Goal: Task Accomplishment & Management: Use online tool/utility

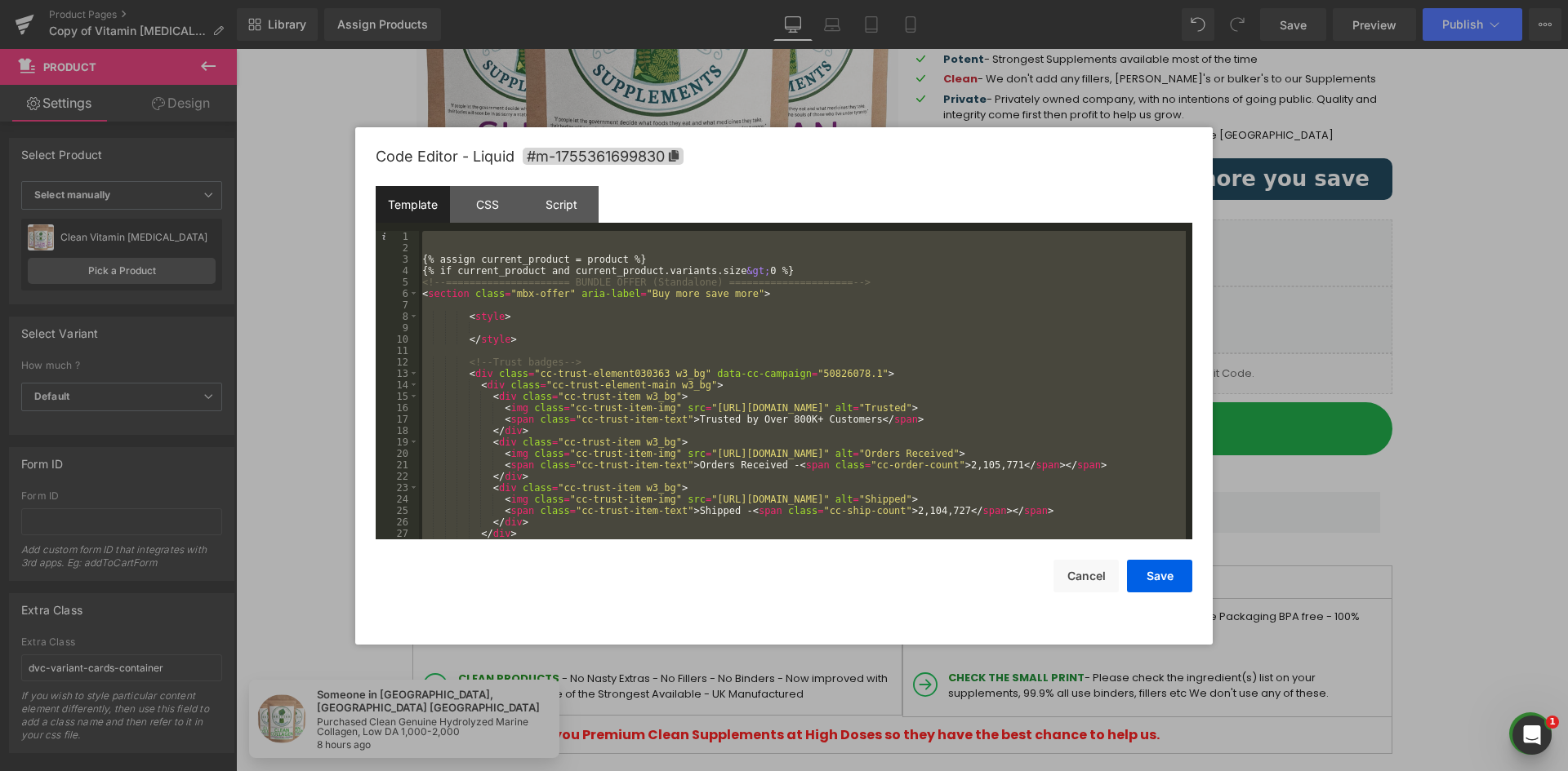
click at [846, 272] on div "{% assign current_product = product %} {% if current_product and current_produc…" at bounding box center [802, 385] width 766 height 308
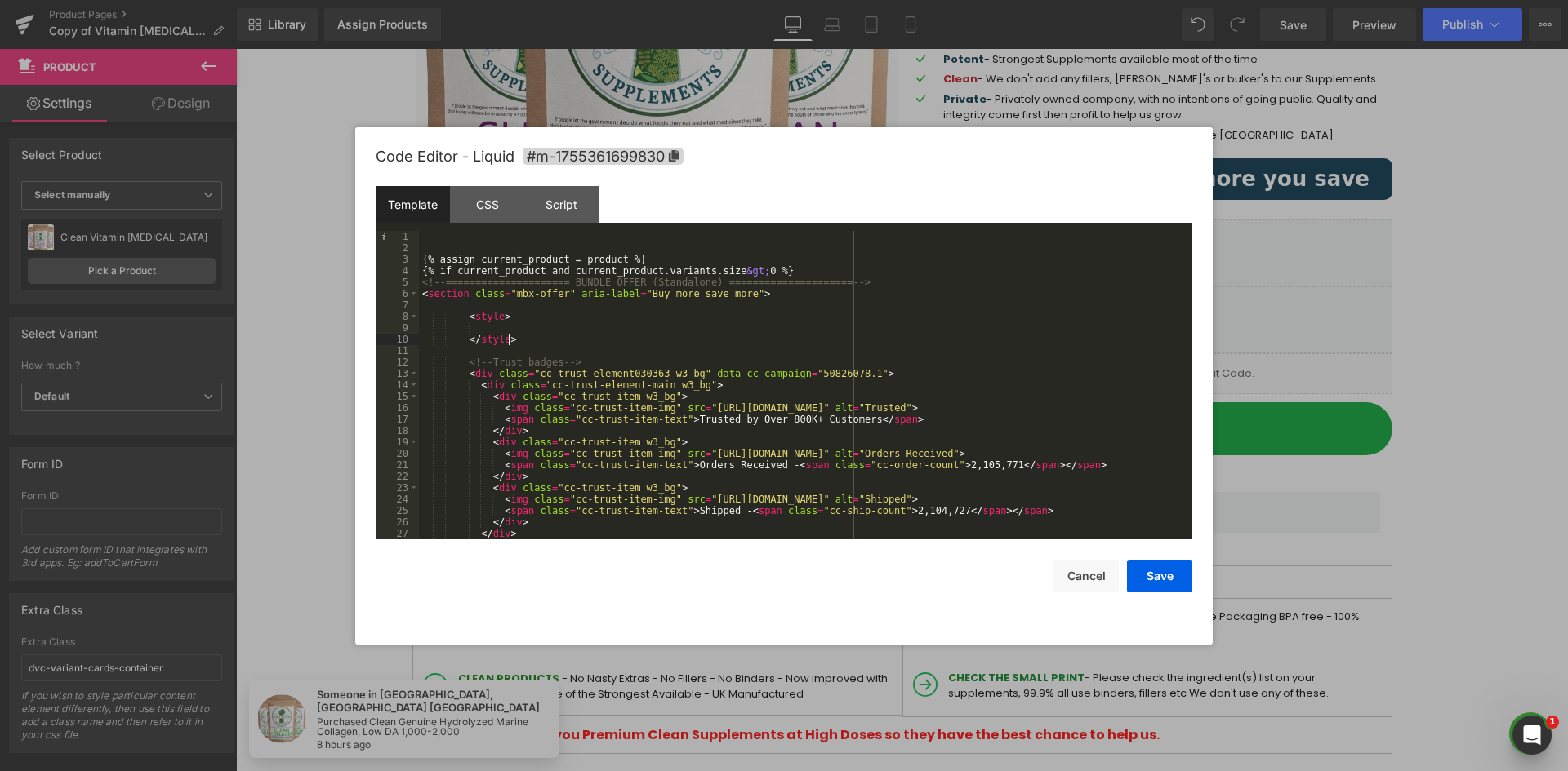
click at [758, 342] on div "{% assign current_product = product %} {% if current_product and current_produc…" at bounding box center [802, 397] width 766 height 332
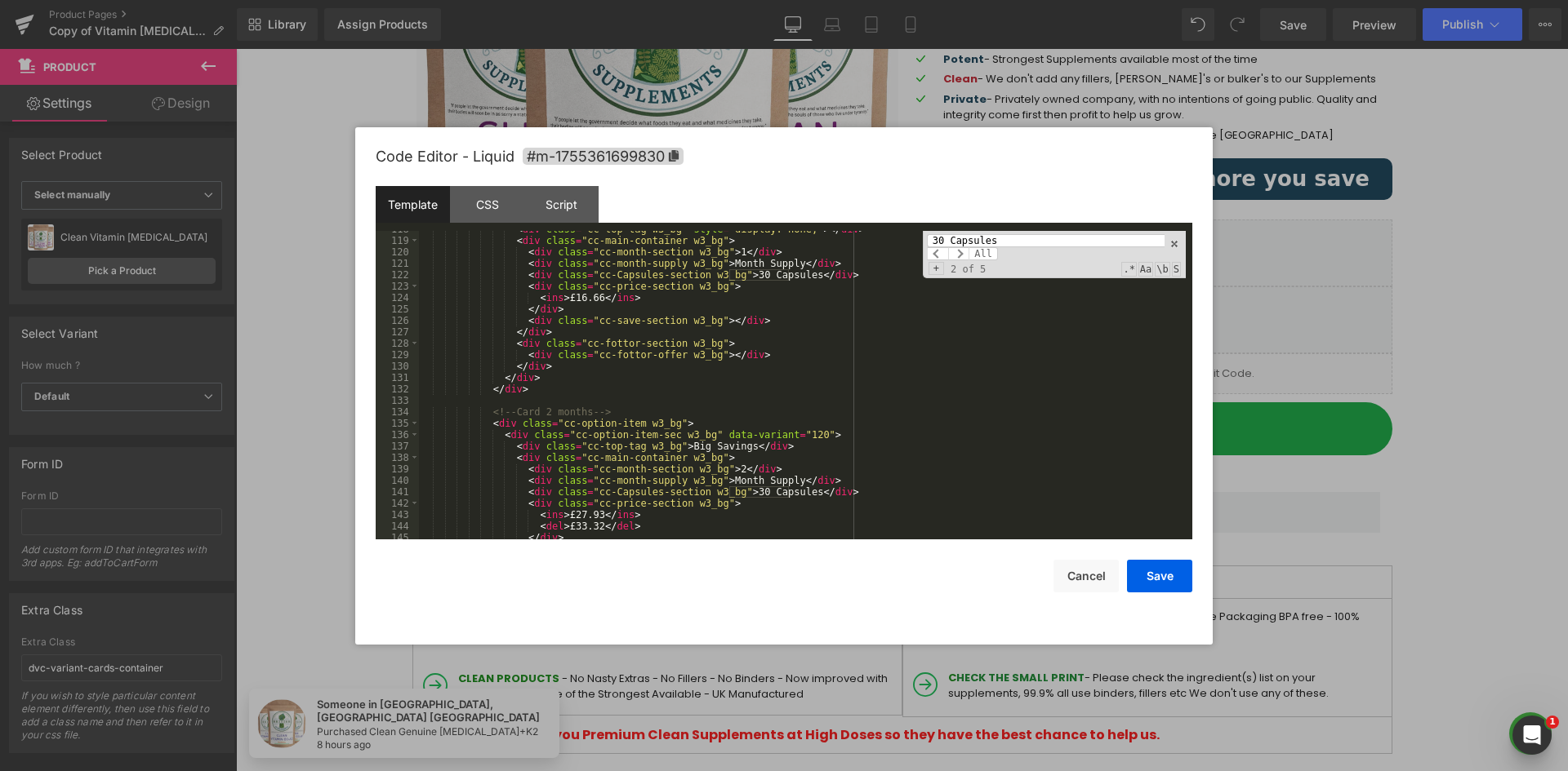
scroll to position [1502, 0]
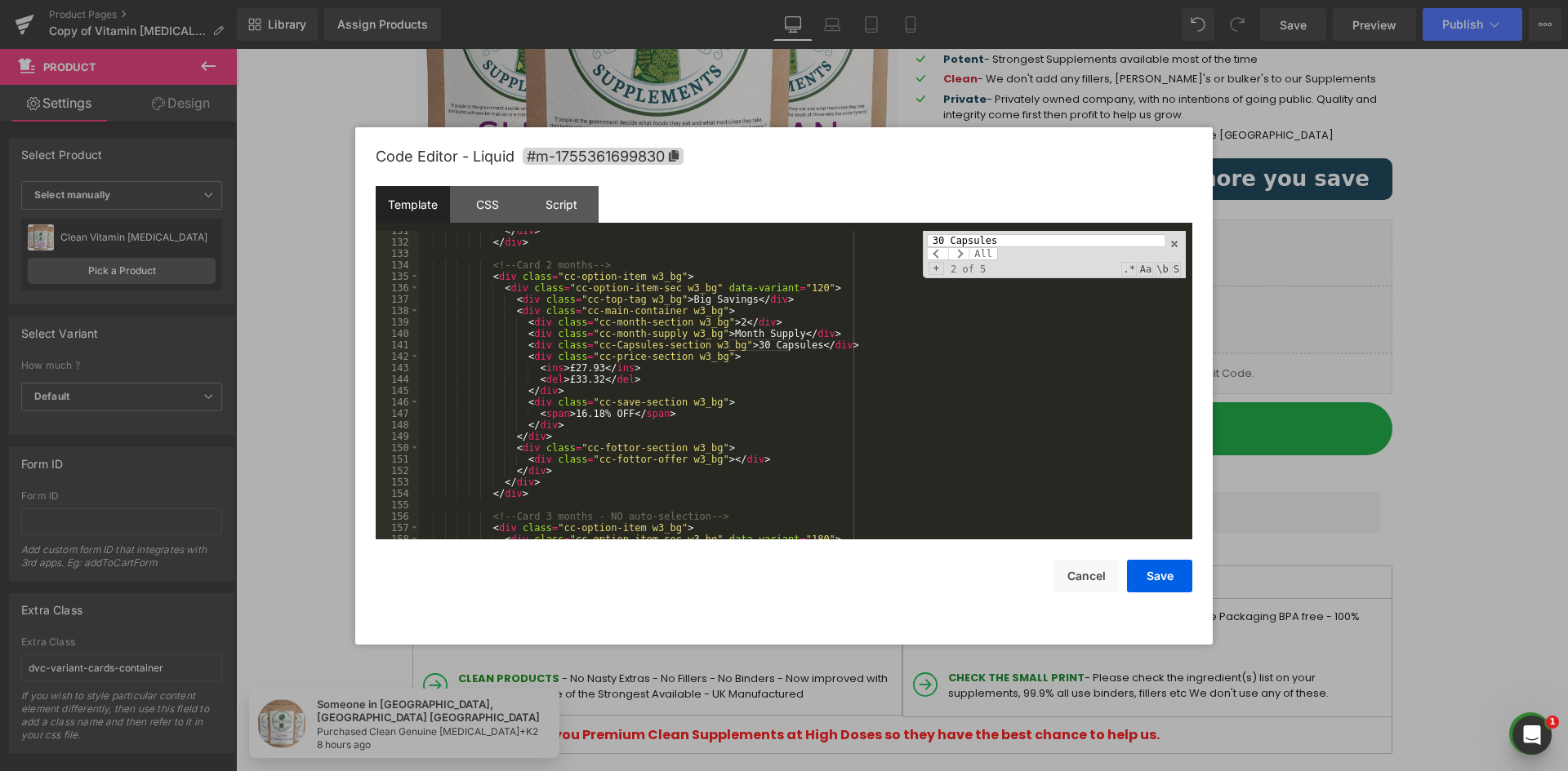
type input "30 Capsules"
click at [734, 350] on div "</ div > </ div > <!-- Card 2 months --> < div class = "cc-option-item w3_bg" >…" at bounding box center [802, 391] width 766 height 332
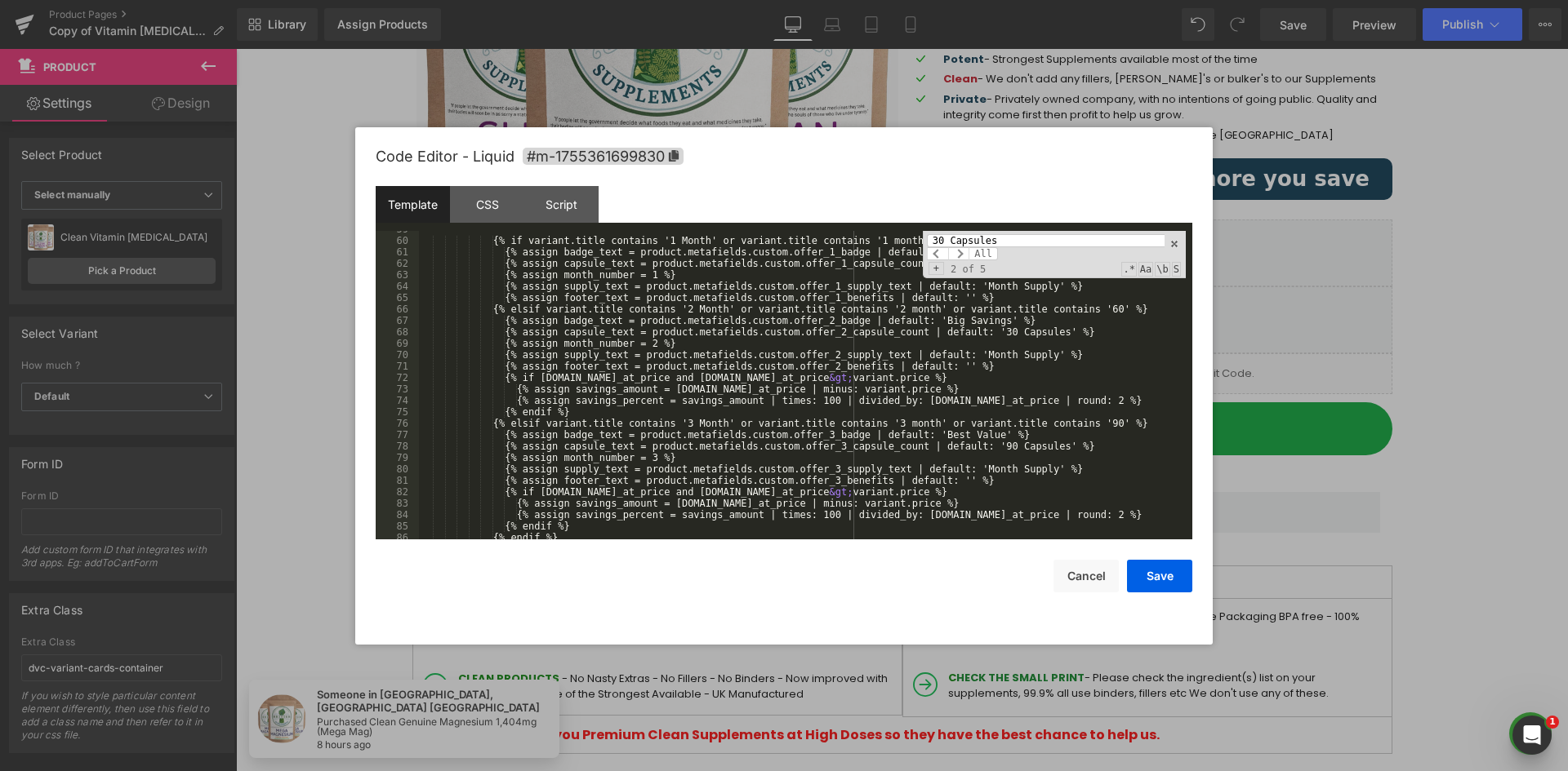
scroll to position [621, 0]
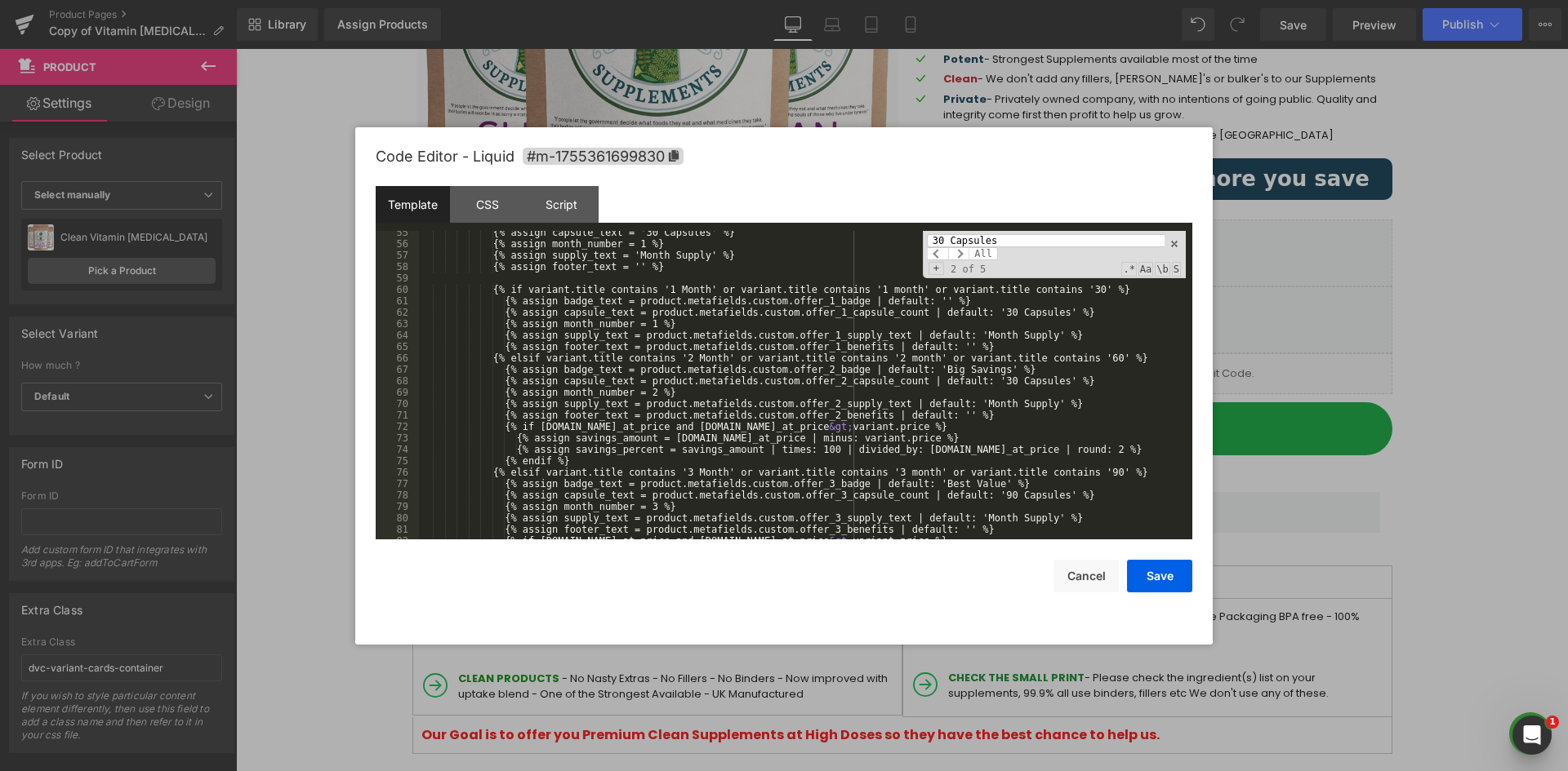
drag, startPoint x: 972, startPoint y: 385, endPoint x: 988, endPoint y: 384, distance: 16.0
click at [972, 384] on div "{% assign capsule_text = '30 Capsules' %} {% assign month_number = 1 %} {% assi…" at bounding box center [802, 392] width 766 height 332
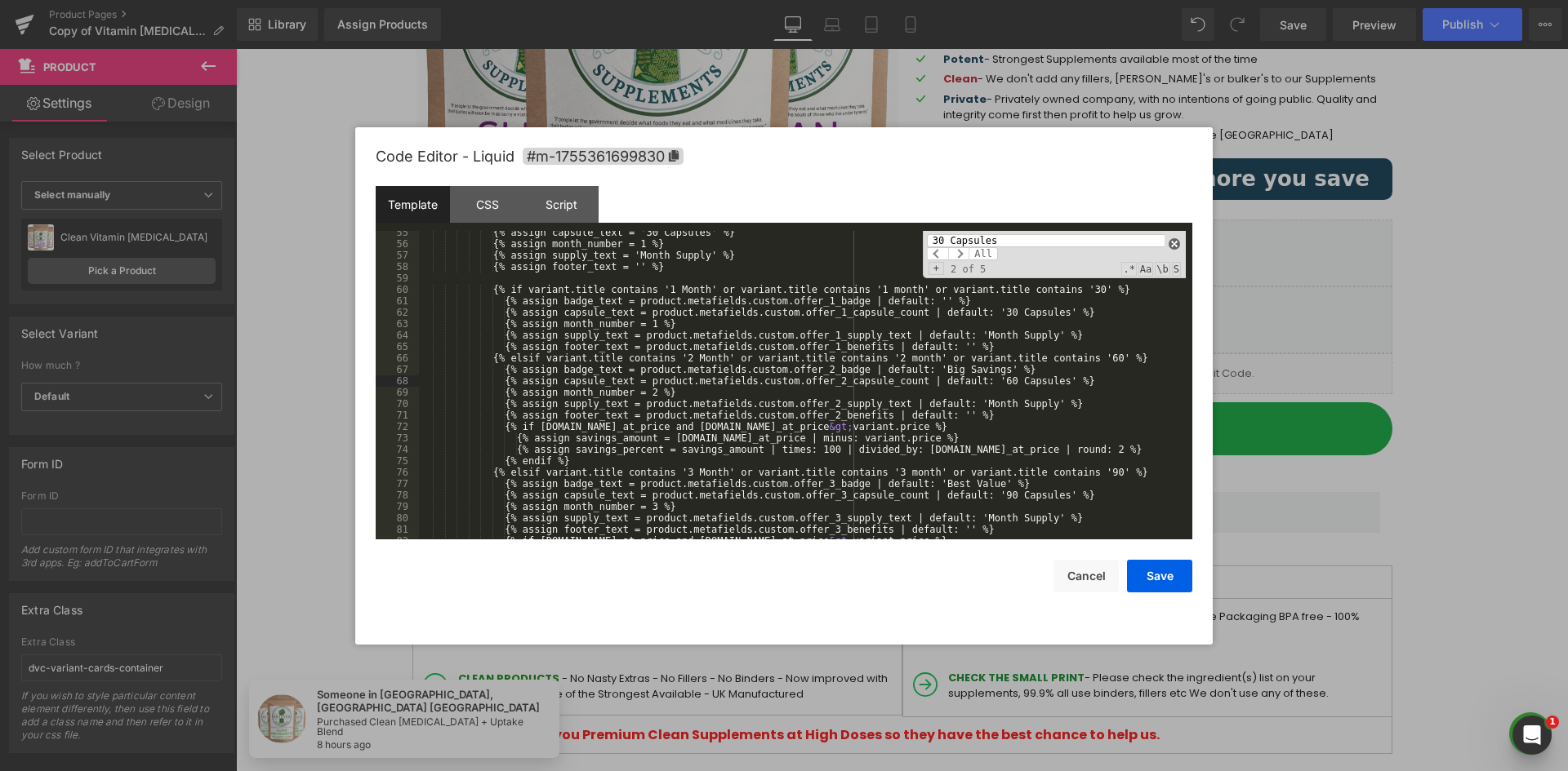
click at [1171, 247] on span at bounding box center [1174, 244] width 12 height 12
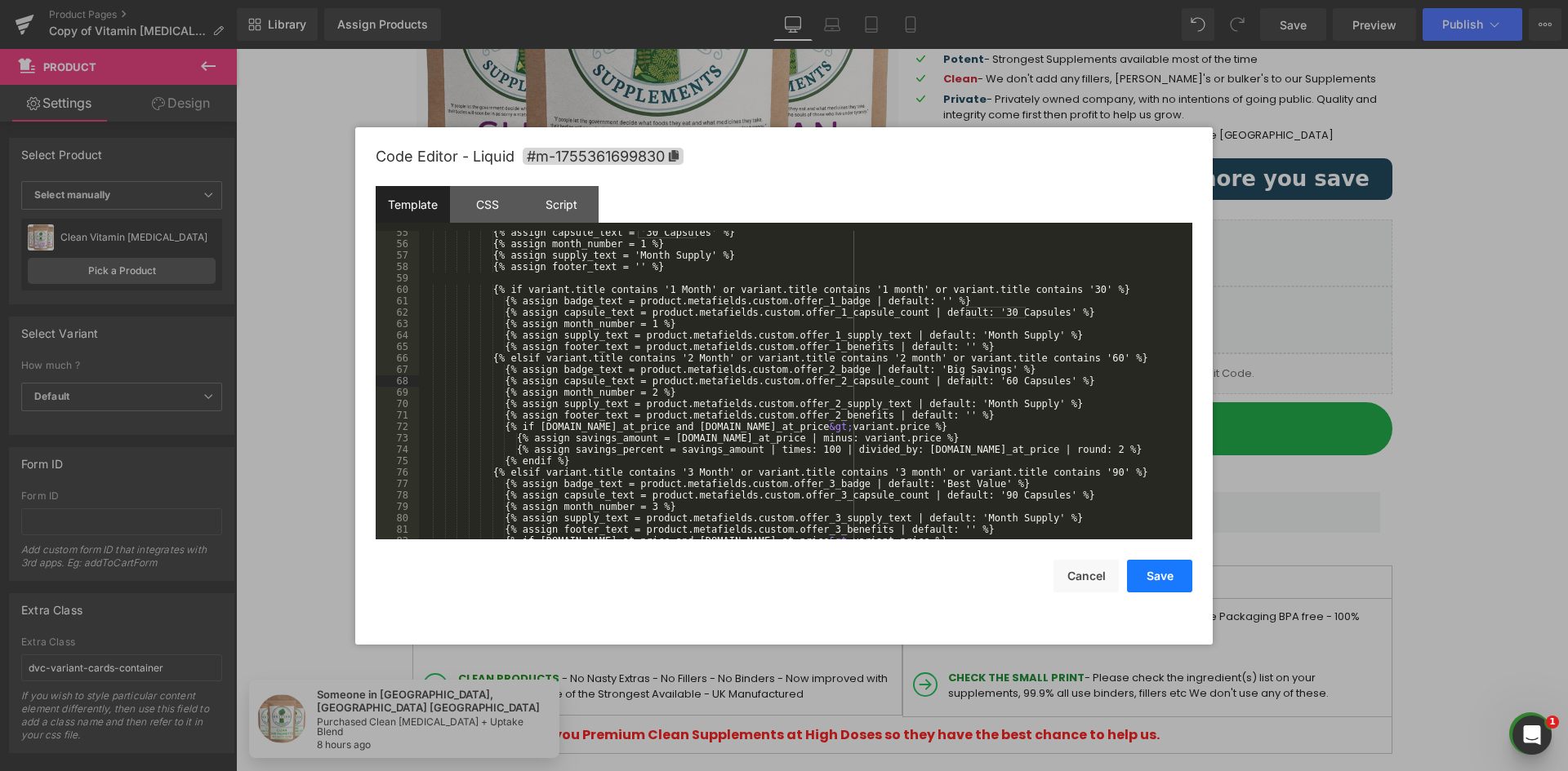
drag, startPoint x: 1145, startPoint y: 587, endPoint x: 994, endPoint y: 432, distance: 216.4
click at [1145, 587] on button "Save" at bounding box center [1158, 577] width 65 height 33
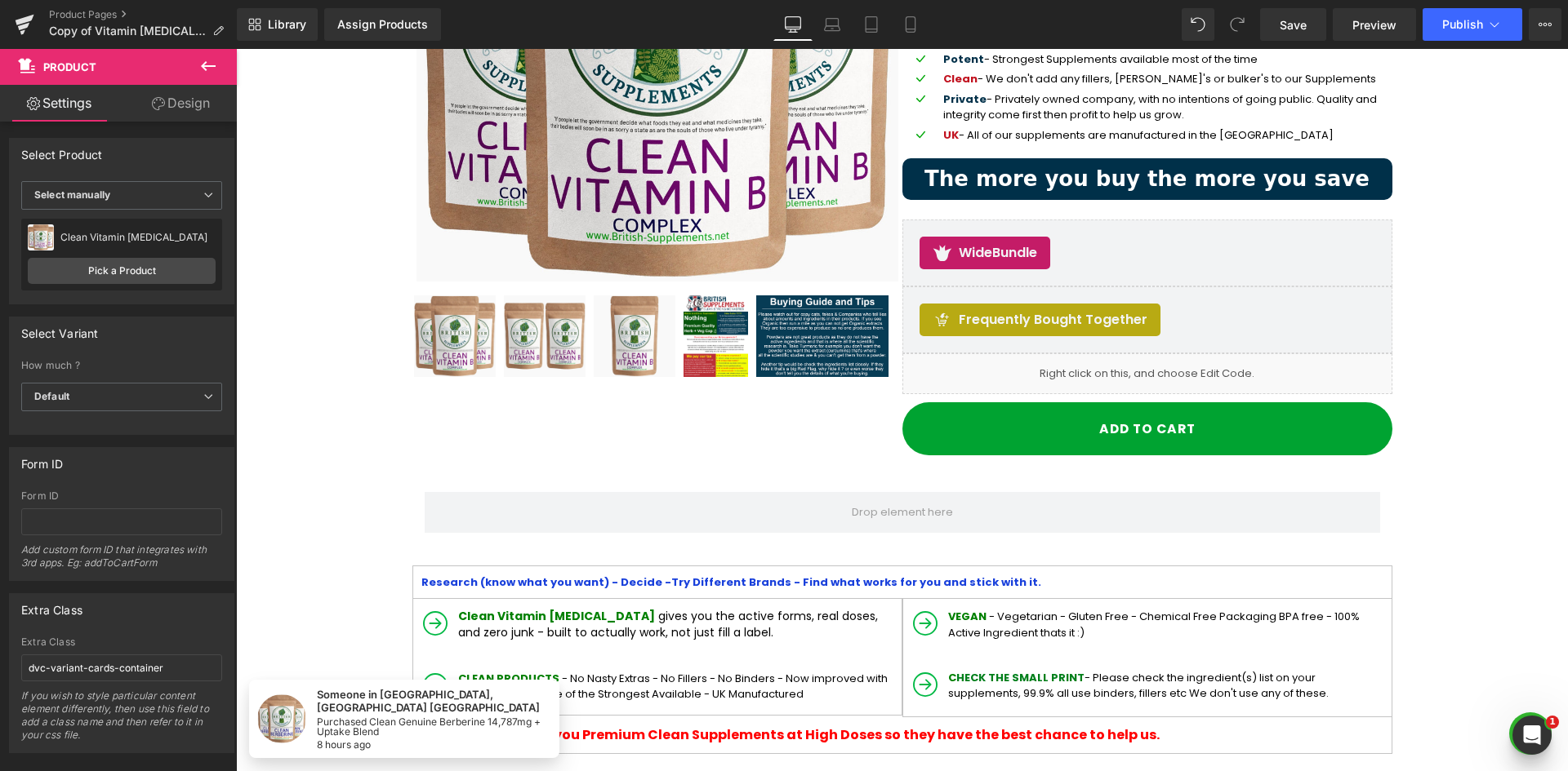
drag, startPoint x: 1294, startPoint y: 25, endPoint x: 1329, endPoint y: 40, distance: 38.1
click at [1295, 25] on span "Save" at bounding box center [1293, 25] width 27 height 18
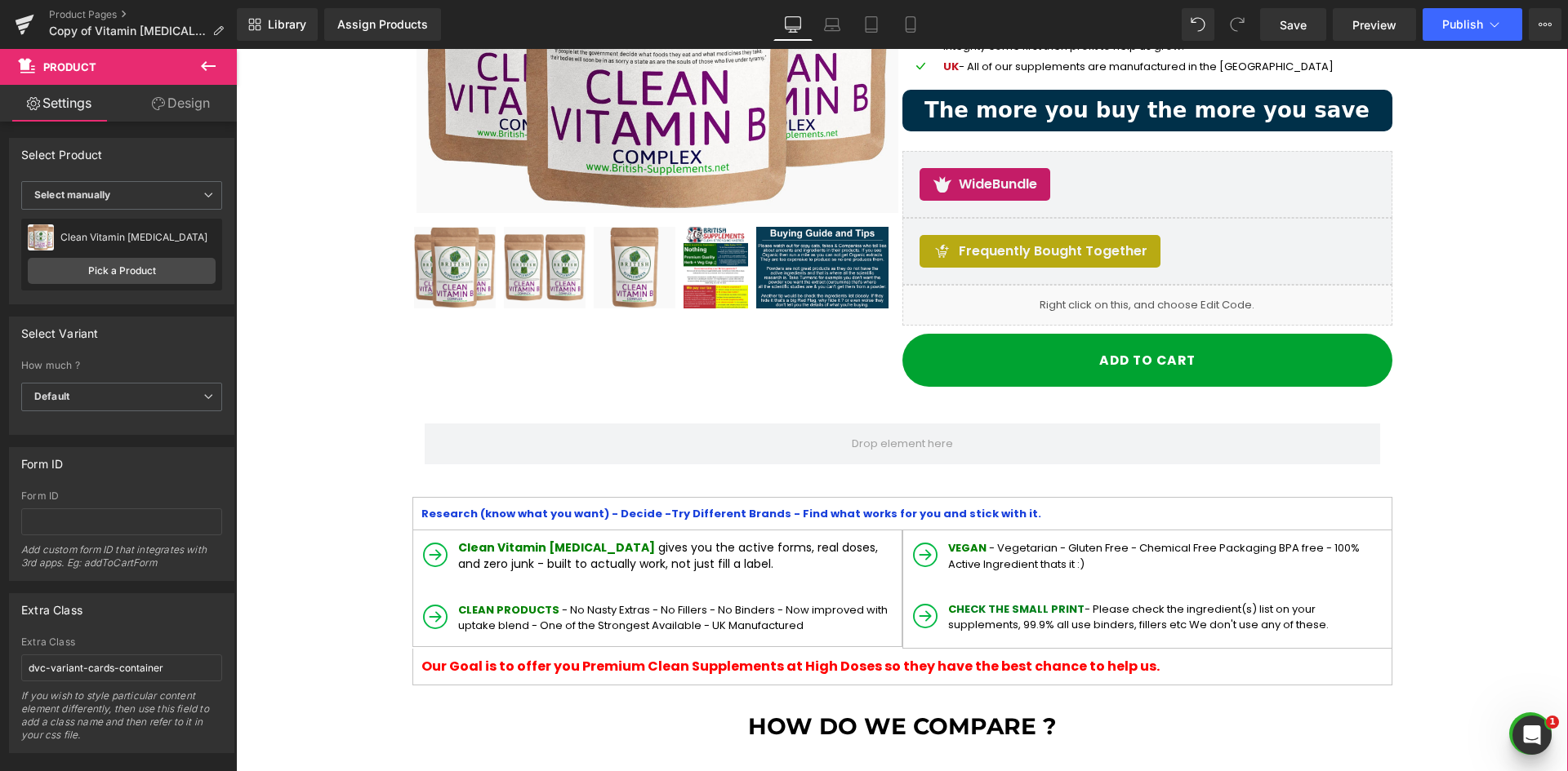
scroll to position [245, 0]
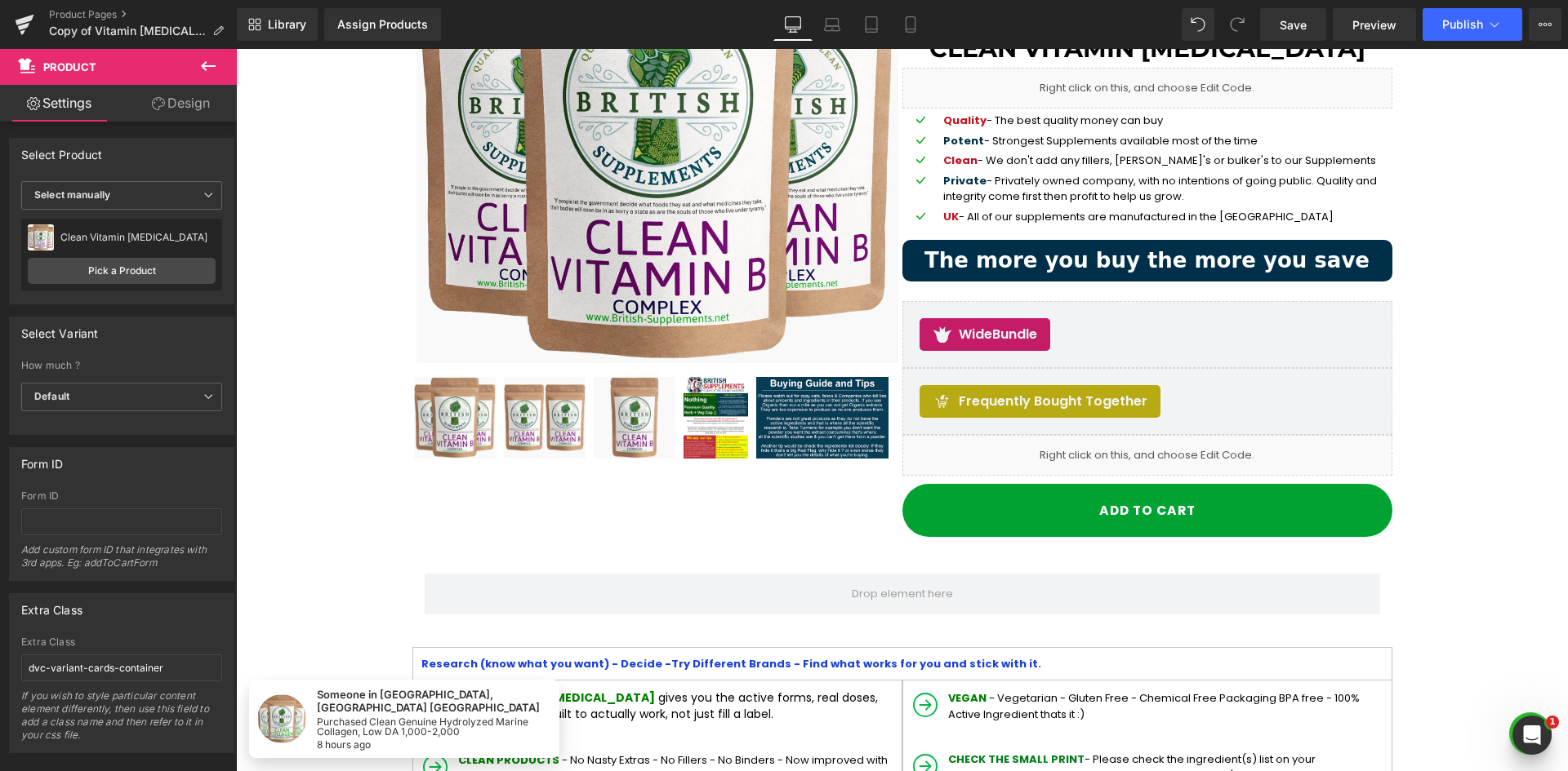
click at [207, 63] on icon at bounding box center [208, 66] width 19 height 19
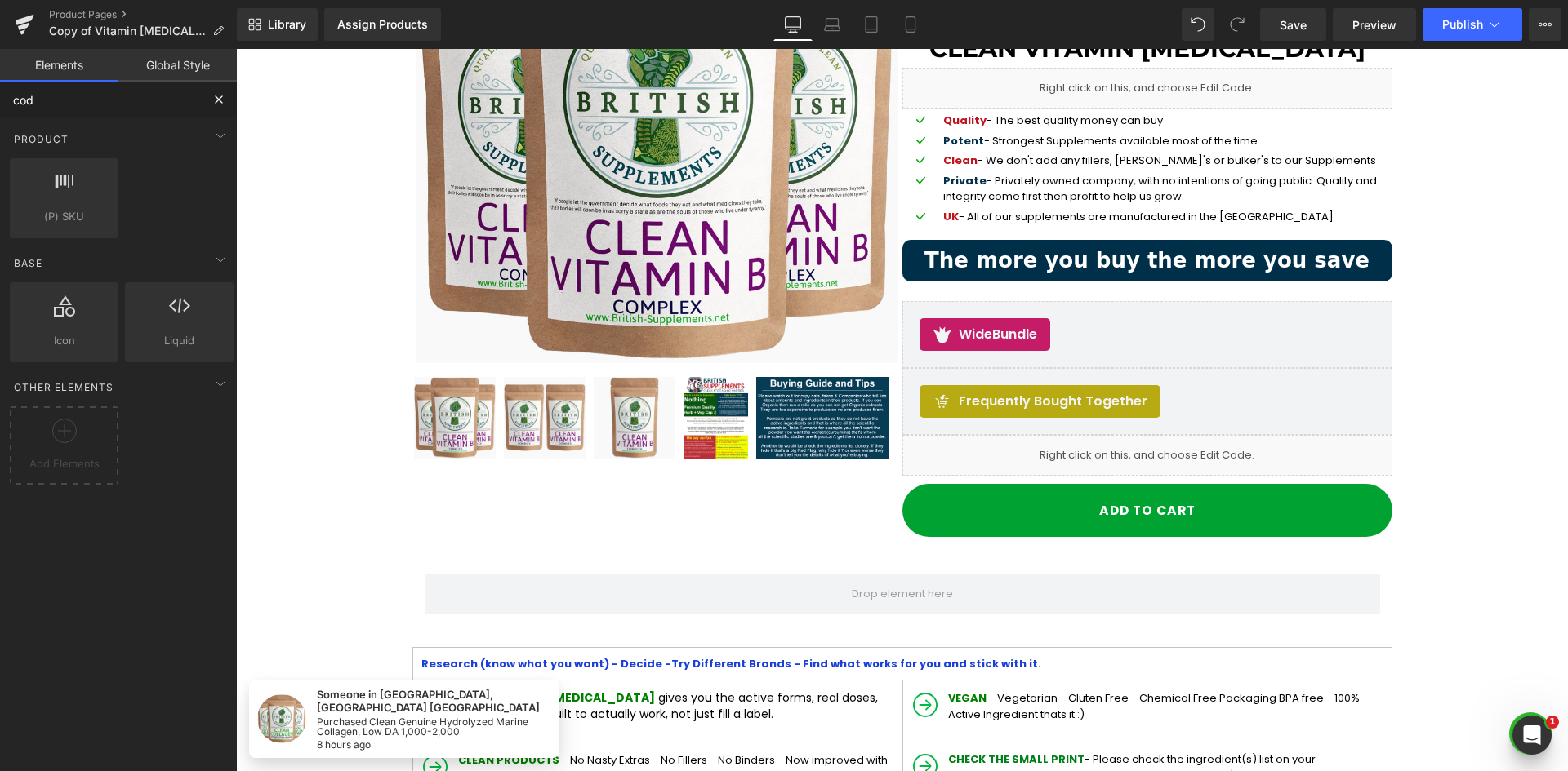
click at [161, 107] on input "cod" at bounding box center [100, 99] width 200 height 36
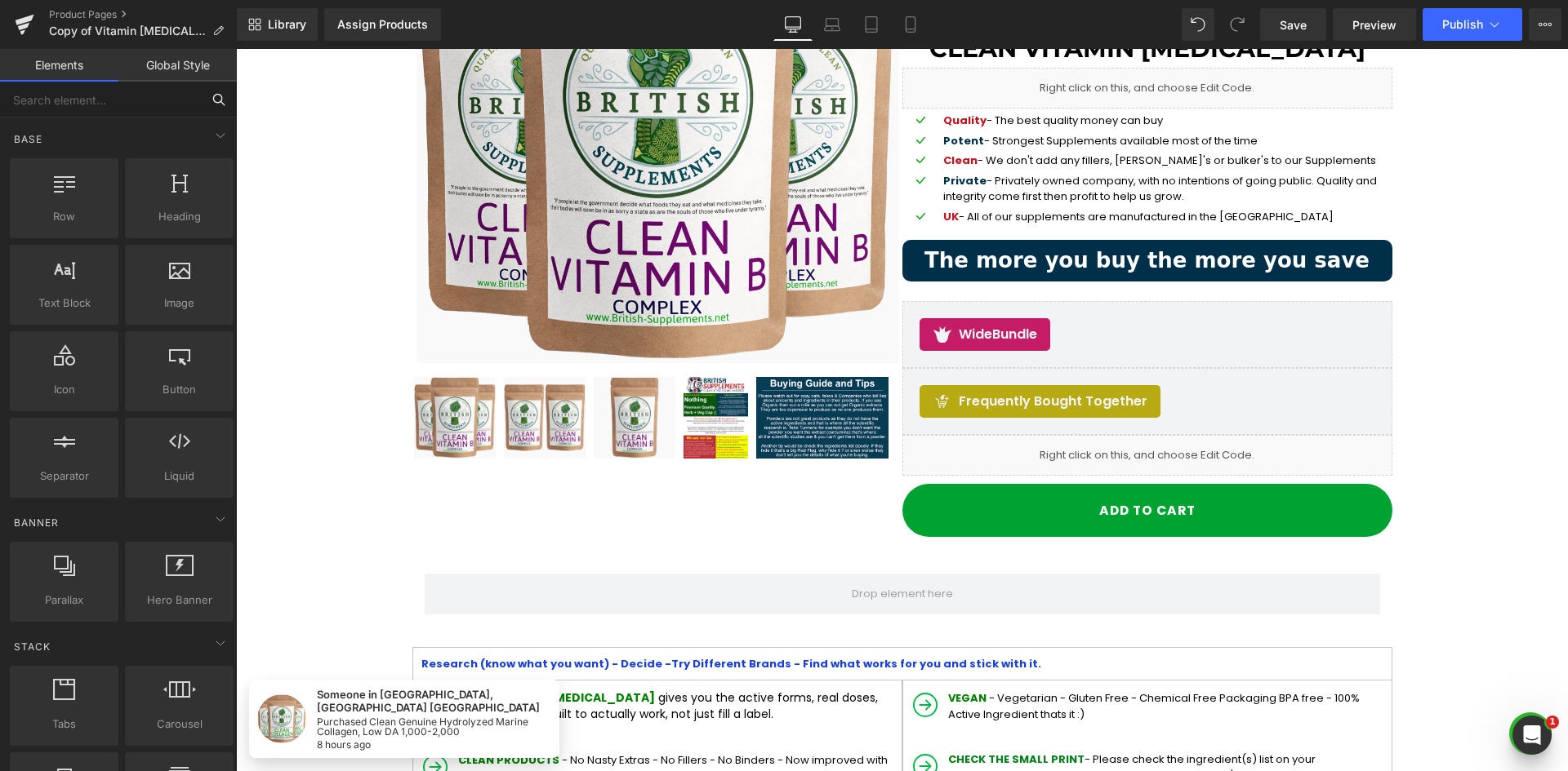
click at [159, 106] on input "text" at bounding box center [100, 99] width 200 height 36
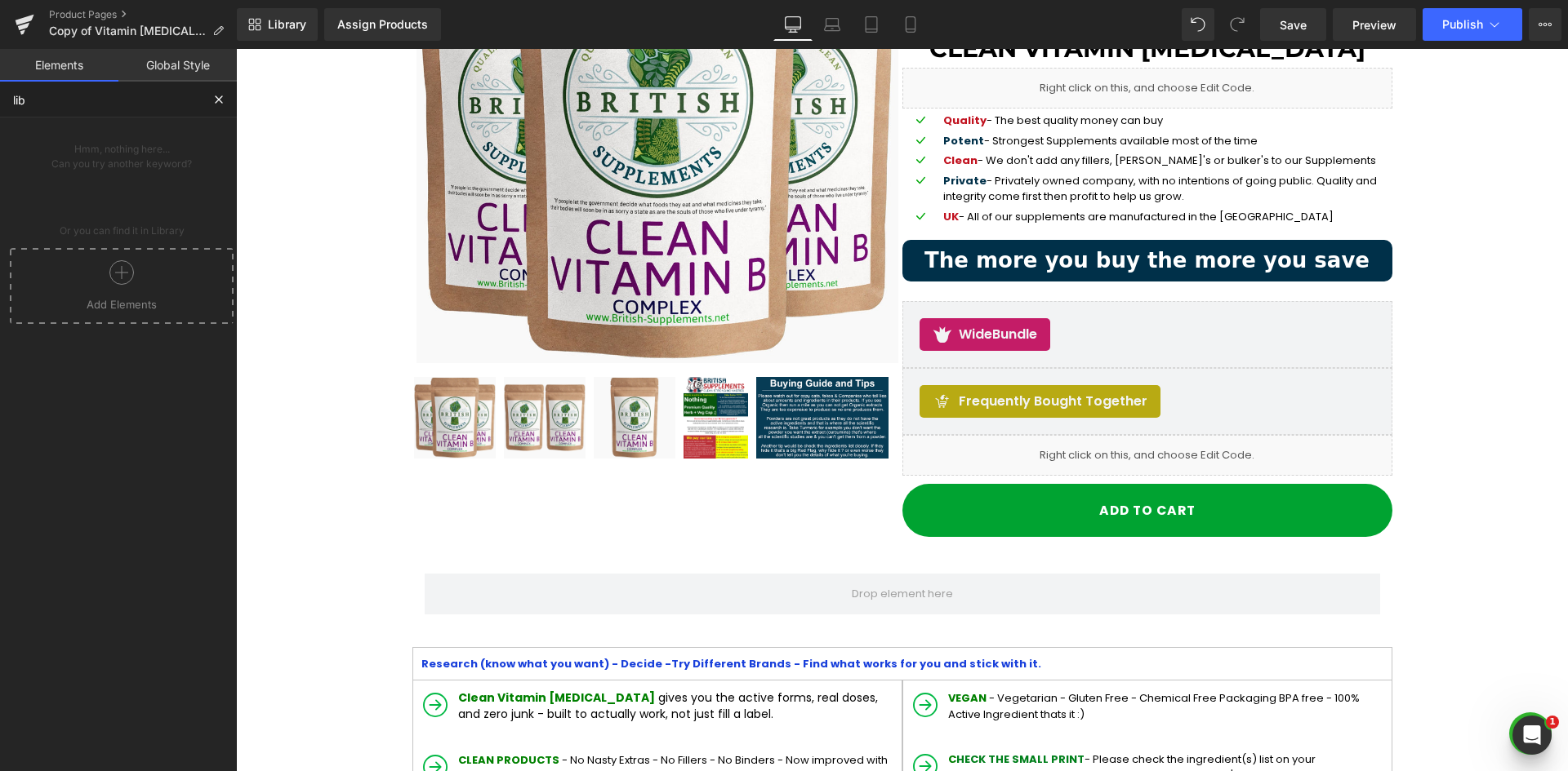
click at [115, 277] on icon at bounding box center [121, 272] width 24 height 24
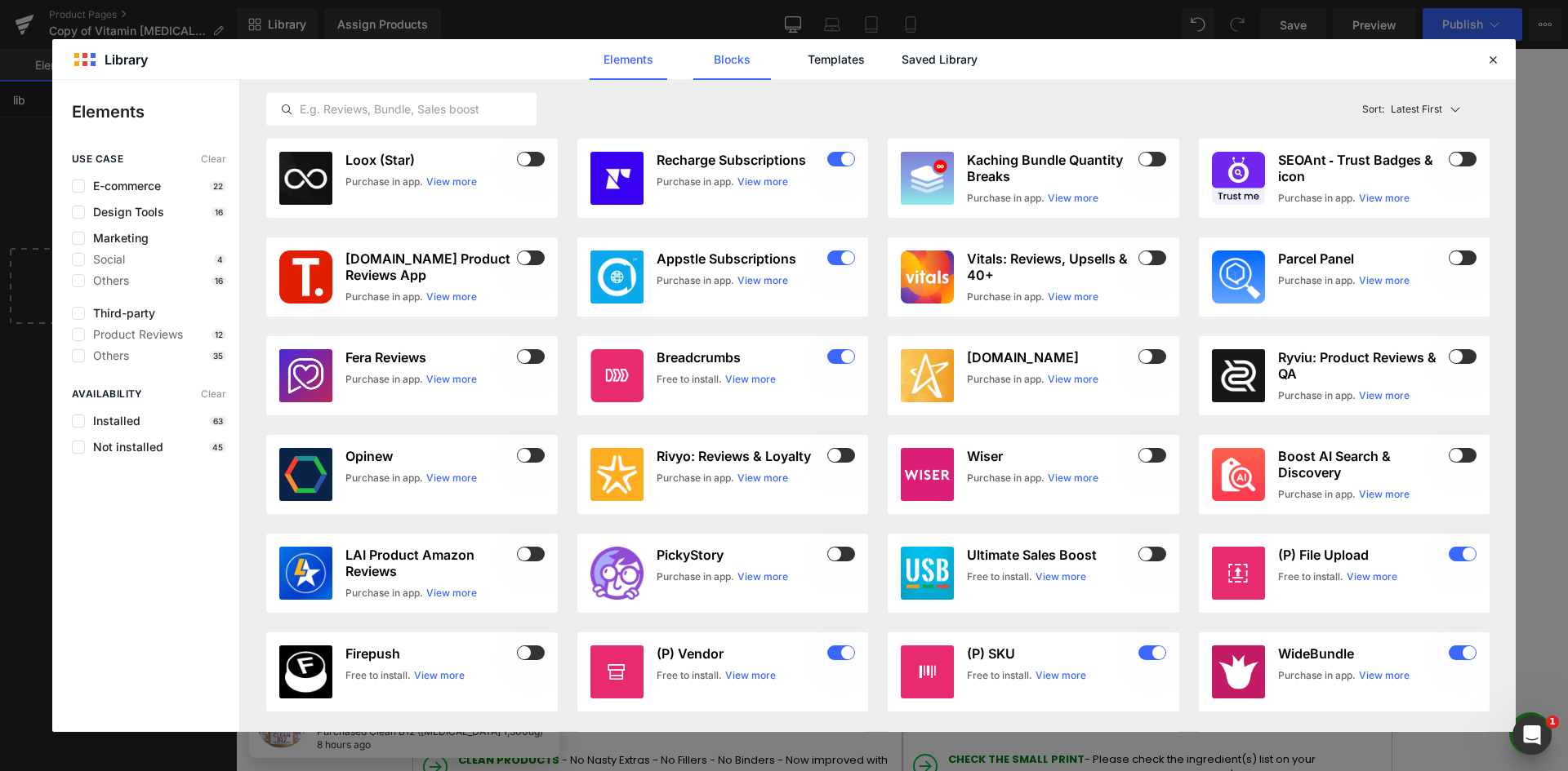
type input "lib"
click at [901, 72] on link "Blocks" at bounding box center [940, 59] width 78 height 41
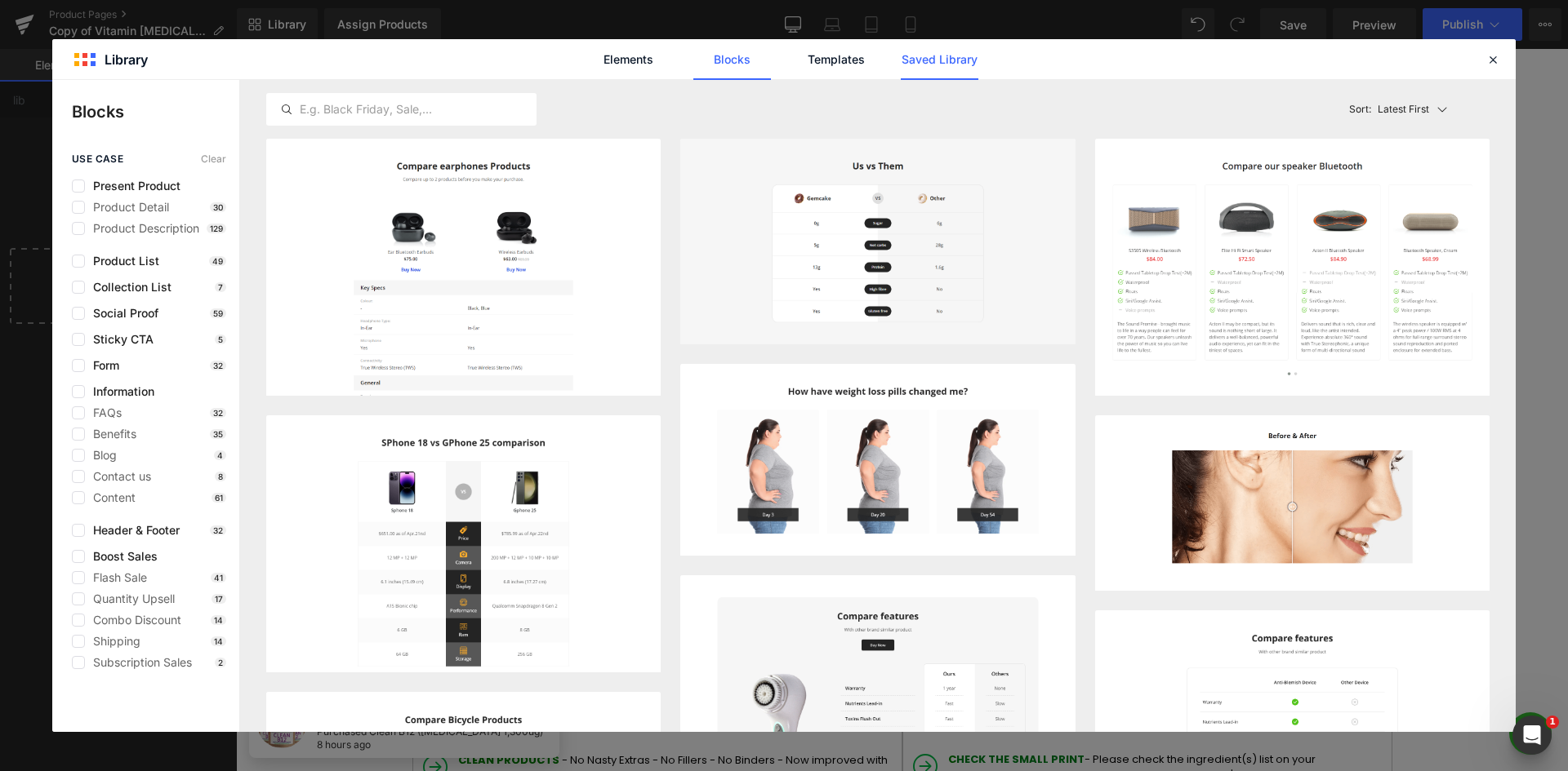
click at [918, 71] on link "Saved Library" at bounding box center [940, 59] width 78 height 41
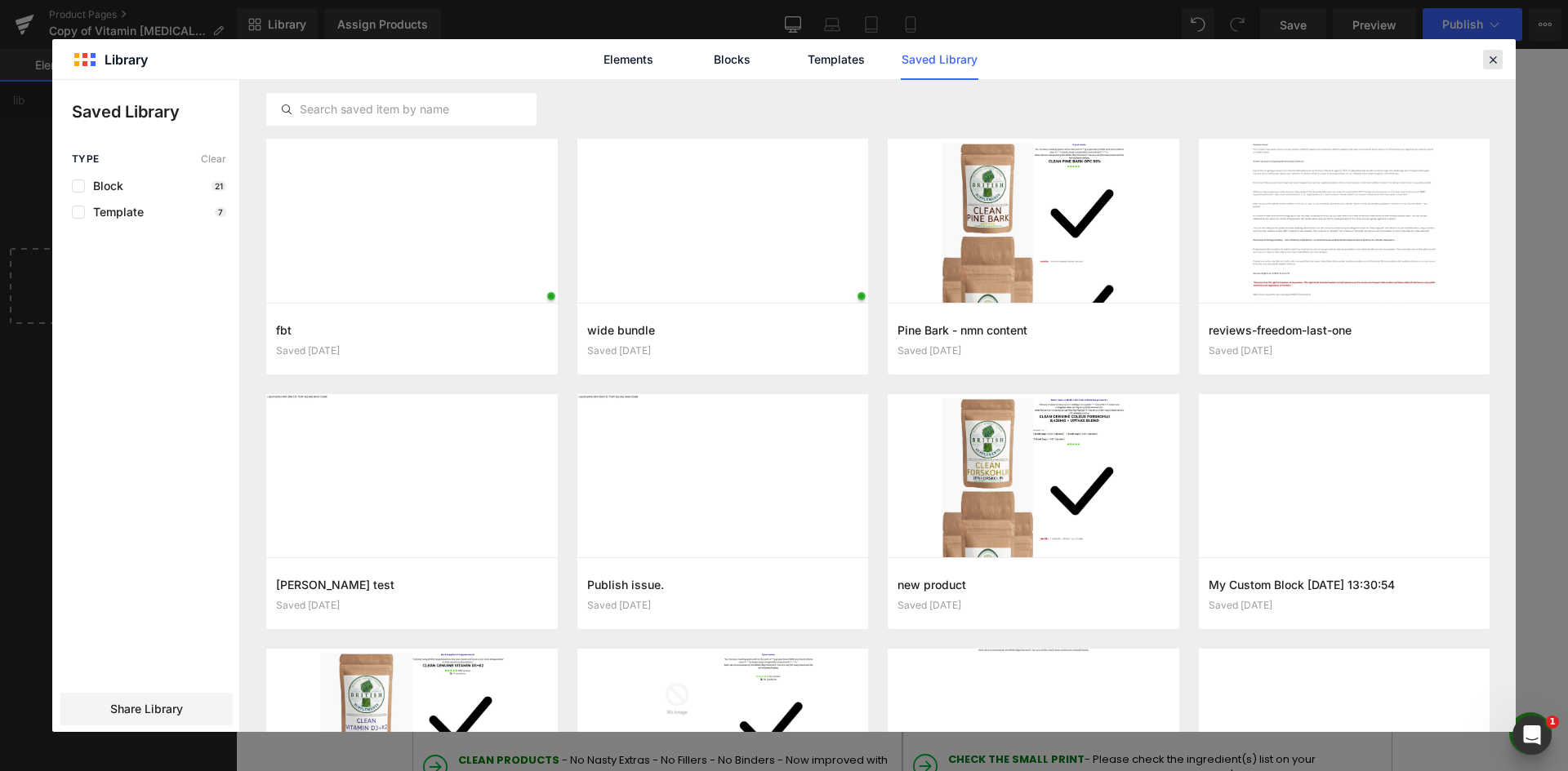
click at [1494, 61] on icon at bounding box center [1492, 59] width 15 height 15
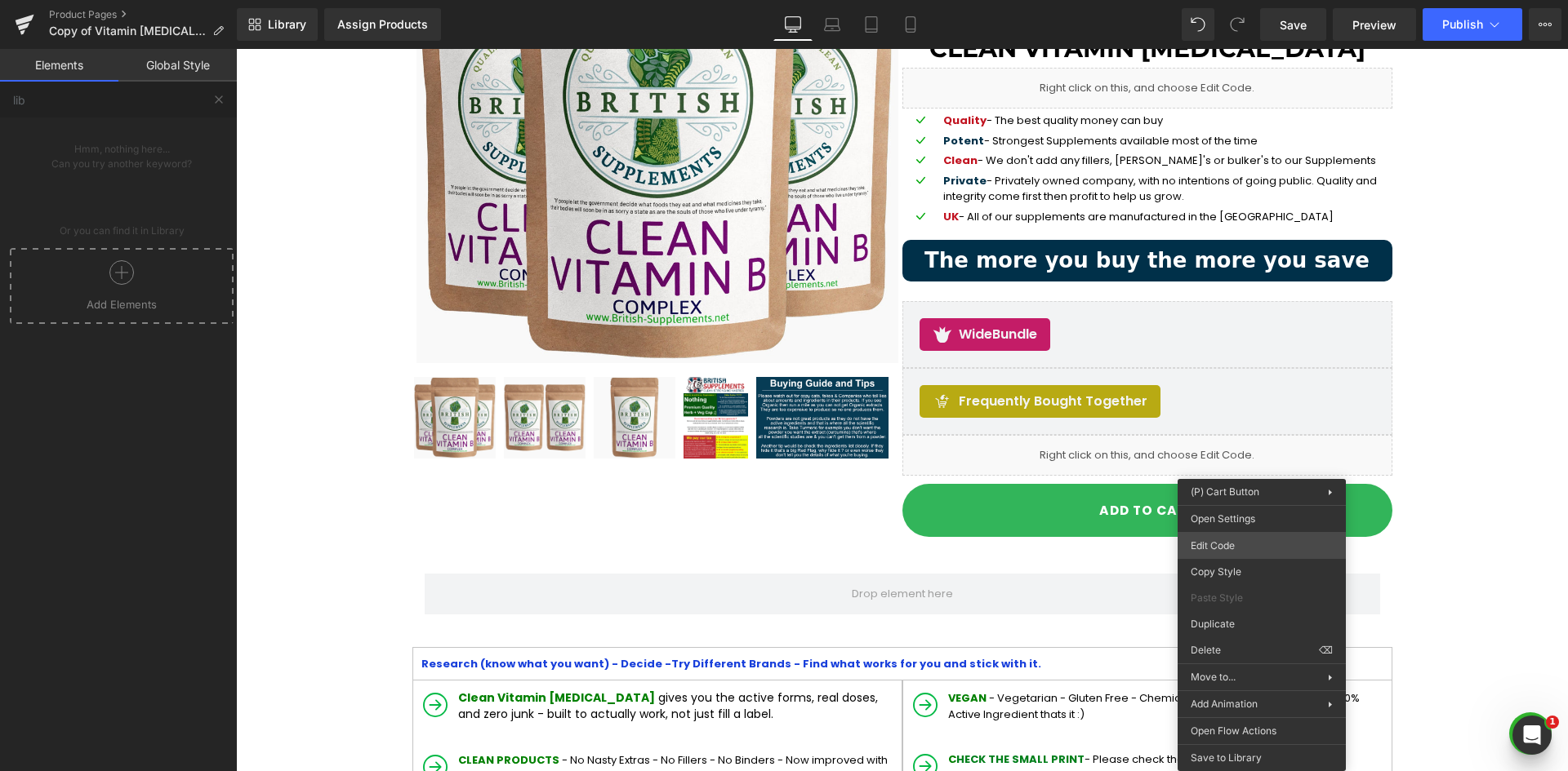
click at [1236, 546] on body "Liquid You are previewing how the will restyle your page. You can not edit Elem…" at bounding box center [784, 385] width 1568 height 771
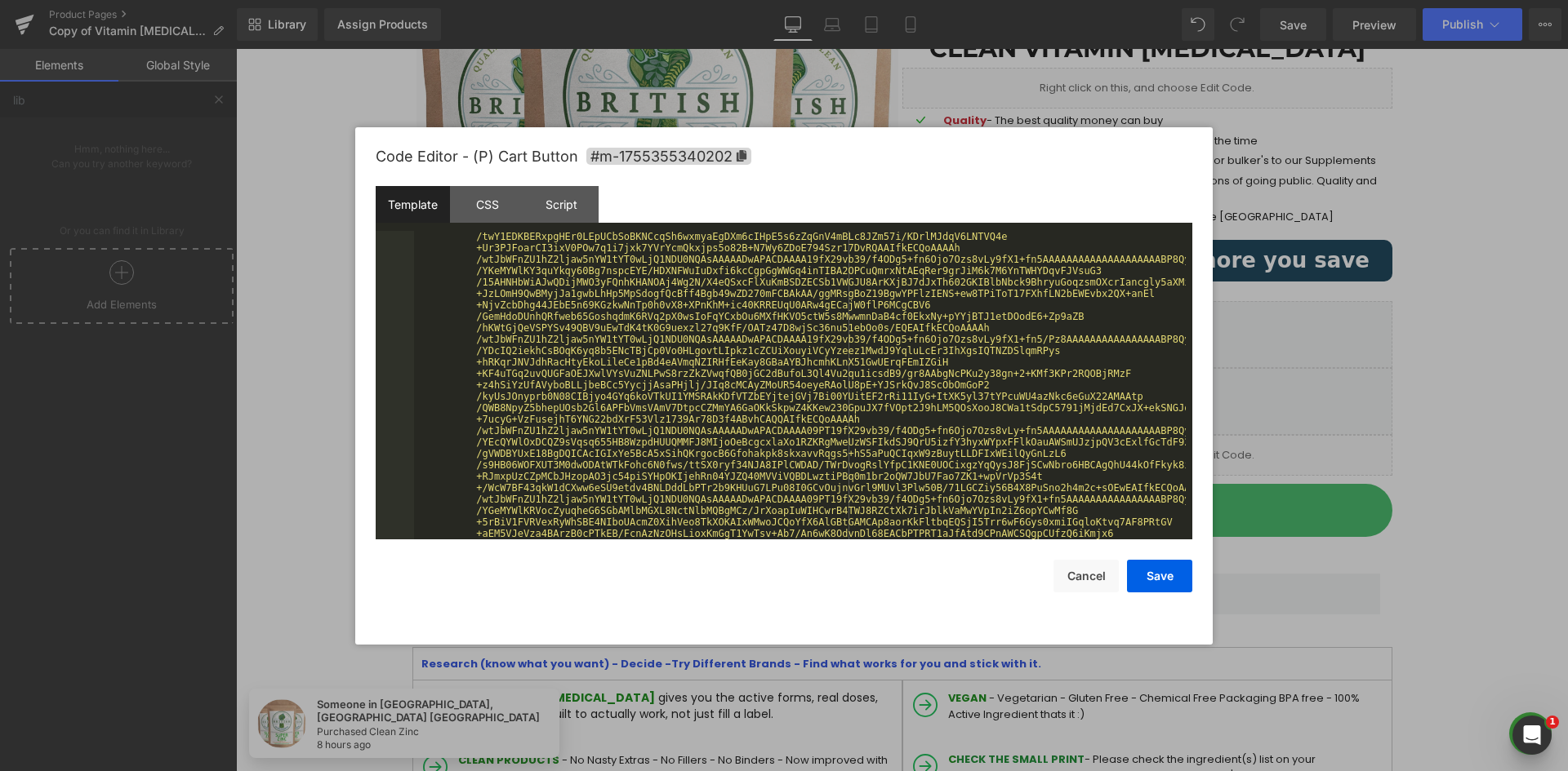
scroll to position [1176, 0]
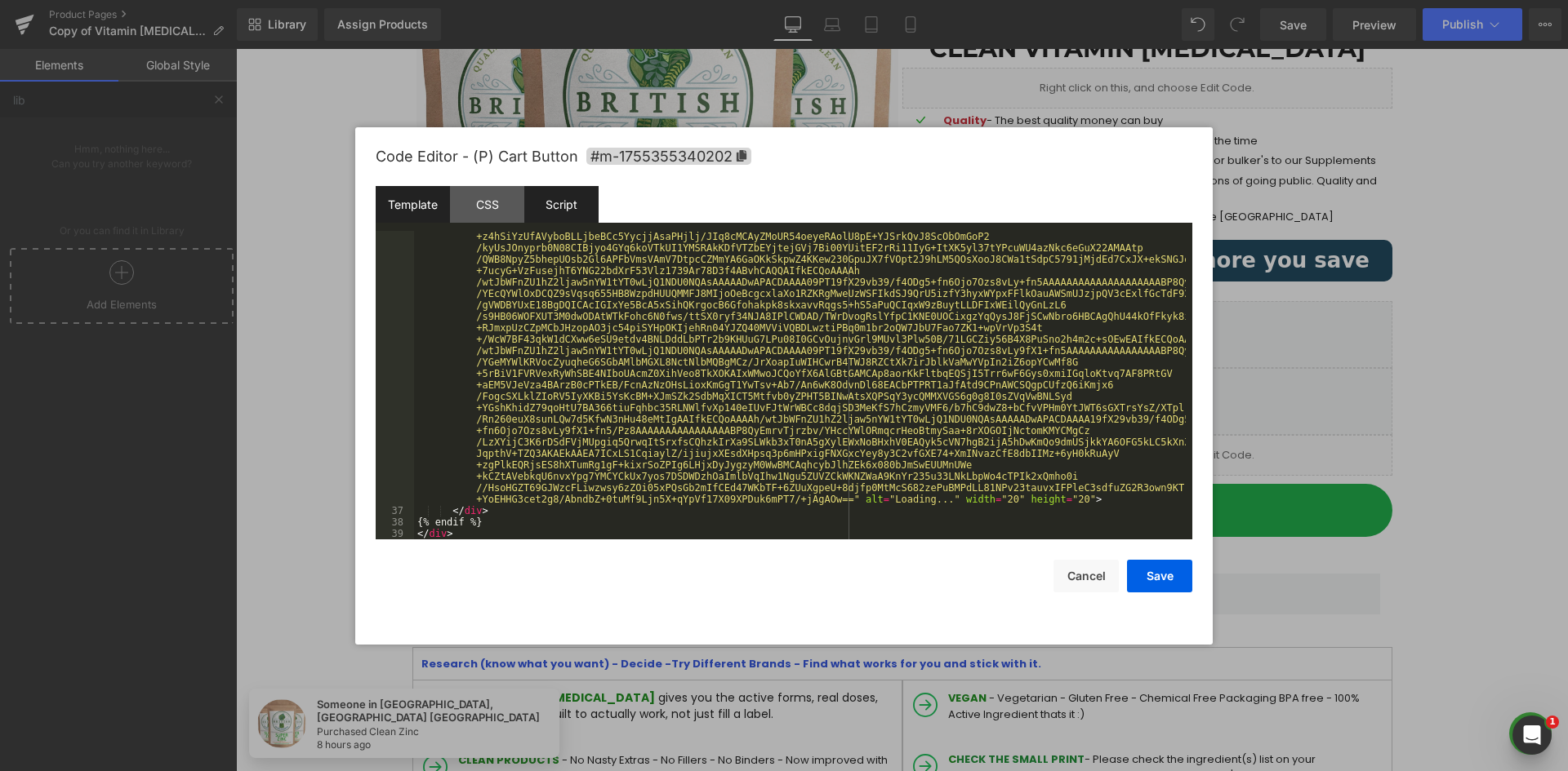
click at [577, 205] on div "Script" at bounding box center [561, 204] width 74 height 37
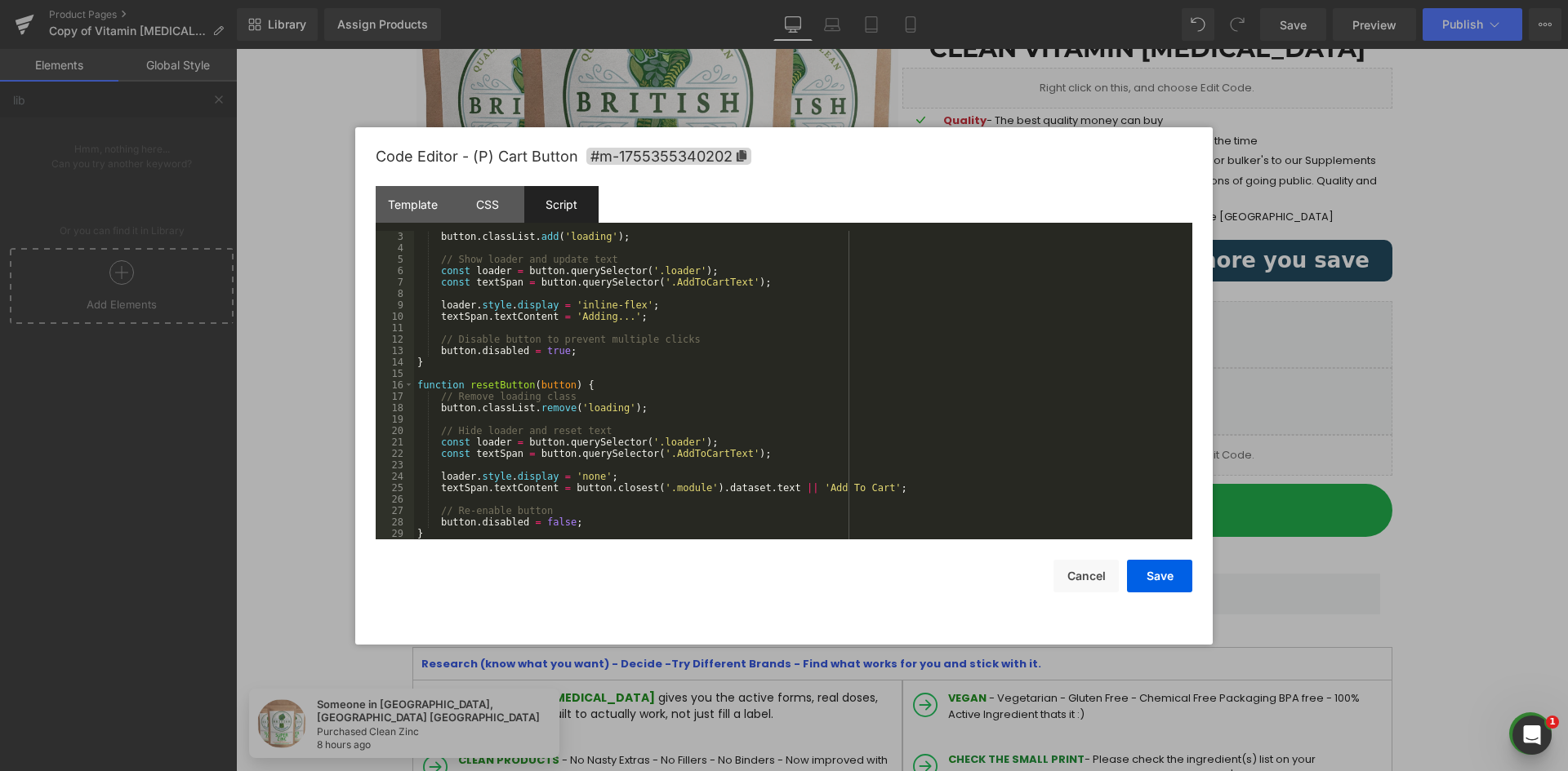
scroll to position [23, 0]
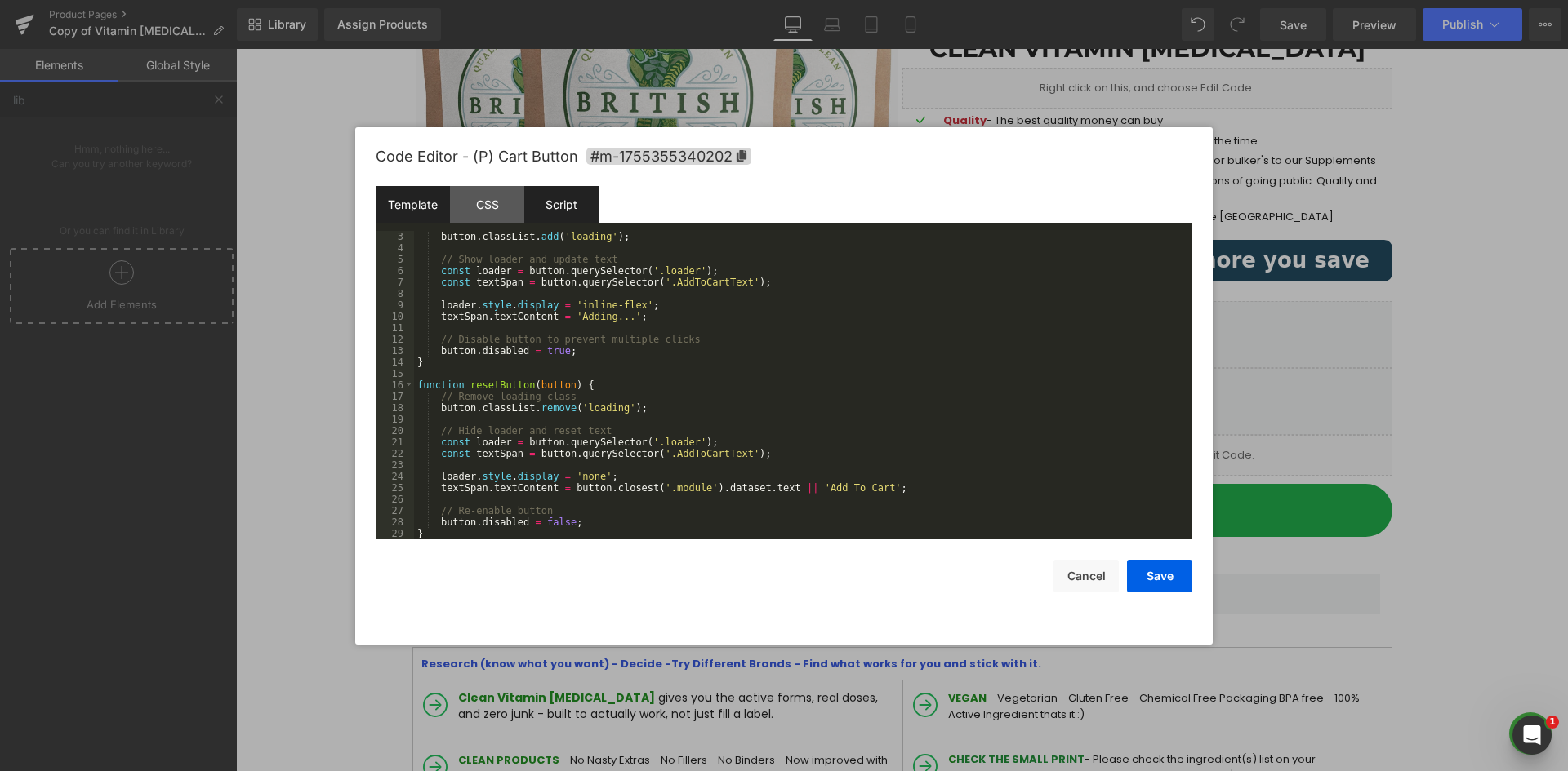
click at [430, 208] on div "Template" at bounding box center [412, 204] width 74 height 37
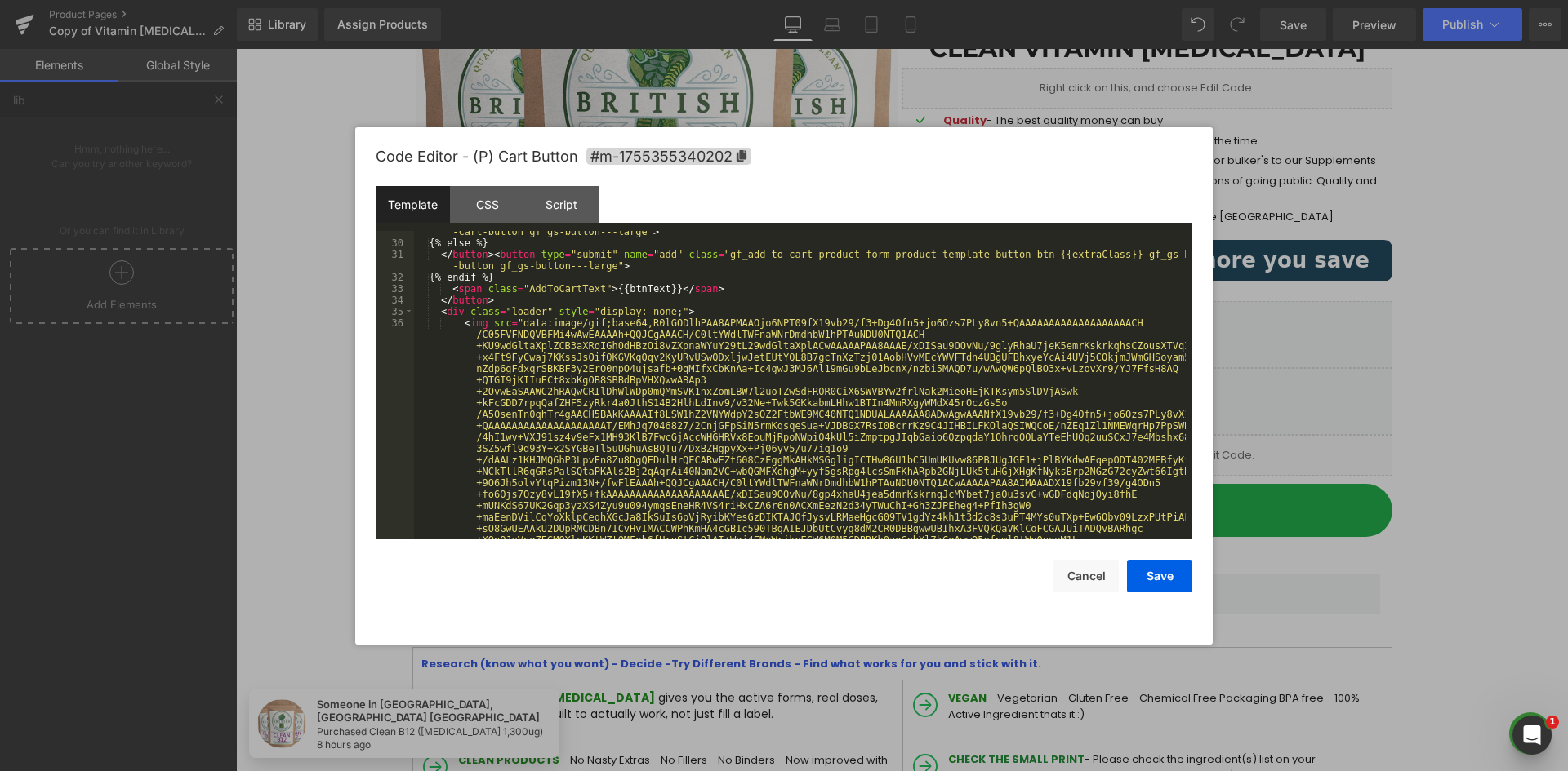
scroll to position [344, 0]
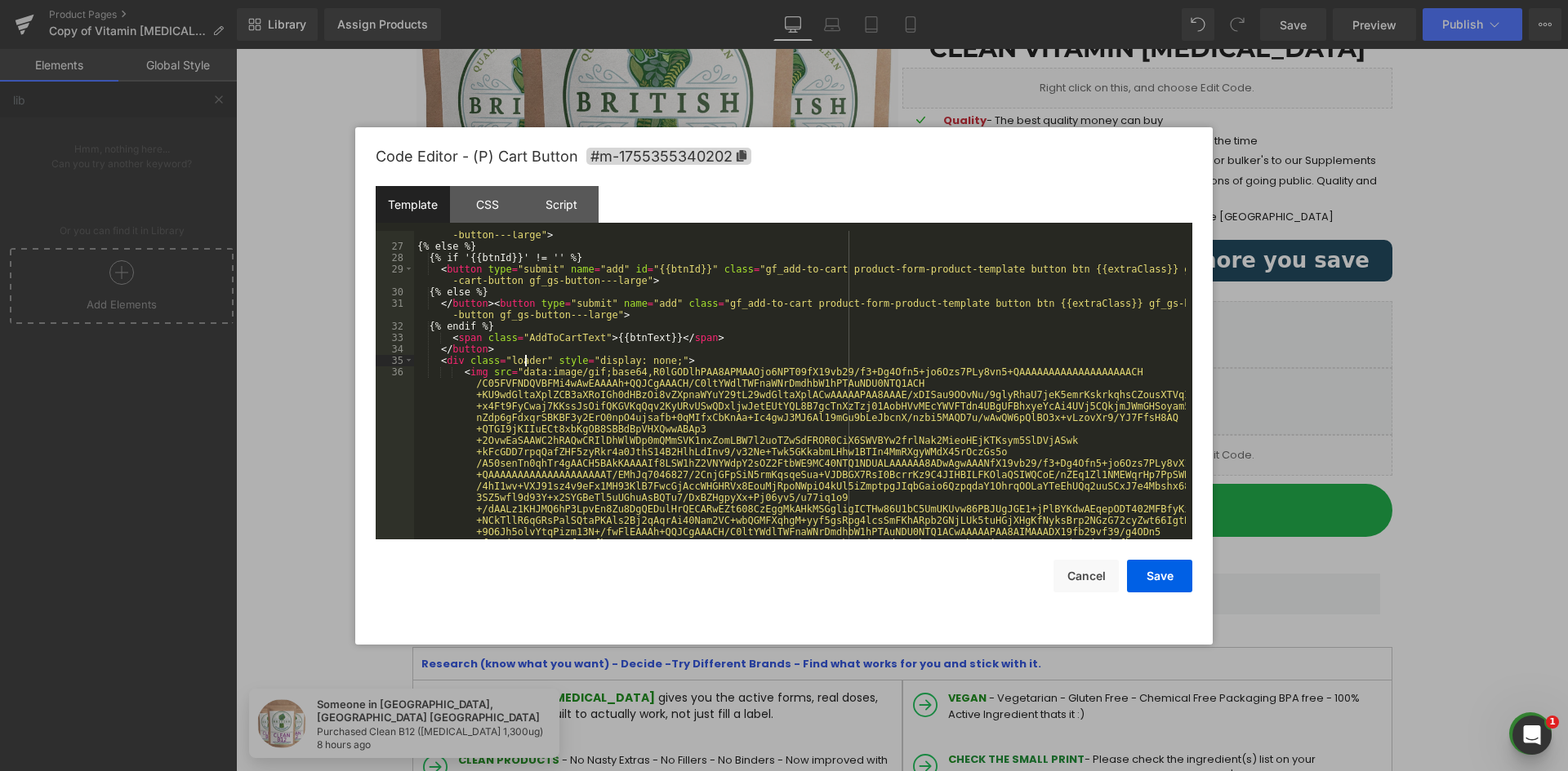
click at [562, 214] on div "Script" at bounding box center [561, 204] width 74 height 37
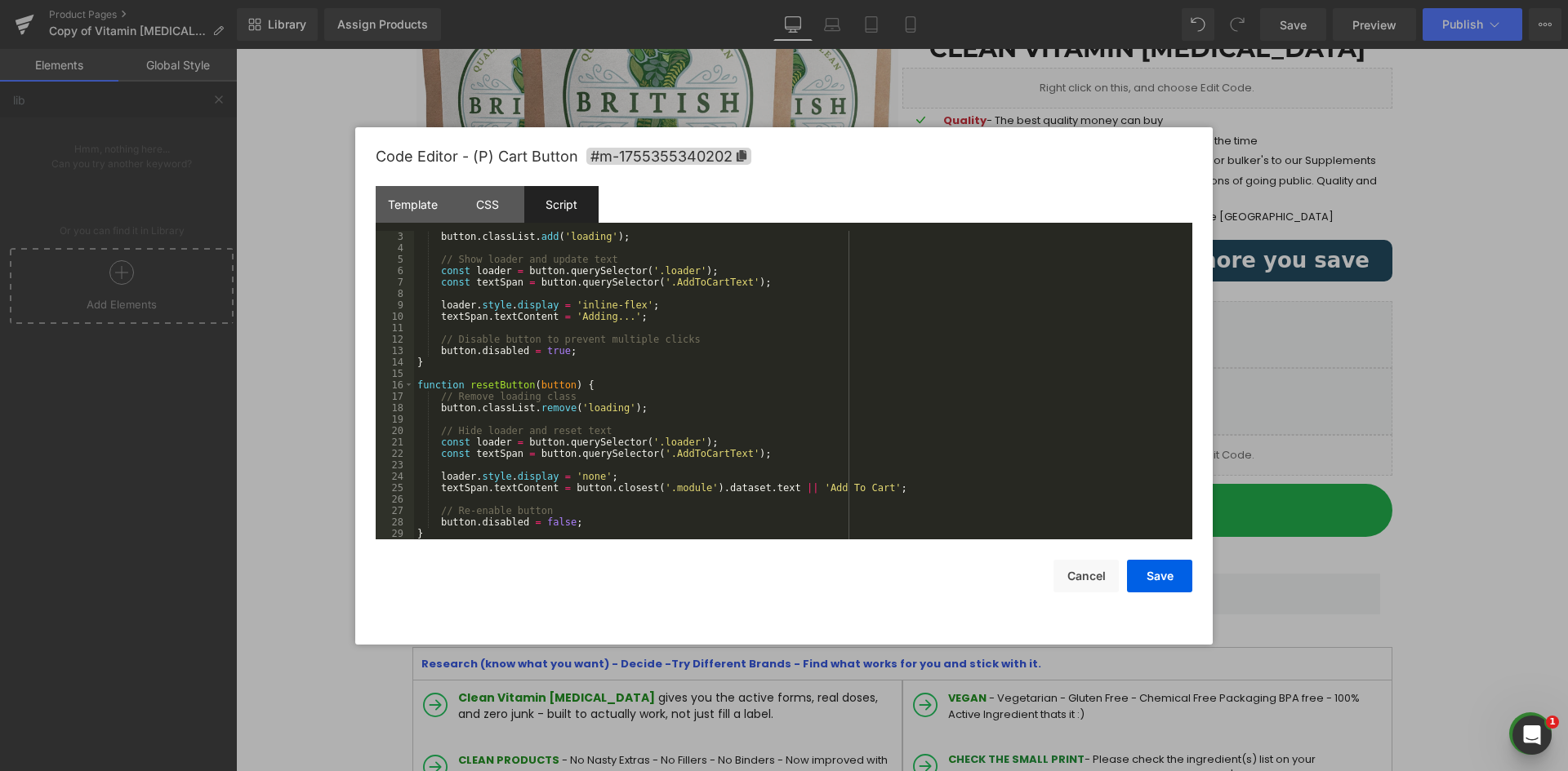
scroll to position [0, 0]
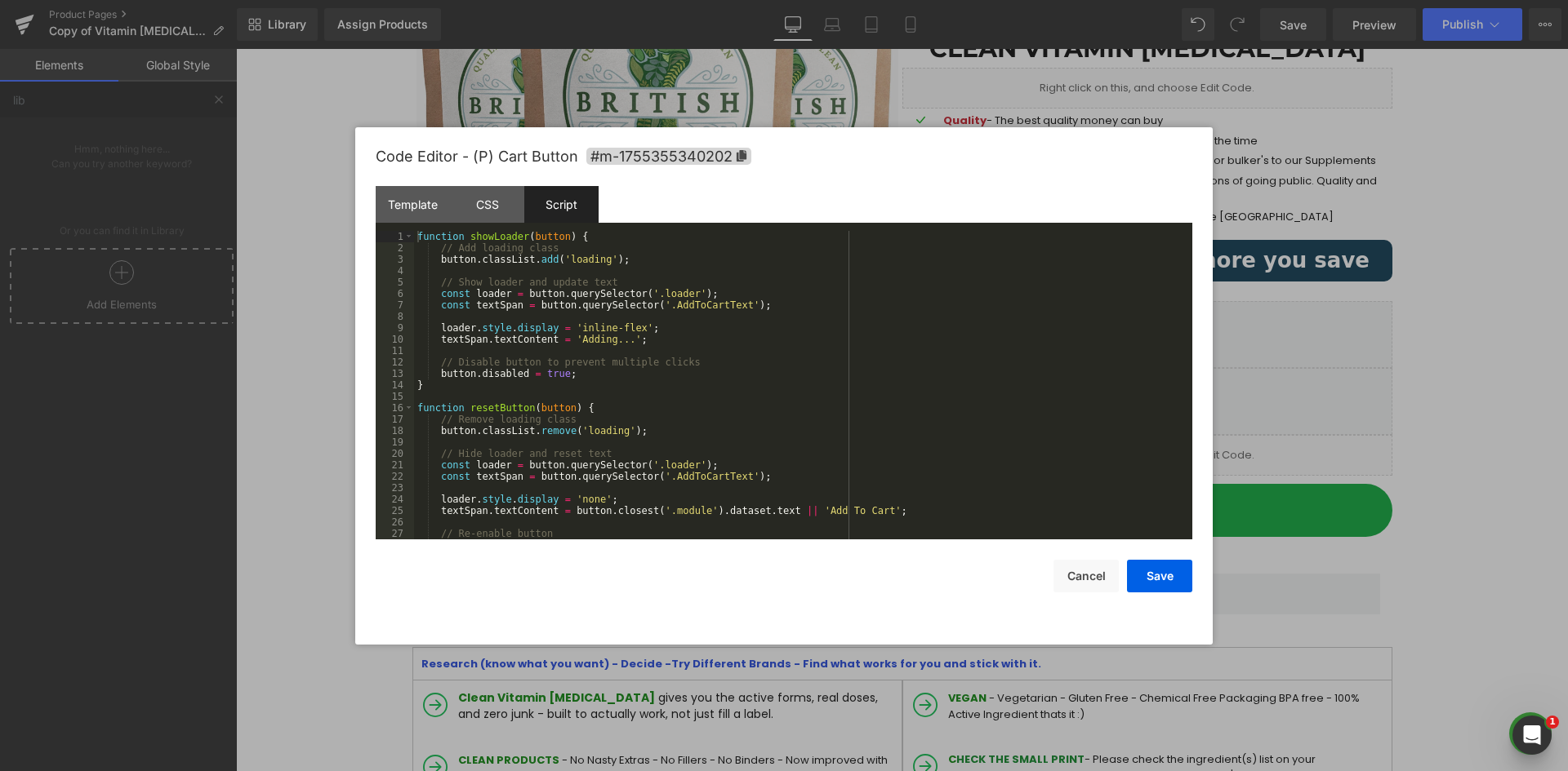
click at [663, 293] on div "function showLoader ( button ) { // Add loading class button . classList . add …" at bounding box center [800, 397] width 771 height 332
click at [672, 305] on div "function showLoader ( button ) { // Add loading class button . classList . add …" at bounding box center [800, 397] width 771 height 332
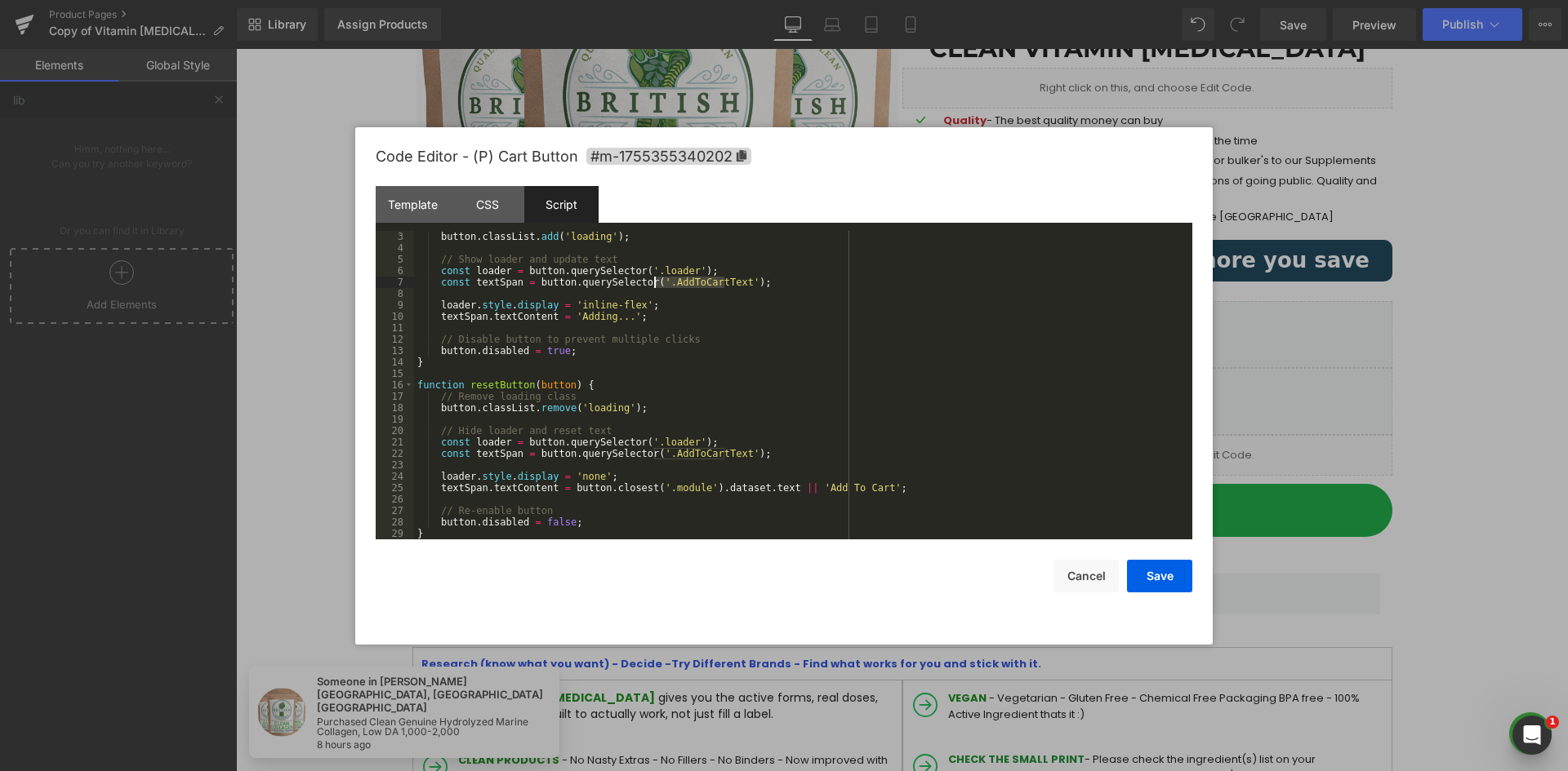
scroll to position [23, 0]
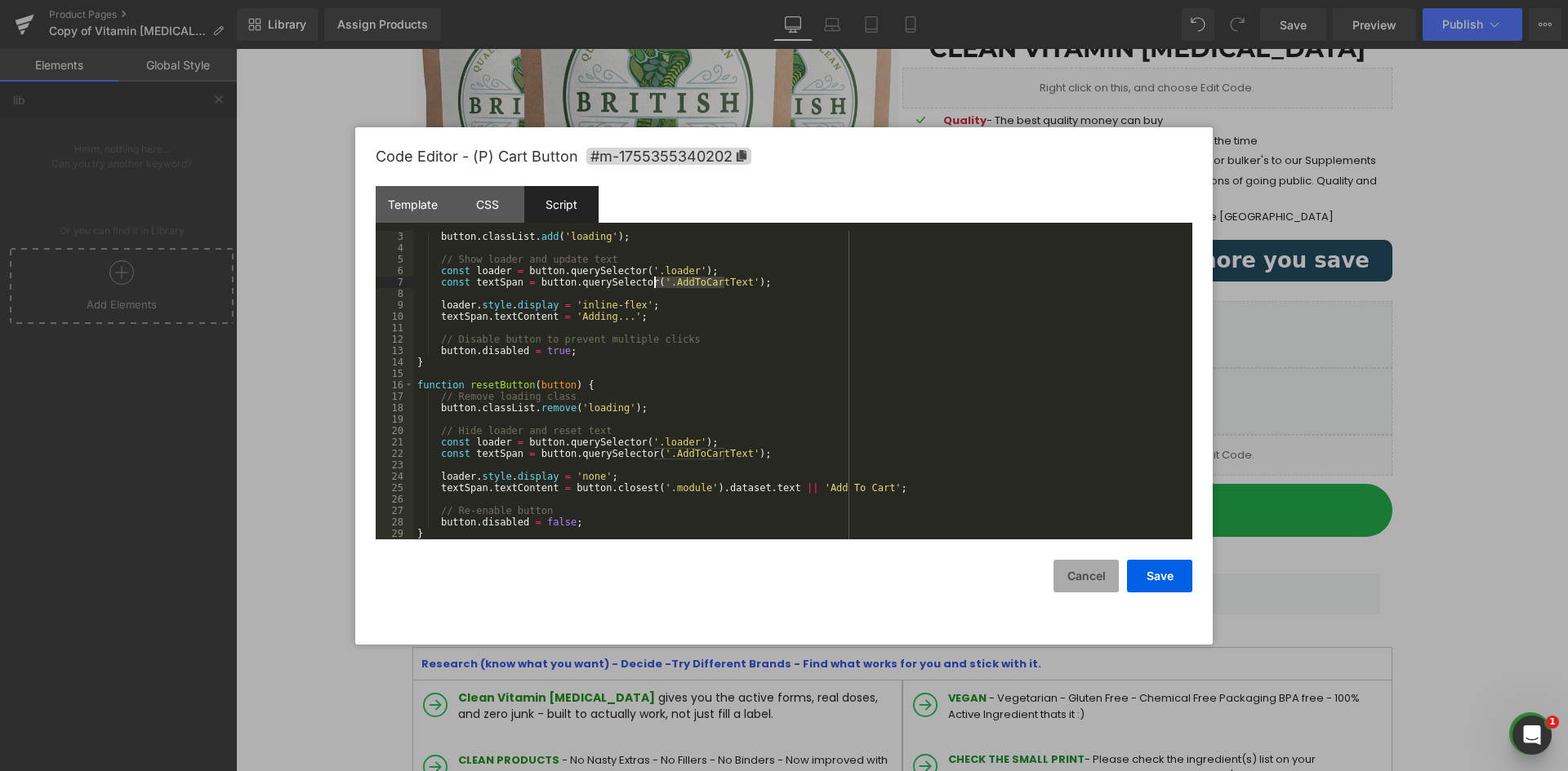
drag, startPoint x: 857, startPoint y: 537, endPoint x: 1092, endPoint y: 582, distance: 239.3
click at [1093, 588] on button "Cancel" at bounding box center [1086, 577] width 65 height 33
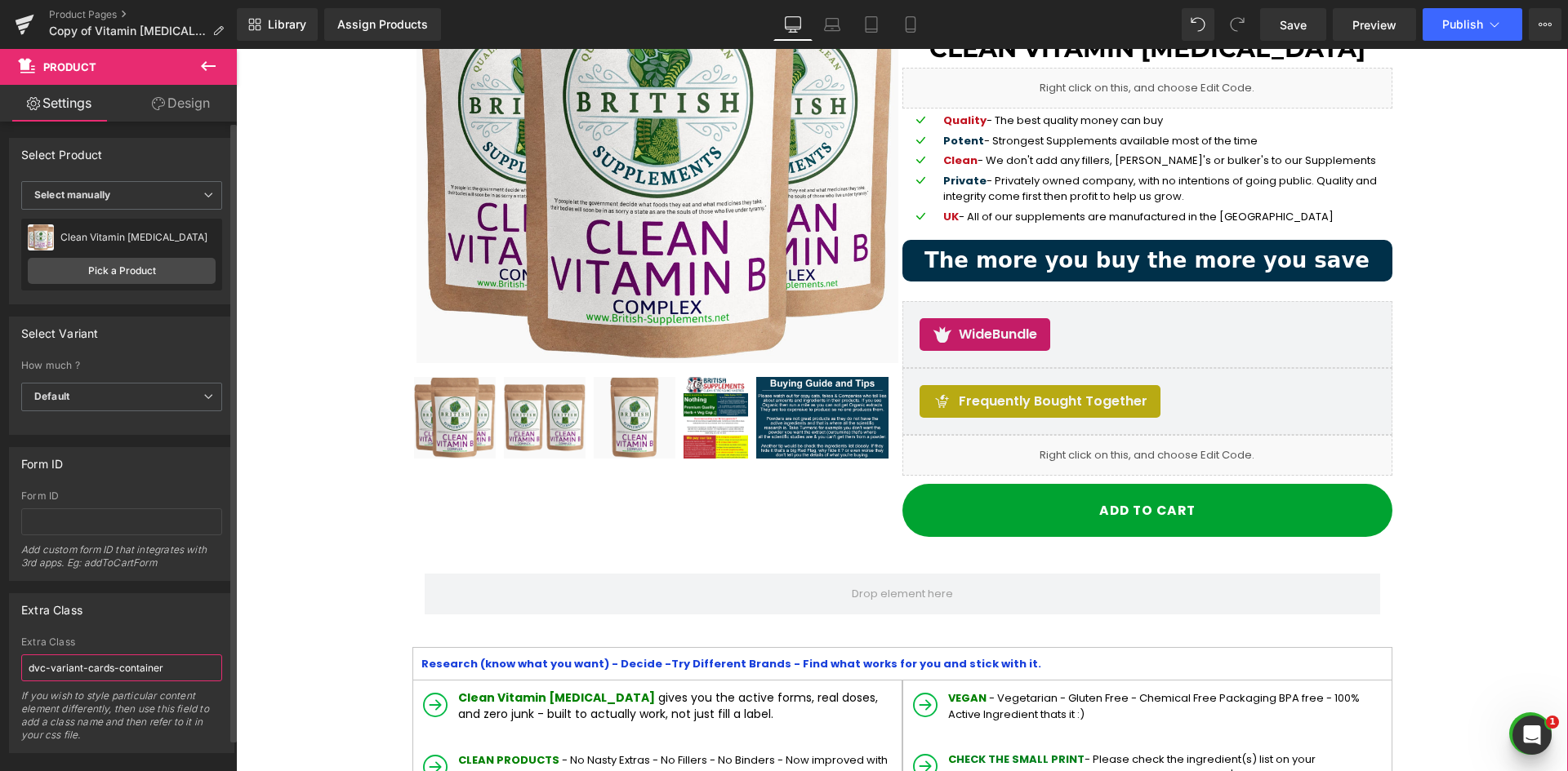
click at [98, 658] on input "dvc-variant-cards-container" at bounding box center [122, 668] width 200 height 27
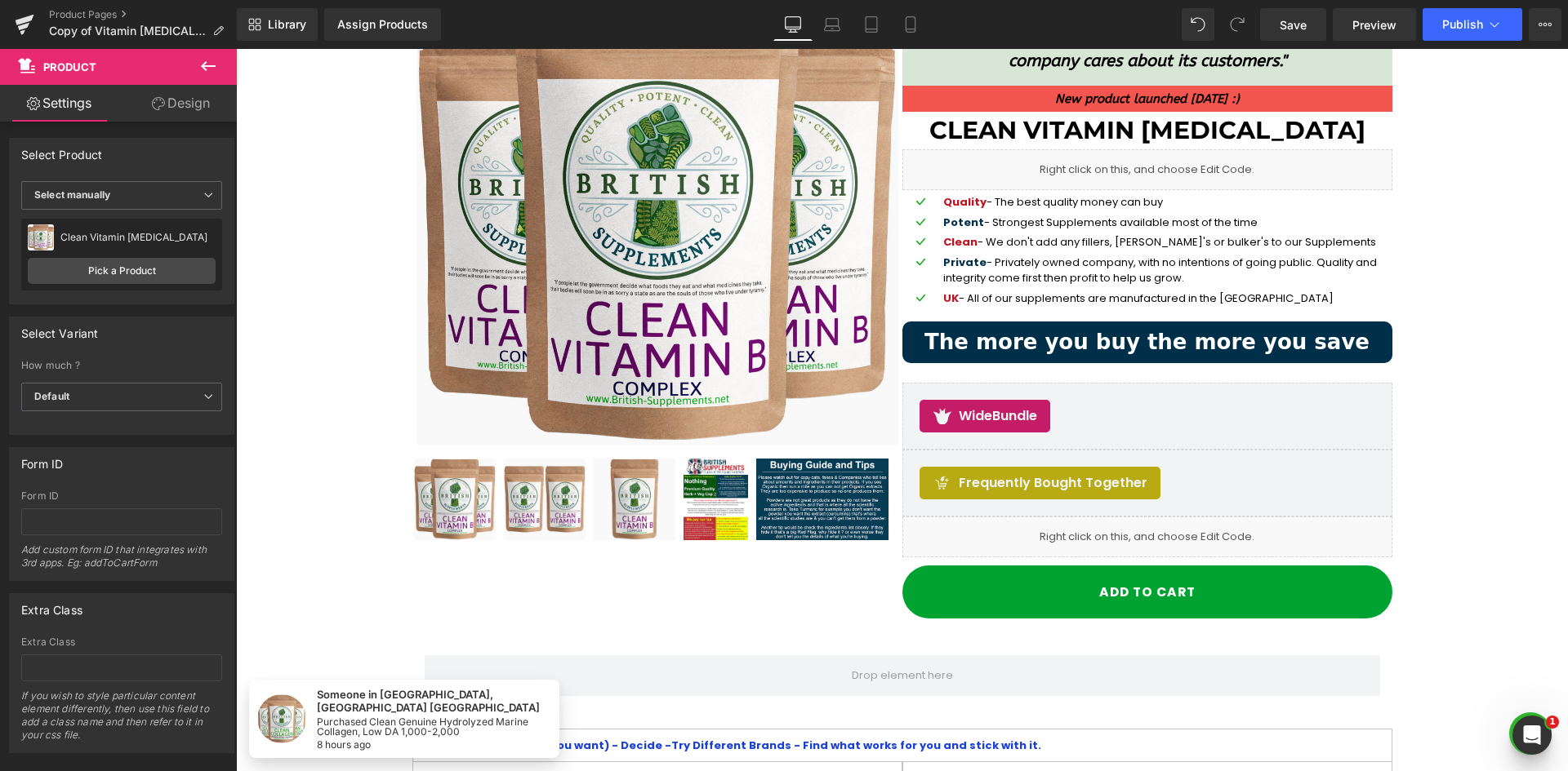
scroll to position [245, 0]
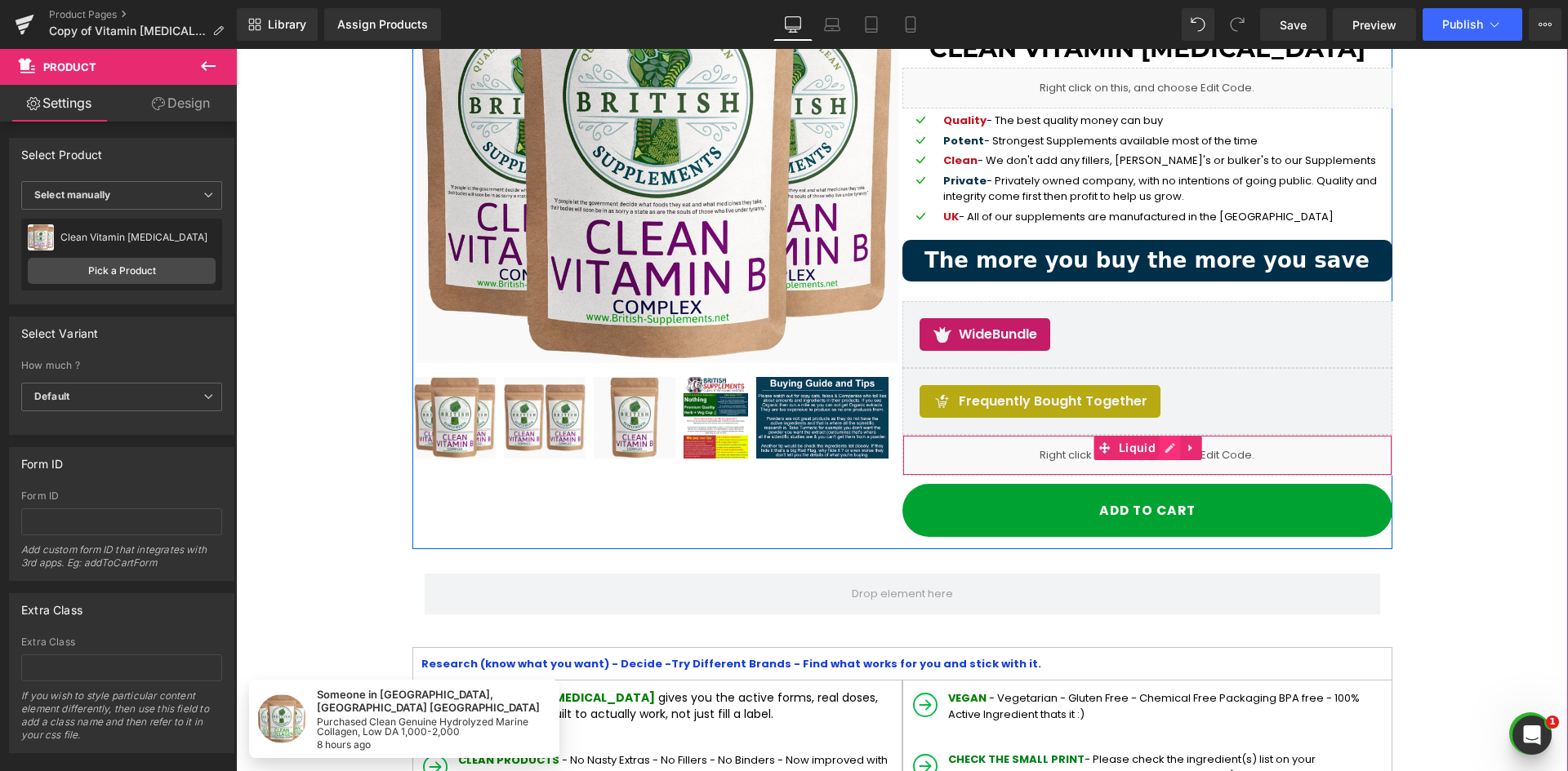
click at [1164, 452] on icon at bounding box center [1170, 447] width 12 height 13
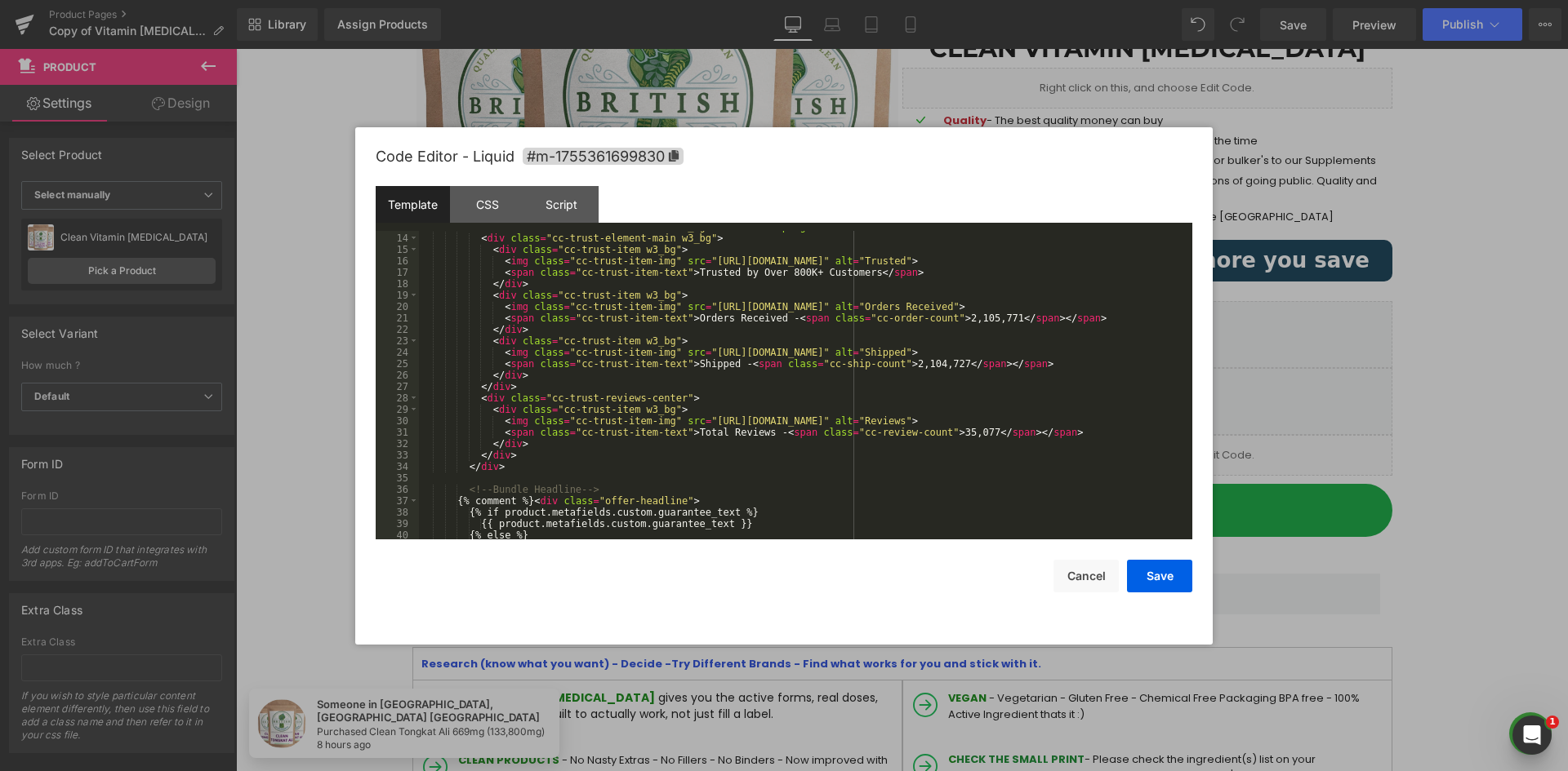
scroll to position [147, 0]
click at [1091, 592] on div "Code Editor - Liquid #m-1755361699830 Template CSS Script Data 13 14 15 16 17 1…" at bounding box center [783, 386] width 816 height 517
click at [1100, 577] on button "Cancel" at bounding box center [1086, 577] width 65 height 33
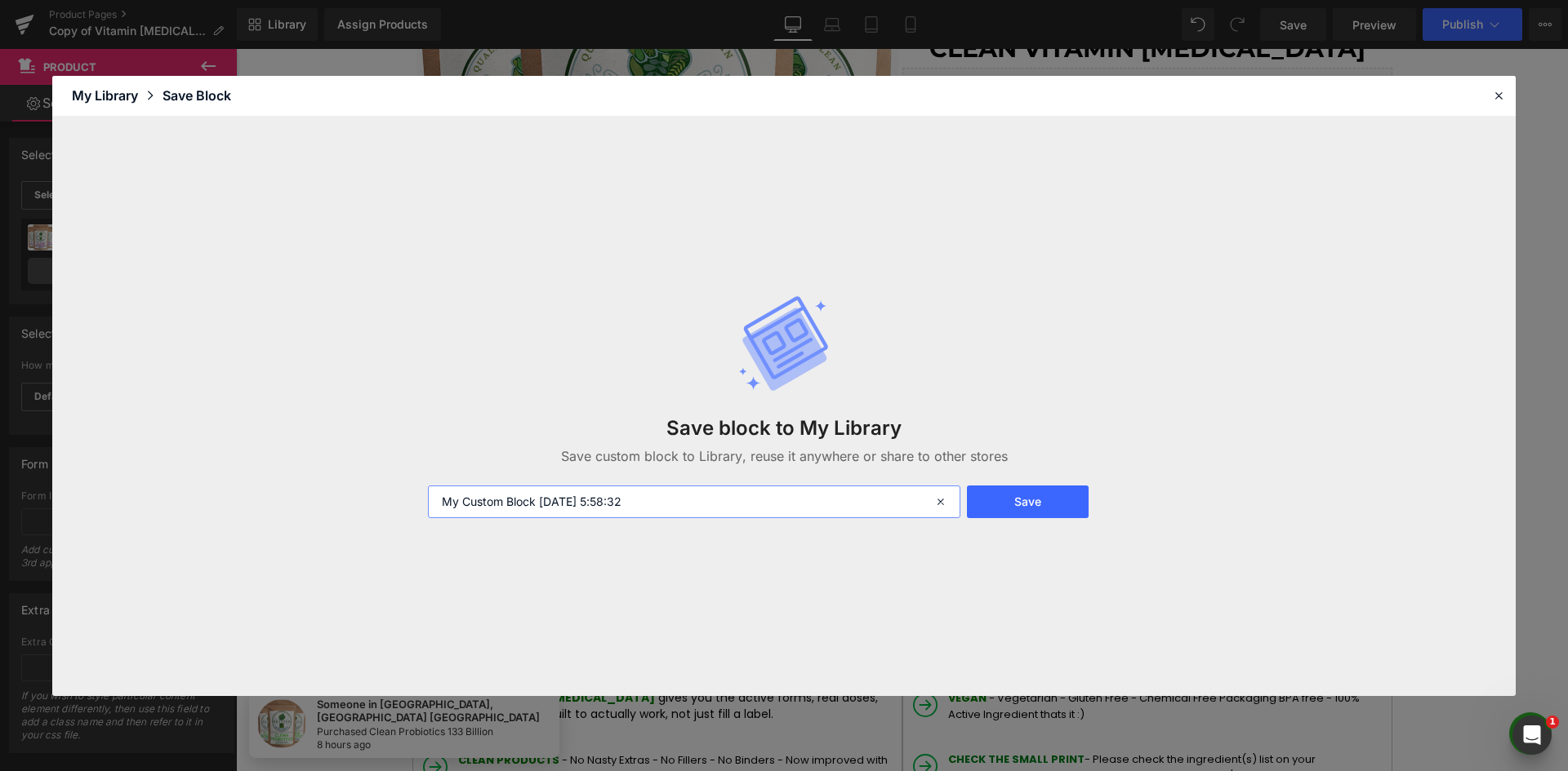
click at [674, 508] on input "My Custom Block 2025-08-17 5:58:32" at bounding box center [694, 502] width 532 height 33
type input "monthly-offer-btn"
click at [995, 496] on button "Save" at bounding box center [1027, 502] width 122 height 33
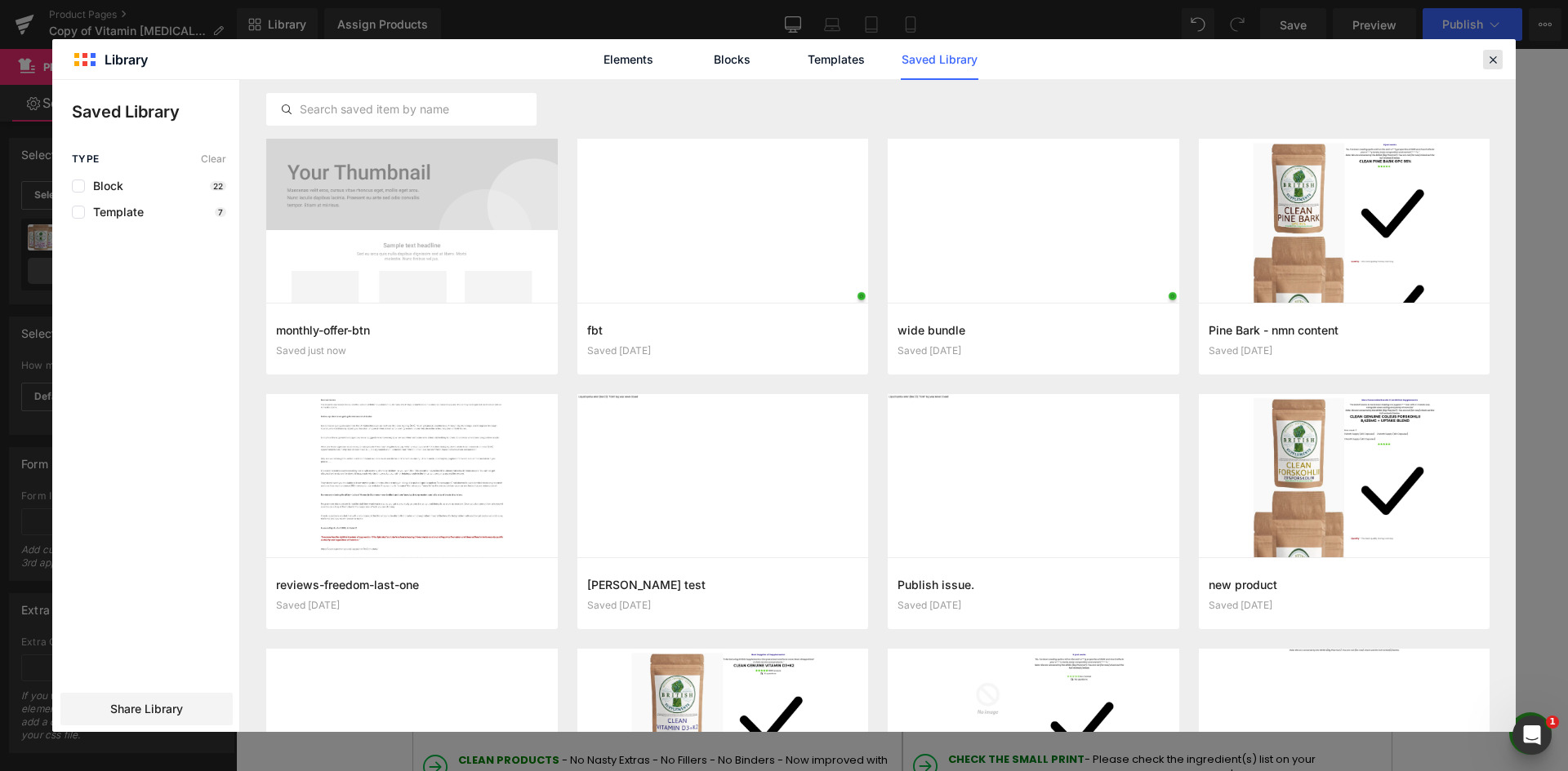
click at [1483, 56] on div at bounding box center [1492, 59] width 19 height 19
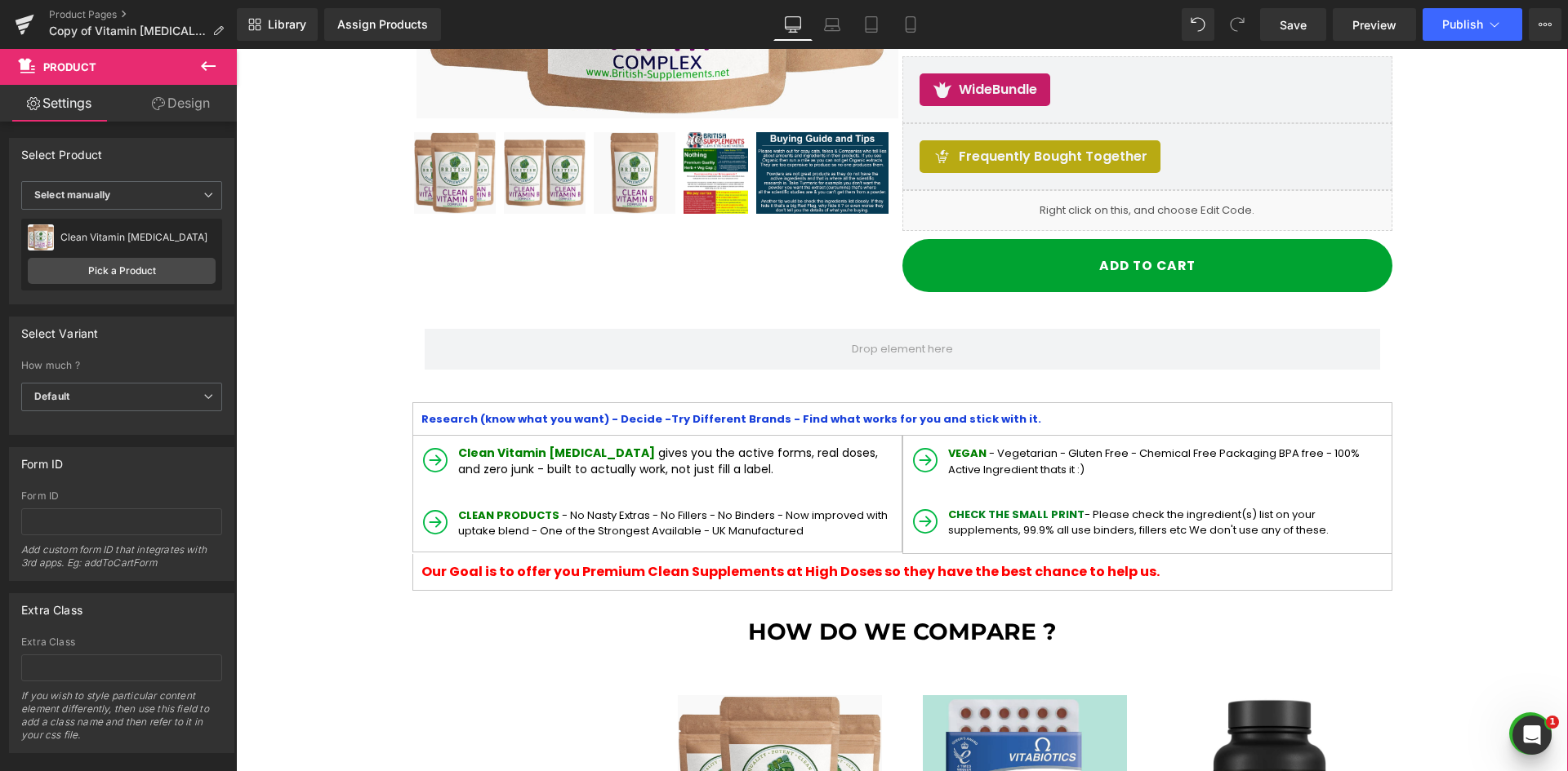
scroll to position [245, 0]
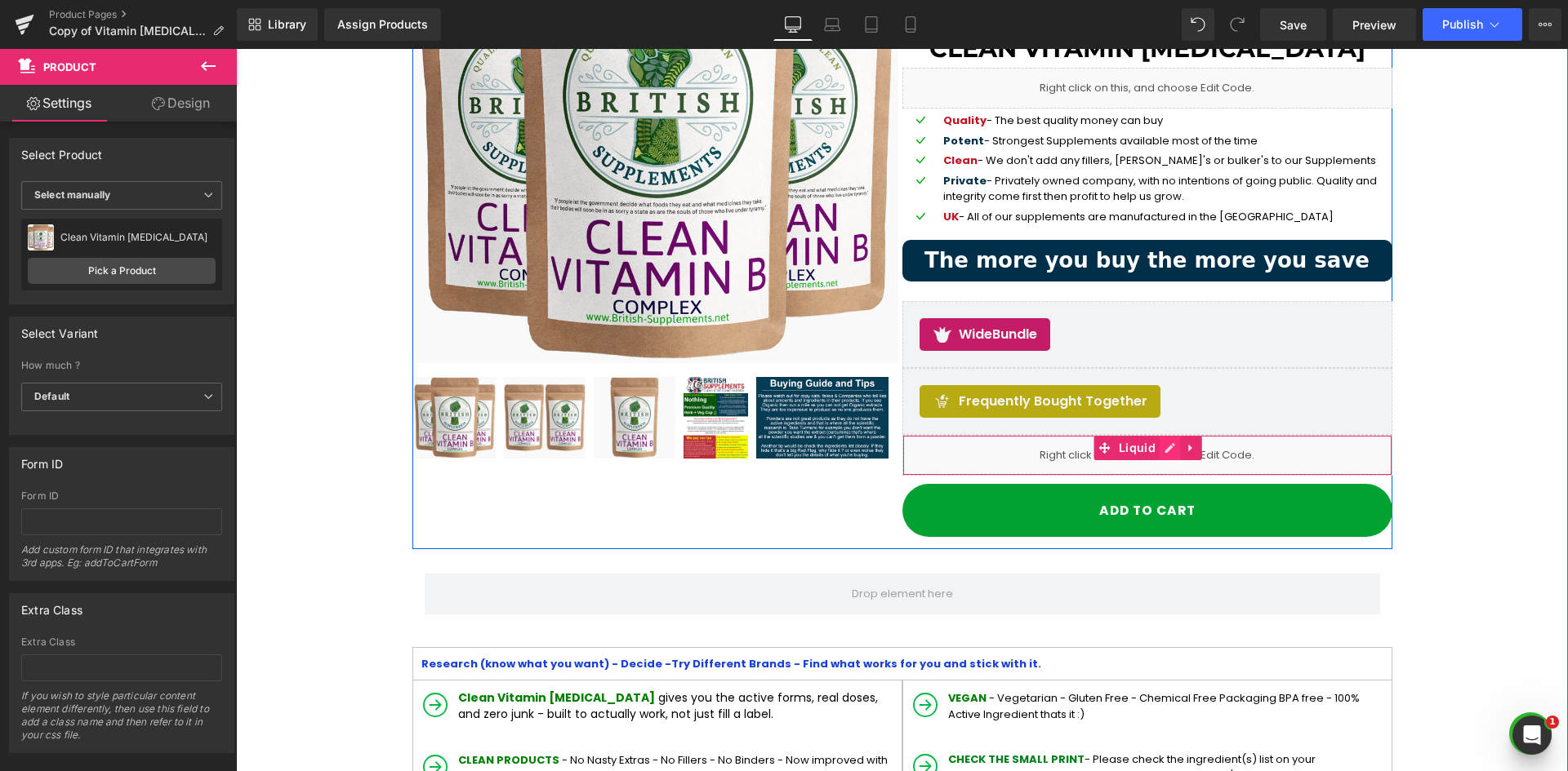
click at [1160, 455] on link at bounding box center [1170, 447] width 21 height 24
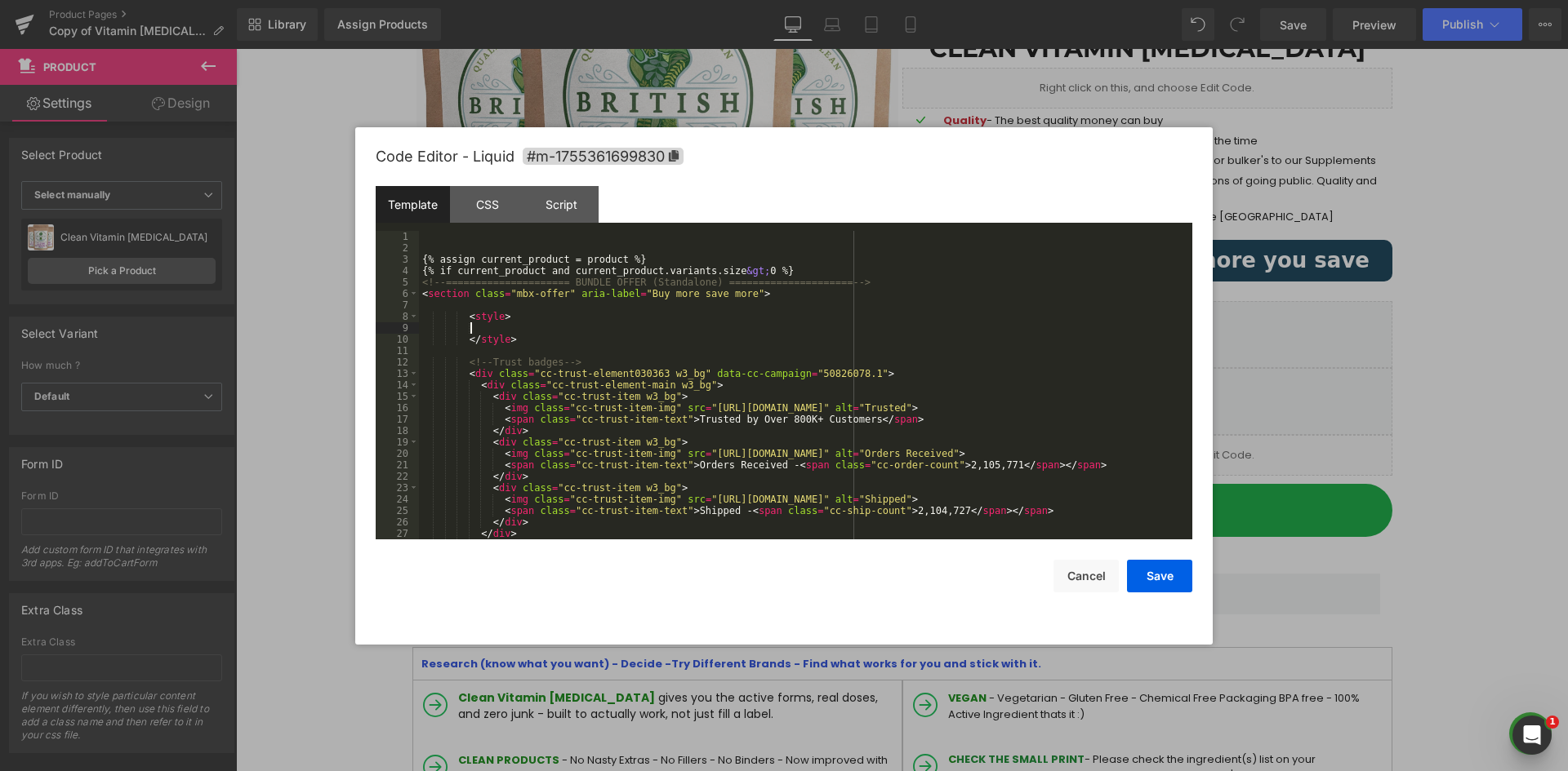
click at [700, 328] on div "{% assign current_product = product %} {% if current_product and current_produc…" at bounding box center [802, 397] width 766 height 332
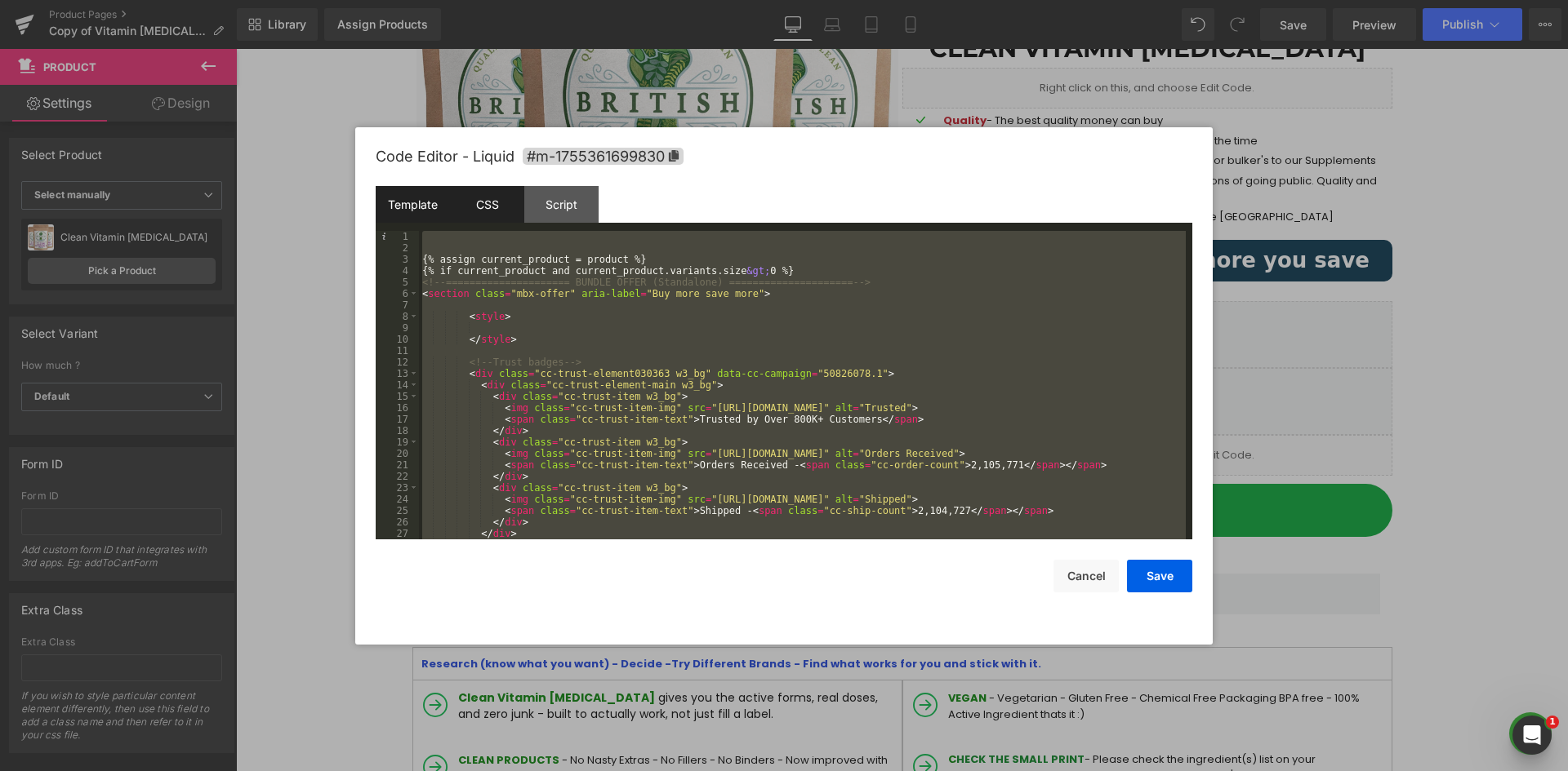
click at [481, 200] on div "CSS" at bounding box center [487, 204] width 74 height 37
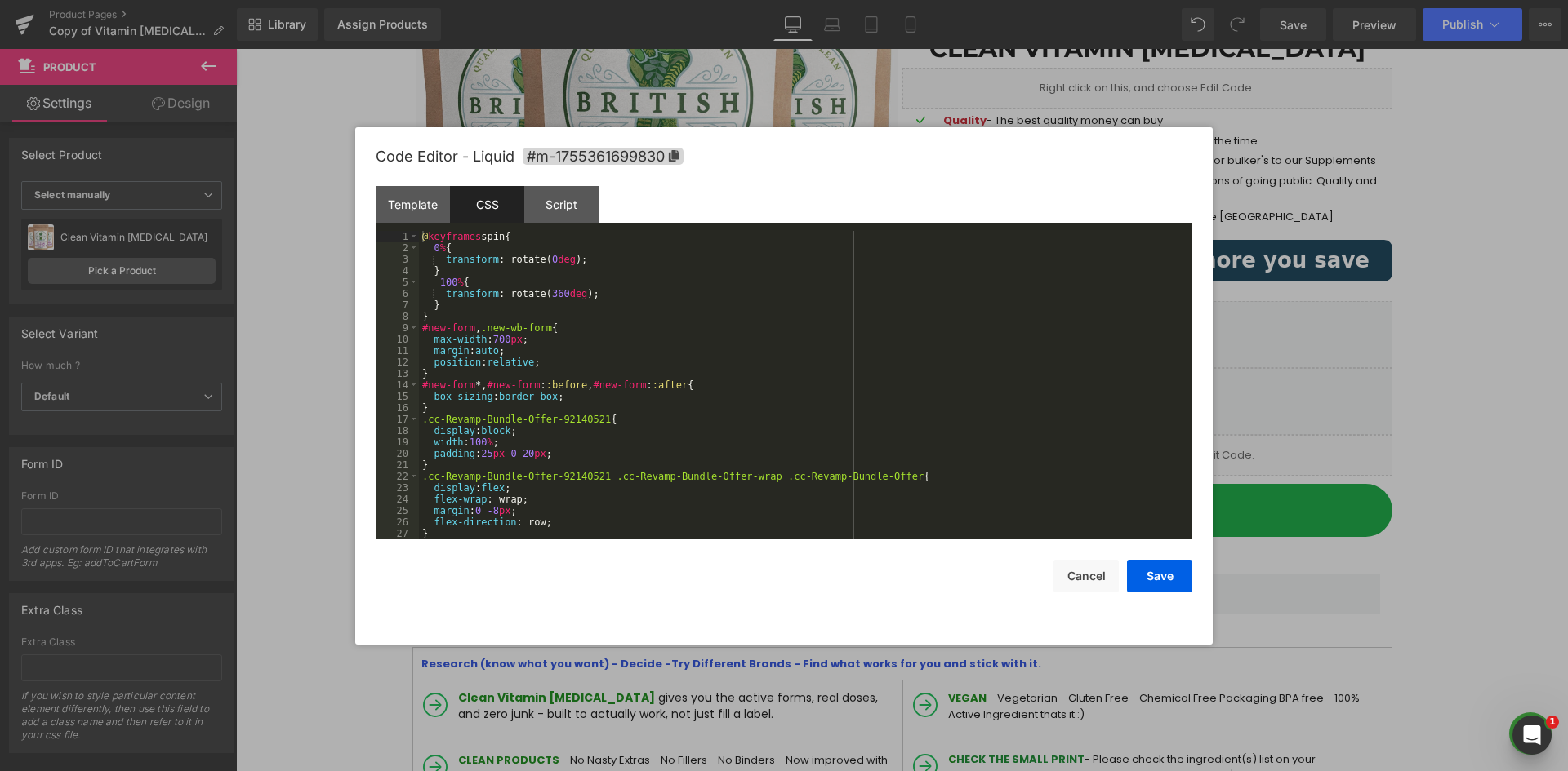
click at [604, 309] on div "@ keyframes spin { 0 % { transform : rotate( 0 deg ); } 100 % { transform : rot…" at bounding box center [802, 397] width 766 height 332
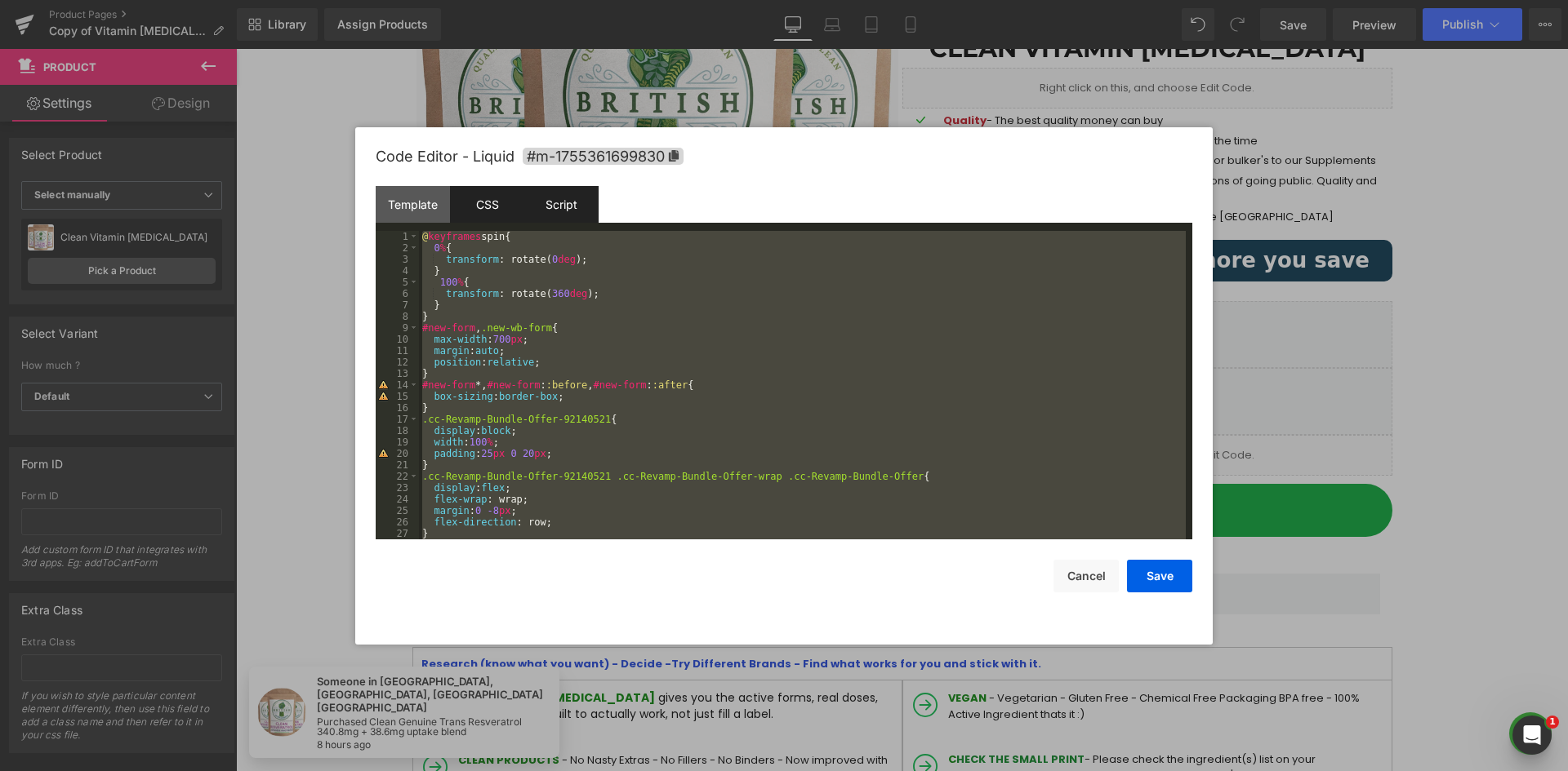
click at [569, 210] on div "Script" at bounding box center [561, 204] width 74 height 37
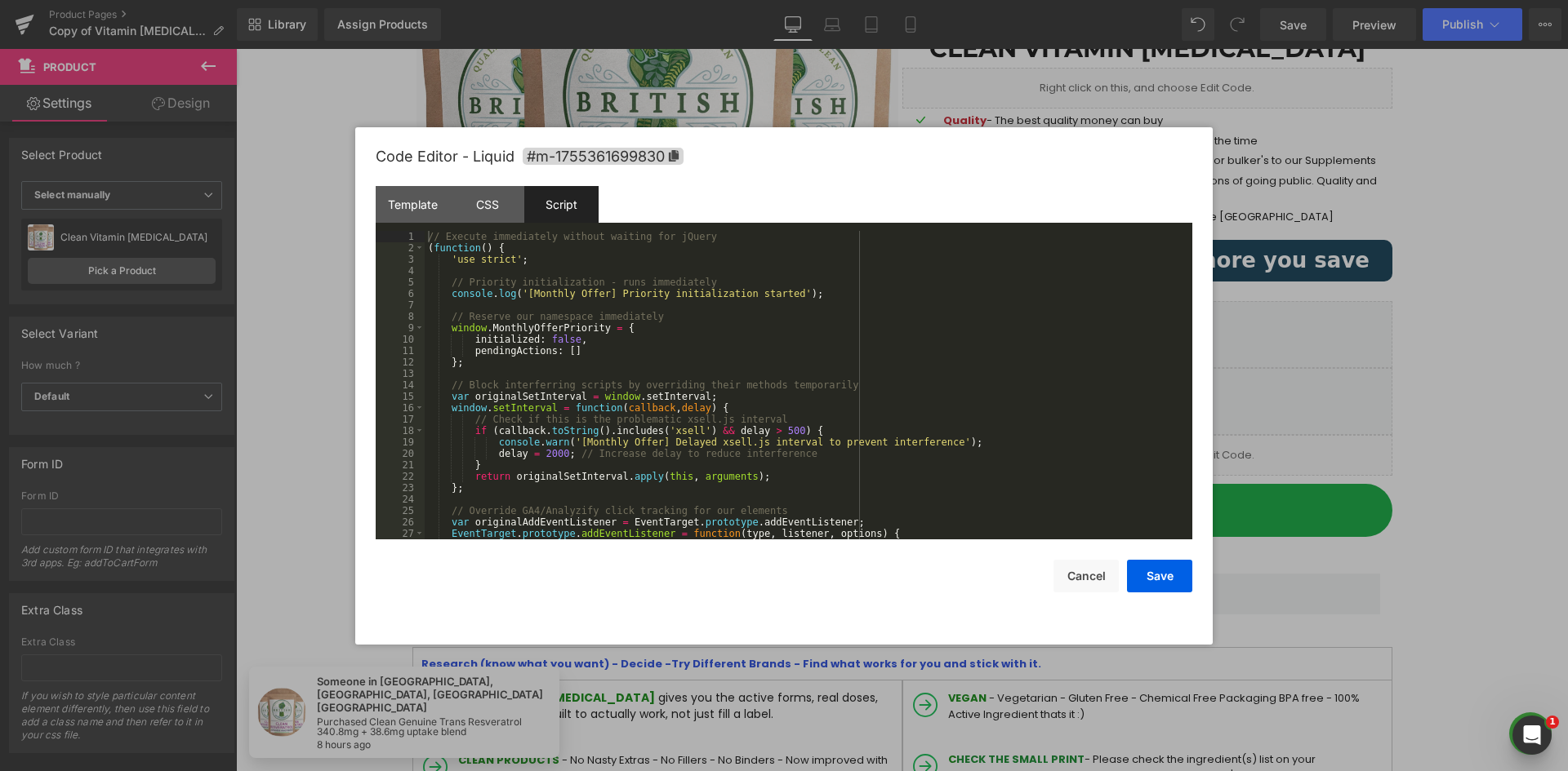
click at [648, 307] on div "// Execute immediately without waiting for jQuery ( function ( ) { 'use strict'…" at bounding box center [804, 397] width 761 height 332
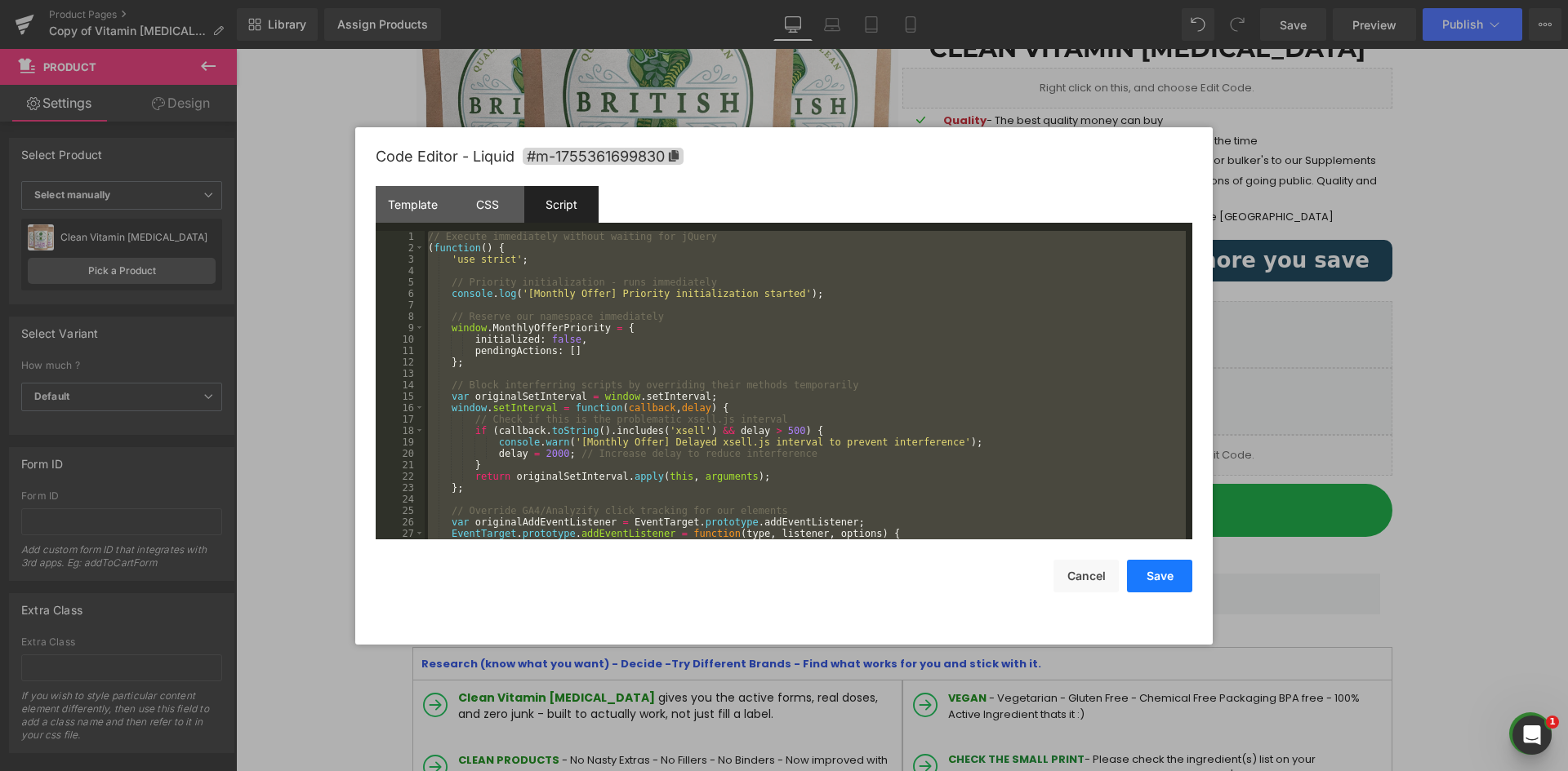
click at [1153, 570] on button "Save" at bounding box center [1158, 577] width 65 height 33
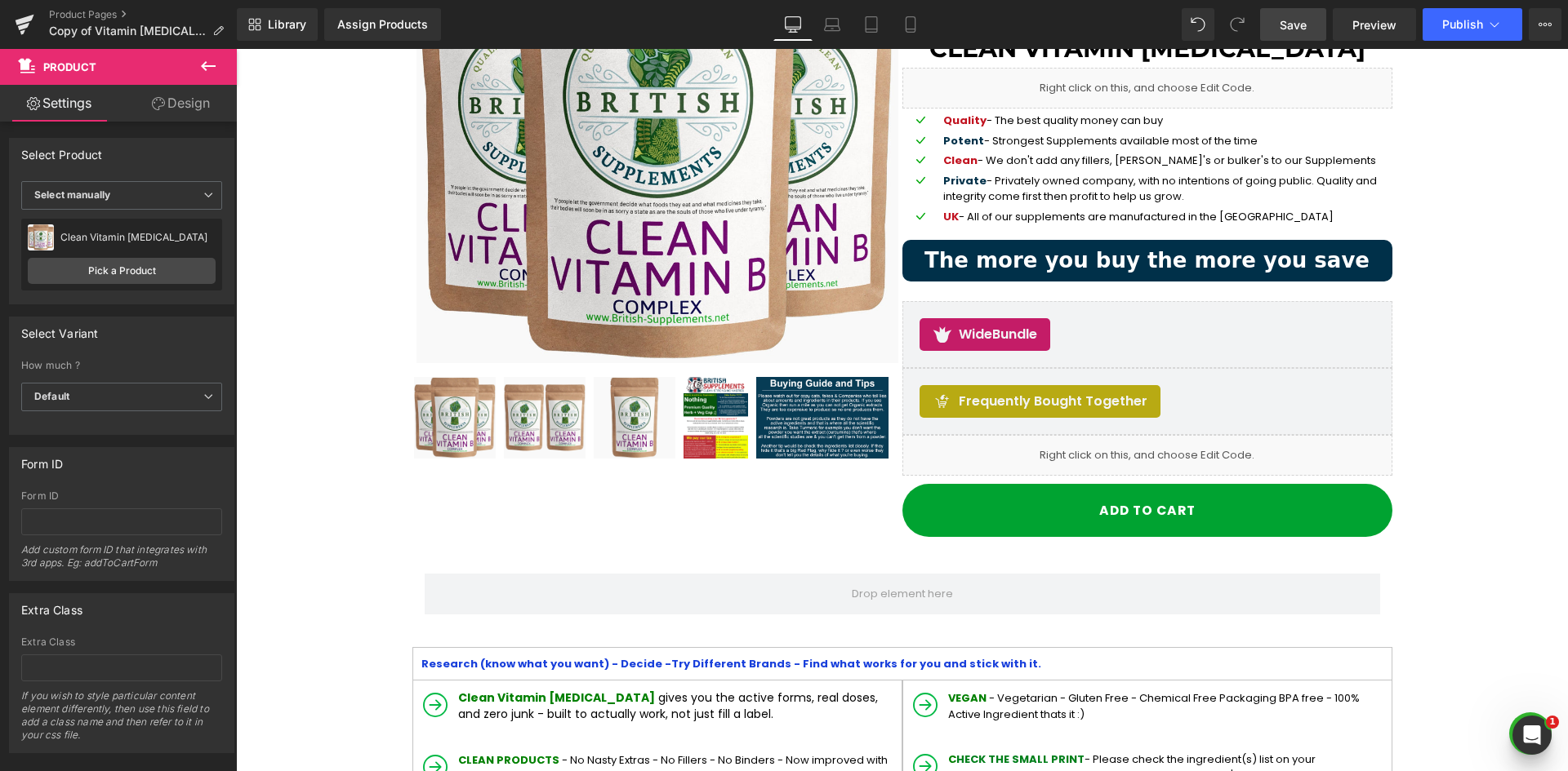
click at [1314, 9] on link "Save" at bounding box center [1293, 24] width 66 height 33
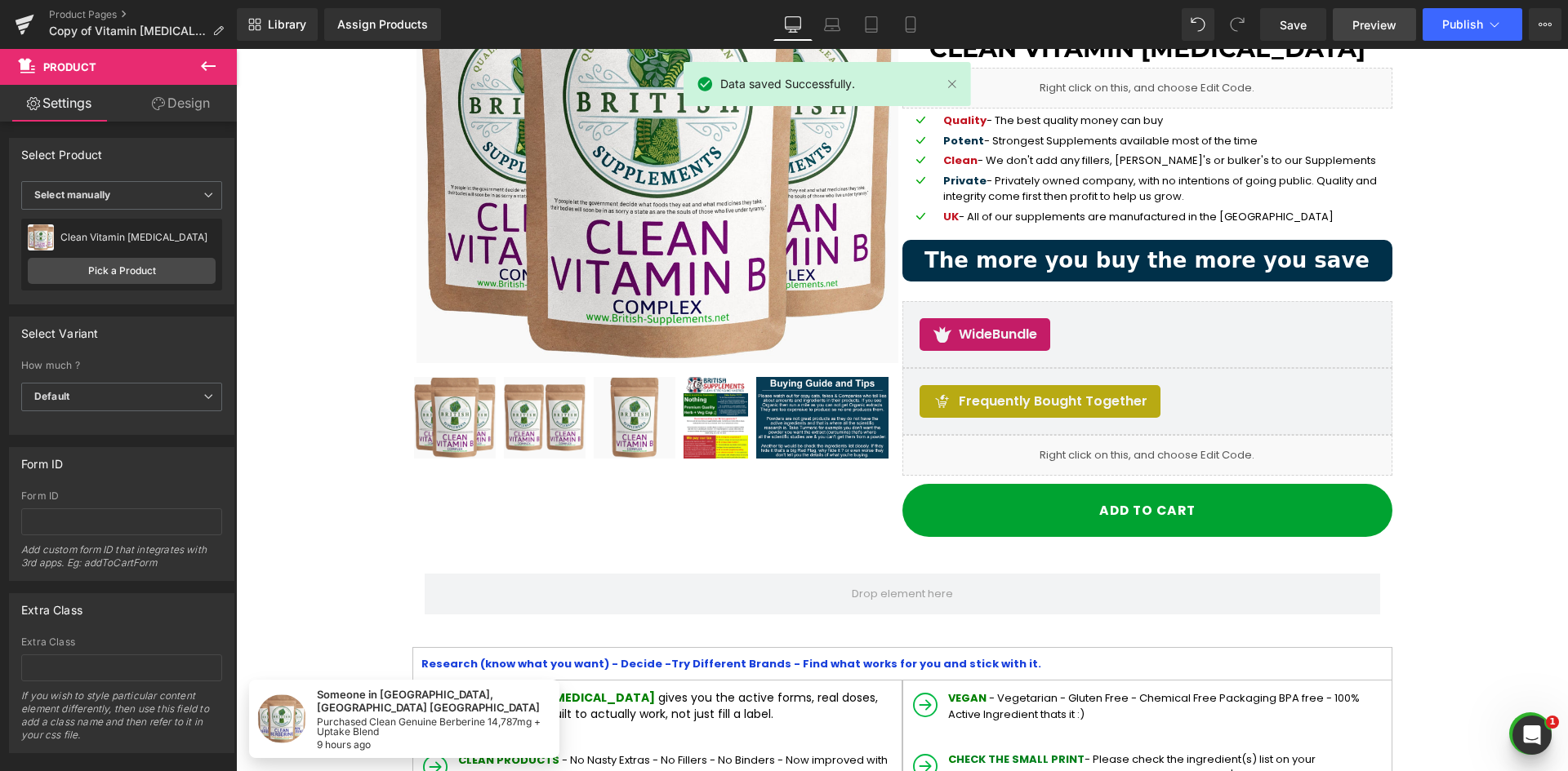
drag, startPoint x: 1359, startPoint y: 27, endPoint x: 1370, endPoint y: 27, distance: 11.0
click at [1360, 27] on span "Preview" at bounding box center [1373, 25] width 44 height 18
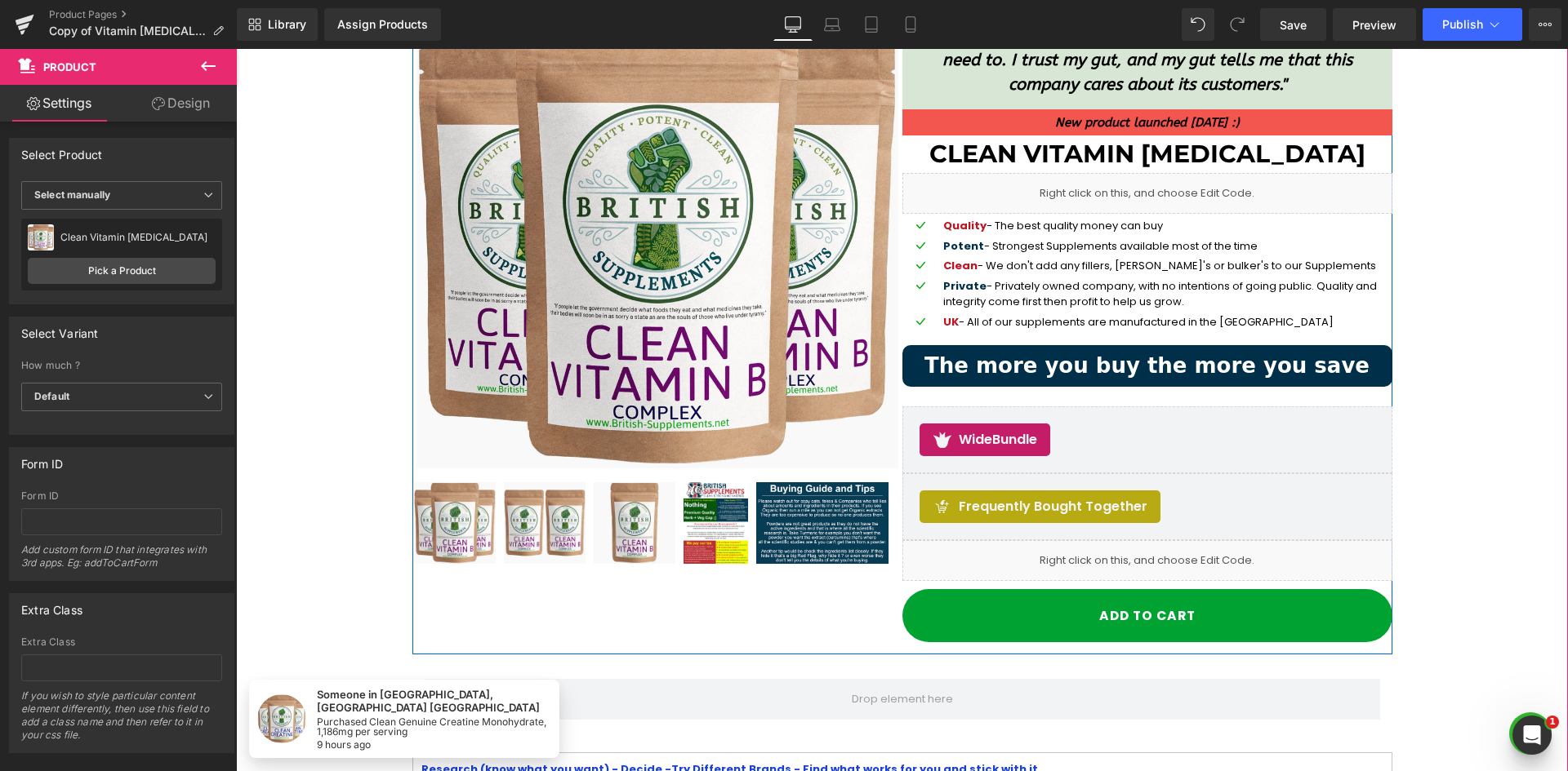
scroll to position [163, 0]
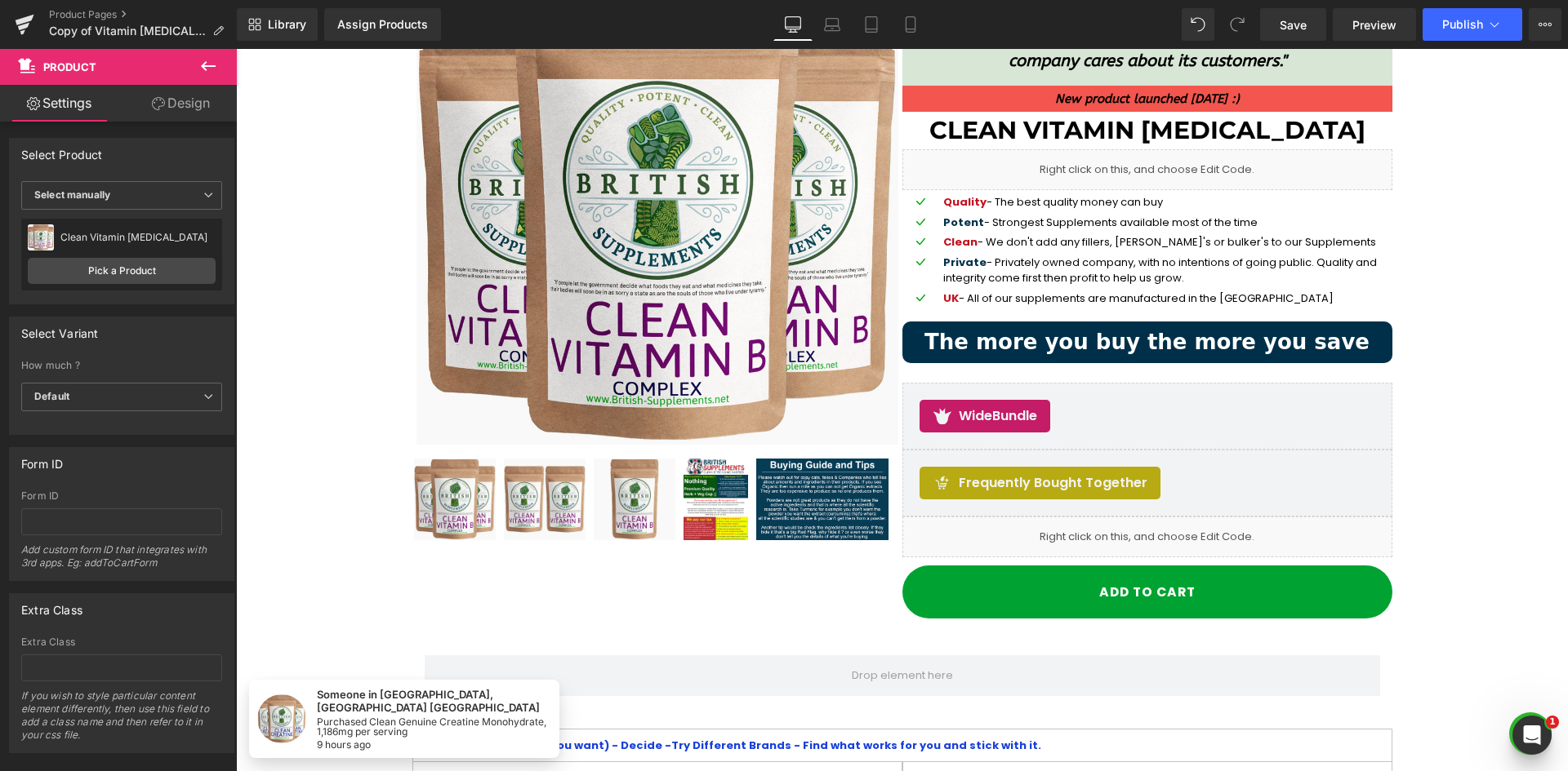
click at [206, 64] on icon at bounding box center [208, 66] width 19 height 19
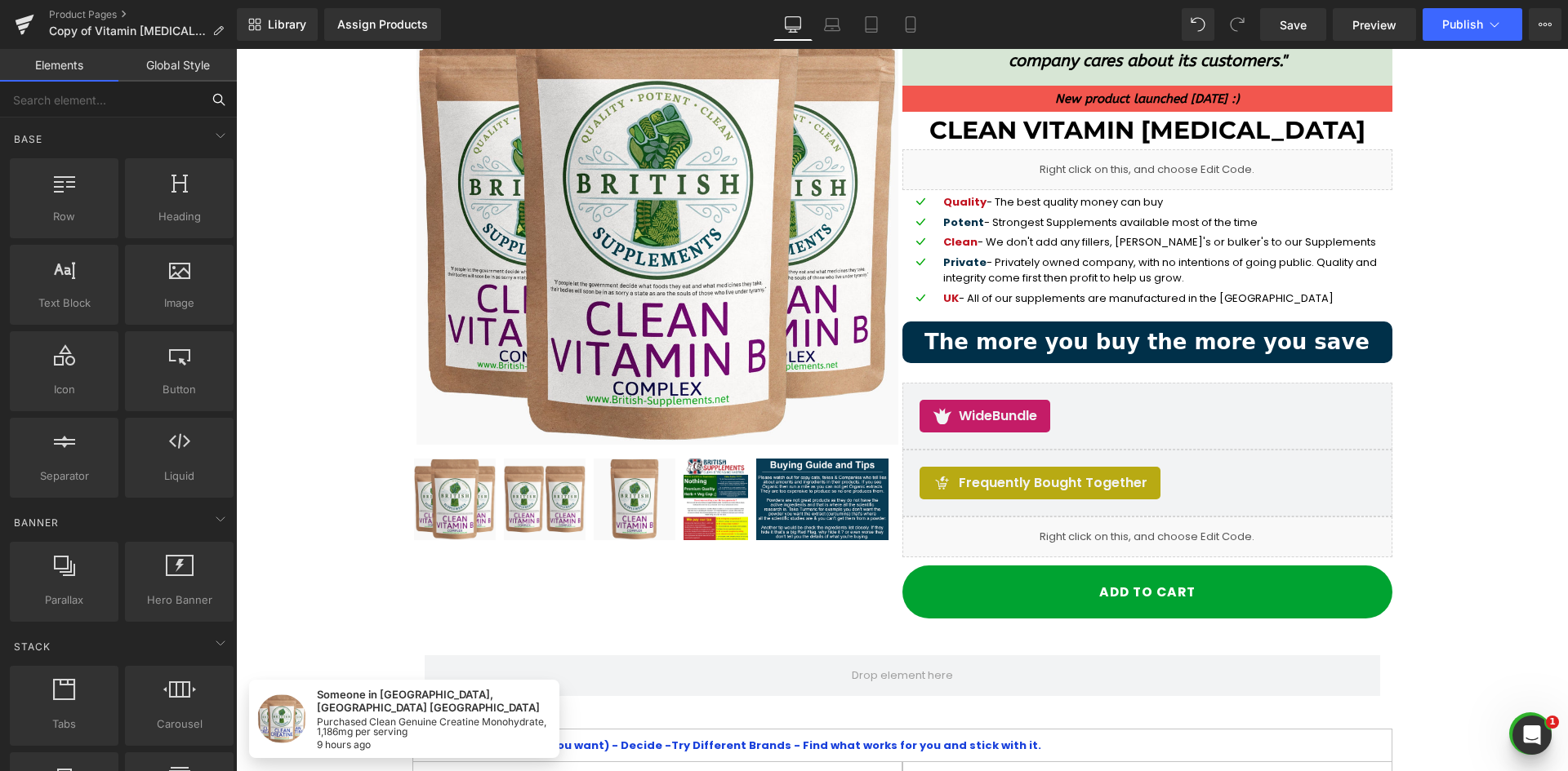
click at [93, 99] on input "text" at bounding box center [100, 99] width 200 height 36
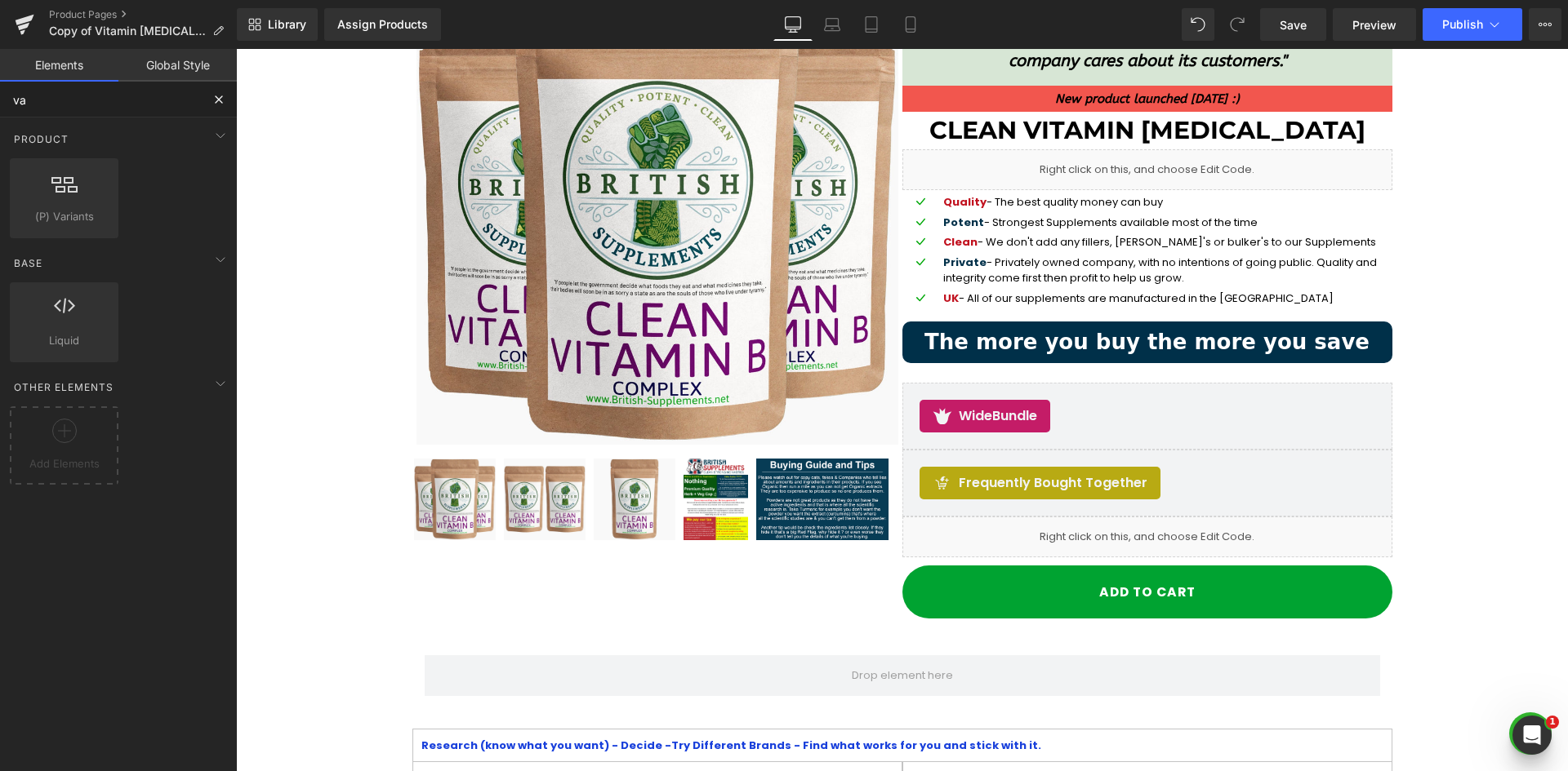
type input "var"
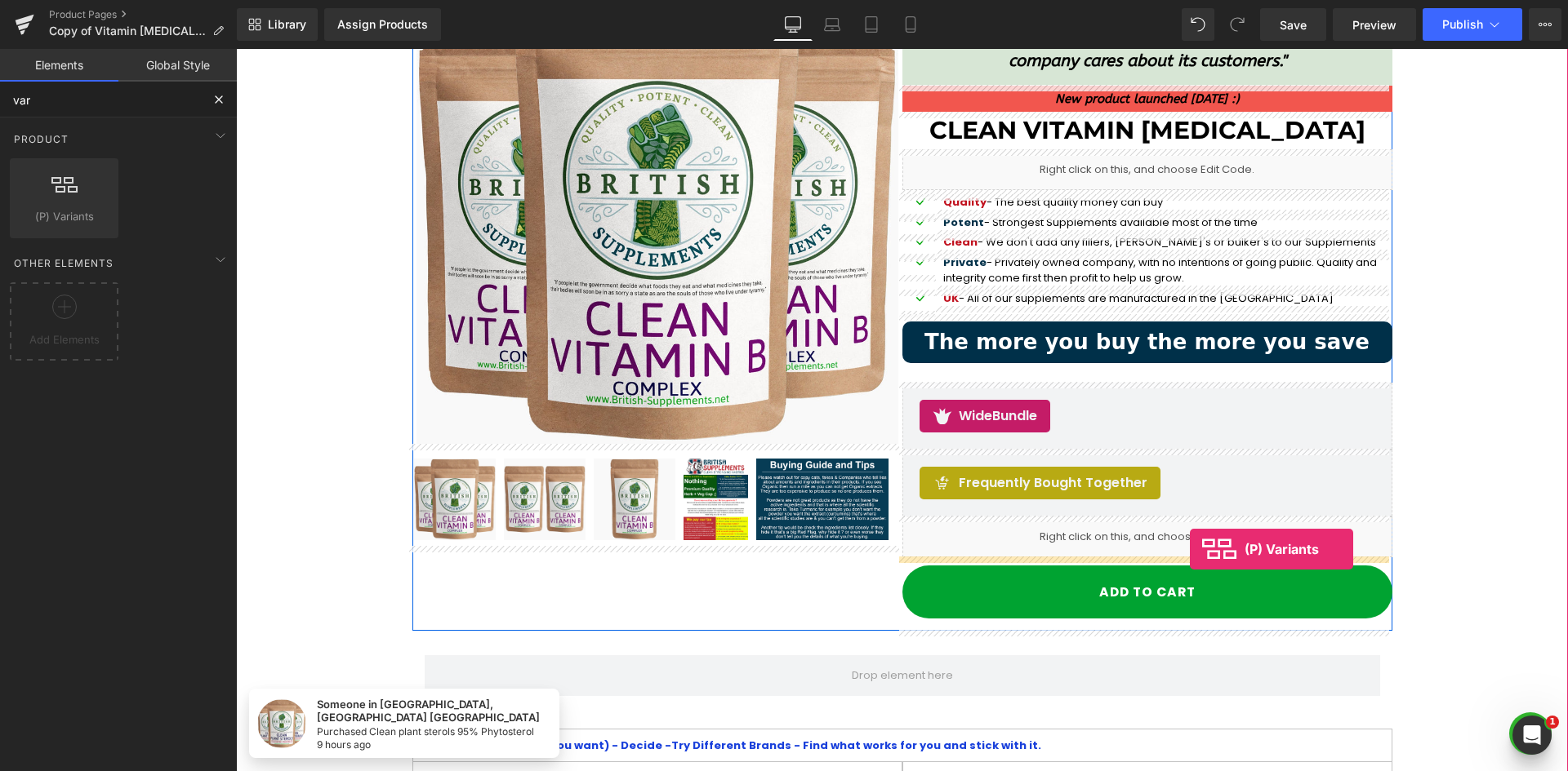
drag, startPoint x: 315, startPoint y: 249, endPoint x: 1375, endPoint y: 543, distance: 1100.0
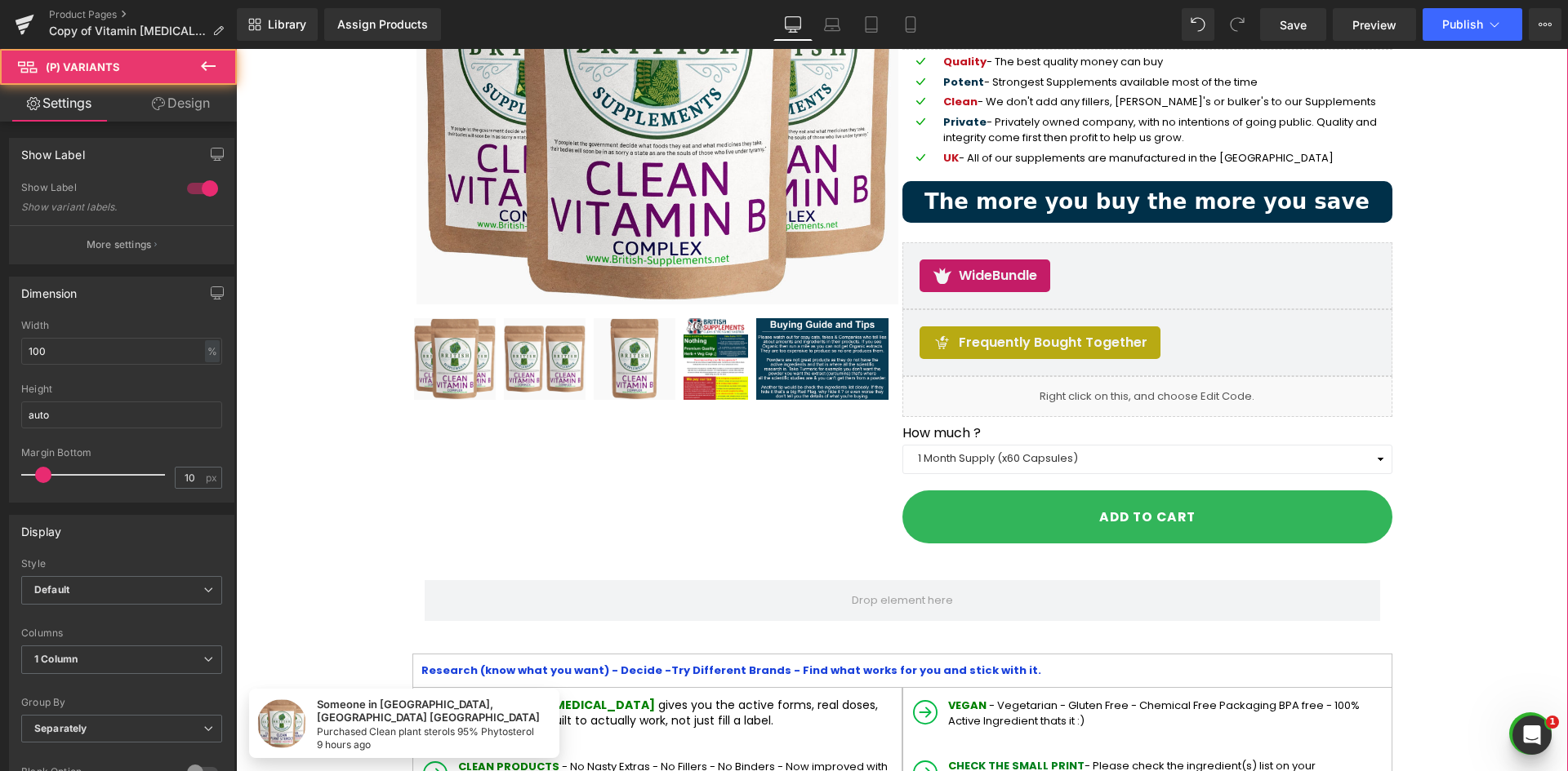
scroll to position [327, 0]
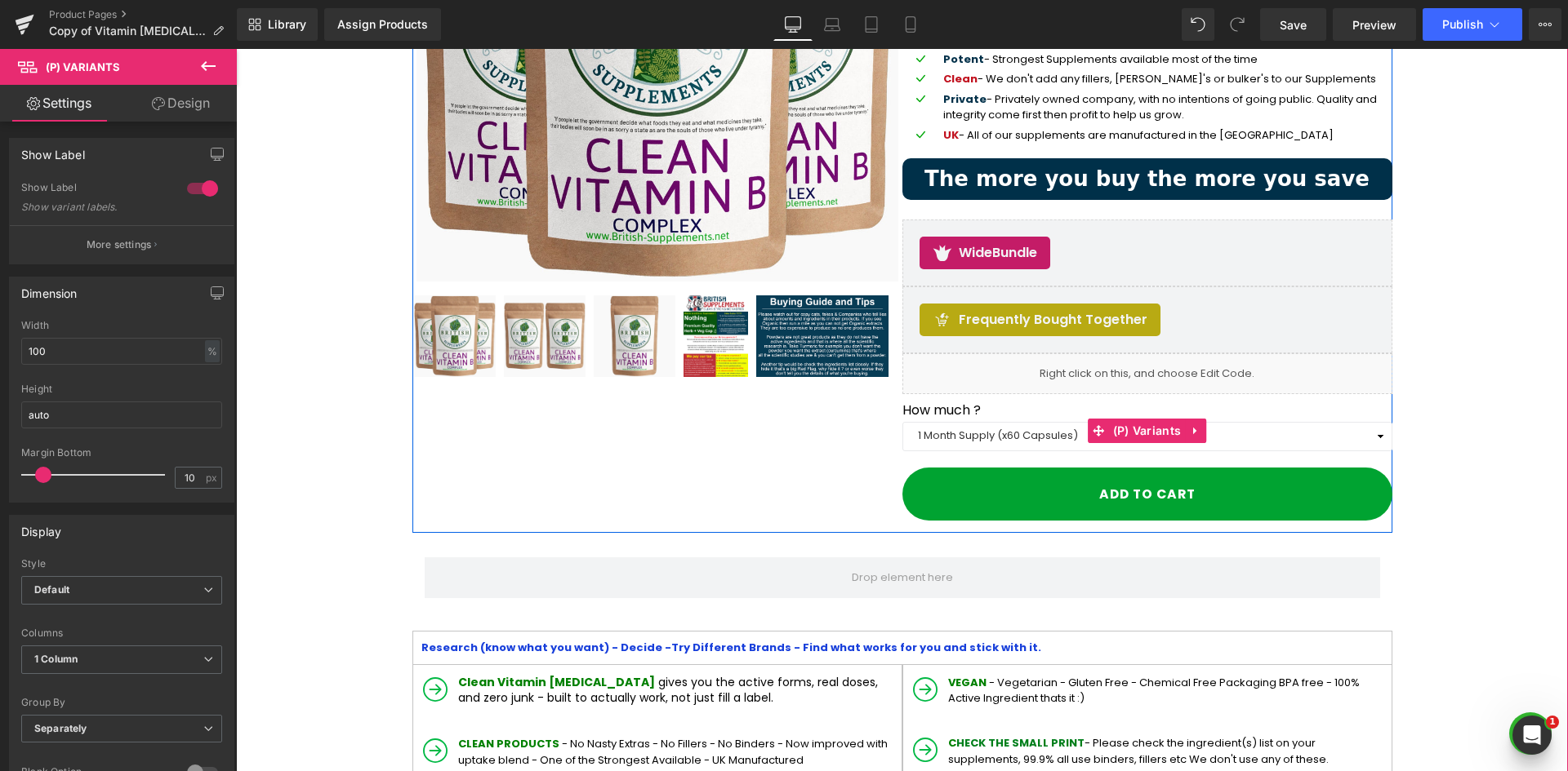
click at [1017, 410] on label "How much ?" at bounding box center [1148, 412] width 490 height 19
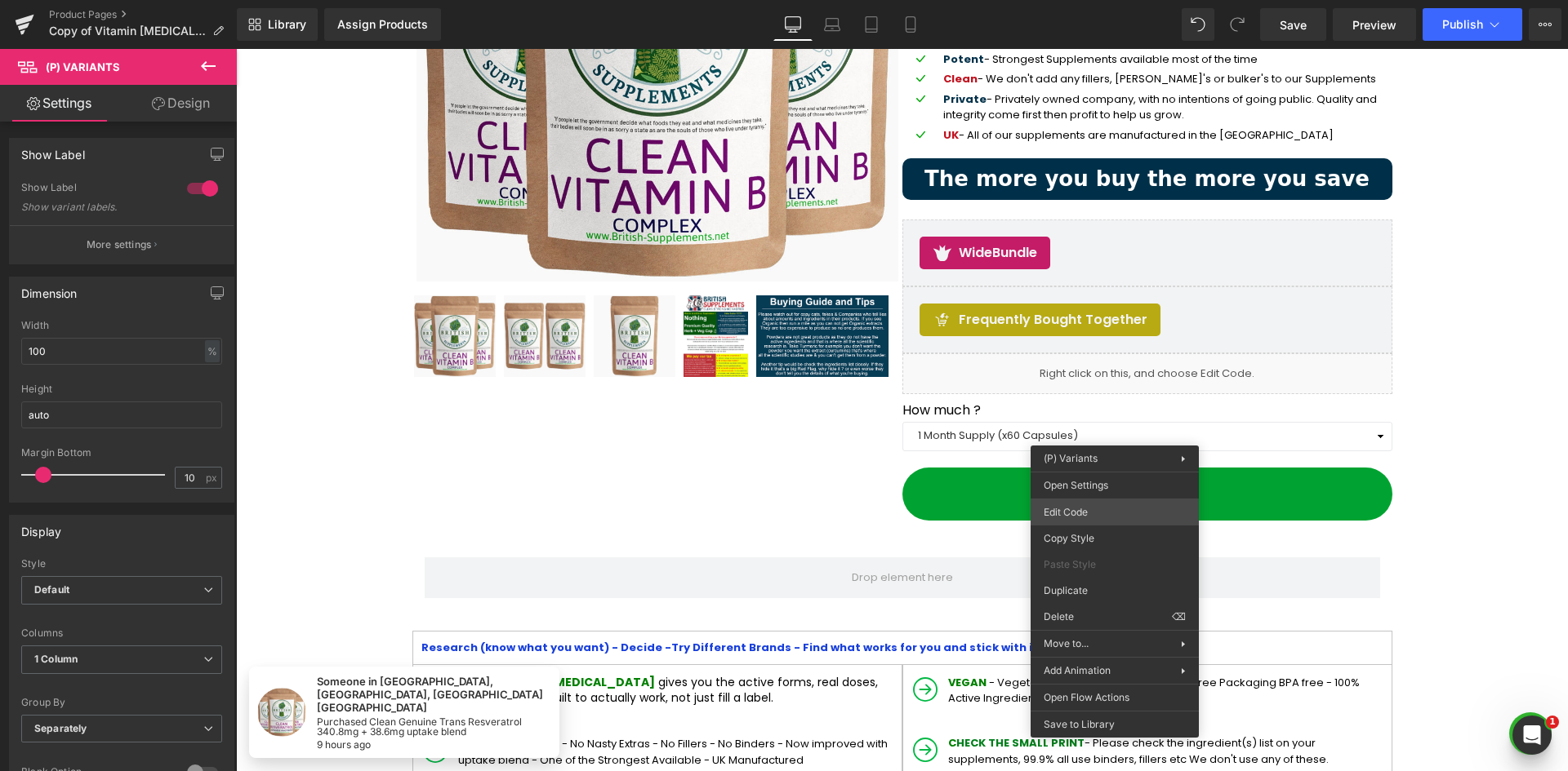
click at [1126, 0] on div "(P) Variants You are previewing how the will restyle your page. You can not edi…" at bounding box center [784, 0] width 1568 height 0
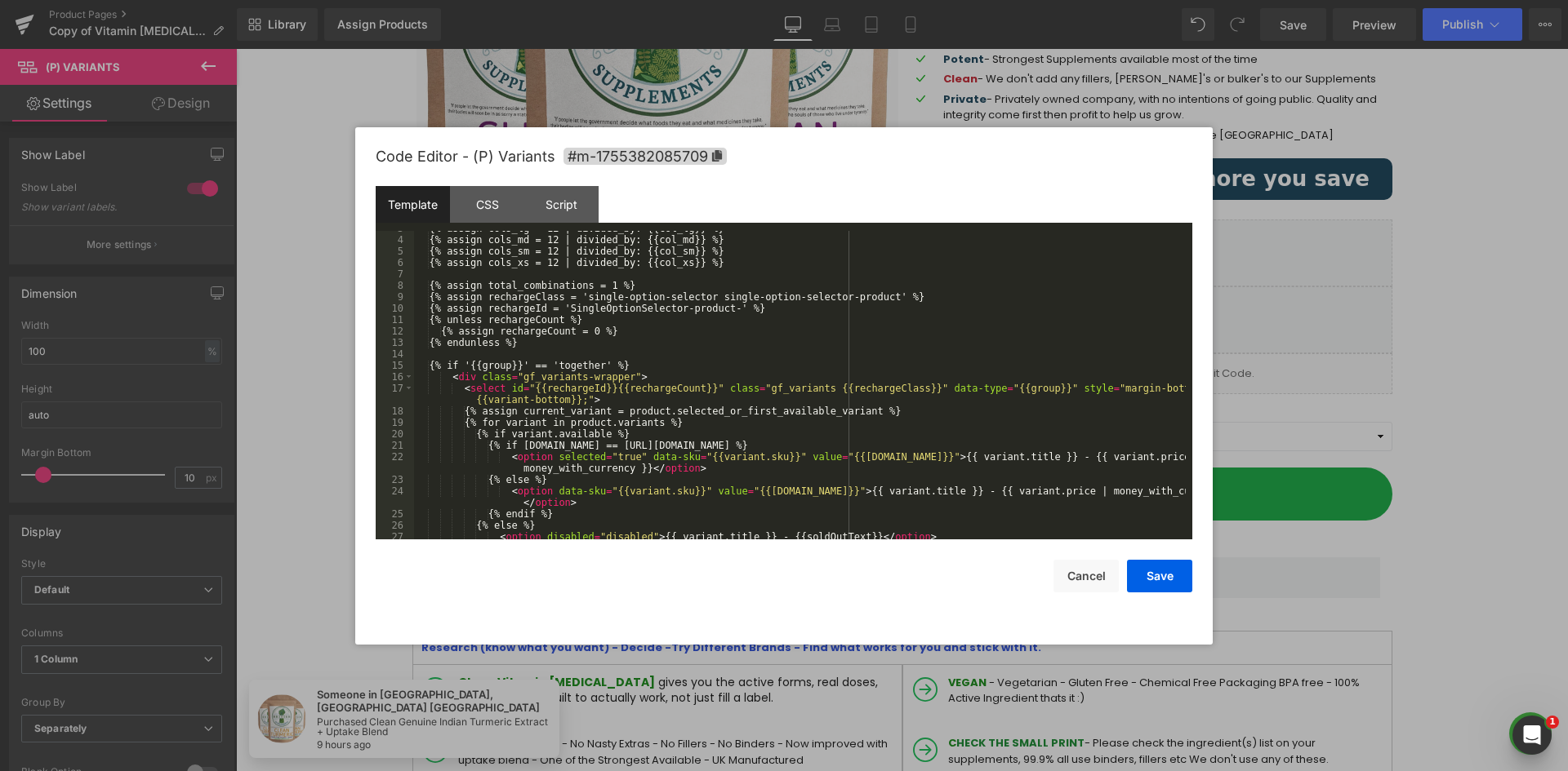
scroll to position [0, 0]
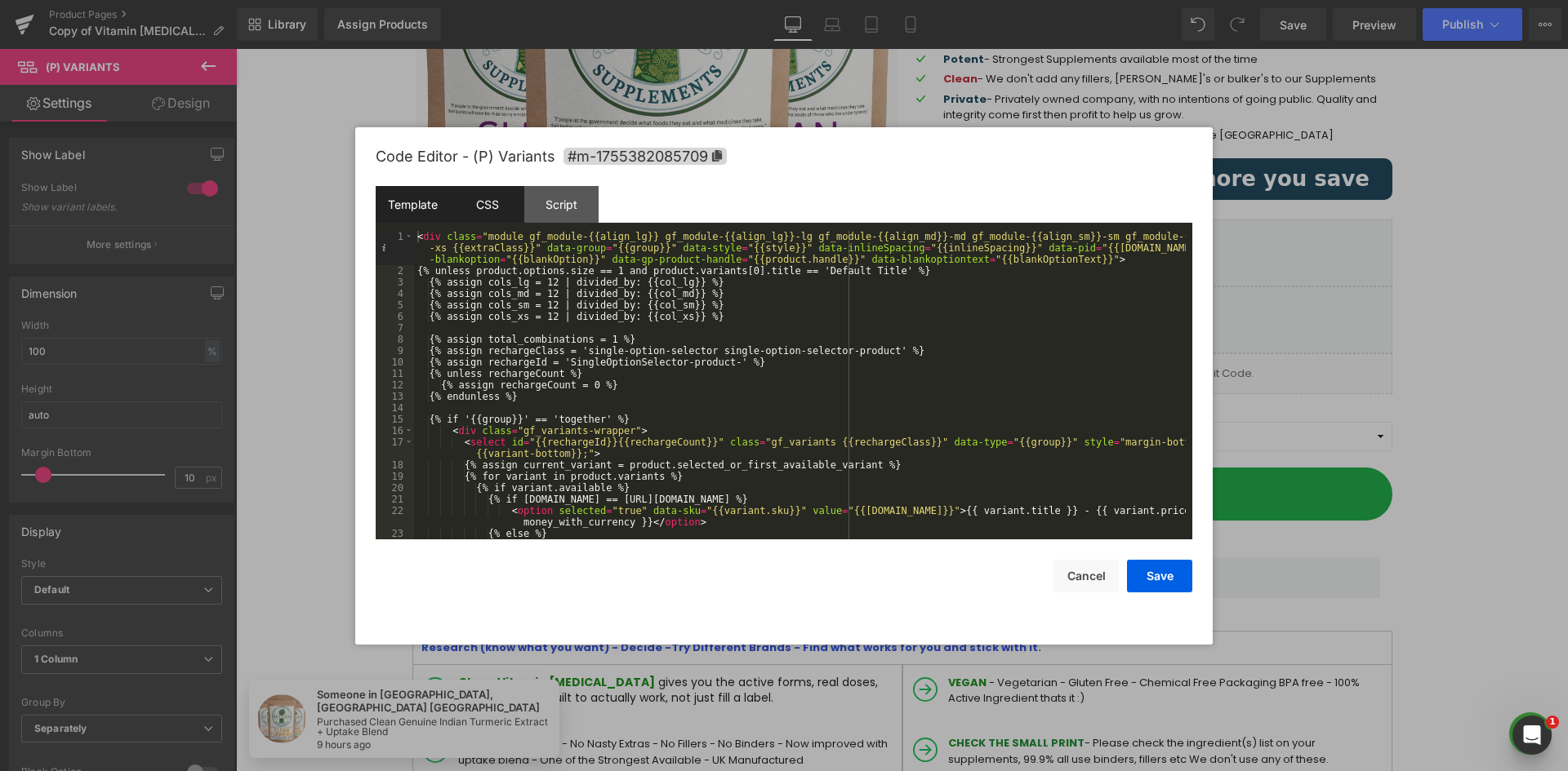
click at [476, 206] on div "CSS" at bounding box center [487, 204] width 74 height 37
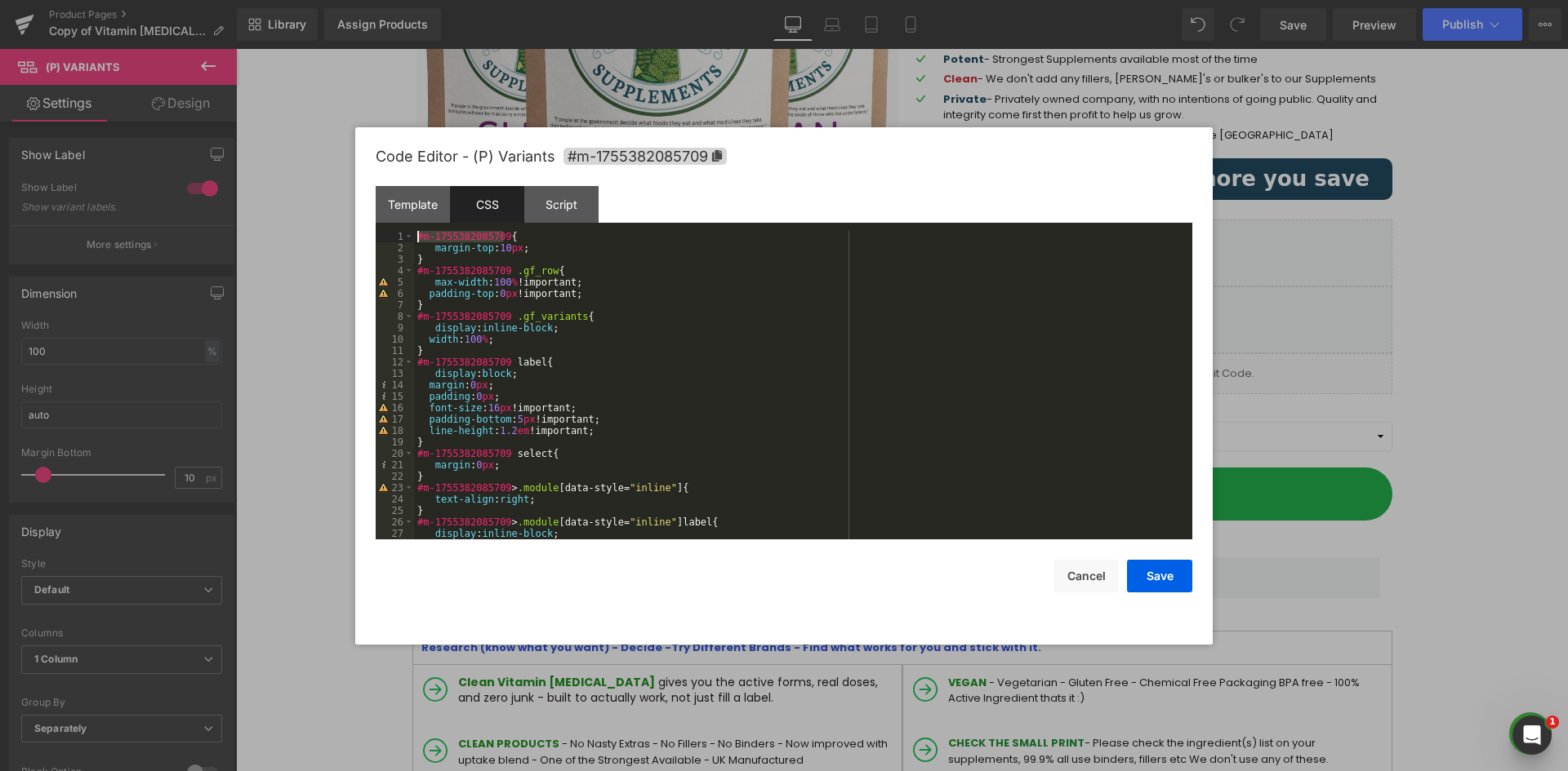
drag, startPoint x: 503, startPoint y: 236, endPoint x: 417, endPoint y: 237, distance: 86.0
click at [417, 237] on div "#m-1755382085709 { margin-top : 10 px ; } #m-1755382085709 .gf_row { max-width …" at bounding box center [800, 397] width 771 height 332
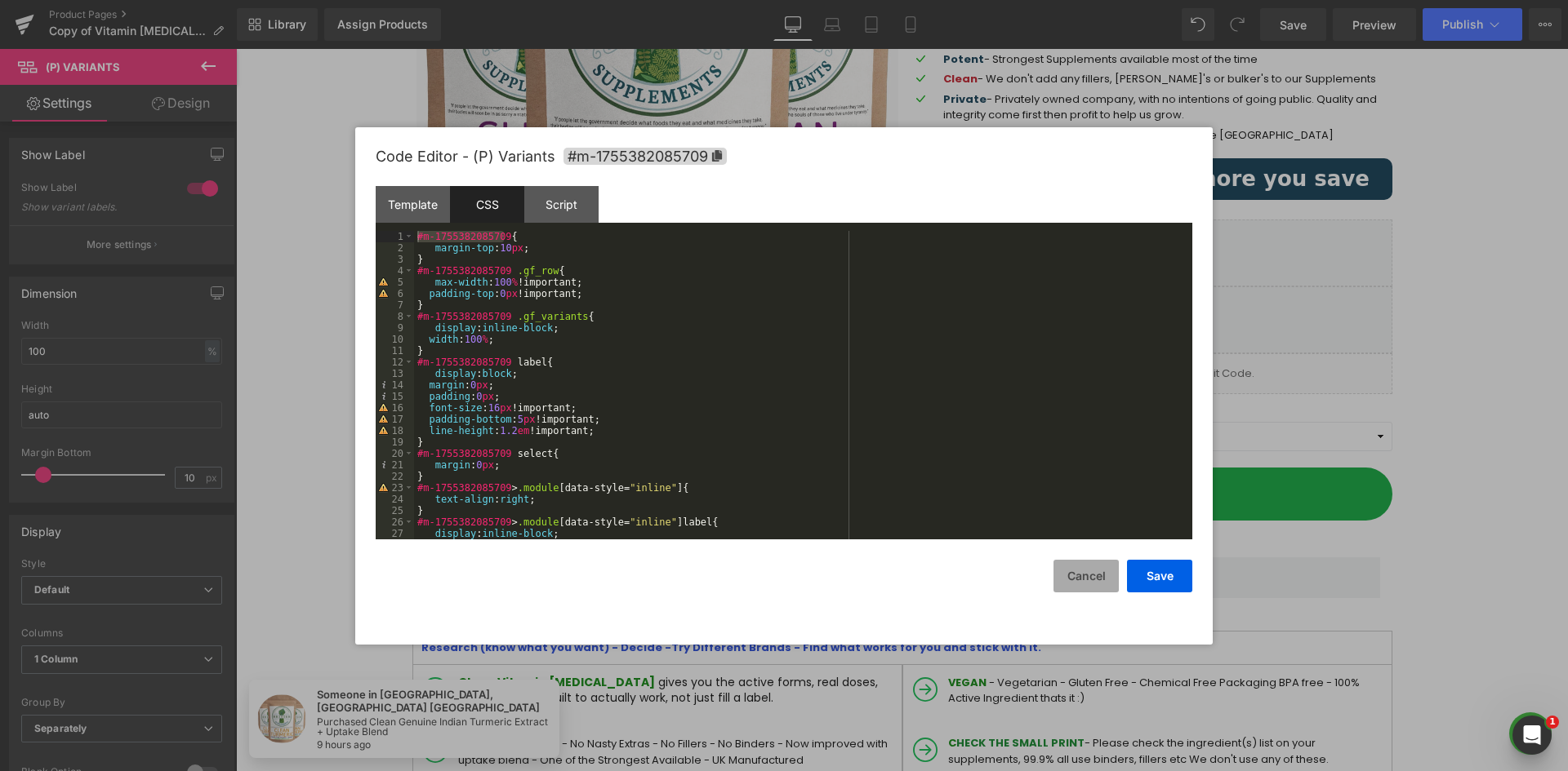
click at [1078, 586] on button "Cancel" at bounding box center [1086, 577] width 65 height 33
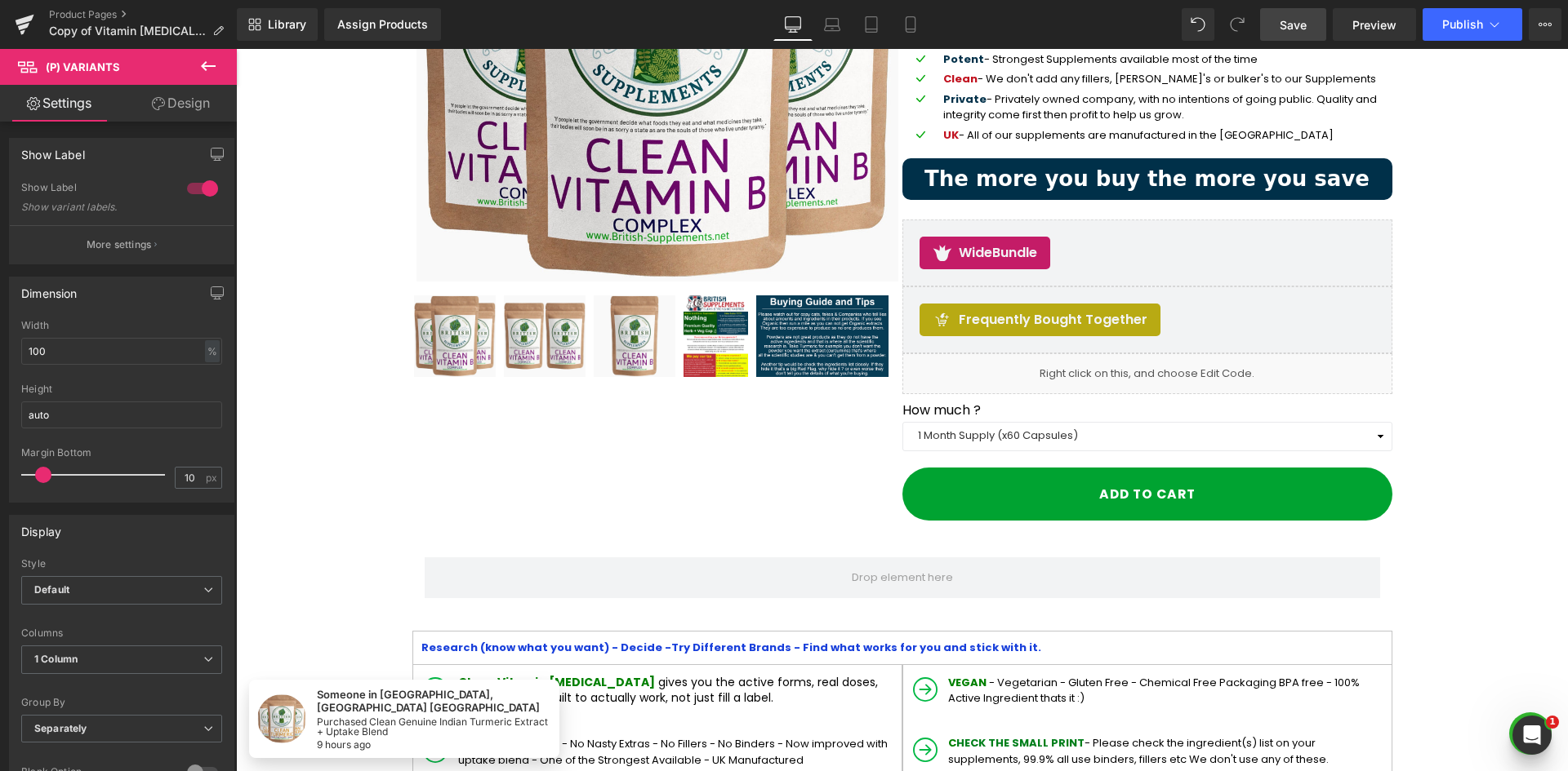
drag, startPoint x: 1294, startPoint y: 35, endPoint x: 1152, endPoint y: 110, distance: 160.6
click at [1294, 35] on link "Save" at bounding box center [1293, 24] width 66 height 33
click at [1374, 18] on span "Preview" at bounding box center [1373, 25] width 44 height 18
click at [206, 58] on icon at bounding box center [208, 66] width 19 height 19
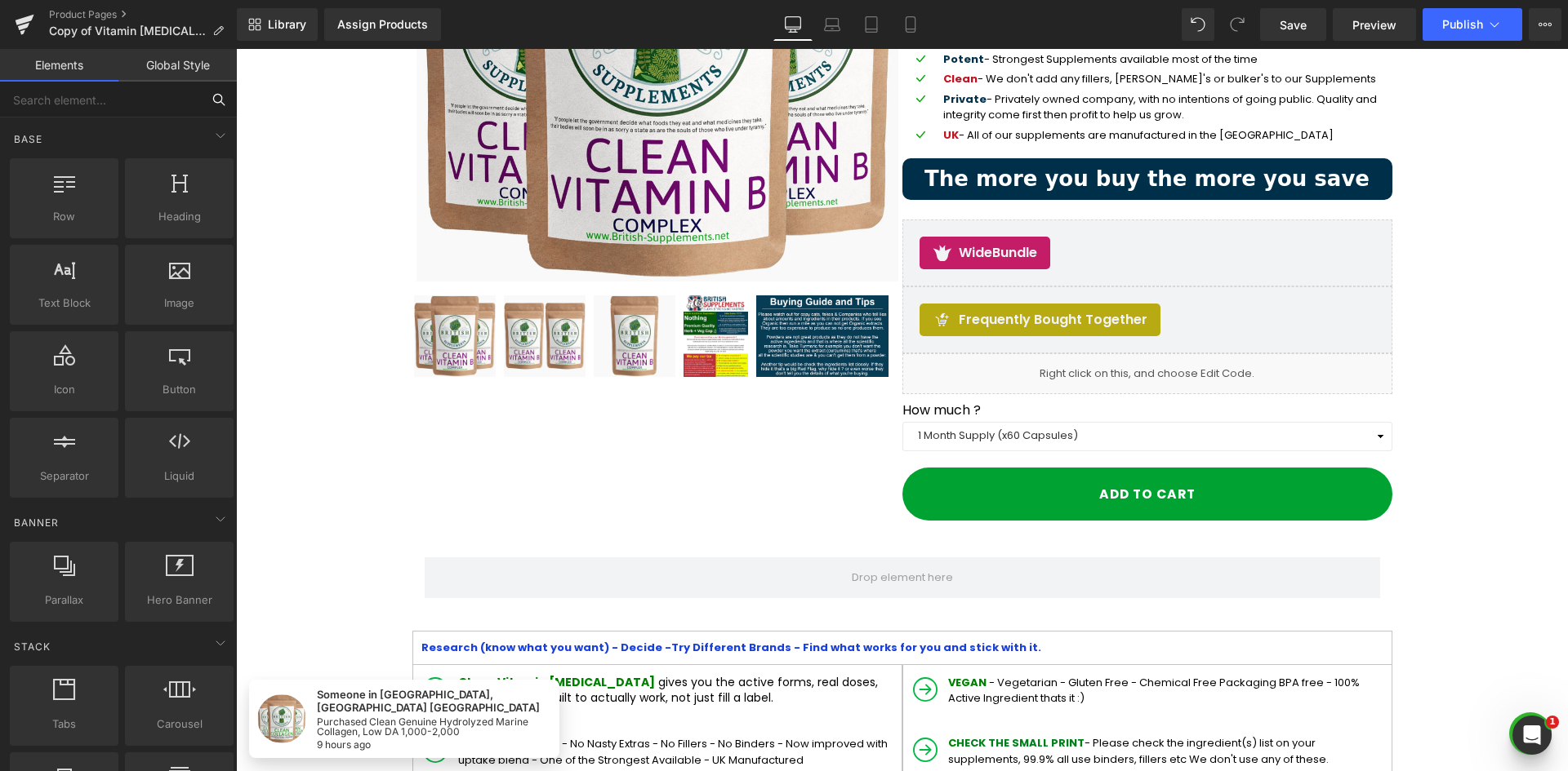
click at [125, 106] on input "text" at bounding box center [100, 99] width 200 height 36
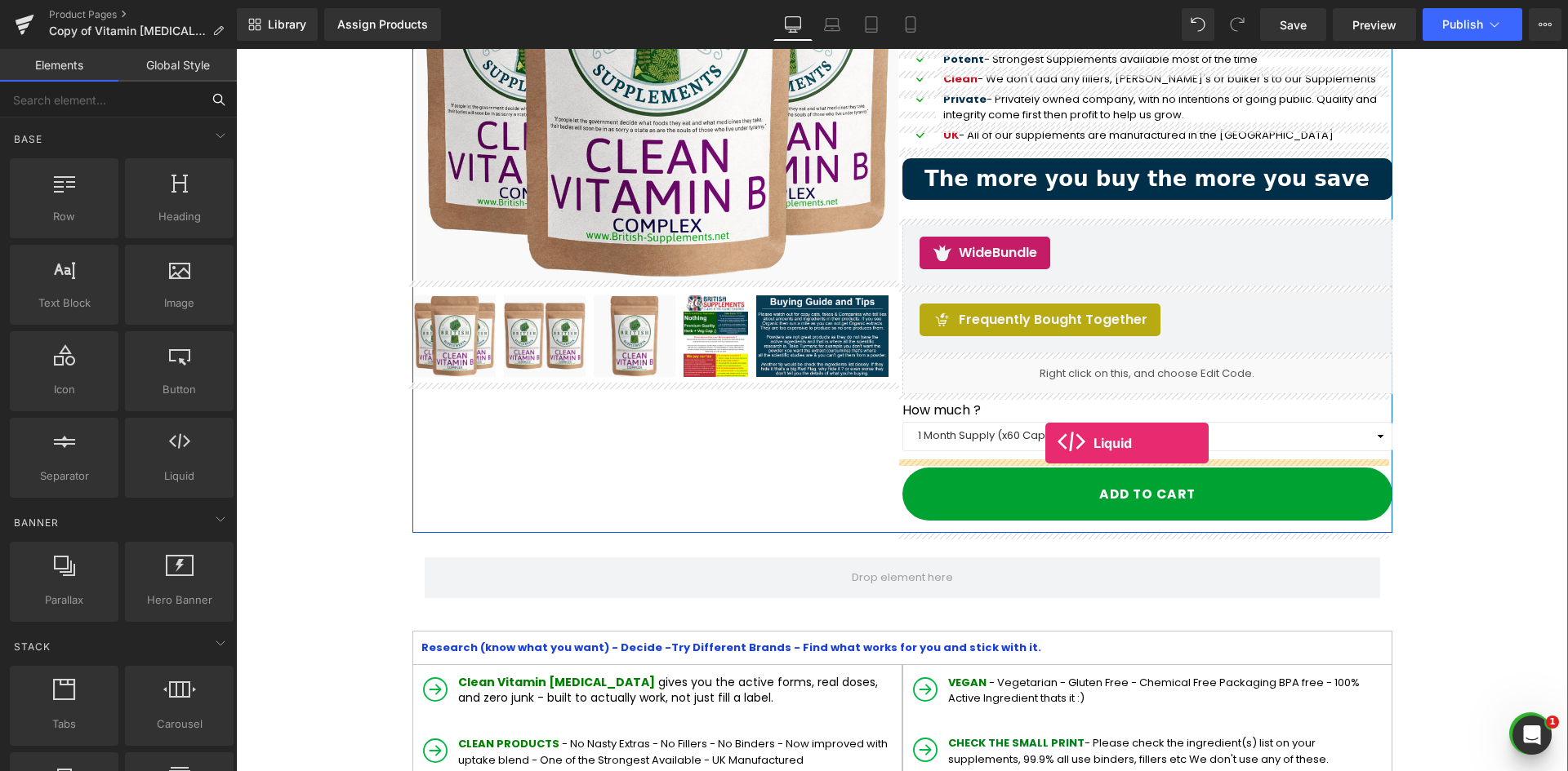
drag, startPoint x: 416, startPoint y: 512, endPoint x: 1045, endPoint y: 446, distance: 632.5
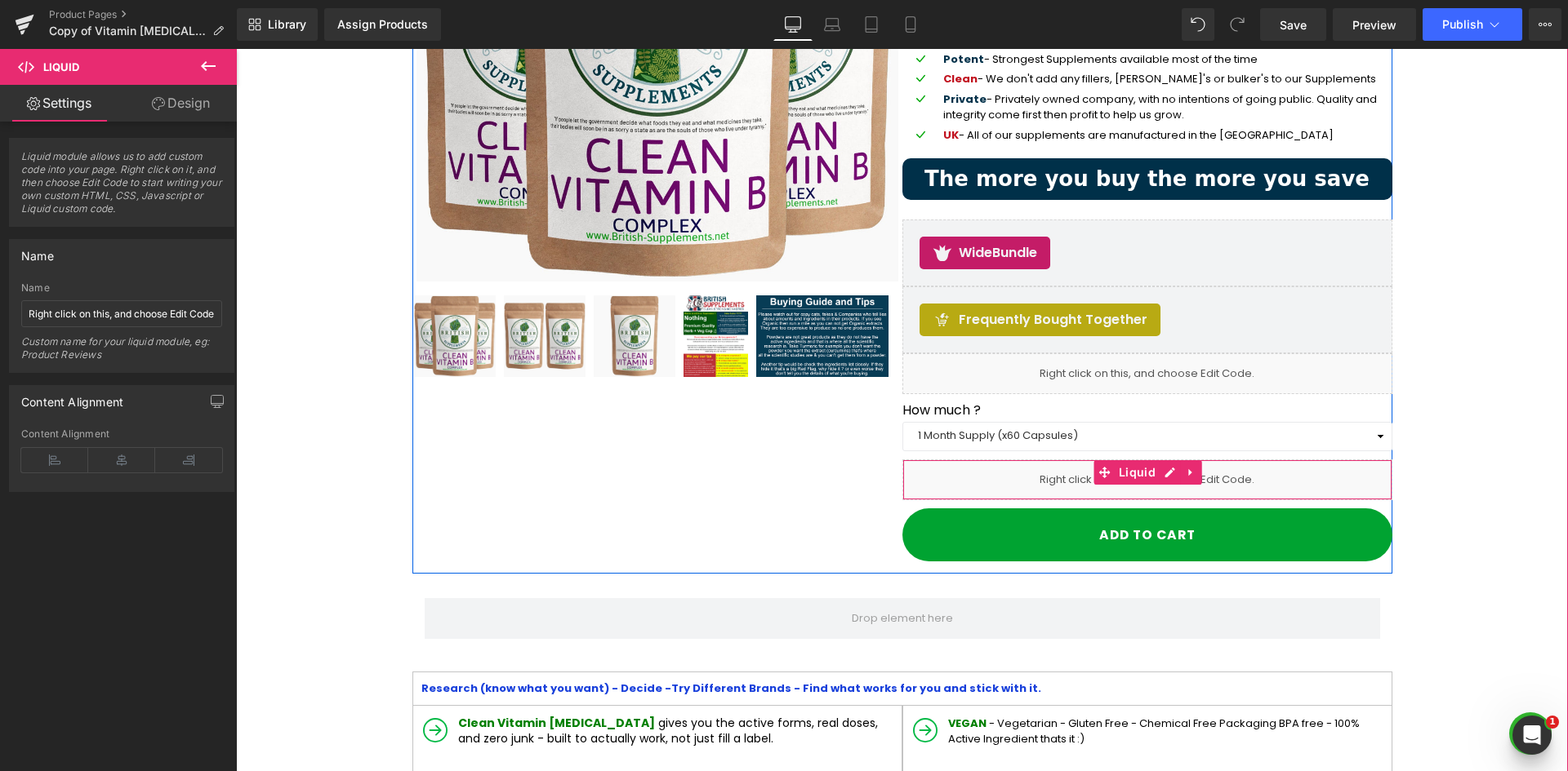
click at [1040, 468] on div "Liquid" at bounding box center [1148, 480] width 490 height 41
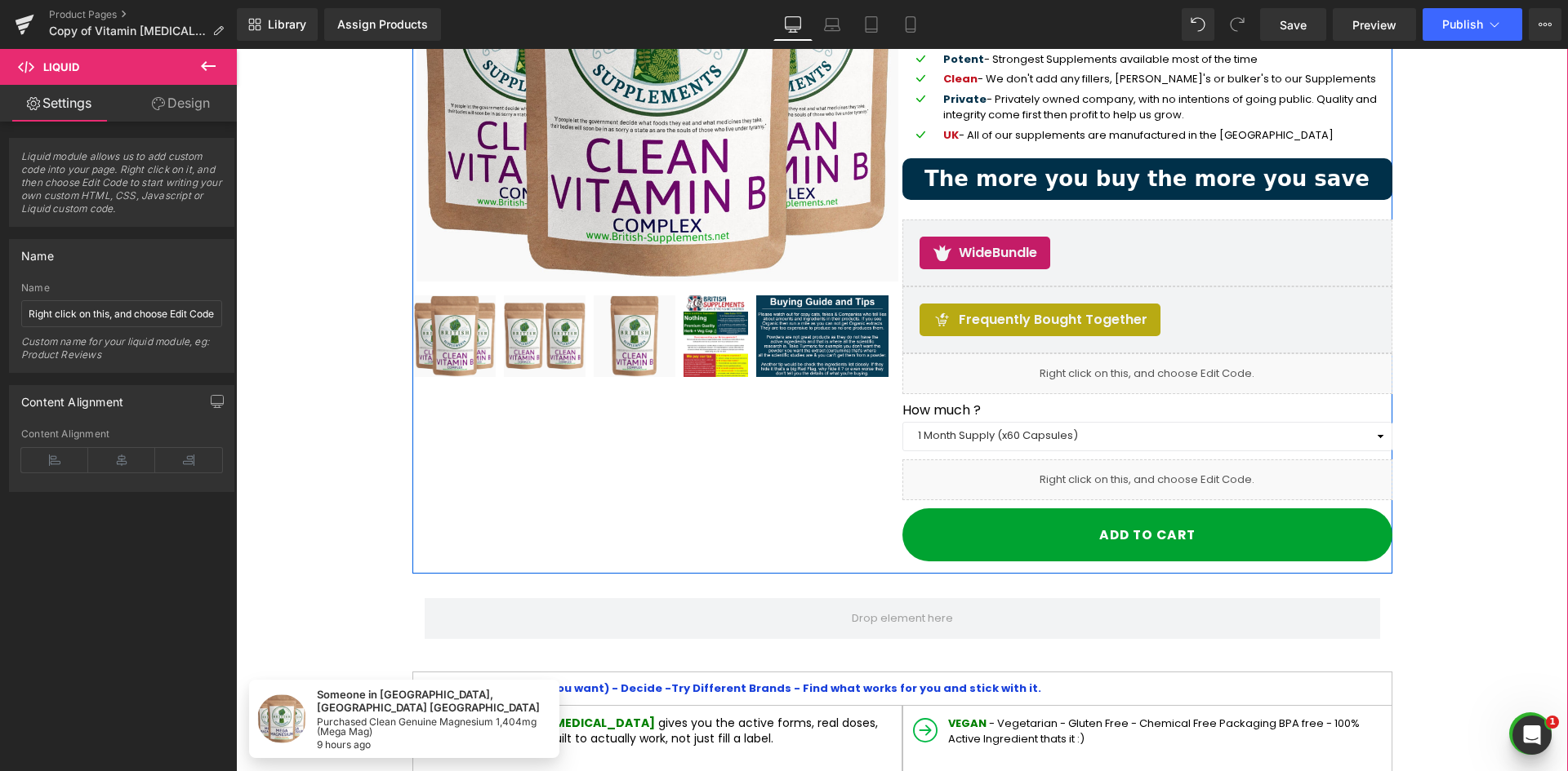
click at [1163, 475] on link at bounding box center [1165, 473] width 18 height 19
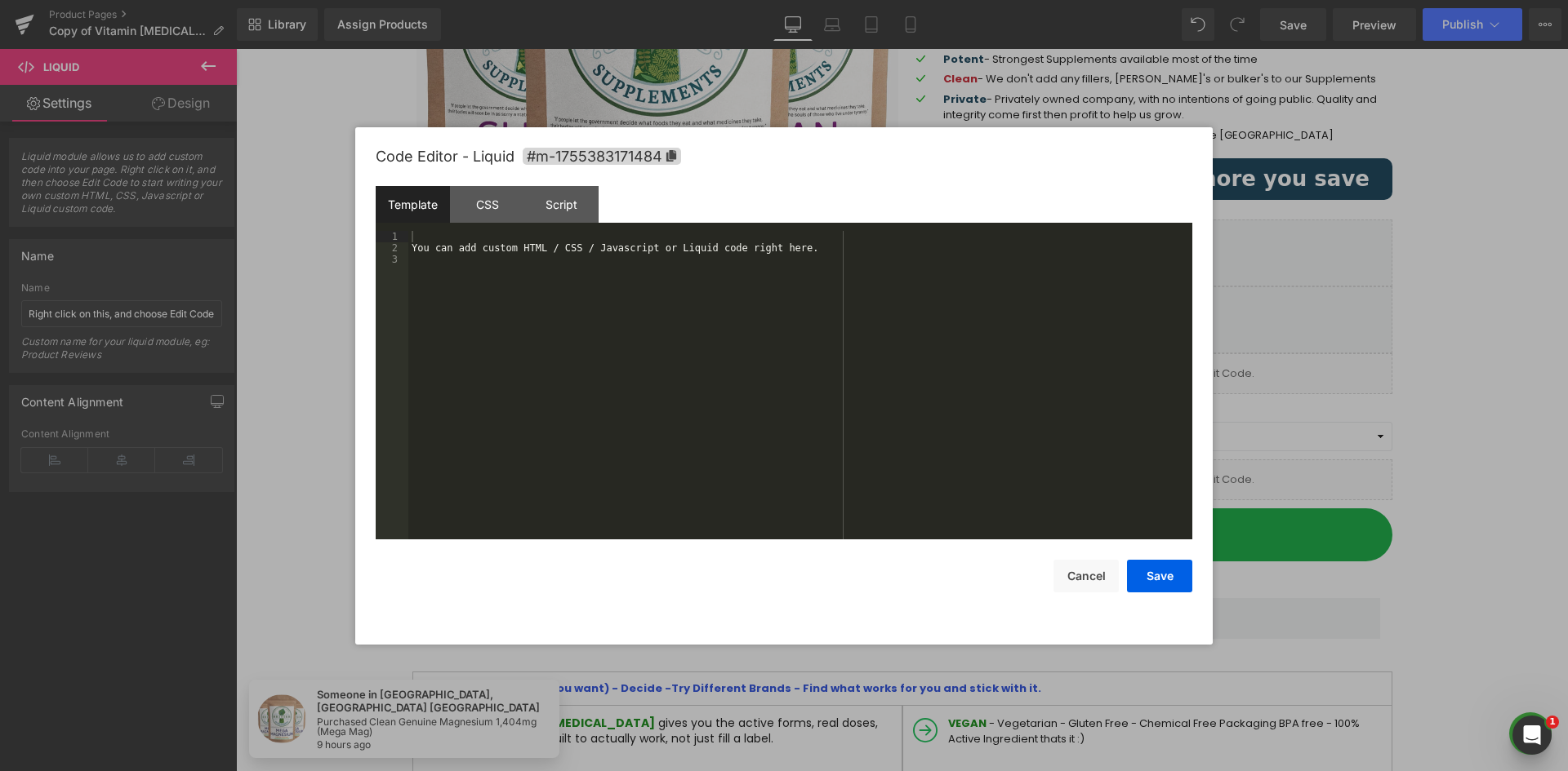
click at [532, 274] on div "You can add custom HTML / CSS / Javascript or Liquid code right here." at bounding box center [801, 397] width 784 height 332
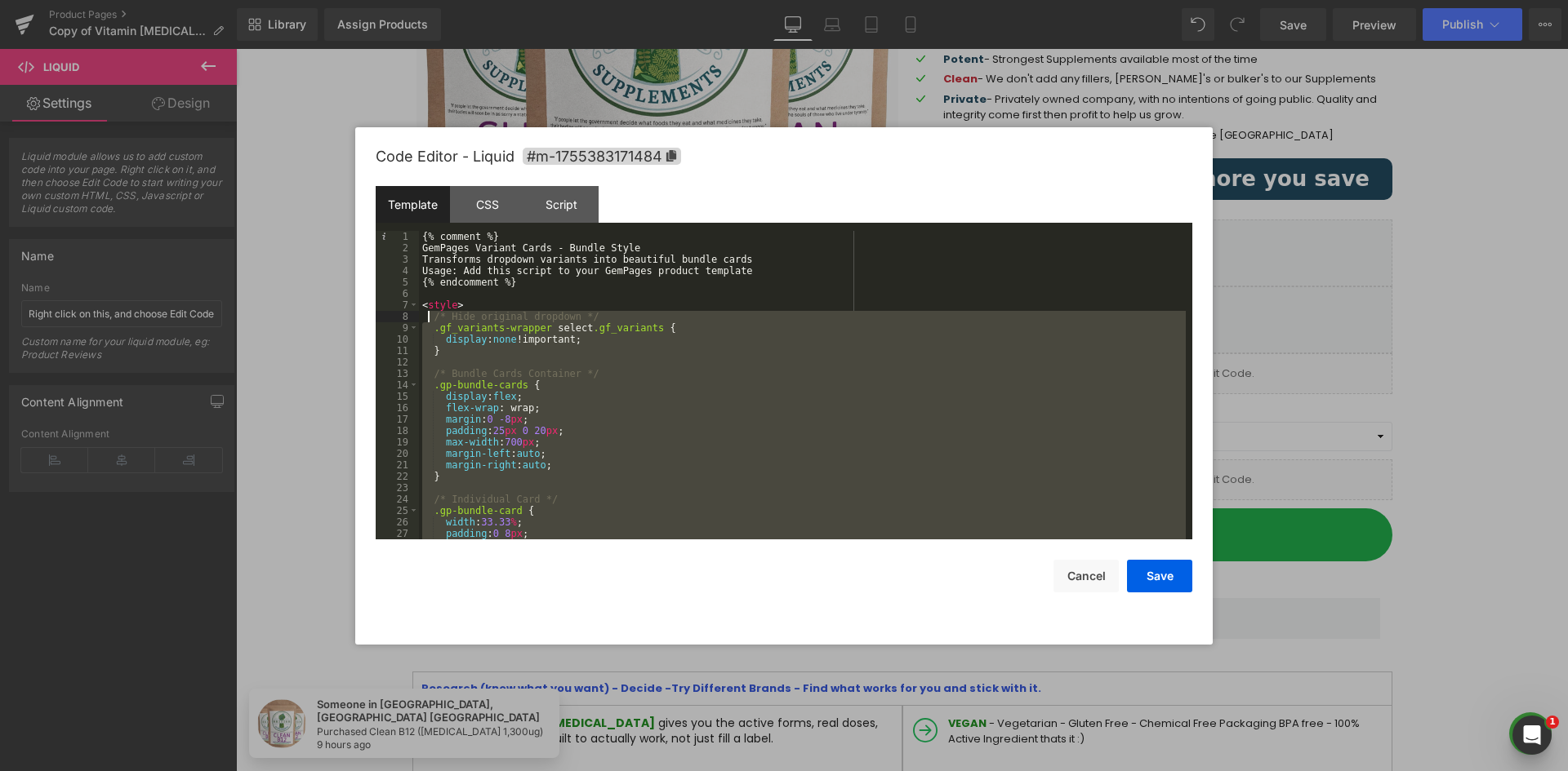
drag, startPoint x: 440, startPoint y: 526, endPoint x: 426, endPoint y: 314, distance: 212.5
click at [426, 314] on div "{% comment %} GemPages Variant Cards - Bundle Style Transforms dropdown variant…" at bounding box center [802, 397] width 766 height 332
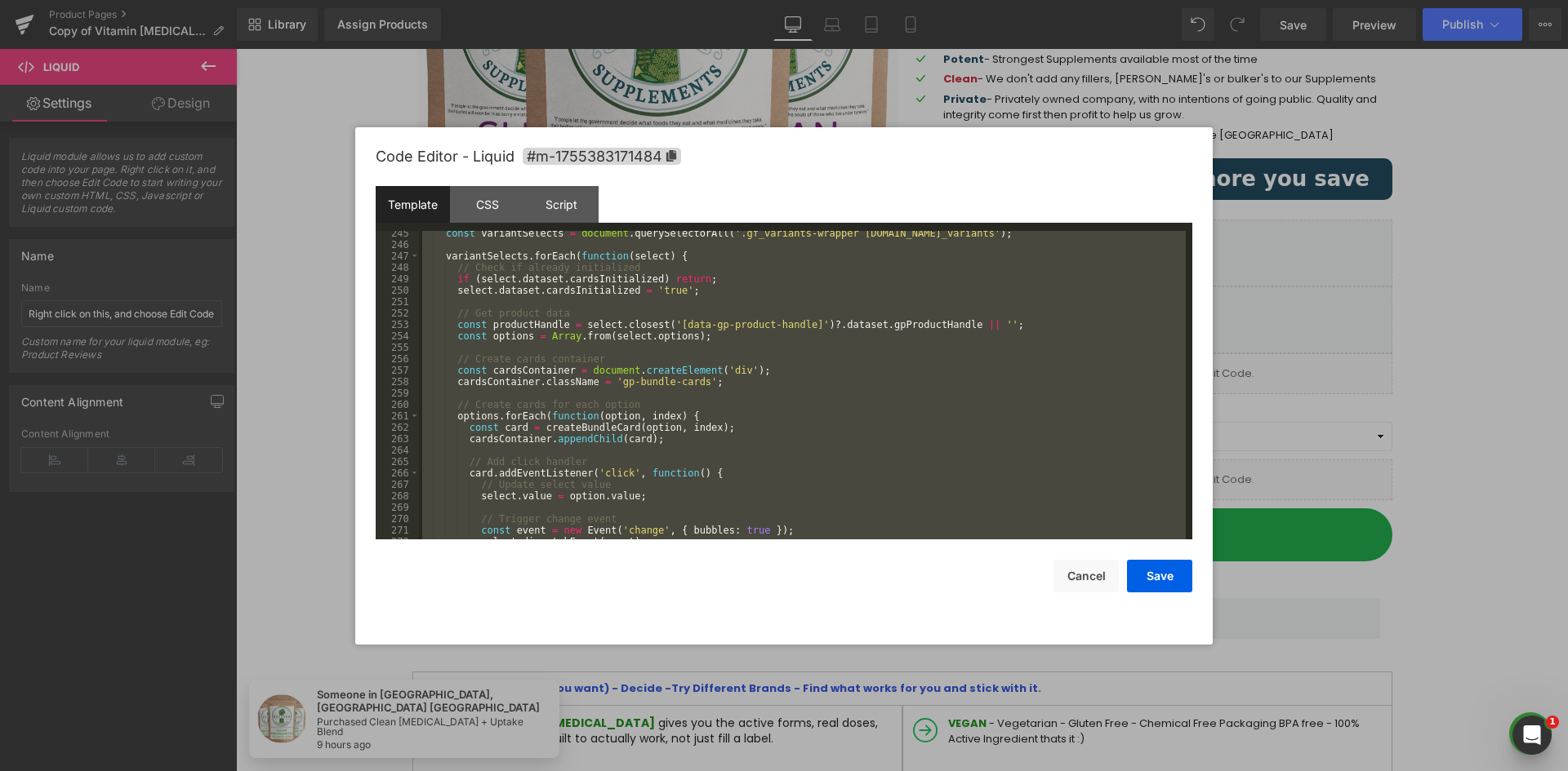
scroll to position [2595, 0]
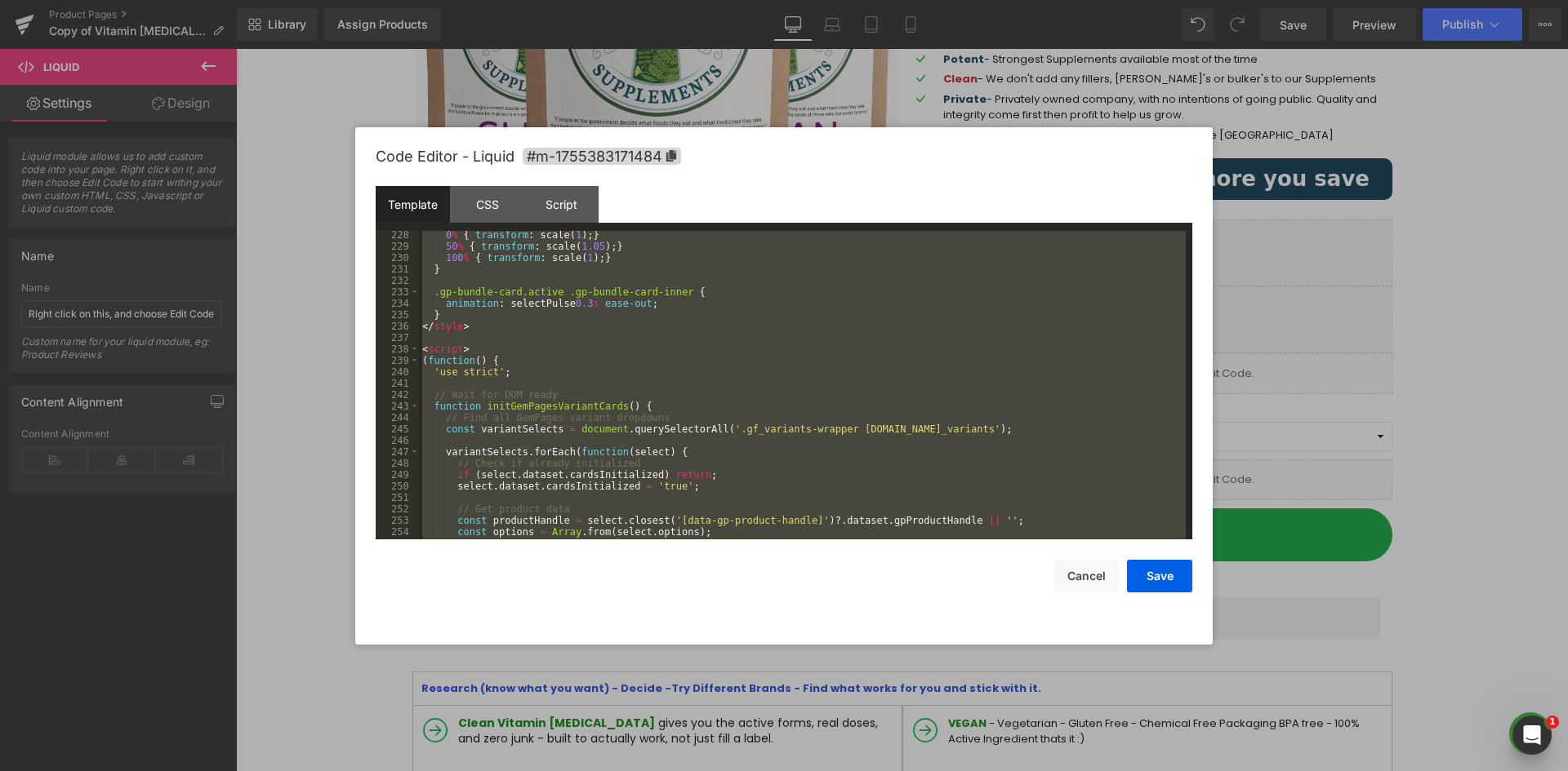
drag, startPoint x: 673, startPoint y: 411, endPoint x: 679, endPoint y: 380, distance: 31.6
click at [673, 411] on div "0 % { transform : scale( 1 ); } 50 % { transform : scale( 1.05 ); } 100 % { tra…" at bounding box center [802, 385] width 766 height 308
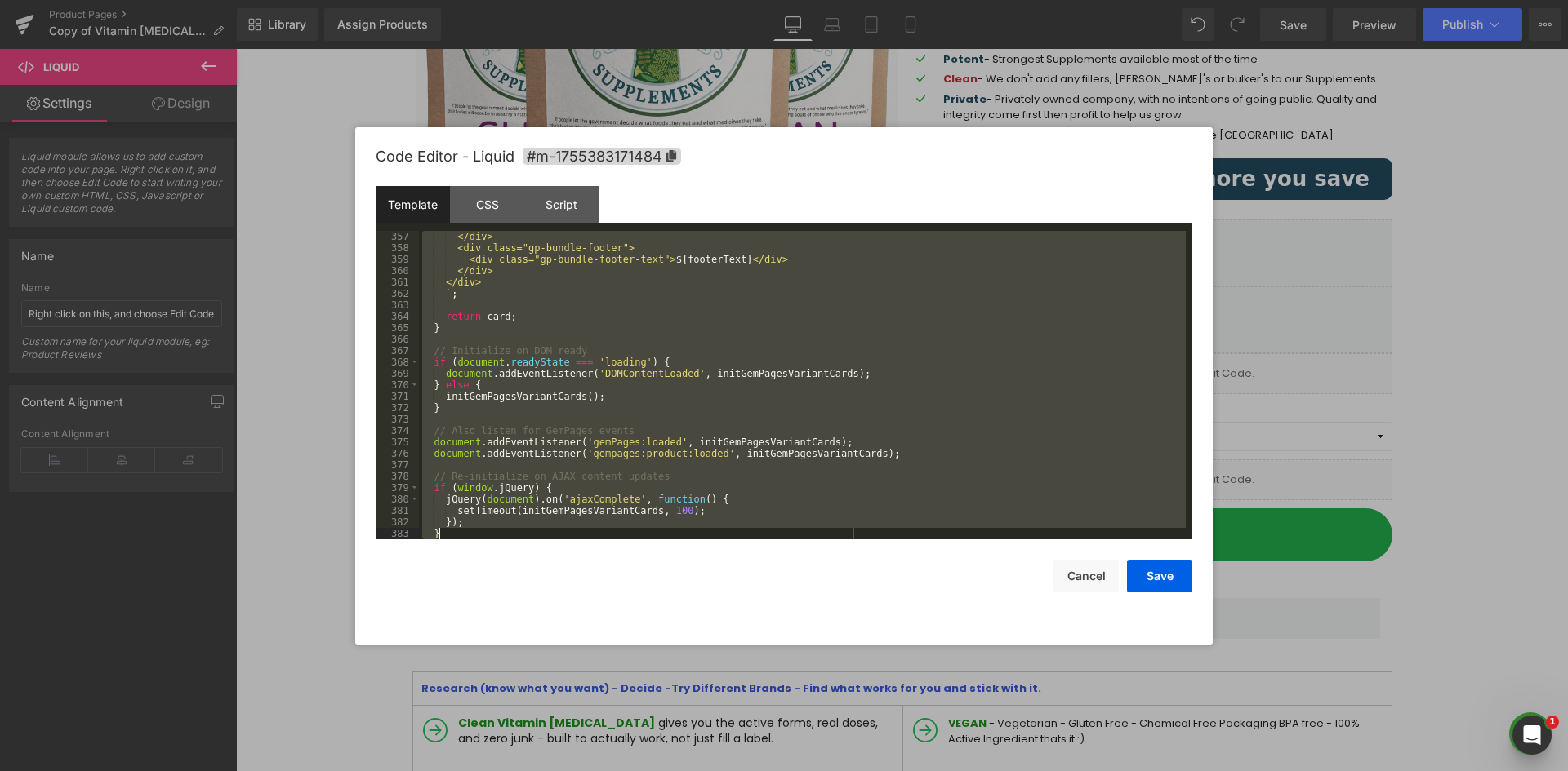
scroll to position [4090, 0]
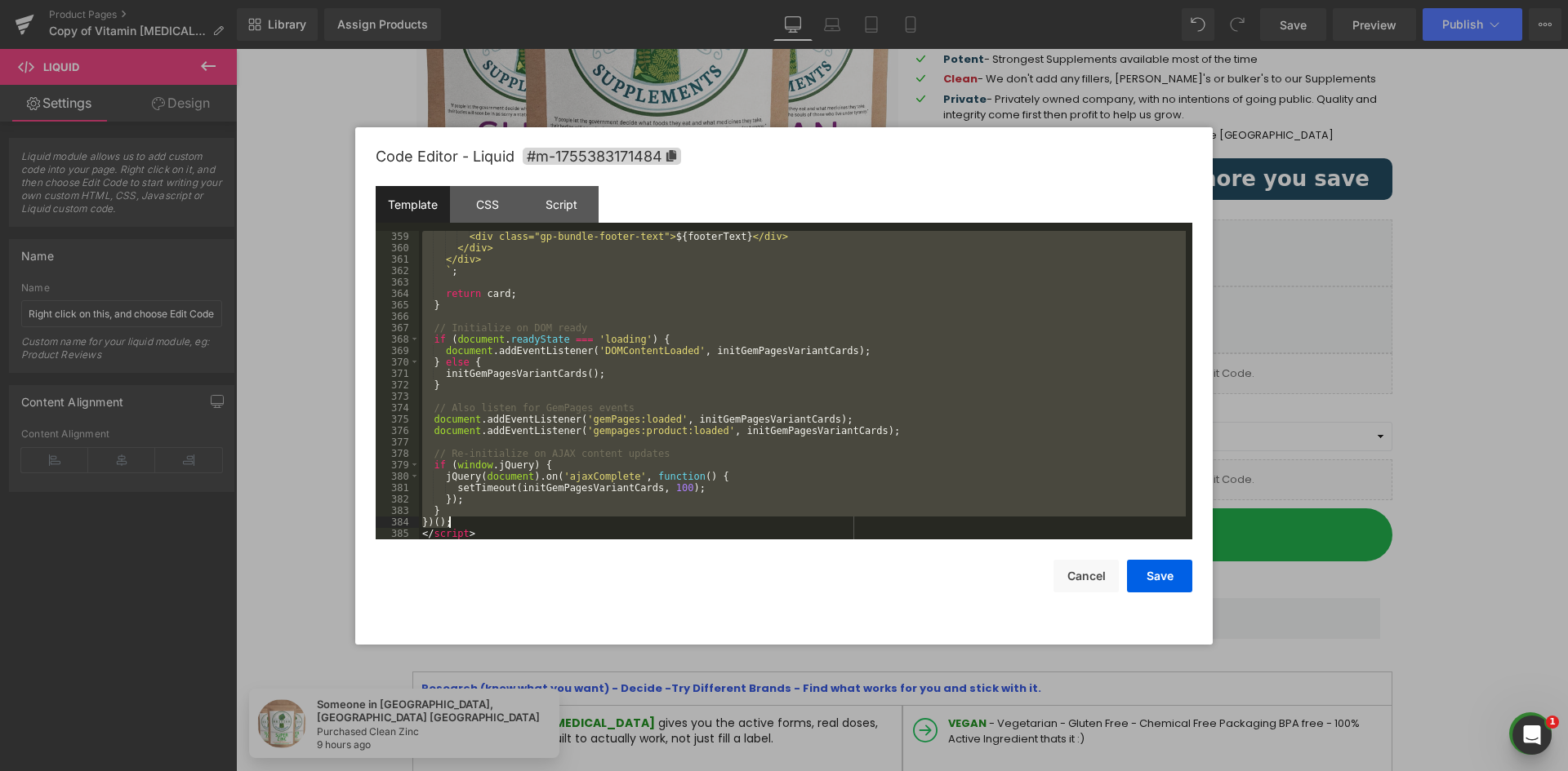
drag, startPoint x: 422, startPoint y: 365, endPoint x: 501, endPoint y: 520, distance: 174.0
click at [499, 523] on div "<div class="gp-bundle-footer-text"> ${ footerText } </div> </div> </div> ` ; re…" at bounding box center [802, 397] width 766 height 332
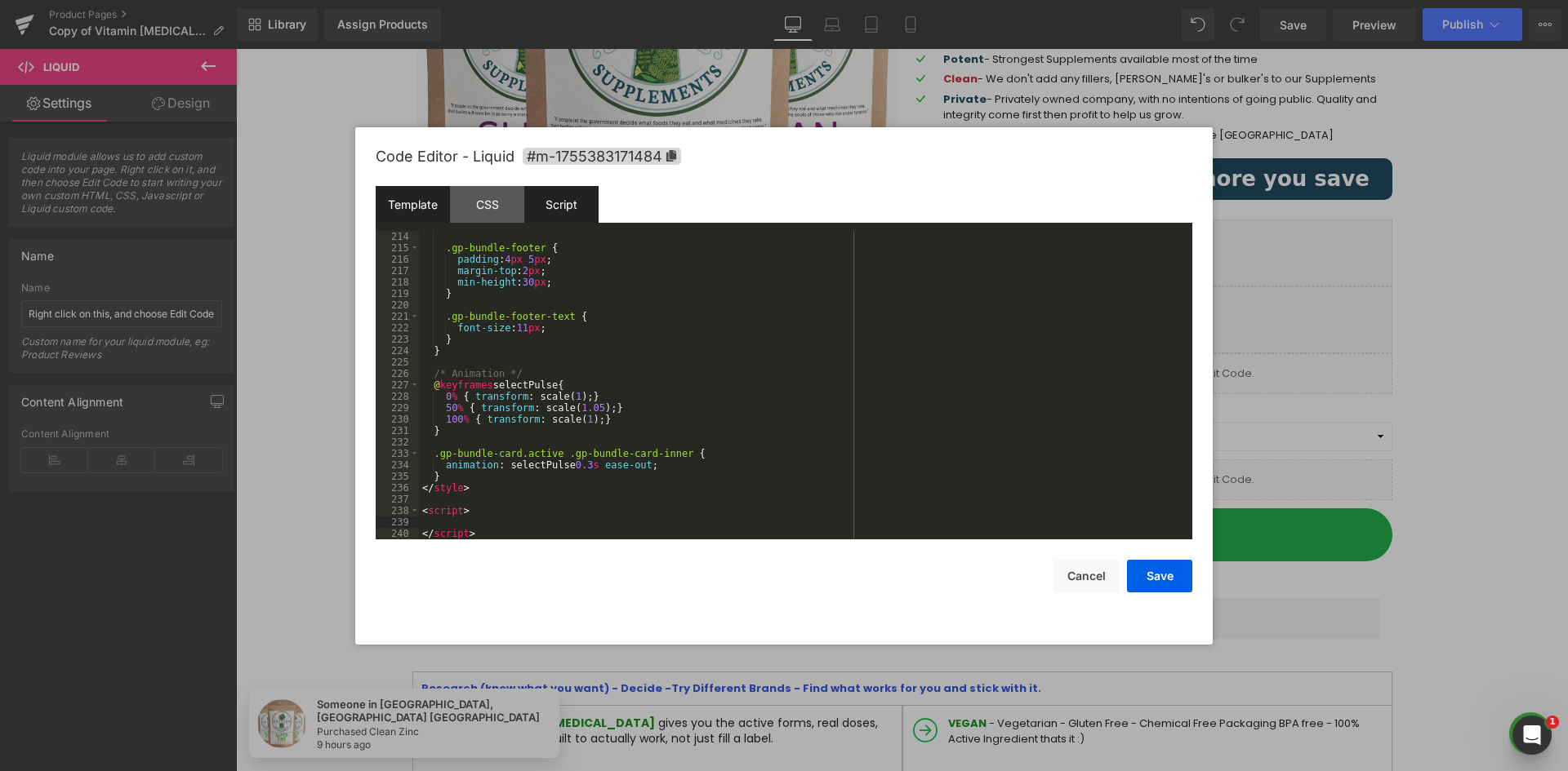
click at [583, 196] on div "Script" at bounding box center [561, 204] width 74 height 37
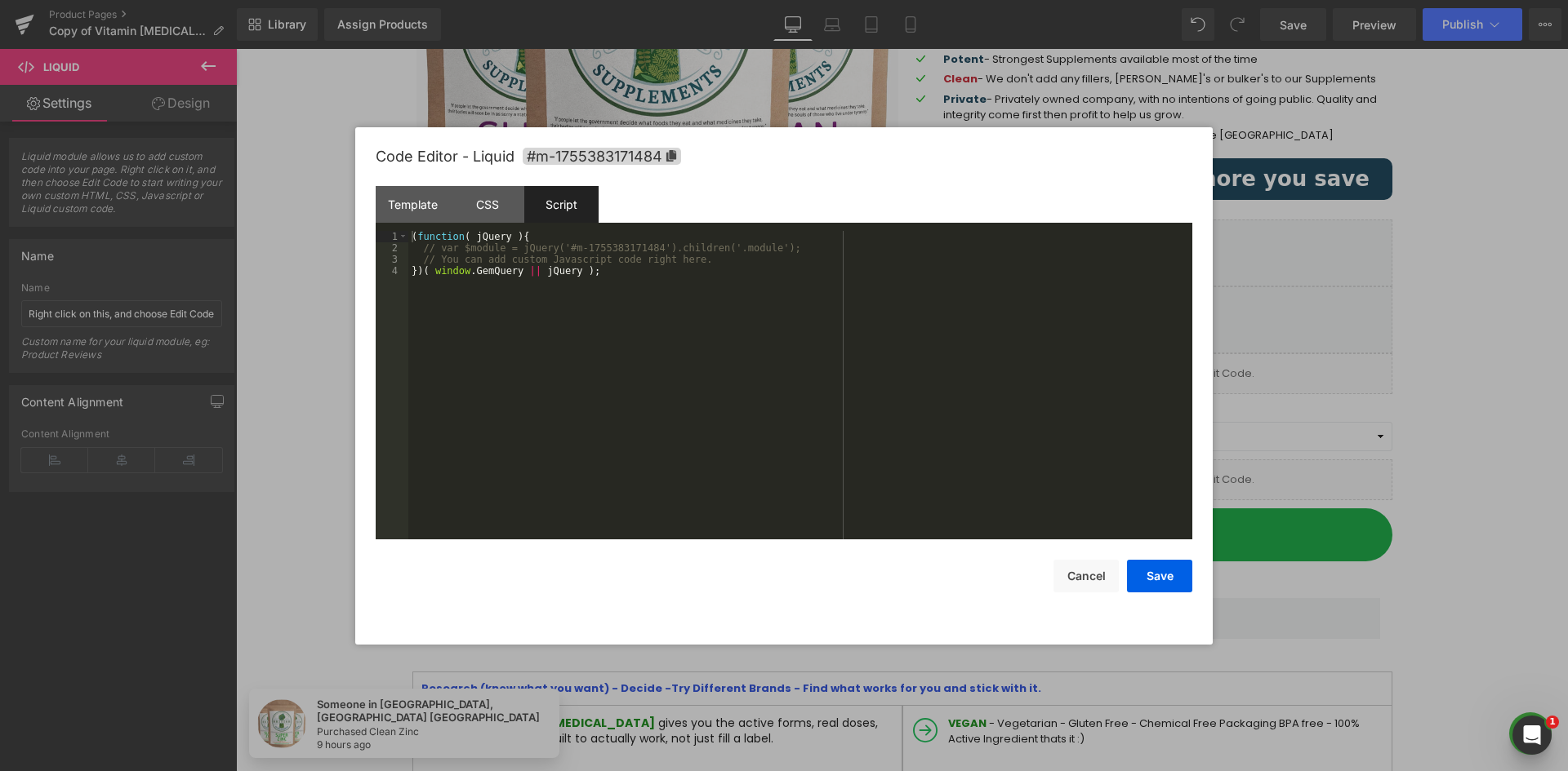
click at [597, 316] on div "( function ( jQuery ) { // var $module = jQuery('#m-1755383171484').children('.…" at bounding box center [801, 397] width 784 height 332
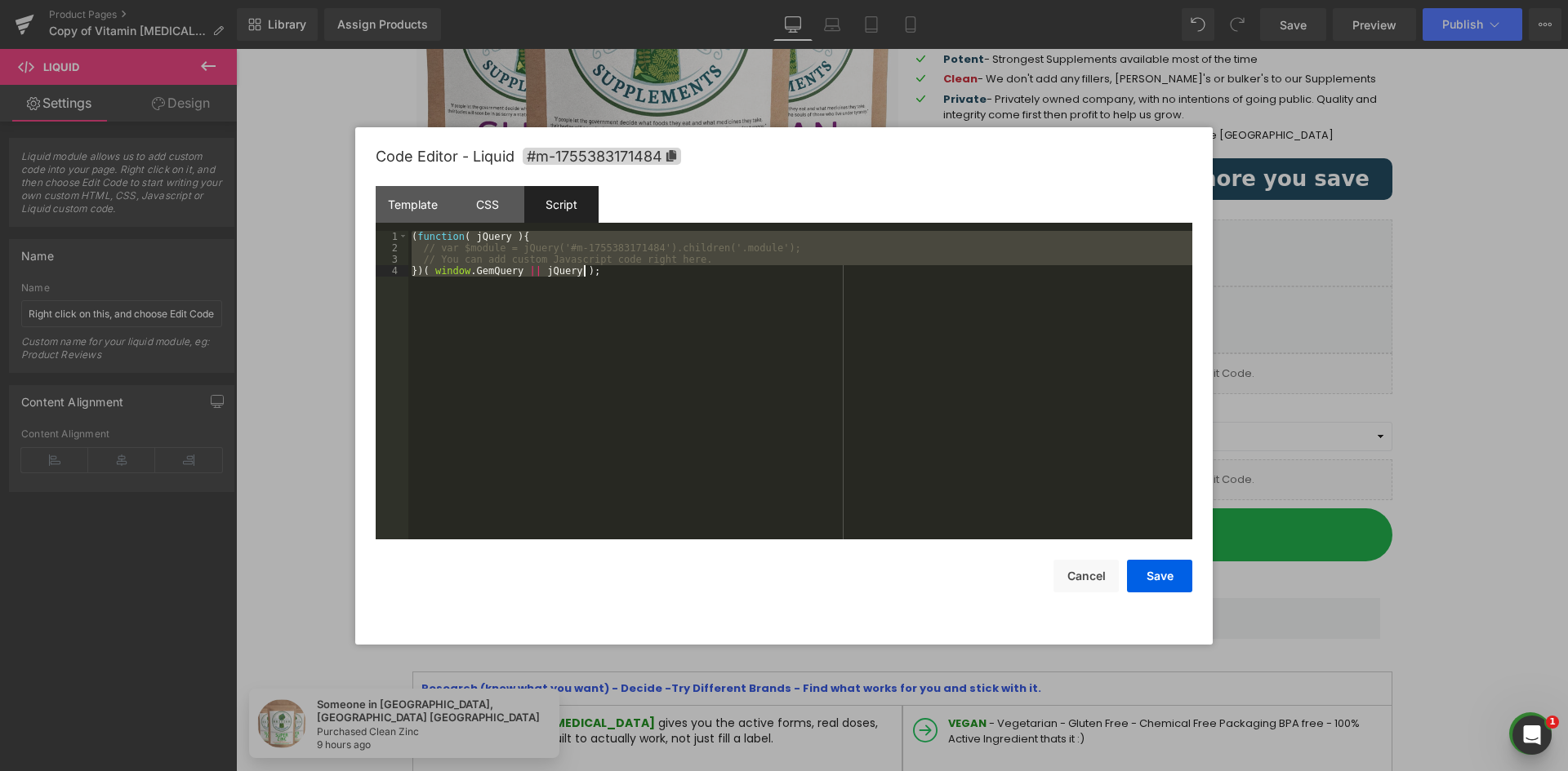
scroll to position [1359, 0]
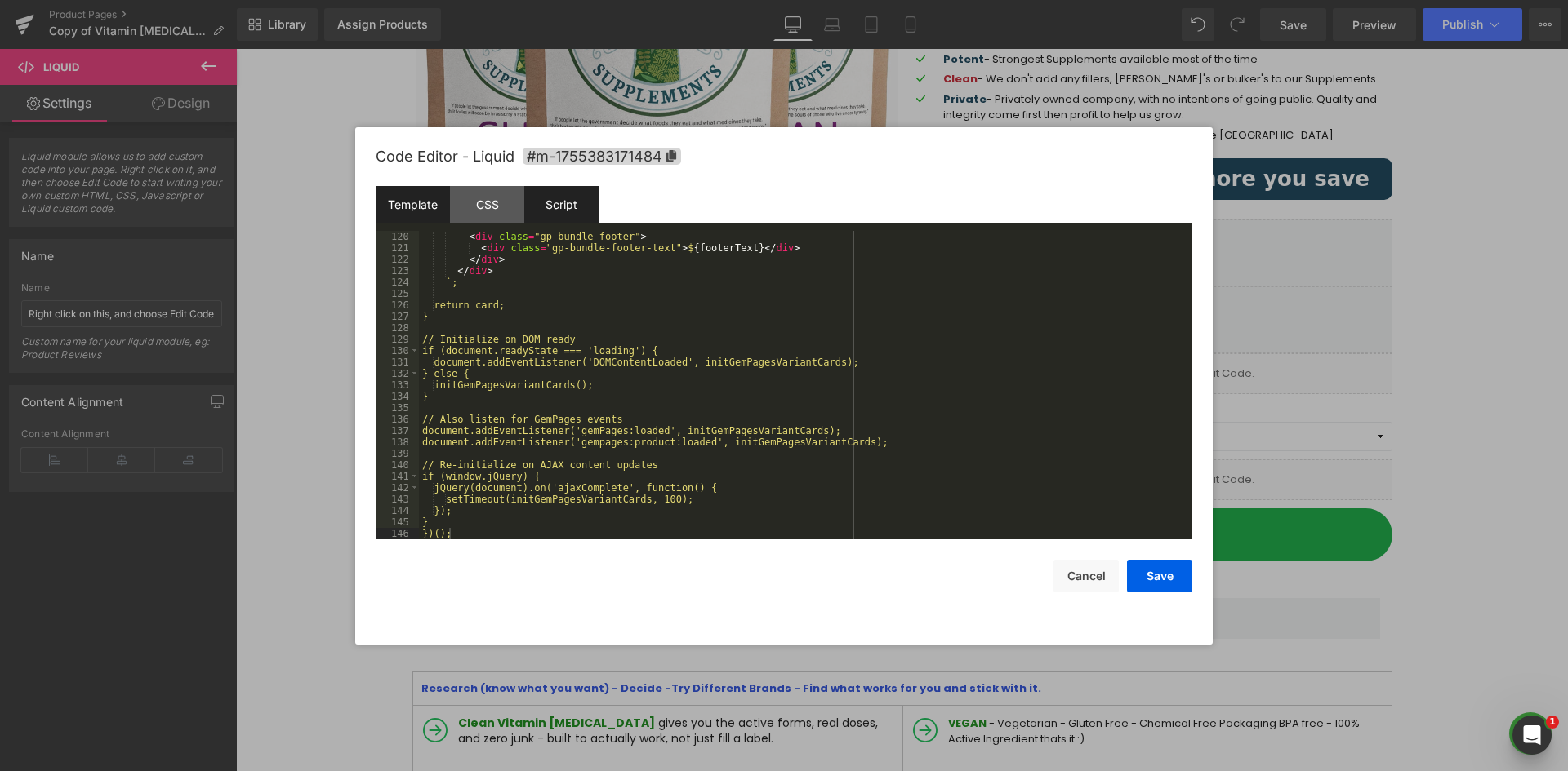
click at [410, 209] on div "Template" at bounding box center [412, 204] width 74 height 37
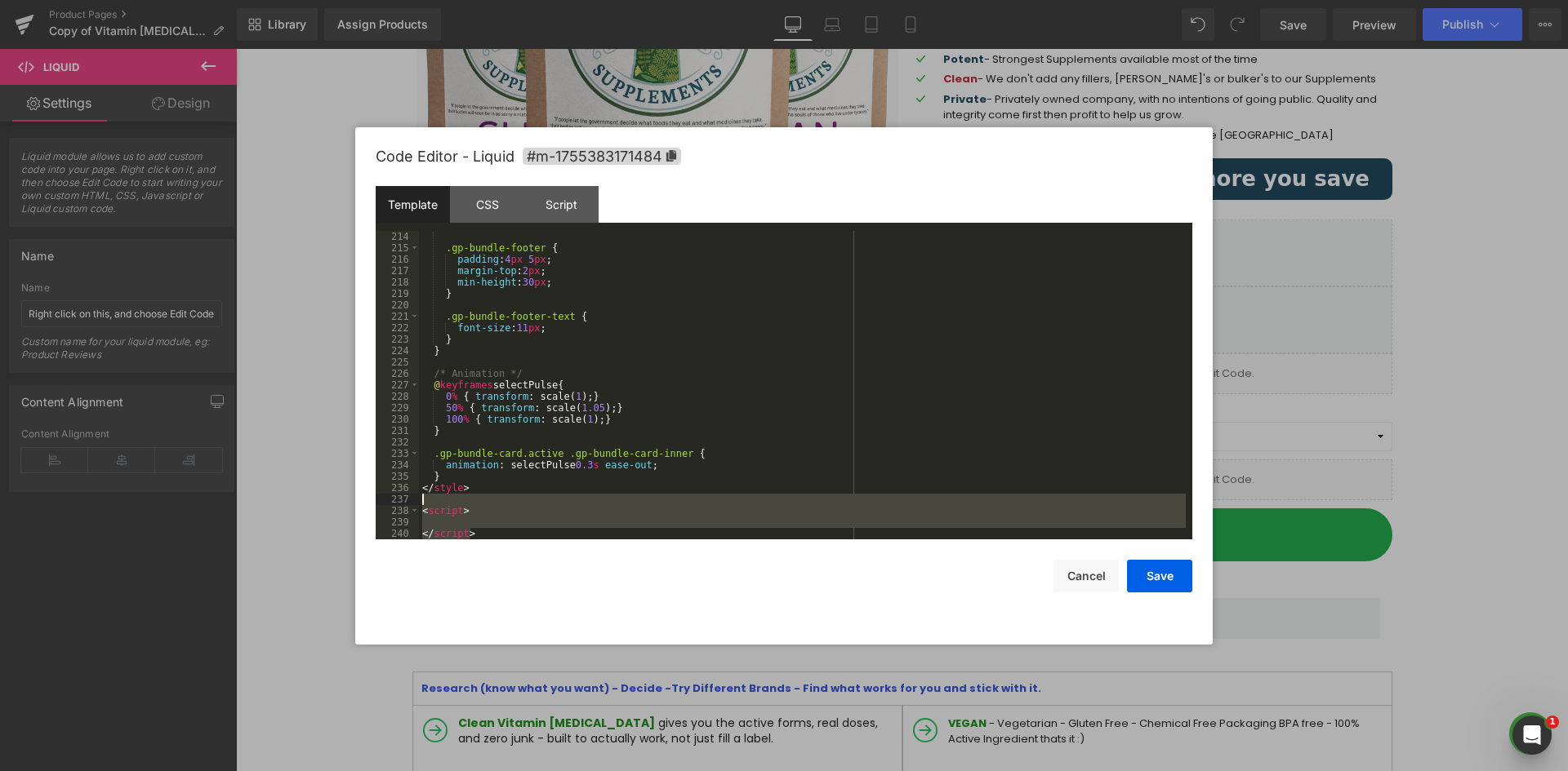
drag, startPoint x: 478, startPoint y: 531, endPoint x: 420, endPoint y: 504, distance: 64.0
click at [420, 504] on div ".gp-bundle-footer { padding : 4 px 5 px ; margin-top : 2 px ; min-height : 30 p…" at bounding box center [802, 397] width 766 height 332
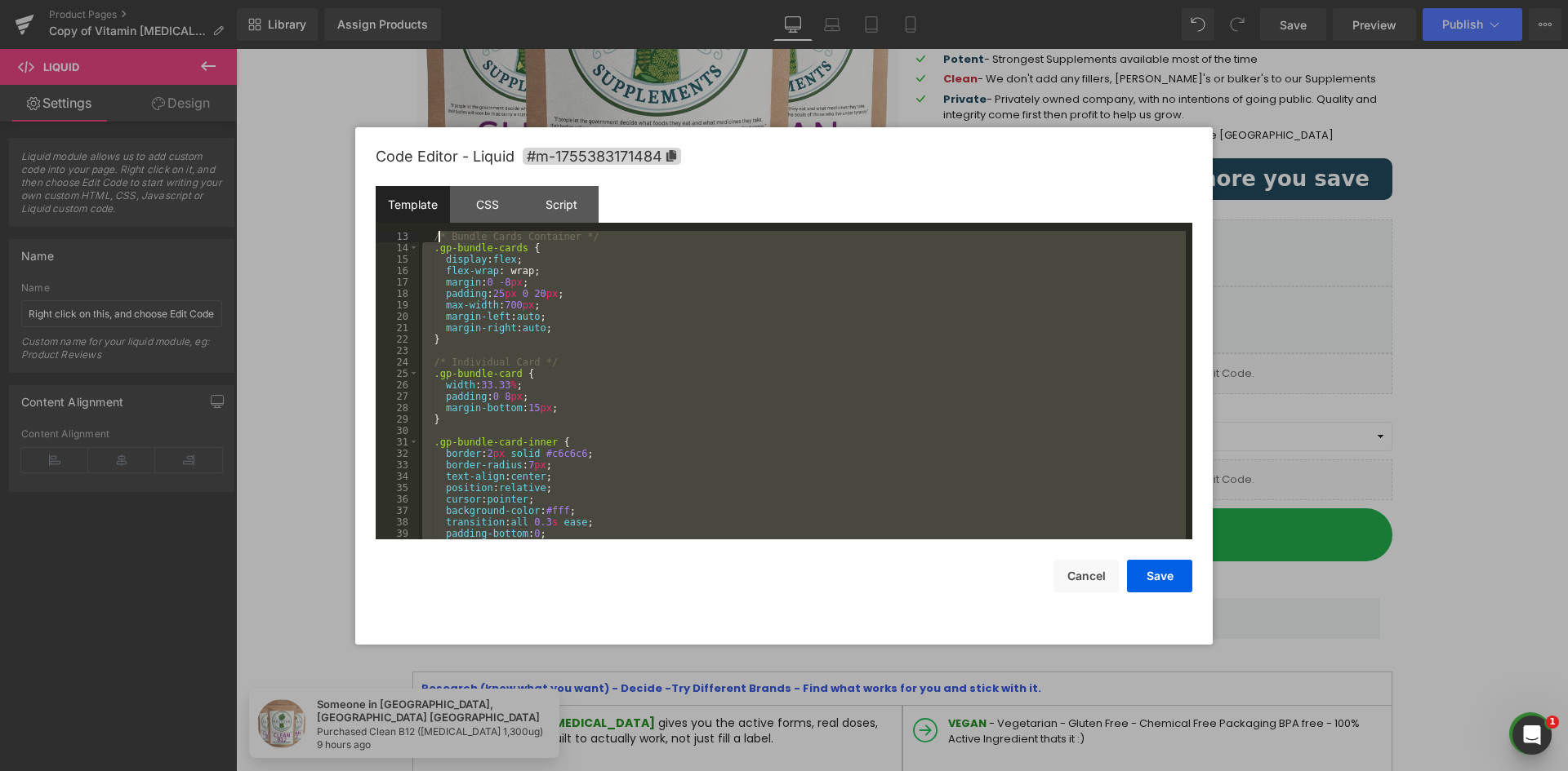
scroll to position [0, 0]
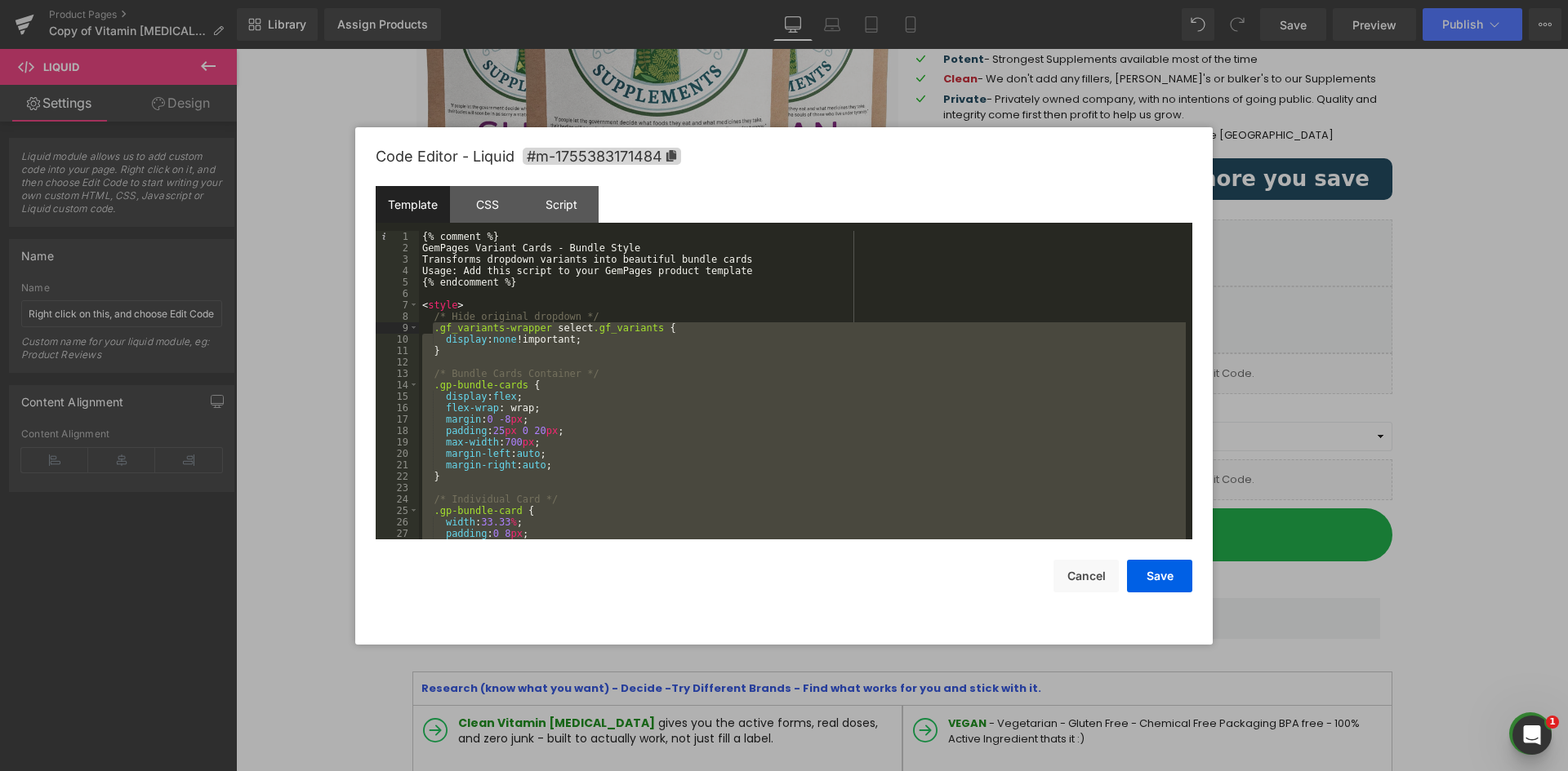
drag, startPoint x: 446, startPoint y: 511, endPoint x: 432, endPoint y: 323, distance: 188.5
click at [430, 324] on div "{% comment %} GemPages Variant Cards - Bundle Style Transforms dropdown variant…" at bounding box center [802, 397] width 766 height 332
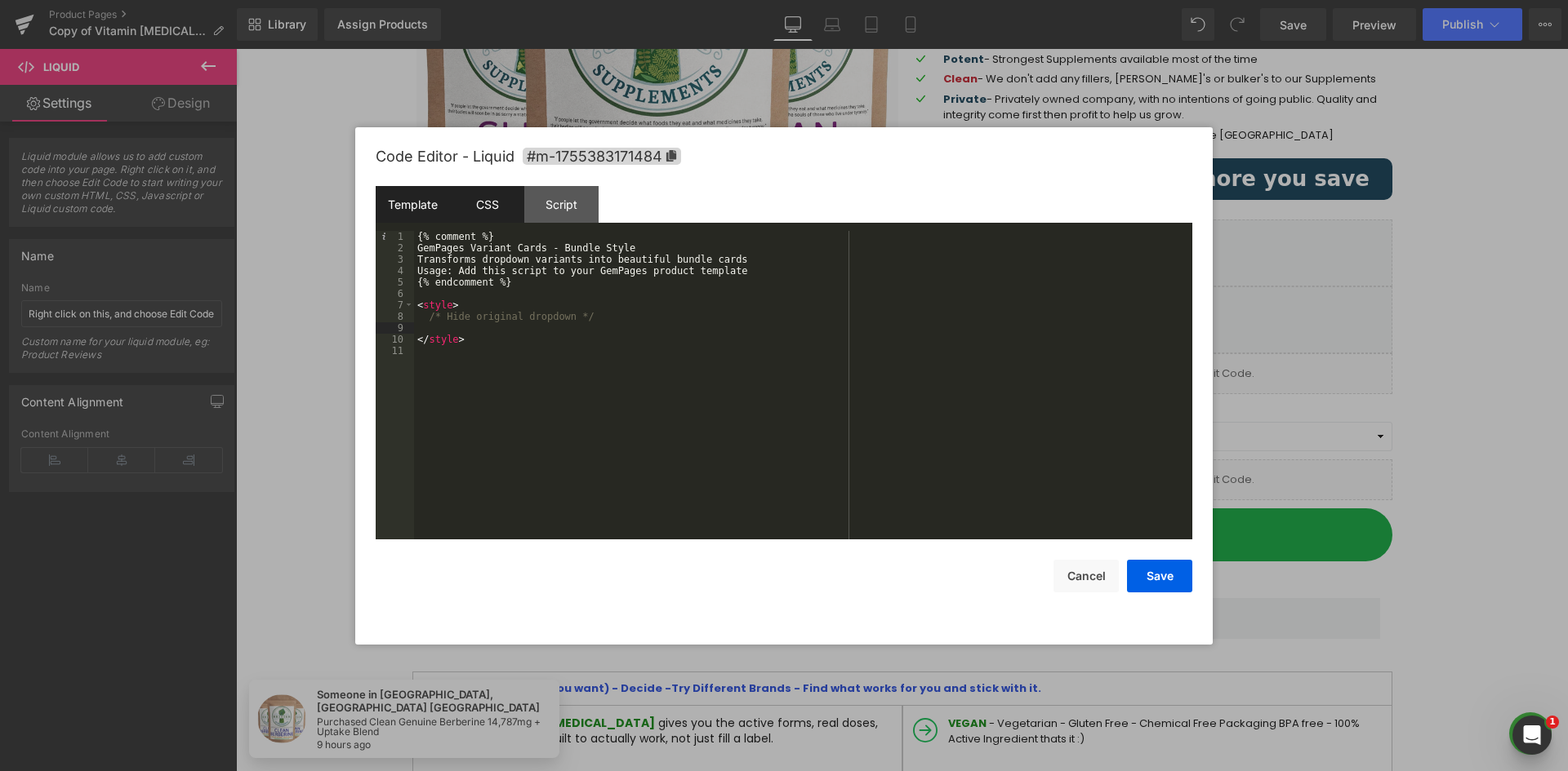
click at [493, 205] on div "CSS" at bounding box center [487, 204] width 74 height 37
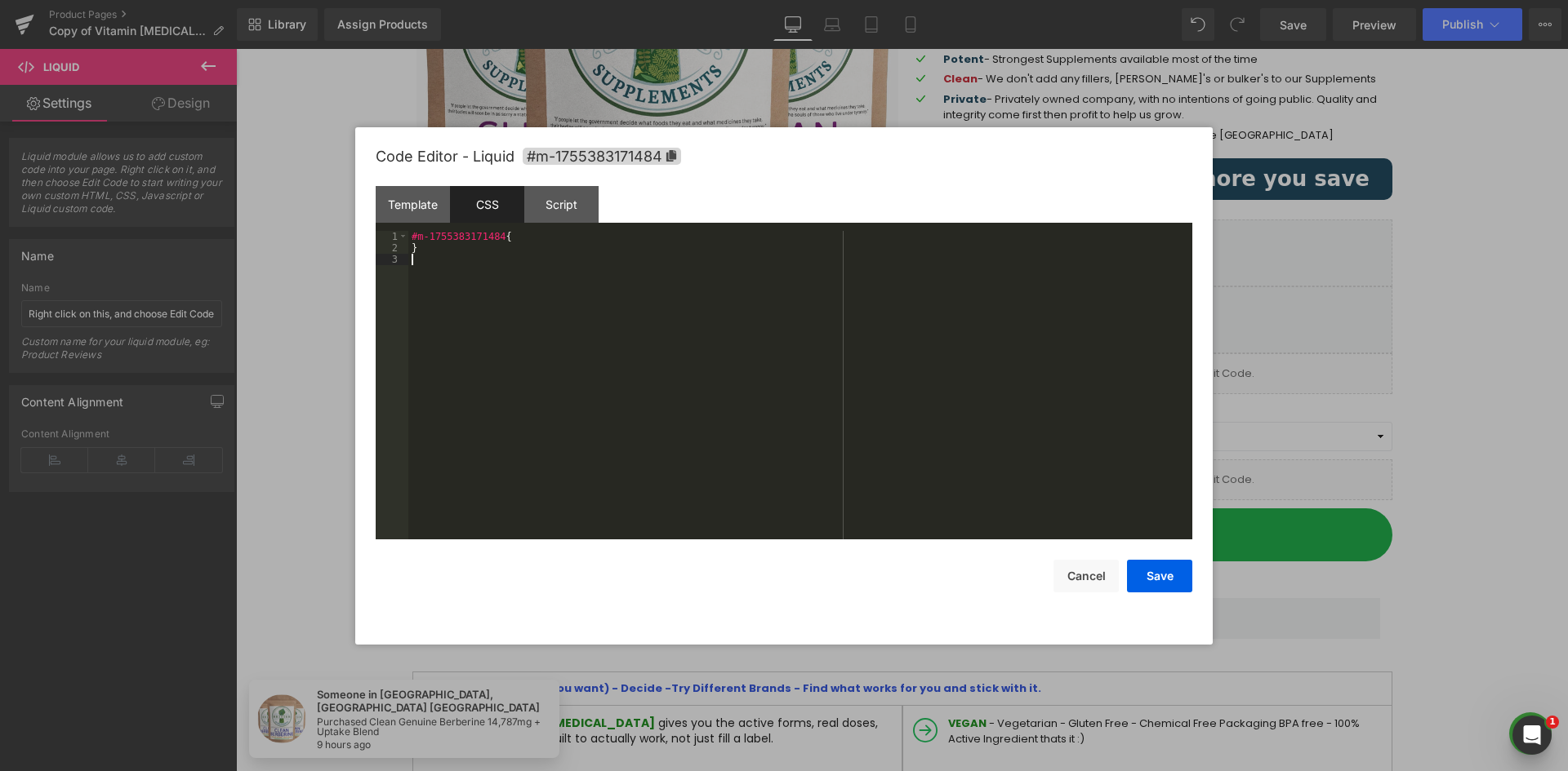
click at [532, 270] on div "#m-1755383171484 { }" at bounding box center [801, 397] width 784 height 332
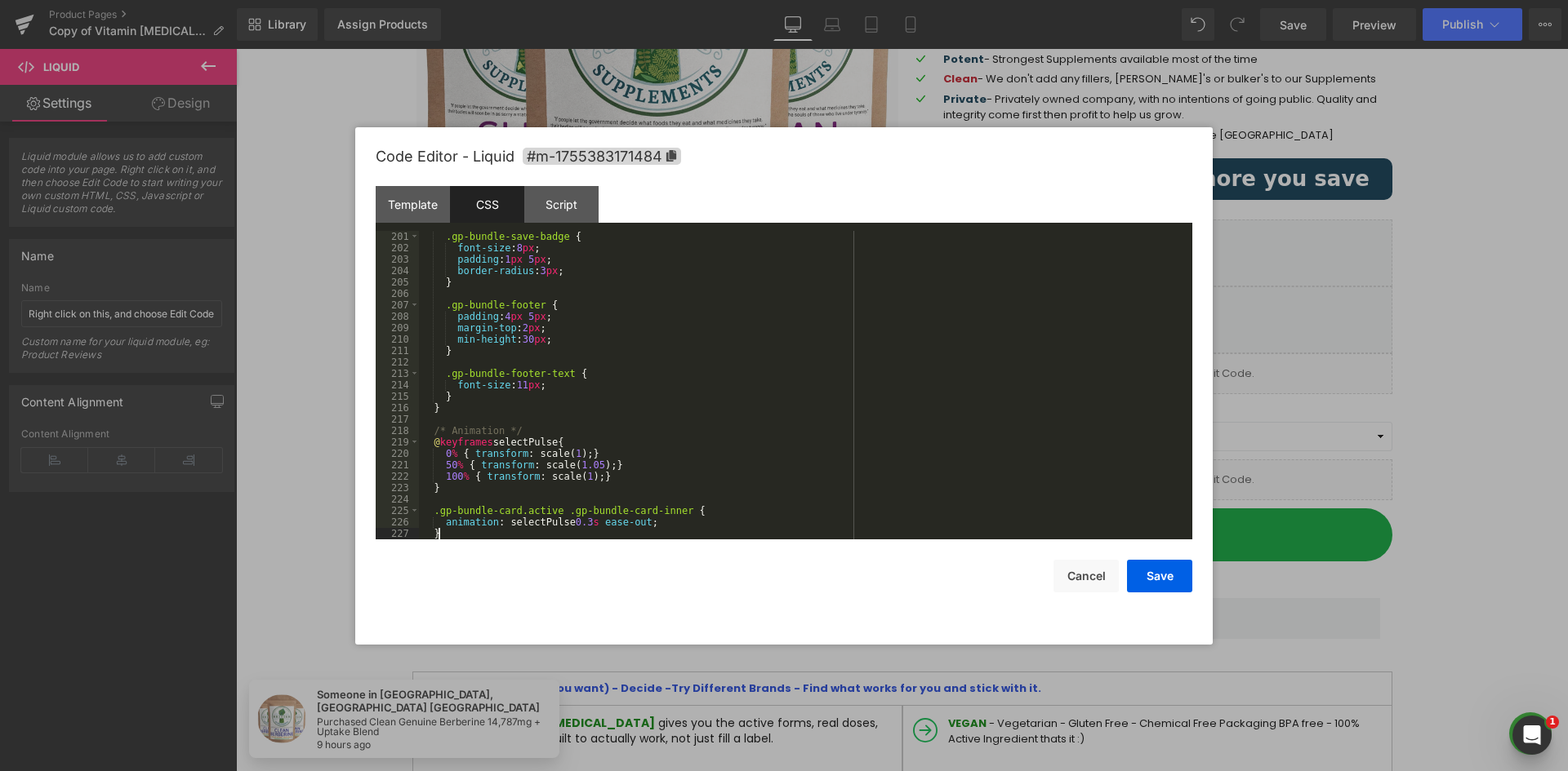
scroll to position [2285, 0]
click at [419, 201] on div "Template" at bounding box center [412, 204] width 74 height 37
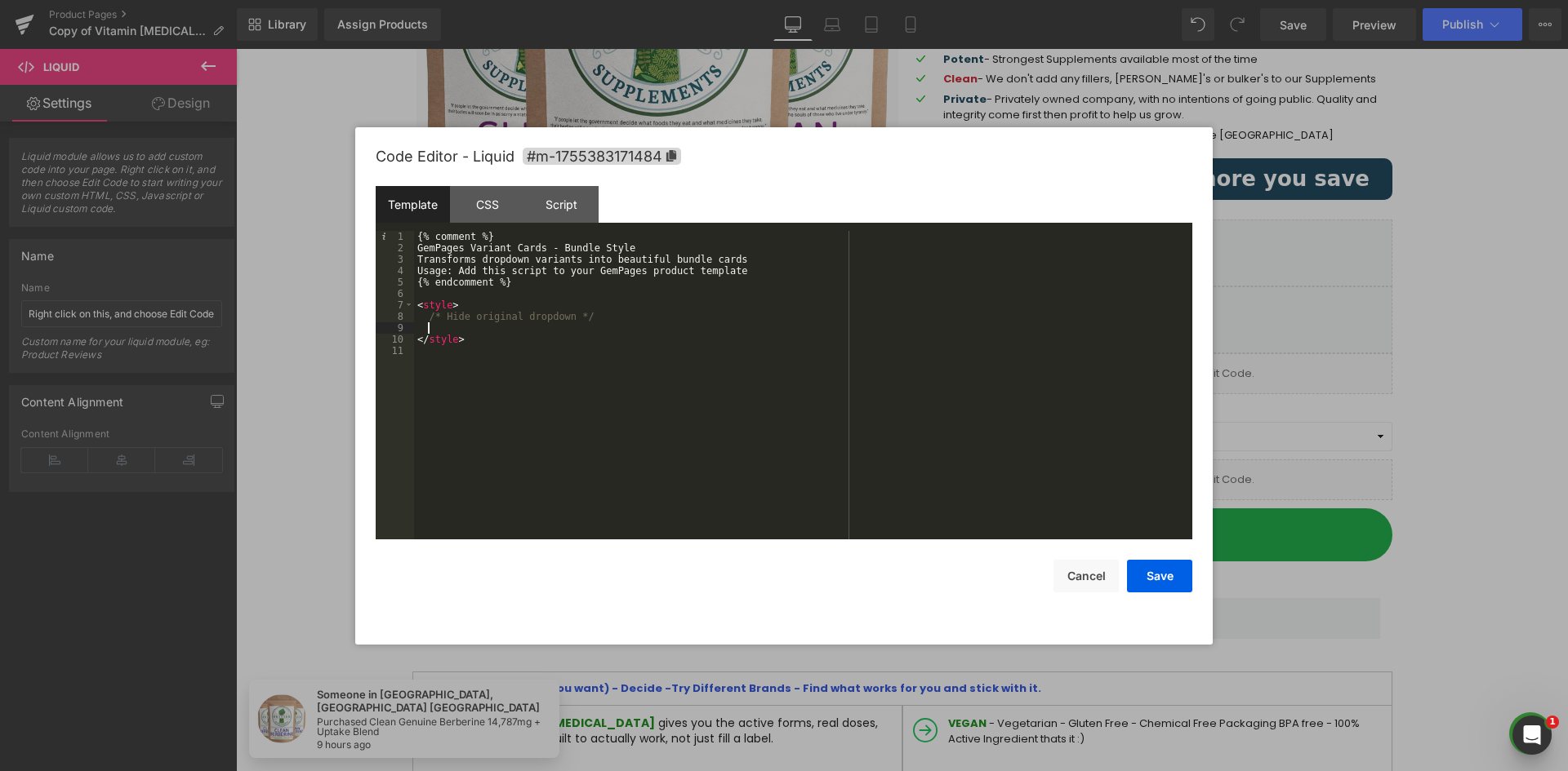
click at [535, 325] on div "{% comment %} GemPages Variant Cards - Bundle Style Transforms dropdown variant…" at bounding box center [803, 397] width 778 height 332
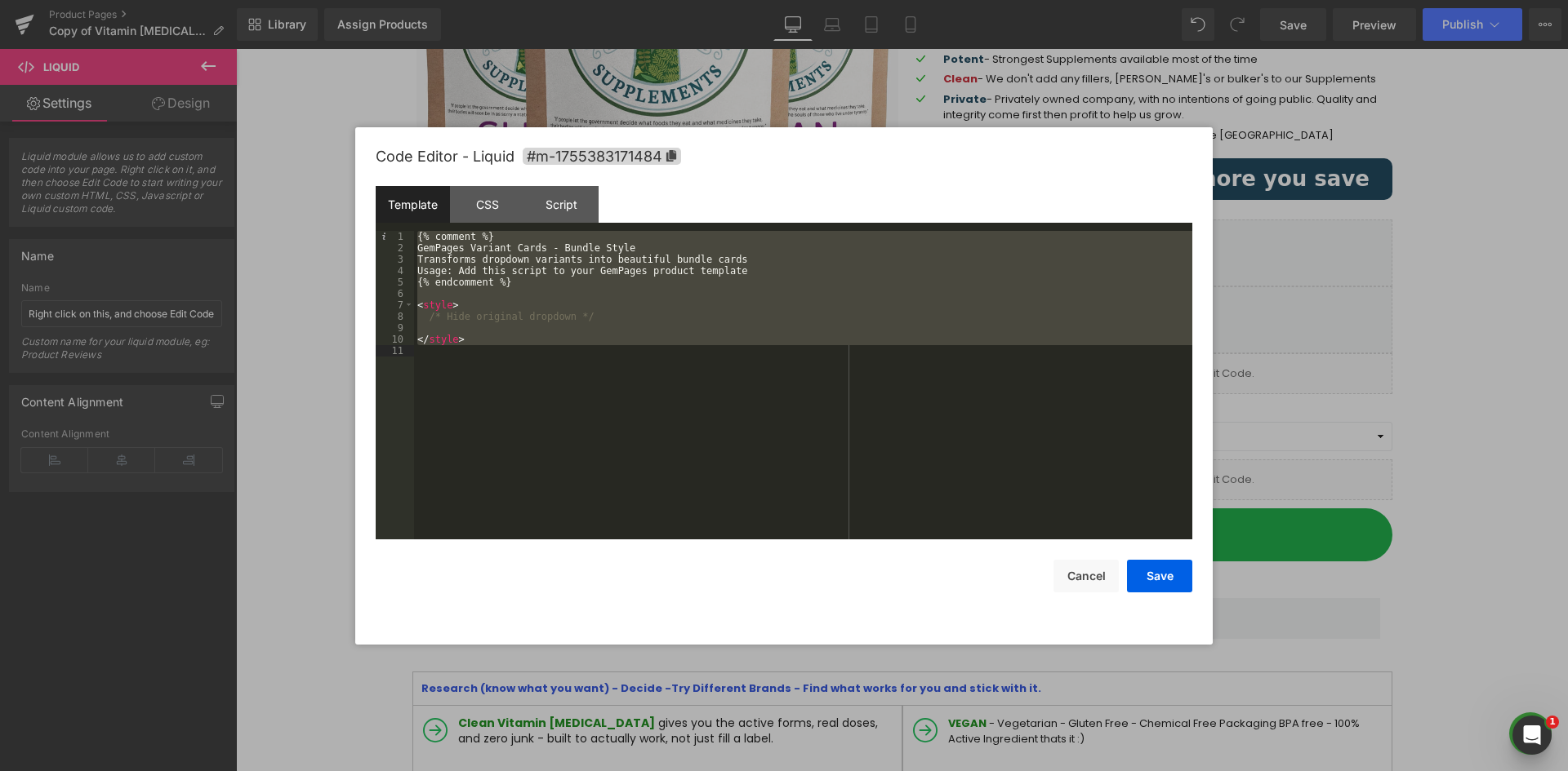
click at [543, 349] on div "{% comment %} GemPages Variant Cards - Bundle Style Transforms dropdown variant…" at bounding box center [803, 385] width 778 height 308
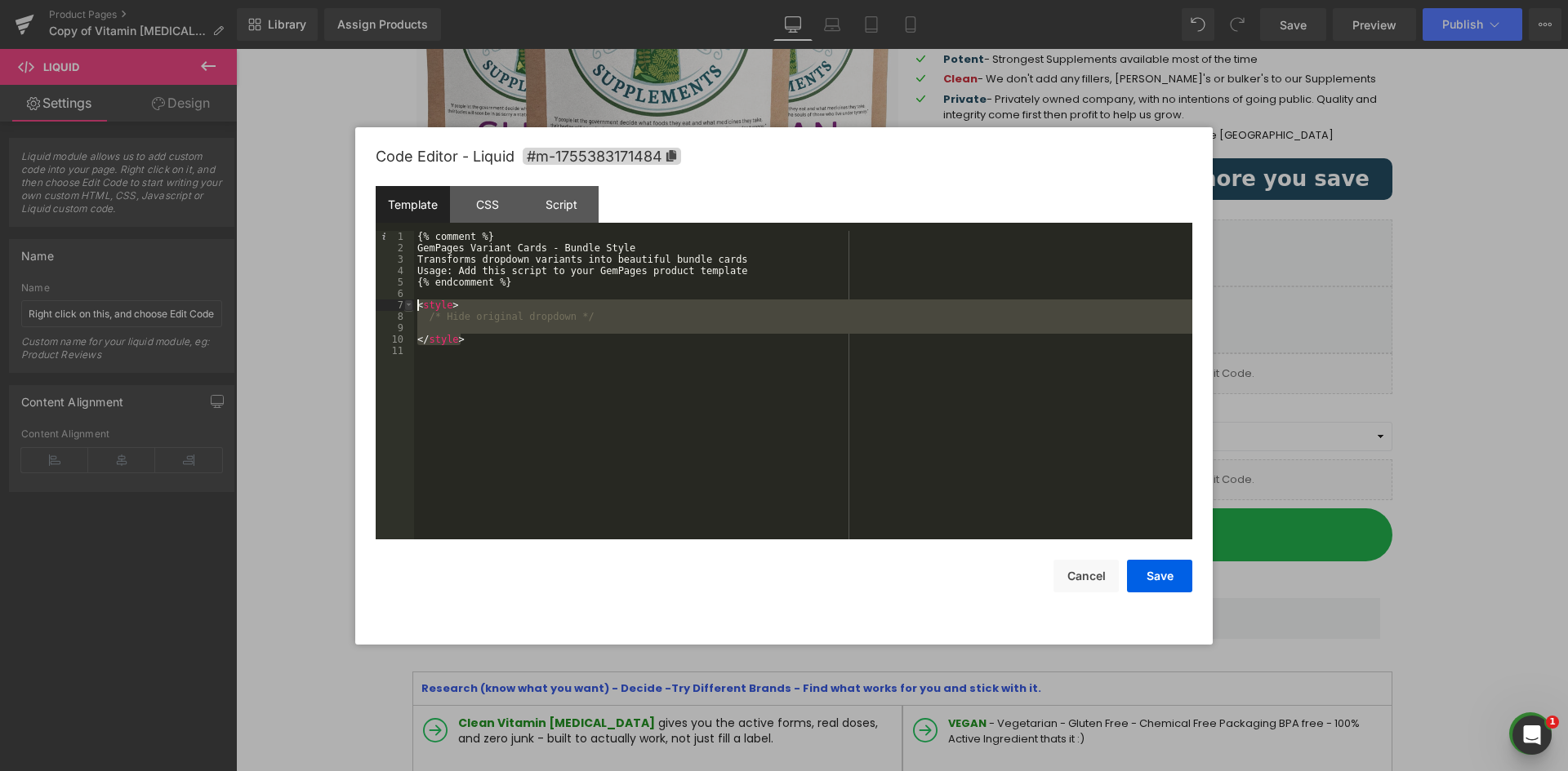
drag, startPoint x: 475, startPoint y: 340, endPoint x: 408, endPoint y: 308, distance: 74.2
click at [408, 308] on pre "1 2 3 4 5 6 7 8 9 10 11 {% comment %} GemPages Variant Cards - Bundle Style Tra…" at bounding box center [783, 385] width 816 height 308
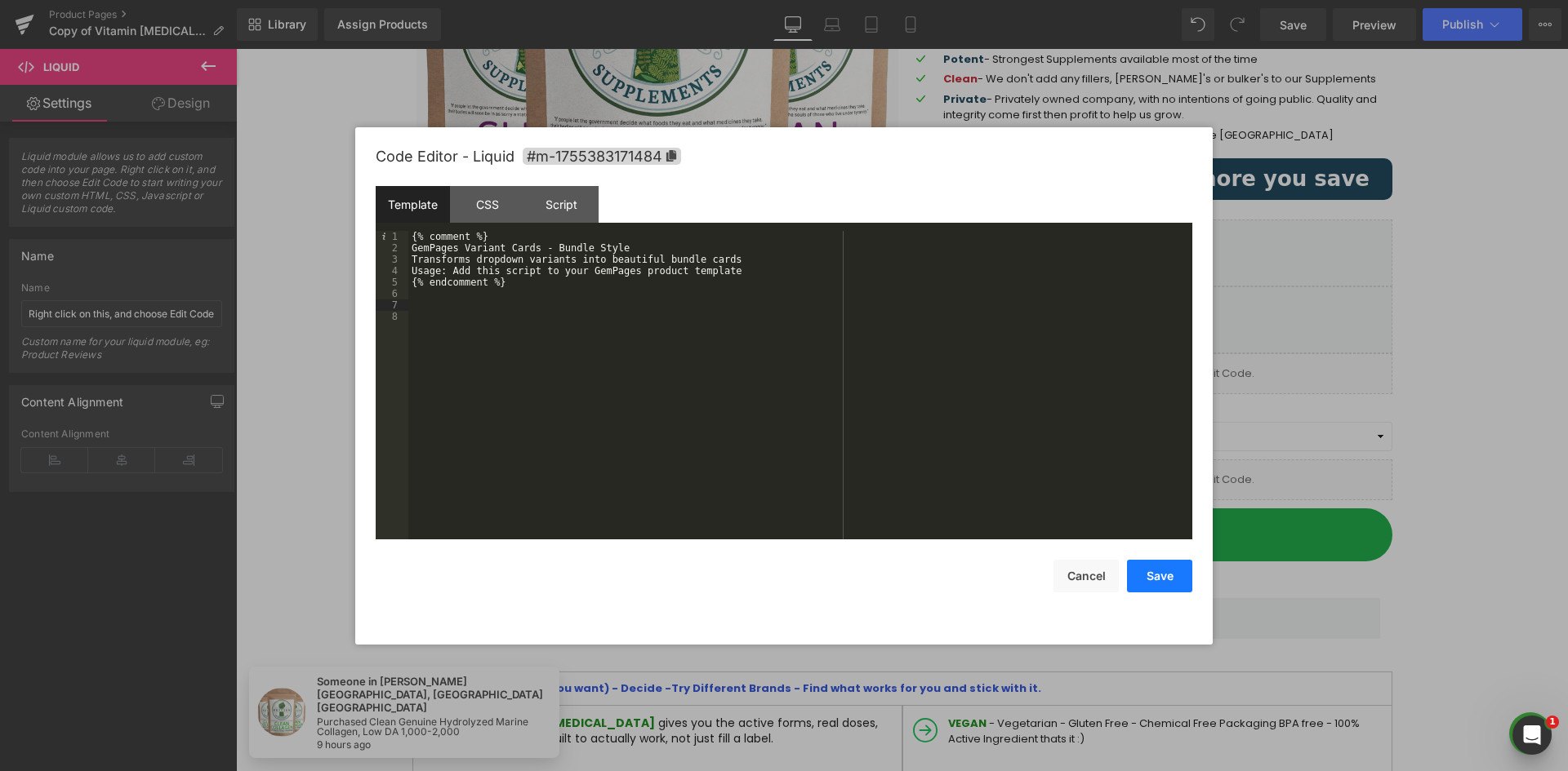
click at [1169, 578] on button "Save" at bounding box center [1158, 577] width 65 height 33
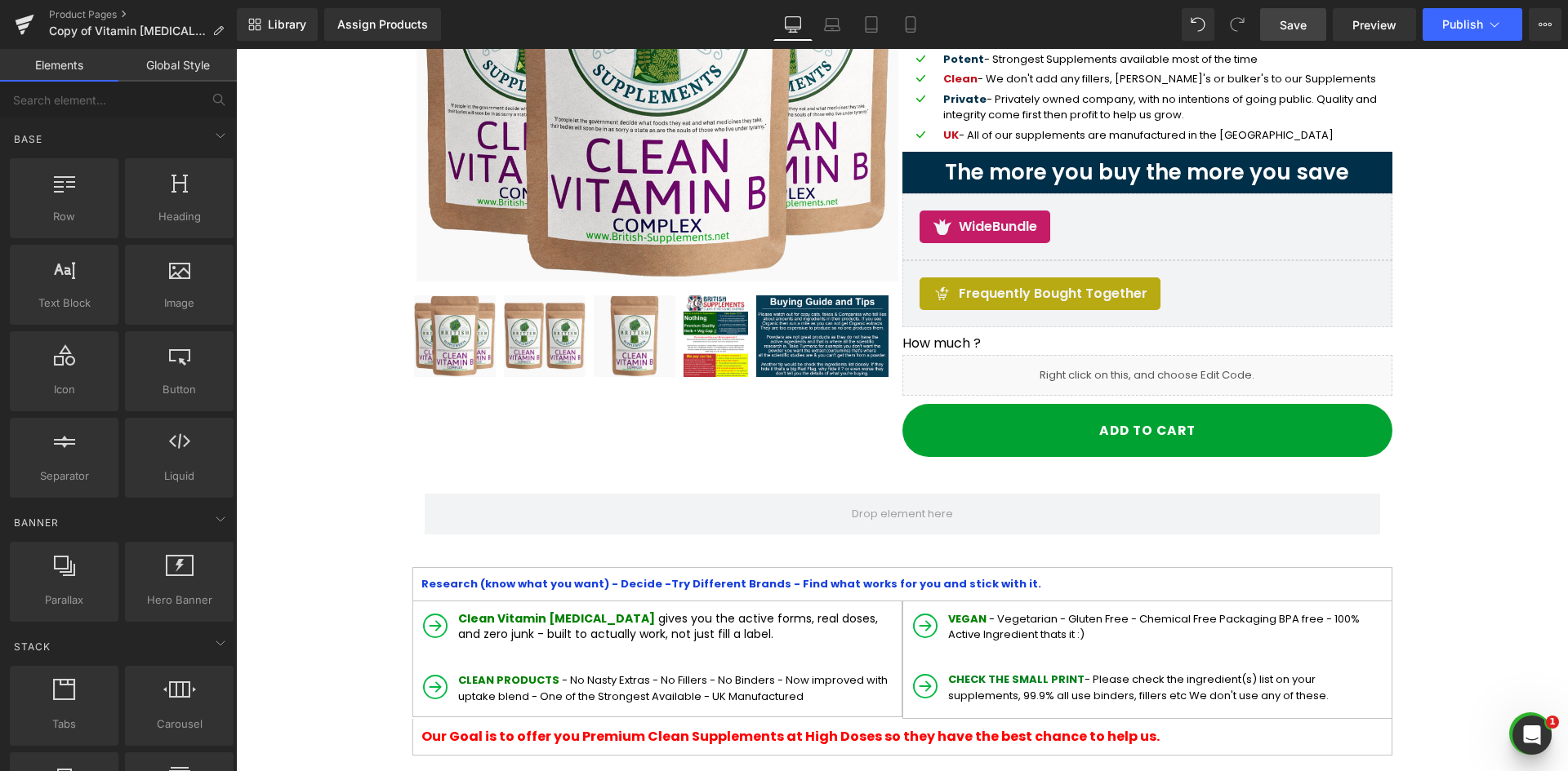
drag, startPoint x: 1295, startPoint y: 35, endPoint x: 1303, endPoint y: 34, distance: 8.1
click at [1296, 34] on link "Save" at bounding box center [1293, 24] width 66 height 33
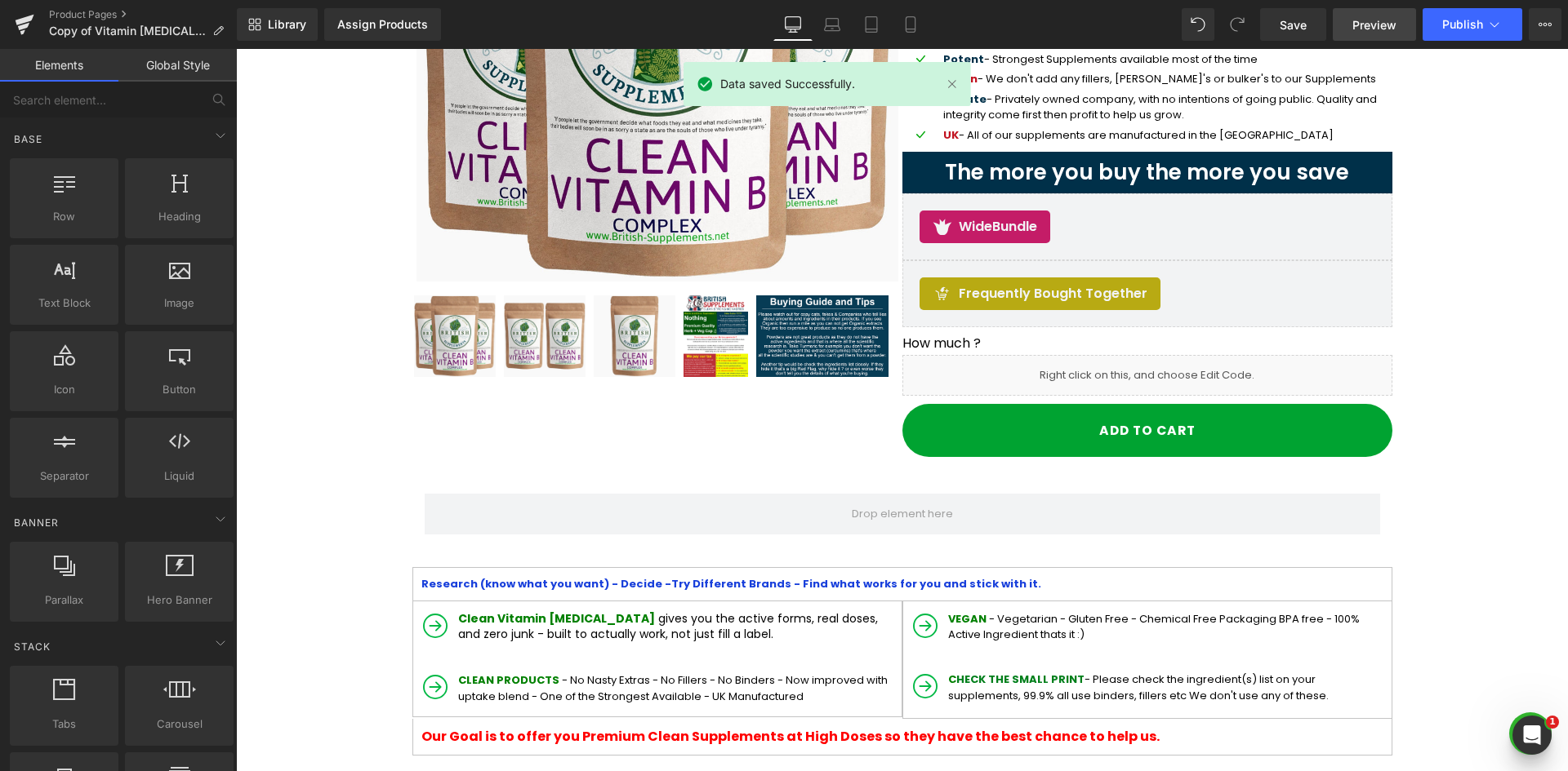
click at [1354, 30] on span "Preview" at bounding box center [1373, 25] width 44 height 18
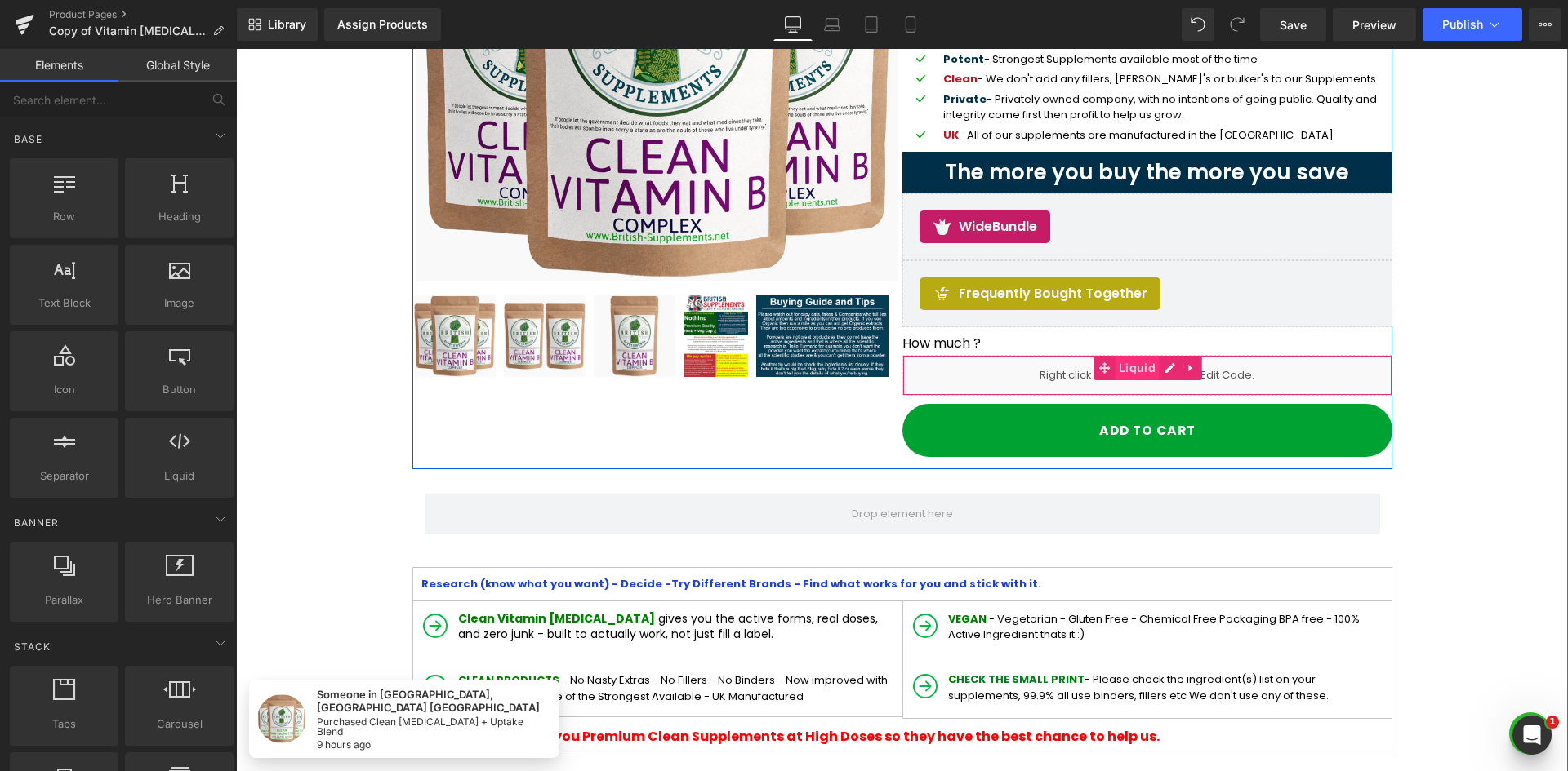
click at [1151, 369] on span "Liquid" at bounding box center [1137, 368] width 45 height 24
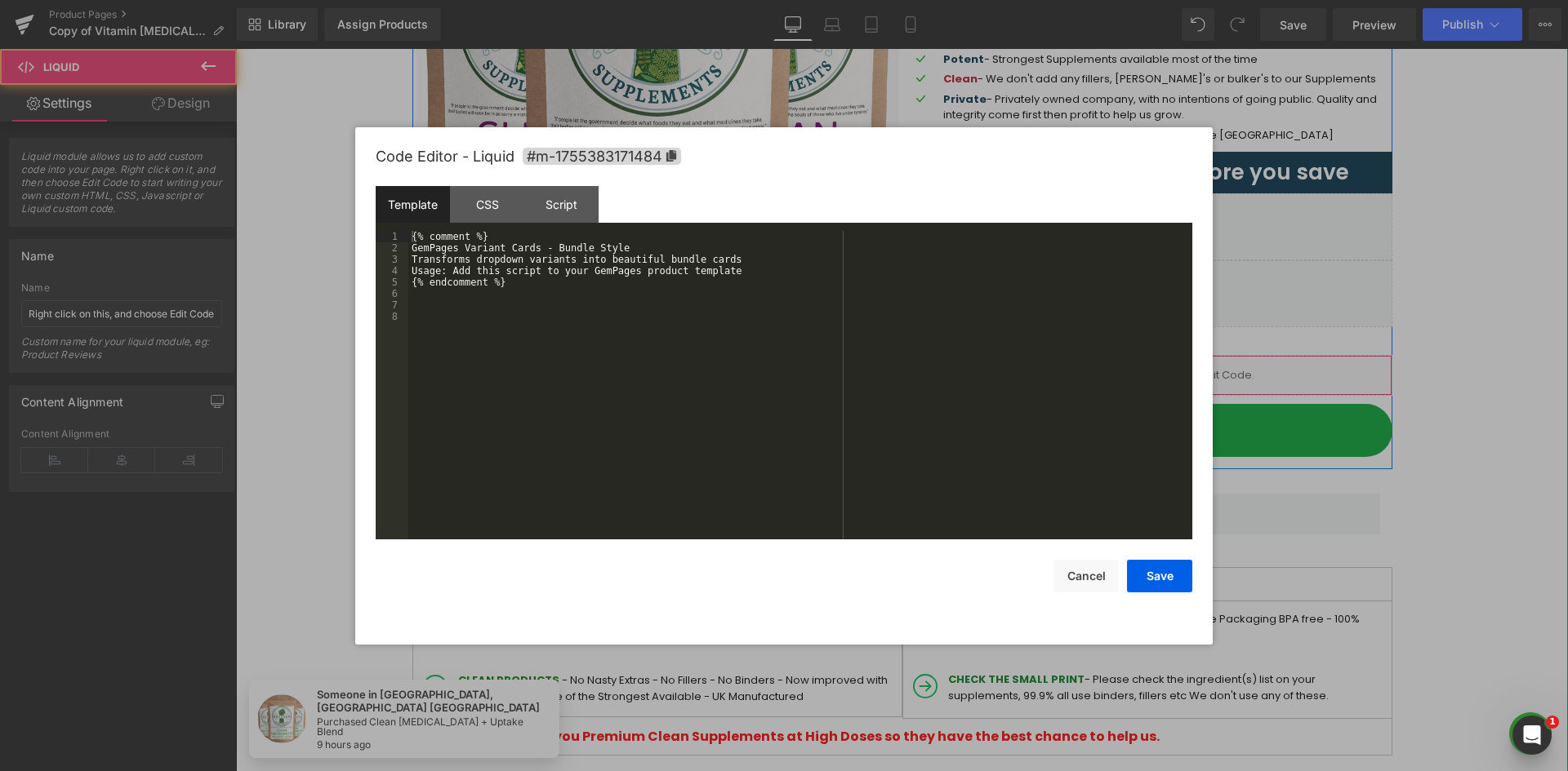
click at [1164, 369] on icon at bounding box center [1170, 368] width 12 height 13
click at [572, 297] on div "{% comment %} GemPages Variant Cards - Bundle Style Transforms dropdown variant…" at bounding box center [801, 397] width 784 height 332
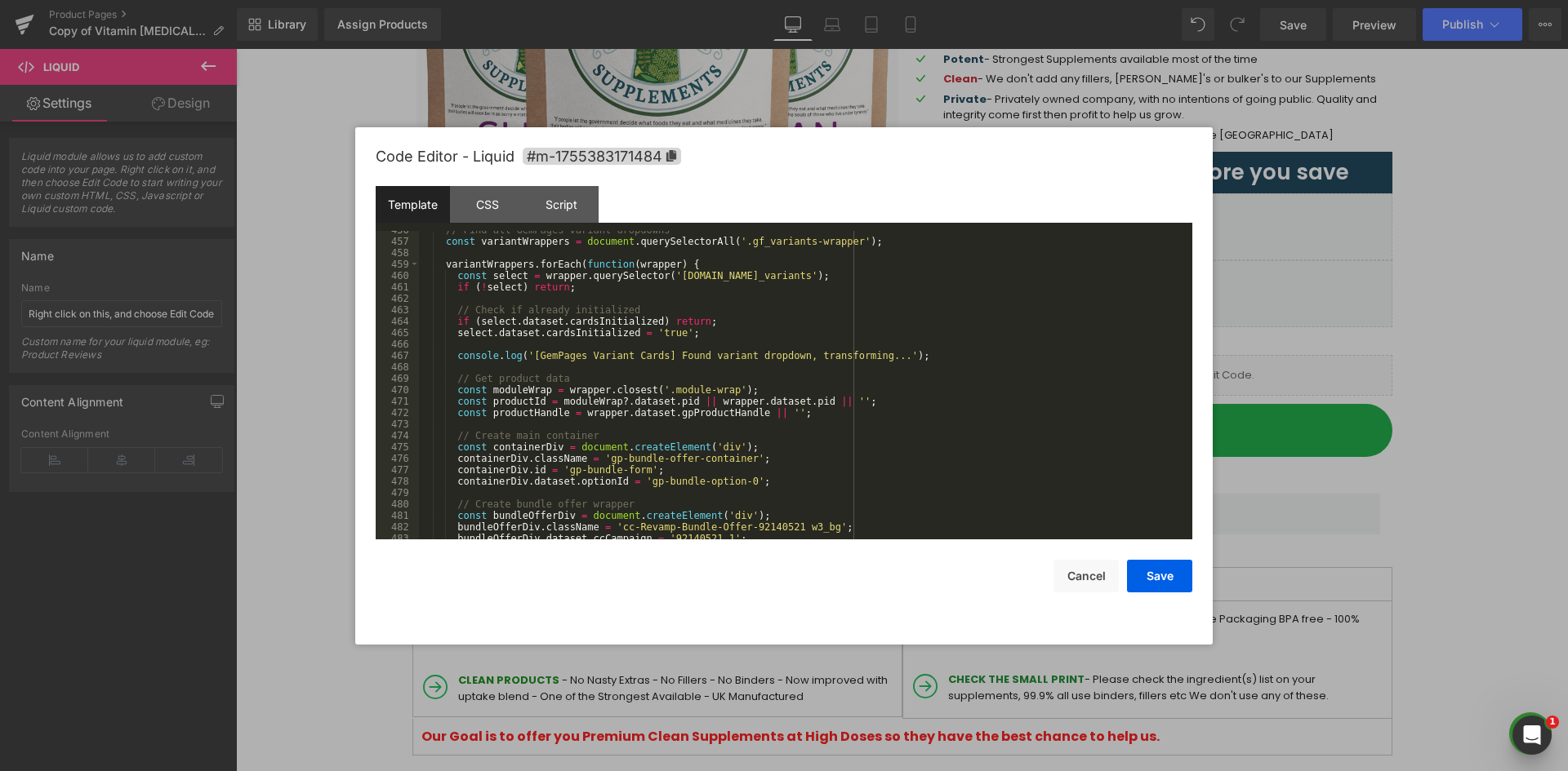
scroll to position [5009, 0]
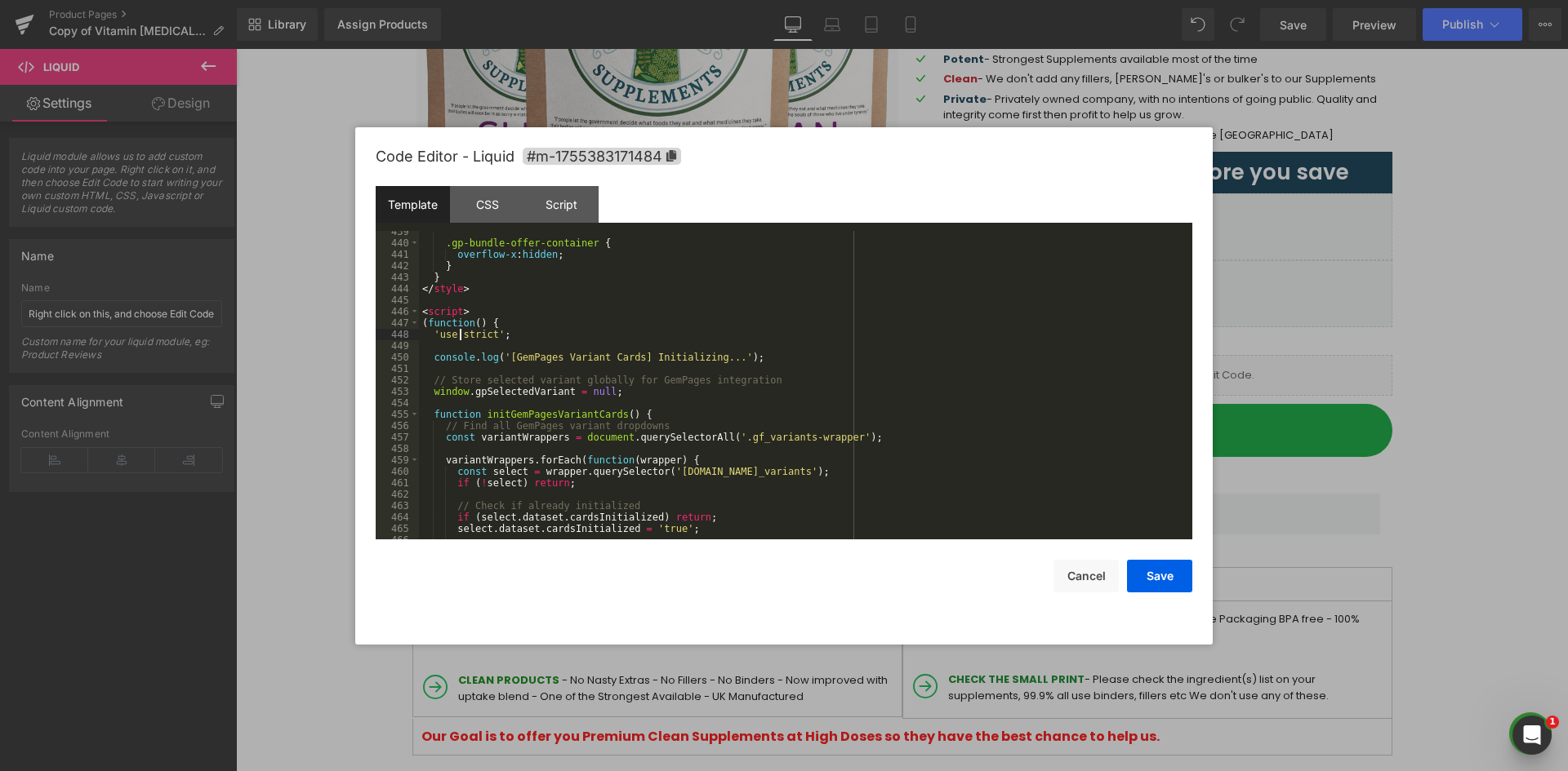
click at [457, 330] on div ".gp-bundle-offer-container { overflow-x : hidden ; } } </ style > < script > ( …" at bounding box center [802, 392] width 766 height 332
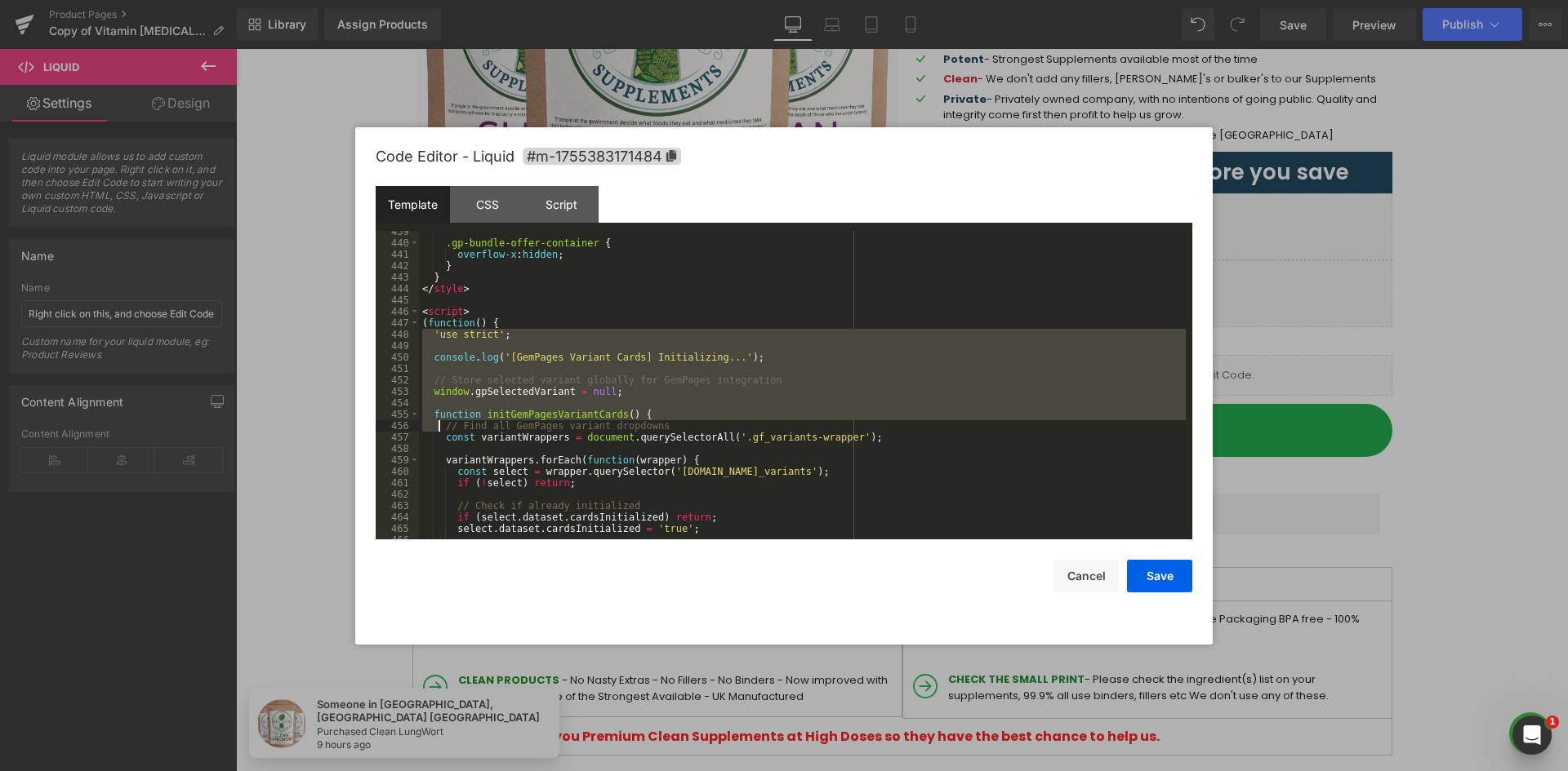
drag, startPoint x: 421, startPoint y: 329, endPoint x: 435, endPoint y: 368, distance: 41.4
click at [440, 403] on div ".gp-bundle-offer-container { overflow-x : hidden ; } } </ style > < script > ( …" at bounding box center [802, 392] width 766 height 332
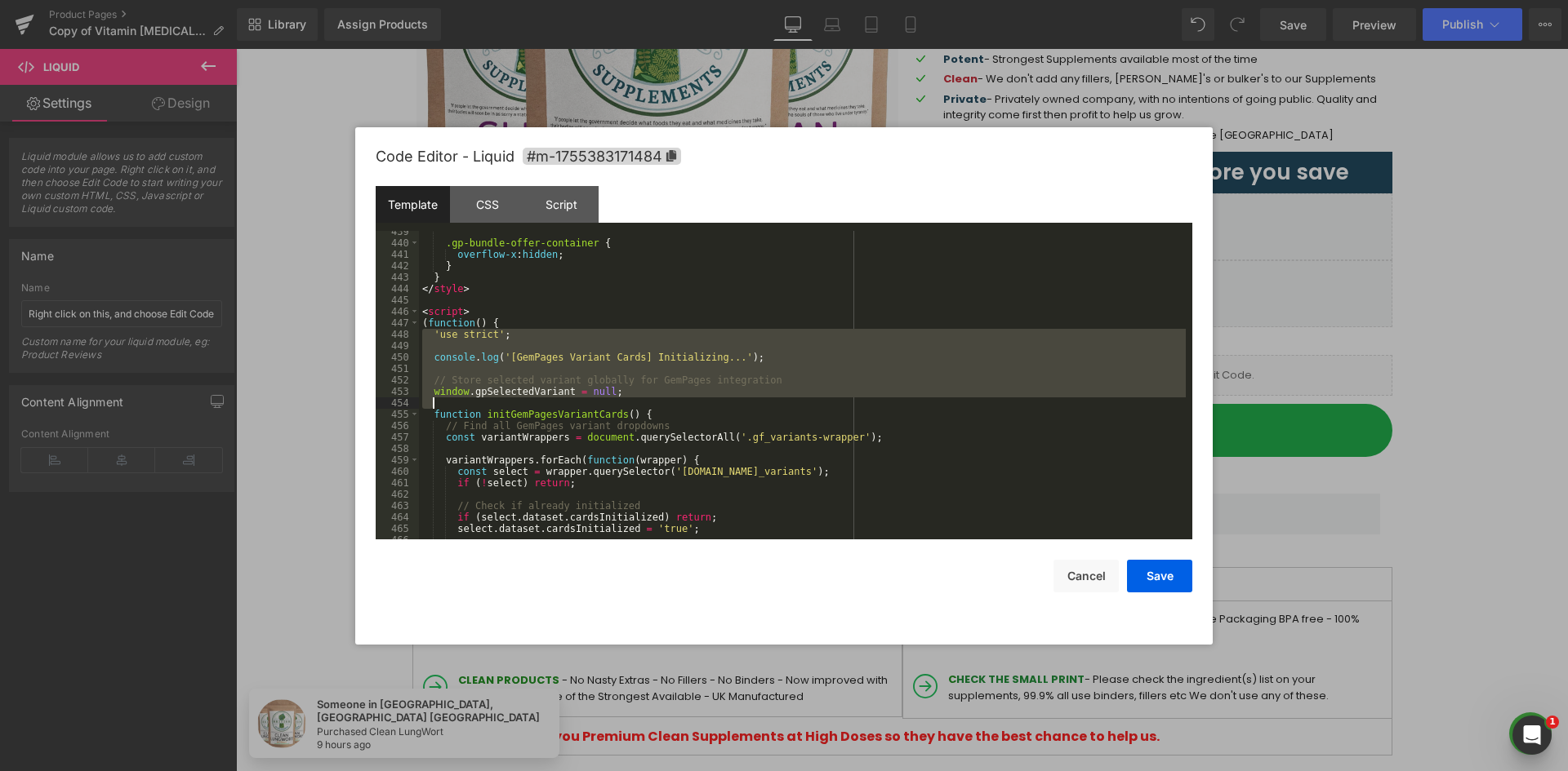
click at [442, 328] on div ".gp-bundle-offer-container { overflow-x : hidden ; } } </ style > < script > ( …" at bounding box center [802, 392] width 766 height 332
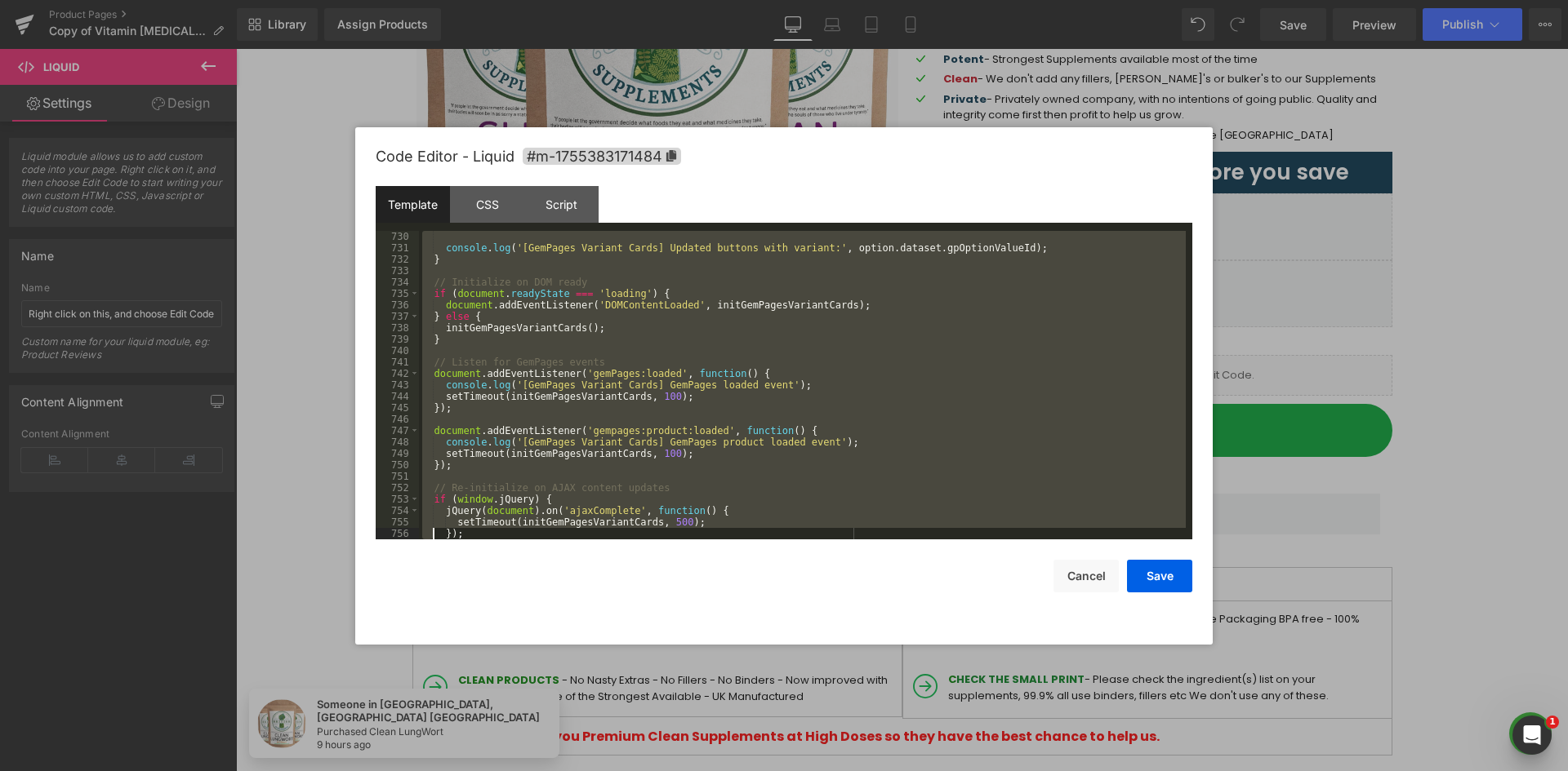
scroll to position [8535, 0]
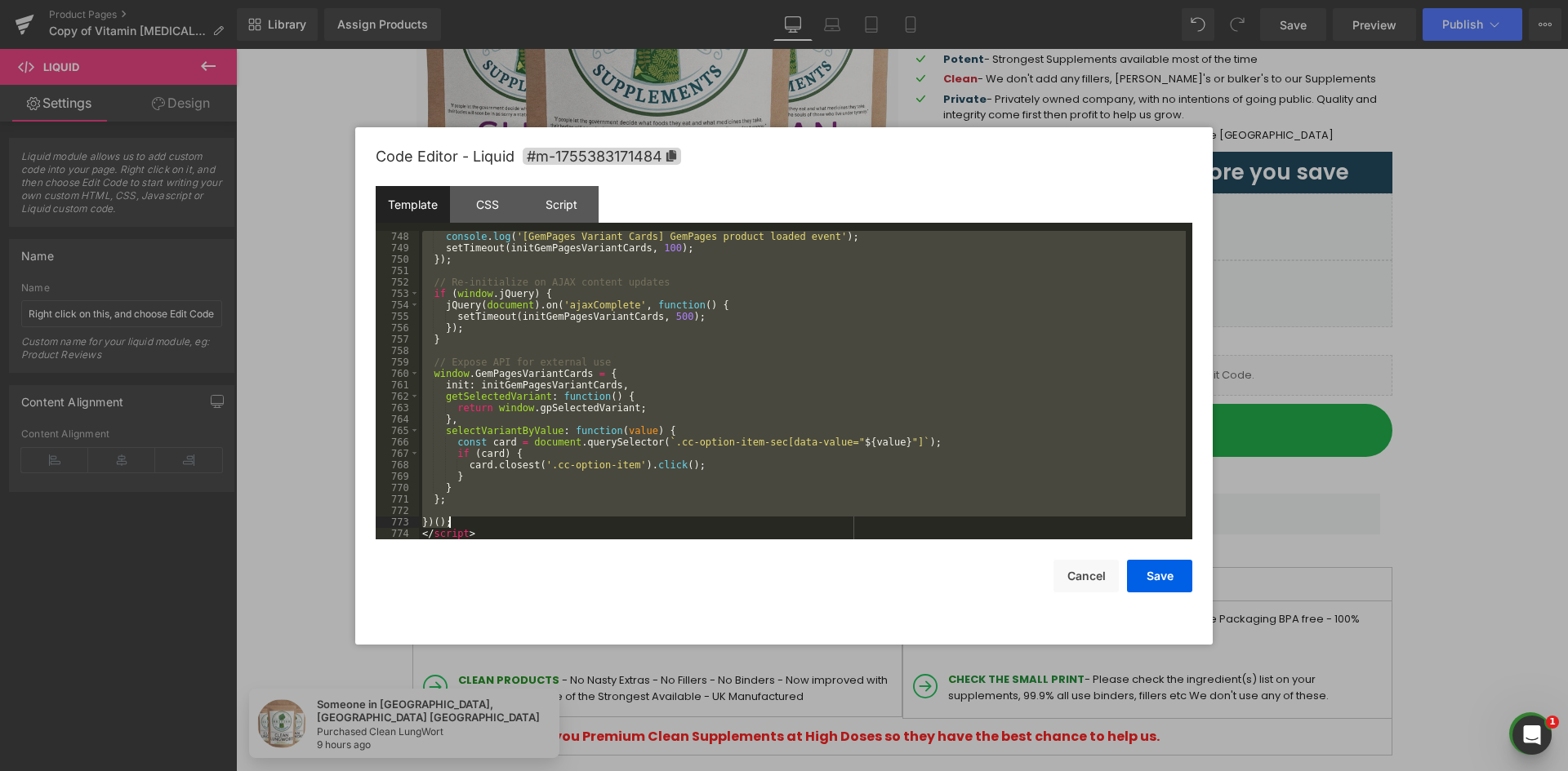
drag, startPoint x: 428, startPoint y: 346, endPoint x: 467, endPoint y: 525, distance: 183.2
click at [467, 525] on div "console . log ( '[GemPages Variant Cards] GemPages product loaded event' ) ; se…" at bounding box center [802, 397] width 766 height 332
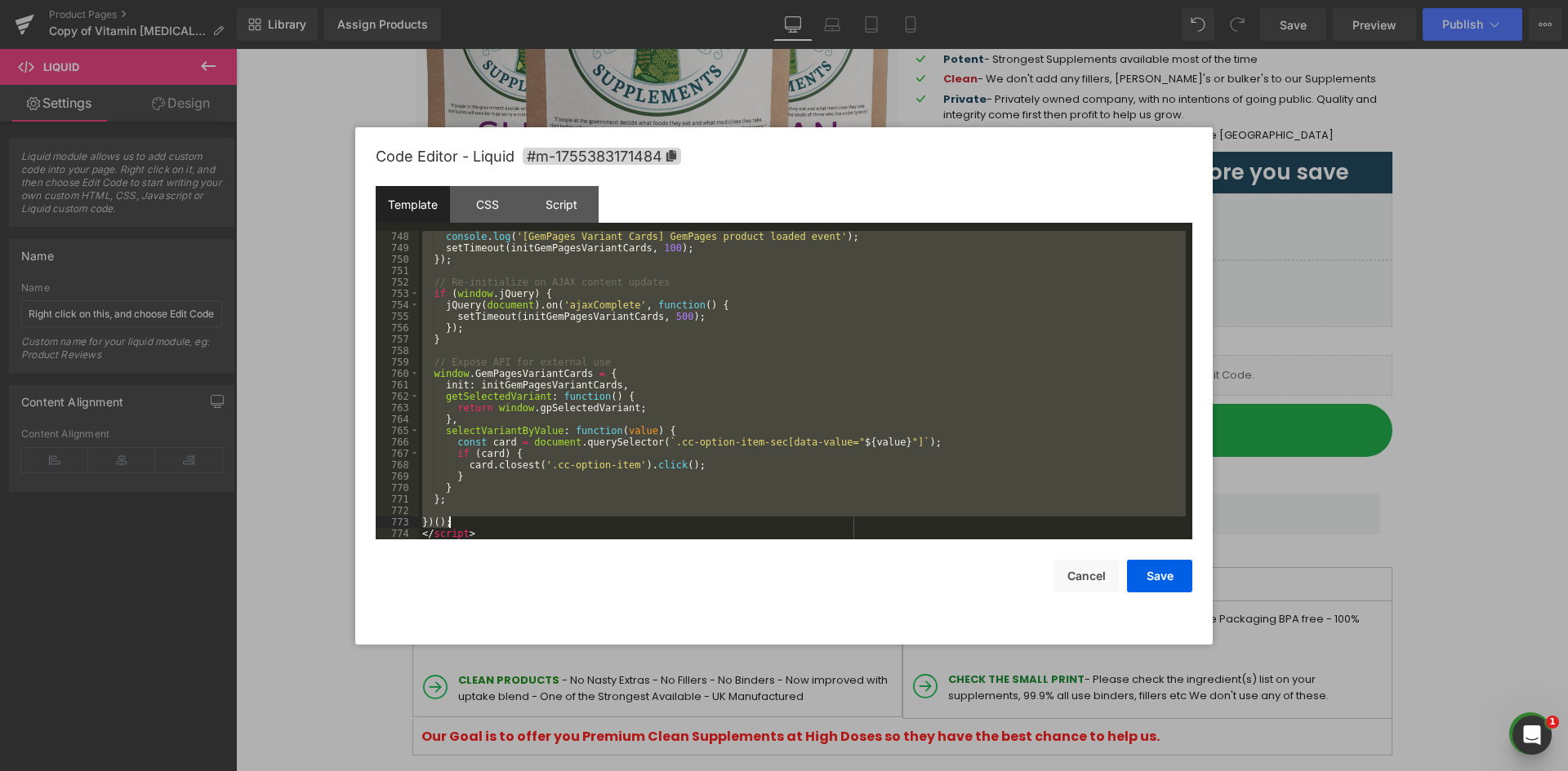
scroll to position [4811, 0]
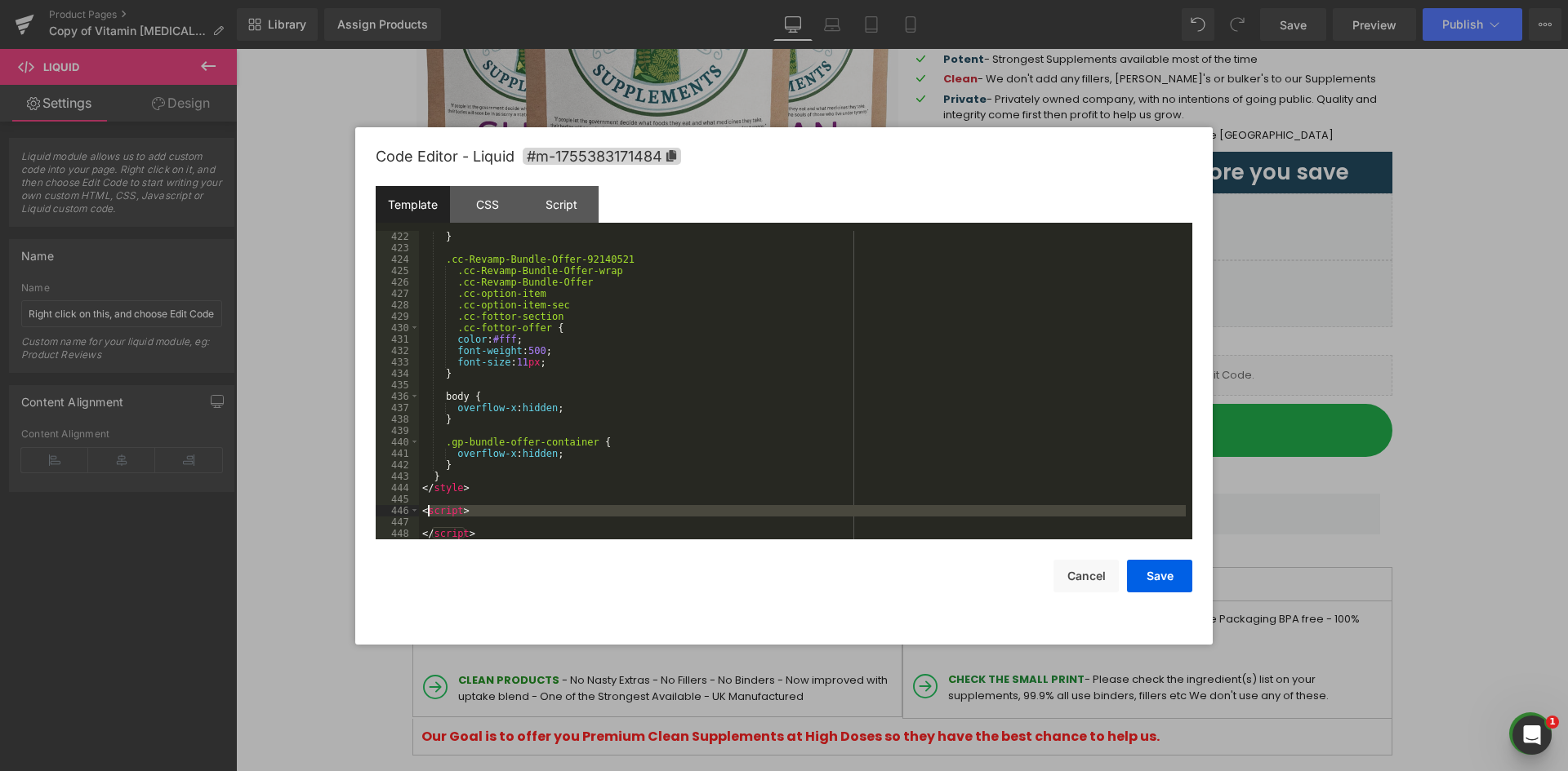
drag, startPoint x: 479, startPoint y: 526, endPoint x: 430, endPoint y: 513, distance: 50.7
click at [430, 513] on div "} .cc-Revamp-Bundle-Offer-92140521 .cc-Revamp-Bundle-Offer-wrap .cc-Revamp-Bund…" at bounding box center [802, 397] width 766 height 332
click at [430, 512] on div "} .cc-Revamp-Bundle-Offer-92140521 .cc-Revamp-Bundle-Offer-wrap .cc-Revamp-Bund…" at bounding box center [802, 385] width 766 height 308
drag, startPoint x: 420, startPoint y: 508, endPoint x: 499, endPoint y: 527, distance: 81.3
click at [499, 533] on div "} .cc-Revamp-Bundle-Offer-92140521 .cc-Revamp-Bundle-Offer-wrap .cc-Revamp-Bund…" at bounding box center [802, 397] width 766 height 332
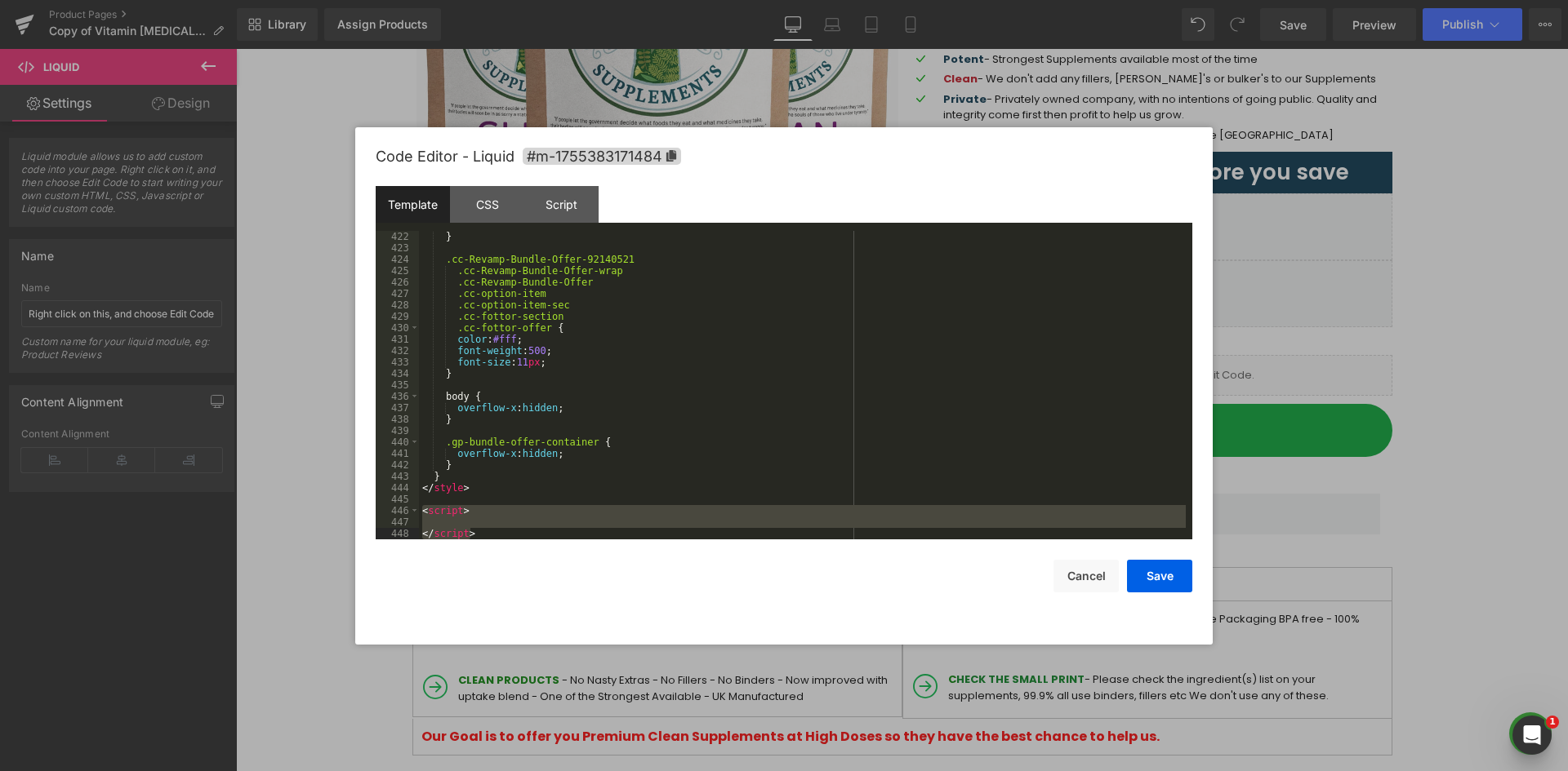
scroll to position [4787, 0]
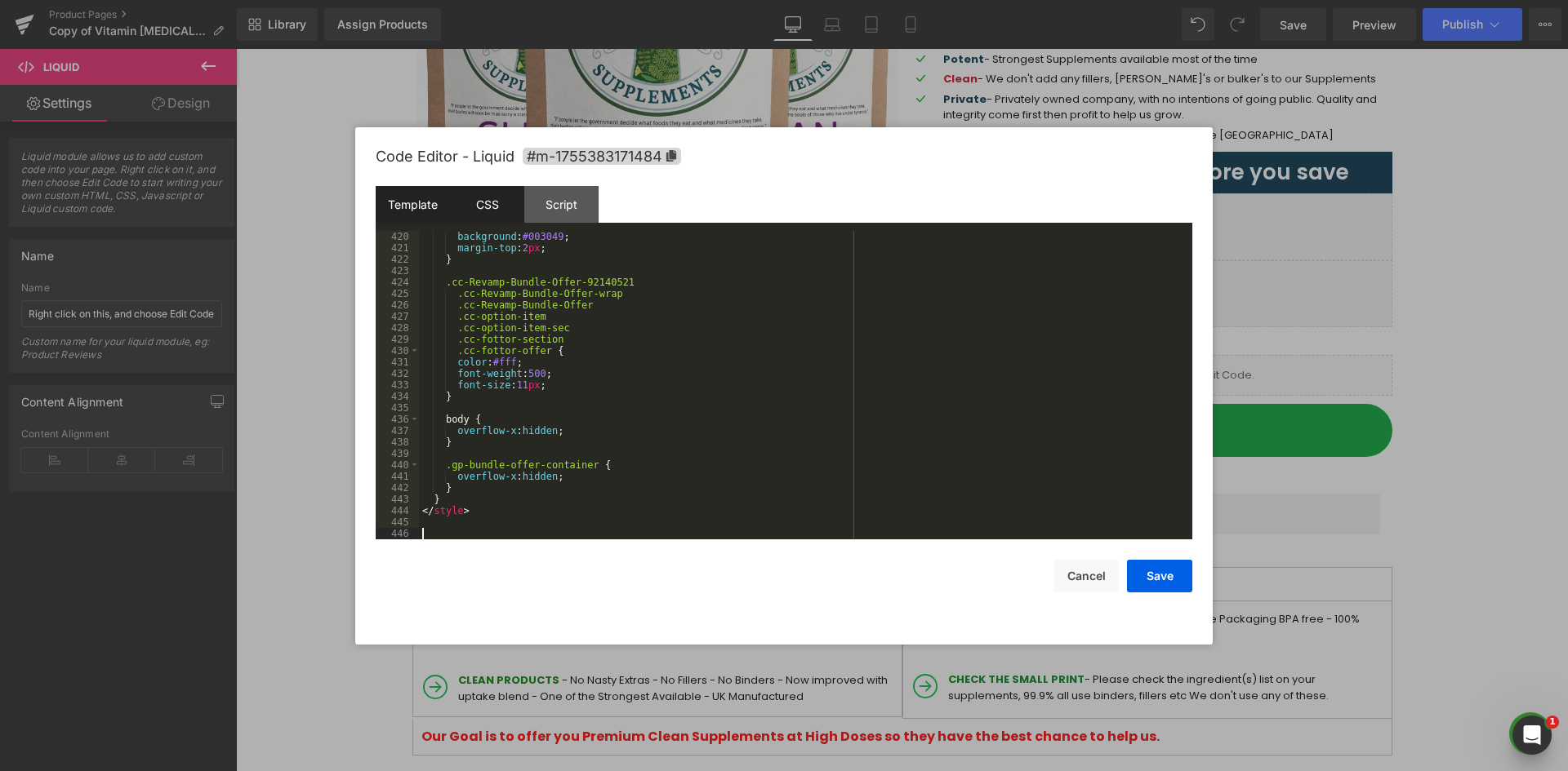
click at [505, 211] on div "CSS" at bounding box center [487, 204] width 74 height 37
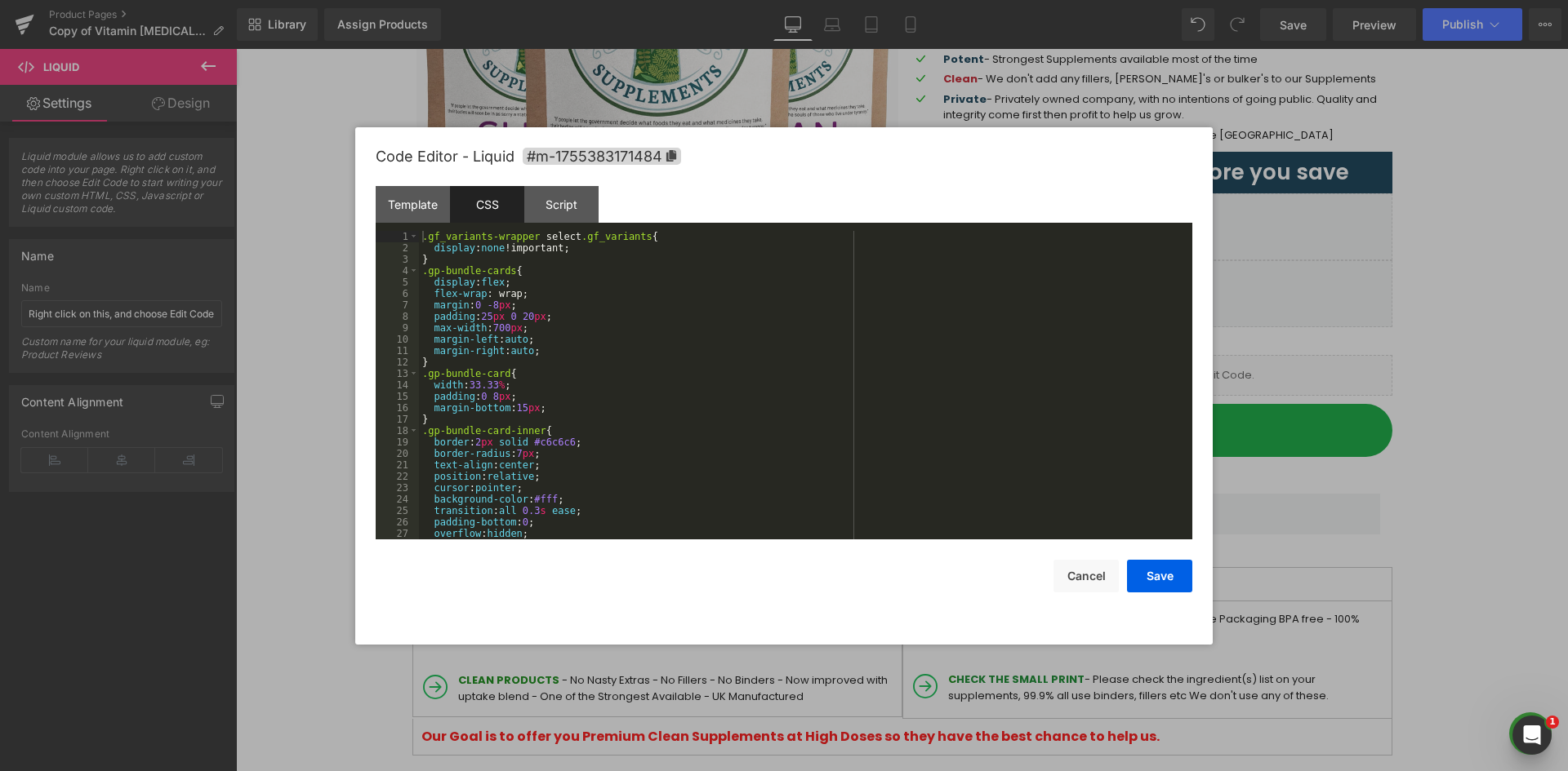
click at [529, 356] on div ".gf_variants-wrapper select .gf_variants { display : none !important; } .gp-bun…" at bounding box center [802, 397] width 766 height 332
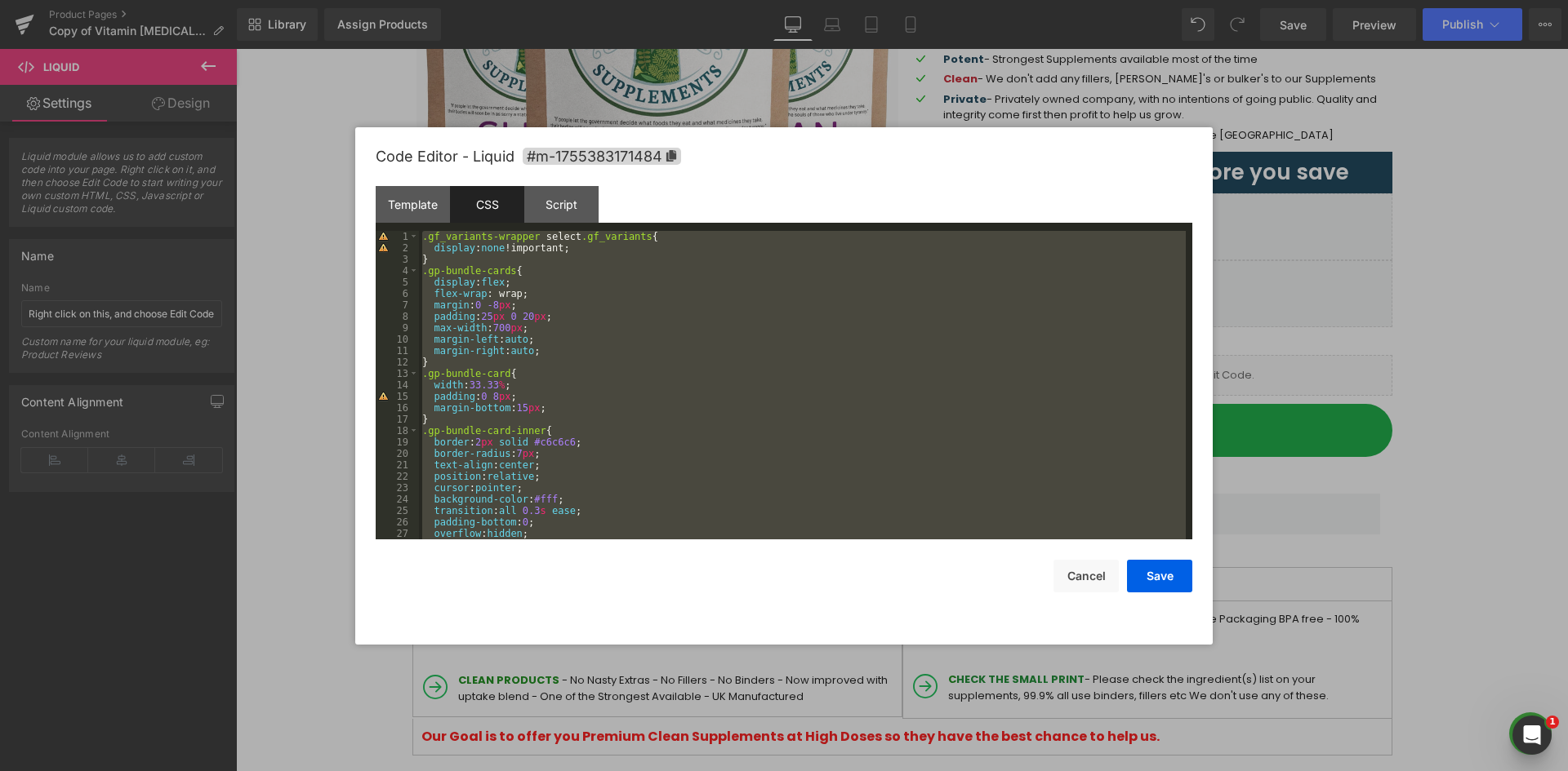
scroll to position [3428, 0]
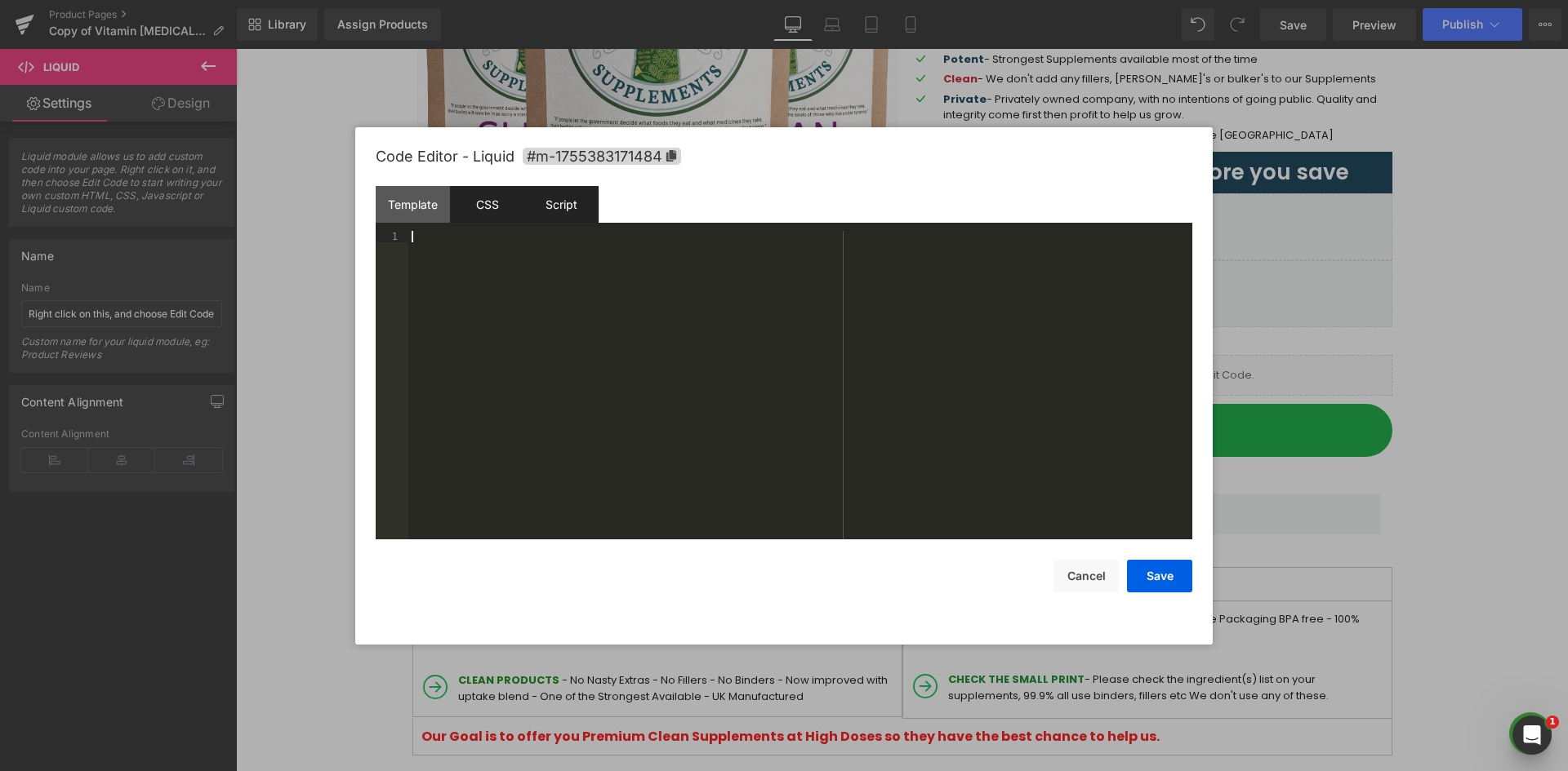
click at [577, 206] on div "Script" at bounding box center [561, 204] width 74 height 37
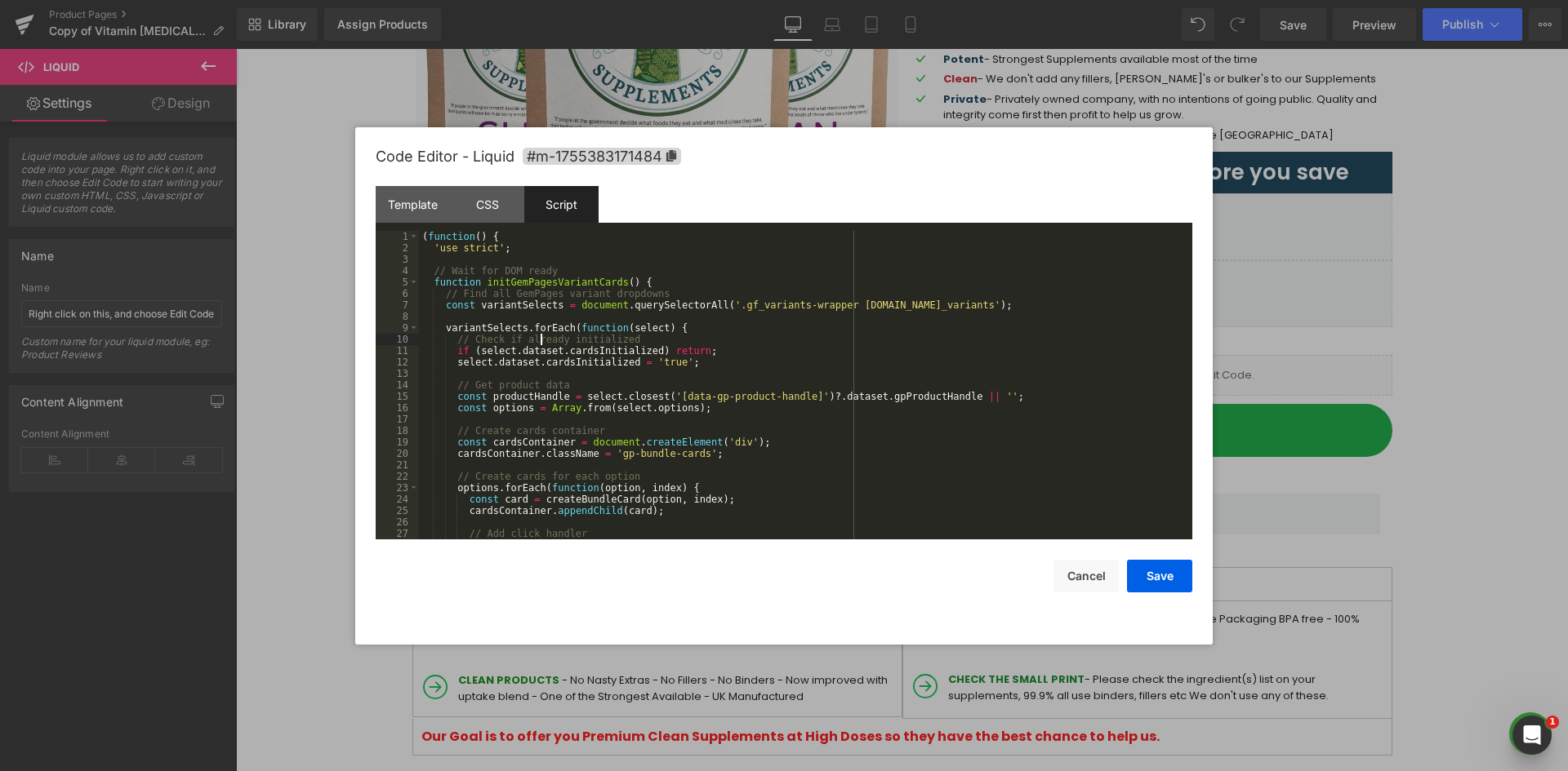
click at [539, 333] on div "( function ( ) { 'use strict' ; // Wait for DOM ready function initGemPagesVari…" at bounding box center [802, 397] width 766 height 332
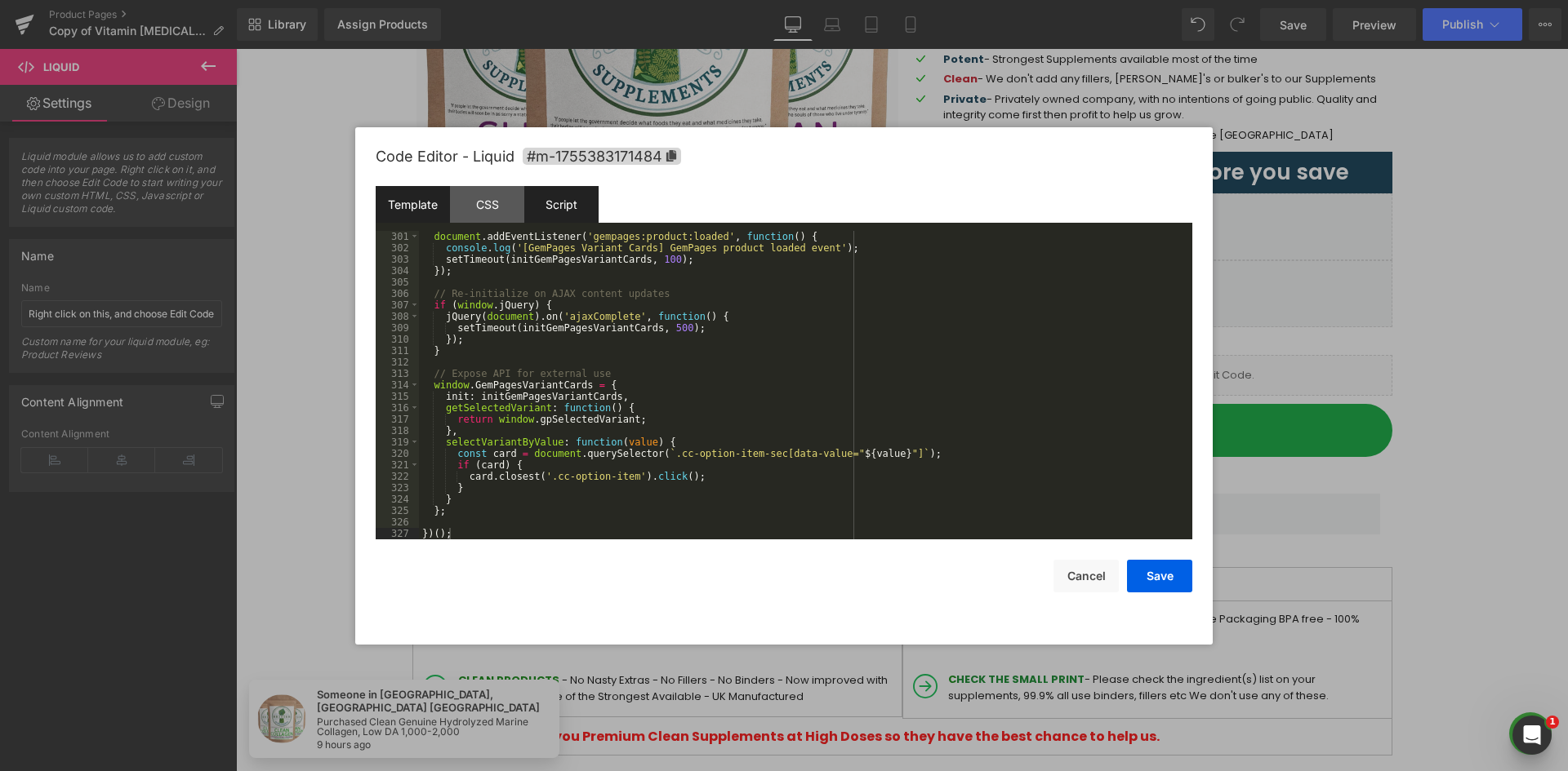
click at [407, 209] on div "Template" at bounding box center [412, 204] width 74 height 37
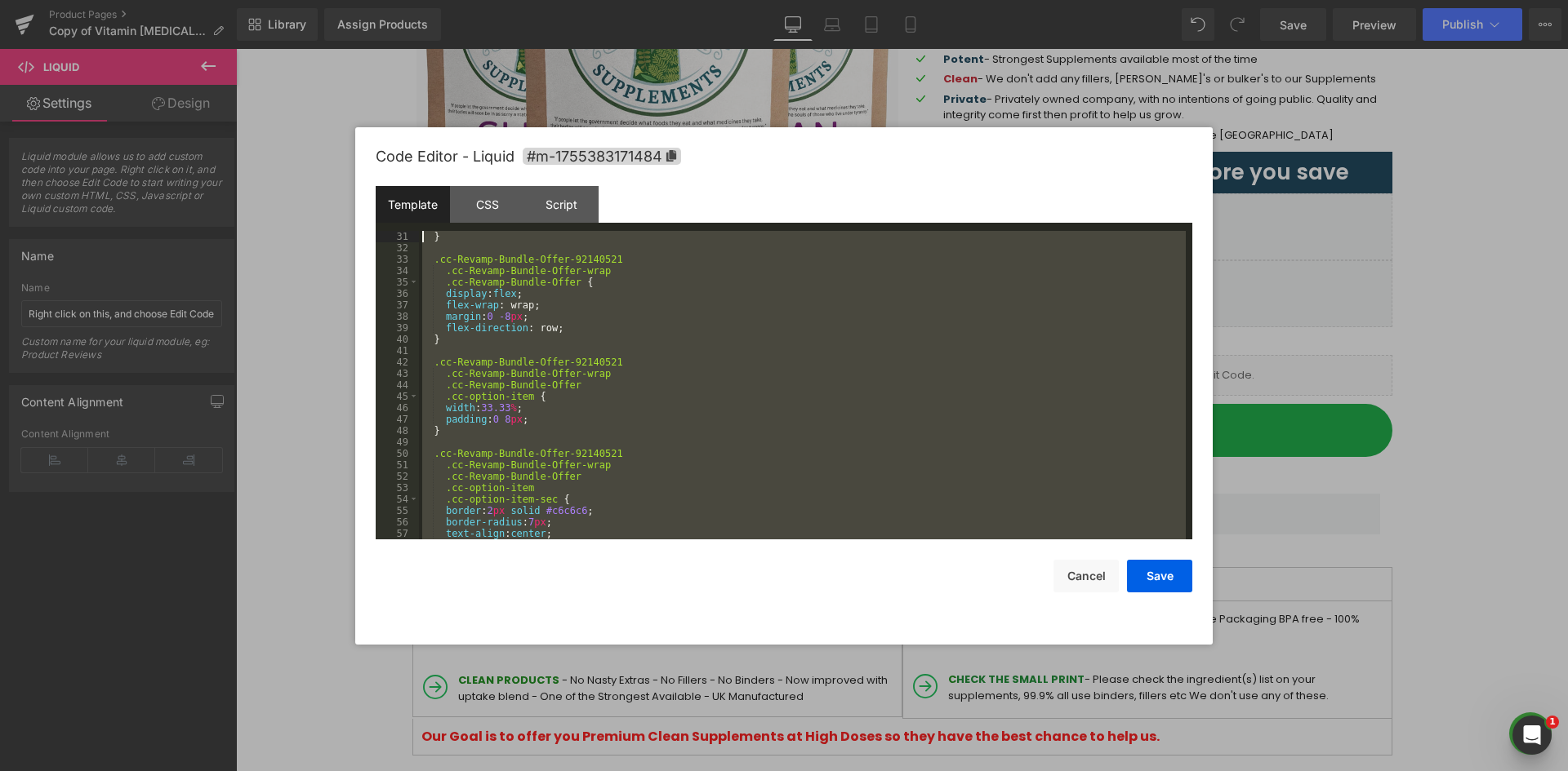
scroll to position [0, 0]
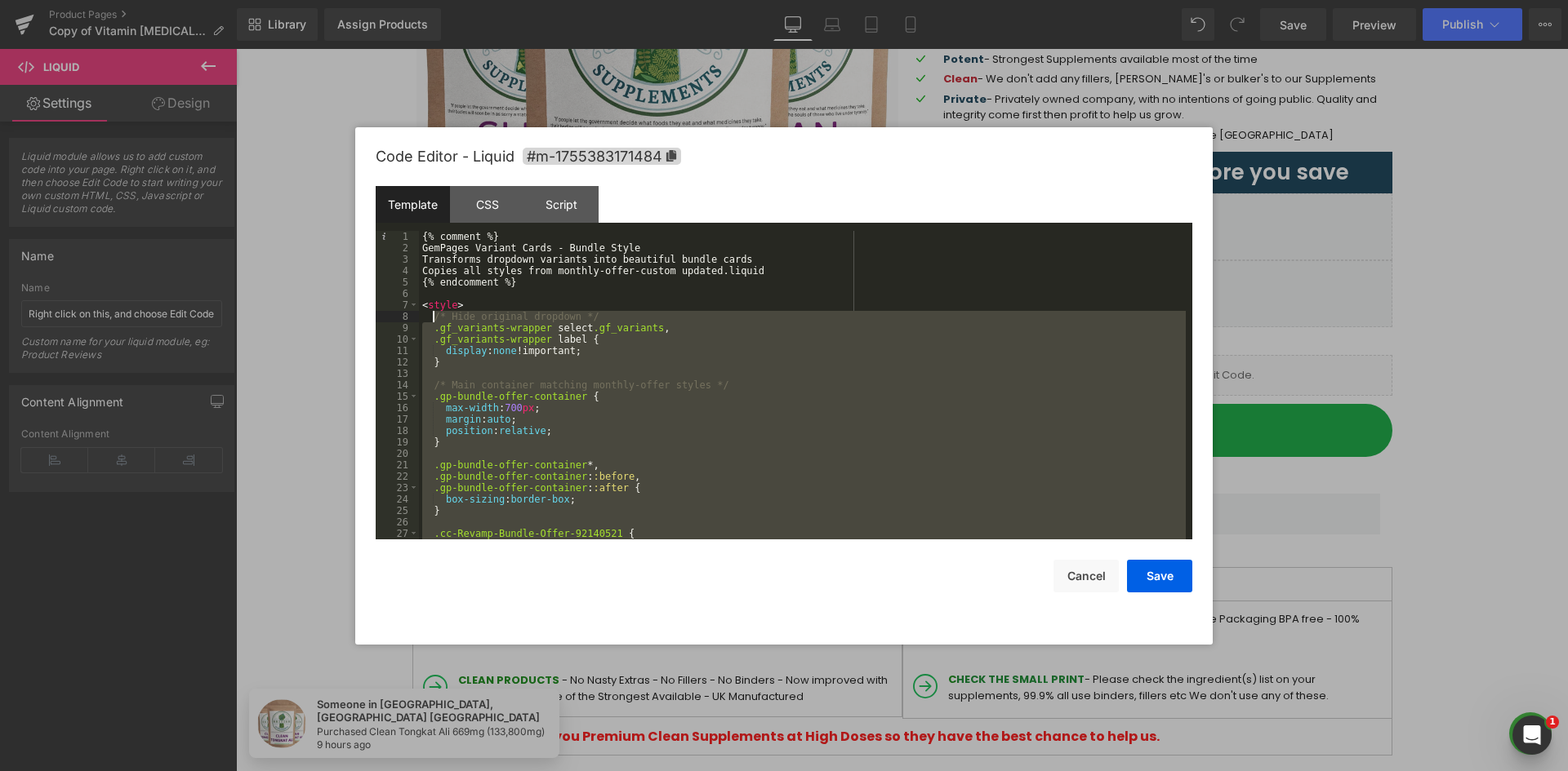
drag, startPoint x: 455, startPoint y: 497, endPoint x: 431, endPoint y: 318, distance: 180.6
click at [431, 318] on div "{% comment %} GemPages Variant Cards - Bundle Style Transforms dropdown variant…" at bounding box center [802, 397] width 766 height 332
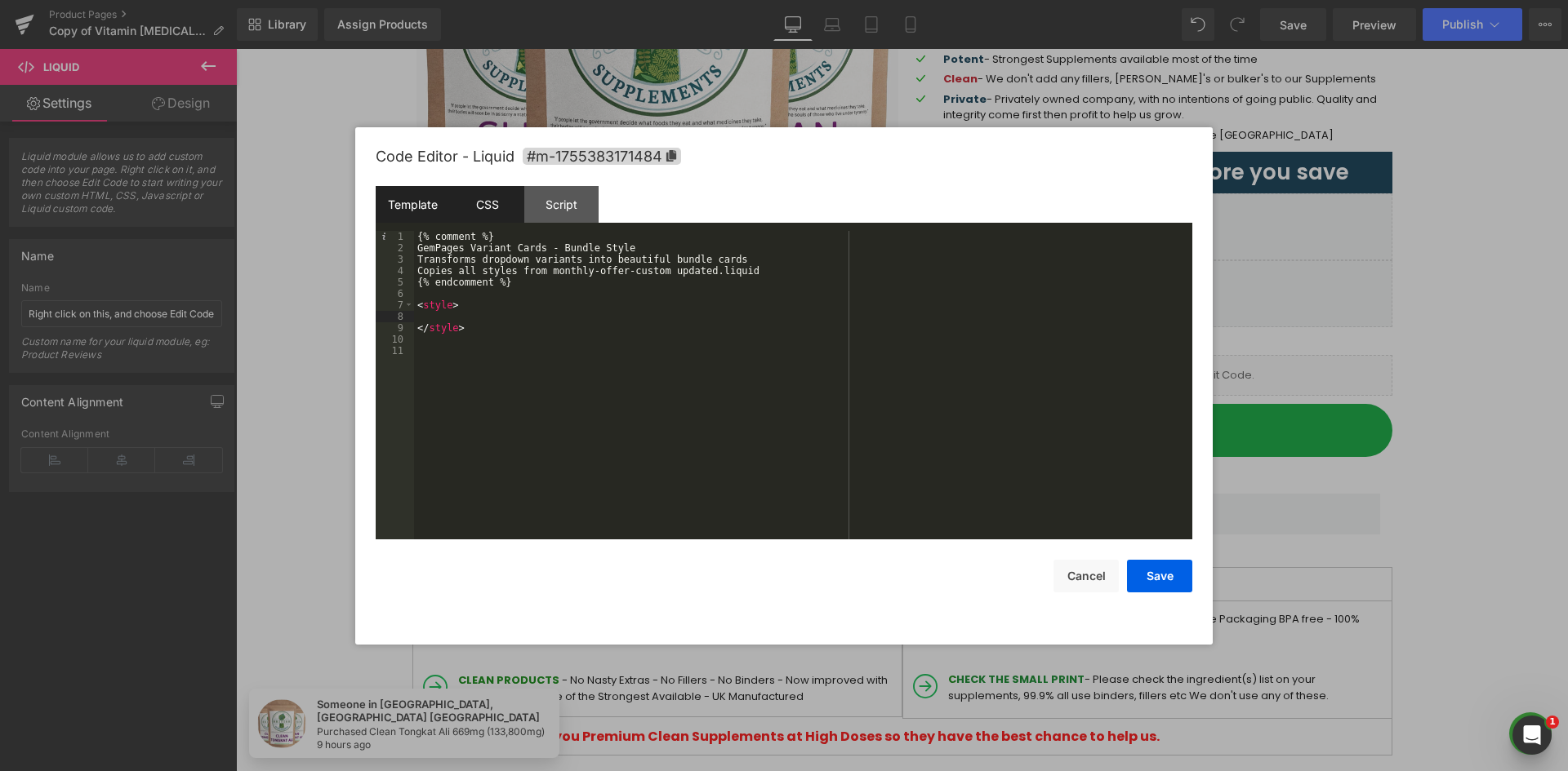
click at [501, 193] on div "CSS" at bounding box center [487, 204] width 74 height 37
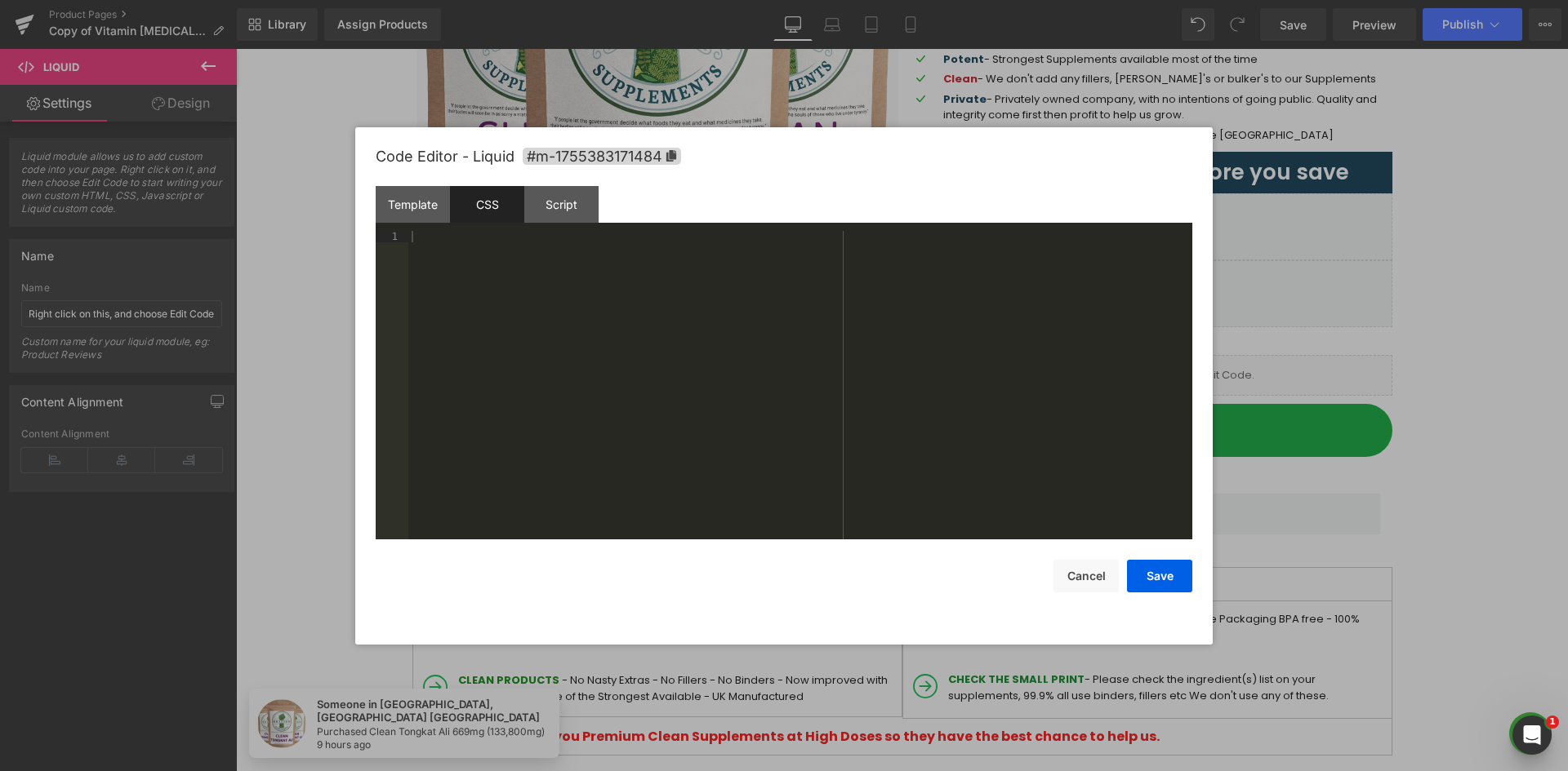
click at [535, 254] on div at bounding box center [801, 397] width 784 height 332
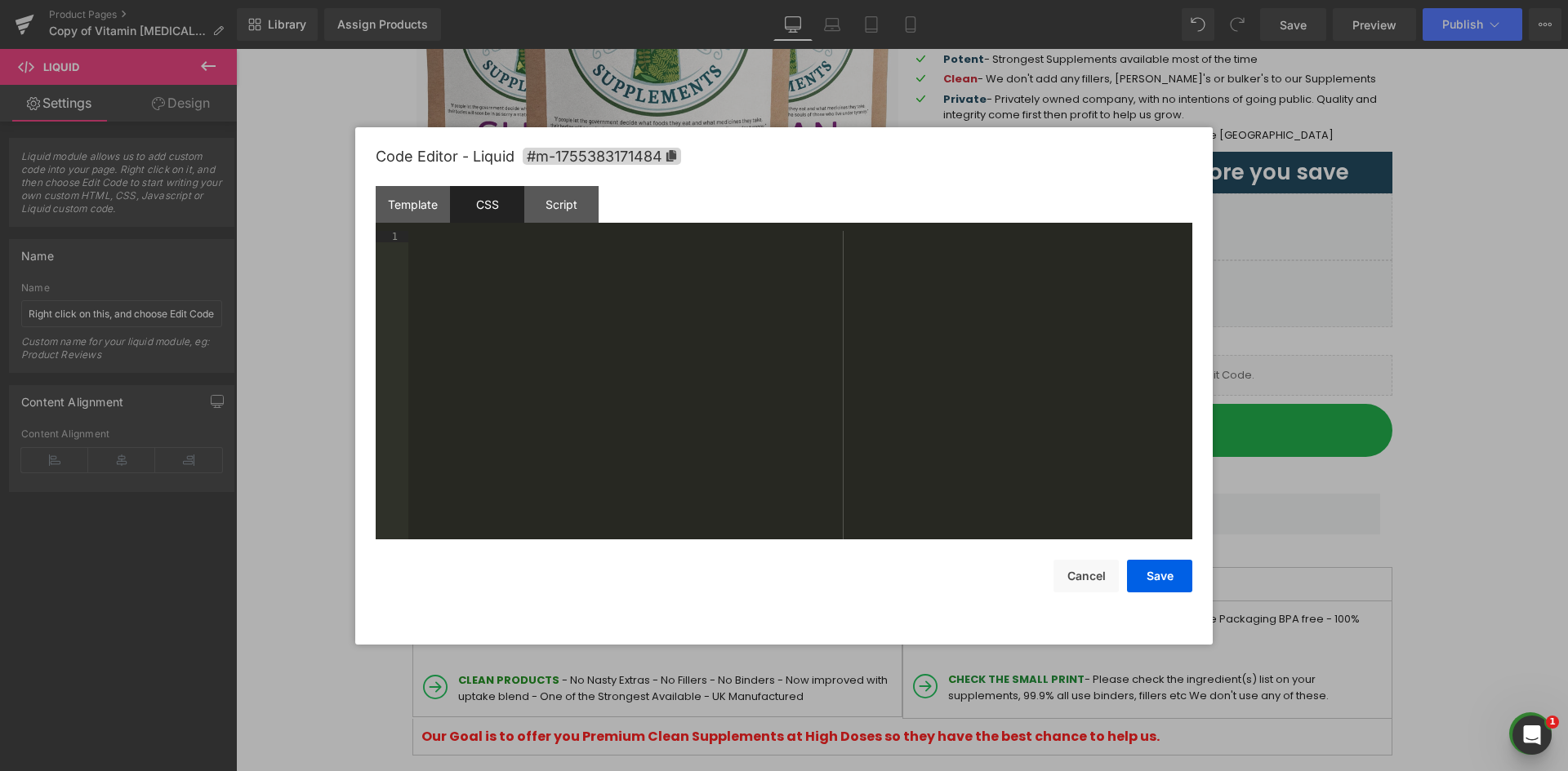
scroll to position [4674, 0]
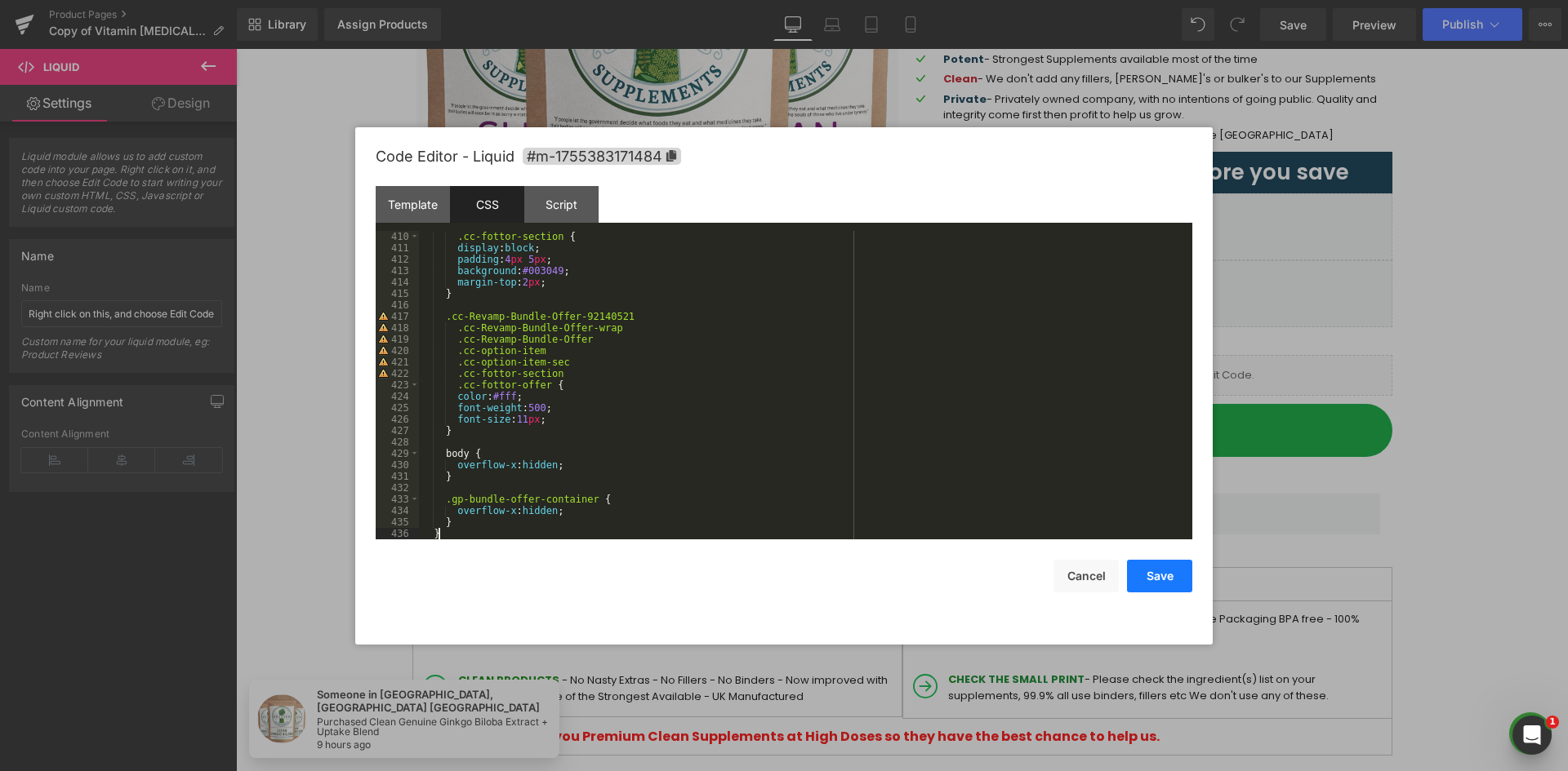
click at [1156, 585] on button "Save" at bounding box center [1158, 577] width 65 height 33
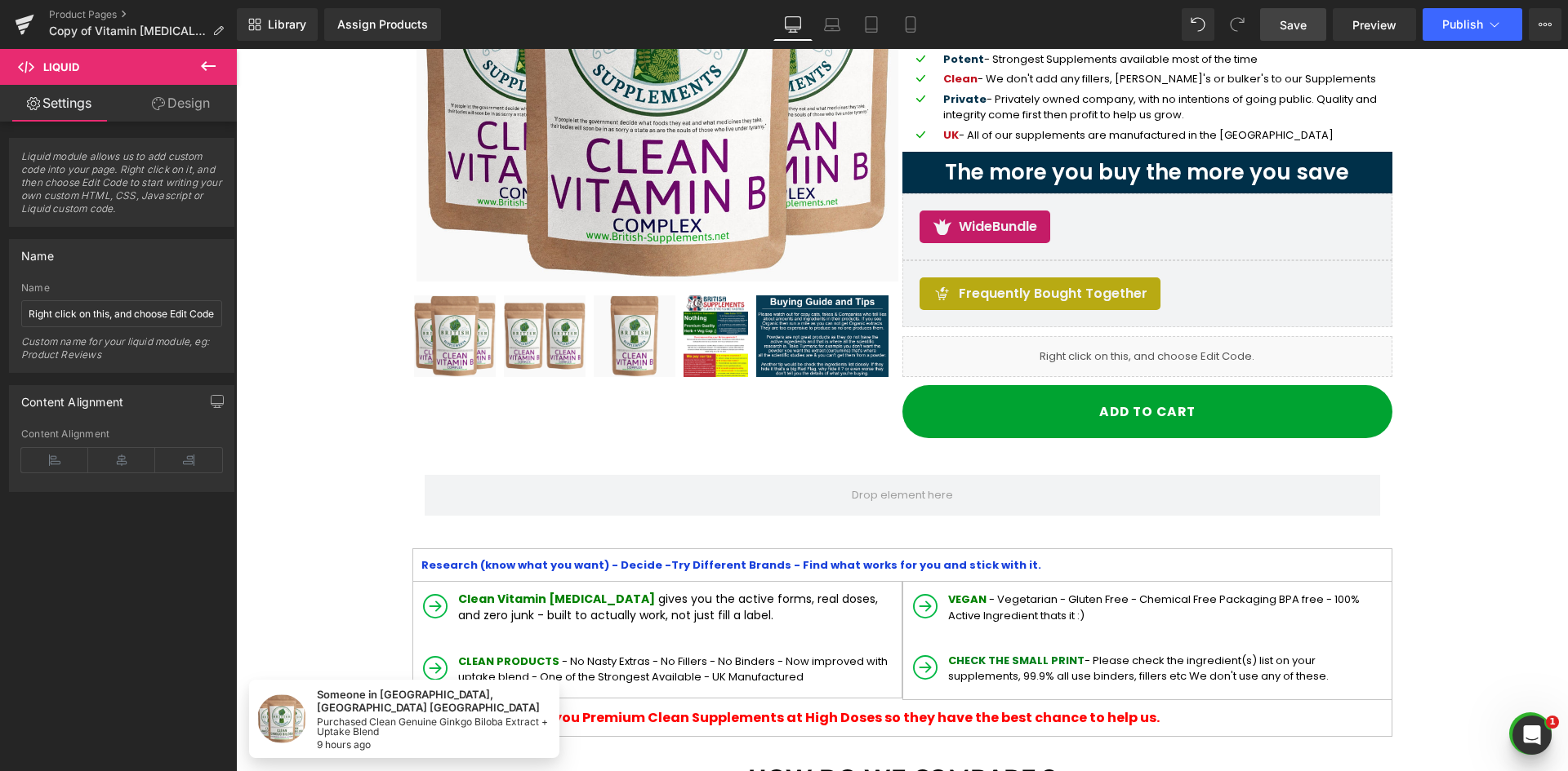
drag, startPoint x: 1280, startPoint y: 14, endPoint x: 1062, endPoint y: 3, distance: 218.3
click at [1280, 14] on link "Save" at bounding box center [1293, 24] width 66 height 33
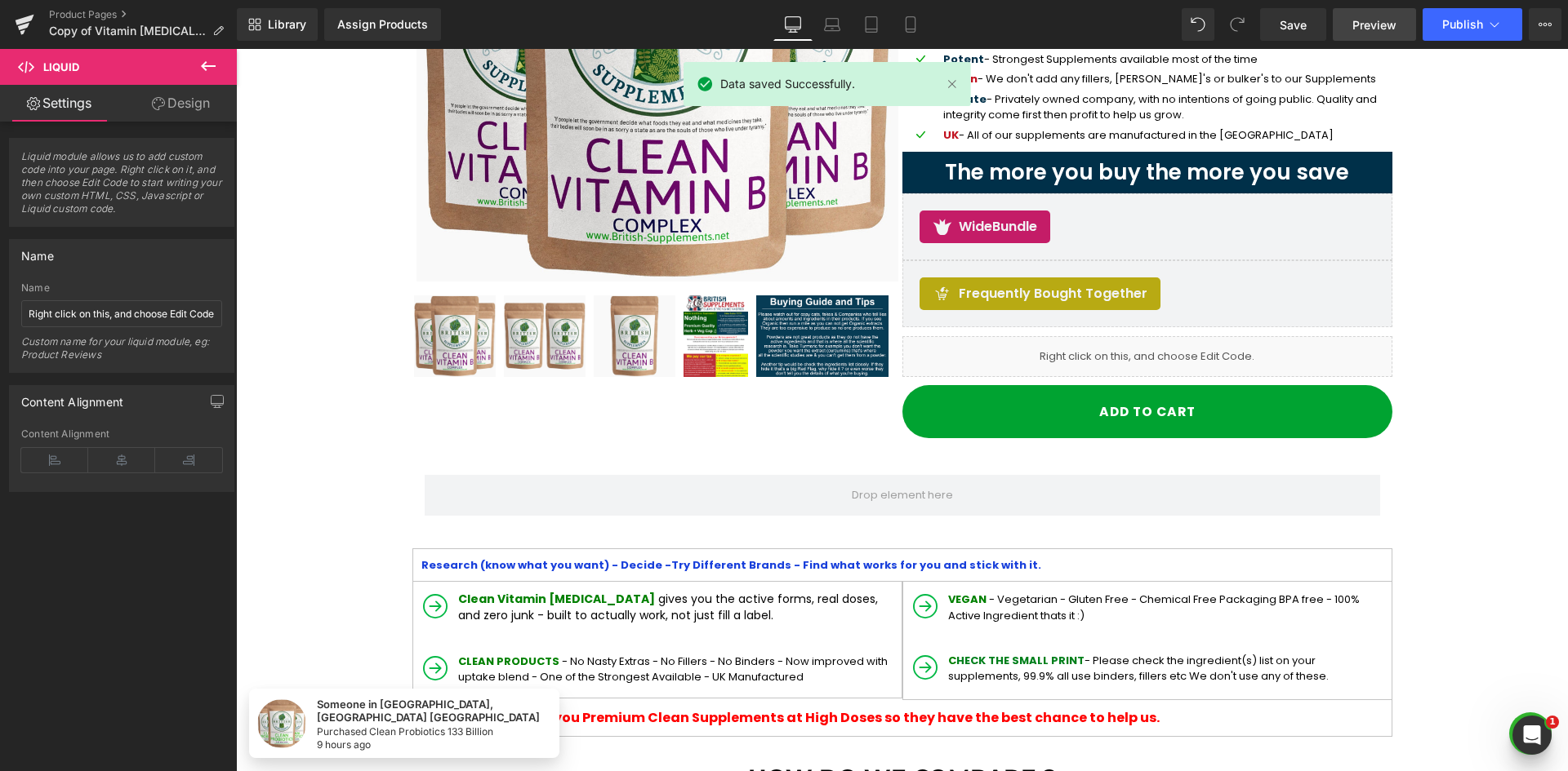
click at [1350, 37] on link "Preview" at bounding box center [1374, 24] width 84 height 33
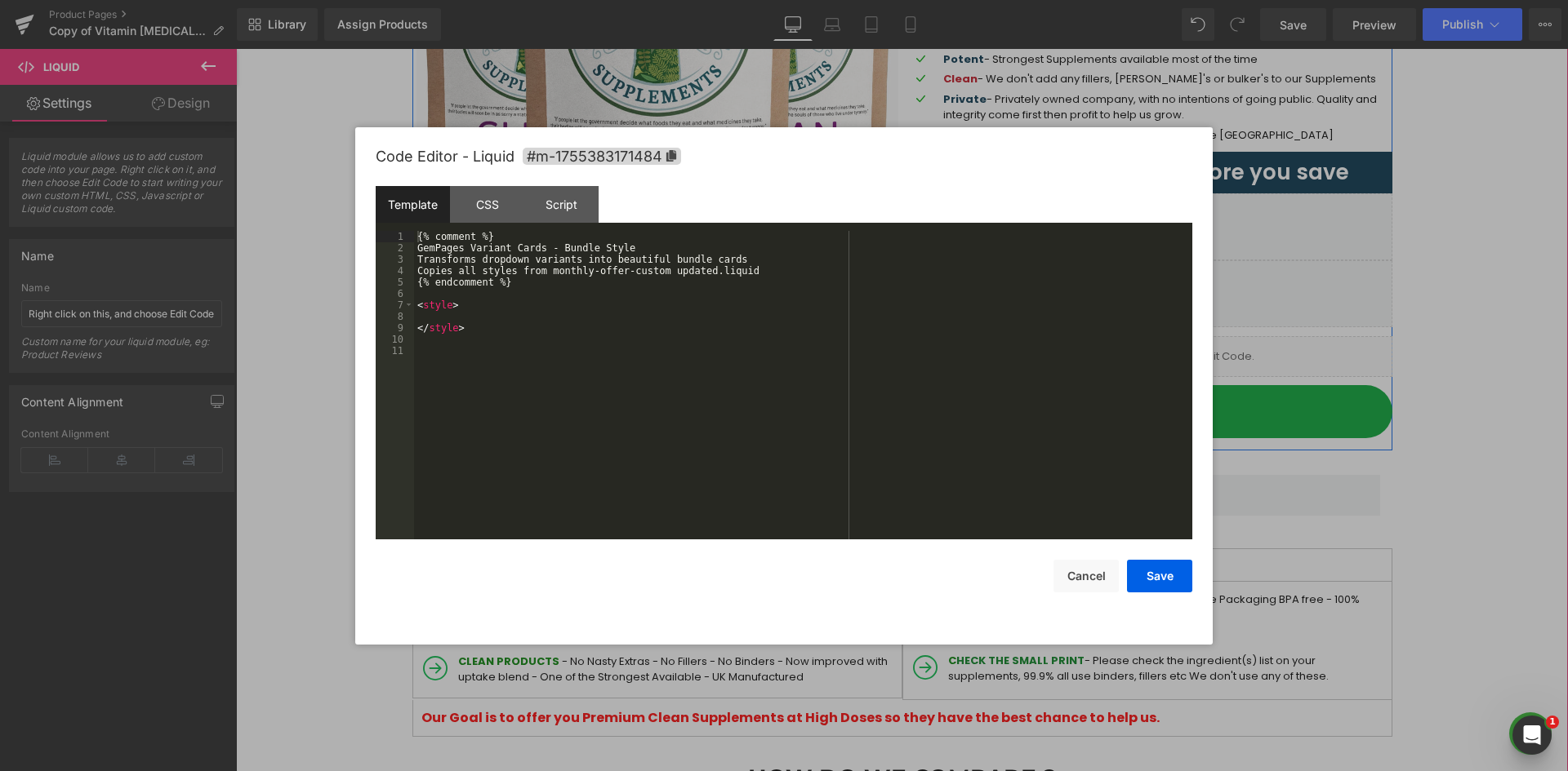
click at [1161, 349] on icon at bounding box center [1165, 349] width 9 height 10
click at [554, 294] on div "{% comment %} GemPages Variant Cards - Bundle Style Transforms dropdown variant…" at bounding box center [803, 397] width 778 height 332
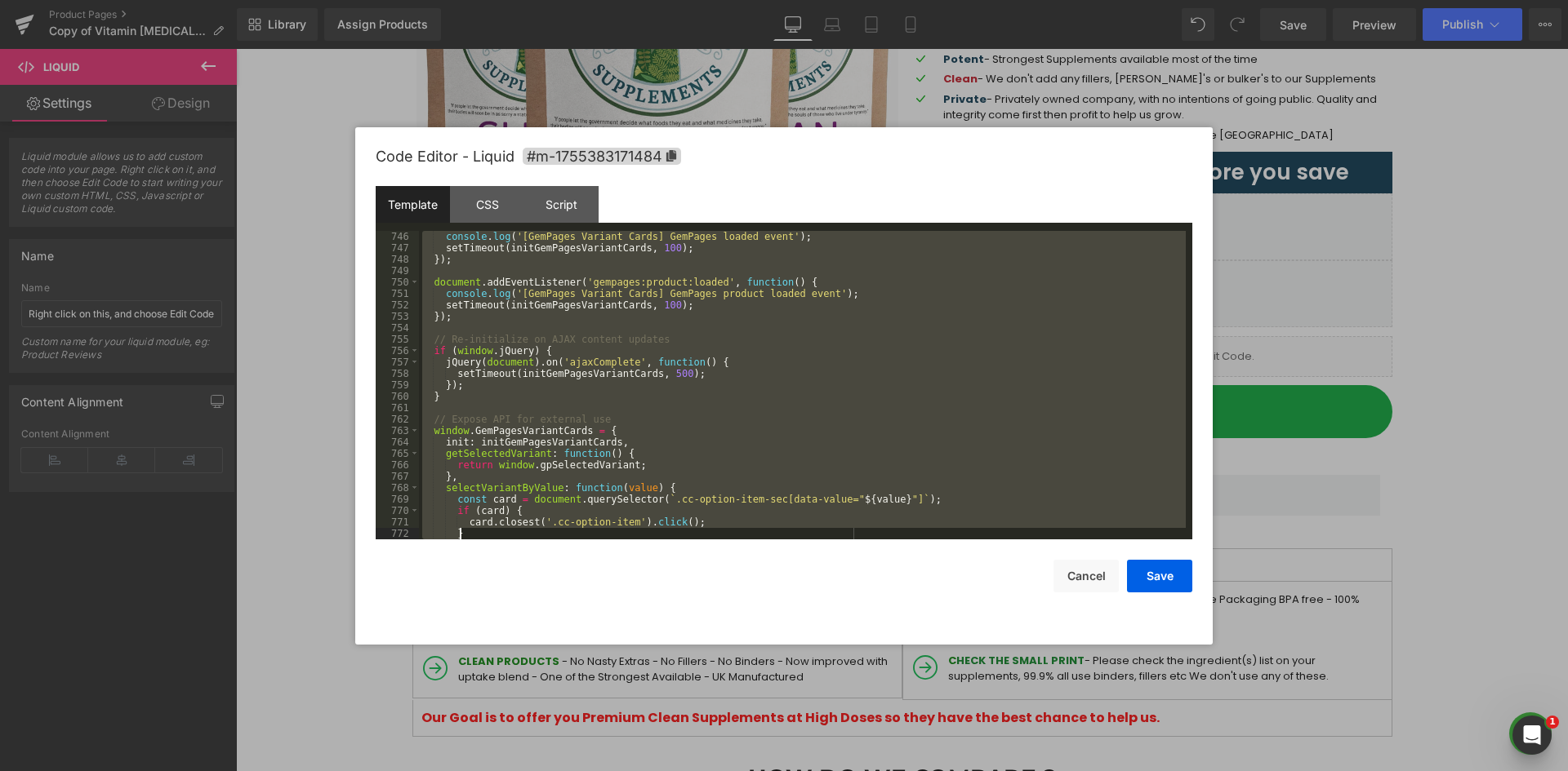
scroll to position [8569, 0]
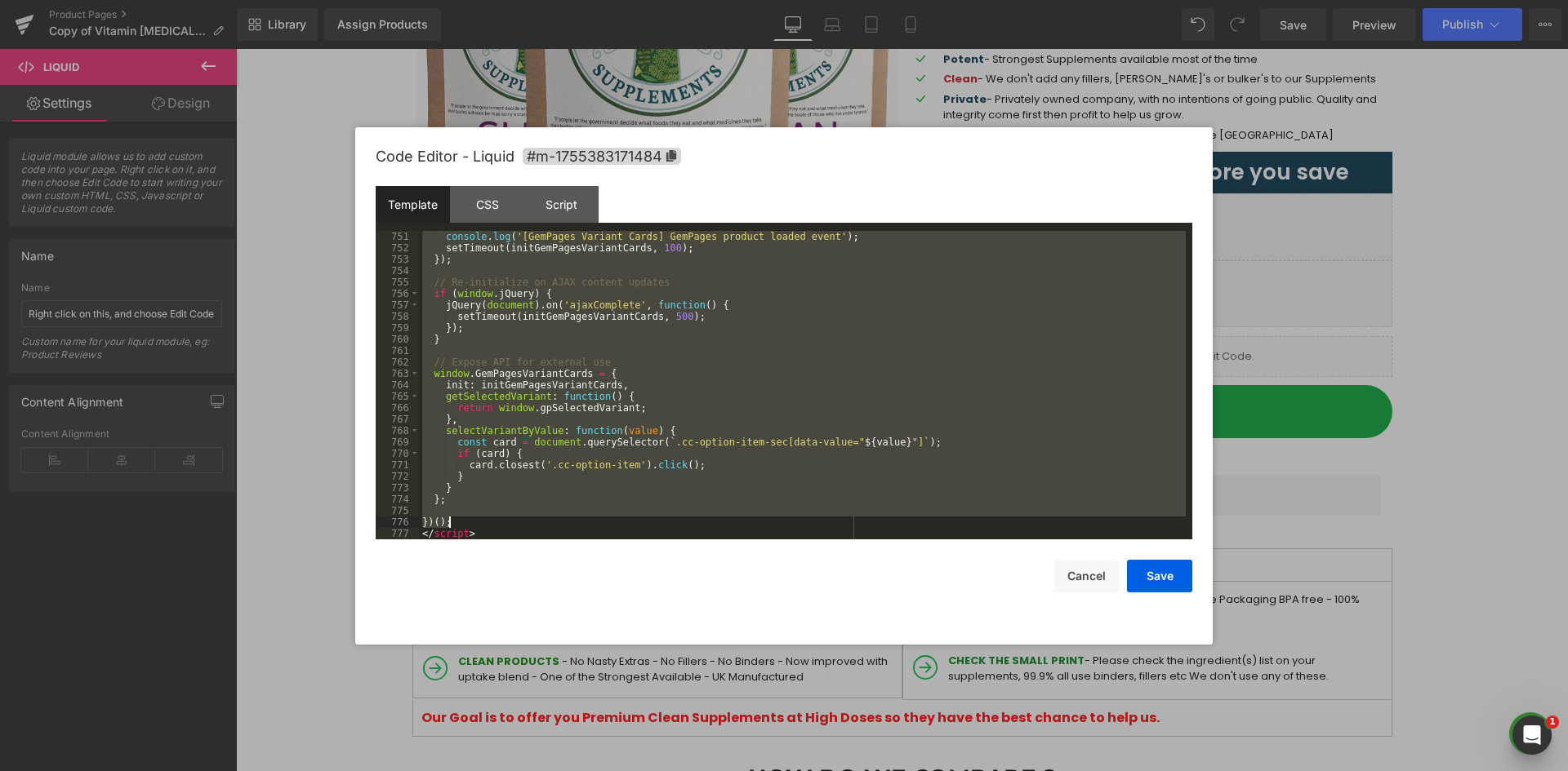
drag, startPoint x: 422, startPoint y: 359, endPoint x: 471, endPoint y: 521, distance: 169.2
click at [470, 521] on div "console . log ( '[GemPages Variant Cards] GemPages product loaded event' ) ; se…" at bounding box center [802, 397] width 766 height 332
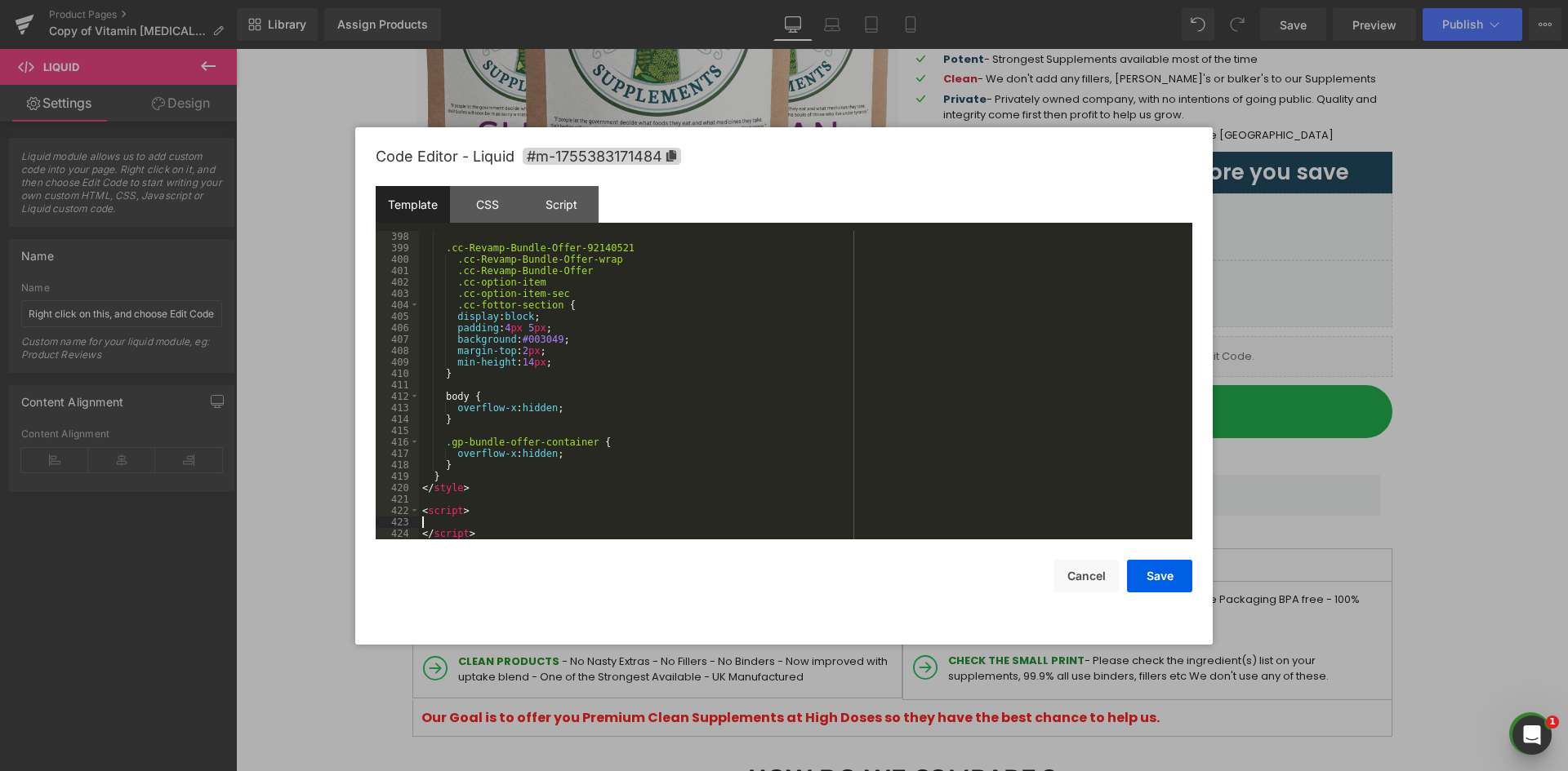
scroll to position [4536, 0]
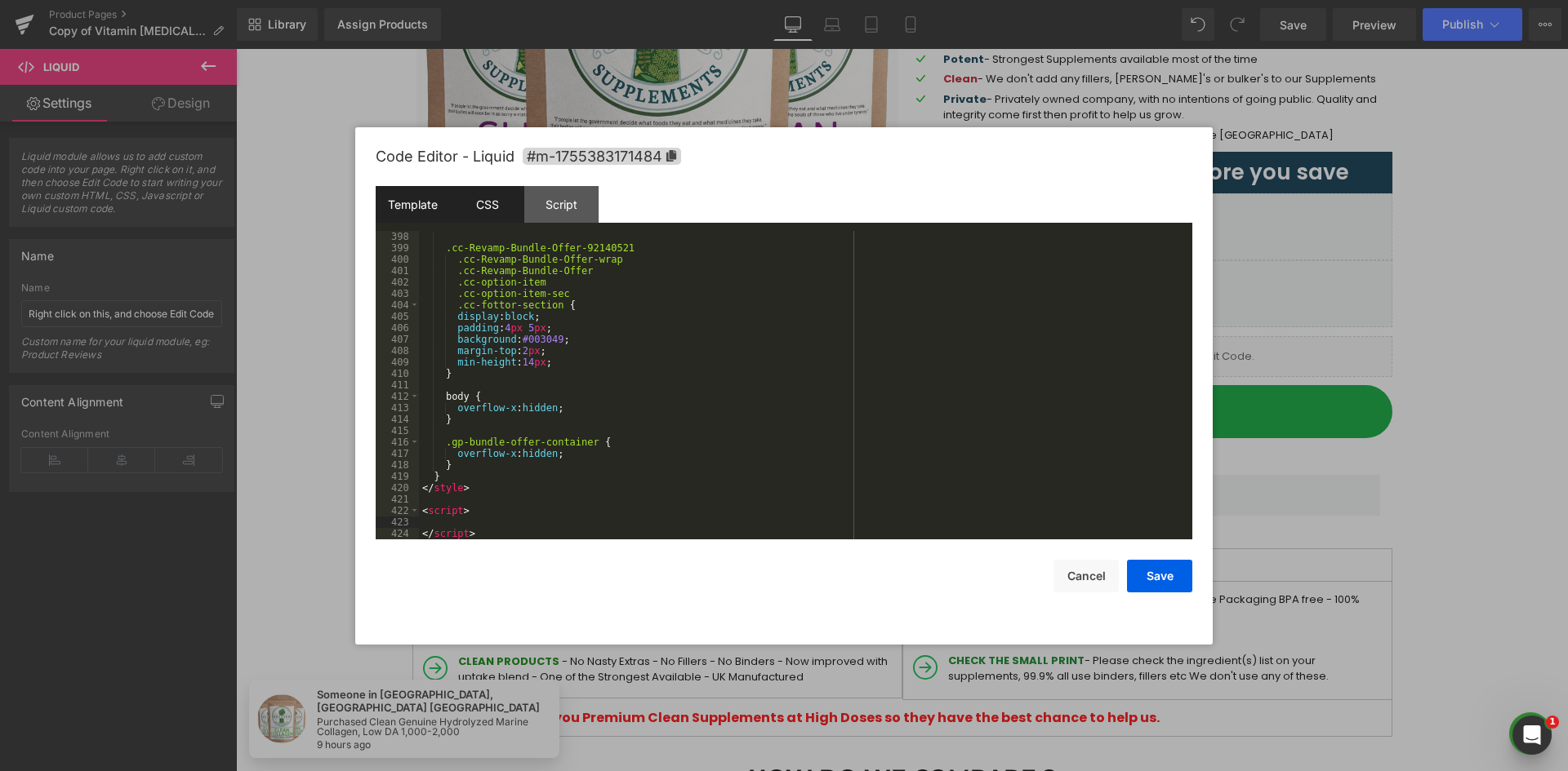
click at [489, 211] on div "CSS" at bounding box center [487, 204] width 74 height 37
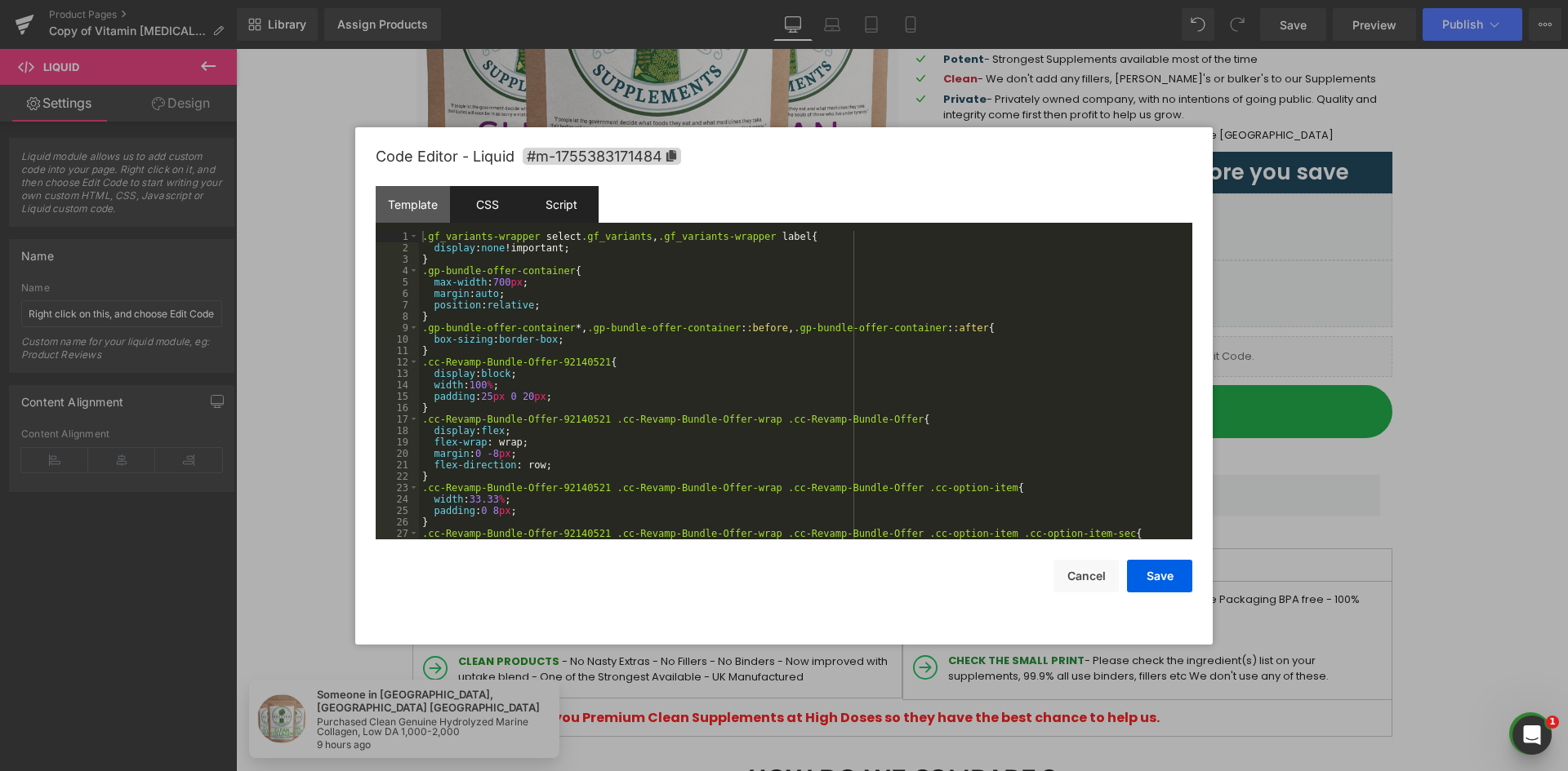
click at [538, 194] on div "Script" at bounding box center [561, 204] width 74 height 37
click at [556, 220] on div "Script" at bounding box center [561, 204] width 74 height 37
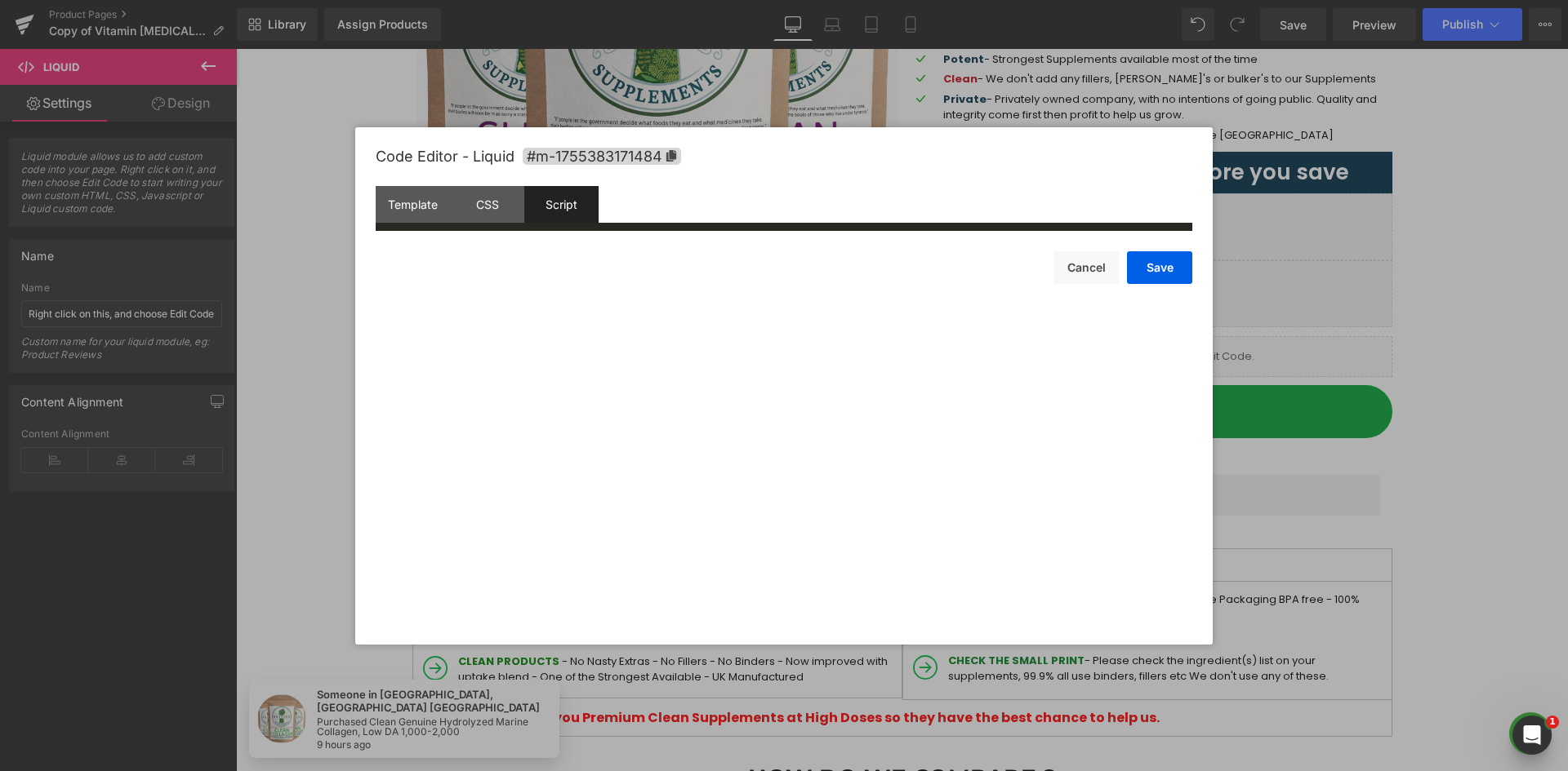
click at [588, 200] on div "Script" at bounding box center [561, 204] width 74 height 37
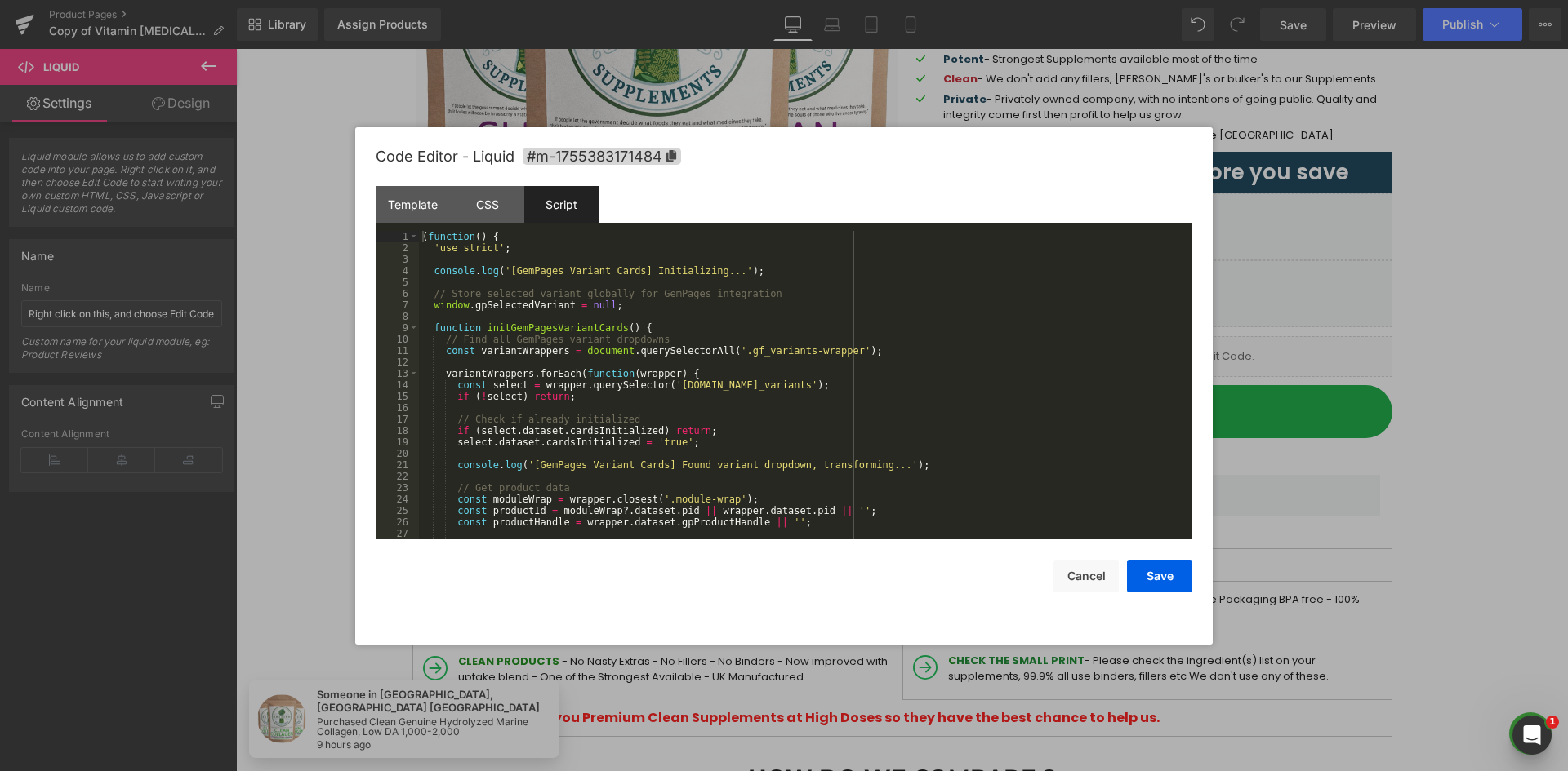
click at [557, 286] on div "( function ( ) { 'use strict' ; console . log ( '[GemPages Variant Cards] Initi…" at bounding box center [802, 397] width 766 height 332
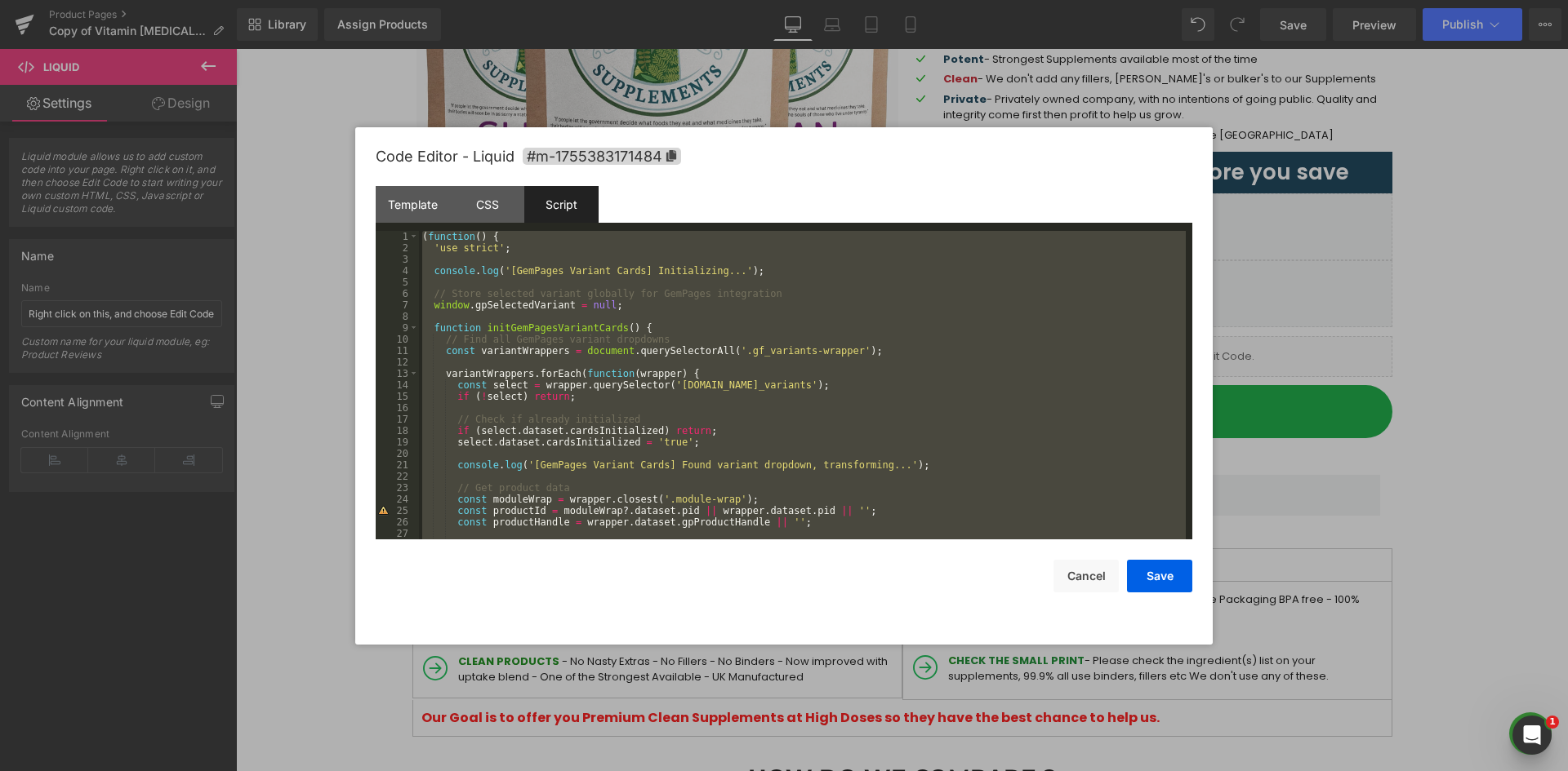
scroll to position [3736, 0]
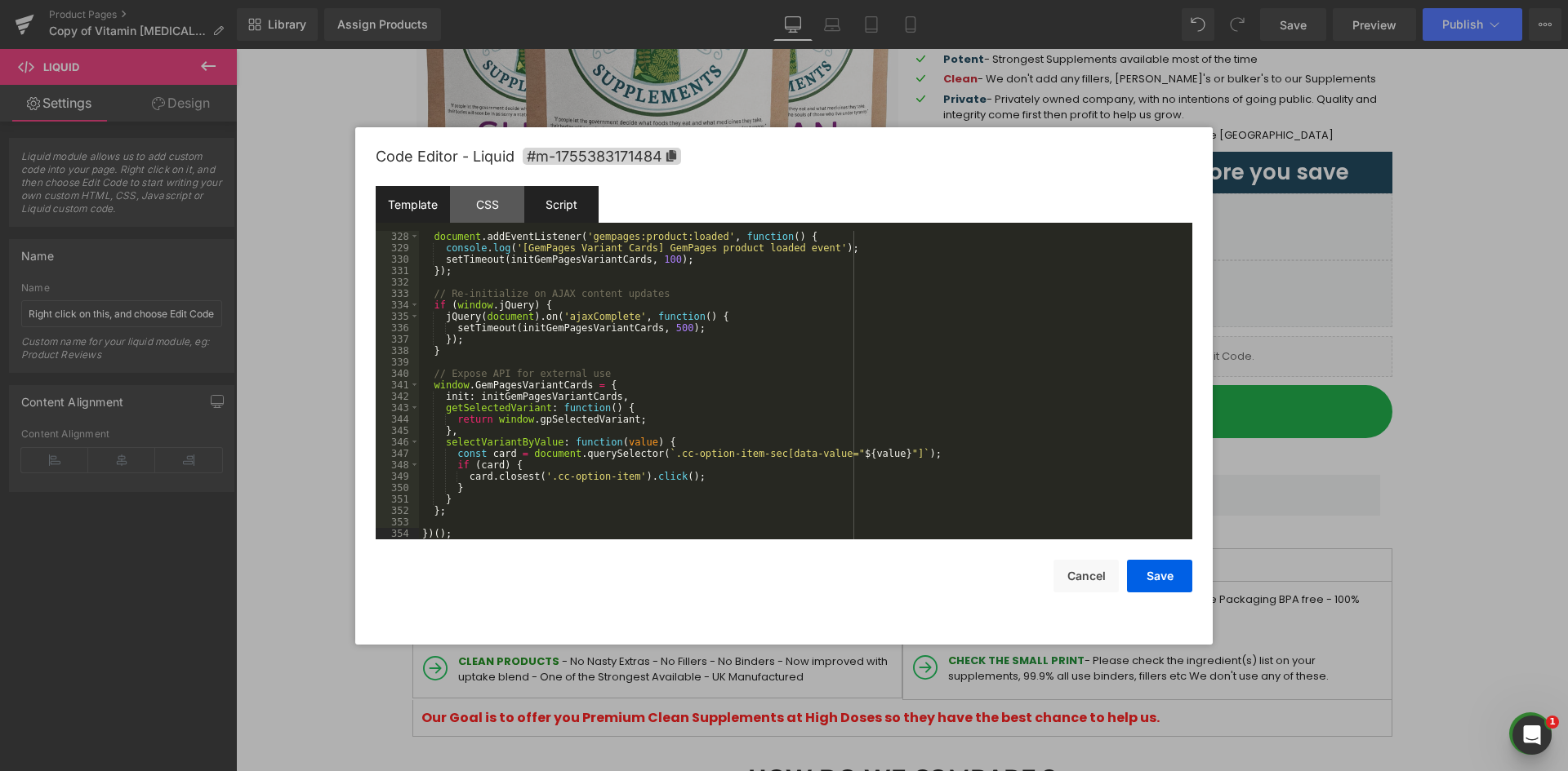
click at [430, 210] on div "Template" at bounding box center [412, 204] width 74 height 37
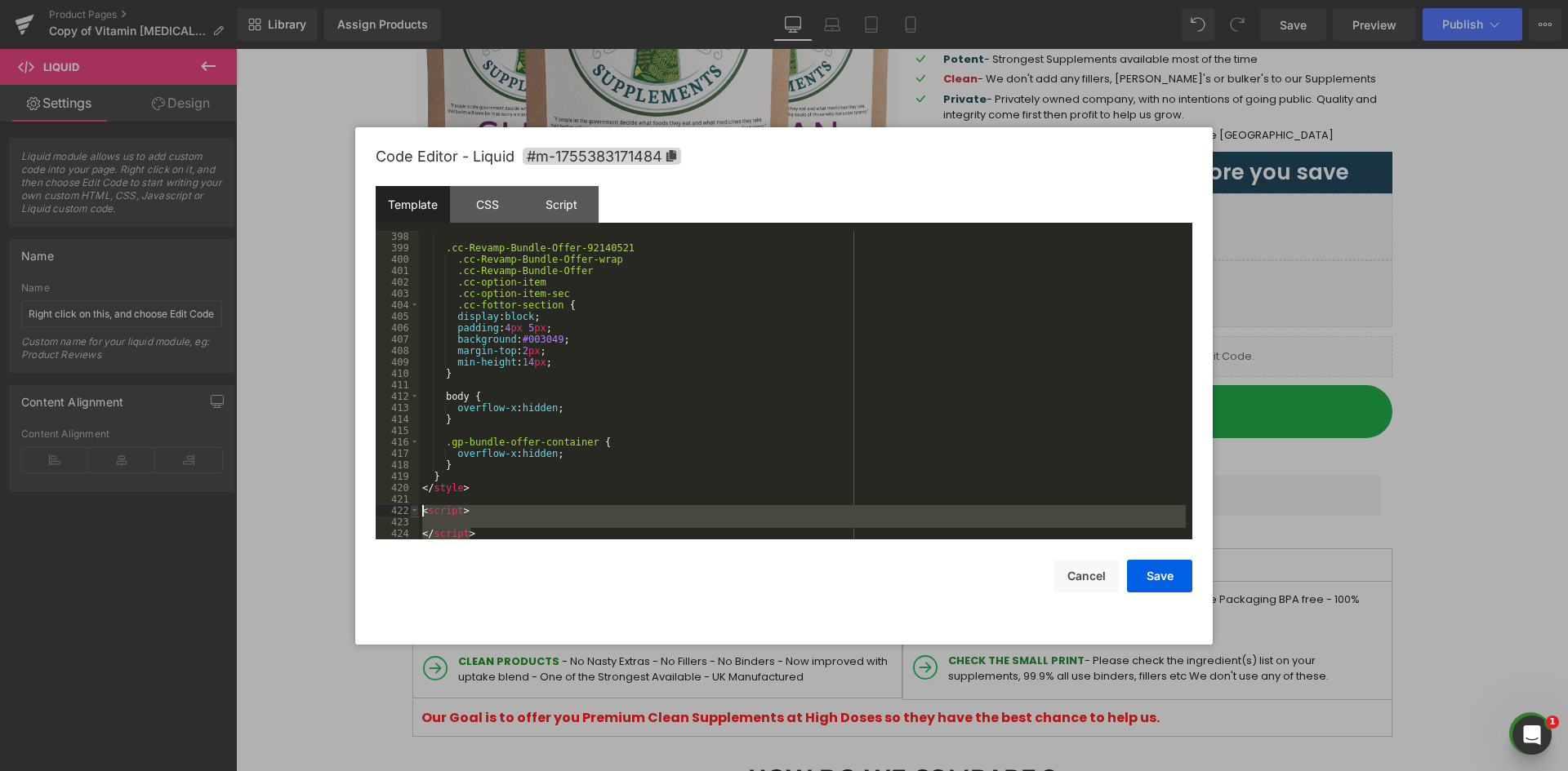
drag, startPoint x: 480, startPoint y: 531, endPoint x: 416, endPoint y: 508, distance: 68.0
click at [416, 508] on pre "398 399 400 401 402 403 404 405 406 407 408 409 410 411 412 413 414 415 416 417…" at bounding box center [783, 385] width 816 height 308
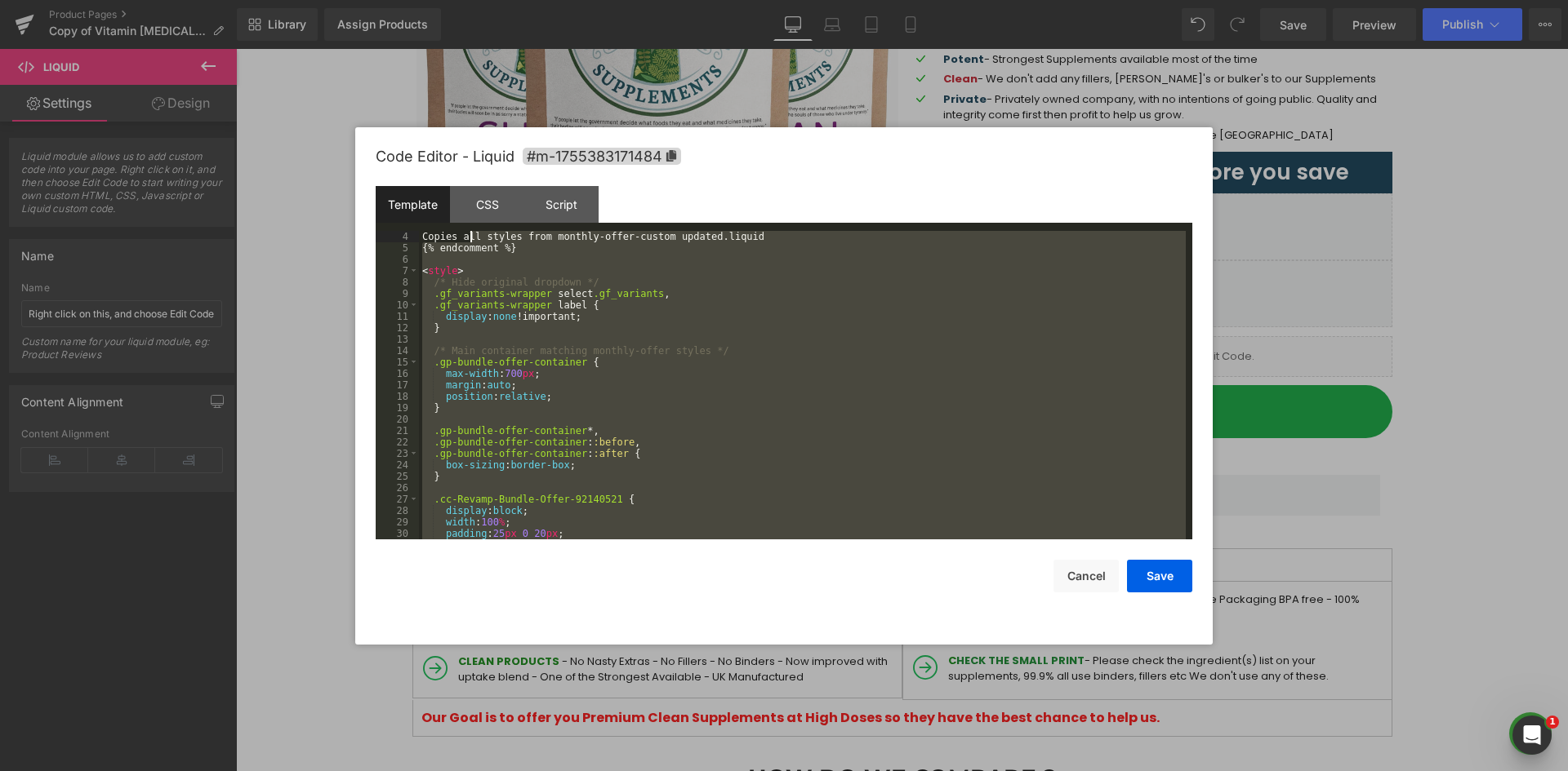
scroll to position [0, 0]
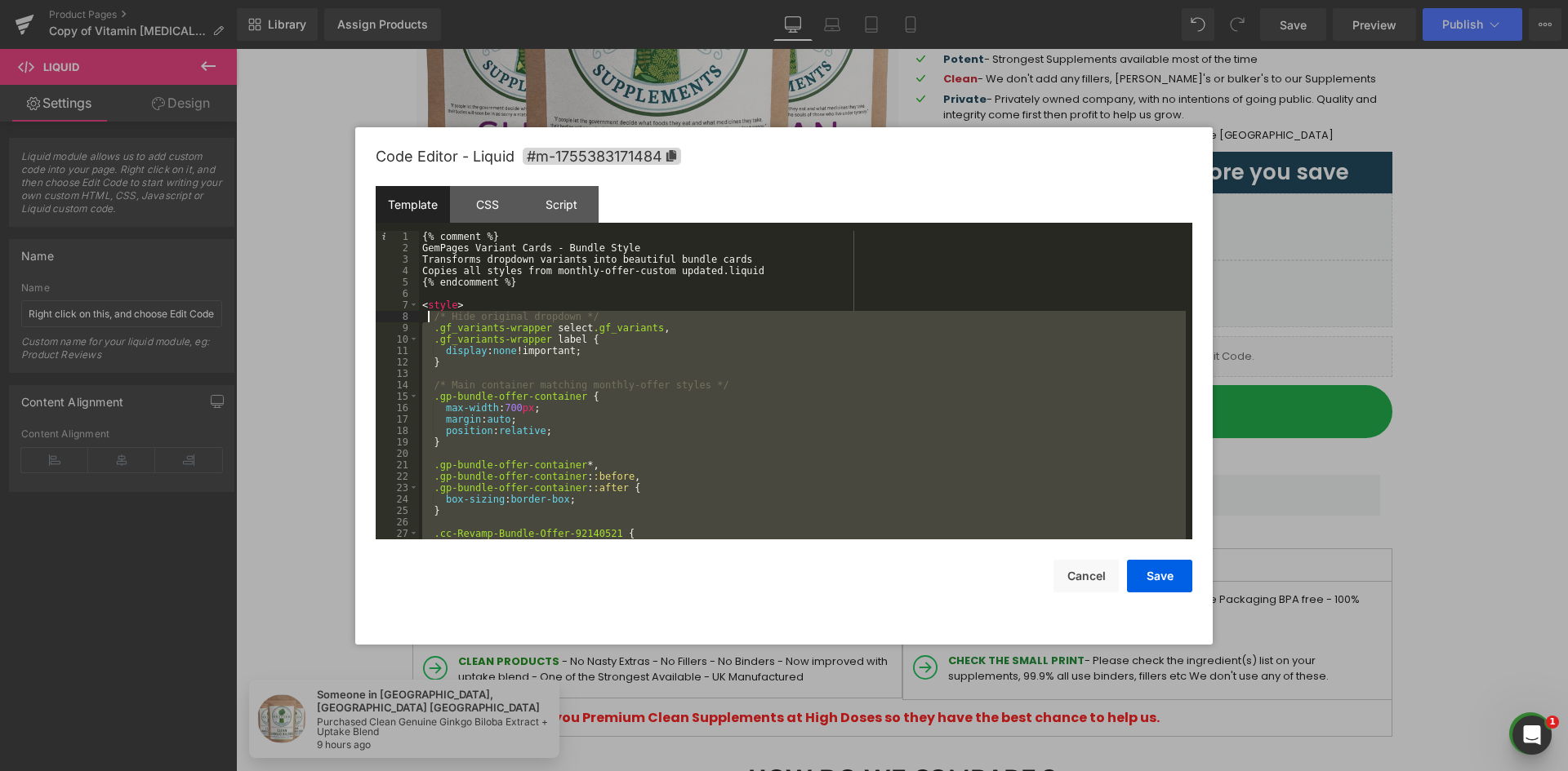
drag, startPoint x: 452, startPoint y: 499, endPoint x: 430, endPoint y: 321, distance: 179.4
click at [430, 321] on div "{% comment %} GemPages Variant Cards - Bundle Style Transforms dropdown variant…" at bounding box center [802, 397] width 766 height 332
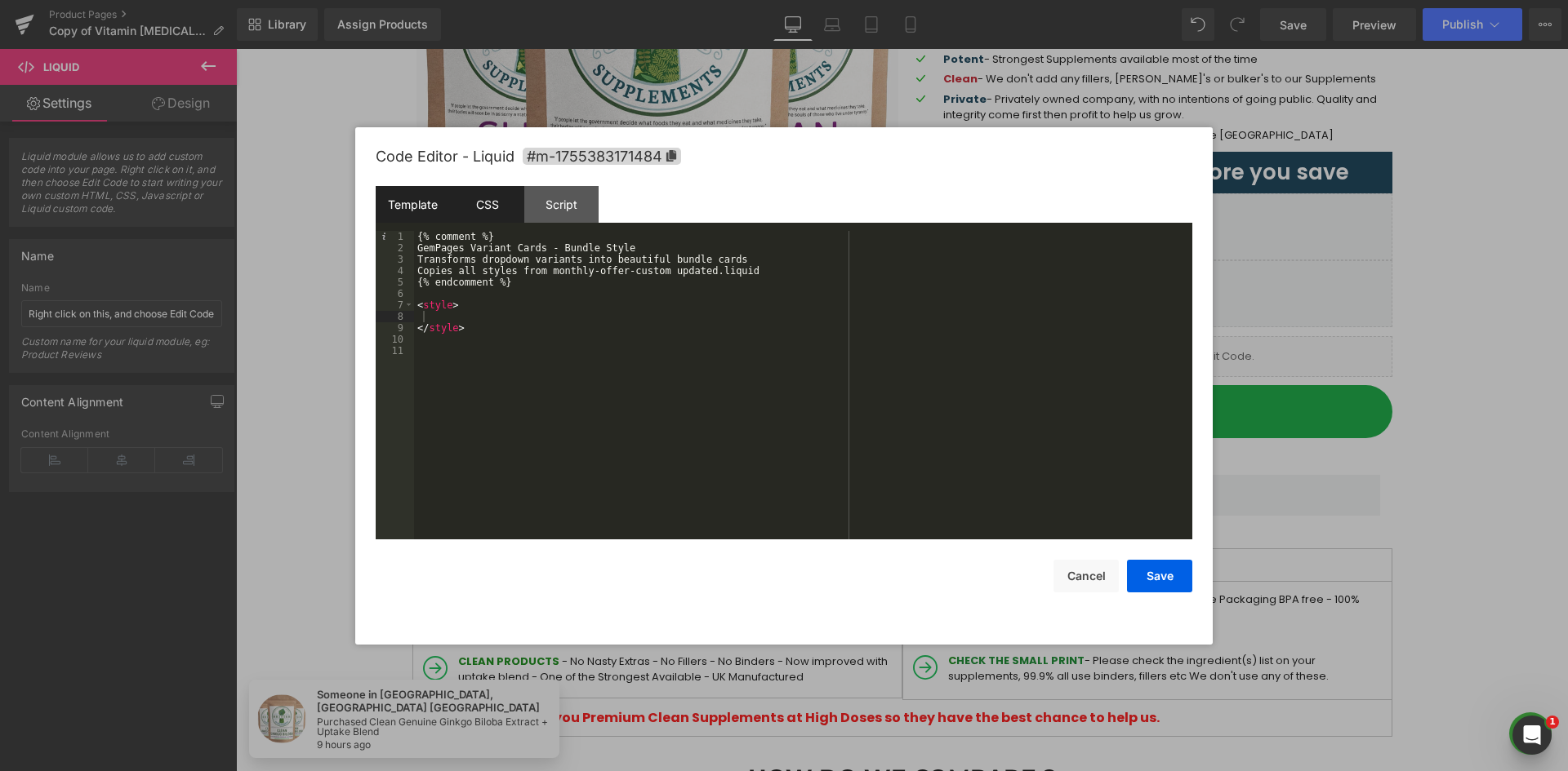
click at [488, 192] on div "CSS" at bounding box center [487, 204] width 74 height 37
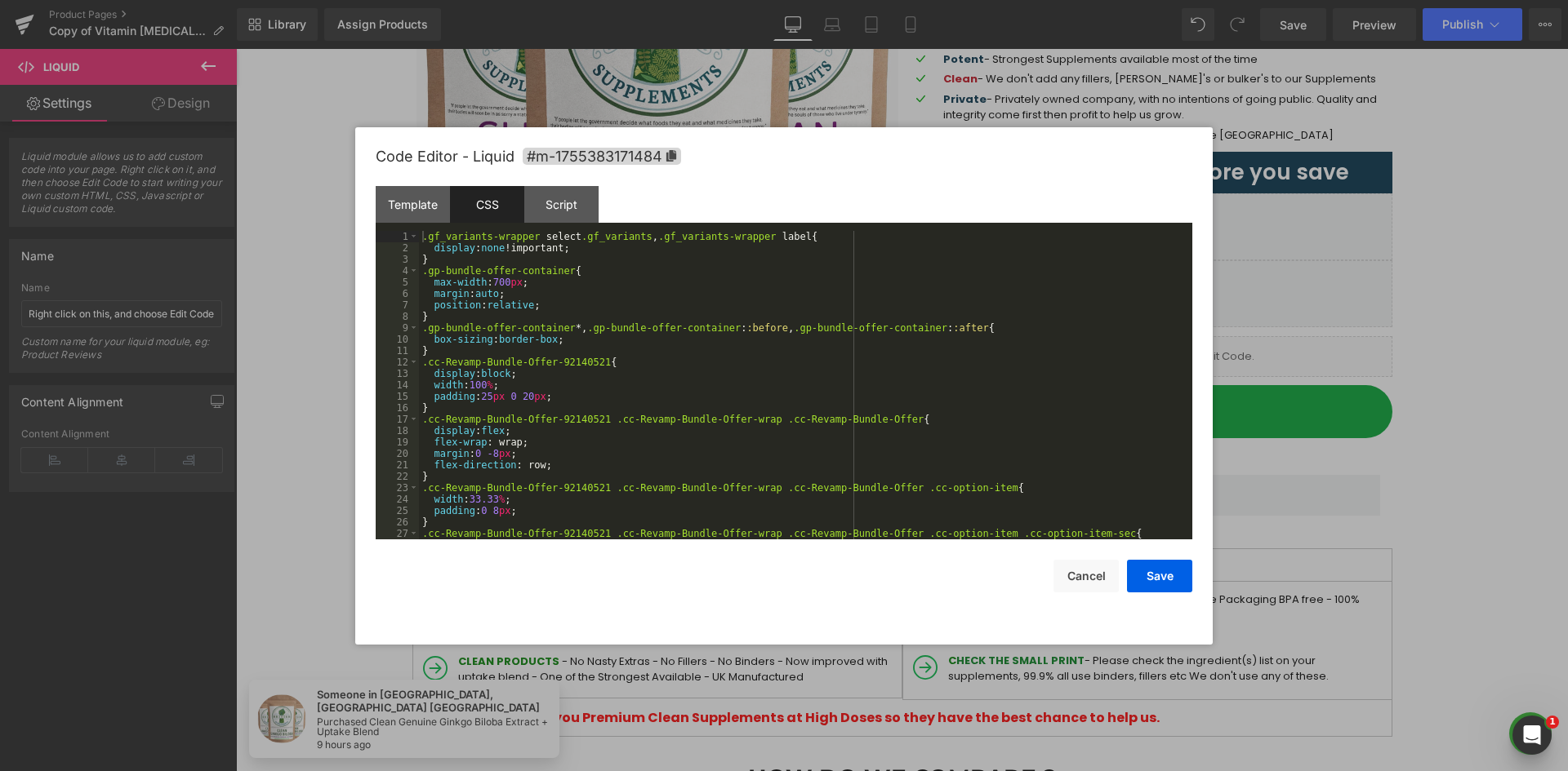
click at [531, 260] on div ".gf_variants-wrapper select .gf_variants , .gf_variants-wrapper label { display…" at bounding box center [802, 397] width 766 height 332
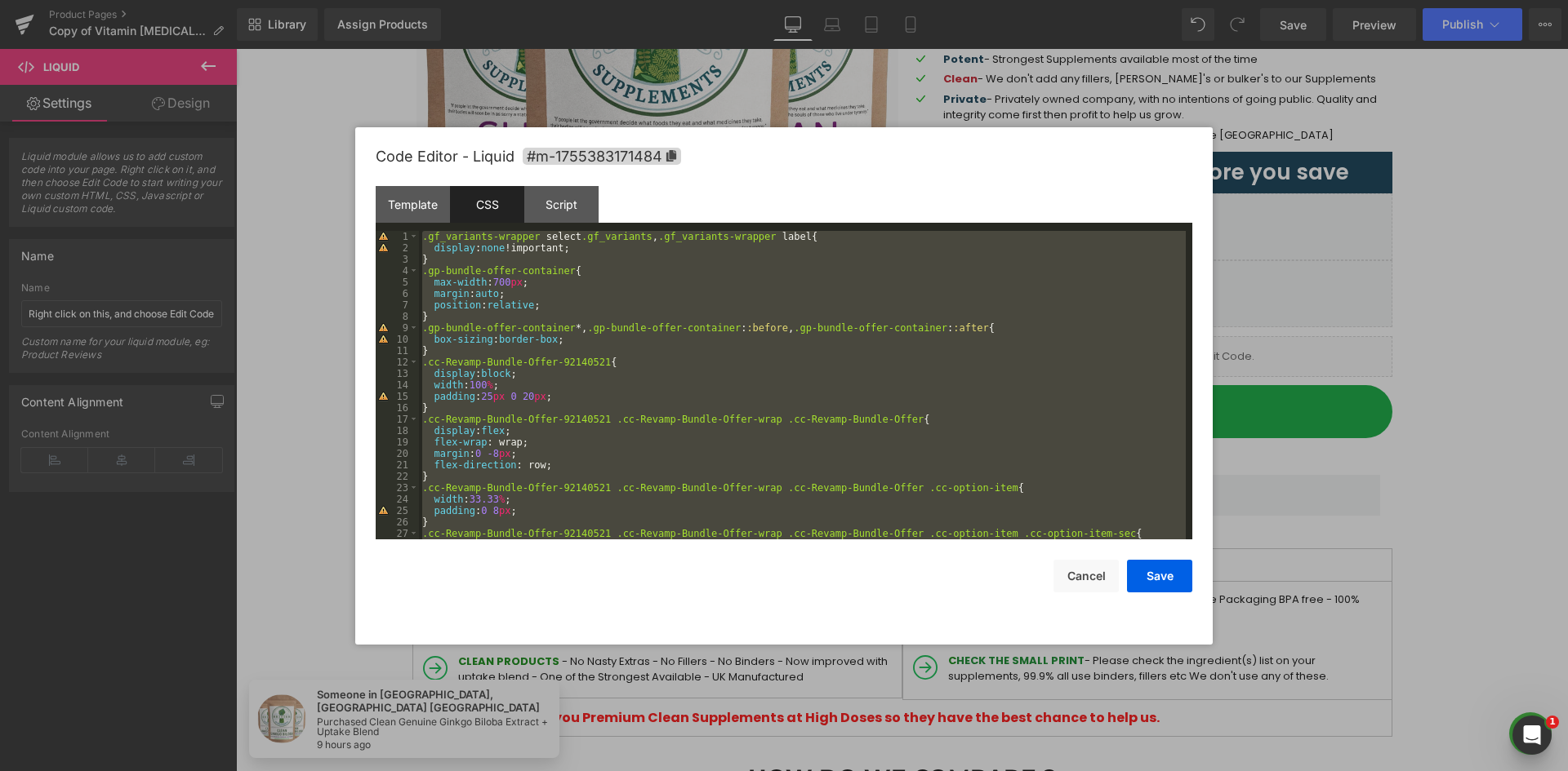
scroll to position [4398, 0]
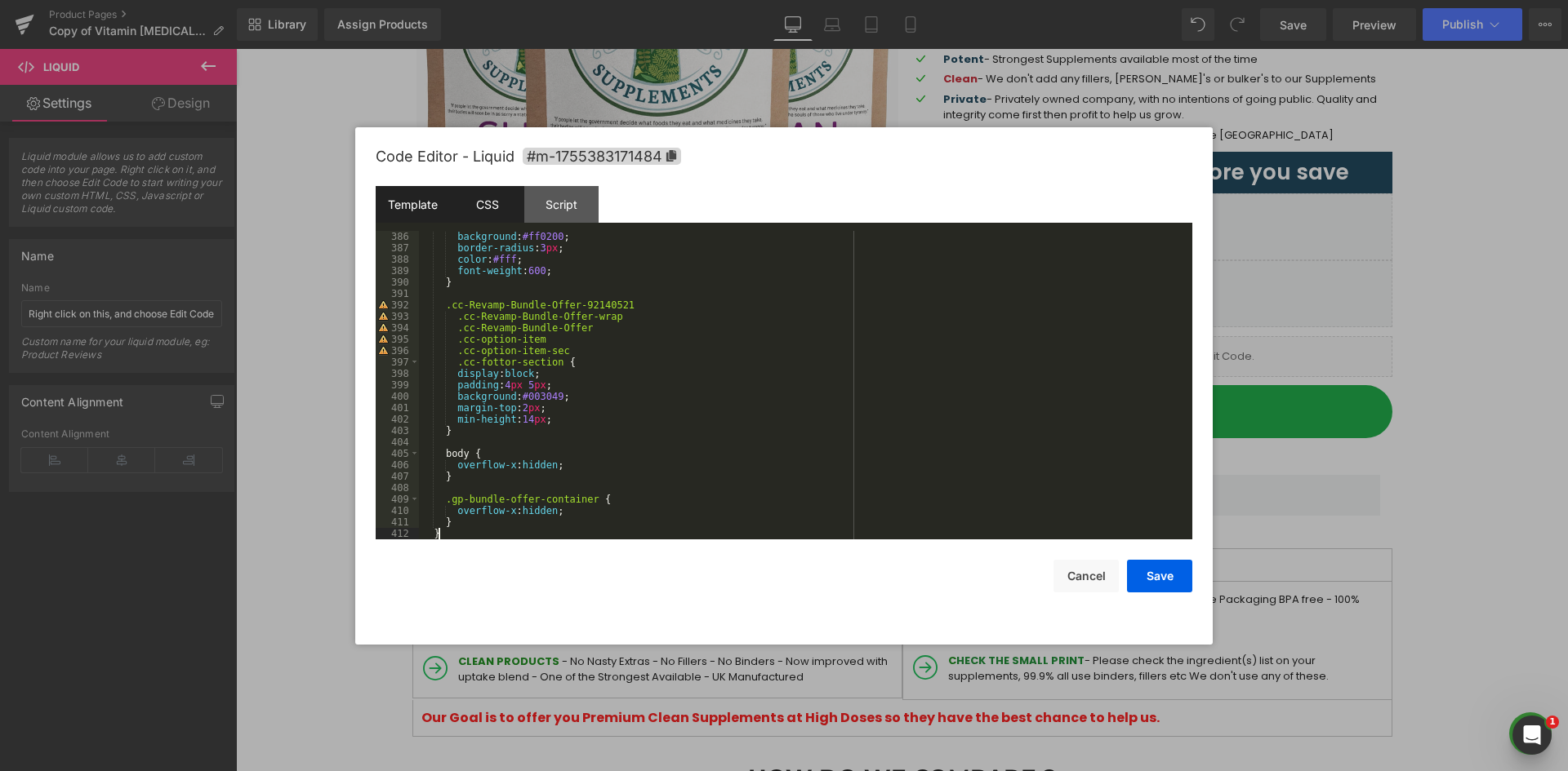
click at [415, 221] on div "Template" at bounding box center [412, 204] width 74 height 37
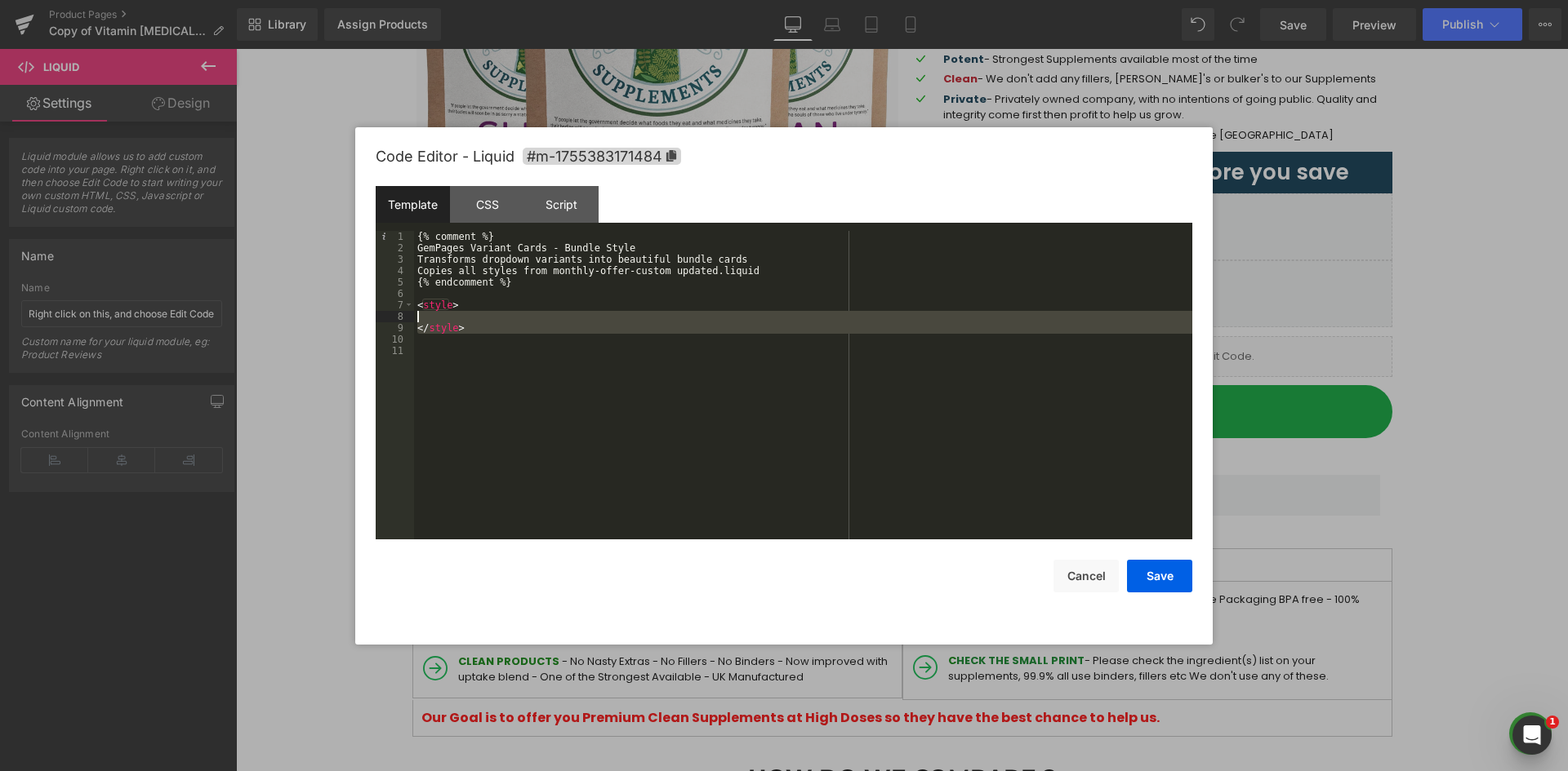
drag, startPoint x: 454, startPoint y: 333, endPoint x: 399, endPoint y: 307, distance: 60.8
click at [399, 307] on pre "1 2 3 4 5 6 7 8 9 10 11 {% comment %} GemPages Variant Cards - Bundle Style Tra…" at bounding box center [783, 385] width 816 height 308
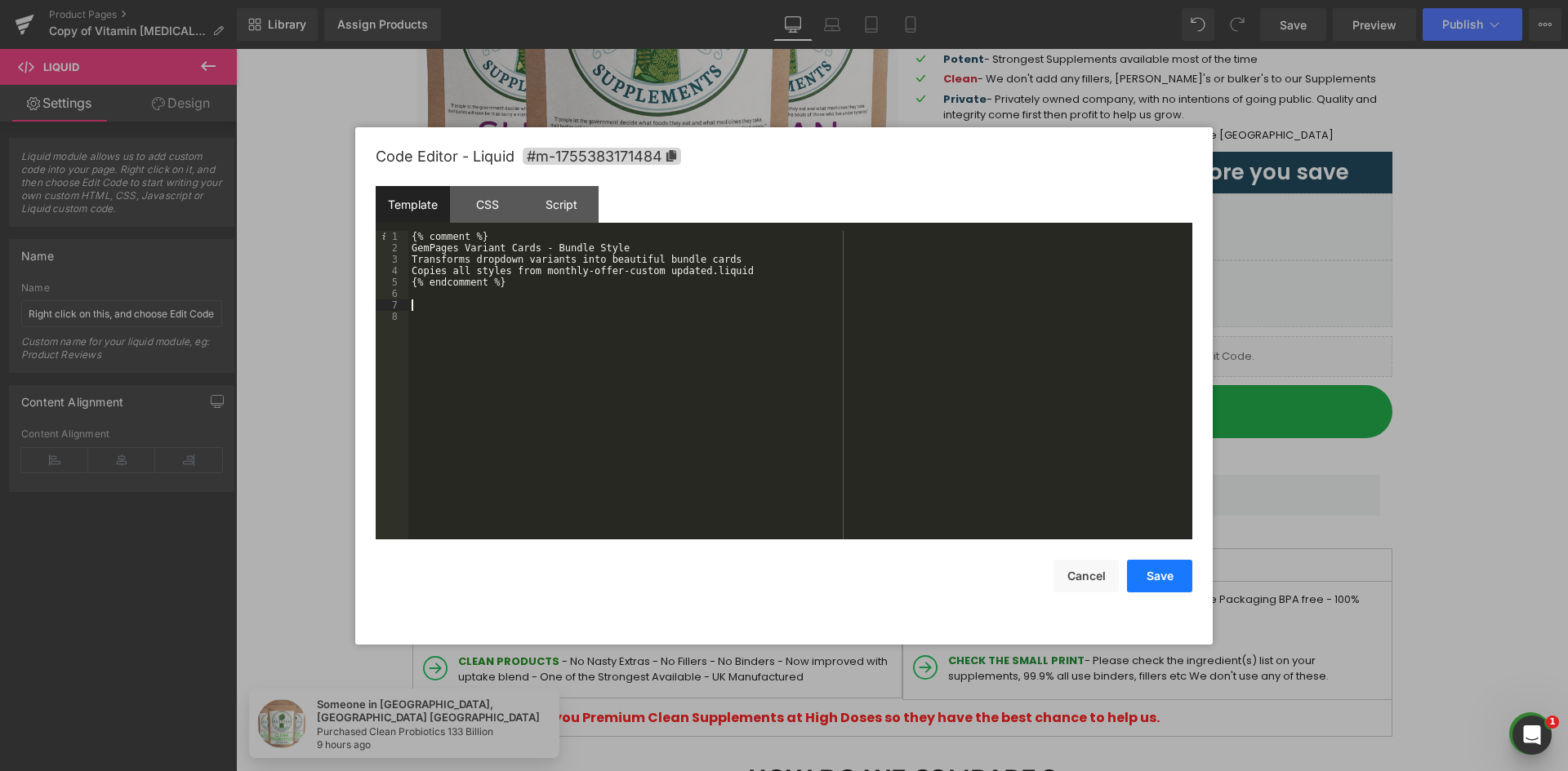
click at [1152, 565] on button "Save" at bounding box center [1158, 577] width 65 height 33
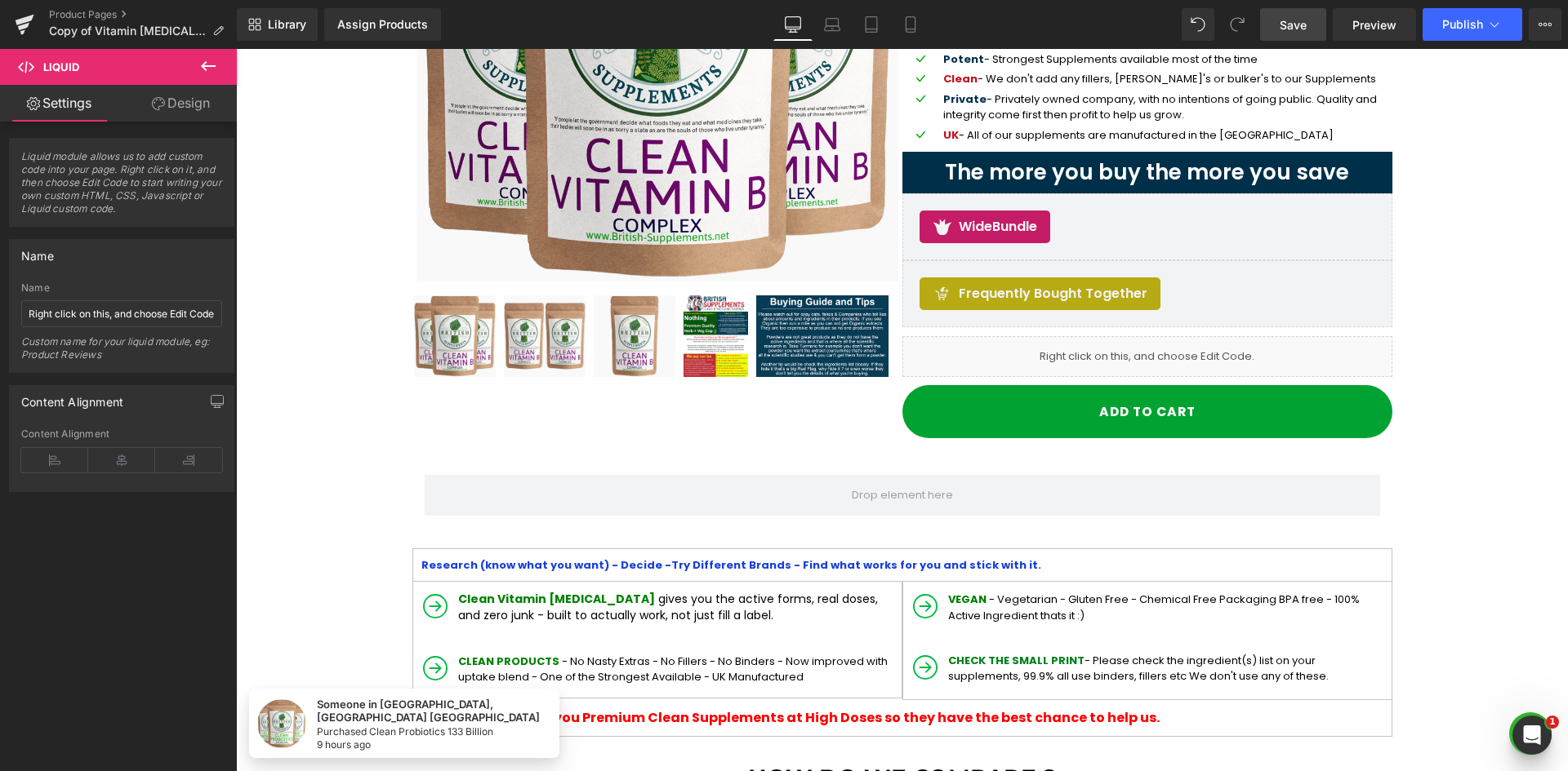
click at [1312, 28] on link "Save" at bounding box center [1293, 24] width 66 height 33
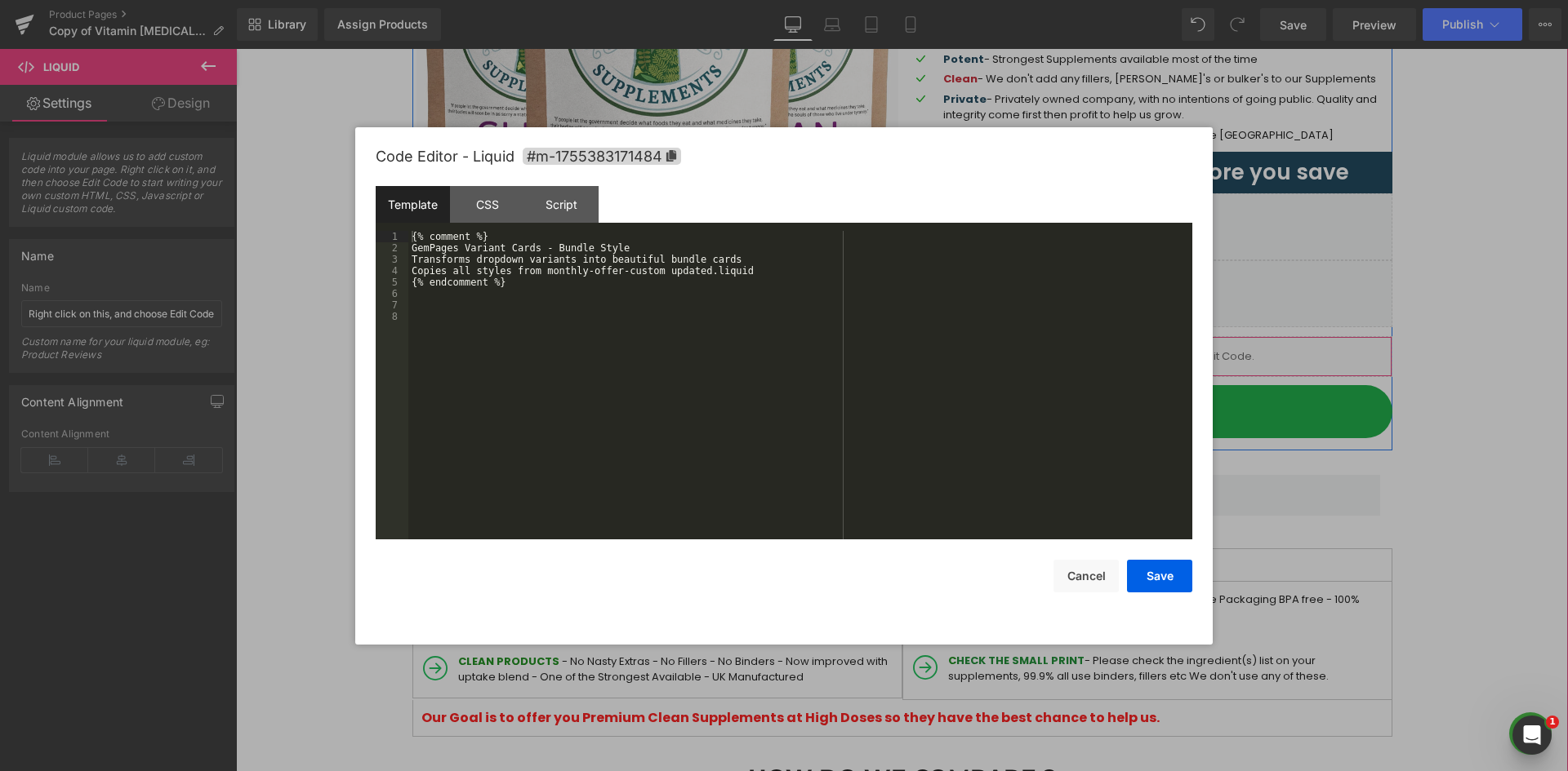
click at [1159, 349] on link at bounding box center [1170, 349] width 21 height 24
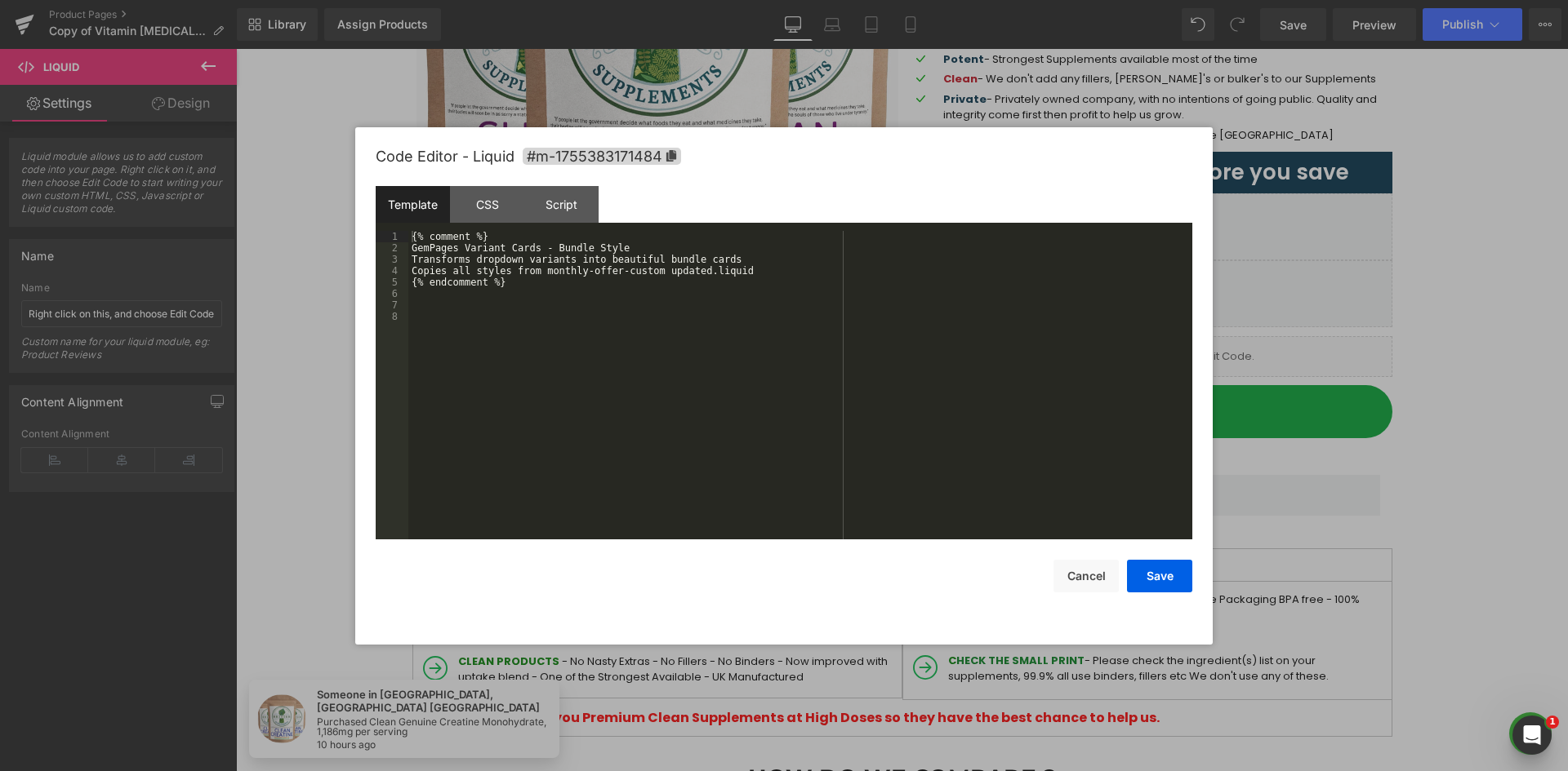
click at [824, 303] on div "{% comment %} GemPages Variant Cards - Bundle Style Transforms dropdown variant…" at bounding box center [801, 397] width 784 height 332
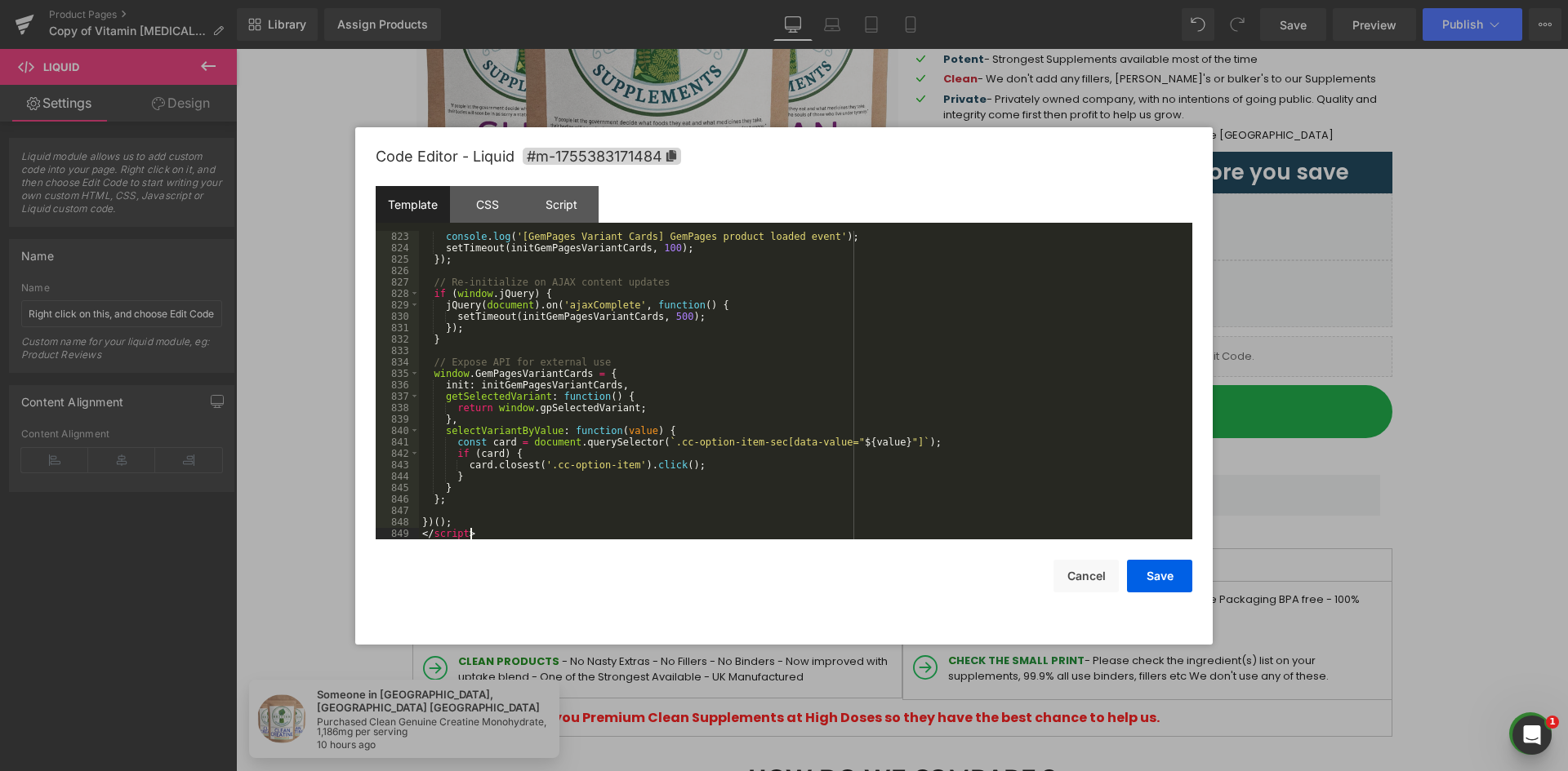
scroll to position [9197, 0]
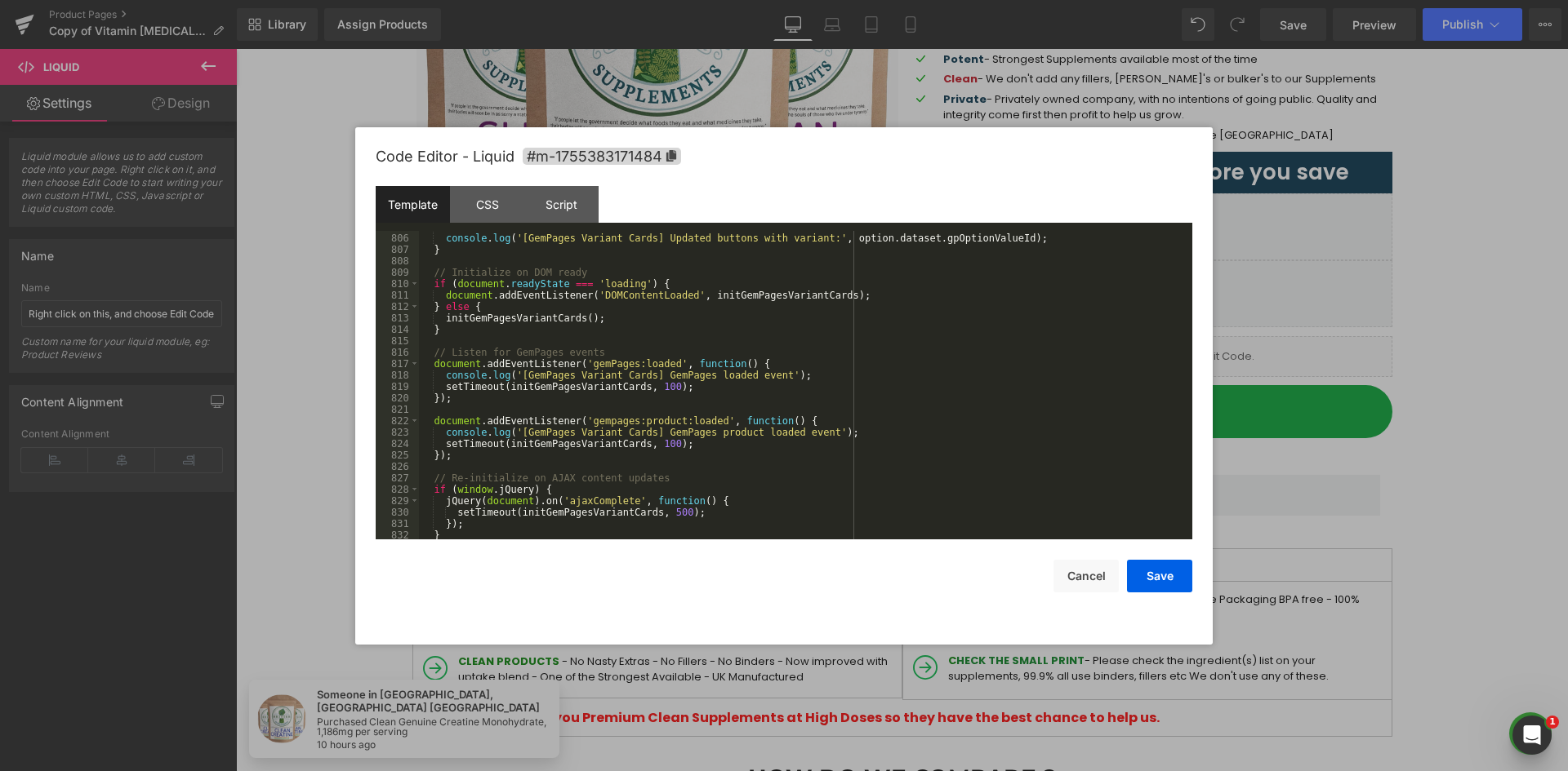
click at [589, 410] on div "console . log ( '[GemPages Variant Cards] Updated buttons with variant:' , opti…" at bounding box center [802, 386] width 766 height 332
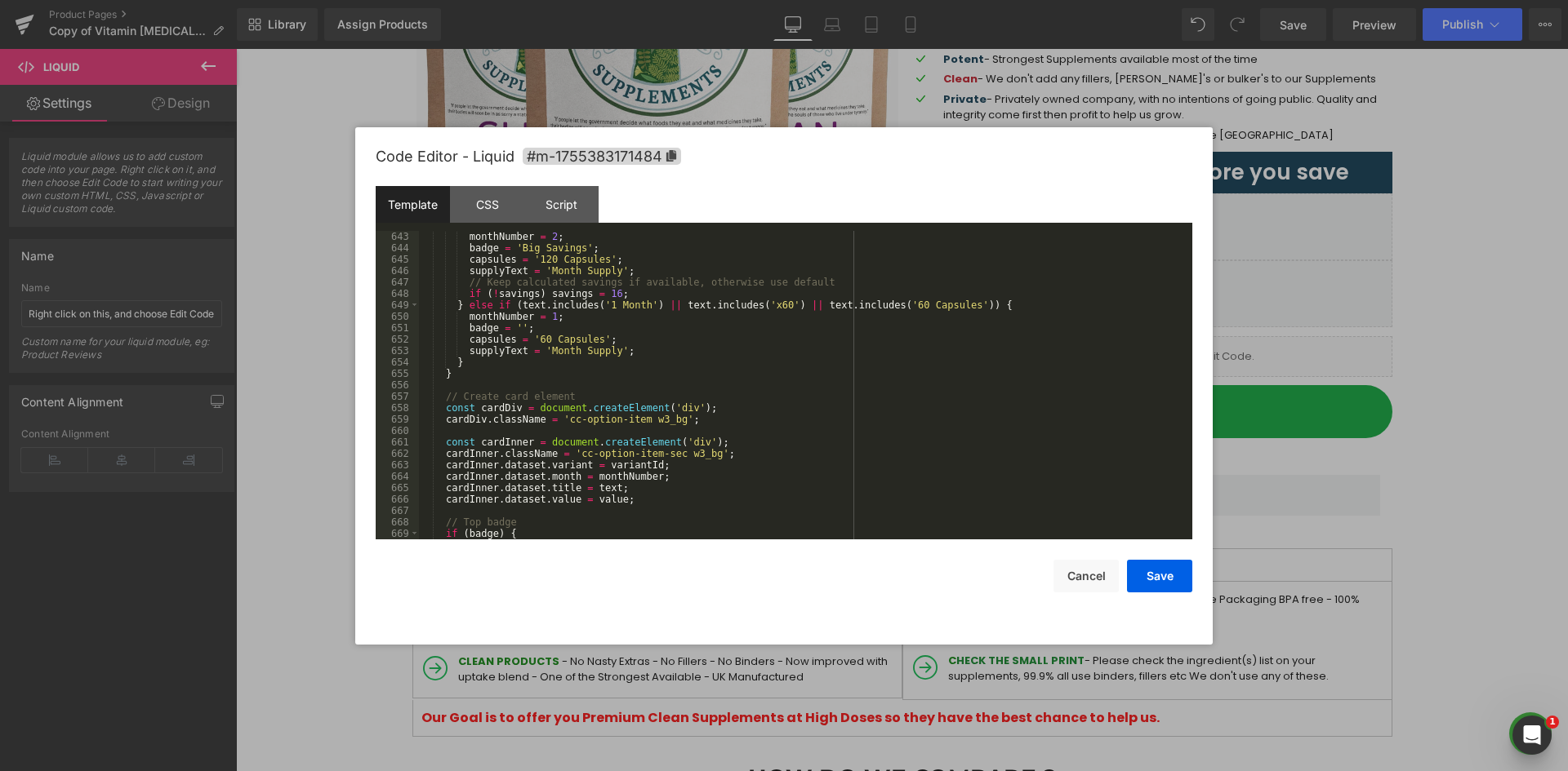
scroll to position [6992, 0]
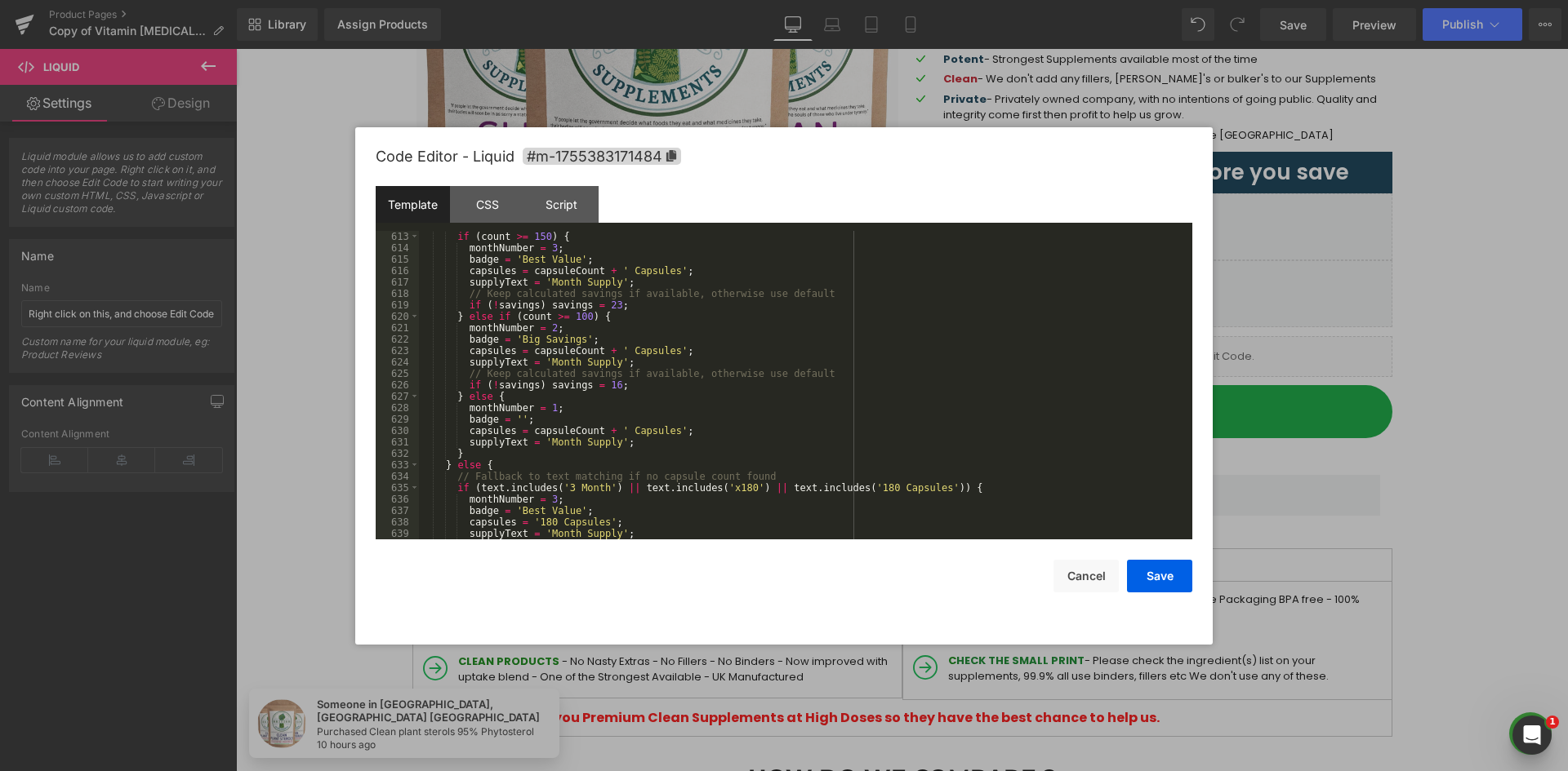
click at [588, 335] on div "if ( count >= 150 ) { monthNumber = 3 ; badge = 'Best Value' ; capsules = capsu…" at bounding box center [802, 397] width 766 height 332
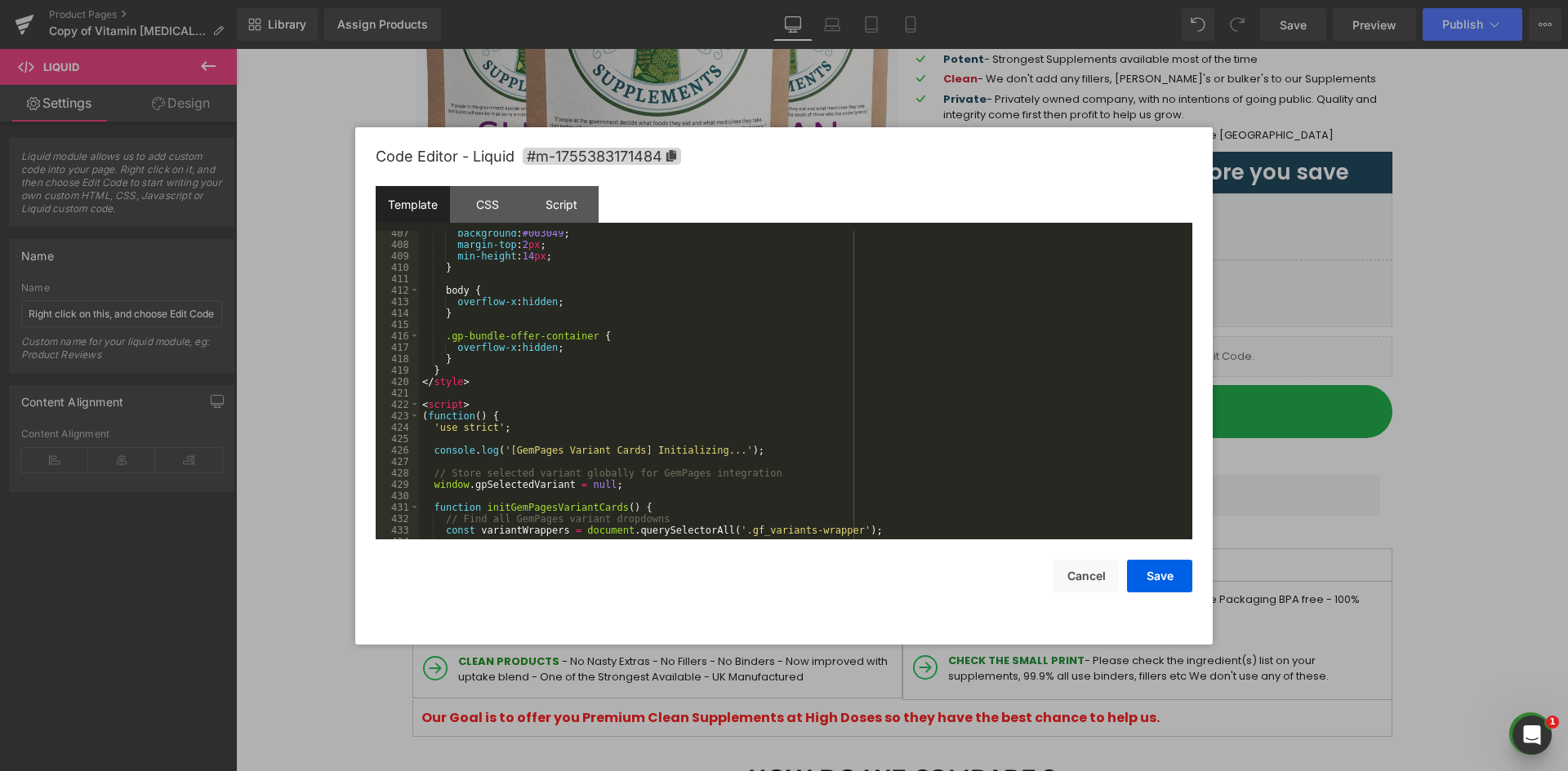
scroll to position [4789, 0]
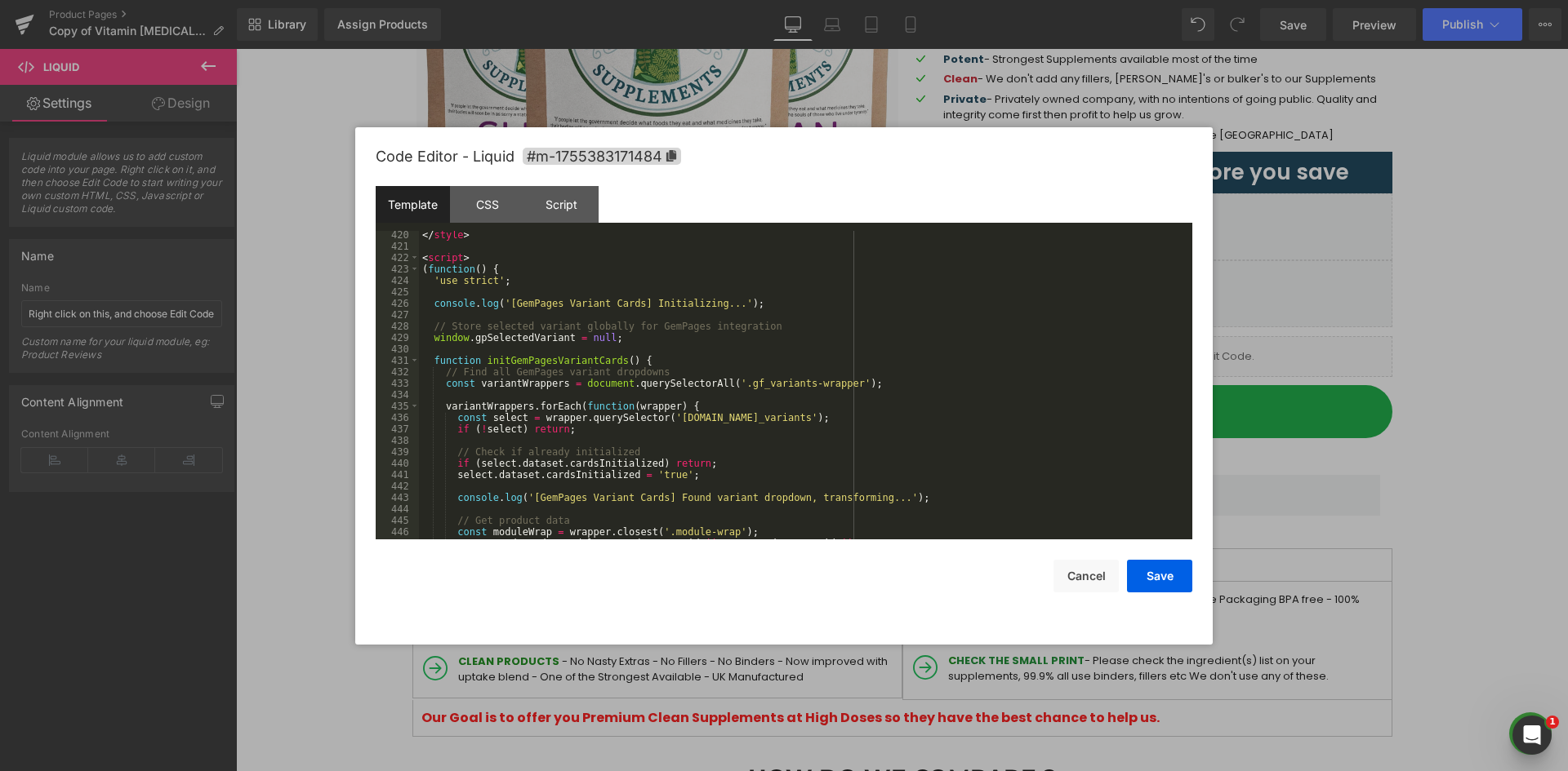
drag, startPoint x: 498, startPoint y: 337, endPoint x: 506, endPoint y: 282, distance: 55.6
click at [499, 337] on div "</ style > < script > ( function ( ) { 'use strict' ; console . log ( '[GemPage…" at bounding box center [802, 395] width 766 height 332
click at [506, 282] on div "</ style > < script > ( function ( ) { 'use strict' ; console . log ( '[GemPage…" at bounding box center [802, 395] width 766 height 332
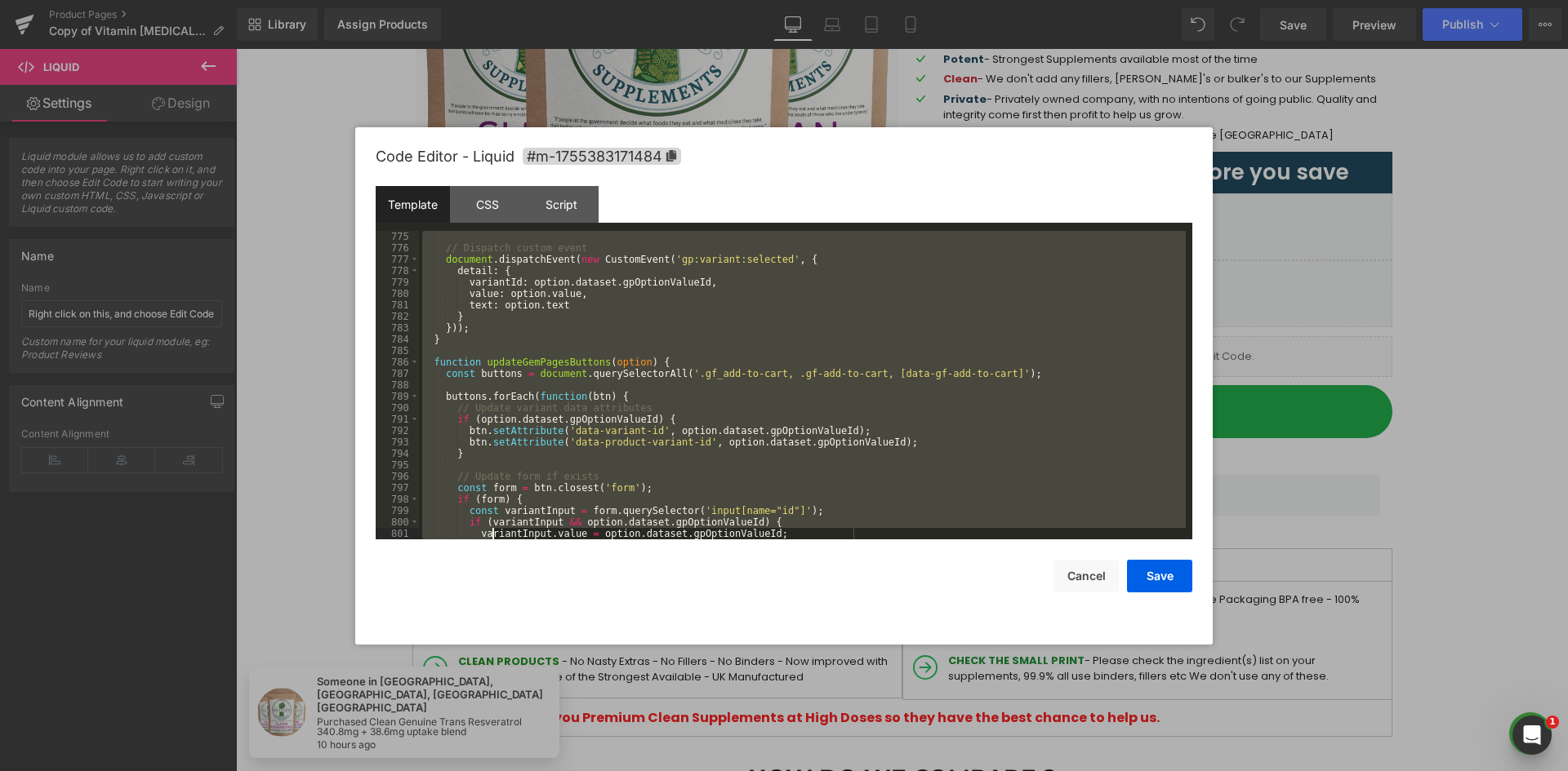
scroll to position [9392, 0]
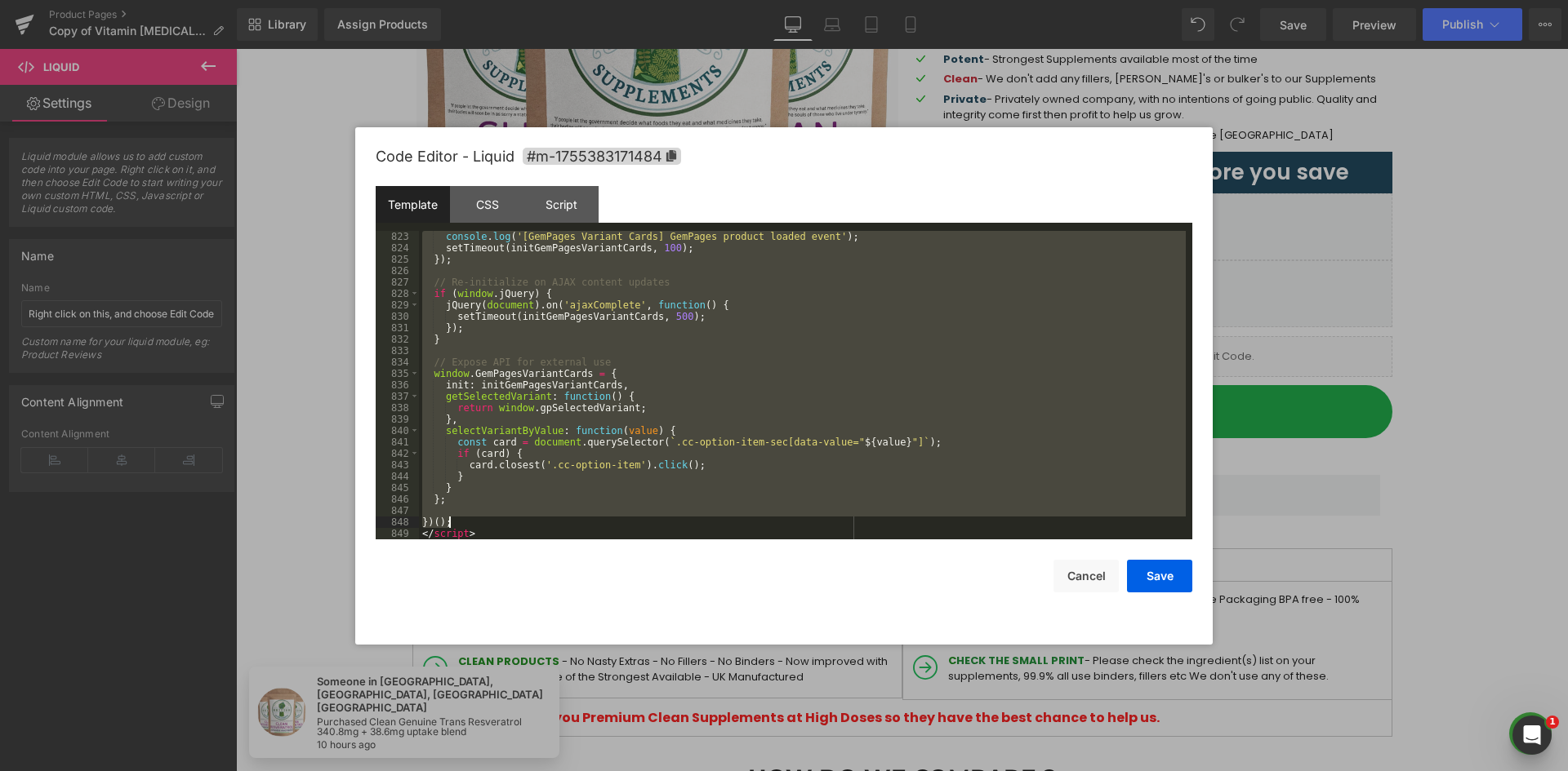
drag, startPoint x: 421, startPoint y: 268, endPoint x: 475, endPoint y: 521, distance: 258.7
click at [474, 522] on div "console . log ( '[GemPages Variant Cards] GemPages product loaded event' ) ; se…" at bounding box center [802, 397] width 766 height 332
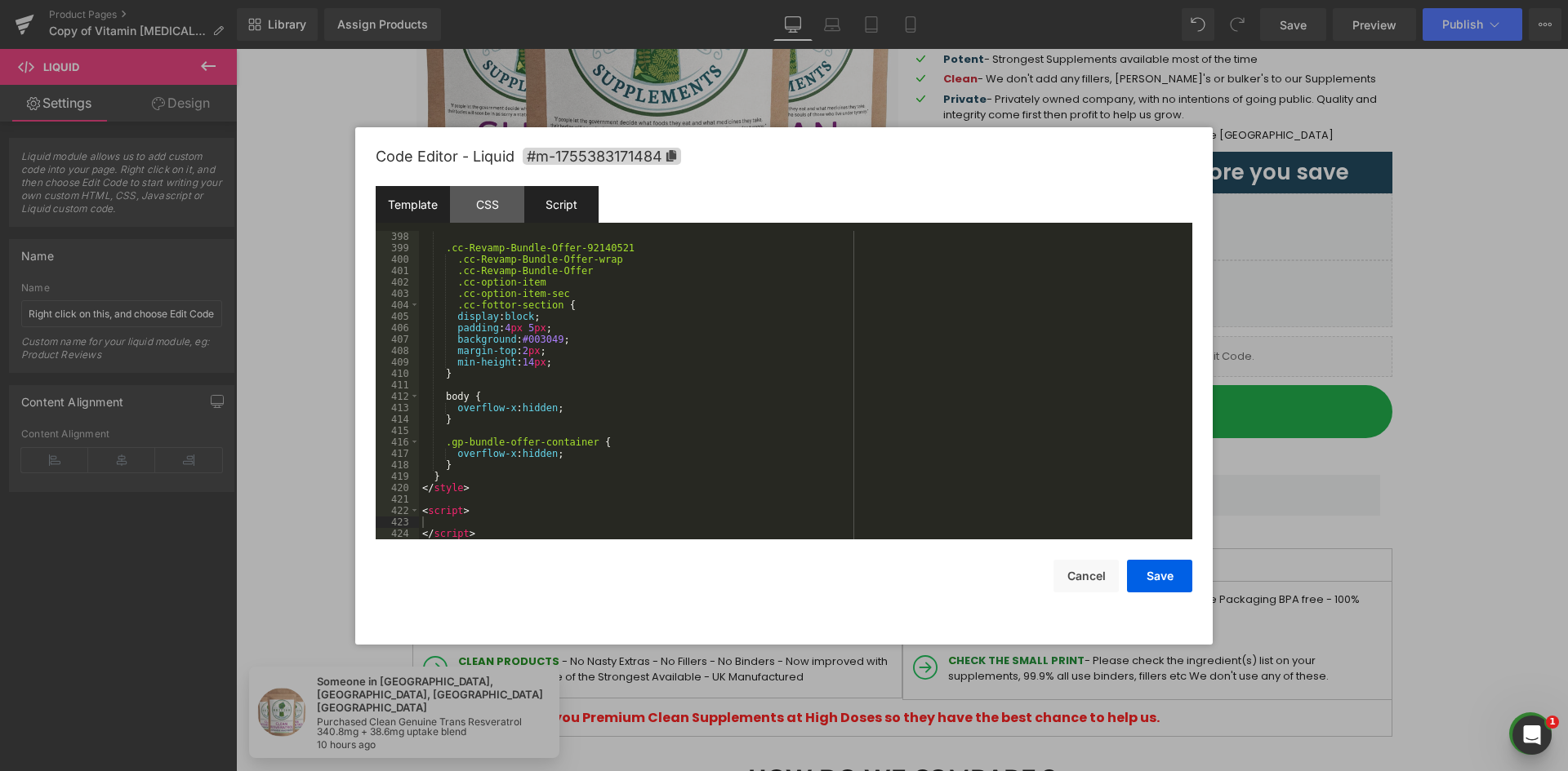
click at [556, 203] on div "Script" at bounding box center [561, 204] width 74 height 37
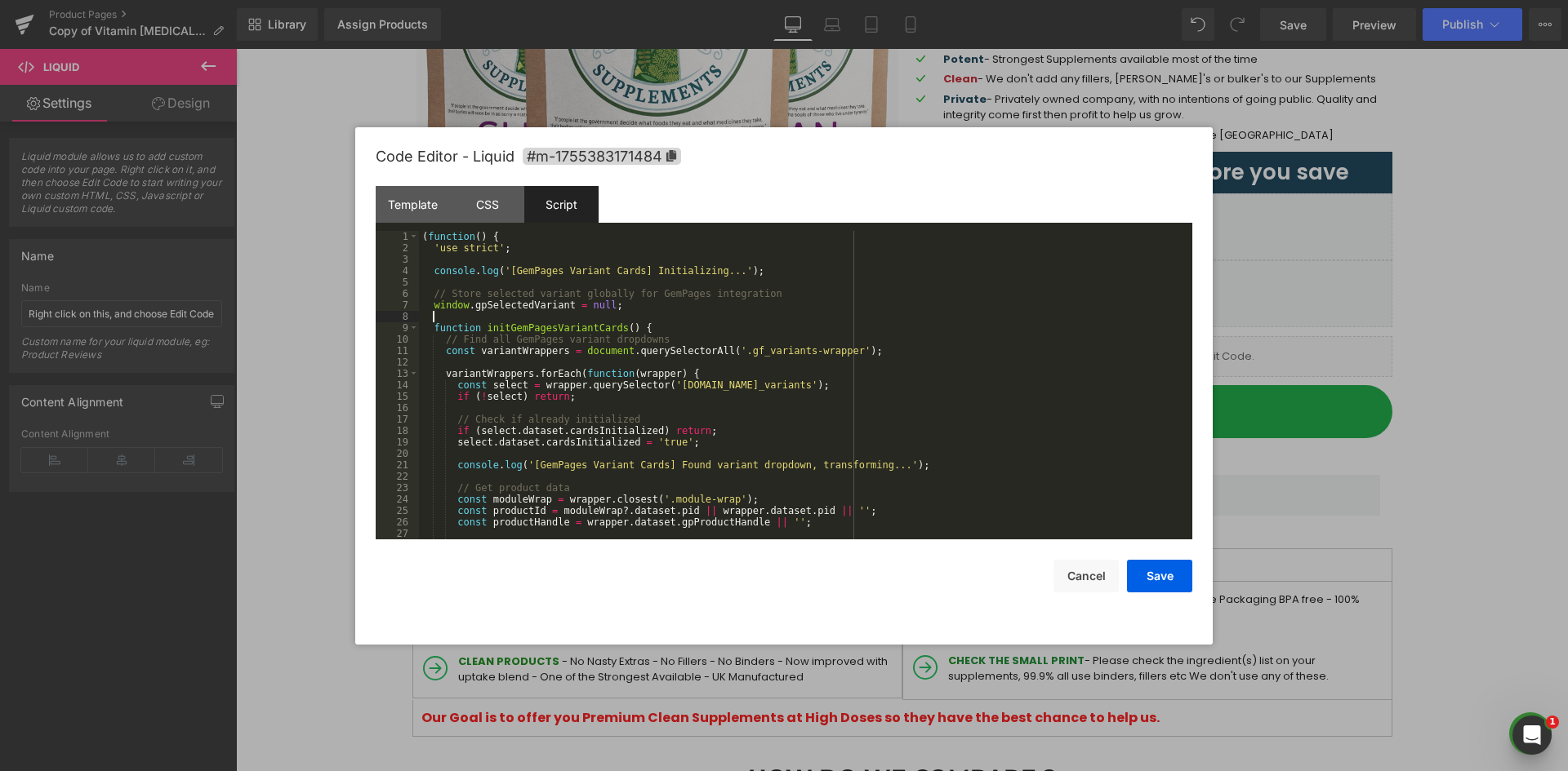
click at [567, 318] on div "( function ( ) { 'use strict' ; console . log ( '[GemPages Variant Cards] Initi…" at bounding box center [802, 397] width 766 height 332
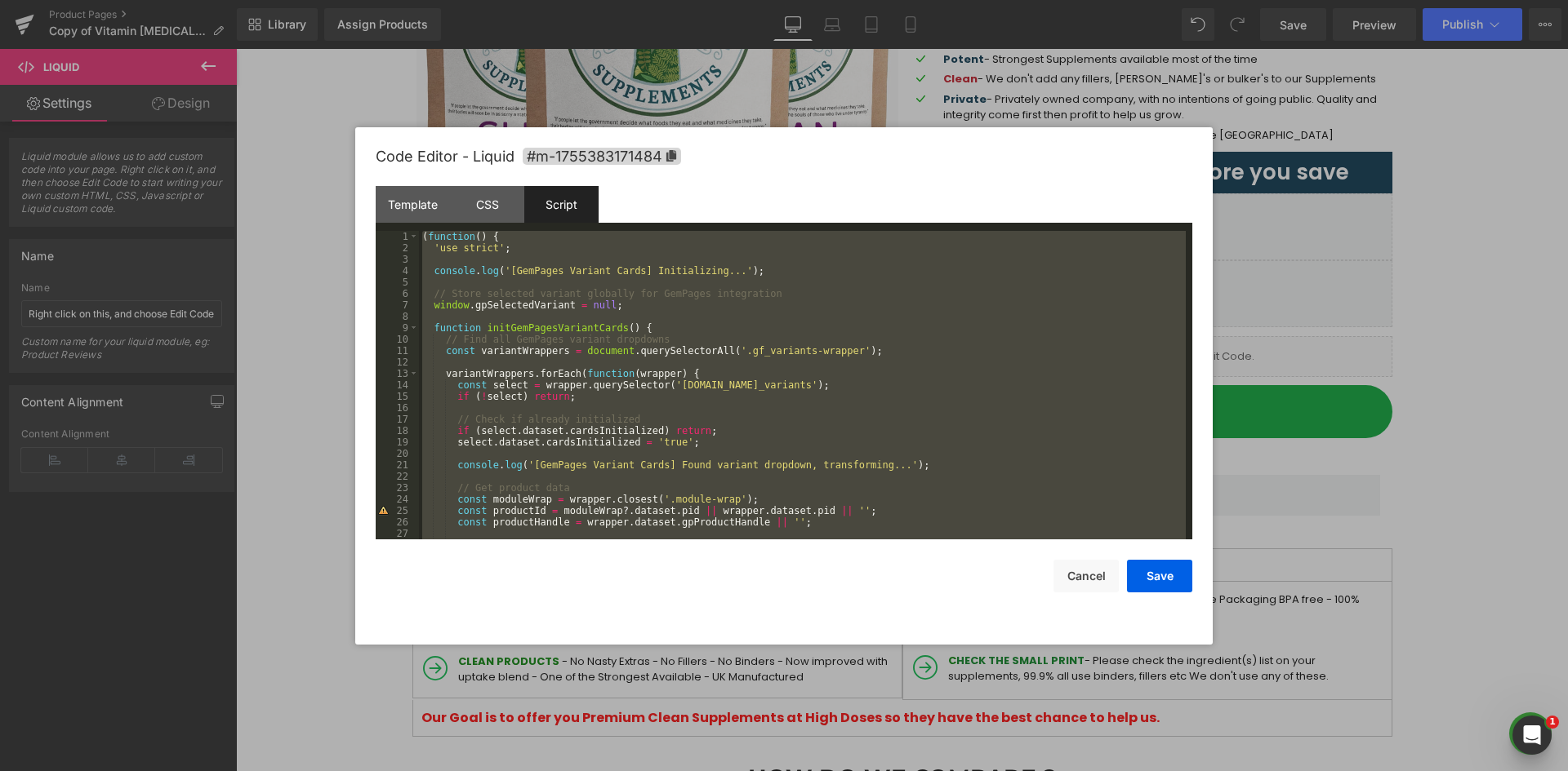
scroll to position [4559, 0]
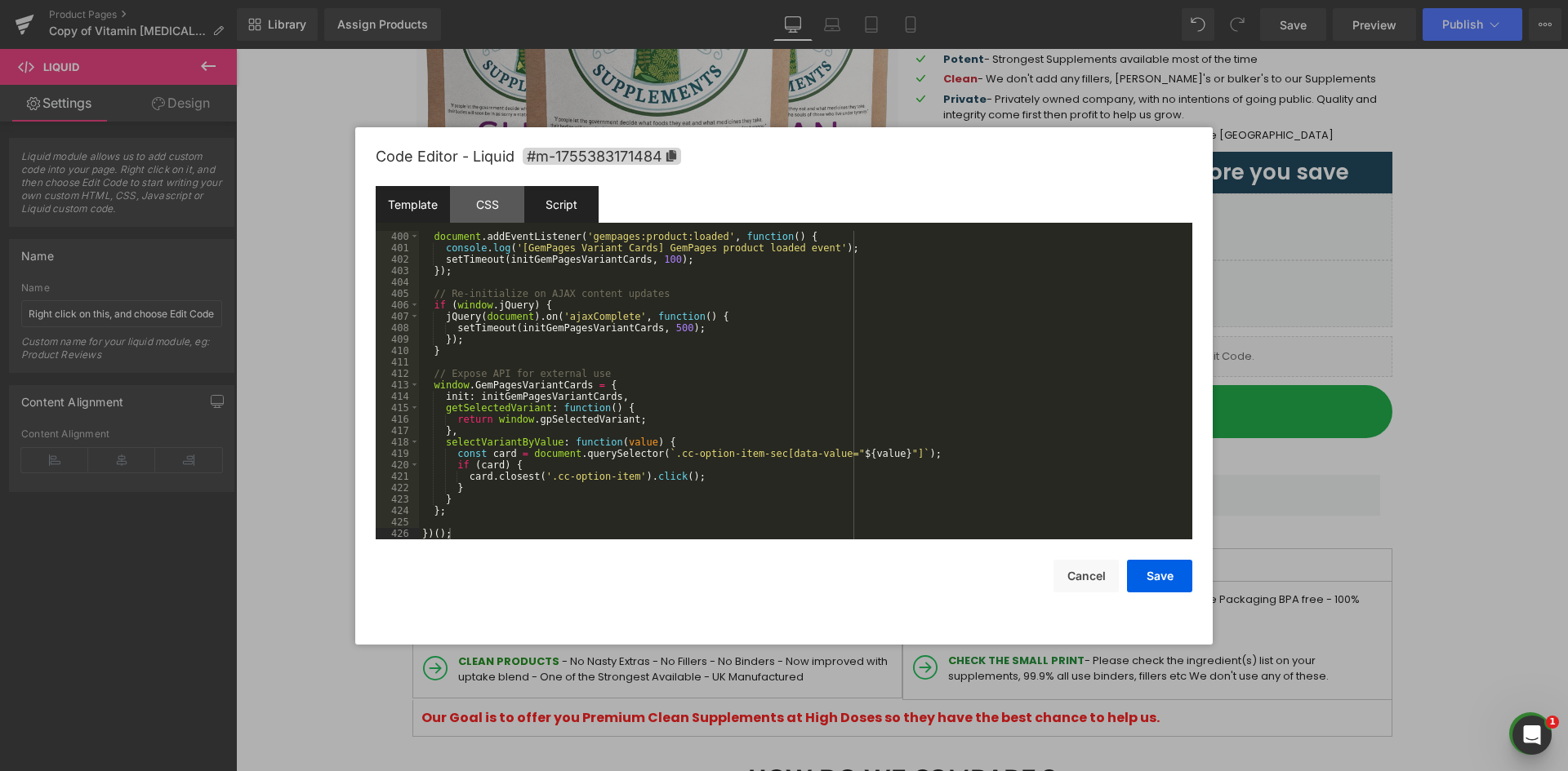
click at [432, 193] on div "Template" at bounding box center [412, 204] width 74 height 37
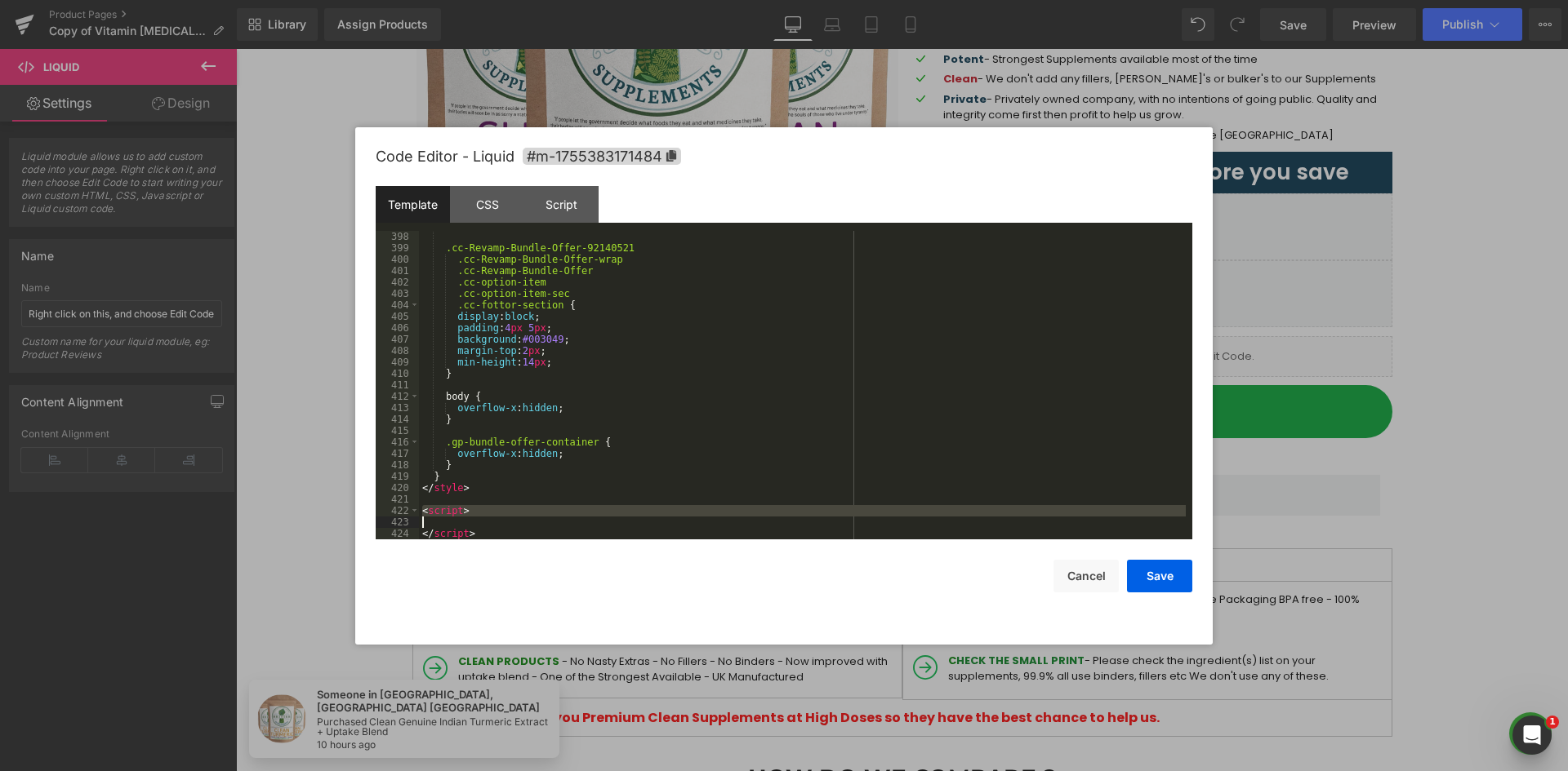
drag, startPoint x: 424, startPoint y: 511, endPoint x: 493, endPoint y: 529, distance: 71.3
click at [490, 529] on div ".cc-Revamp-Bundle-Offer-92140521 .cc-Revamp-Bundle-Offer-wrap .cc-Revamp-Bundle…" at bounding box center [802, 397] width 766 height 332
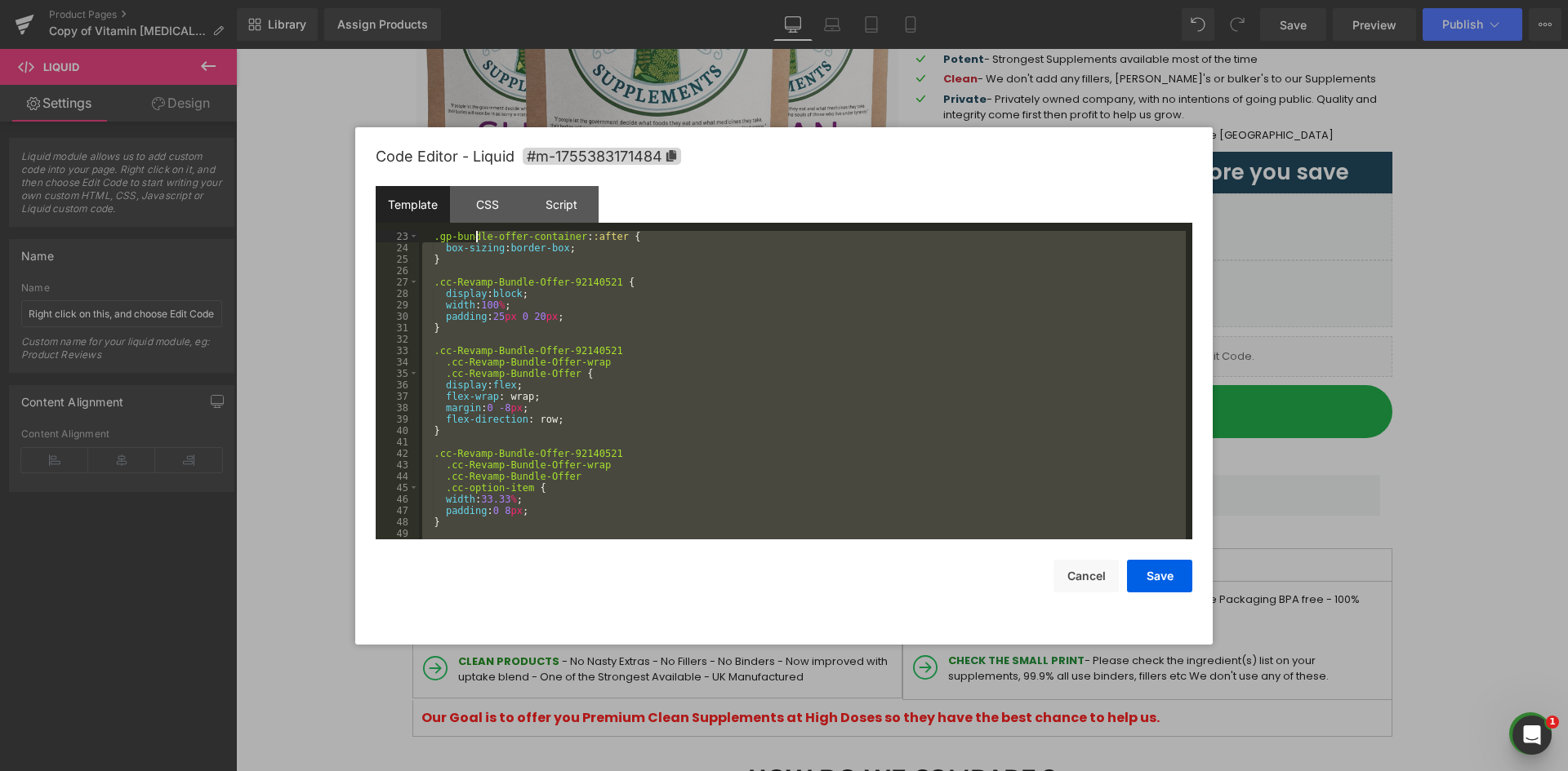
scroll to position [0, 0]
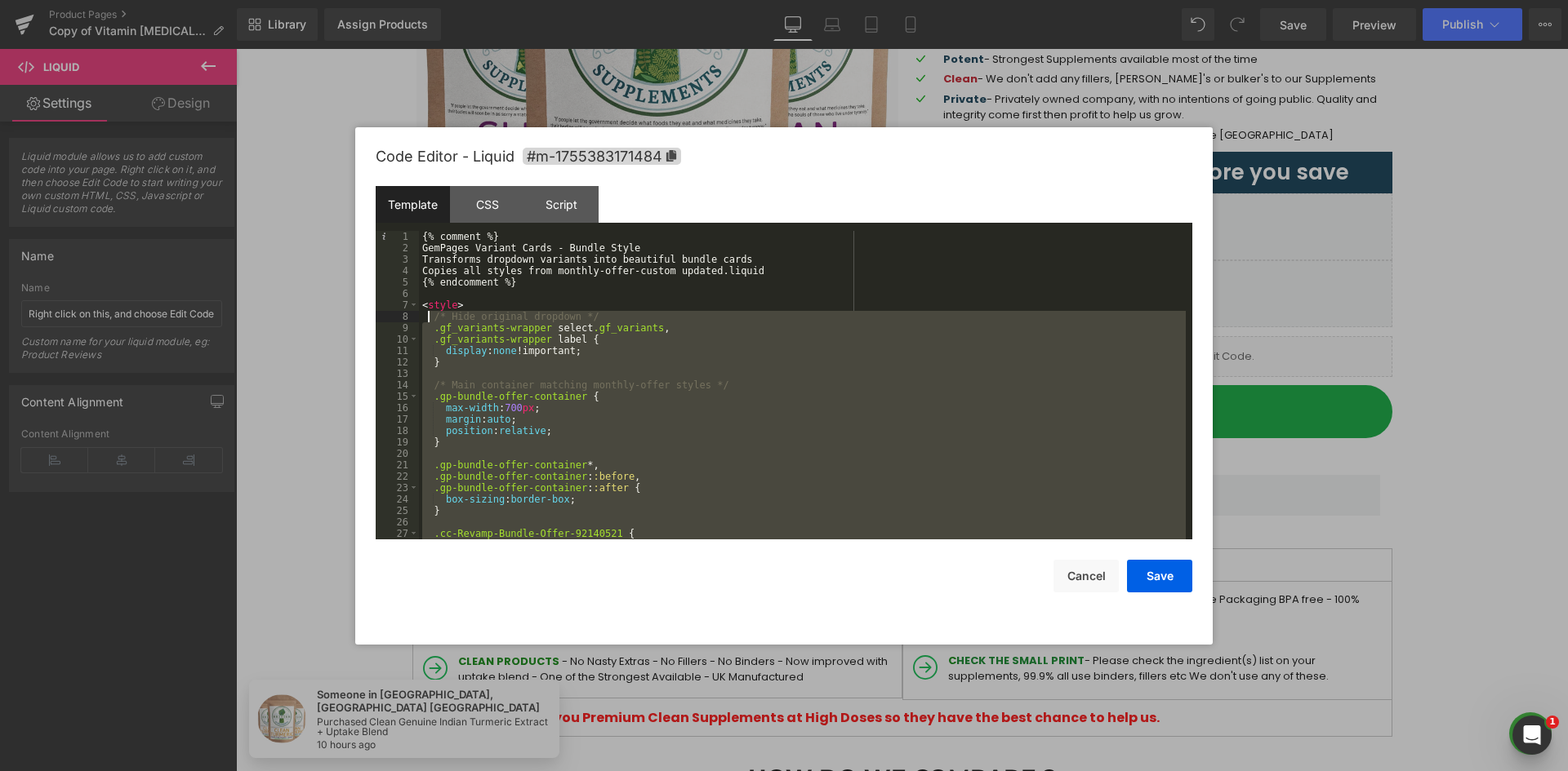
drag, startPoint x: 443, startPoint y: 501, endPoint x: 430, endPoint y: 318, distance: 183.5
click at [430, 318] on div "{% comment %} GemPages Variant Cards - Bundle Style Transforms dropdown variant…" at bounding box center [802, 397] width 766 height 332
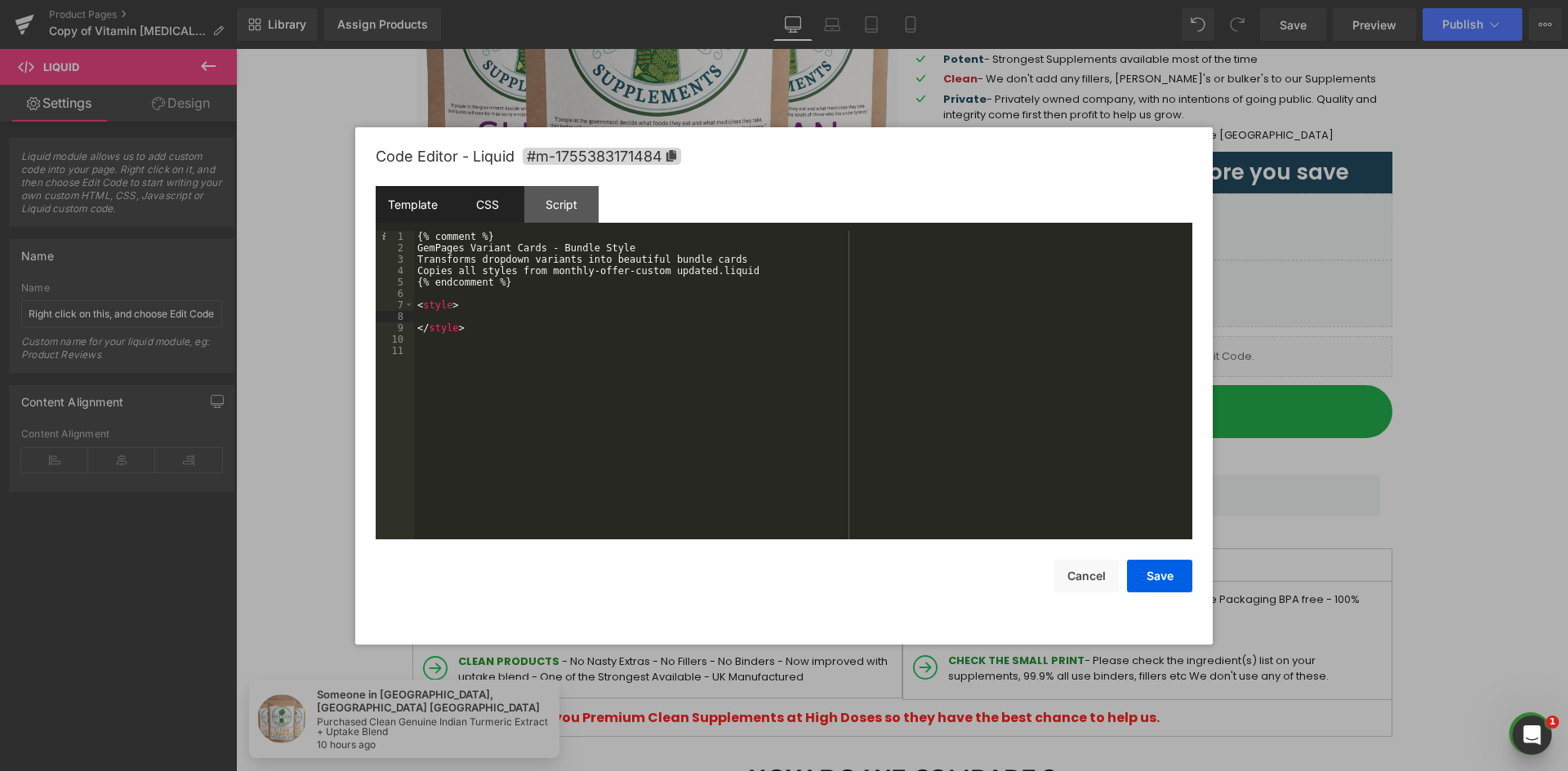
click at [496, 194] on div "CSS" at bounding box center [487, 204] width 74 height 37
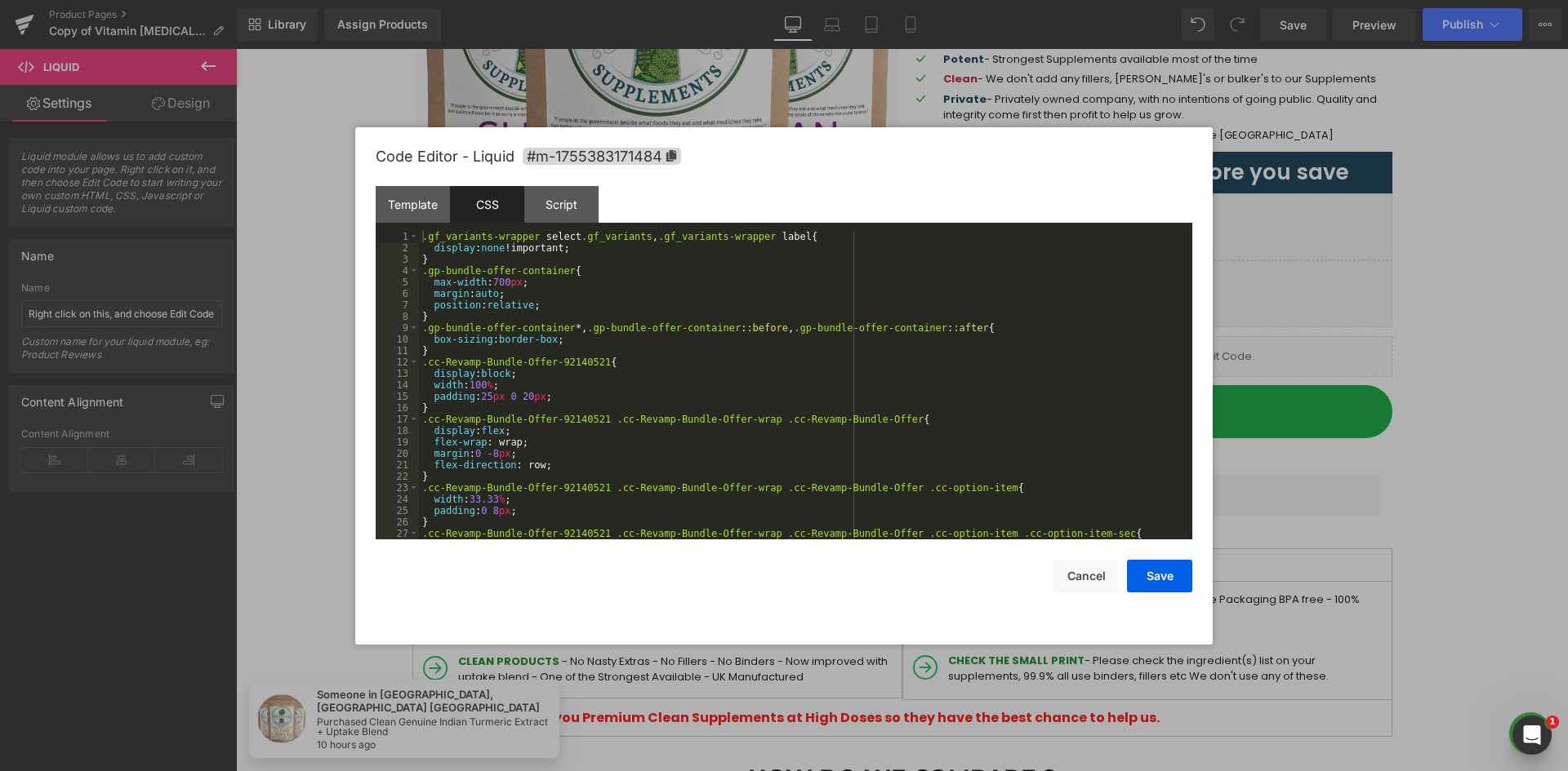
click at [581, 287] on div ".gf_variants-wrapper select .gf_variants , .gf_variants-wrapper label { display…" at bounding box center [802, 397] width 766 height 332
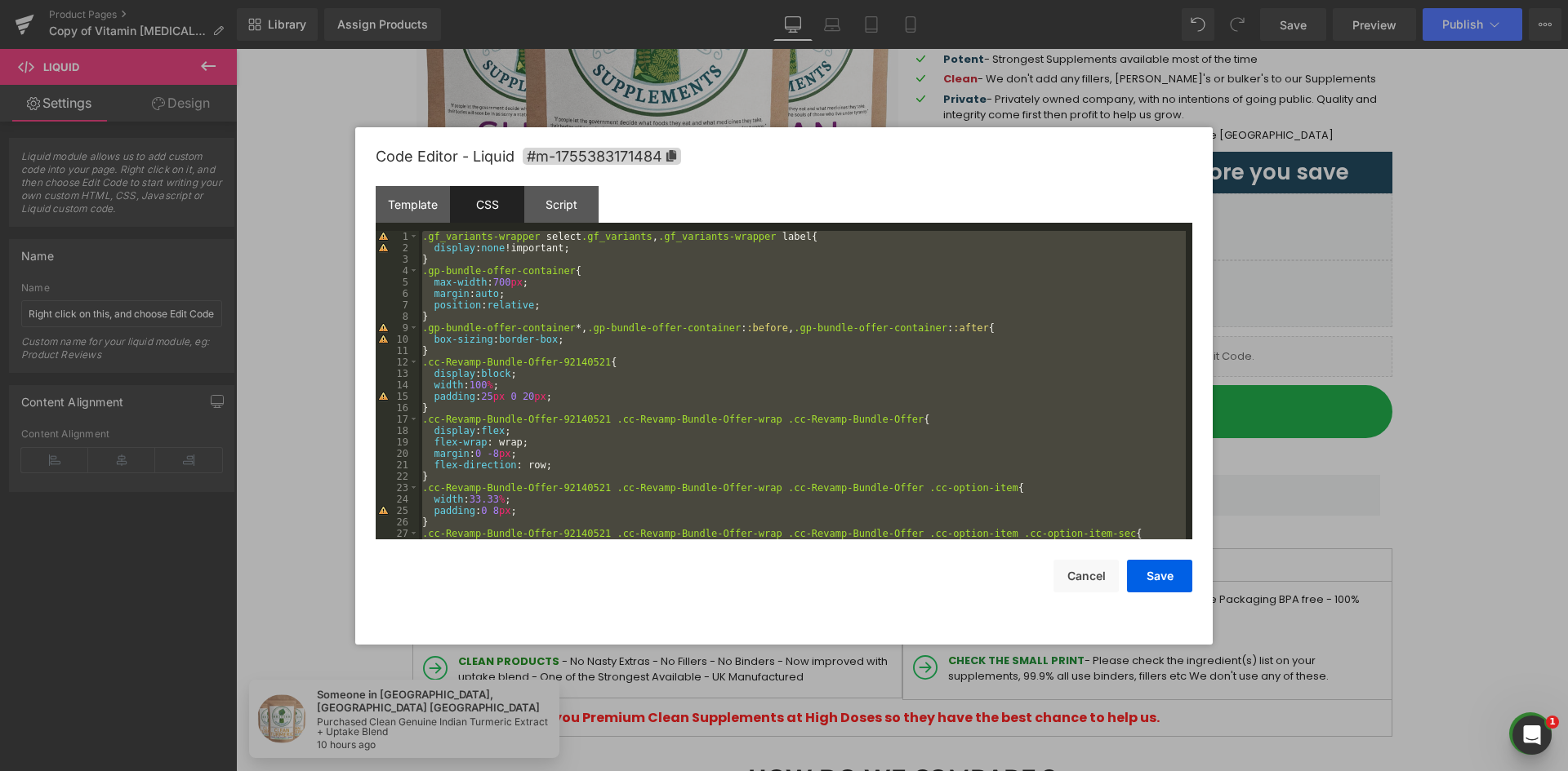
scroll to position [4398, 0]
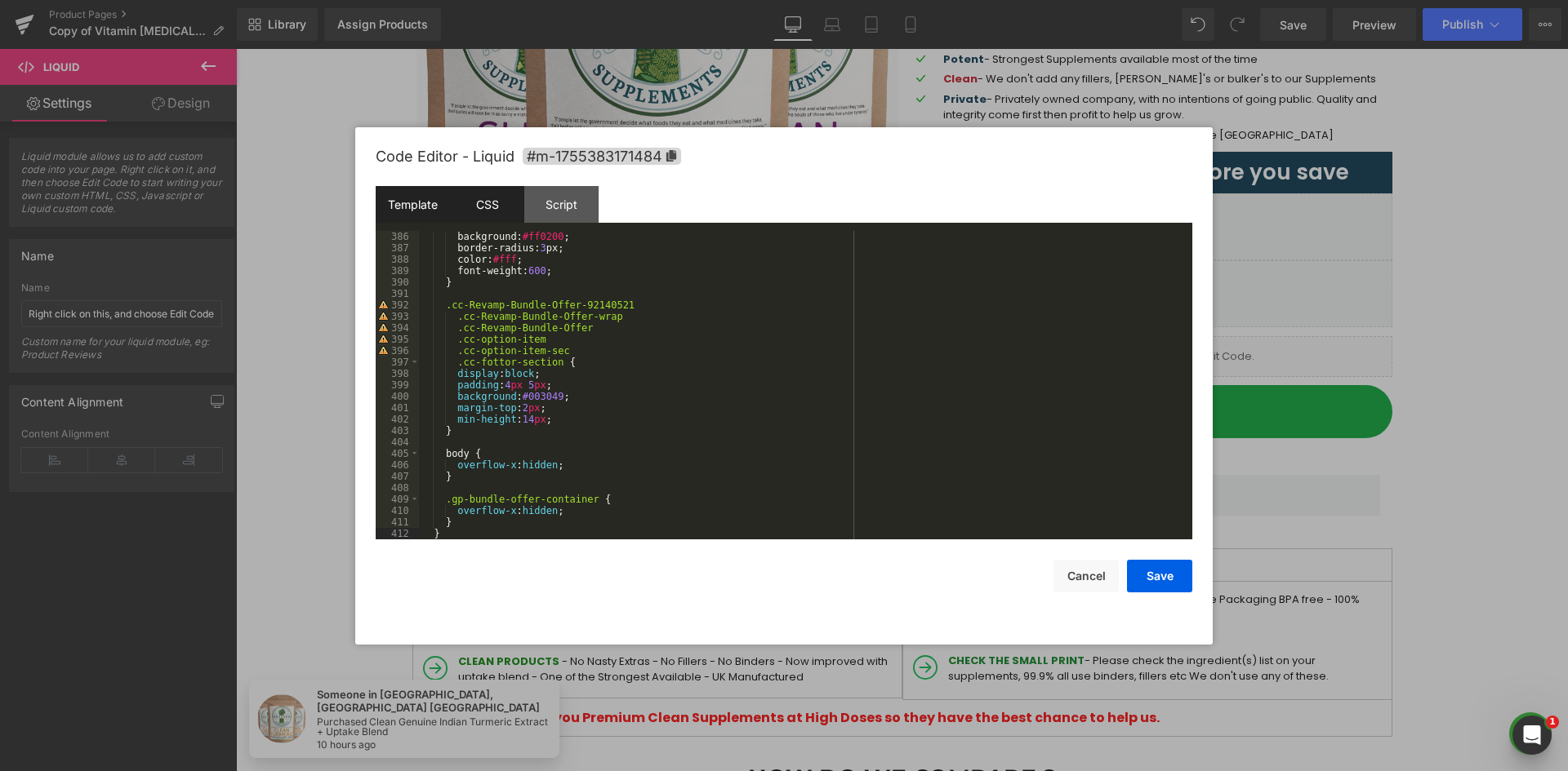
click at [405, 206] on div "Template" at bounding box center [412, 204] width 74 height 37
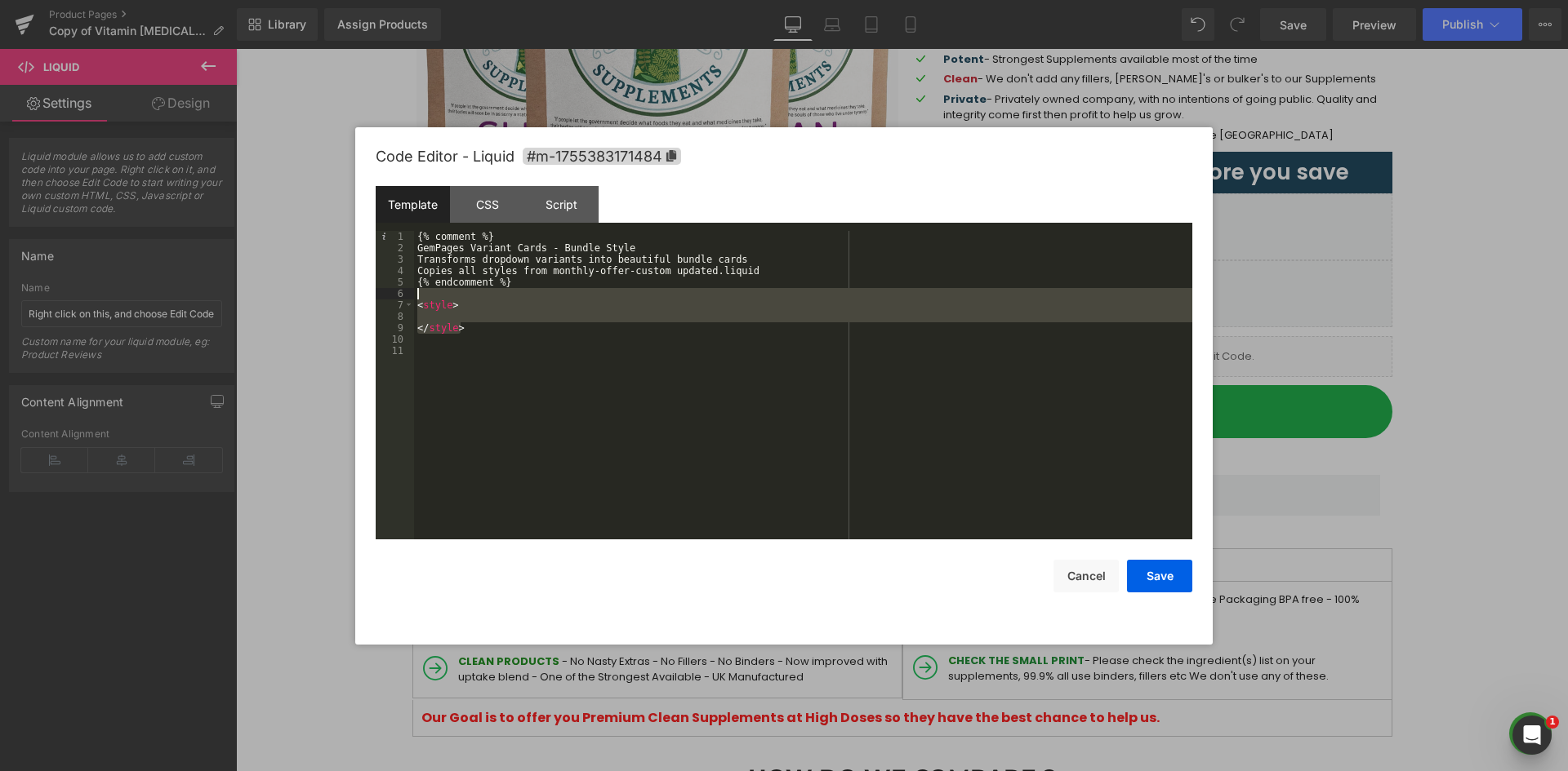
drag, startPoint x: 468, startPoint y: 331, endPoint x: 418, endPoint y: 298, distance: 59.9
click at [418, 298] on div "{% comment %} GemPages Variant Cards - Bundle Style Transforms dropdown variant…" at bounding box center [803, 397] width 778 height 332
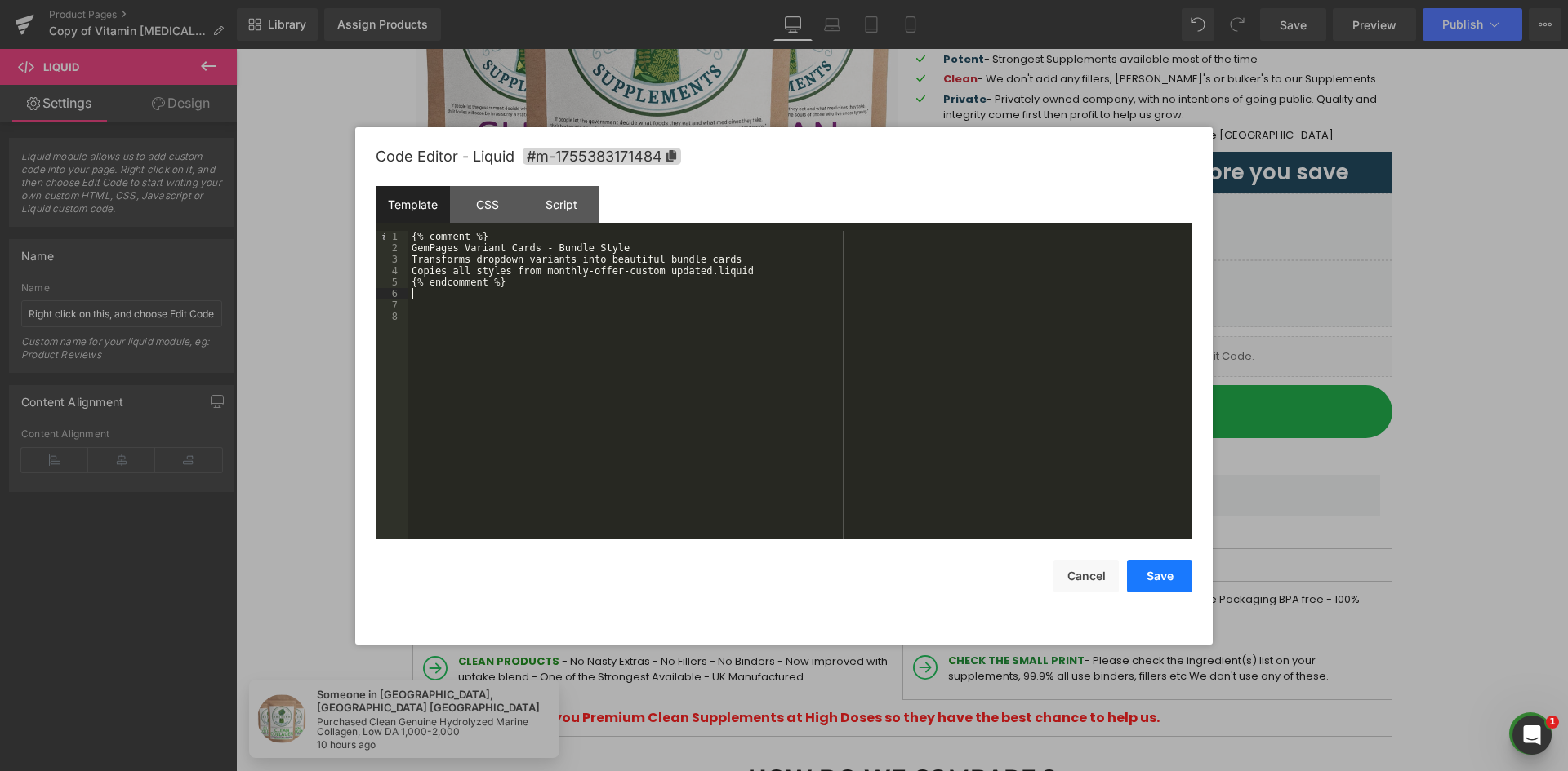
click at [1151, 567] on button "Save" at bounding box center [1158, 577] width 65 height 33
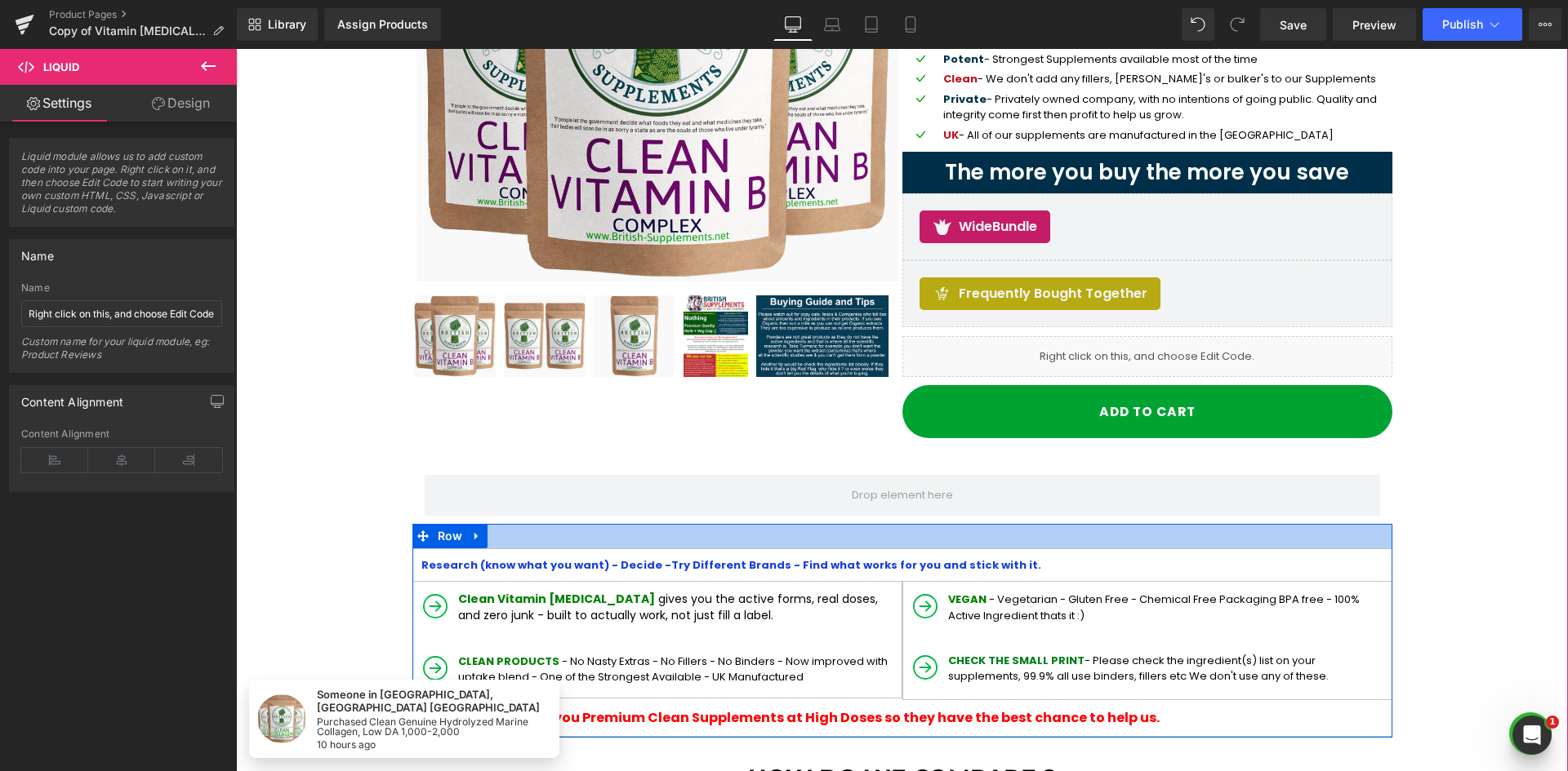
scroll to position [82, 0]
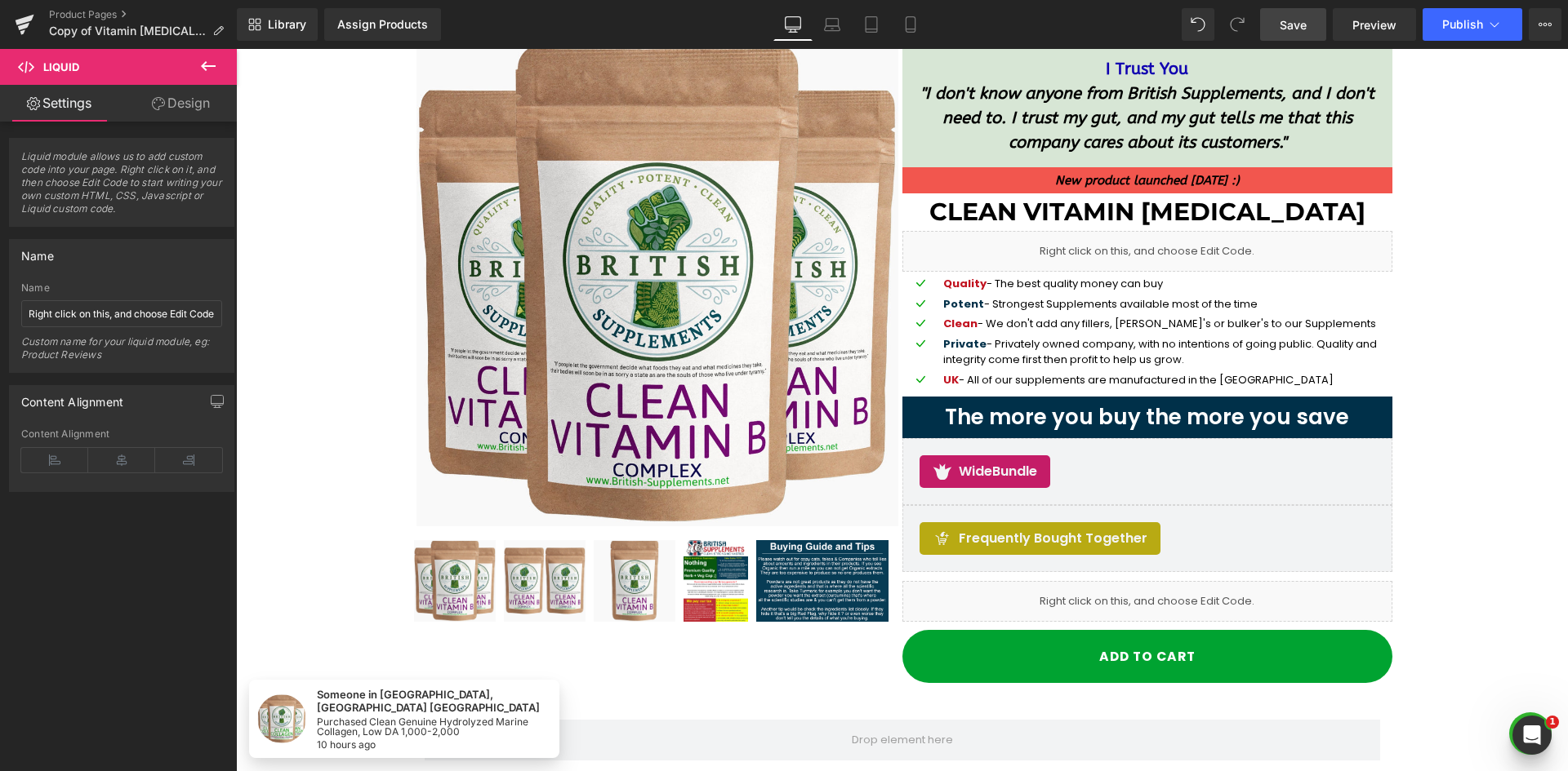
click at [1304, 28] on span "Save" at bounding box center [1293, 25] width 27 height 18
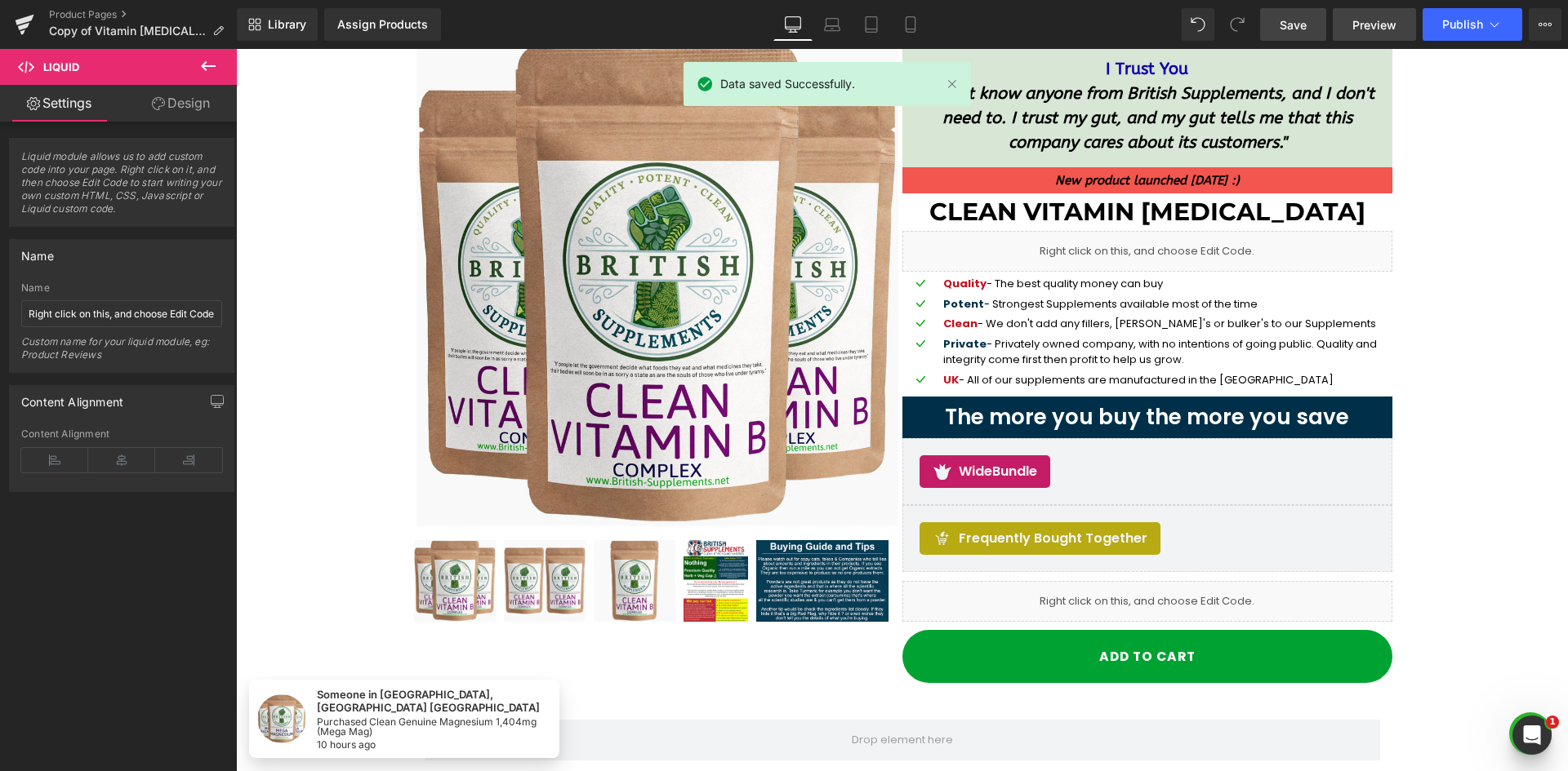
click at [1360, 24] on span "Preview" at bounding box center [1373, 25] width 44 height 18
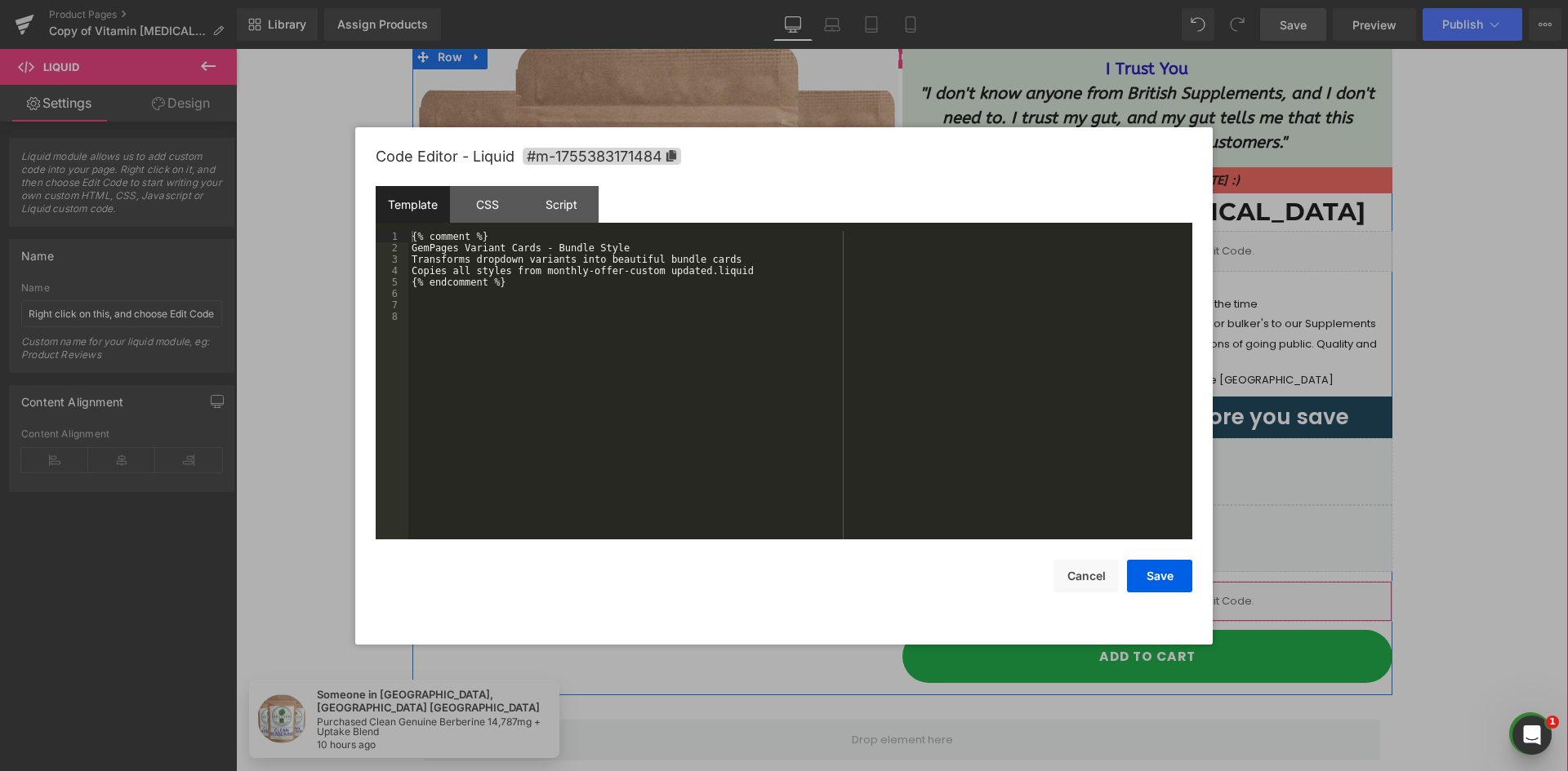
click at [1159, 598] on link at bounding box center [1170, 594] width 21 height 24
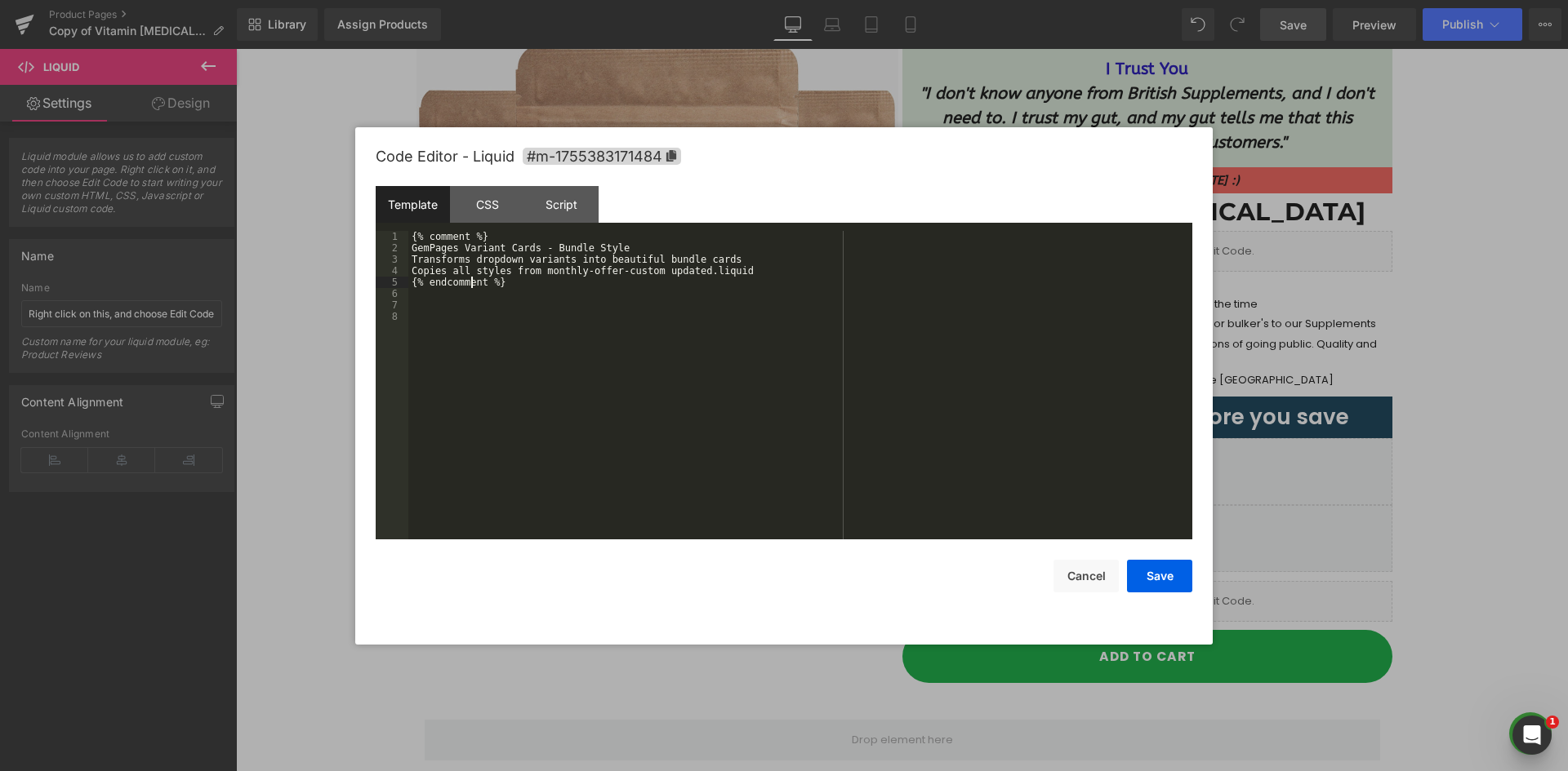
click at [473, 282] on div "{% comment %} GemPages Variant Cards - Bundle Style Transforms dropdown variant…" at bounding box center [801, 397] width 784 height 332
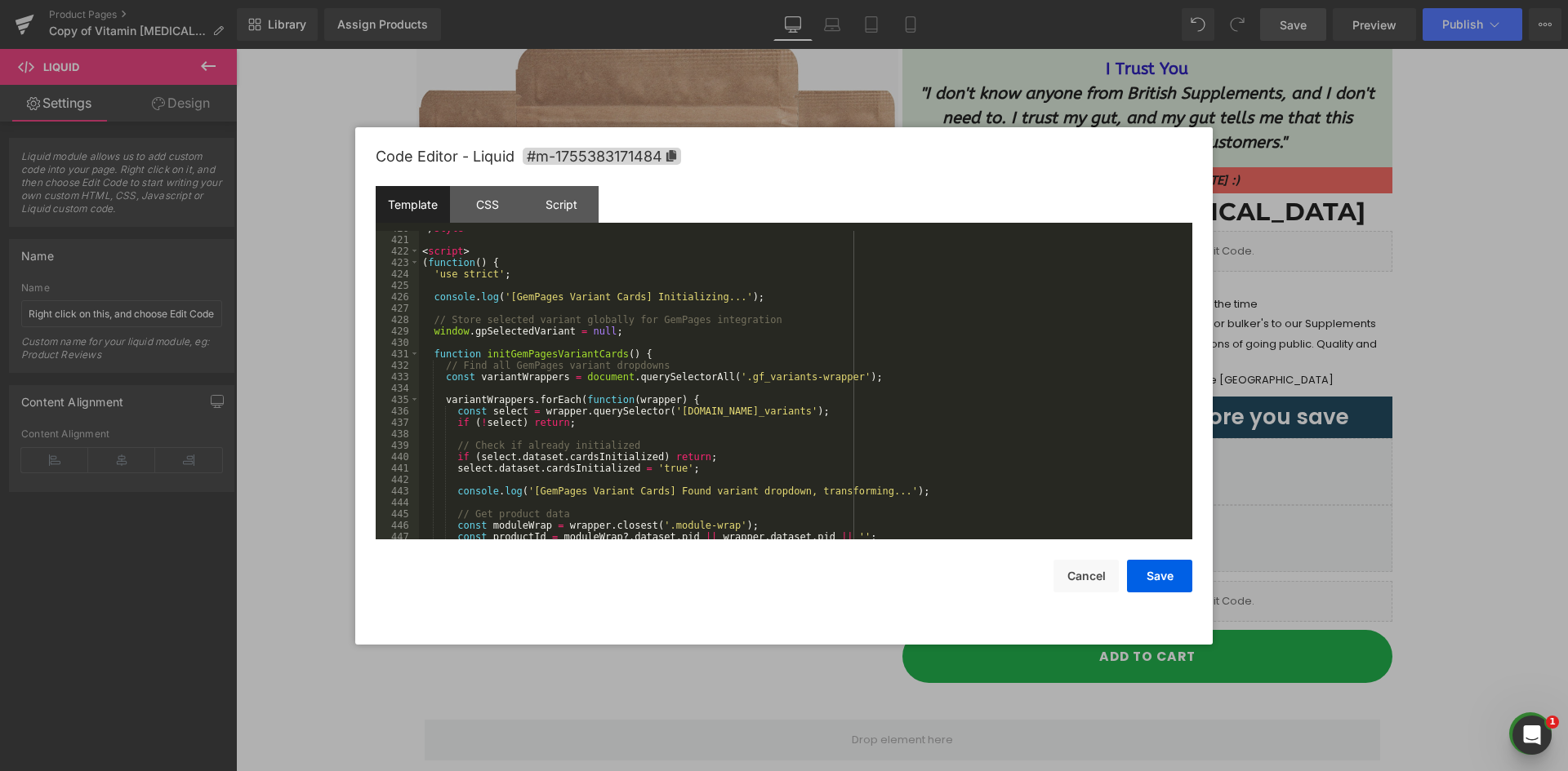
scroll to position [4648, 0]
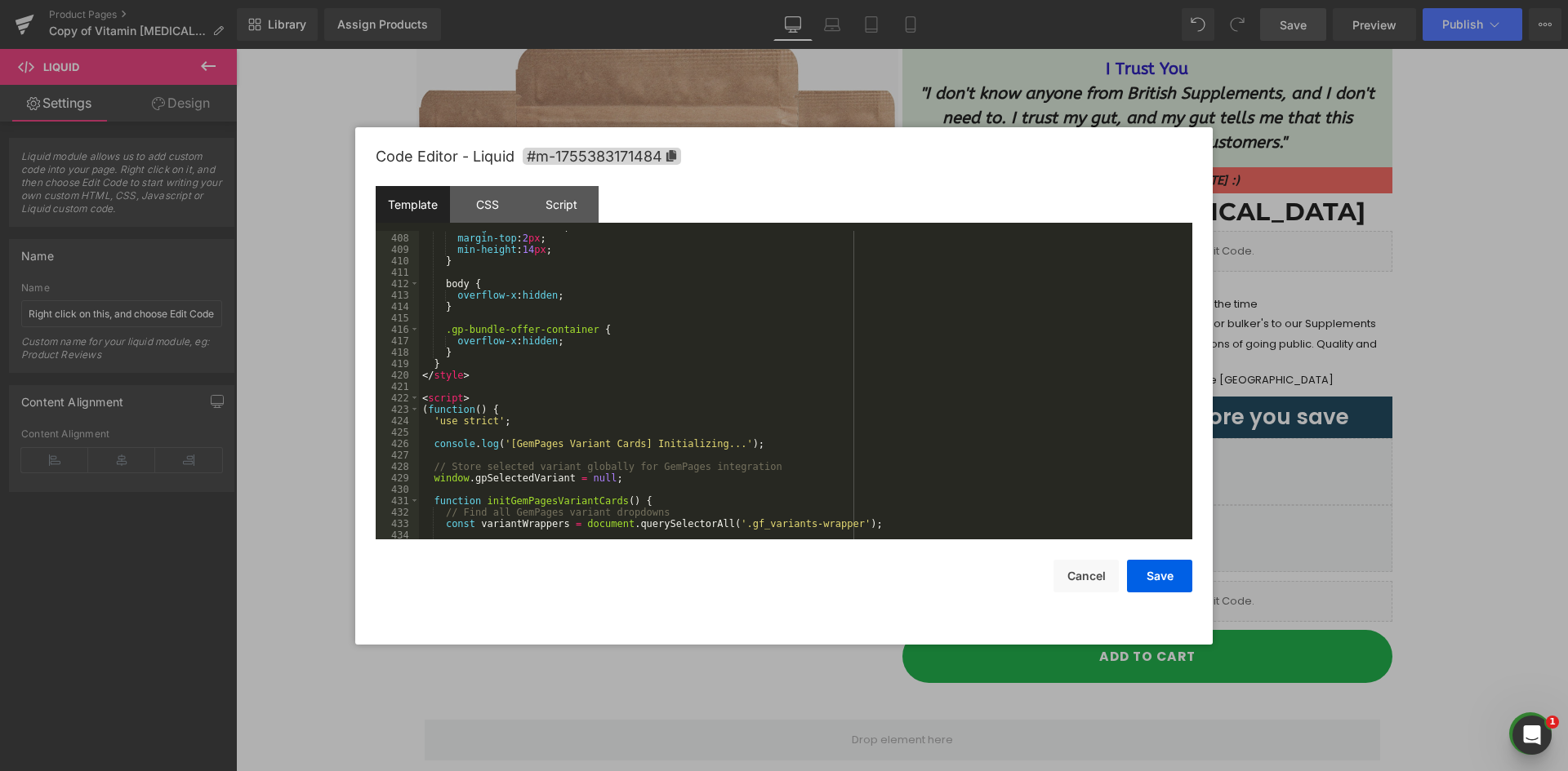
drag, startPoint x: 488, startPoint y: 420, endPoint x: 521, endPoint y: 394, distance: 42.0
click at [489, 420] on div "background : #003049 ; margin-top : 2 px ; min-height : 14 px ; } body { overfl…" at bounding box center [802, 386] width 766 height 332
click at [521, 394] on div "background : #003049 ; margin-top : 2 px ; min-height : 14 px ; } body { overfl…" at bounding box center [802, 386] width 766 height 332
drag, startPoint x: 426, startPoint y: 411, endPoint x: 439, endPoint y: 427, distance: 20.6
click at [438, 427] on div "background : #003049 ; margin-top : 2 px ; min-height : 14 px ; } body { overfl…" at bounding box center [802, 386] width 766 height 332
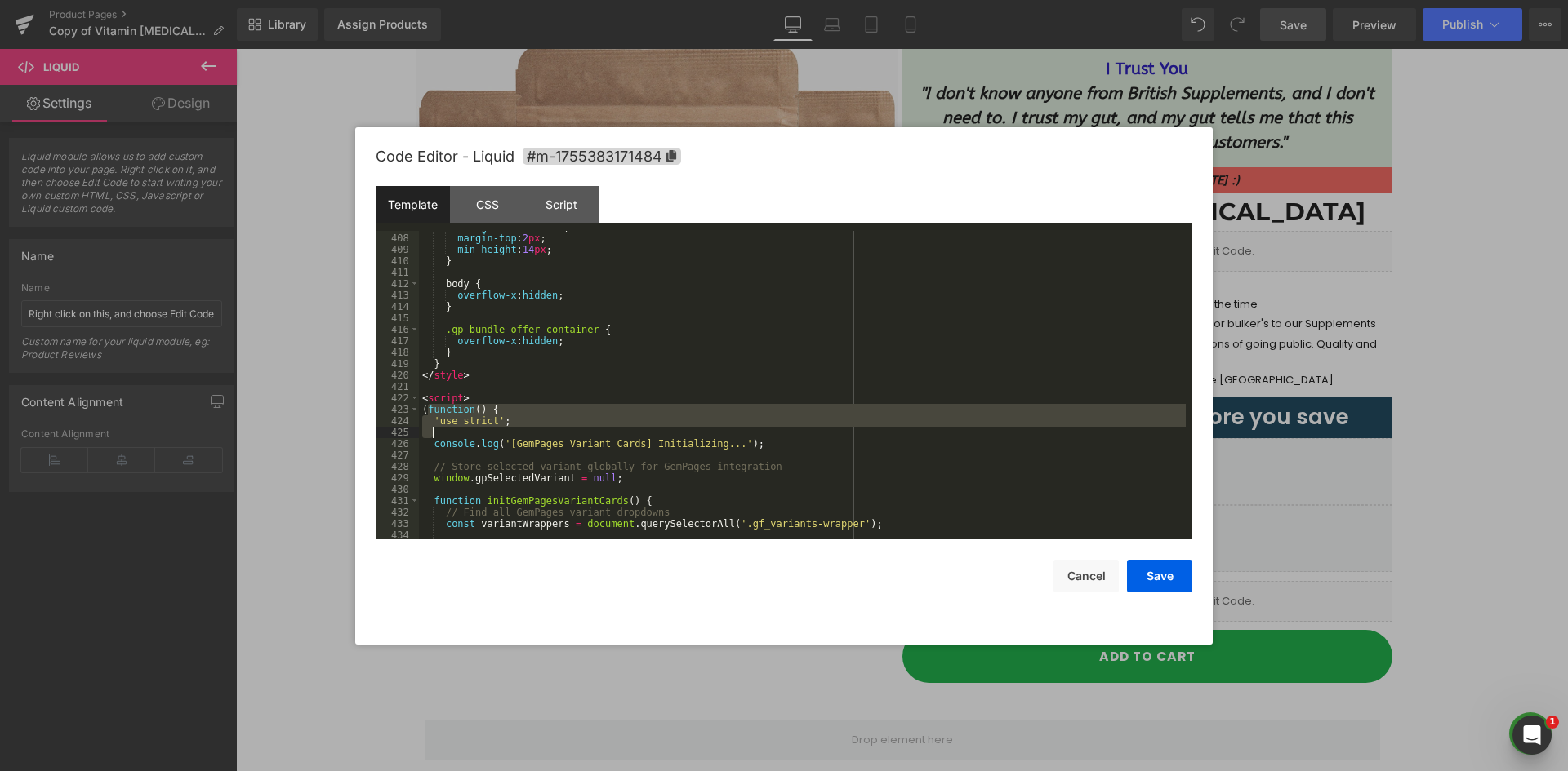
click at [469, 417] on div "background : #003049 ; margin-top : 2 px ; min-height : 14 px ; } body { overfl…" at bounding box center [802, 385] width 766 height 308
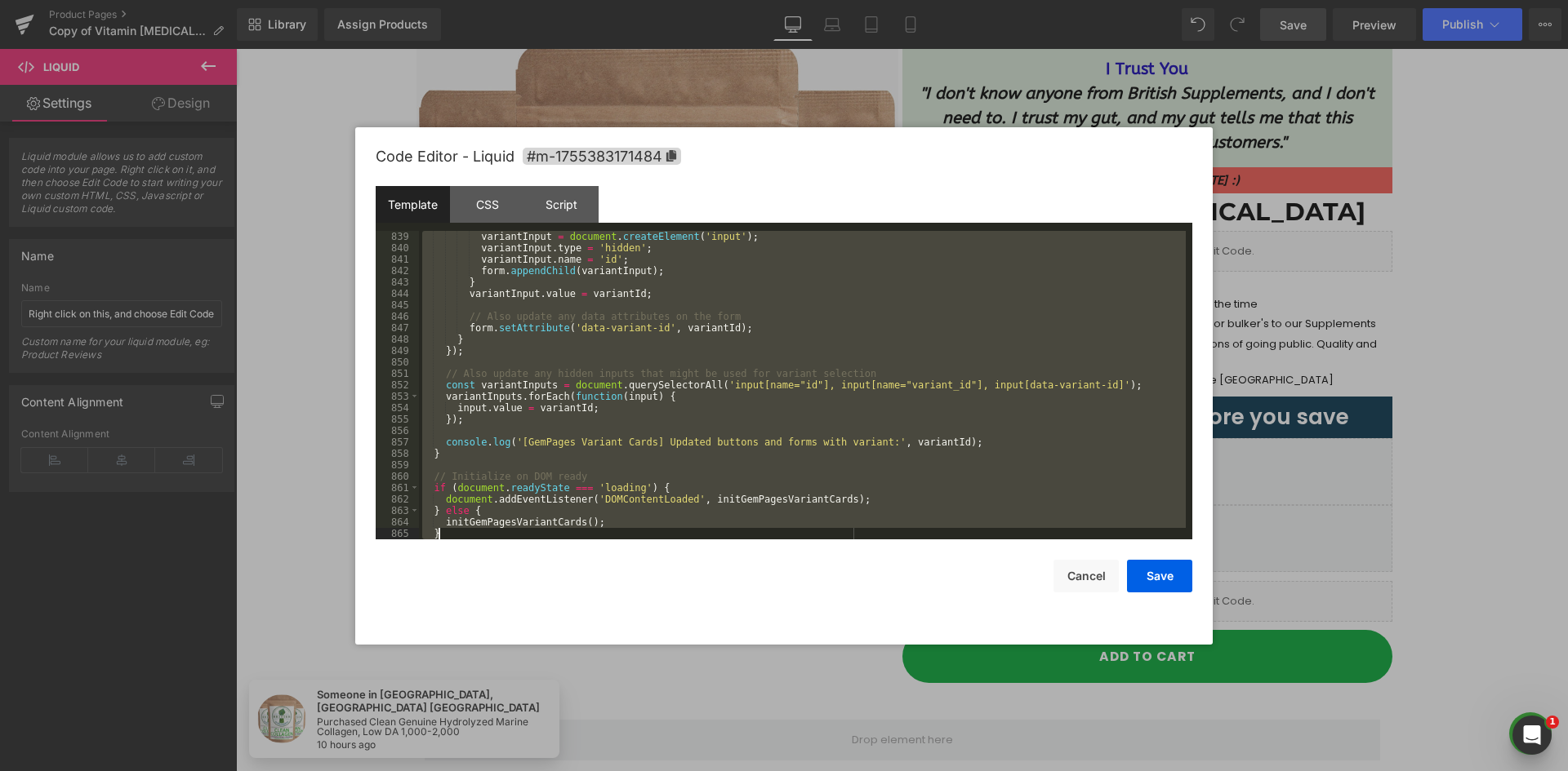
scroll to position [9986, 0]
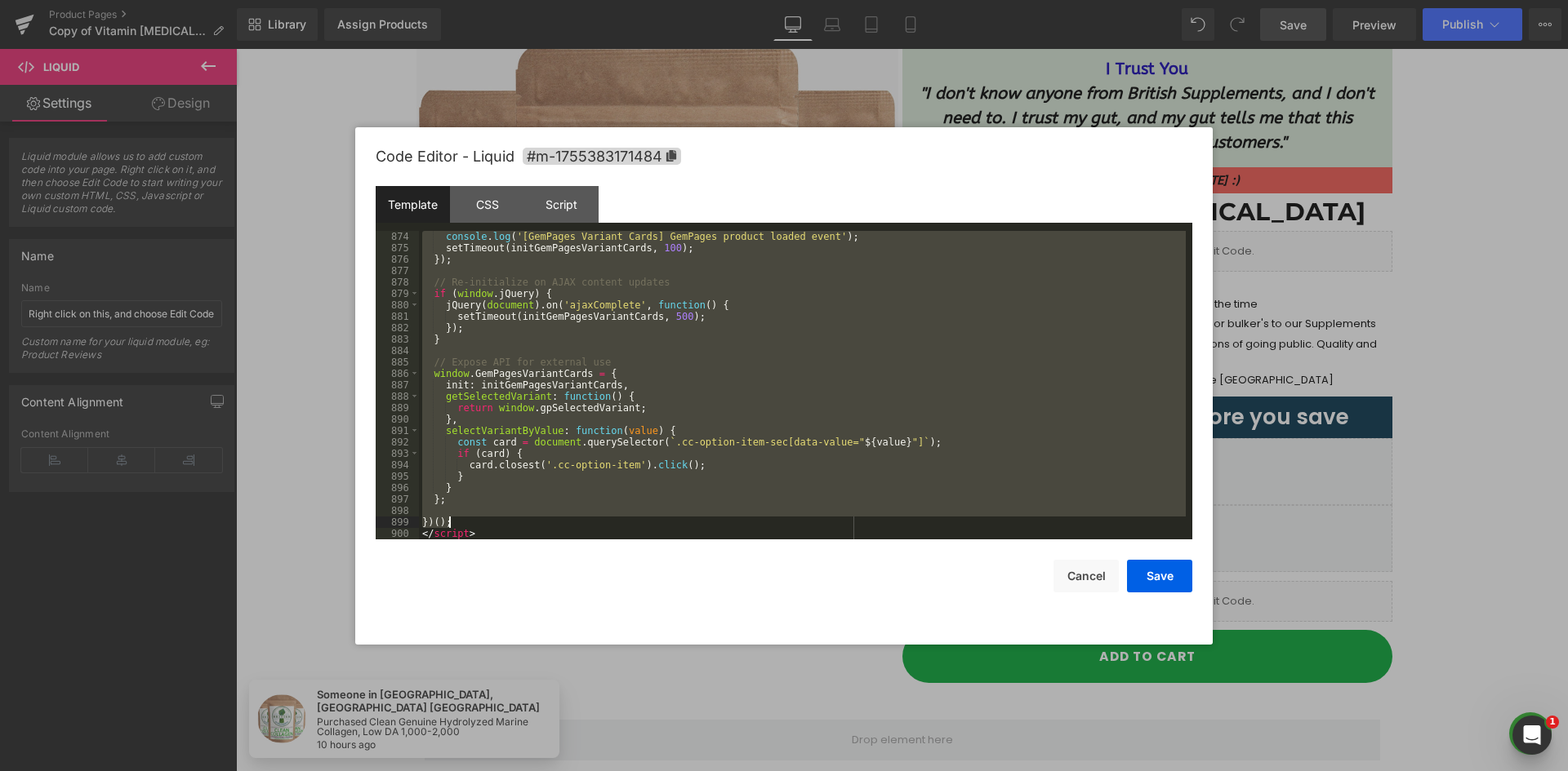
drag, startPoint x: 423, startPoint y: 412, endPoint x: 485, endPoint y: 512, distance: 117.7
click at [481, 515] on div "console . log ( '[GemPages Variant Cards] GemPages product loaded event' ) ; se…" at bounding box center [802, 397] width 766 height 332
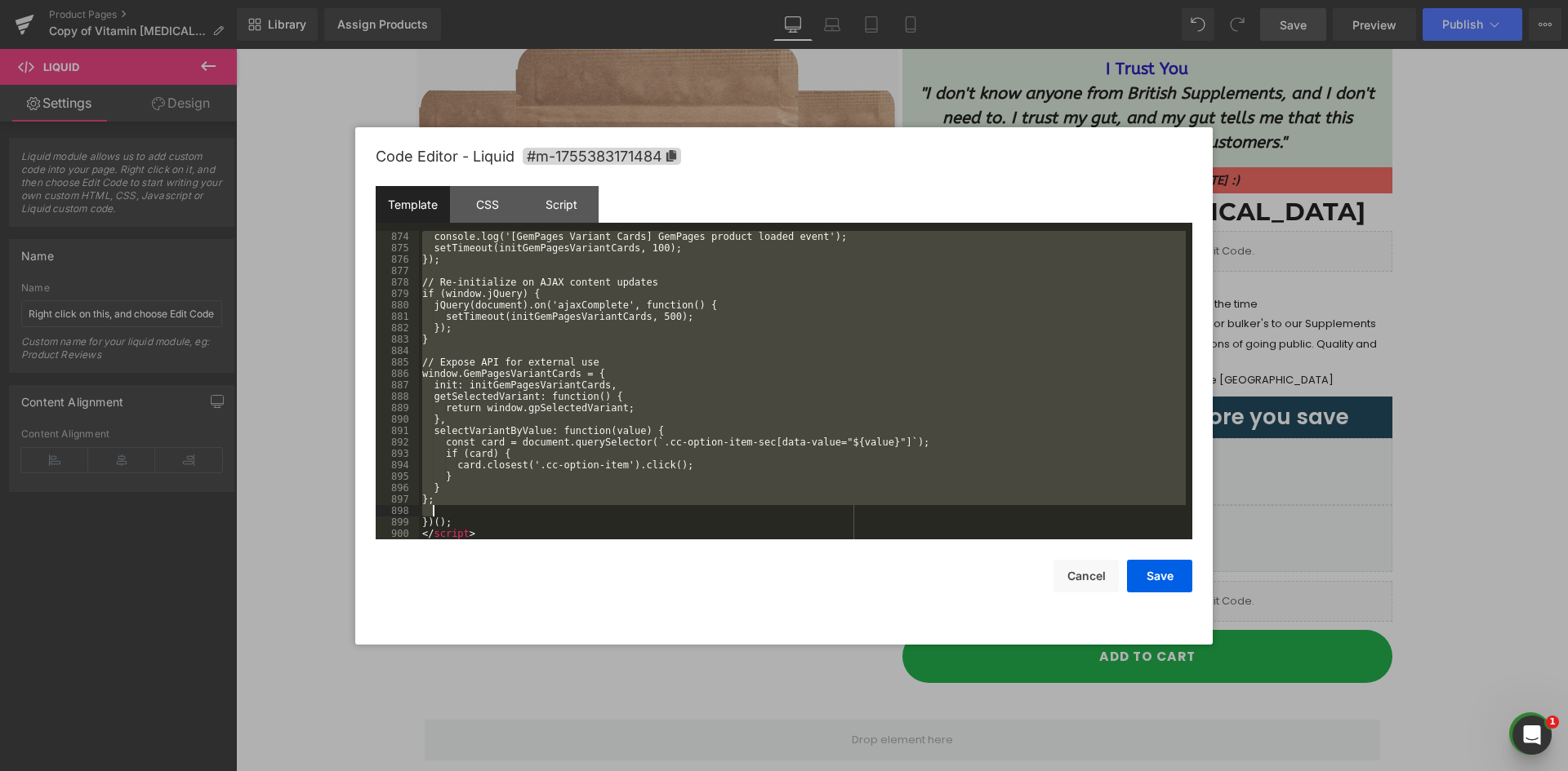
drag, startPoint x: 450, startPoint y: 522, endPoint x: 462, endPoint y: 521, distance: 12.0
click at [451, 522] on div "console.log('[GemPages Variant Cards] GemPages product loaded event'); setTimeo…" at bounding box center [802, 397] width 766 height 332
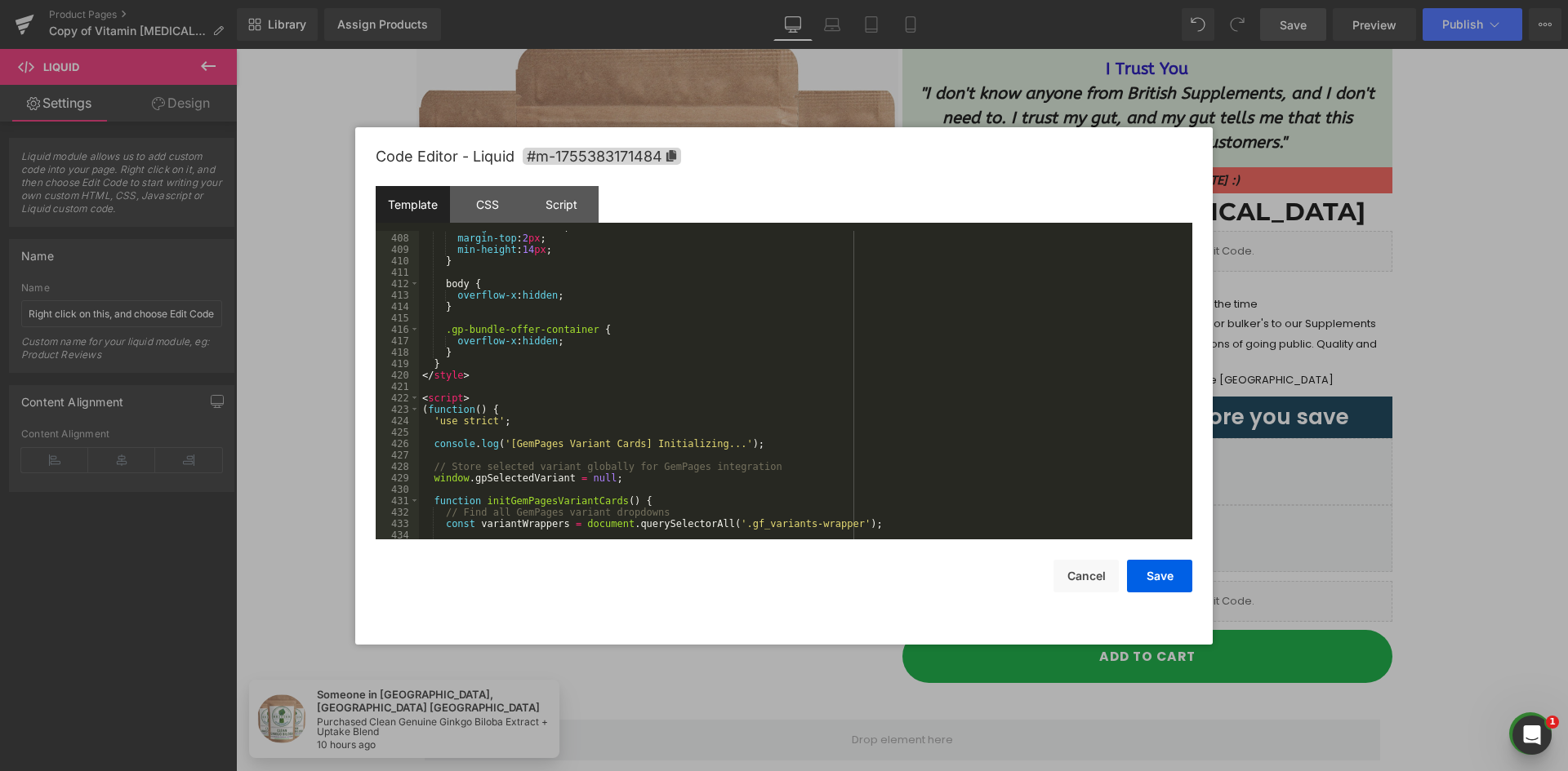
scroll to position [4747, 0]
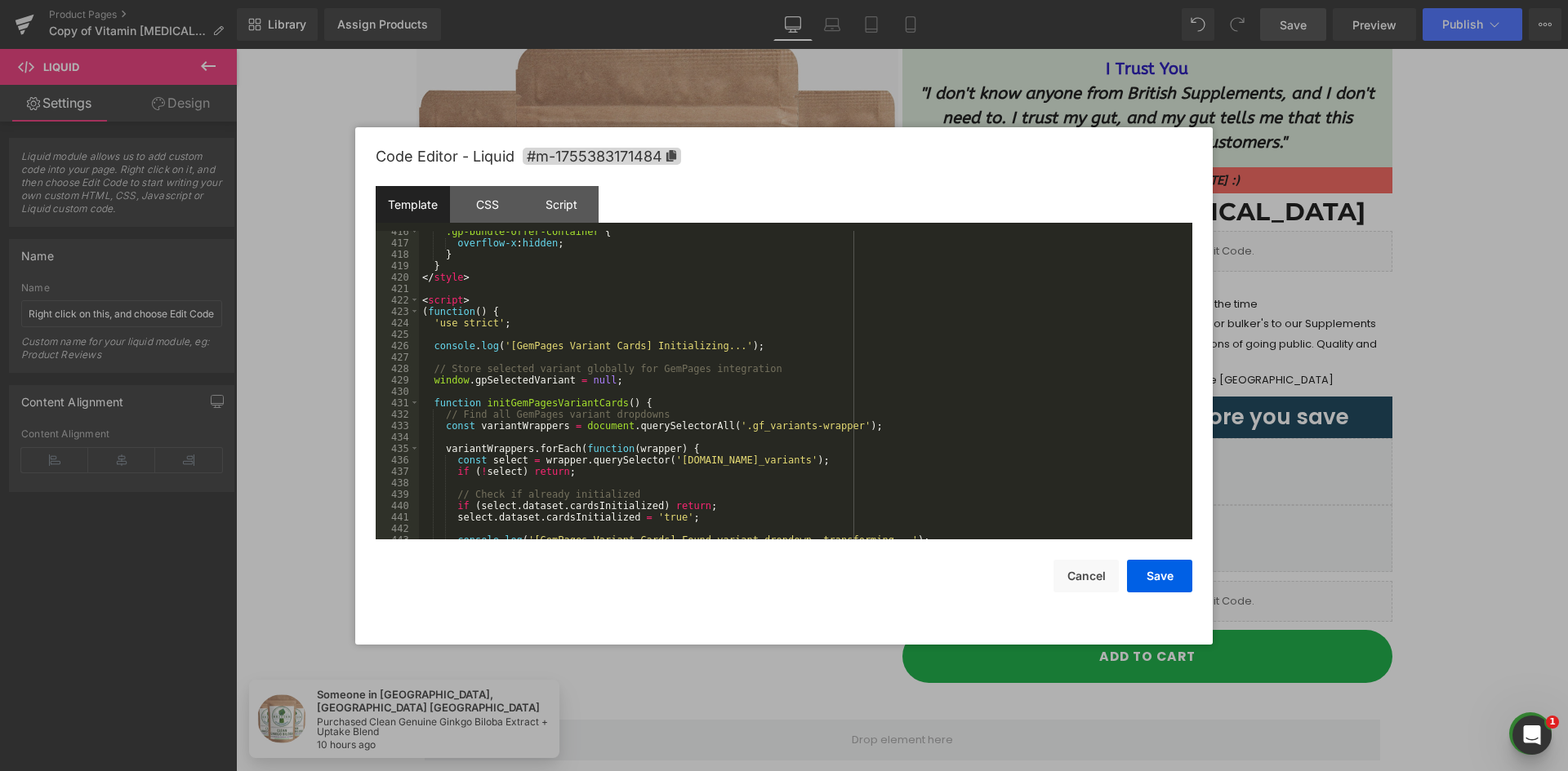
click at [450, 331] on div ".gp-bundle-offer-container { overflow-x : hidden ; } } </ style > < script > ( …" at bounding box center [802, 392] width 766 height 332
drag, startPoint x: 447, startPoint y: 307, endPoint x: 441, endPoint y: 316, distance: 10.8
click at [447, 306] on div ".gp-bundle-offer-container { overflow-x : hidden ; } } </ style > < script > ( …" at bounding box center [802, 392] width 766 height 332
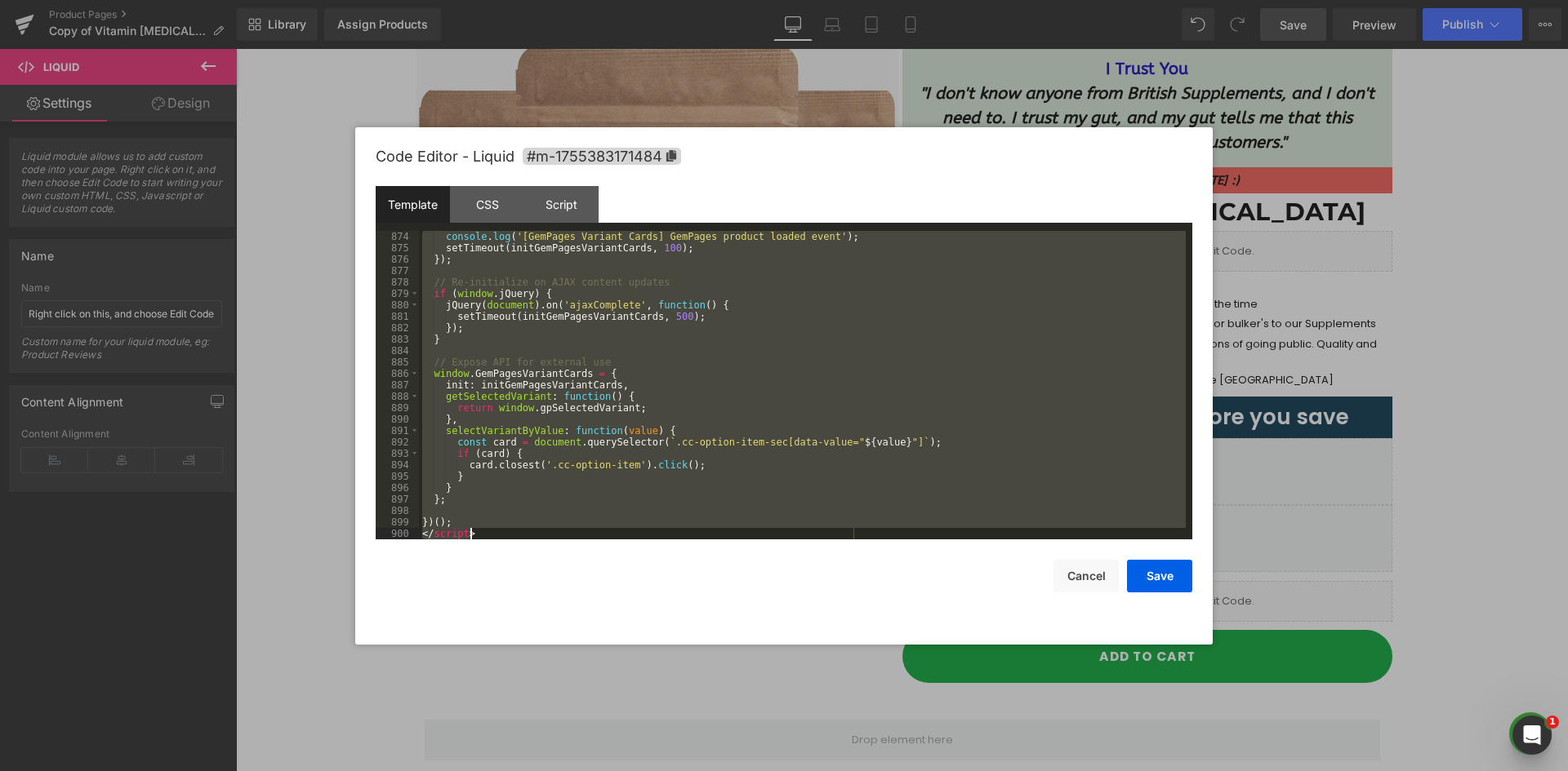
scroll to position [9986, 0]
drag, startPoint x: 423, startPoint y: 312, endPoint x: 460, endPoint y: 519, distance: 210.3
click at [460, 519] on div "console . log ( '[GemPages Variant Cards] GemPages product loaded event' ) ; se…" at bounding box center [802, 397] width 766 height 332
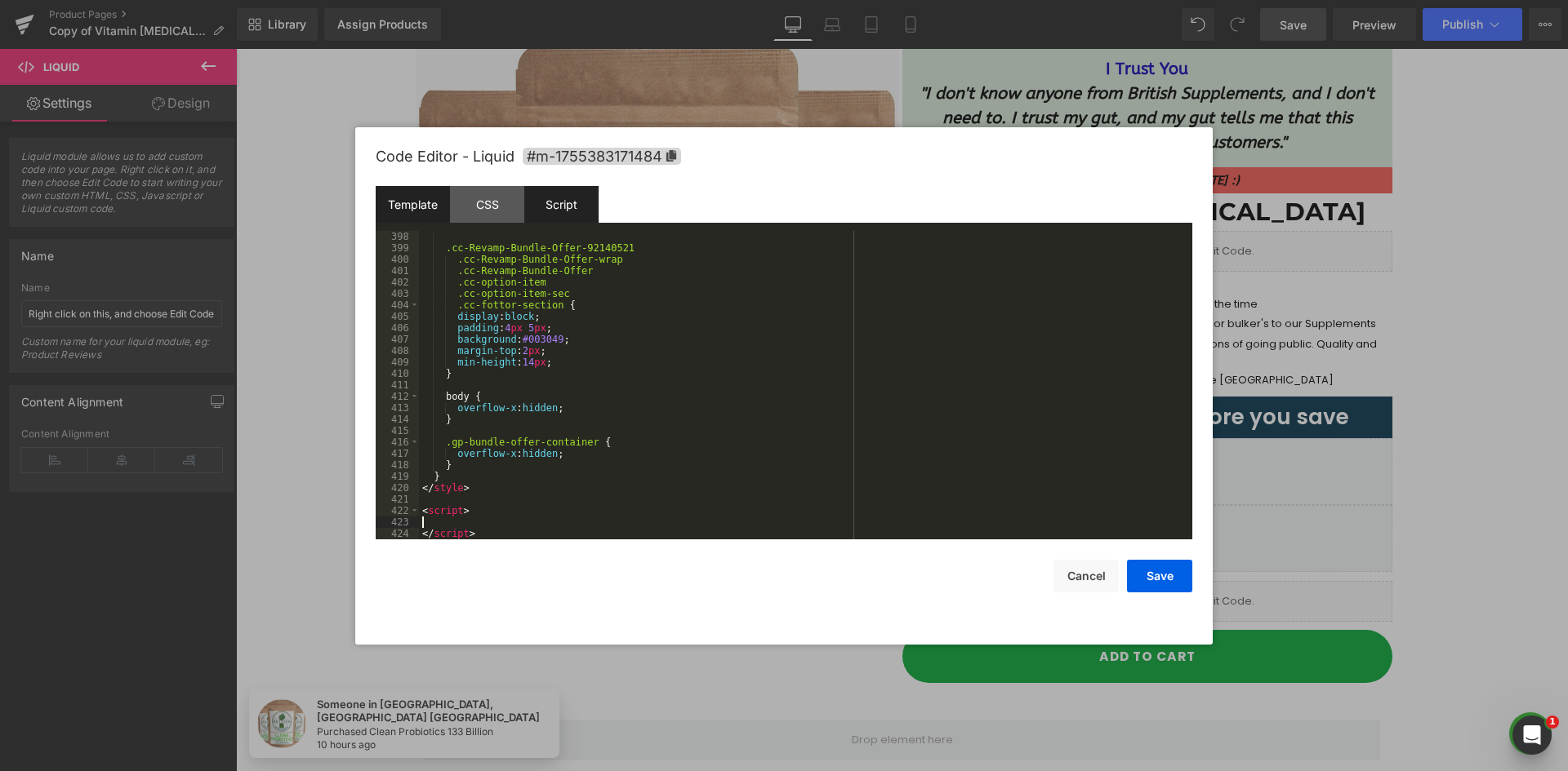
click at [549, 203] on div "Script" at bounding box center [561, 204] width 74 height 37
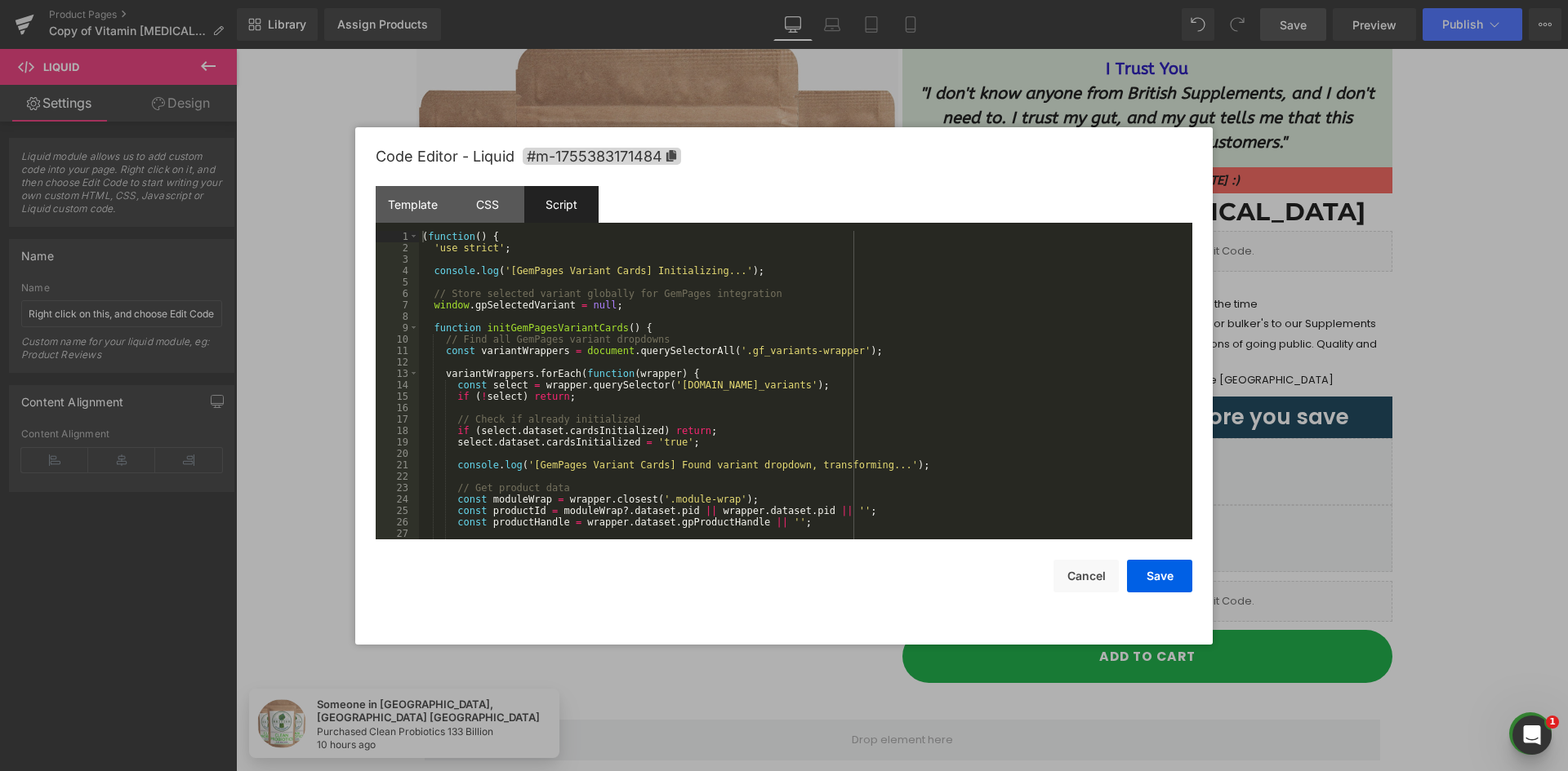
click at [547, 298] on div "( function ( ) { 'use strict' ; console . log ( '[GemPages Variant Cards] Initi…" at bounding box center [802, 397] width 766 height 332
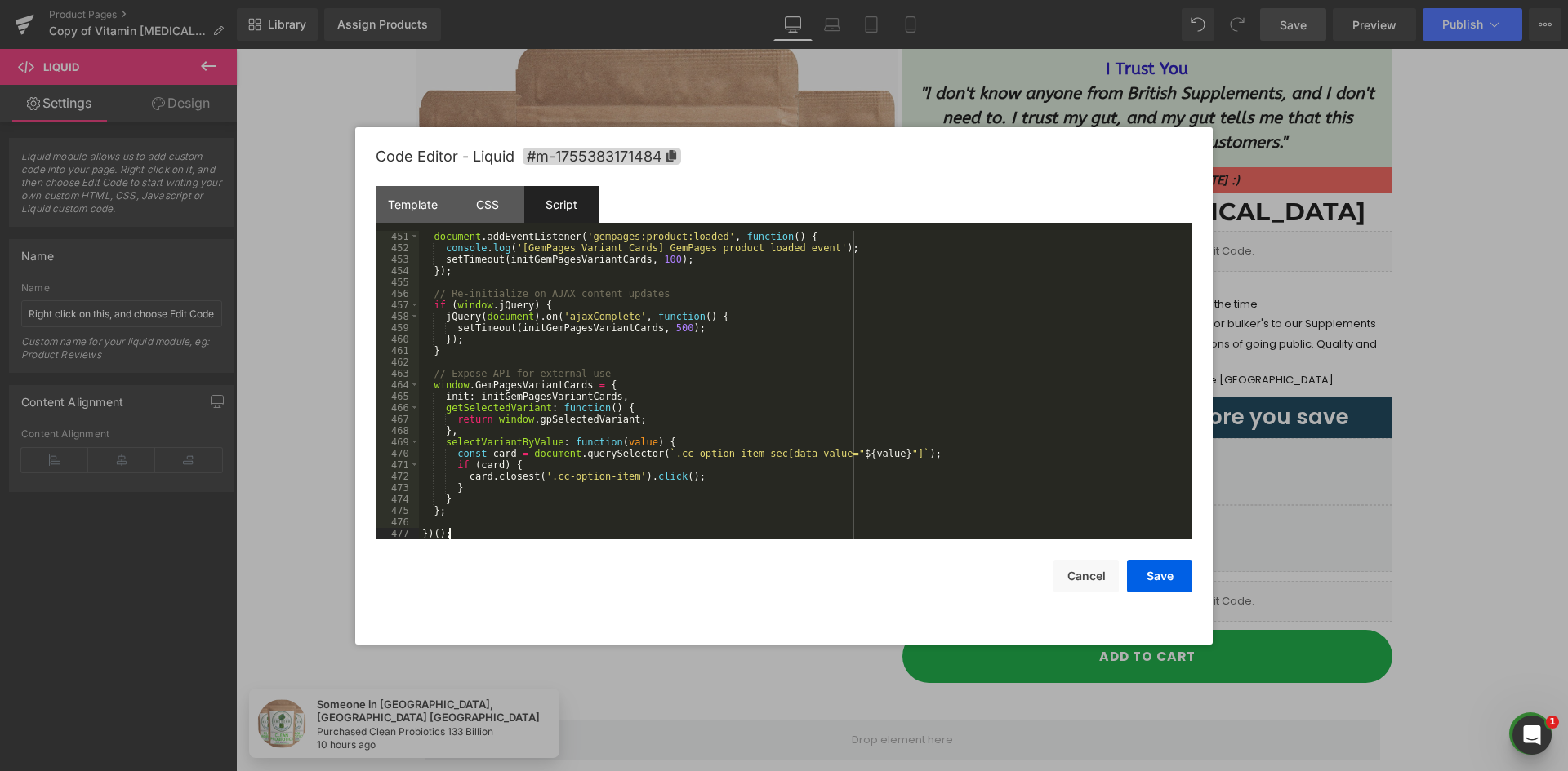
scroll to position [5153, 0]
click at [424, 209] on div "Template" at bounding box center [412, 204] width 74 height 37
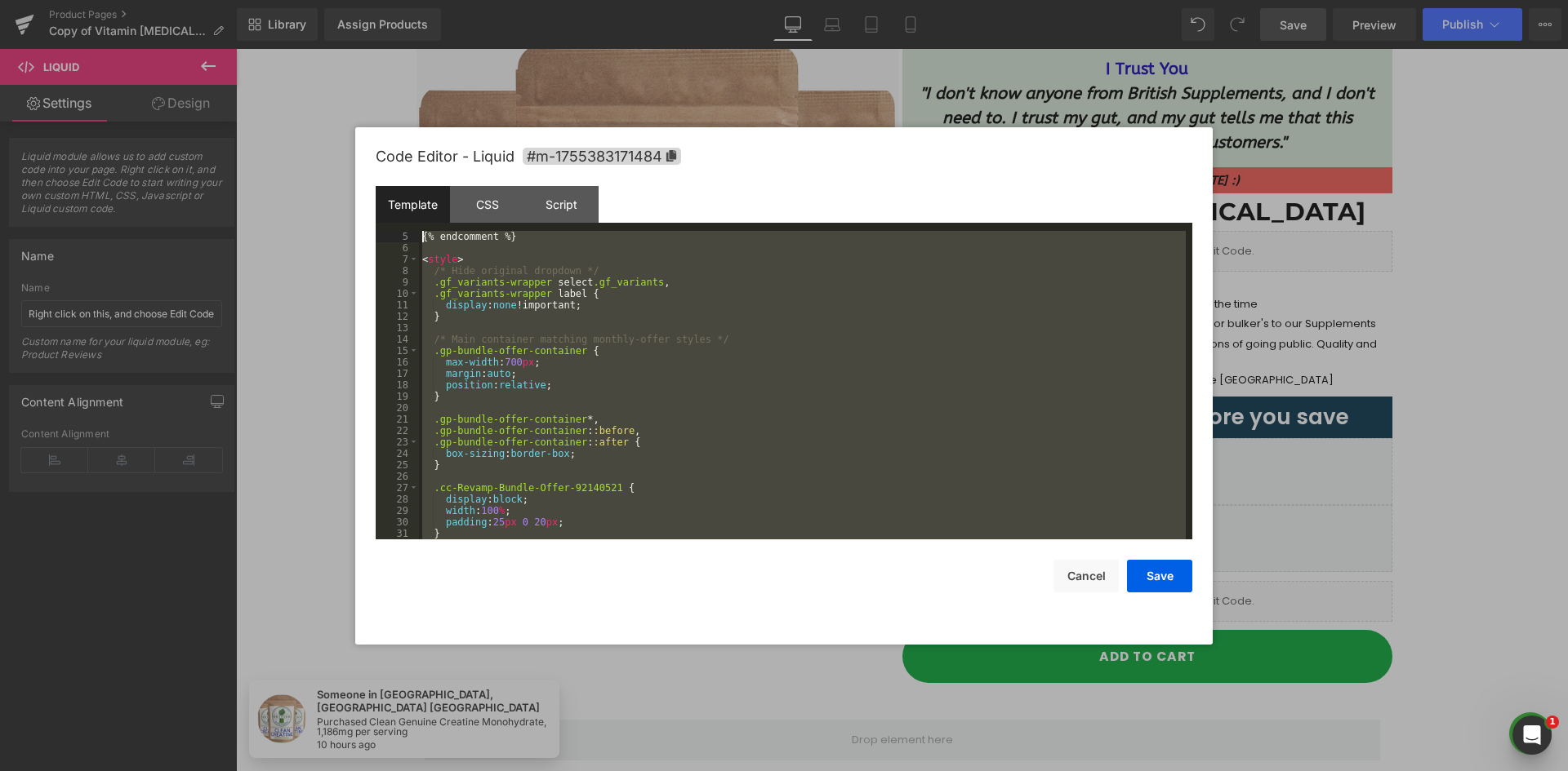
scroll to position [0, 0]
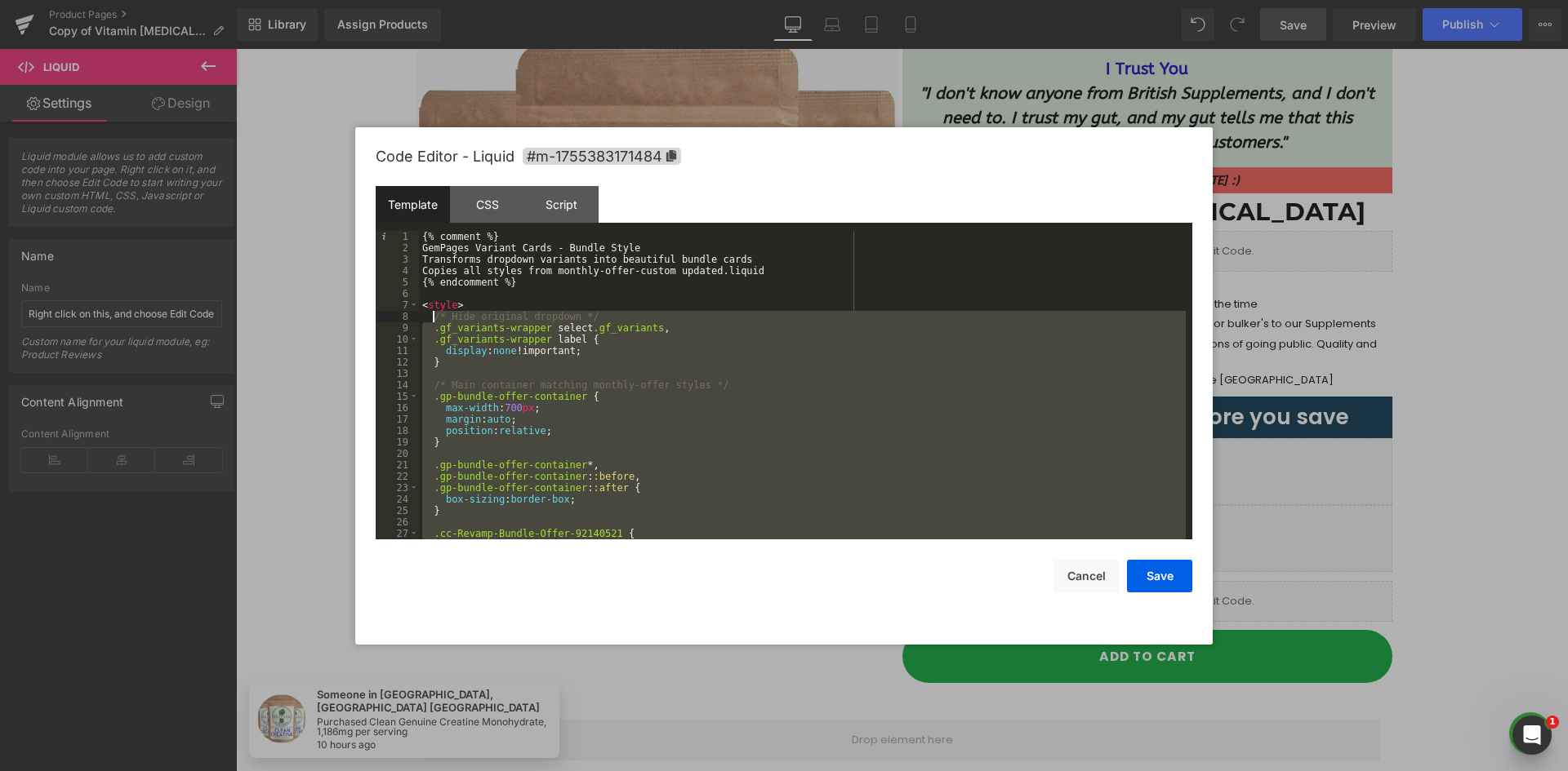
drag, startPoint x: 445, startPoint y: 476, endPoint x: 436, endPoint y: 315, distance: 161.3
click at [432, 317] on div "{% comment %} GemPages Variant Cards - Bundle Style Transforms dropdown variant…" at bounding box center [802, 397] width 766 height 332
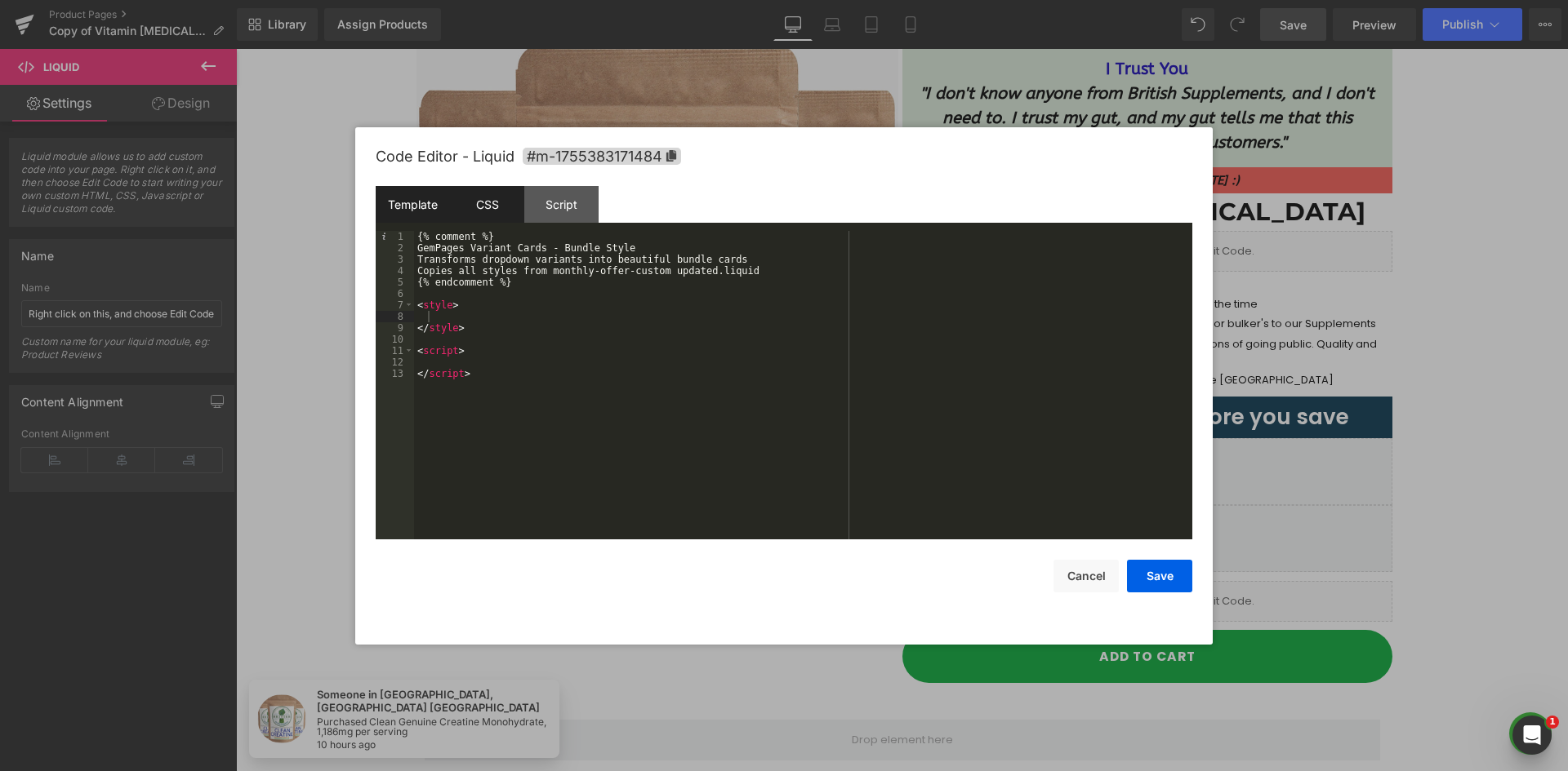
click at [503, 198] on div "CSS" at bounding box center [487, 204] width 74 height 37
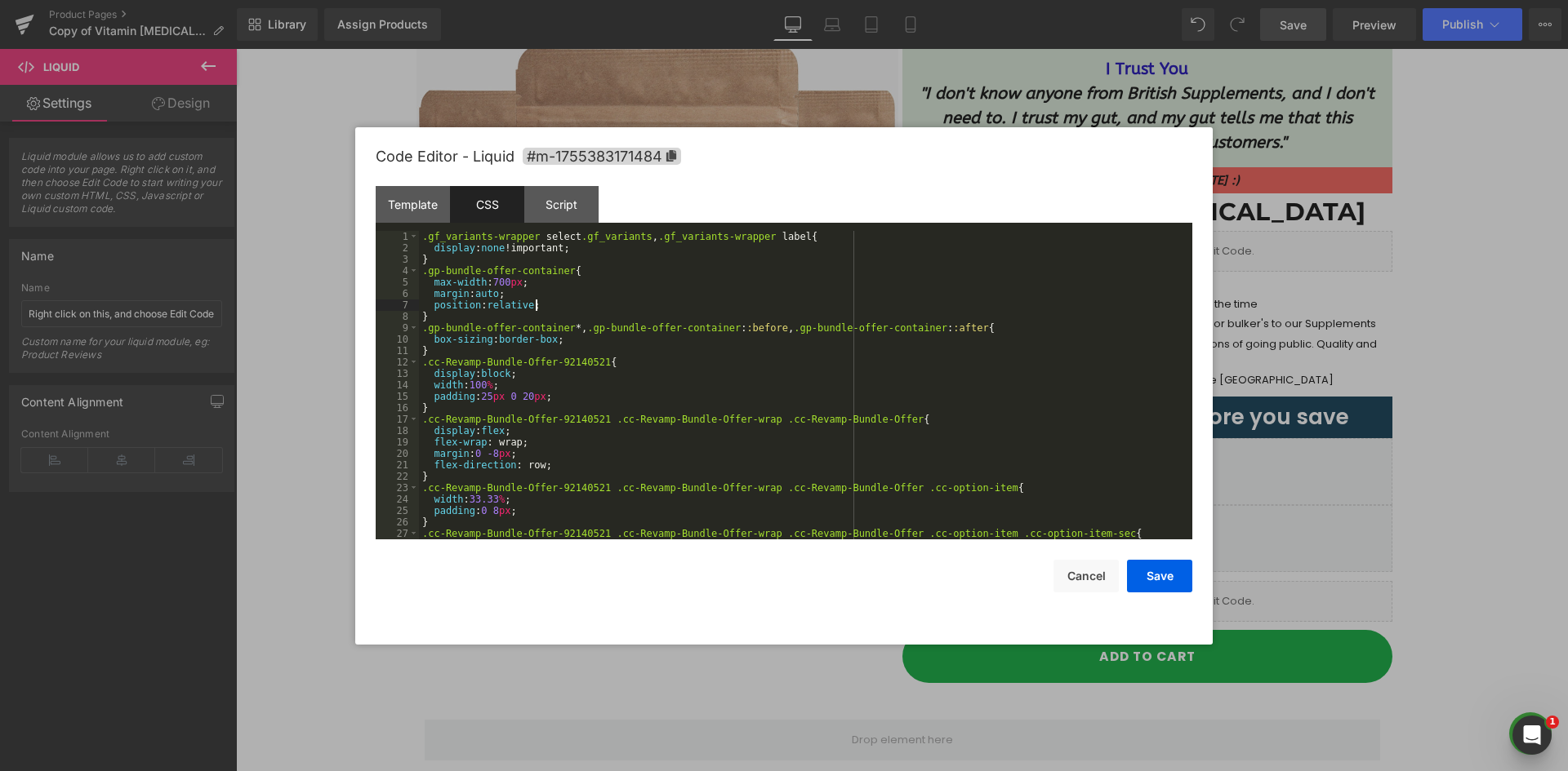
click at [574, 304] on div ".gf_variants-wrapper select .gf_variants , .gf_variants-wrapper label { display…" at bounding box center [802, 397] width 766 height 332
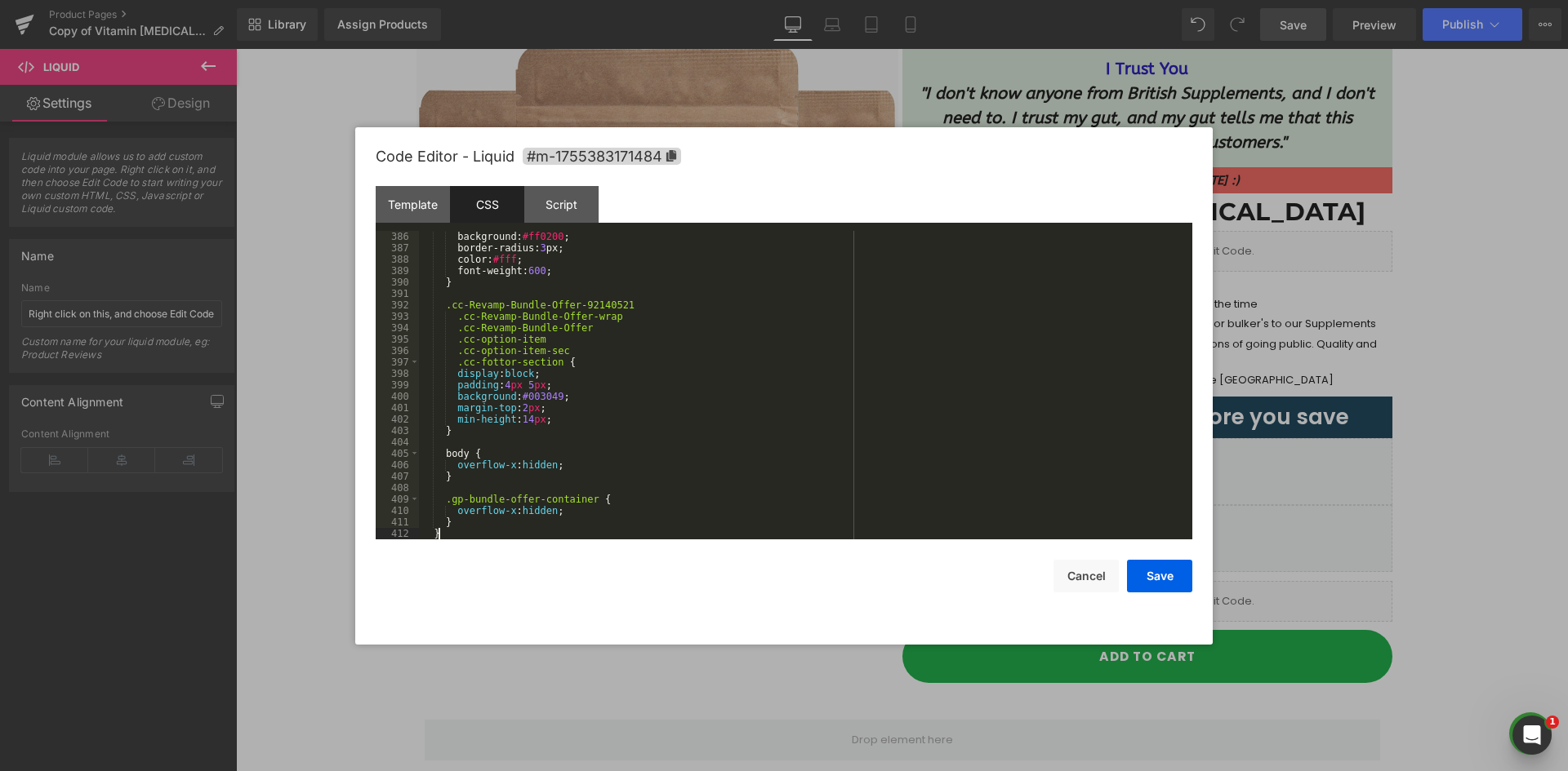
scroll to position [4398, 0]
click at [422, 209] on div "Template" at bounding box center [412, 204] width 74 height 37
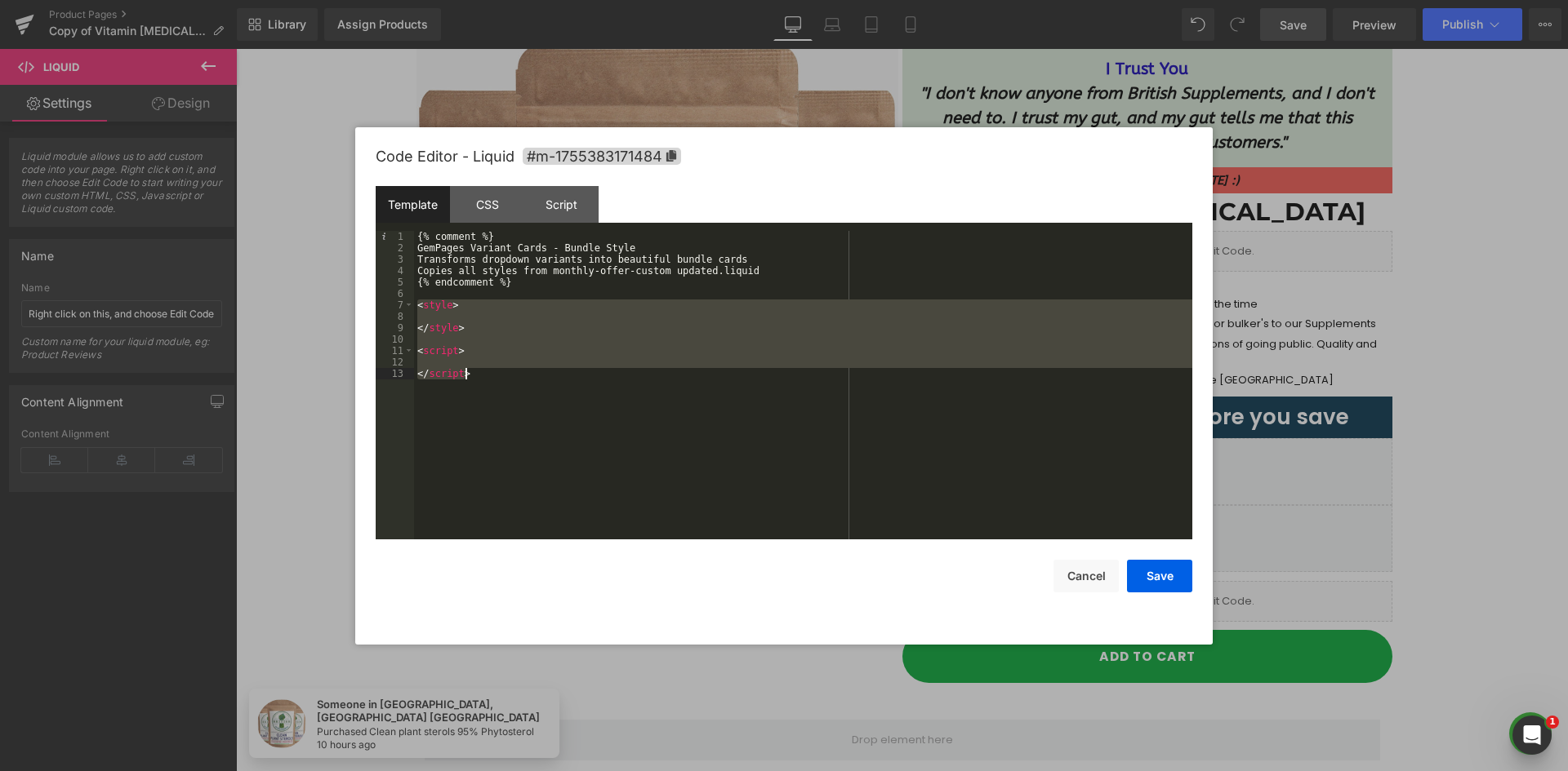
drag, startPoint x: 419, startPoint y: 307, endPoint x: 522, endPoint y: 404, distance: 141.5
click at [522, 404] on div "{% comment %} GemPages Variant Cards - Bundle Style Transforms dropdown variant…" at bounding box center [803, 397] width 778 height 332
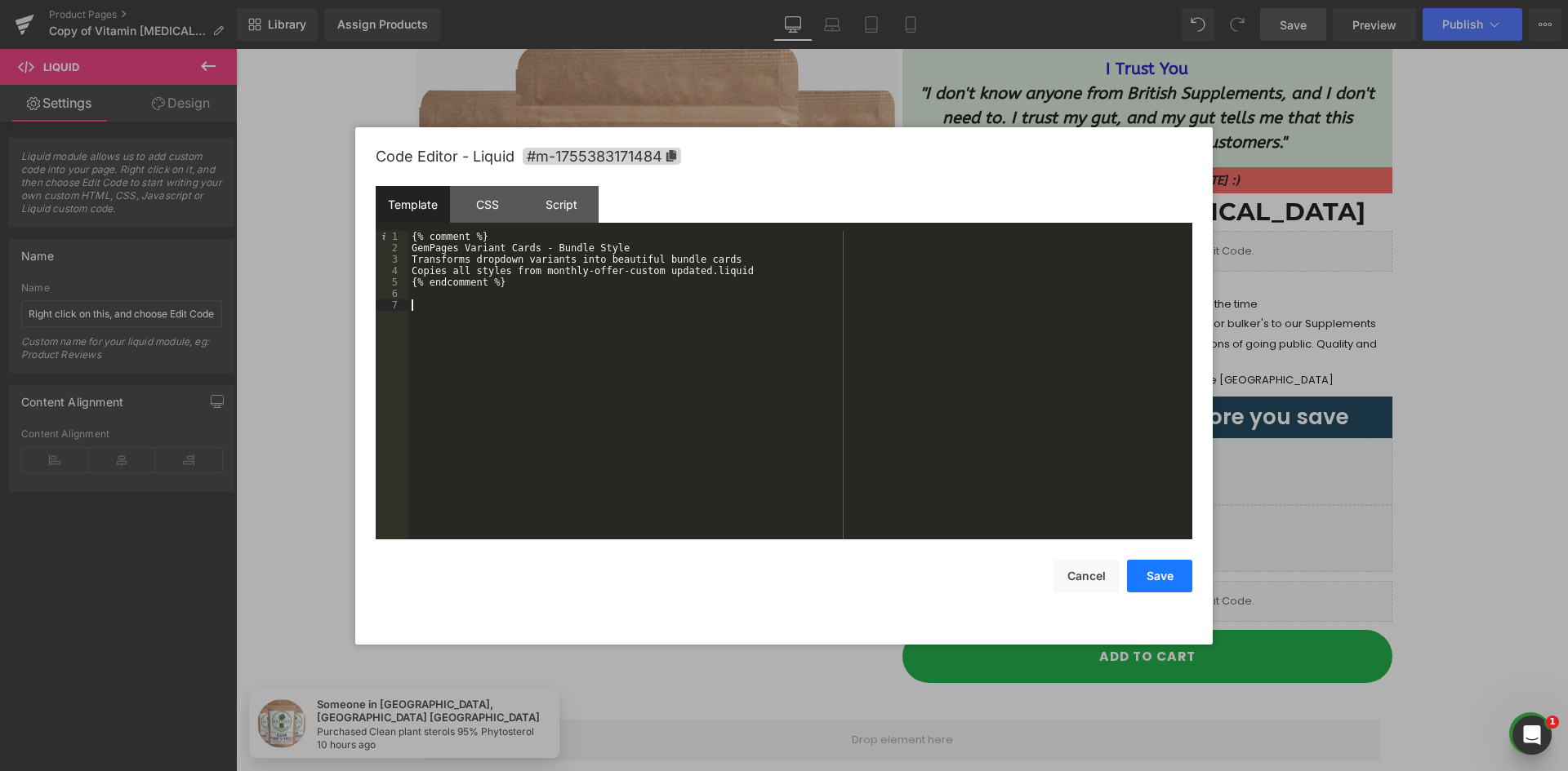
click at [1153, 573] on button "Save" at bounding box center [1158, 577] width 65 height 33
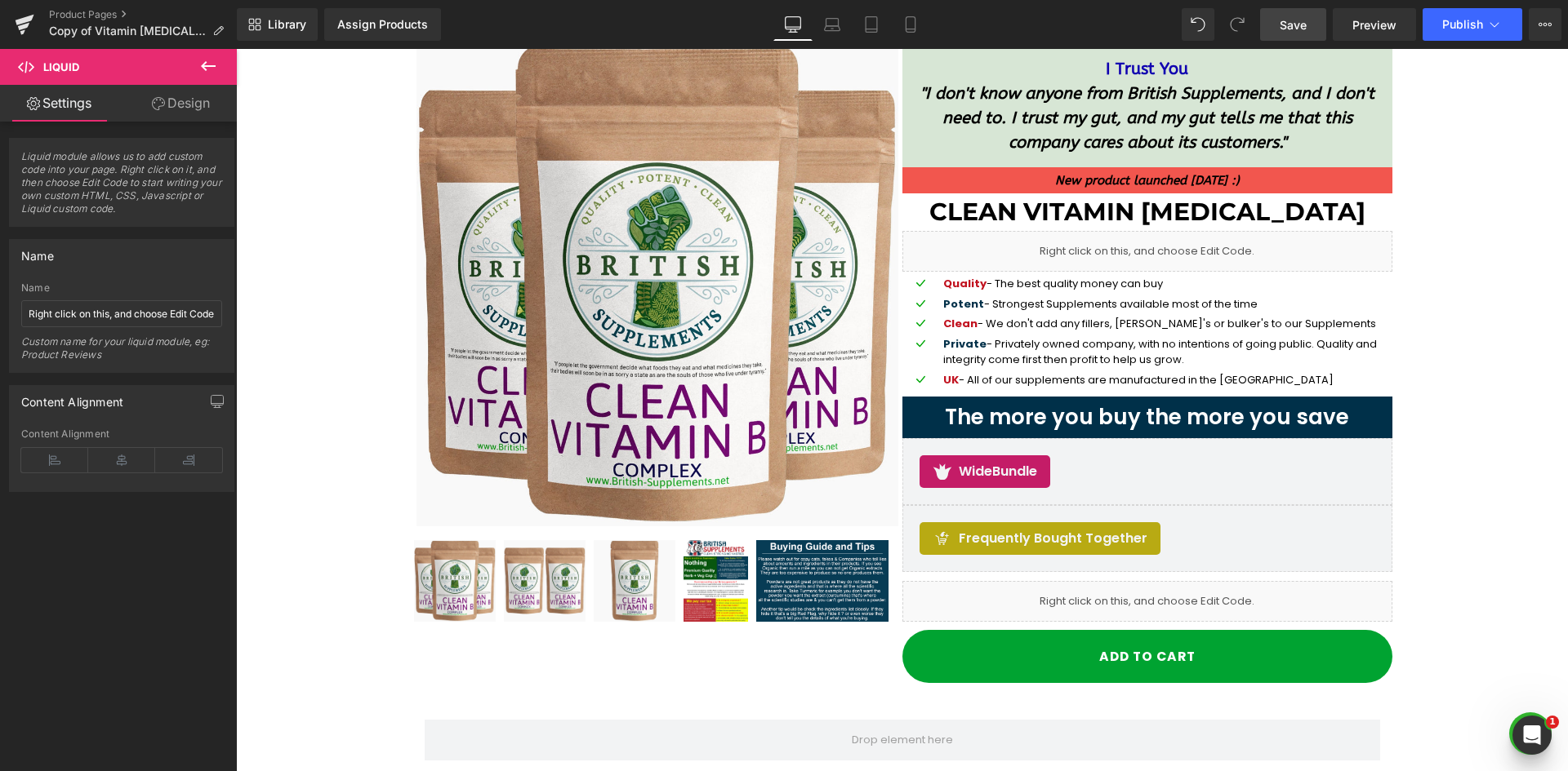
click at [1273, 16] on link "Save" at bounding box center [1293, 24] width 66 height 33
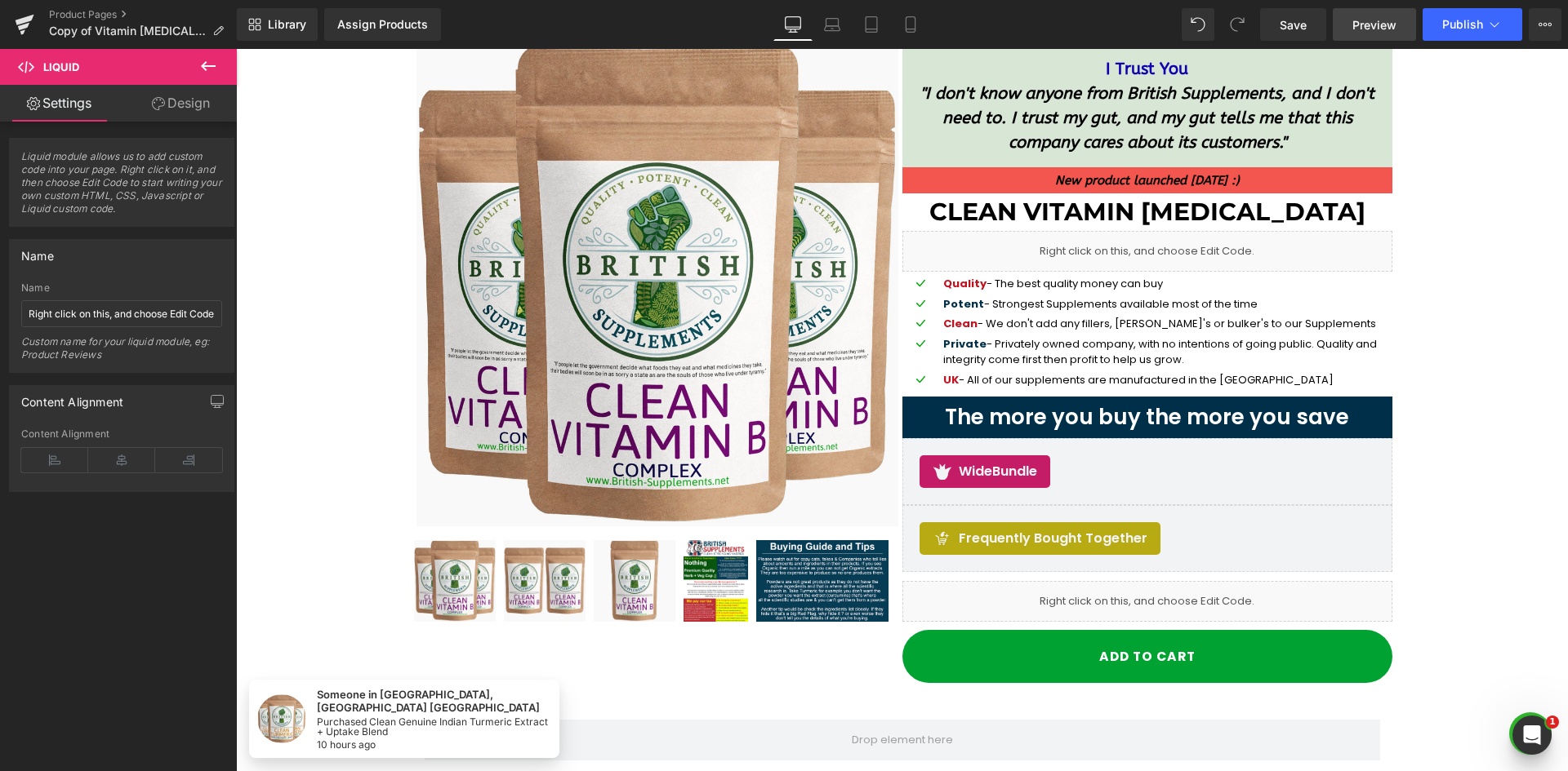
drag, startPoint x: 1371, startPoint y: 25, endPoint x: 1551, endPoint y: 0, distance: 181.7
click at [1371, 25] on span "Preview" at bounding box center [1373, 25] width 44 height 18
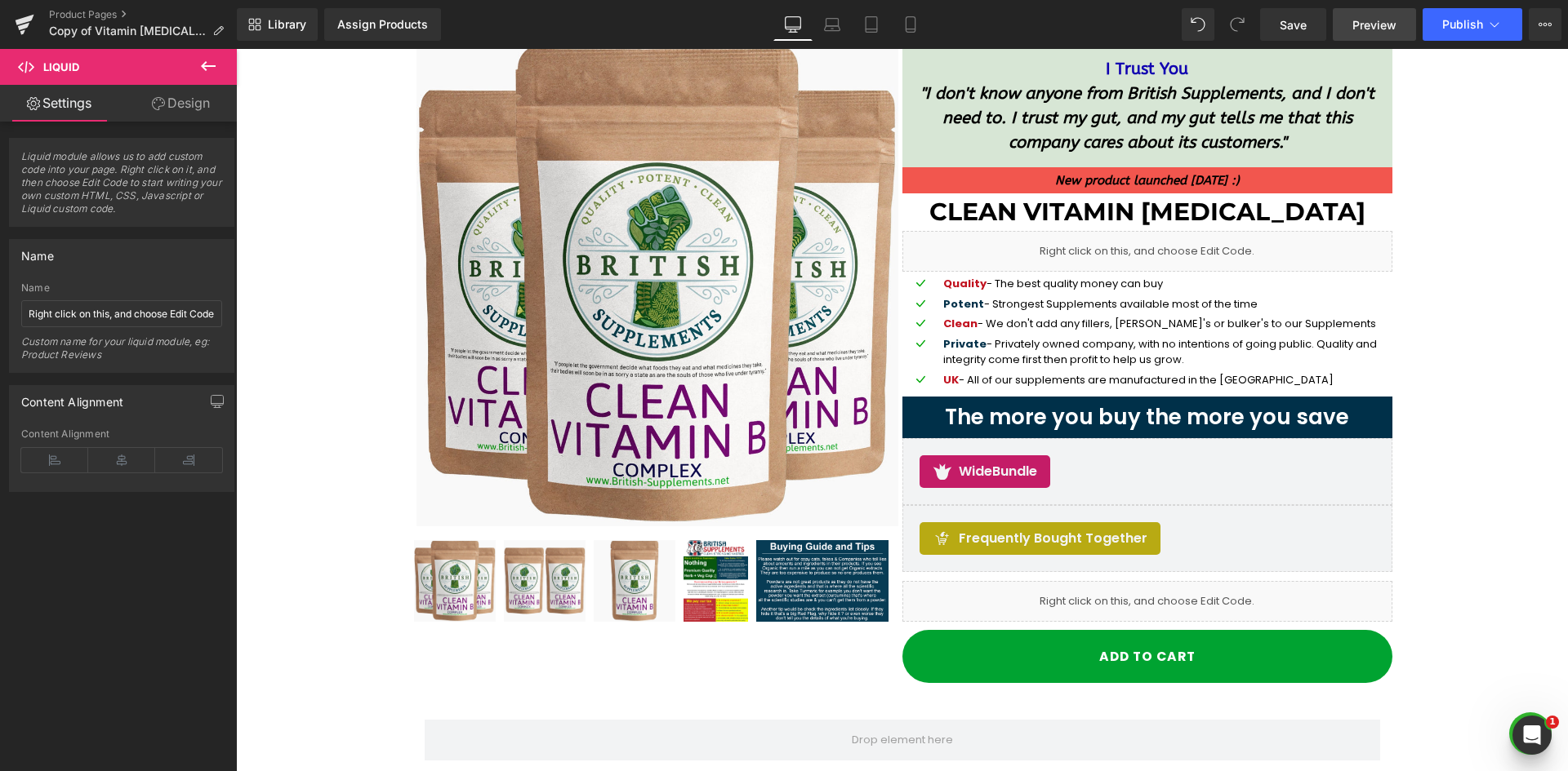
click at [1384, 24] on span "Preview" at bounding box center [1373, 25] width 44 height 18
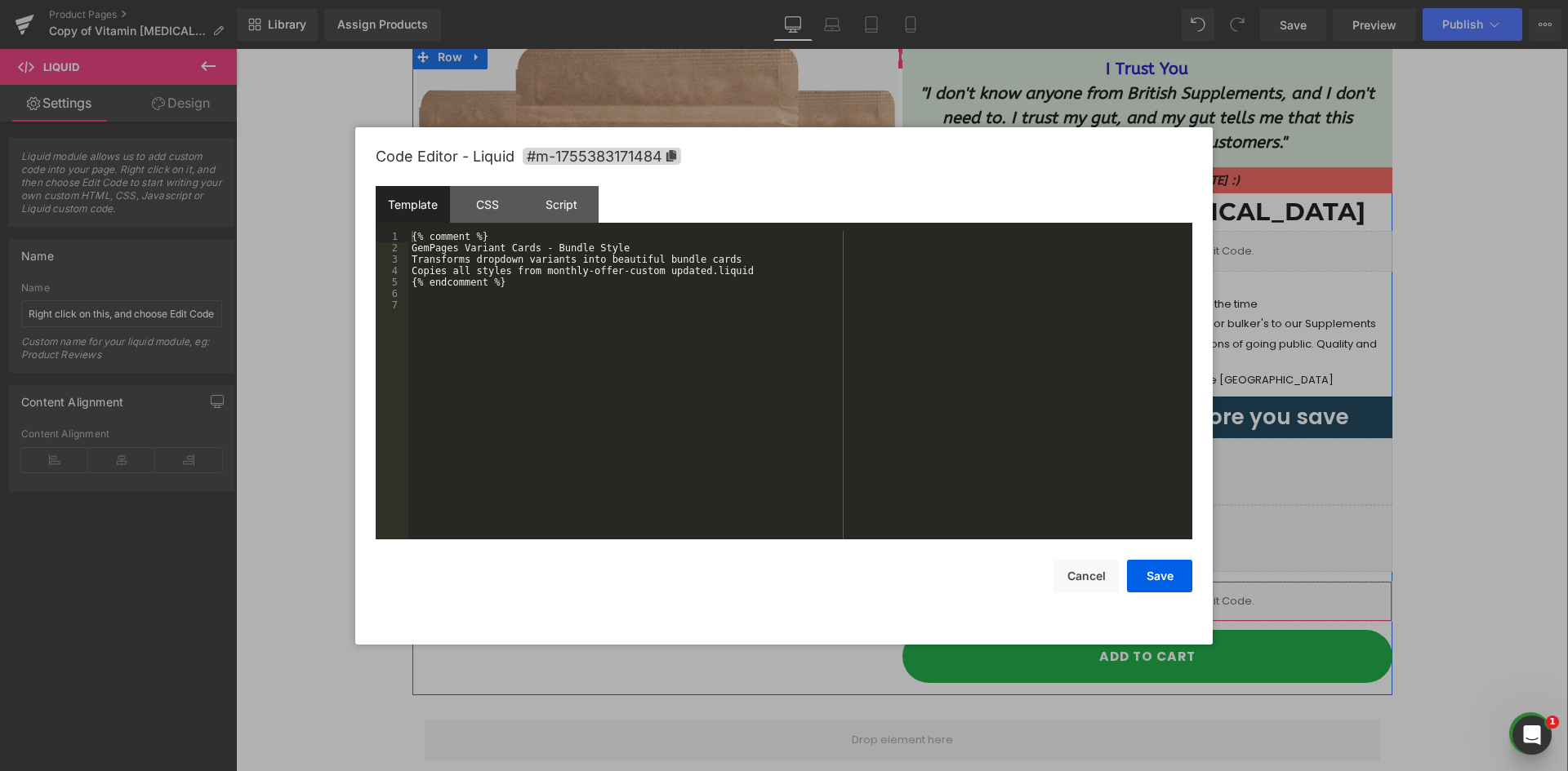
click at [1164, 592] on icon at bounding box center [1170, 593] width 12 height 13
click at [1083, 572] on button "Cancel" at bounding box center [1086, 577] width 65 height 33
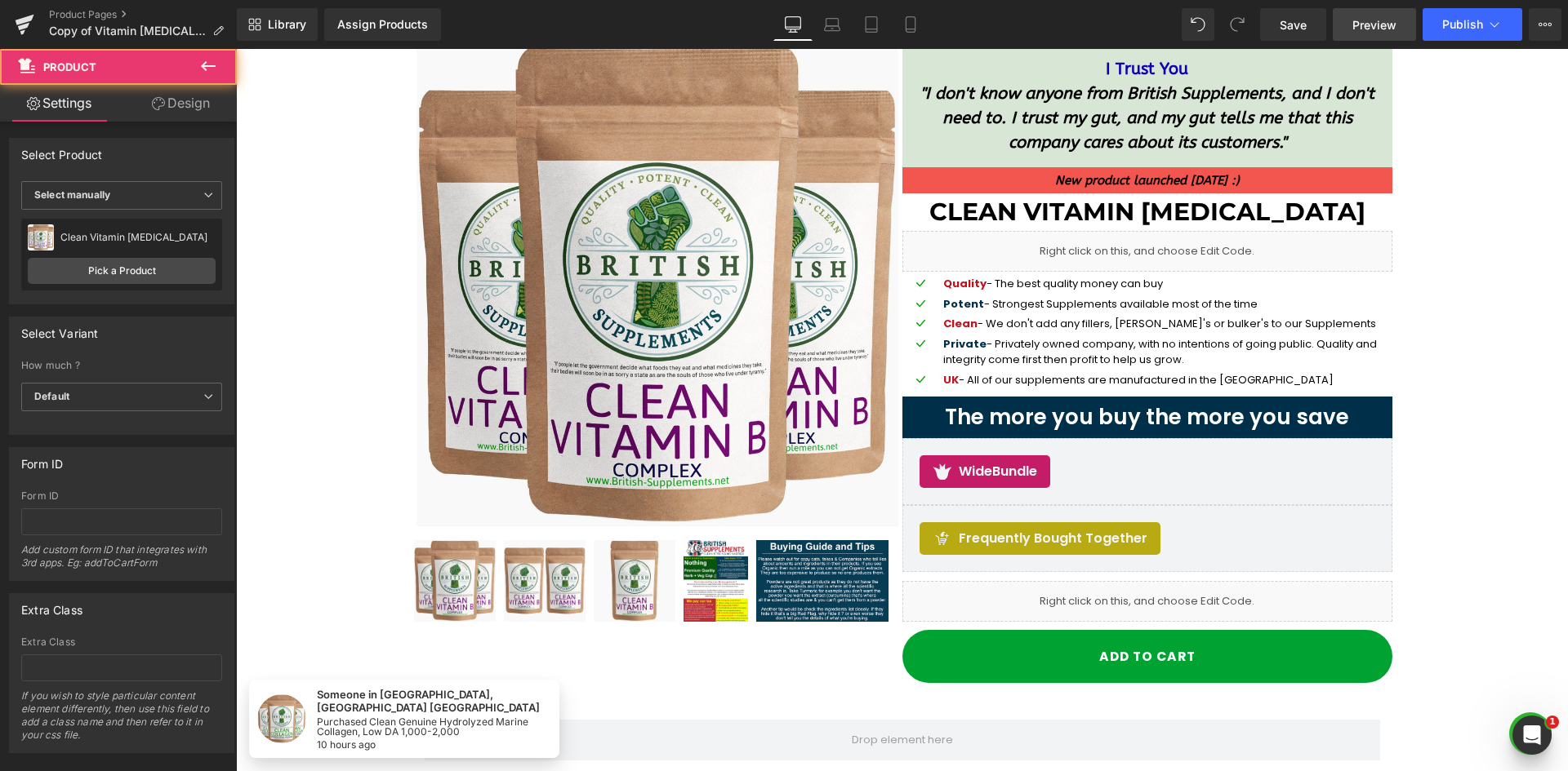
click at [1375, 17] on span "Preview" at bounding box center [1373, 25] width 44 height 18
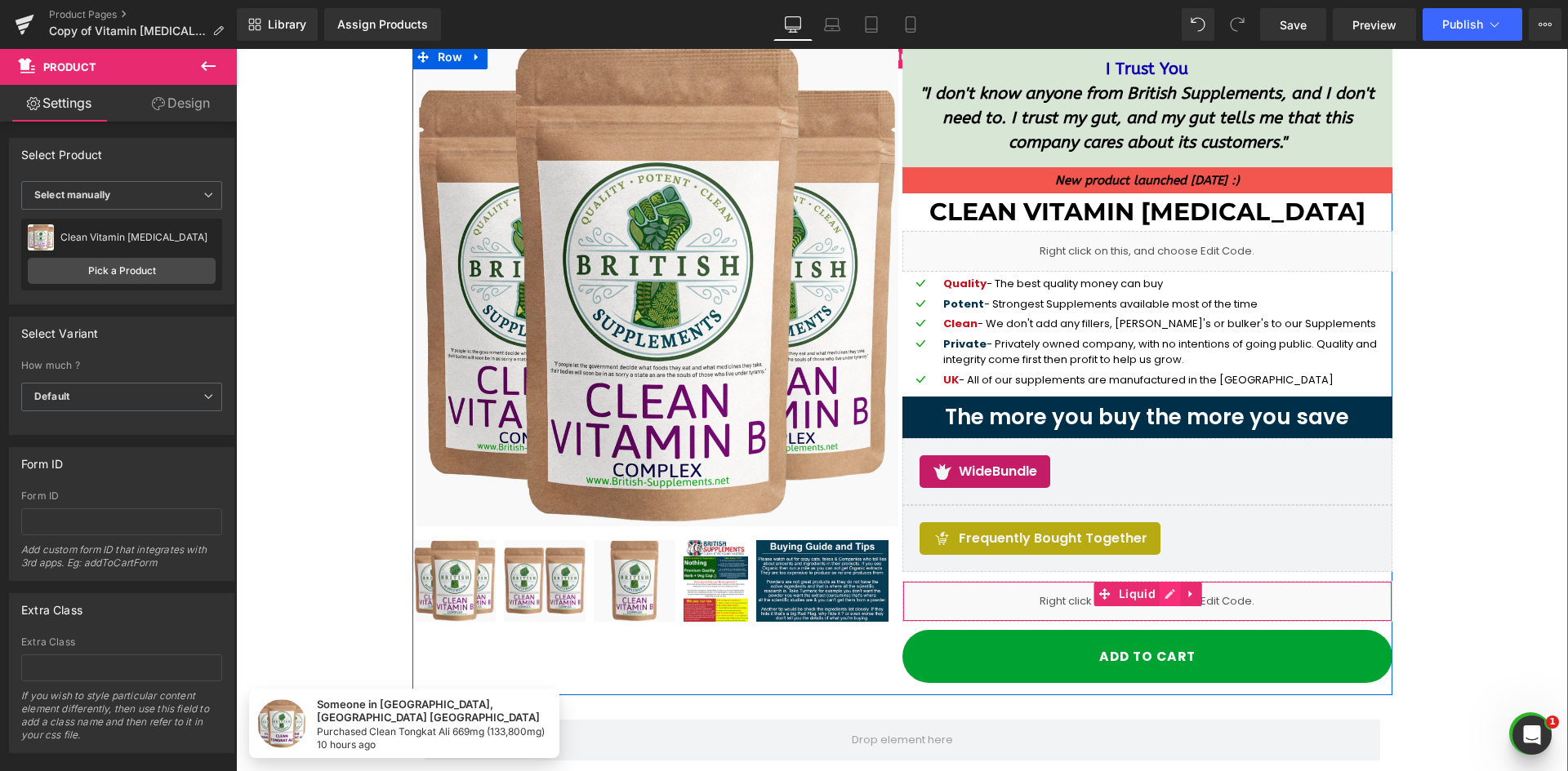
click at [1159, 601] on link at bounding box center [1170, 594] width 21 height 24
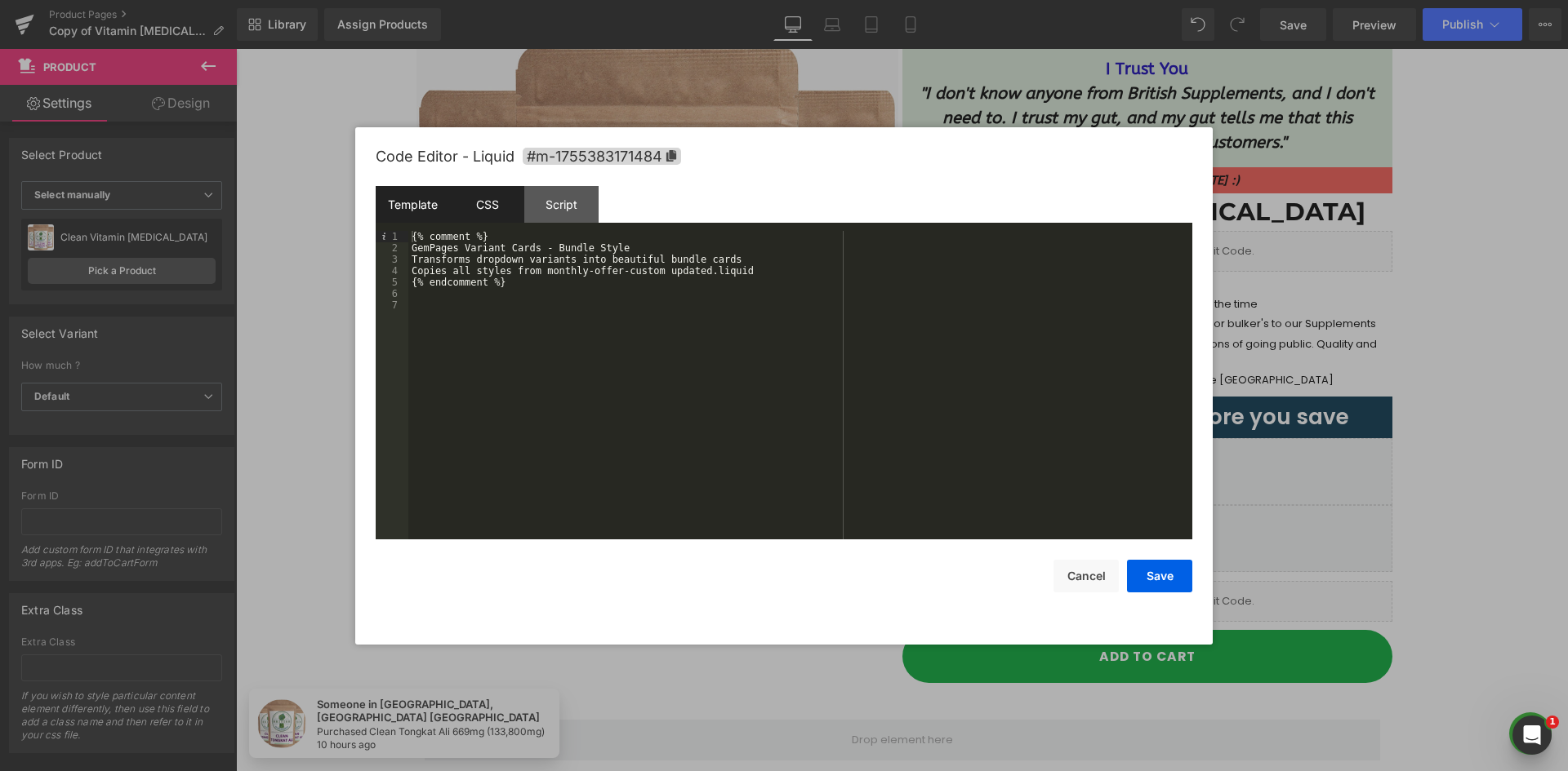
click at [498, 206] on div "CSS" at bounding box center [487, 204] width 74 height 37
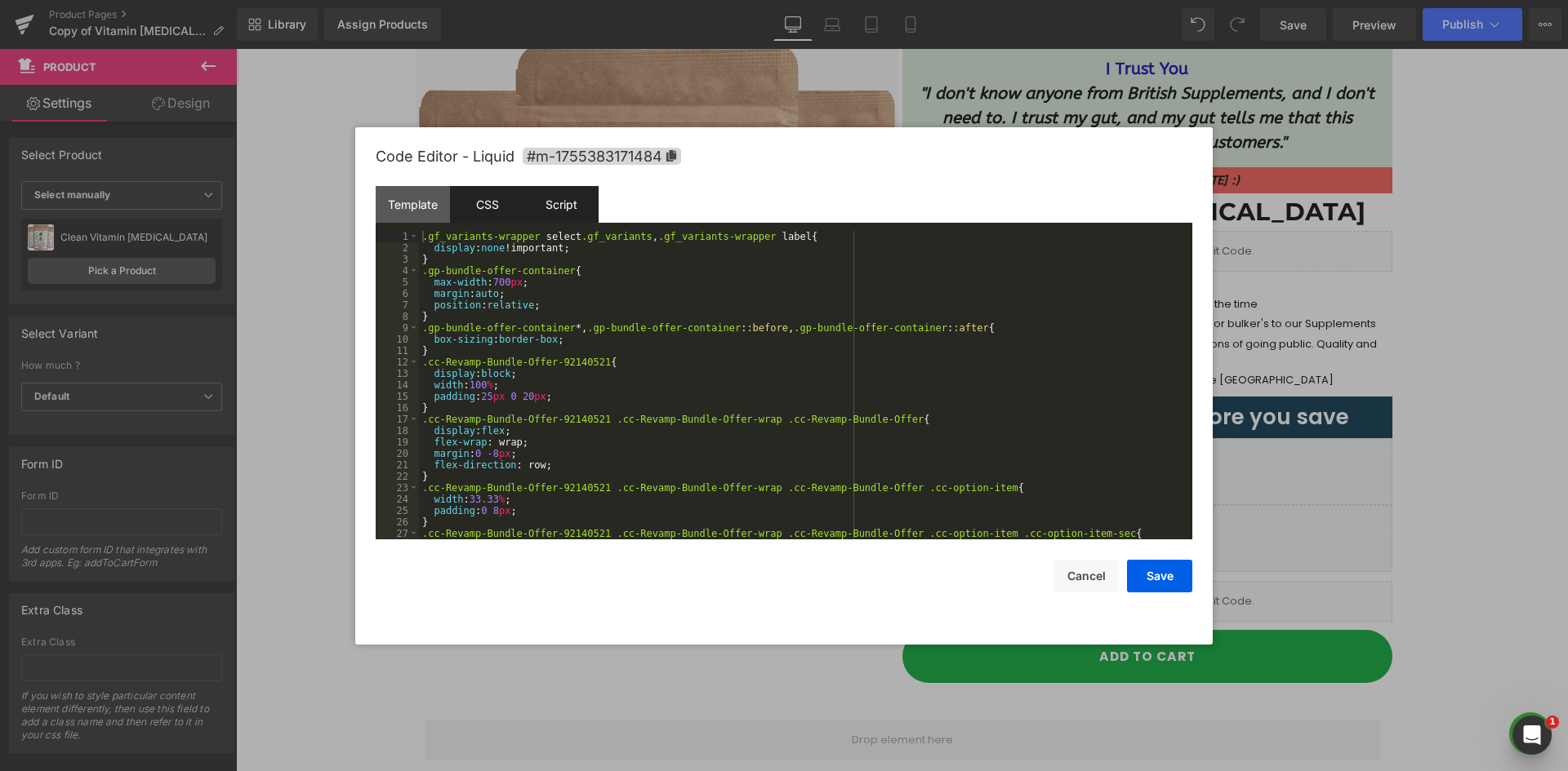
click at [543, 210] on div "Script" at bounding box center [561, 204] width 74 height 37
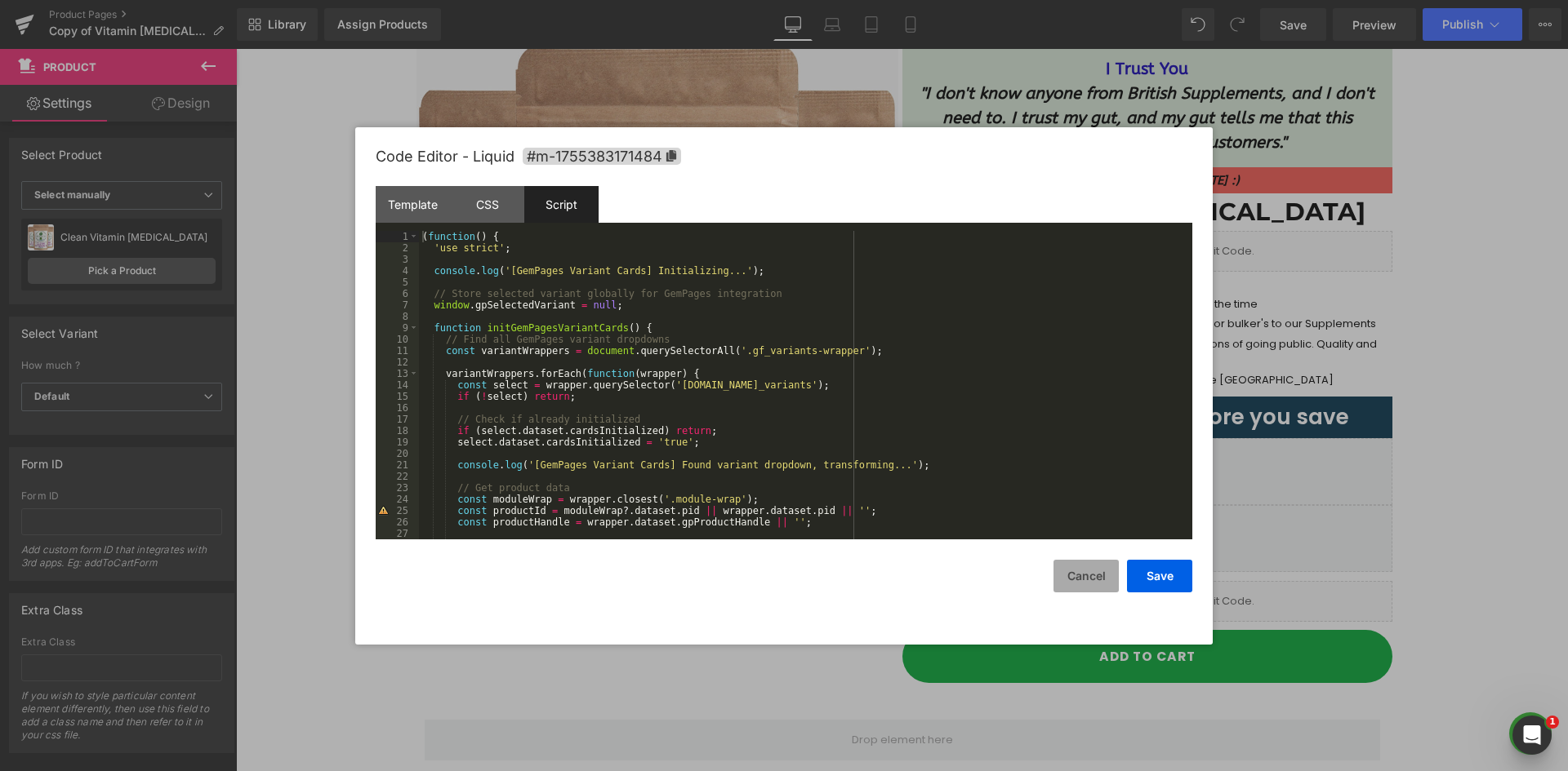
drag, startPoint x: 695, startPoint y: 418, endPoint x: 1057, endPoint y: 572, distance: 393.4
click at [1057, 572] on button "Cancel" at bounding box center [1086, 577] width 65 height 33
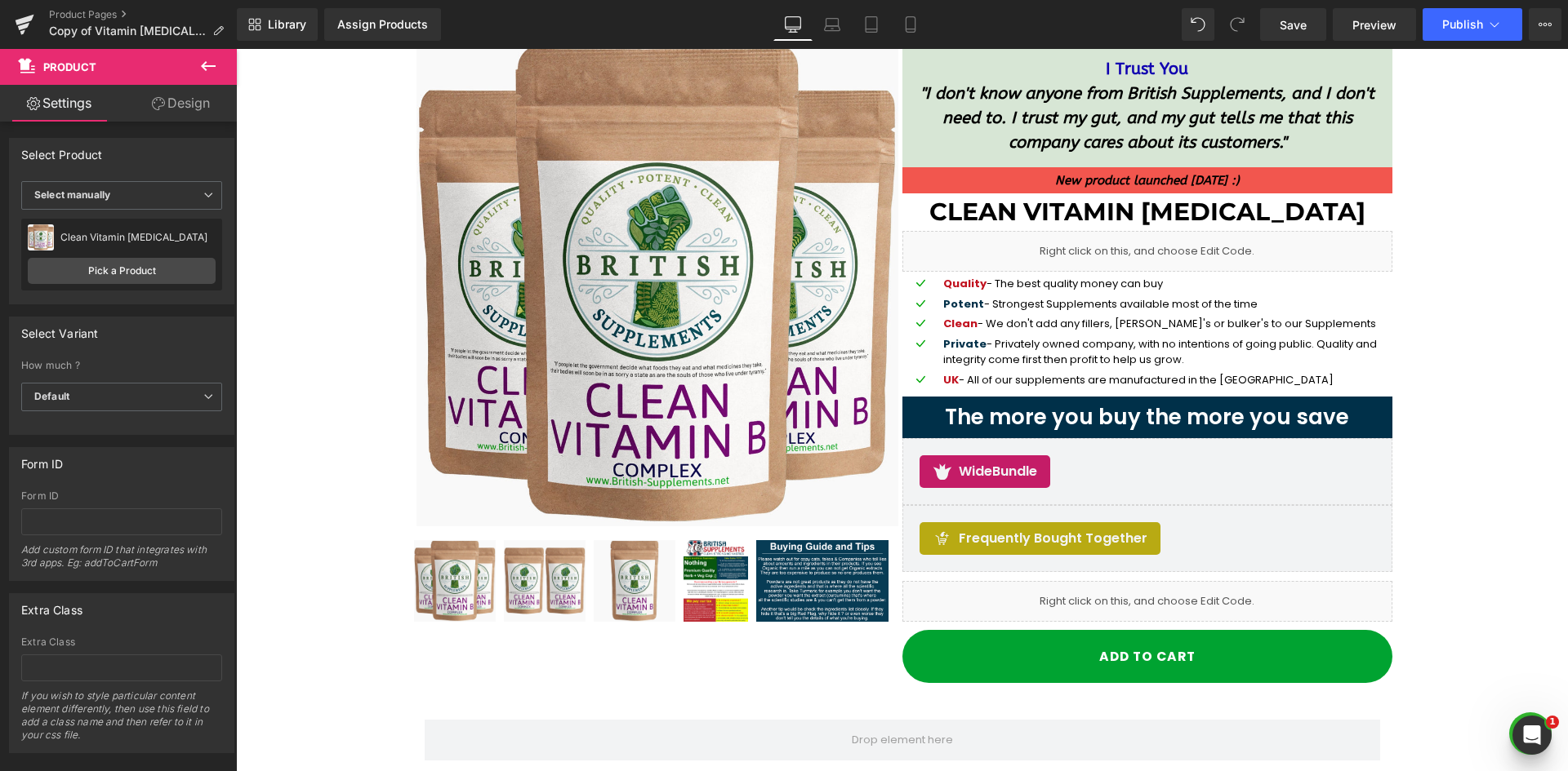
click at [194, 64] on button at bounding box center [208, 66] width 57 height 36
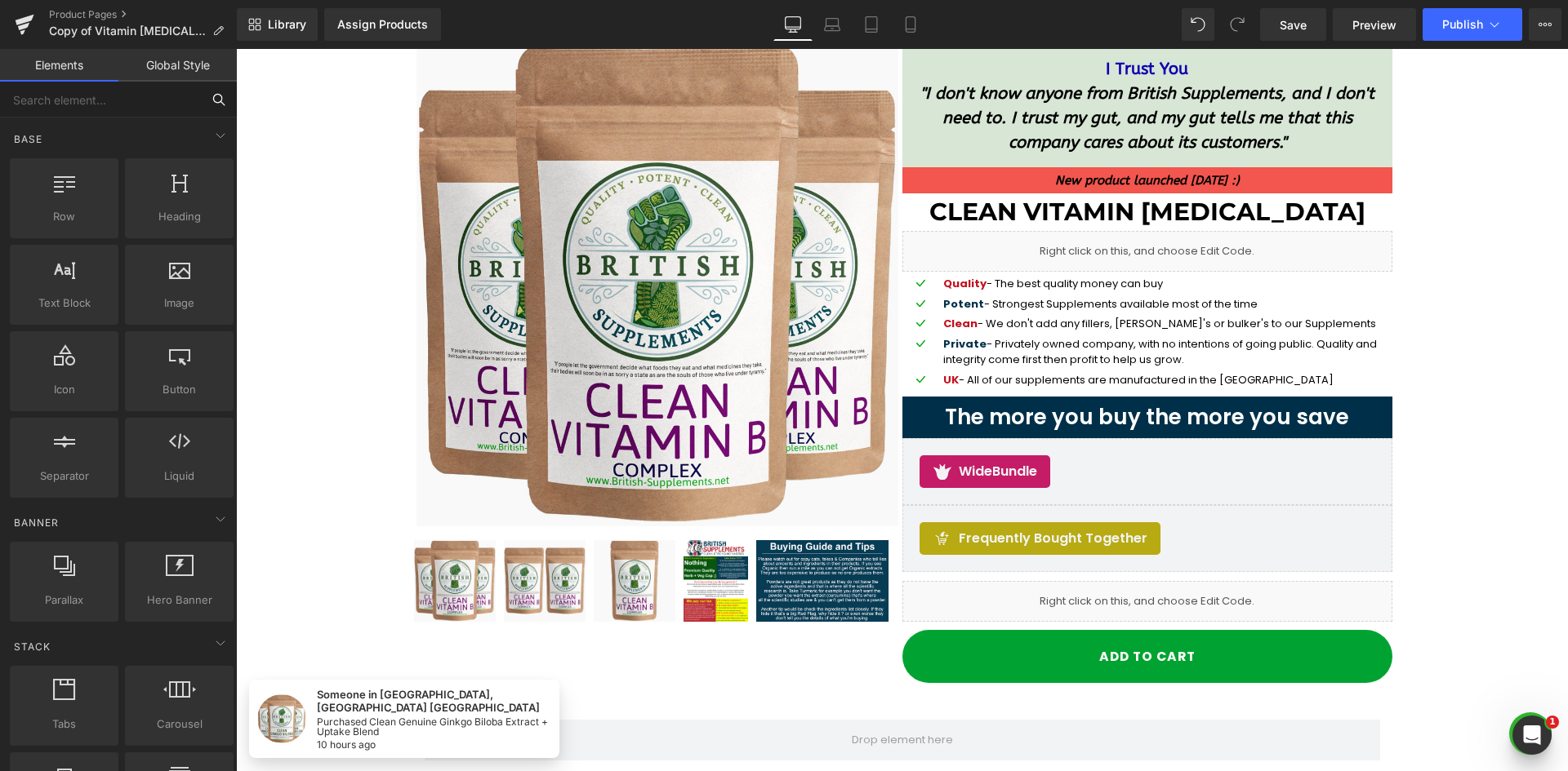
click at [104, 94] on input "text" at bounding box center [100, 99] width 200 height 36
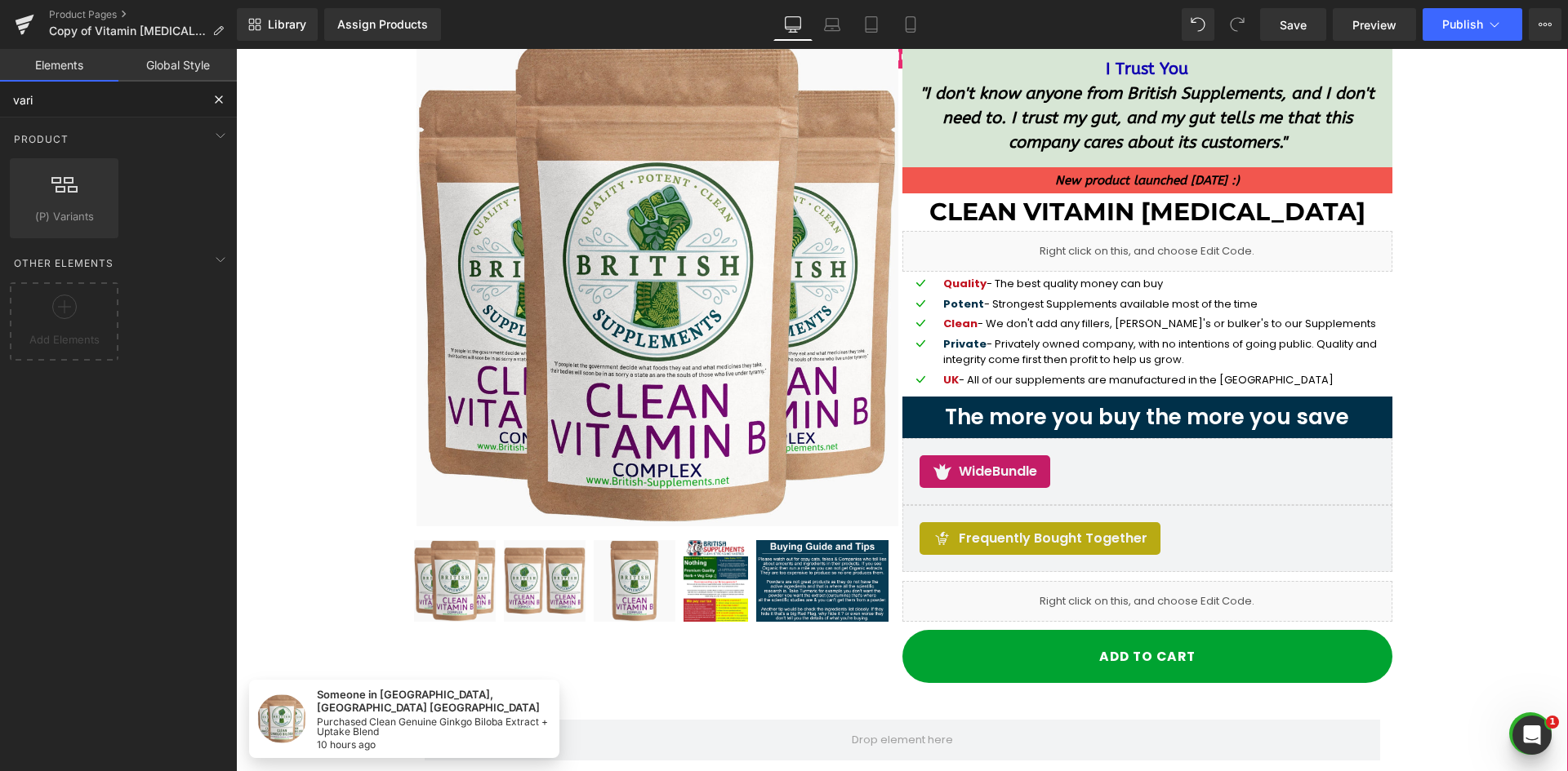
type input "varia"
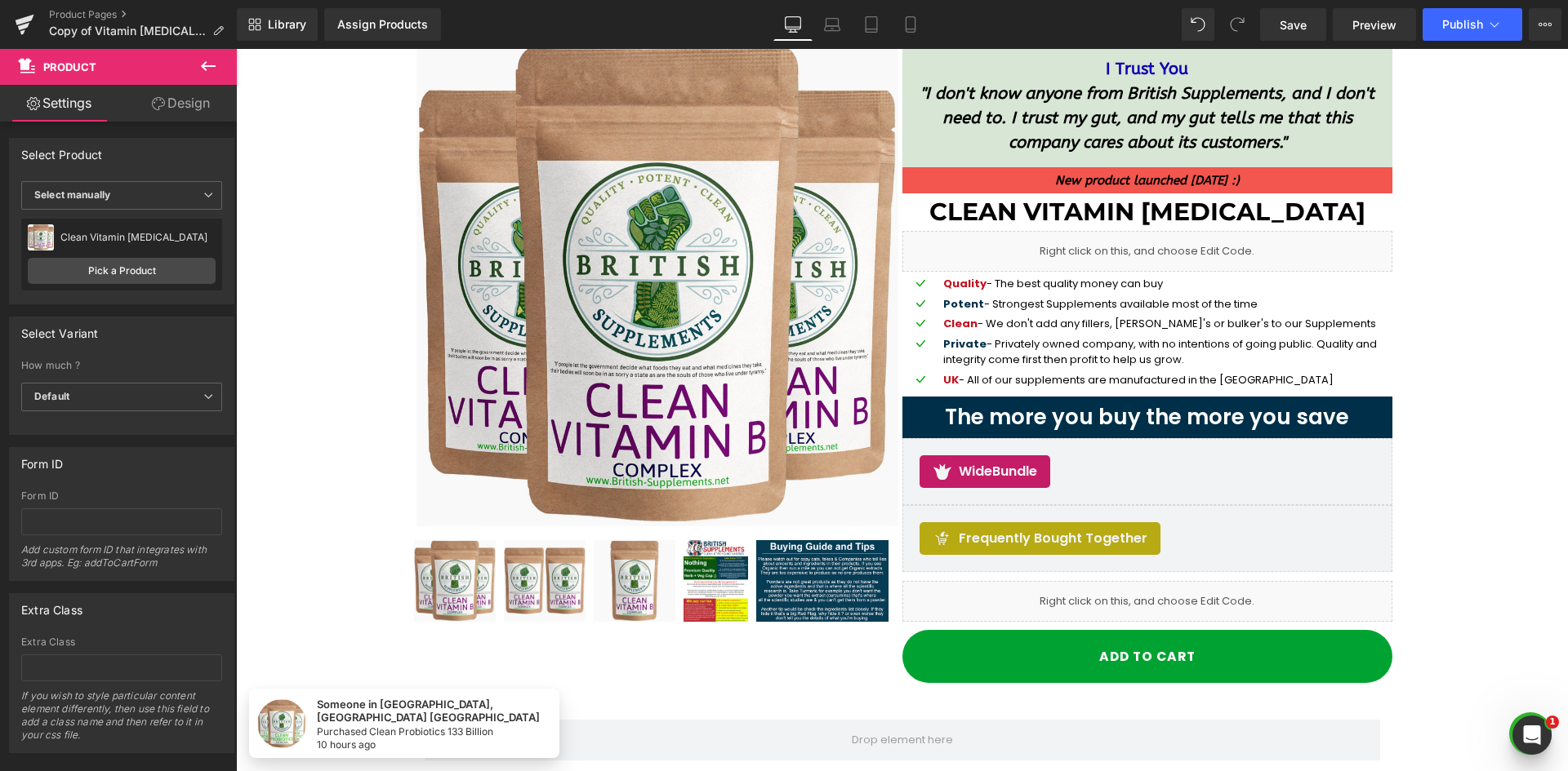
drag, startPoint x: 224, startPoint y: 67, endPoint x: 7, endPoint y: 22, distance: 221.6
click at [224, 67] on button at bounding box center [208, 66] width 57 height 36
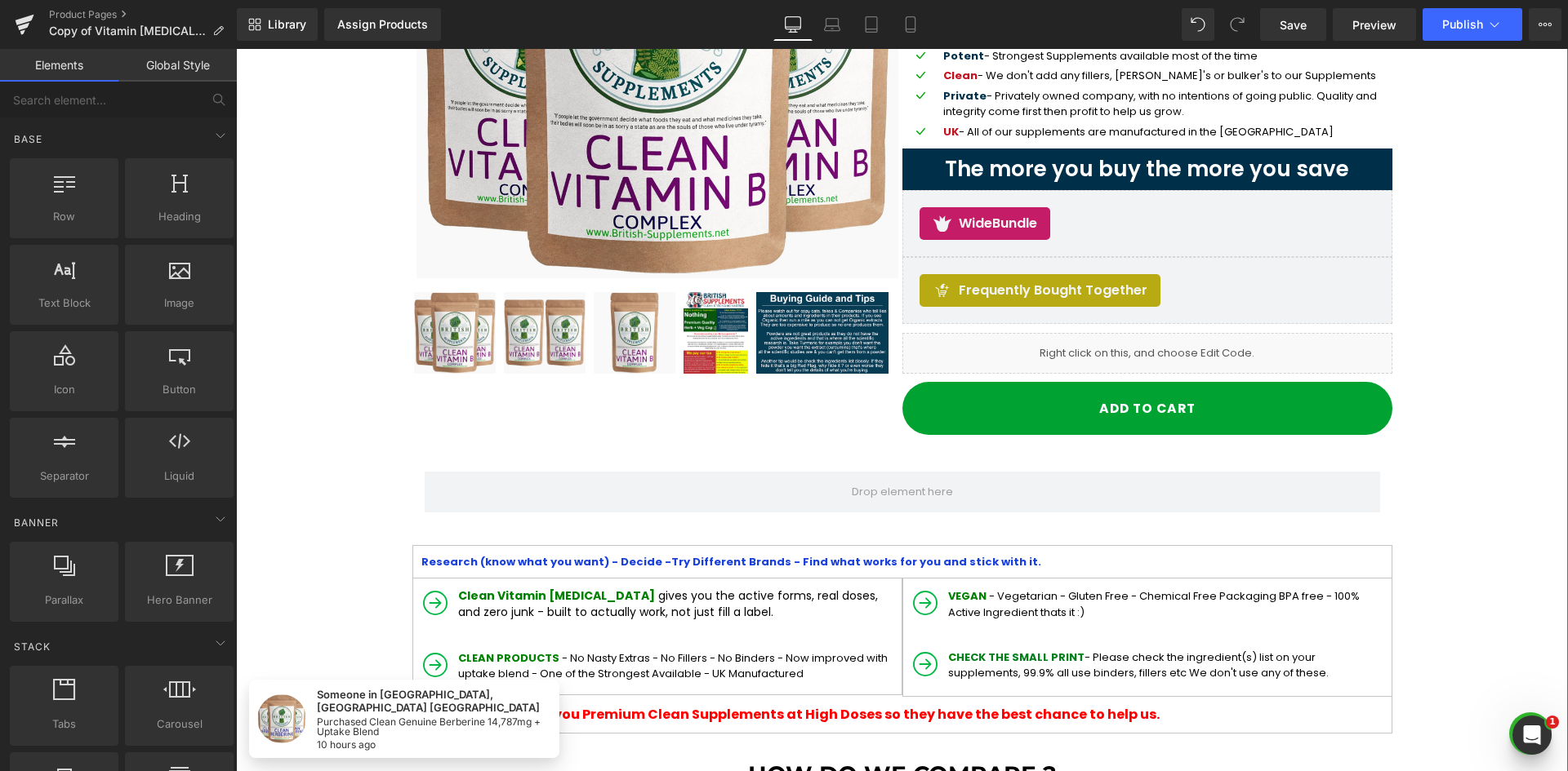
scroll to position [245, 0]
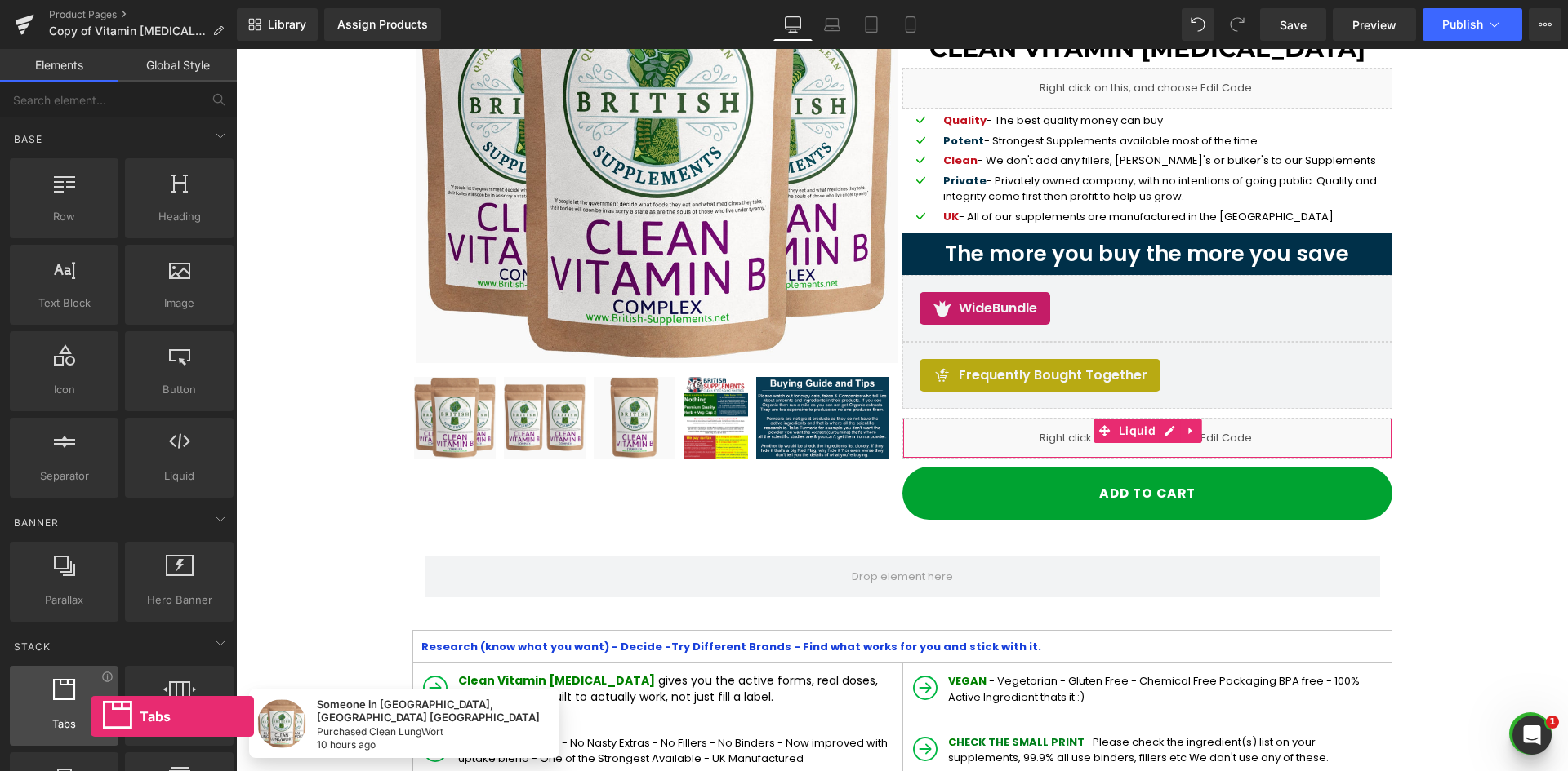
click at [90, 717] on span "Tabs" at bounding box center [64, 724] width 99 height 18
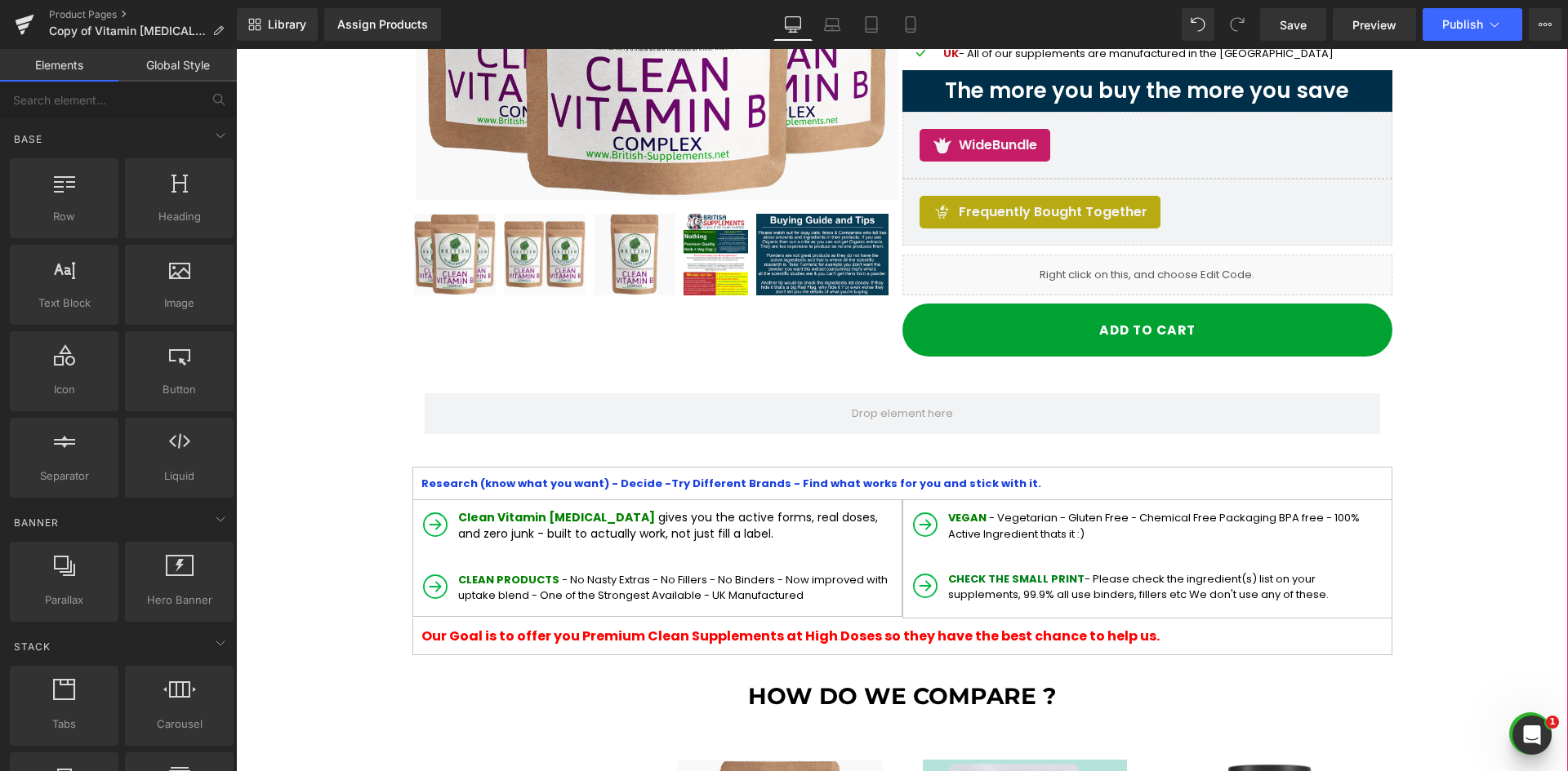
scroll to position [163, 0]
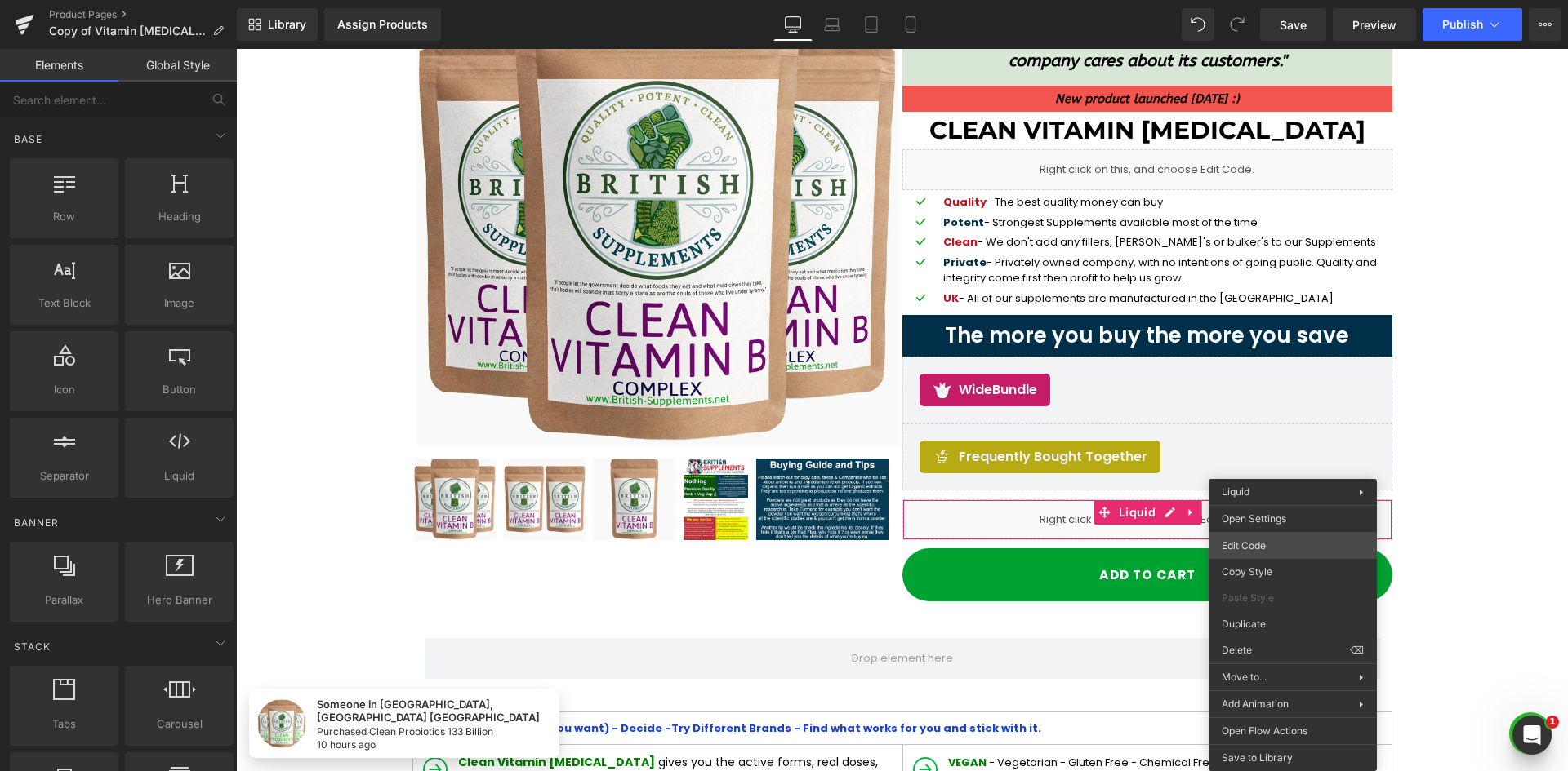
click at [1300, 538] on body "Tabs You are previewing how the will restyle your page. You can not edit Elemen…" at bounding box center [784, 385] width 1568 height 771
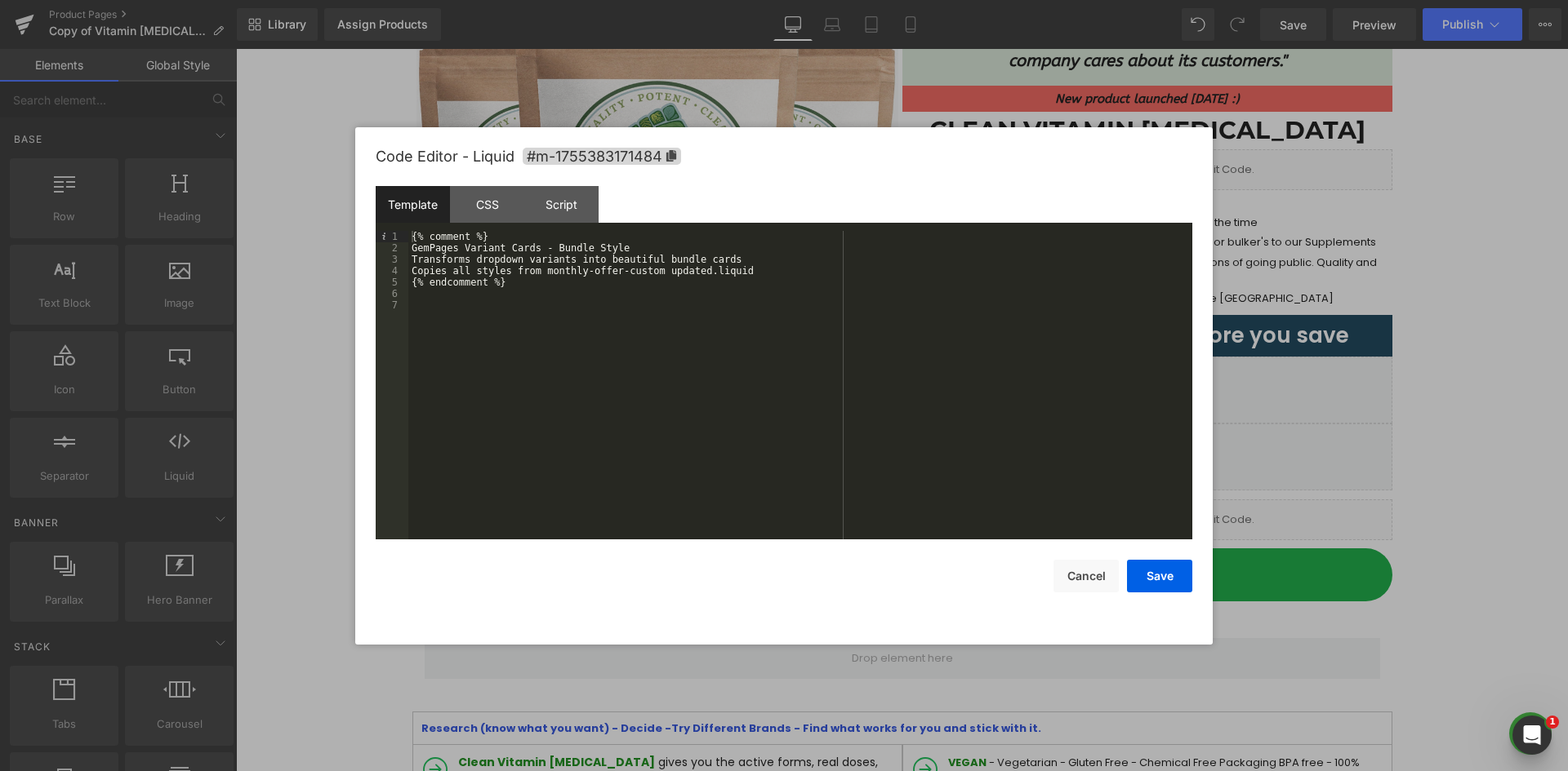
drag, startPoint x: 480, startPoint y: 343, endPoint x: 481, endPoint y: 313, distance: 30.0
click at [480, 343] on div "{% comment %} GemPages Variant Cards - Bundle Style Transforms dropdown variant…" at bounding box center [801, 397] width 784 height 332
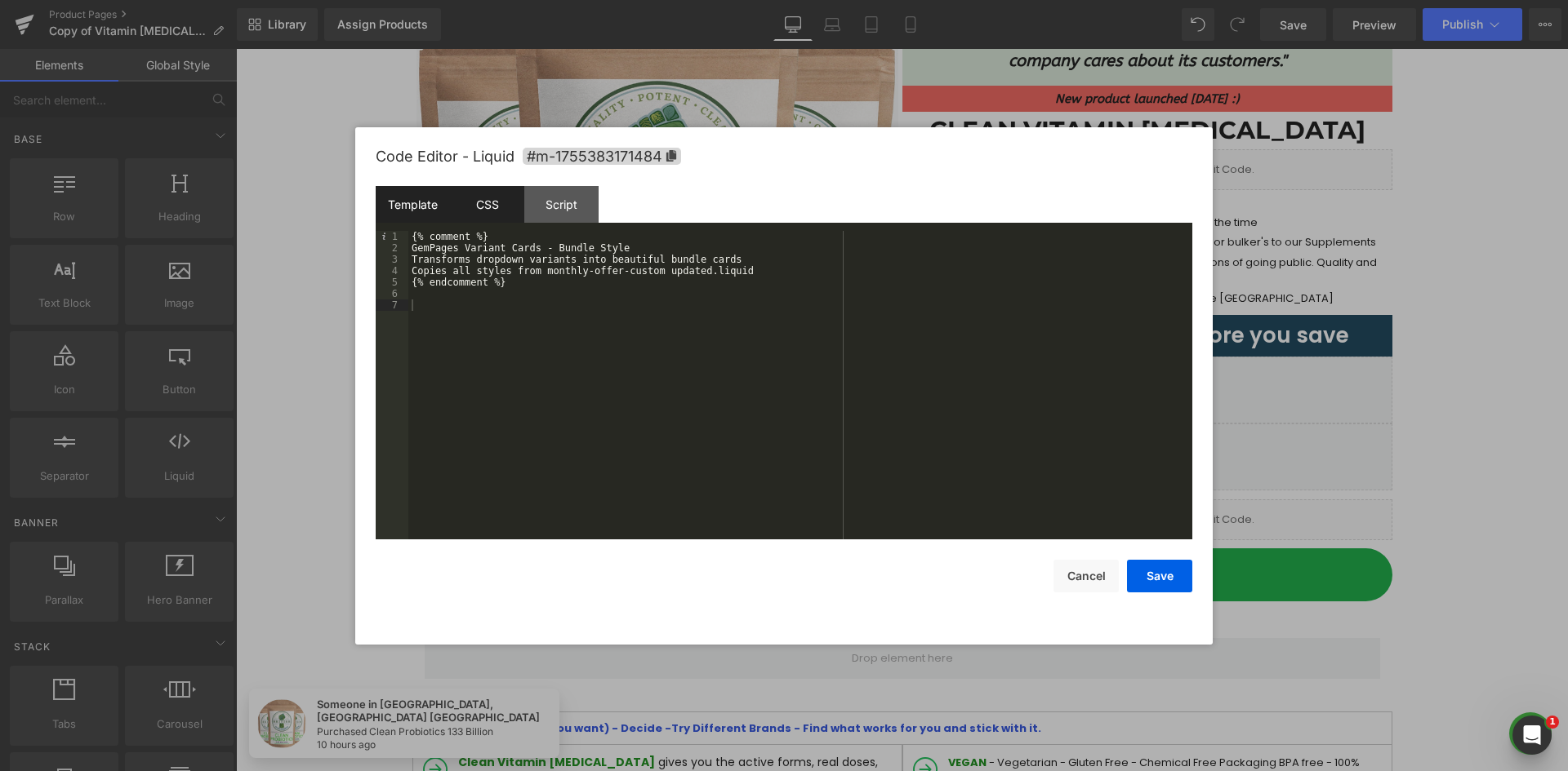
click at [483, 204] on div "CSS" at bounding box center [487, 204] width 74 height 37
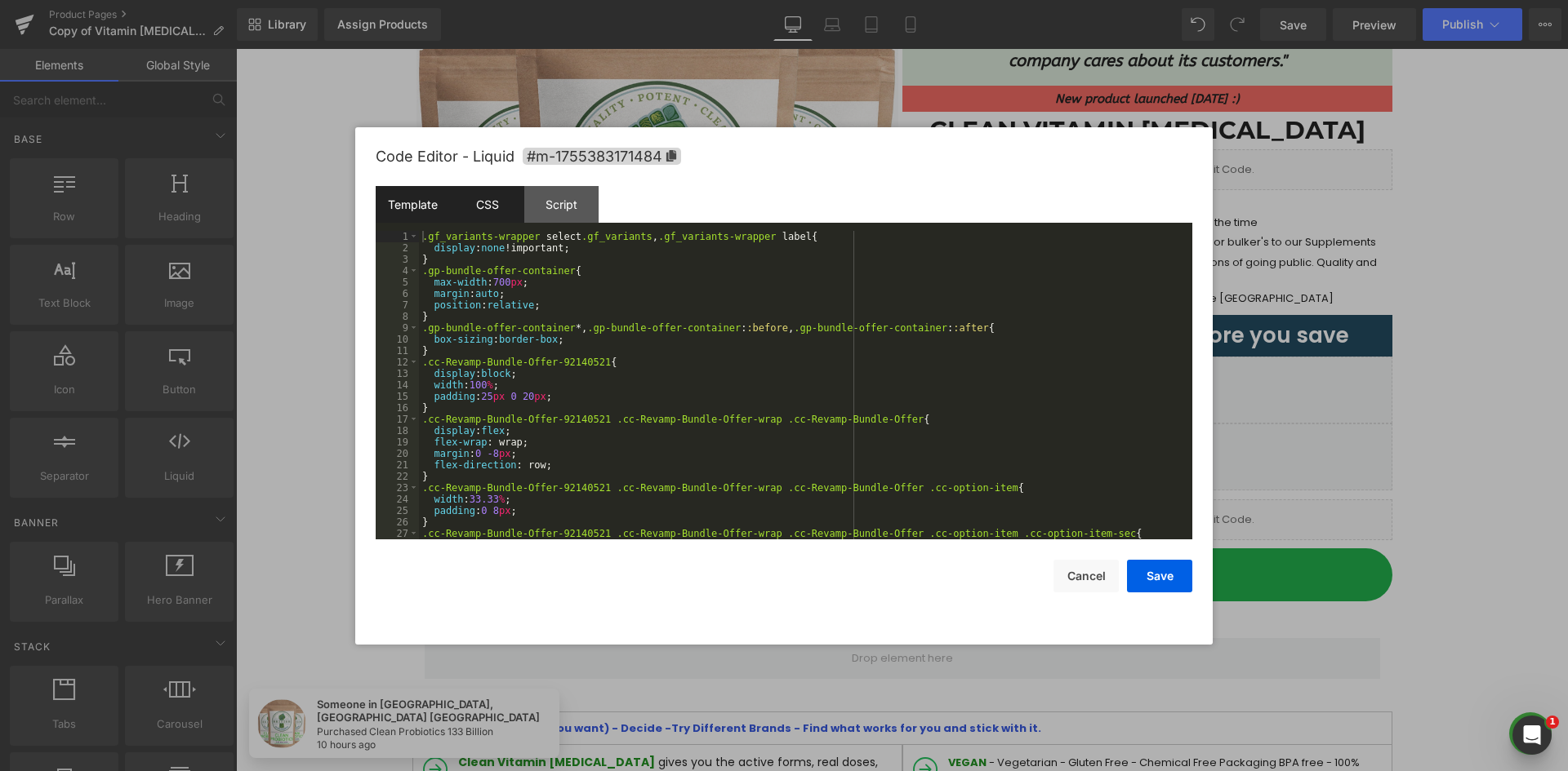
click at [413, 195] on div "Template" at bounding box center [412, 204] width 74 height 37
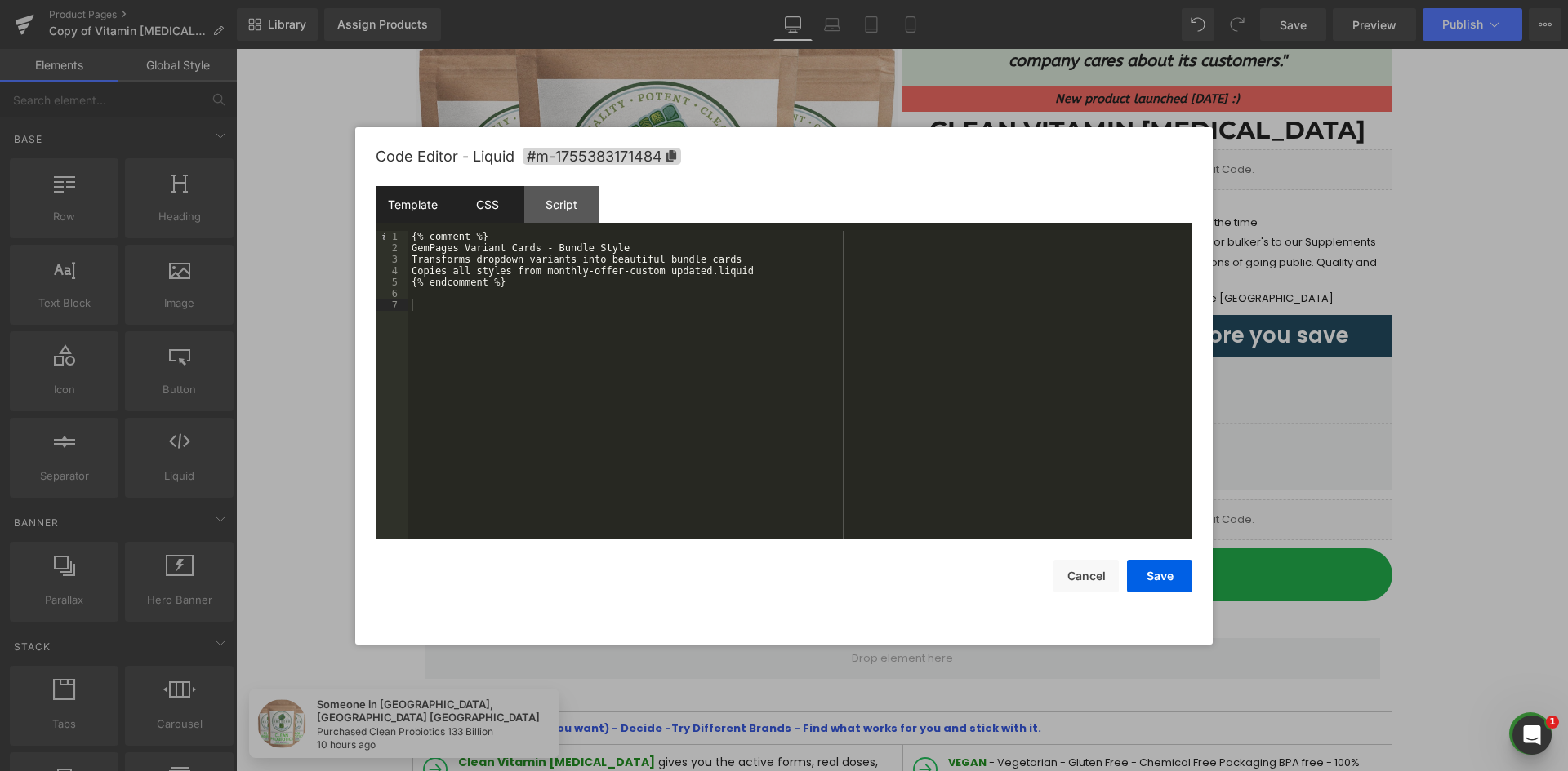
click at [475, 195] on div "CSS" at bounding box center [487, 204] width 74 height 37
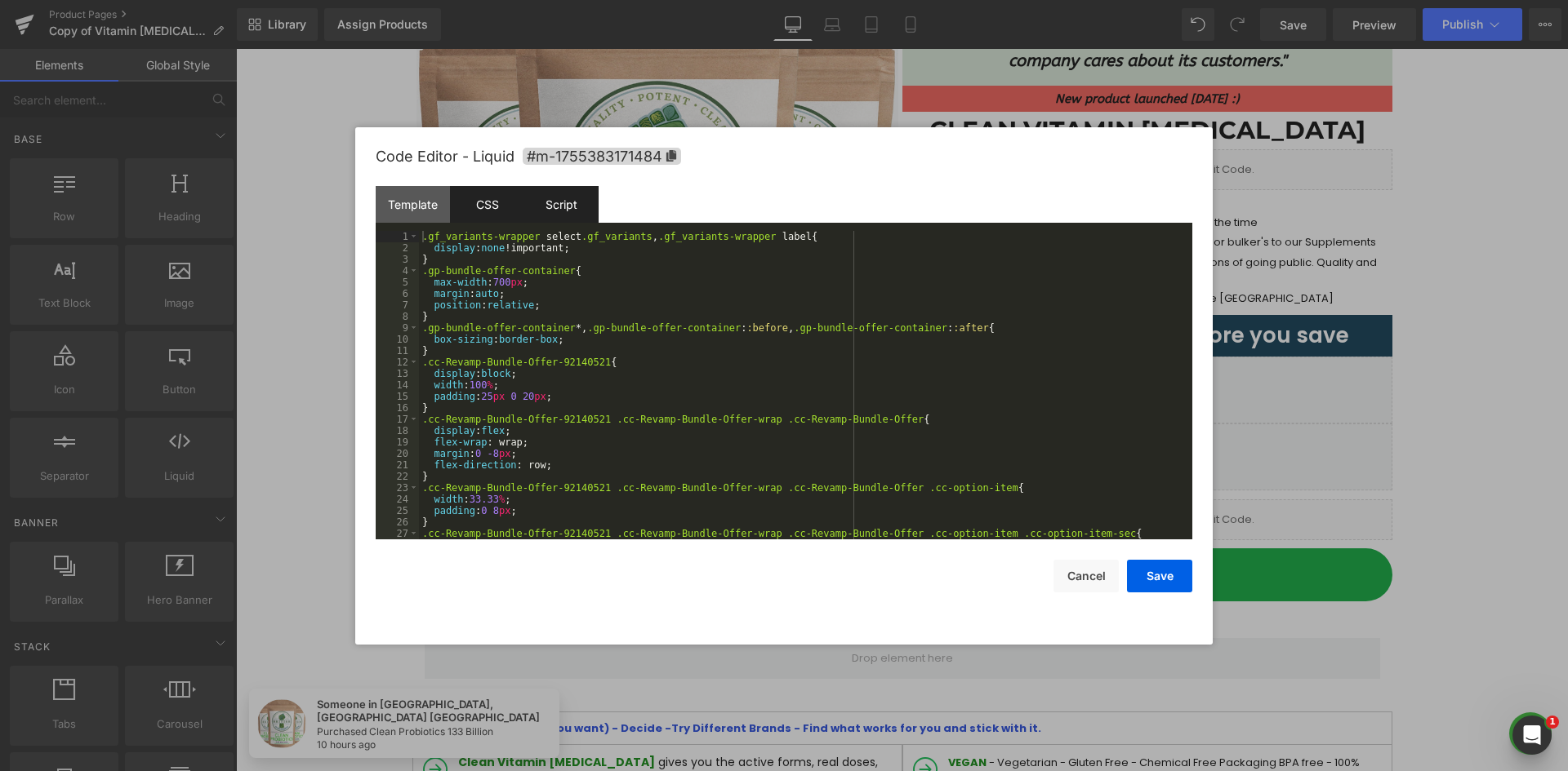
click at [577, 195] on div "Script" at bounding box center [561, 204] width 74 height 37
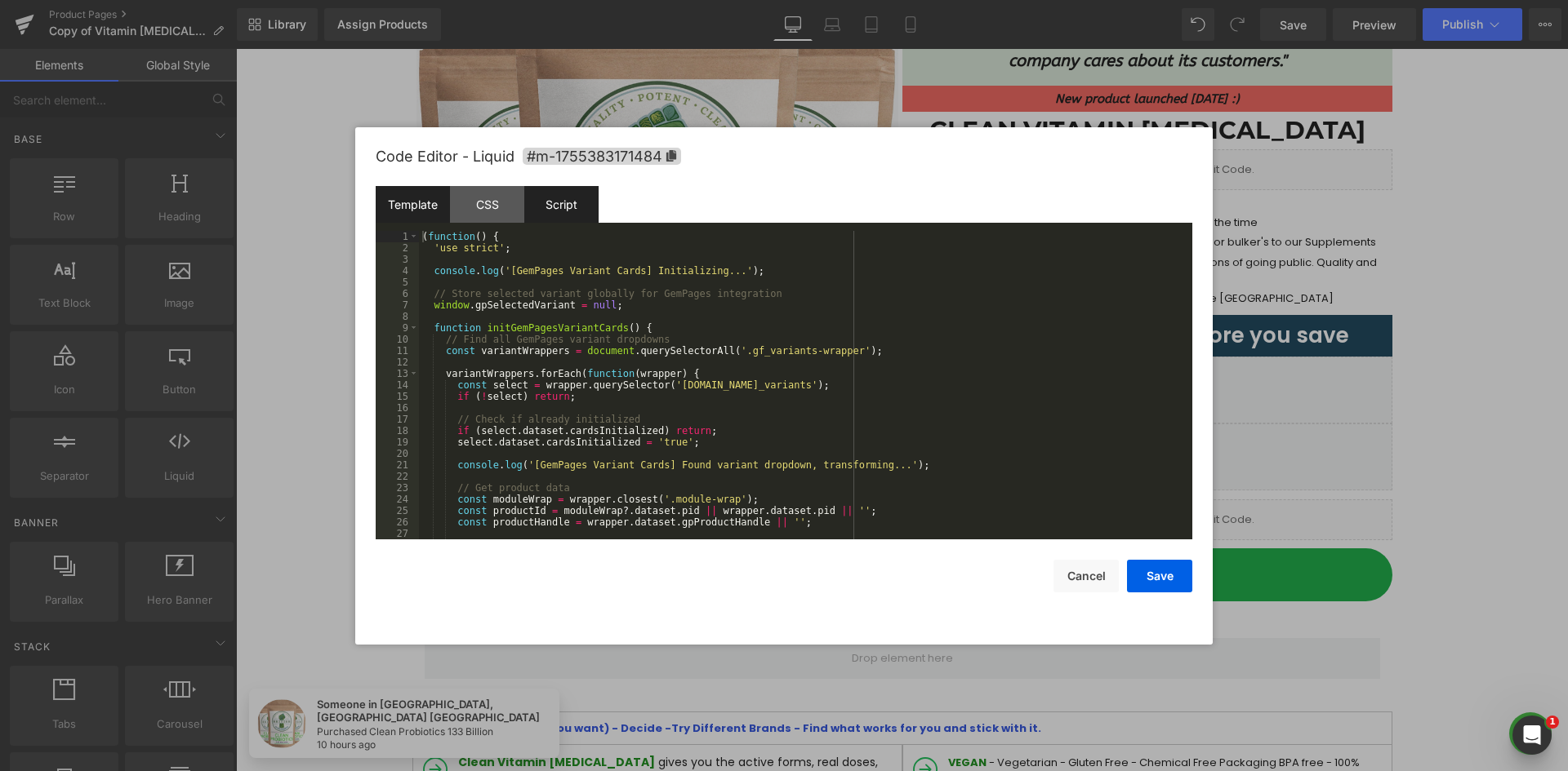
click at [416, 188] on div "Template" at bounding box center [412, 204] width 74 height 37
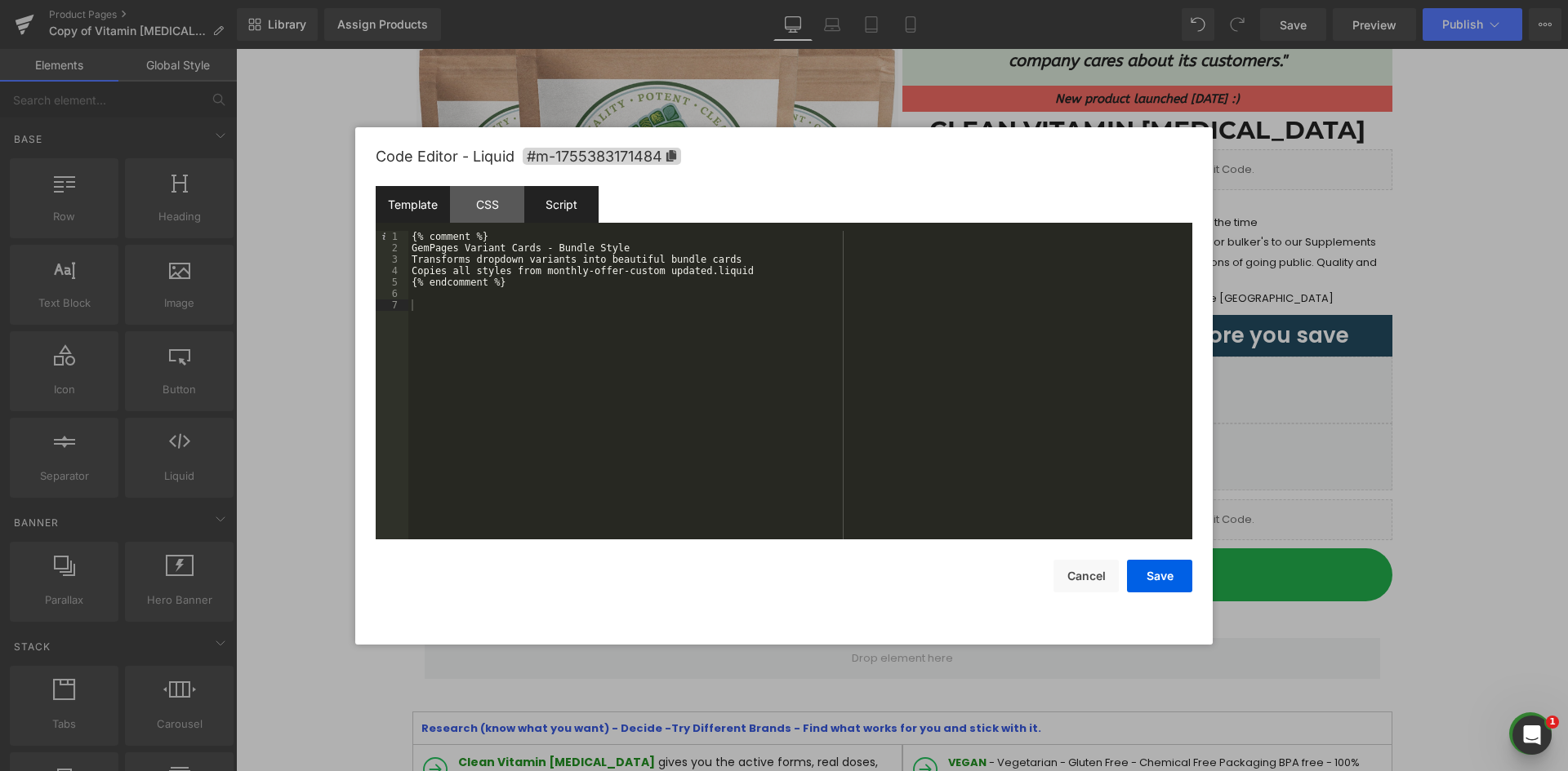
click at [541, 209] on div "Script" at bounding box center [561, 204] width 74 height 37
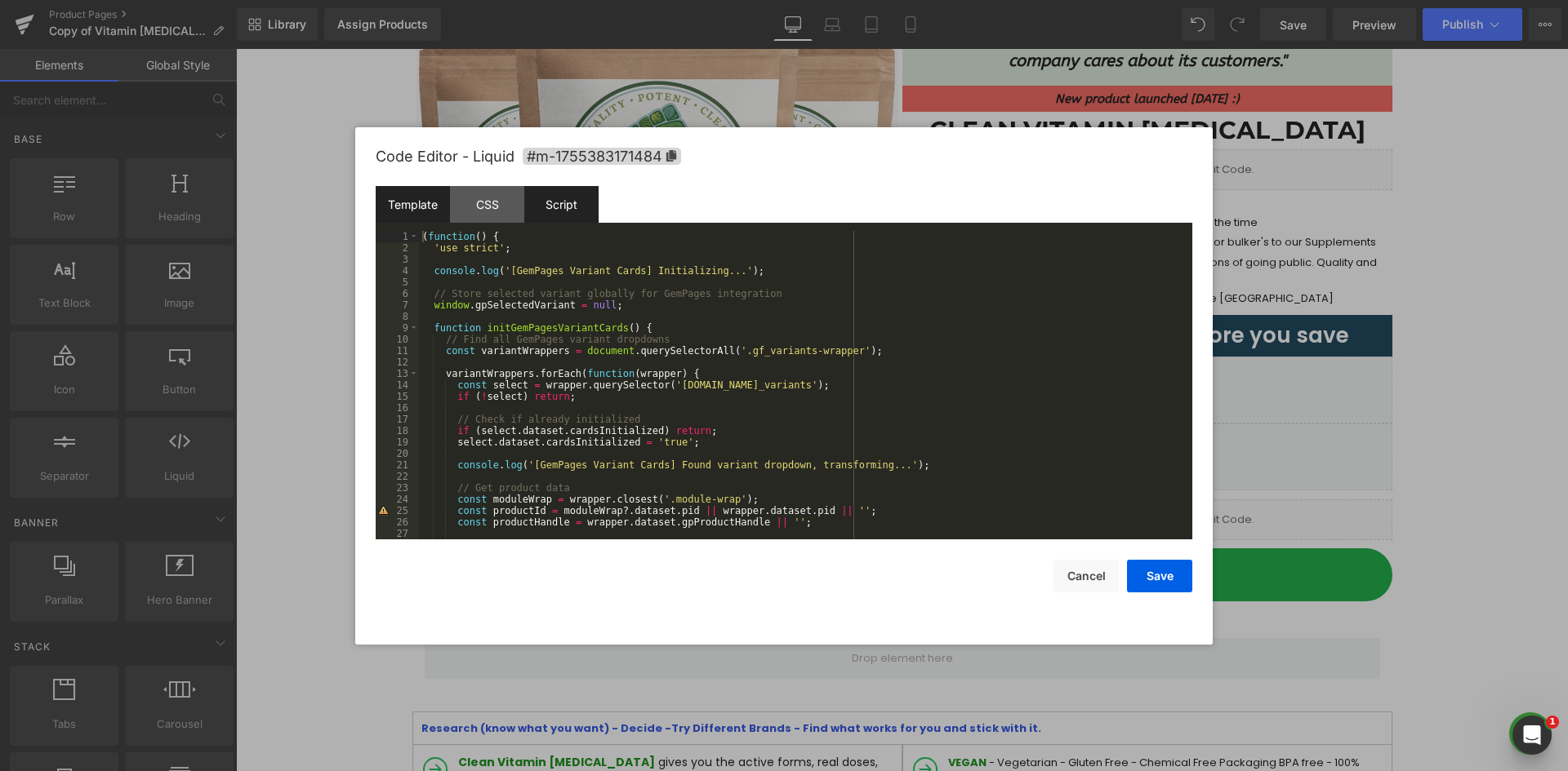
click at [395, 204] on div "Template" at bounding box center [412, 204] width 74 height 37
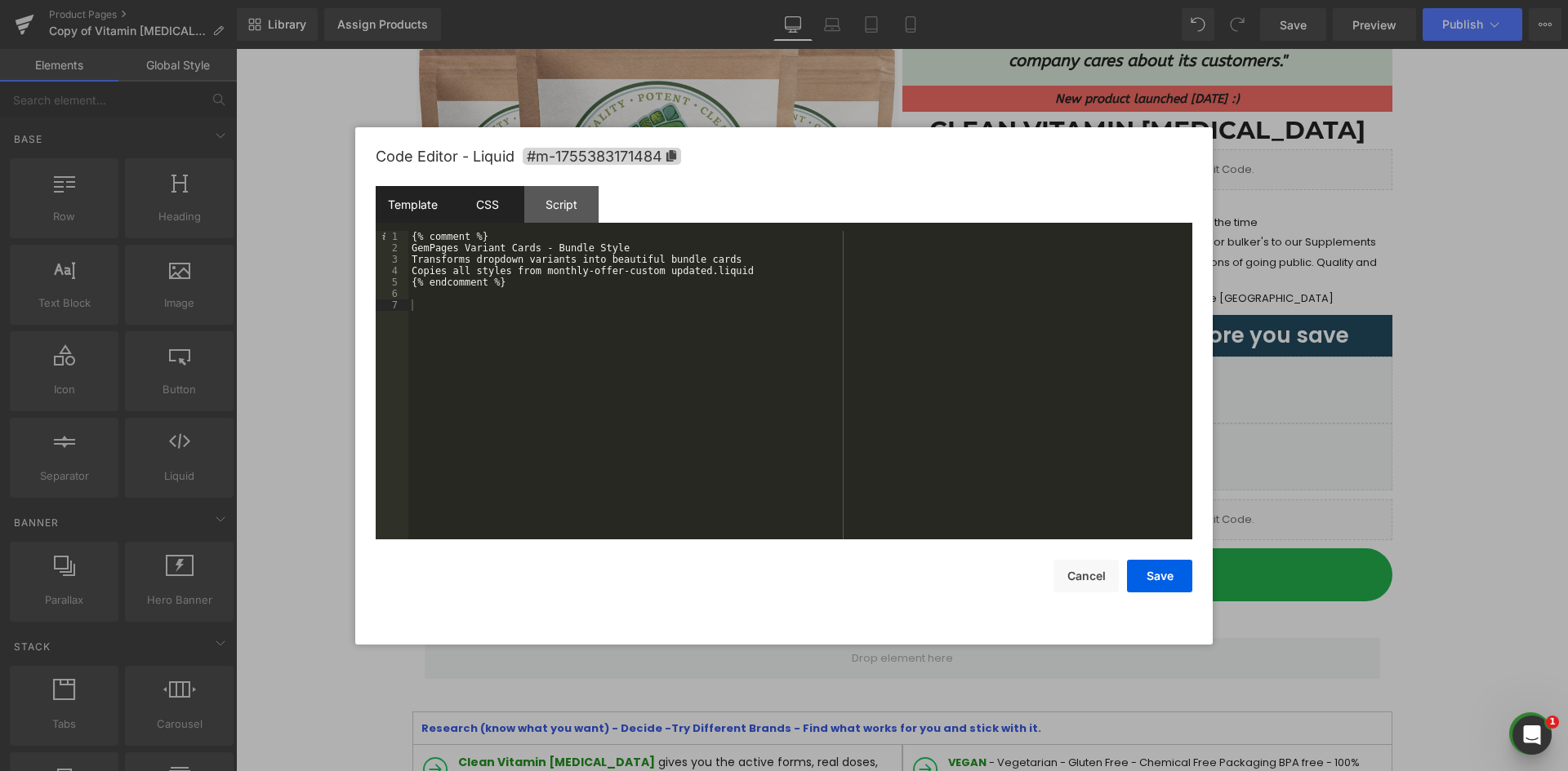
click at [478, 195] on div "CSS" at bounding box center [487, 204] width 74 height 37
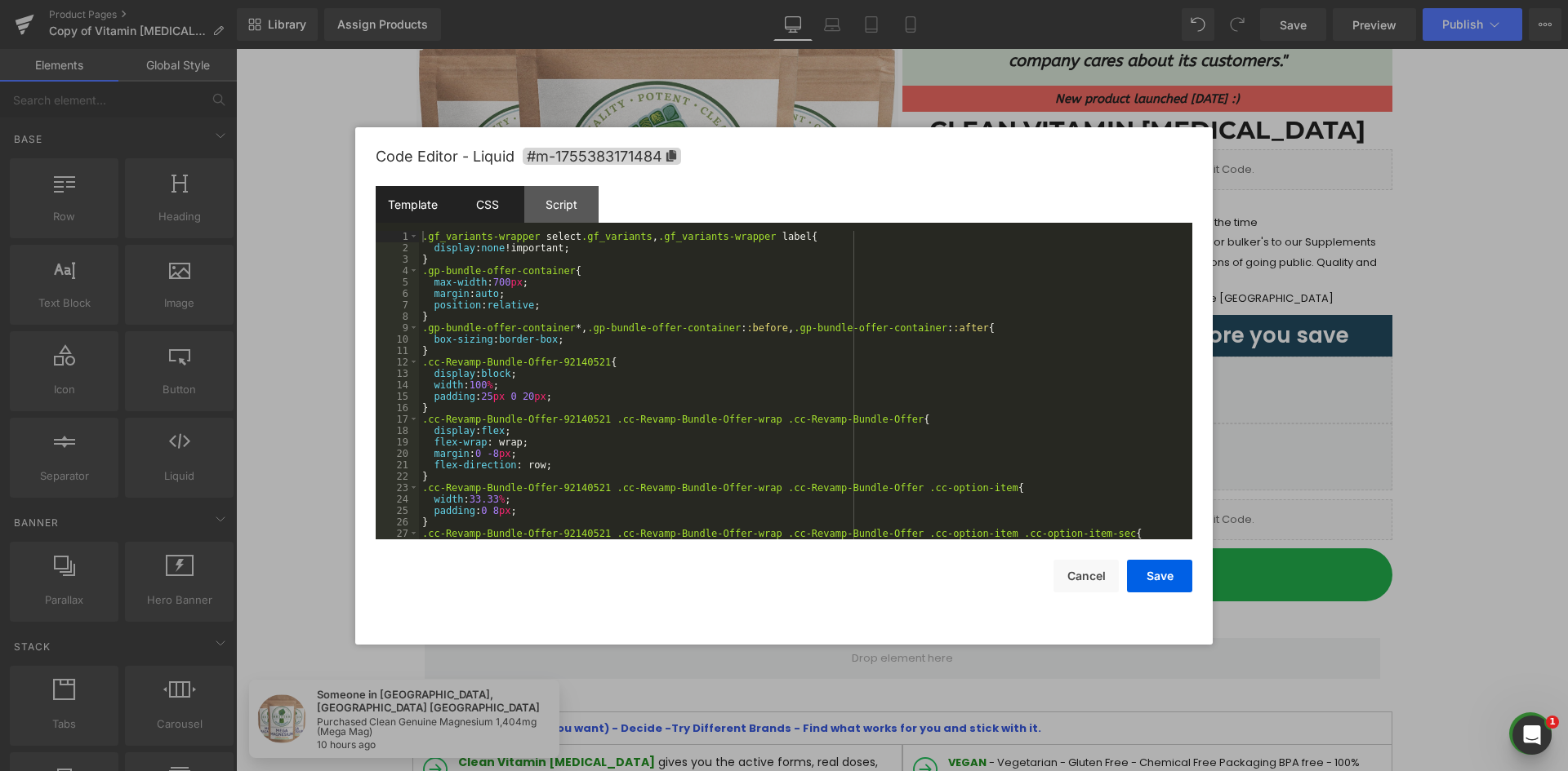
click at [399, 200] on div "Template" at bounding box center [412, 204] width 74 height 37
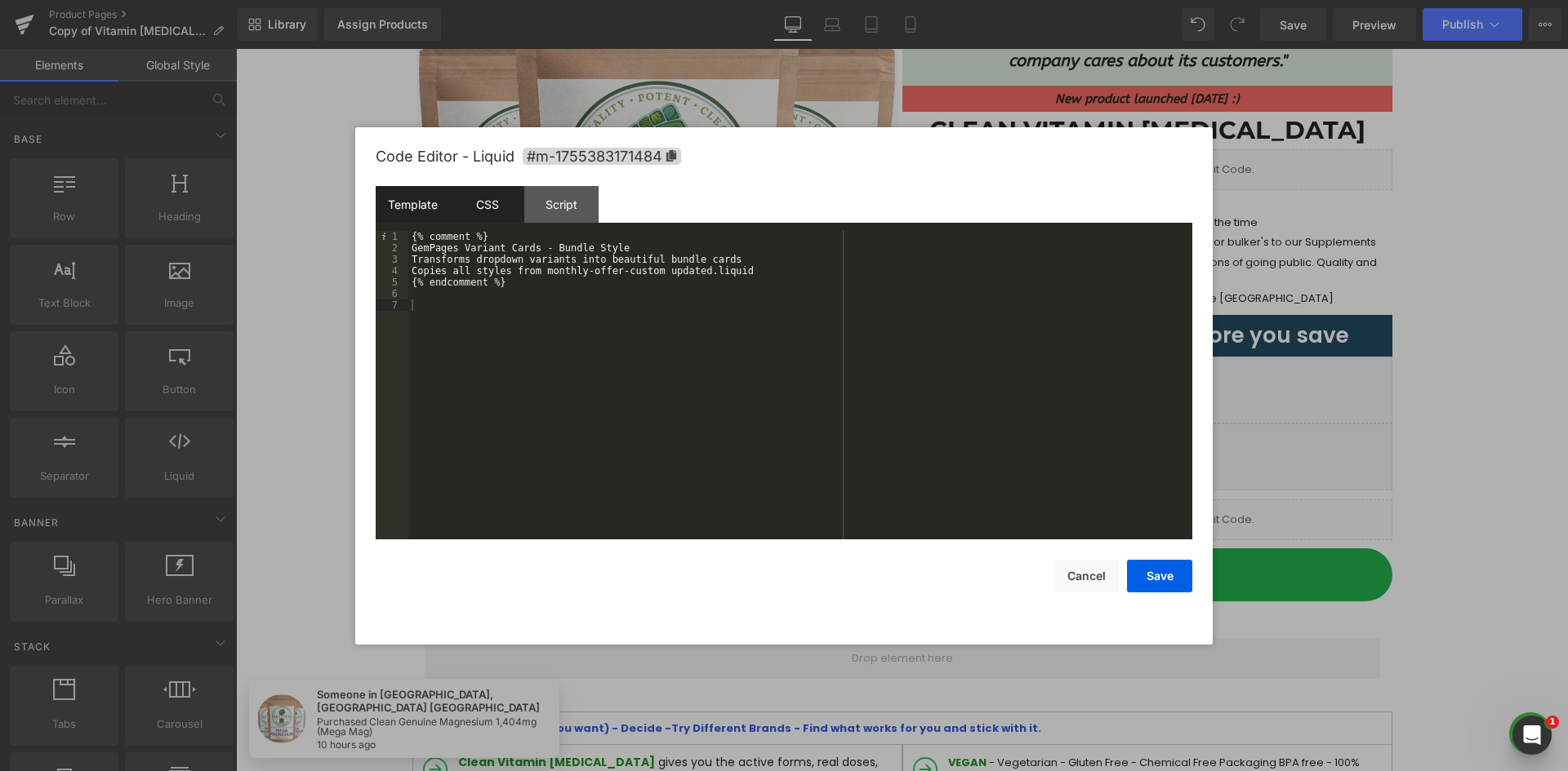
click at [463, 203] on div "CSS" at bounding box center [487, 204] width 74 height 37
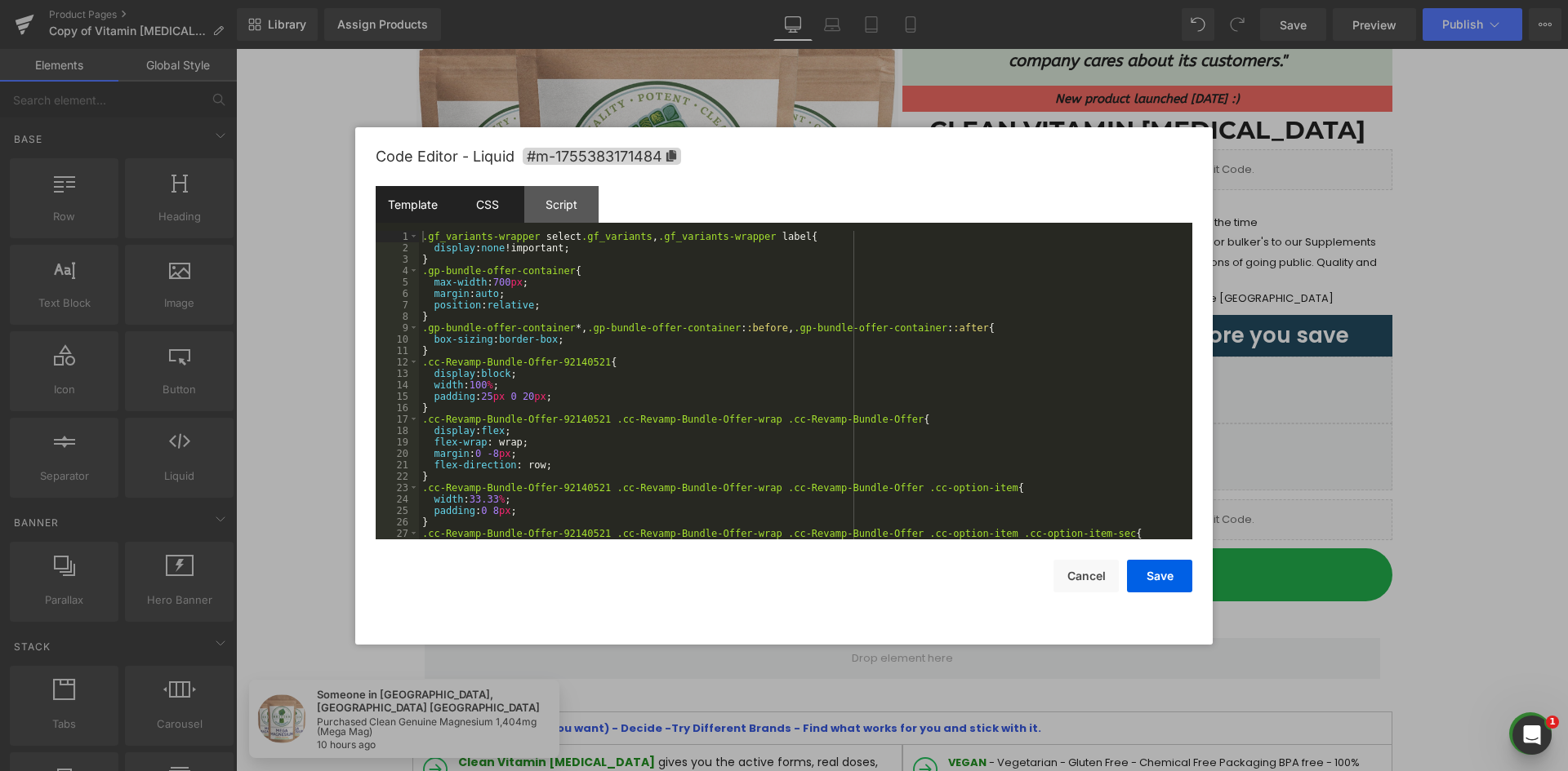
click at [424, 211] on div "Template" at bounding box center [412, 204] width 74 height 37
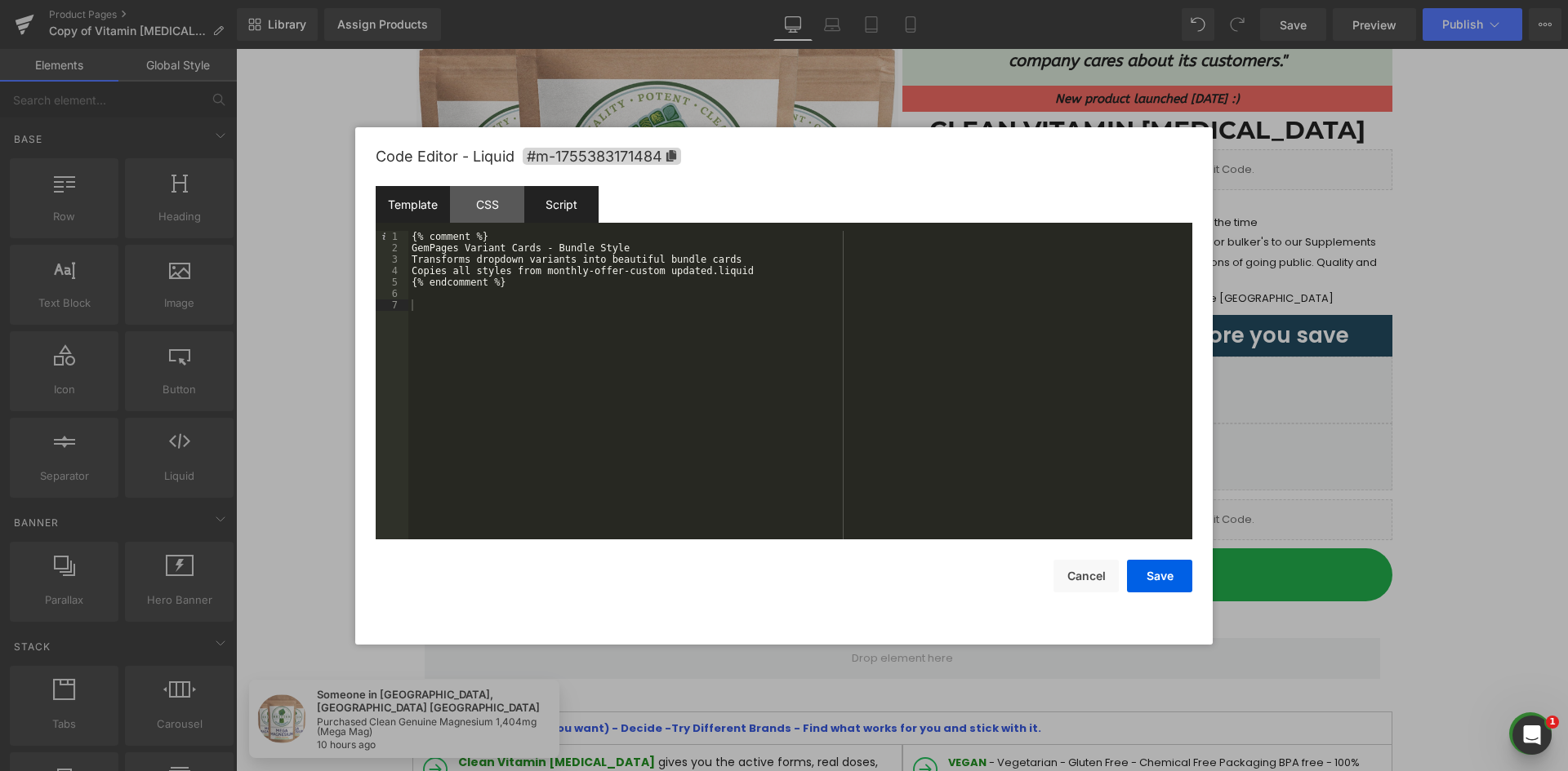
click at [548, 213] on div "Script" at bounding box center [561, 204] width 74 height 37
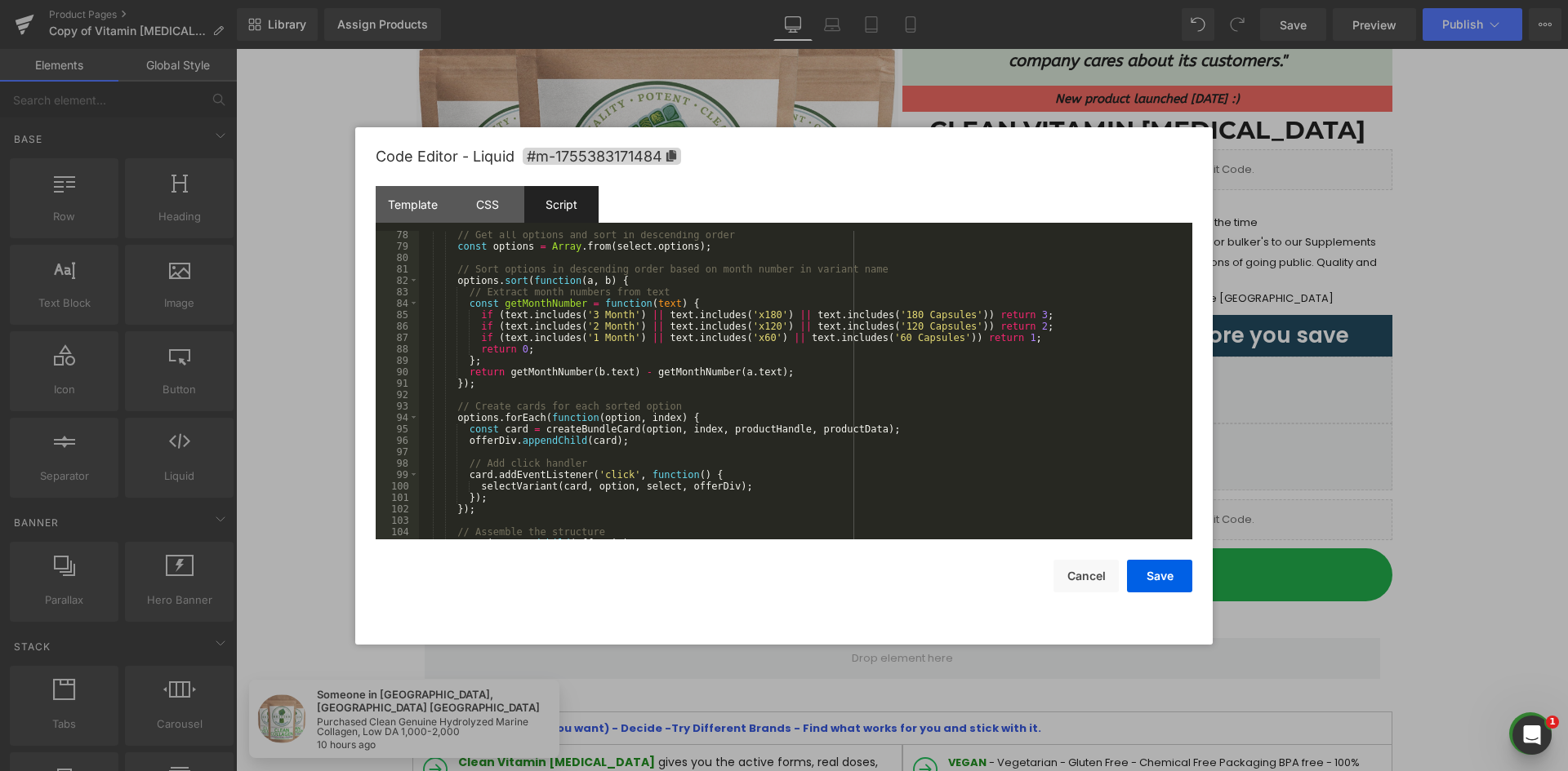
scroll to position [930, 0]
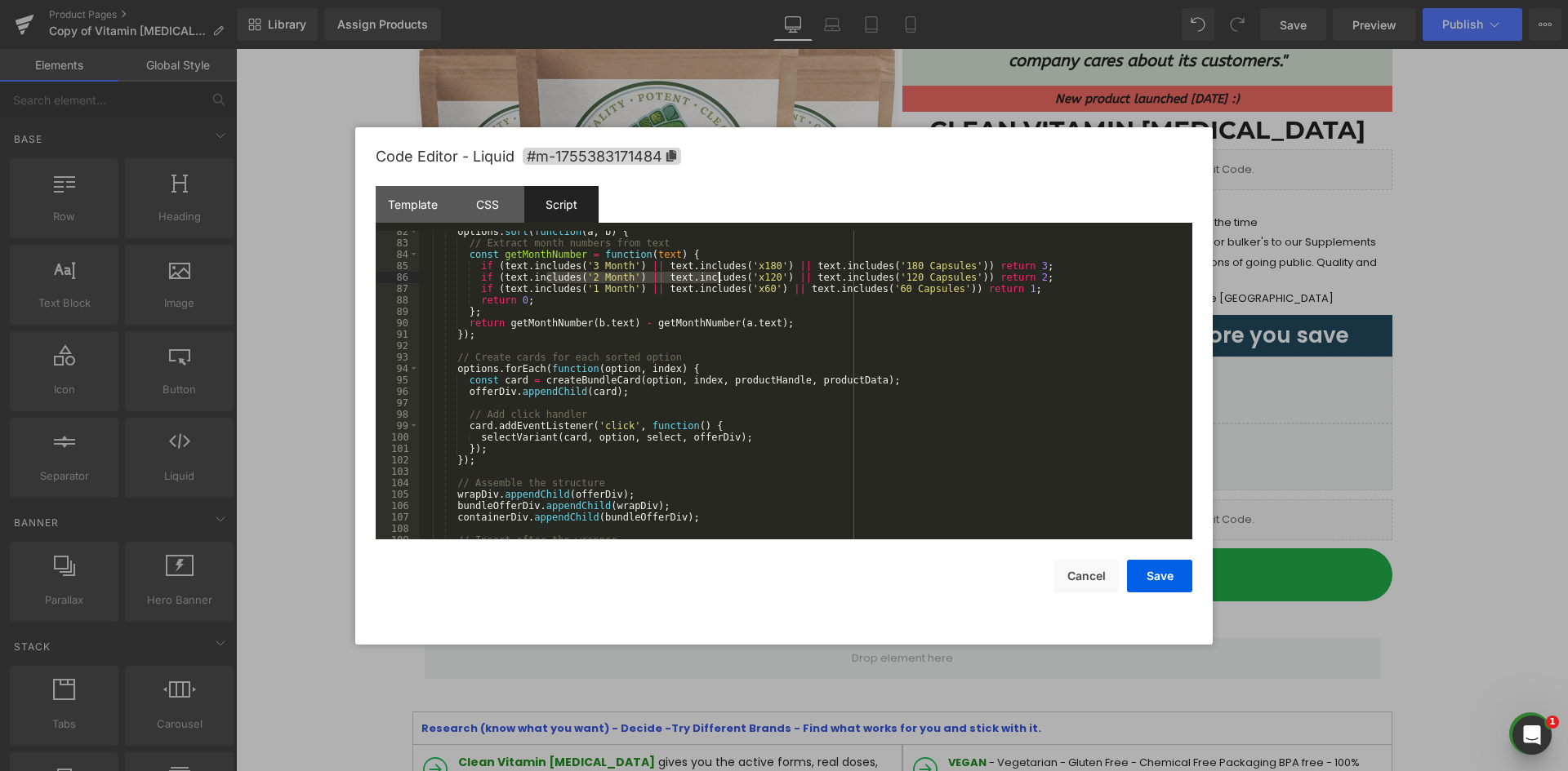
drag, startPoint x: 584, startPoint y: 281, endPoint x: 718, endPoint y: 281, distance: 134.0
click at [718, 281] on div "options . sort ( function ( a , b ) { // Extract month numbers from text const …" at bounding box center [802, 392] width 766 height 332
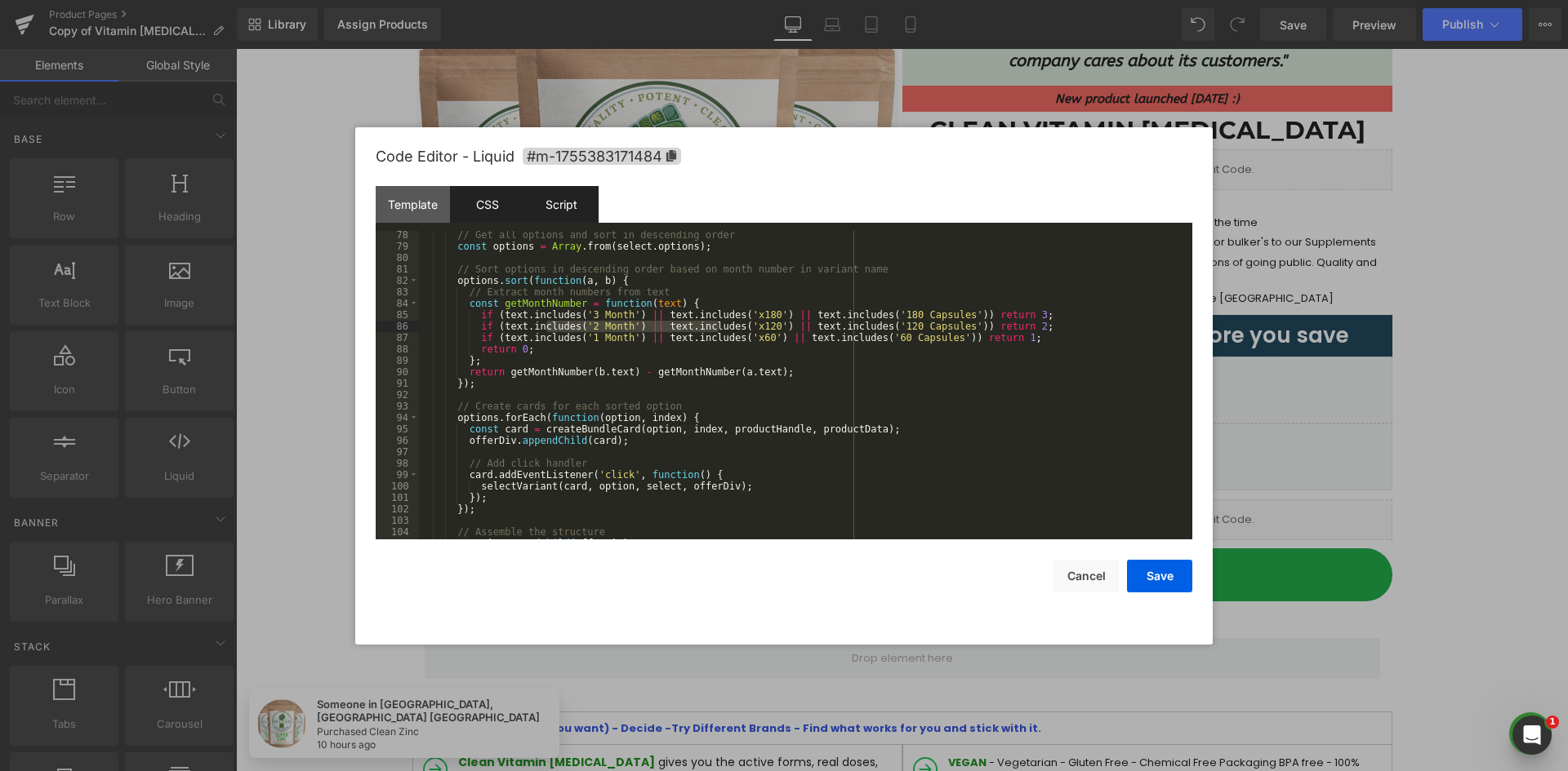
click at [515, 200] on div "CSS" at bounding box center [487, 204] width 74 height 37
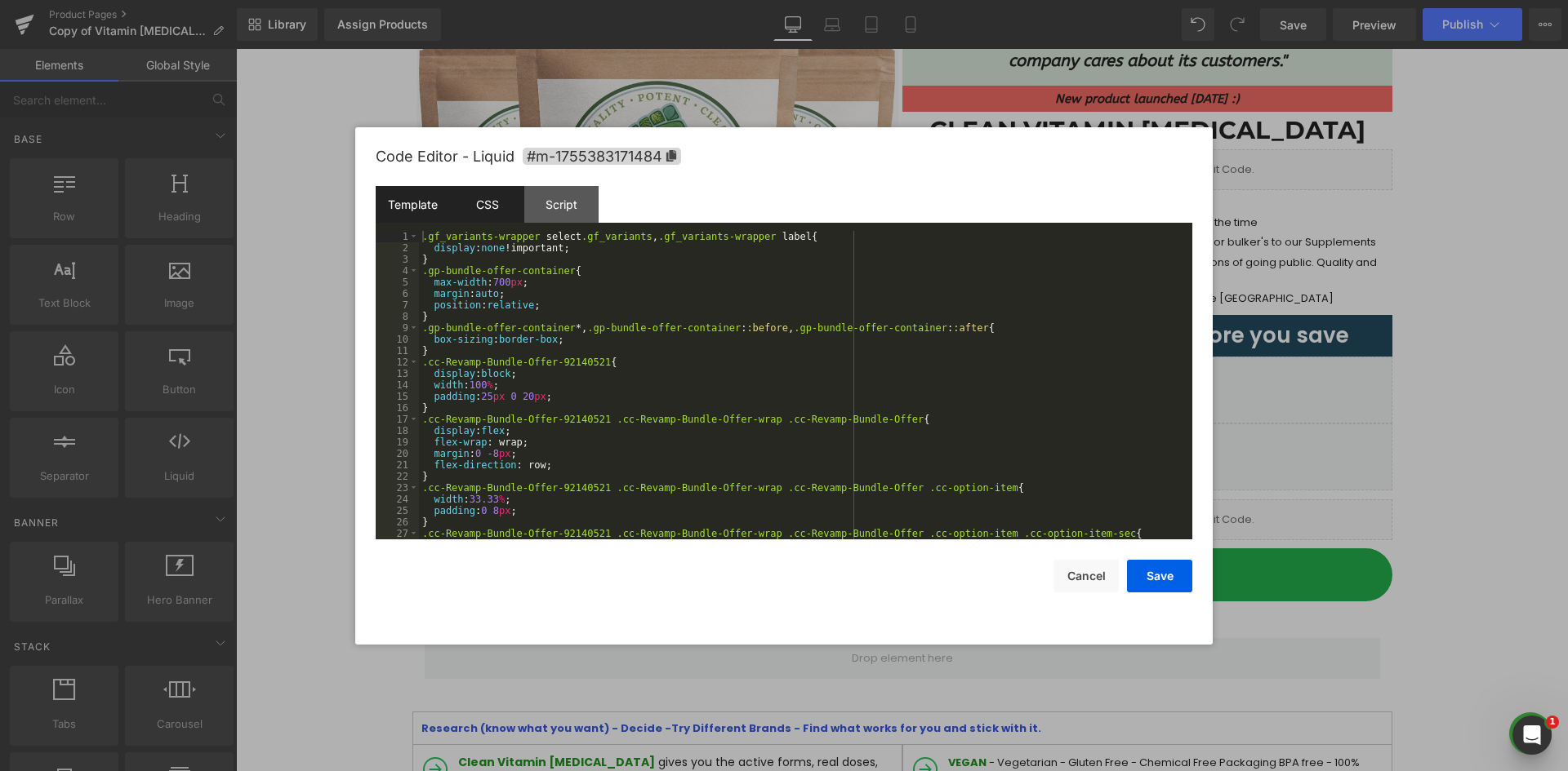
click at [401, 198] on div "Template" at bounding box center [412, 204] width 74 height 37
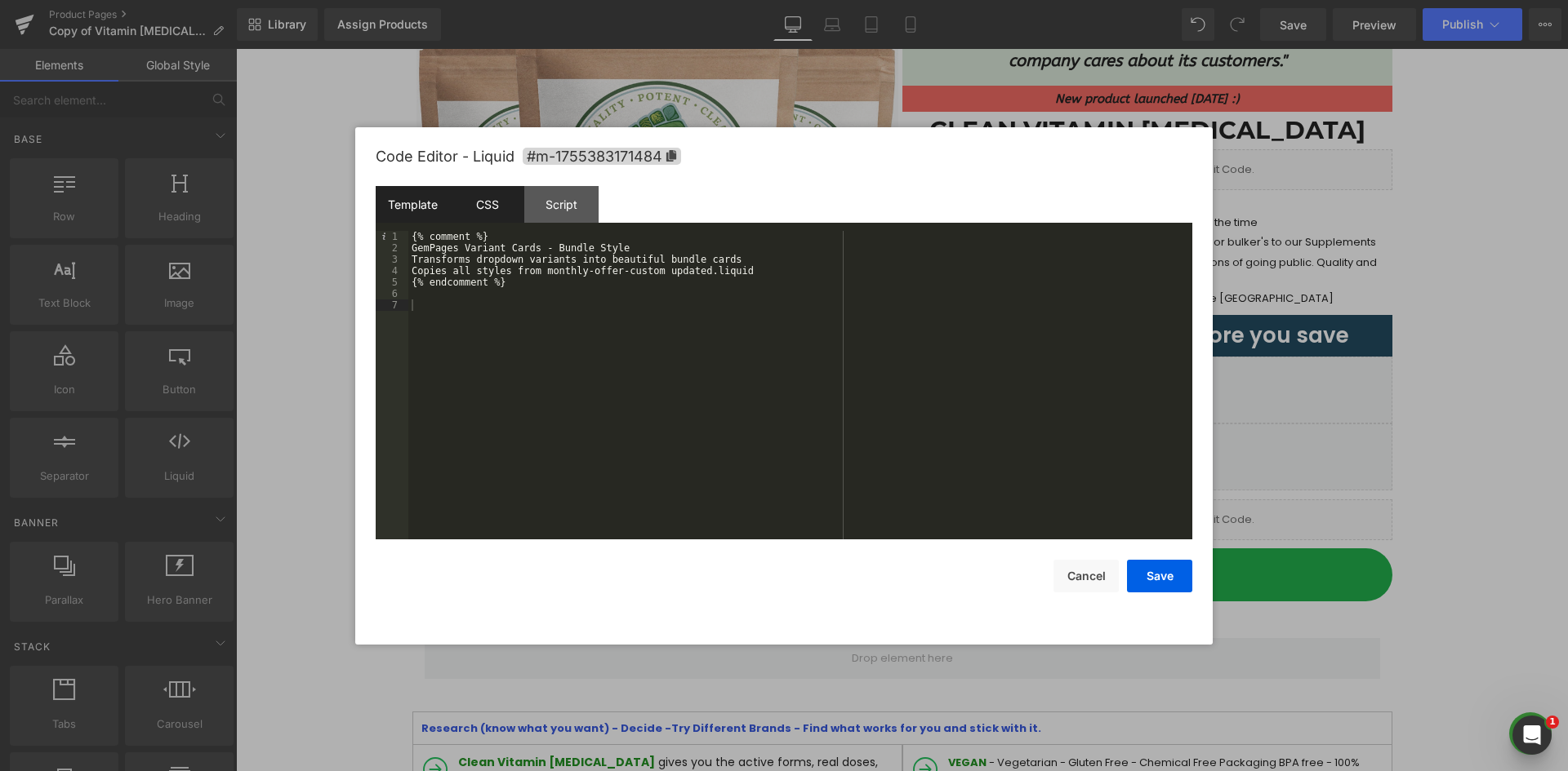
click at [512, 191] on div "CSS" at bounding box center [487, 204] width 74 height 37
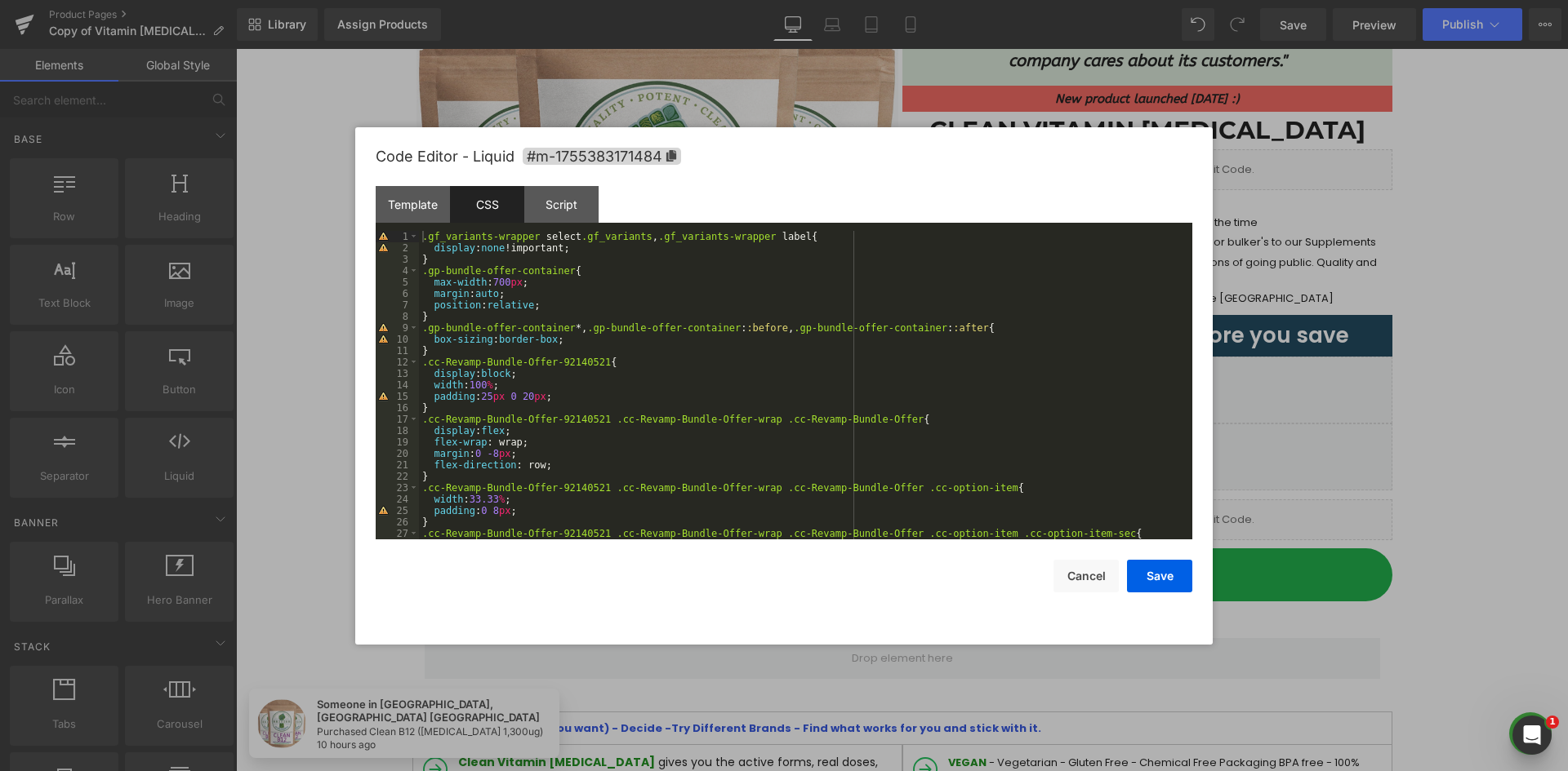
scroll to position [0, 0]
click at [591, 264] on div ".gf_variants-wrapper select .gf_variants , .gf_variants-wrapper label { display…" at bounding box center [802, 397] width 766 height 332
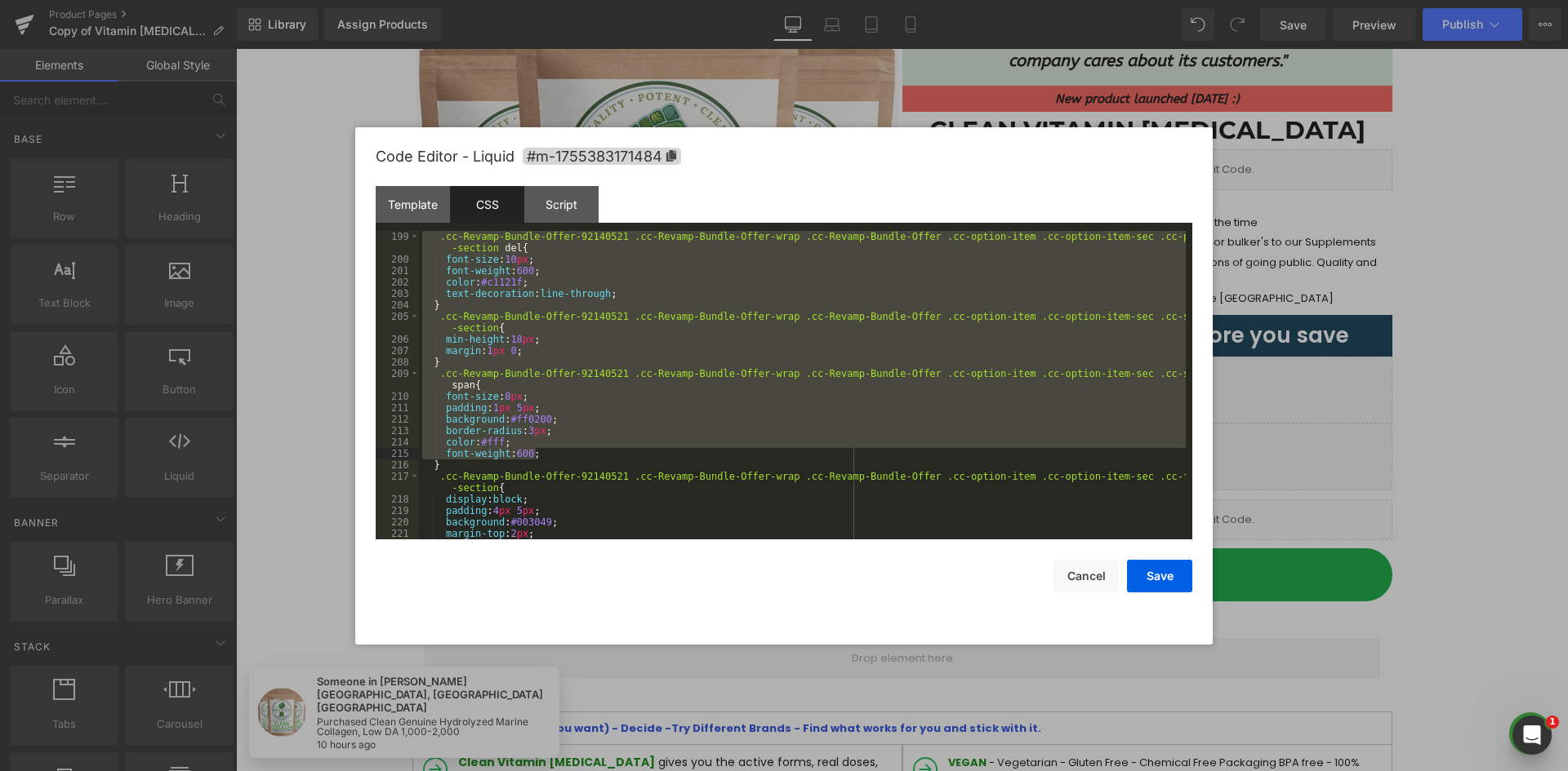
scroll to position [2513, 0]
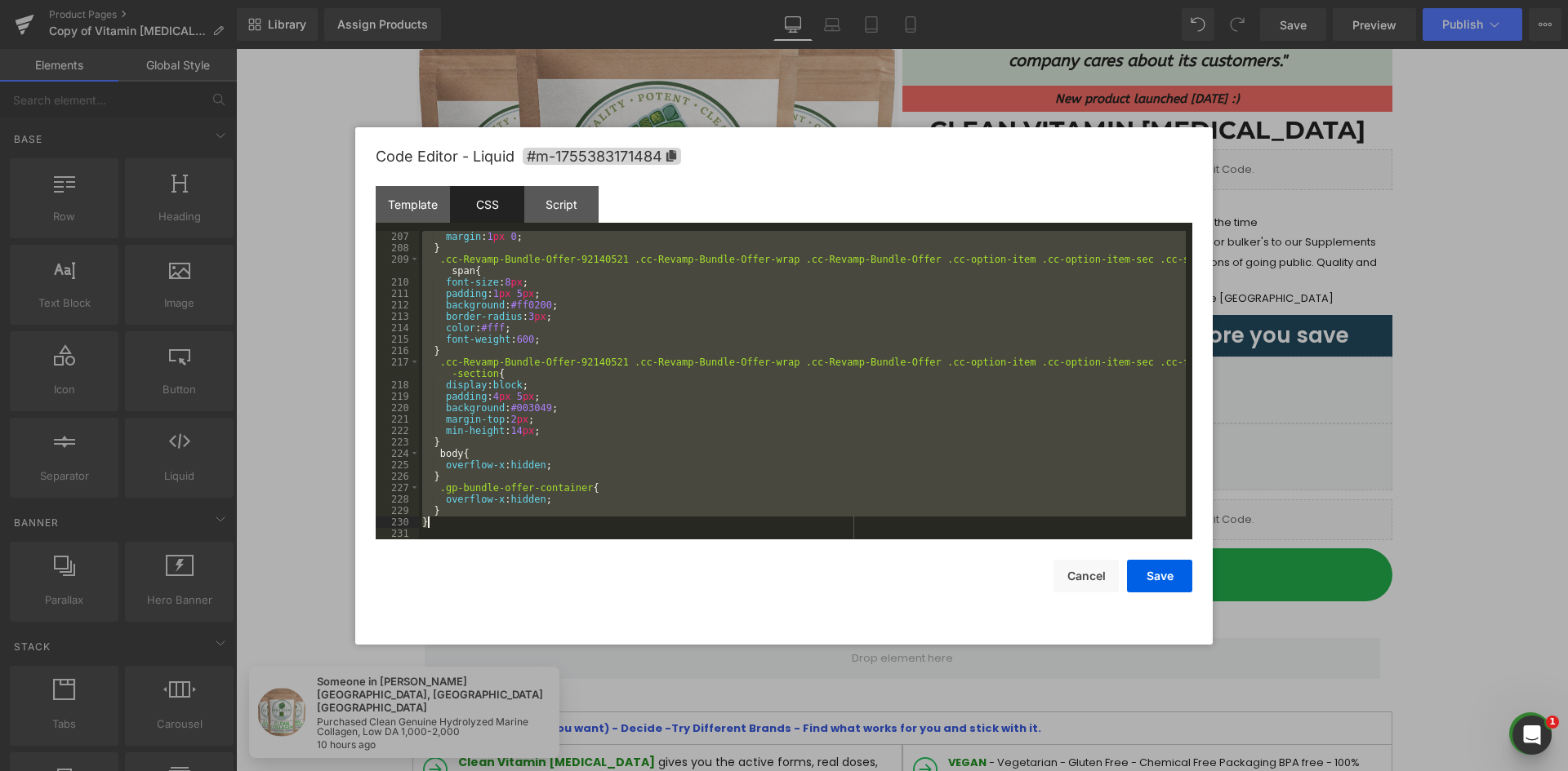
drag, startPoint x: 422, startPoint y: 236, endPoint x: 563, endPoint y: 521, distance: 318.0
click at [563, 521] on div "margin : 1 px 0 ; } .cc-Revamp-Bundle-Offer-92140521 .cc-Revamp-Bundle-Offer-wr…" at bounding box center [802, 397] width 766 height 332
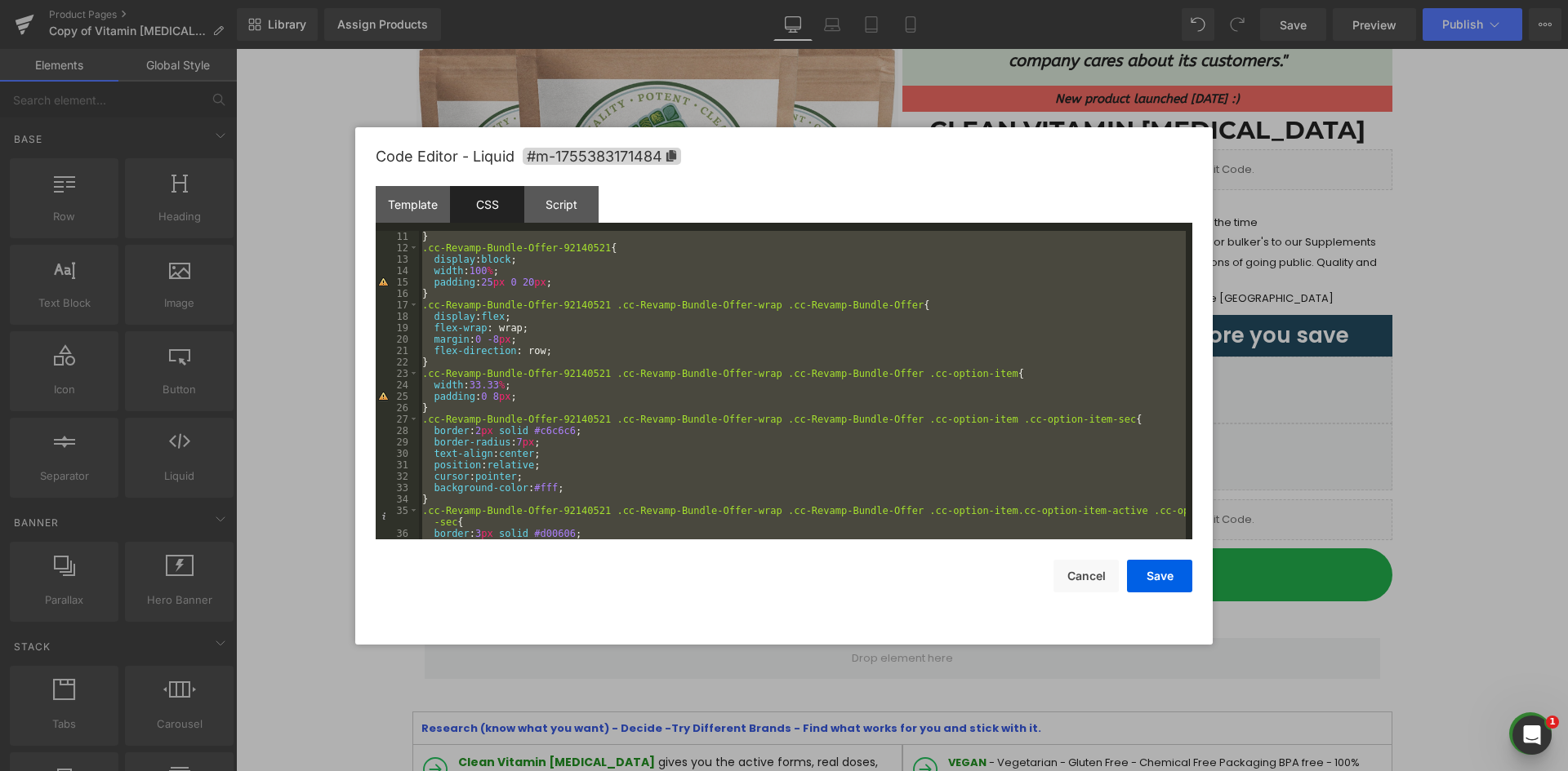
scroll to position [0, 0]
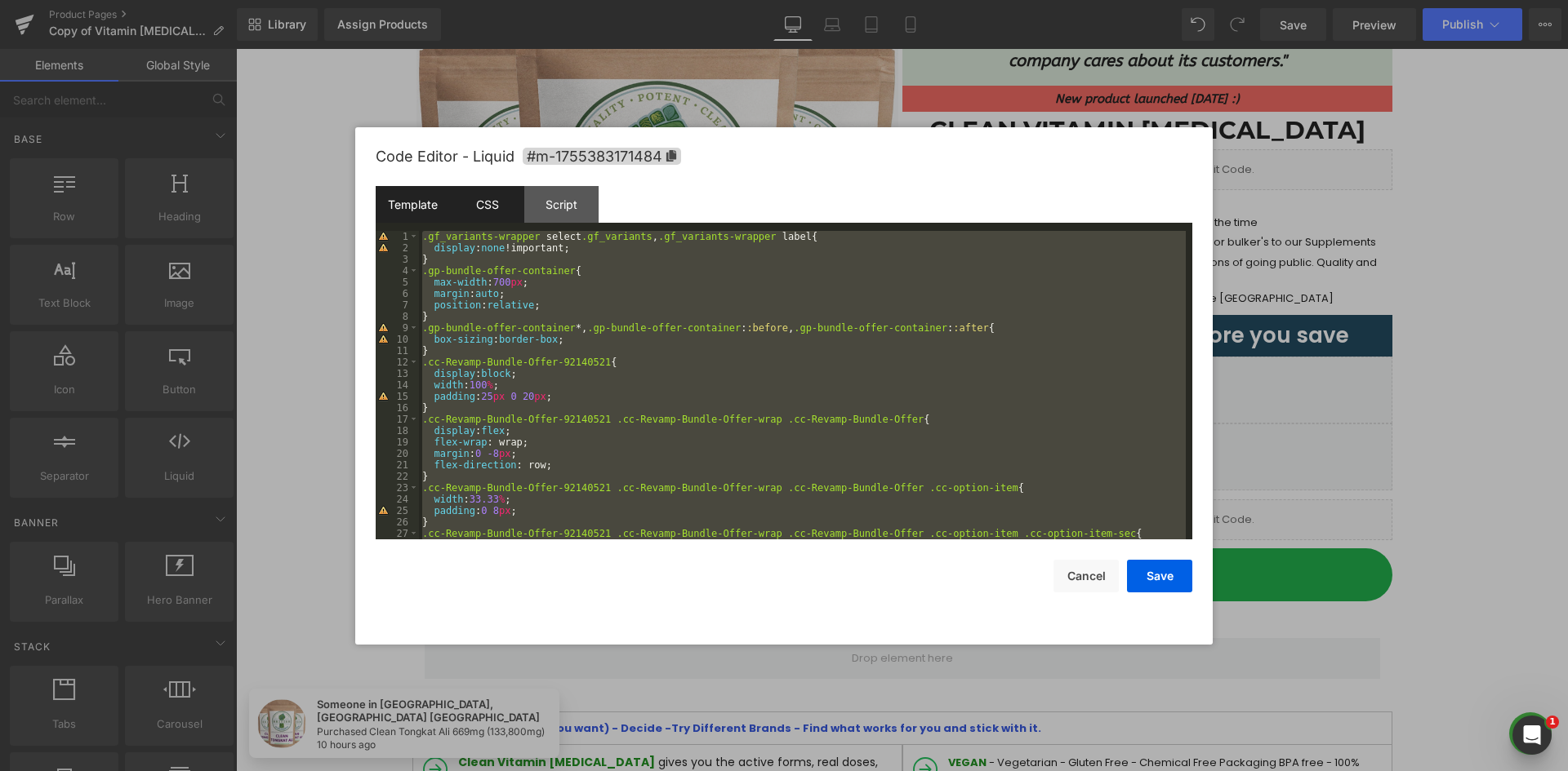
click at [420, 216] on div "Template" at bounding box center [412, 204] width 74 height 37
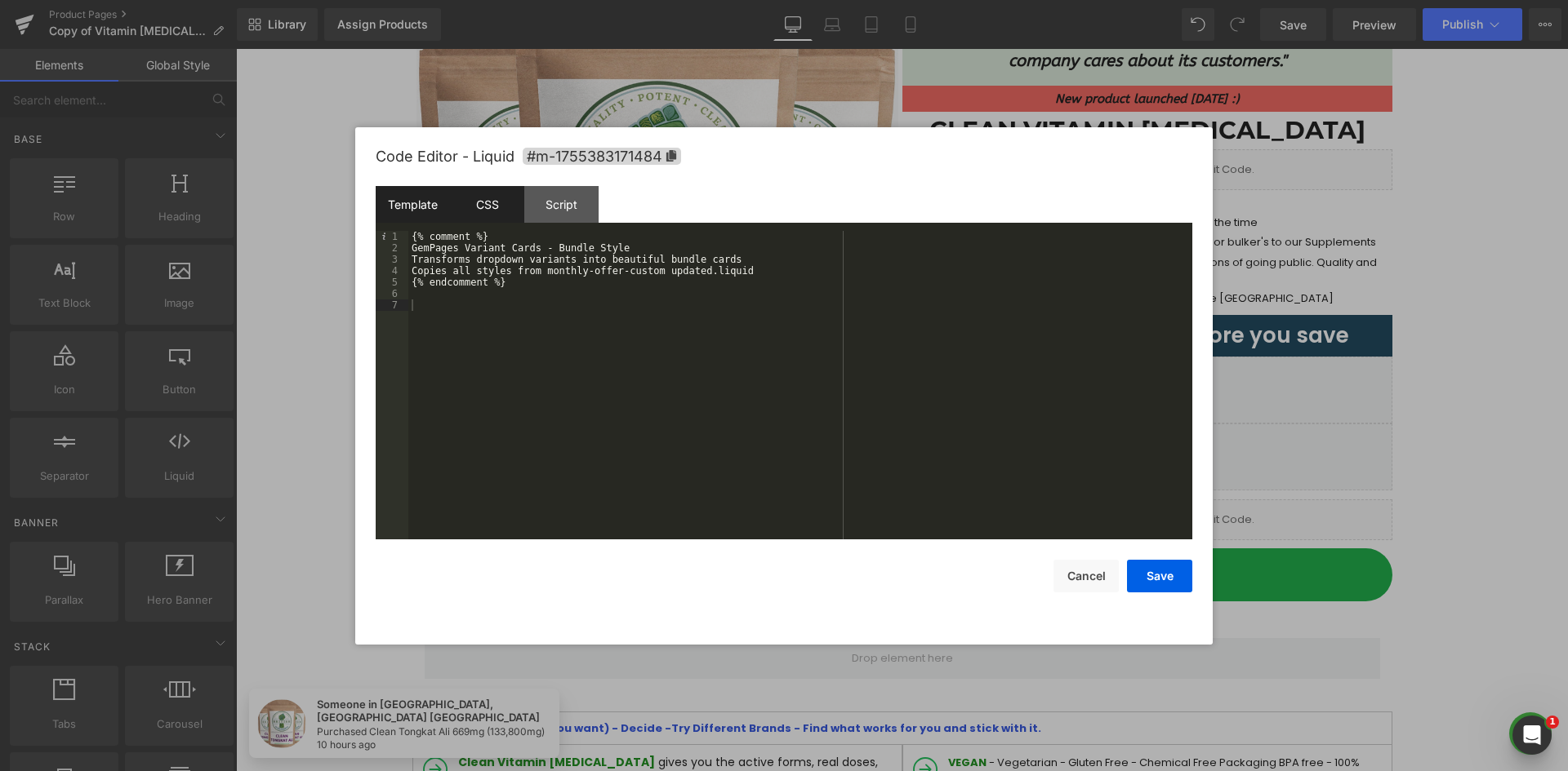
click at [485, 210] on div "CSS" at bounding box center [487, 204] width 74 height 37
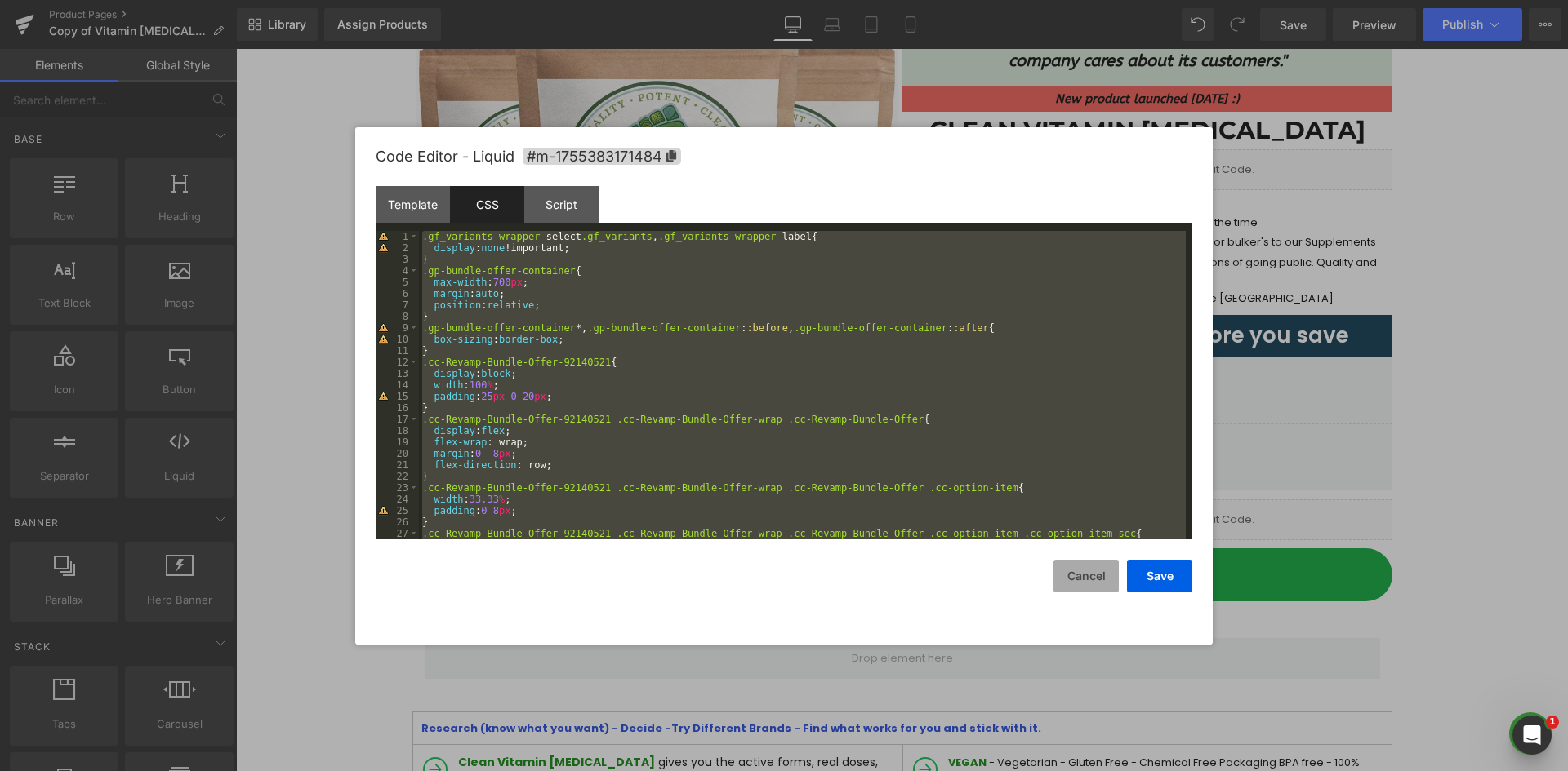
drag, startPoint x: 1090, startPoint y: 582, endPoint x: 1076, endPoint y: 508, distance: 75.3
click at [1090, 582] on button "Cancel" at bounding box center [1086, 577] width 65 height 33
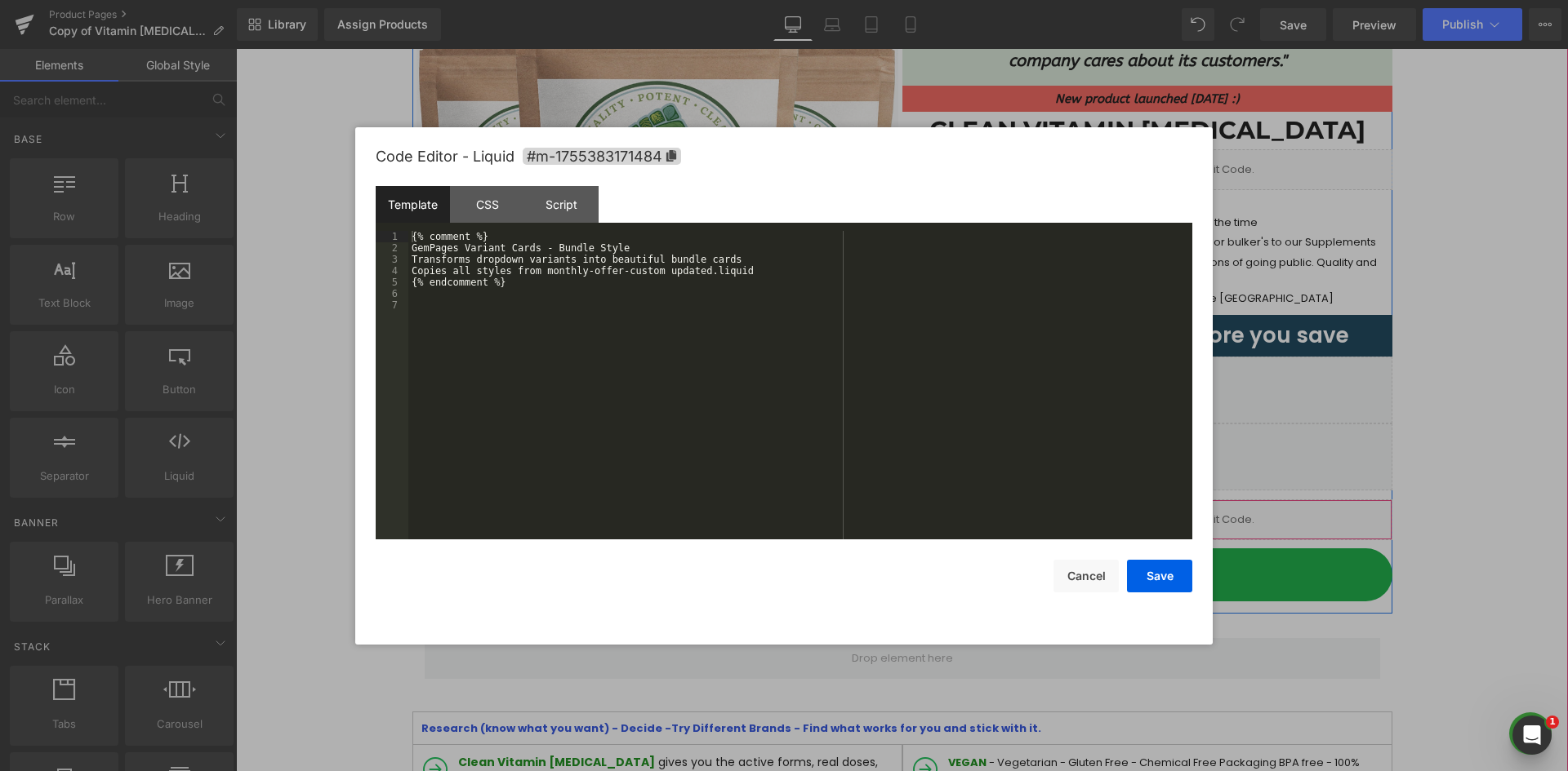
click at [1159, 517] on link at bounding box center [1170, 512] width 21 height 24
click at [476, 202] on div "CSS" at bounding box center [487, 204] width 74 height 37
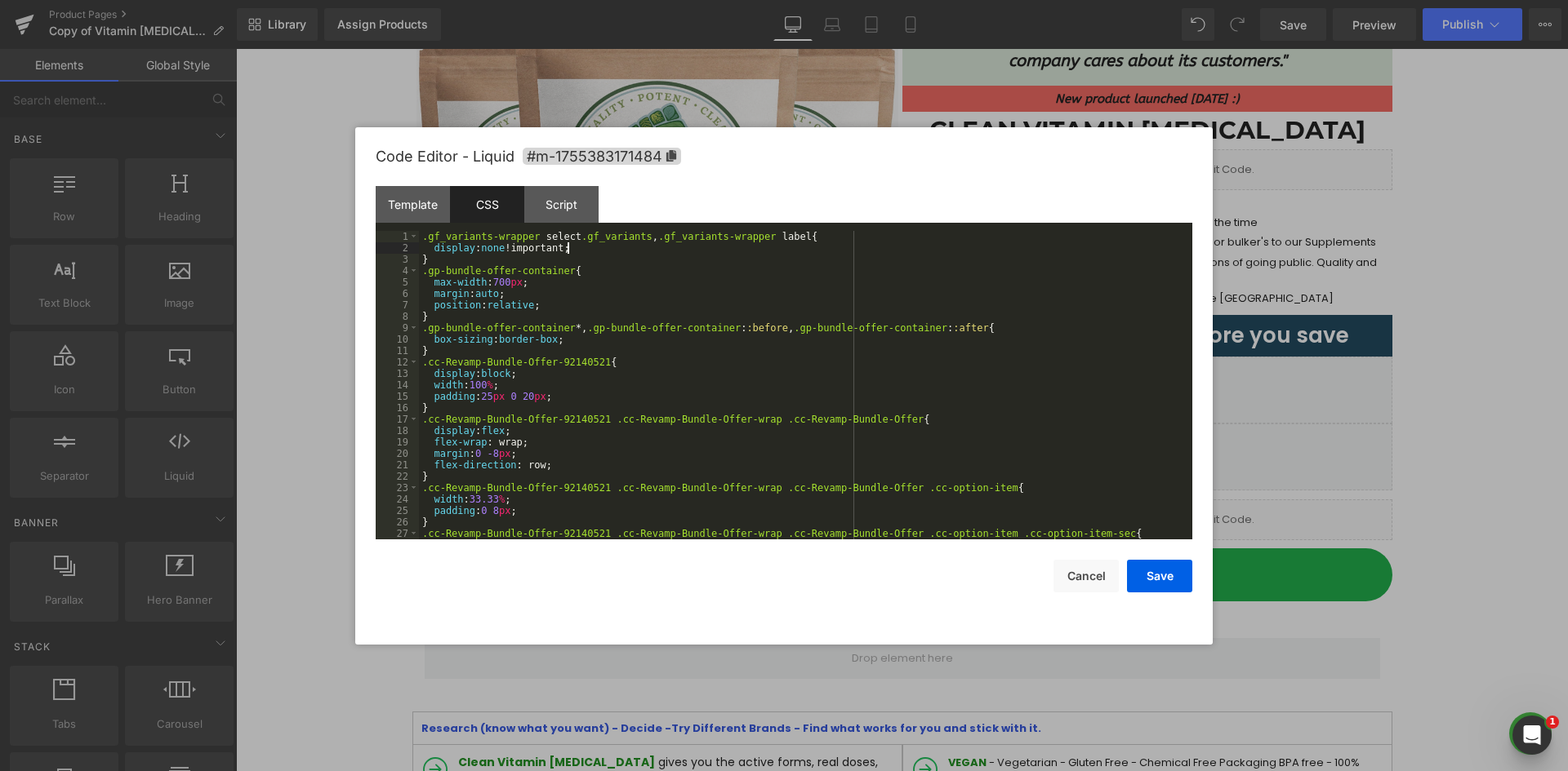
click at [633, 251] on div ".gf_variants-wrapper select .gf_variants , .gf_variants-wrapper label { display…" at bounding box center [802, 397] width 766 height 332
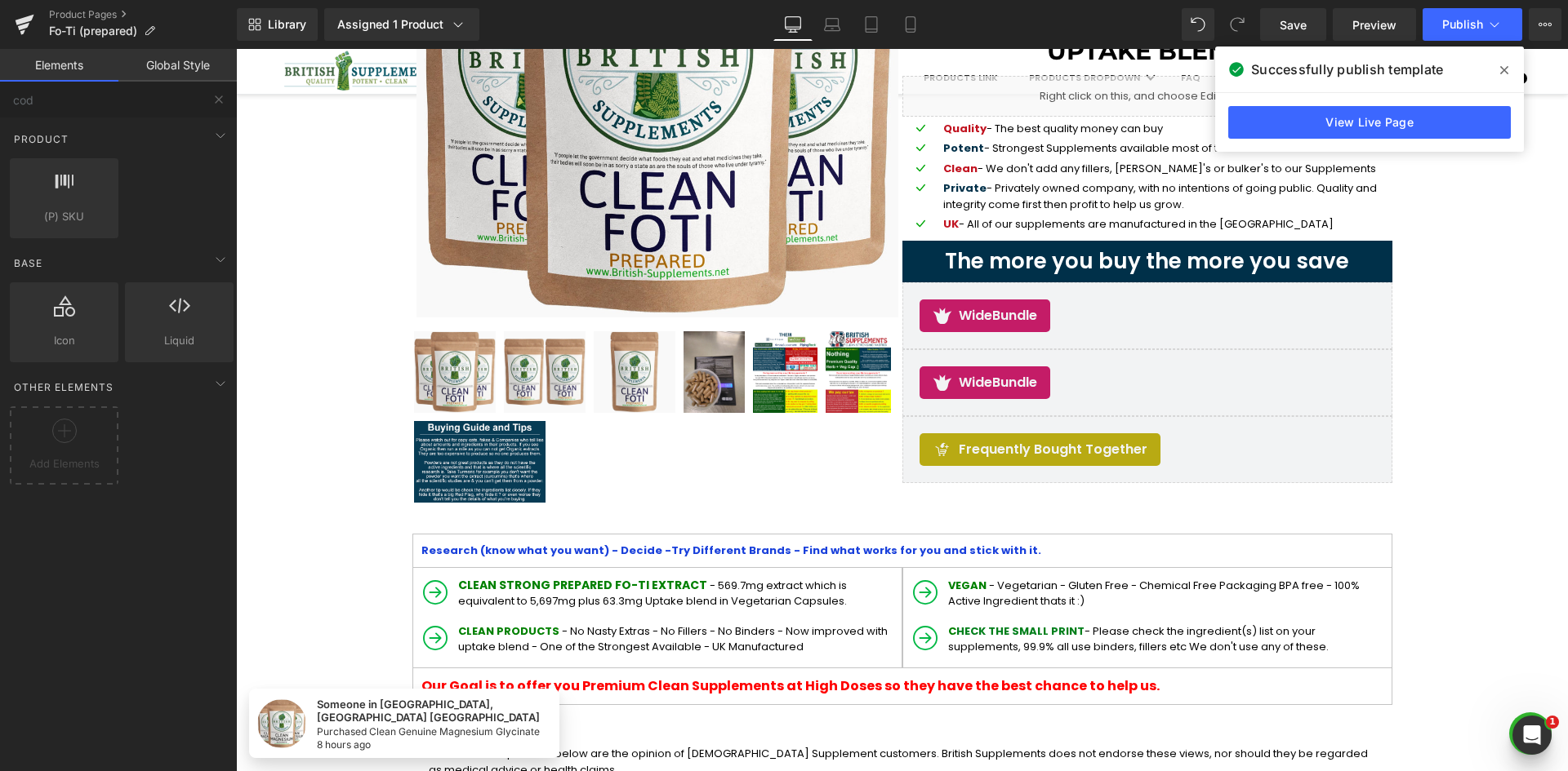
scroll to position [163, 0]
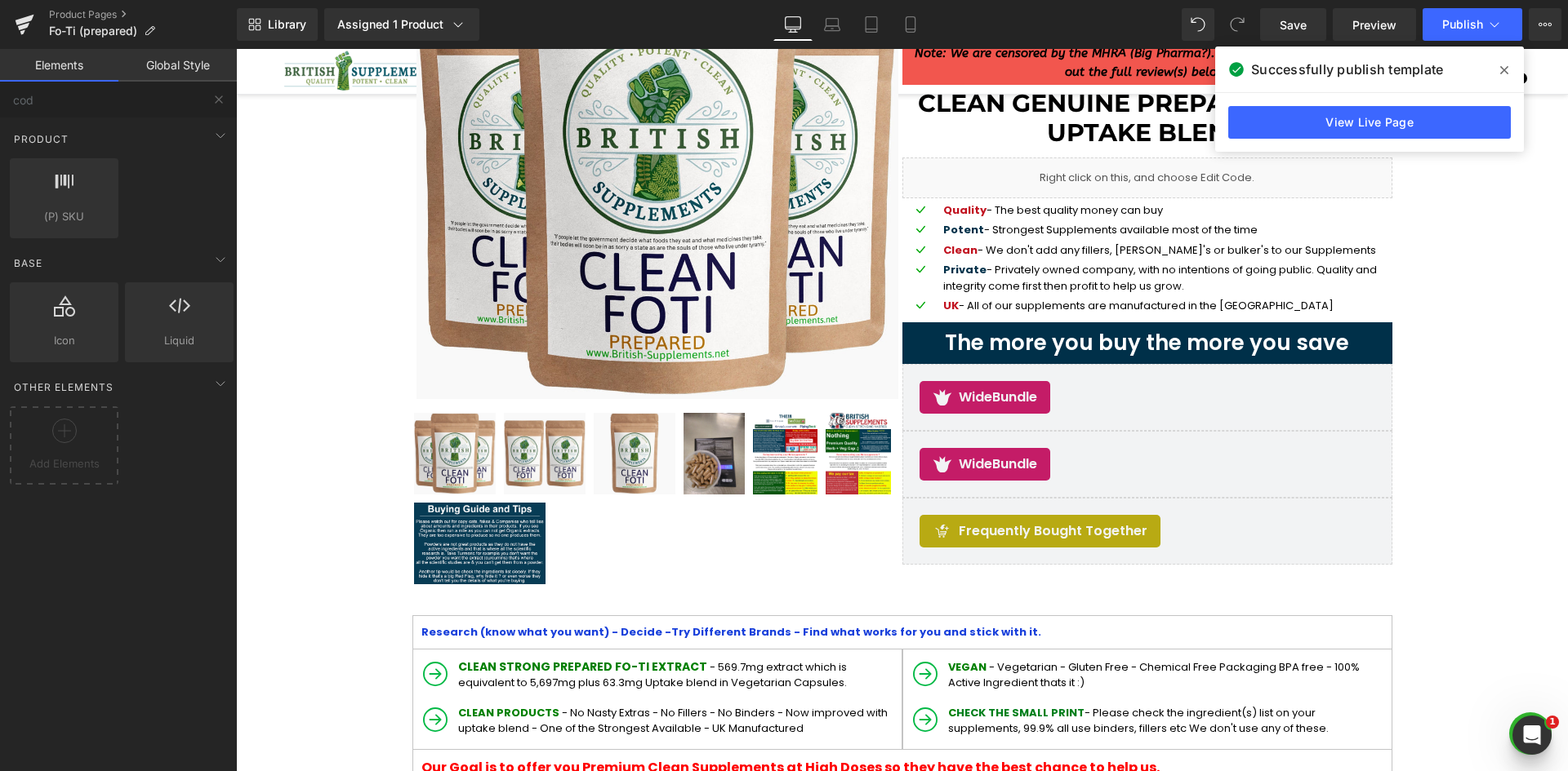
drag, startPoint x: 1506, startPoint y: 63, endPoint x: 877, endPoint y: 274, distance: 663.4
click at [1506, 63] on span at bounding box center [1504, 70] width 26 height 26
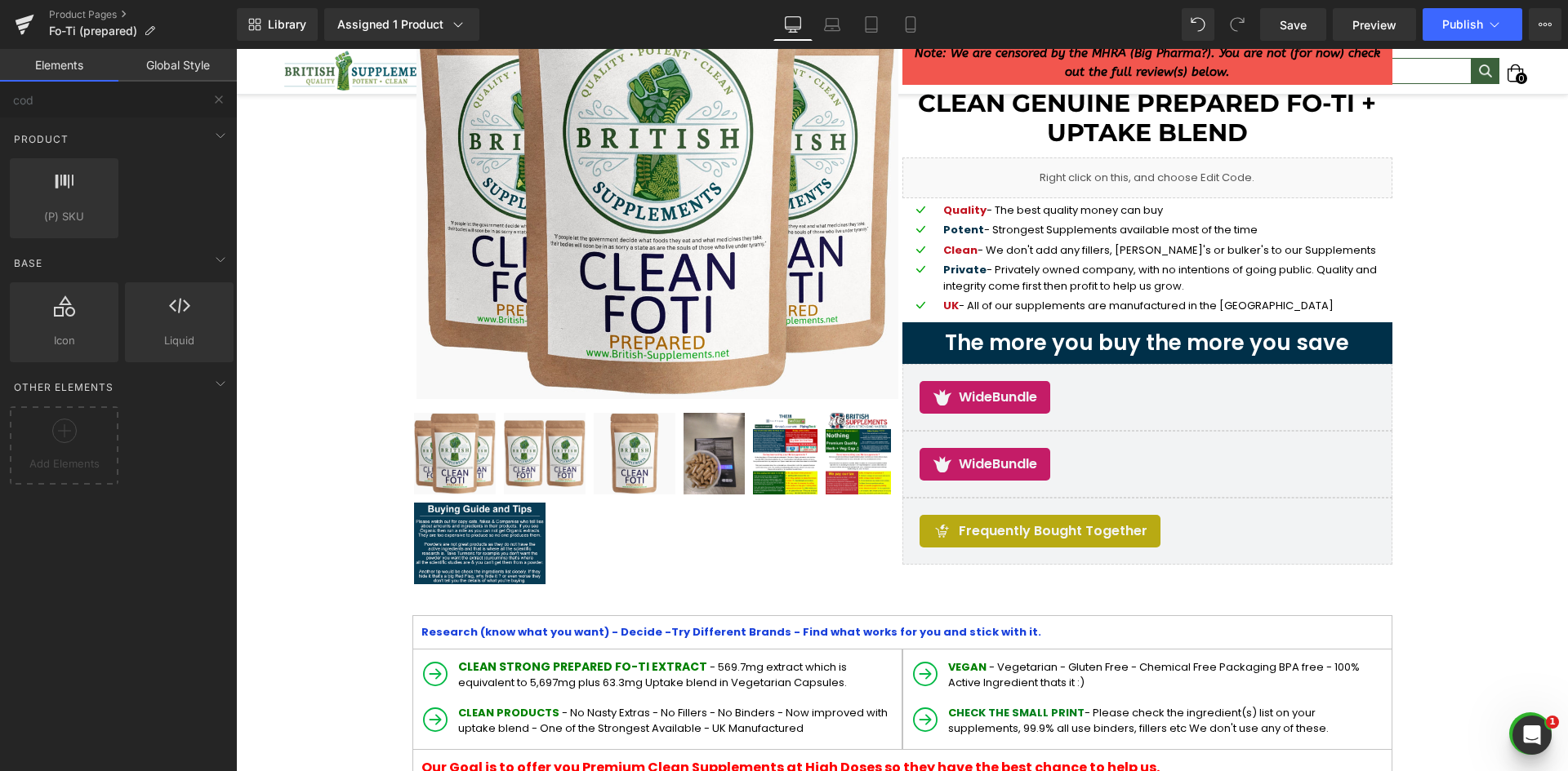
click at [142, 145] on div "Product" at bounding box center [122, 139] width 231 height 33
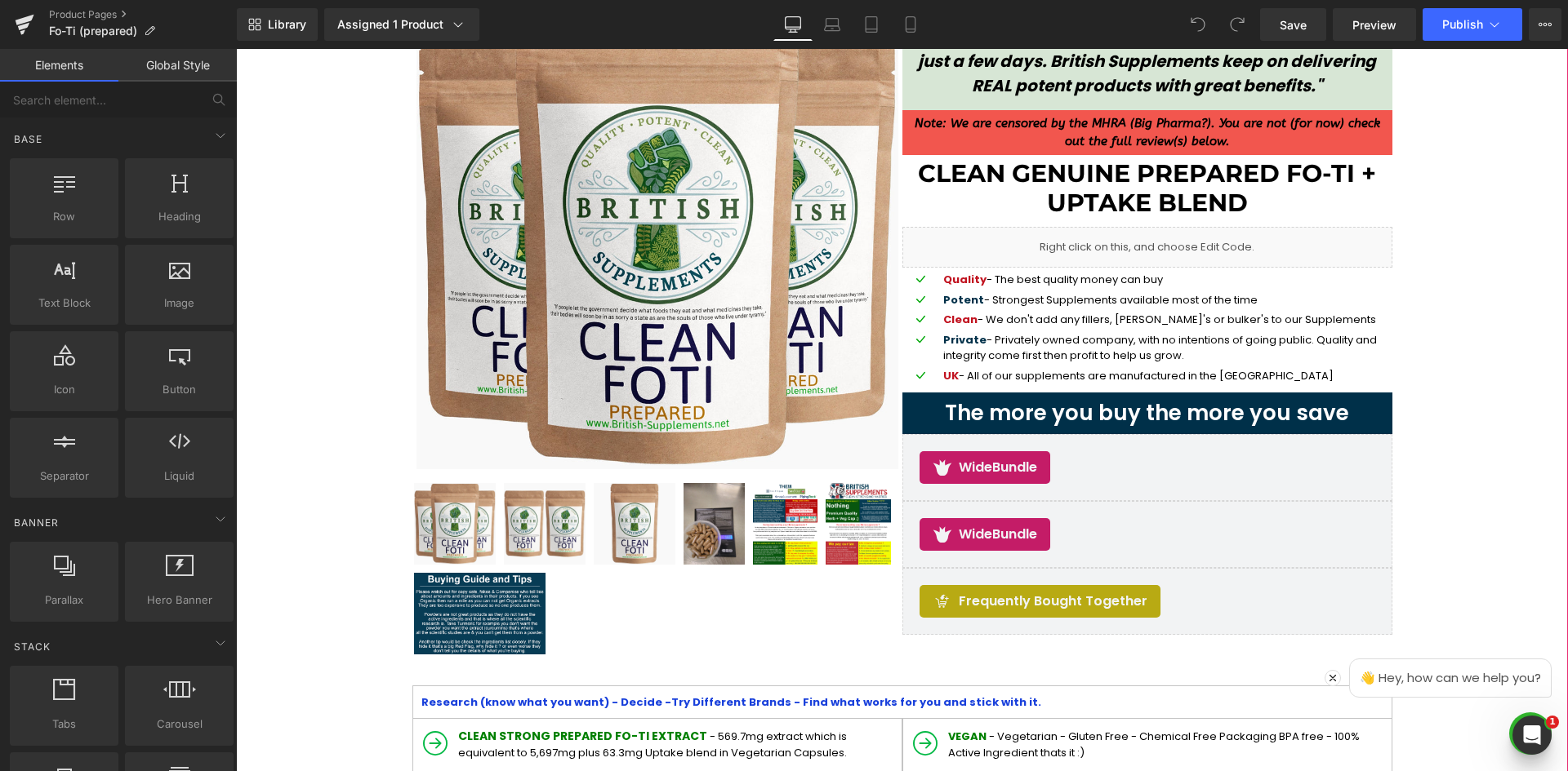
scroll to position [163, 0]
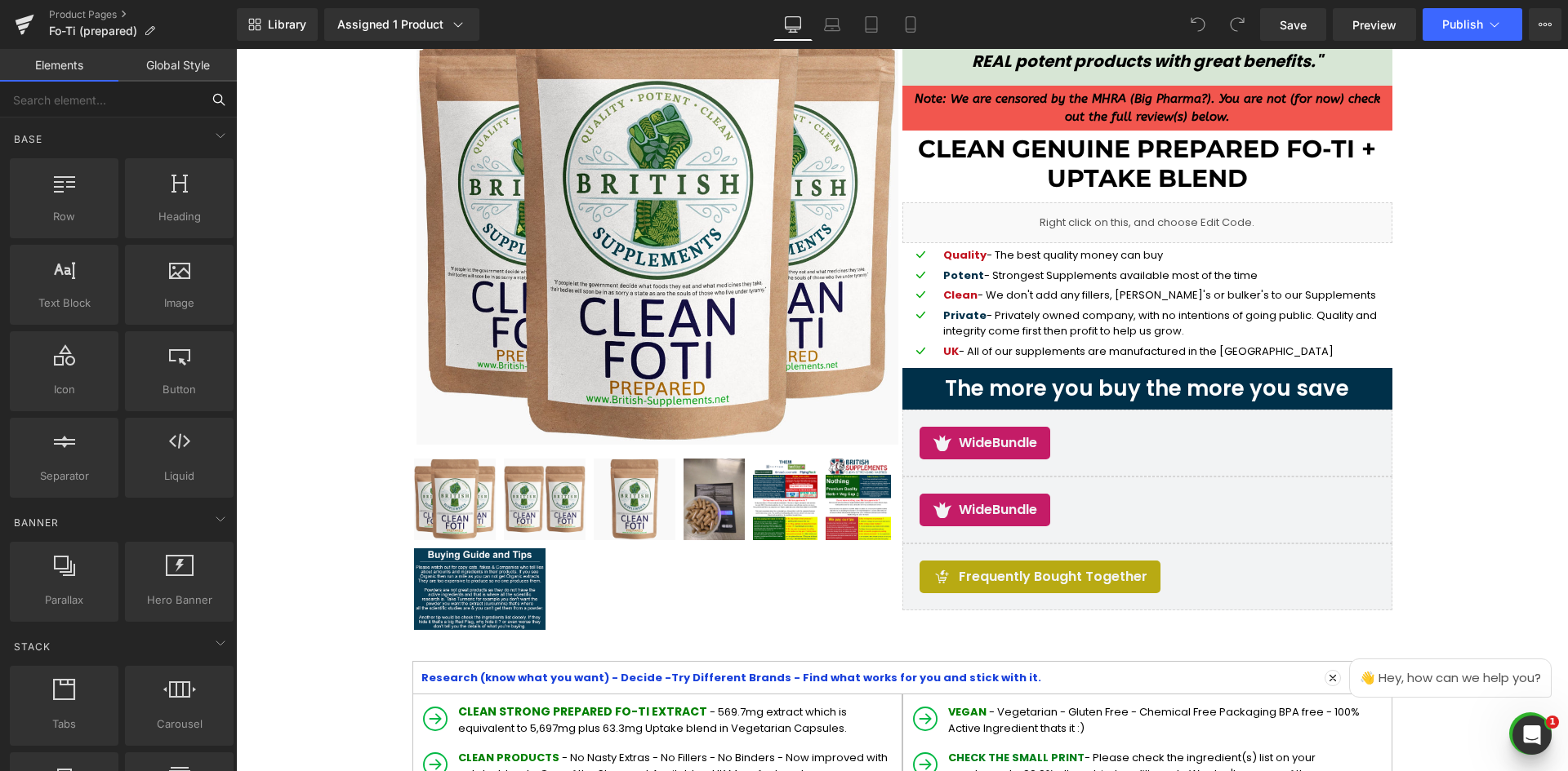
click at [191, 87] on input "text" at bounding box center [100, 99] width 200 height 36
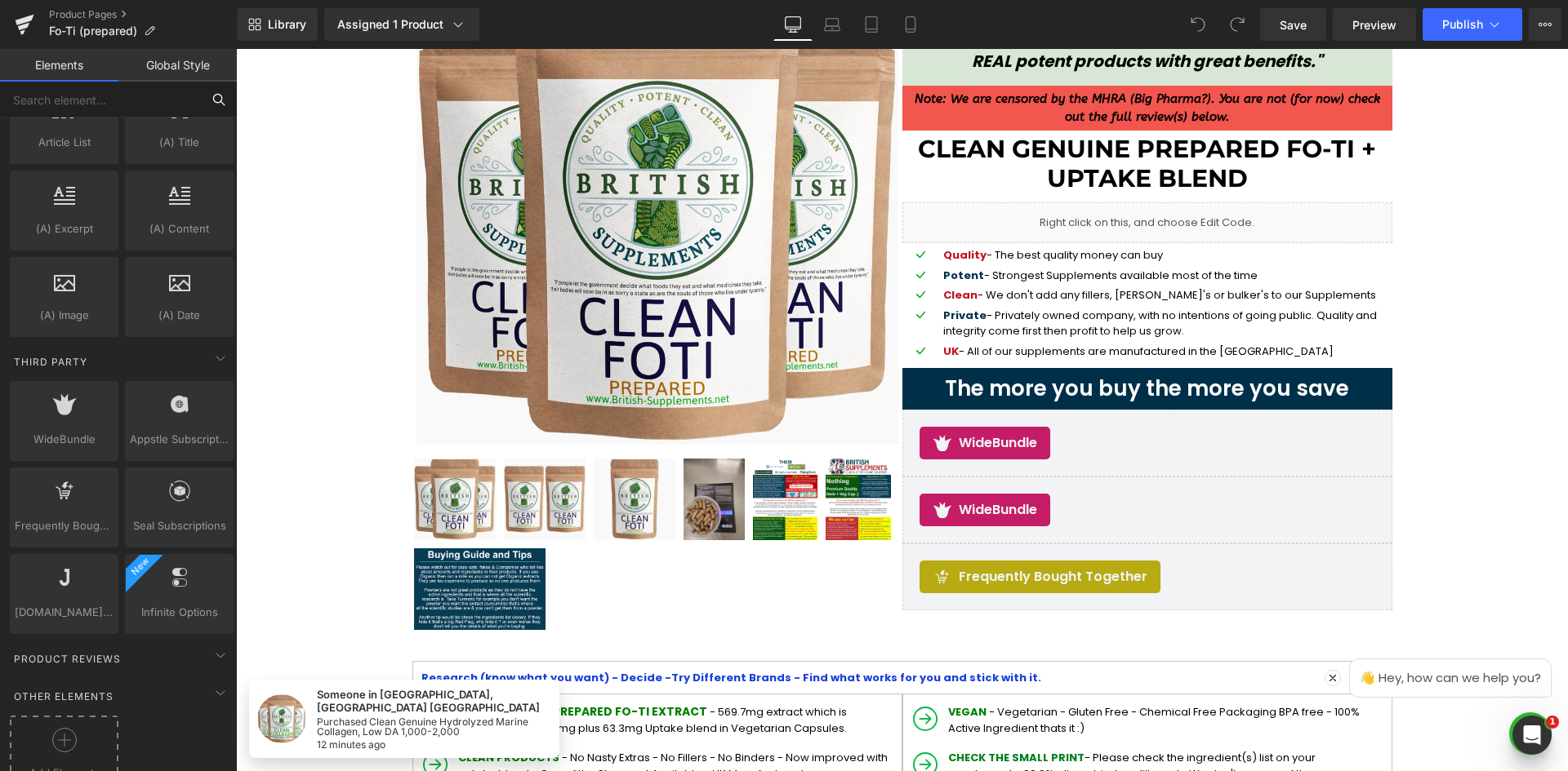
scroll to position [3206, 0]
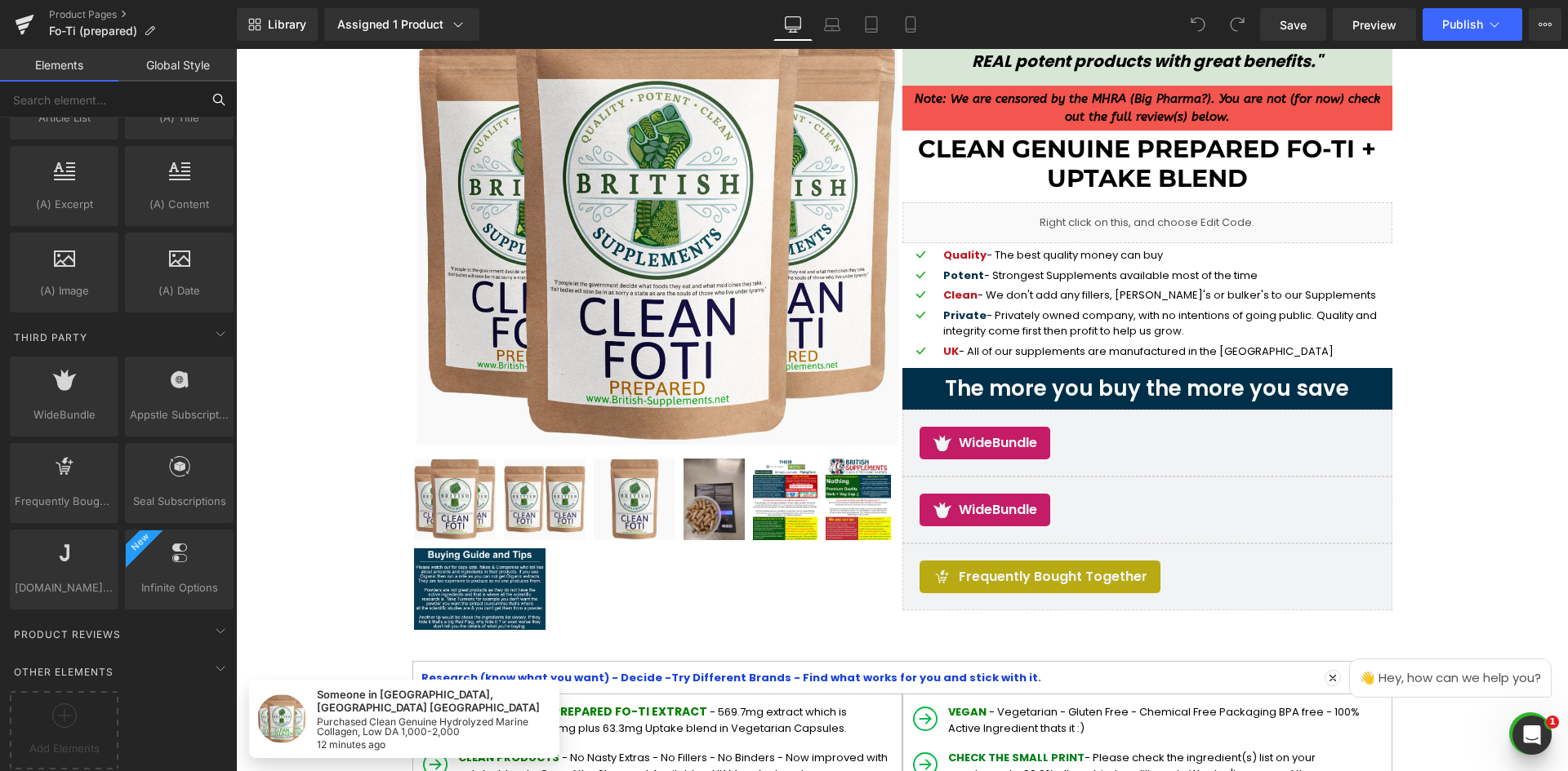
drag, startPoint x: 65, startPoint y: 712, endPoint x: 198, endPoint y: 718, distance: 133.1
click at [67, 712] on icon at bounding box center [64, 716] width 24 height 24
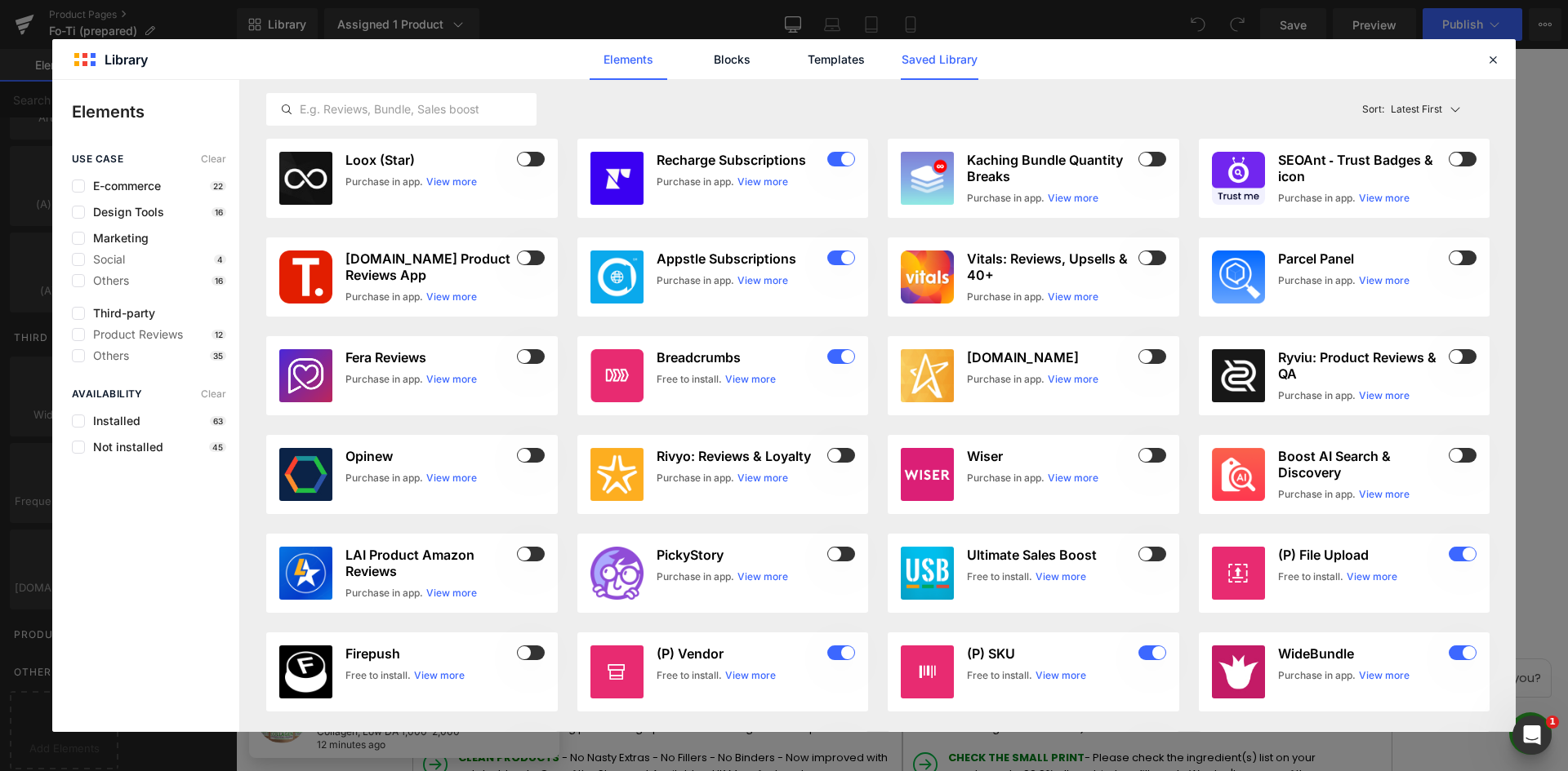
click at [965, 67] on link "Saved Library" at bounding box center [940, 59] width 78 height 41
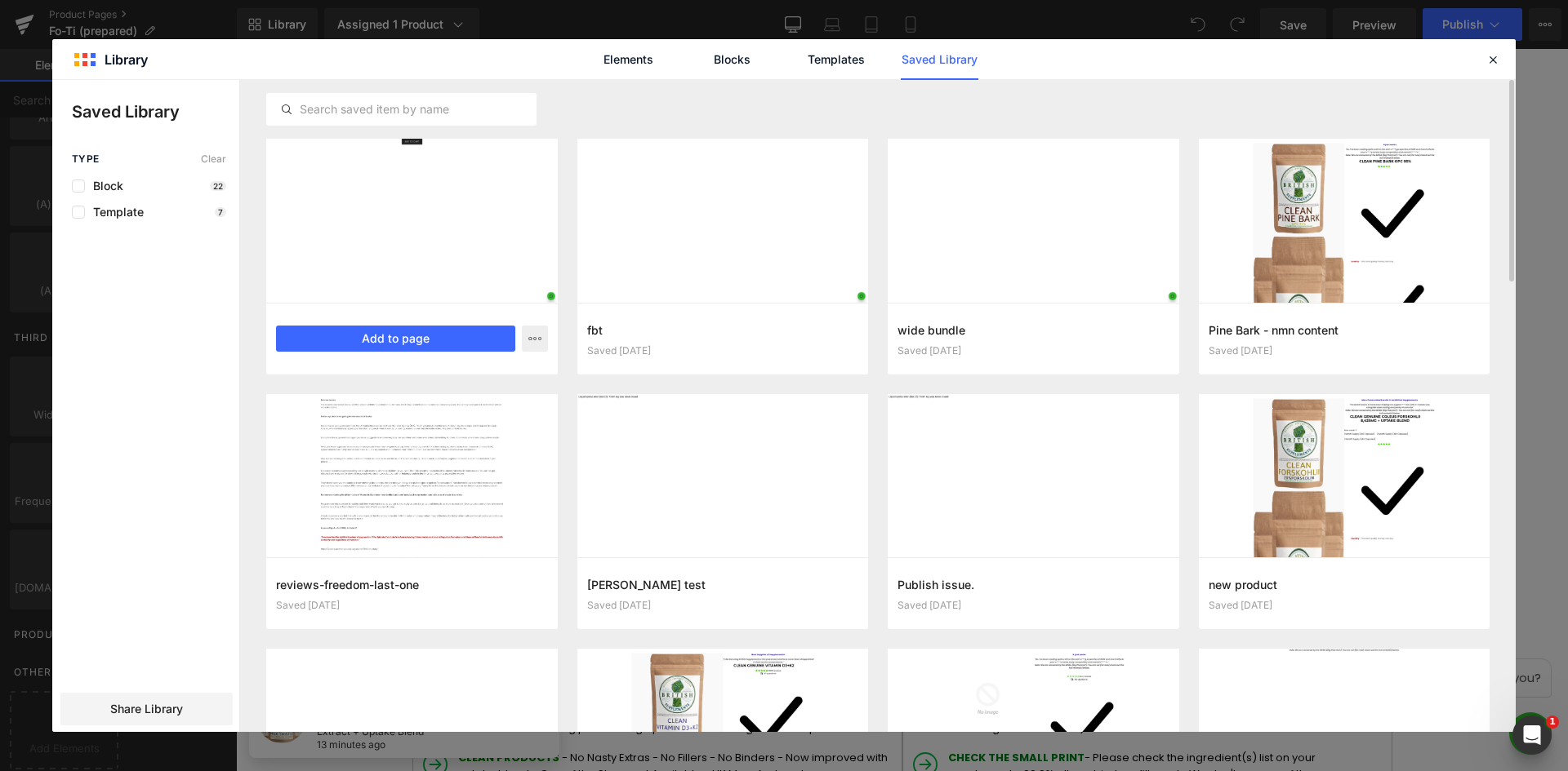
click at [475, 342] on button "Add to page" at bounding box center [396, 338] width 239 height 26
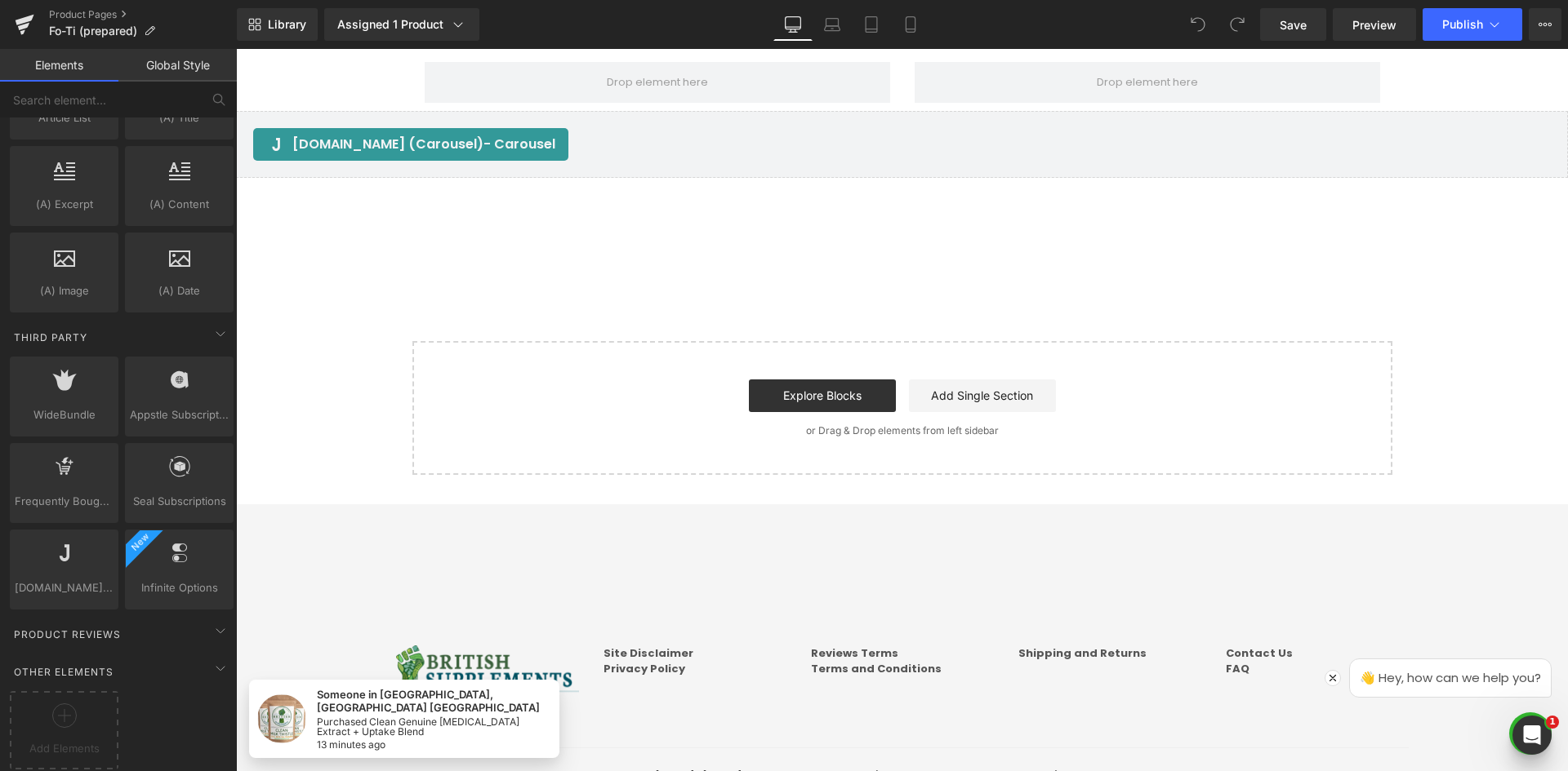
scroll to position [3323, 0]
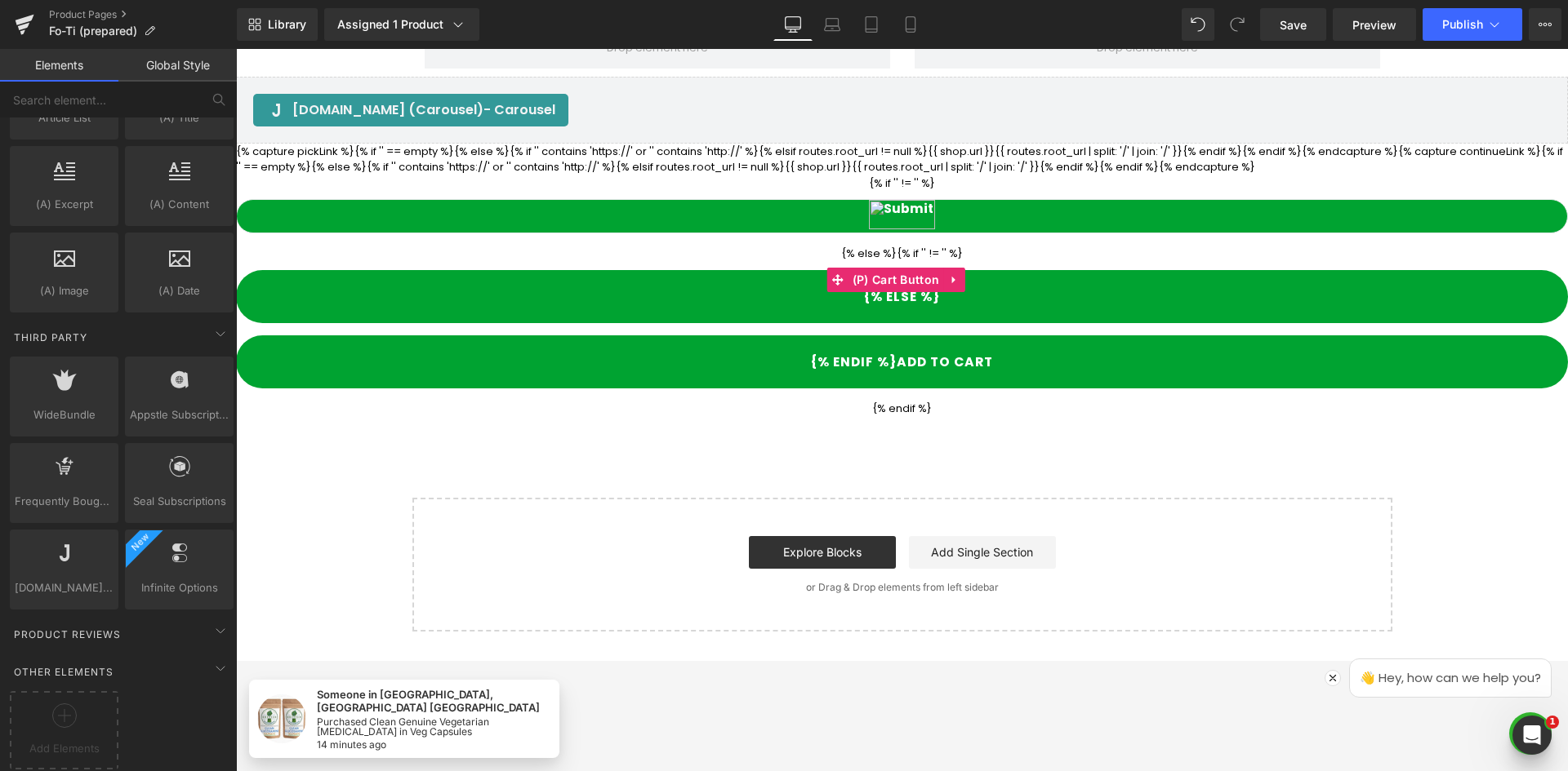
click at [668, 395] on div "{% if '' != '' %} {% else %}{% if '' != '' %} {% else %} {% endif %} Add To Car…" at bounding box center [902, 296] width 1332 height 241
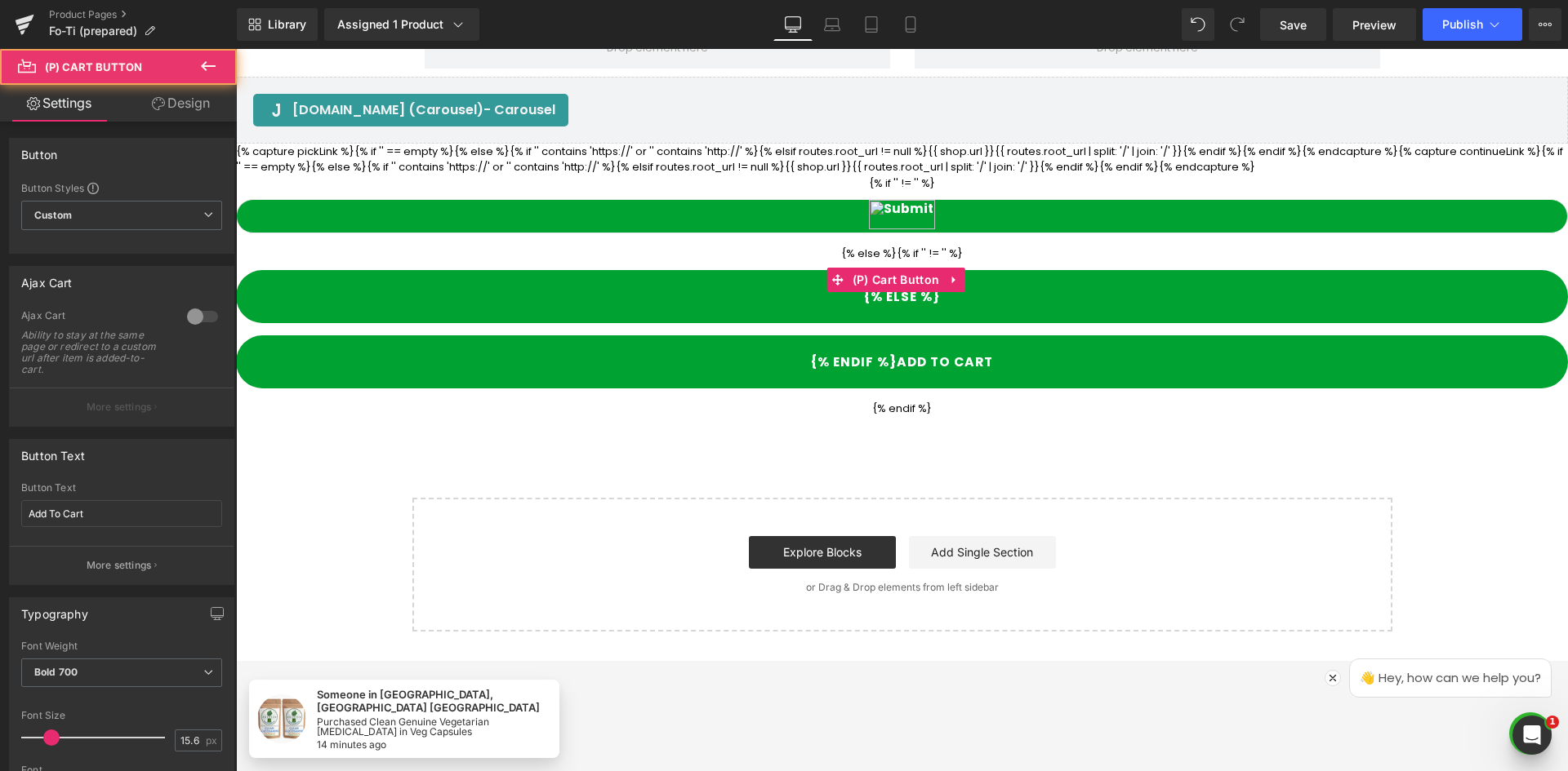
click at [674, 412] on div "{% if '' != '' %} {% else %}{% if '' != '' %} {% else %} {% endif %} Add To Car…" at bounding box center [902, 296] width 1332 height 241
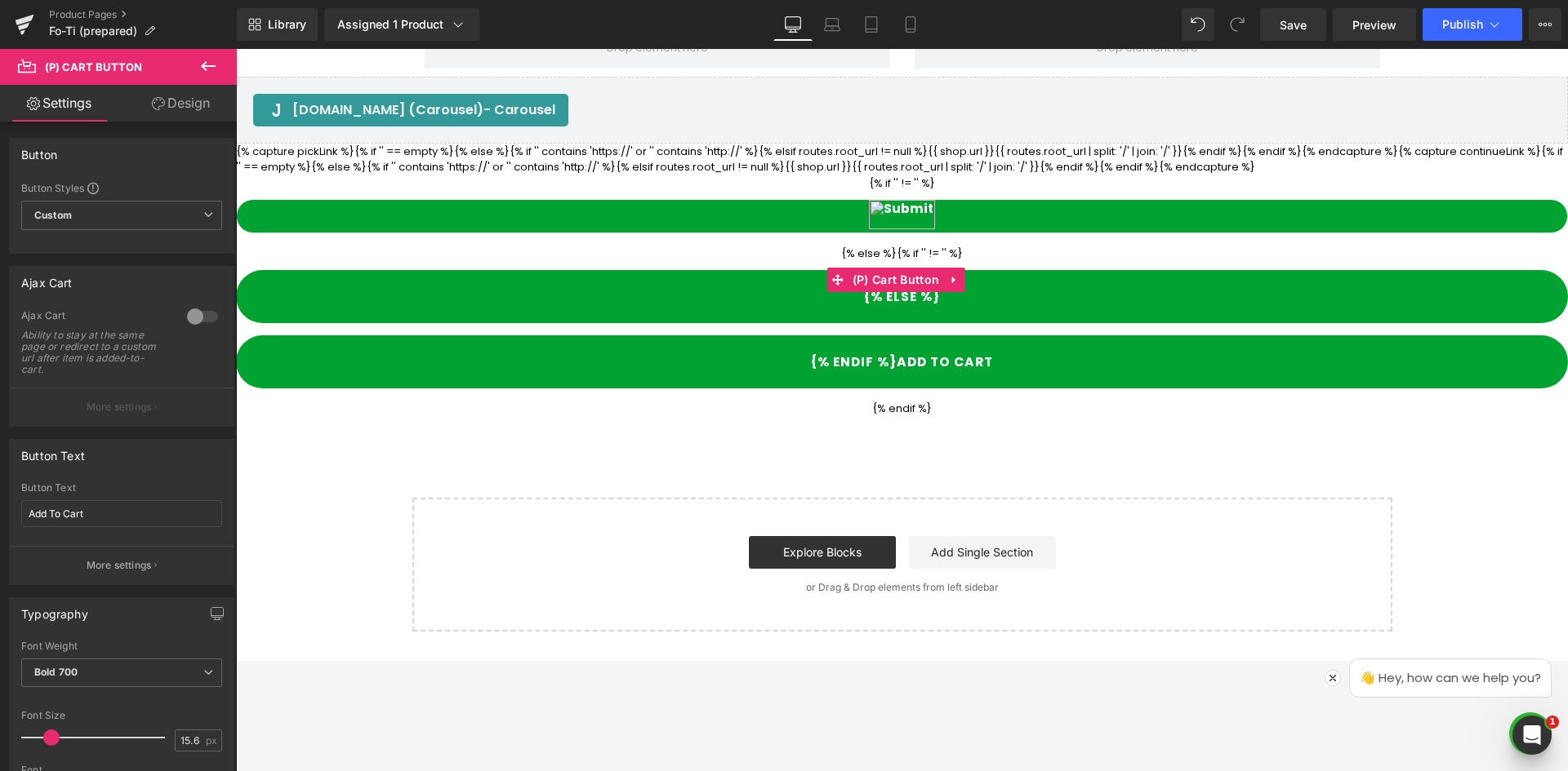
click at [597, 150] on div "{% capture pickLink %}{% if '' == empty %}{% else %}{% if '' contains 'https://…" at bounding box center [902, 280] width 1332 height 273
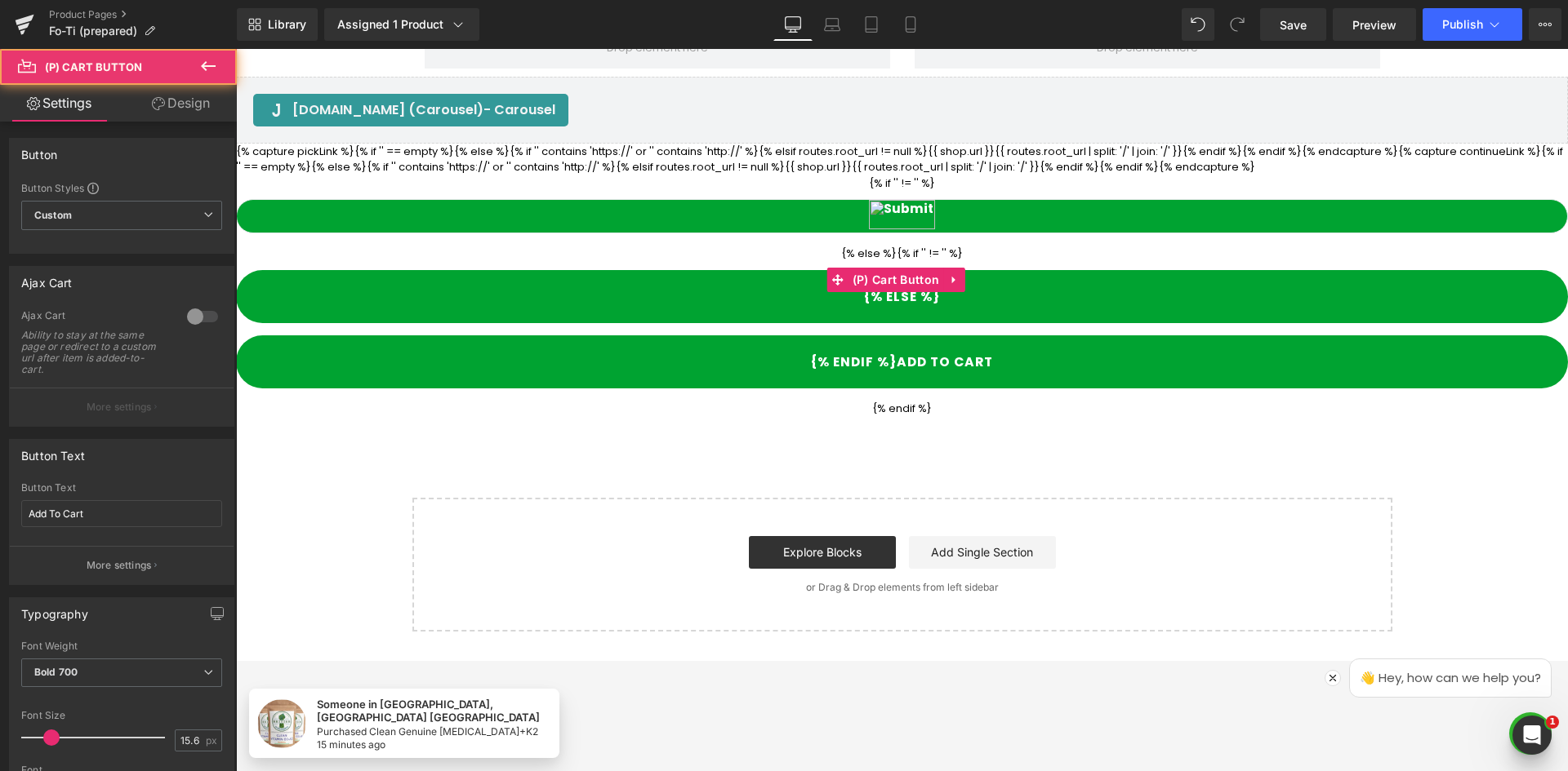
click at [1270, 179] on div "{% if '' != '' %} {% else %}{% if '' != '' %} {% else %} {% endif %} Add To Car…" at bounding box center [902, 296] width 1332 height 241
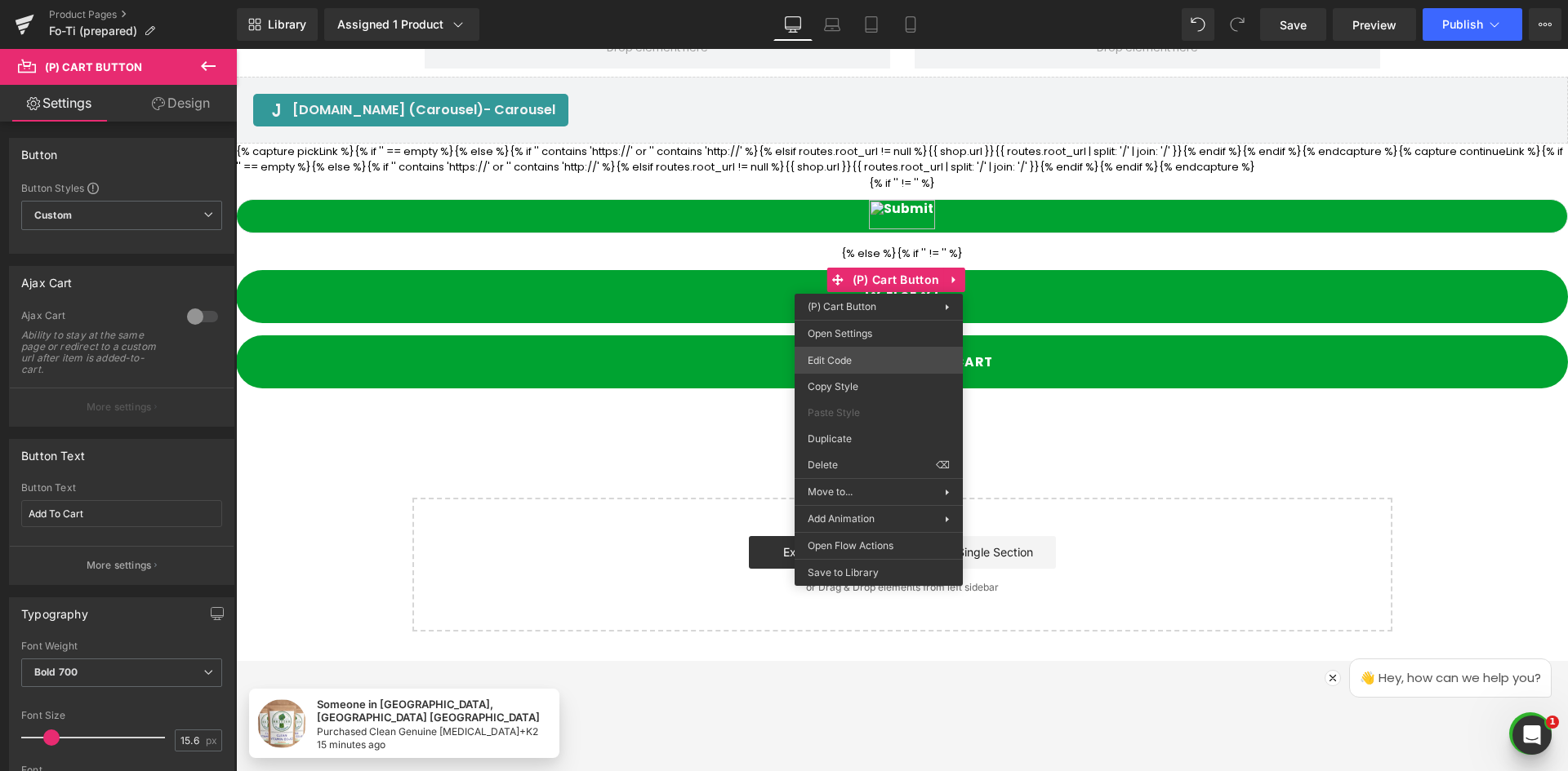
click at [881, 0] on div "You are previewing how the will restyle your page. You can not edit Elements in…" at bounding box center [784, 0] width 1568 height 0
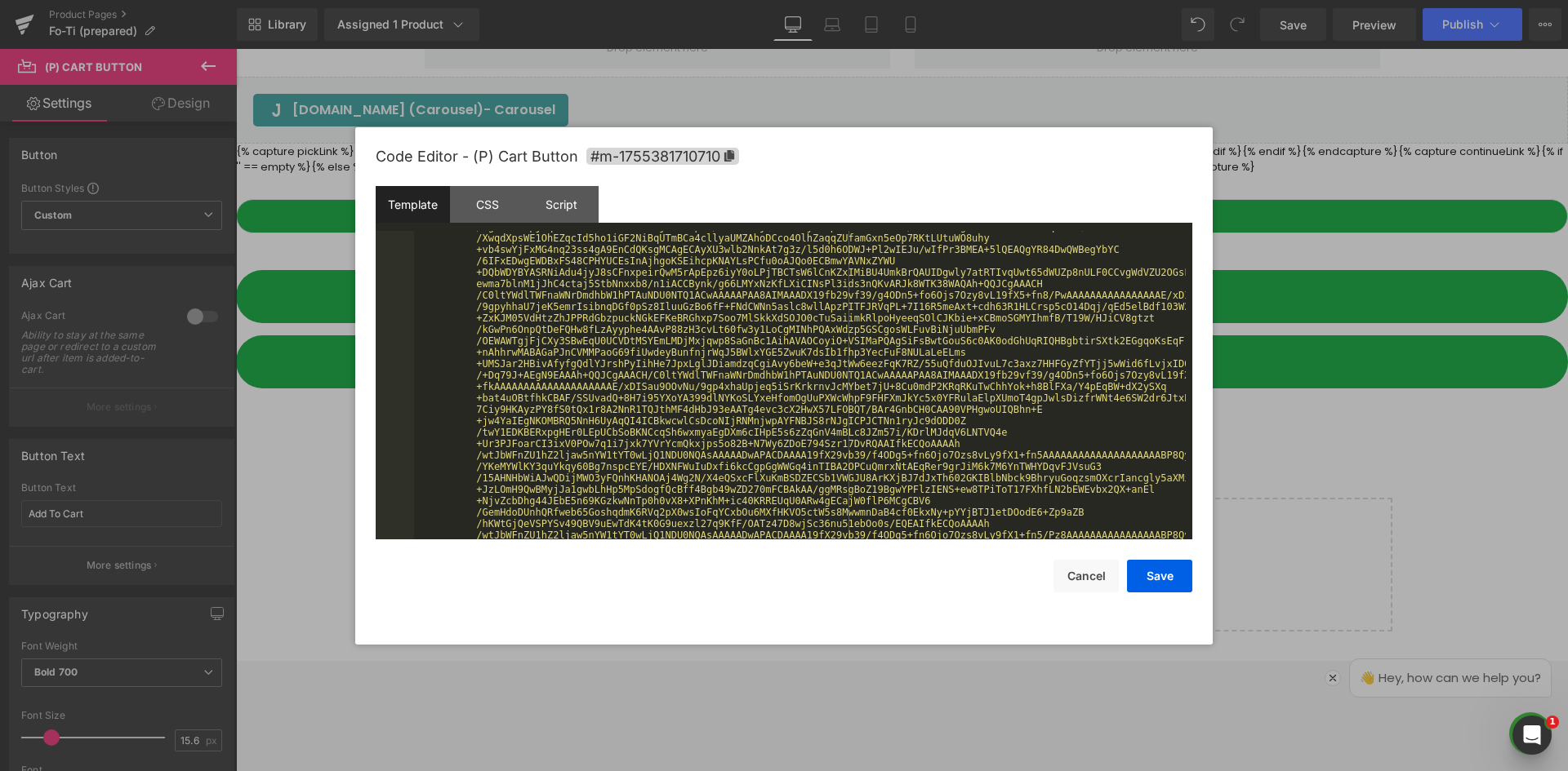
scroll to position [979, 0]
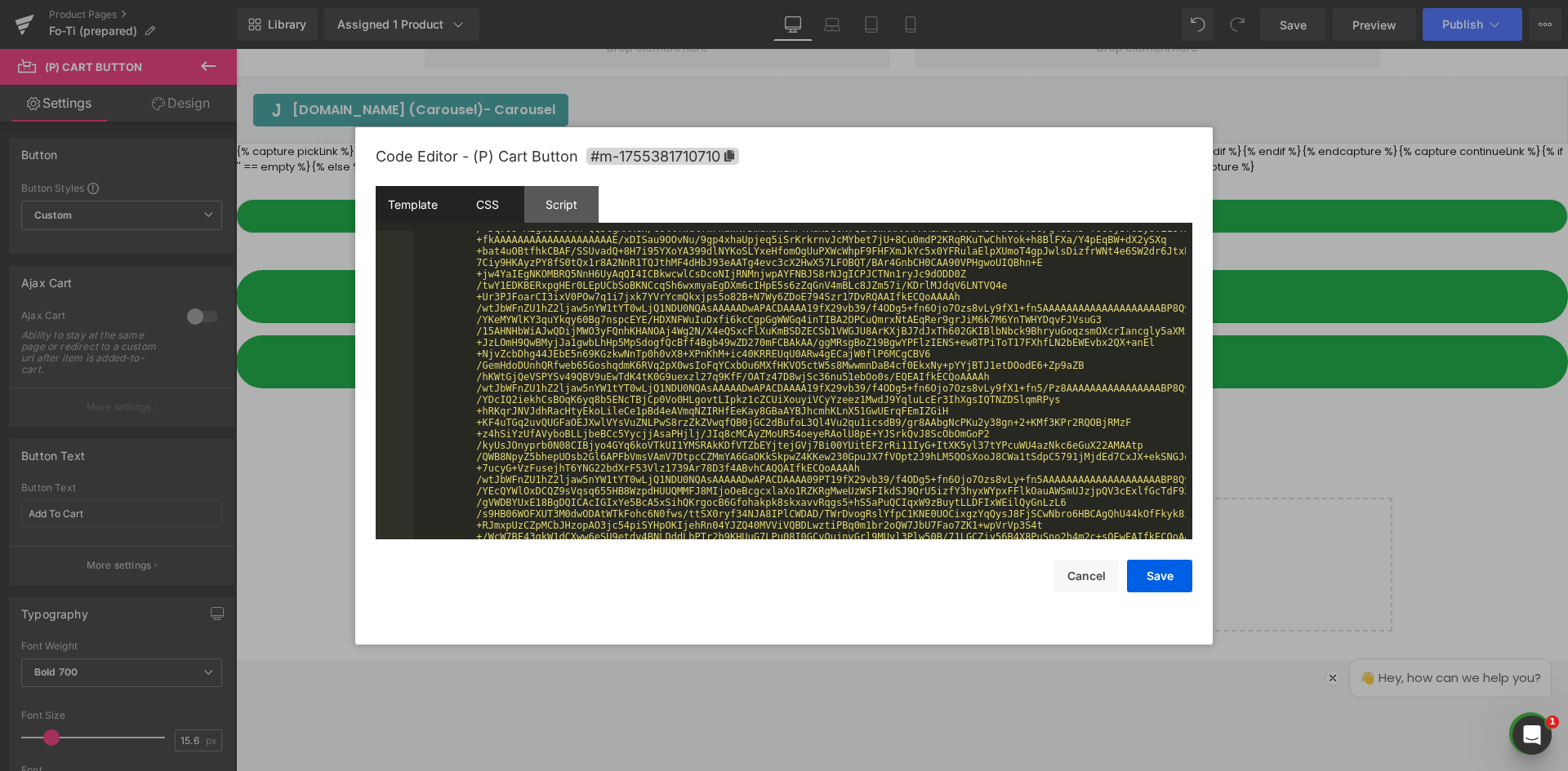
click at [490, 200] on div "CSS" at bounding box center [487, 204] width 74 height 37
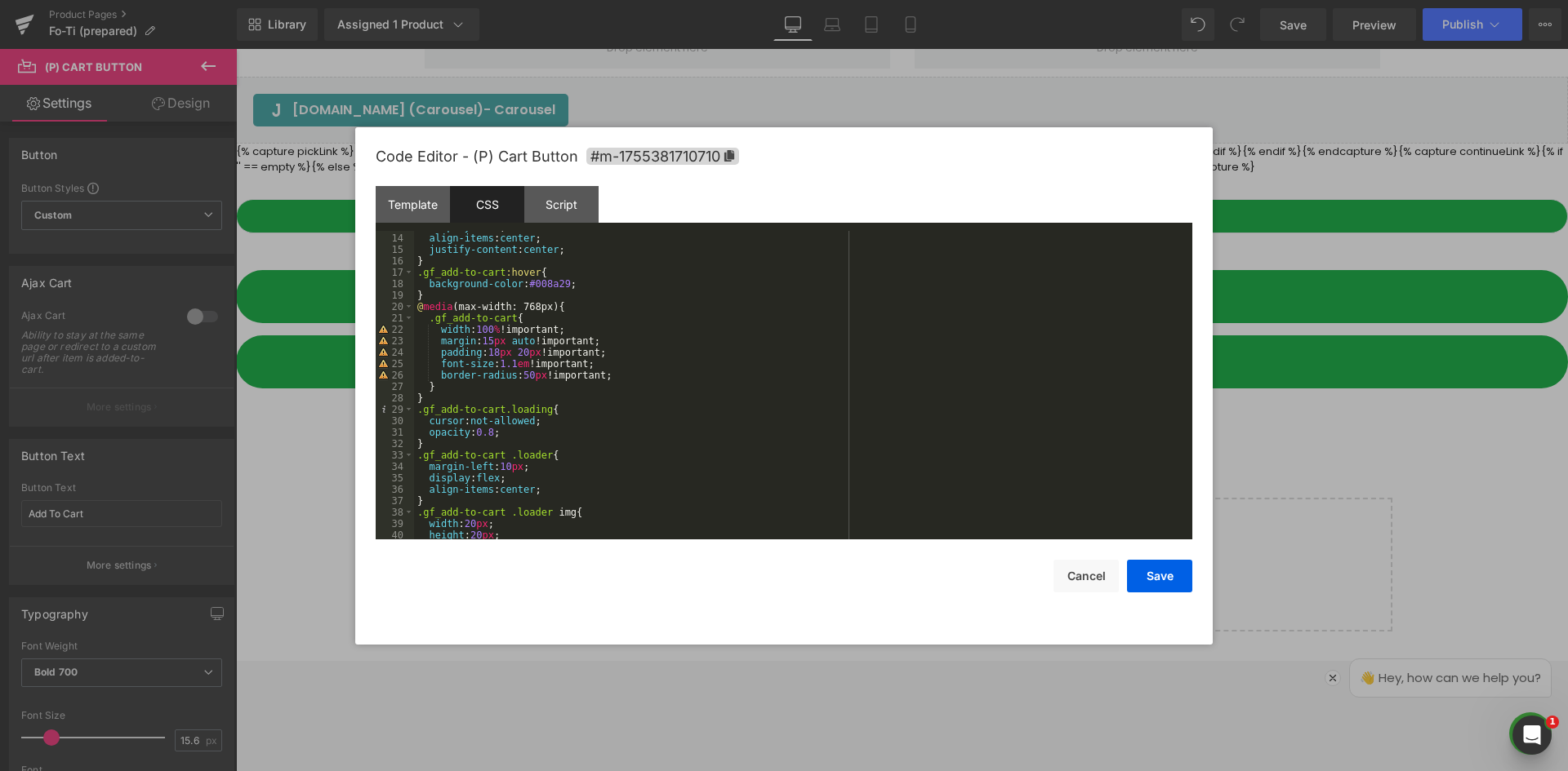
scroll to position [320, 0]
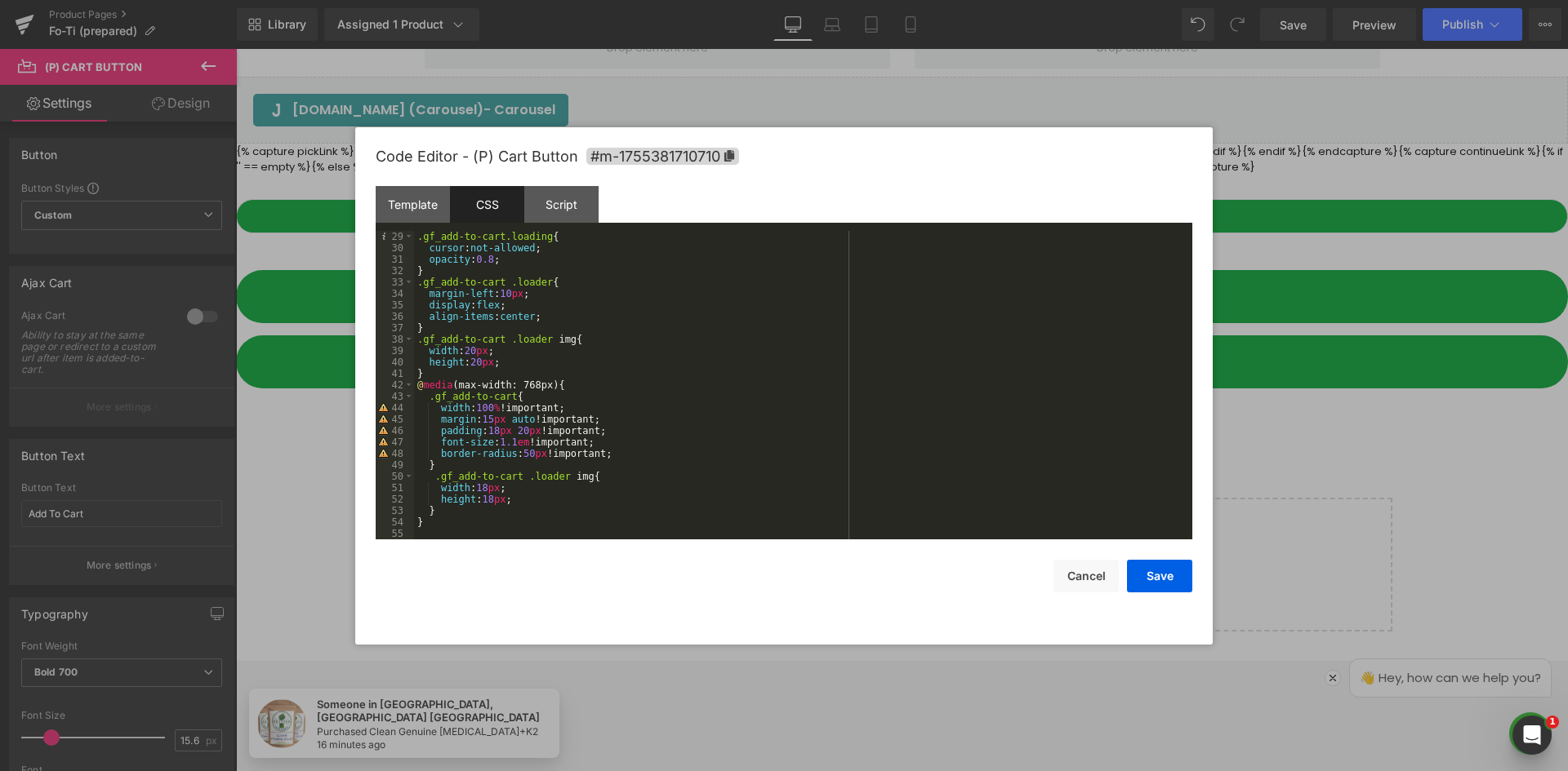
drag, startPoint x: 1197, startPoint y: 414, endPoint x: 1202, endPoint y: 272, distance: 142.1
click at [1202, 272] on div "Code Editor - (P) Cart Button #m-1755381710710 Template CSS Script Data 36 37 3…" at bounding box center [783, 386] width 857 height 517
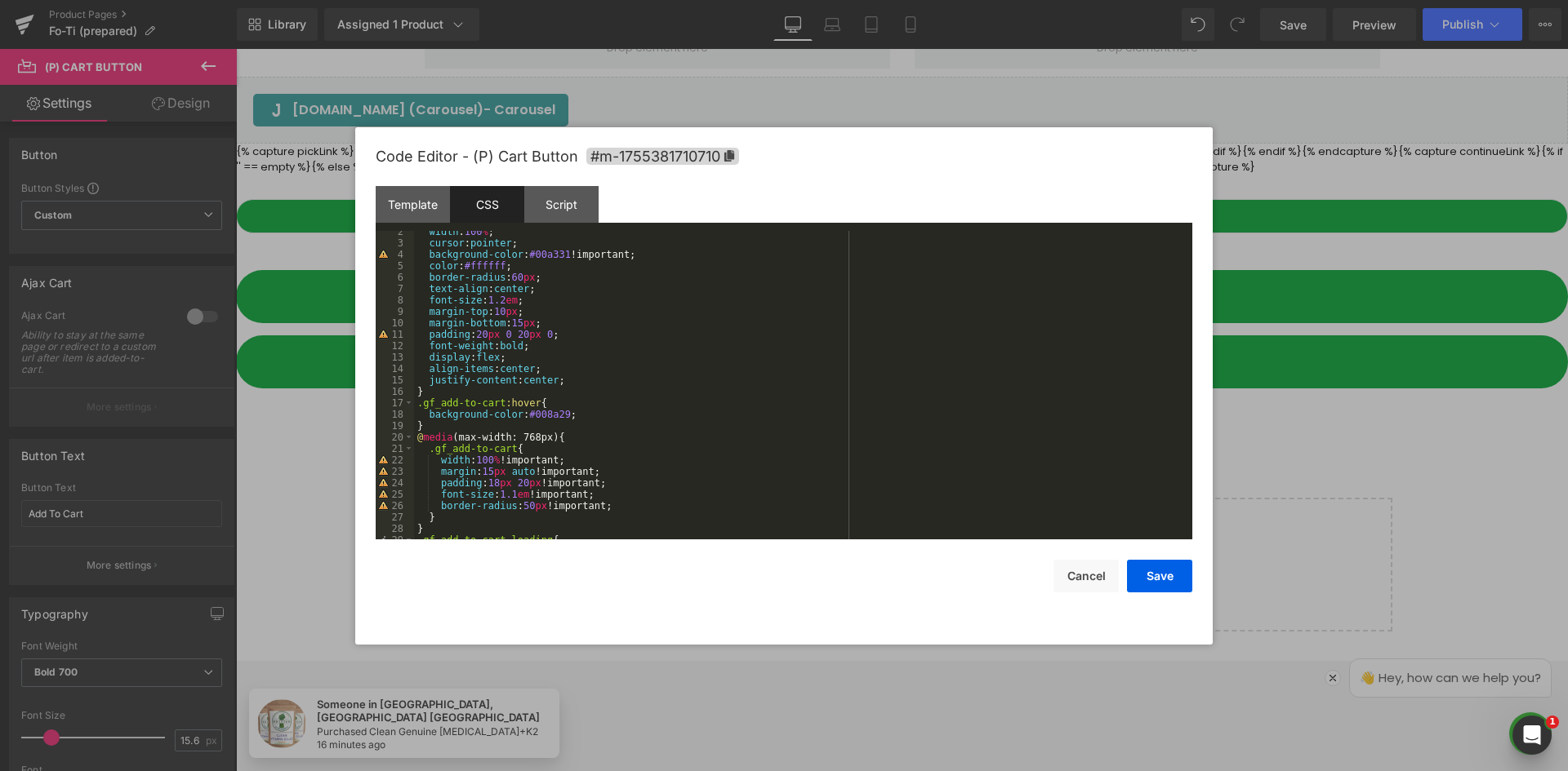
scroll to position [0, 0]
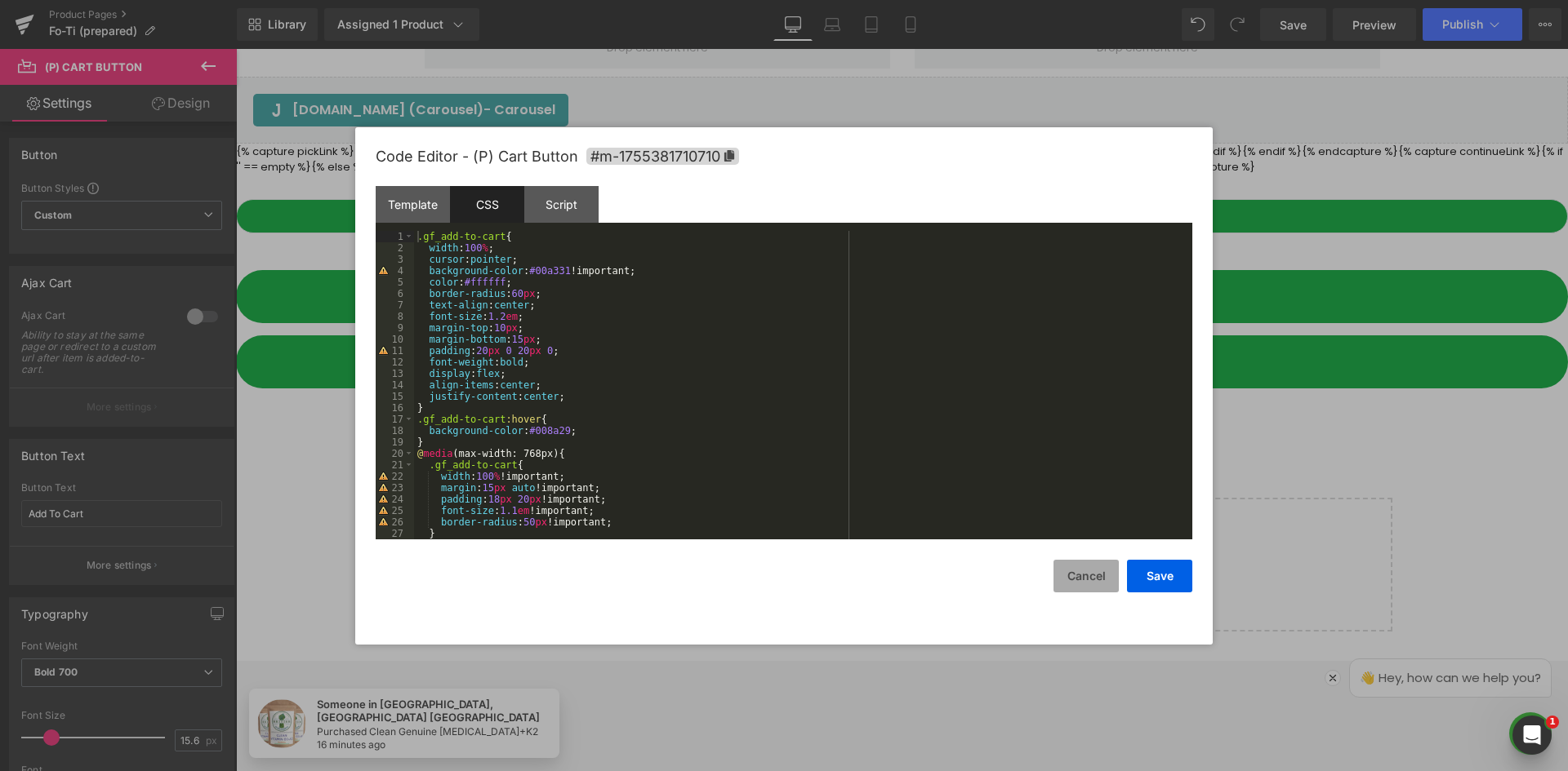
click at [1082, 577] on button "Cancel" at bounding box center [1086, 577] width 65 height 33
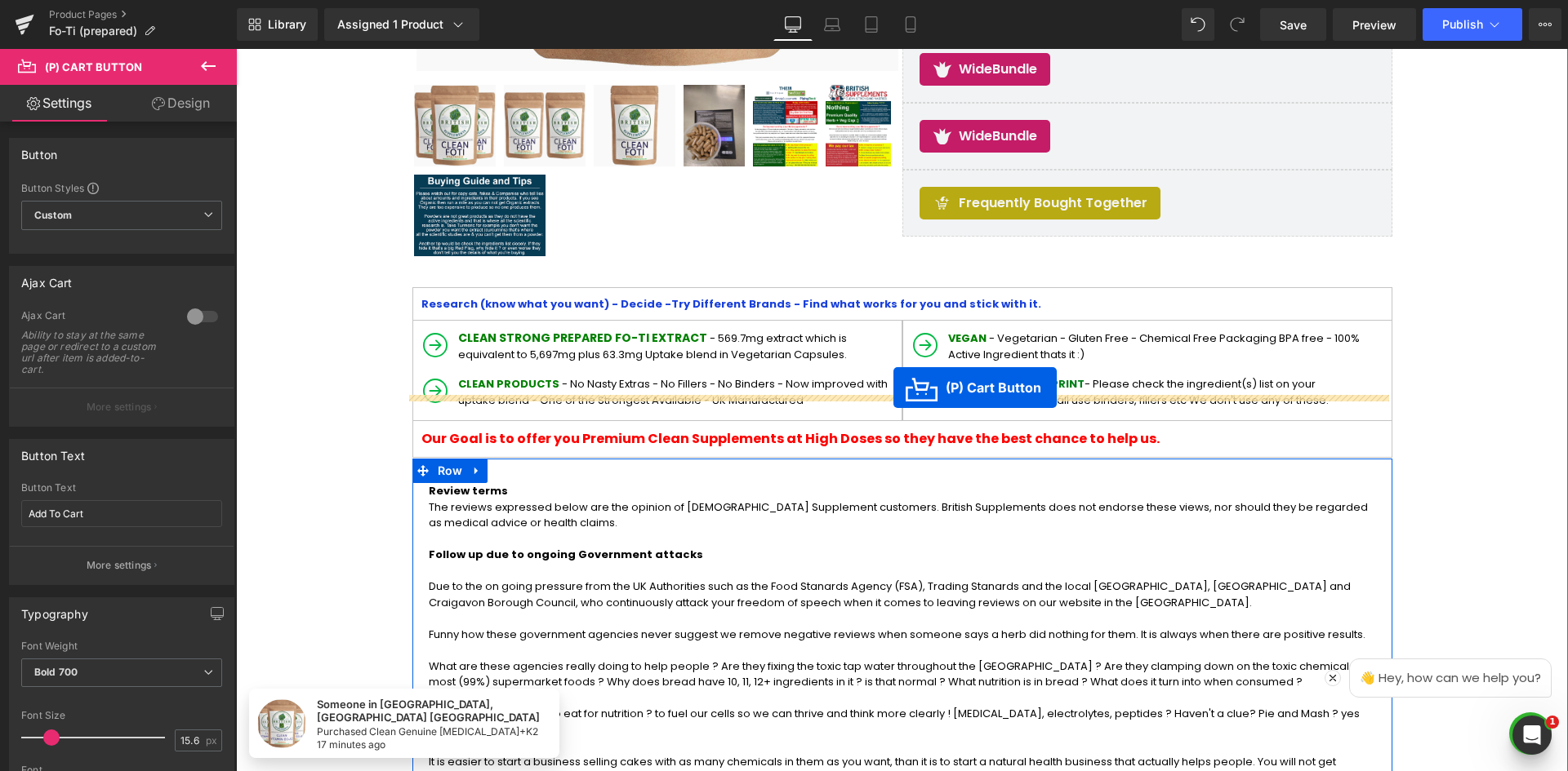
scroll to position [303, 0]
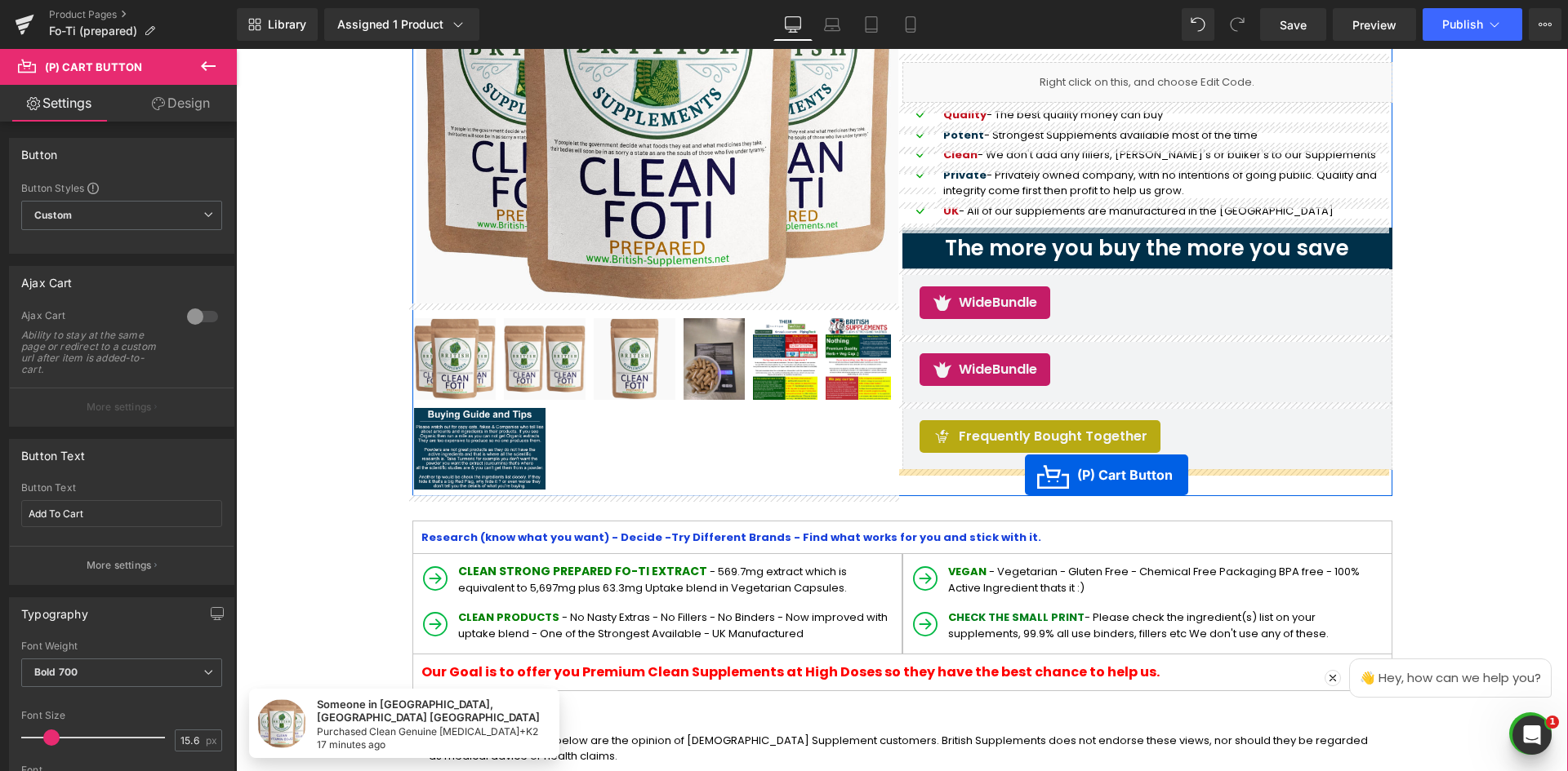
drag, startPoint x: 835, startPoint y: 525, endPoint x: 1024, endPoint y: 475, distance: 195.5
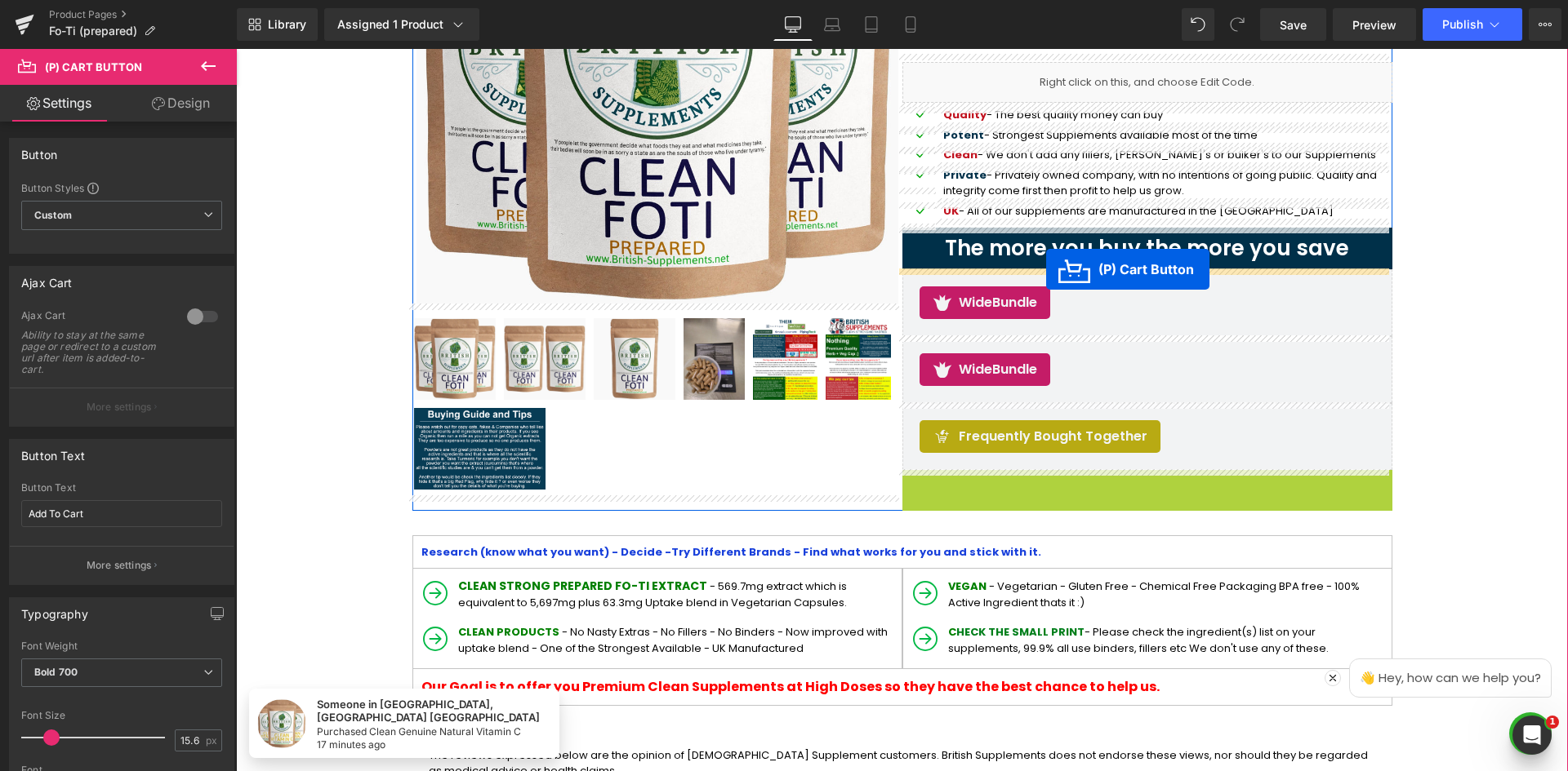
drag, startPoint x: 1086, startPoint y: 617, endPoint x: 1045, endPoint y: 269, distance: 350.4
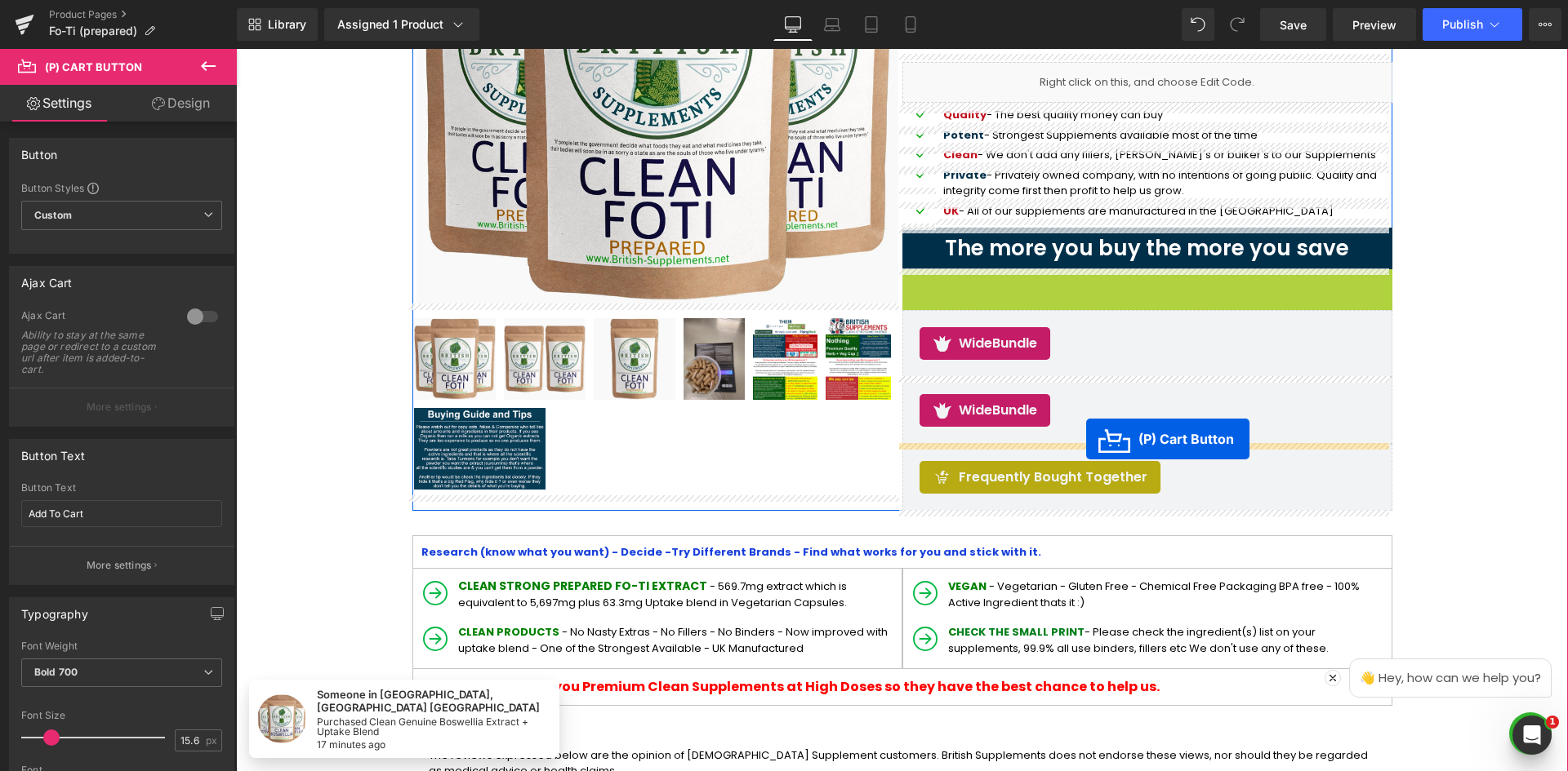
drag, startPoint x: 1080, startPoint y: 414, endPoint x: 1086, endPoint y: 439, distance: 25.7
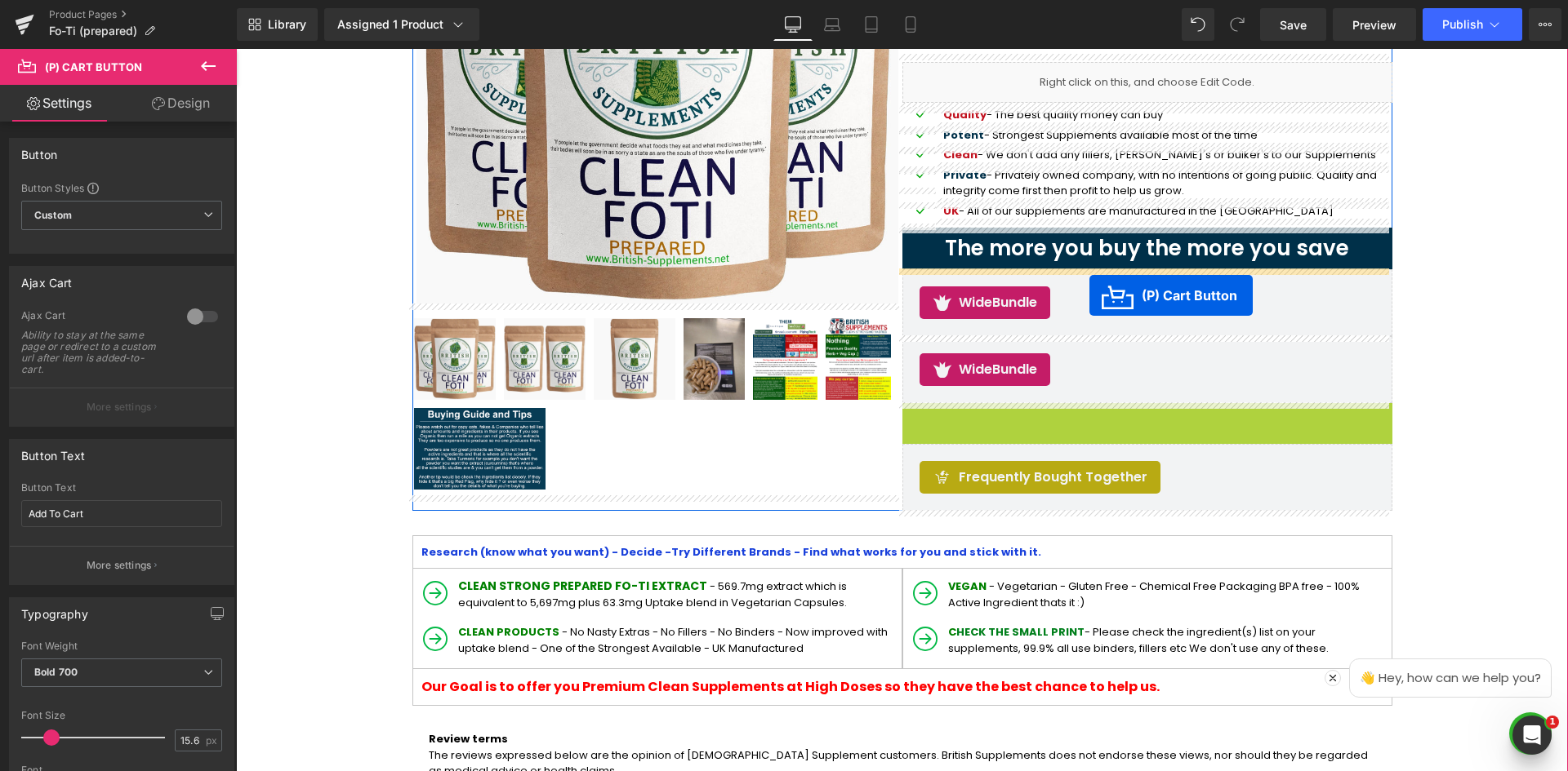
drag, startPoint x: 1086, startPoint y: 521, endPoint x: 1089, endPoint y: 296, distance: 225.0
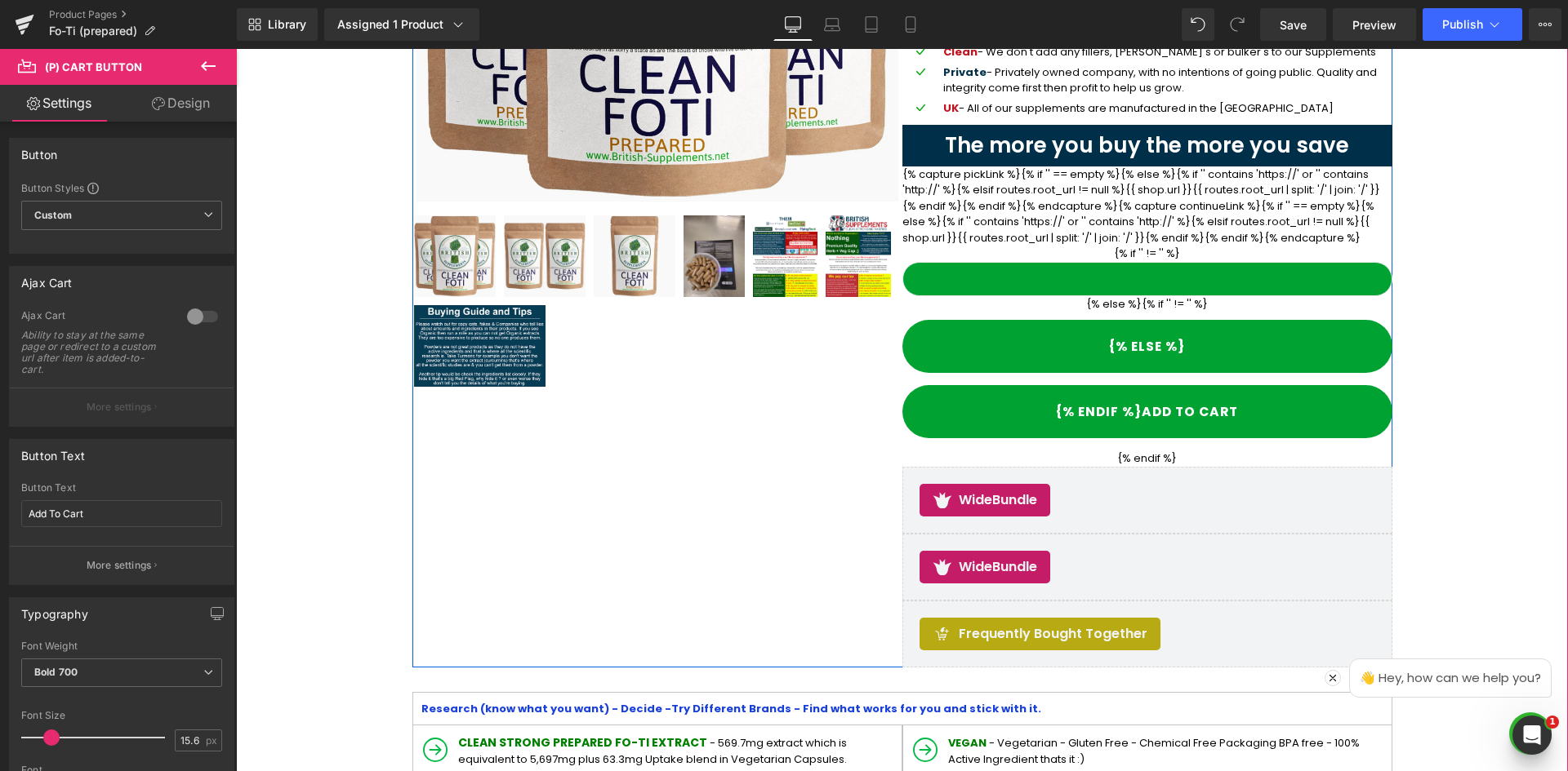
scroll to position [385, 0]
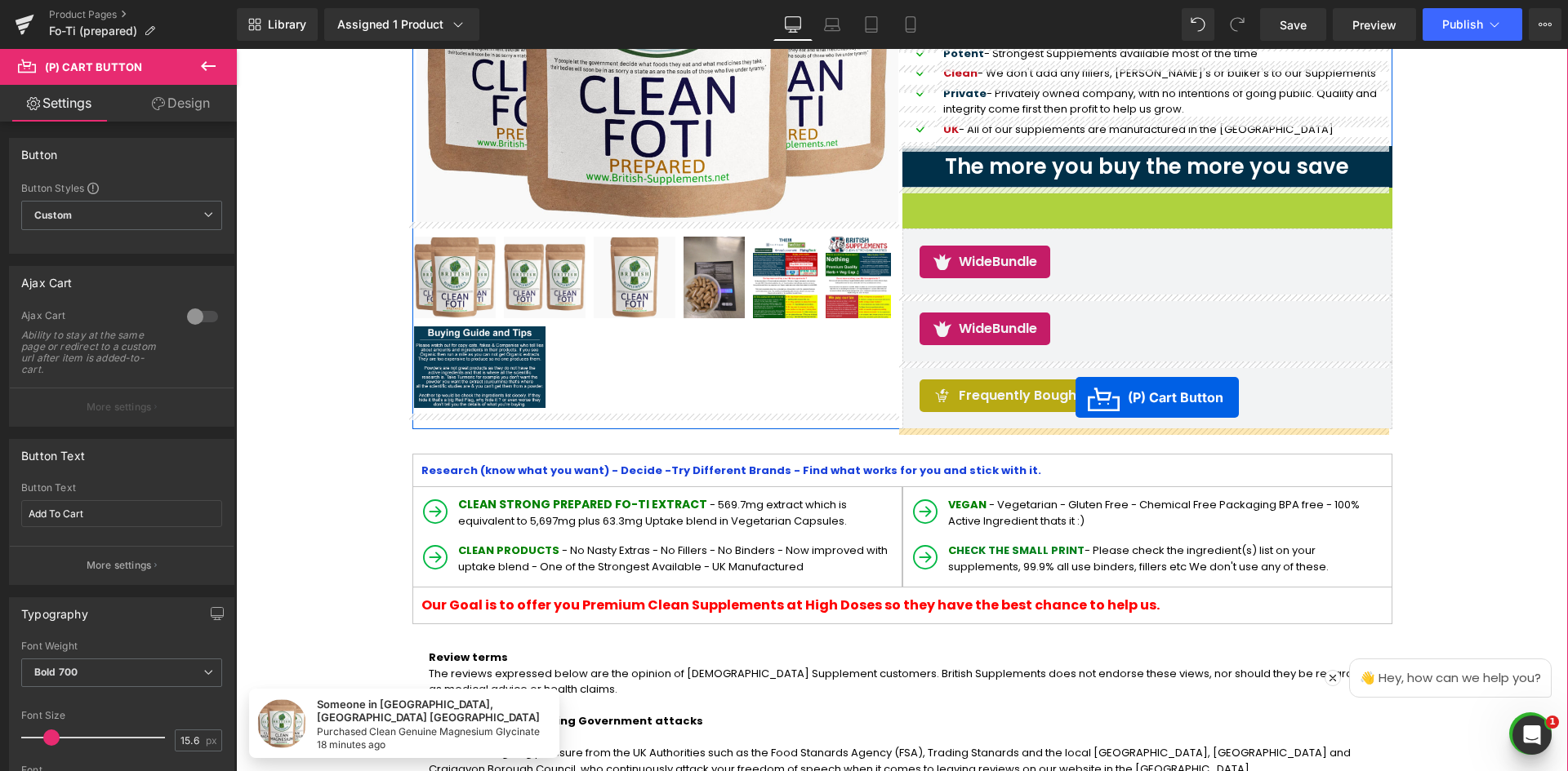
drag, startPoint x: 1078, startPoint y: 338, endPoint x: 1076, endPoint y: 398, distance: 60.0
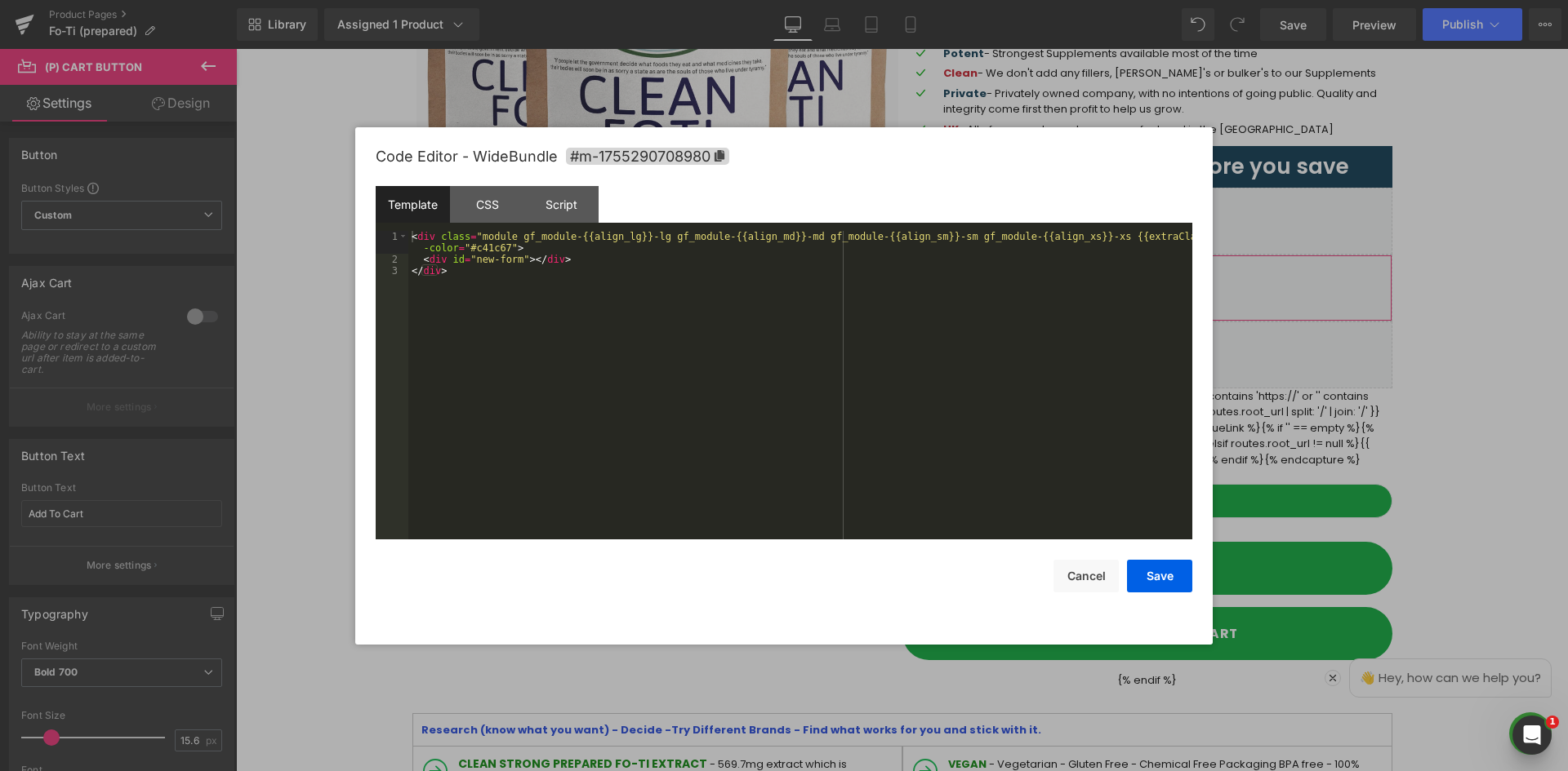
click at [1060, 0] on div "(P) Cart Button You are previewing how the will restyle your page. You can not …" at bounding box center [784, 0] width 1568 height 0
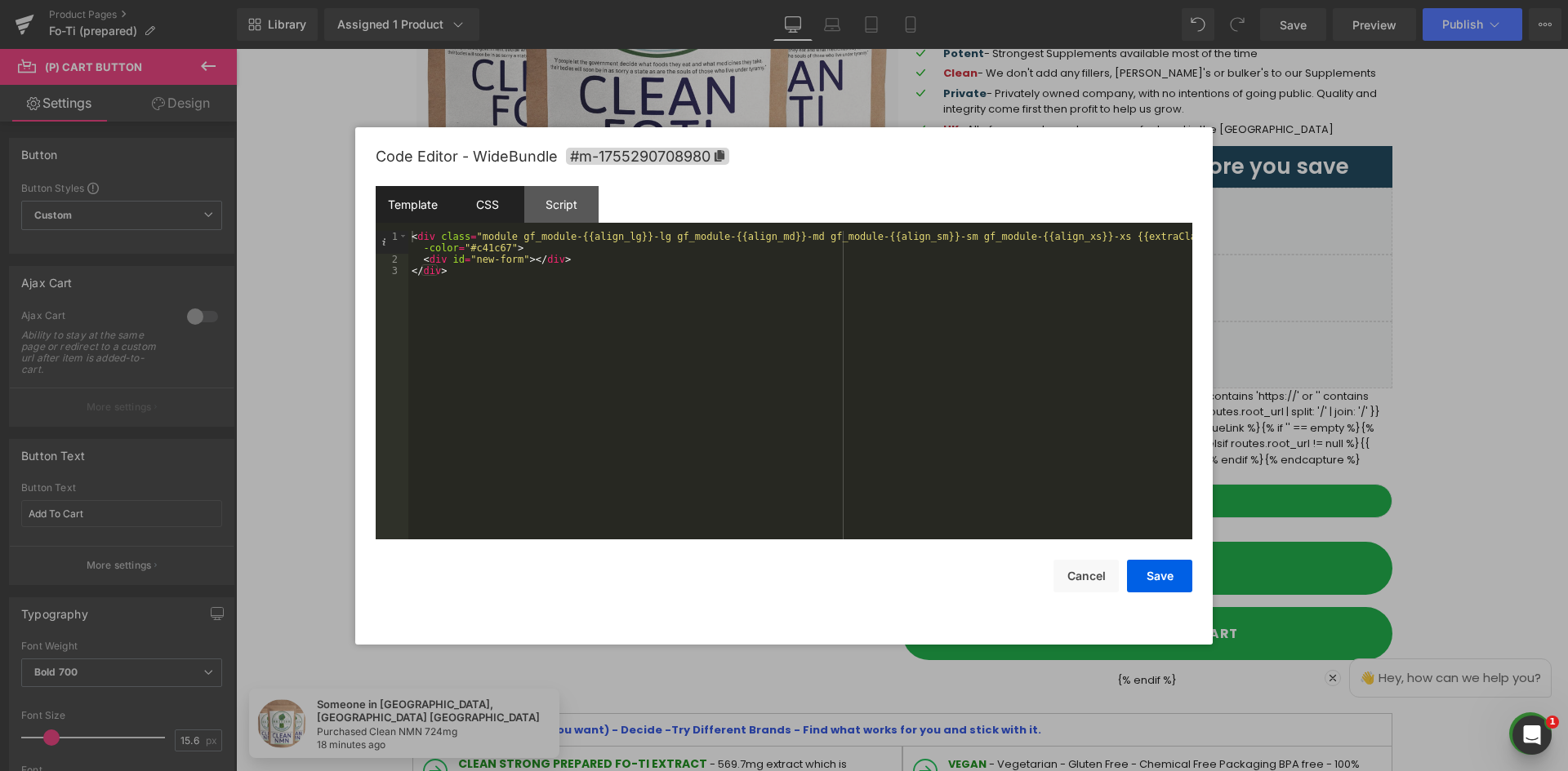
click at [510, 207] on div "CSS" at bounding box center [487, 204] width 74 height 37
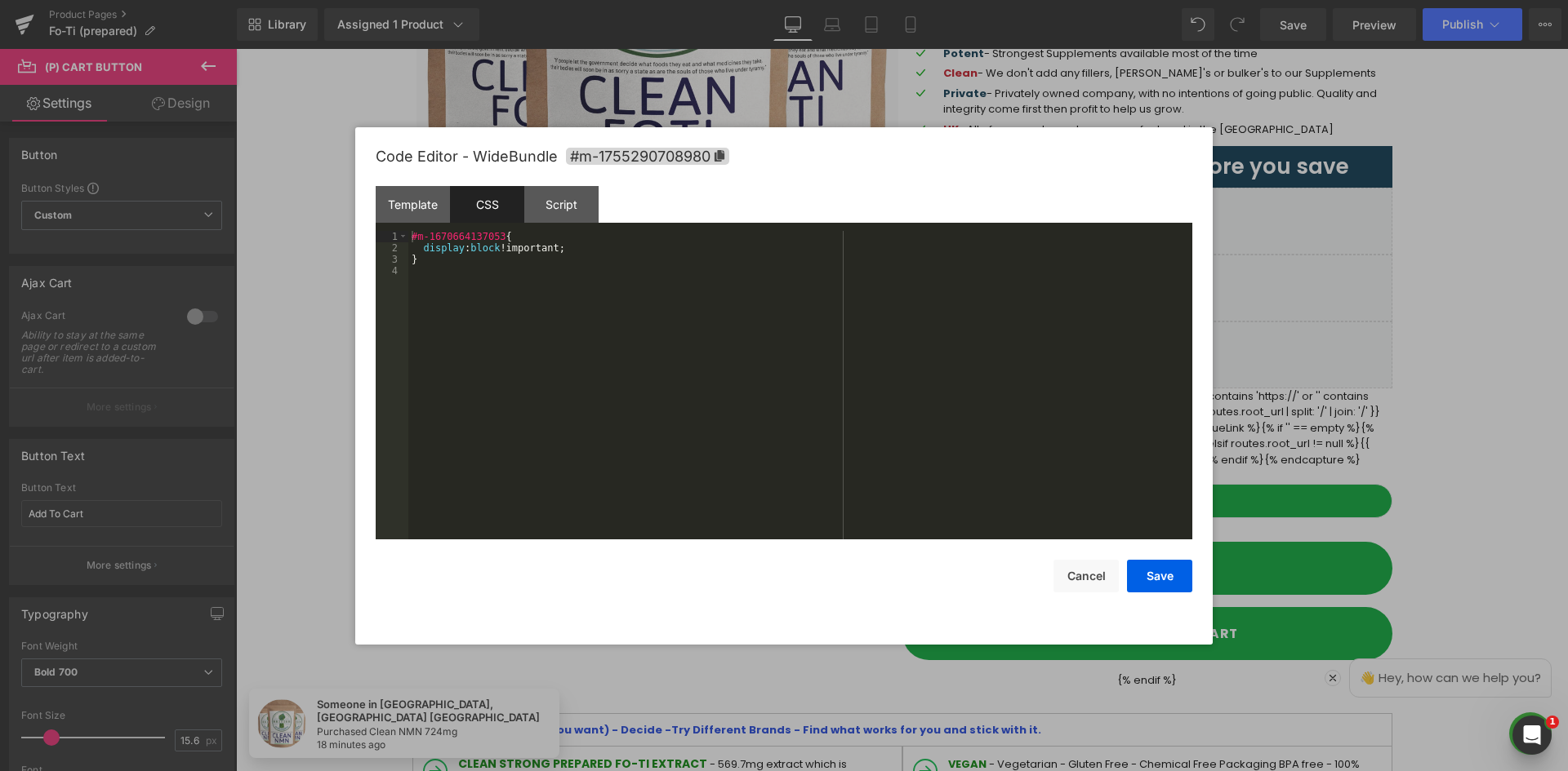
click at [491, 253] on div "#m-1670664137053 { display : block !important; }" at bounding box center [801, 397] width 784 height 332
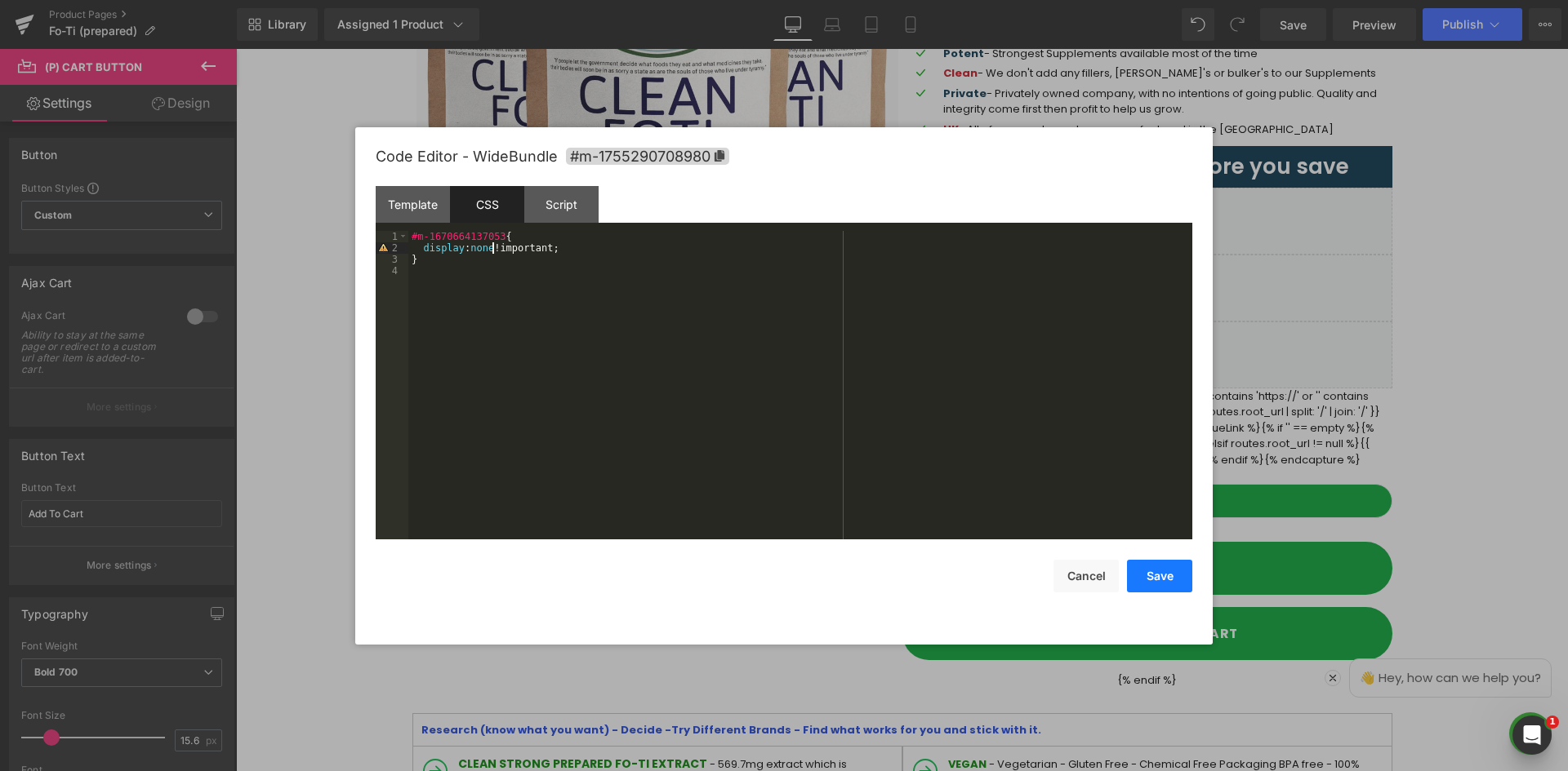
click at [1147, 572] on button "Save" at bounding box center [1158, 577] width 65 height 33
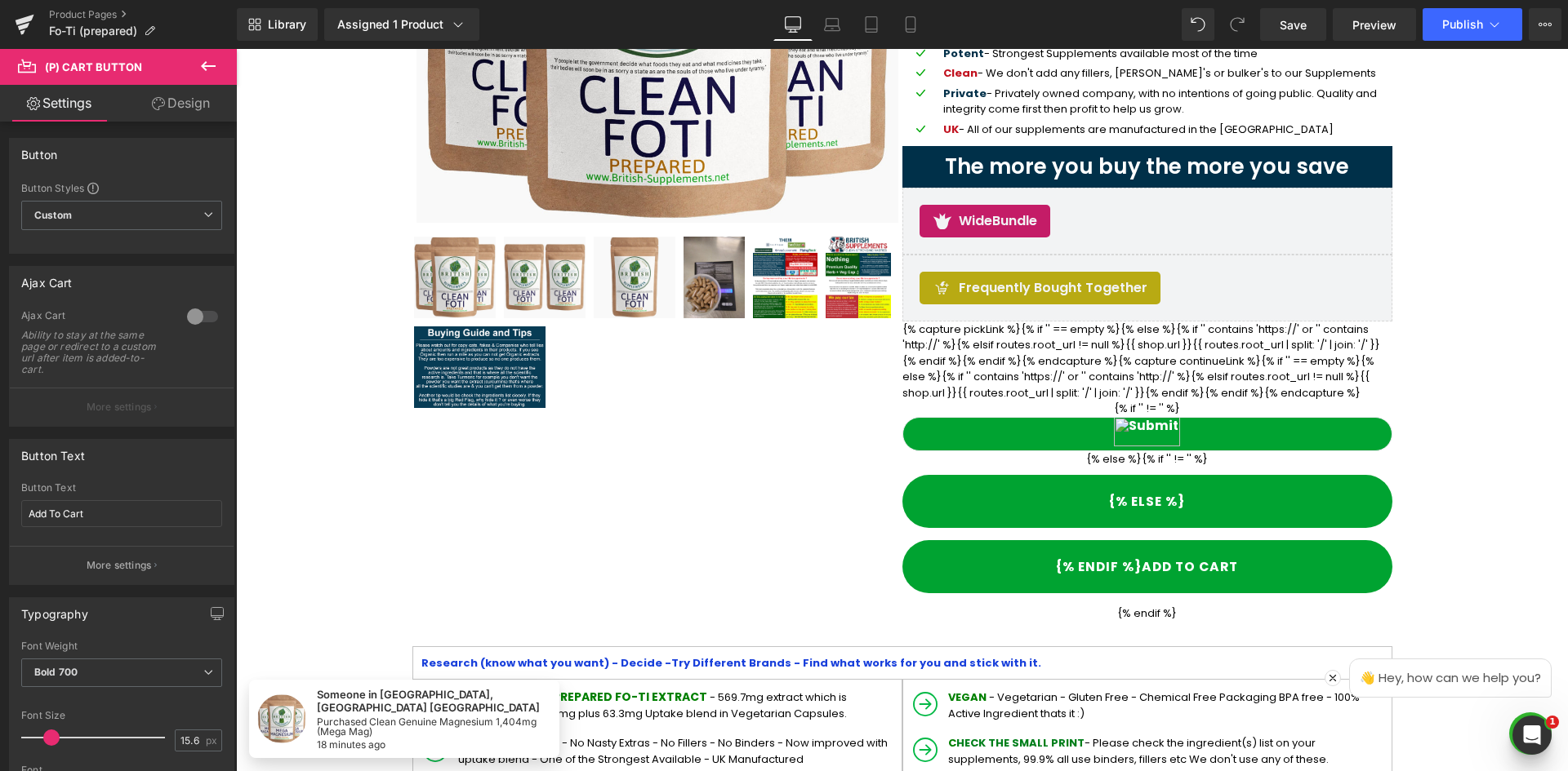
click at [209, 63] on icon at bounding box center [208, 66] width 19 height 19
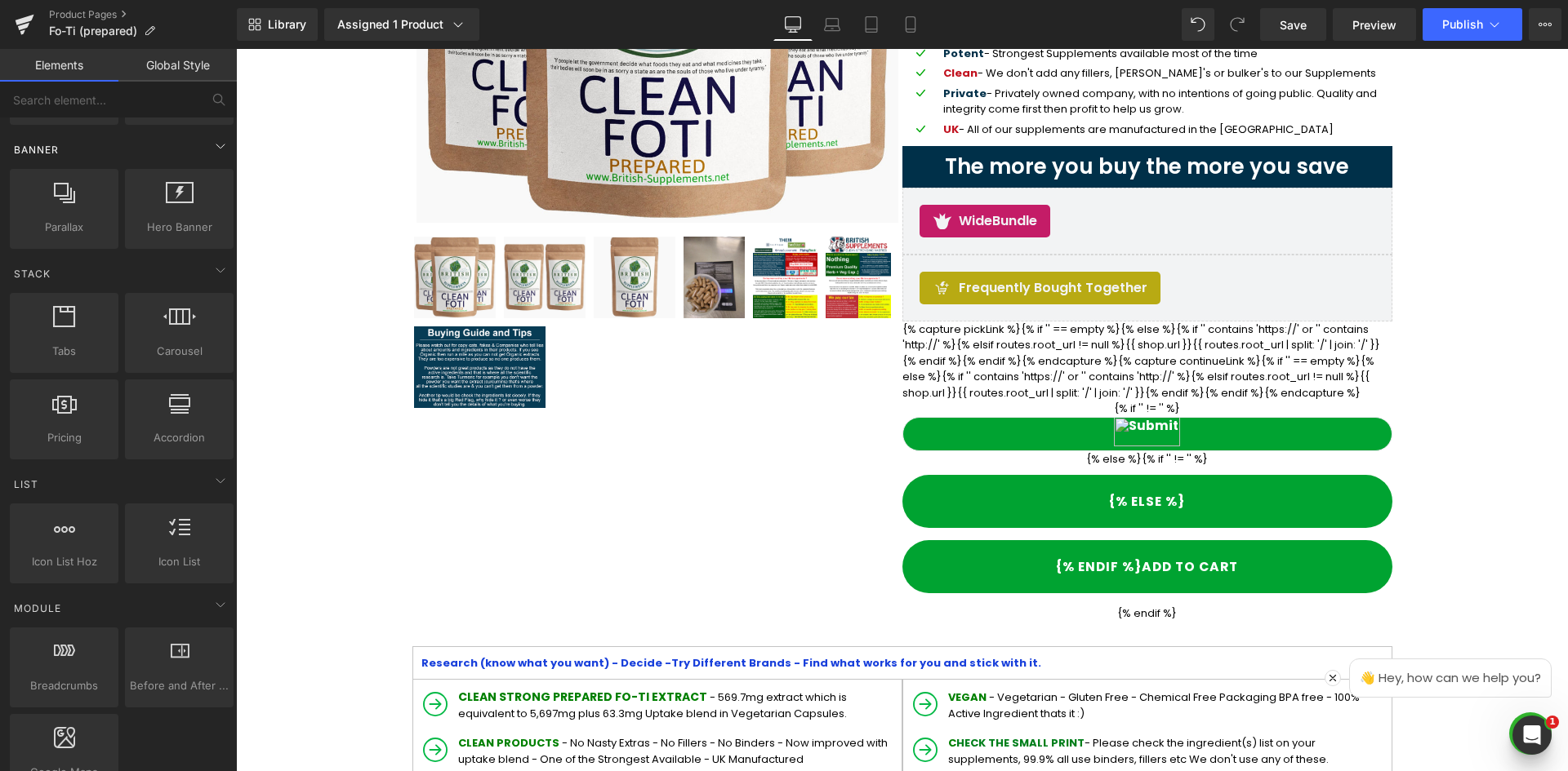
scroll to position [349, 0]
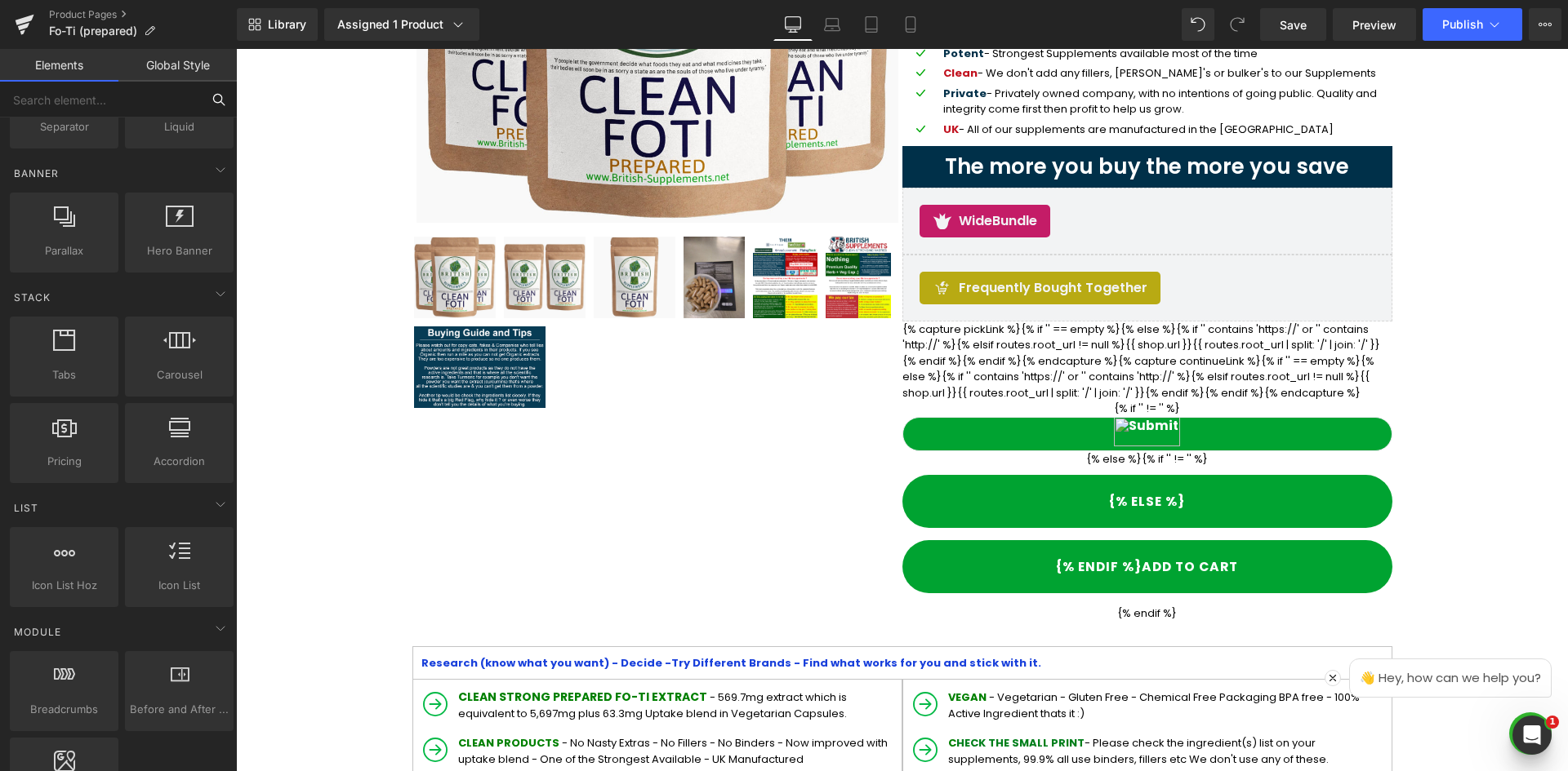
click at [135, 103] on input "text" at bounding box center [100, 99] width 200 height 36
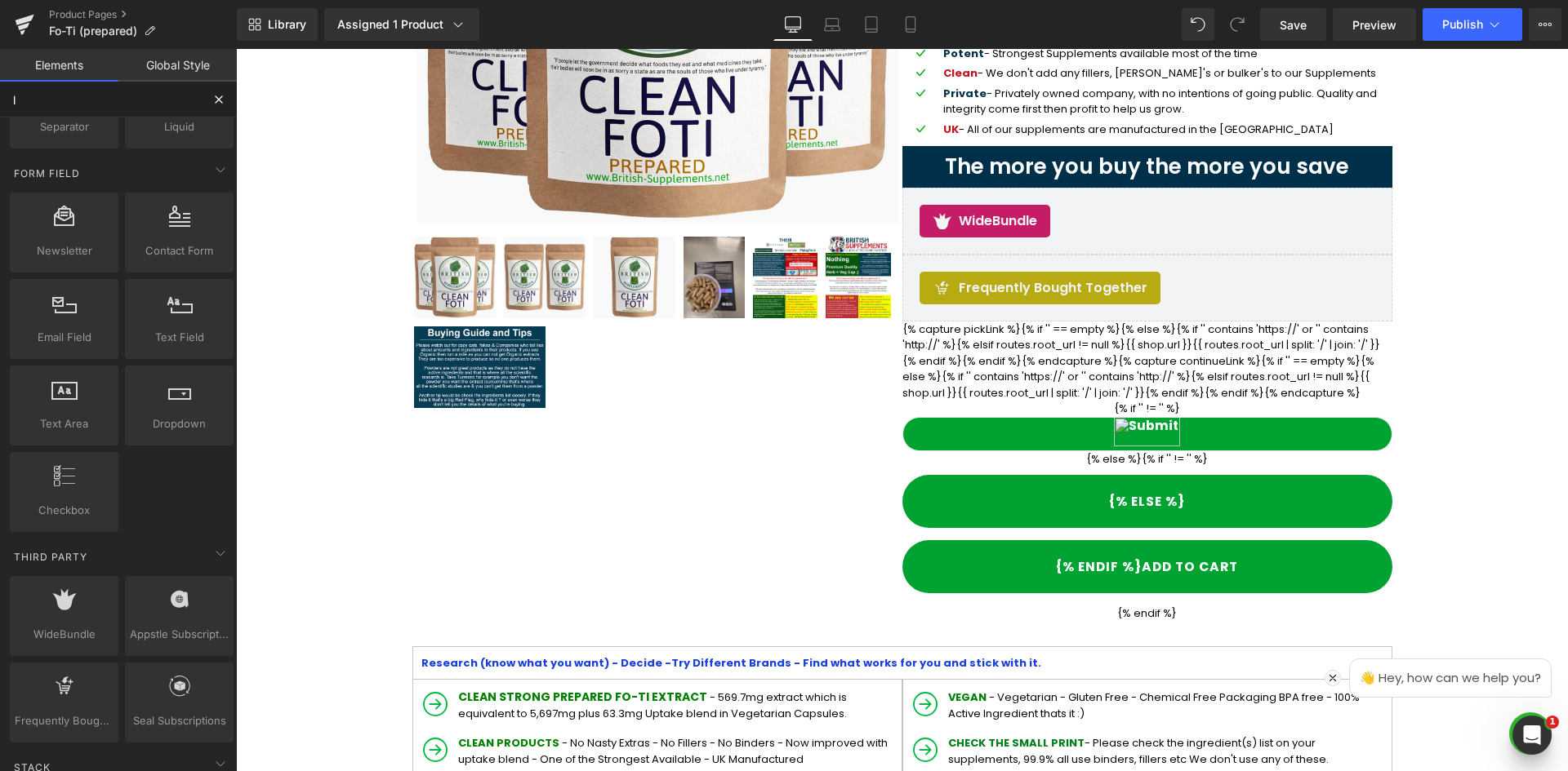
type input "li"
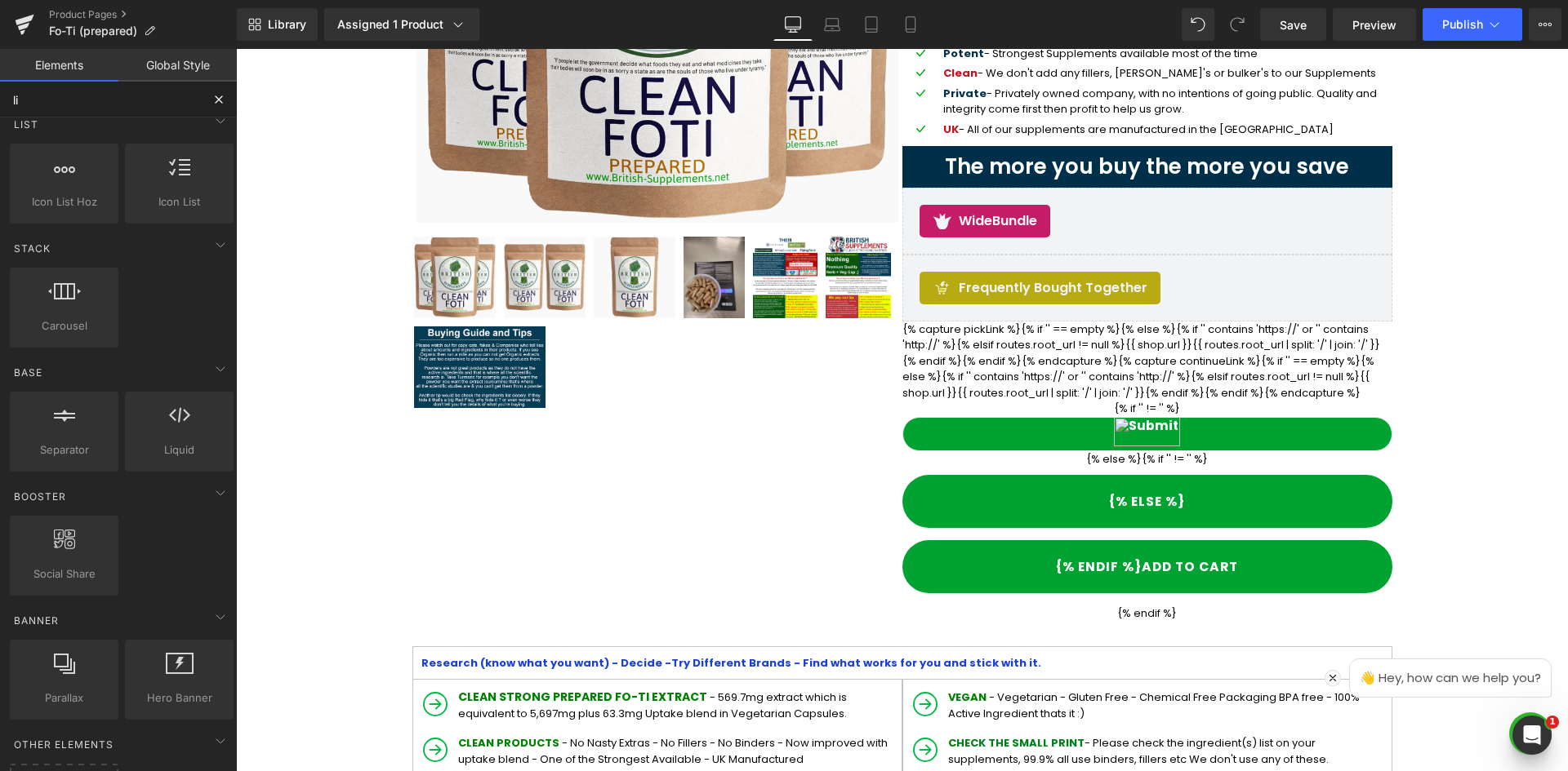
scroll to position [435, 0]
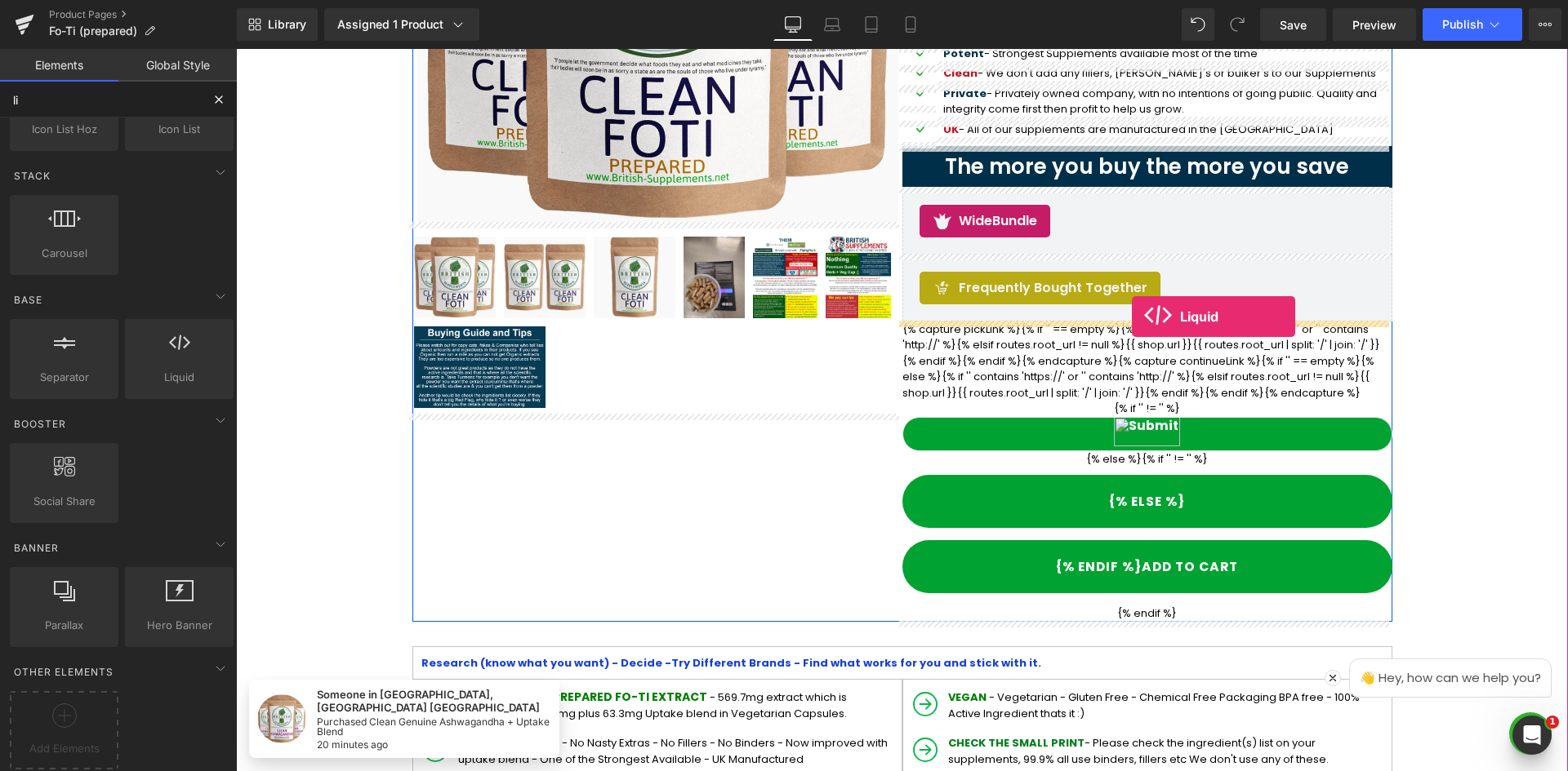
drag, startPoint x: 413, startPoint y: 414, endPoint x: 1131, endPoint y: 317, distance: 724.5
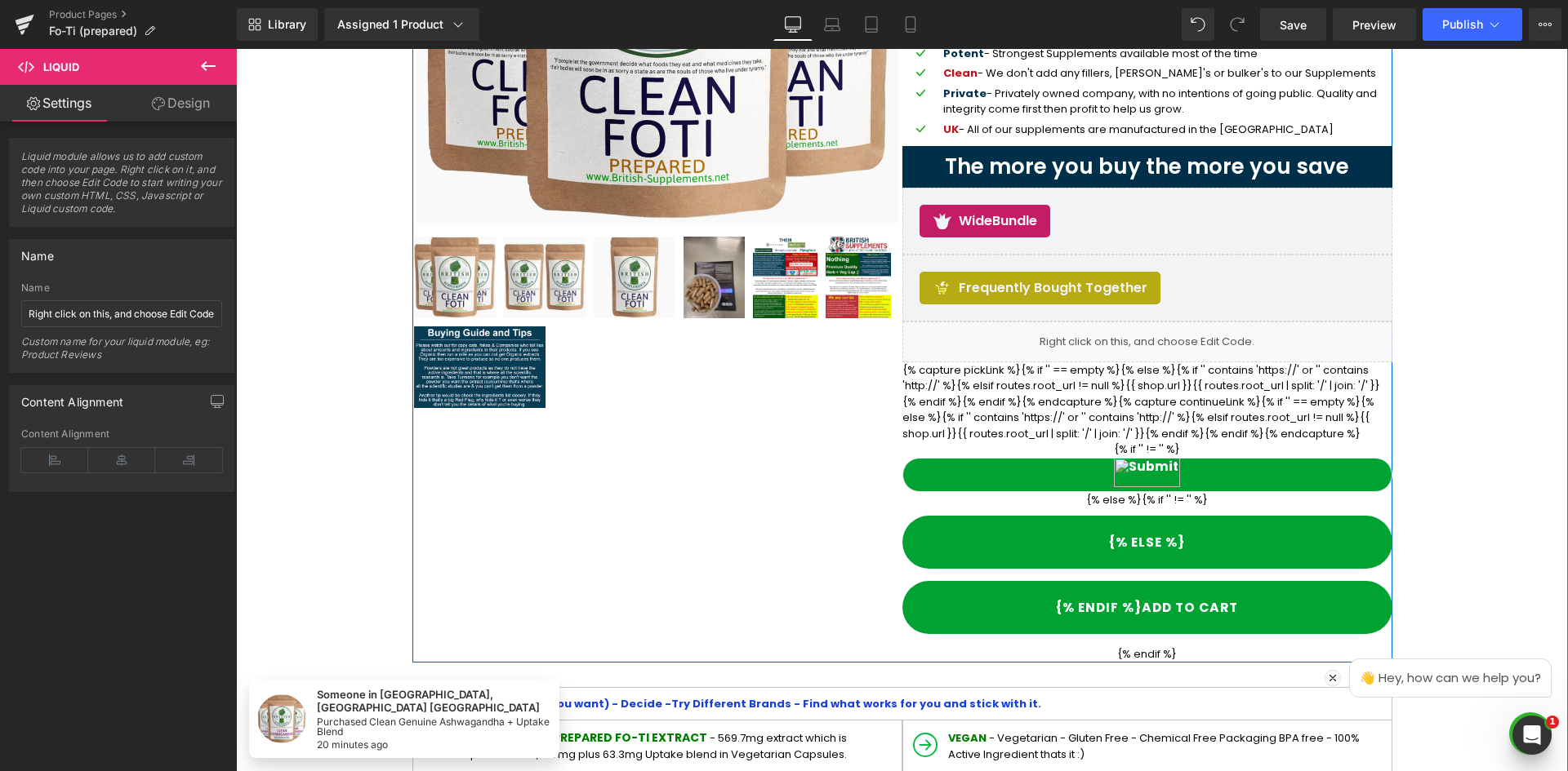
click at [1170, 342] on ul "Liquid" at bounding box center [1147, 334] width 87 height 19
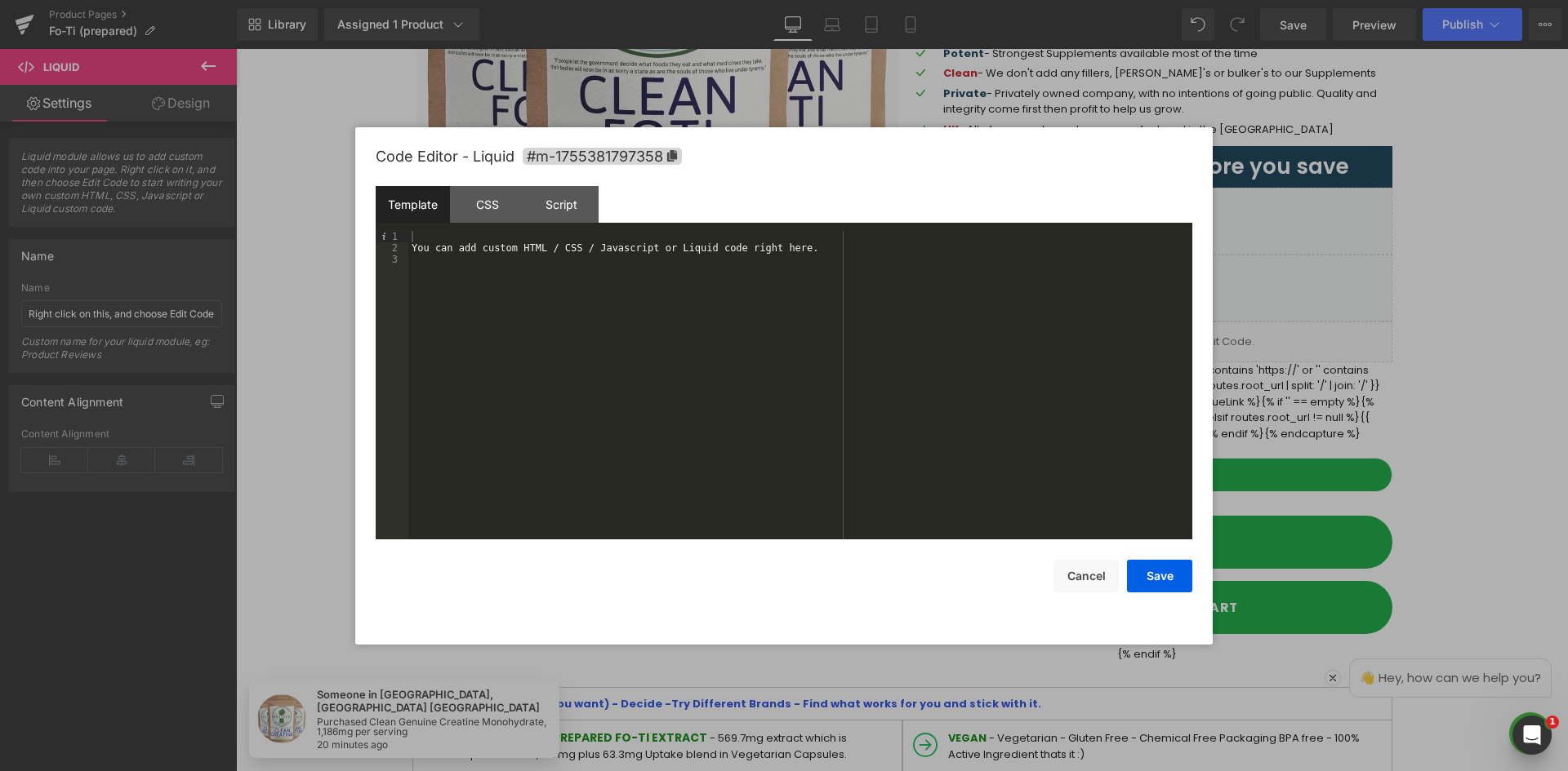
click at [548, 282] on div "You can add custom HTML / CSS / Javascript or Liquid code right here." at bounding box center [801, 397] width 784 height 332
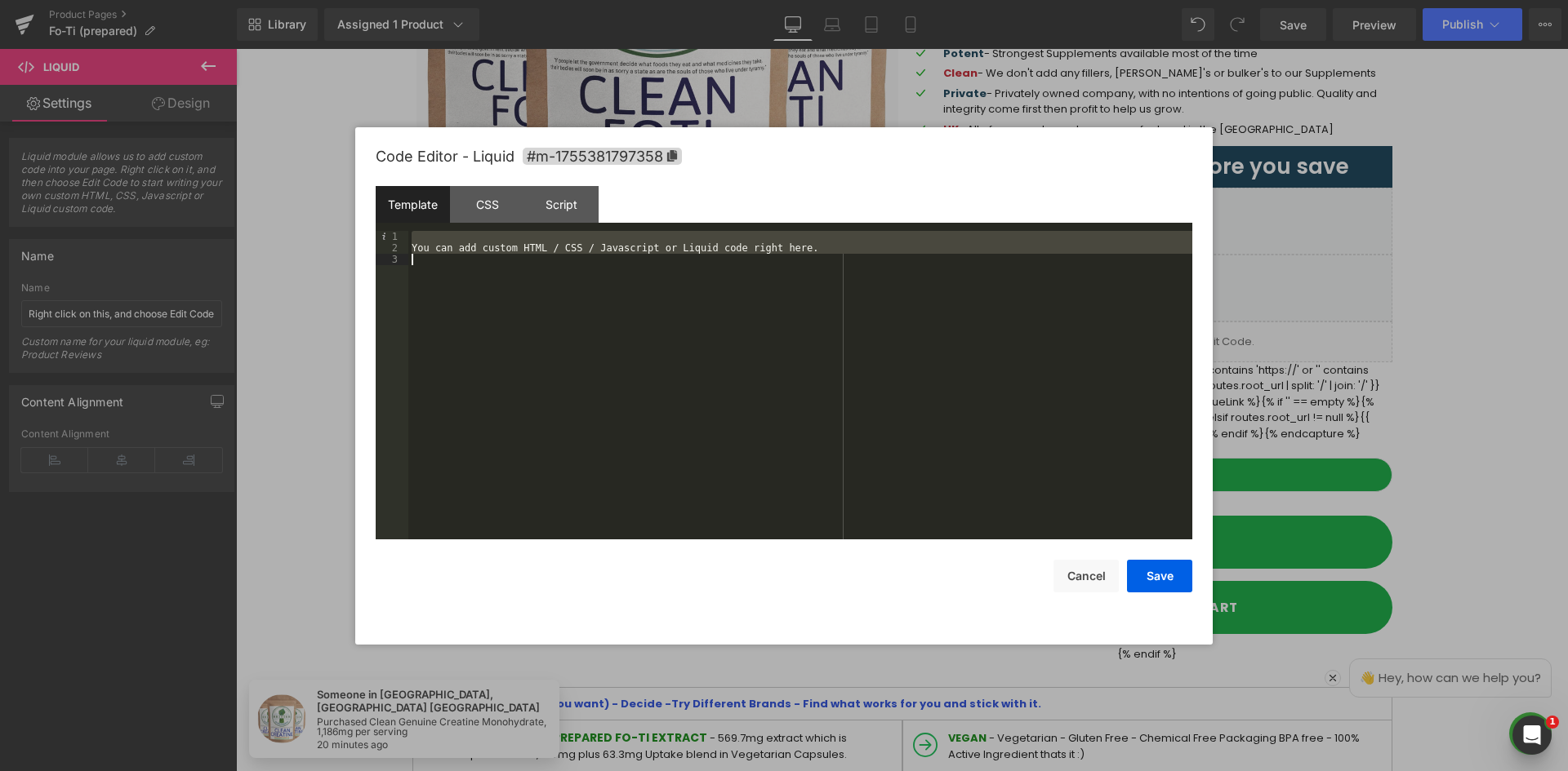
scroll to position [2902, 0]
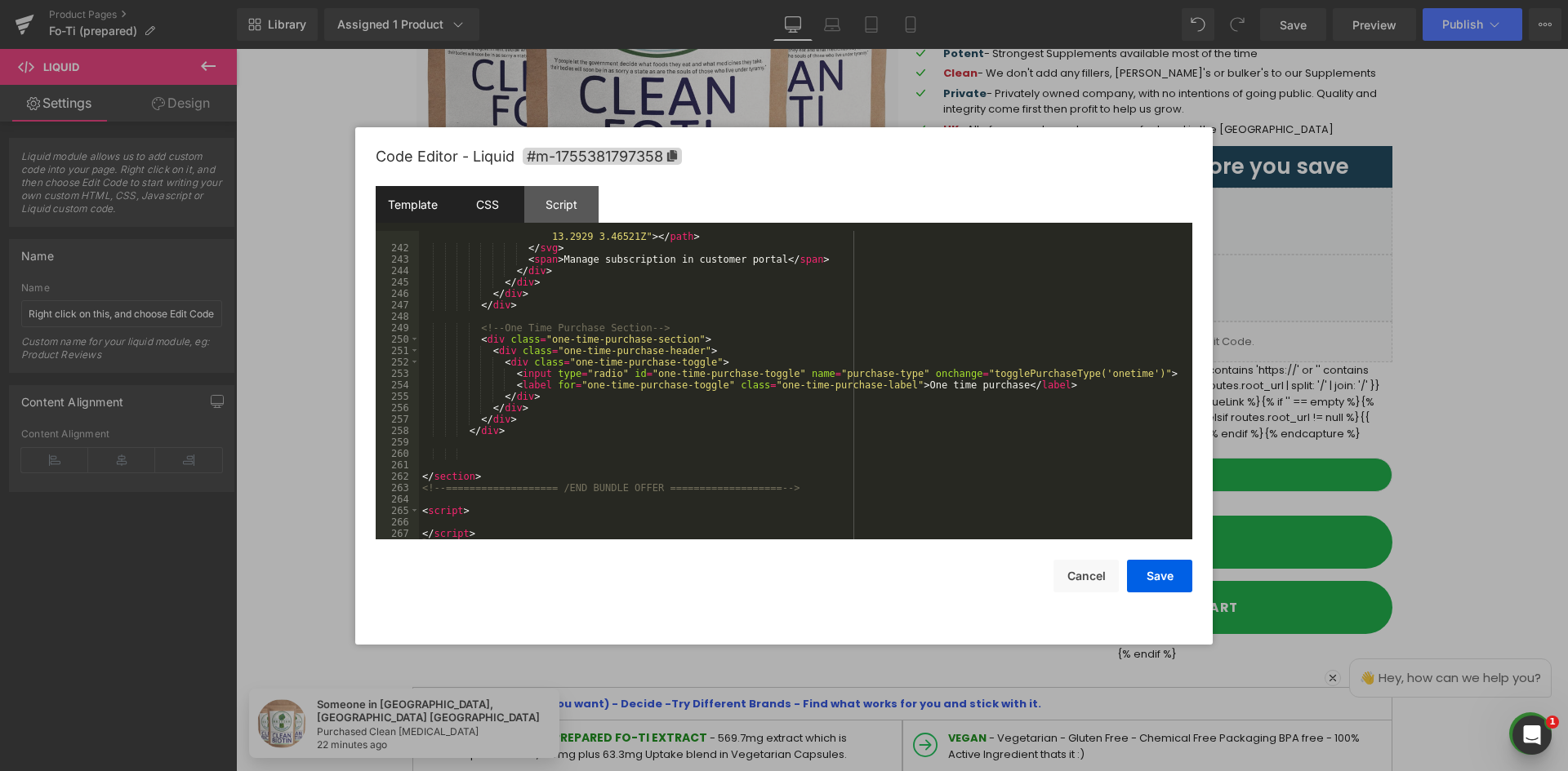
click at [490, 206] on div "CSS" at bounding box center [487, 204] width 74 height 37
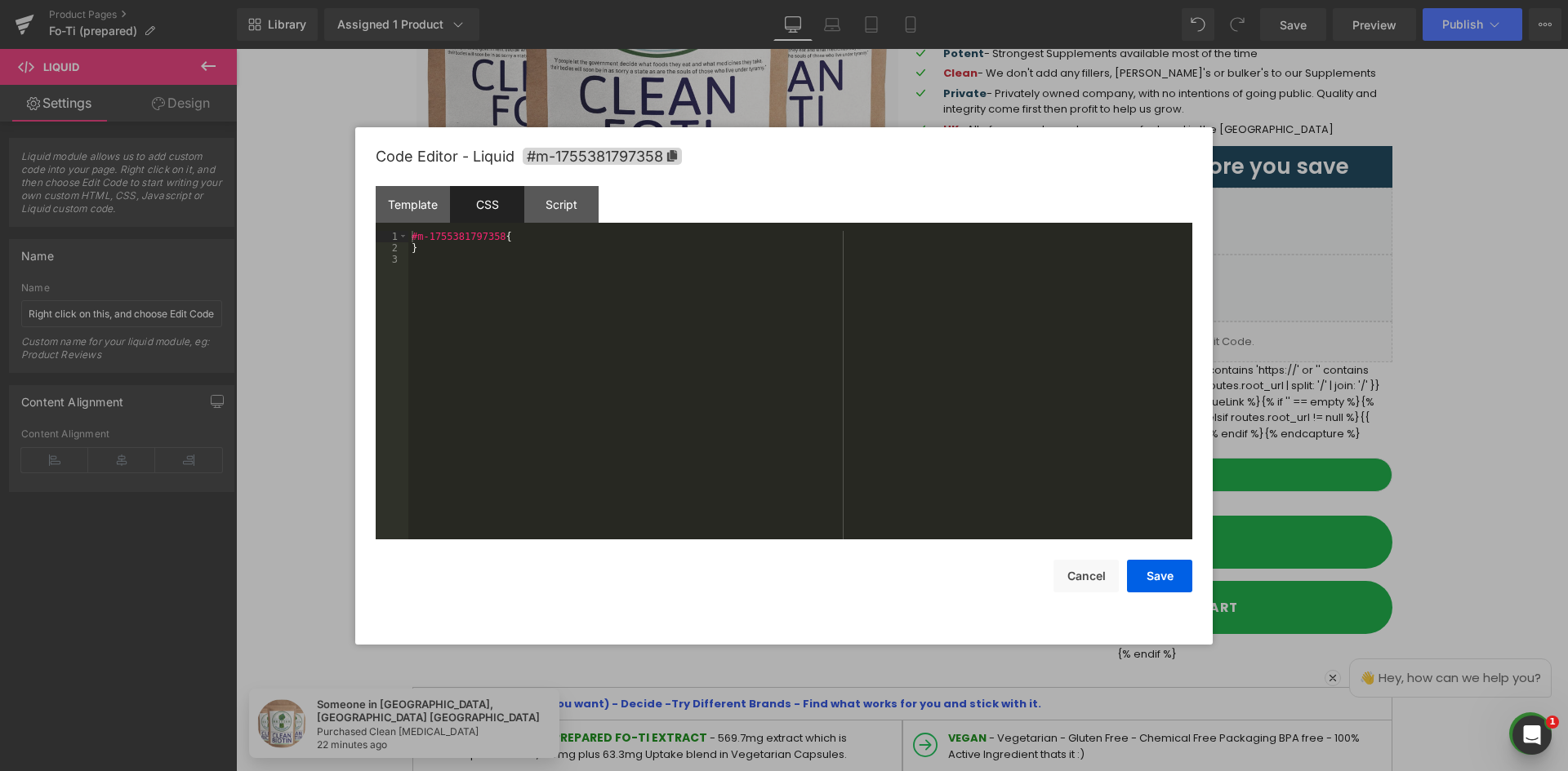
click at [691, 296] on div "#m-1755381797358 { }" at bounding box center [801, 397] width 784 height 332
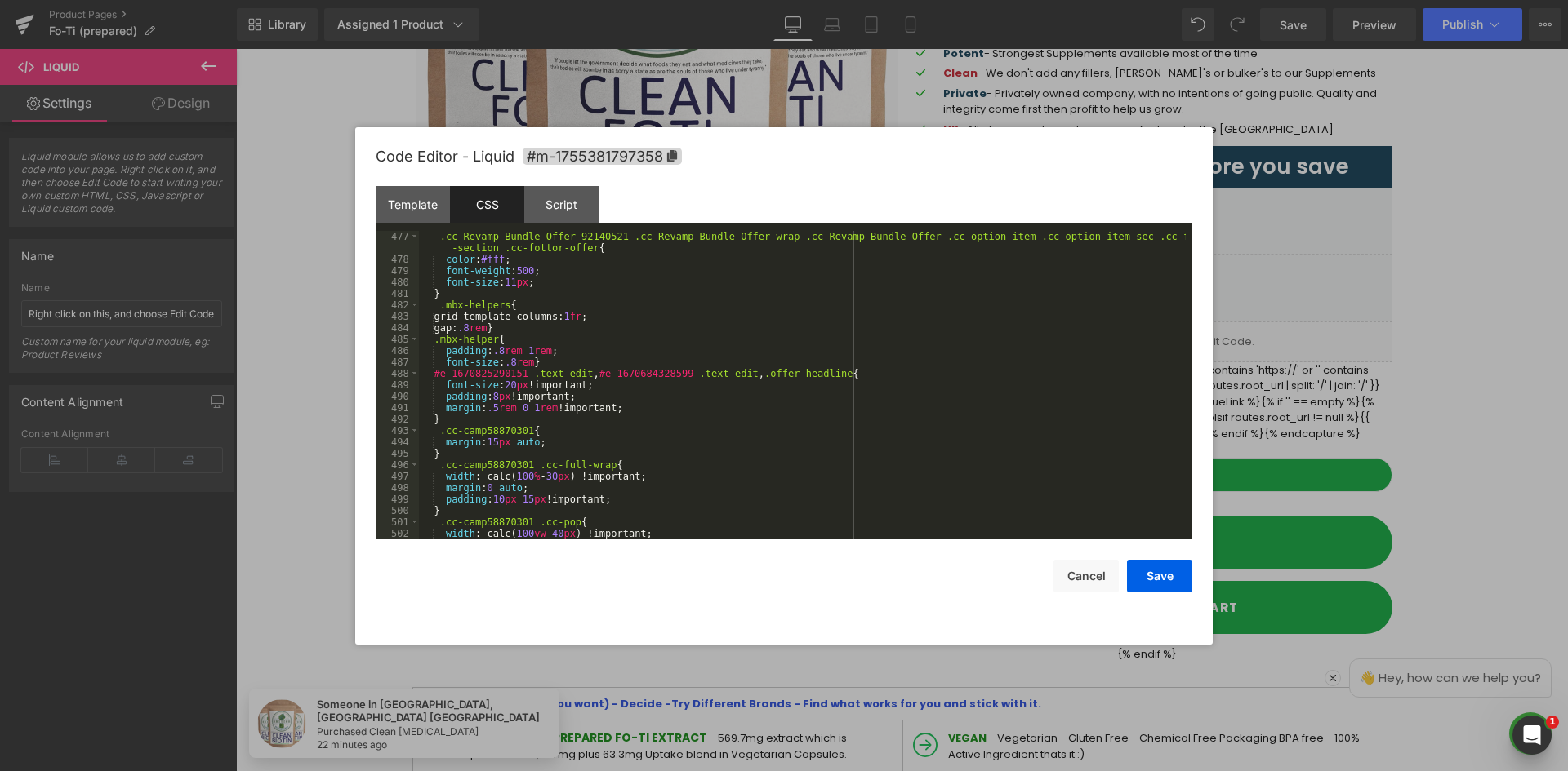
scroll to position [5633, 0]
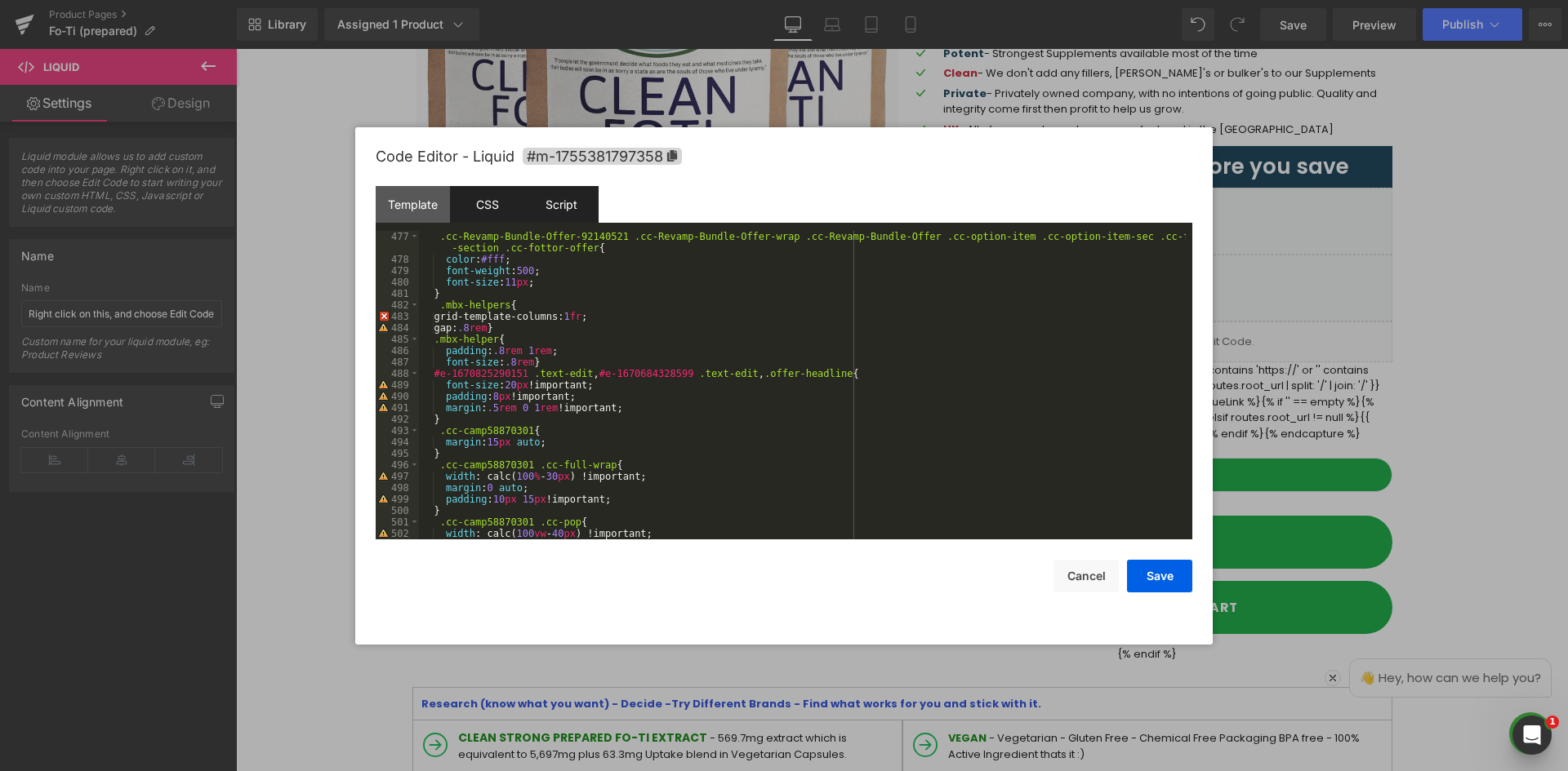
click at [583, 205] on div "Script" at bounding box center [561, 204] width 74 height 37
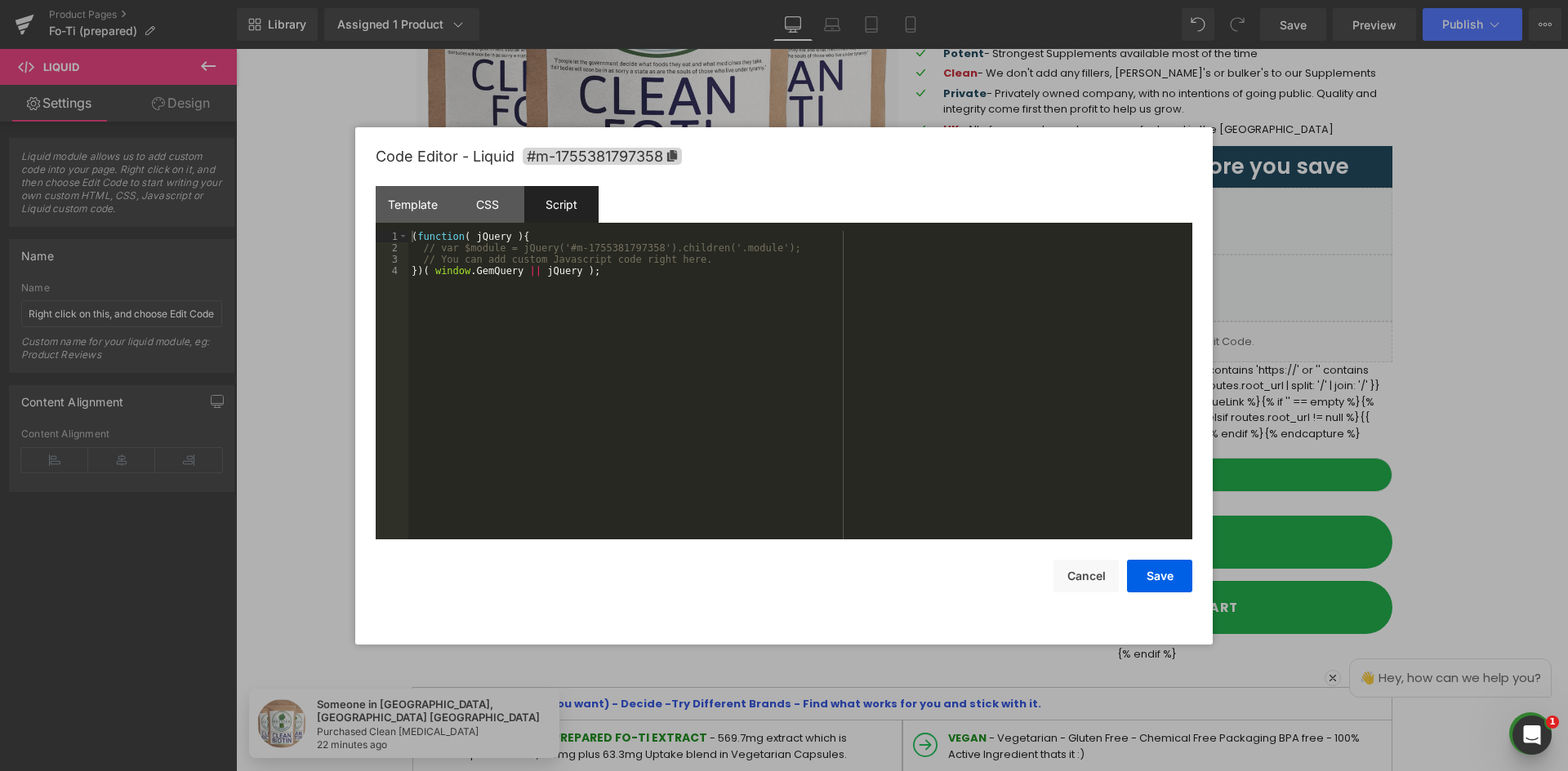
click at [638, 280] on div "( function ( jQuery ) { // var $module = jQuery('#m-1755381797358').children('.…" at bounding box center [801, 397] width 784 height 332
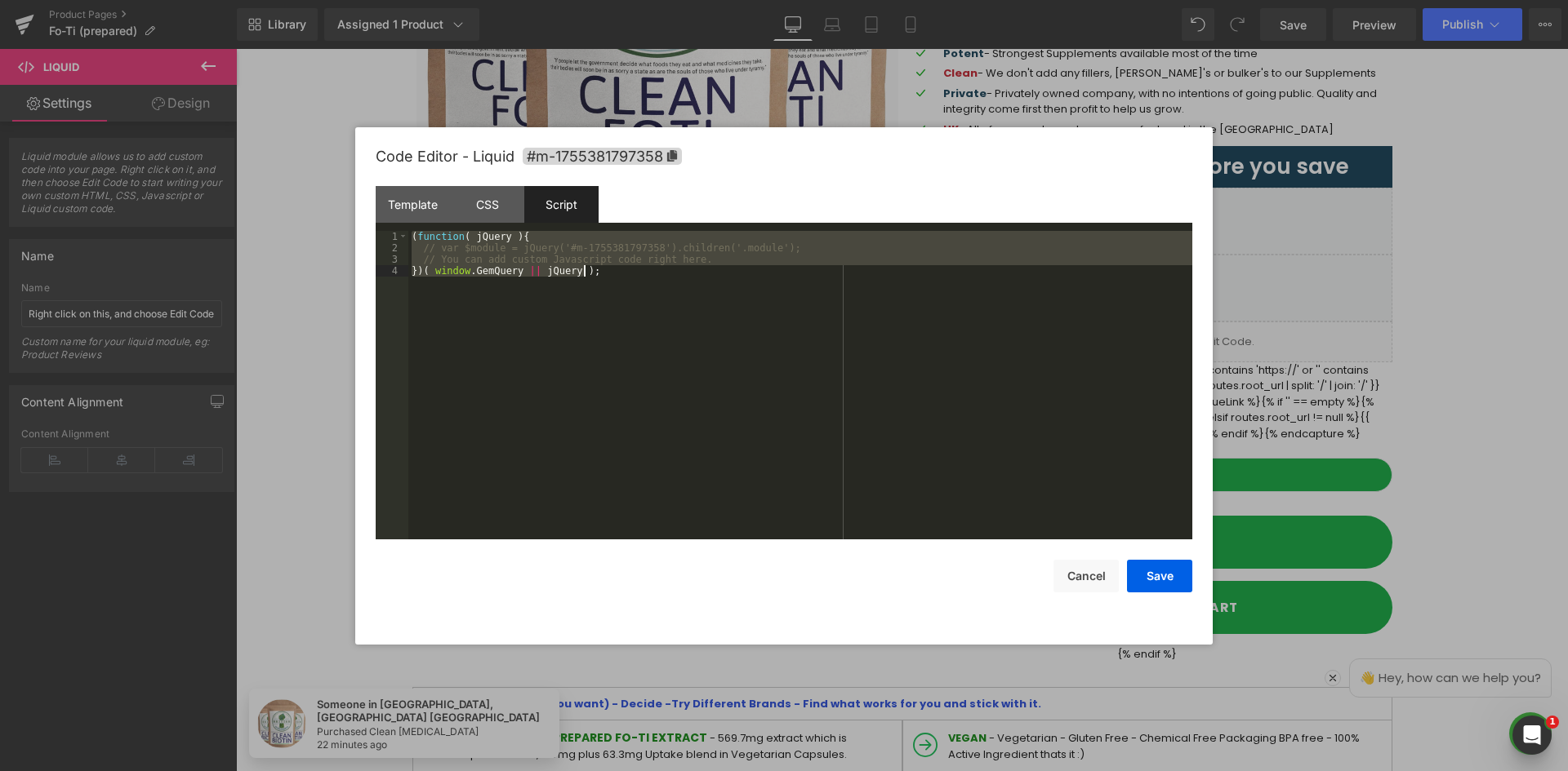
scroll to position [11917, 0]
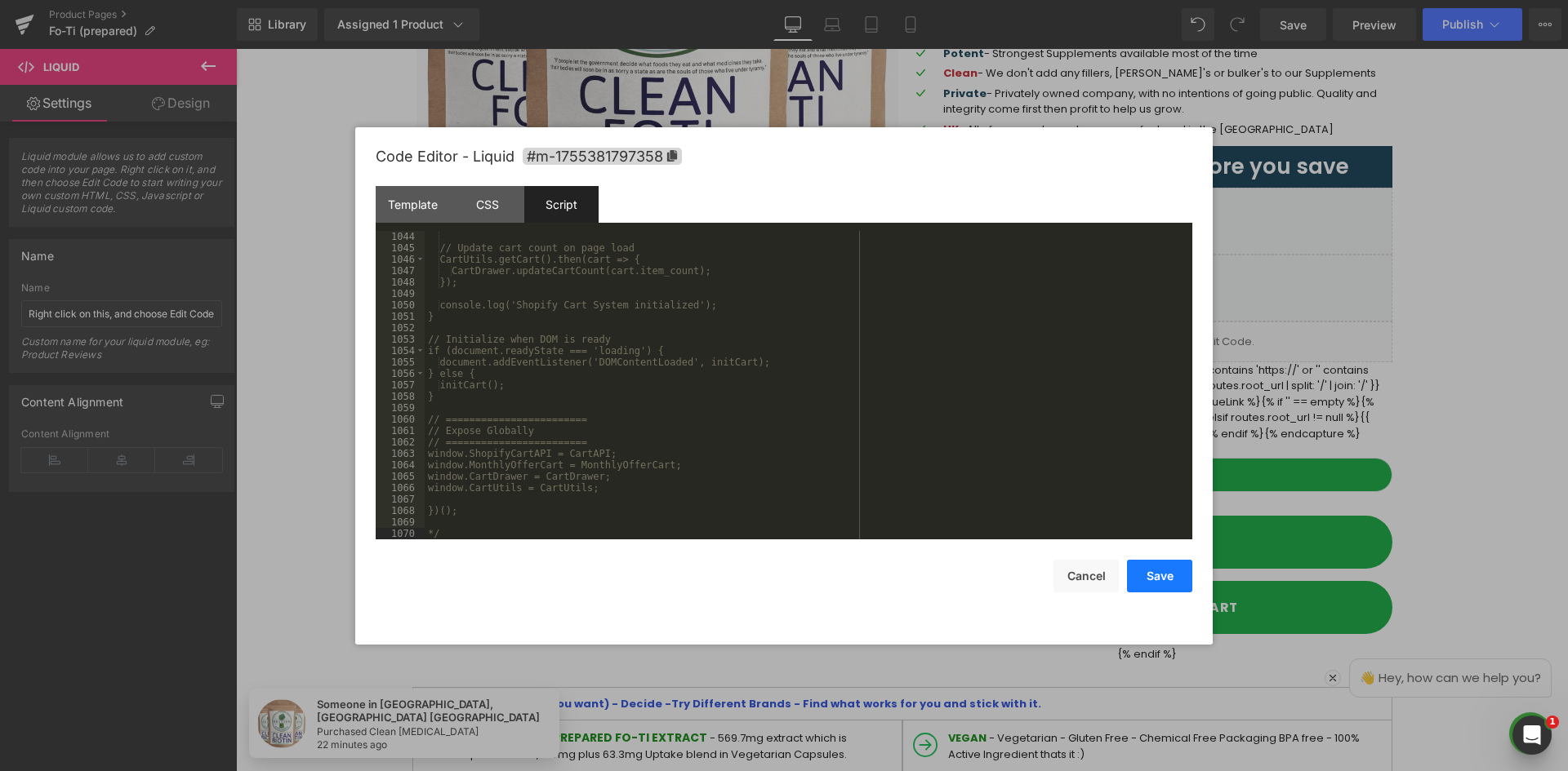
click at [1158, 569] on button "Save" at bounding box center [1158, 577] width 65 height 33
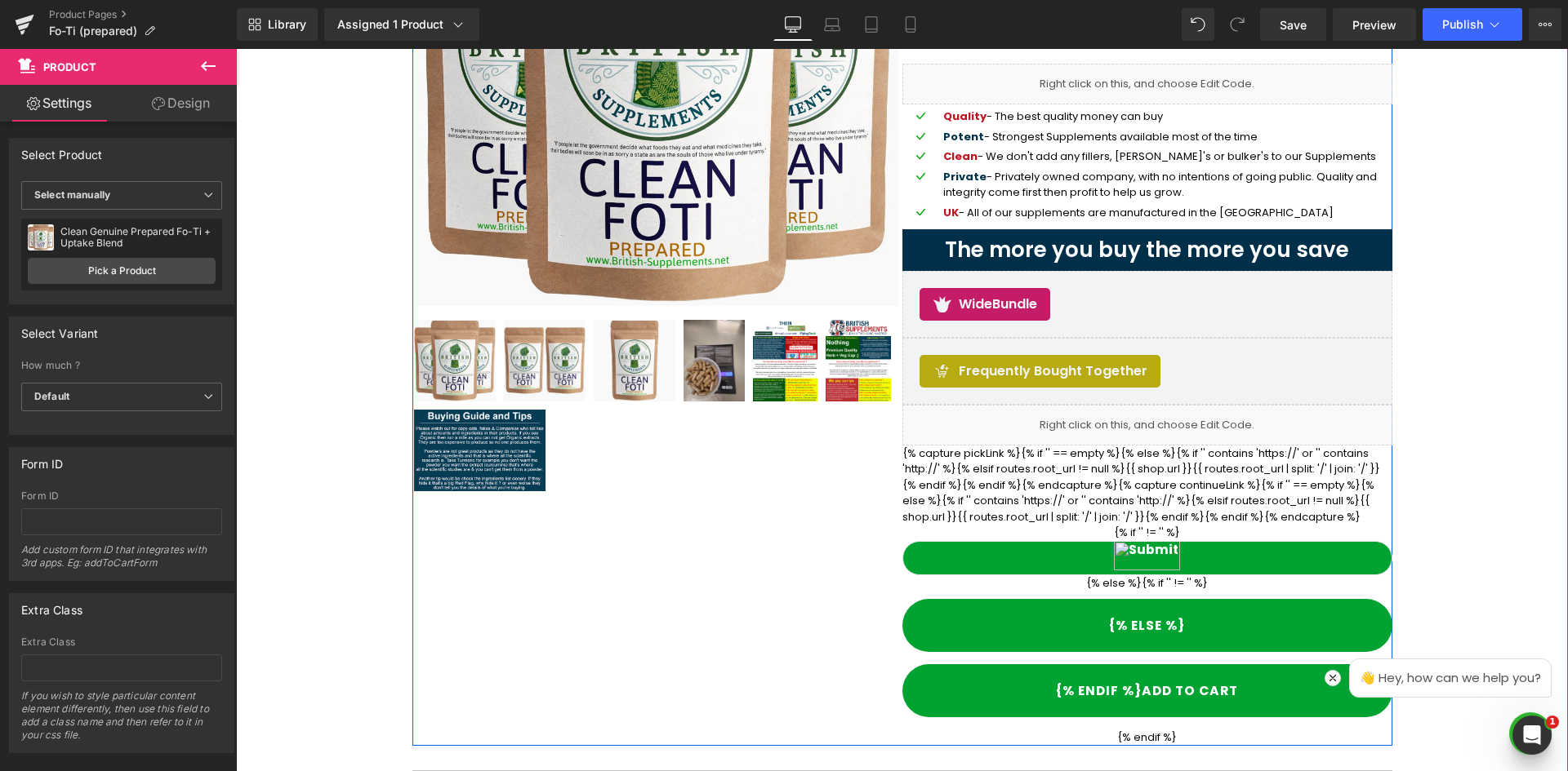
scroll to position [303, 0]
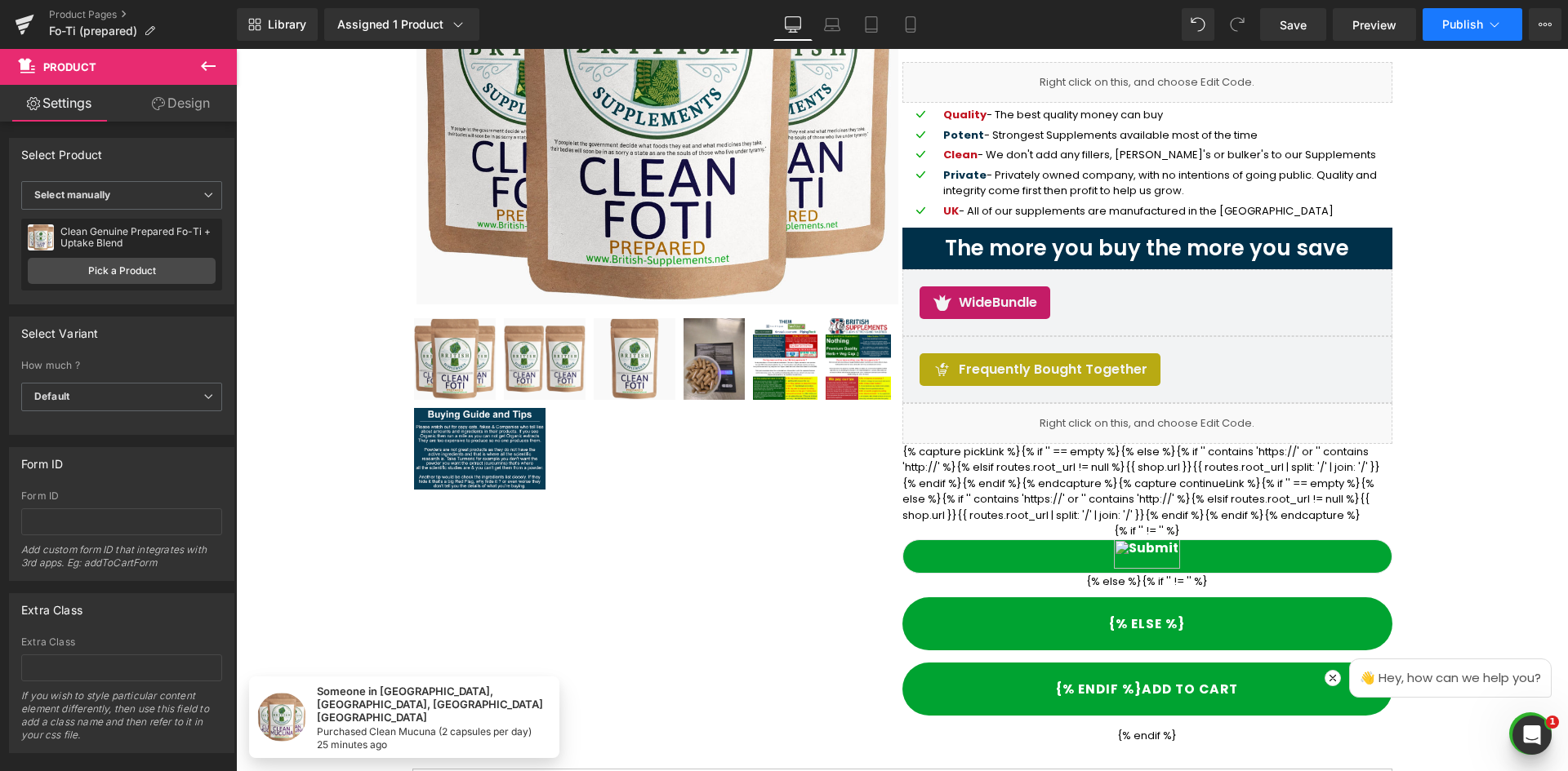
click at [1455, 29] on span "Publish" at bounding box center [1462, 23] width 41 height 13
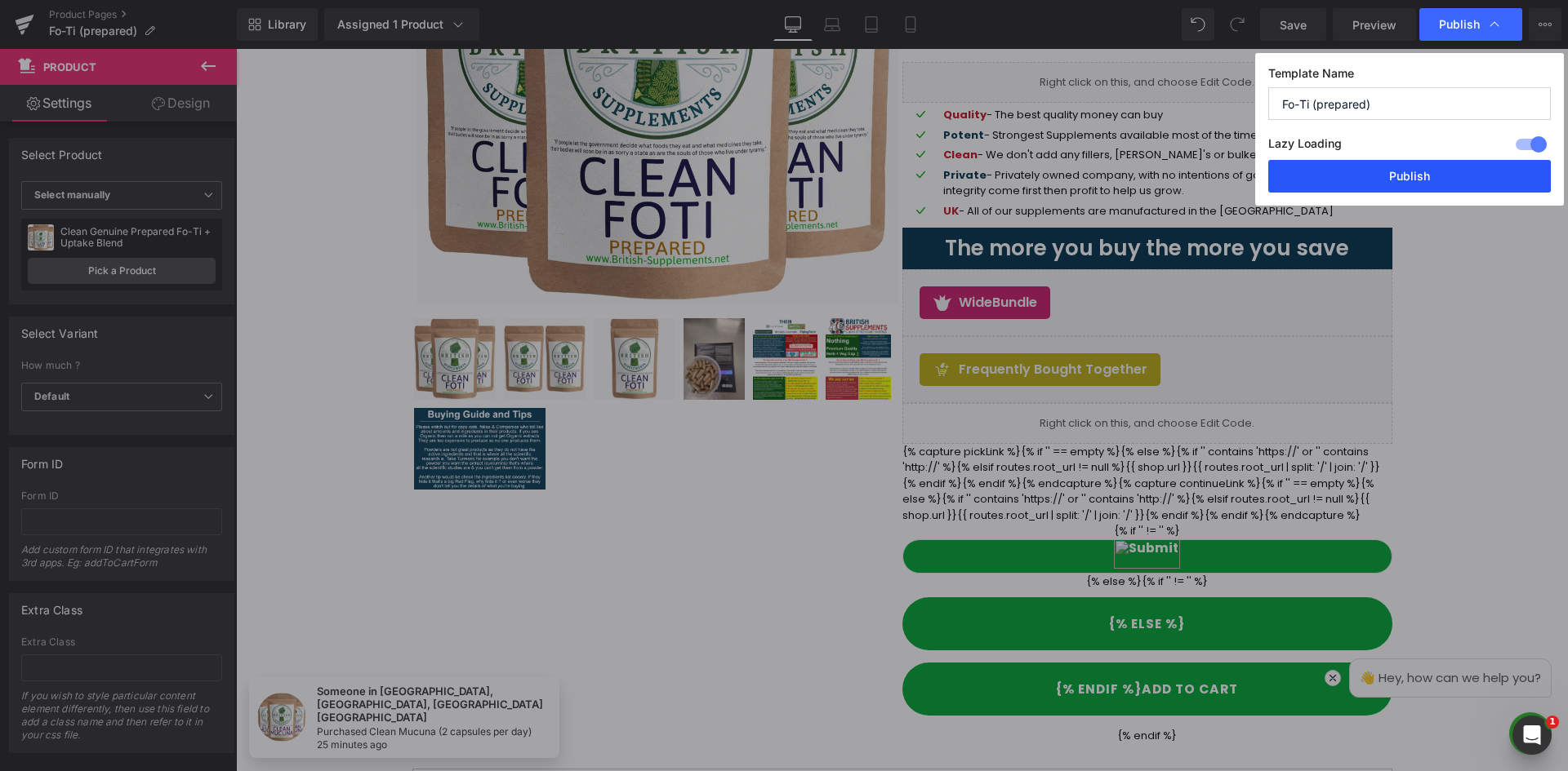
click at [1420, 180] on button "Publish" at bounding box center [1409, 177] width 282 height 33
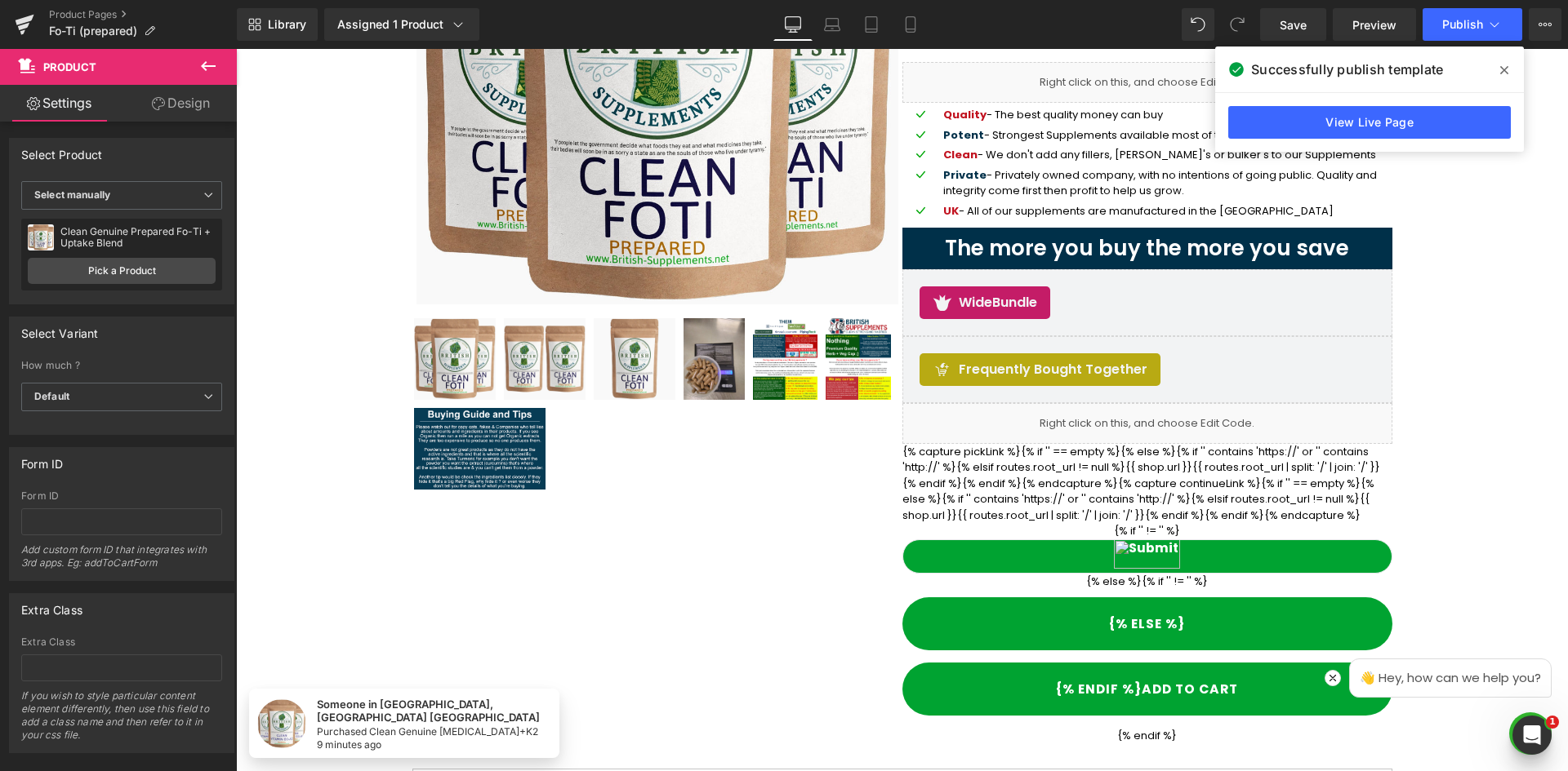
click at [1509, 69] on span at bounding box center [1504, 70] width 26 height 26
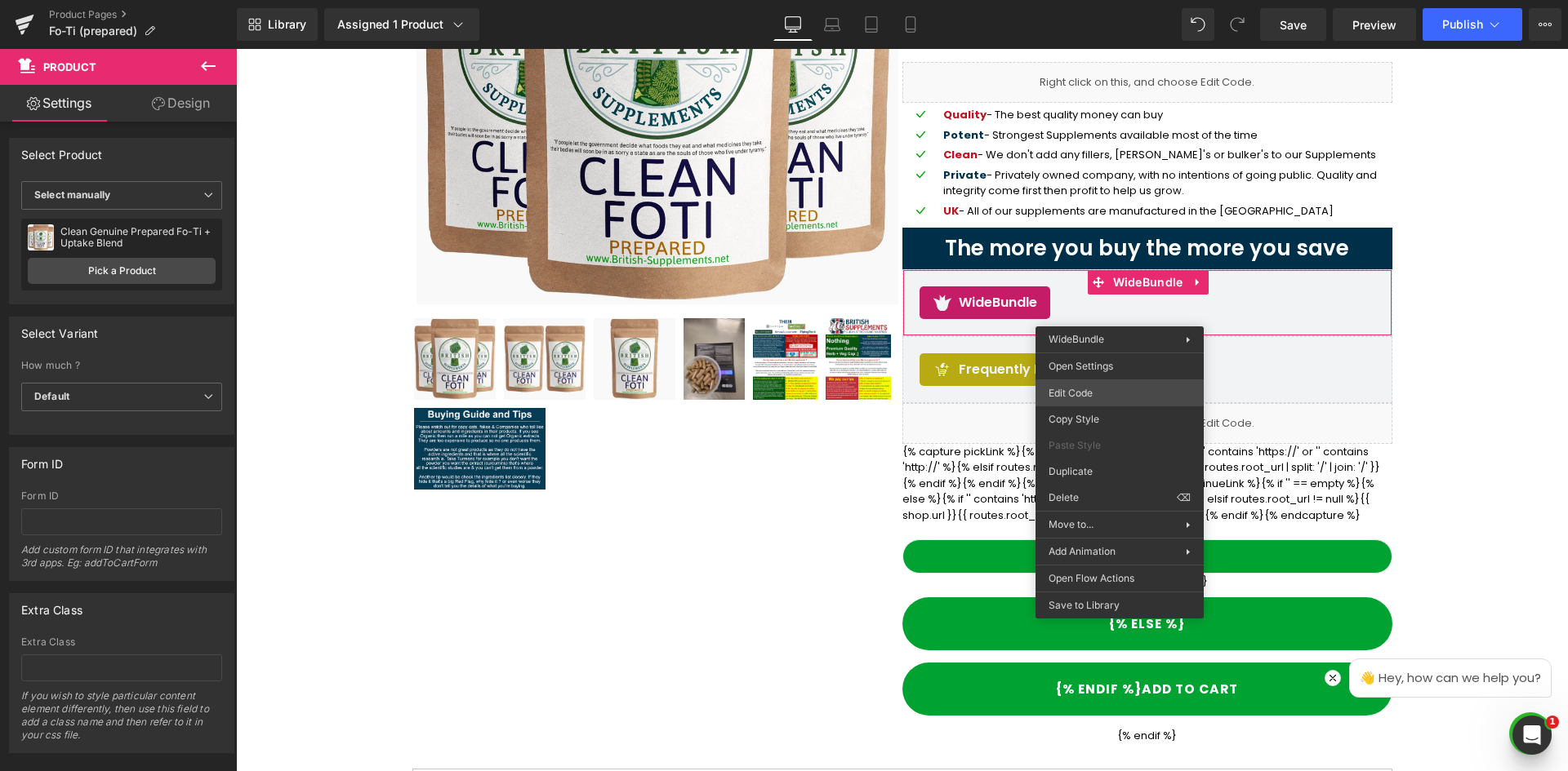
click at [1109, 0] on div "Liquid You are previewing how the will restyle your page. You can not edit Elem…" at bounding box center [784, 0] width 1568 height 0
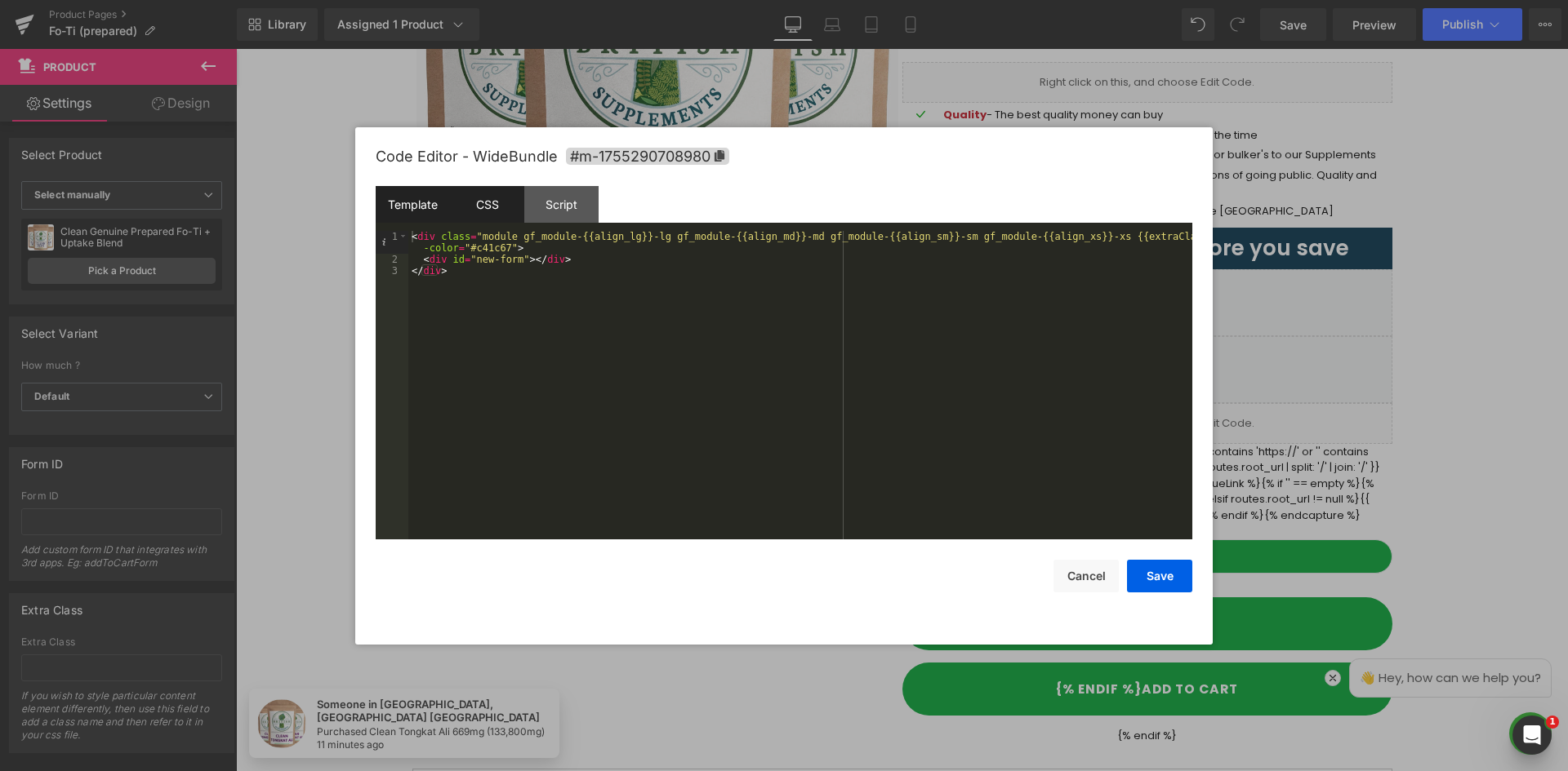
click at [501, 203] on div "CSS" at bounding box center [487, 204] width 74 height 37
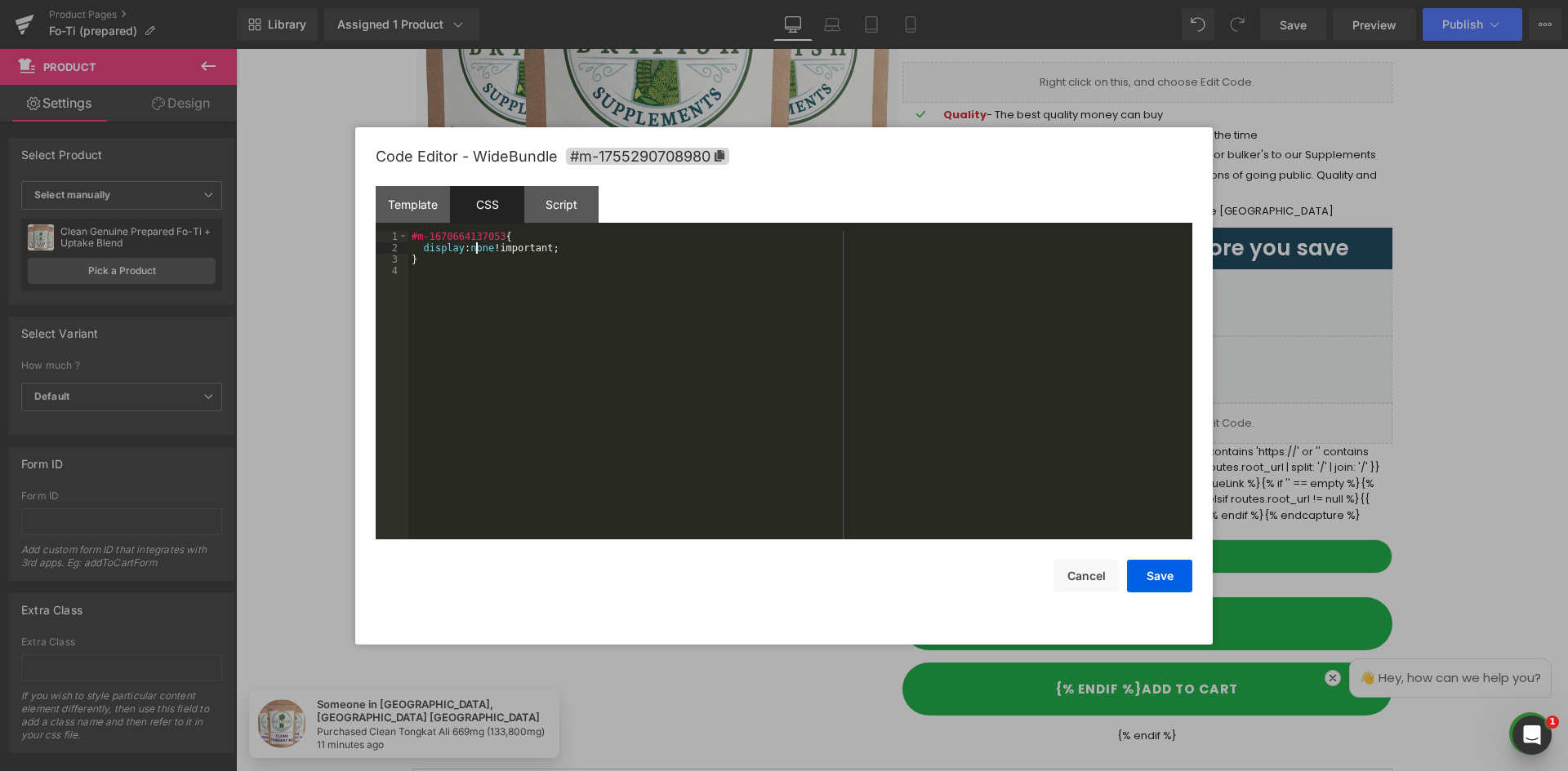
click at [479, 247] on div "#m-1670664137053 { display : none !important; }" at bounding box center [801, 397] width 784 height 332
click at [1168, 581] on button "Save" at bounding box center [1158, 577] width 65 height 33
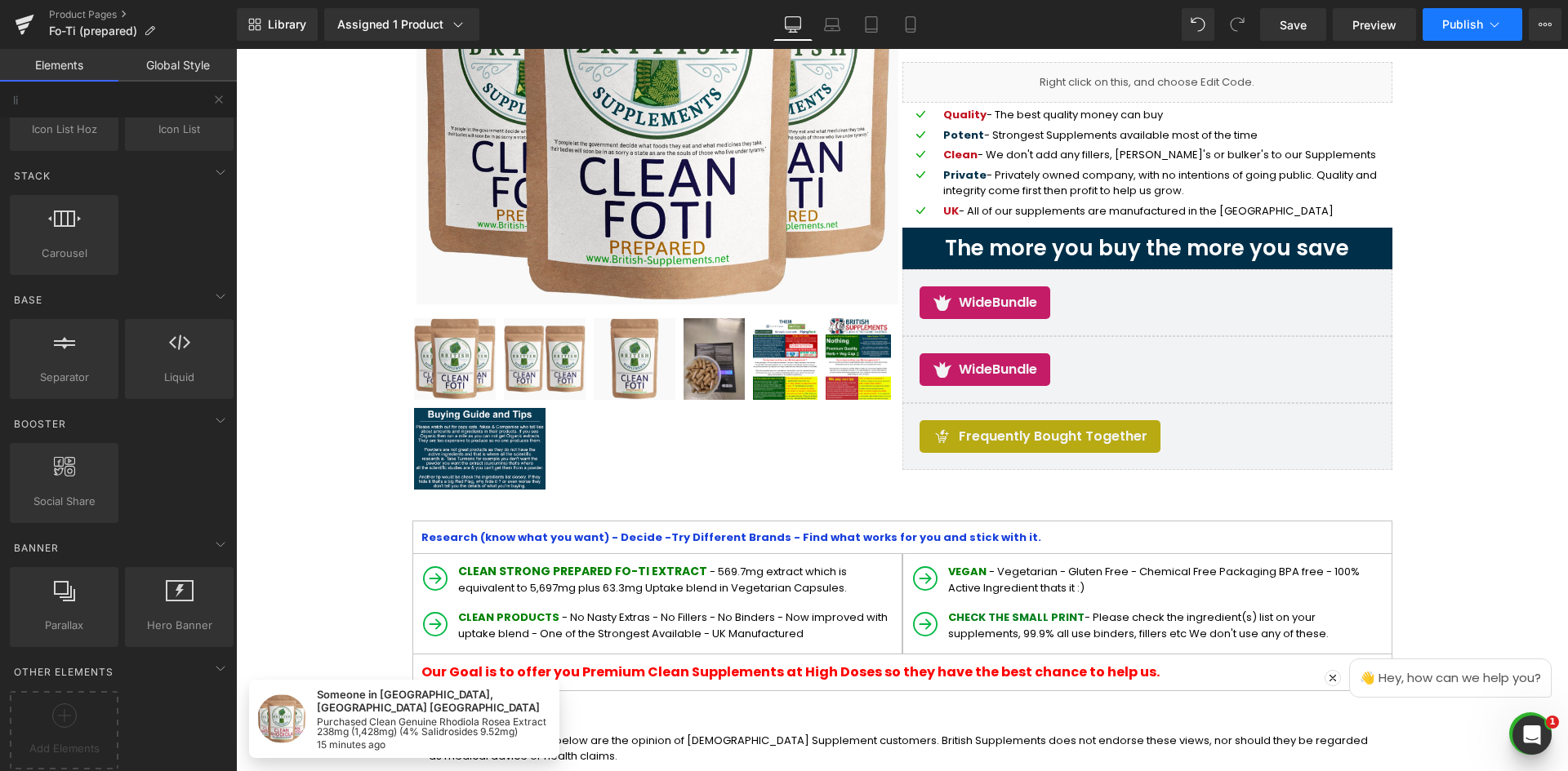
click at [1495, 28] on icon at bounding box center [1494, 24] width 17 height 17
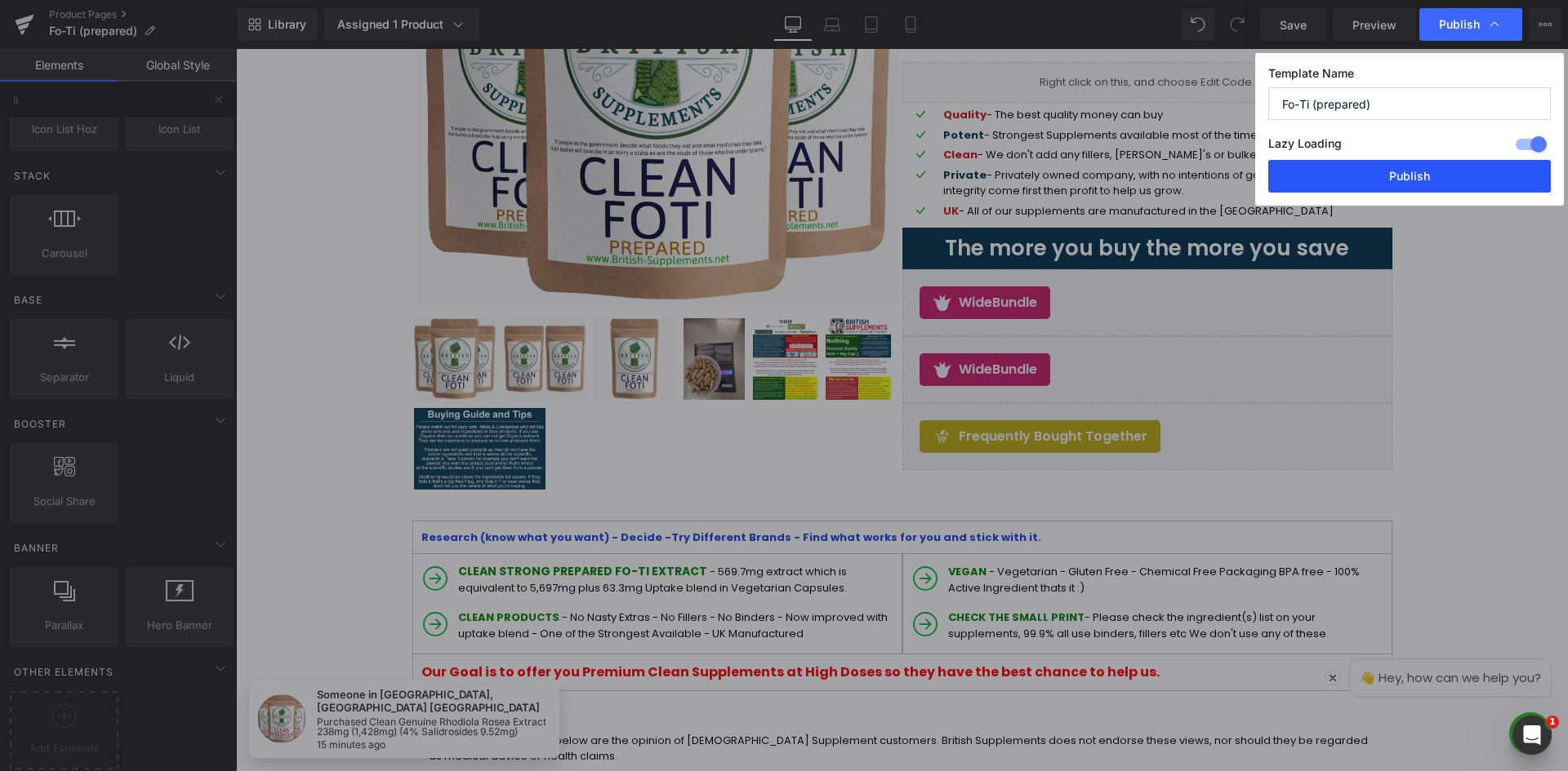
click at [1421, 168] on button "Publish" at bounding box center [1409, 177] width 282 height 33
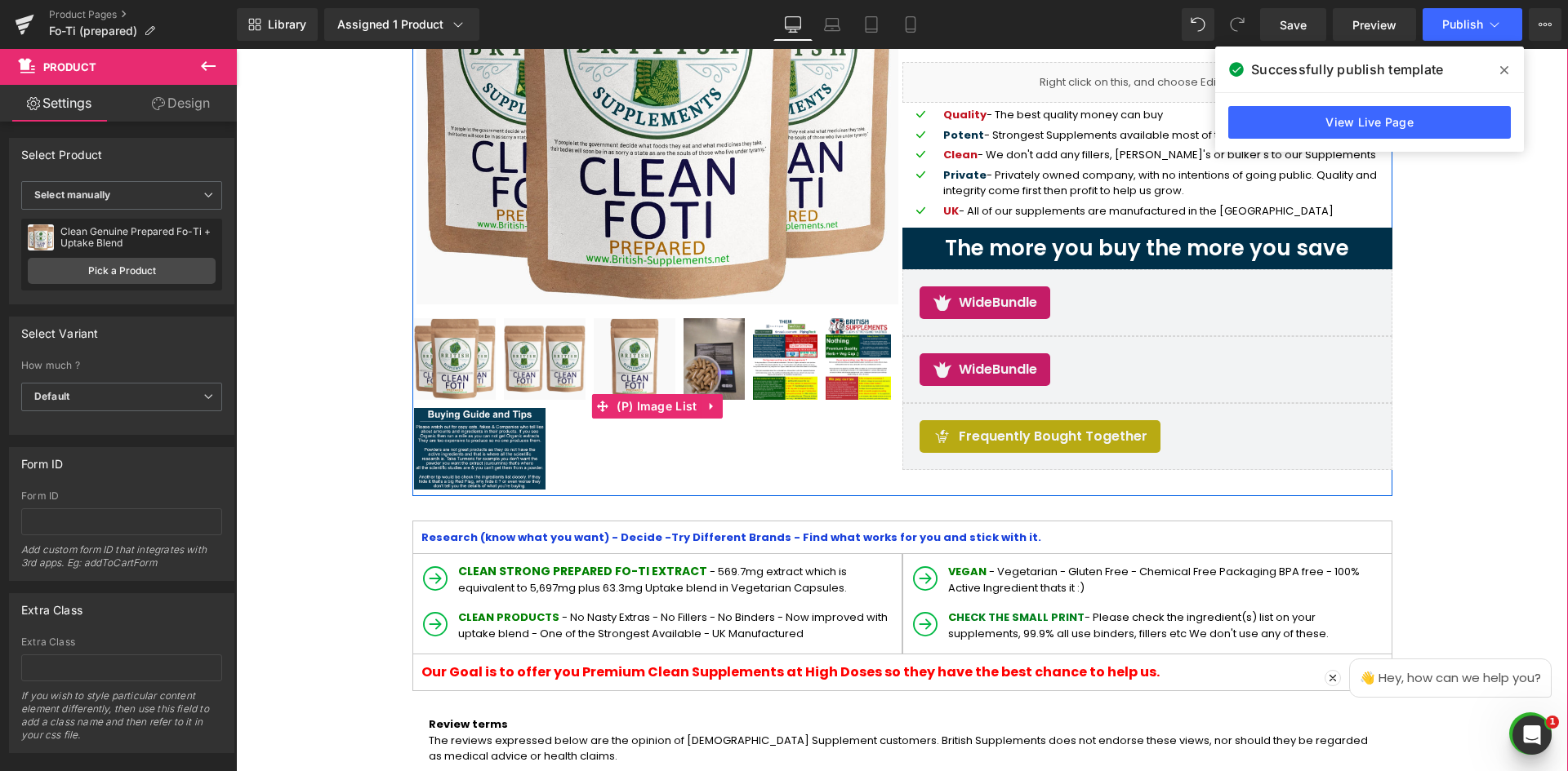
scroll to position [303, 0]
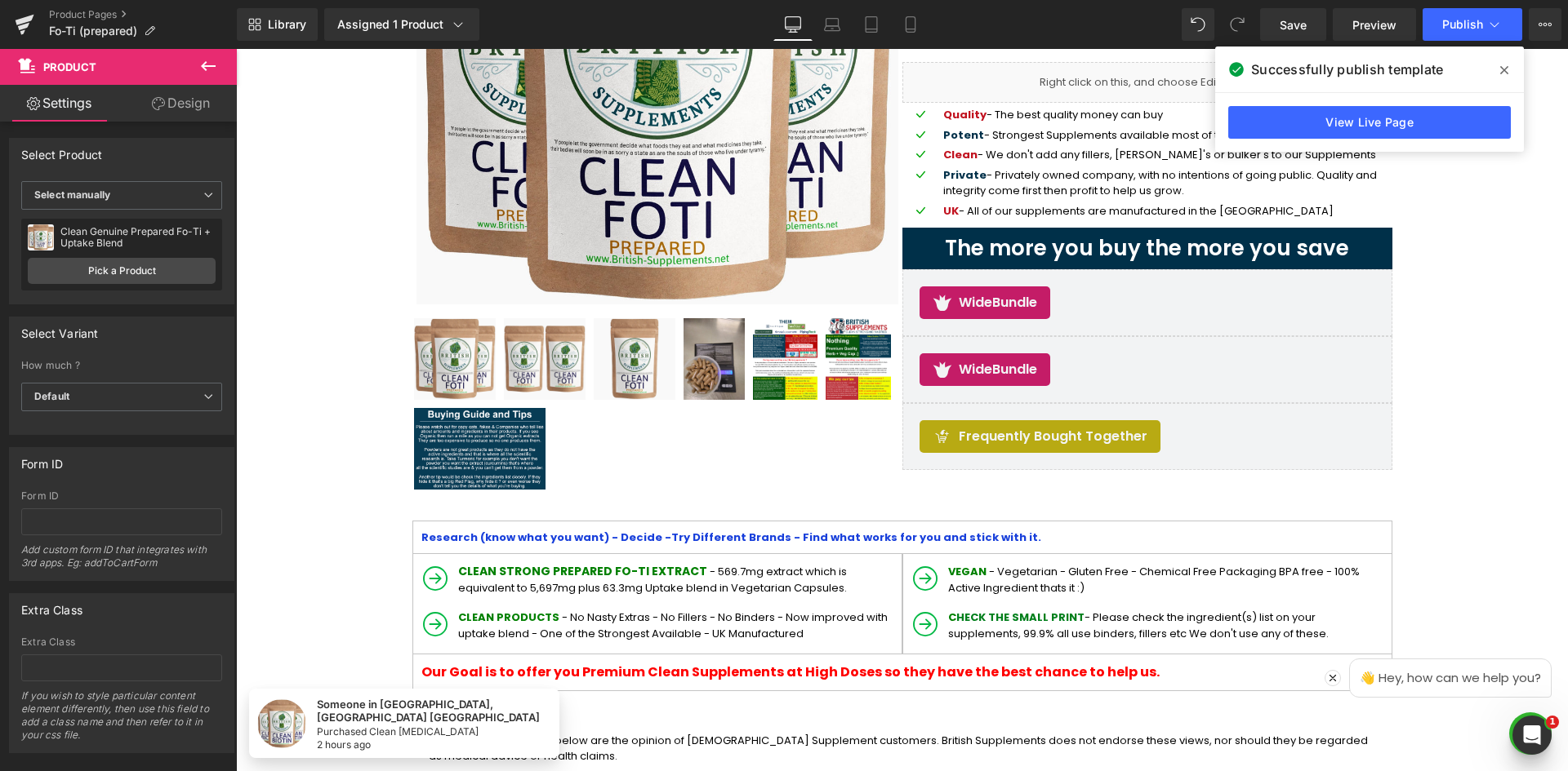
drag, startPoint x: 203, startPoint y: 60, endPoint x: 290, endPoint y: 71, distance: 87.7
click at [203, 60] on icon at bounding box center [208, 66] width 19 height 19
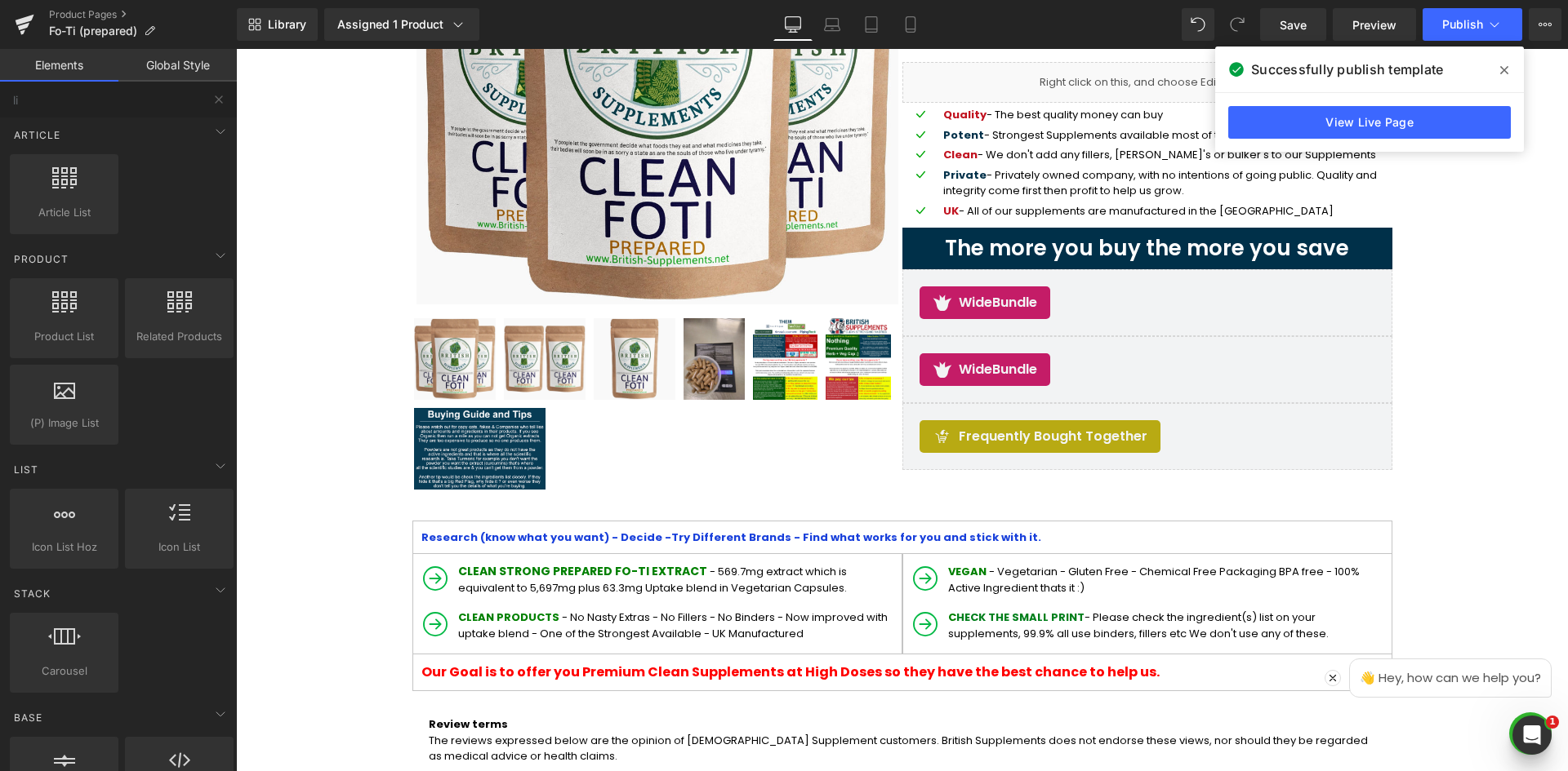
scroll to position [0, 0]
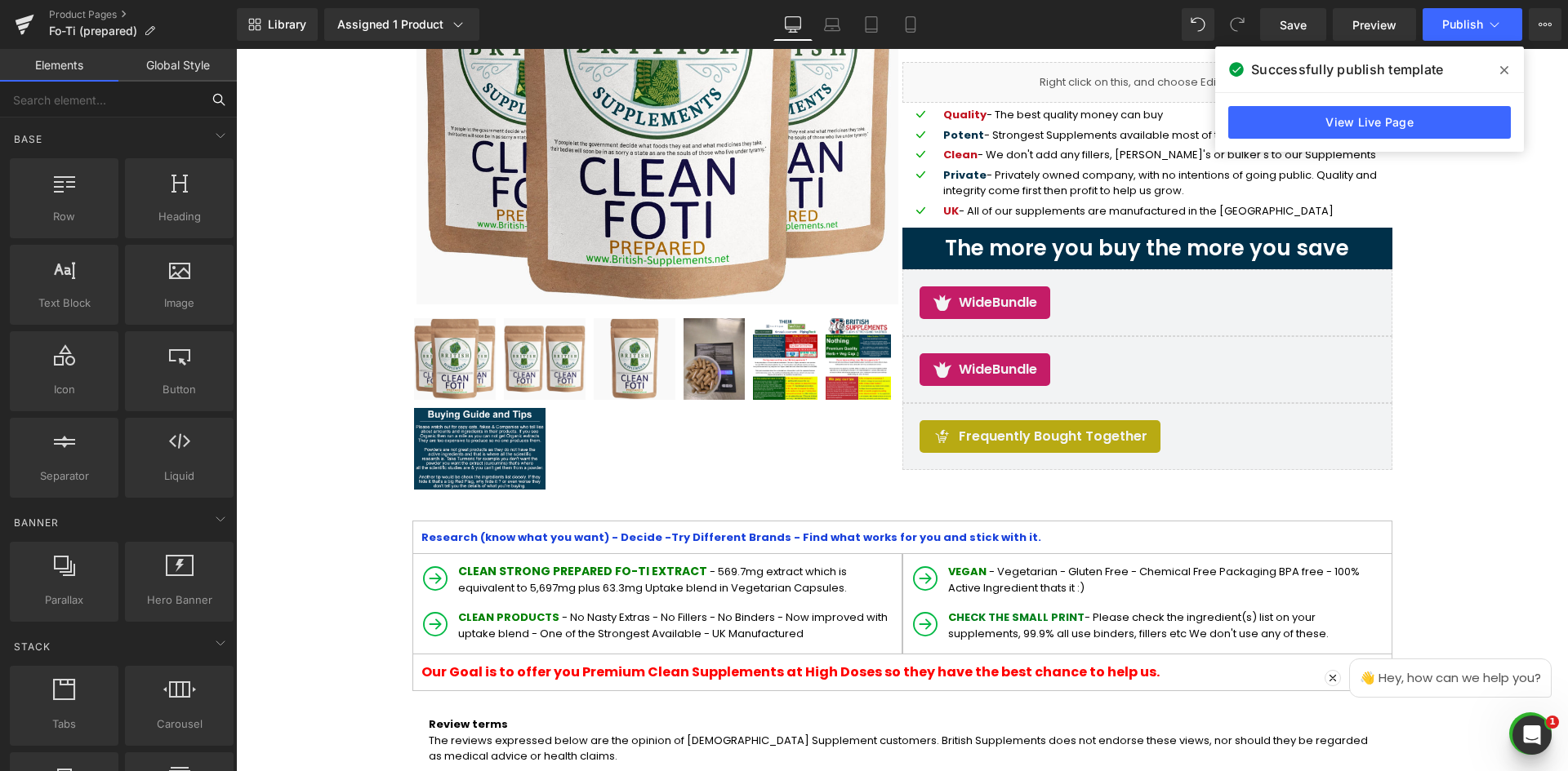
click at [127, 109] on input "text" at bounding box center [100, 99] width 200 height 36
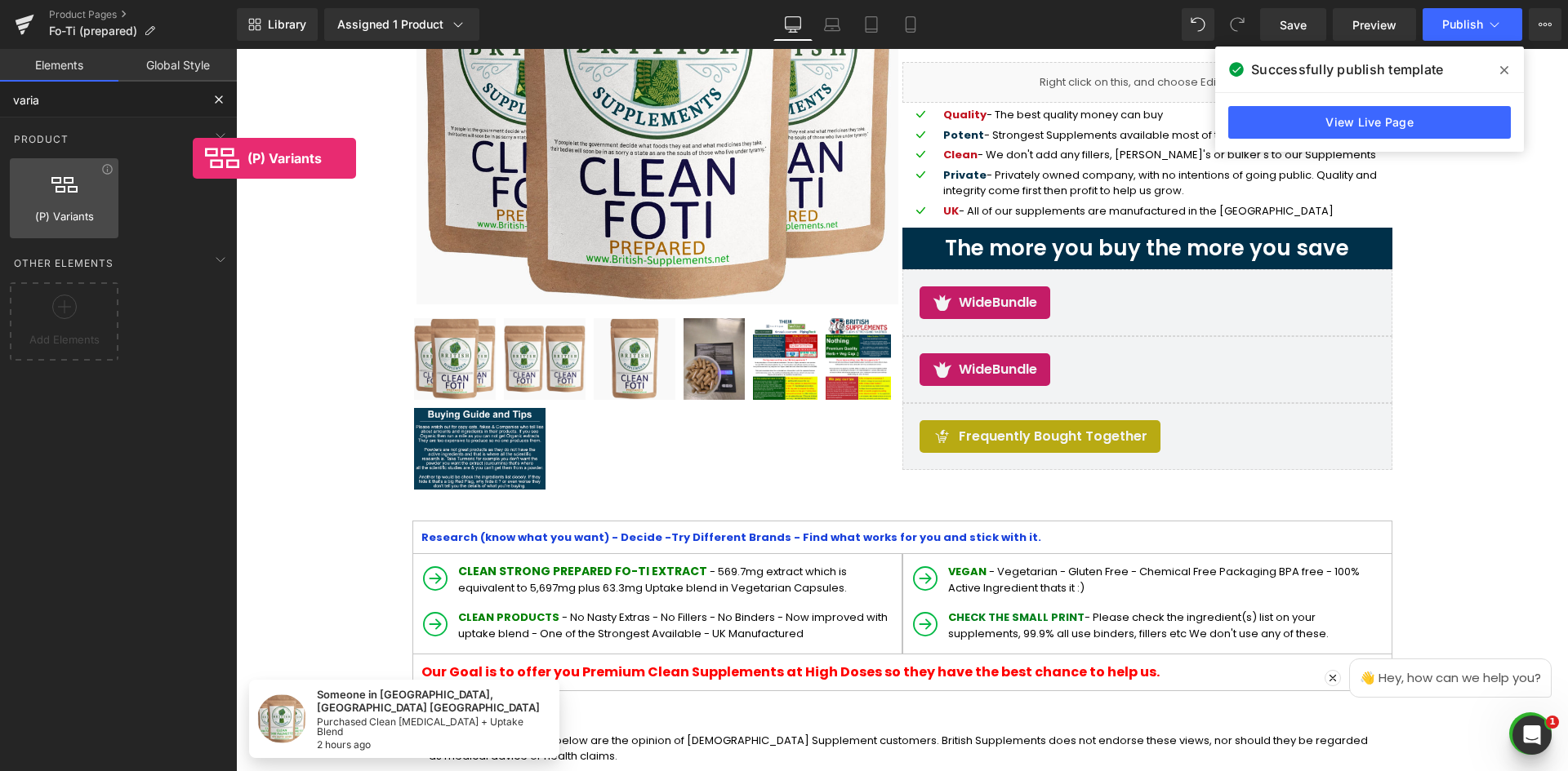
drag, startPoint x: 56, startPoint y: 198, endPoint x: 49, endPoint y: 208, distance: 12.2
click at [23, 186] on div at bounding box center [64, 190] width 99 height 37
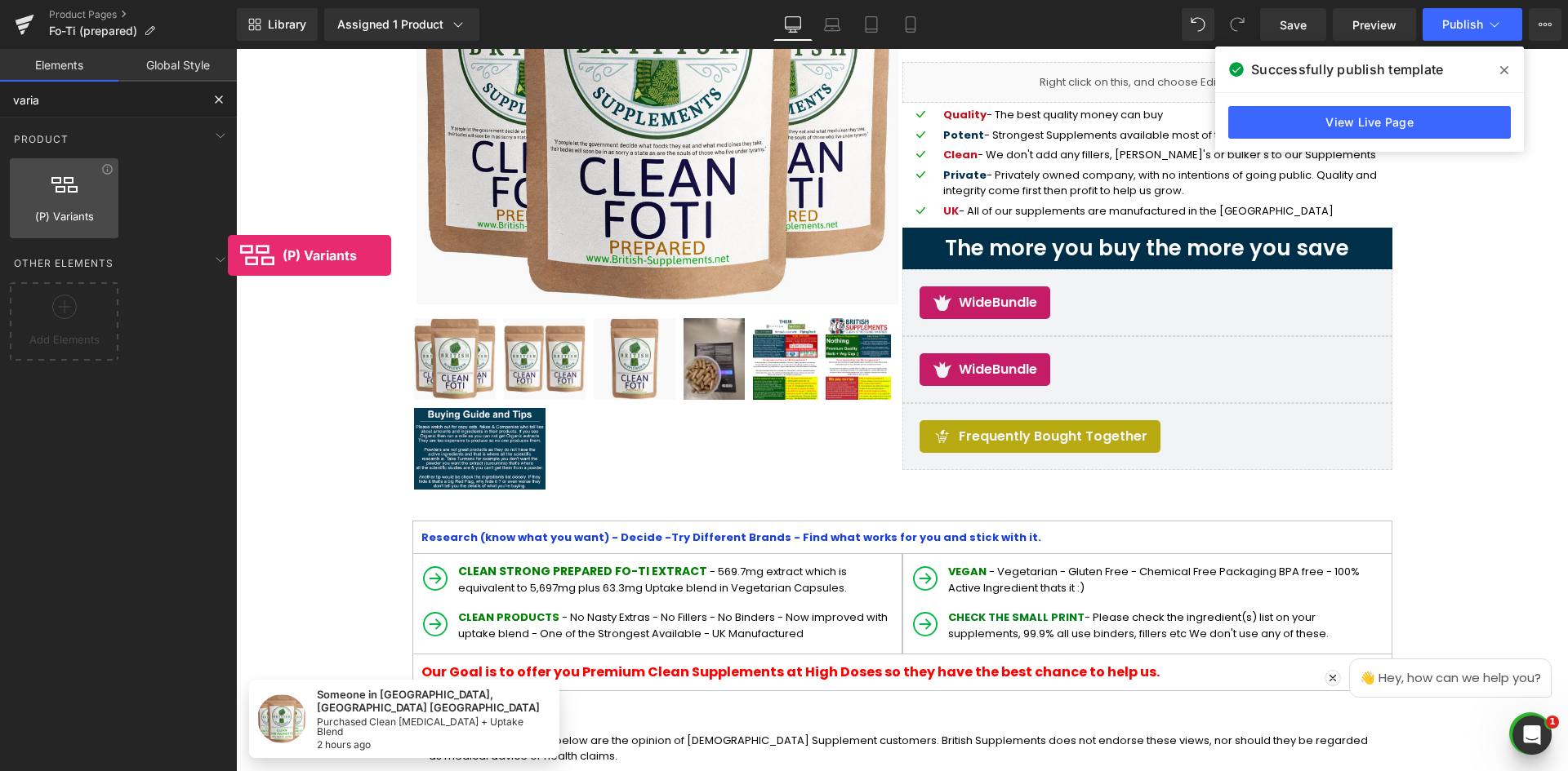
drag, startPoint x: 34, startPoint y: 216, endPoint x: 83, endPoint y: 217, distance: 49.0
click at [77, 219] on div "(P) Variants products, goods, sells, variants, dropdowns, selects, options" at bounding box center [64, 198] width 109 height 80
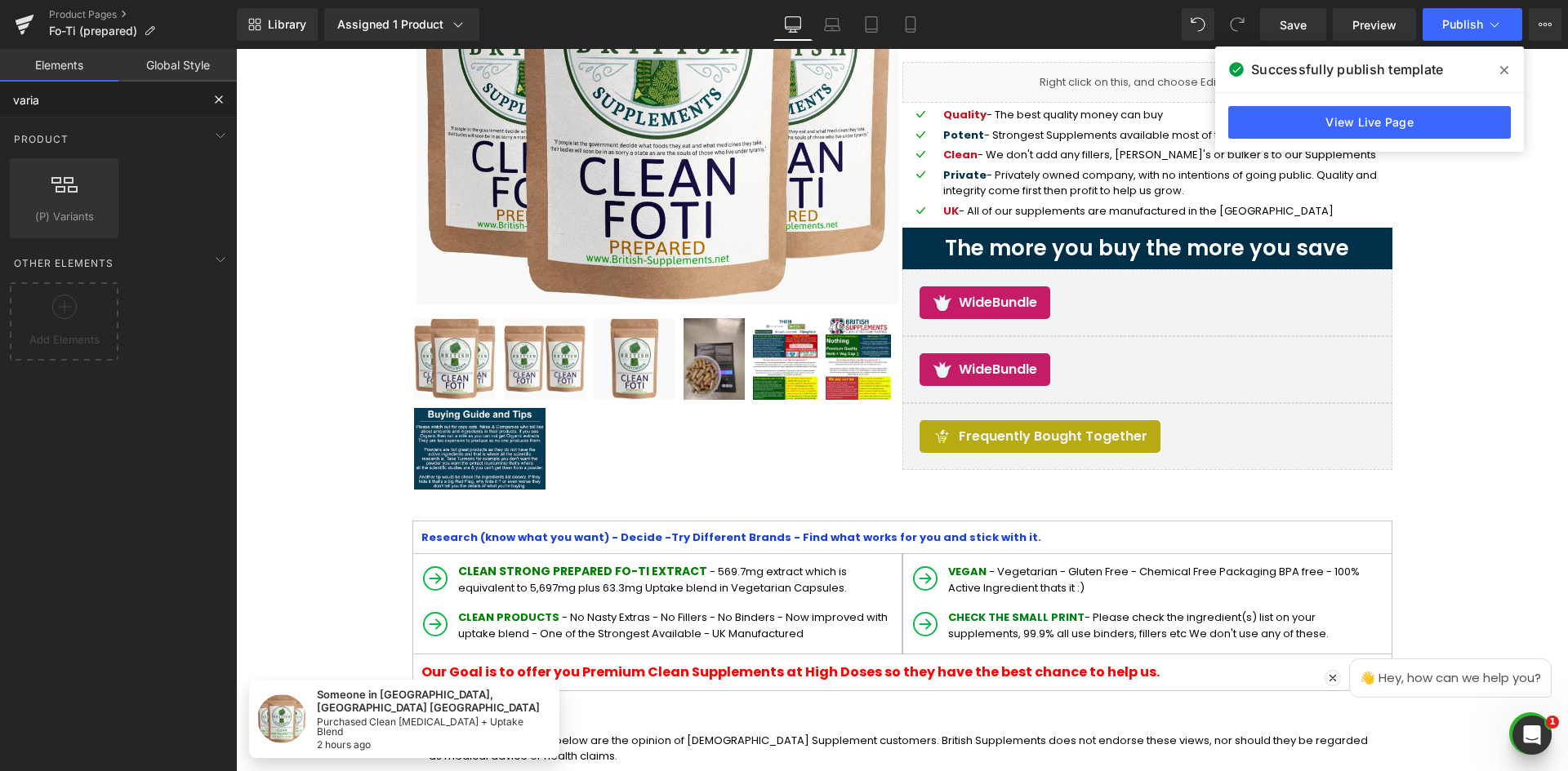
type input "varia"
click at [1503, 69] on icon at bounding box center [1504, 70] width 8 height 8
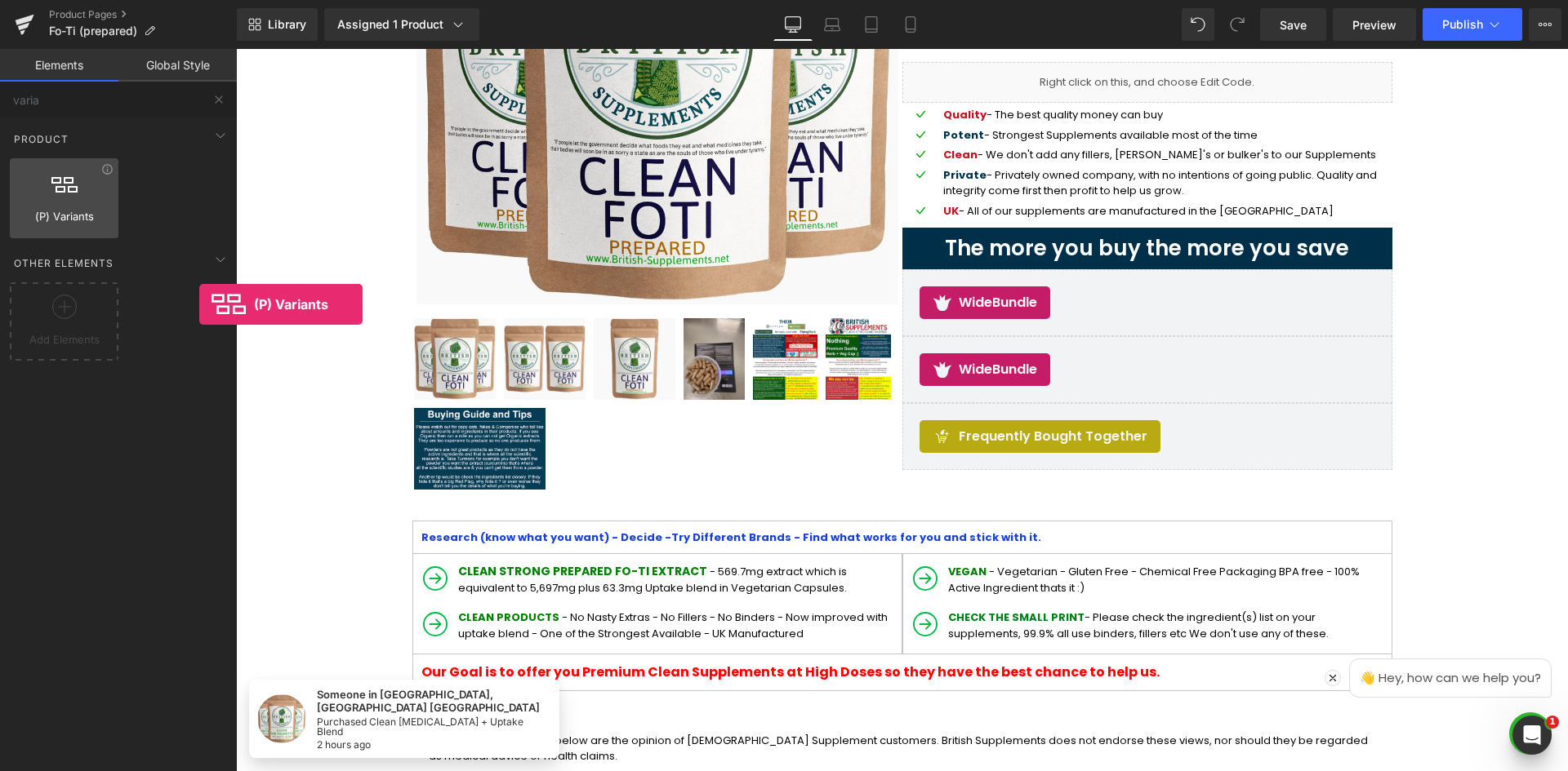
drag, startPoint x: 32, startPoint y: 198, endPoint x: 35, endPoint y: 210, distance: 12.4
click at [34, 210] on div "(P) Variants products, goods, sells, variants, dropdowns, selects, options" at bounding box center [64, 198] width 109 height 80
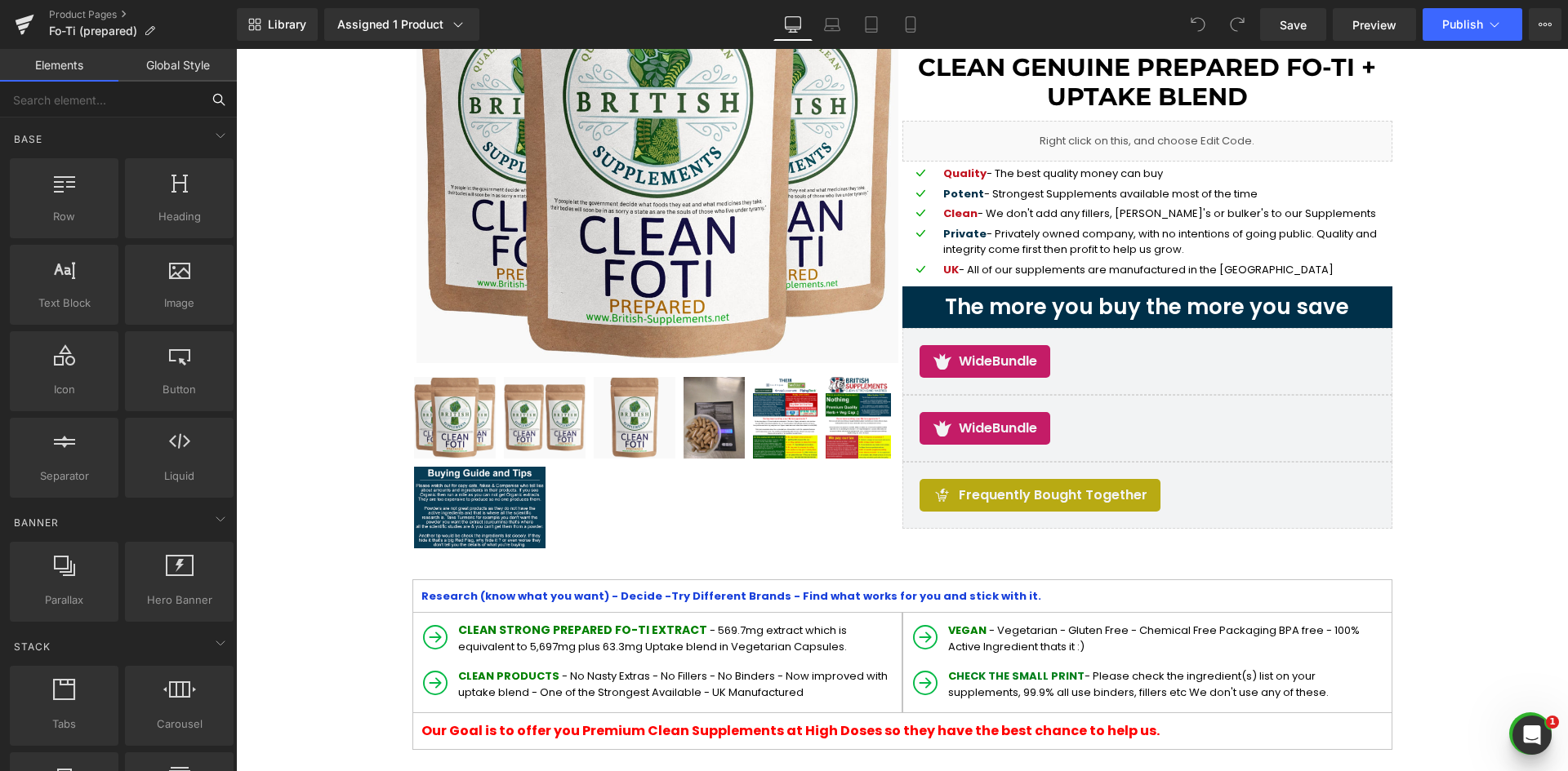
click at [99, 105] on input "text" at bounding box center [100, 99] width 200 height 36
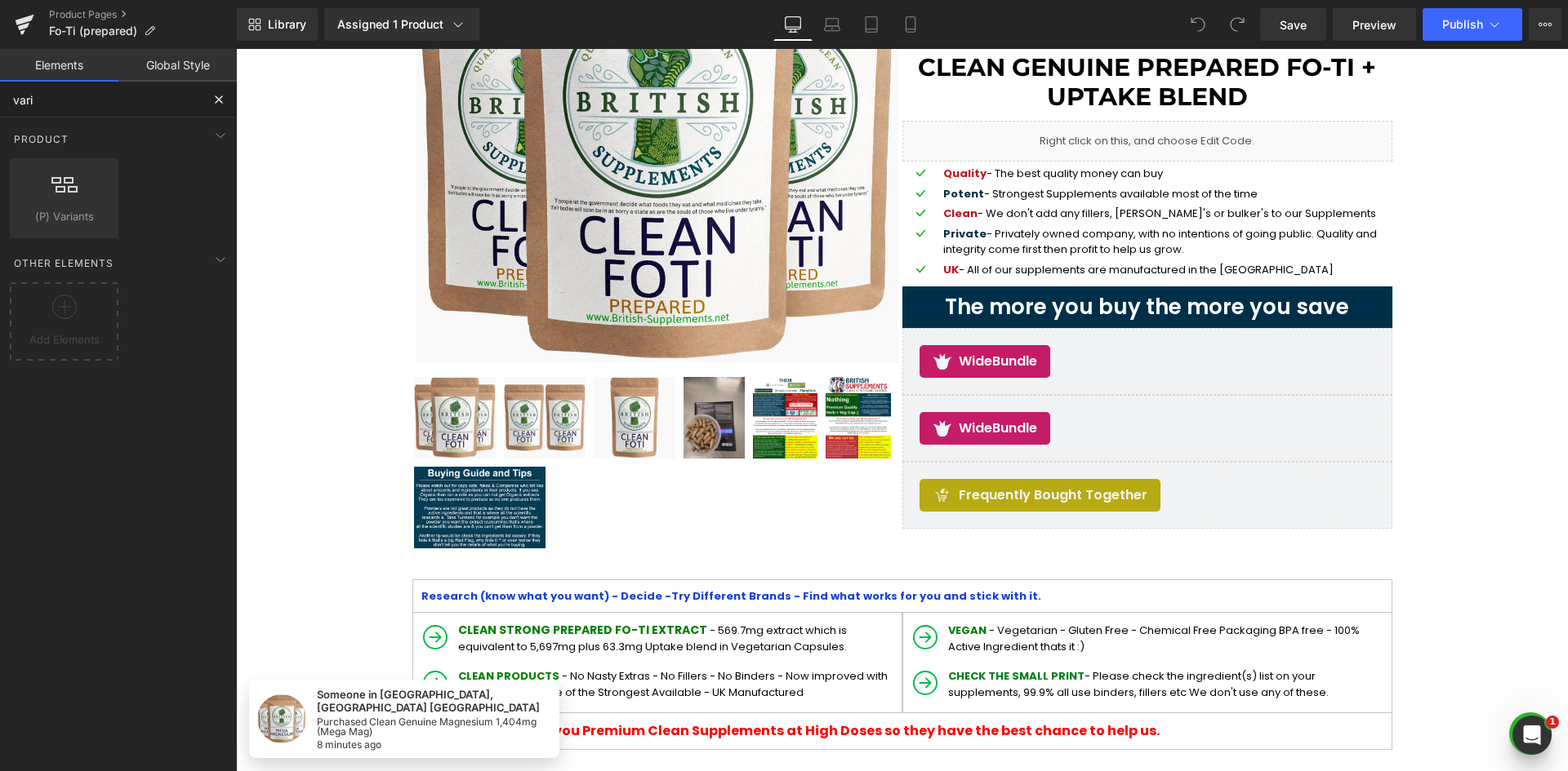
type input "varia"
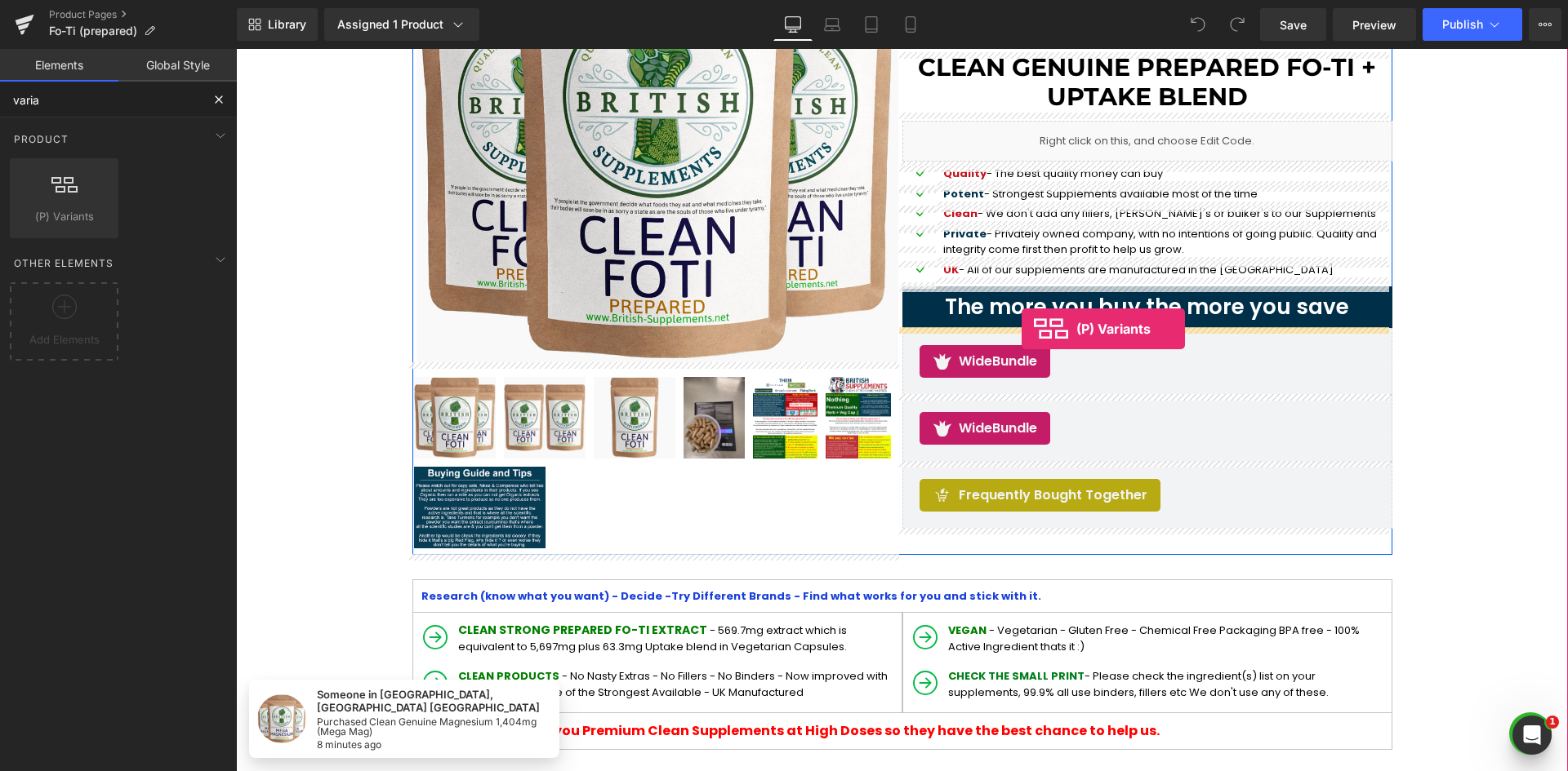
drag, startPoint x: 277, startPoint y: 258, endPoint x: 1021, endPoint y: 329, distance: 747.4
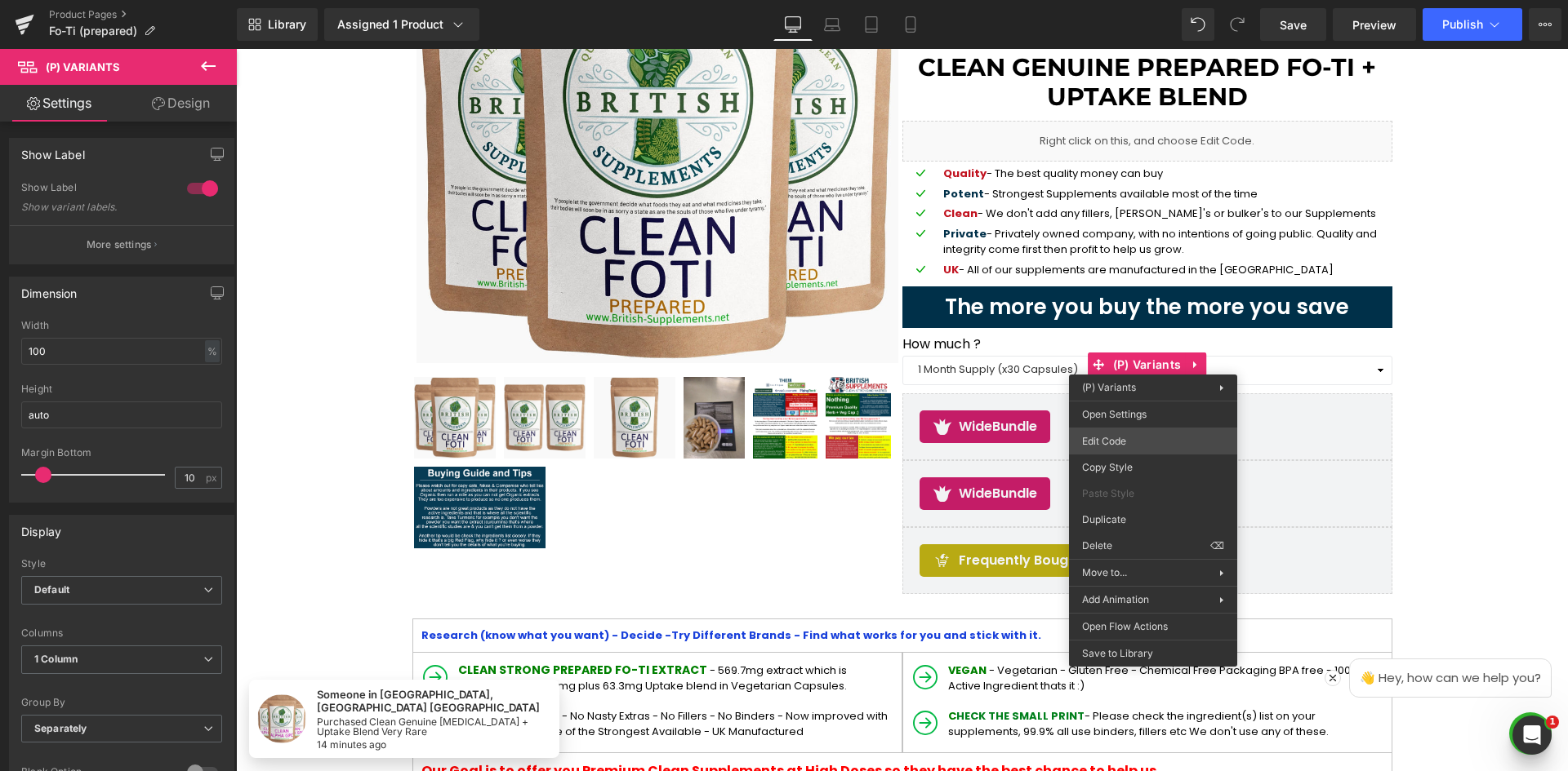
click at [1142, 0] on div "(P) Variants You are previewing how the will restyle your page. You can not edi…" at bounding box center [784, 0] width 1568 height 0
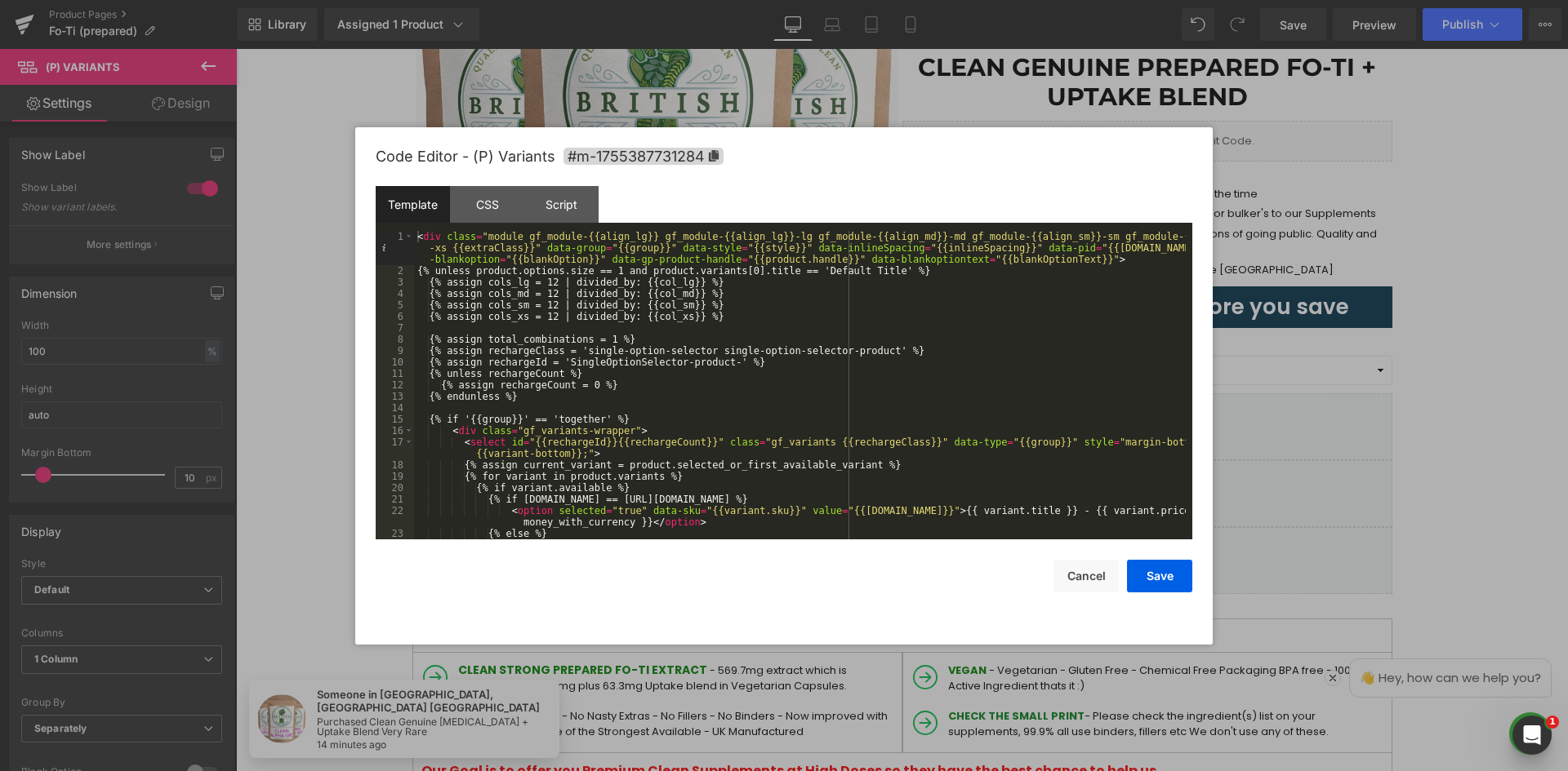
click at [388, 203] on div "Template" at bounding box center [412, 204] width 74 height 37
click at [418, 205] on div "Template" at bounding box center [412, 204] width 74 height 37
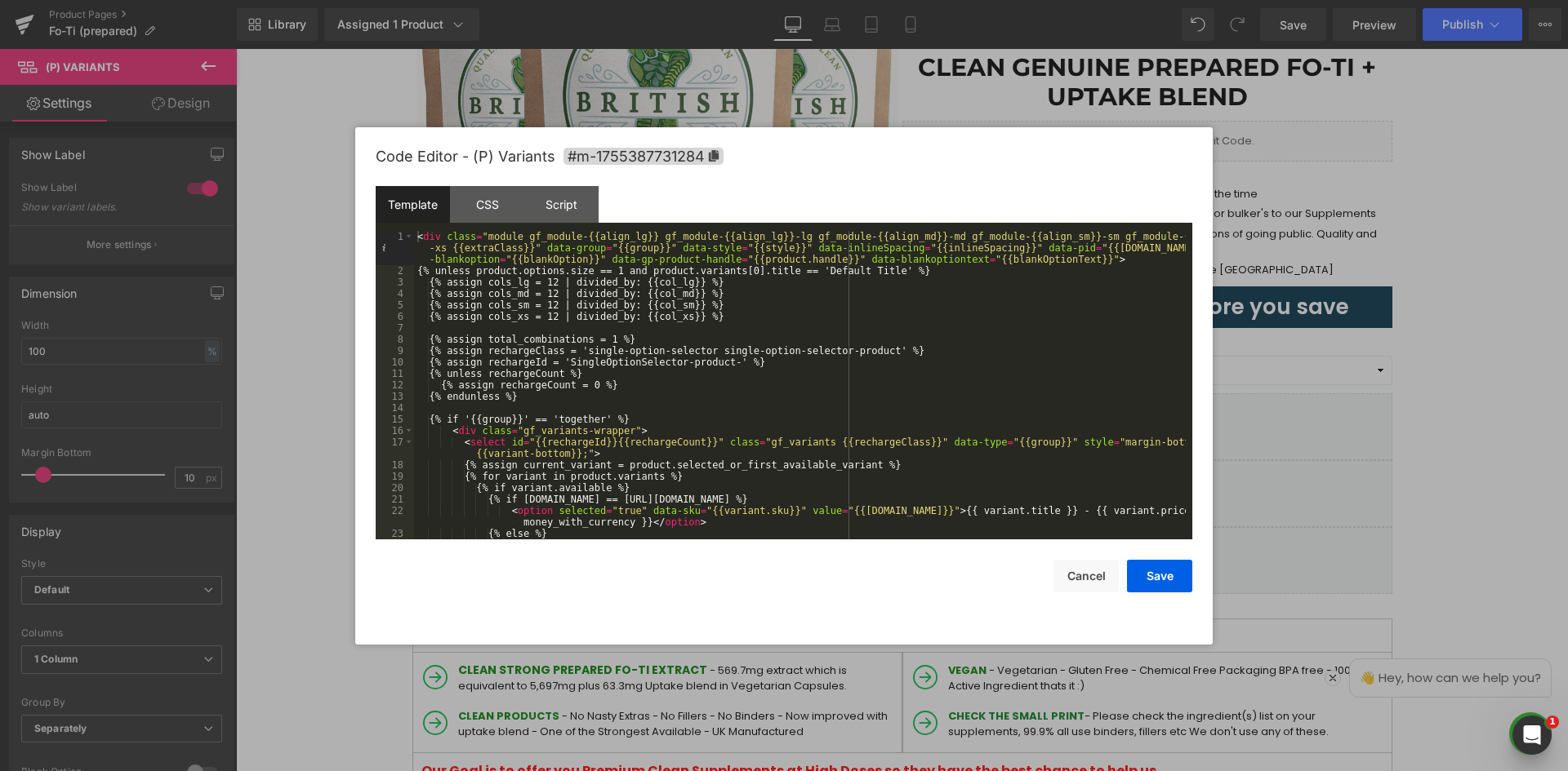
click at [706, 206] on div "Template CSS Script Data" at bounding box center [783, 208] width 816 height 45
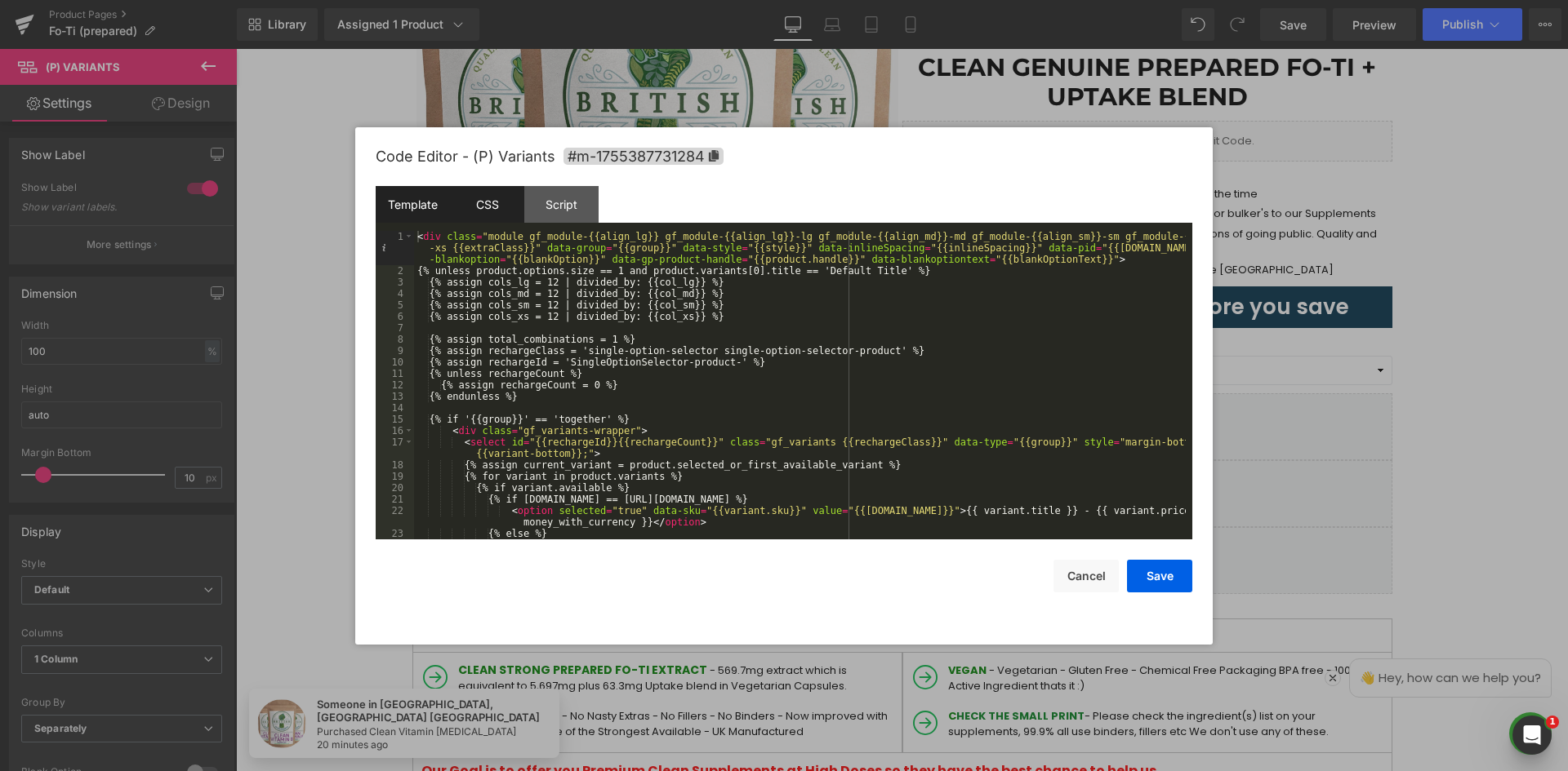
click at [481, 204] on div "CSS" at bounding box center [487, 204] width 74 height 37
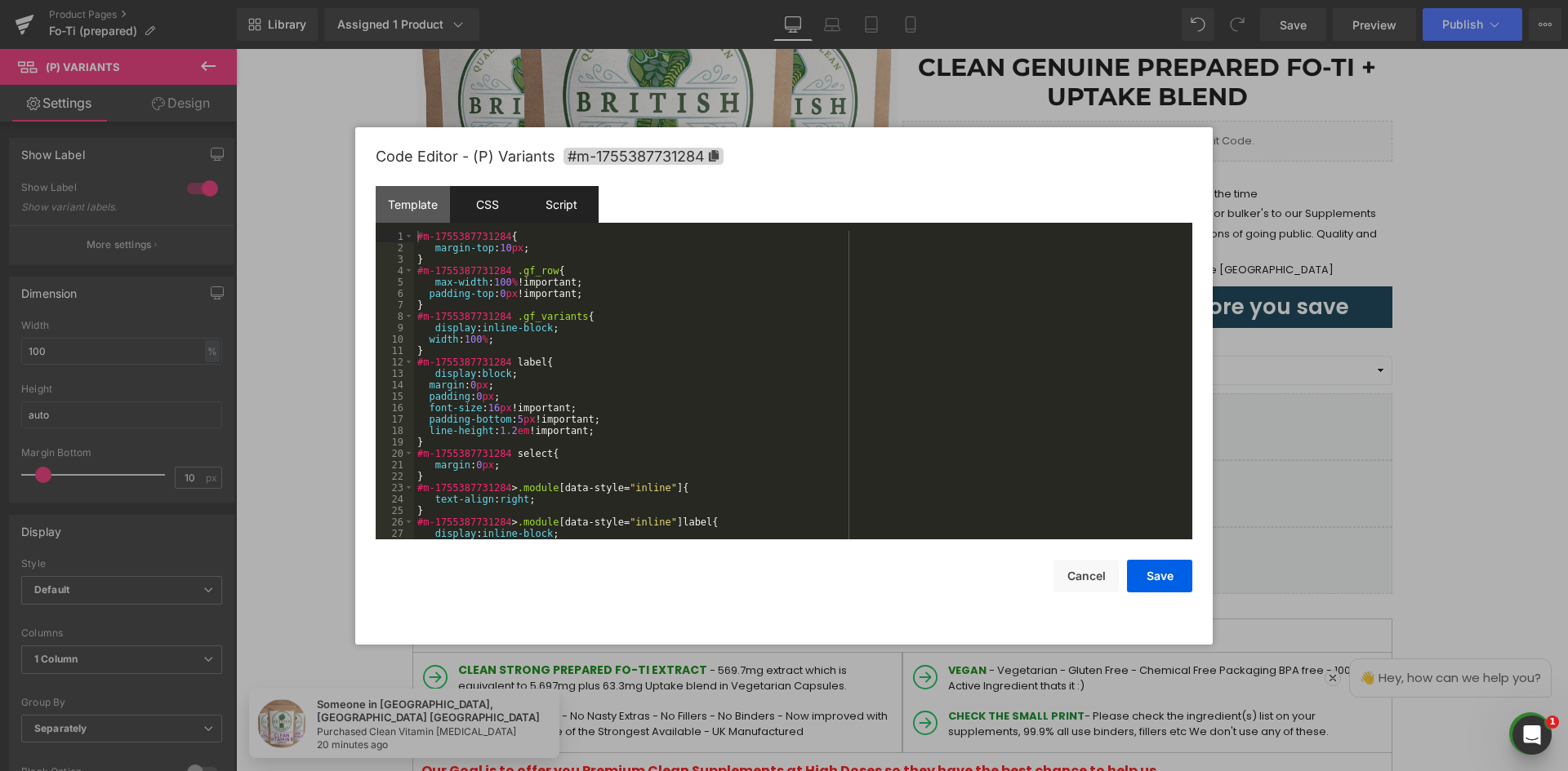
click at [542, 199] on div "Script" at bounding box center [561, 204] width 74 height 37
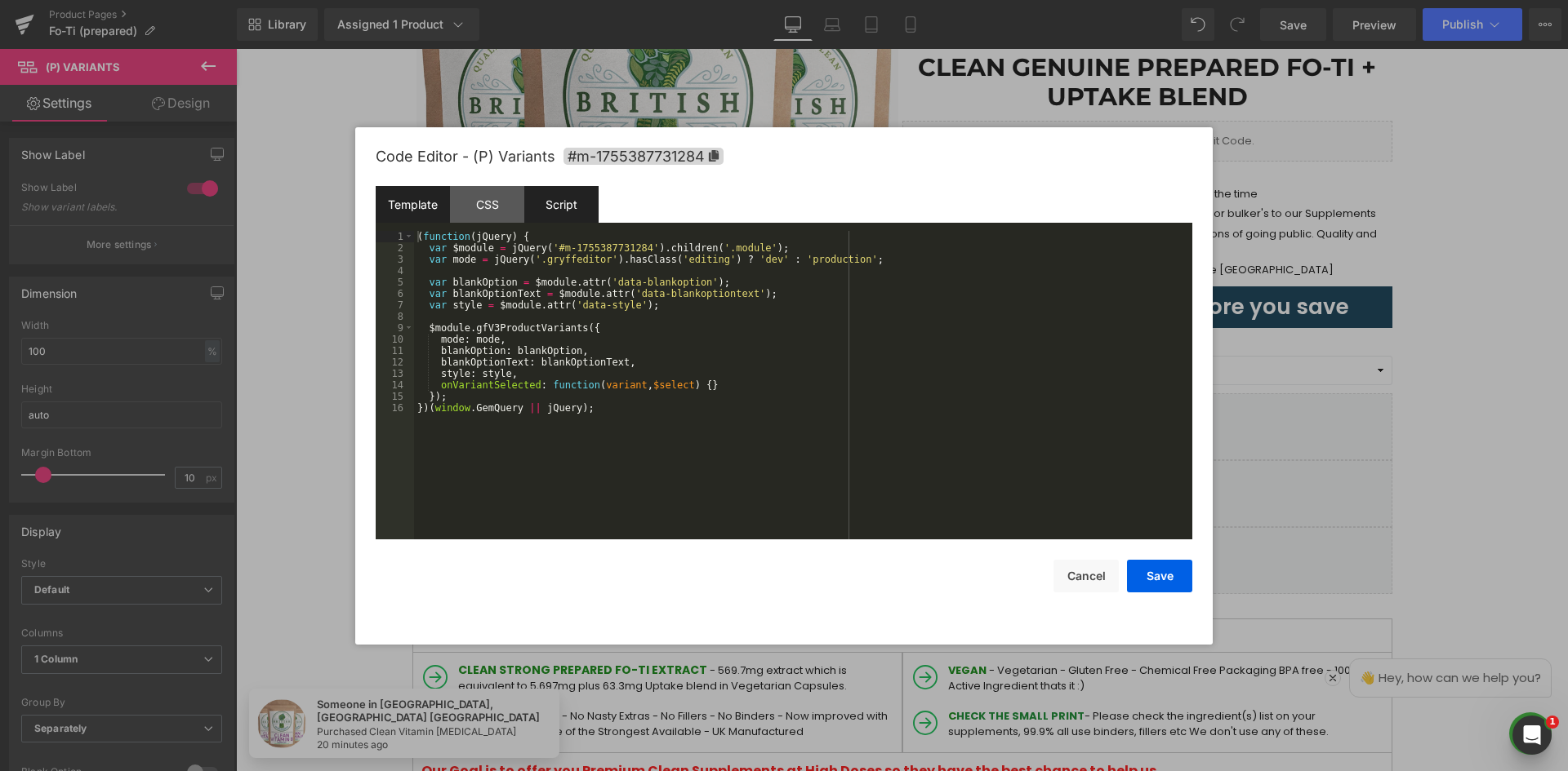
click at [430, 197] on div "Template" at bounding box center [412, 204] width 74 height 37
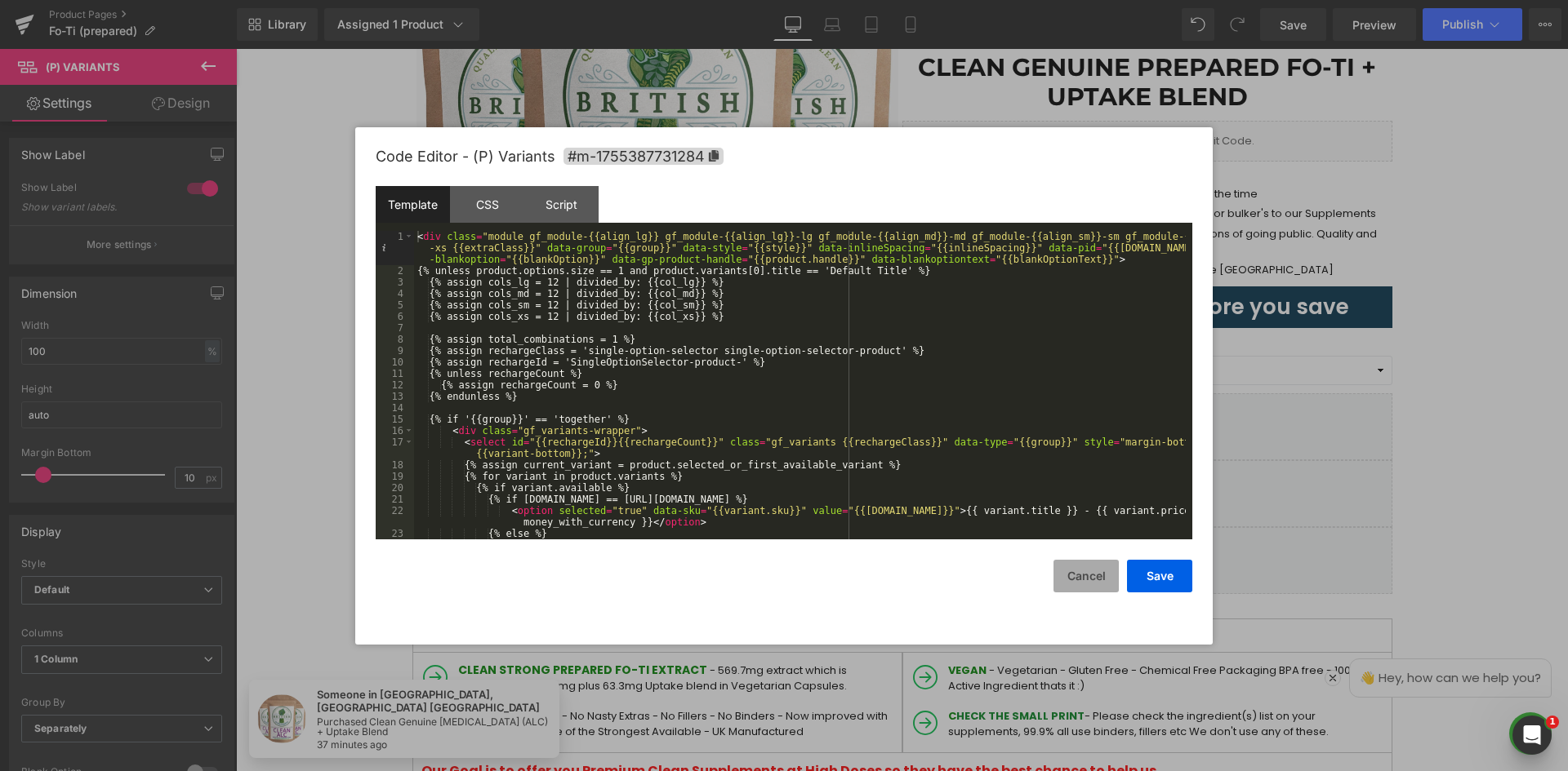
click at [1090, 576] on button "Cancel" at bounding box center [1086, 577] width 65 height 33
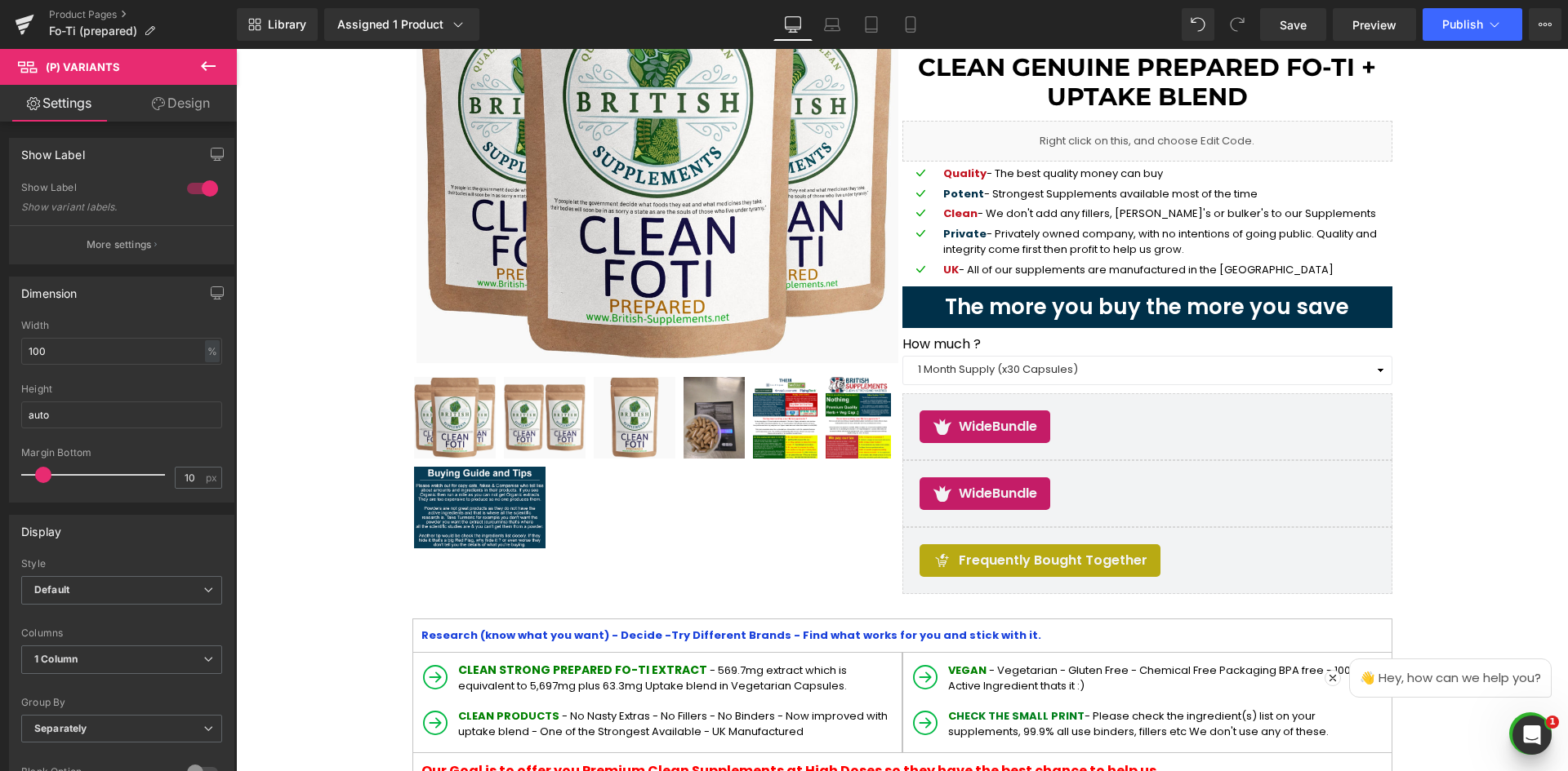
click at [200, 71] on icon at bounding box center [208, 66] width 19 height 19
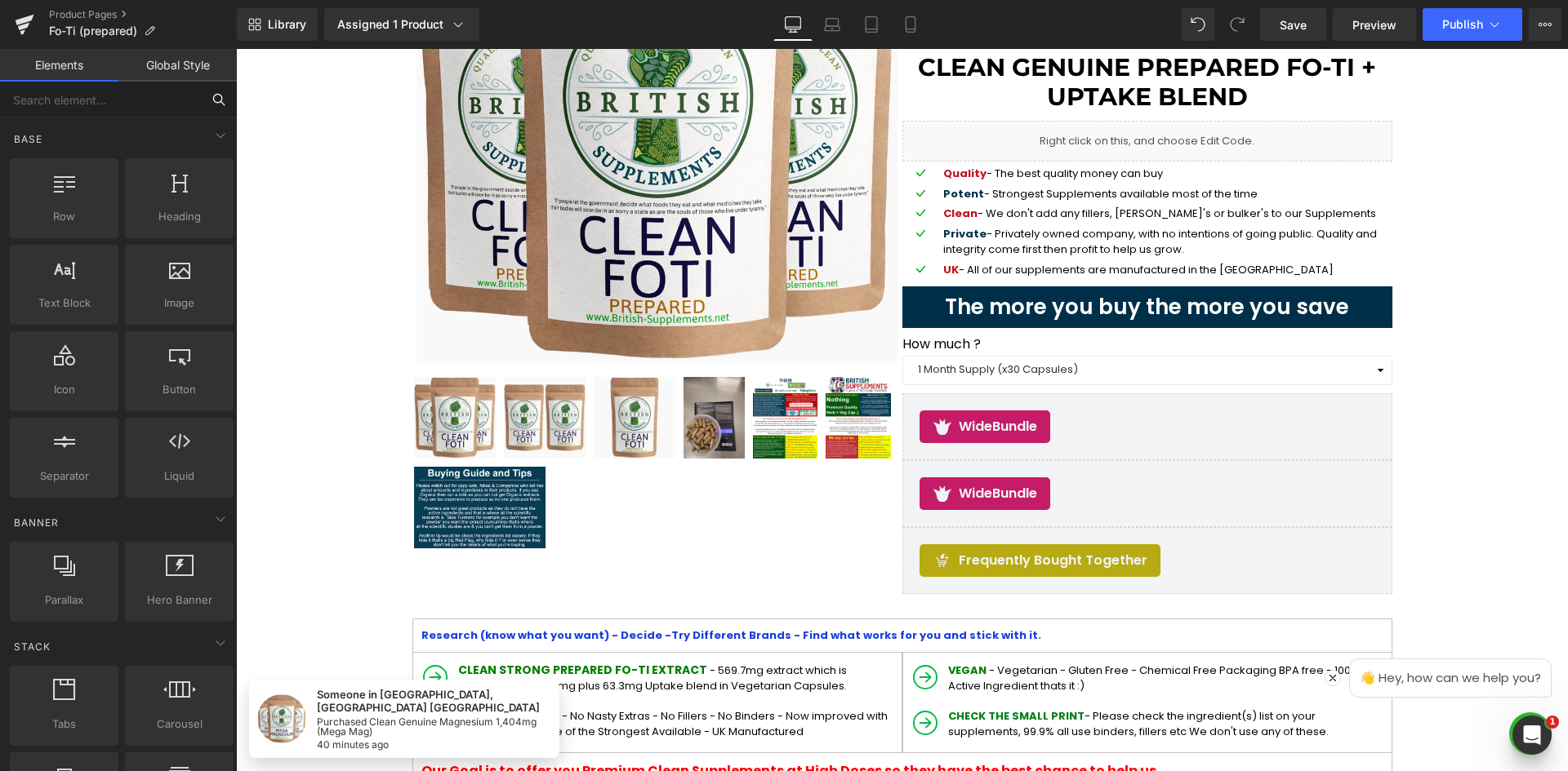
click at [155, 103] on input "text" at bounding box center [100, 99] width 200 height 36
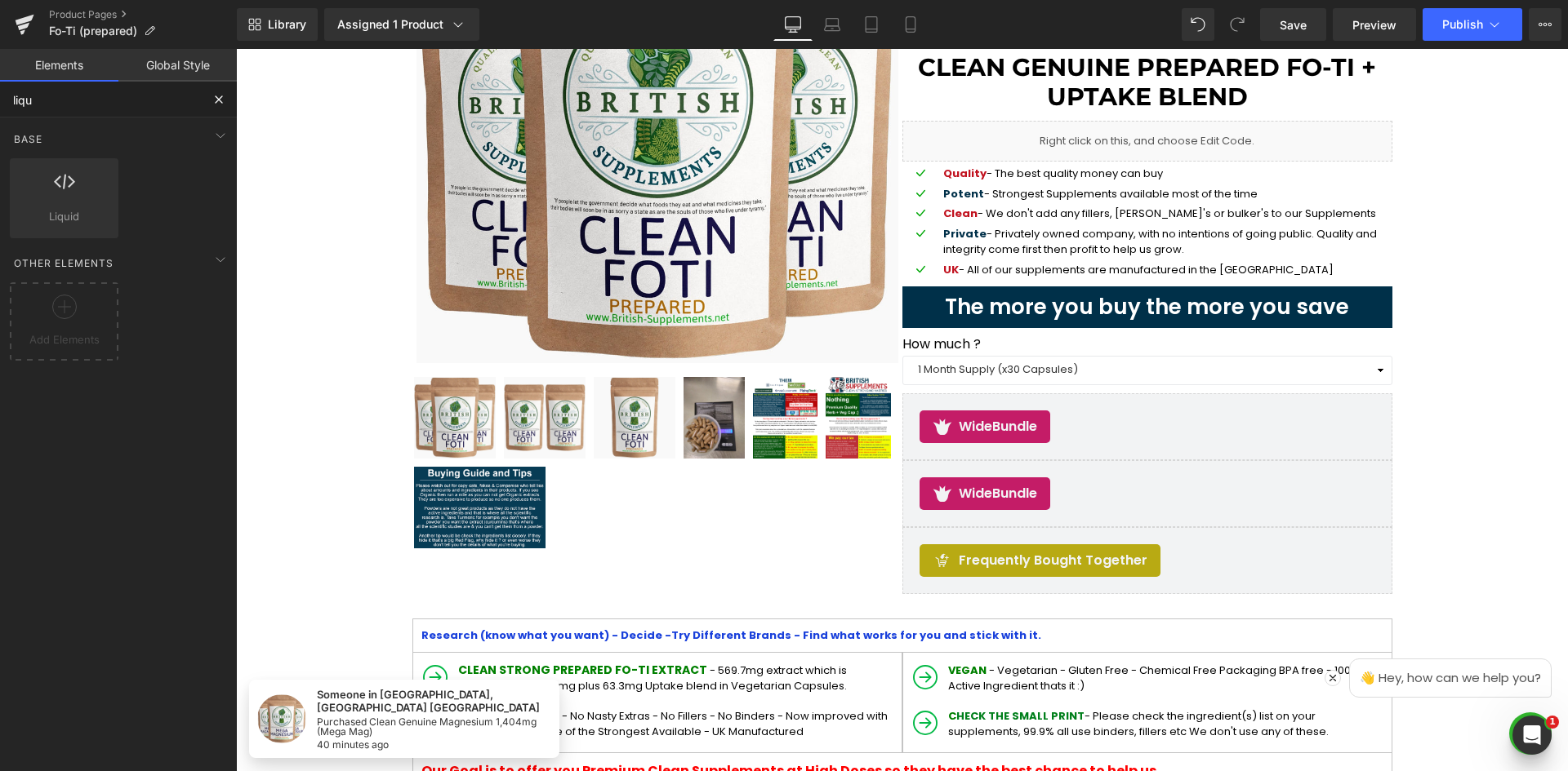
type input "liqui"
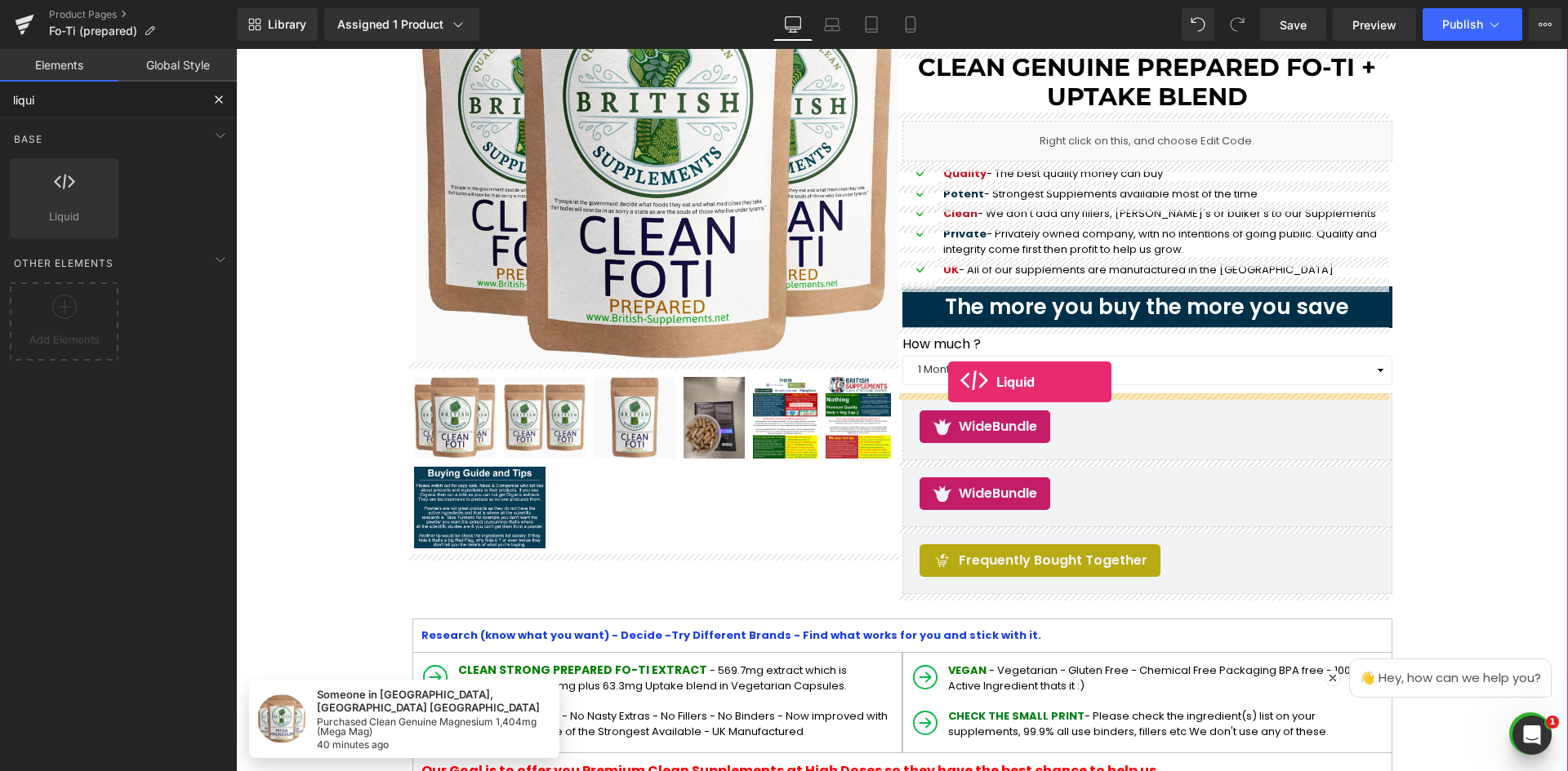
drag, startPoint x: 305, startPoint y: 247, endPoint x: 1421, endPoint y: 368, distance: 1122.5
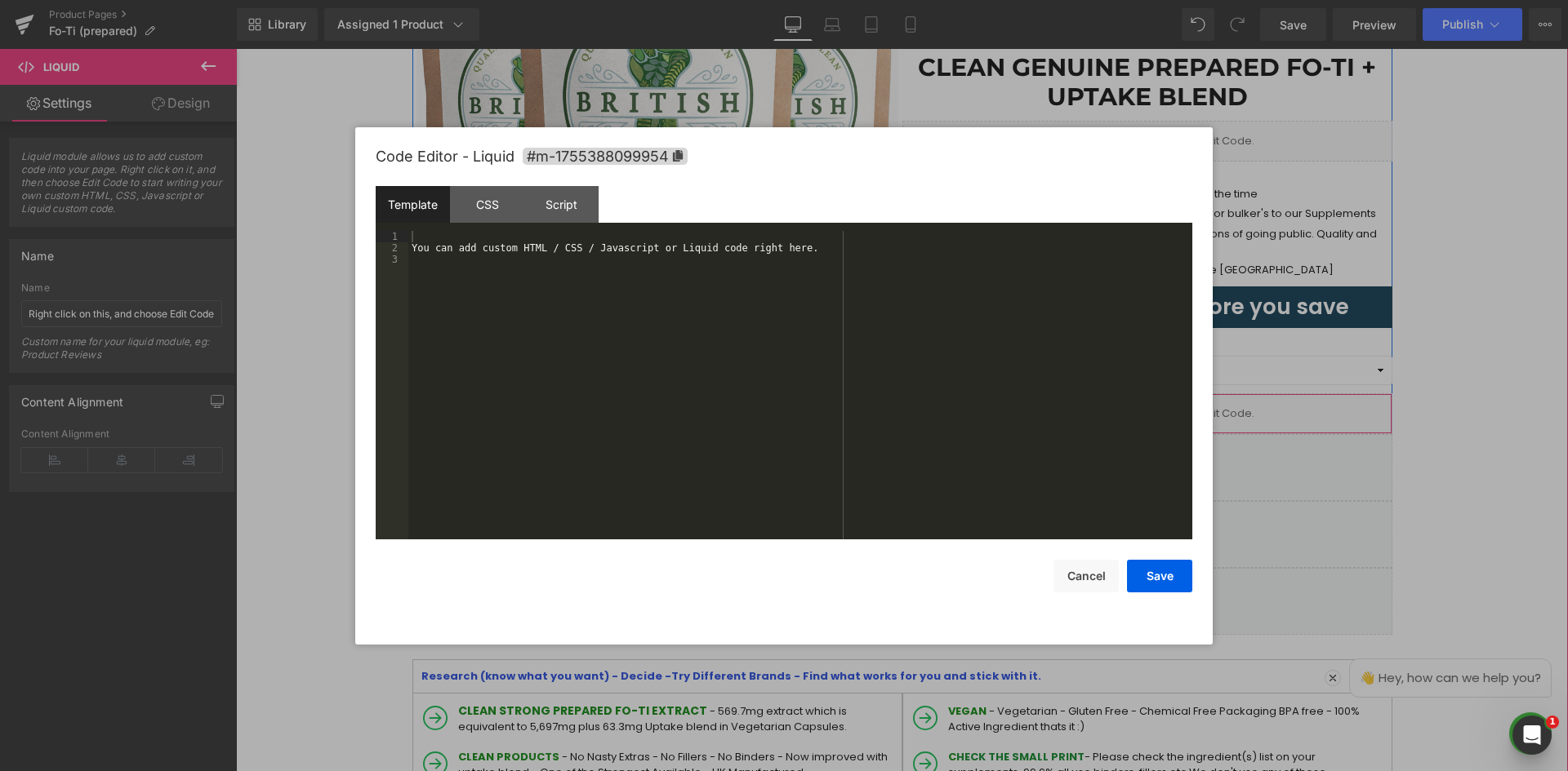
click at [1164, 404] on icon at bounding box center [1170, 406] width 12 height 13
click at [679, 285] on div "You can add custom HTML / CSS / Javascript or Liquid code right here." at bounding box center [801, 397] width 784 height 332
click at [485, 213] on div "CSS" at bounding box center [487, 204] width 74 height 37
click at [540, 291] on div "#m-1755388099954 { }" at bounding box center [801, 397] width 784 height 332
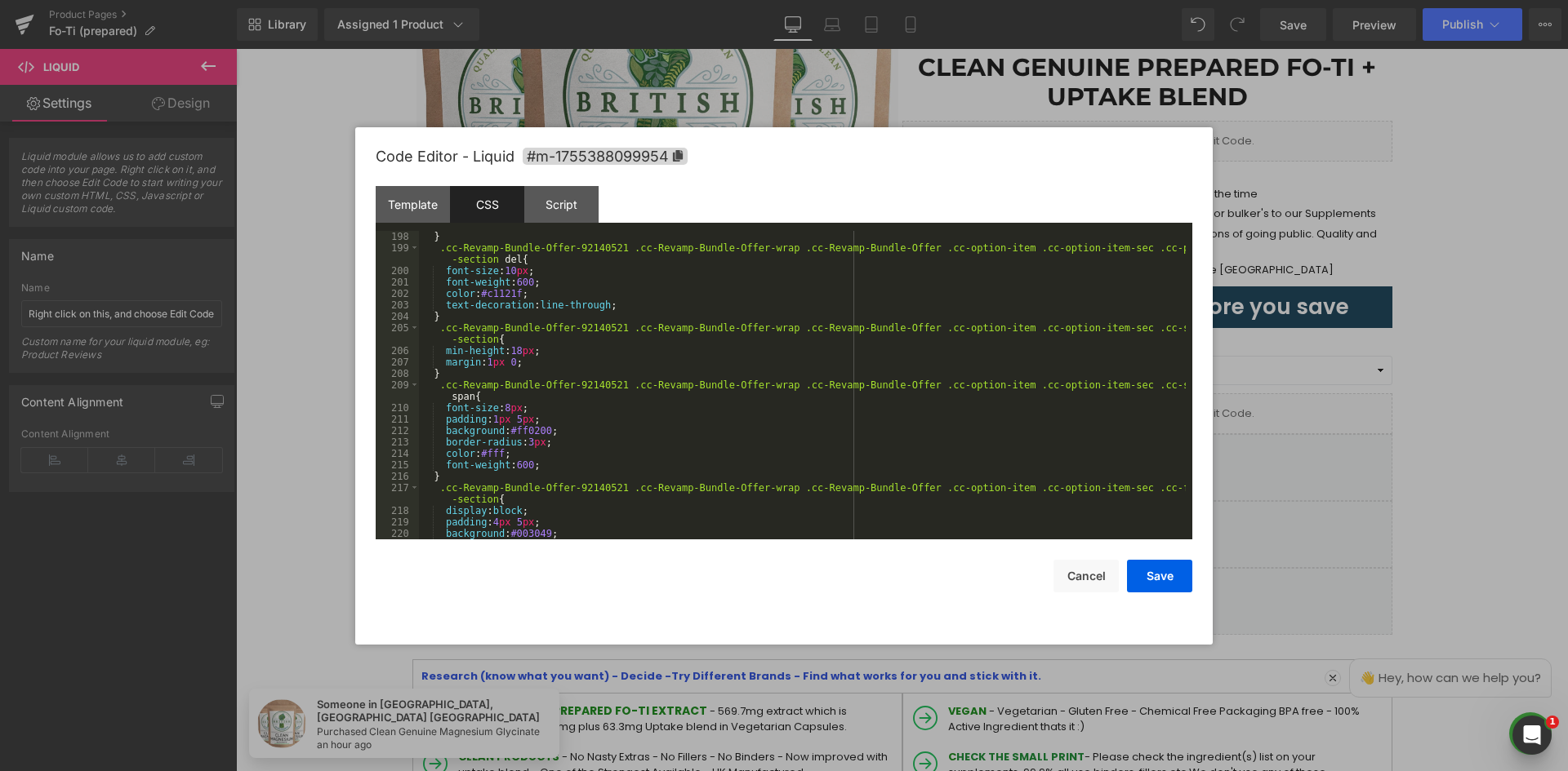
scroll to position [2388, 0]
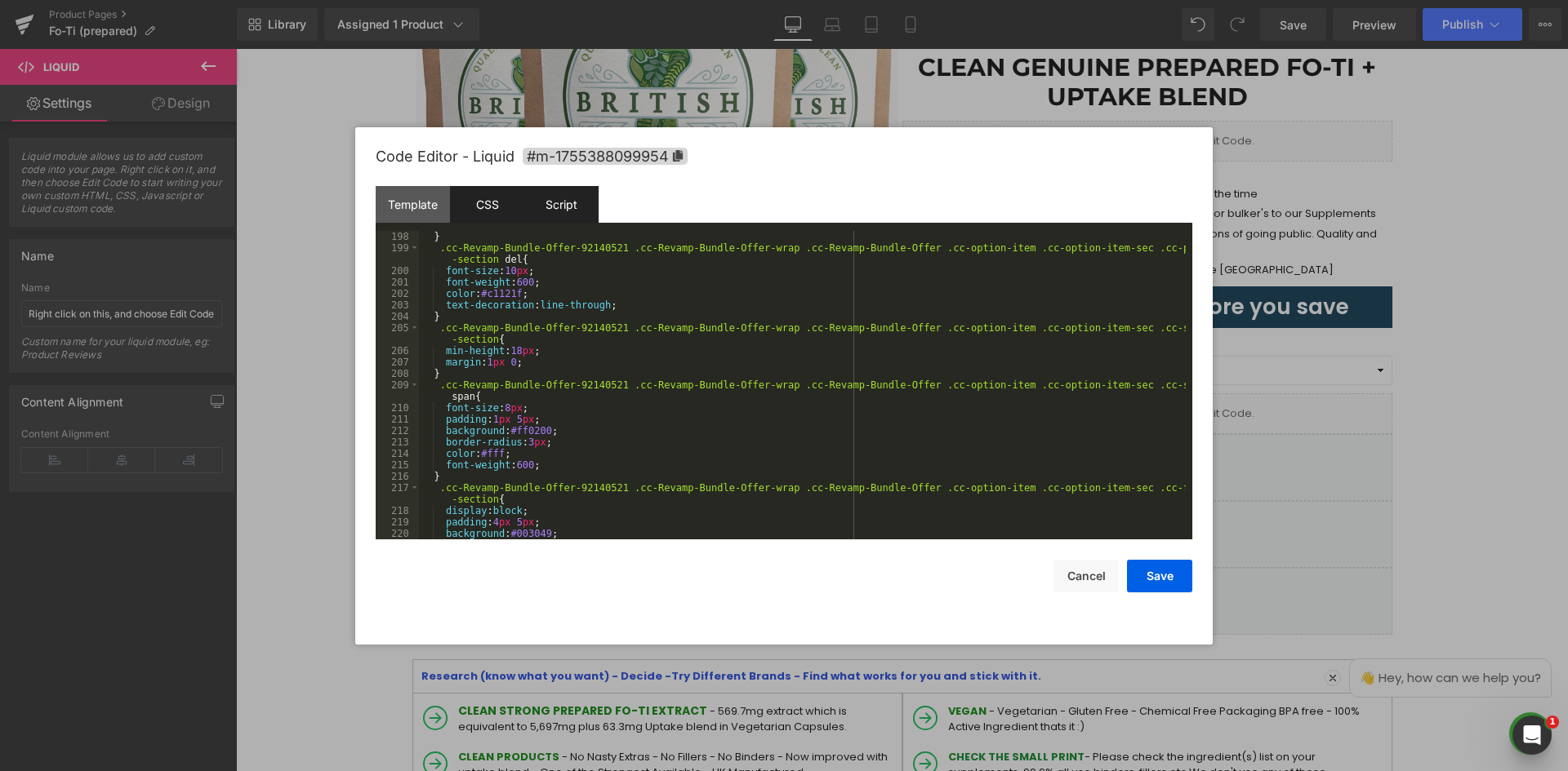
click at [561, 216] on div "Script" at bounding box center [561, 204] width 74 height 37
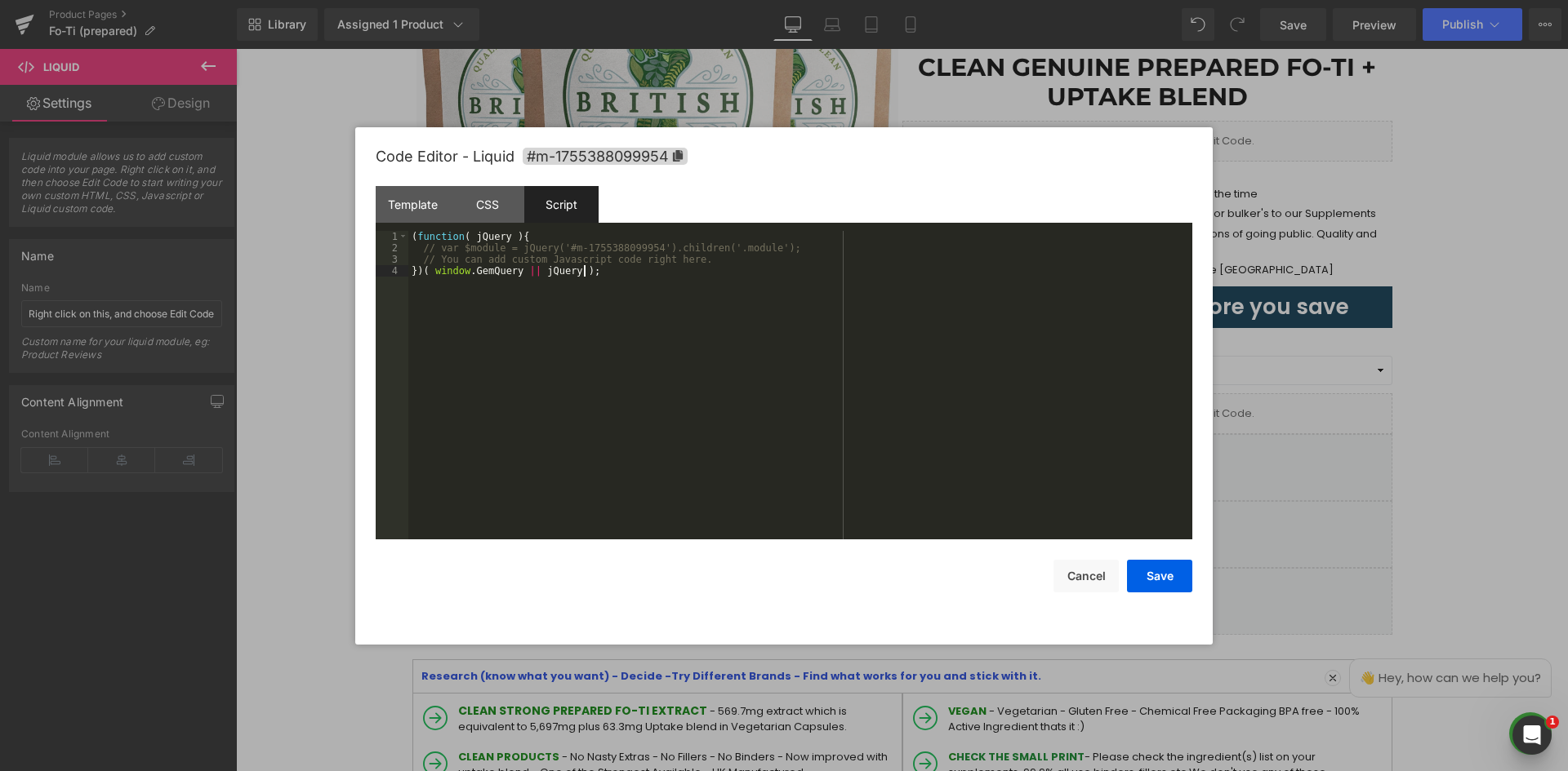
click at [602, 265] on div "( function ( jQuery ) { // var $module = jQuery('#m-1755388099954').children('.…" at bounding box center [801, 397] width 784 height 332
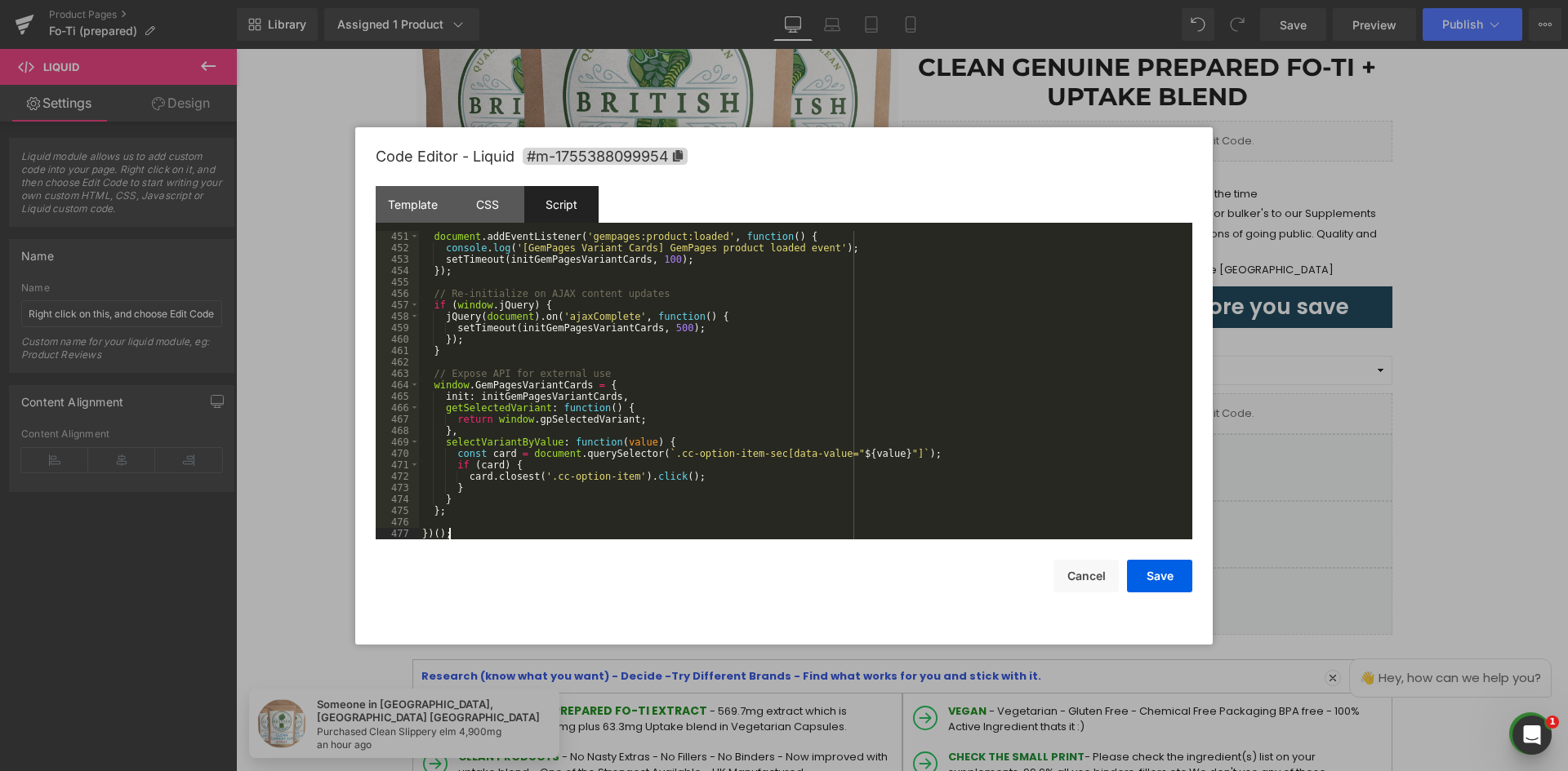
scroll to position [5153, 0]
click at [1162, 581] on button "Save" at bounding box center [1158, 577] width 65 height 33
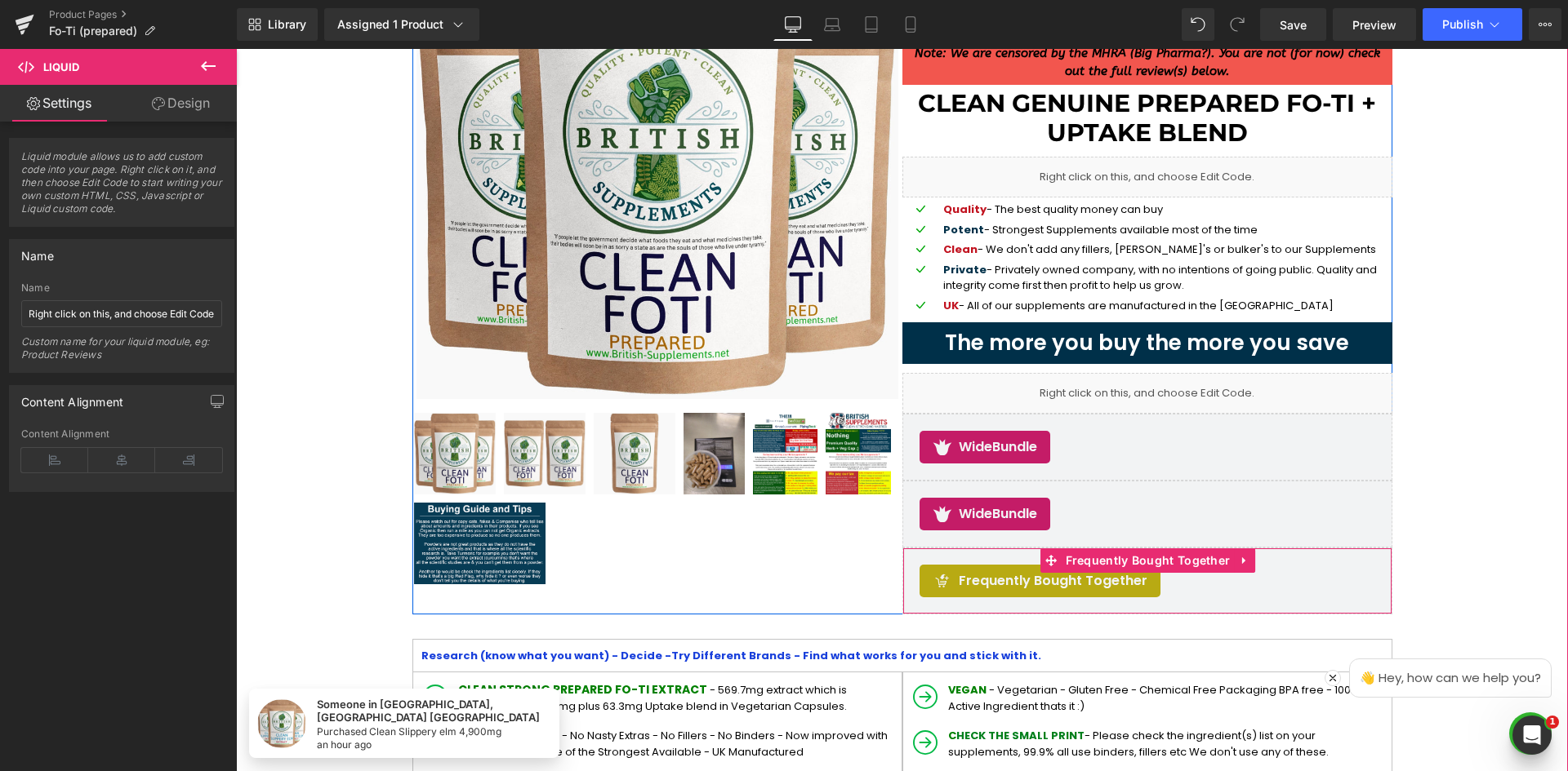
scroll to position [163, 0]
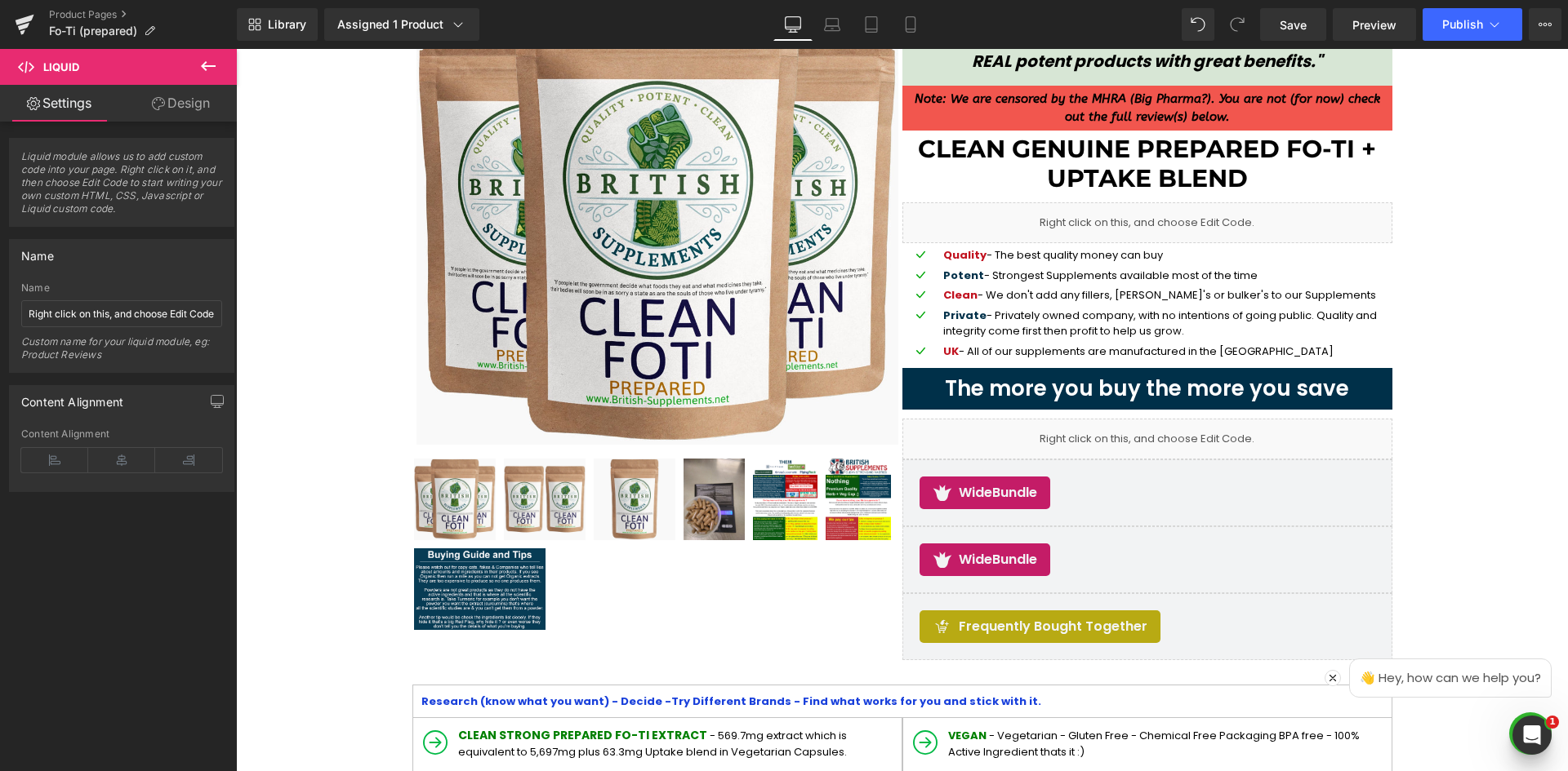
click at [209, 60] on icon at bounding box center [208, 66] width 19 height 19
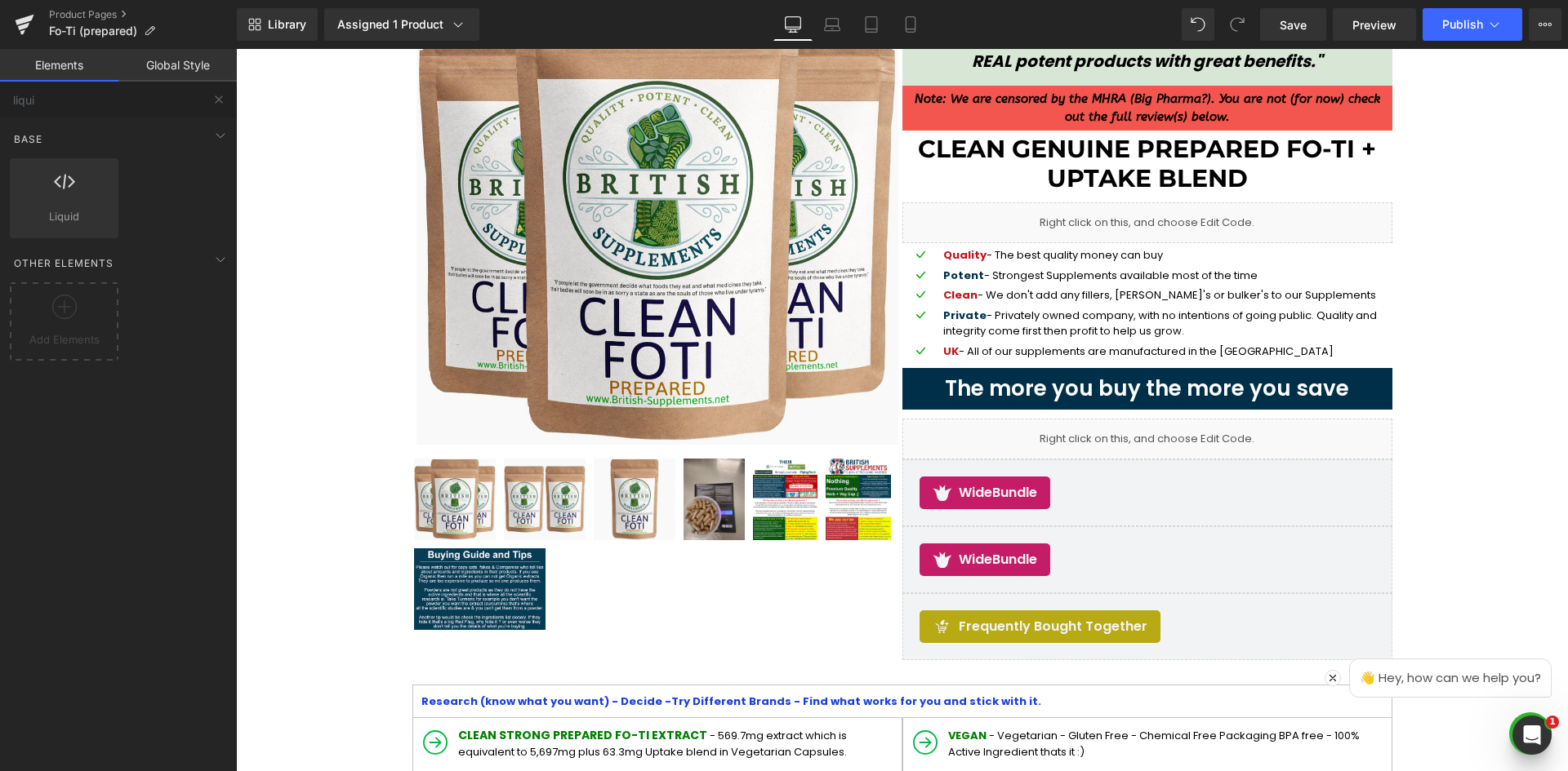
drag, startPoint x: 64, startPoint y: 307, endPoint x: 227, endPoint y: 311, distance: 163.0
click at [65, 307] on icon at bounding box center [64, 306] width 24 height 24
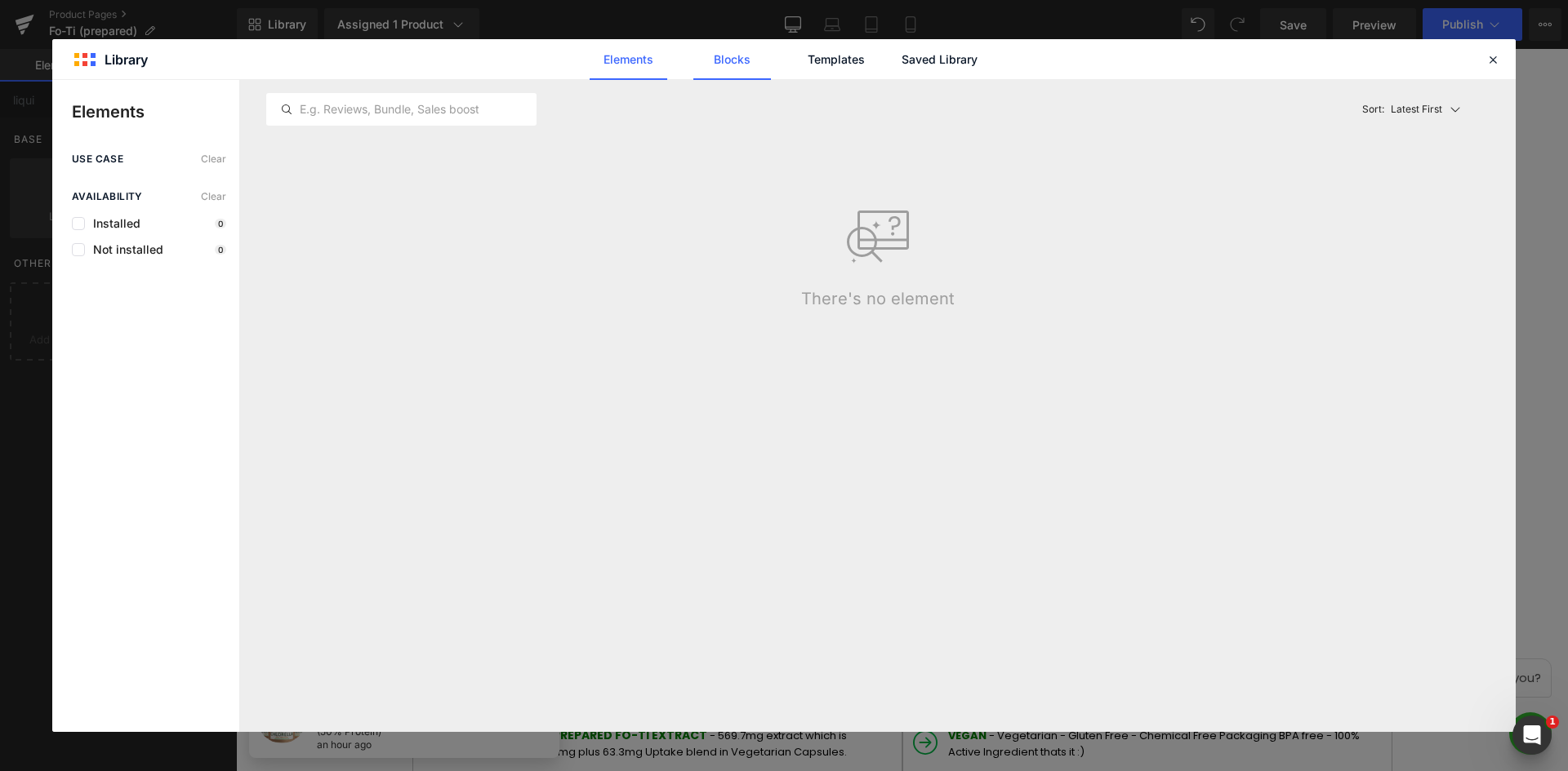
click at [901, 58] on link "Blocks" at bounding box center [940, 59] width 78 height 41
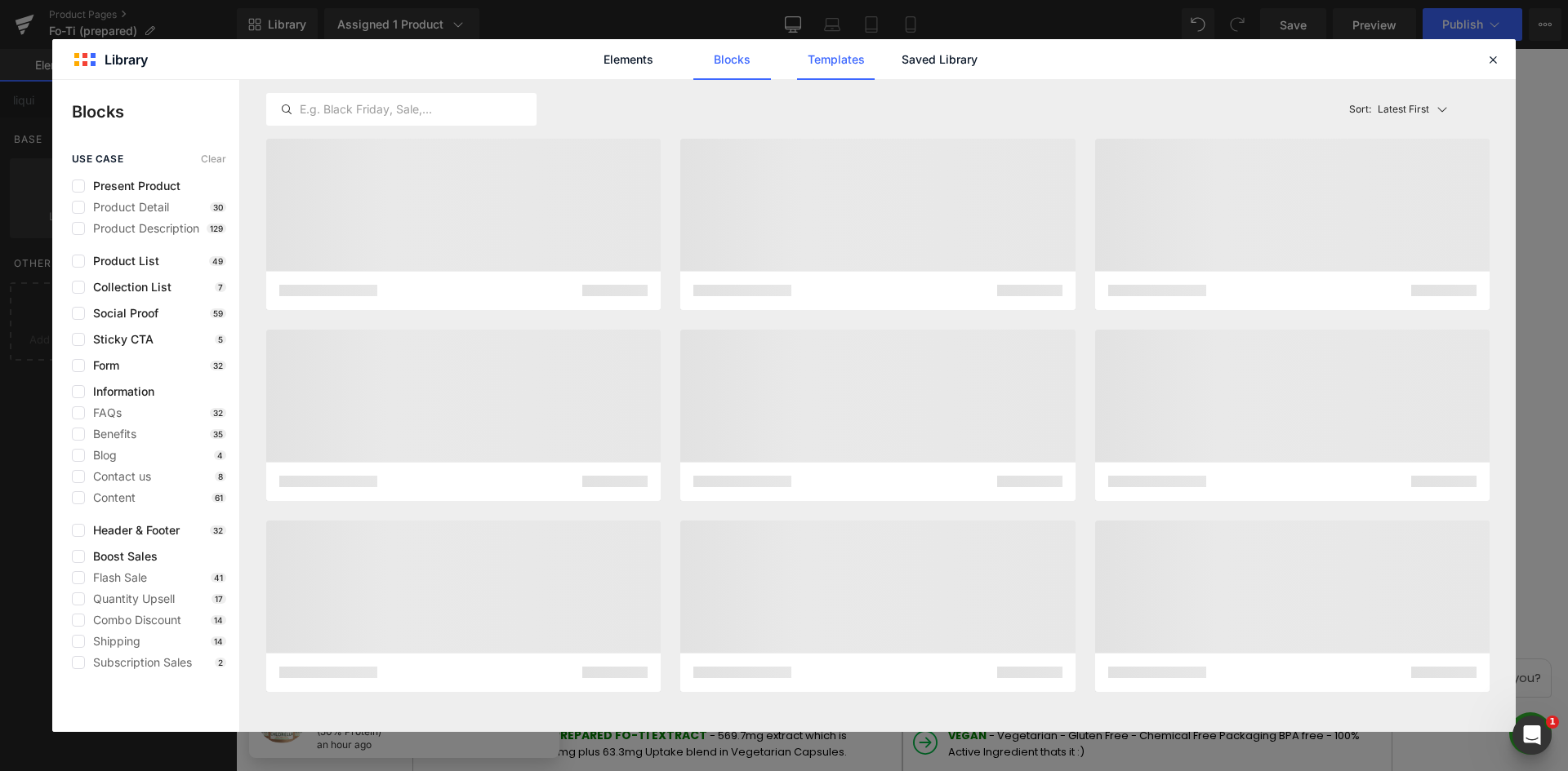
click at [0, 0] on link "Templates" at bounding box center [0, 0] width 0 height 0
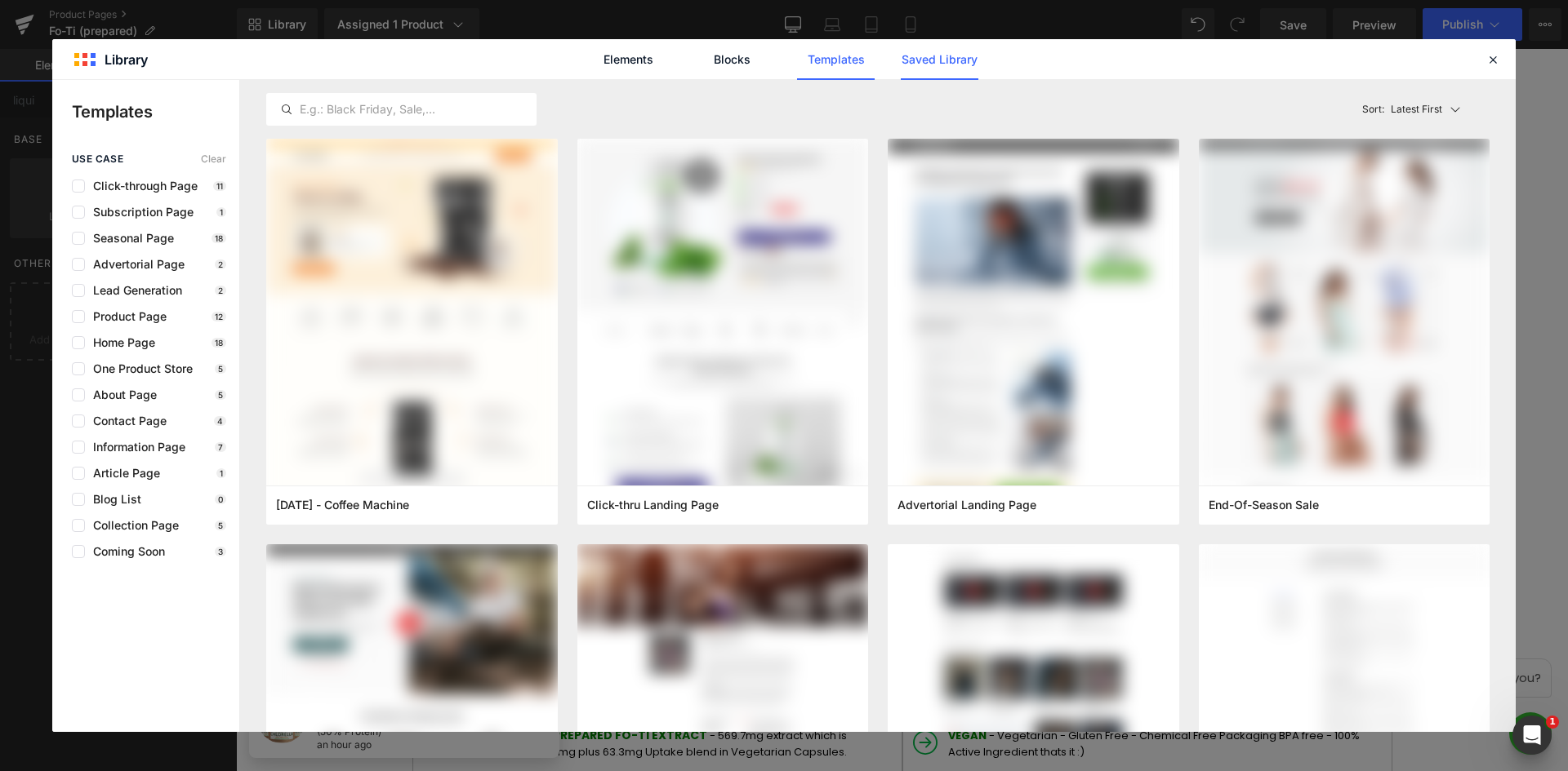
click at [0, 0] on link "Saved Library" at bounding box center [0, 0] width 0 height 0
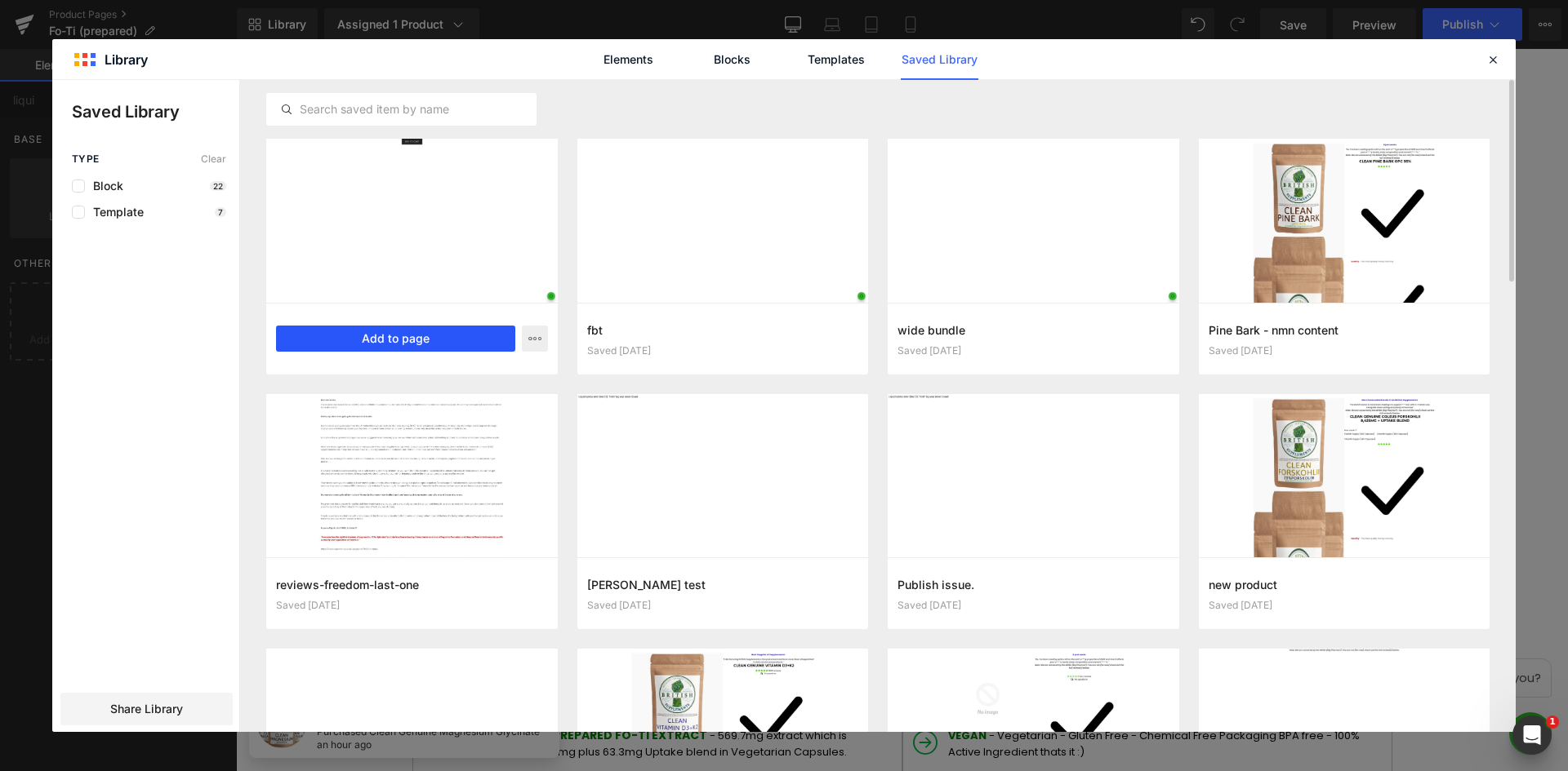
click at [410, 341] on button "Add to page" at bounding box center [396, 338] width 239 height 26
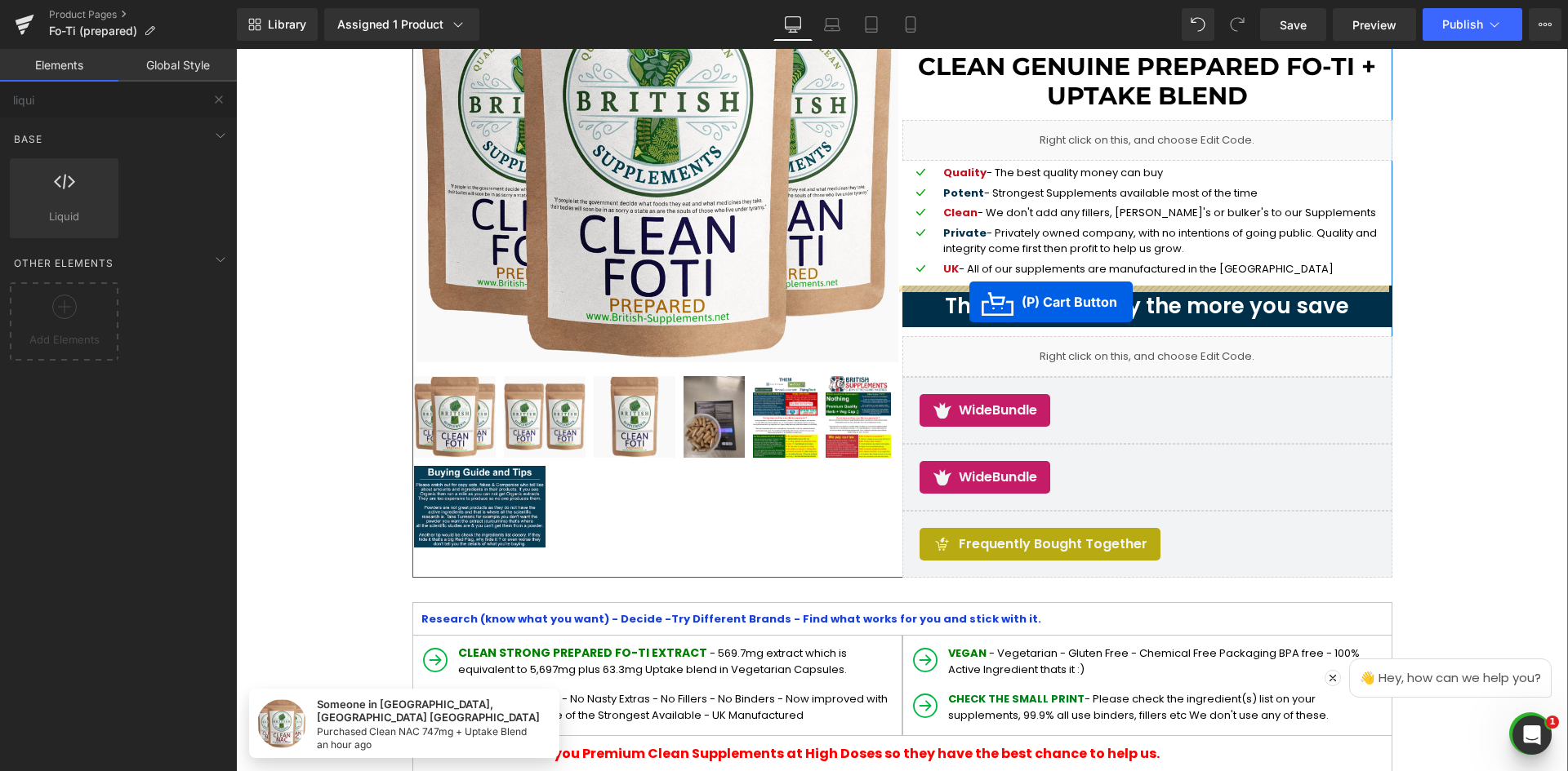
scroll to position [83, 0]
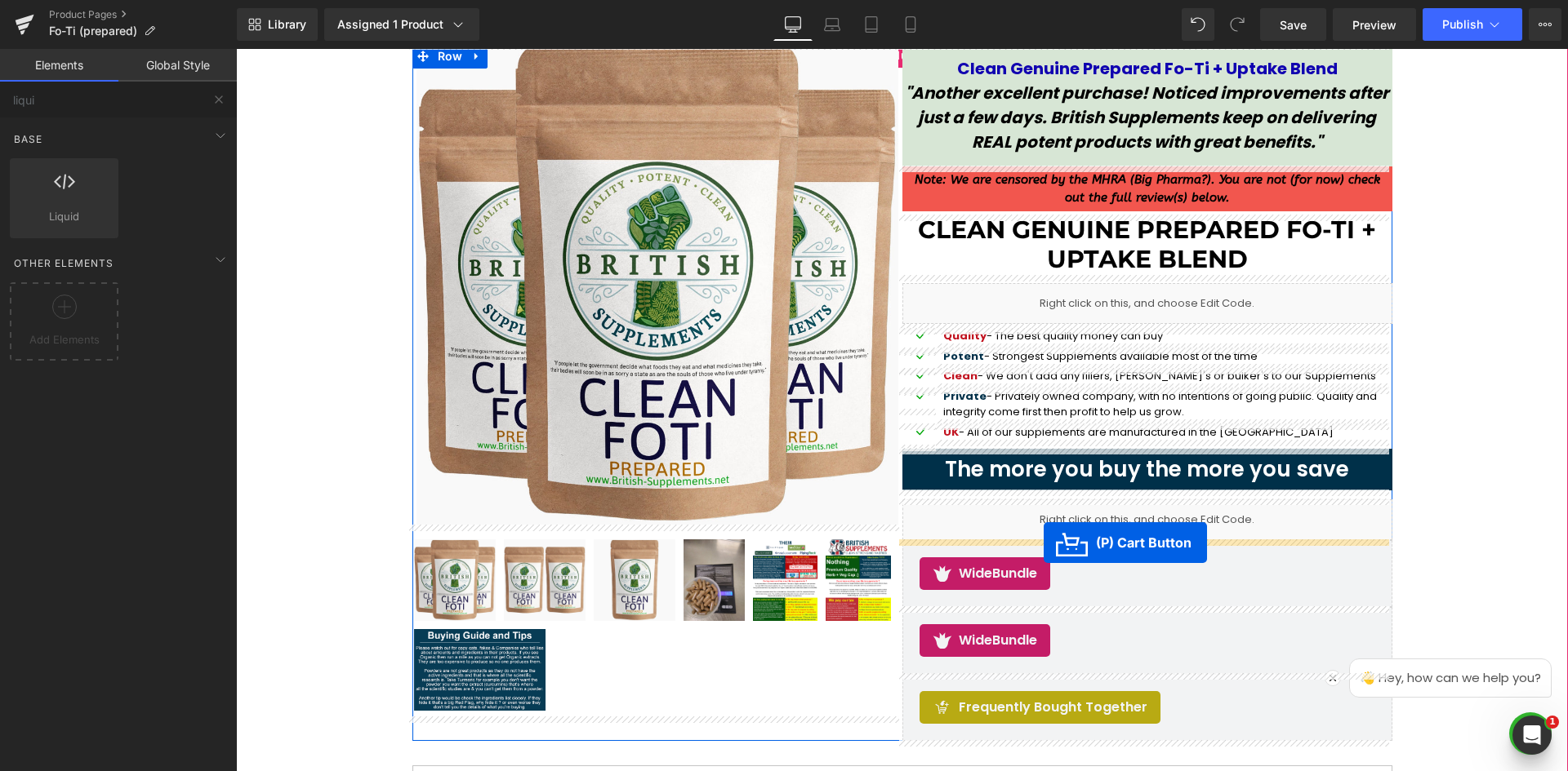
drag, startPoint x: 837, startPoint y: 439, endPoint x: 1044, endPoint y: 543, distance: 231.7
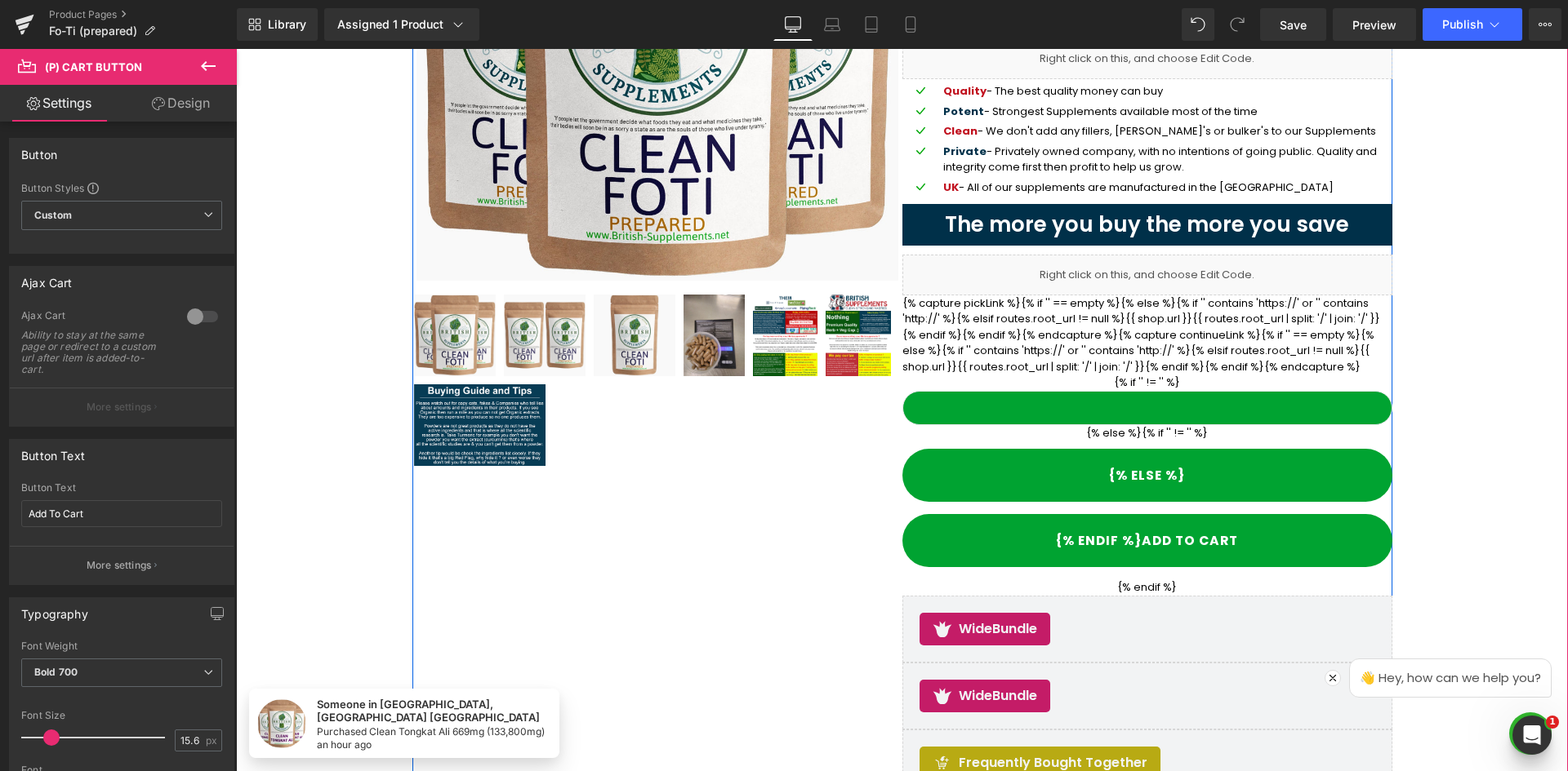
scroll to position [572, 0]
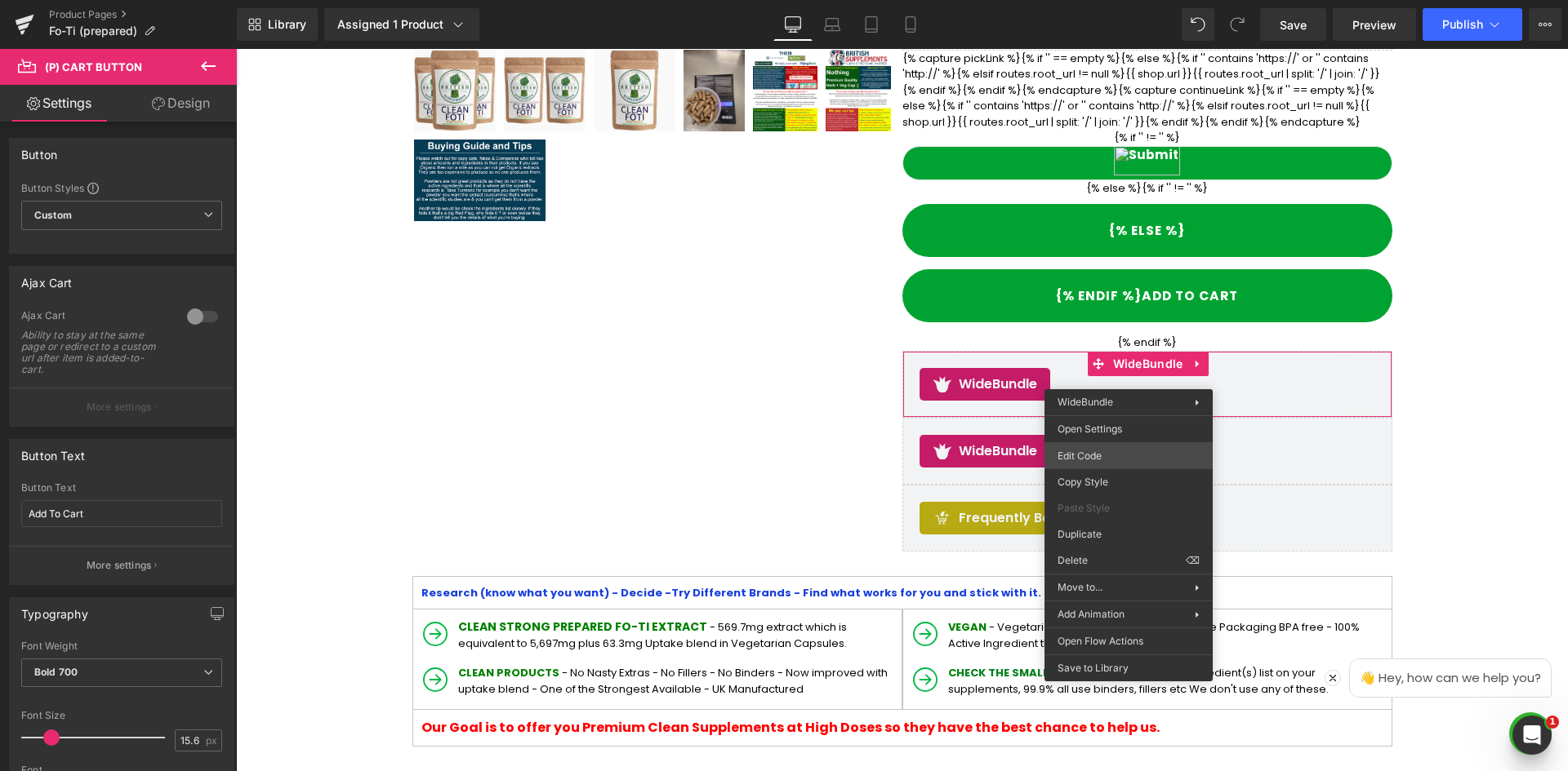
click at [1116, 0] on div "(P) Cart Button You are previewing how the will restyle your page. You can not …" at bounding box center [784, 0] width 1568 height 0
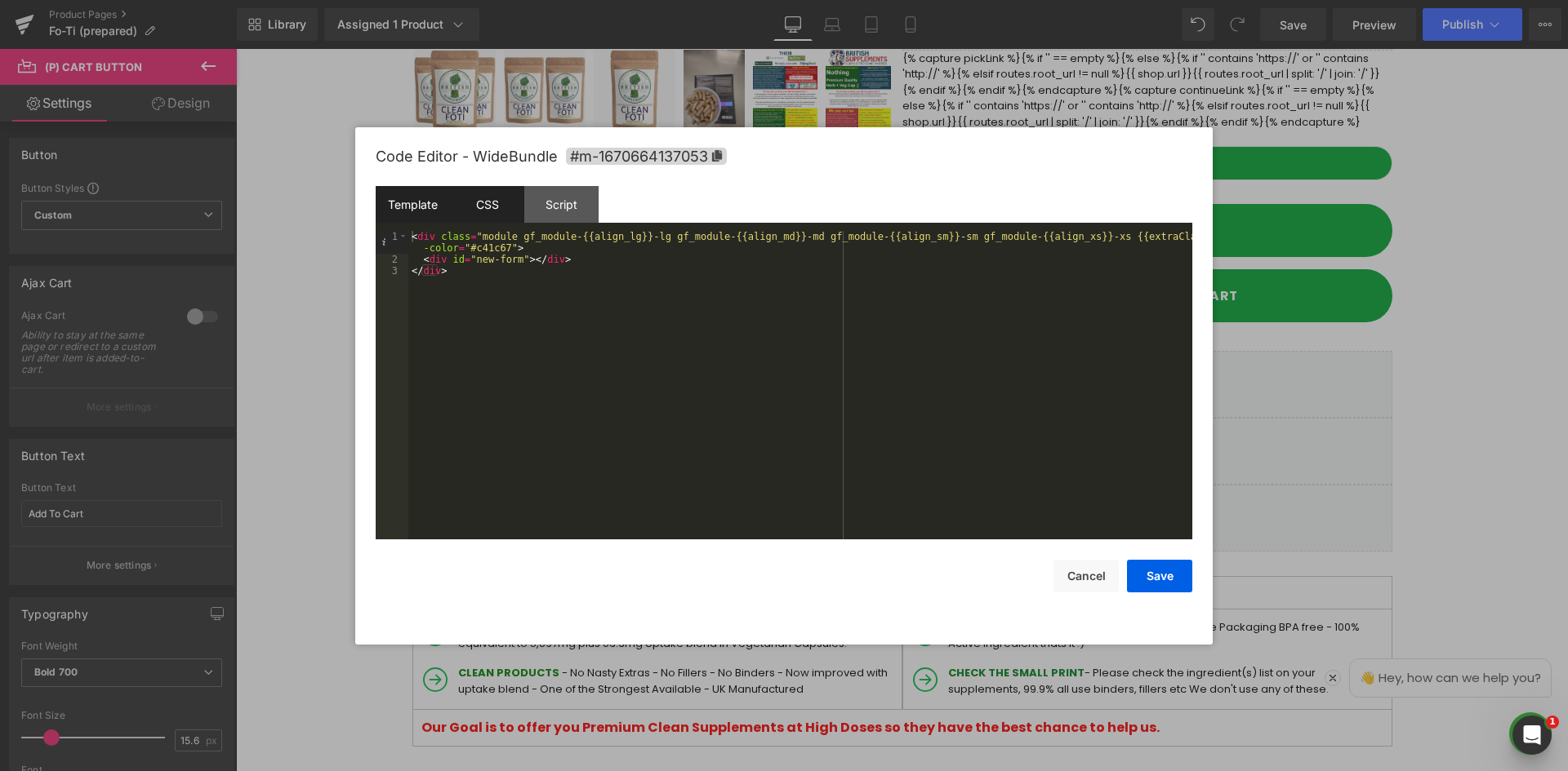
click at [477, 197] on div "CSS" at bounding box center [487, 204] width 74 height 37
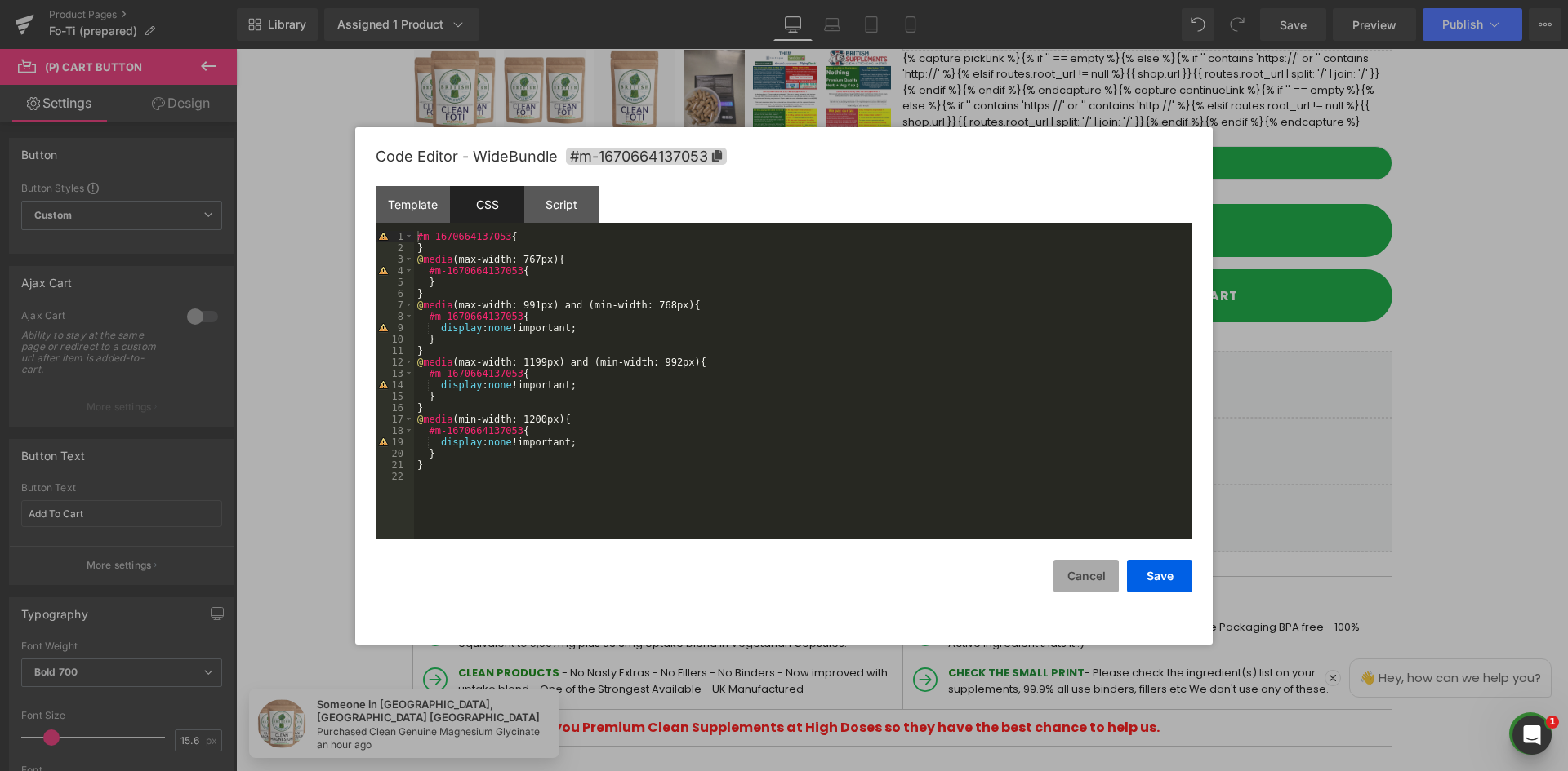
click at [1079, 575] on button "Cancel" at bounding box center [1086, 577] width 65 height 33
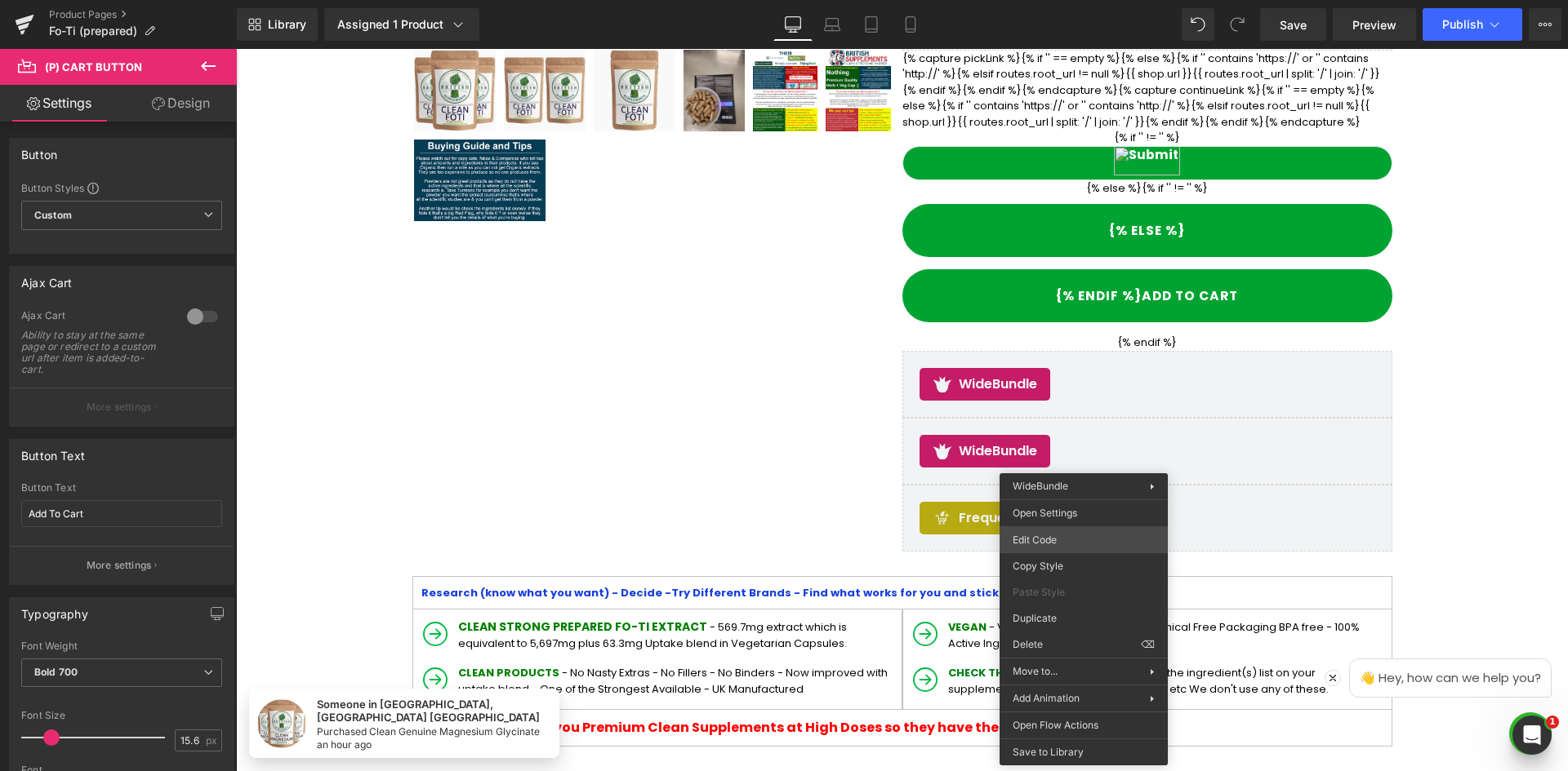
click at [1071, 0] on div "(P) Cart Button You are previewing how the will restyle your page. You can not …" at bounding box center [784, 0] width 1568 height 0
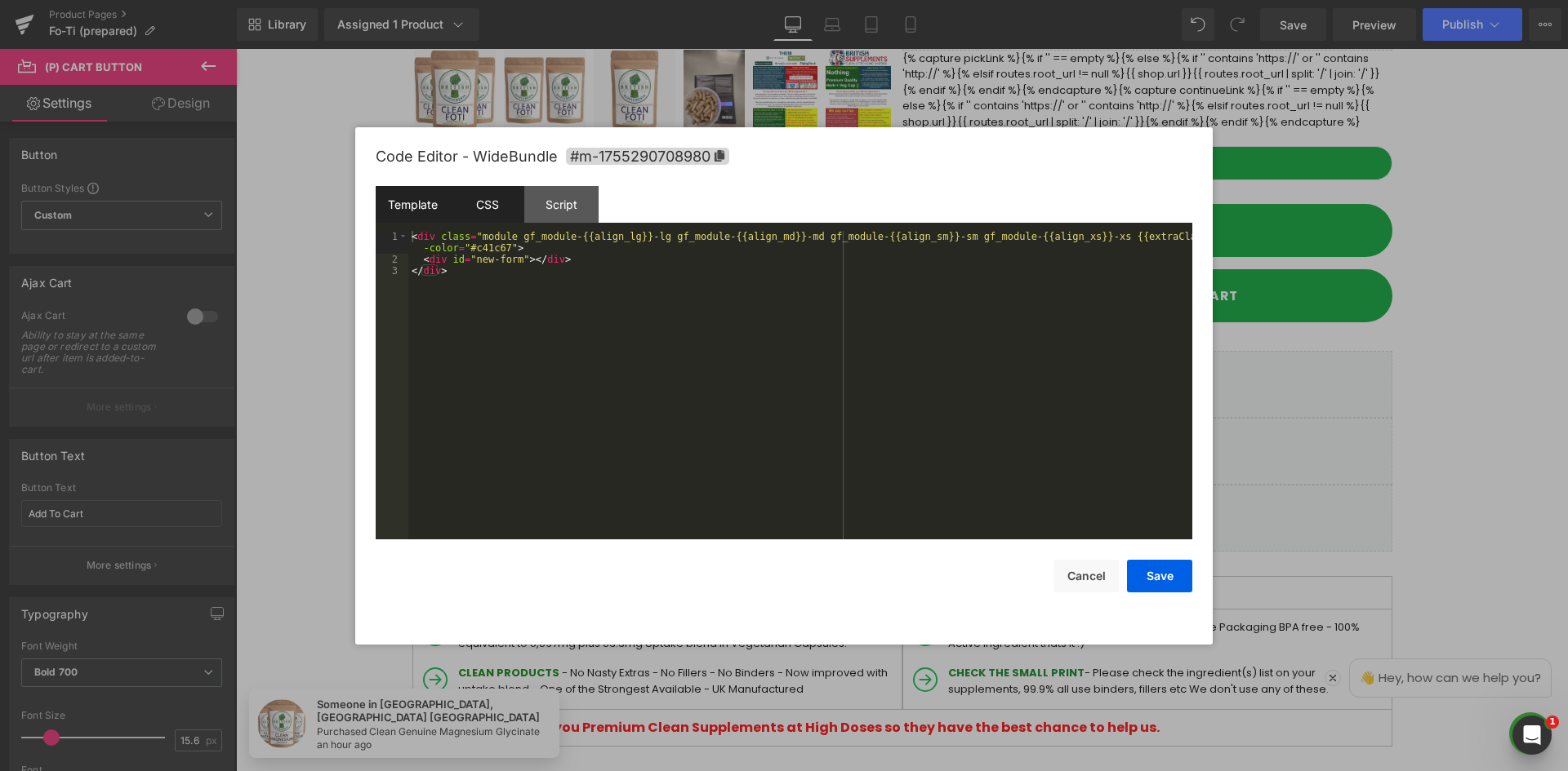
click at [478, 209] on div "CSS" at bounding box center [487, 204] width 74 height 37
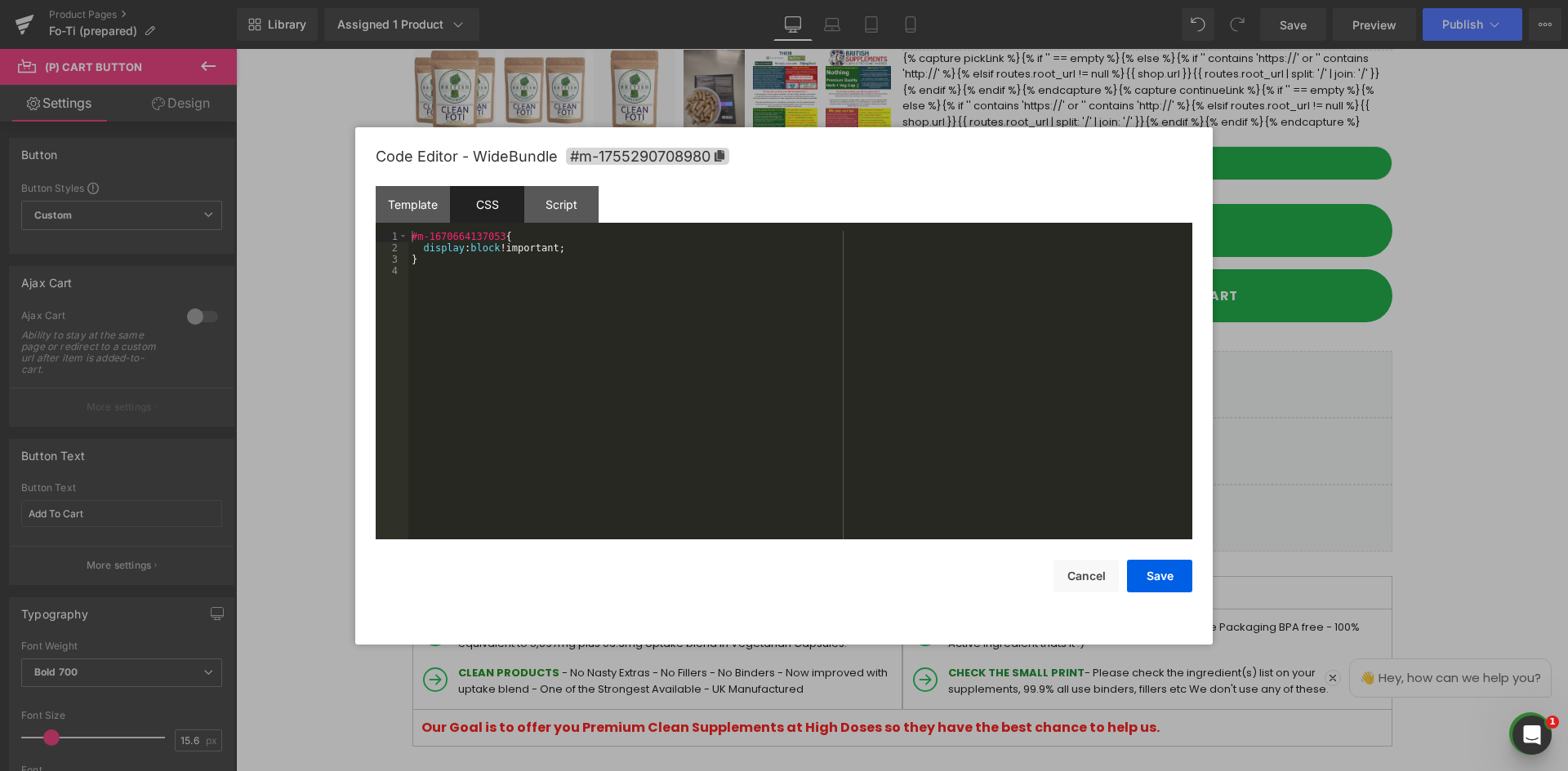
click at [481, 248] on div "#m-1670664137053 { display : block !important; }" at bounding box center [801, 397] width 784 height 332
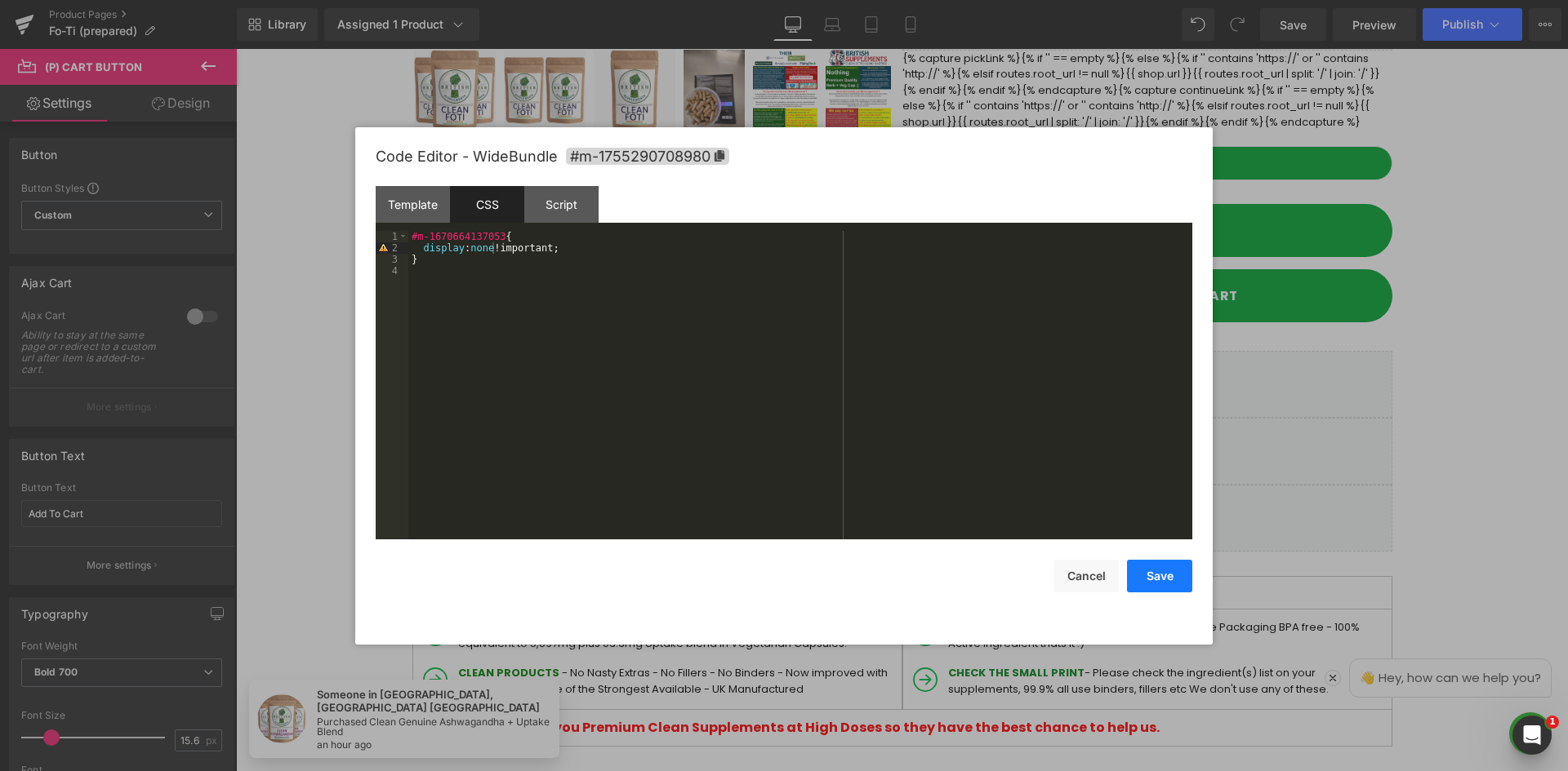
click at [1152, 576] on button "Save" at bounding box center [1158, 577] width 65 height 33
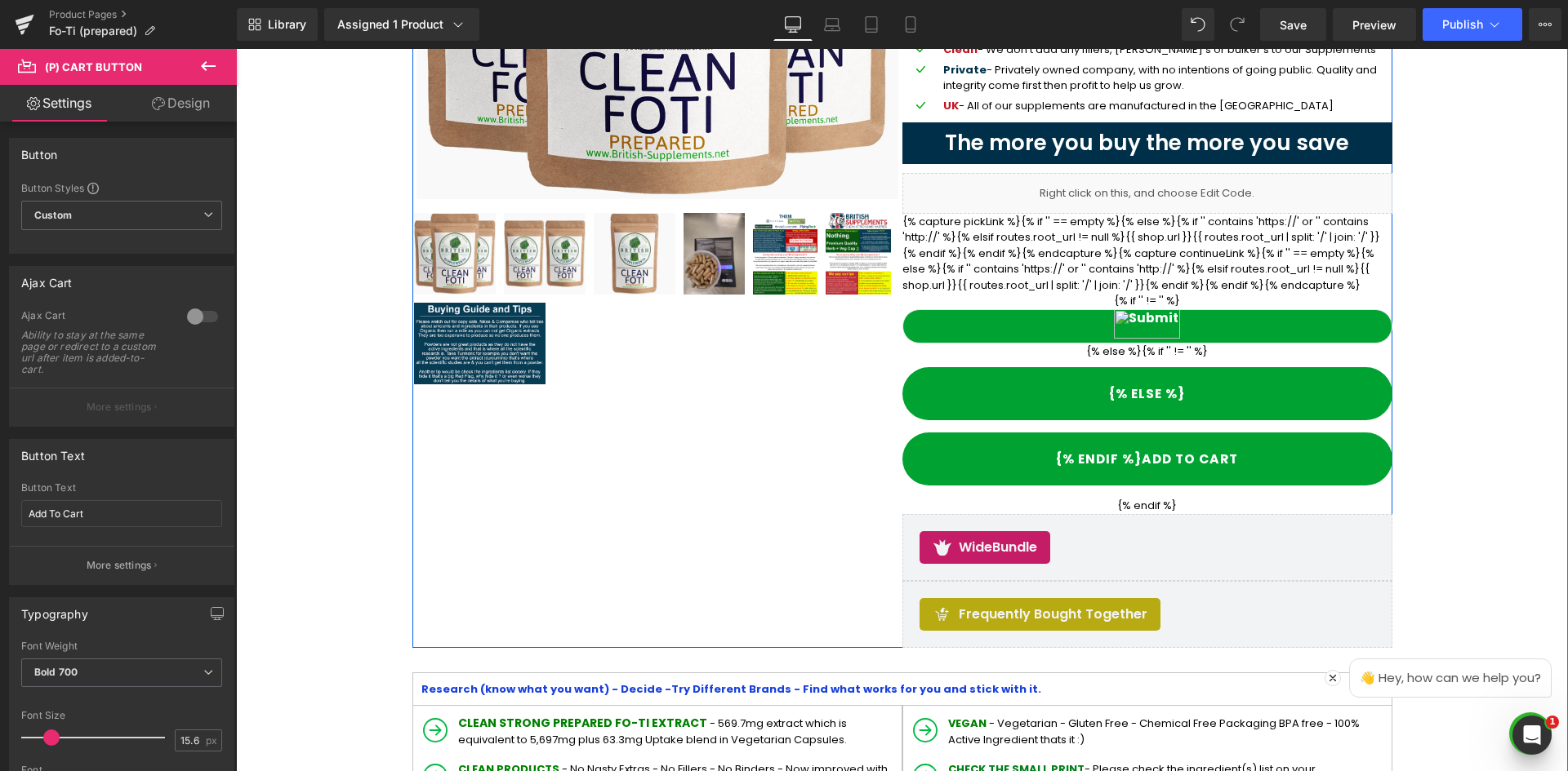
scroll to position [328, 0]
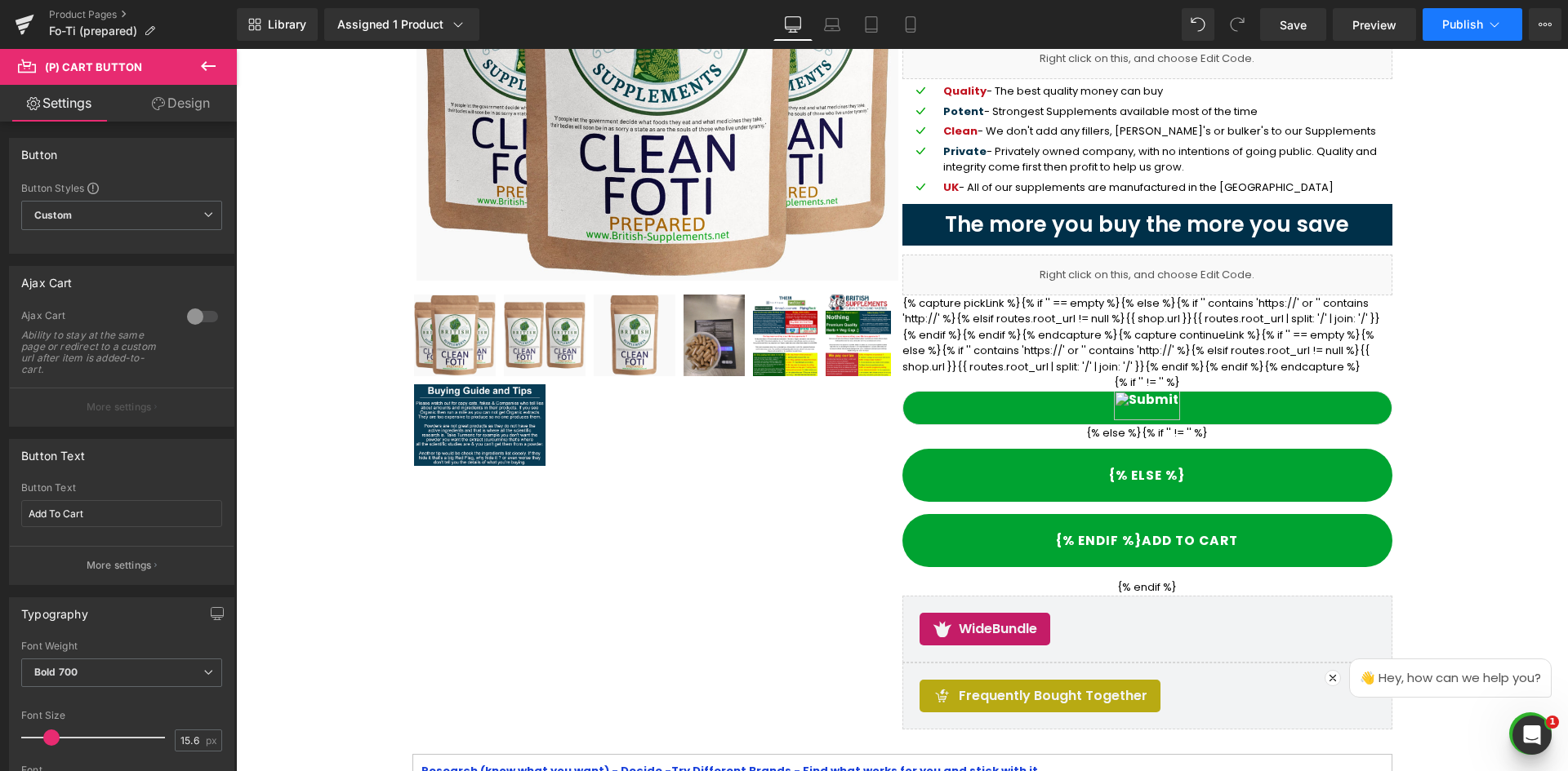
click at [1473, 24] on span "Publish" at bounding box center [1462, 23] width 41 height 13
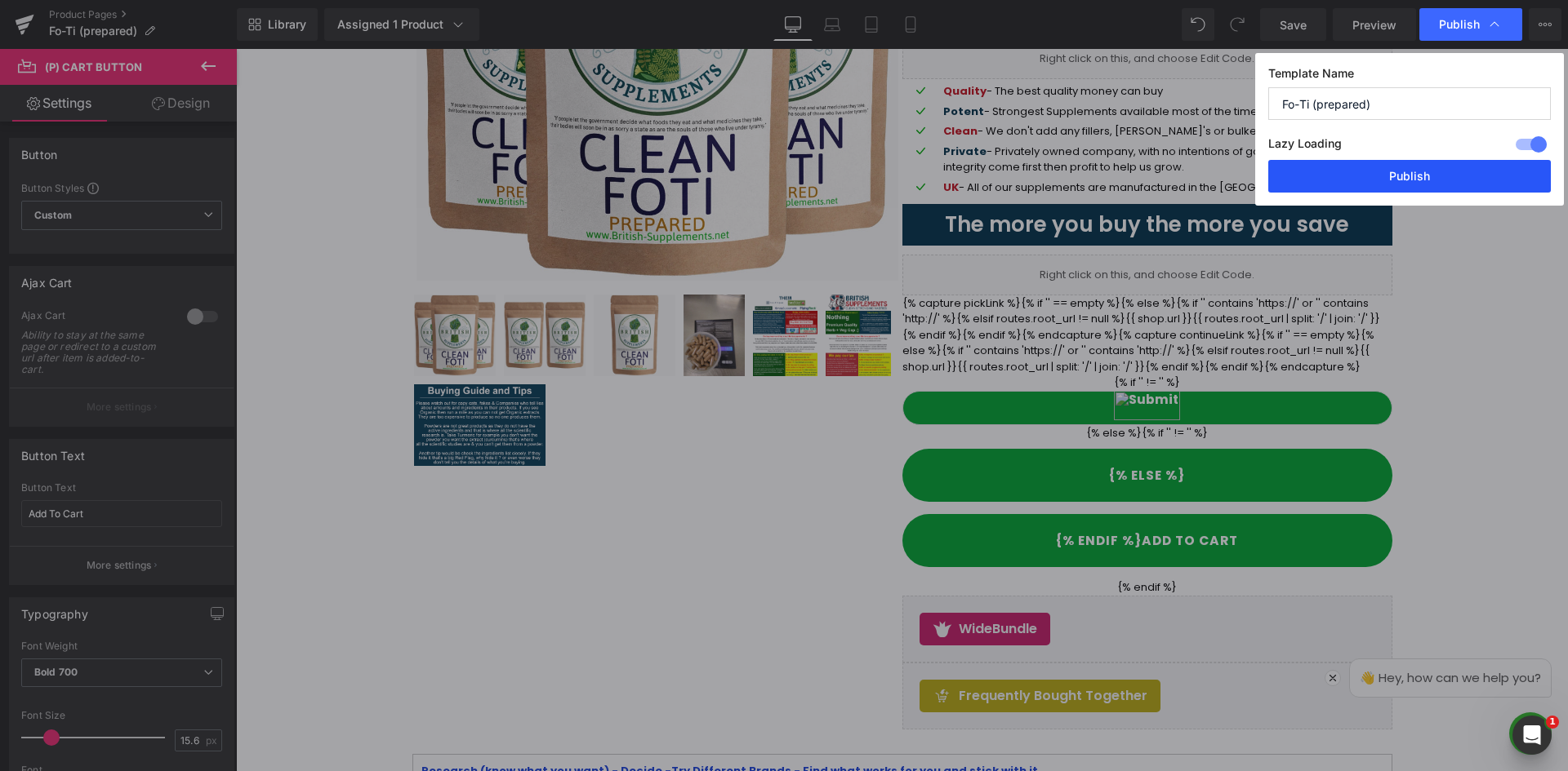
click at [1427, 178] on button "Publish" at bounding box center [1409, 177] width 282 height 33
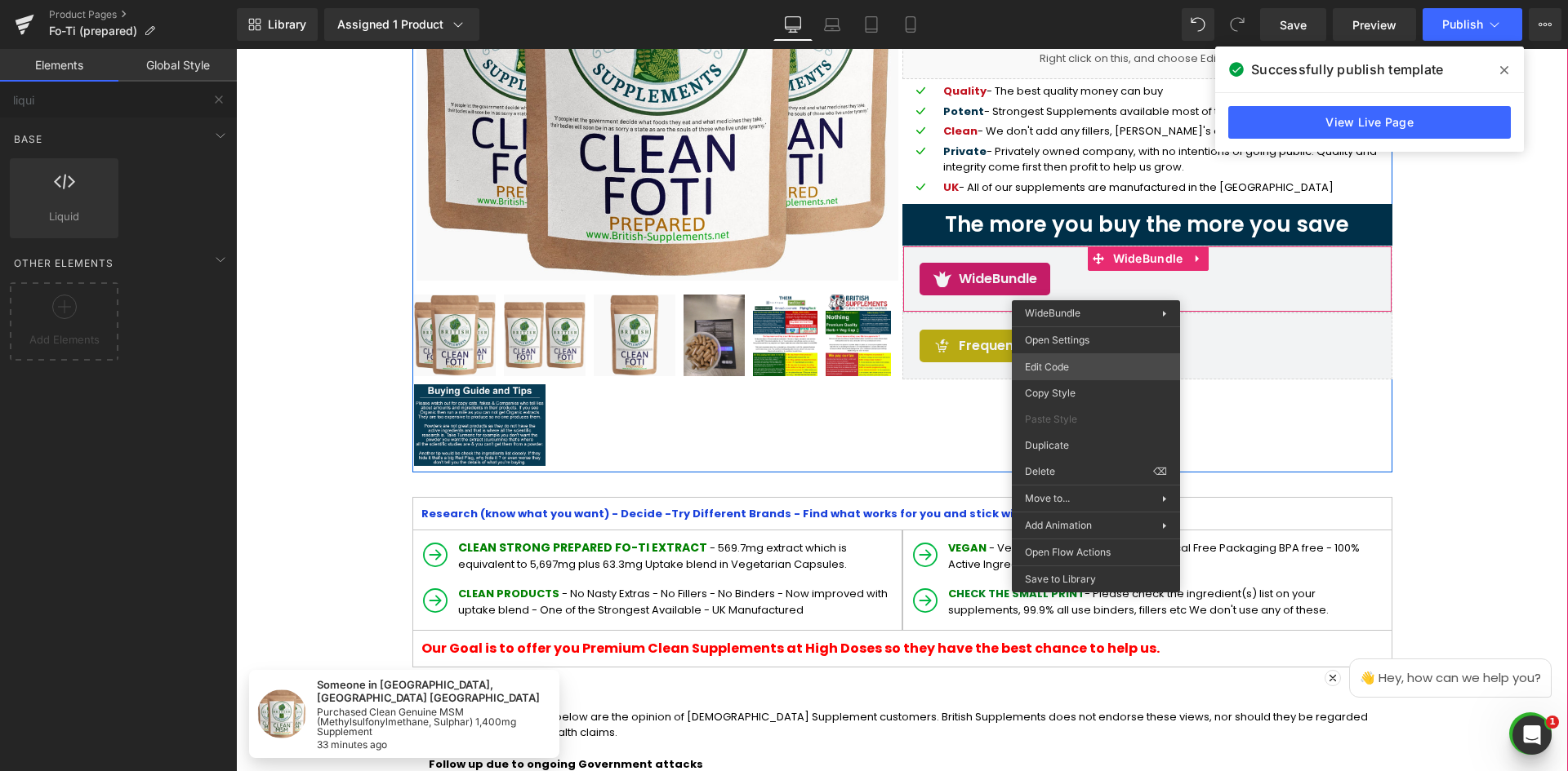
click at [1077, 0] on div "(P) Cart Button You are previewing how the will restyle your page. You can not …" at bounding box center [784, 0] width 1568 height 0
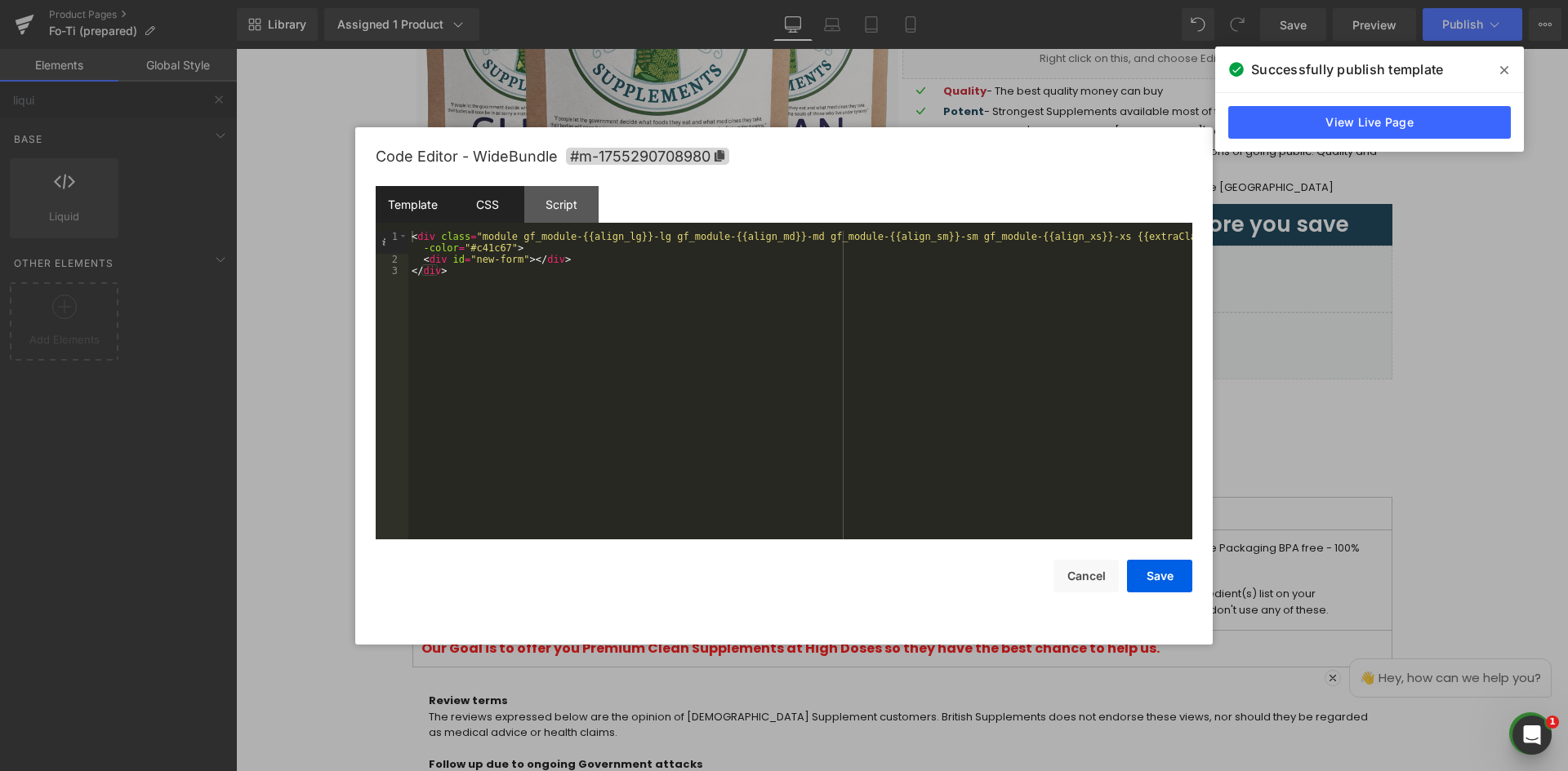
click at [473, 206] on div "CSS" at bounding box center [487, 204] width 74 height 37
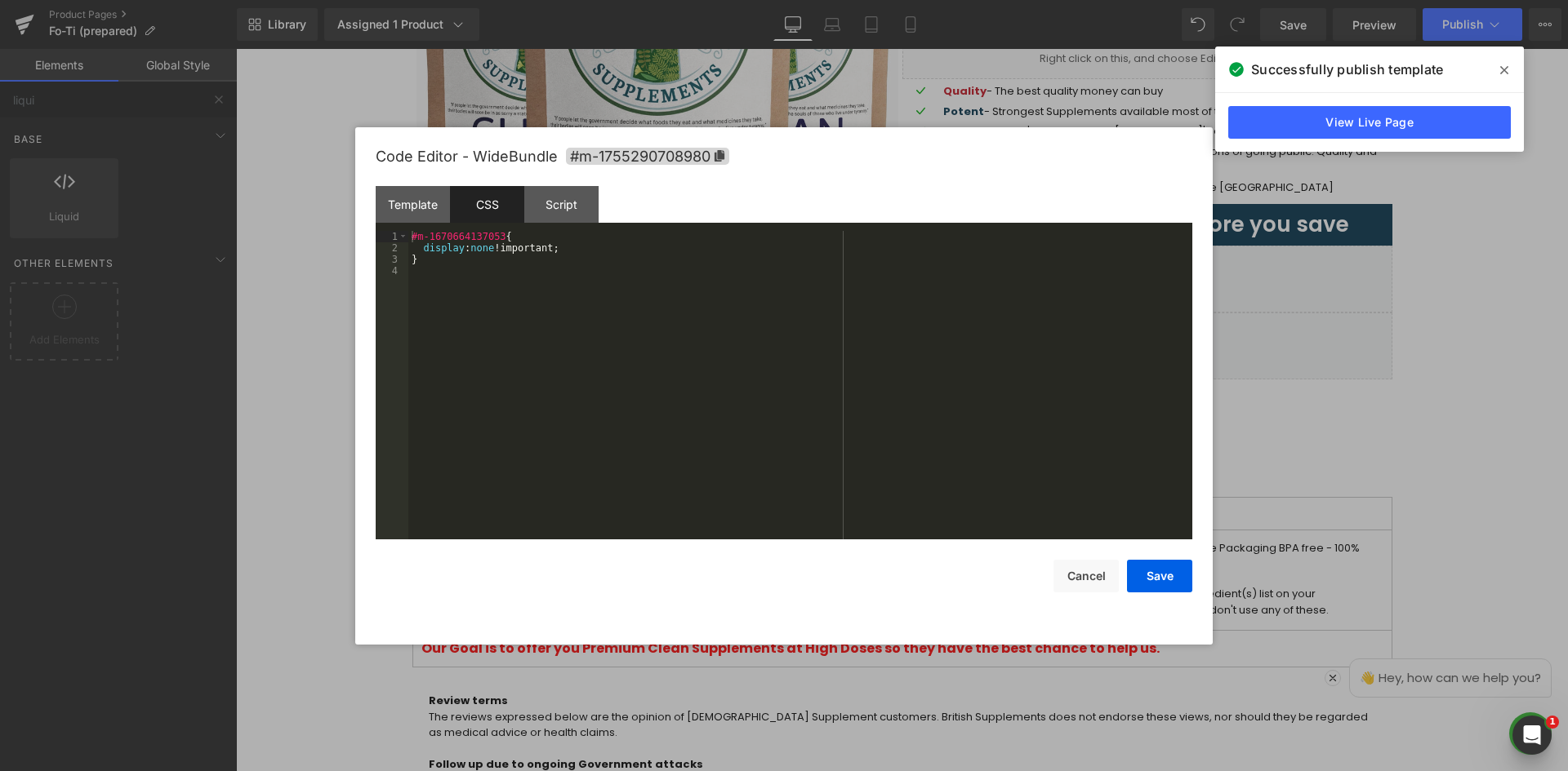
click at [481, 252] on div "#m-1670664137053 { display : none !important; }" at bounding box center [801, 397] width 784 height 332
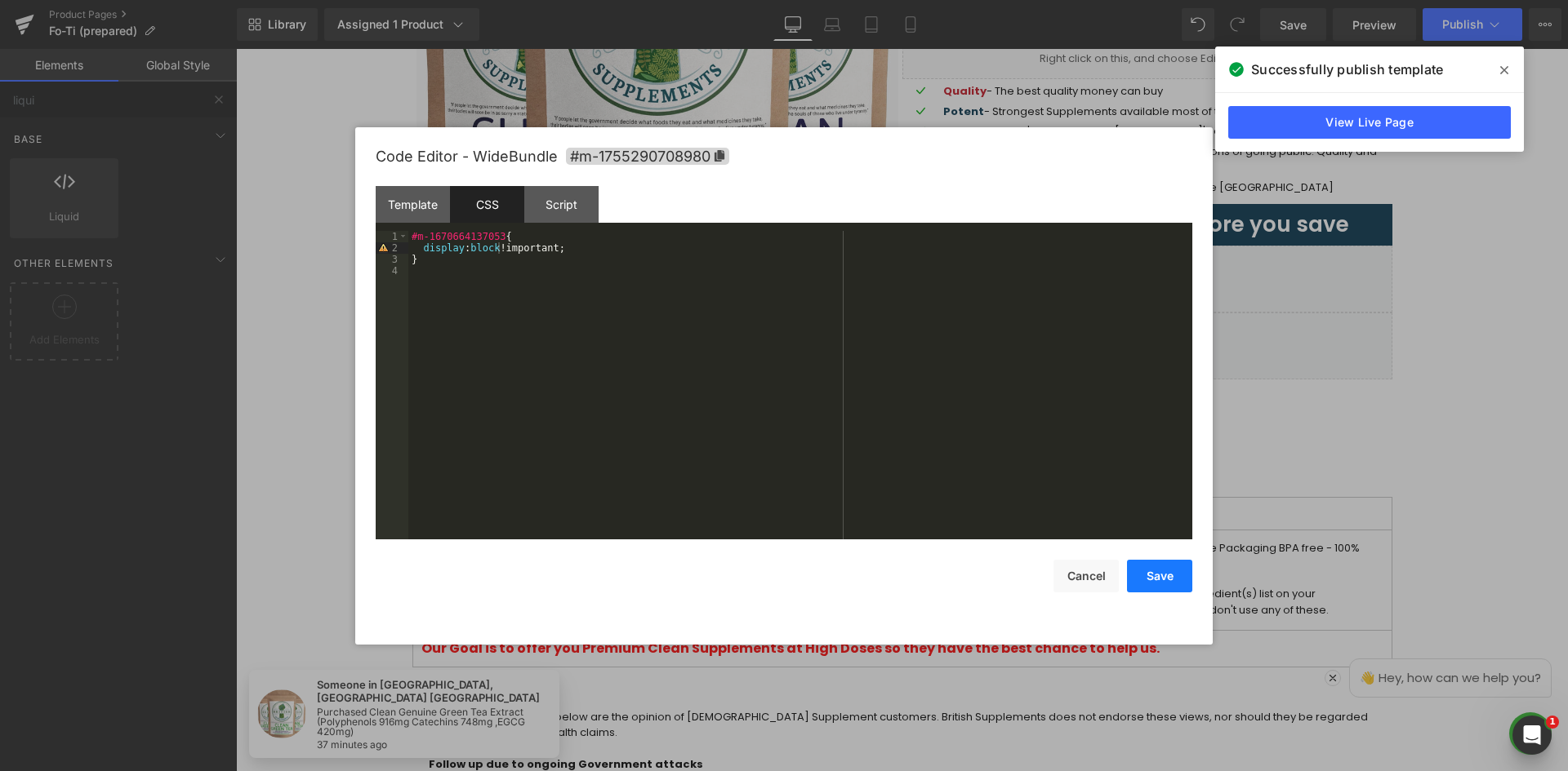
click at [1165, 582] on button "Save" at bounding box center [1158, 577] width 65 height 33
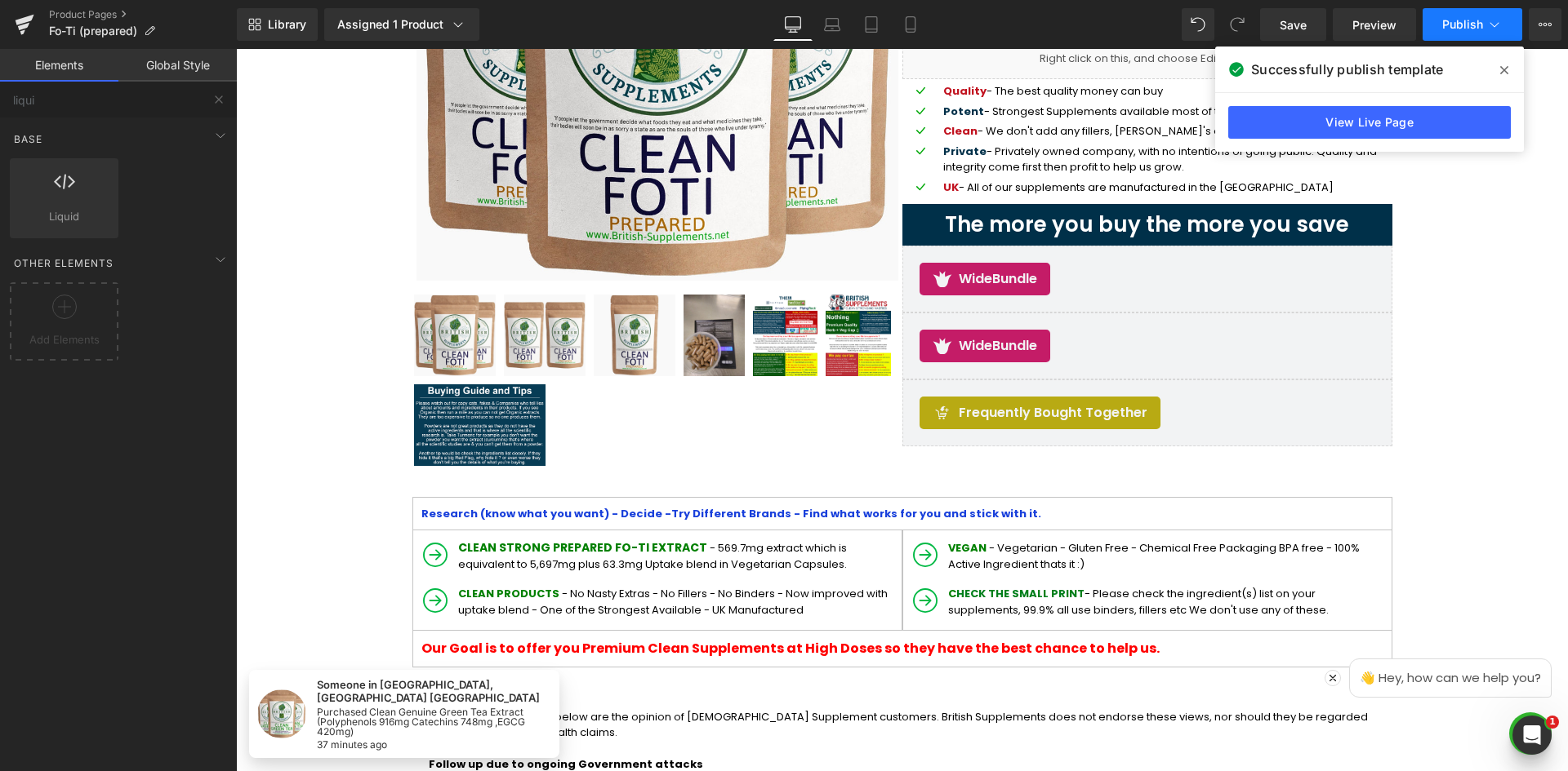
click at [1462, 21] on span "Publish" at bounding box center [1462, 23] width 41 height 13
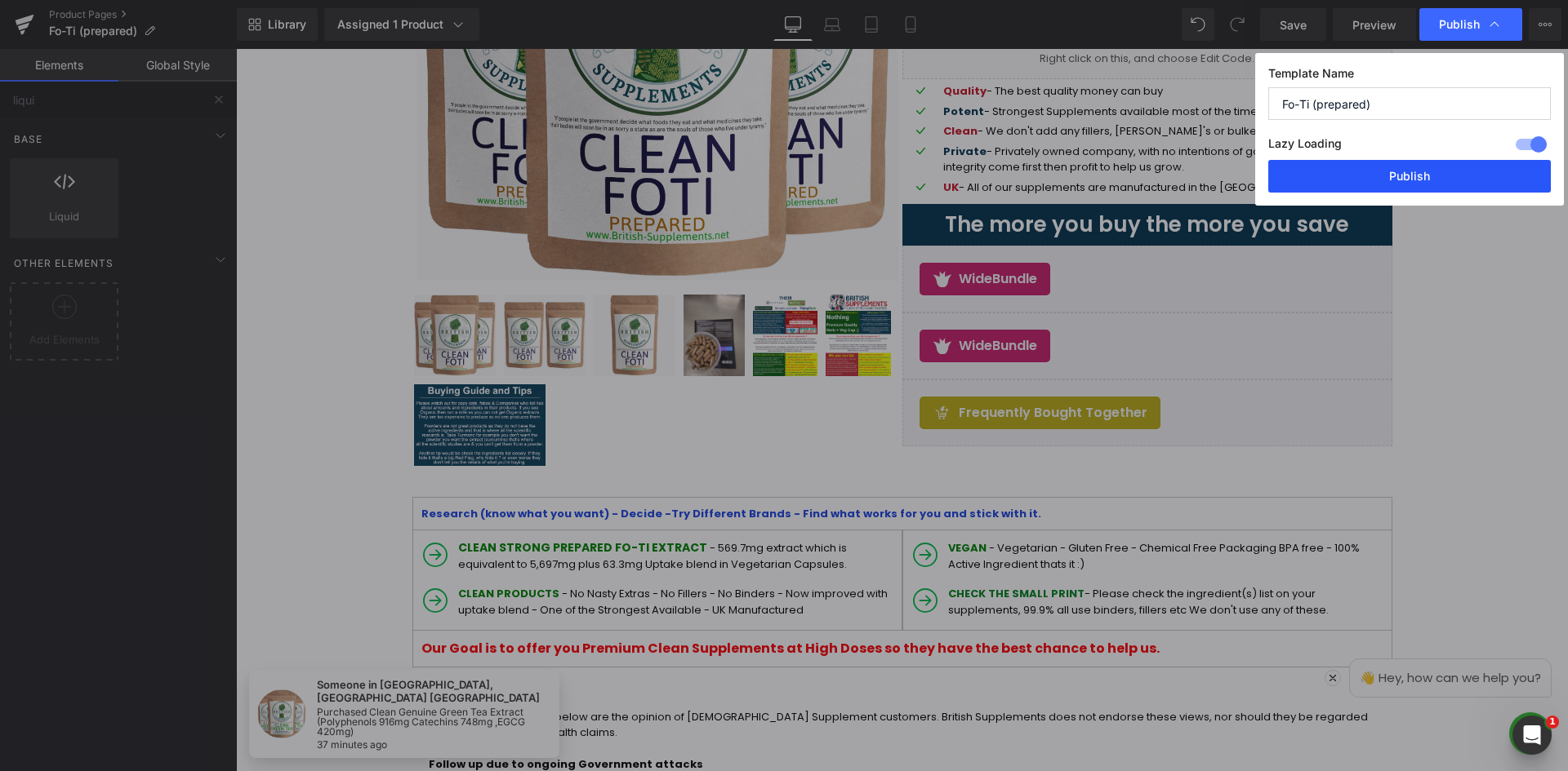
drag, startPoint x: 1428, startPoint y: 177, endPoint x: 1259, endPoint y: 227, distance: 176.2
click at [1428, 177] on button "Publish" at bounding box center [1409, 177] width 282 height 33
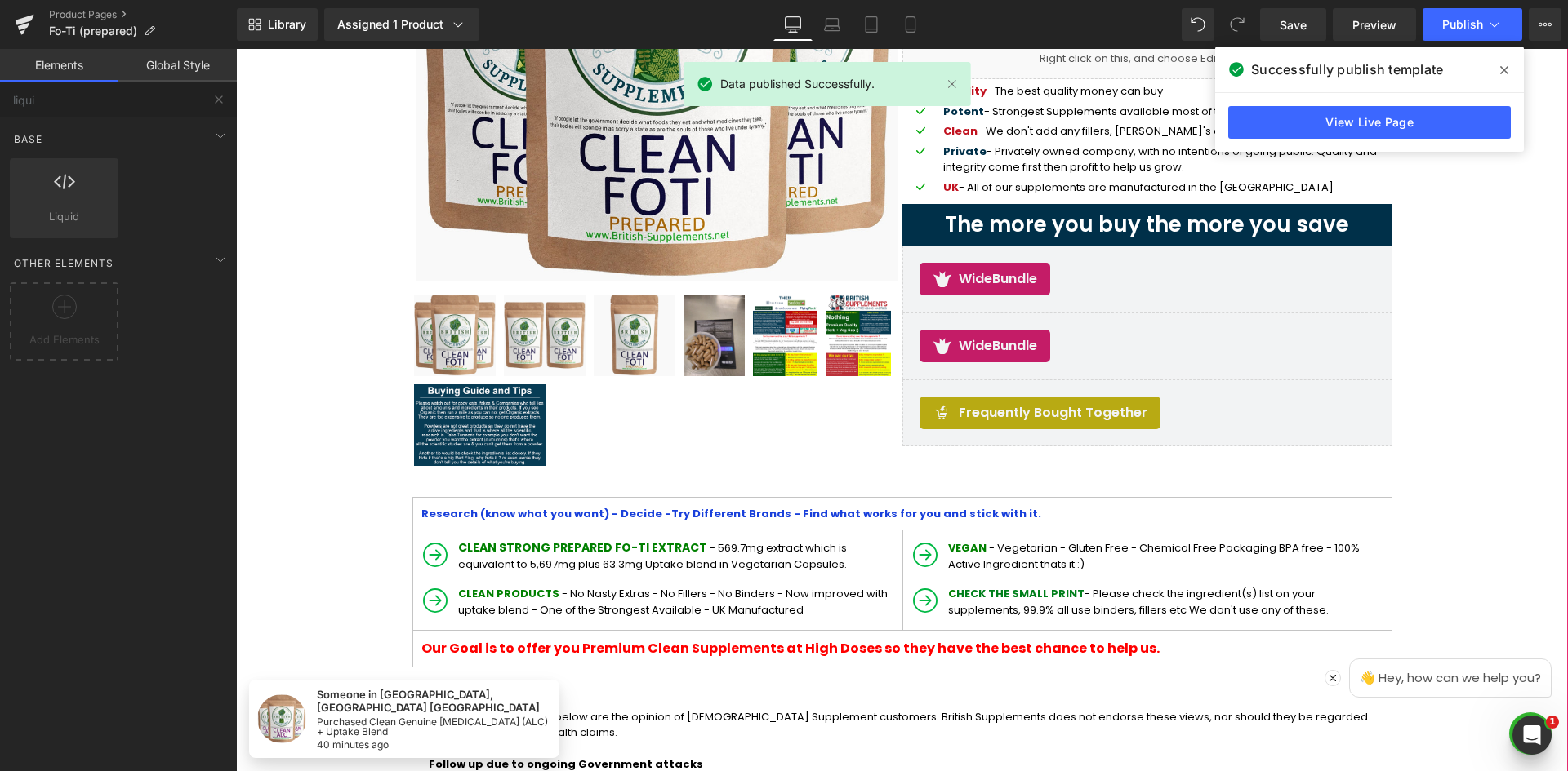
drag, startPoint x: 1673, startPoint y: 177, endPoint x: 1503, endPoint y: 419, distance: 295.7
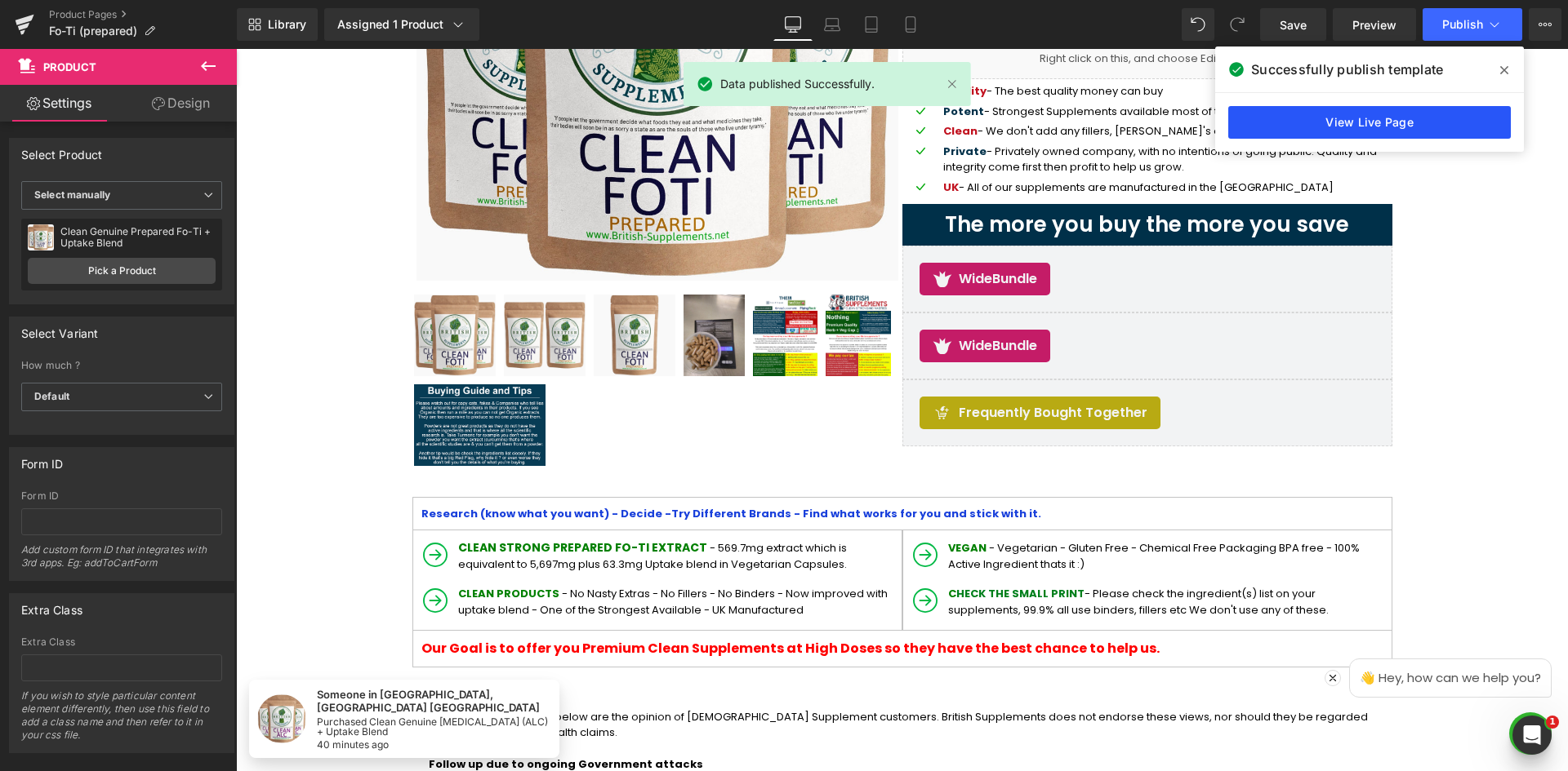
click at [1388, 120] on link "View Live Page" at bounding box center [1369, 123] width 282 height 33
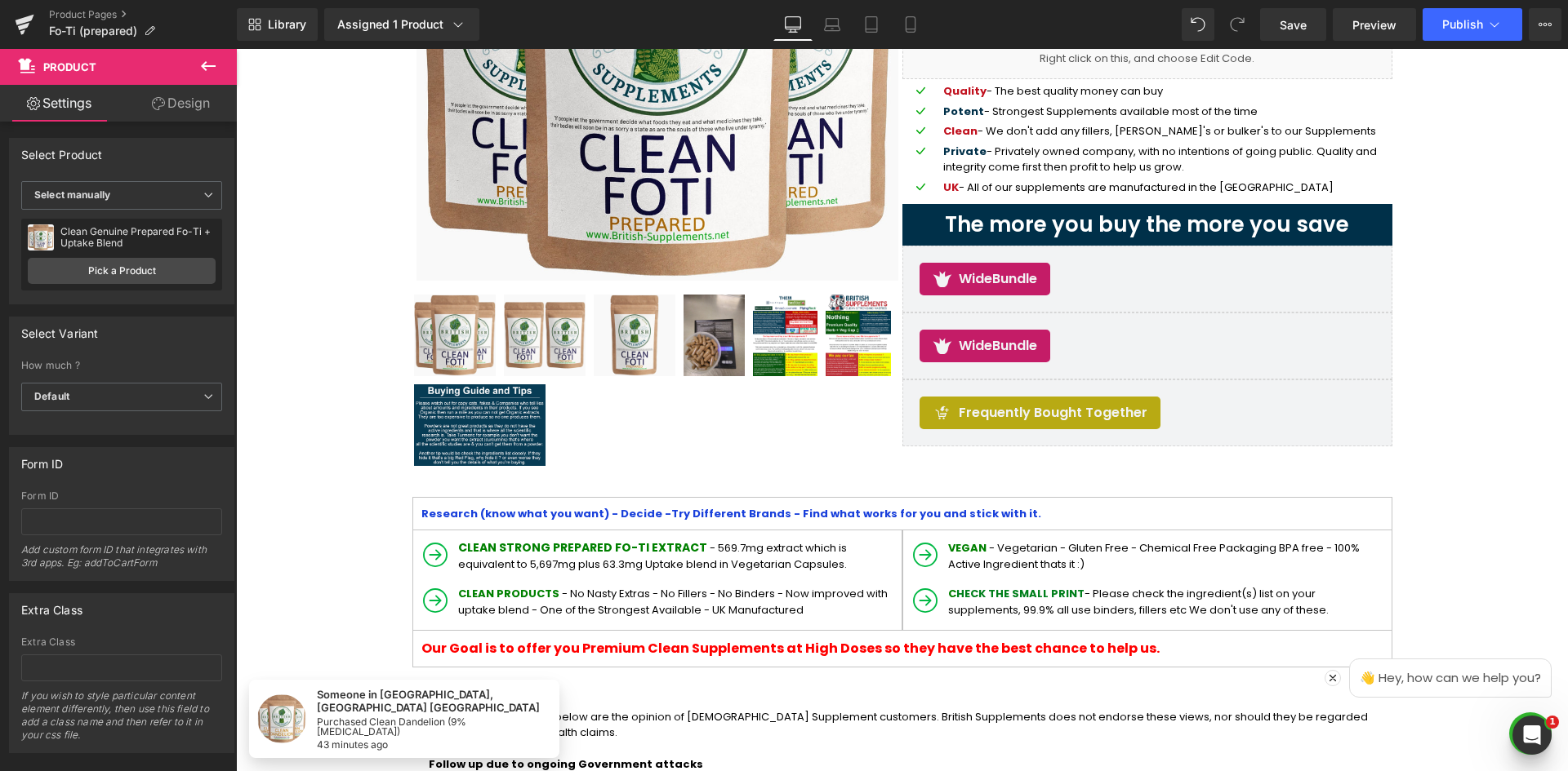
click at [196, 63] on button at bounding box center [208, 66] width 57 height 36
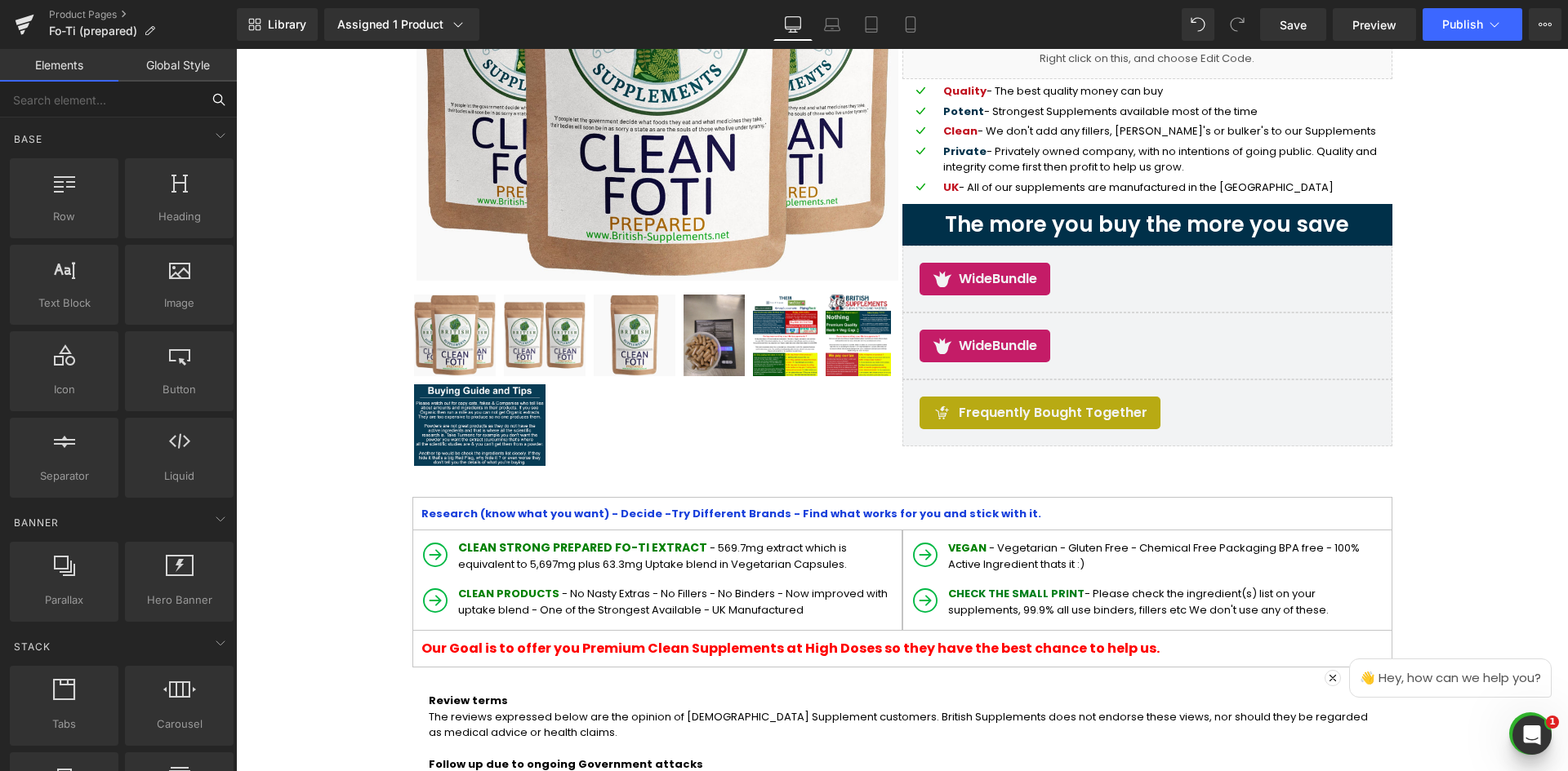
click at [135, 104] on input "text" at bounding box center [100, 99] width 200 height 36
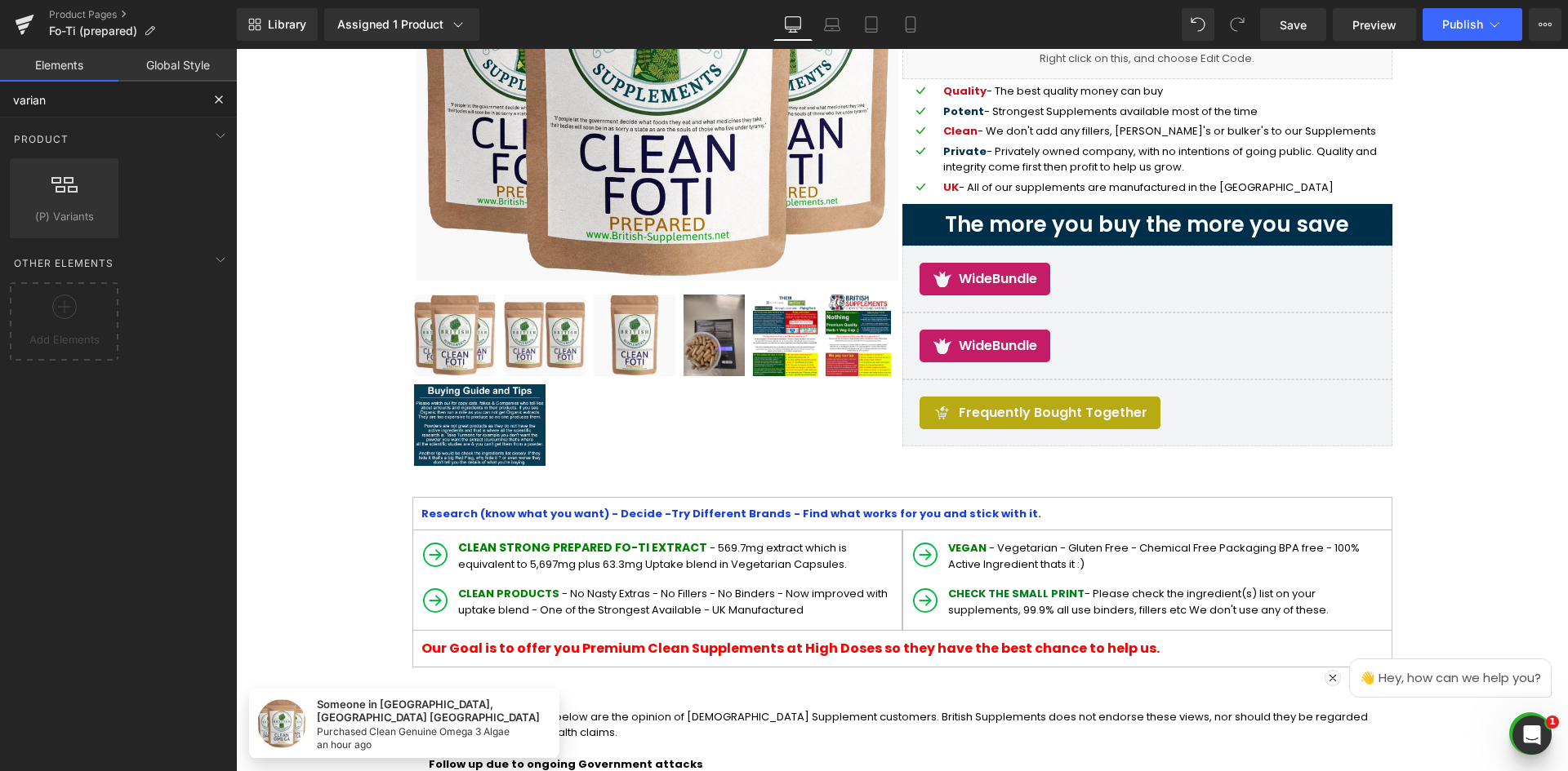
type input "variant"
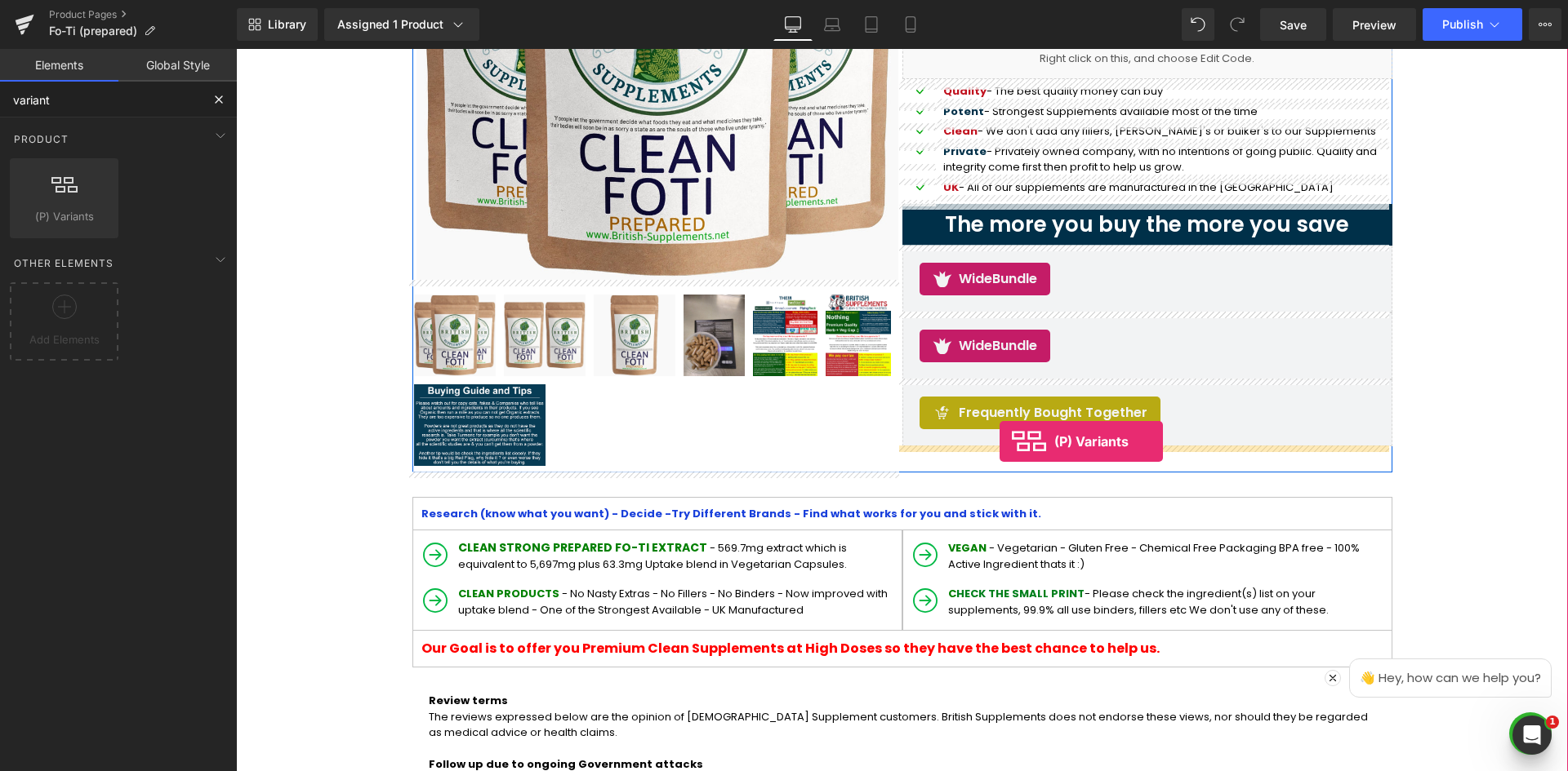
drag, startPoint x: 290, startPoint y: 239, endPoint x: 995, endPoint y: 431, distance: 730.7
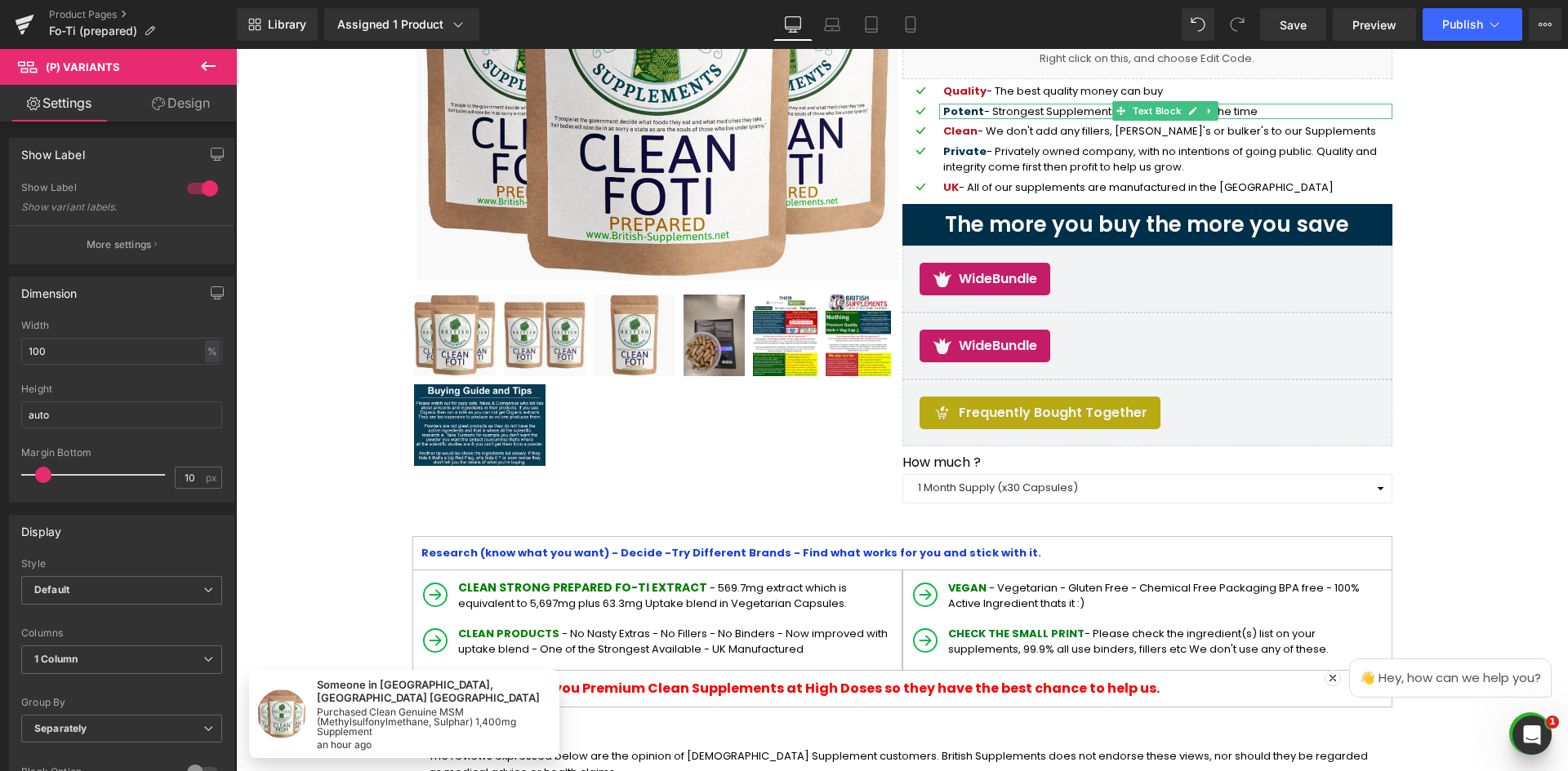
click at [211, 57] on icon at bounding box center [208, 66] width 19 height 19
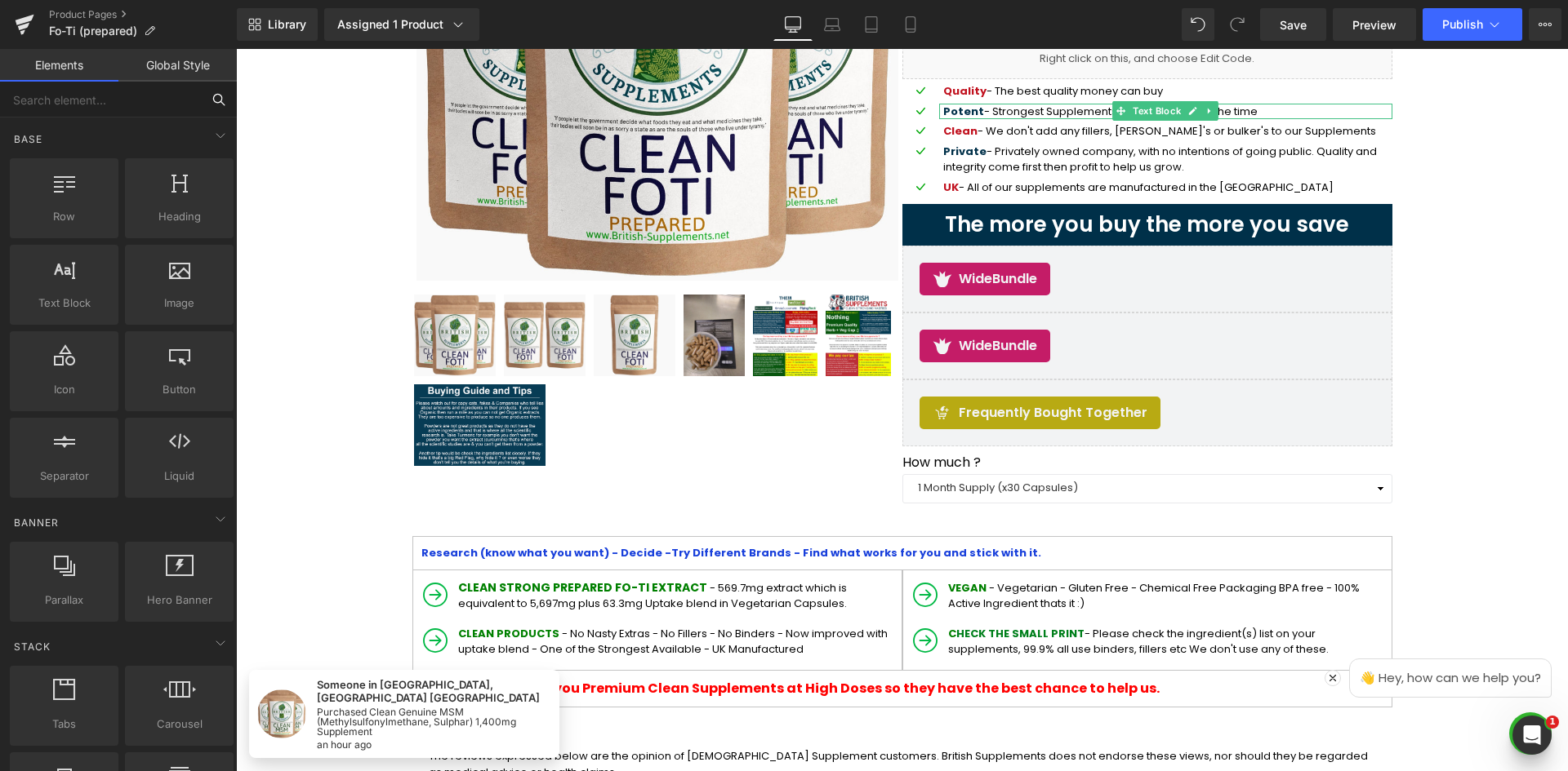
click at [173, 96] on input "text" at bounding box center [100, 99] width 200 height 36
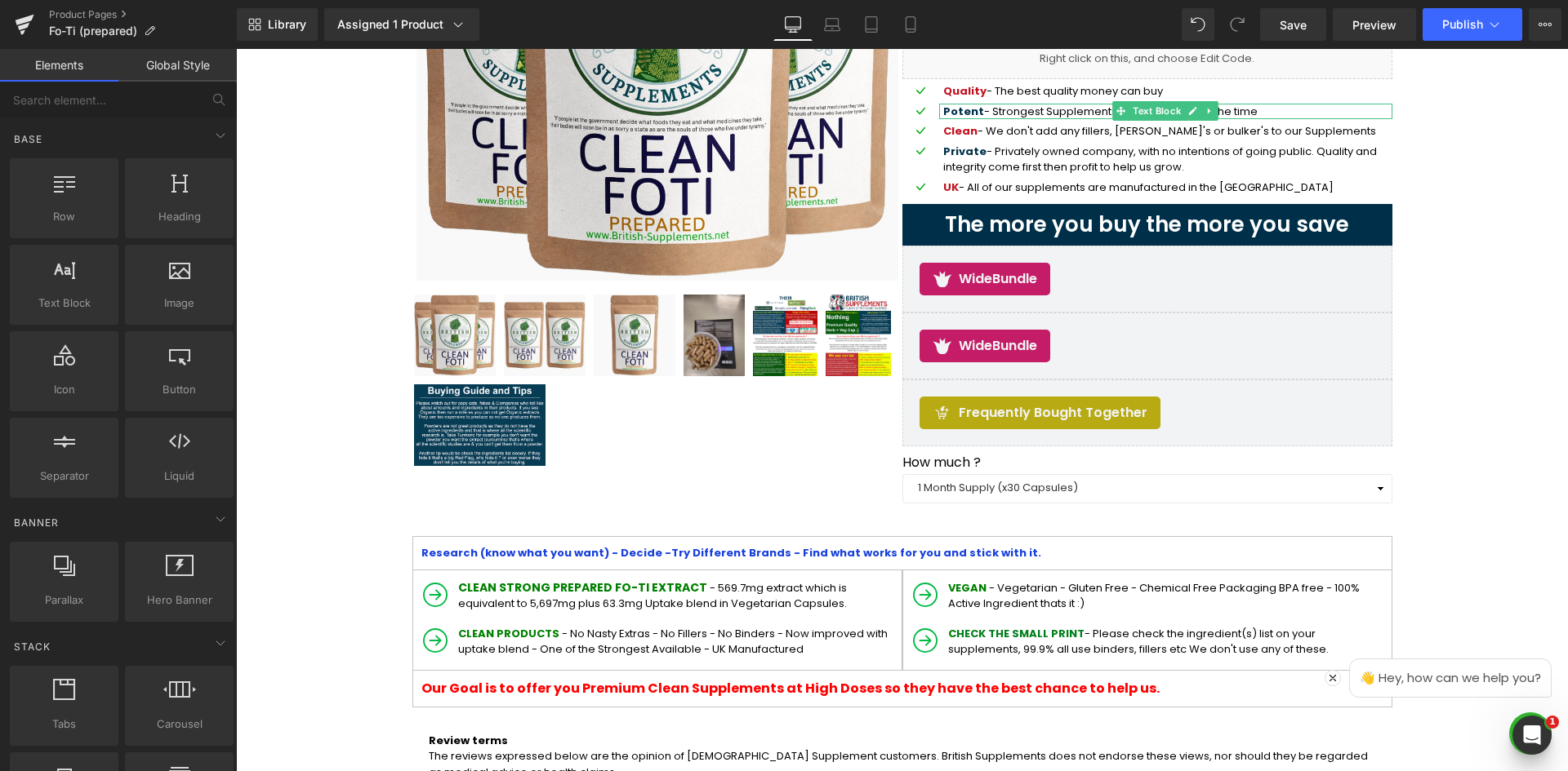
click at [221, 94] on icon at bounding box center [218, 99] width 15 height 15
click at [176, 97] on input "text" at bounding box center [100, 99] width 200 height 36
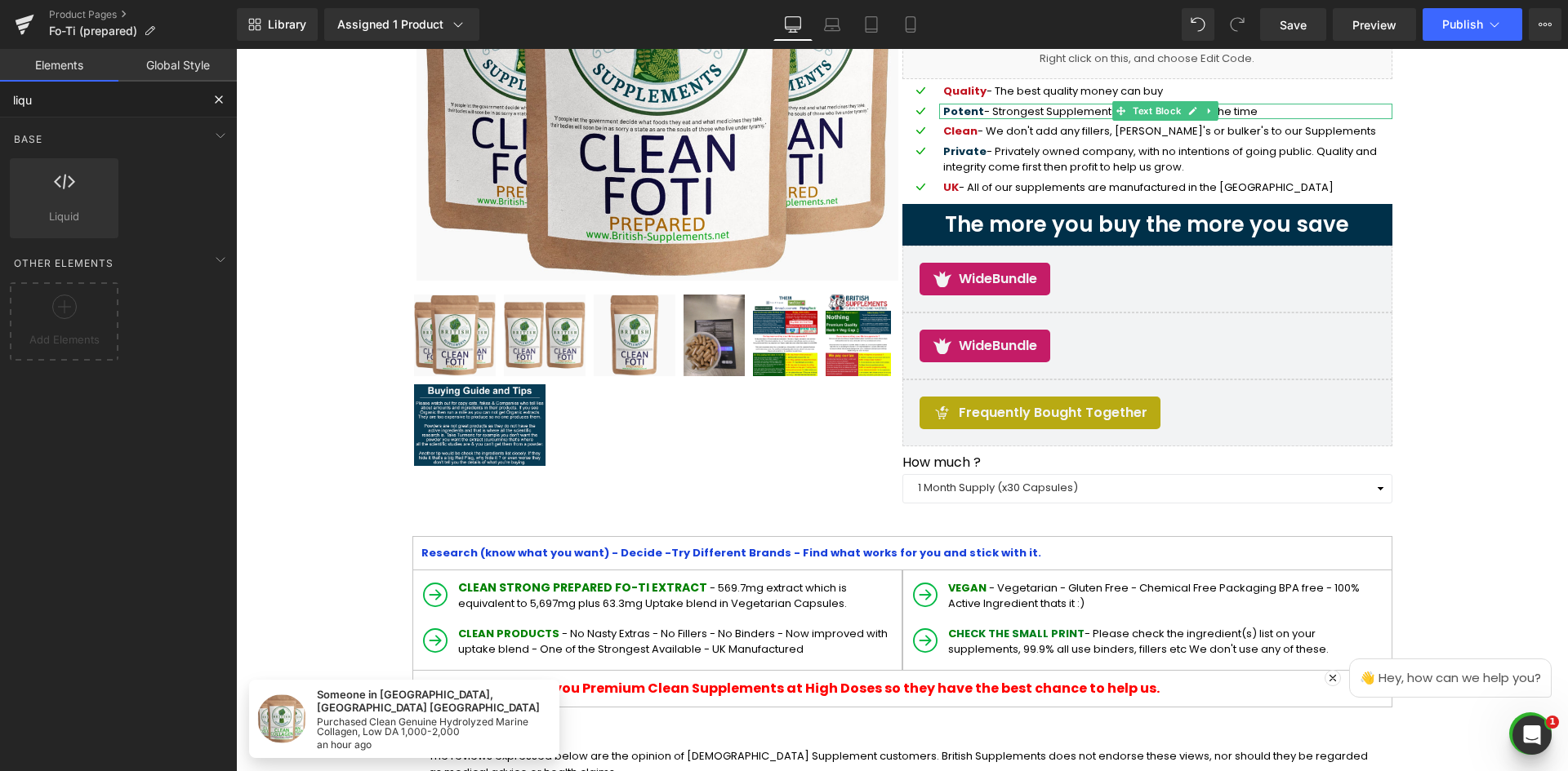
type input "liqui"
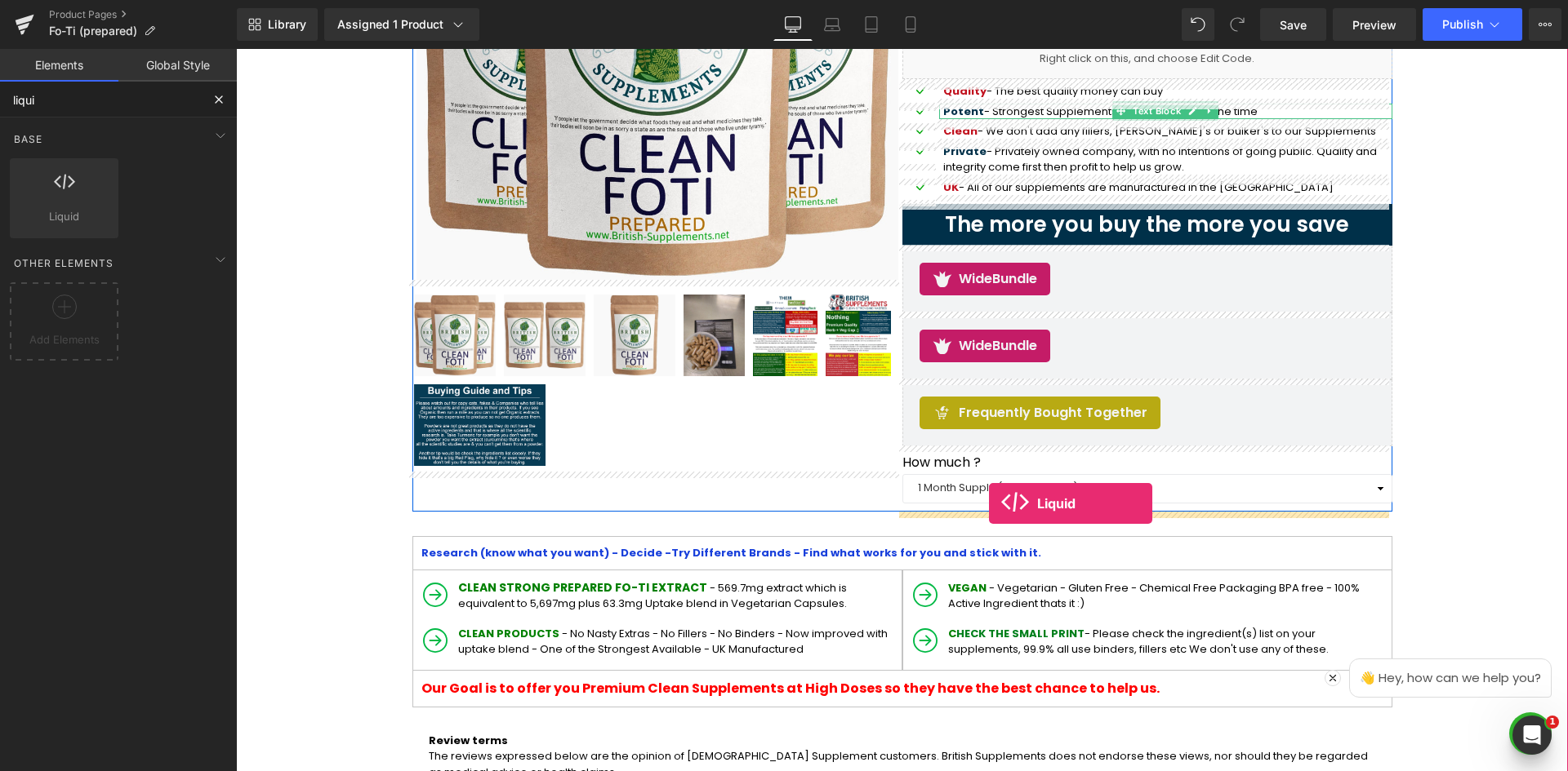
drag, startPoint x: 288, startPoint y: 247, endPoint x: 986, endPoint y: 498, distance: 741.8
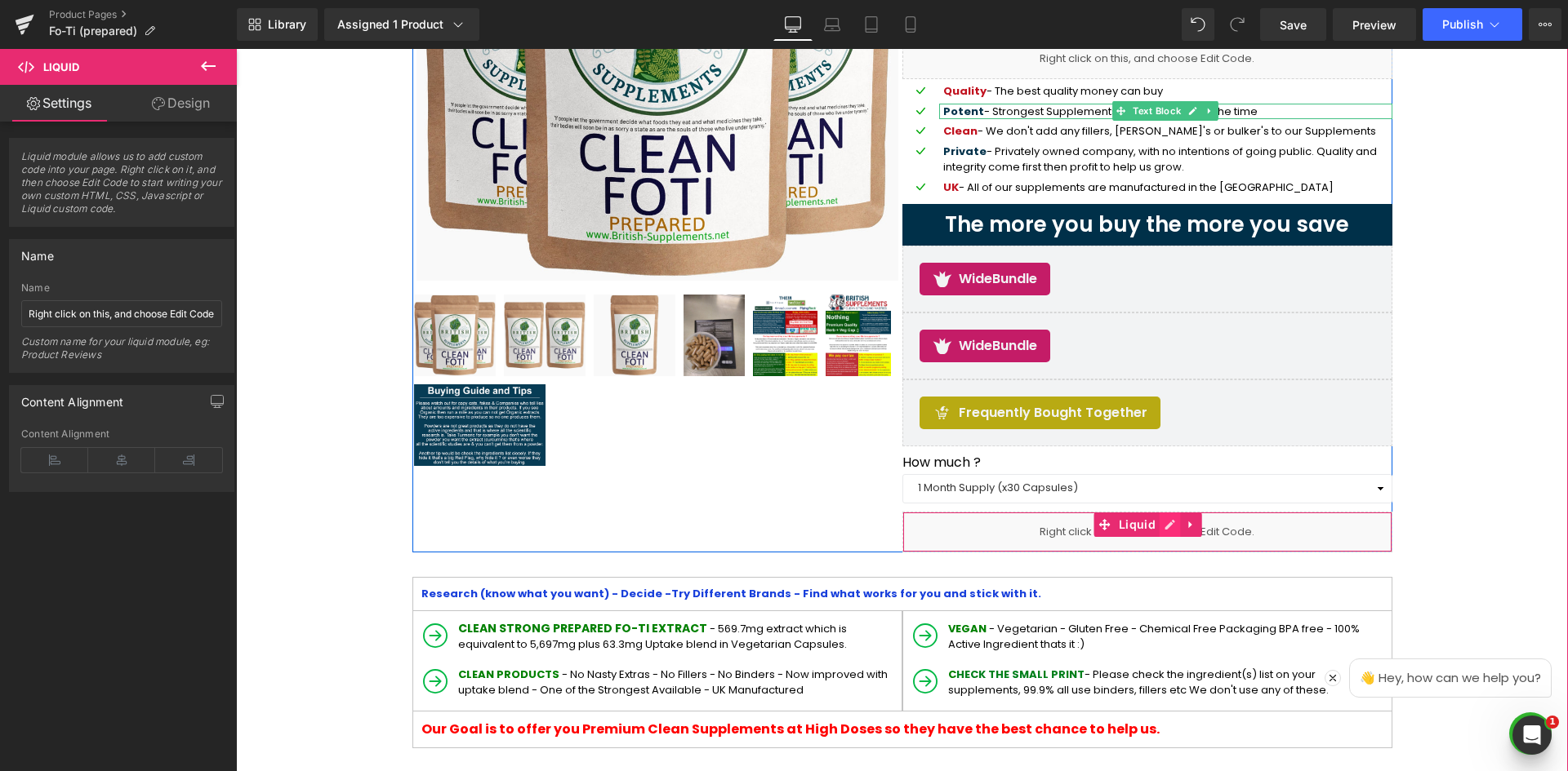
click at [1163, 525] on link at bounding box center [1170, 524] width 21 height 24
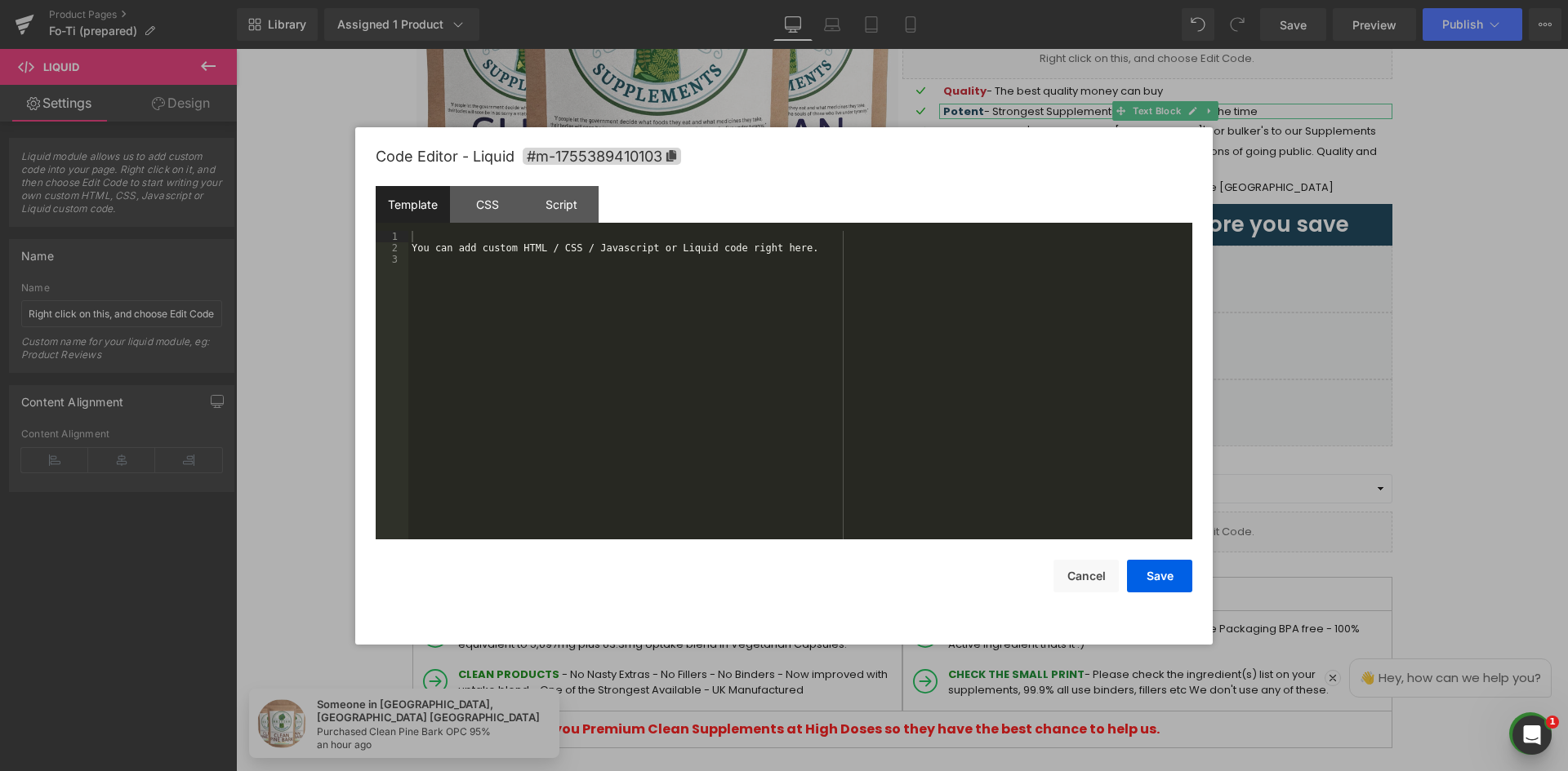
drag, startPoint x: 727, startPoint y: 356, endPoint x: 663, endPoint y: 353, distance: 64.1
click at [726, 356] on div "You can add custom HTML / CSS / Javascript or Liquid code right here." at bounding box center [801, 397] width 784 height 332
click at [644, 305] on div "You can add custom HTML / CSS / Javascript or Liquid code right here." at bounding box center [801, 397] width 784 height 332
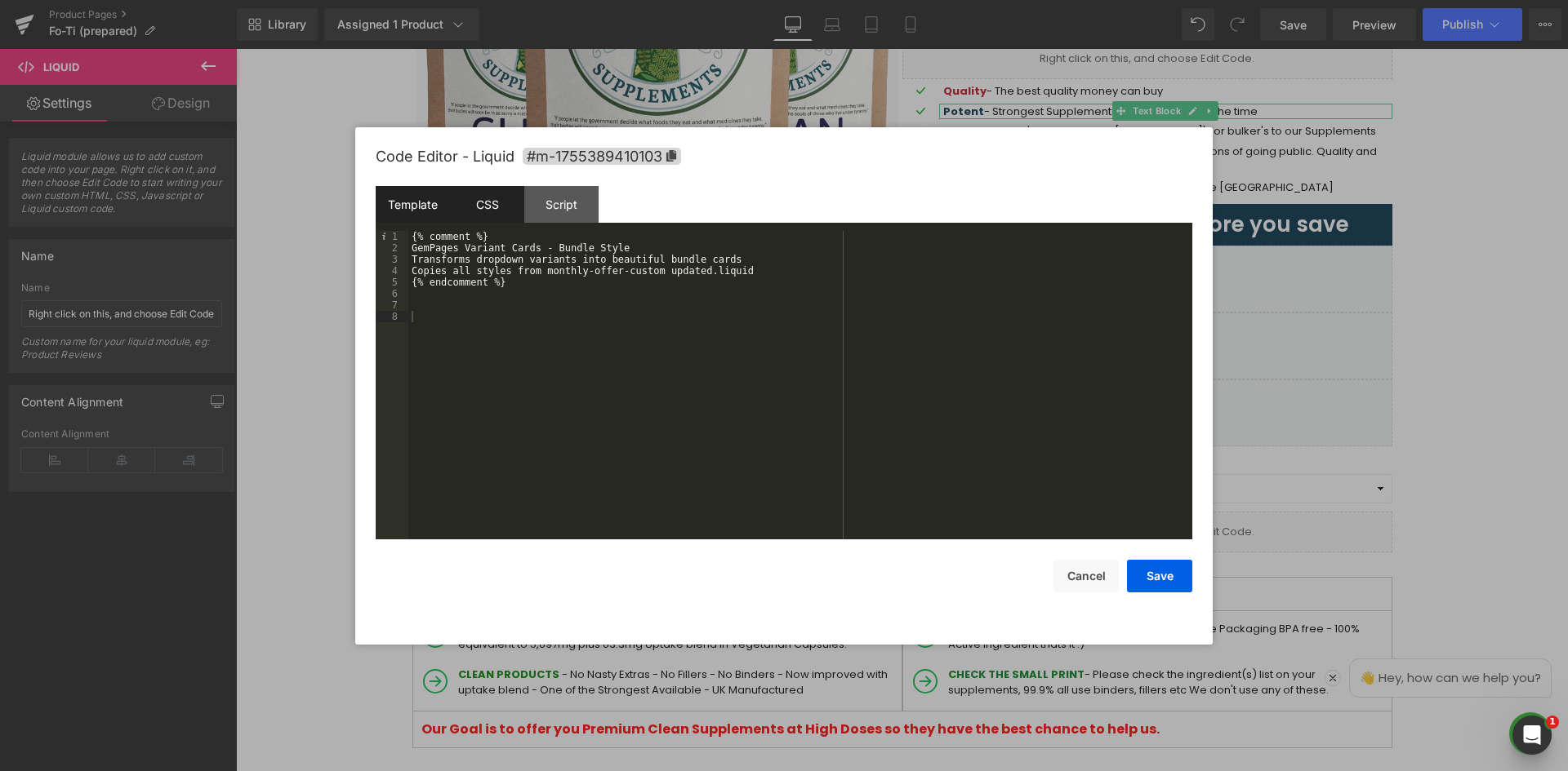
drag, startPoint x: 493, startPoint y: 206, endPoint x: 493, endPoint y: 196, distance: 10.0
click at [493, 203] on div "CSS" at bounding box center [487, 204] width 74 height 37
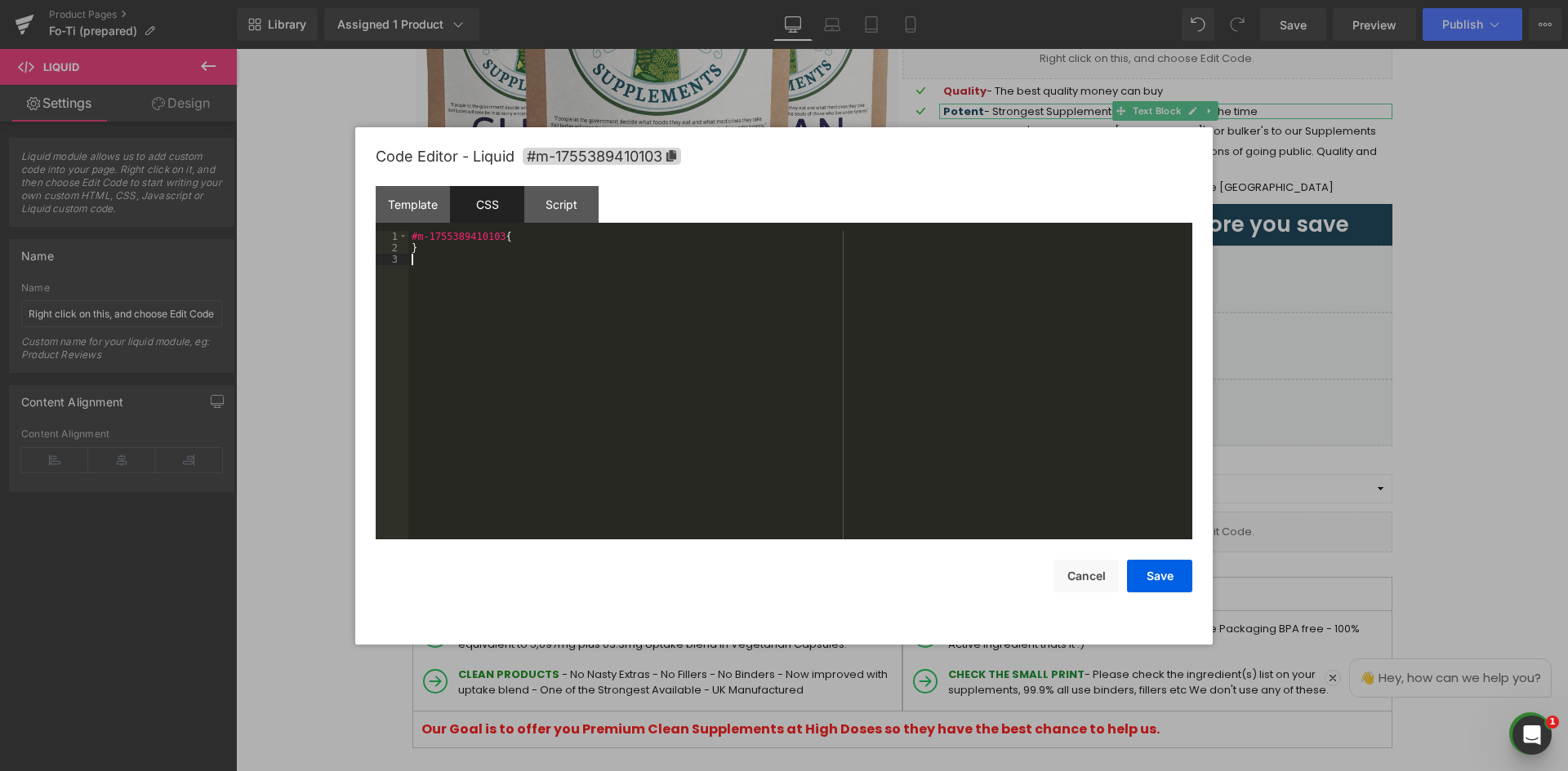
click at [575, 274] on div "#m-1755389410103 { }" at bounding box center [801, 397] width 784 height 332
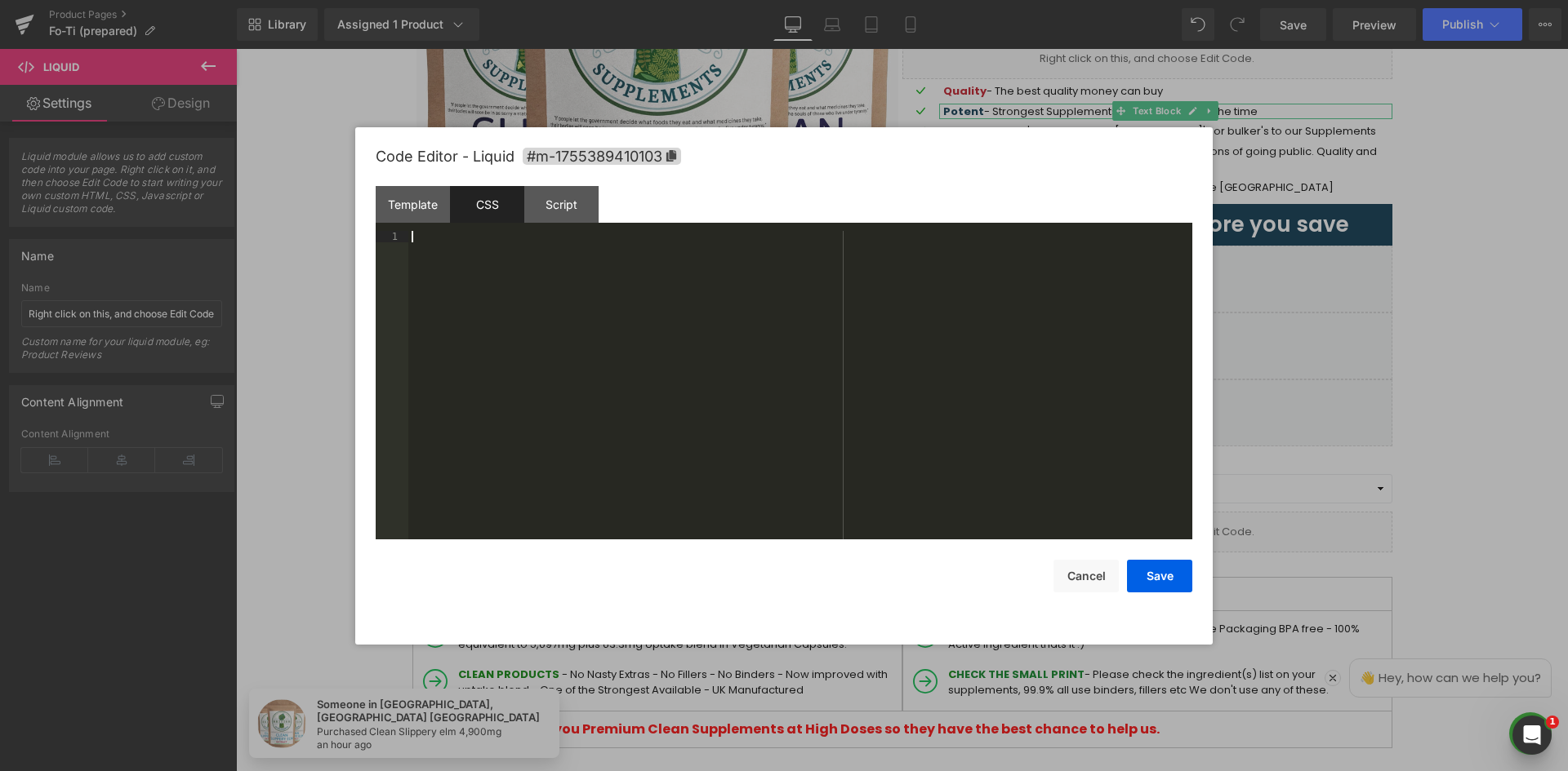
scroll to position [2388, 0]
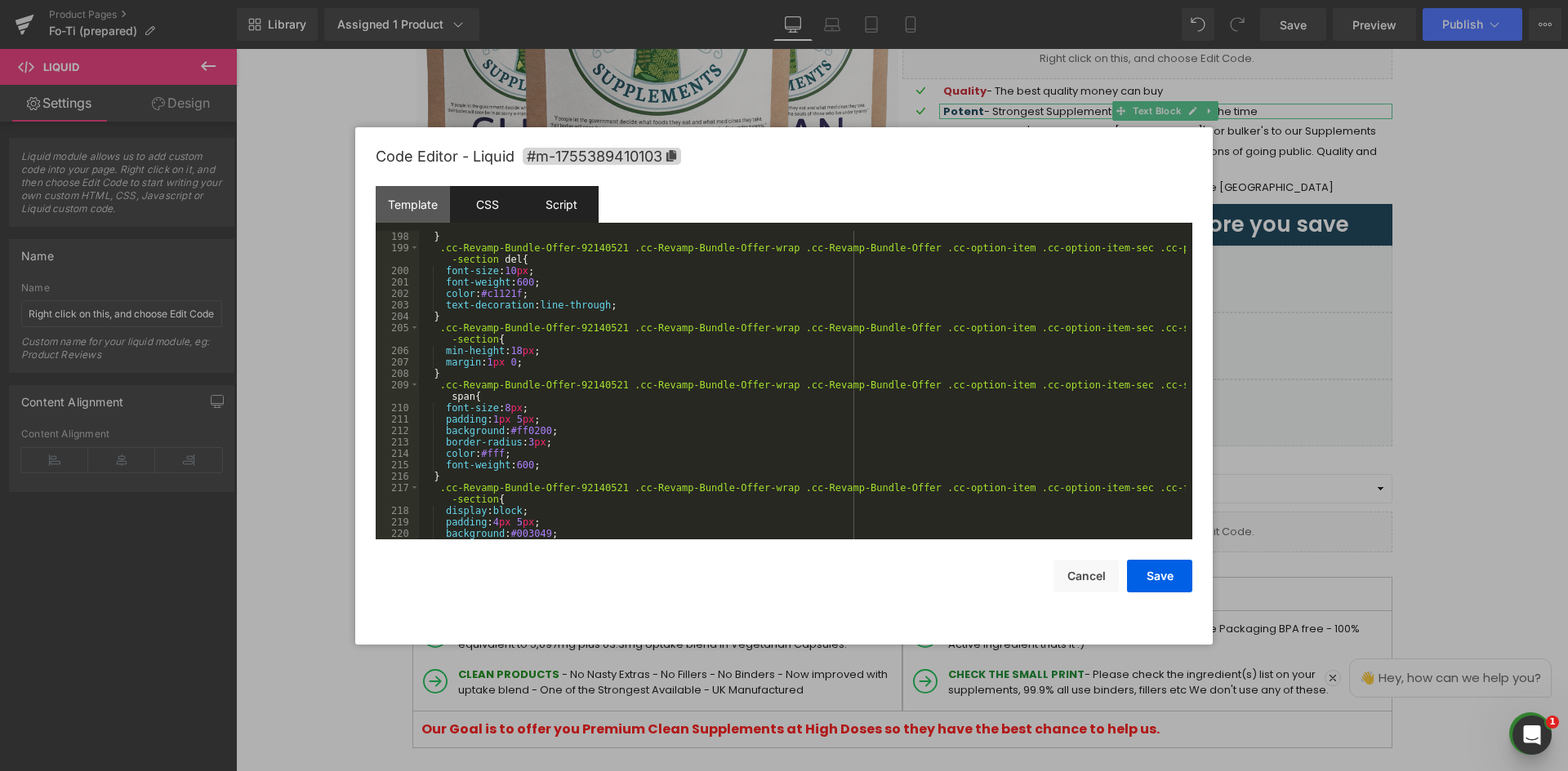
click at [571, 198] on div "Script" at bounding box center [561, 204] width 74 height 37
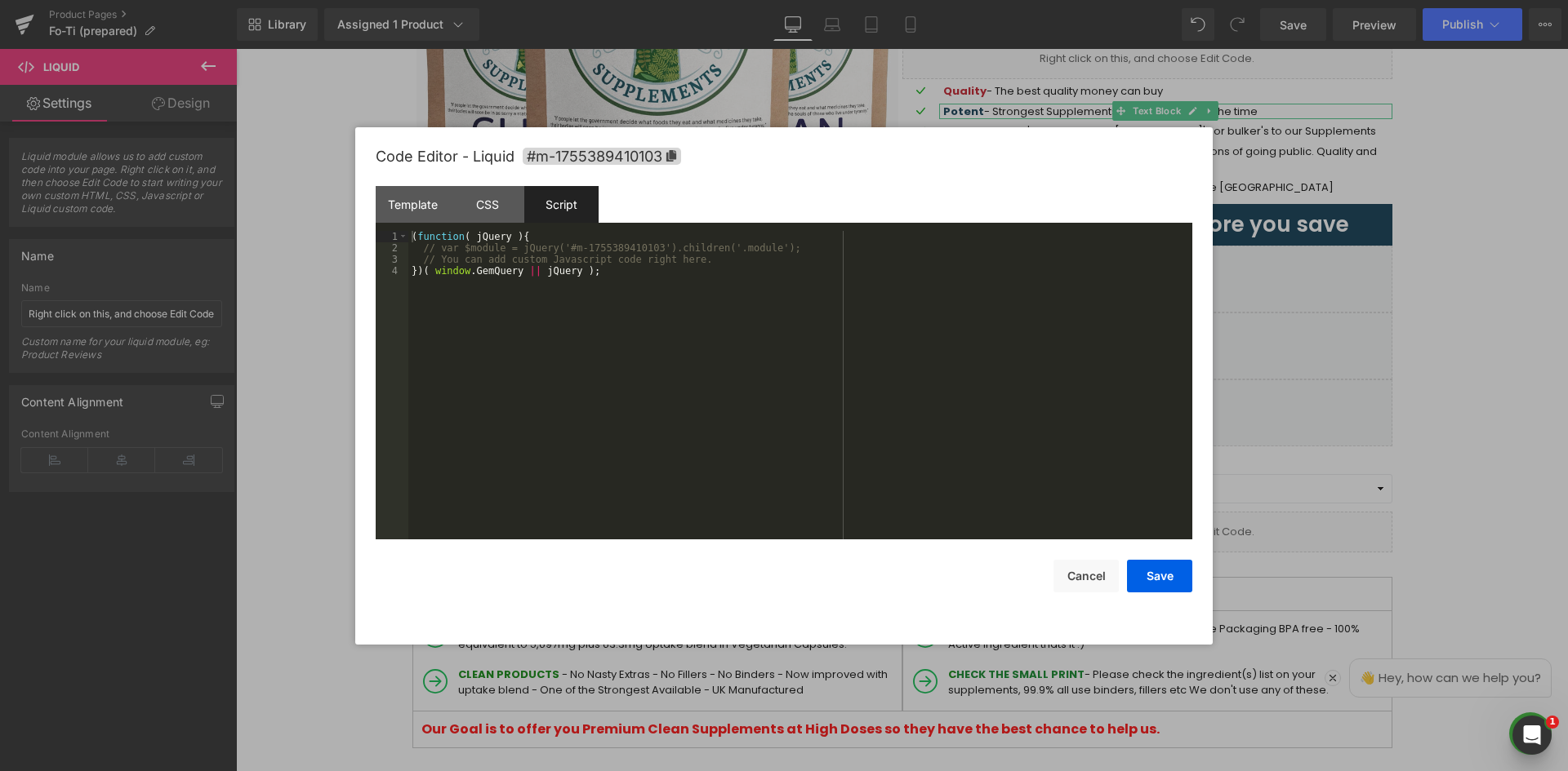
click at [554, 301] on div "( function ( jQuery ) { // var $module = jQuery('#m-1755389410103').children('.…" at bounding box center [801, 397] width 784 height 332
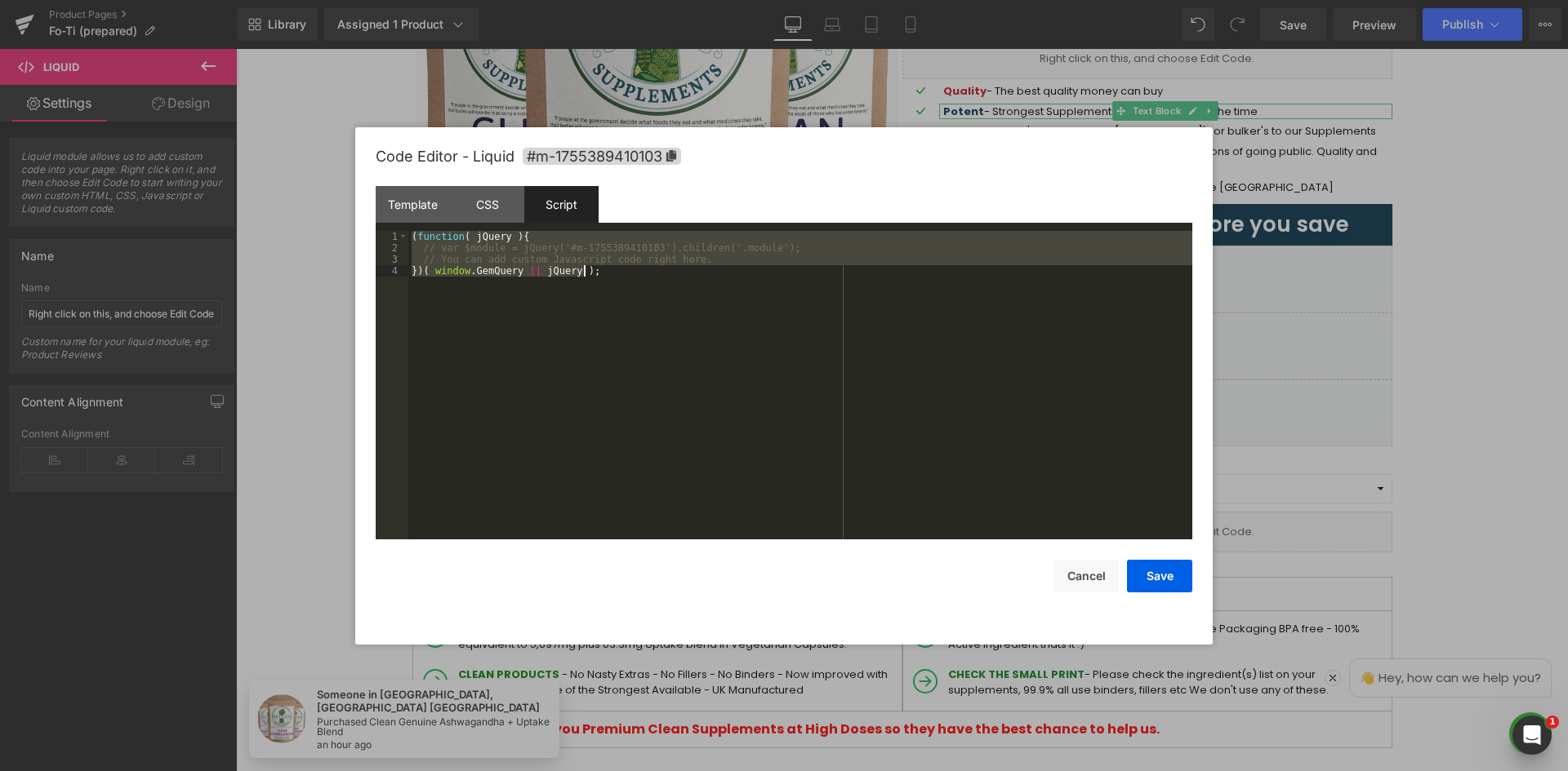
scroll to position [8455, 0]
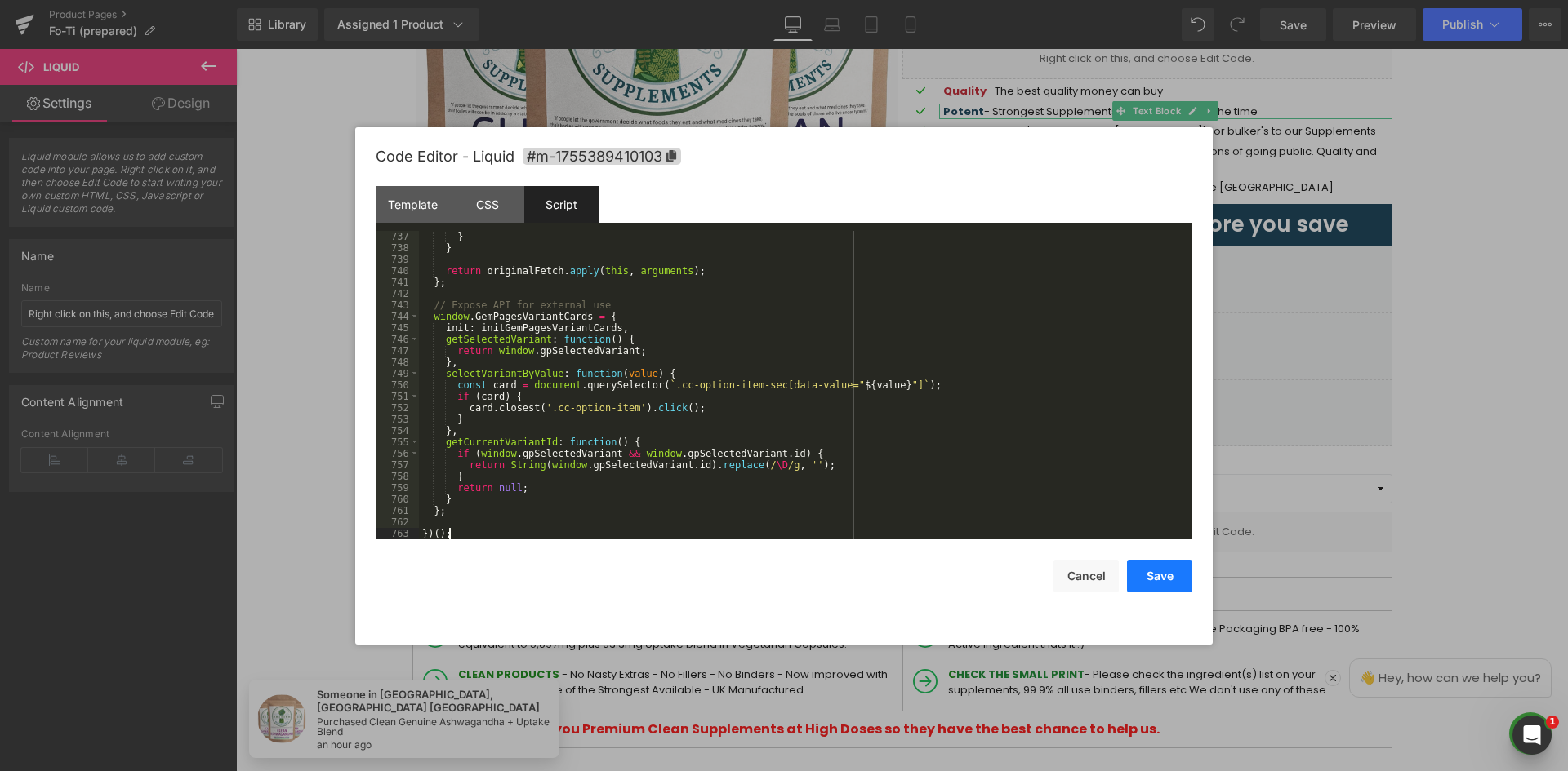
click at [1169, 584] on button "Save" at bounding box center [1158, 577] width 65 height 33
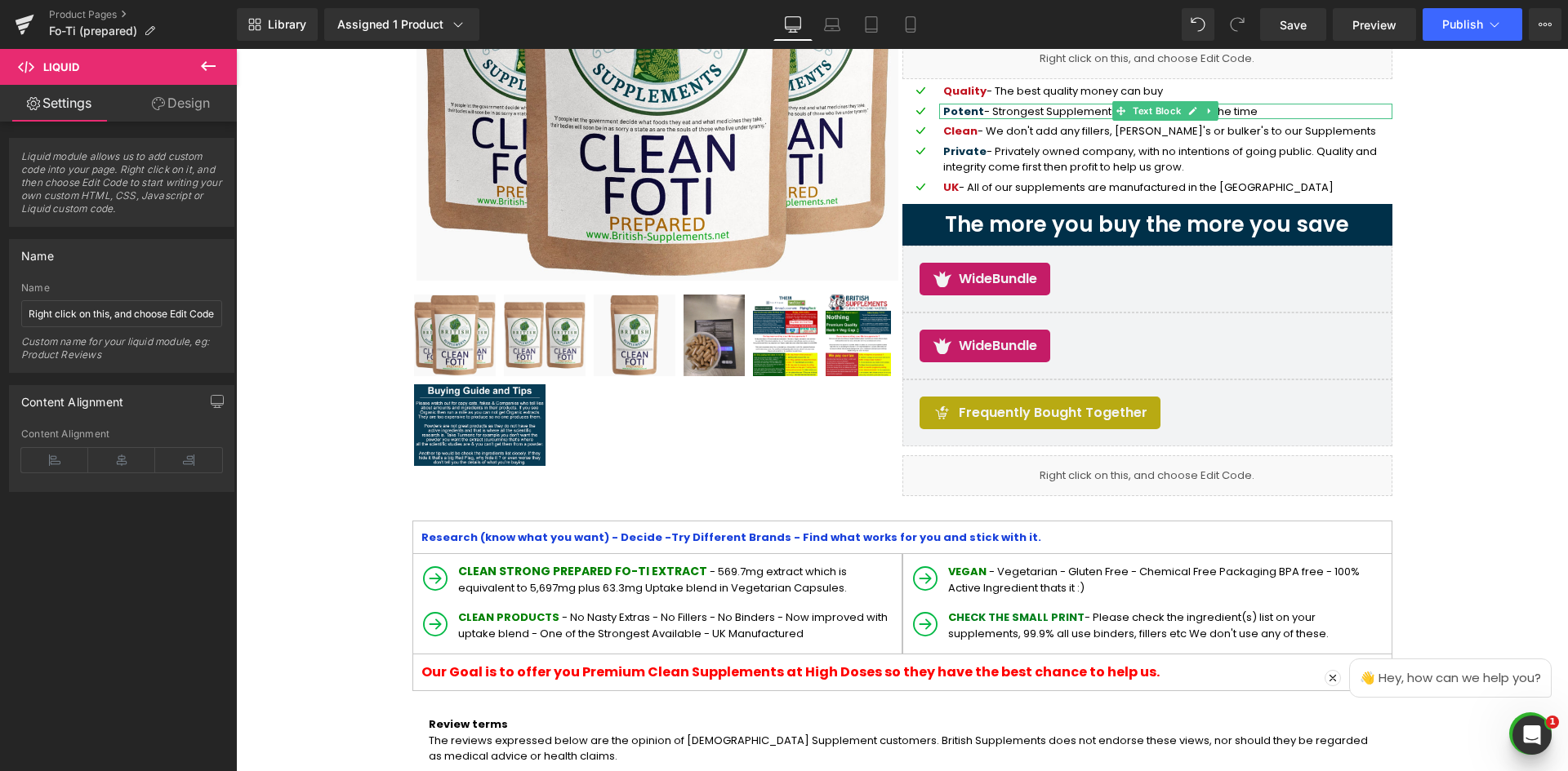
click at [221, 63] on button at bounding box center [208, 66] width 57 height 36
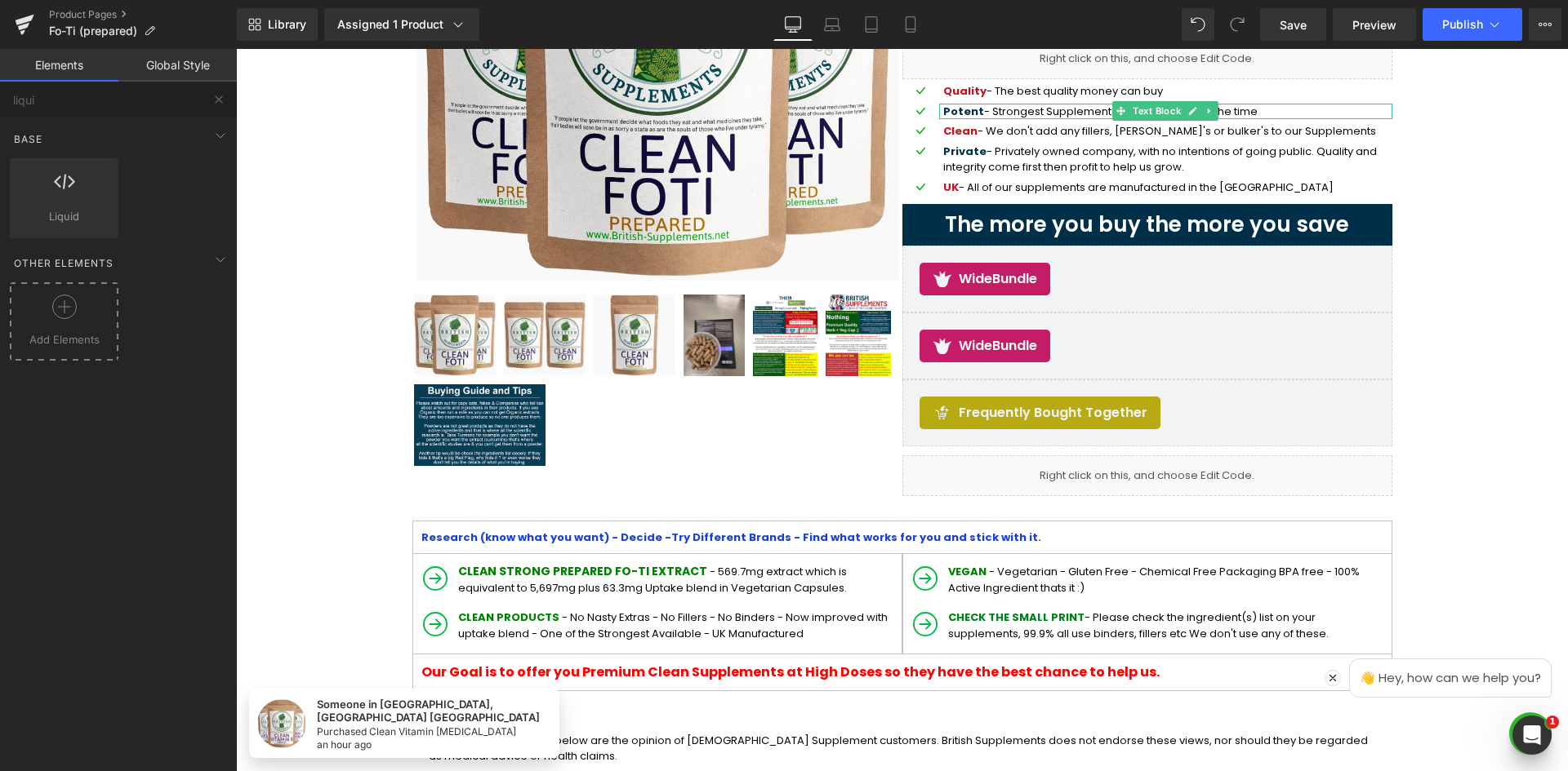
click at [70, 307] on icon at bounding box center [64, 306] width 24 height 24
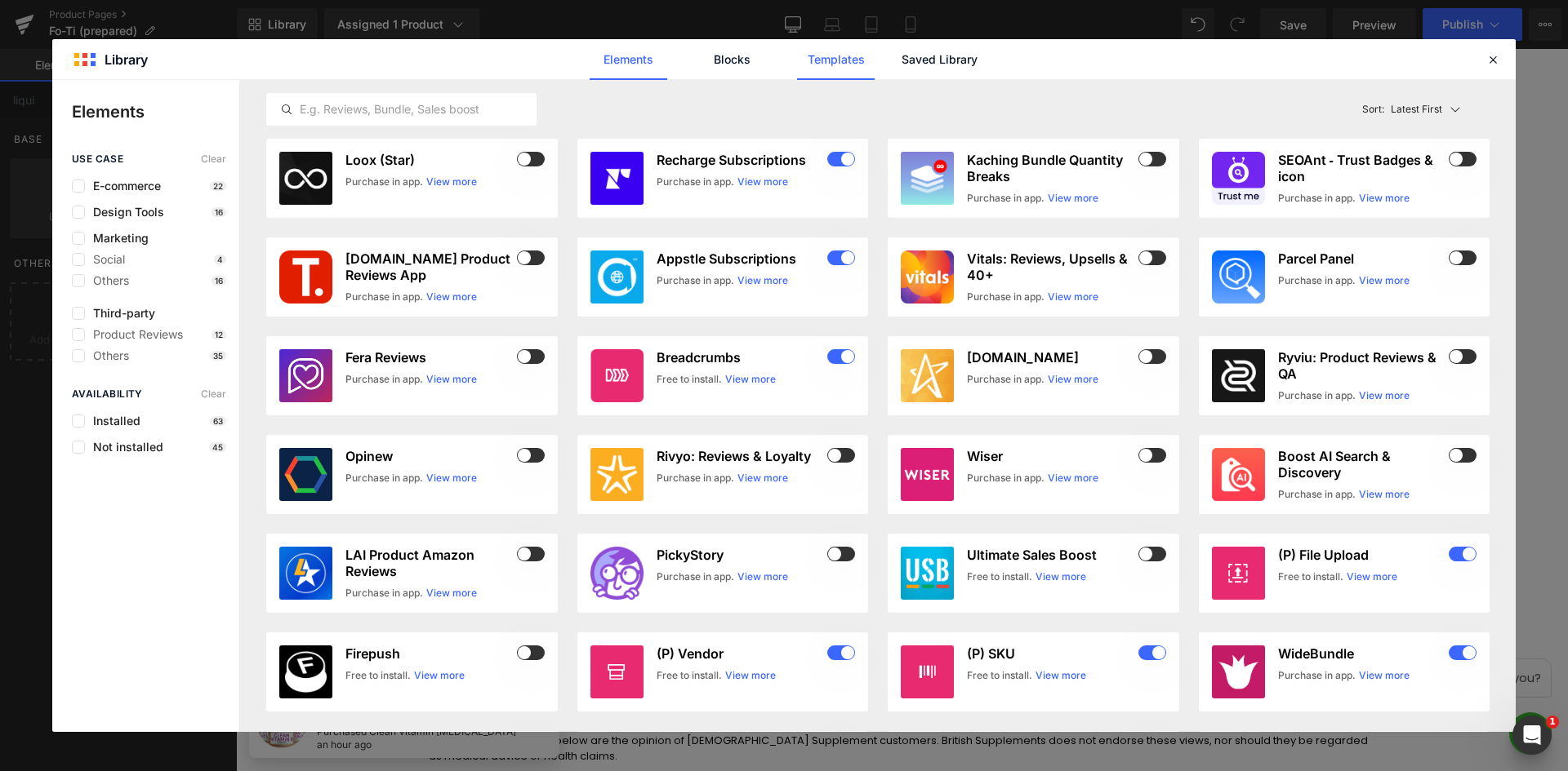
click at [832, 55] on link "Templates" at bounding box center [836, 59] width 78 height 41
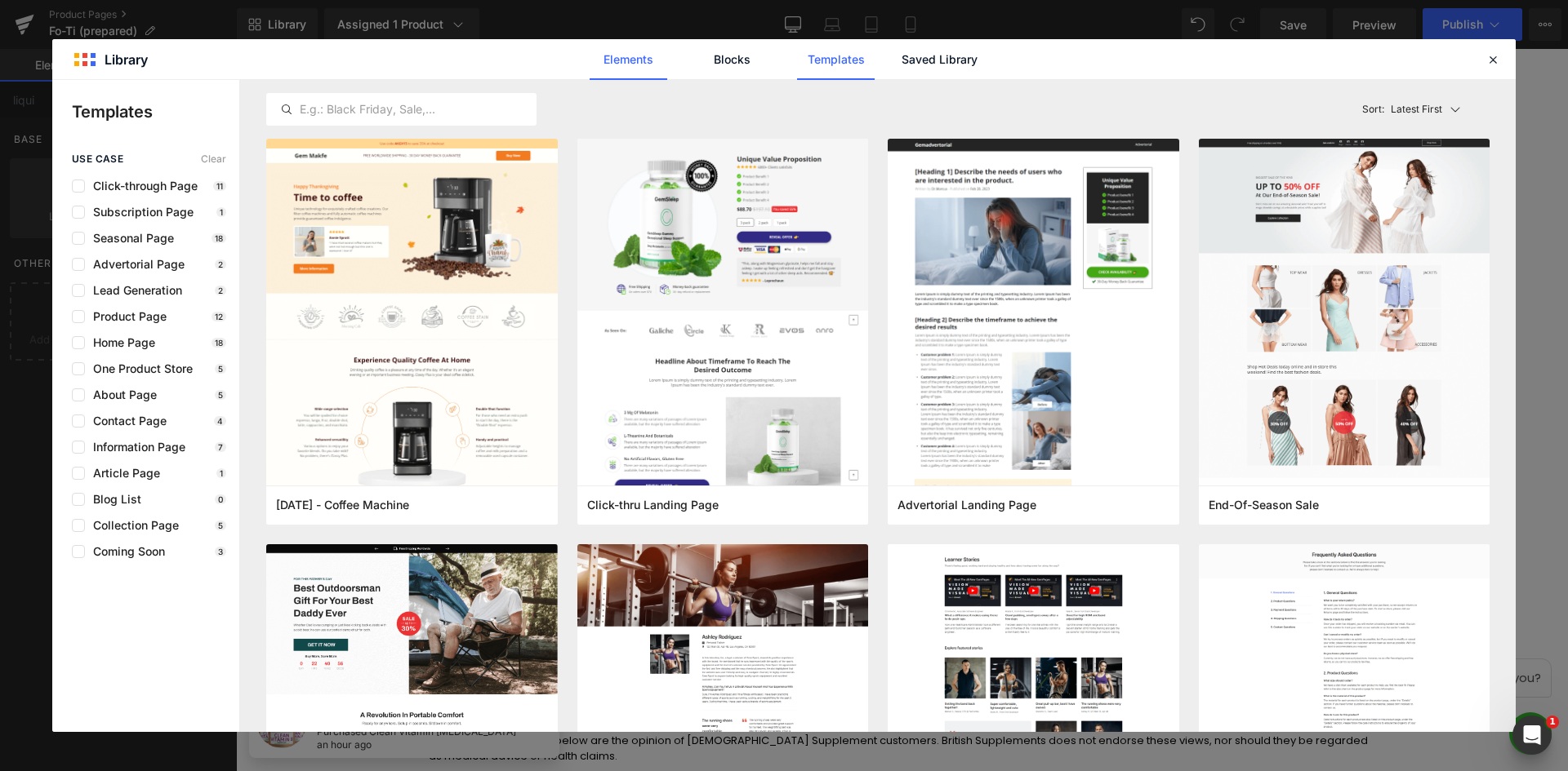
click at [797, 61] on link "Elements" at bounding box center [836, 59] width 78 height 41
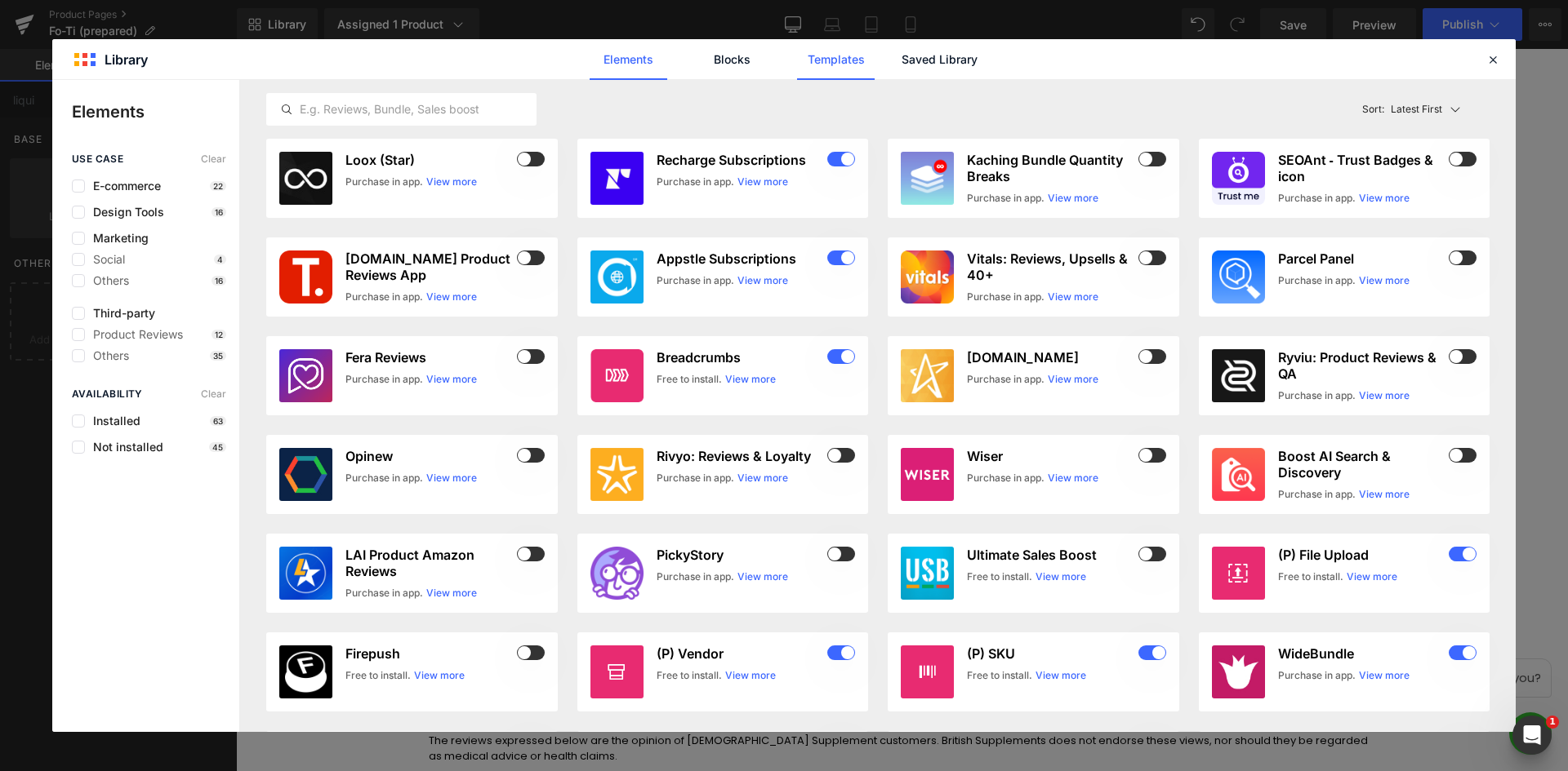
click at [852, 56] on link "Templates" at bounding box center [836, 59] width 78 height 41
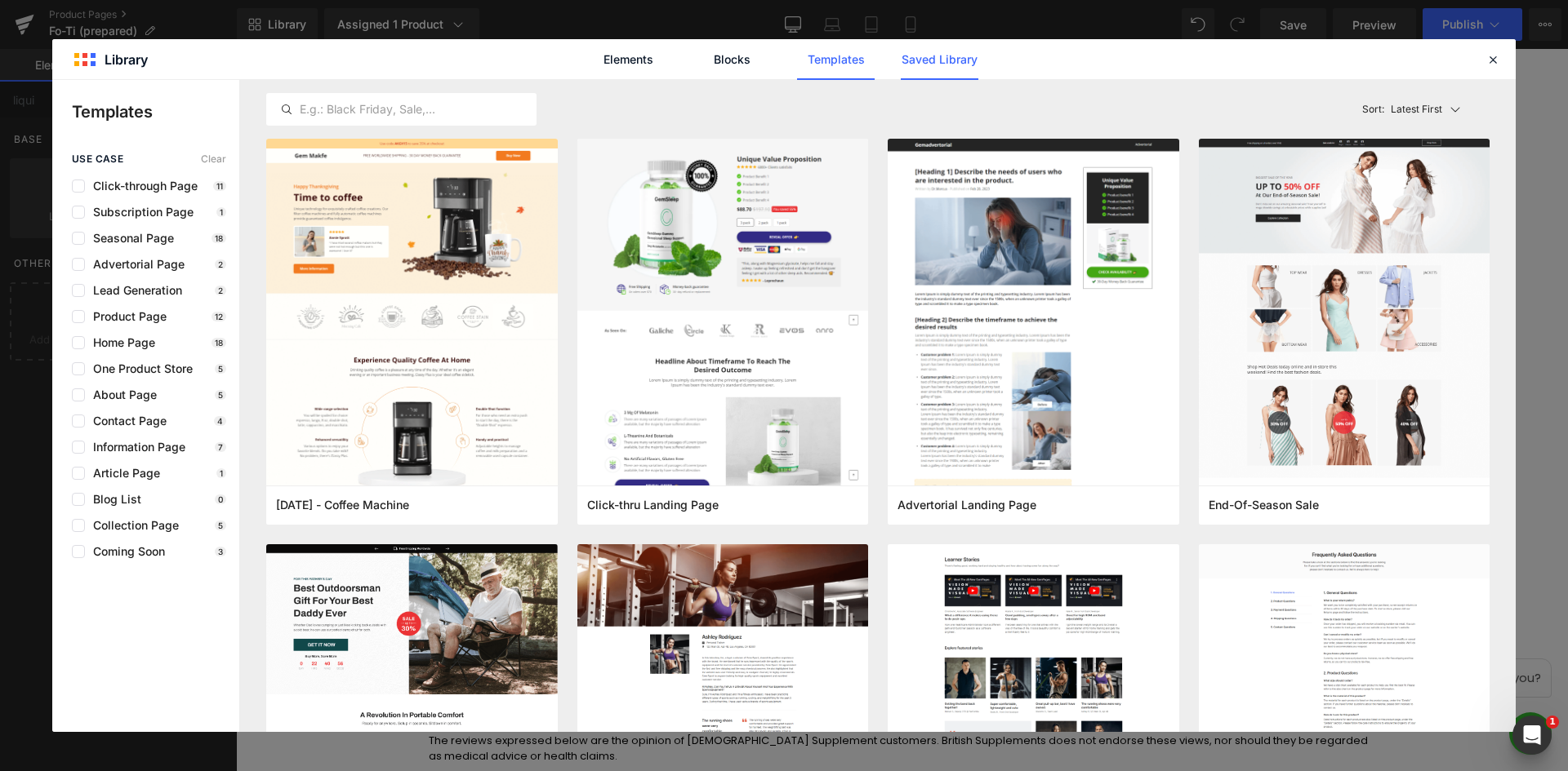
click at [963, 53] on link "Saved Library" at bounding box center [940, 59] width 78 height 41
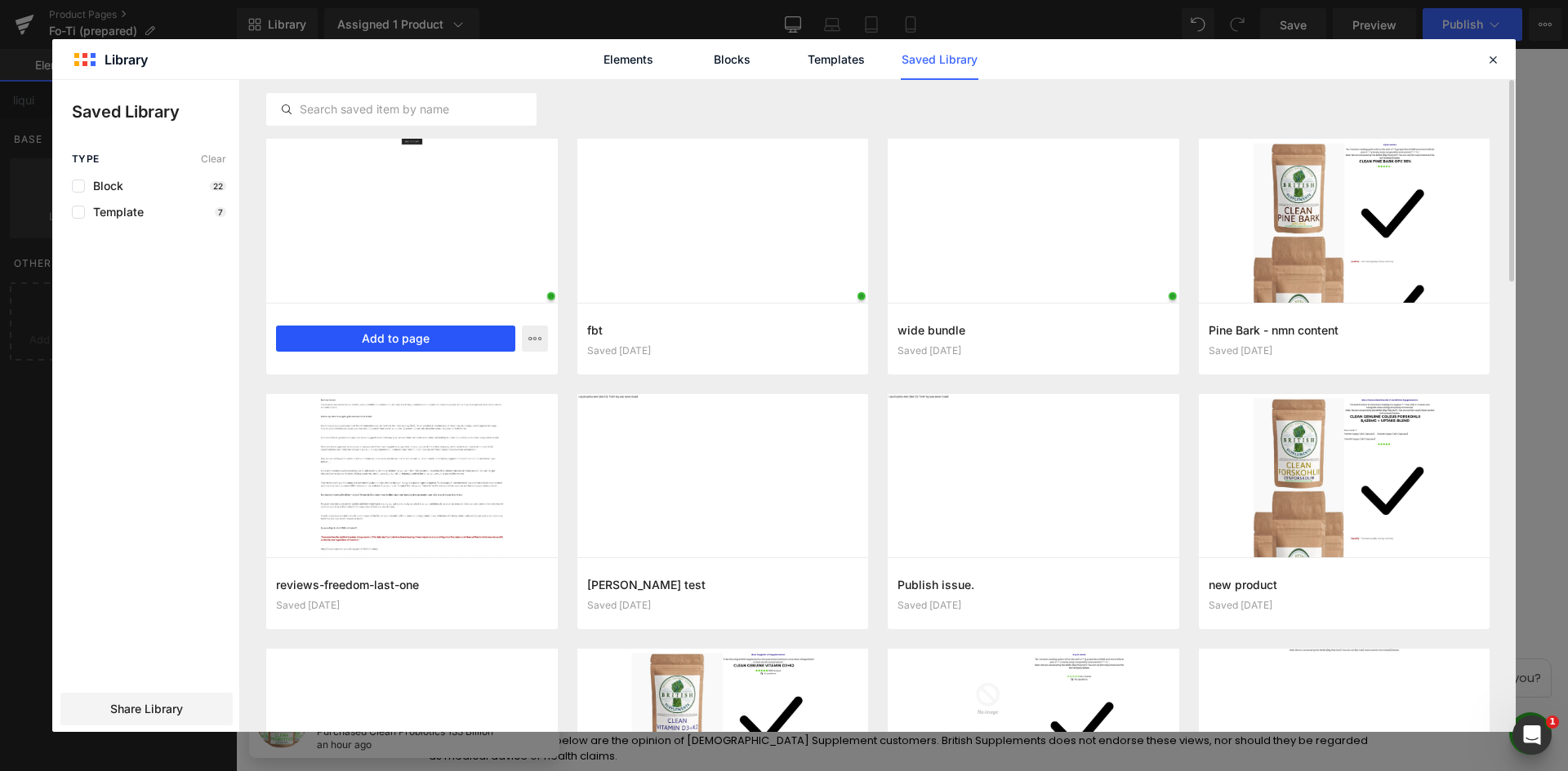
click at [432, 347] on button "Add to page" at bounding box center [396, 338] width 239 height 26
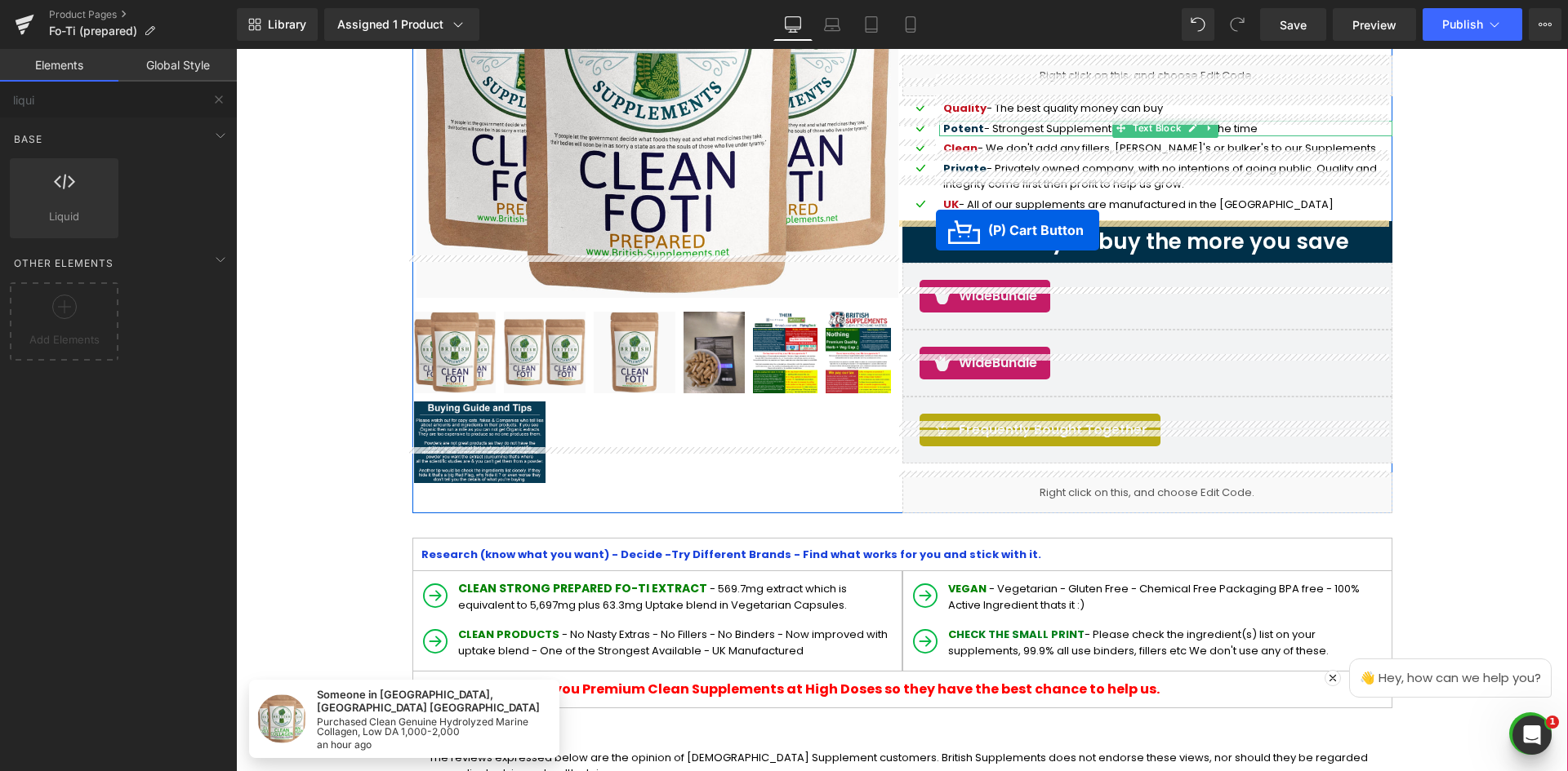
scroll to position [189, 0]
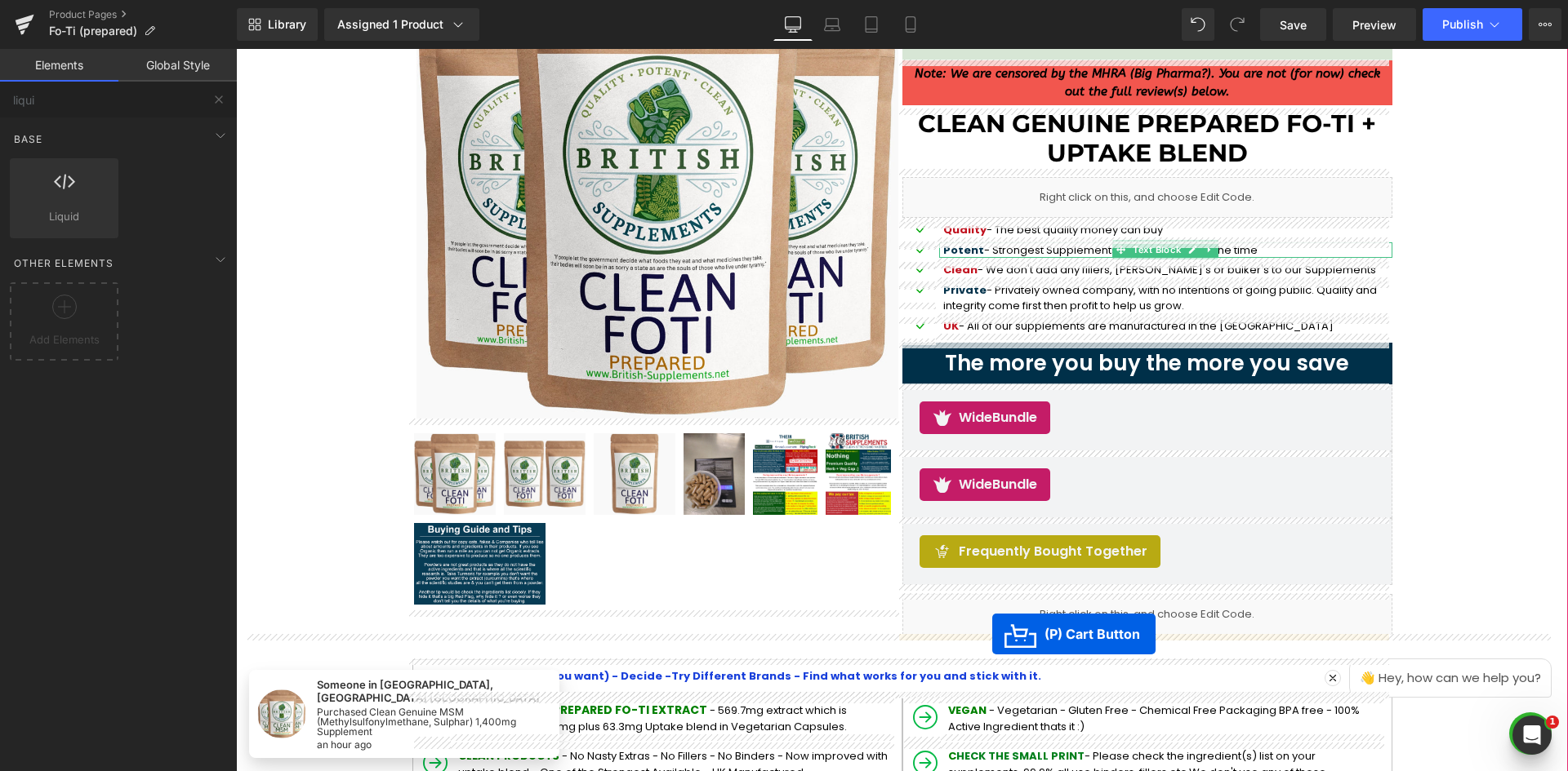
drag, startPoint x: 841, startPoint y: 279, endPoint x: 992, endPoint y: 634, distance: 385.8
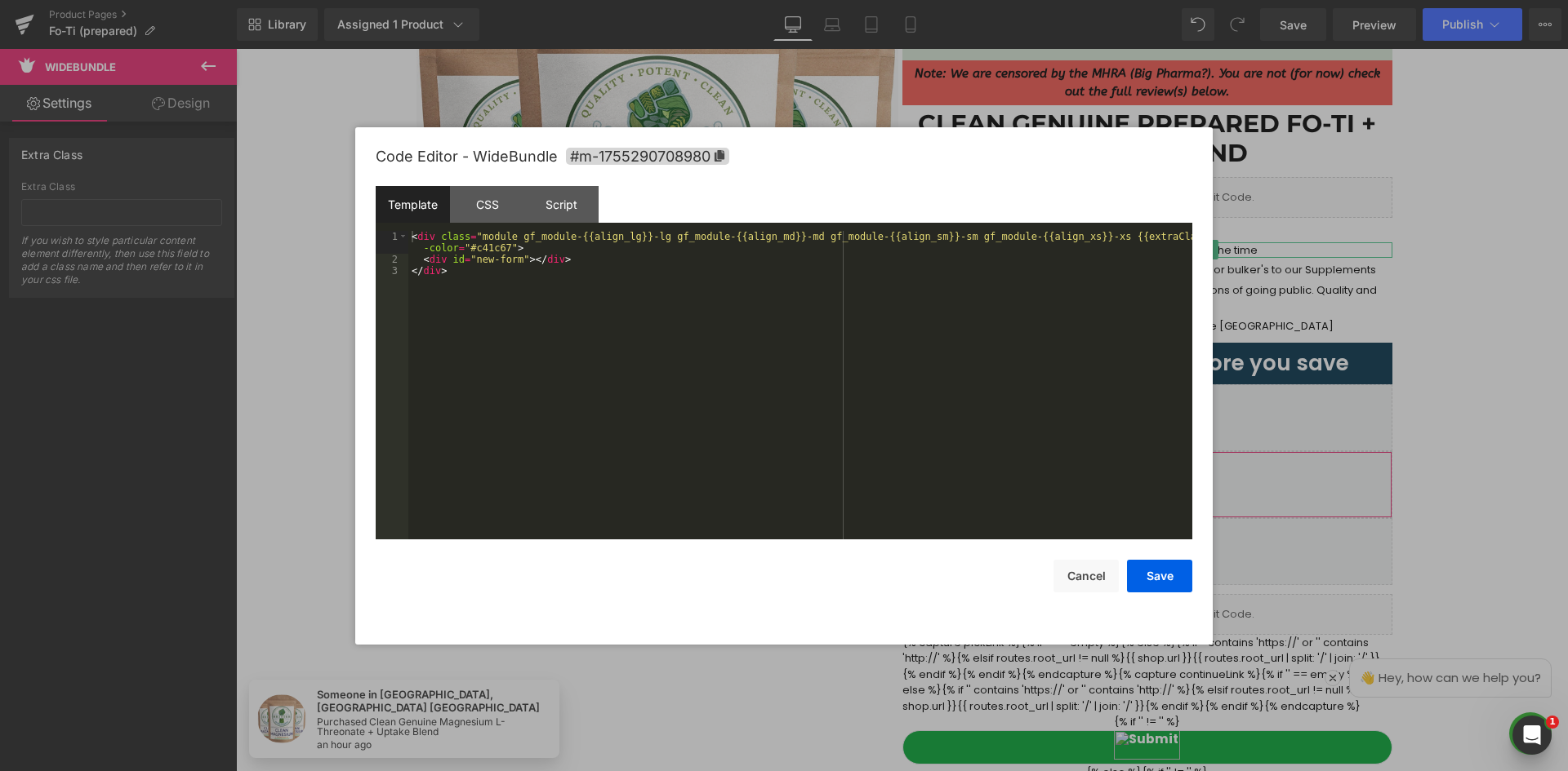
click at [1219, 547] on body "(P) Cart Button You are previewing how the will restyle your page. You can not …" at bounding box center [784, 385] width 1568 height 771
click at [490, 221] on div "CSS" at bounding box center [487, 204] width 74 height 37
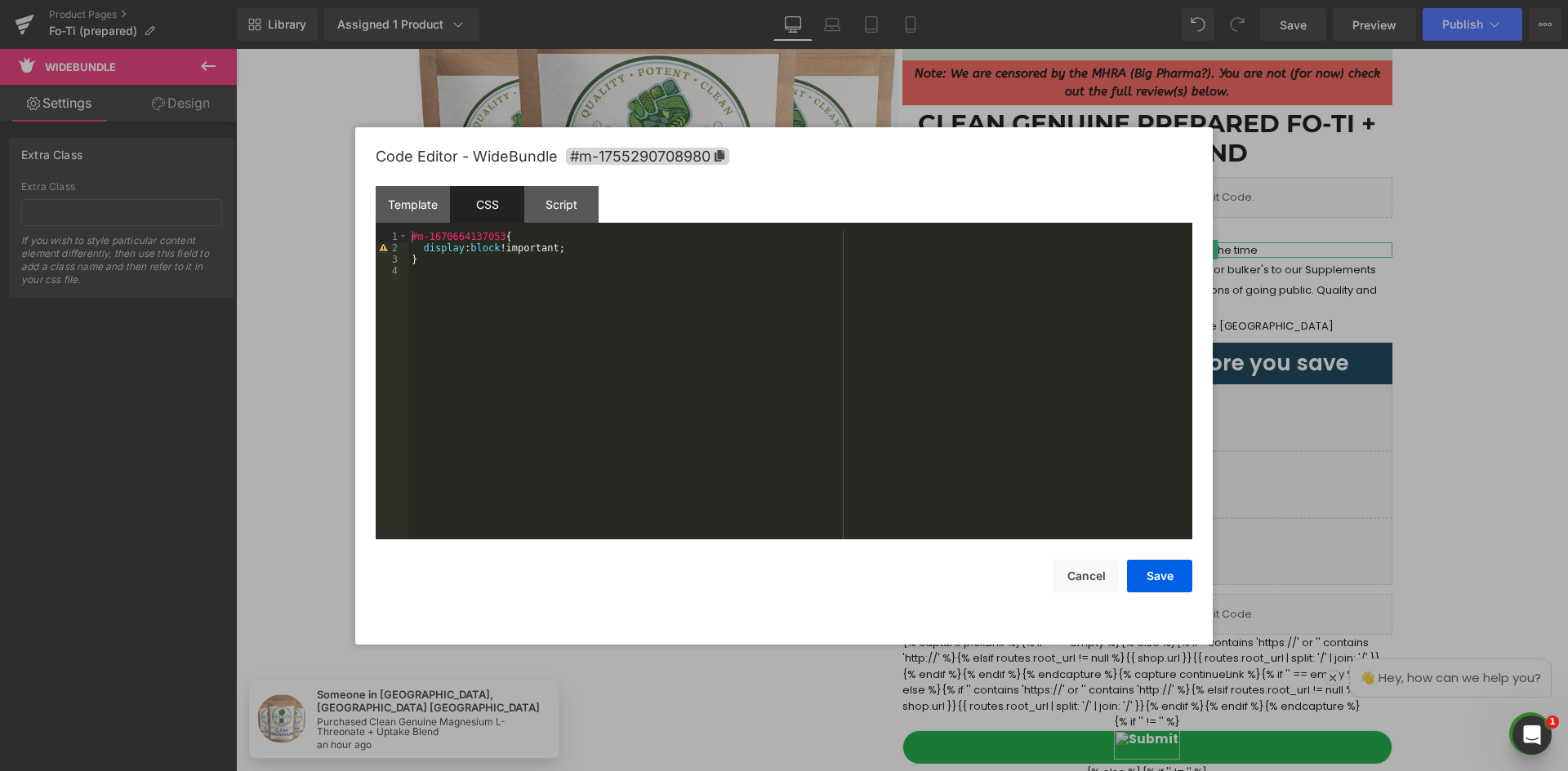
click at [491, 251] on div "#m-1670664137053 { display : block !important; }" at bounding box center [801, 397] width 784 height 332
click at [1176, 573] on button "Save" at bounding box center [1158, 577] width 65 height 33
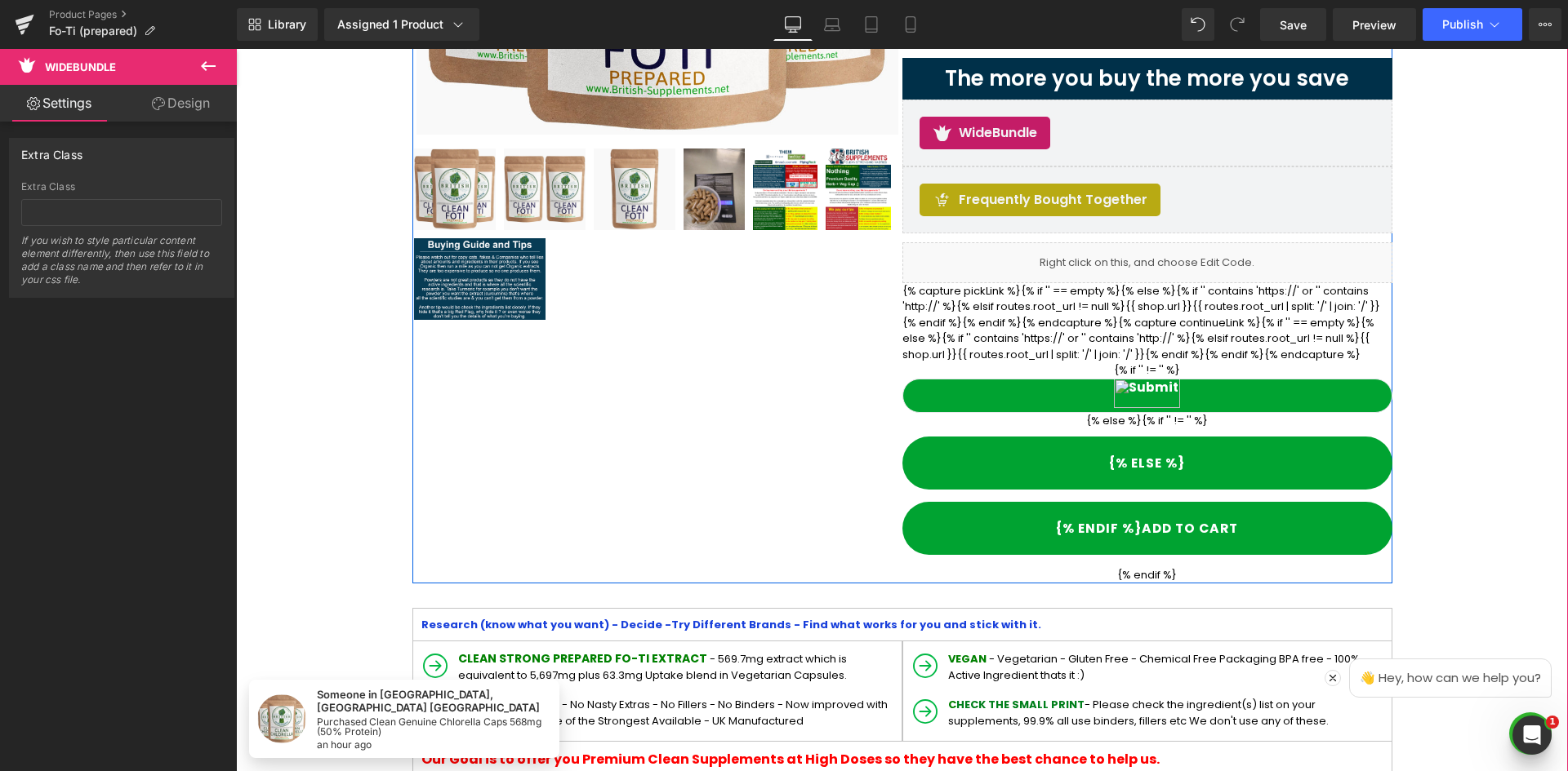
scroll to position [352, 0]
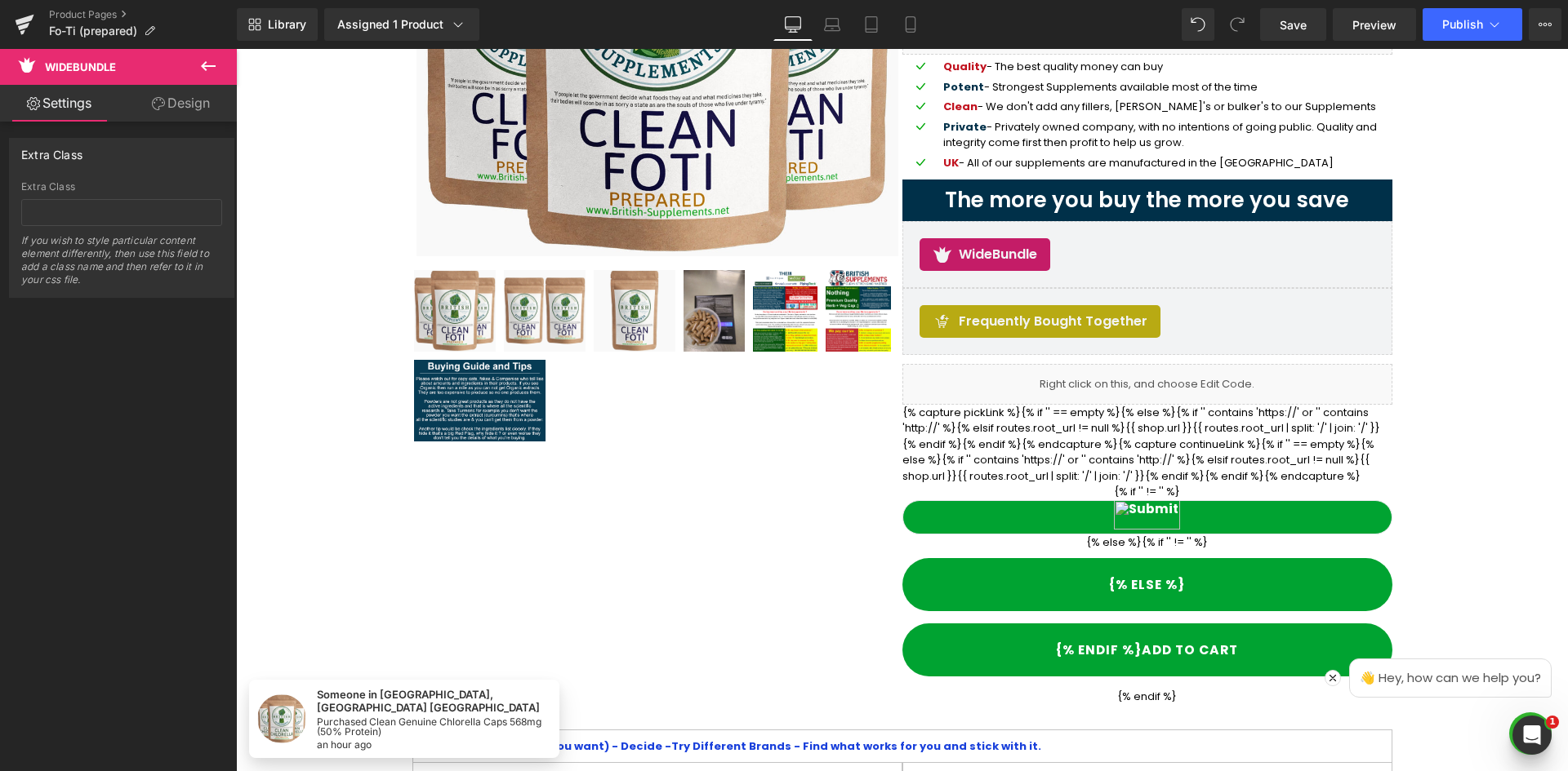
drag, startPoint x: 1431, startPoint y: 43, endPoint x: 1189, endPoint y: 7, distance: 244.7
click at [1430, 43] on div "Library Assigned 1 Product Product Preview Clean Genuine Prepared Fo-Ti + Uptak…" at bounding box center [902, 24] width 1331 height 49
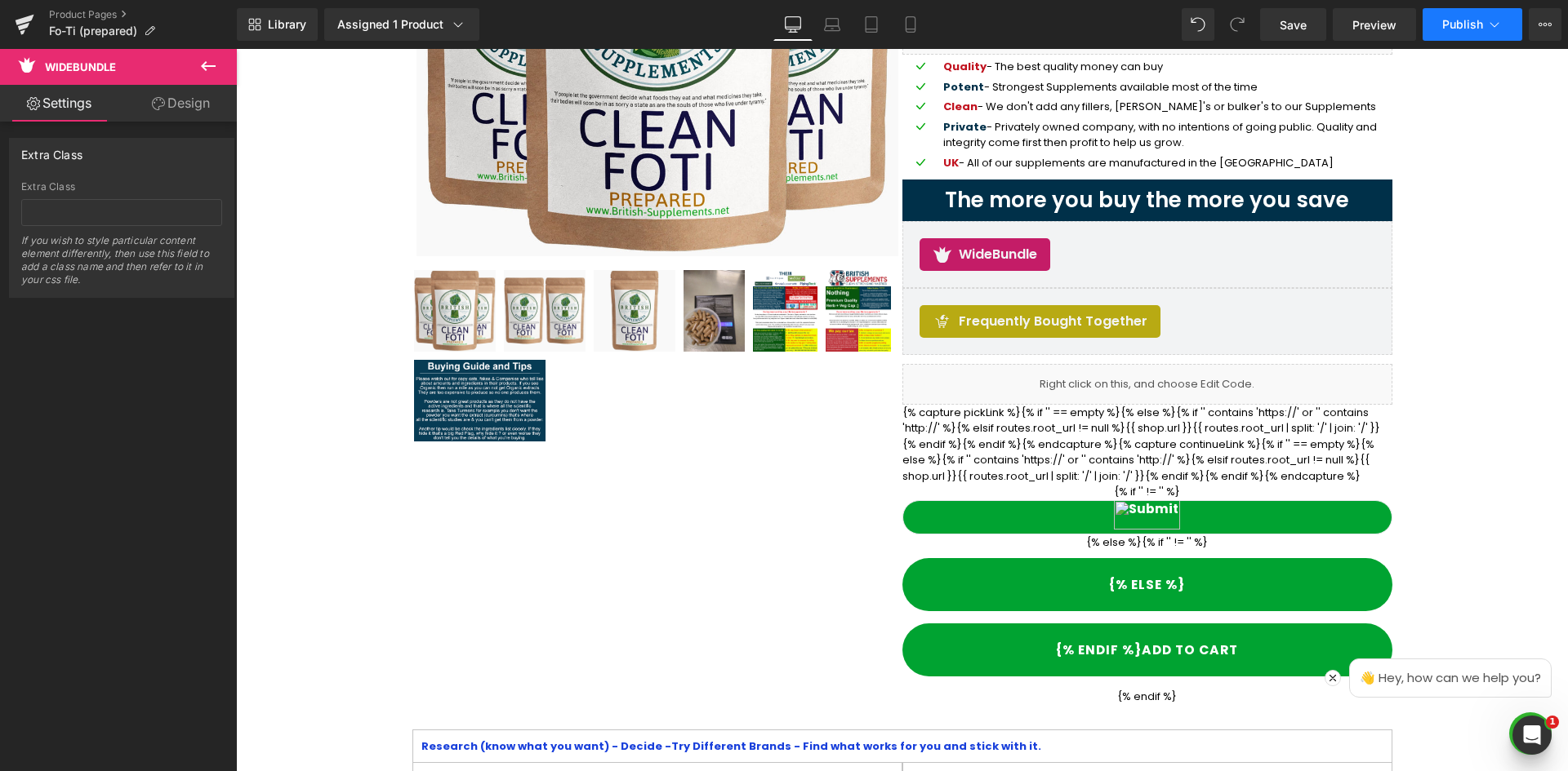
click at [1466, 18] on span "Publish" at bounding box center [1462, 23] width 41 height 13
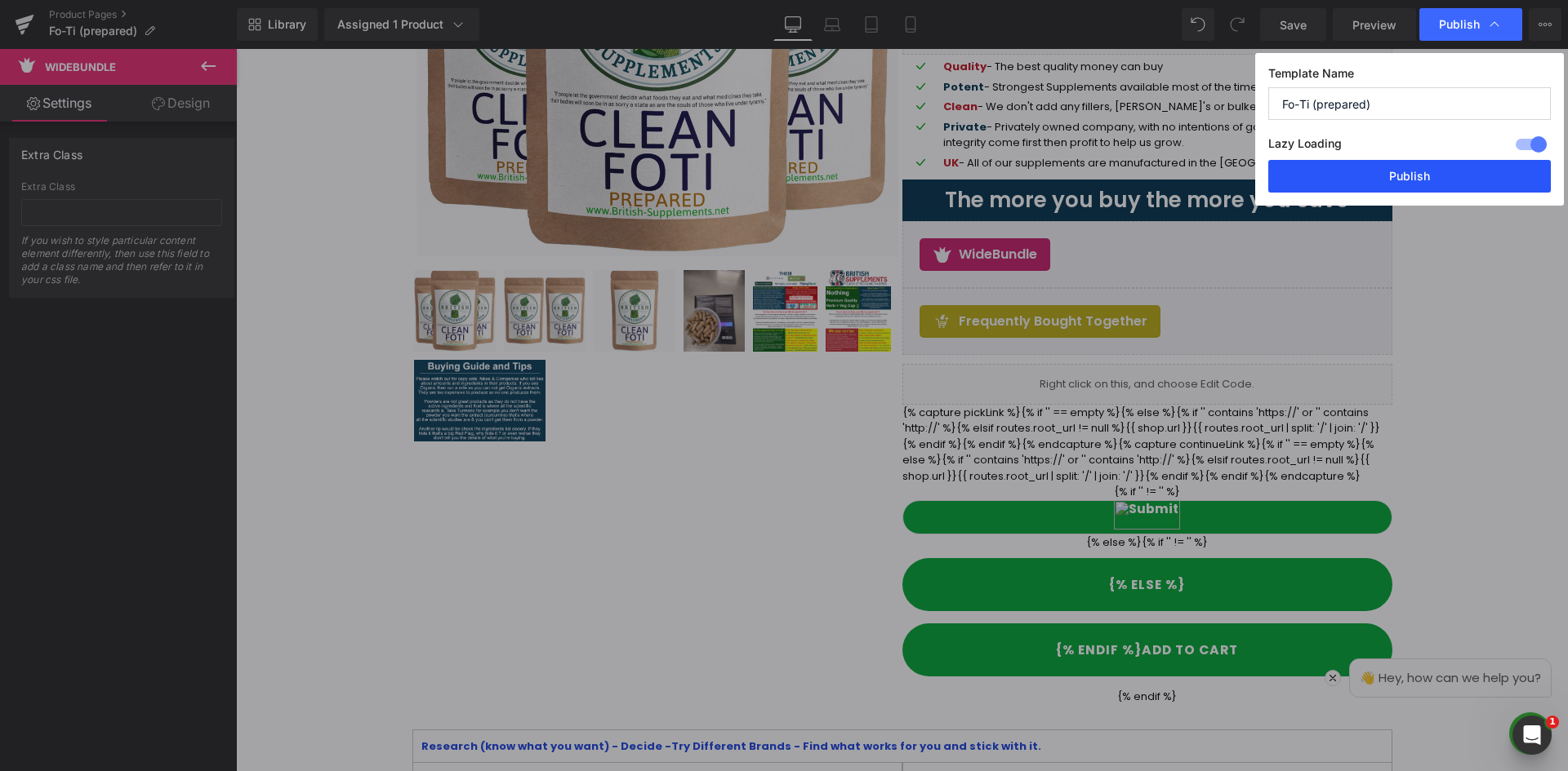
click at [1477, 178] on button "Publish" at bounding box center [1409, 177] width 282 height 33
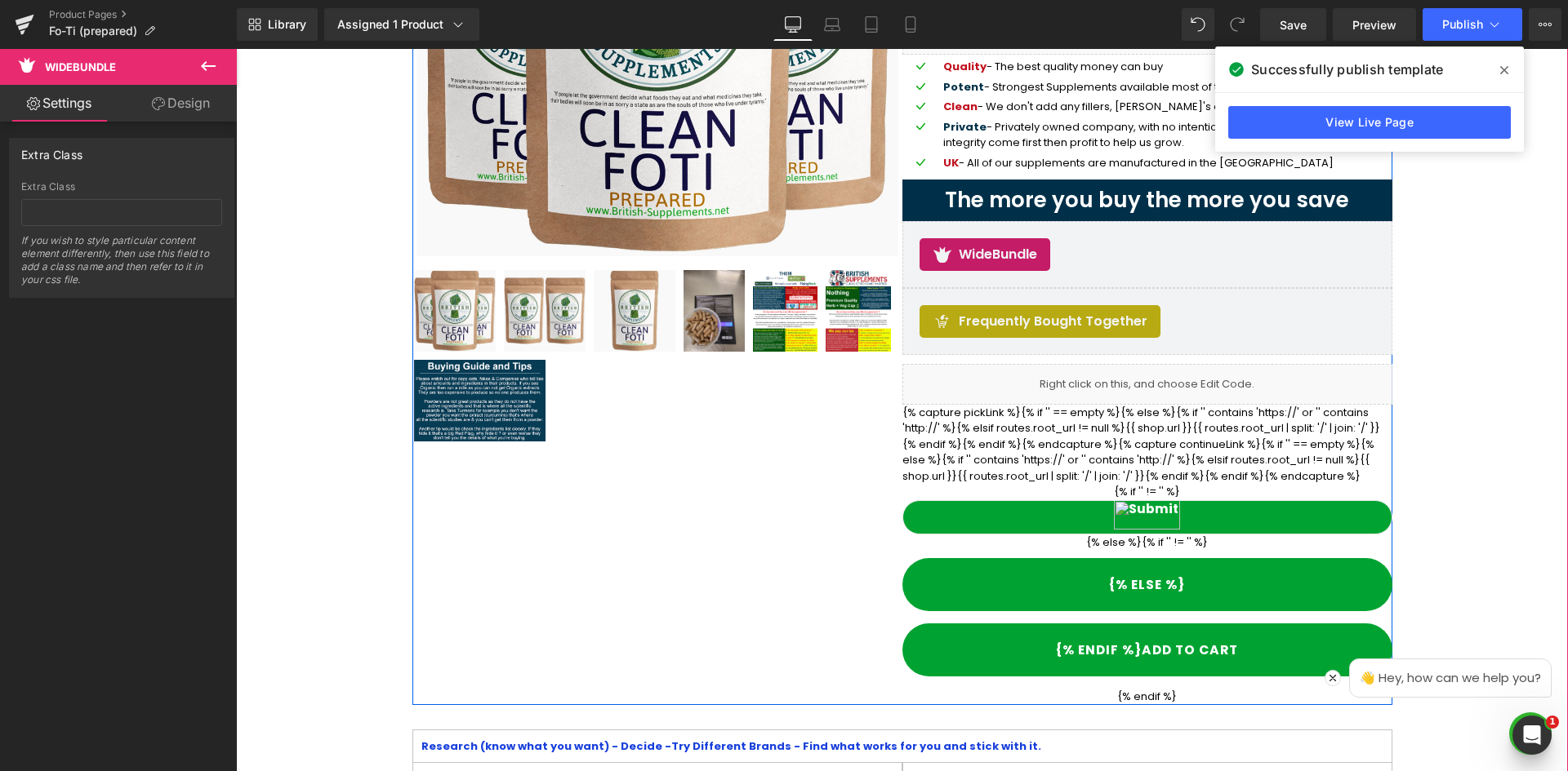
click at [691, 506] on div "Sale Off (P) Image" at bounding box center [902, 239] width 980 height 930
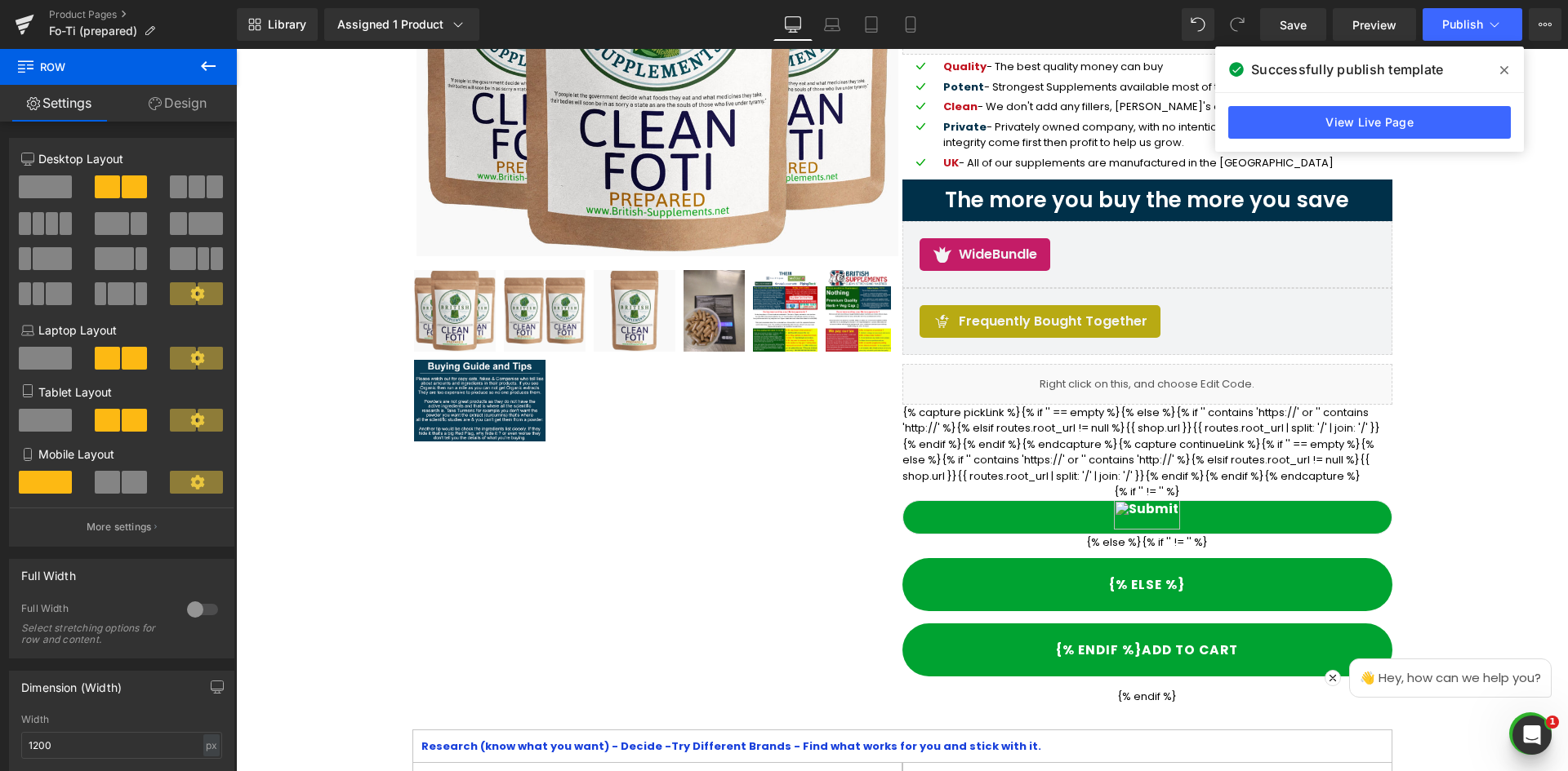
click at [1506, 72] on icon at bounding box center [1504, 70] width 8 height 8
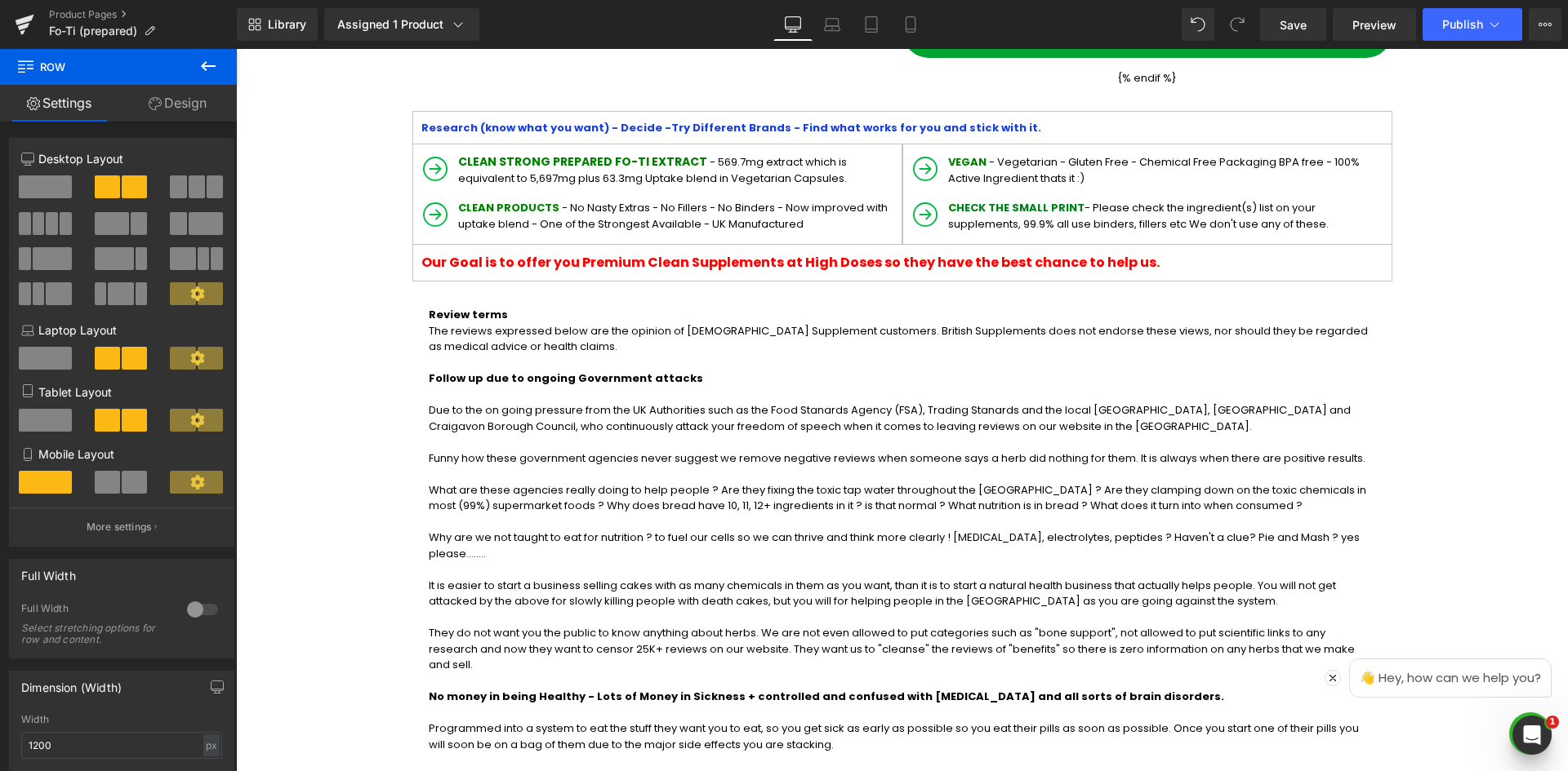
scroll to position [412, 0]
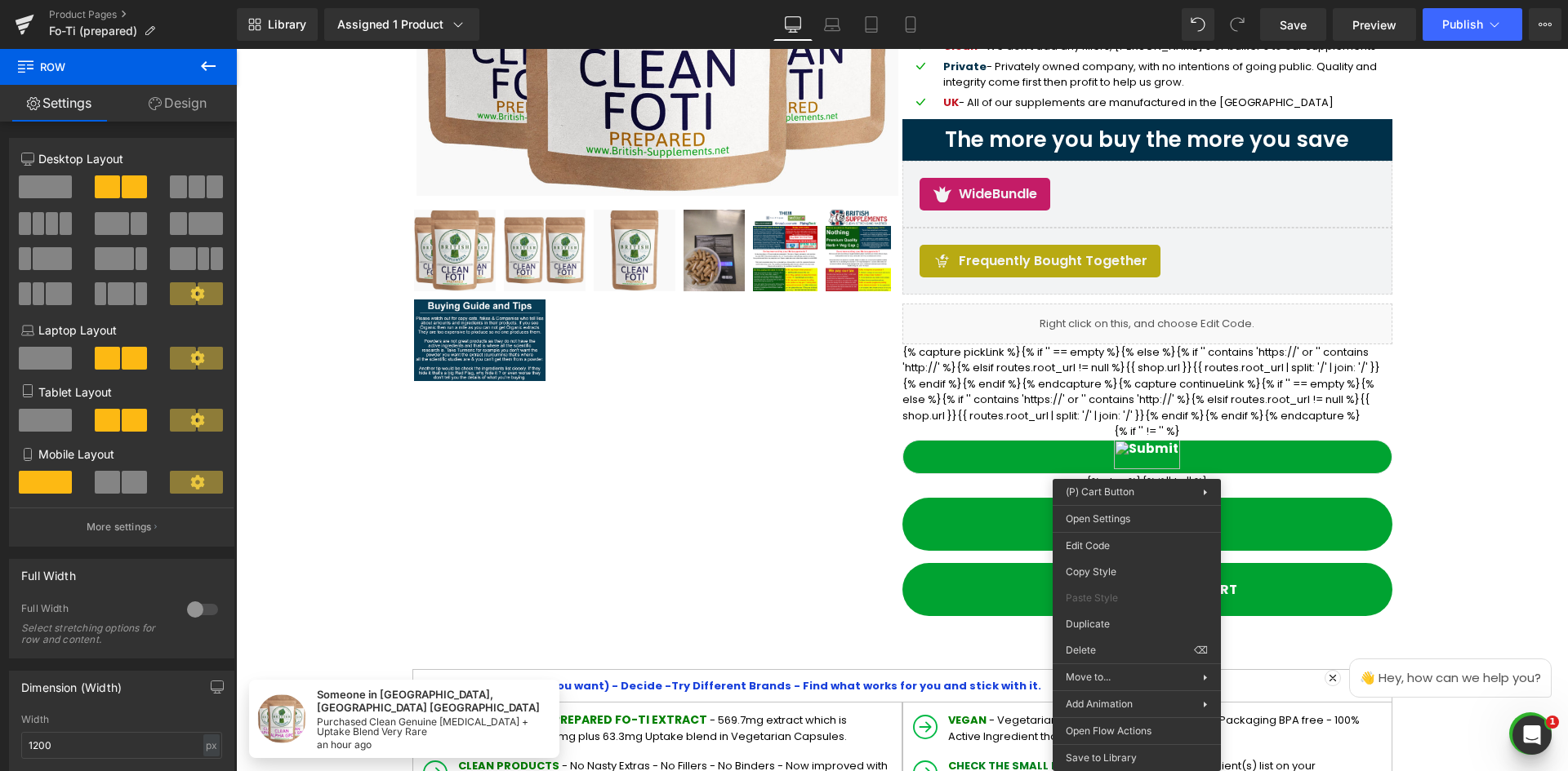
drag, startPoint x: 1333, startPoint y: 699, endPoint x: 1095, endPoint y: 648, distance: 243.4
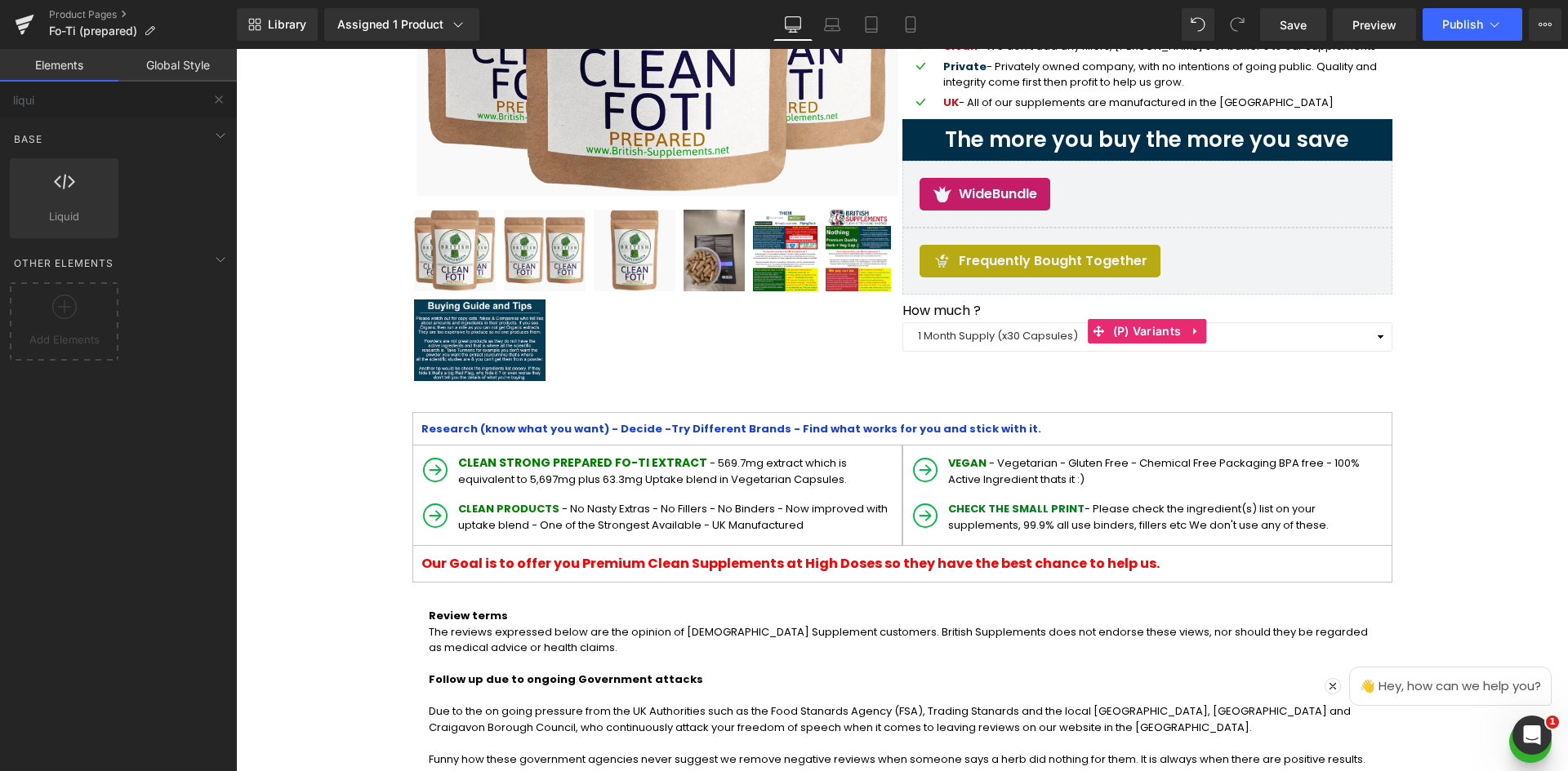
drag, startPoint x: 1316, startPoint y: 565, endPoint x: 1082, endPoint y: 515, distance: 239.3
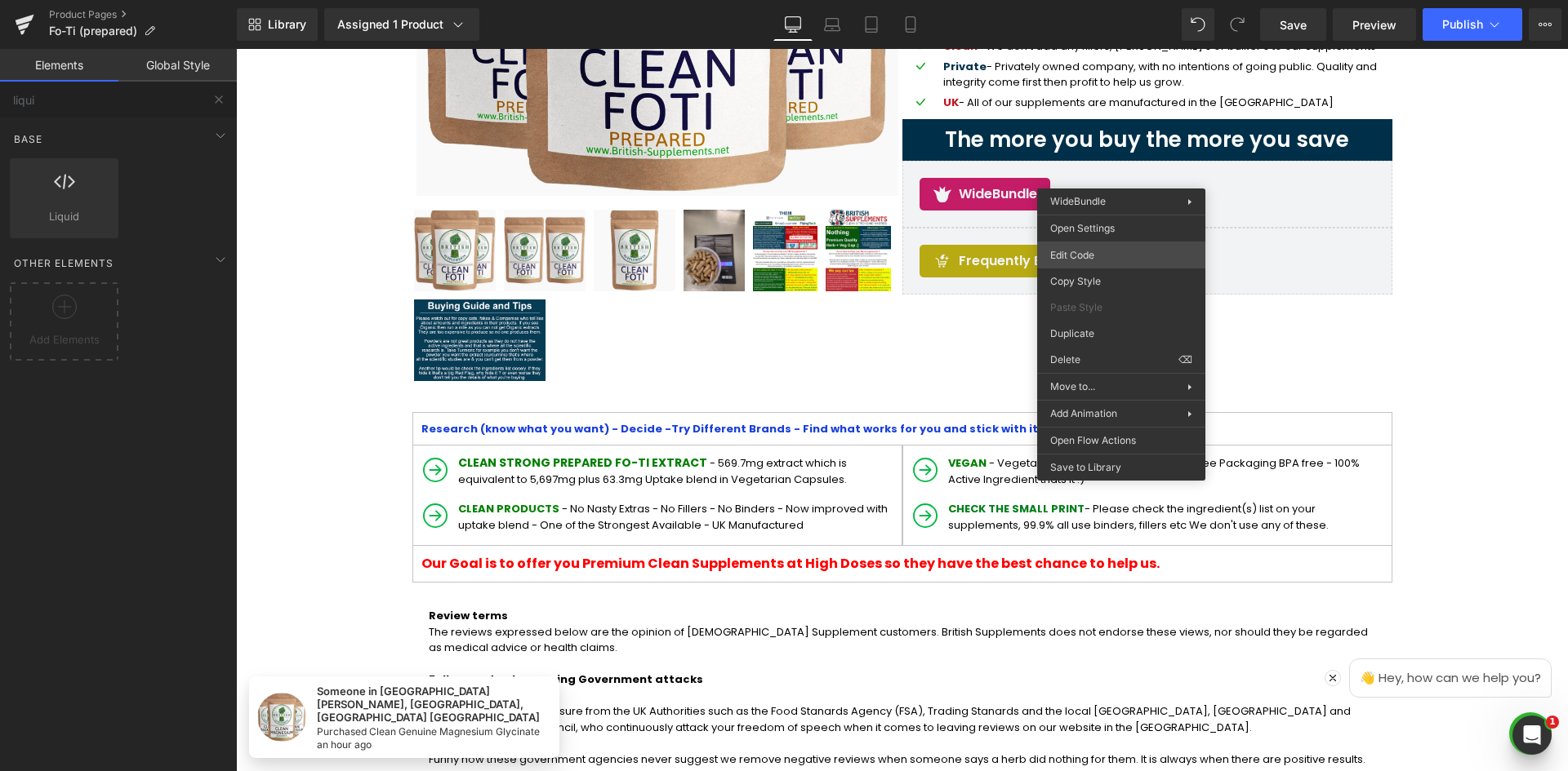
click at [1096, 0] on div "(P) Cart Button You are previewing how the will restyle your page. You can not …" at bounding box center [784, 0] width 1568 height 0
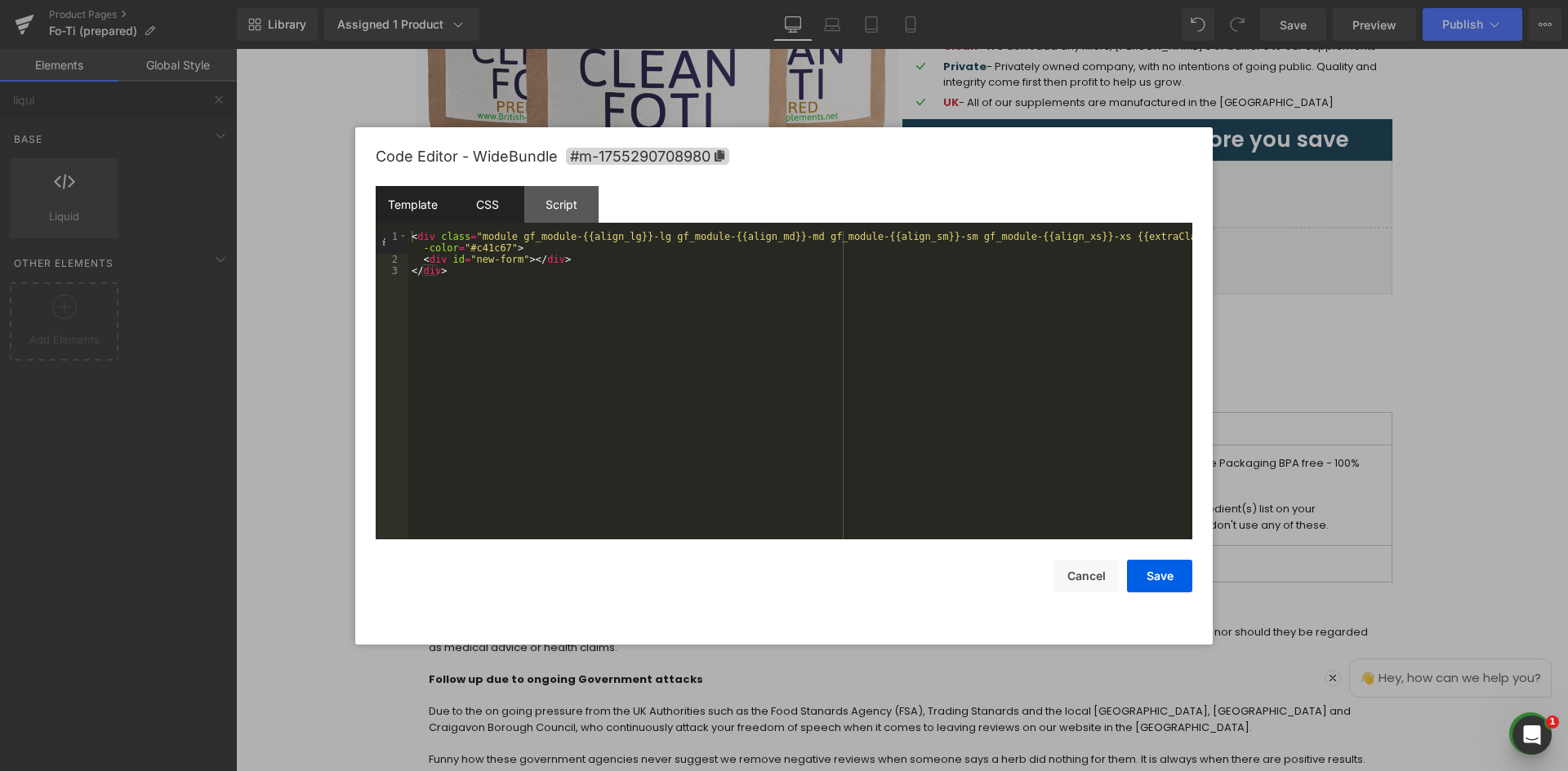
click at [472, 207] on div "CSS" at bounding box center [487, 204] width 74 height 37
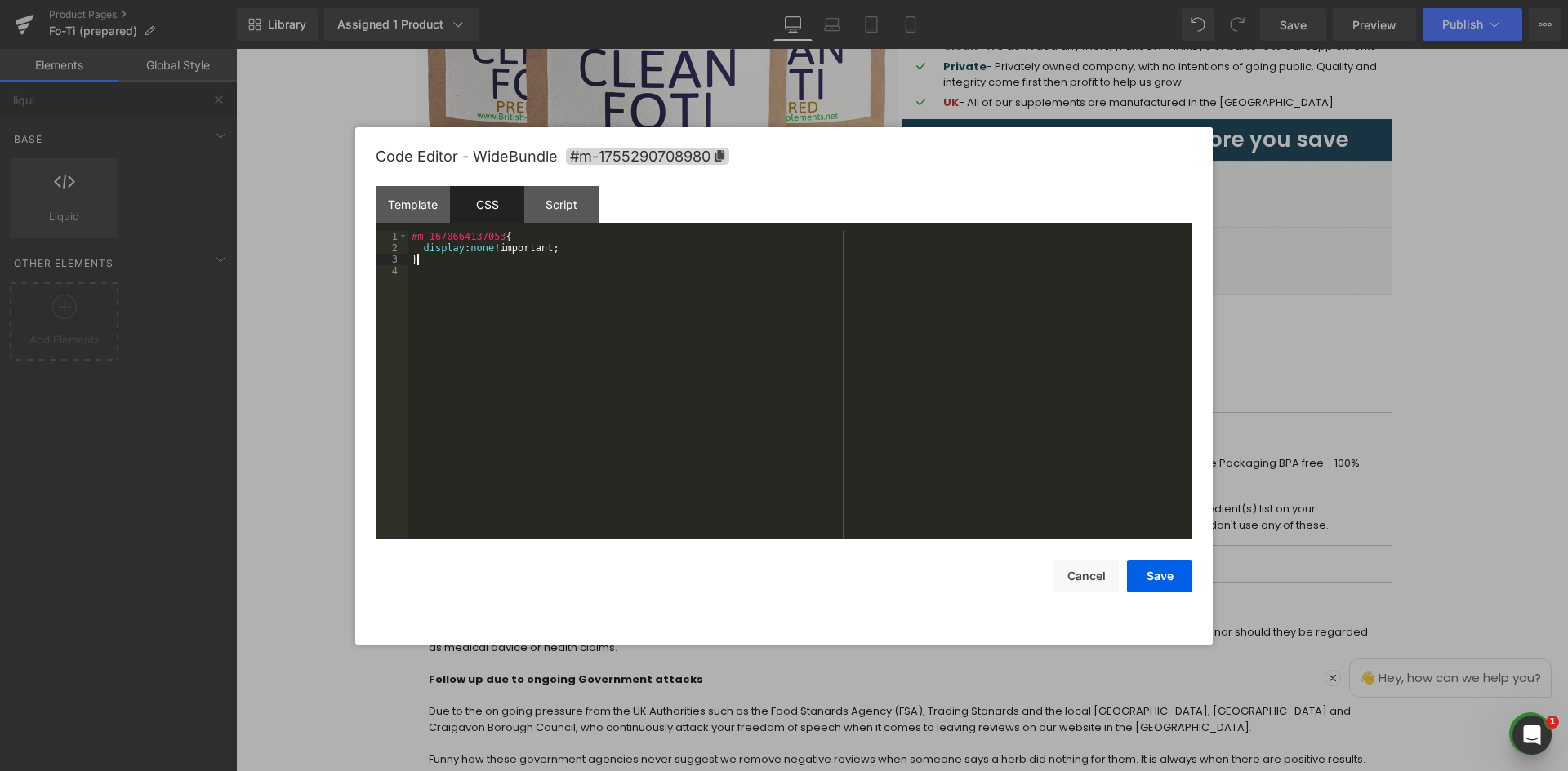
click at [481, 257] on div "#m-1670664137053 { display : none !important; }" at bounding box center [801, 397] width 784 height 332
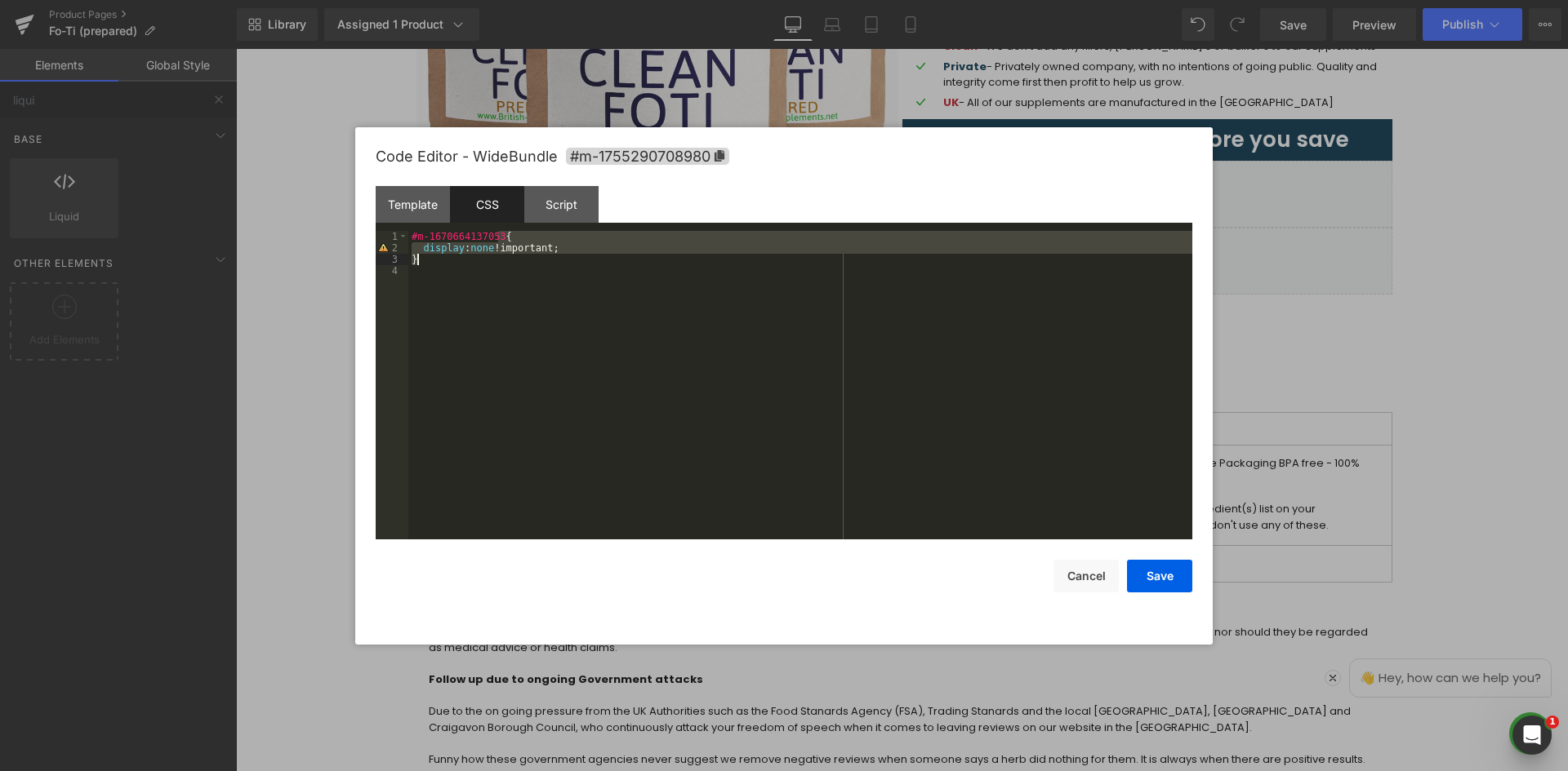
click at [479, 249] on div "#m-1670664137053 { display : none !important; }" at bounding box center [801, 385] width 784 height 308
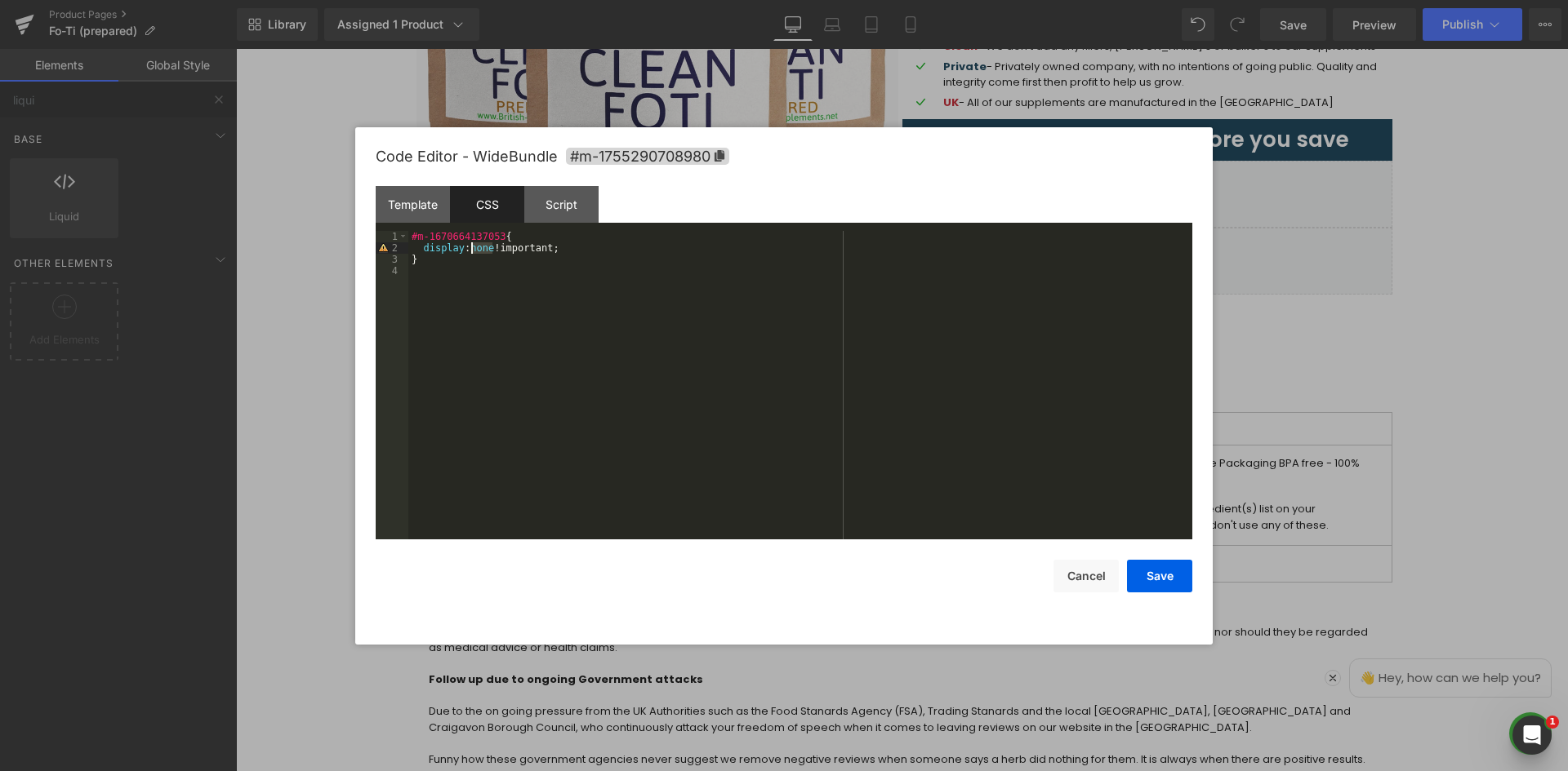
drag, startPoint x: 479, startPoint y: 249, endPoint x: 522, endPoint y: 232, distance: 46.2
click at [479, 248] on div "#m-1670664137053 { display : none !important; }" at bounding box center [801, 397] width 784 height 332
drag, startPoint x: 1153, startPoint y: 584, endPoint x: 920, endPoint y: 536, distance: 237.9
click at [1153, 584] on button "Save" at bounding box center [1158, 577] width 65 height 33
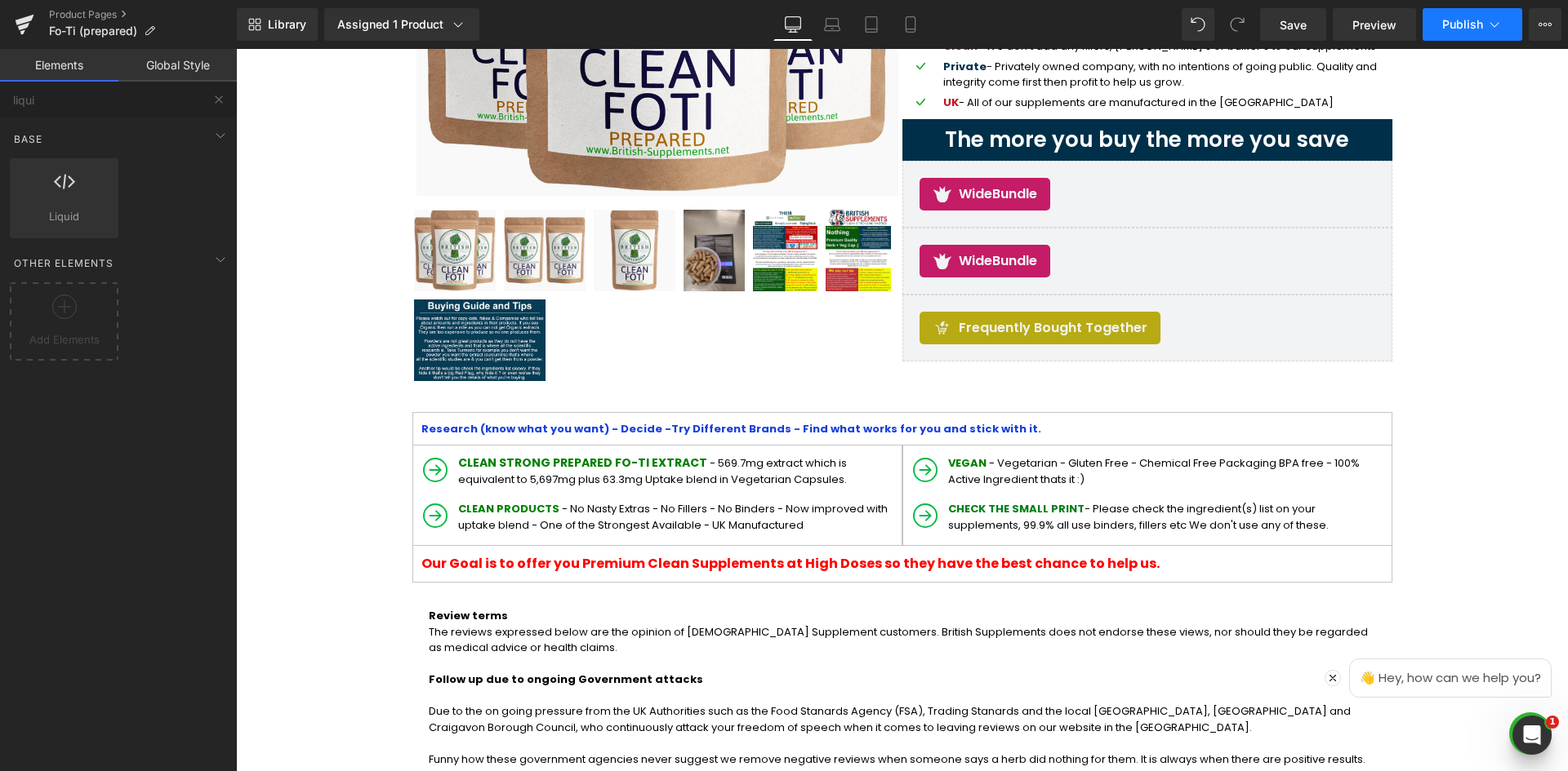
click at [1457, 20] on span "Publish" at bounding box center [1462, 23] width 41 height 13
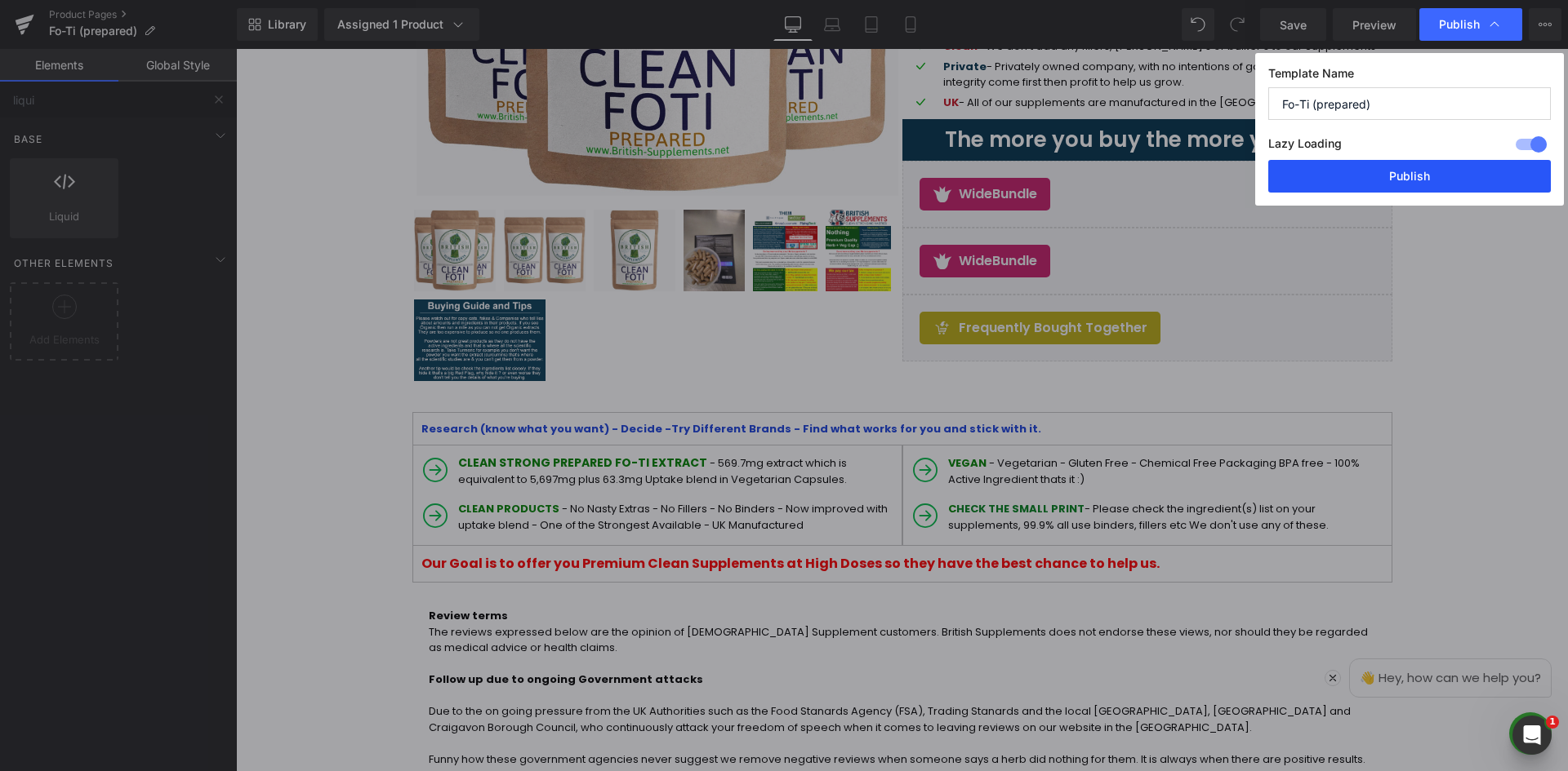
drag, startPoint x: 1449, startPoint y: 178, endPoint x: 1260, endPoint y: 164, distance: 189.5
click at [1449, 178] on button "Publish" at bounding box center [1409, 177] width 282 height 33
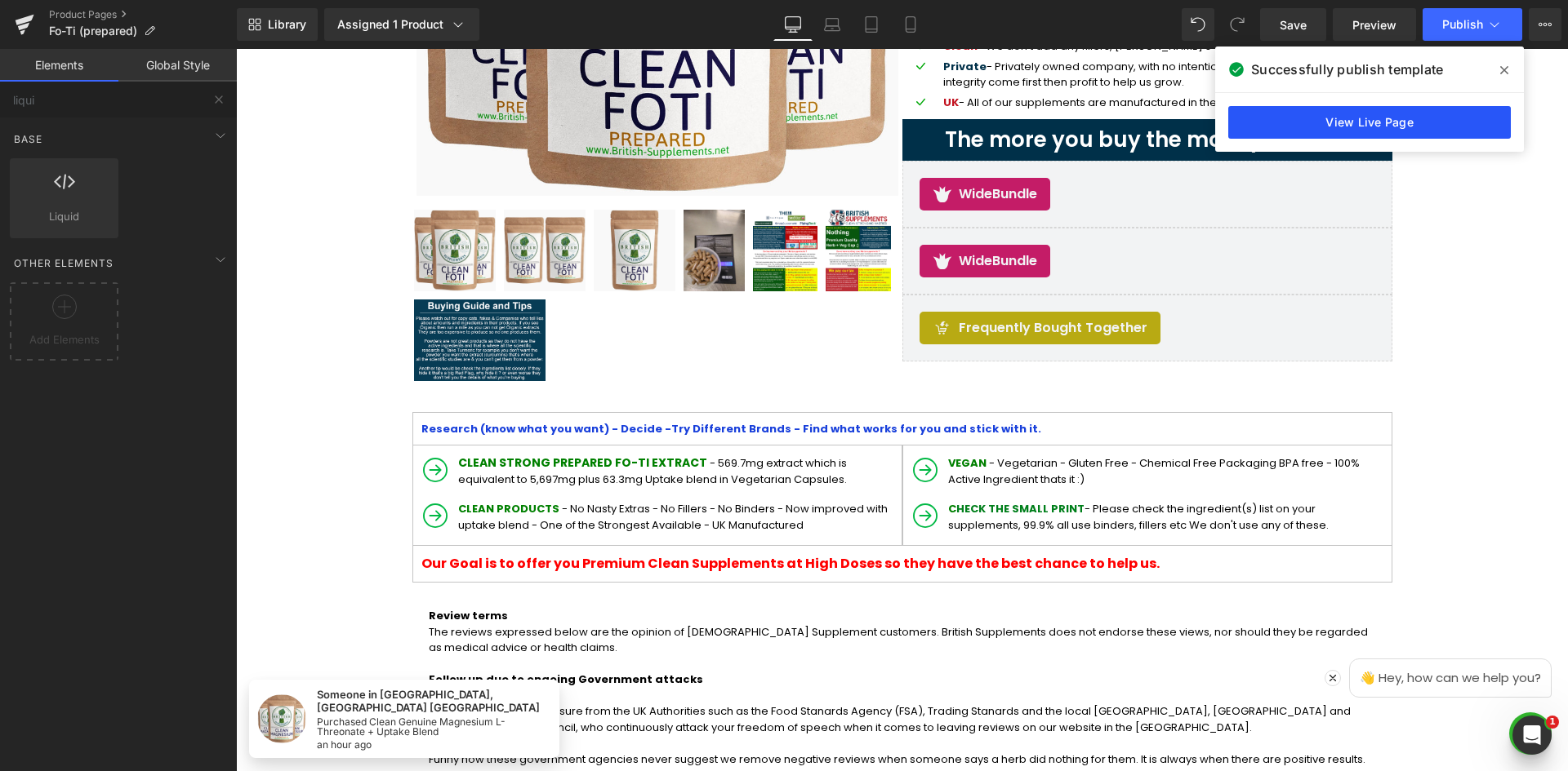
click at [1372, 132] on link "View Live Page" at bounding box center [1369, 123] width 282 height 33
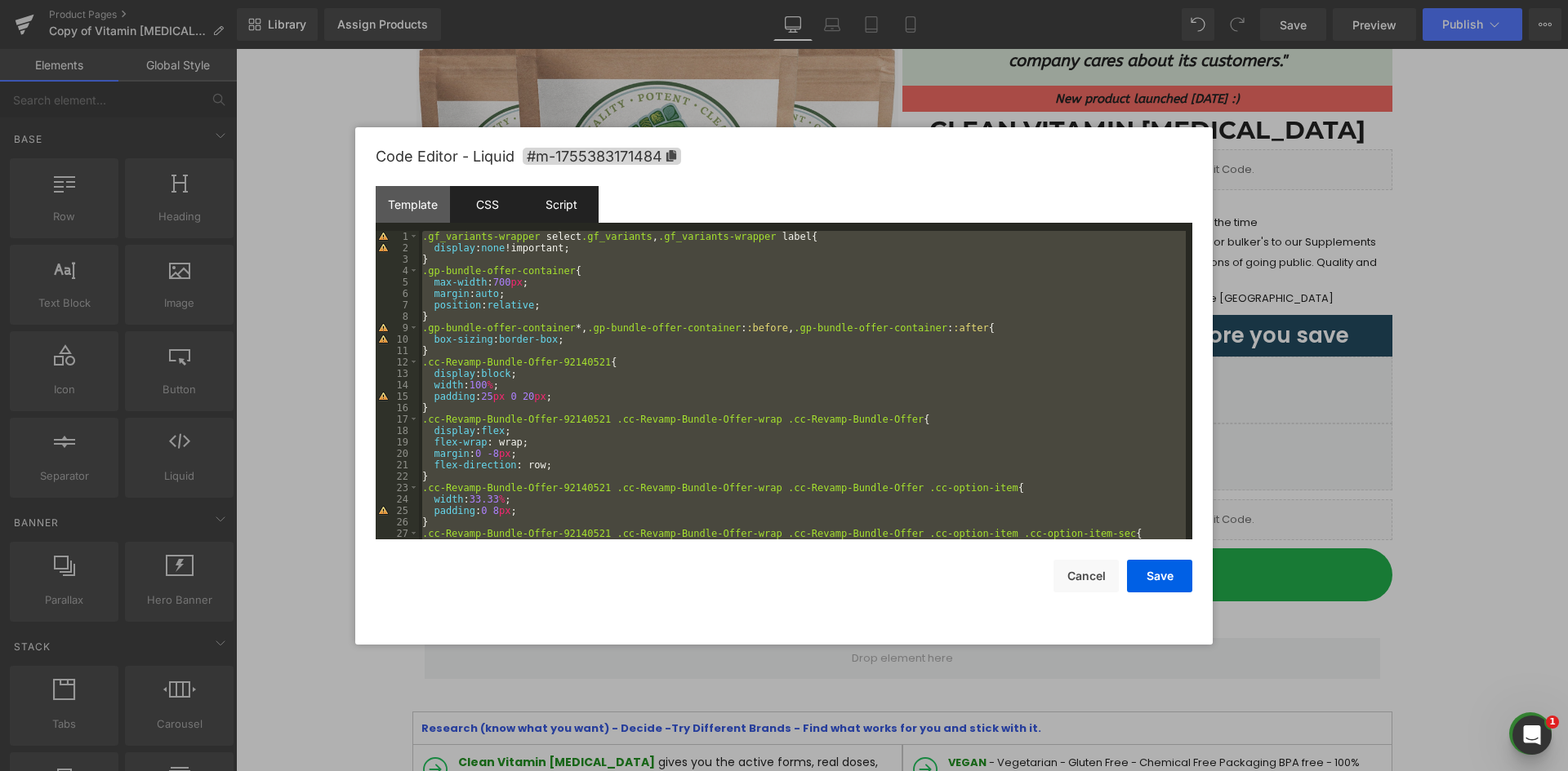
click at [562, 215] on div "Script" at bounding box center [561, 204] width 74 height 37
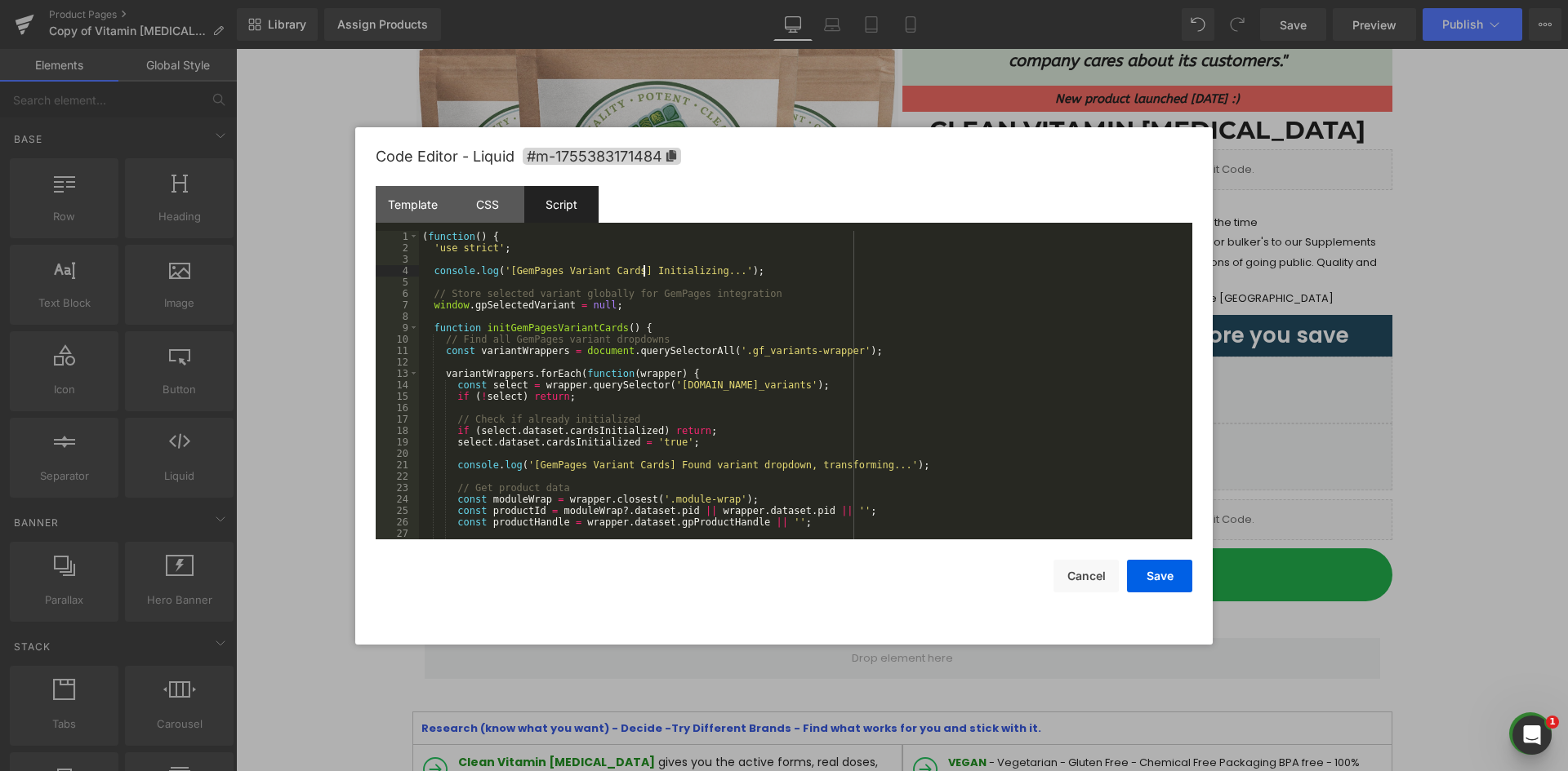
click at [641, 266] on div "( function ( ) { 'use strict' ; console . log ( '[GemPages Variant Cards] Initi…" at bounding box center [802, 397] width 766 height 332
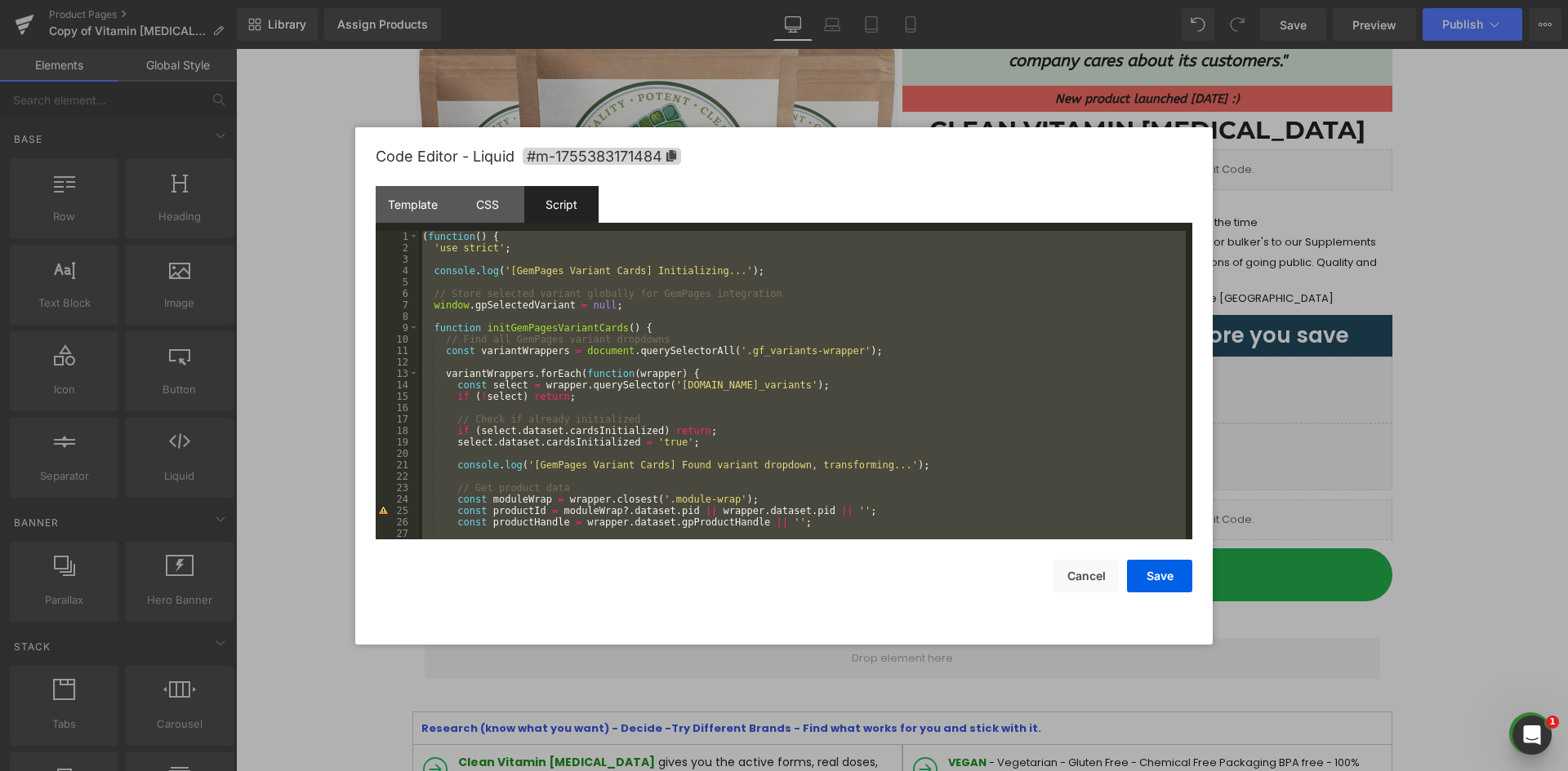
click at [1541, 240] on div at bounding box center [784, 385] width 1568 height 771
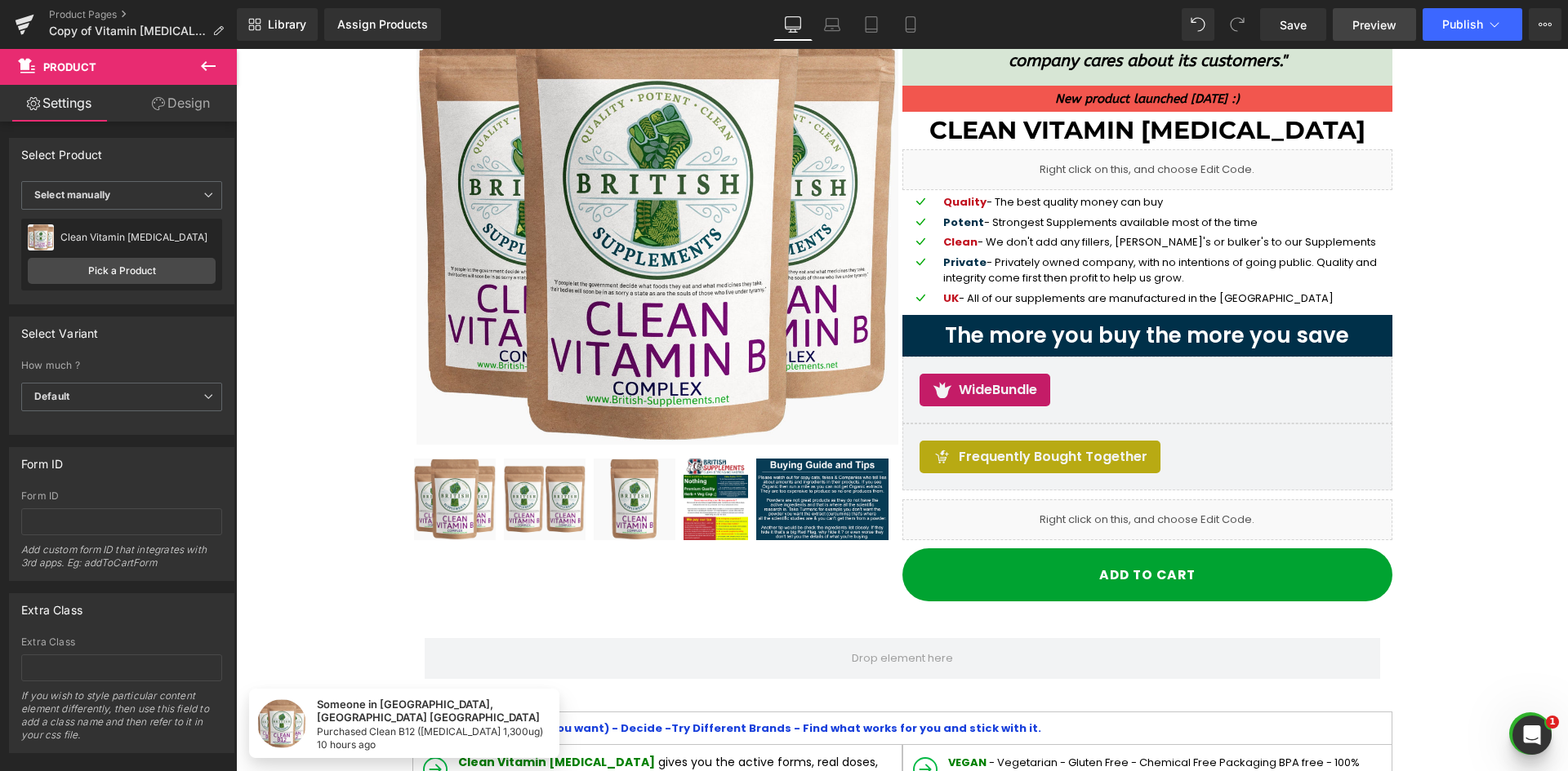
click at [1380, 22] on span "Preview" at bounding box center [1373, 25] width 44 height 18
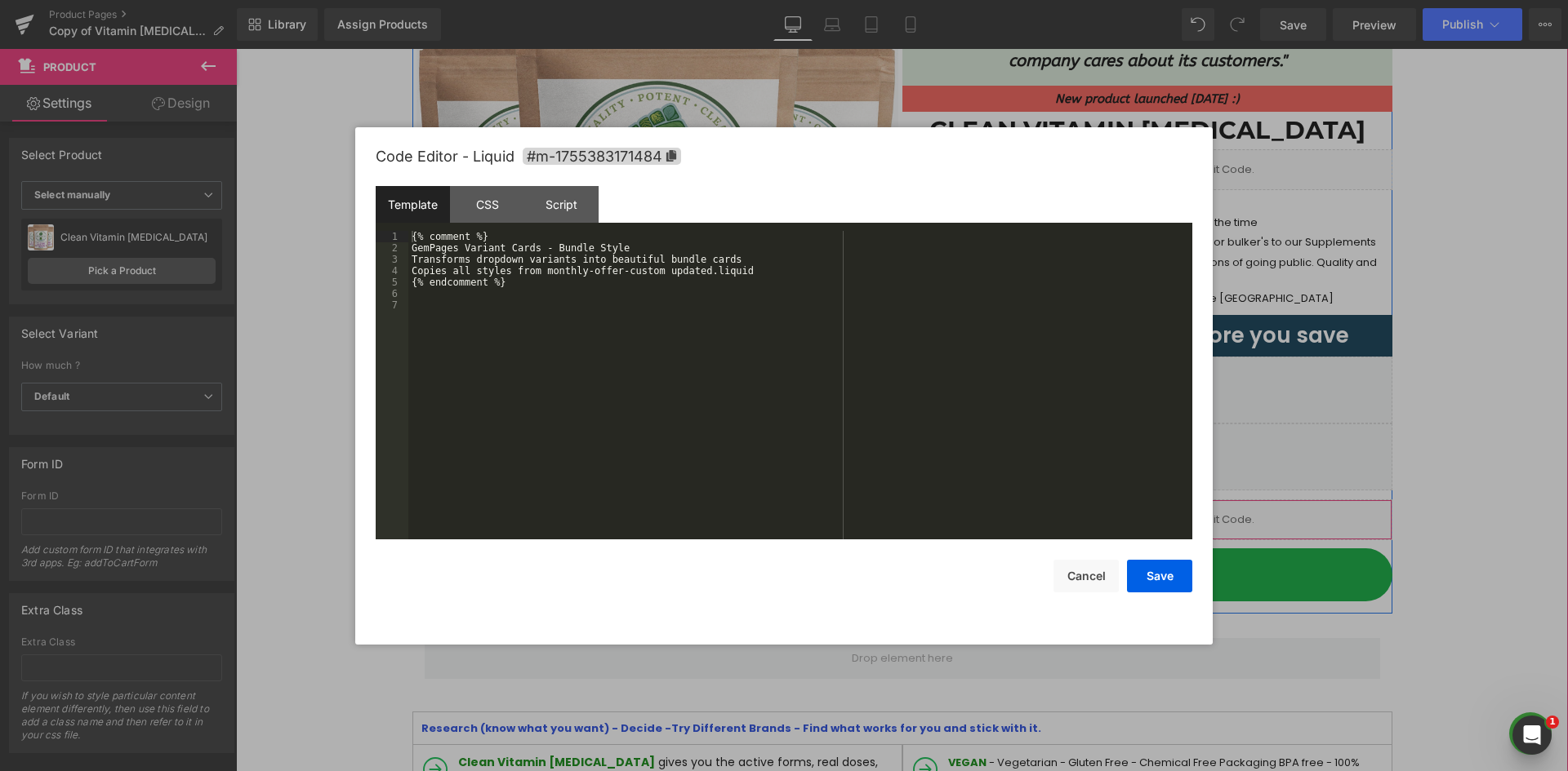
click at [1165, 515] on link at bounding box center [1170, 512] width 21 height 24
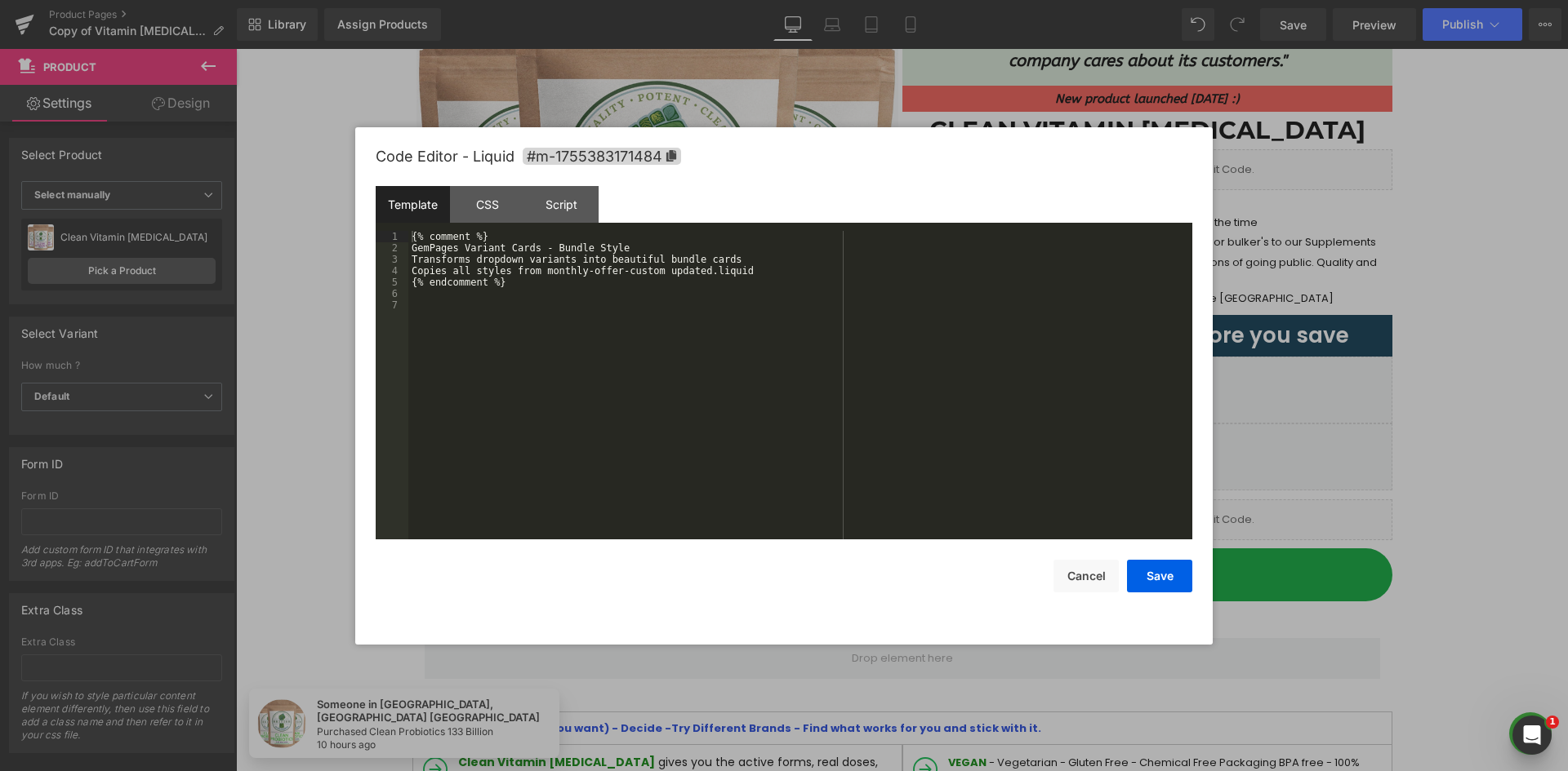
click at [702, 279] on div "{% comment %} GemPages Variant Cards - Bundle Style Transforms dropdown variant…" at bounding box center [801, 397] width 784 height 332
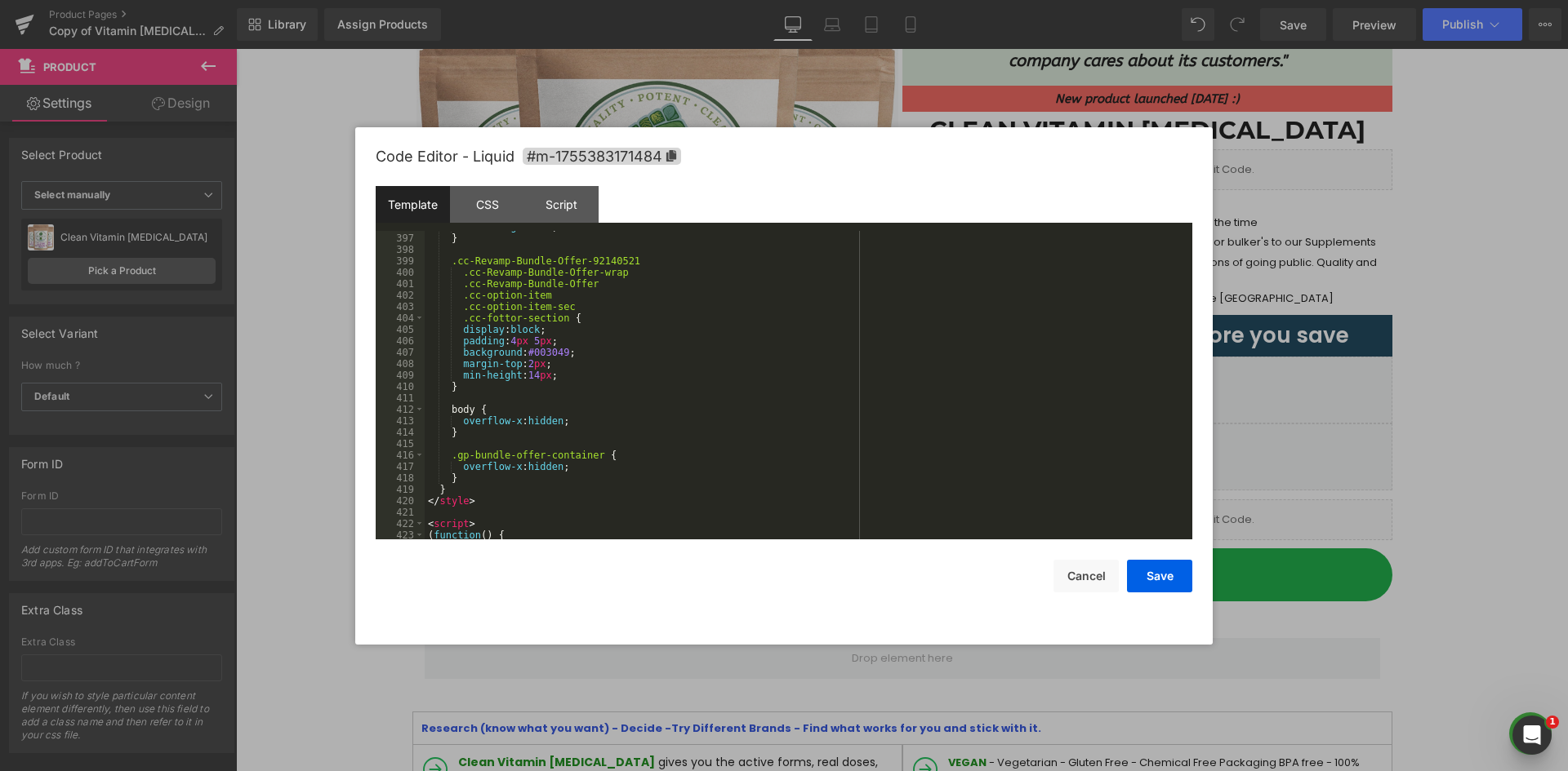
scroll to position [4719, 0]
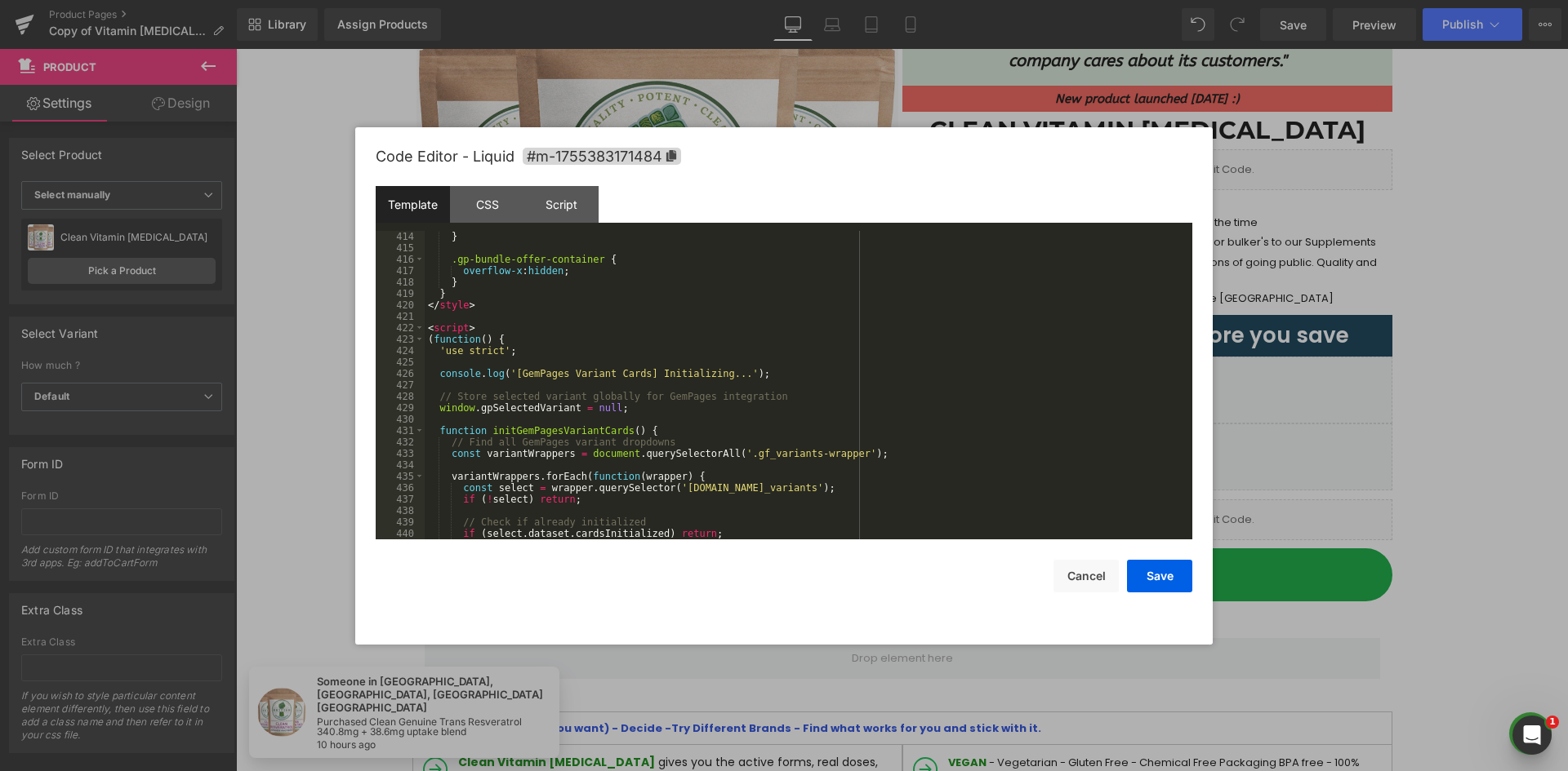
drag, startPoint x: 543, startPoint y: 359, endPoint x: 582, endPoint y: 337, distance: 44.8
click at [551, 359] on div "} .gp-bundle-offer-container { overflow-x : hidden ; } } </ style > < script > …" at bounding box center [804, 397] width 761 height 332
click at [589, 333] on div "} .gp-bundle-offer-container { overflow-x : hidden ; } } </ style > < script > …" at bounding box center [804, 397] width 761 height 332
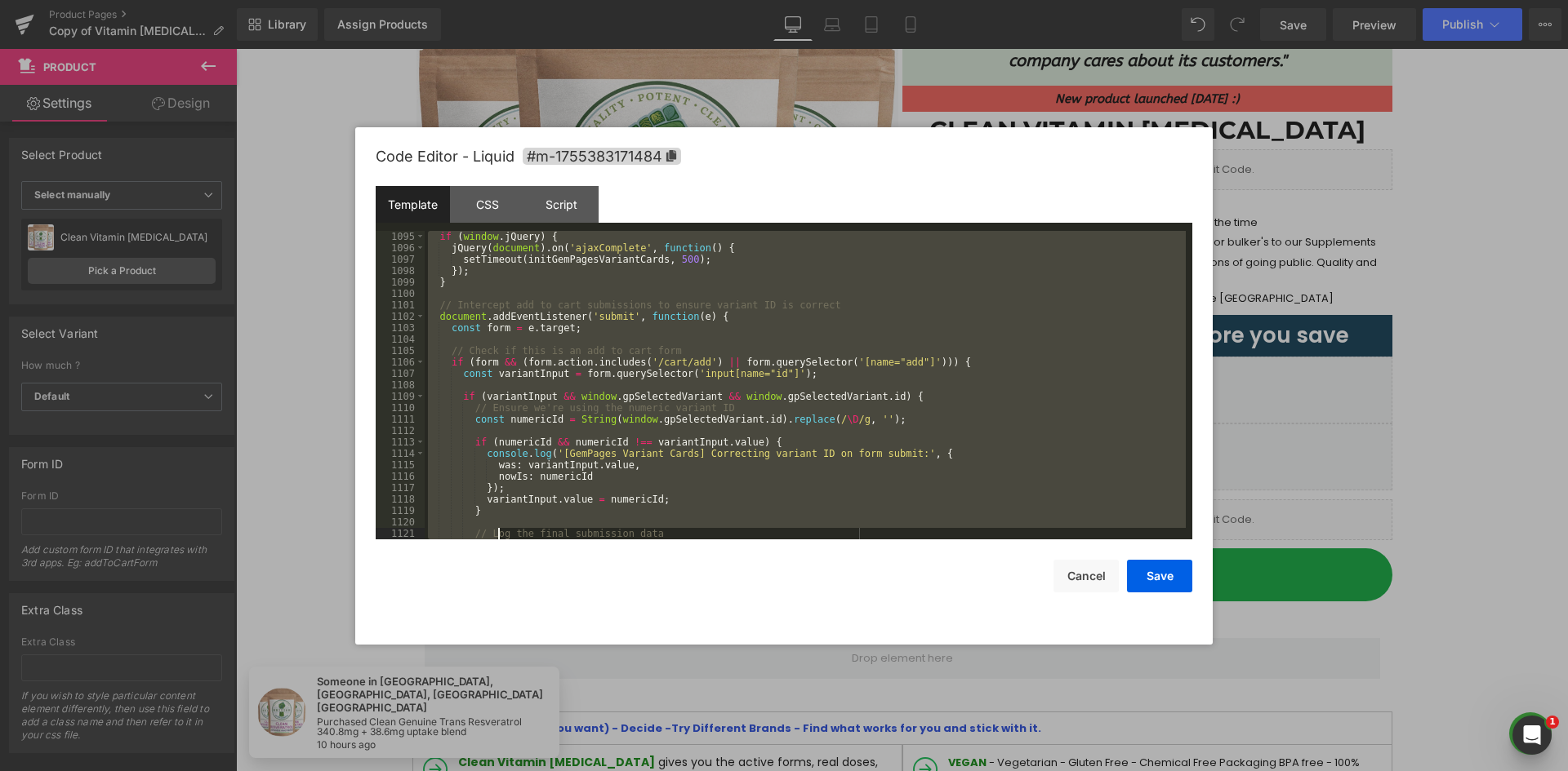
scroll to position [13288, 0]
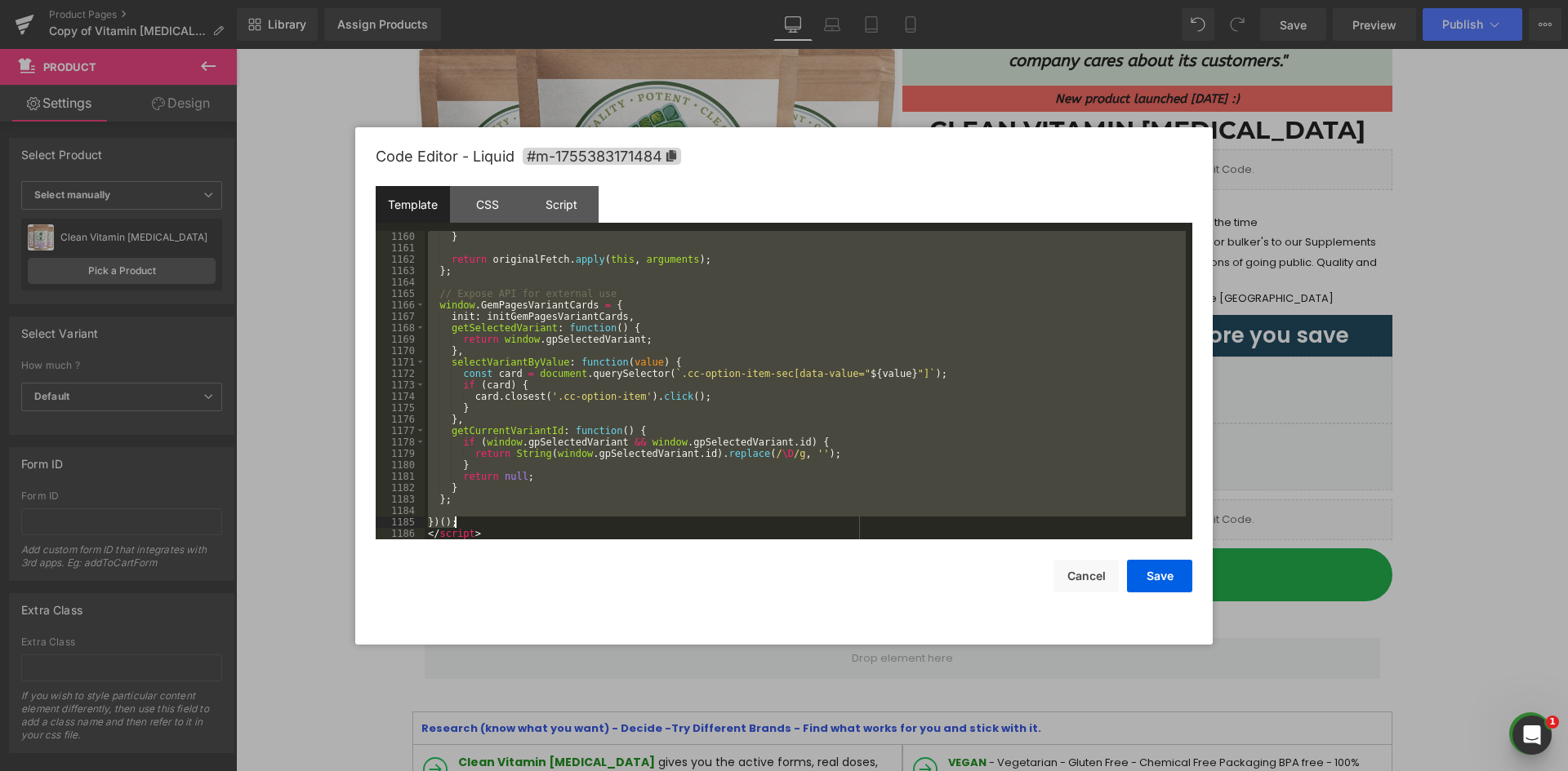
drag, startPoint x: 429, startPoint y: 343, endPoint x: 465, endPoint y: 519, distance: 179.6
click at [465, 519] on div "} return originalFetch . apply ( this , arguments ) ; } ; // Expose API for ext…" at bounding box center [804, 397] width 761 height 332
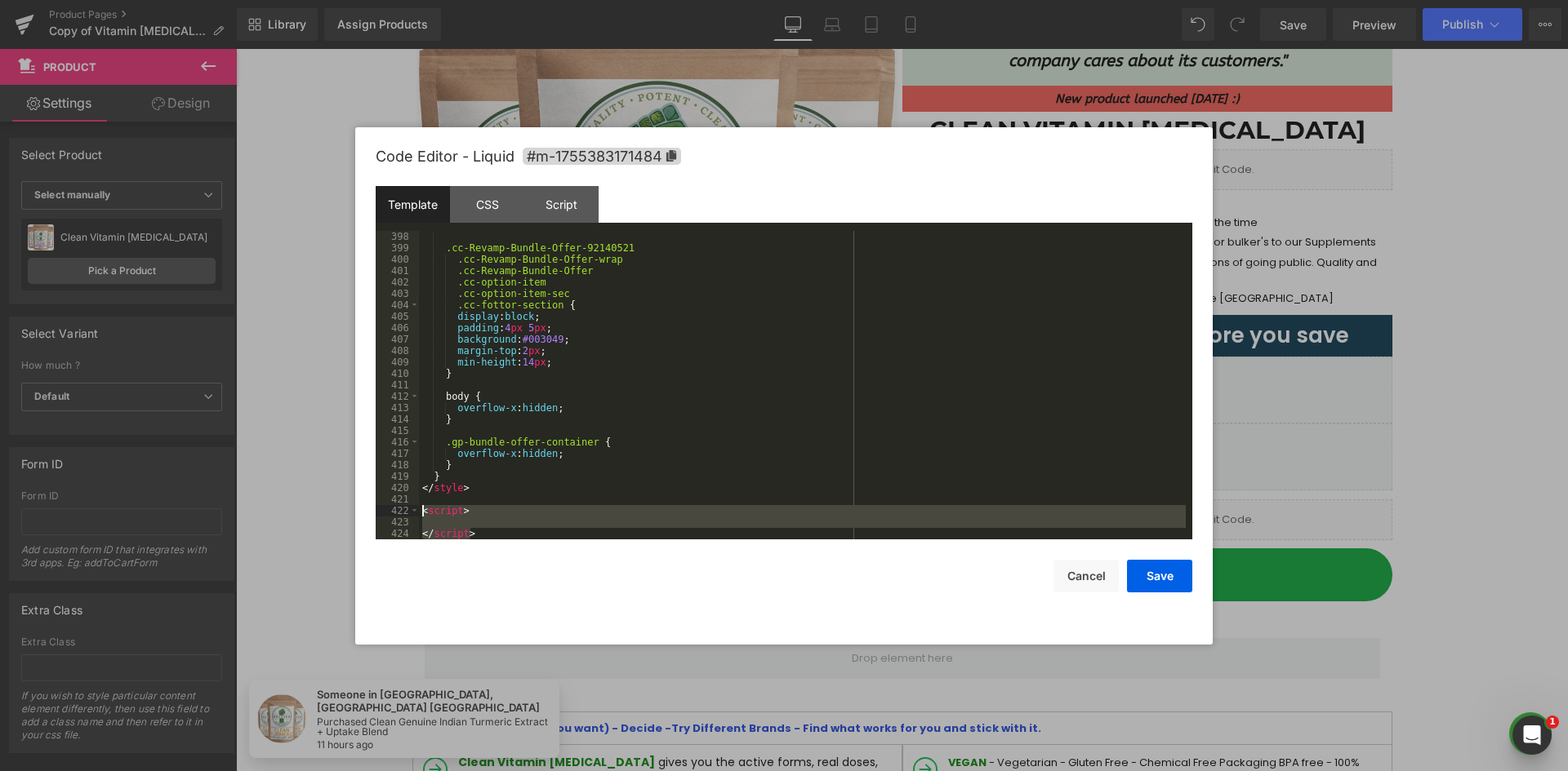
drag, startPoint x: 473, startPoint y: 531, endPoint x: 424, endPoint y: 509, distance: 53.7
click at [424, 509] on div ".cc-Revamp-Bundle-Offer-92140521 .cc-Revamp-Bundle-Offer-wrap .cc-Revamp-Bundle…" at bounding box center [802, 397] width 766 height 332
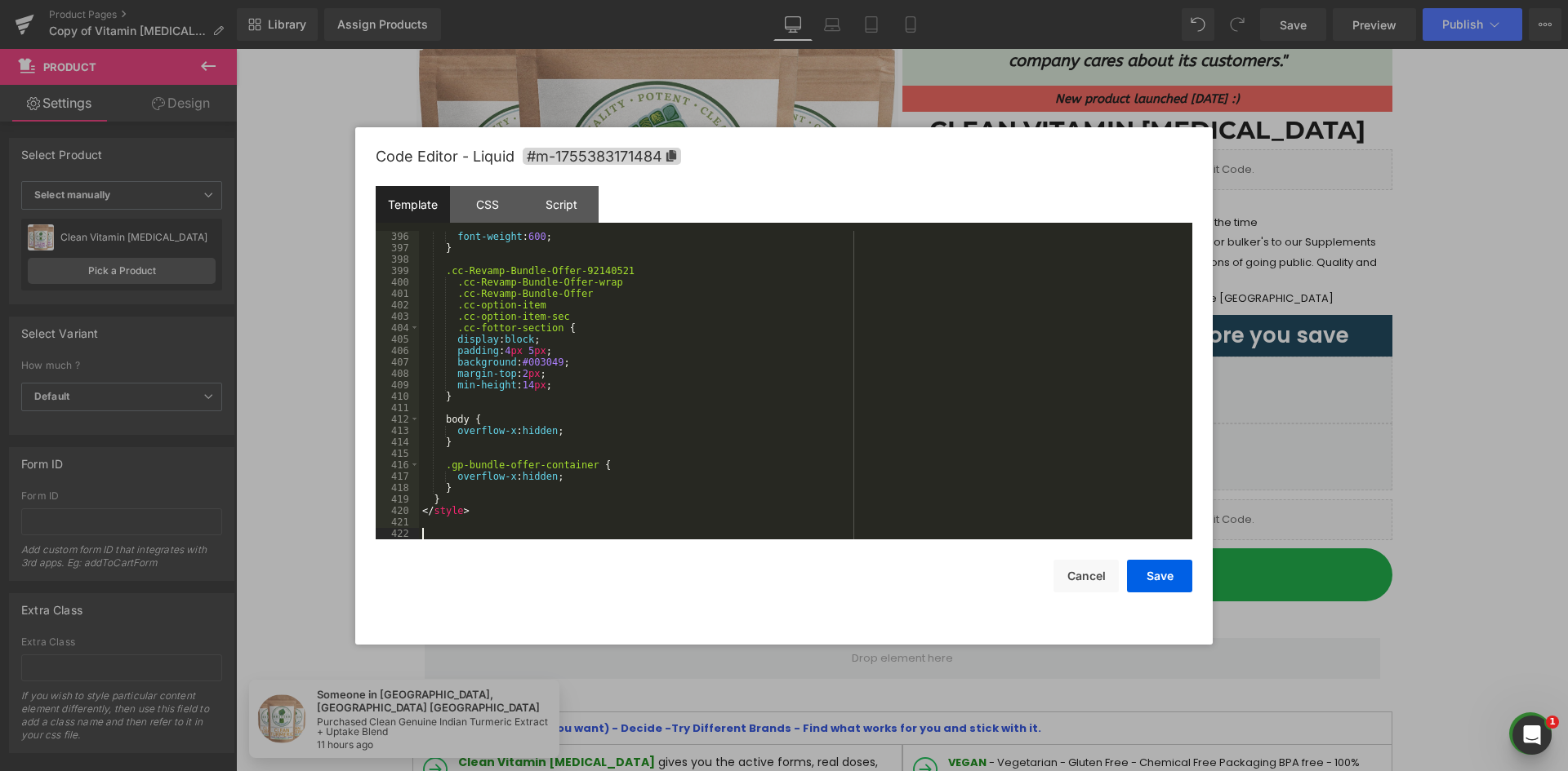
scroll to position [4502, 0]
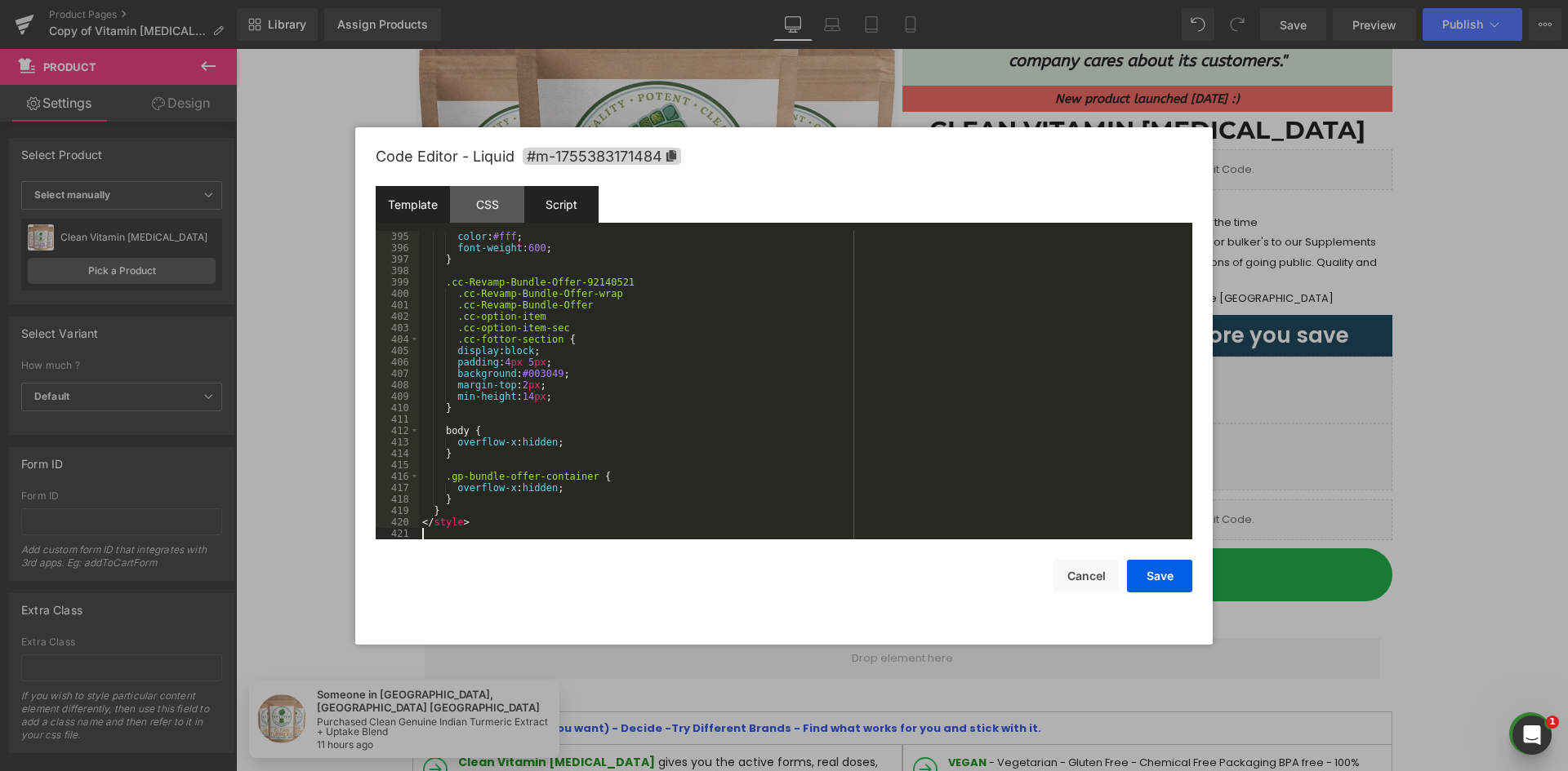
click at [585, 215] on div "Script" at bounding box center [561, 204] width 74 height 37
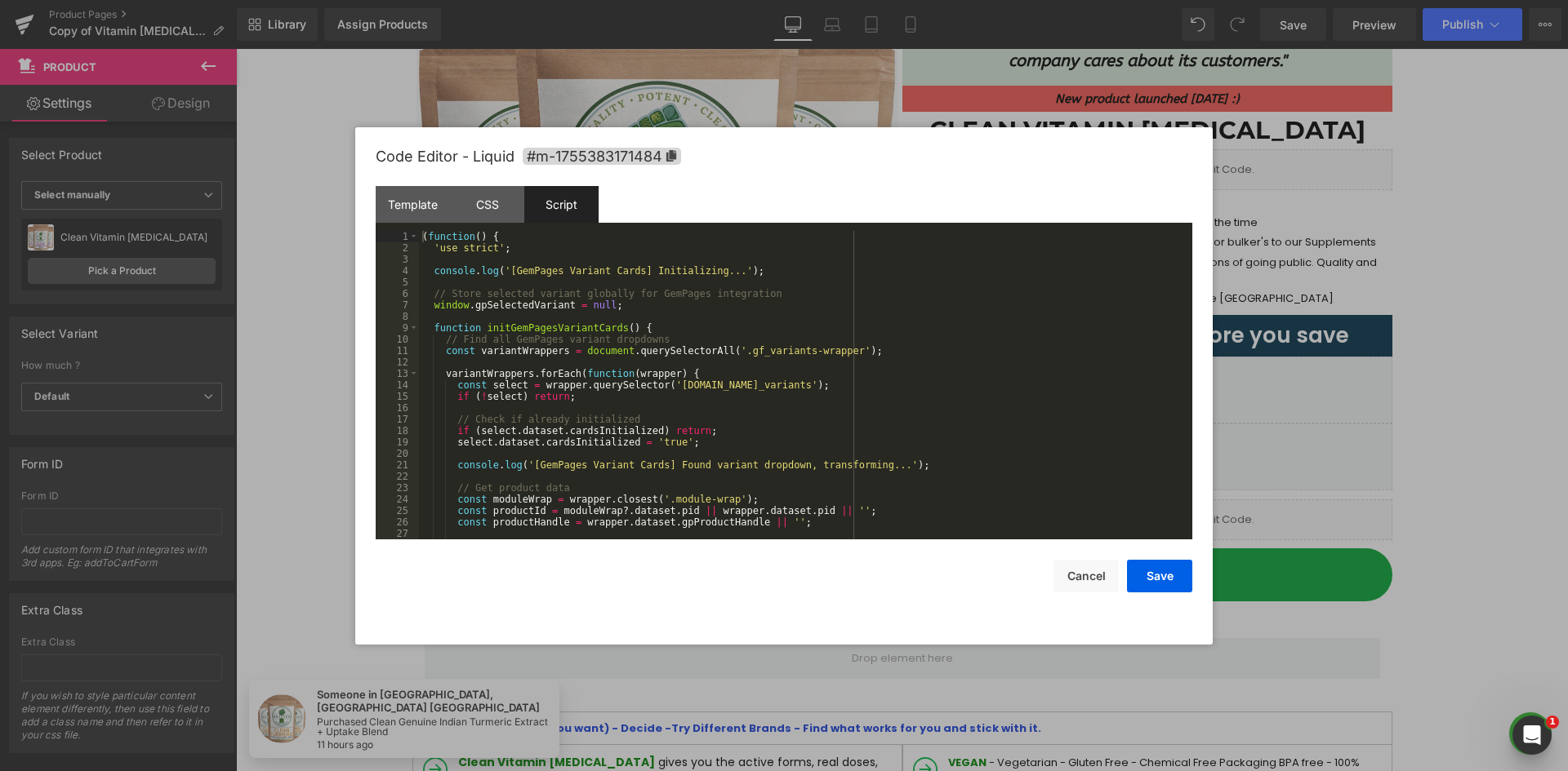
click at [659, 312] on div "( function ( ) { 'use strict' ; console . log ( '[GemPages Variant Cards] Initi…" at bounding box center [802, 397] width 766 height 332
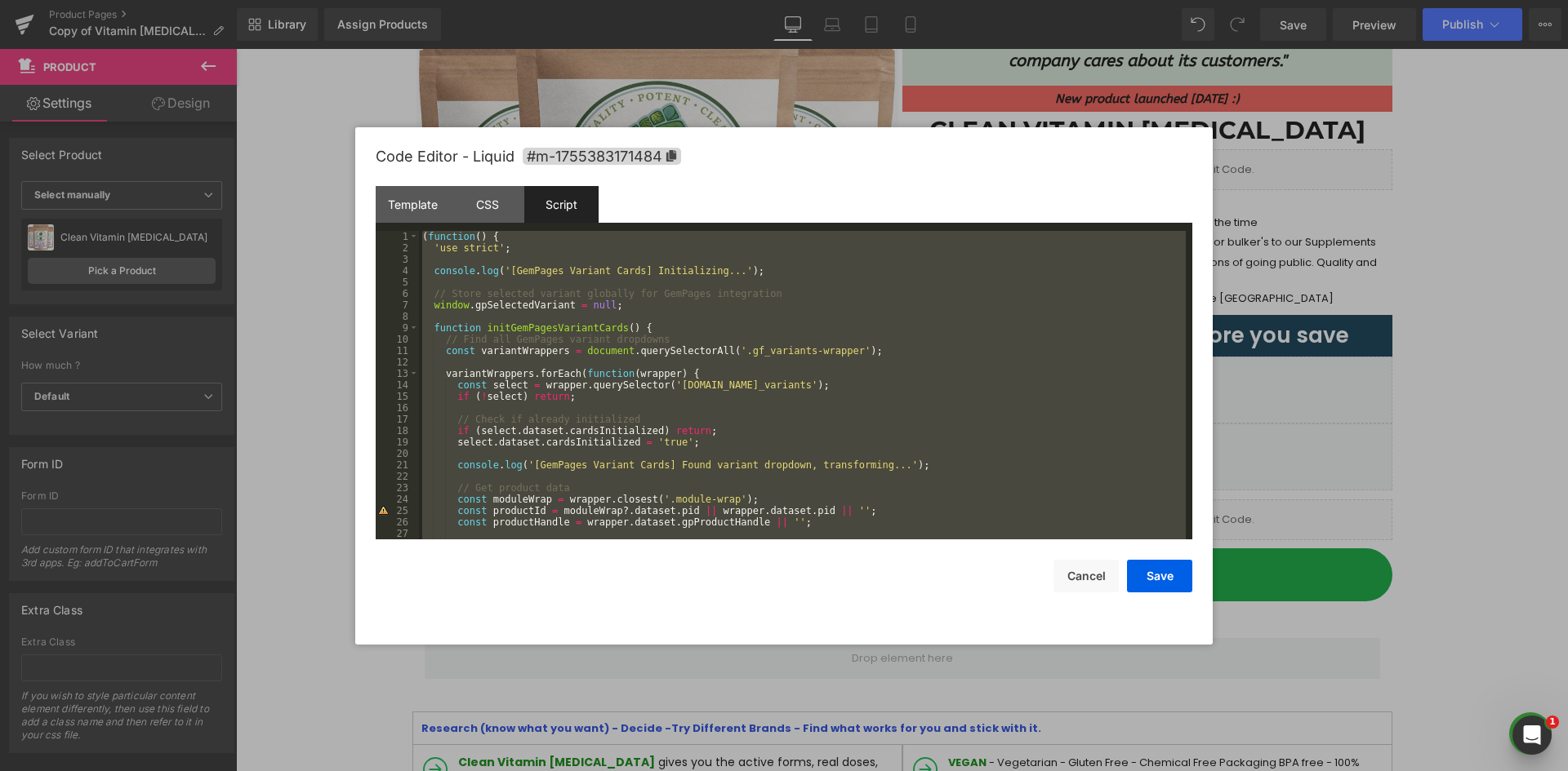
scroll to position [8455, 0]
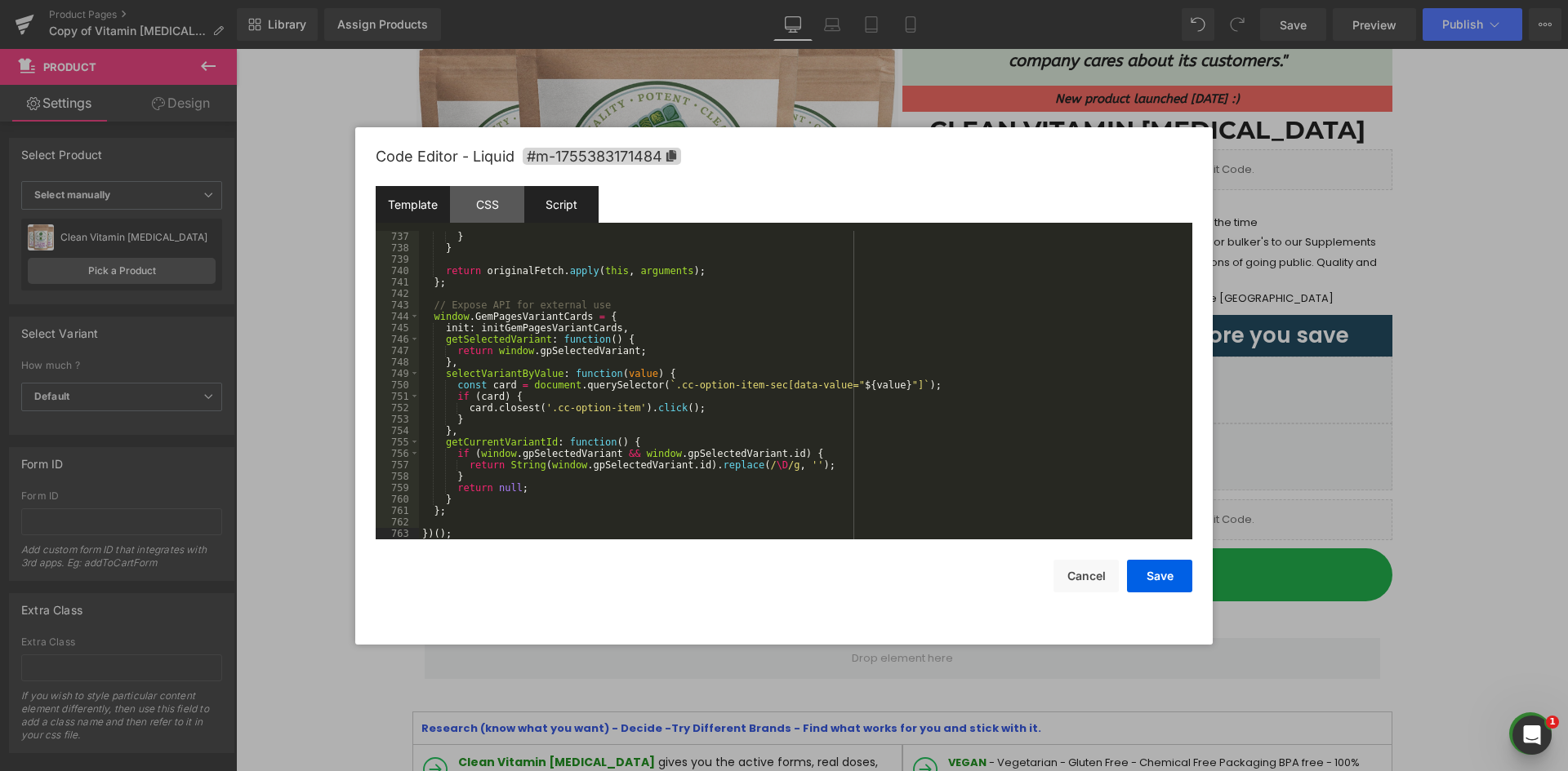
click at [416, 205] on div "Template" at bounding box center [412, 204] width 74 height 37
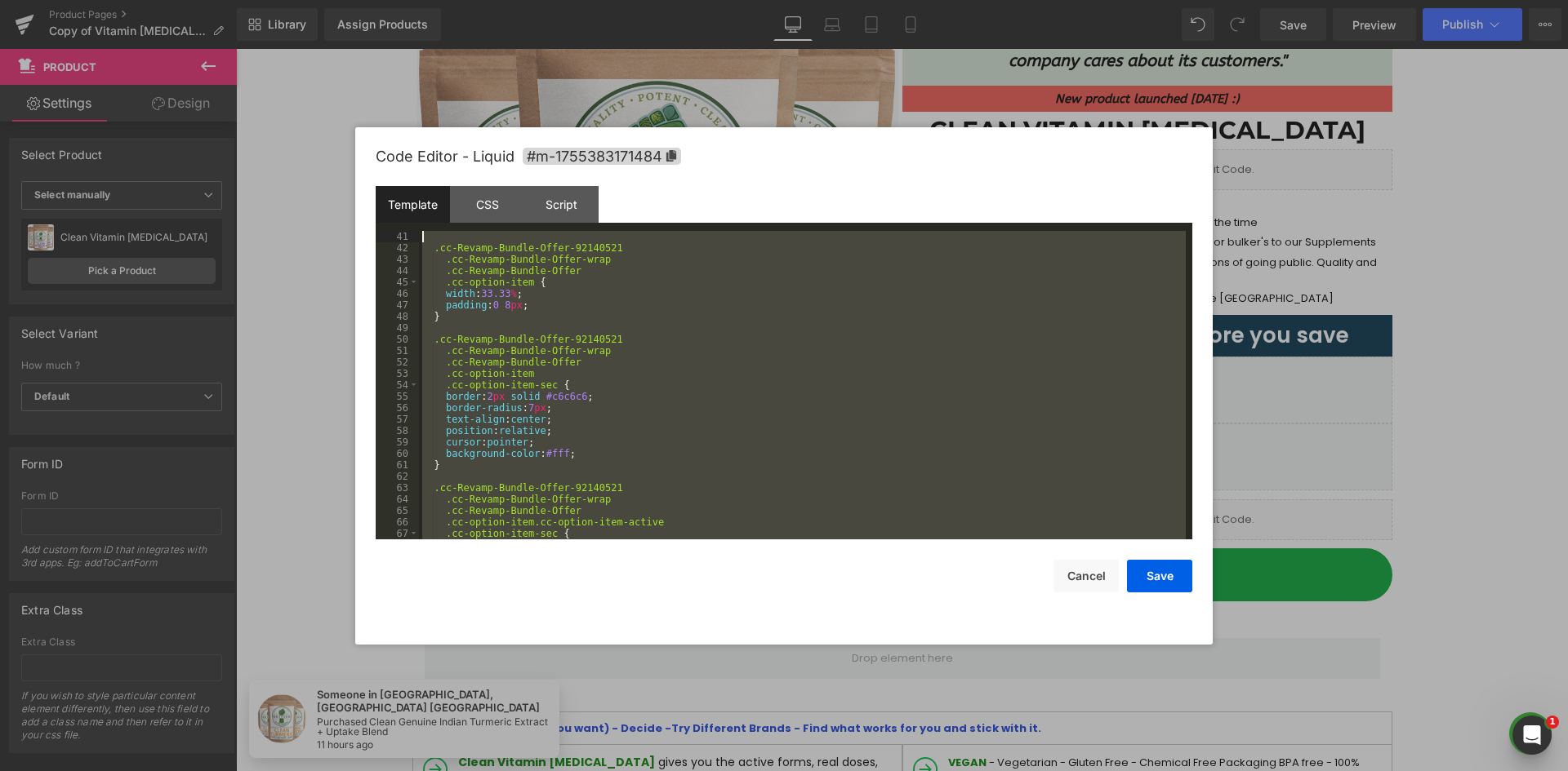
scroll to position [0, 0]
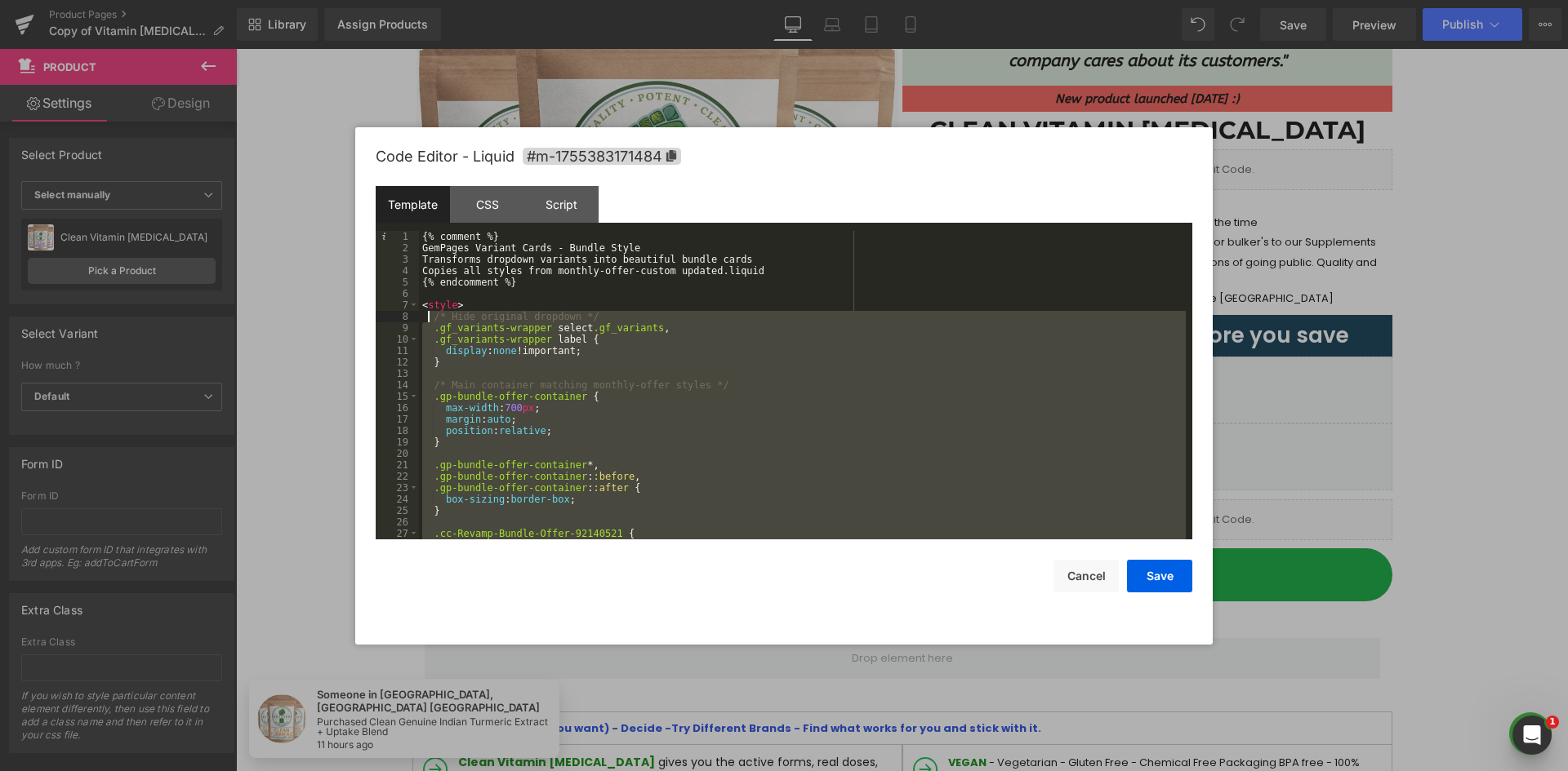
drag, startPoint x: 443, startPoint y: 512, endPoint x: 547, endPoint y: 308, distance: 229.0
click at [430, 310] on div "{% comment %} GemPages Variant Cards - Bundle Style Transforms dropdown variant…" at bounding box center [802, 397] width 766 height 332
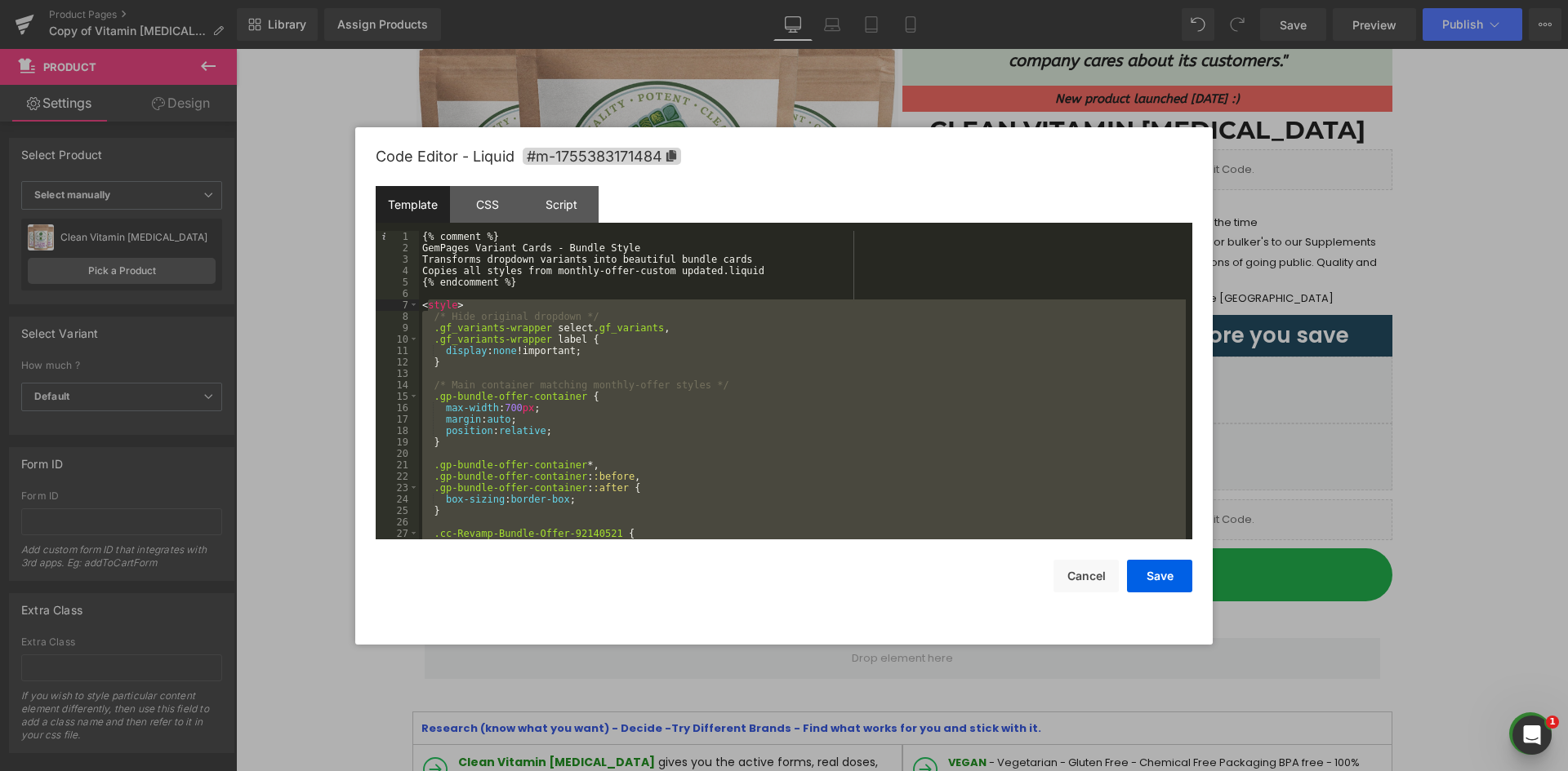
click at [593, 320] on div "{% comment %} GemPages Variant Cards - Bundle Style Transforms dropdown variant…" at bounding box center [802, 385] width 766 height 308
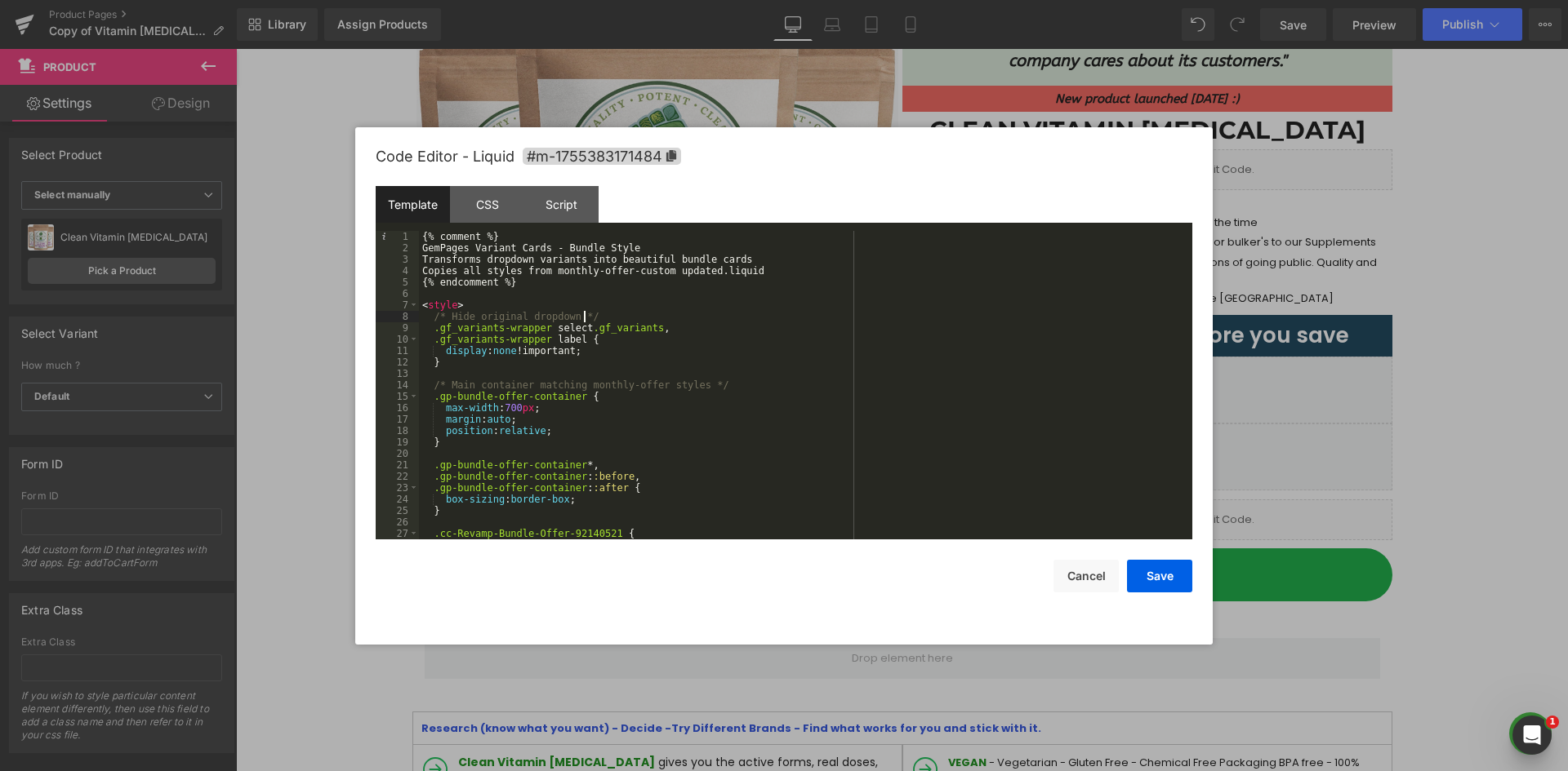
click at [622, 290] on div "{% comment %} GemPages Variant Cards - Bundle Style Transforms dropdown variant…" at bounding box center [802, 397] width 766 height 332
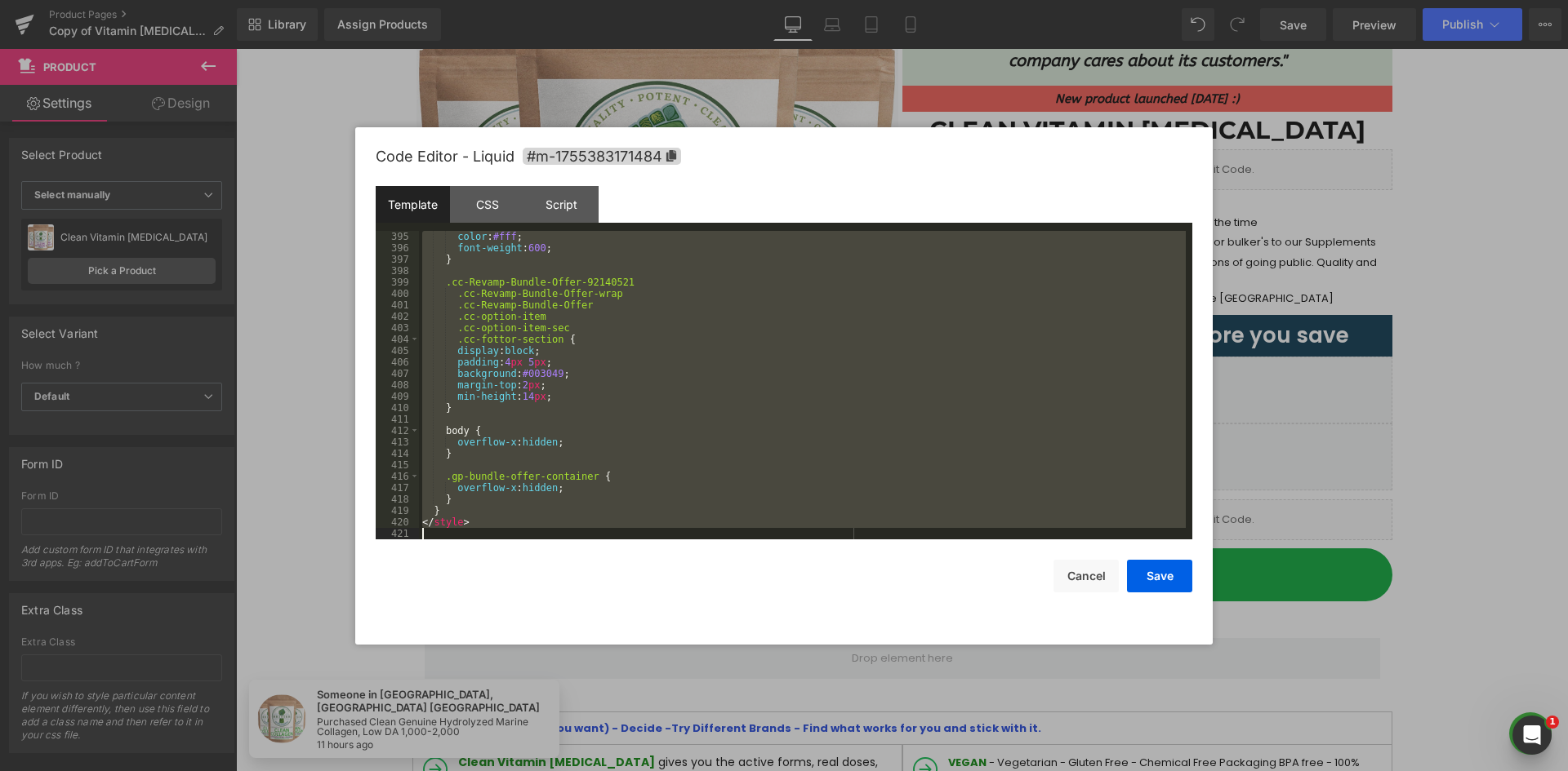
scroll to position [4502, 0]
drag, startPoint x: 426, startPoint y: 318, endPoint x: 455, endPoint y: 507, distance: 191.2
click at [455, 507] on div "color : #fff ; font-weight : 600 ; } .cc-Revamp-Bundle-Offer-92140521 .cc-Revam…" at bounding box center [802, 397] width 766 height 332
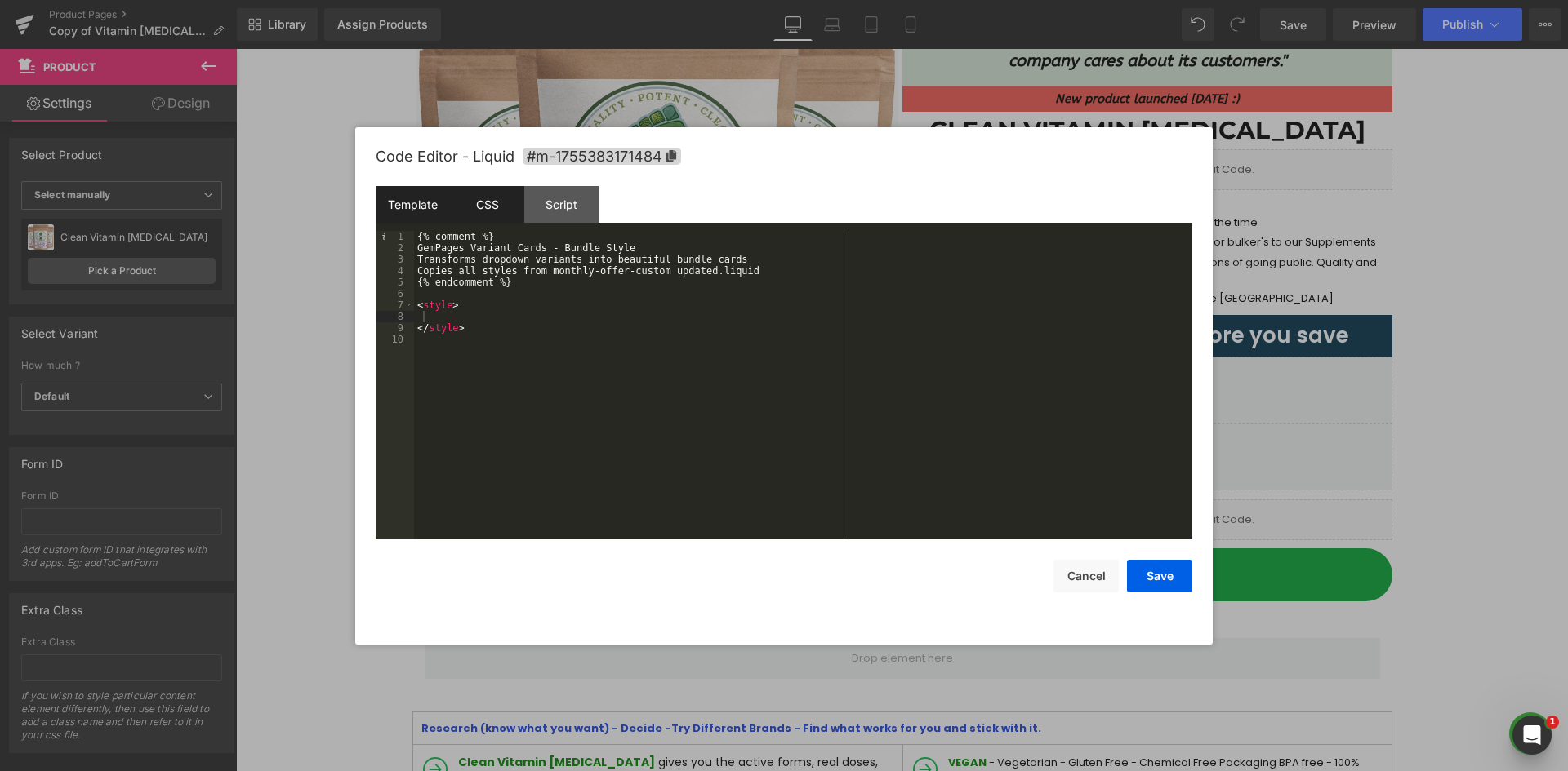
click at [521, 195] on div "CSS" at bounding box center [487, 204] width 74 height 37
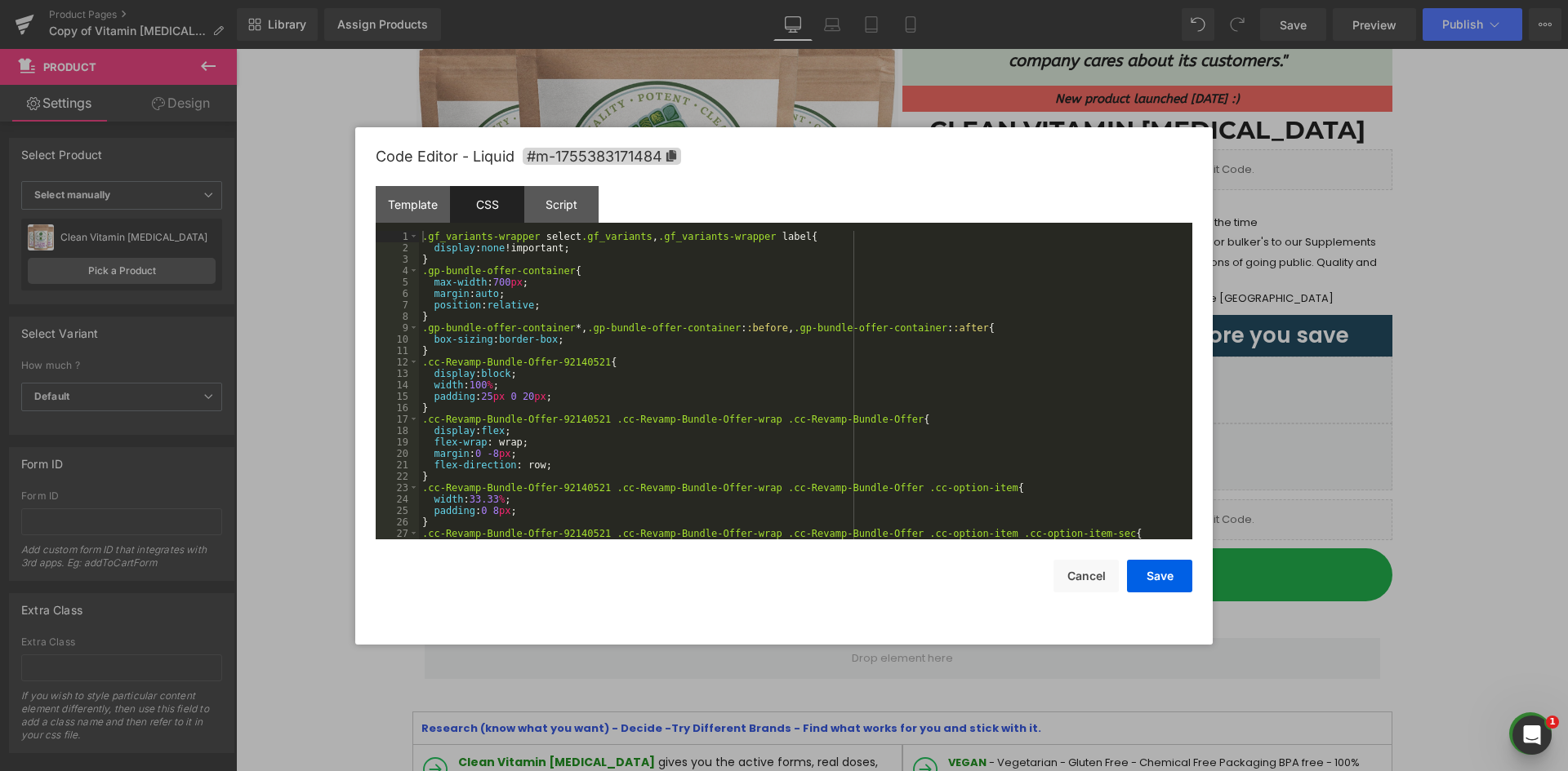
click at [529, 293] on div ".gf_variants-wrapper select .gf_variants , .gf_variants-wrapper label { display…" at bounding box center [802, 397] width 766 height 332
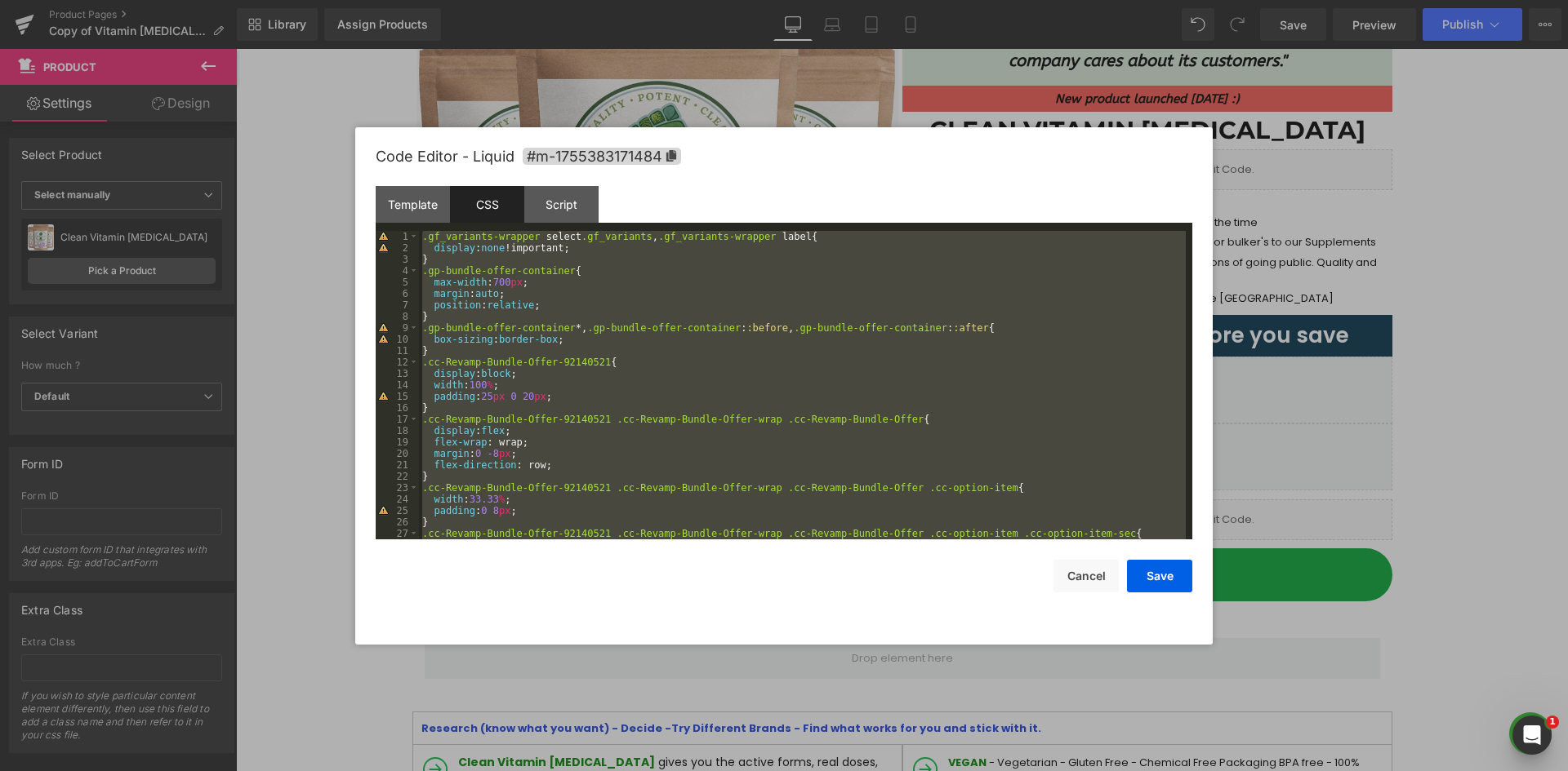
scroll to position [4398, 0]
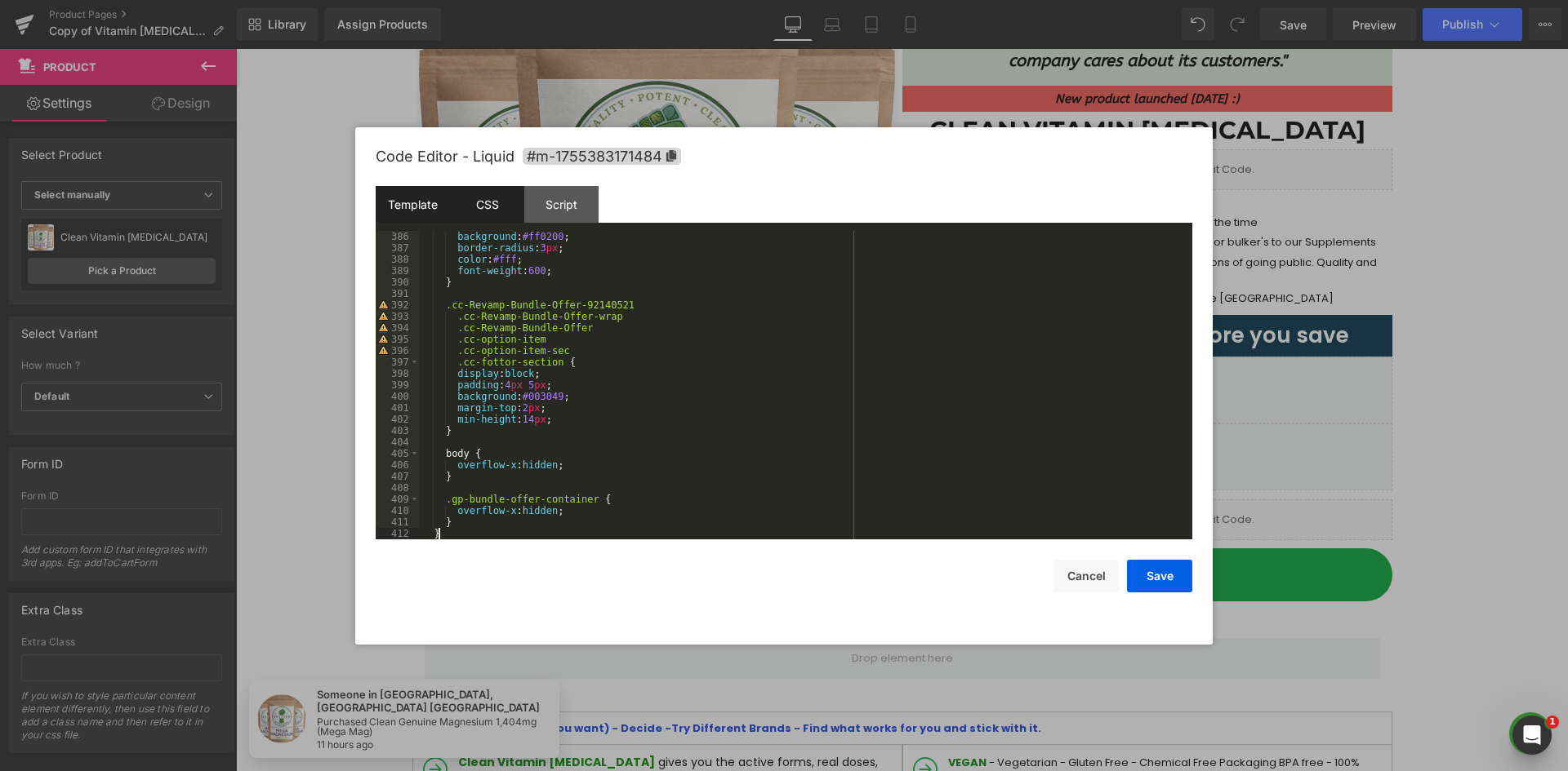
click at [405, 212] on div "Template" at bounding box center [412, 204] width 74 height 37
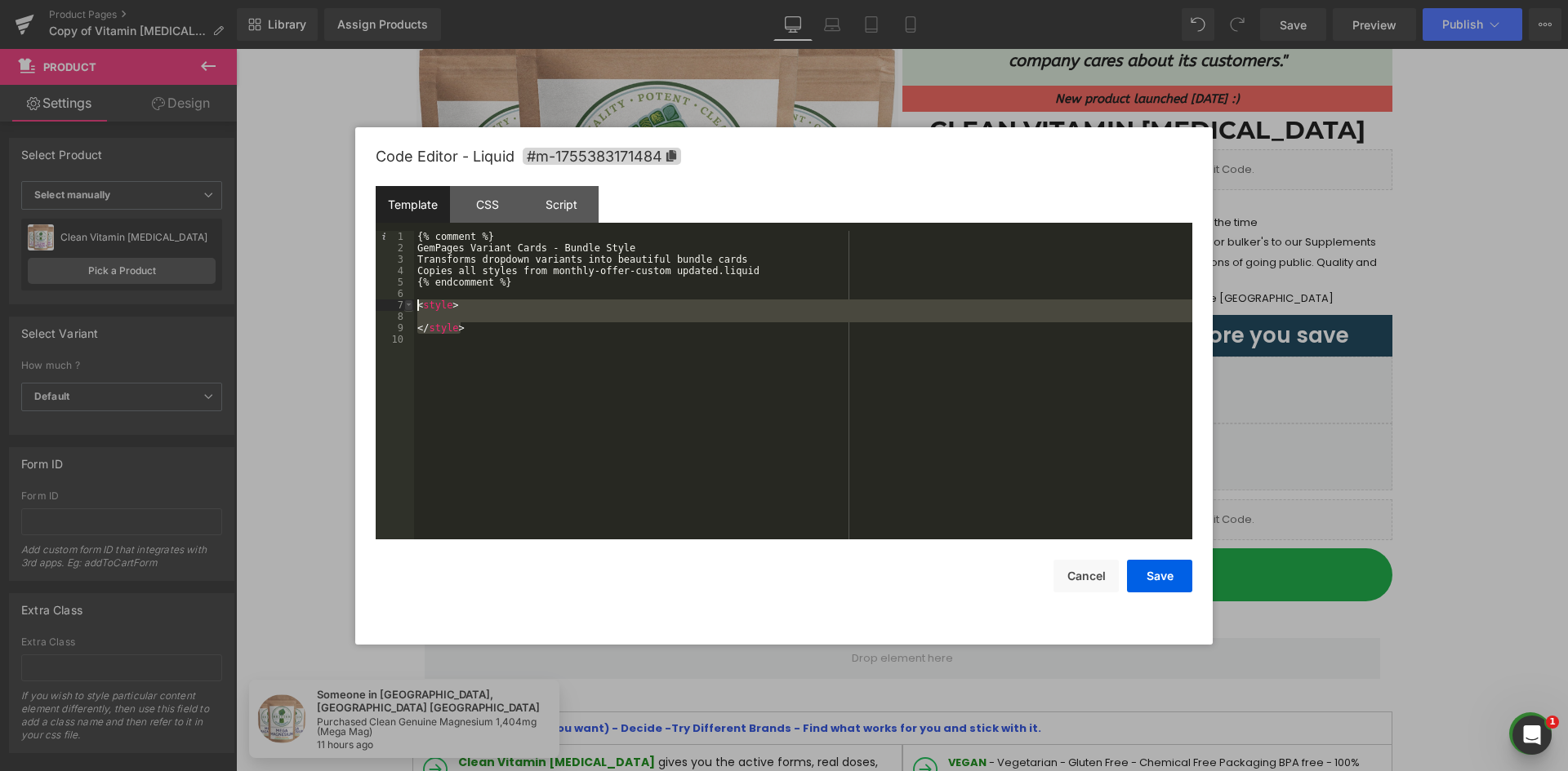
drag, startPoint x: 460, startPoint y: 333, endPoint x: 406, endPoint y: 299, distance: 63.8
click at [406, 299] on pre "1 2 3 4 5 6 7 8 9 10 {% comment %} GemPages Variant Cards - Bundle Style Transf…" at bounding box center [783, 385] width 816 height 308
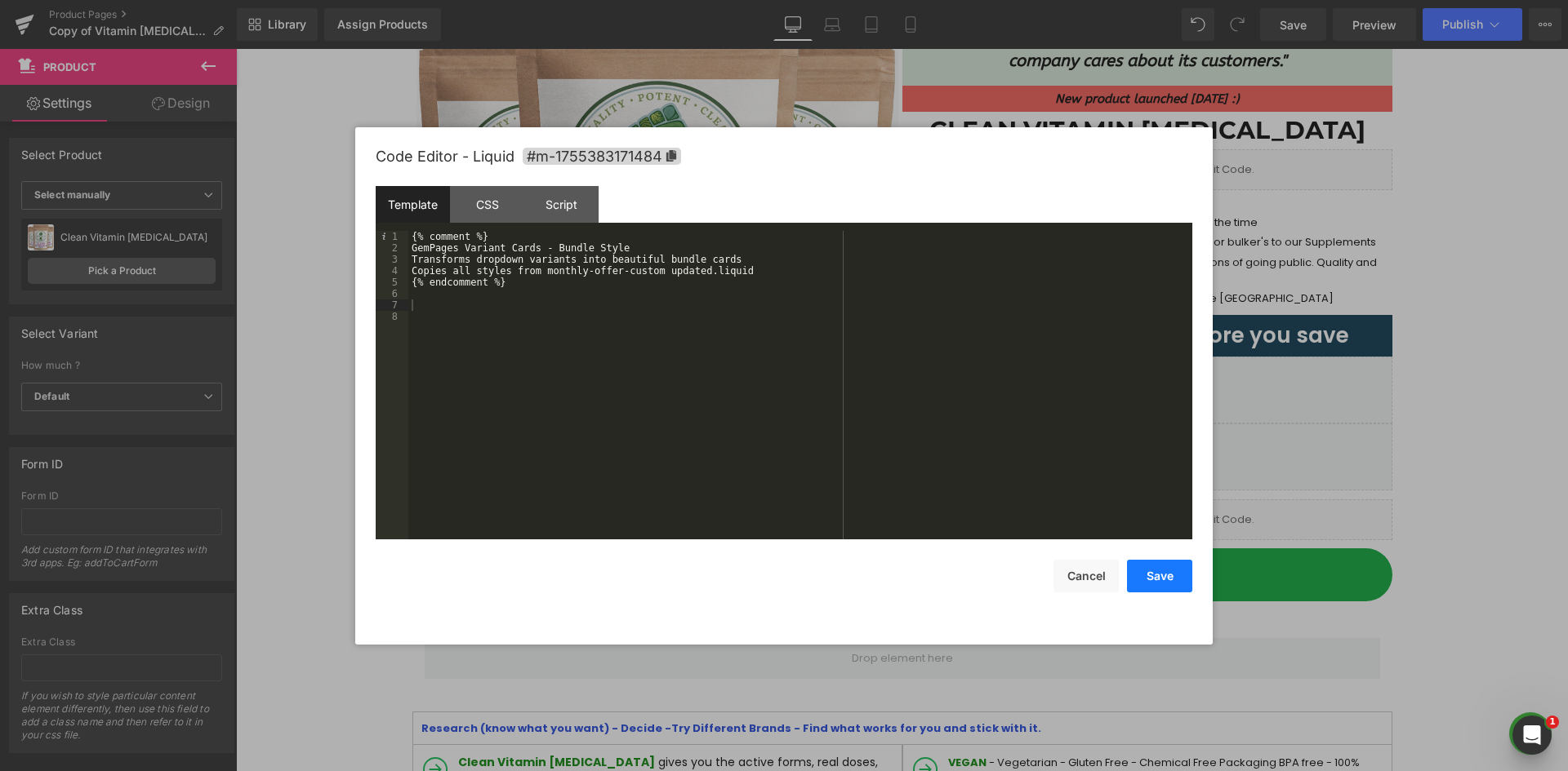
click at [1158, 573] on button "Save" at bounding box center [1158, 577] width 65 height 33
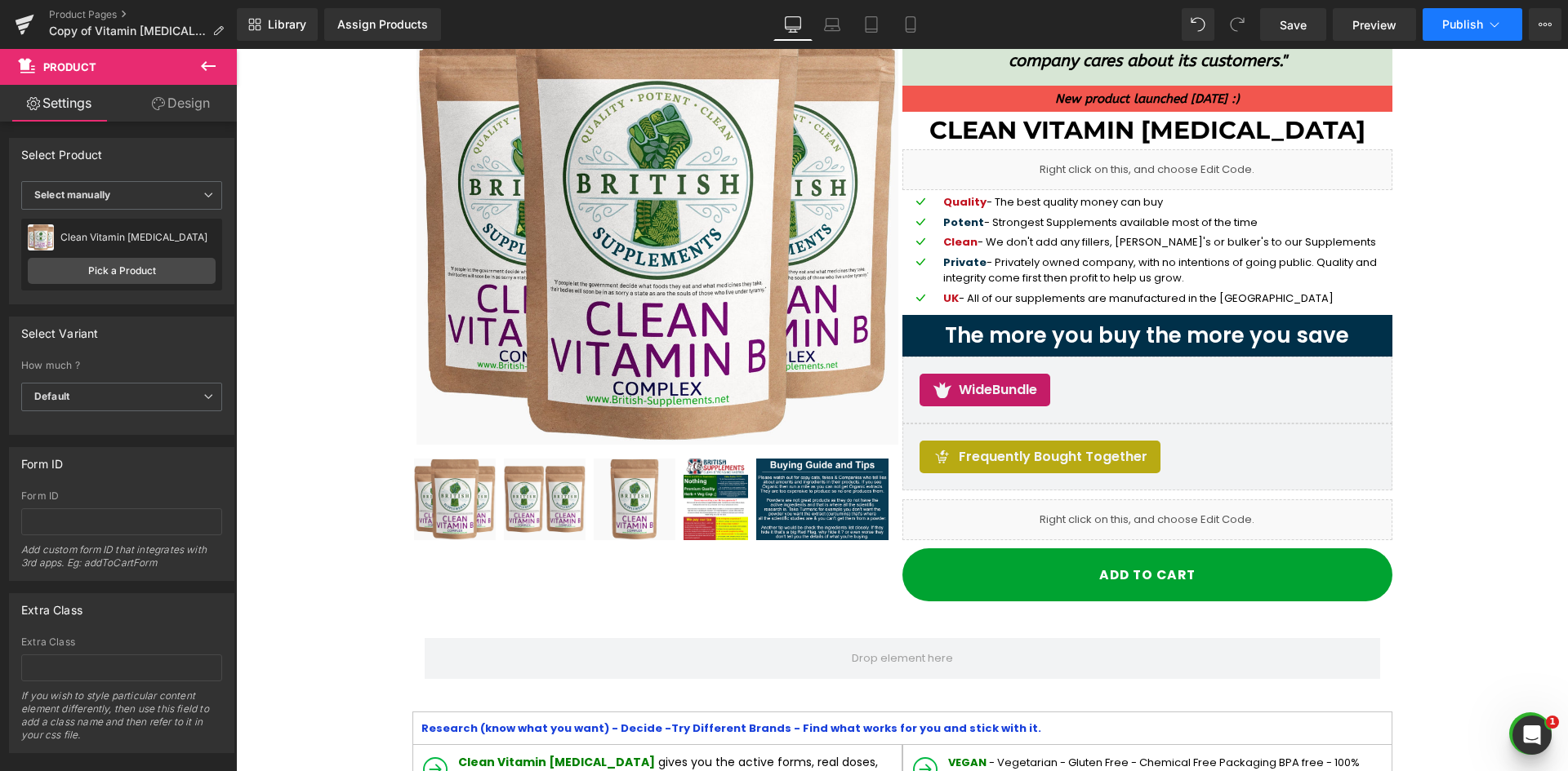
click at [1469, 19] on span "Publish" at bounding box center [1462, 23] width 41 height 13
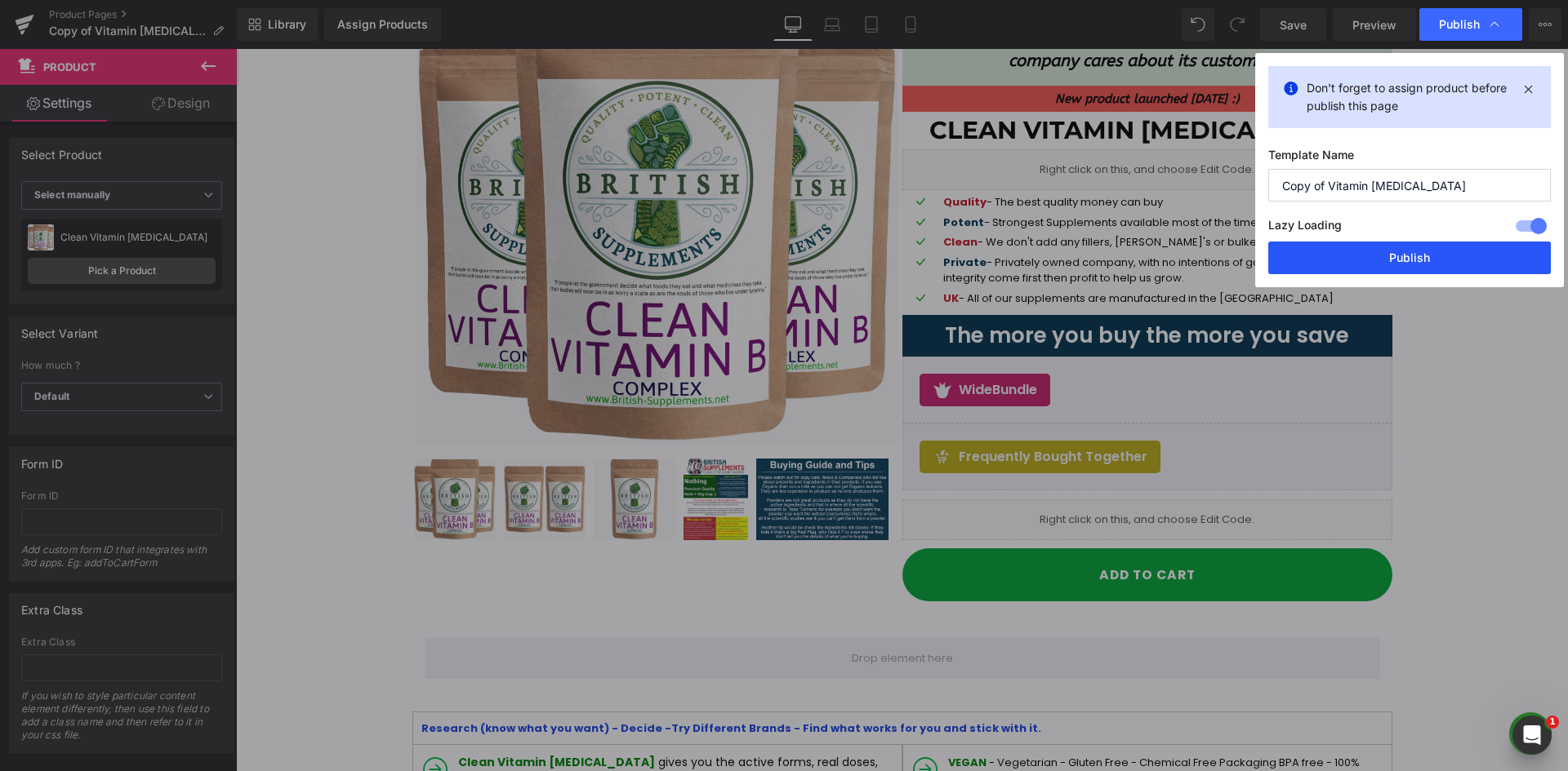
click at [1431, 255] on button "Publish" at bounding box center [1409, 258] width 282 height 33
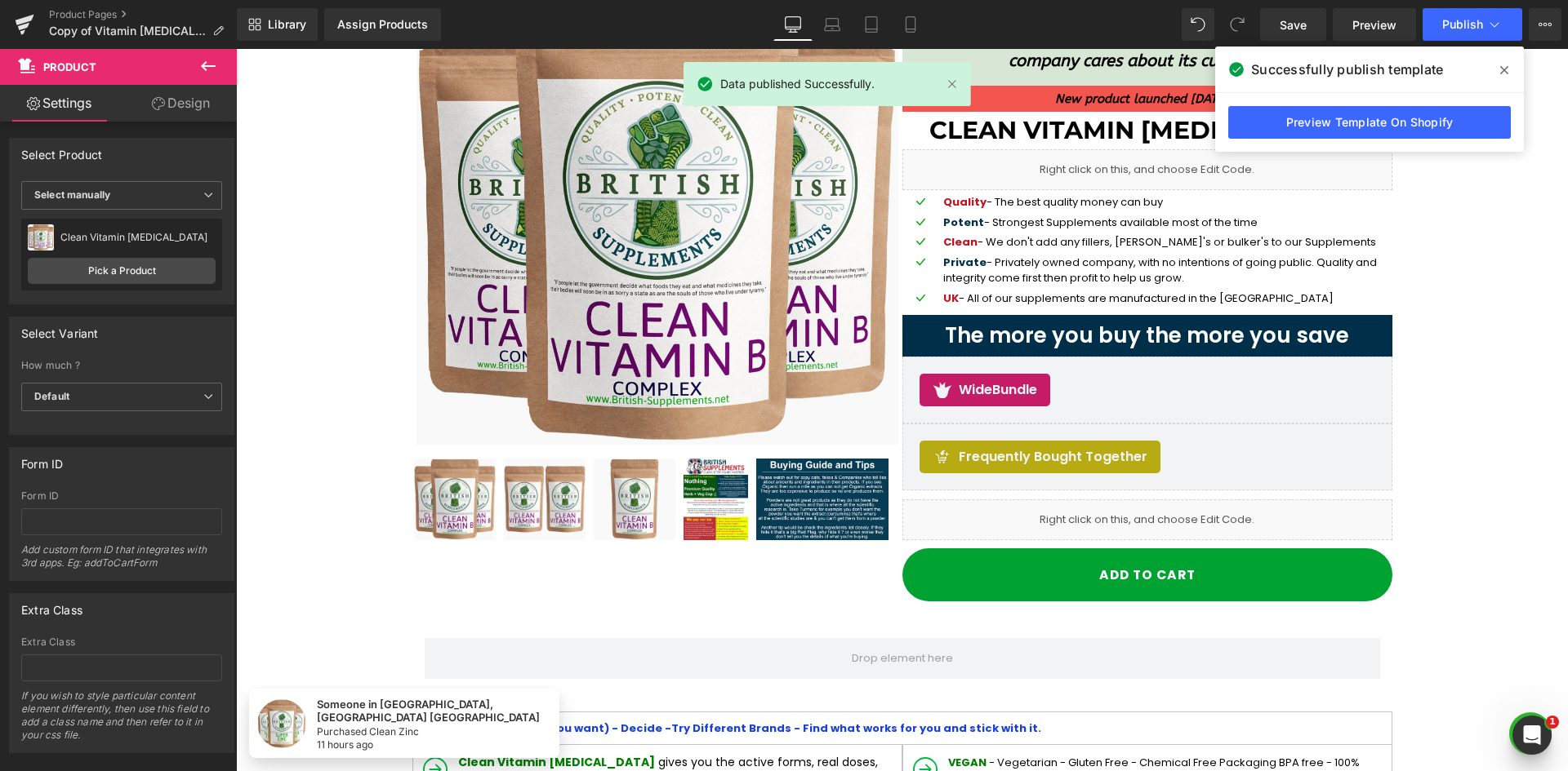
click at [1500, 66] on icon at bounding box center [1504, 69] width 8 height 13
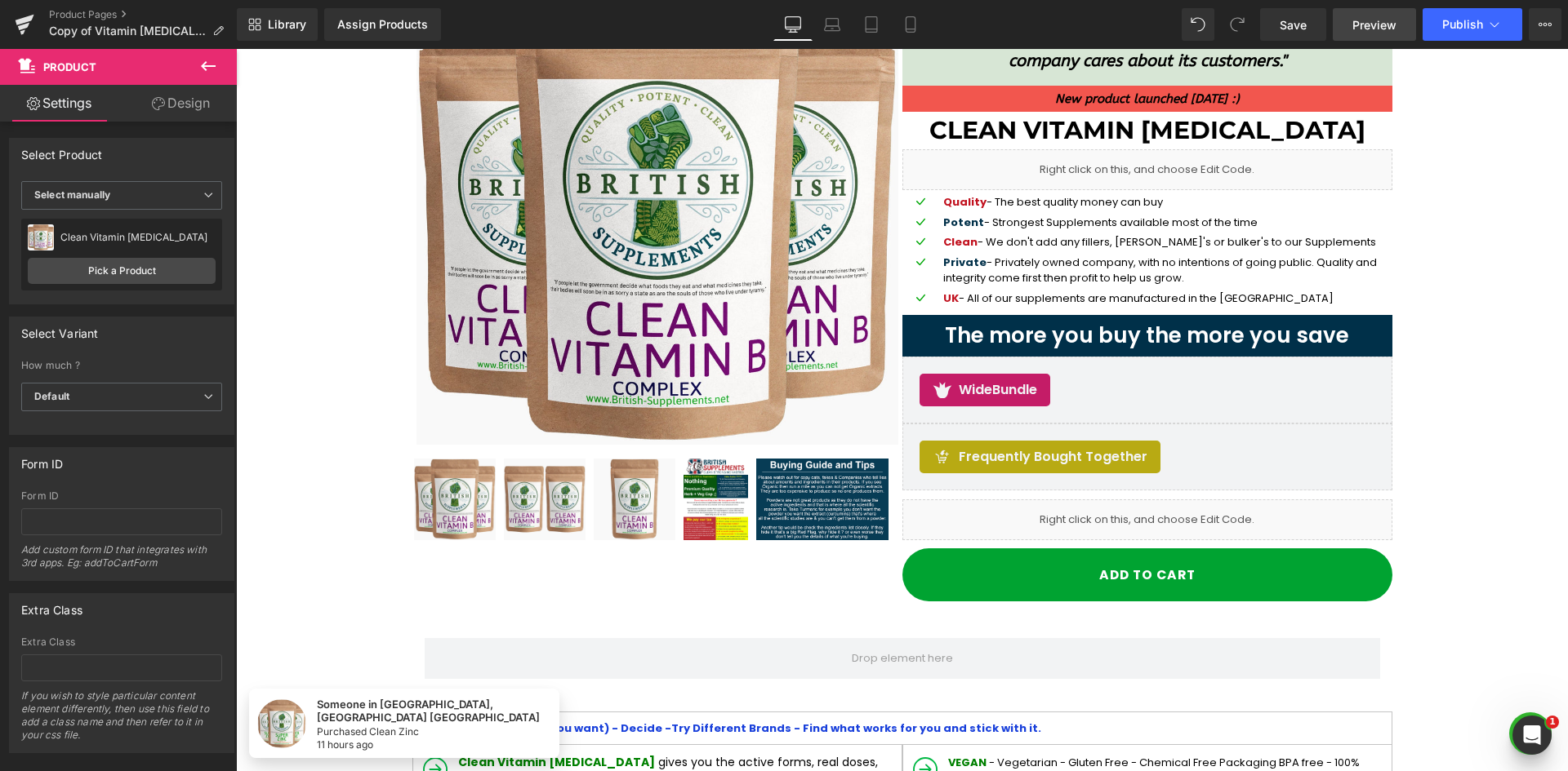
click at [1371, 23] on span "Preview" at bounding box center [1373, 25] width 44 height 18
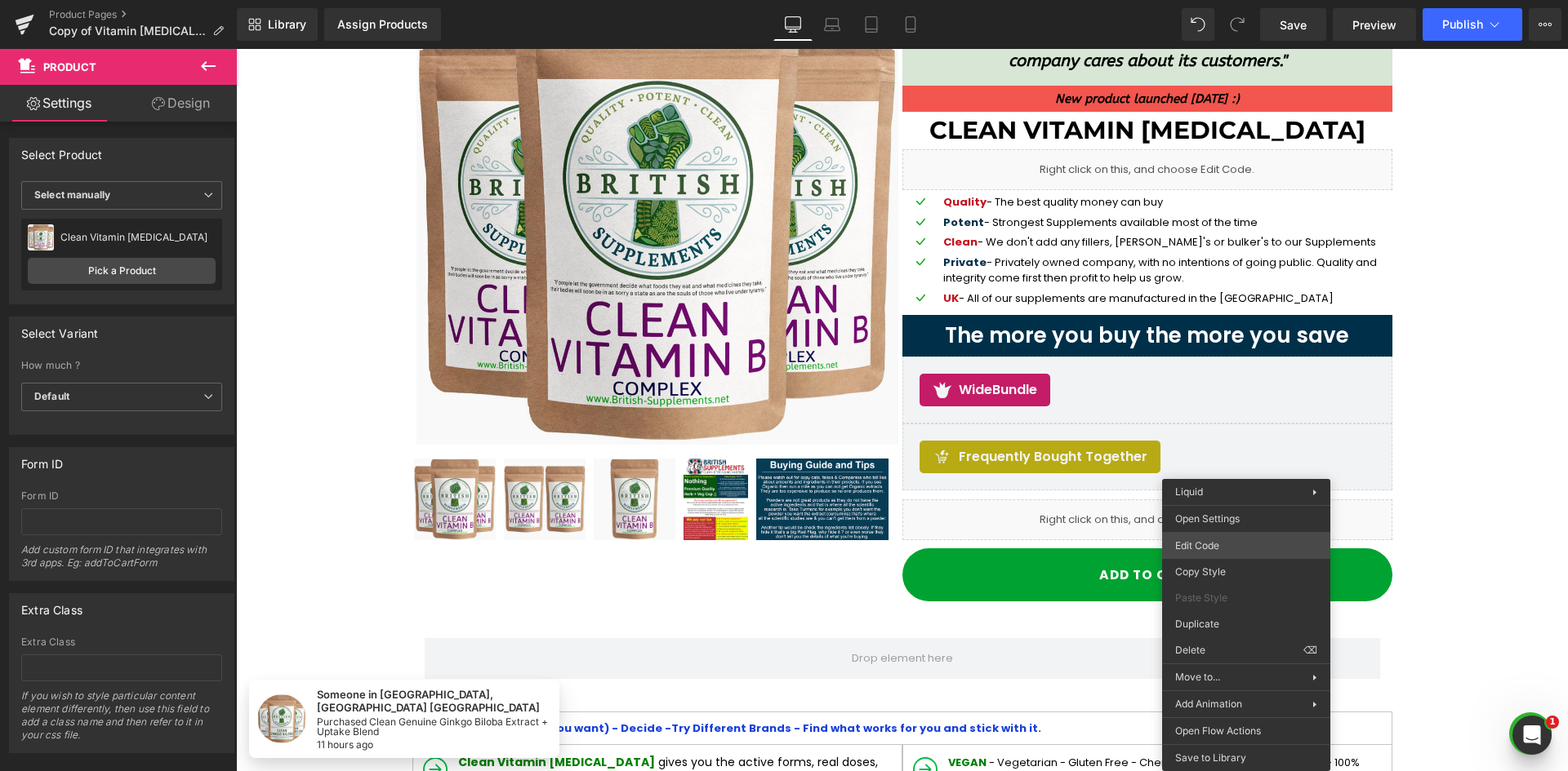
click at [1230, 549] on body "Tabs You are previewing how the will restyle your page. You can not edit Elemen…" at bounding box center [784, 385] width 1568 height 771
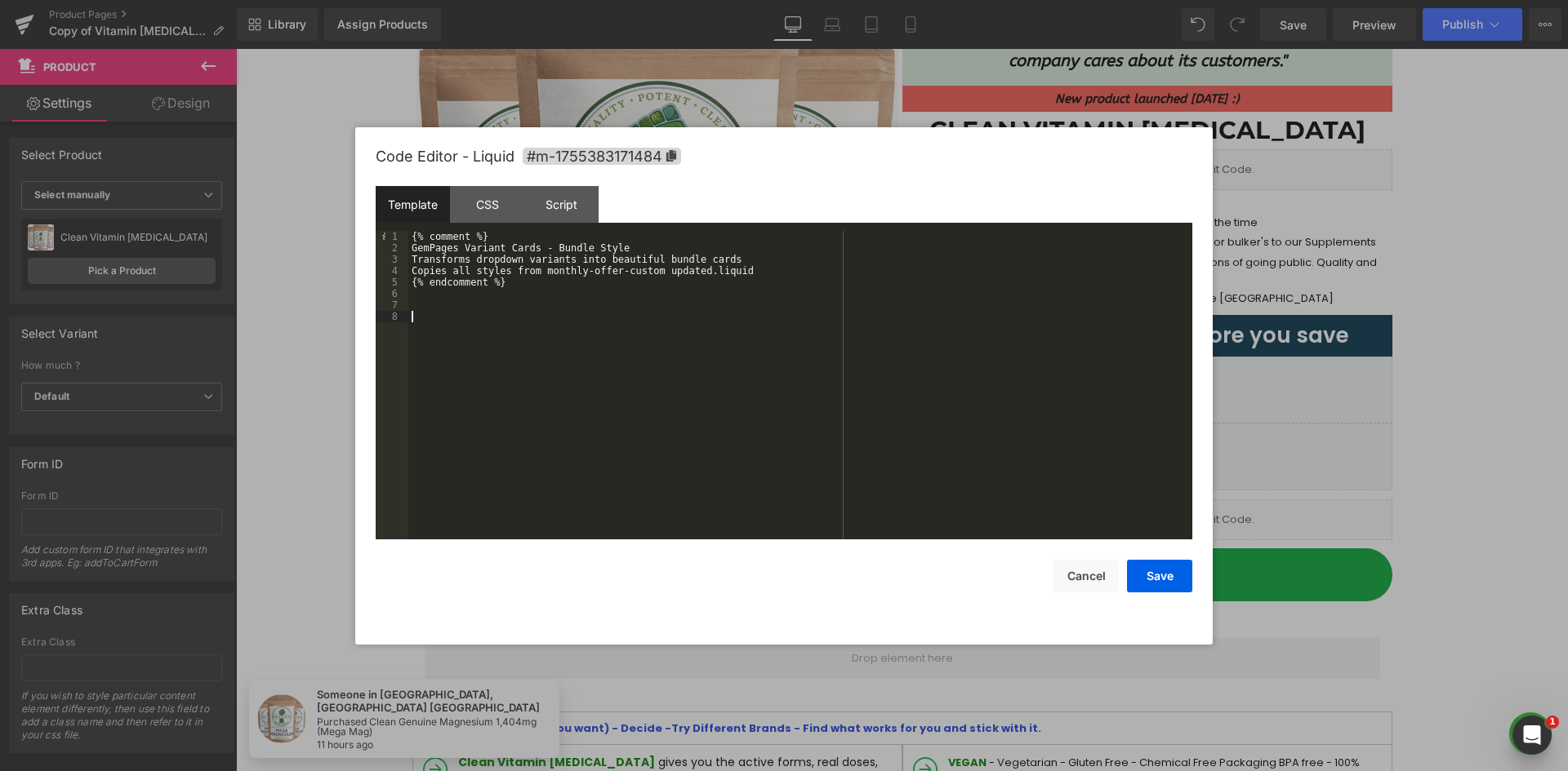
click at [649, 321] on div "{% comment %} GemPages Variant Cards - Bundle Style Transforms dropdown variant…" at bounding box center [801, 397] width 784 height 332
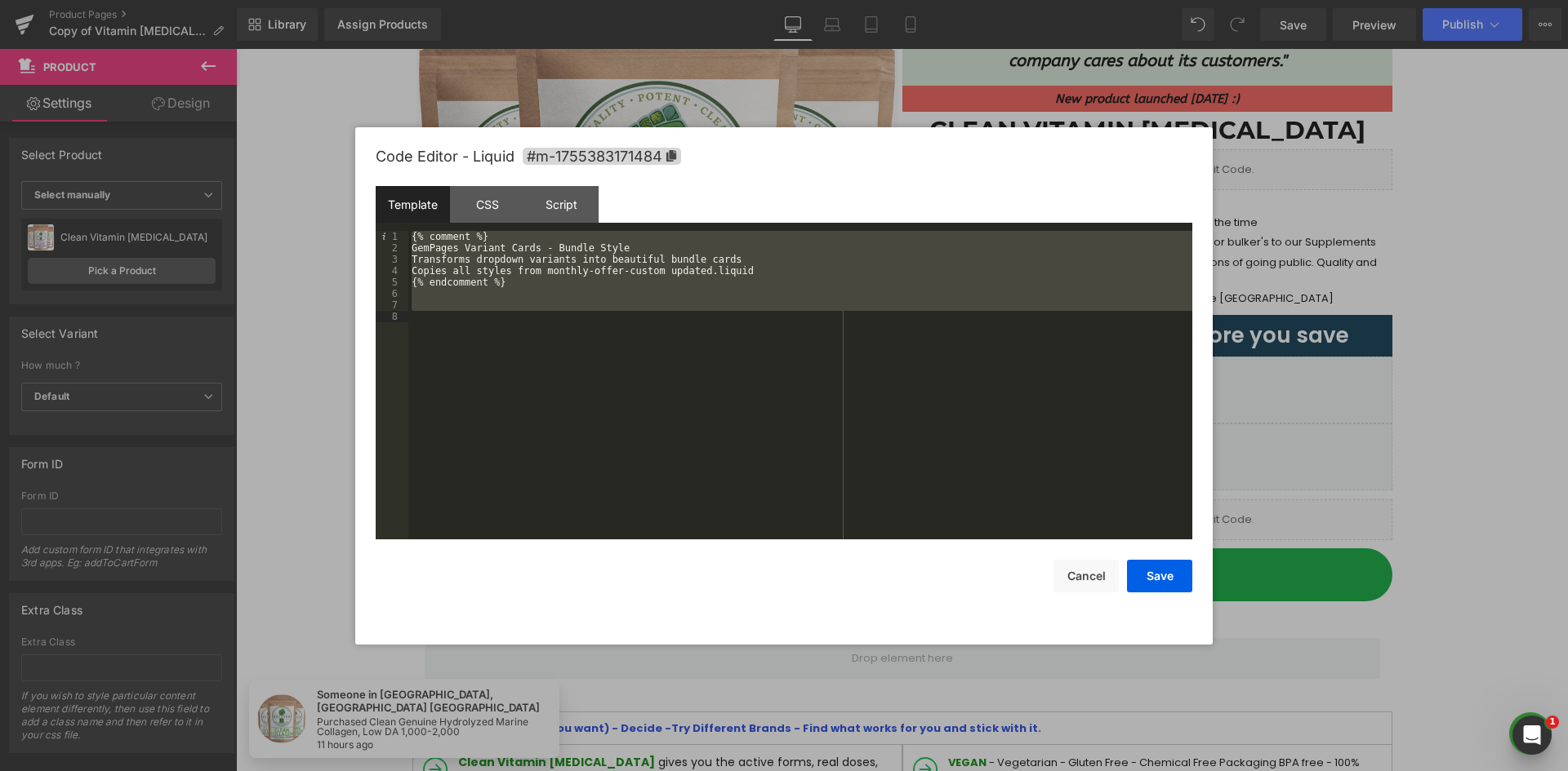
click at [471, 184] on div "Code Editor - Liquid #m-1755383171484" at bounding box center [783, 157] width 816 height 58
click at [475, 199] on div "CSS" at bounding box center [487, 204] width 74 height 37
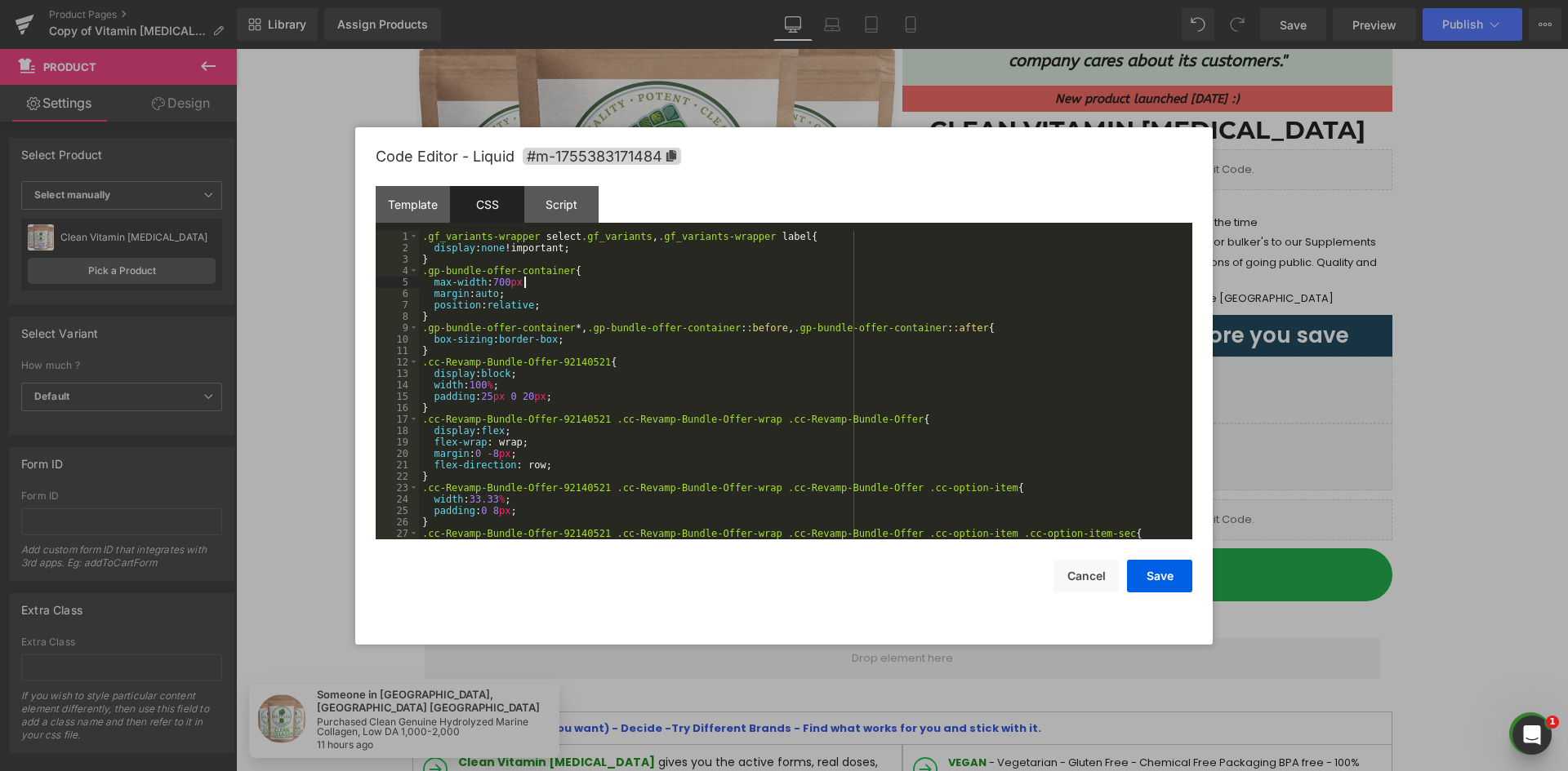
click at [536, 280] on div ".gf_variants-wrapper select .gf_variants , .gf_variants-wrapper label { display…" at bounding box center [802, 397] width 766 height 332
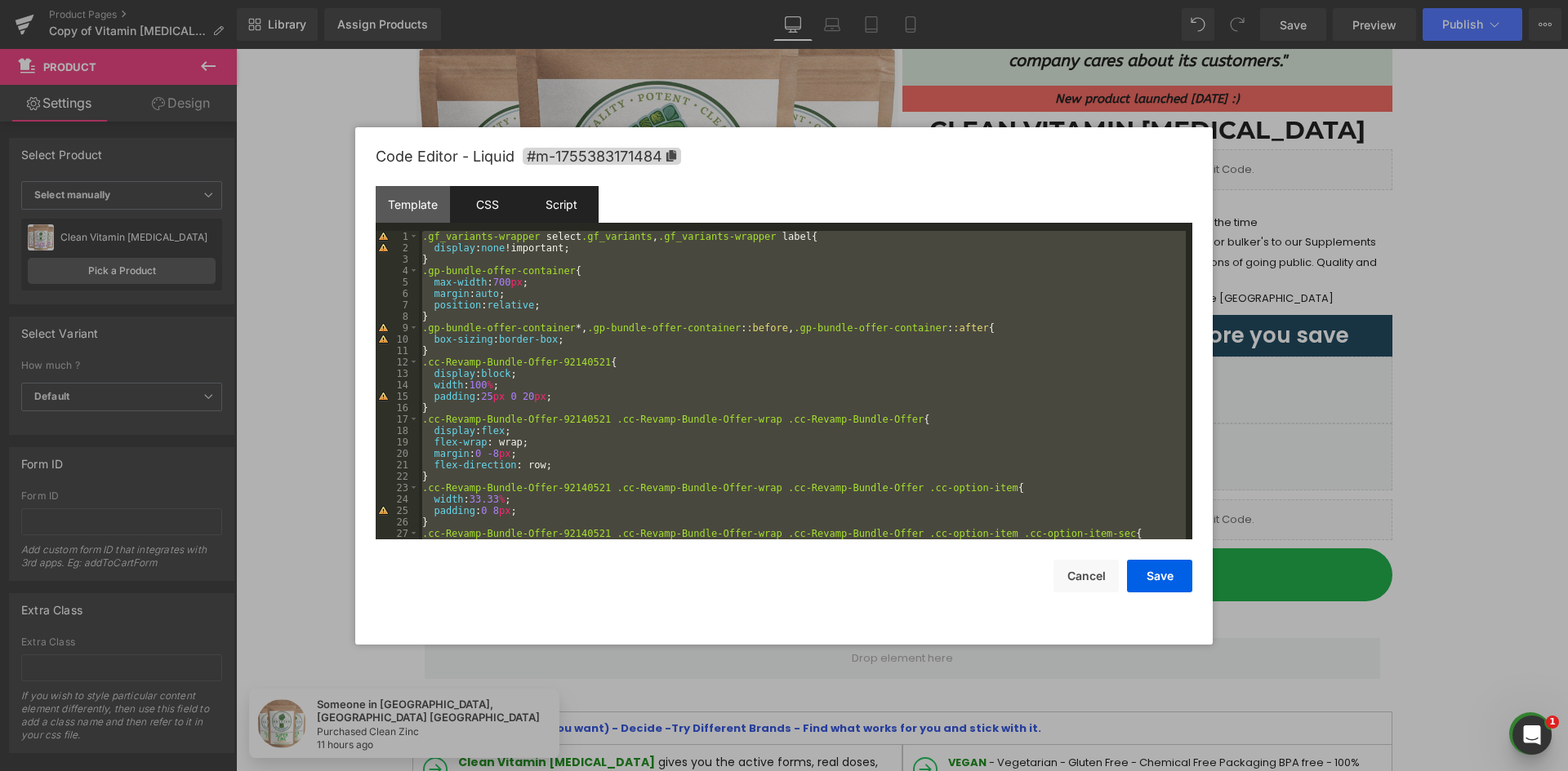
click at [561, 213] on div "Script" at bounding box center [561, 204] width 74 height 37
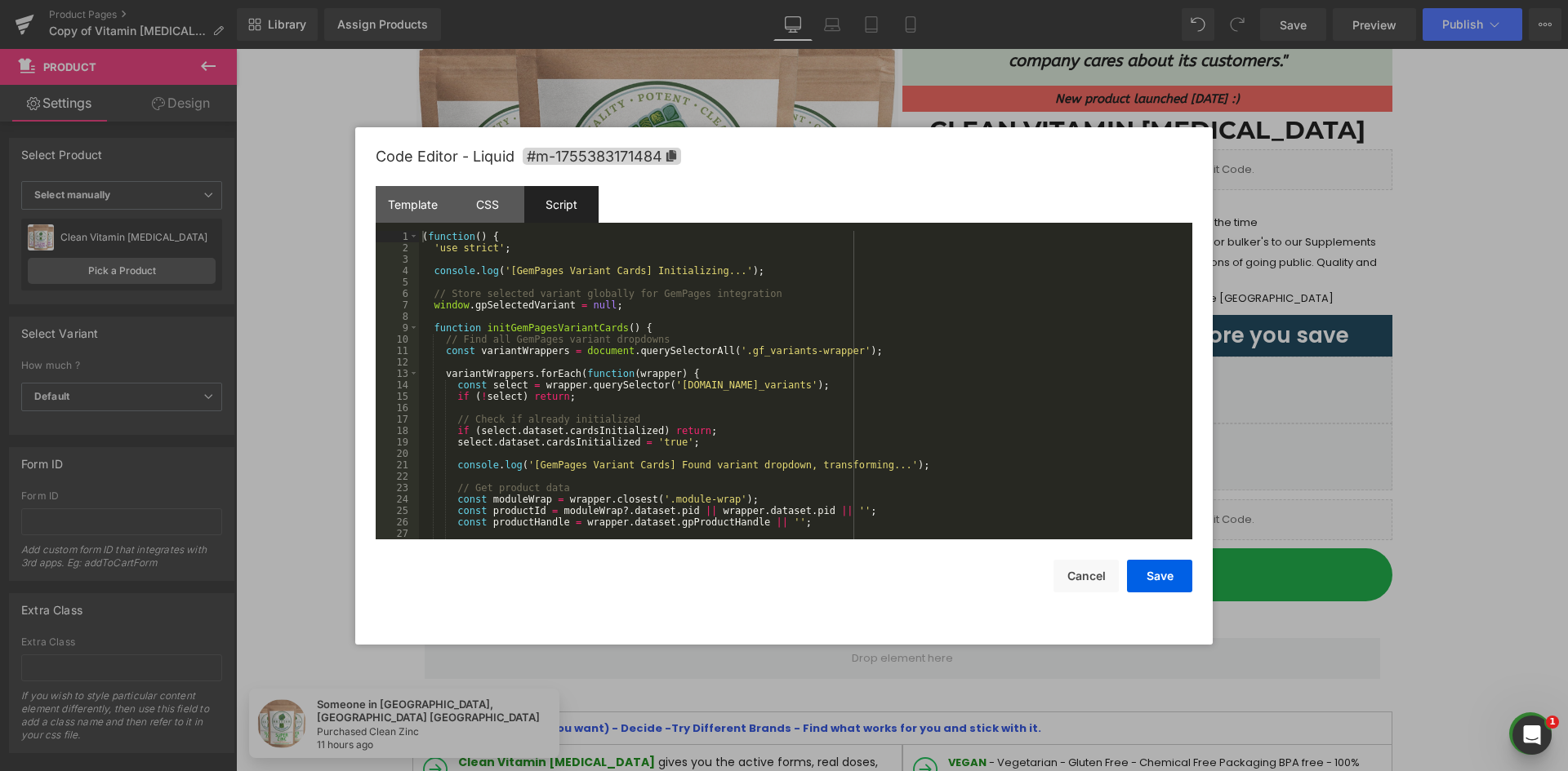
click at [593, 298] on div "( function ( ) { 'use strict' ; console . log ( '[GemPages Variant Cards] Initi…" at bounding box center [802, 397] width 766 height 332
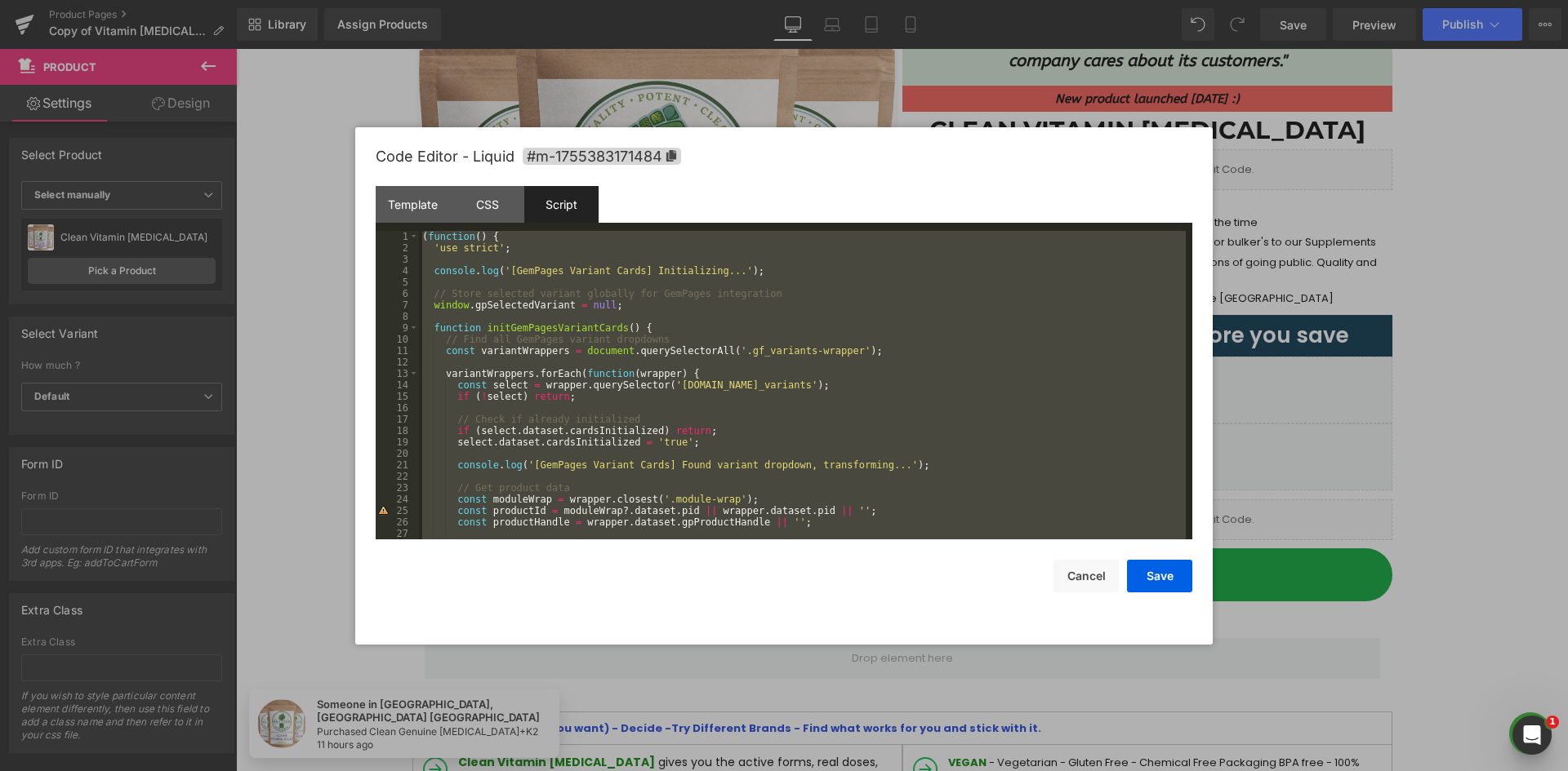
click at [595, 379] on div "( function ( ) { 'use strict' ; console . log ( '[GemPages Variant Cards] Initi…" at bounding box center [802, 385] width 766 height 308
click at [696, 310] on div "( function ( ) { 'use strict' ; console . log ( '[GemPages Variant Cards] Initi…" at bounding box center [802, 397] width 766 height 332
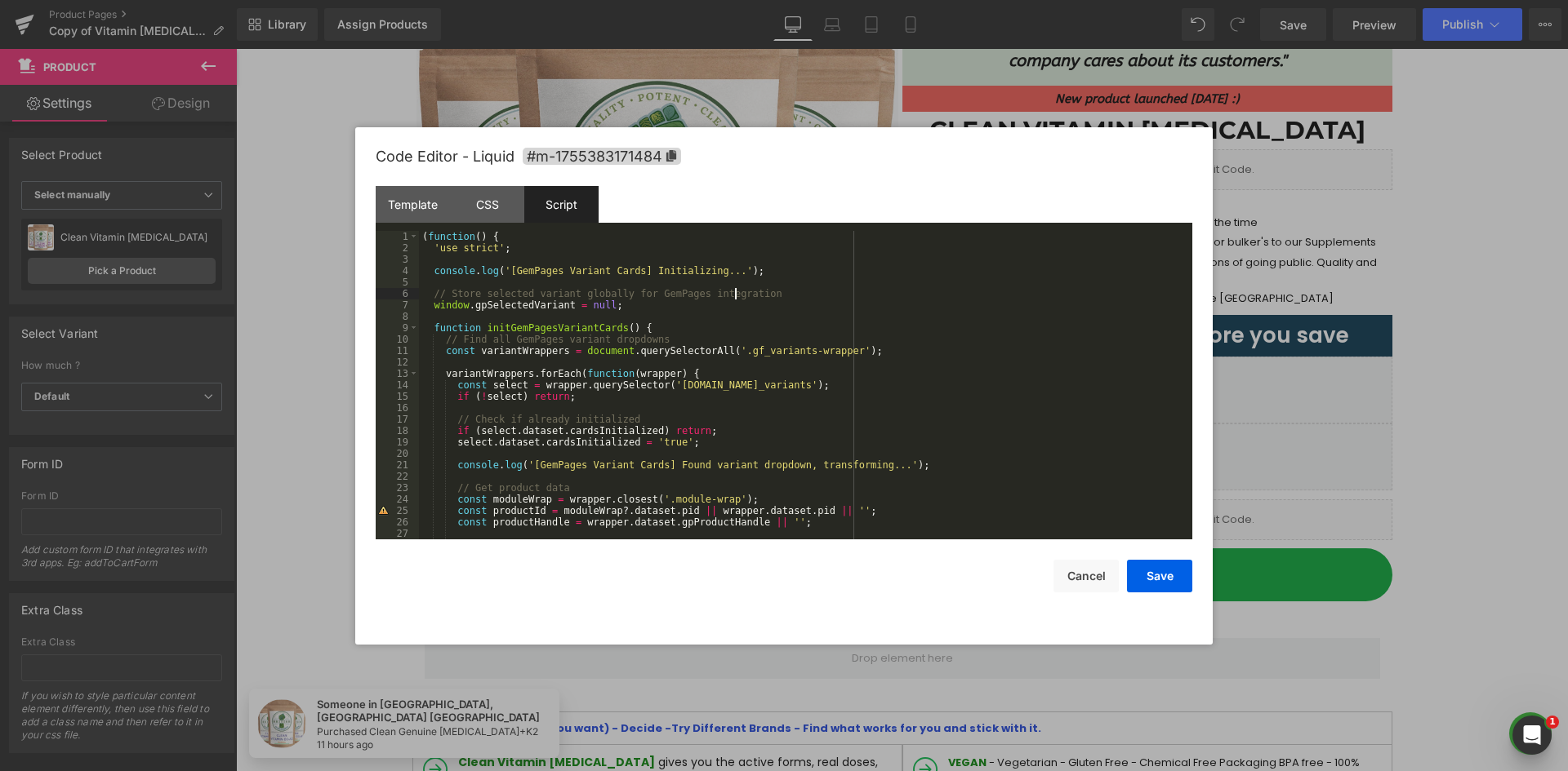
click at [735, 298] on div "( function ( ) { 'use strict' ; console . log ( '[GemPages Variant Cards] Initi…" at bounding box center [802, 397] width 766 height 332
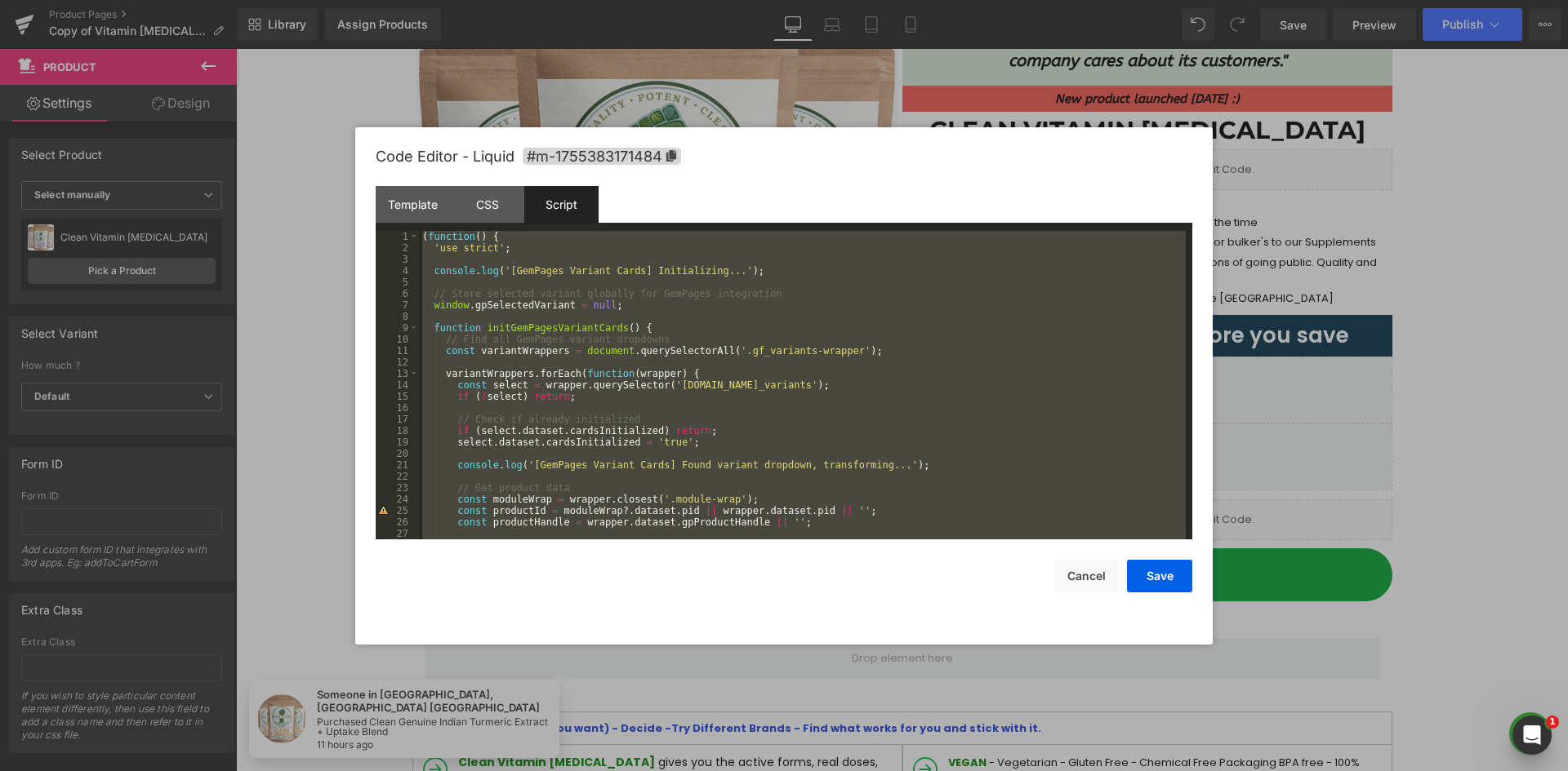
click at [367, 208] on div "Code Editor - Liquid #m-1755383171484 Template CSS Script Data 1 2 3 4 5 6 7 8 …" at bounding box center [783, 386] width 857 height 517
drag, startPoint x: 414, startPoint y: 210, endPoint x: 485, endPoint y: 216, distance: 71.3
click at [414, 210] on div "Template" at bounding box center [412, 204] width 74 height 37
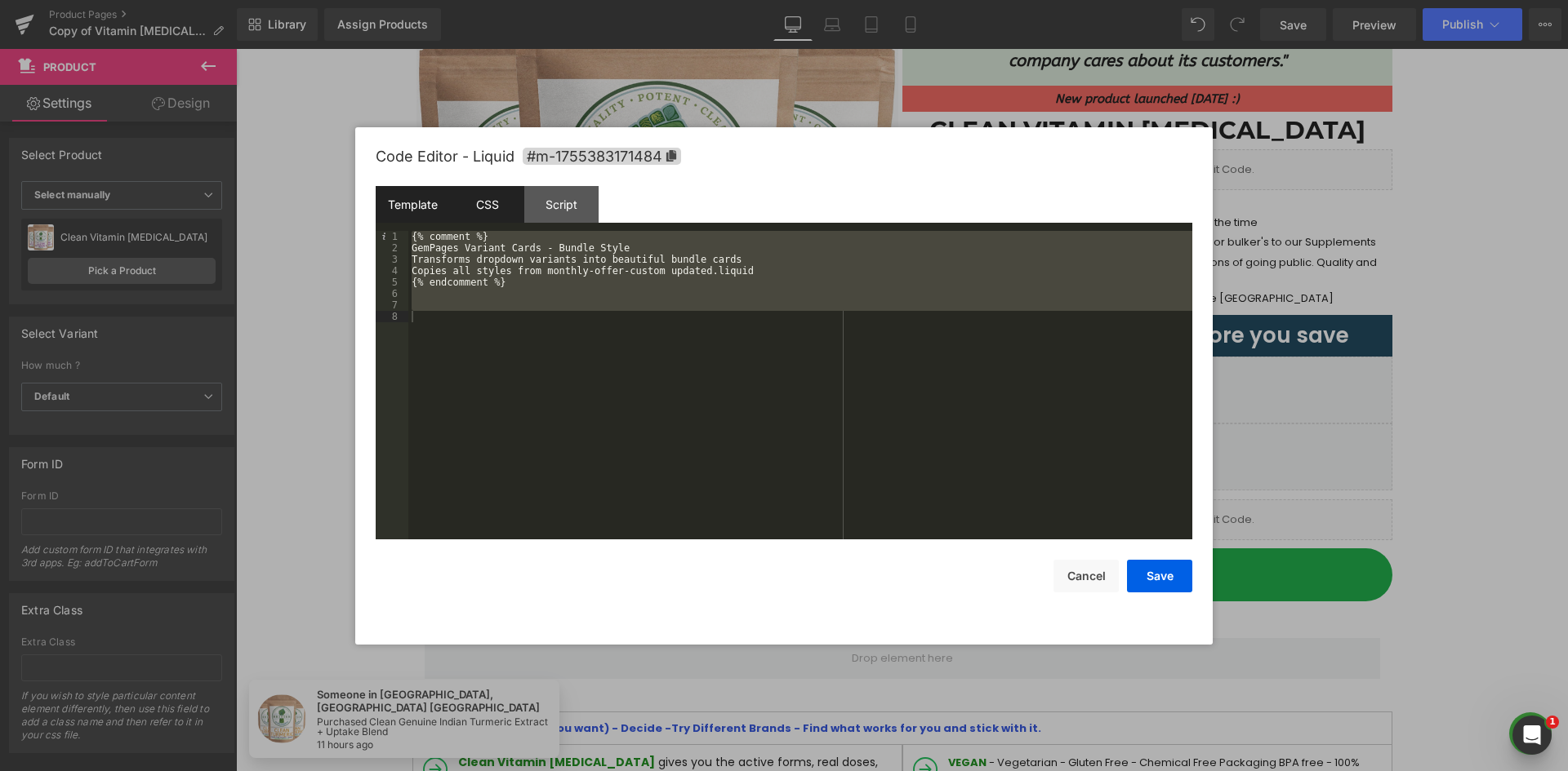
drag, startPoint x: 485, startPoint y: 216, endPoint x: 521, endPoint y: 211, distance: 36.3
click at [486, 216] on div "CSS" at bounding box center [487, 204] width 74 height 37
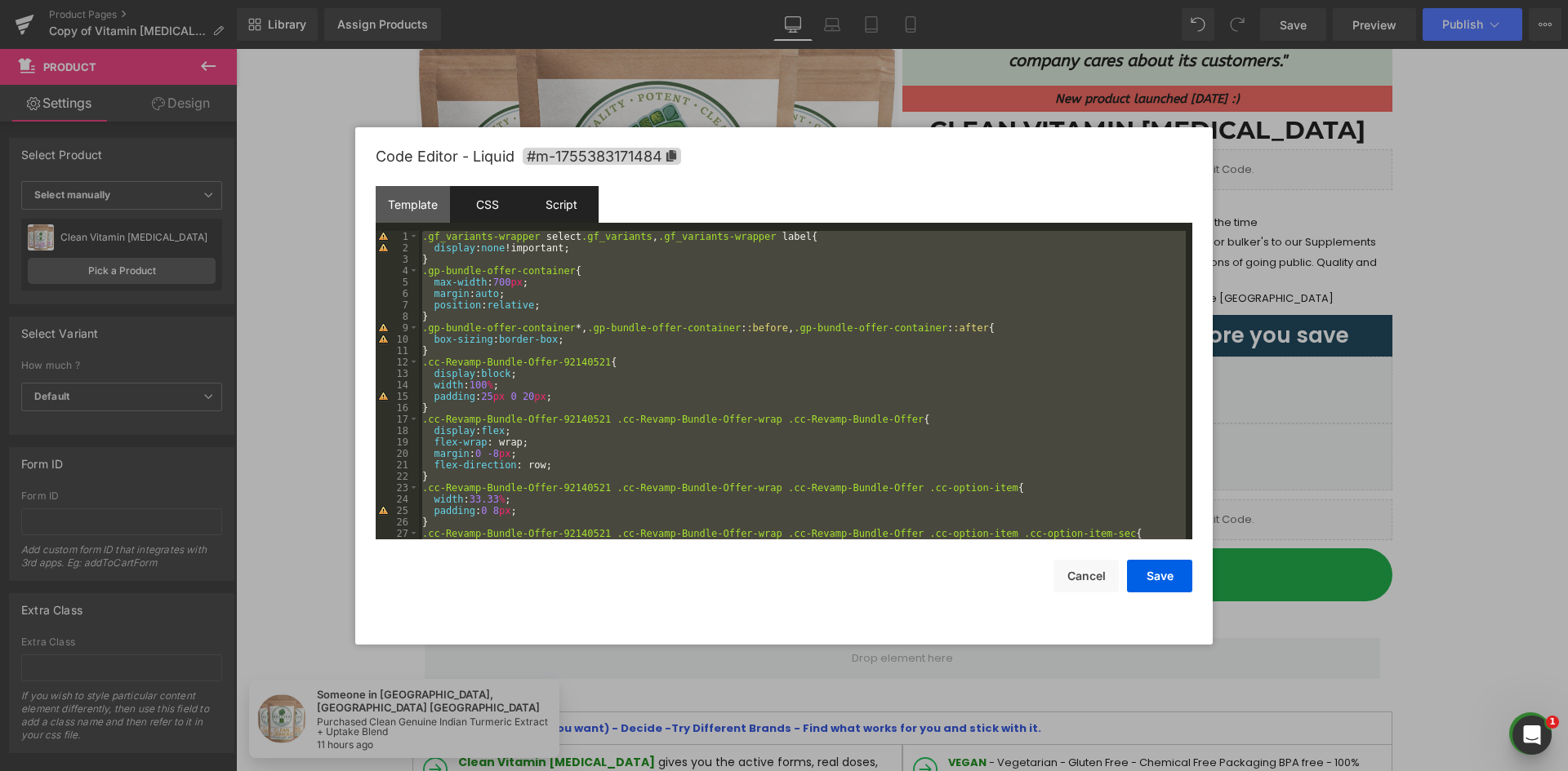
click at [555, 205] on div "Script" at bounding box center [561, 204] width 74 height 37
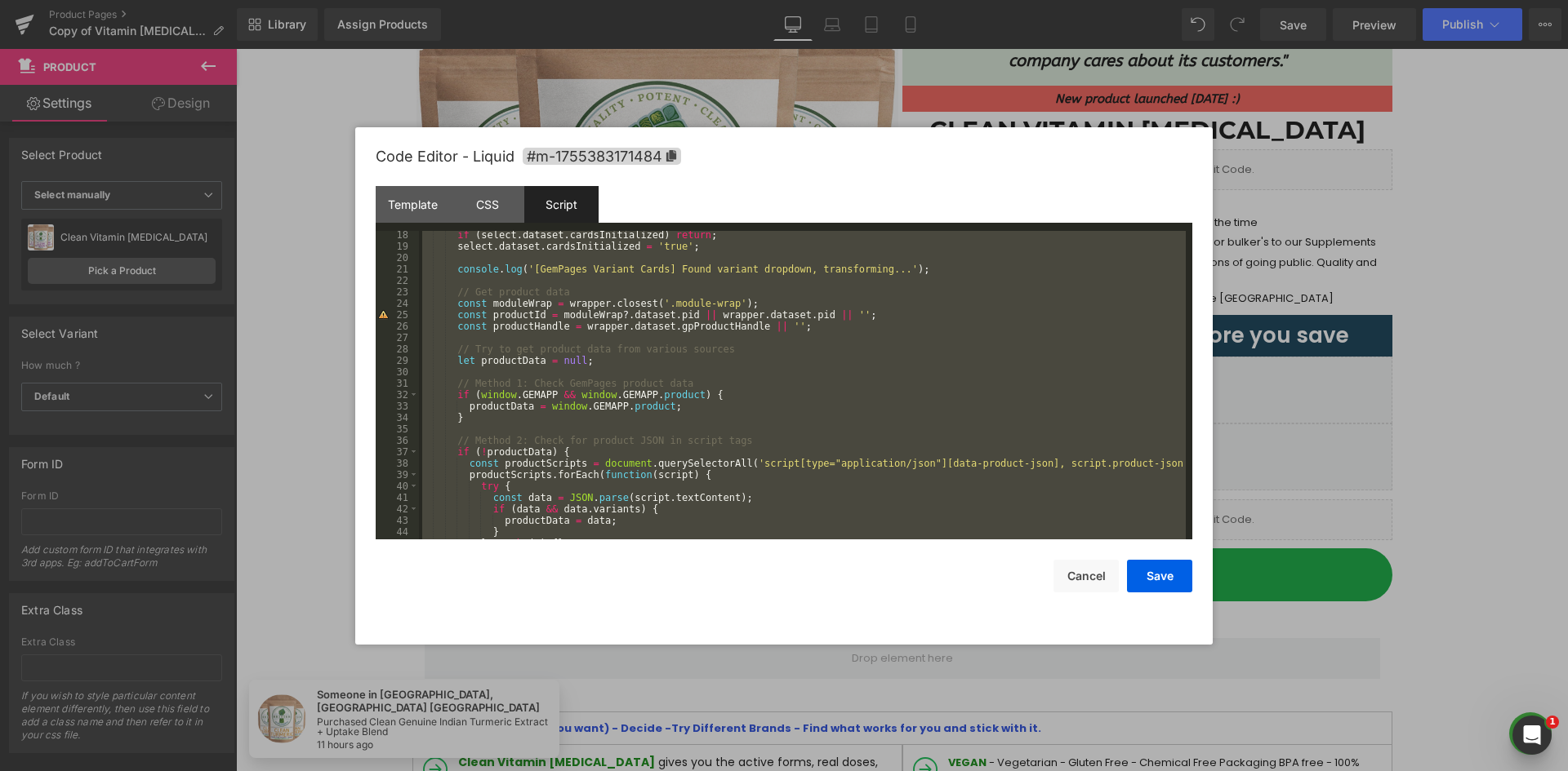
scroll to position [195, 0]
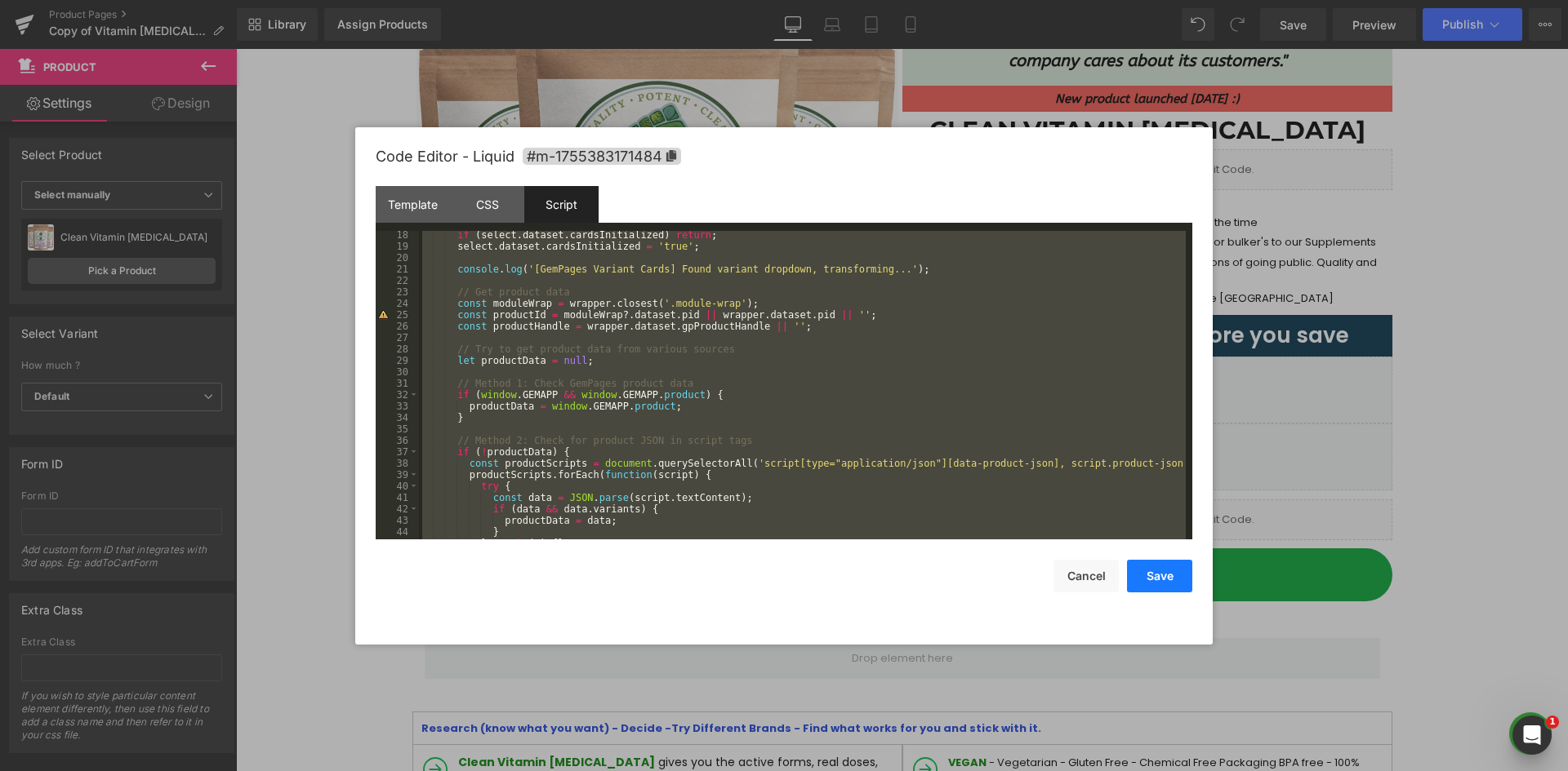
click at [1165, 578] on button "Save" at bounding box center [1158, 577] width 65 height 33
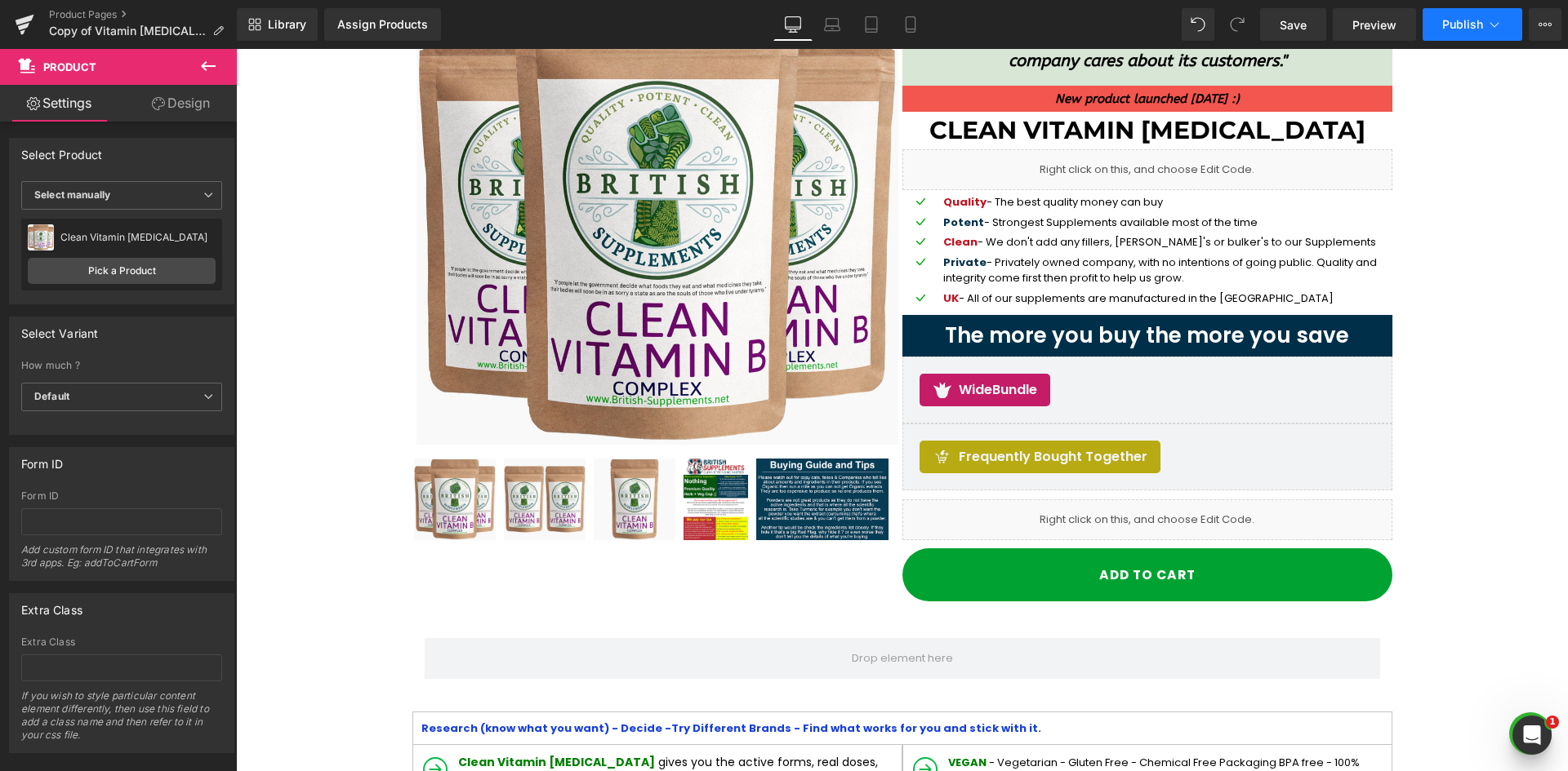
click at [1461, 23] on span "Publish" at bounding box center [1462, 23] width 41 height 13
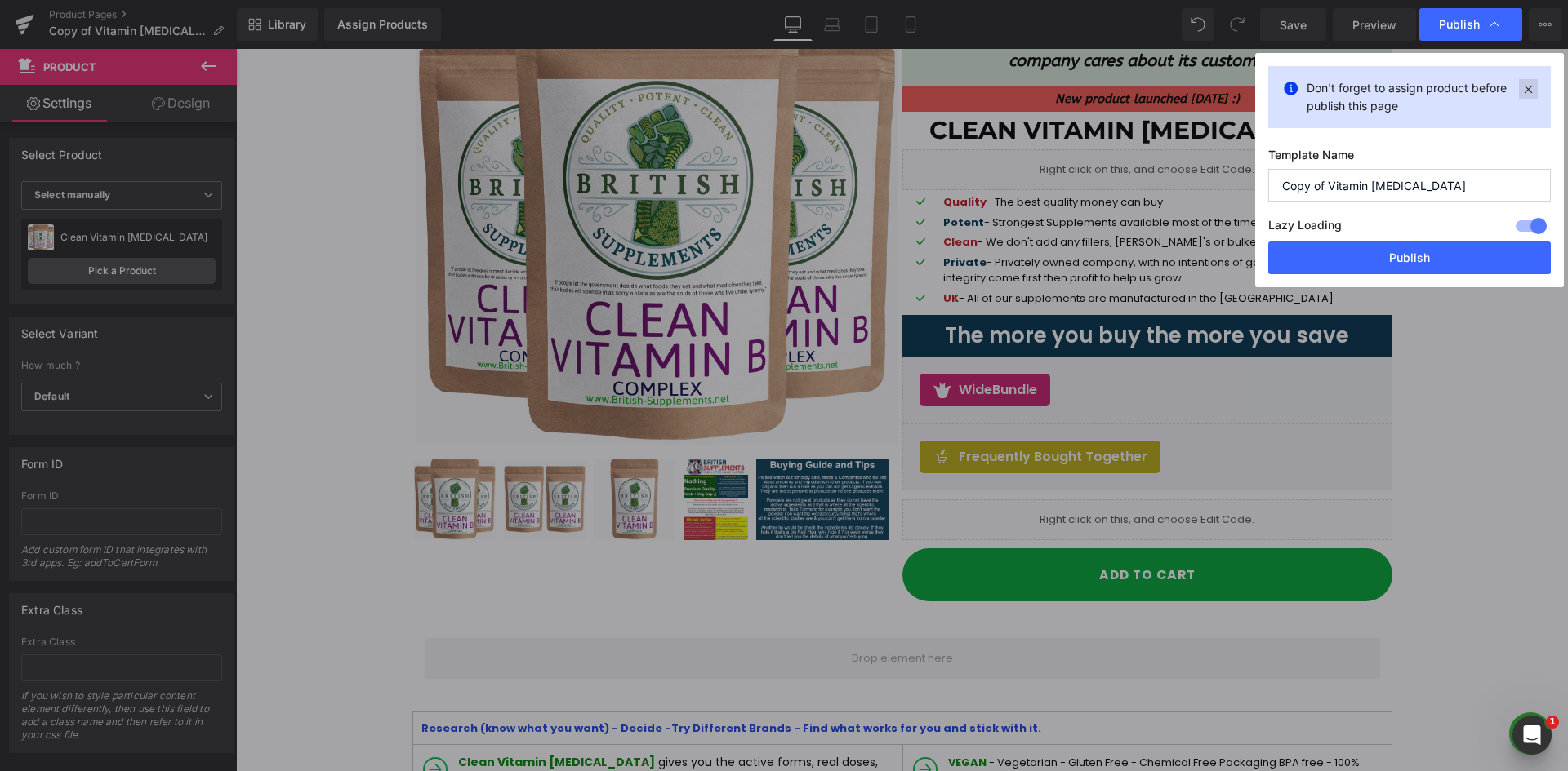
click at [1529, 88] on icon at bounding box center [1527, 88] width 18 height 19
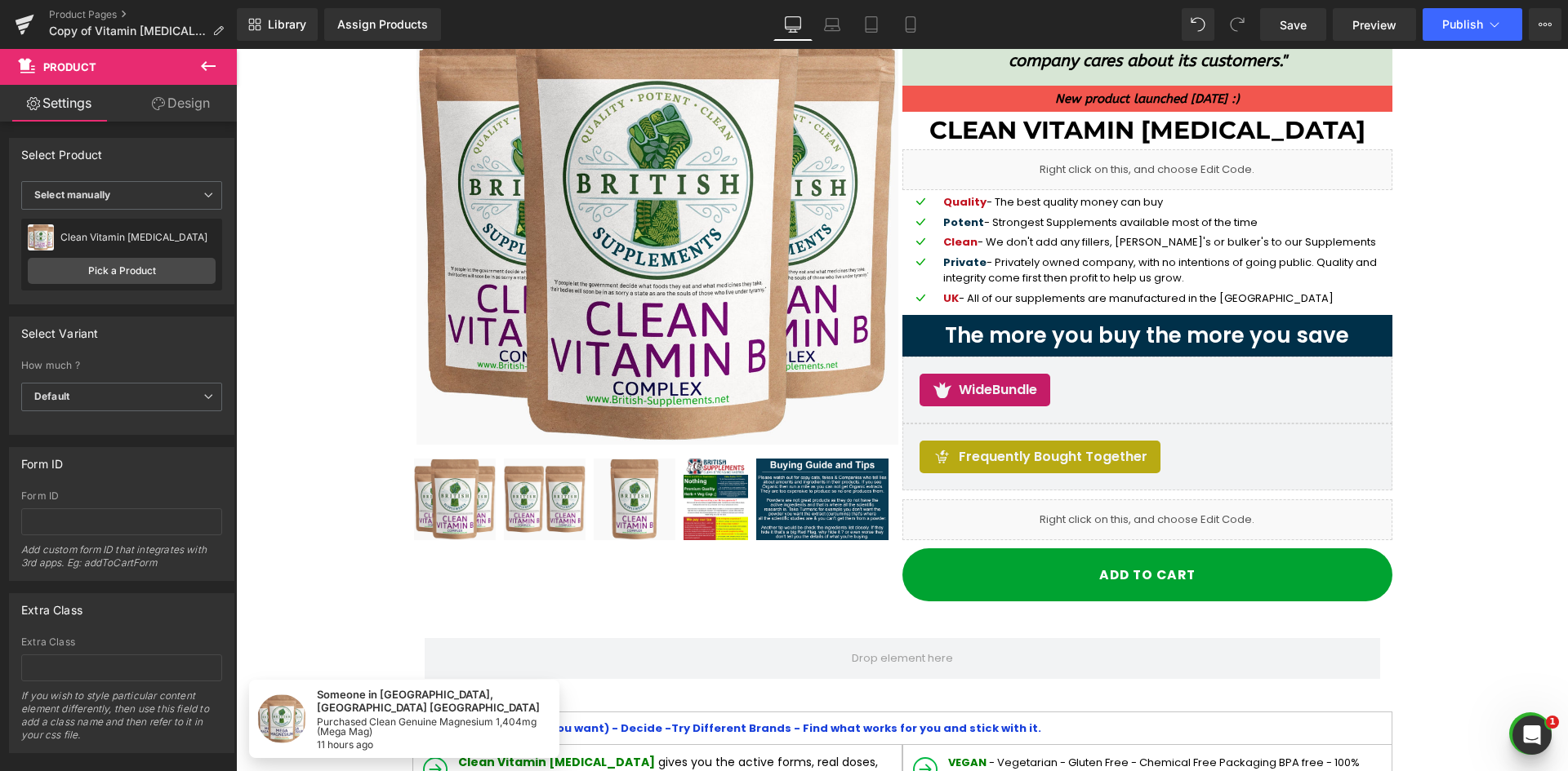
drag, startPoint x: 1790, startPoint y: 419, endPoint x: 1535, endPoint y: 368, distance: 260.0
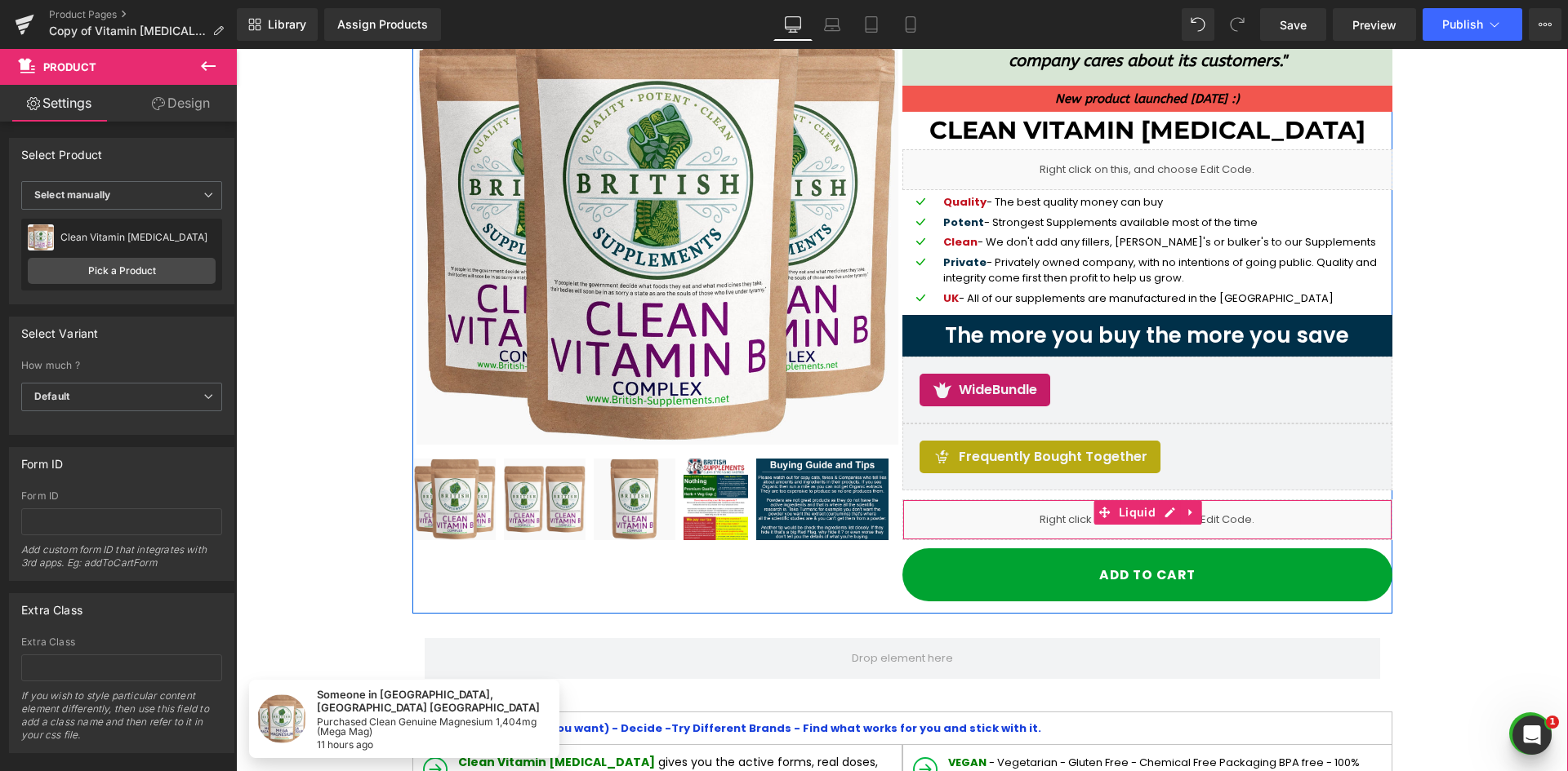
click at [1181, 520] on link at bounding box center [1192, 512] width 21 height 24
click at [1196, 510] on icon at bounding box center [1202, 511] width 12 height 13
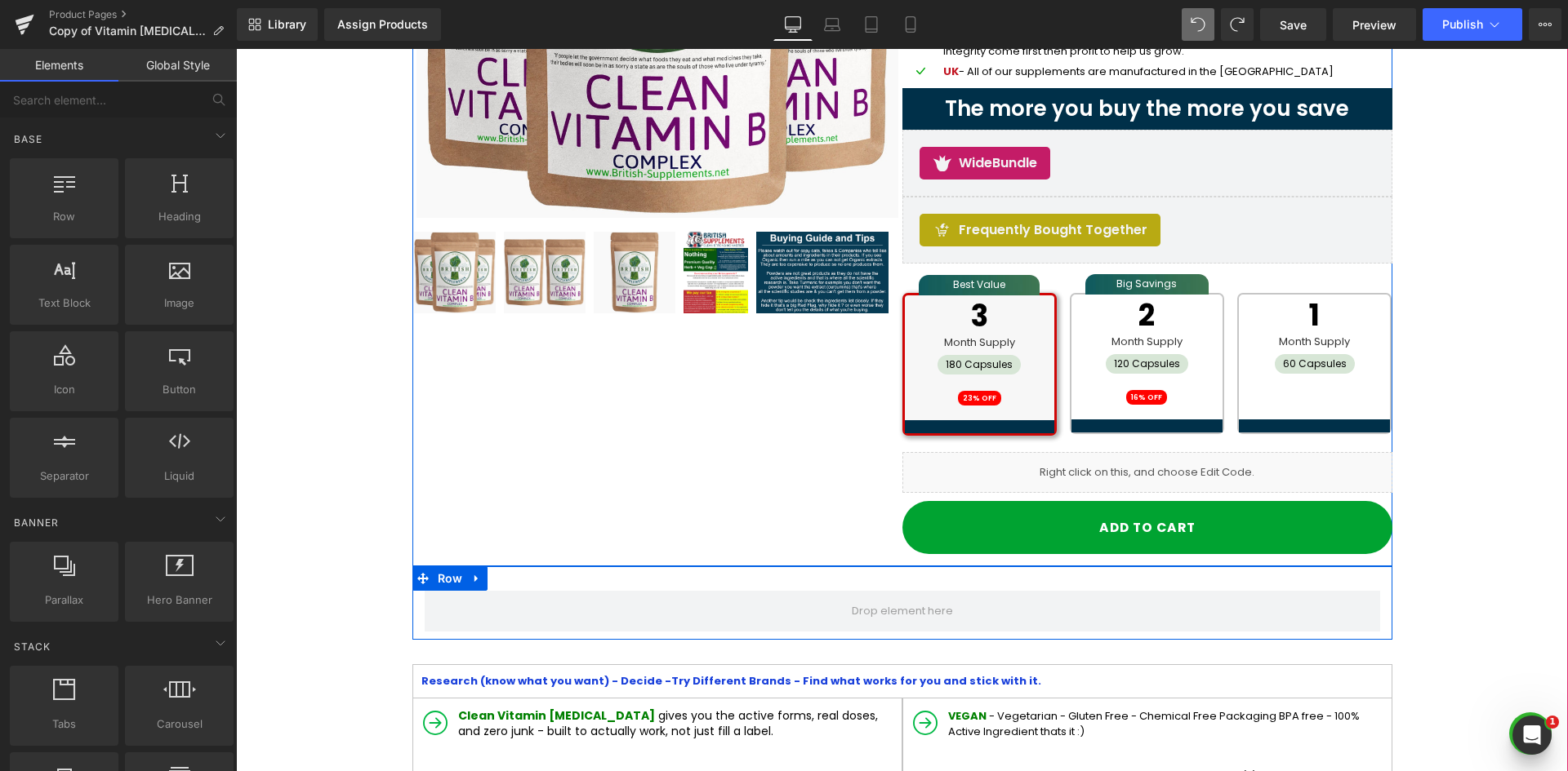
scroll to position [408, 0]
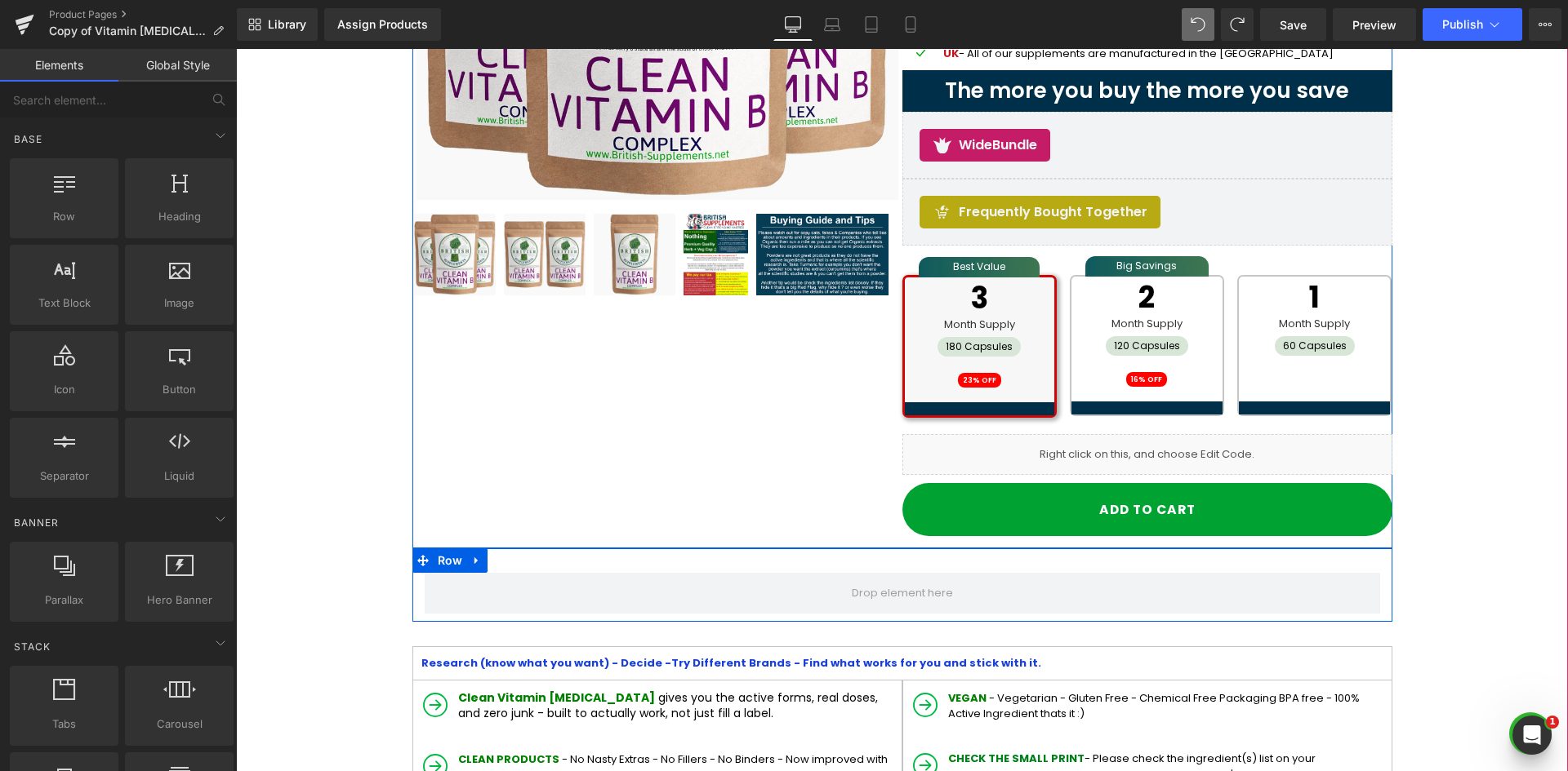
click at [1156, 377] on span "16% OFF" at bounding box center [1147, 379] width 41 height 15
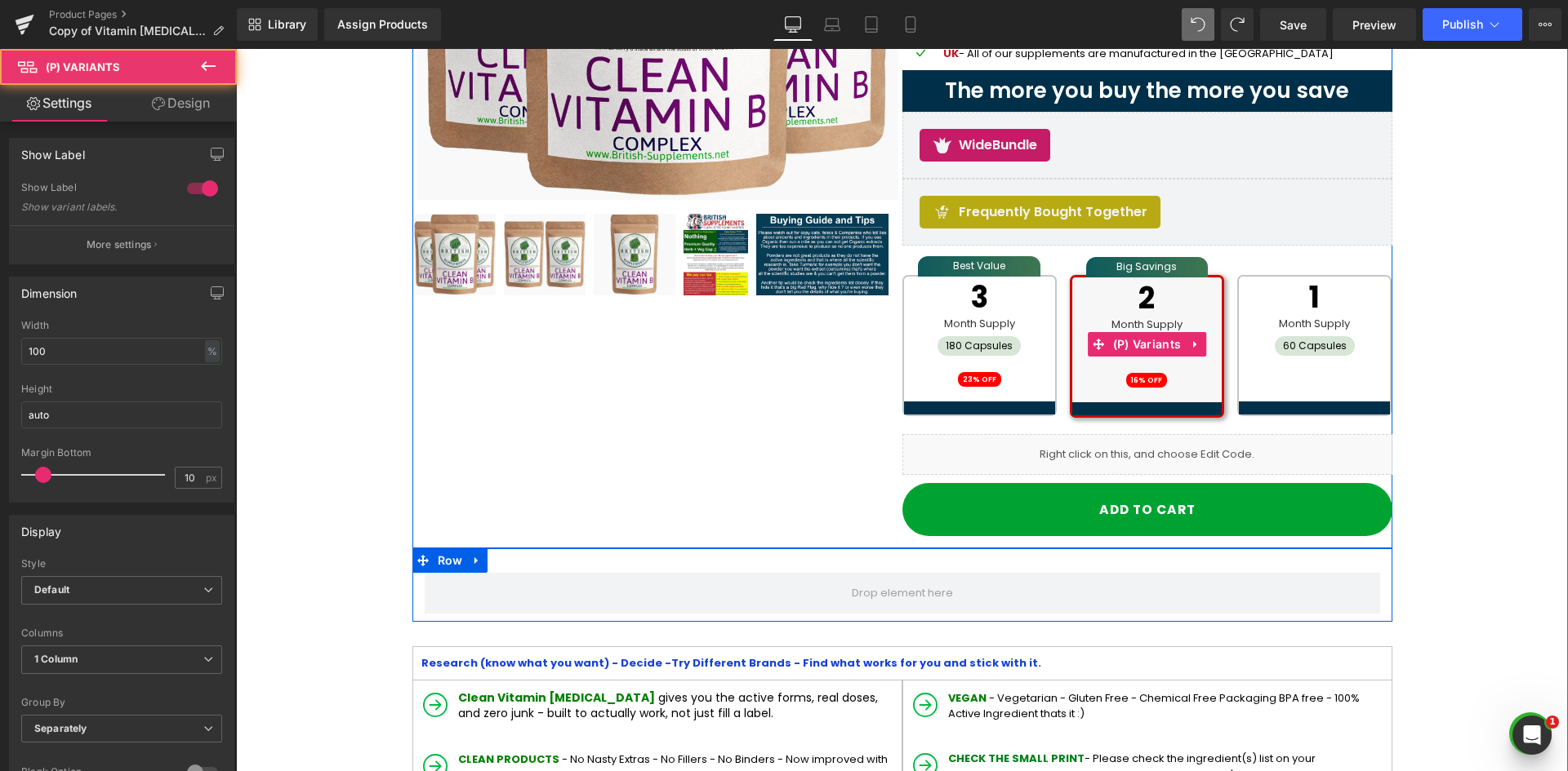
click at [1014, 361] on div "3 Month Supply 180 Capsules 23% OFF" at bounding box center [979, 337] width 151 height 122
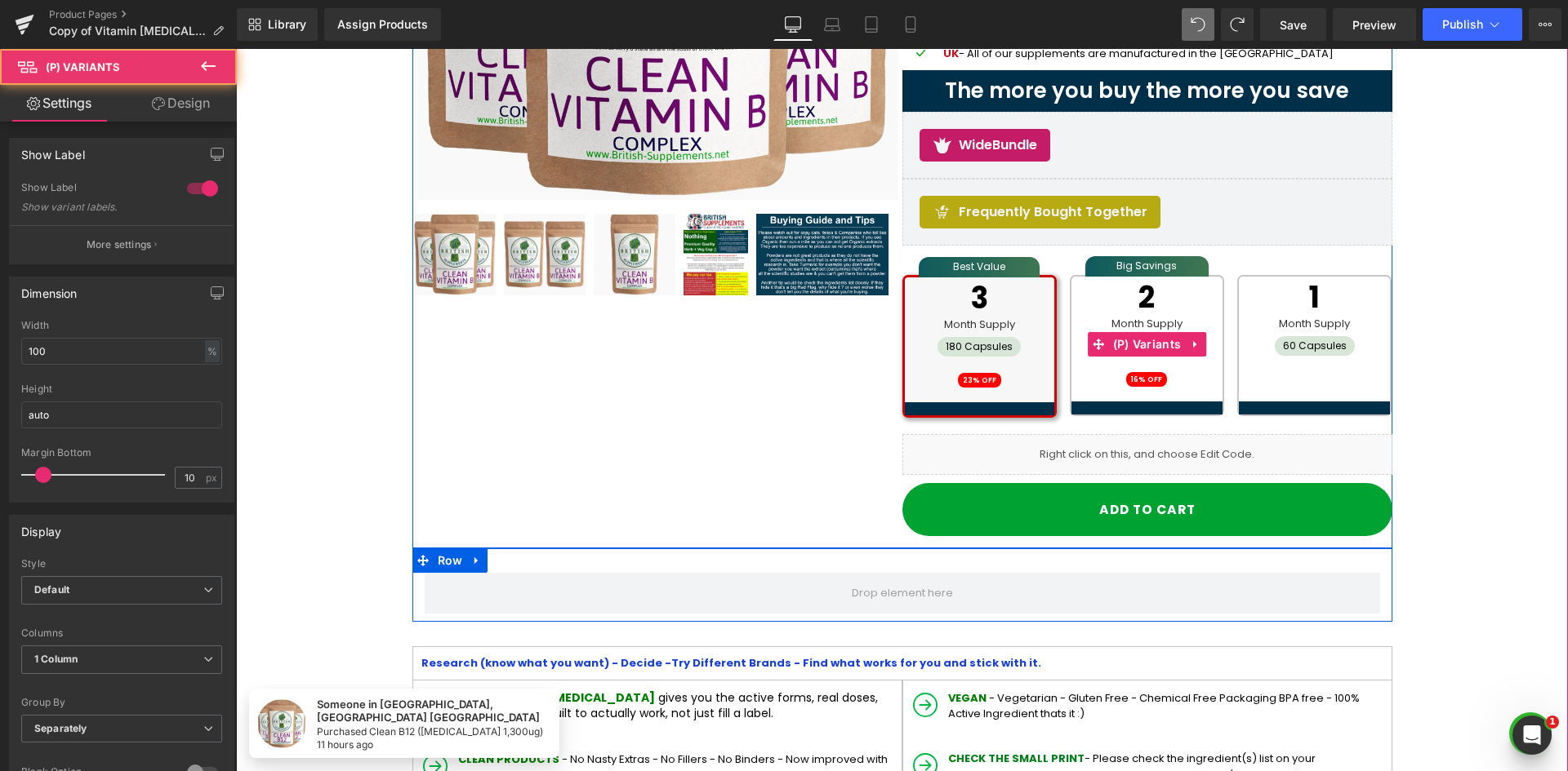
drag, startPoint x: 1014, startPoint y: 361, endPoint x: 1010, endPoint y: 368, distance: 8.1
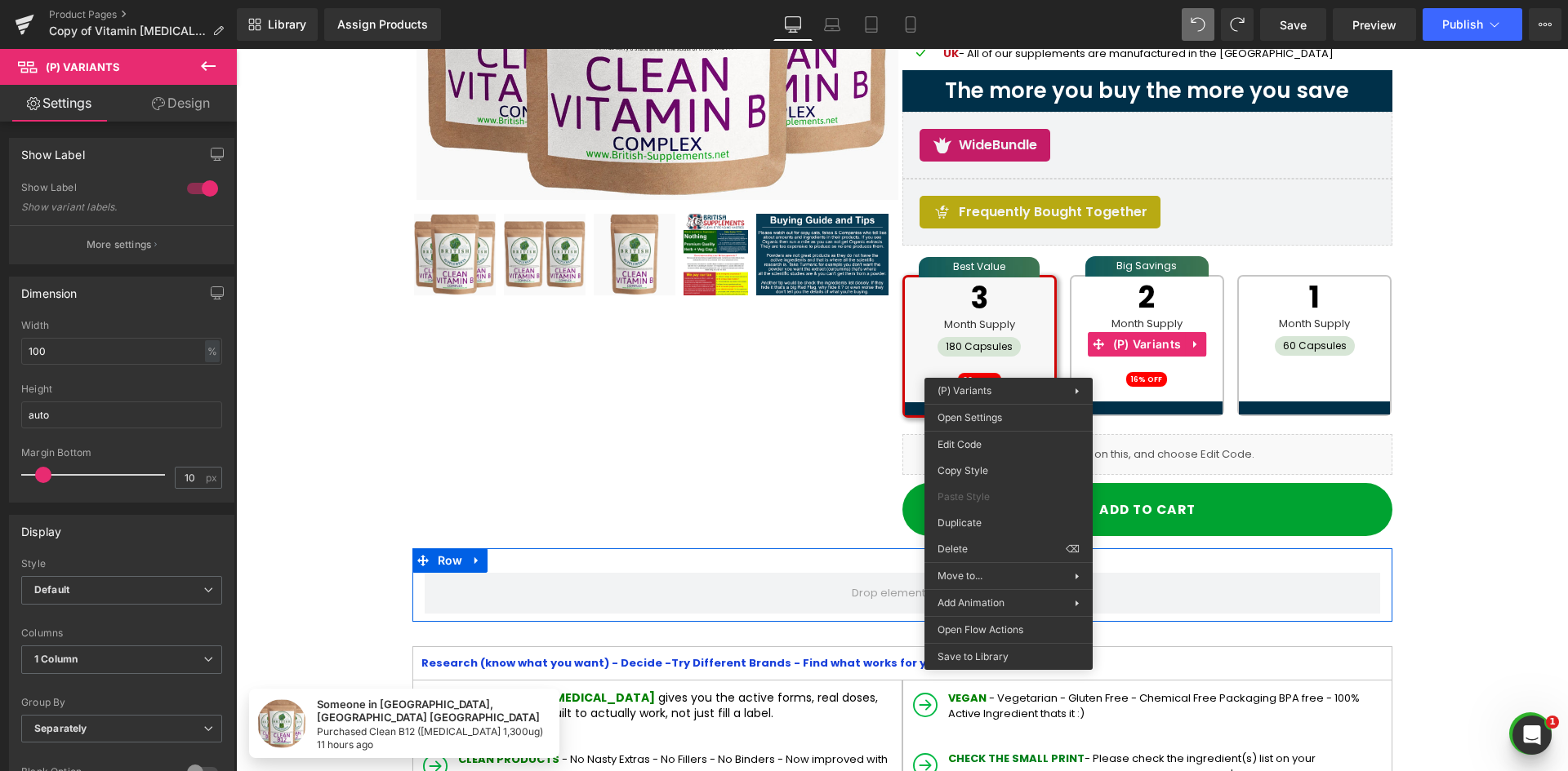
click at [796, 393] on div "Sale Off (P) Image" at bounding box center [902, 133] width 980 height 831
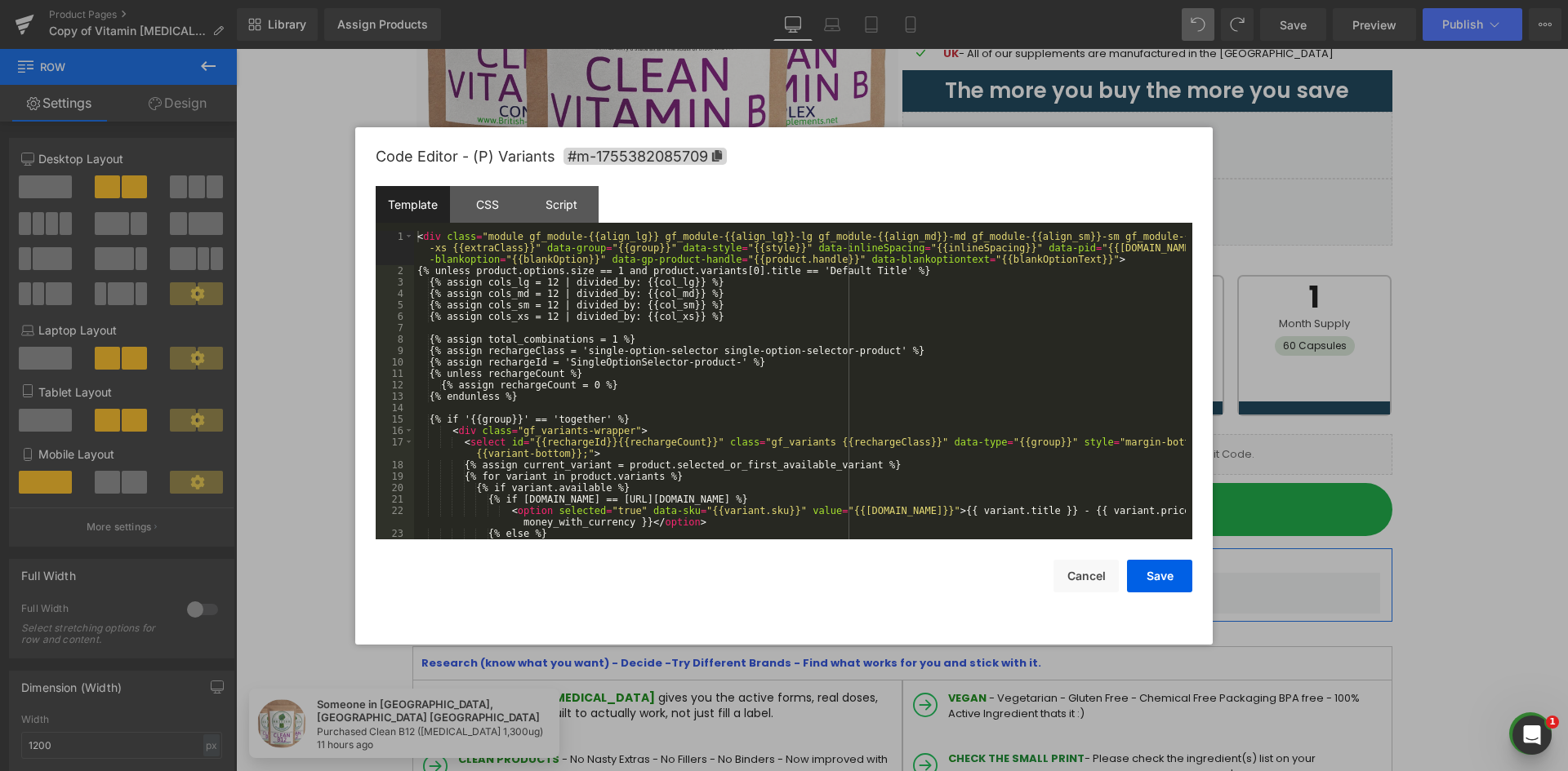
click at [896, 0] on div "Tabs You are previewing how the will restyle your page. You can not edit Elemen…" at bounding box center [784, 0] width 1568 height 0
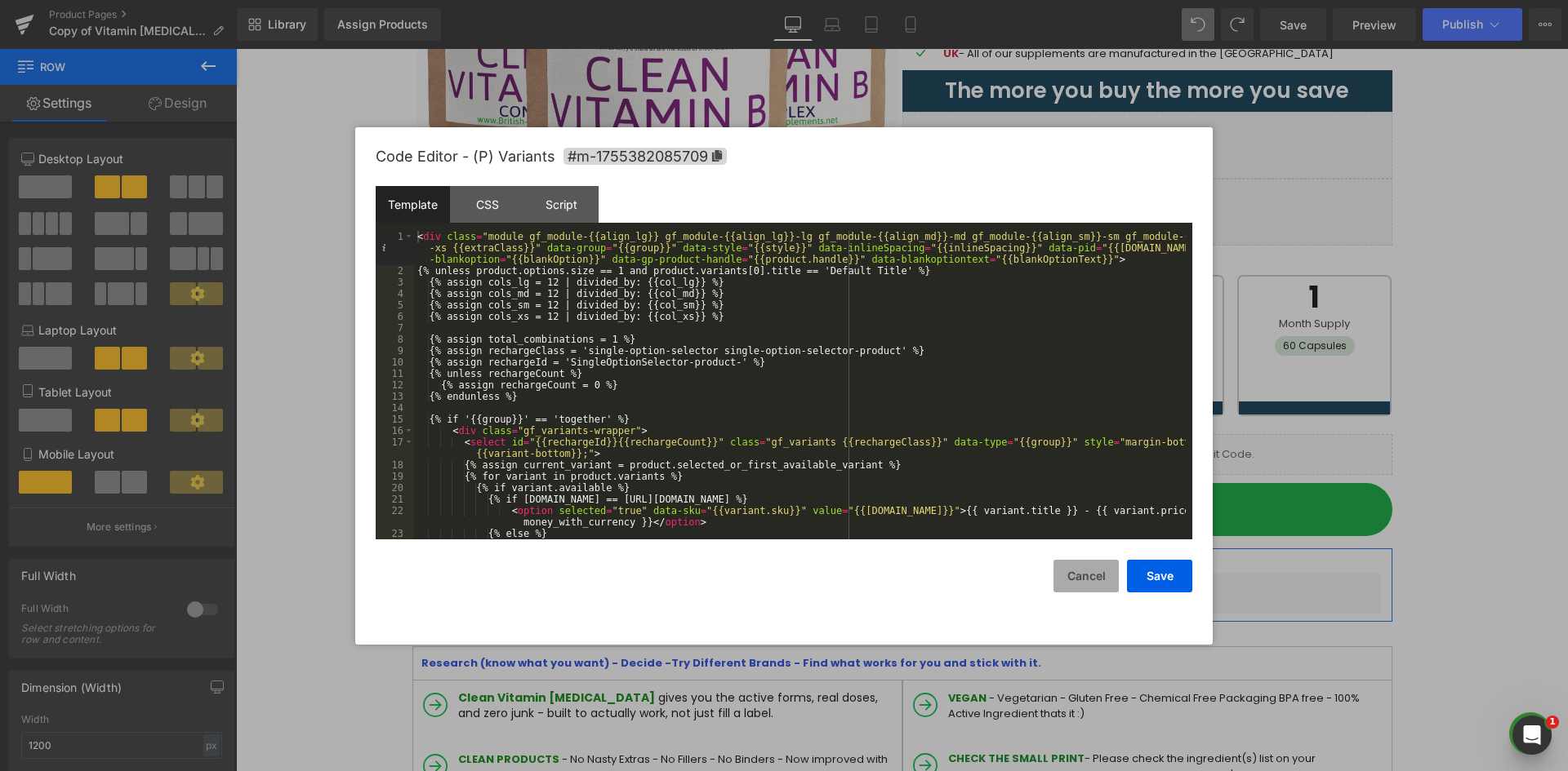
click at [1068, 573] on button "Cancel" at bounding box center [1086, 577] width 65 height 33
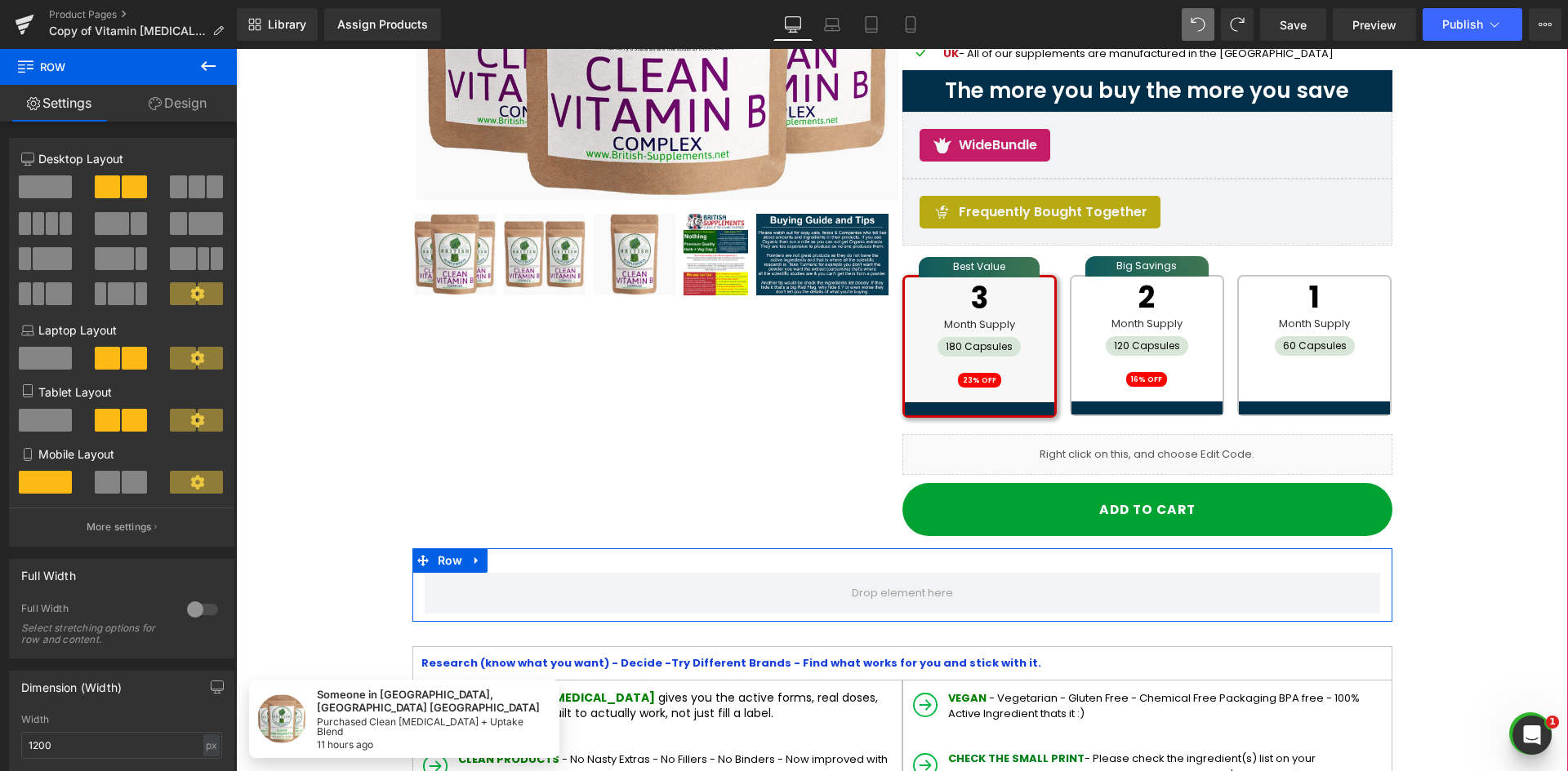
drag, startPoint x: 1006, startPoint y: 389, endPoint x: 1274, endPoint y: 505, distance: 292.0
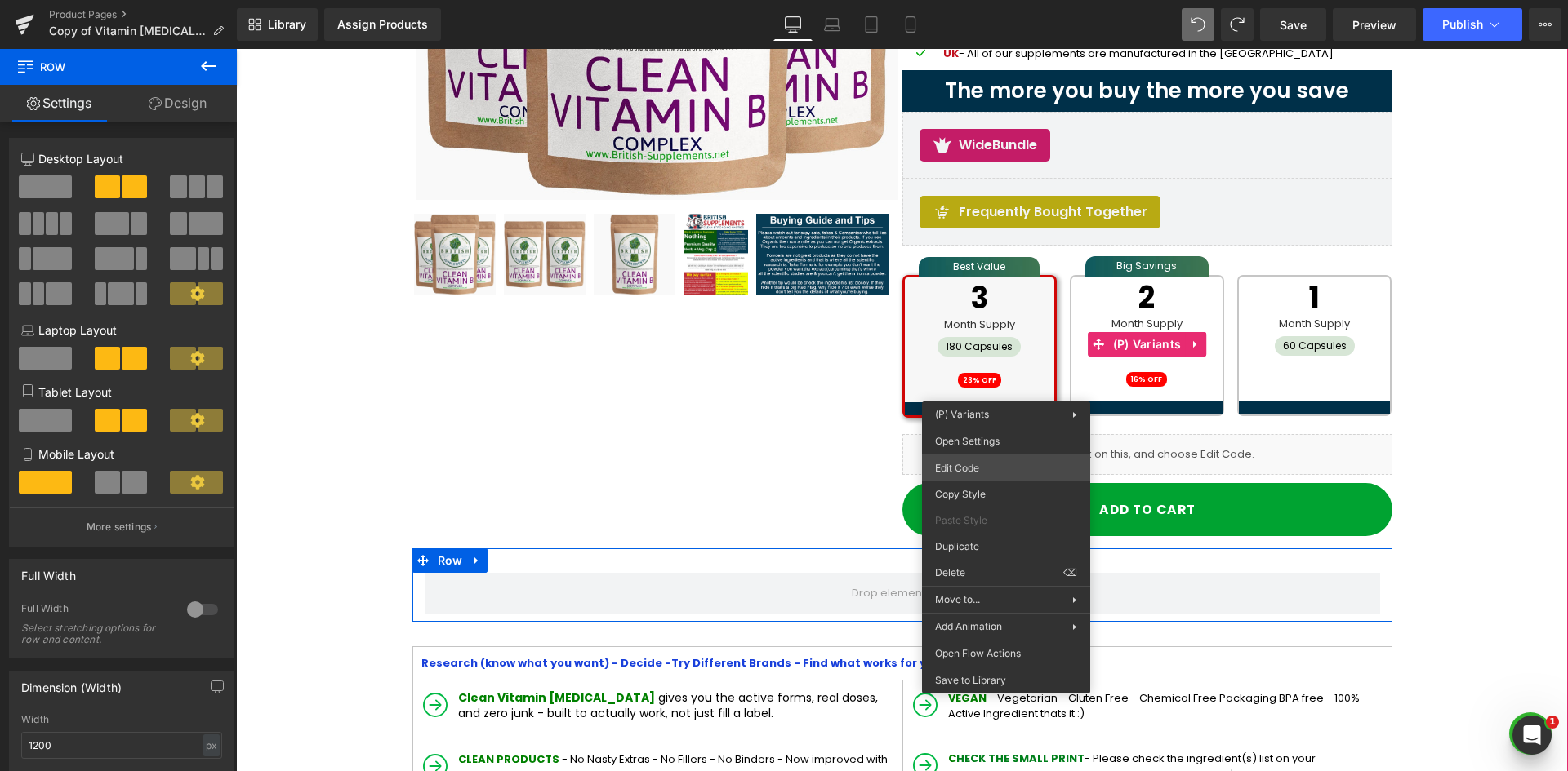
click at [1005, 0] on div "Tabs You are previewing how the will restyle your page. You can not edit Elemen…" at bounding box center [784, 0] width 1568 height 0
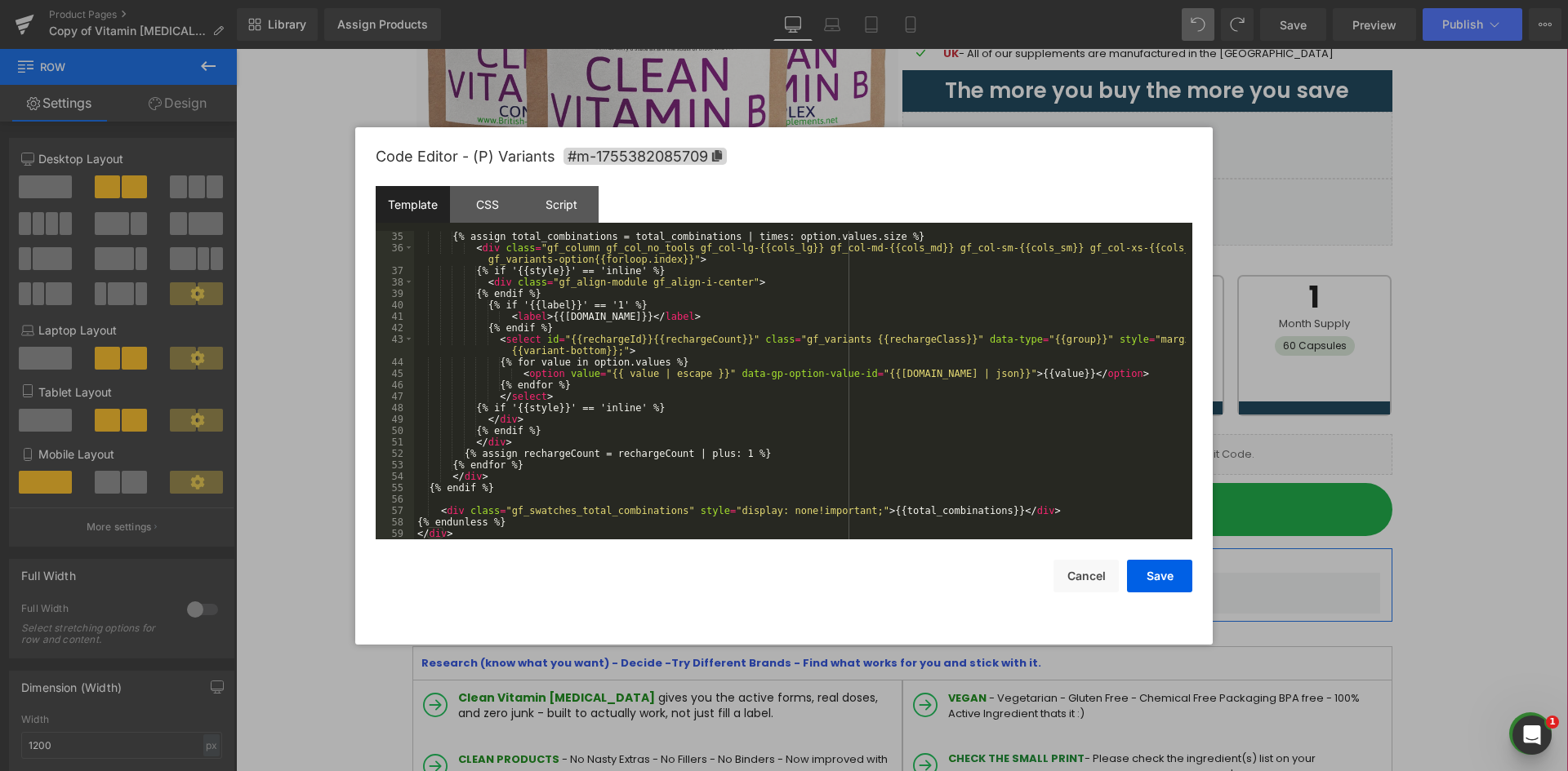
scroll to position [445, 0]
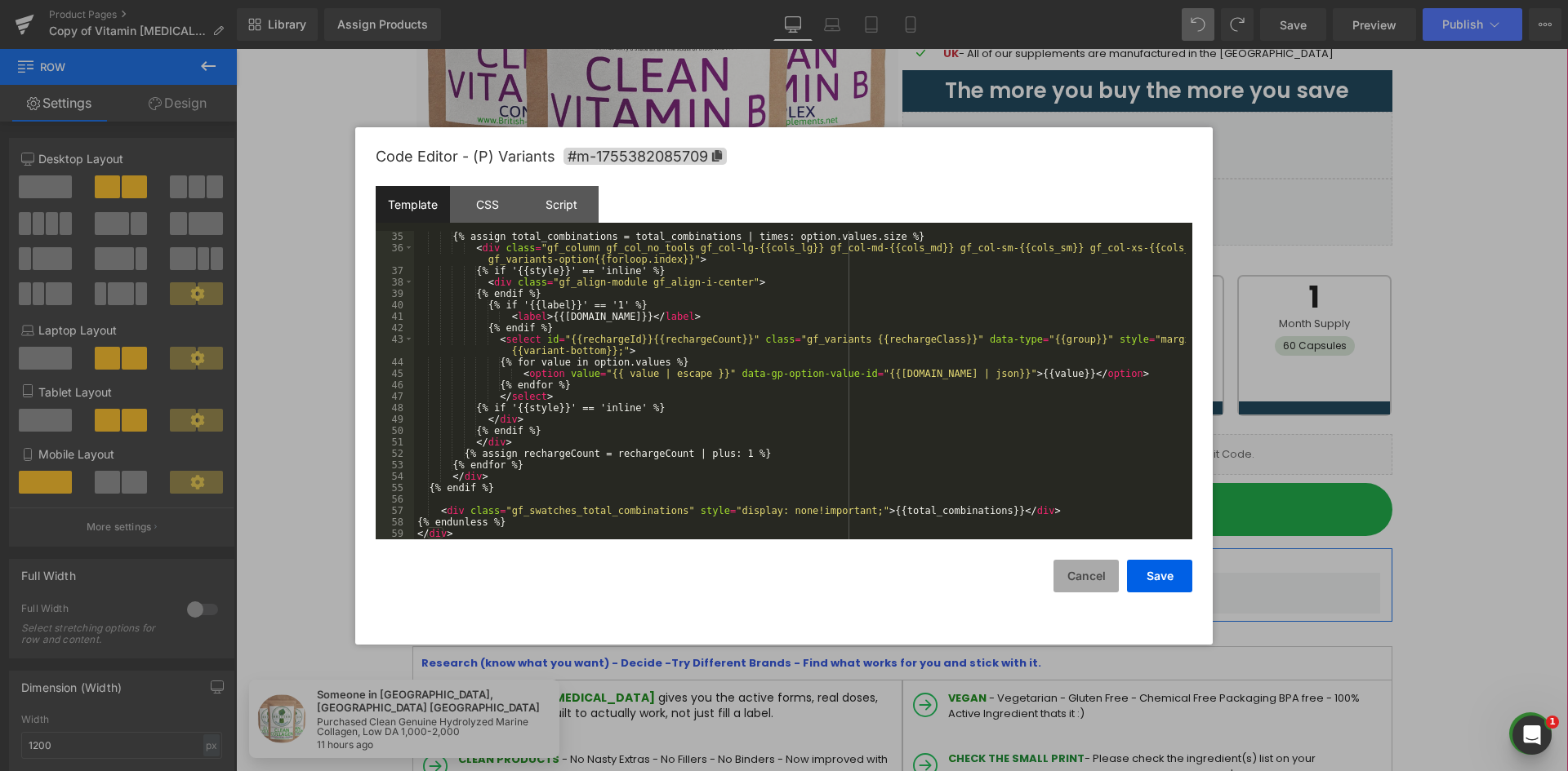
click at [1082, 578] on button "Cancel" at bounding box center [1086, 577] width 65 height 33
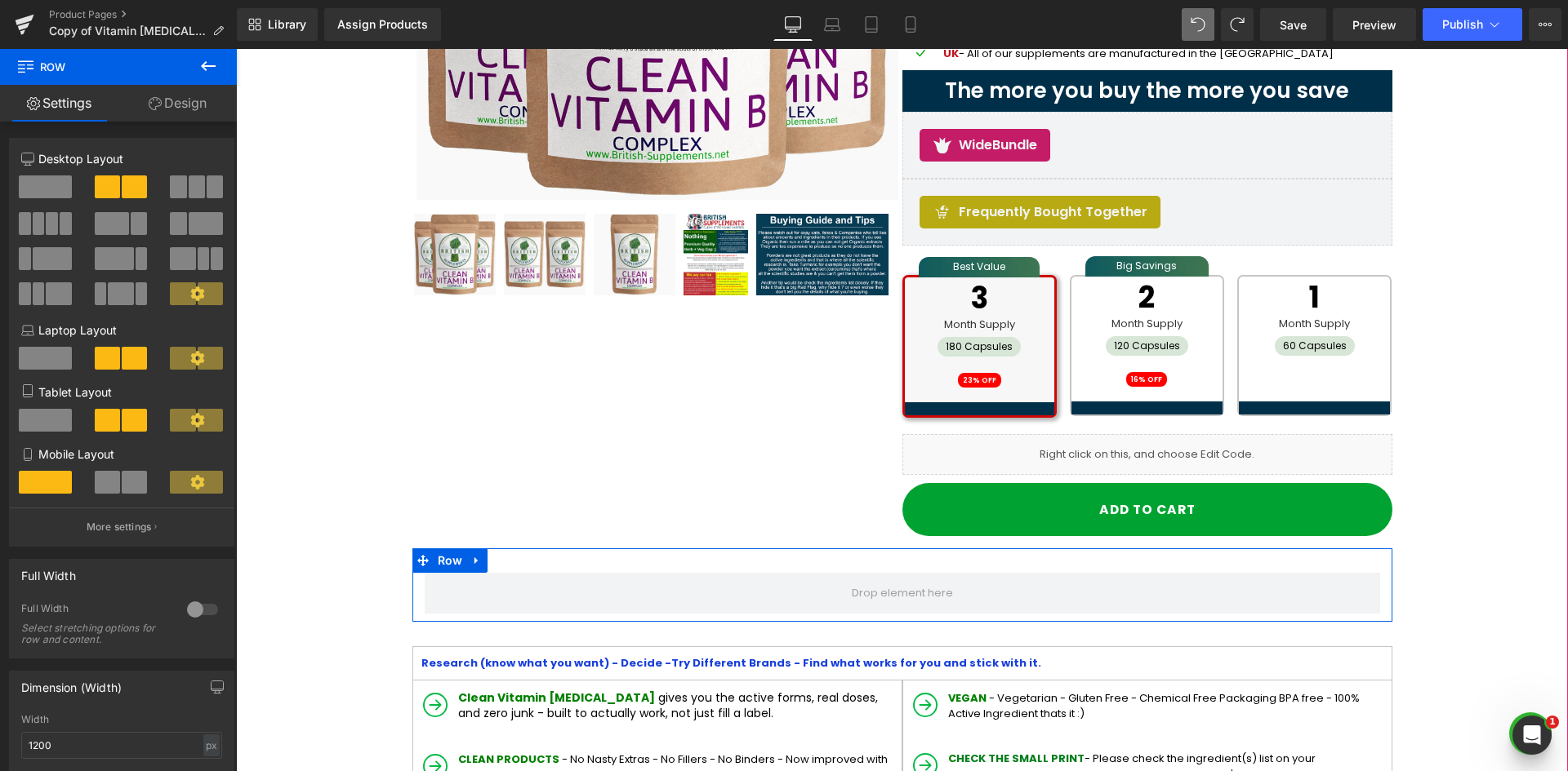
drag, startPoint x: 1508, startPoint y: 50, endPoint x: 1302, endPoint y: 429, distance: 431.4
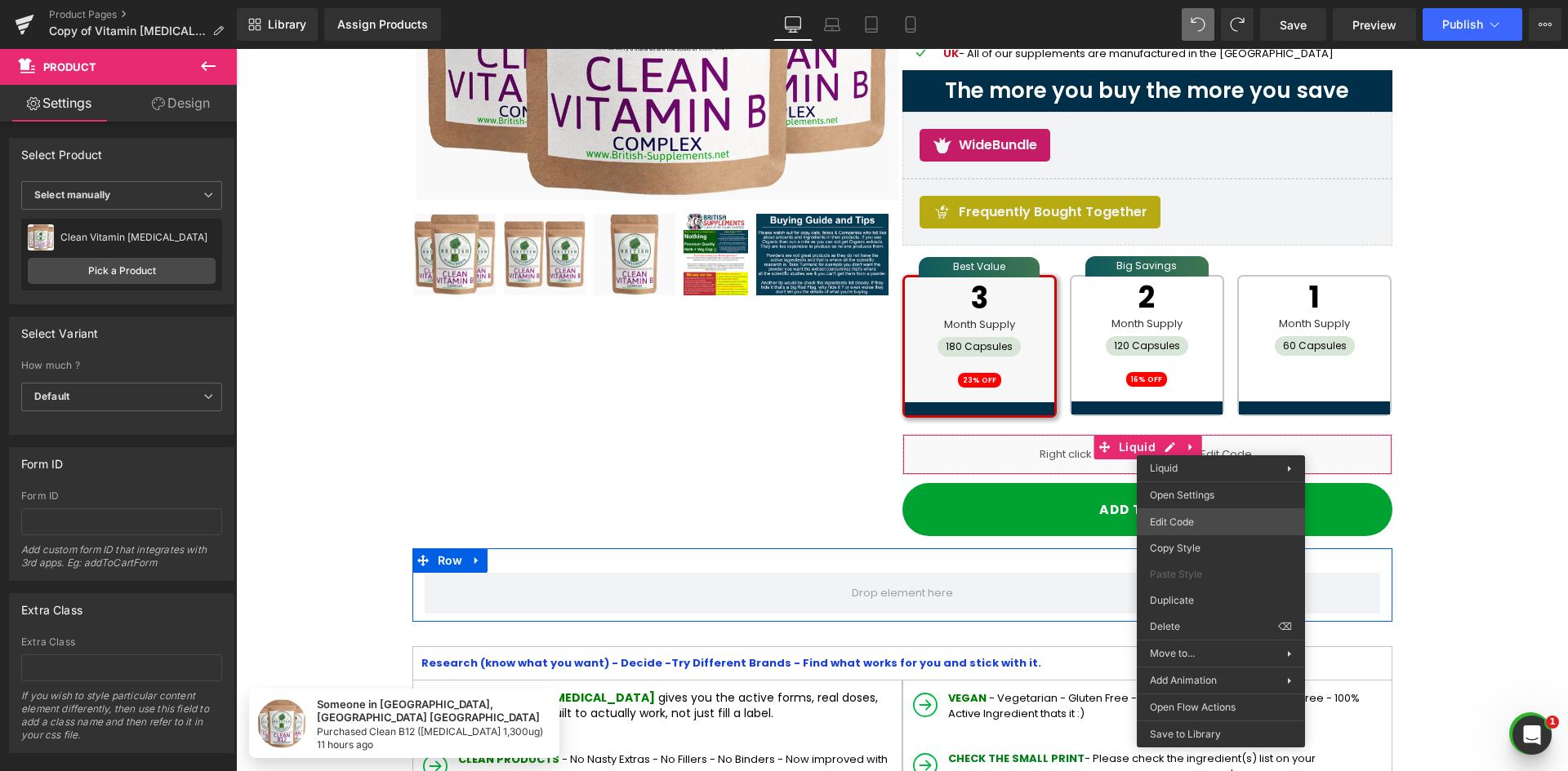
click at [1175, 0] on div "Tabs You are previewing how the will restyle your page. You can not edit Elemen…" at bounding box center [784, 0] width 1568 height 0
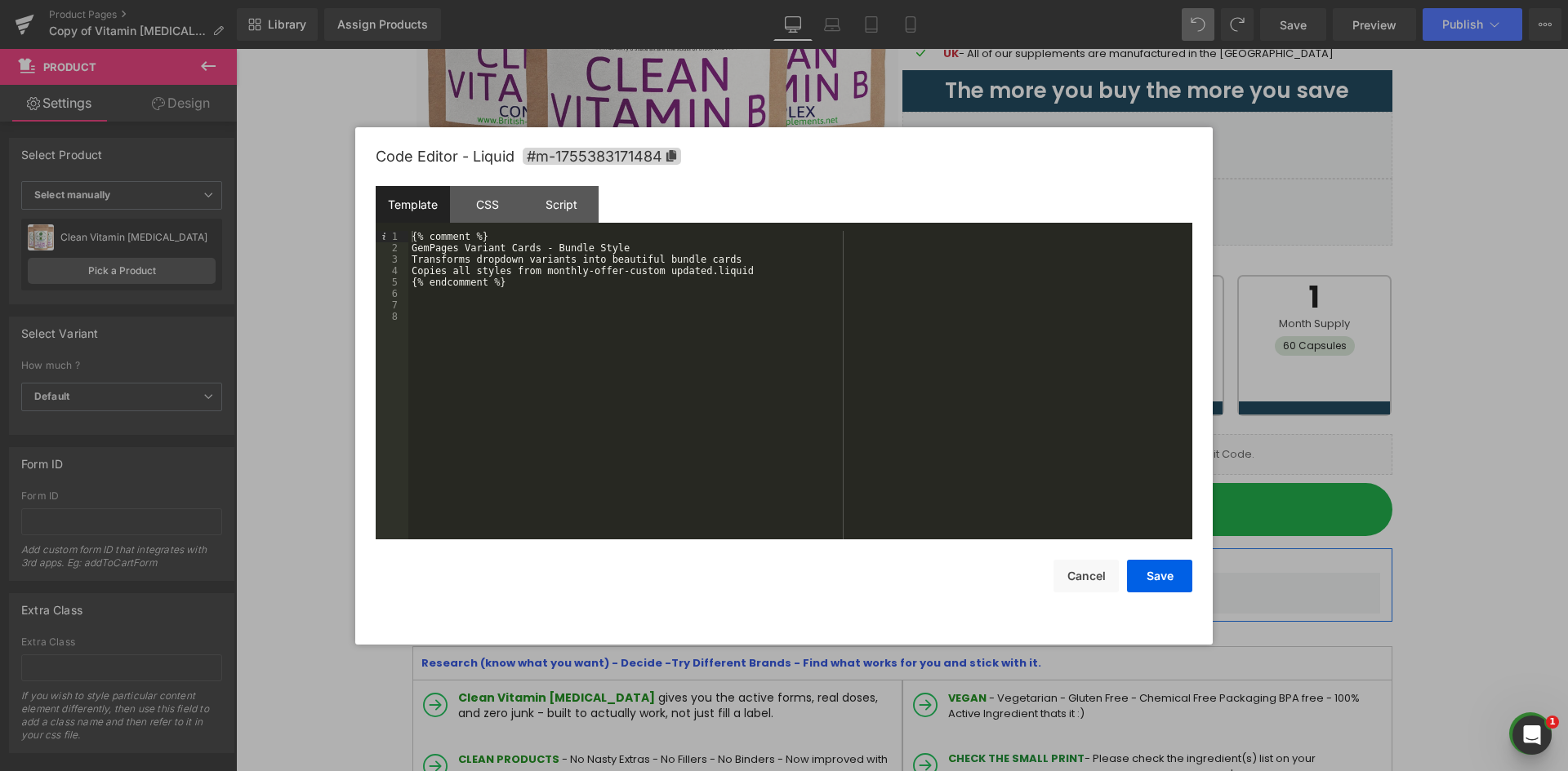
click at [796, 344] on div "{% comment %} GemPages Variant Cards - Bundle Style Transforms dropdown variant…" at bounding box center [801, 397] width 784 height 332
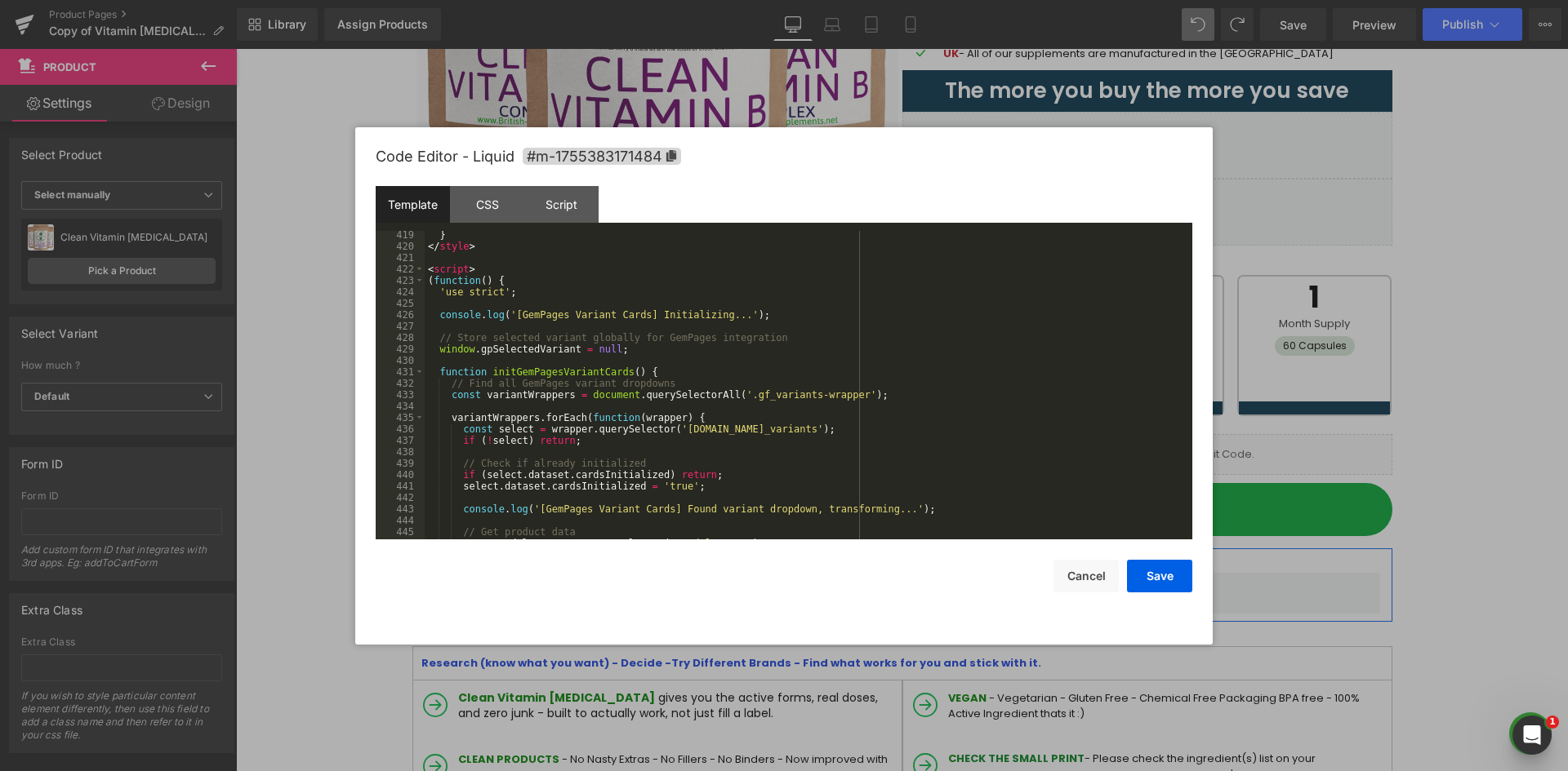
scroll to position [4778, 0]
click at [478, 295] on div "} </ style > < script > ( function ( ) { 'use strict' ; console . log ( '[GemPa…" at bounding box center [804, 395] width 761 height 332
click at [496, 277] on div "} </ style > < script > ( function ( ) { 'use strict' ; console . log ( '[GemPa…" at bounding box center [804, 395] width 761 height 332
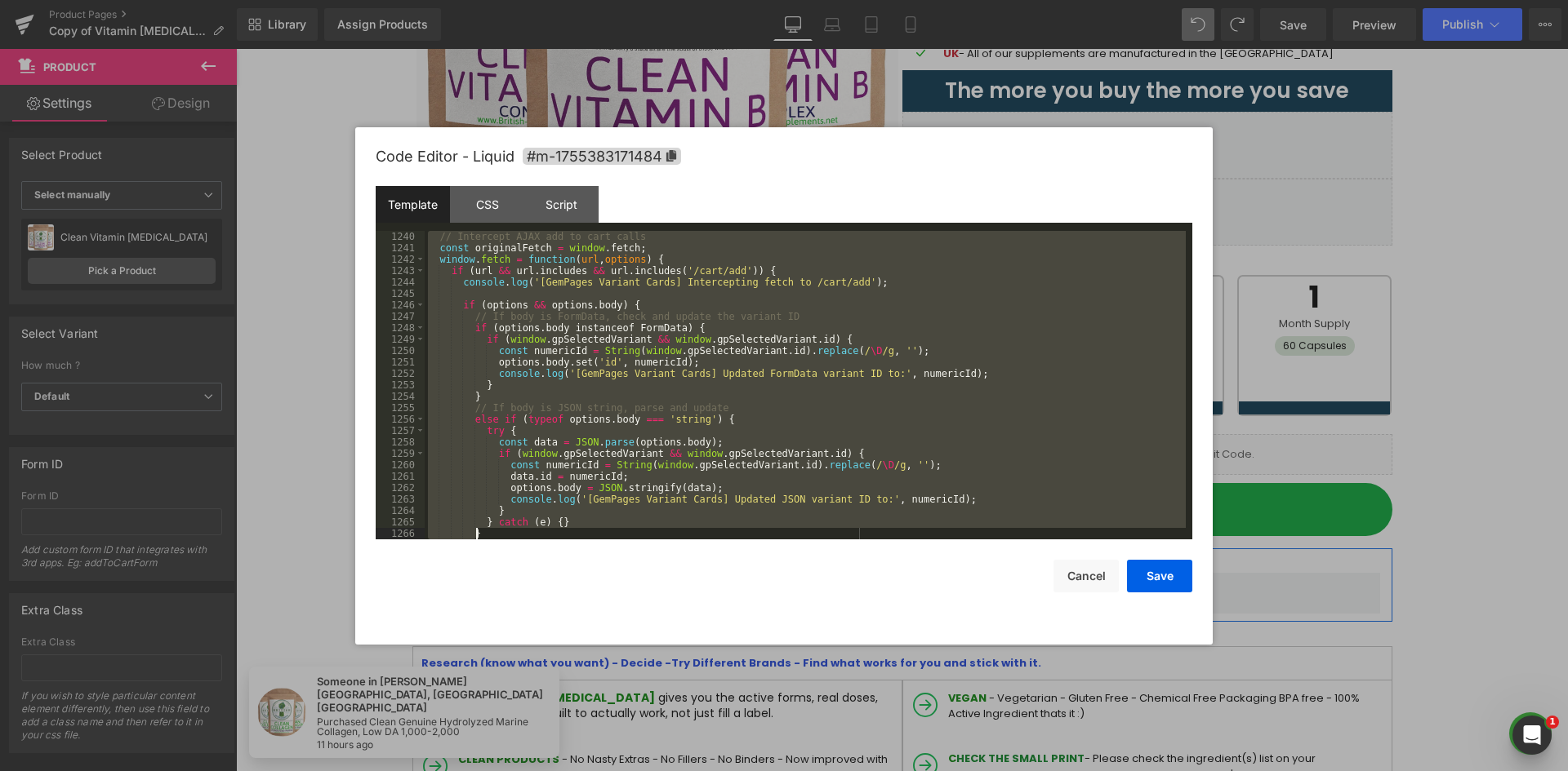
scroll to position [14523, 0]
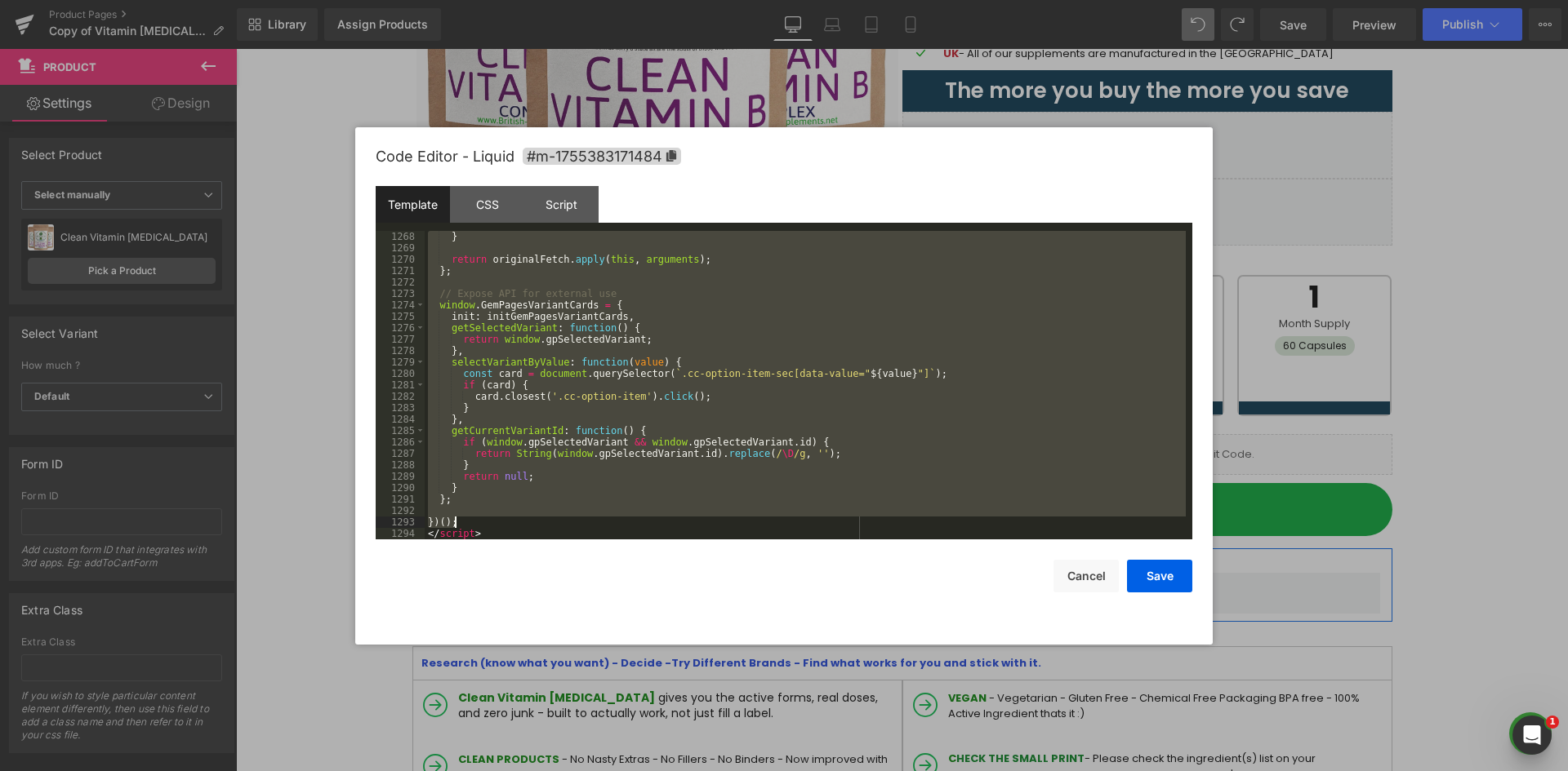
drag, startPoint x: 425, startPoint y: 283, endPoint x: 465, endPoint y: 508, distance: 228.5
click at [458, 513] on div "} return originalFetch . apply ( this , arguments ) ; } ; // Expose API for ext…" at bounding box center [804, 397] width 761 height 332
click at [452, 521] on div "} return originalFetch . apply ( this , arguments ) ; } ; // Expose API for ext…" at bounding box center [804, 397] width 761 height 332
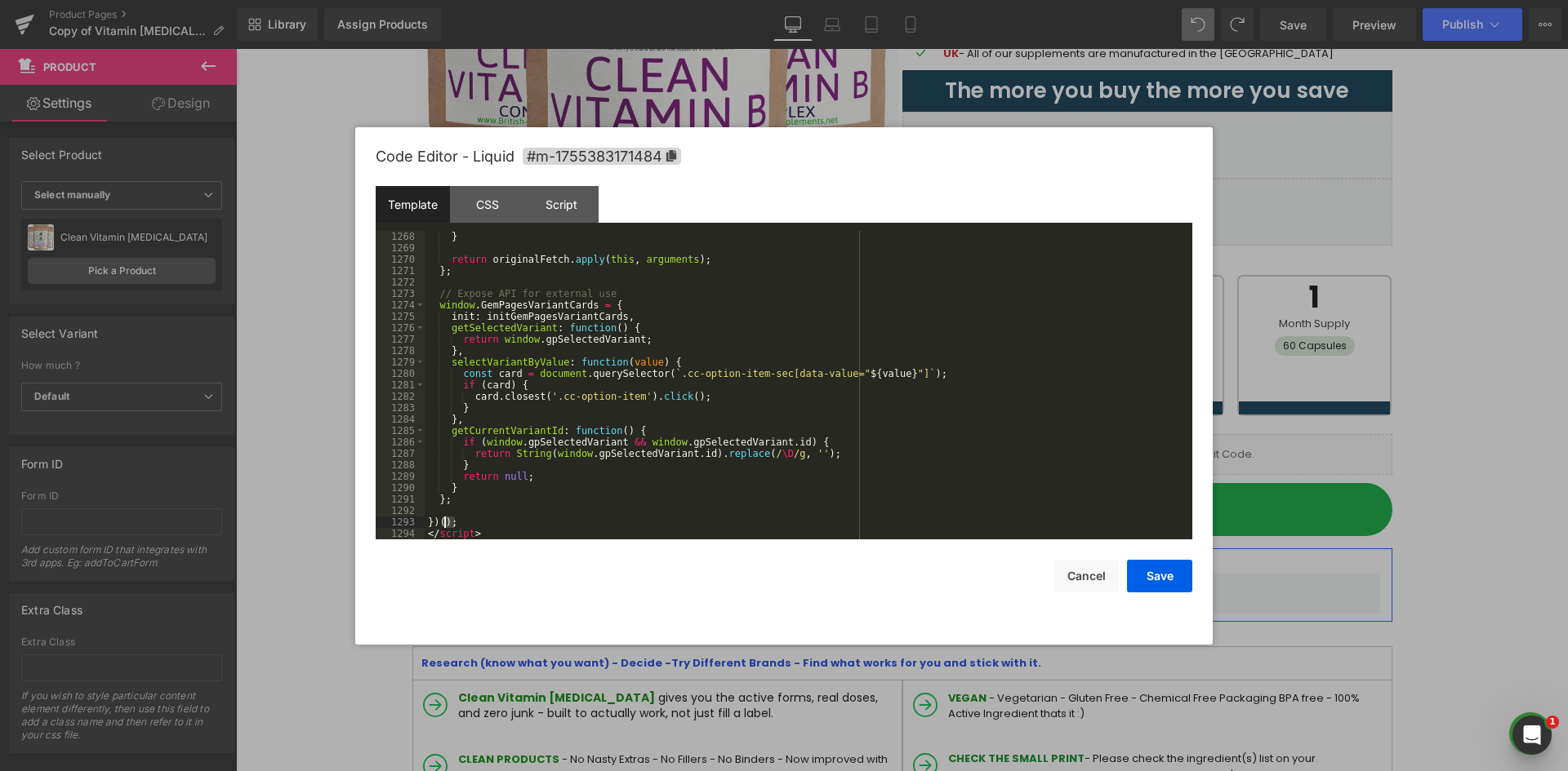
drag, startPoint x: 459, startPoint y: 522, endPoint x: 460, endPoint y: 454, distance: 68.0
click at [444, 516] on div "} return originalFetch . apply ( this , arguments ) ; } ; // Expose API for ext…" at bounding box center [804, 397] width 761 height 332
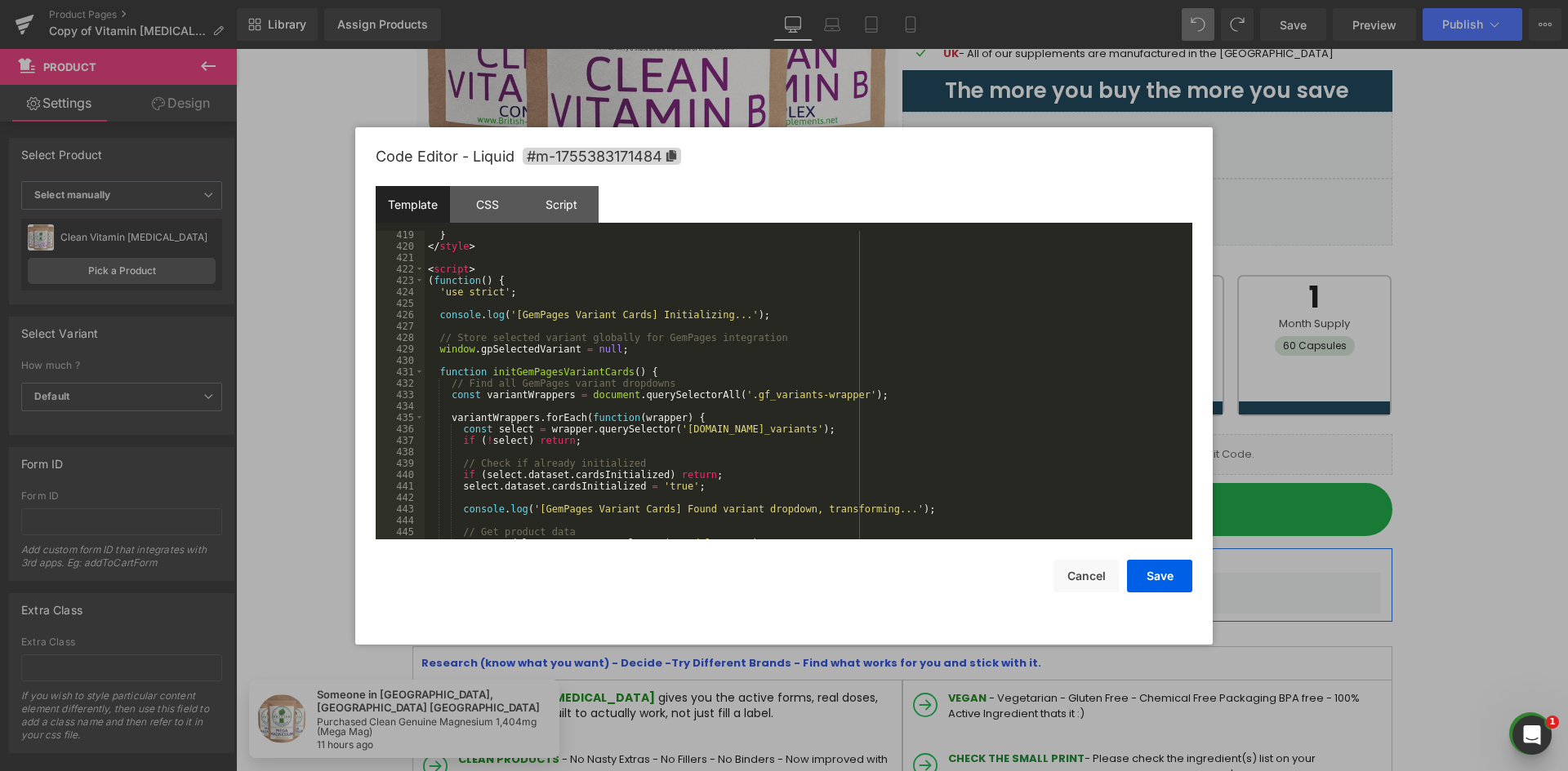
scroll to position [4729, 0]
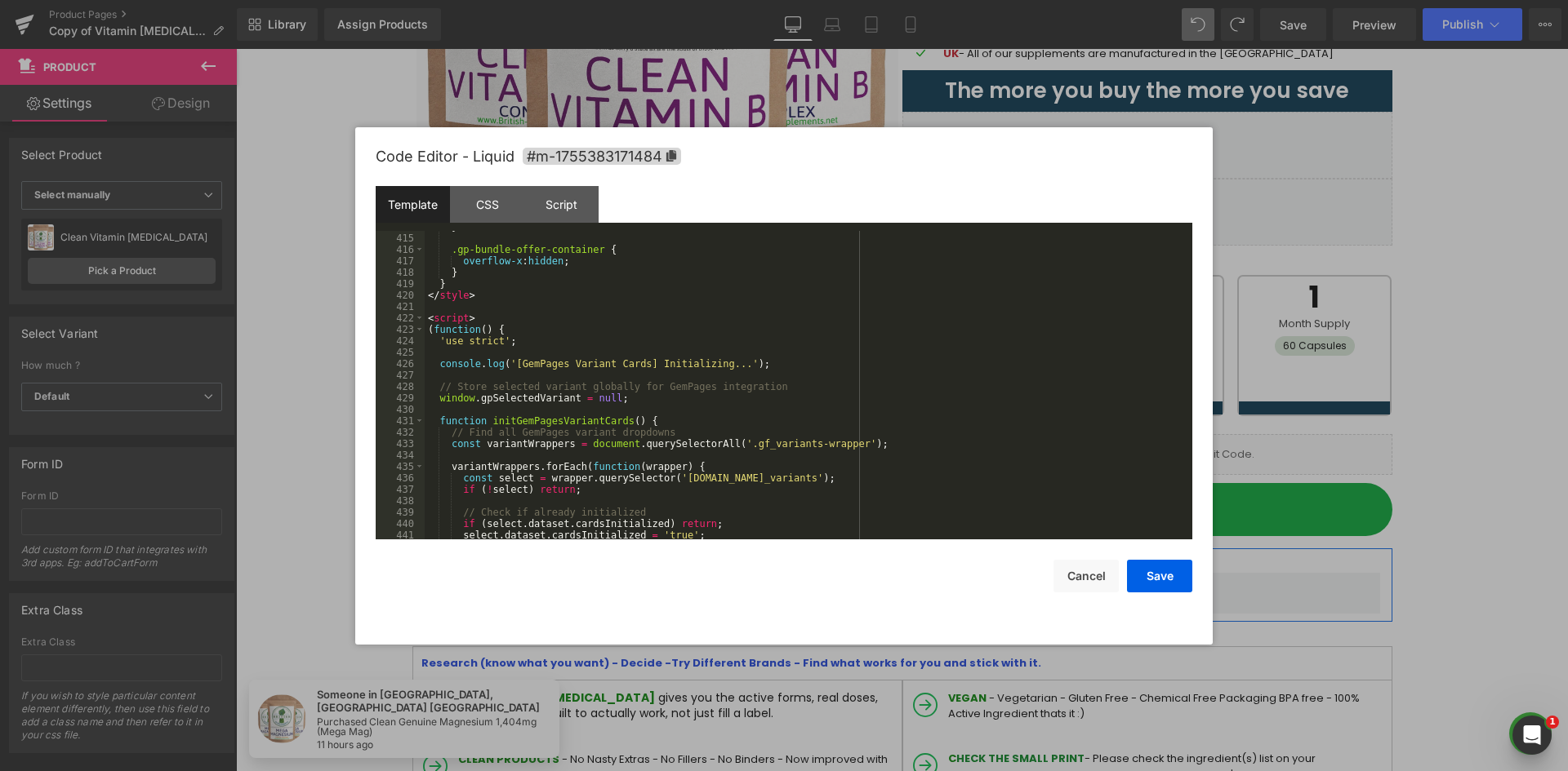
click at [471, 333] on div "} .gp-bundle-offer-container { overflow-x : hidden ; } } </ style > < script > …" at bounding box center [804, 386] width 761 height 332
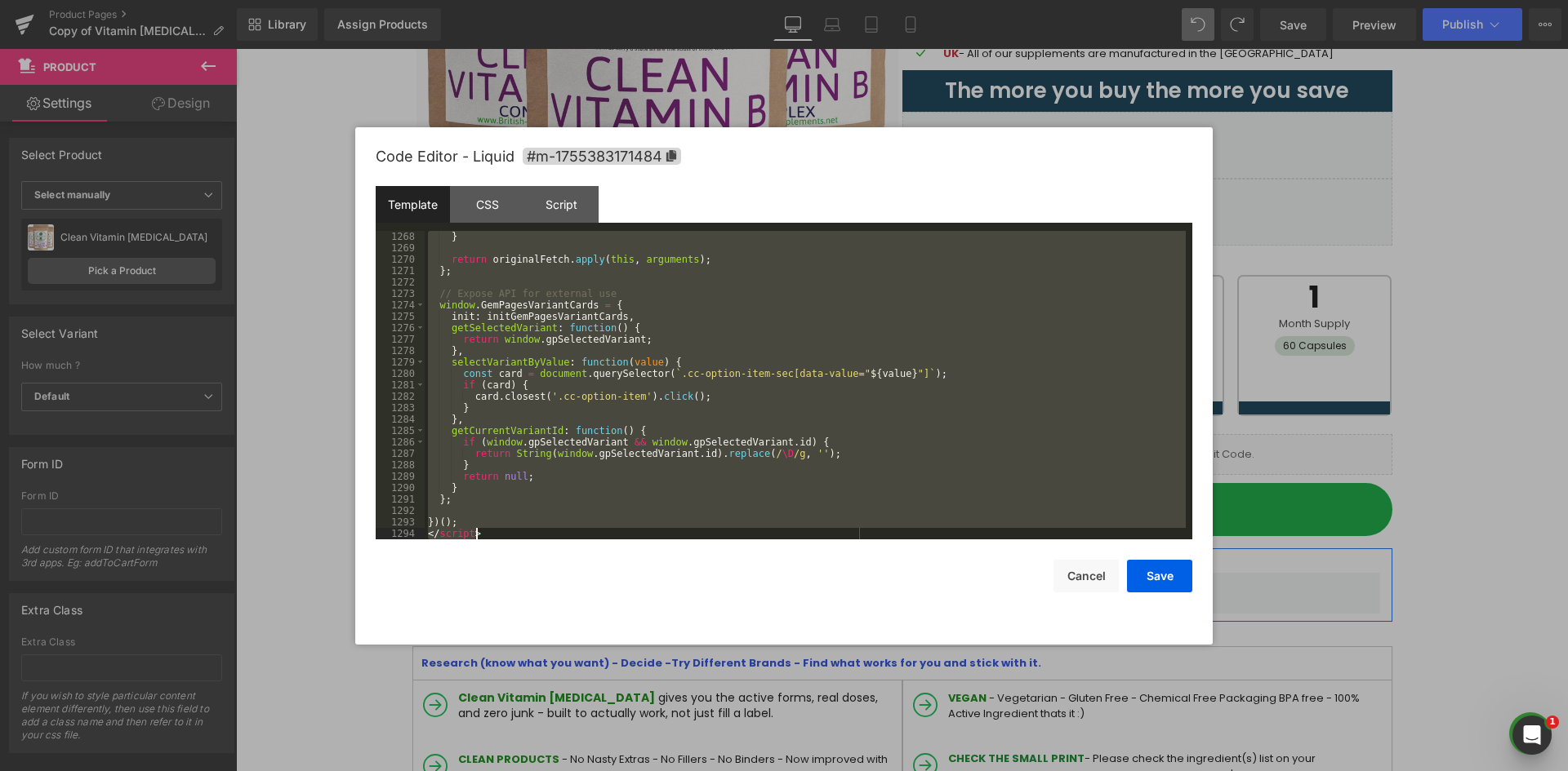
scroll to position [14523, 0]
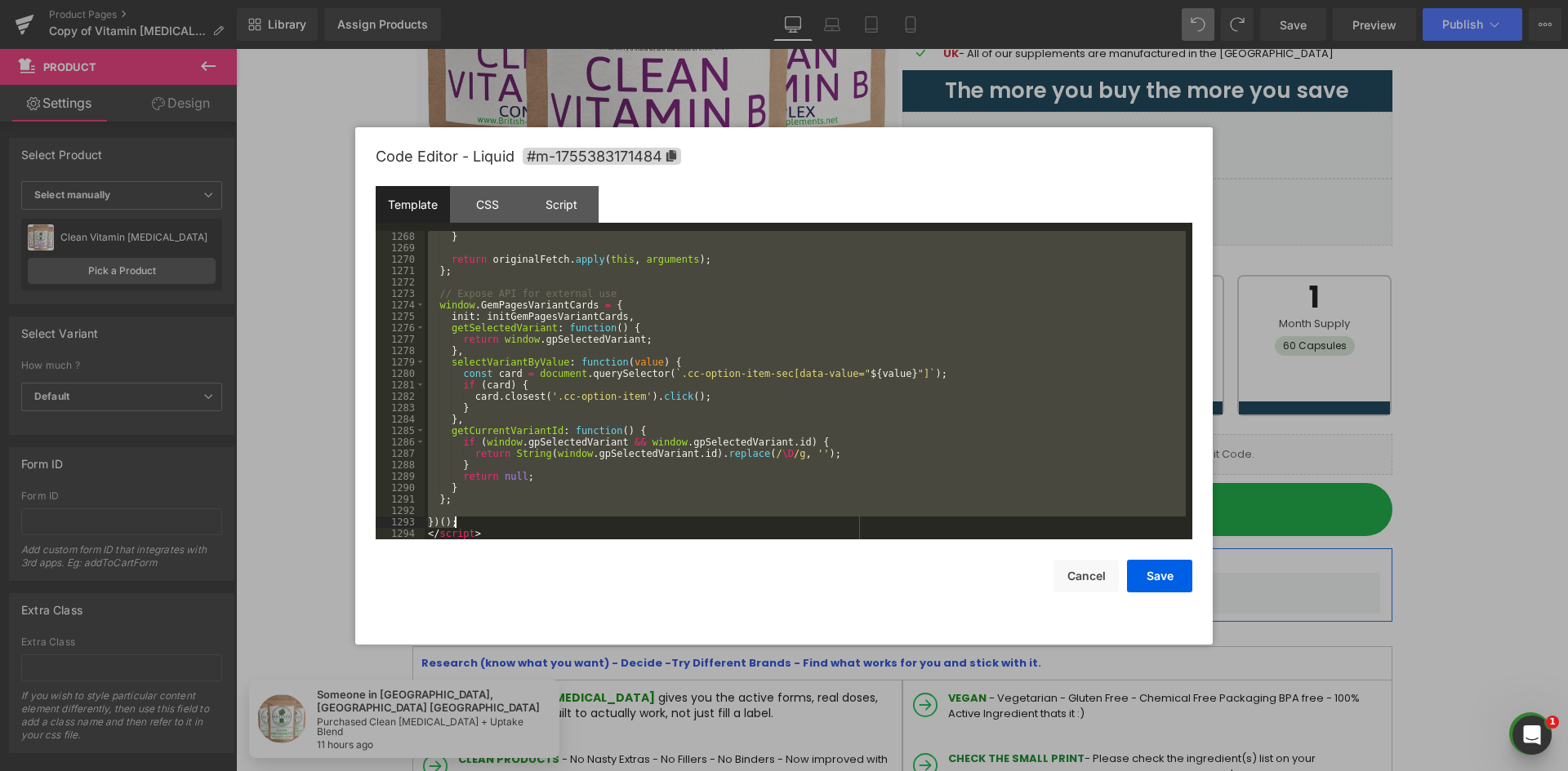
drag, startPoint x: 428, startPoint y: 330, endPoint x: 467, endPoint y: 521, distance: 194.9
click at [467, 521] on div "} return originalFetch . apply ( this , arguments ) ; } ; // Expose API for ext…" at bounding box center [804, 397] width 761 height 332
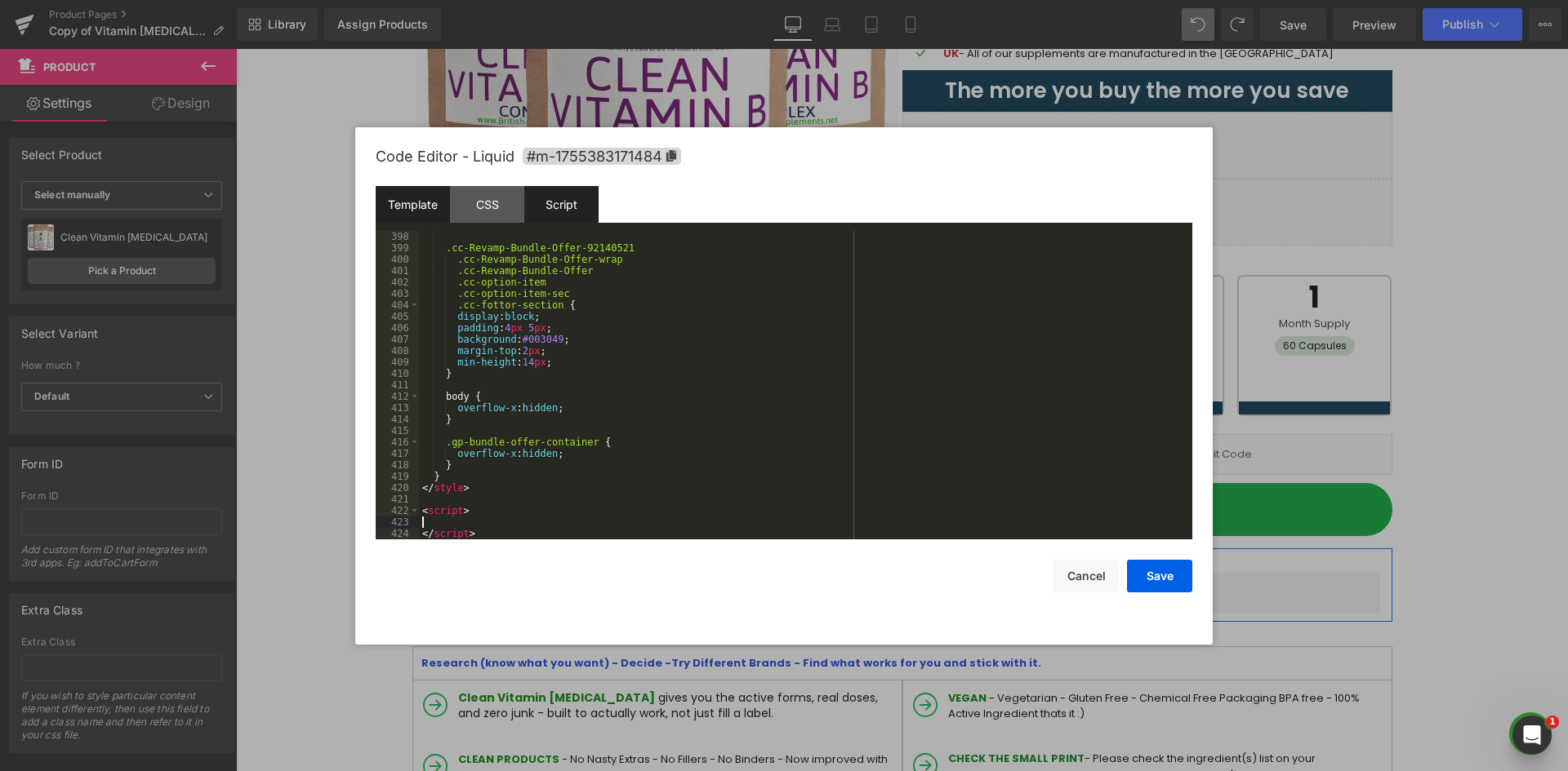
click at [582, 193] on div "Script" at bounding box center [561, 204] width 74 height 37
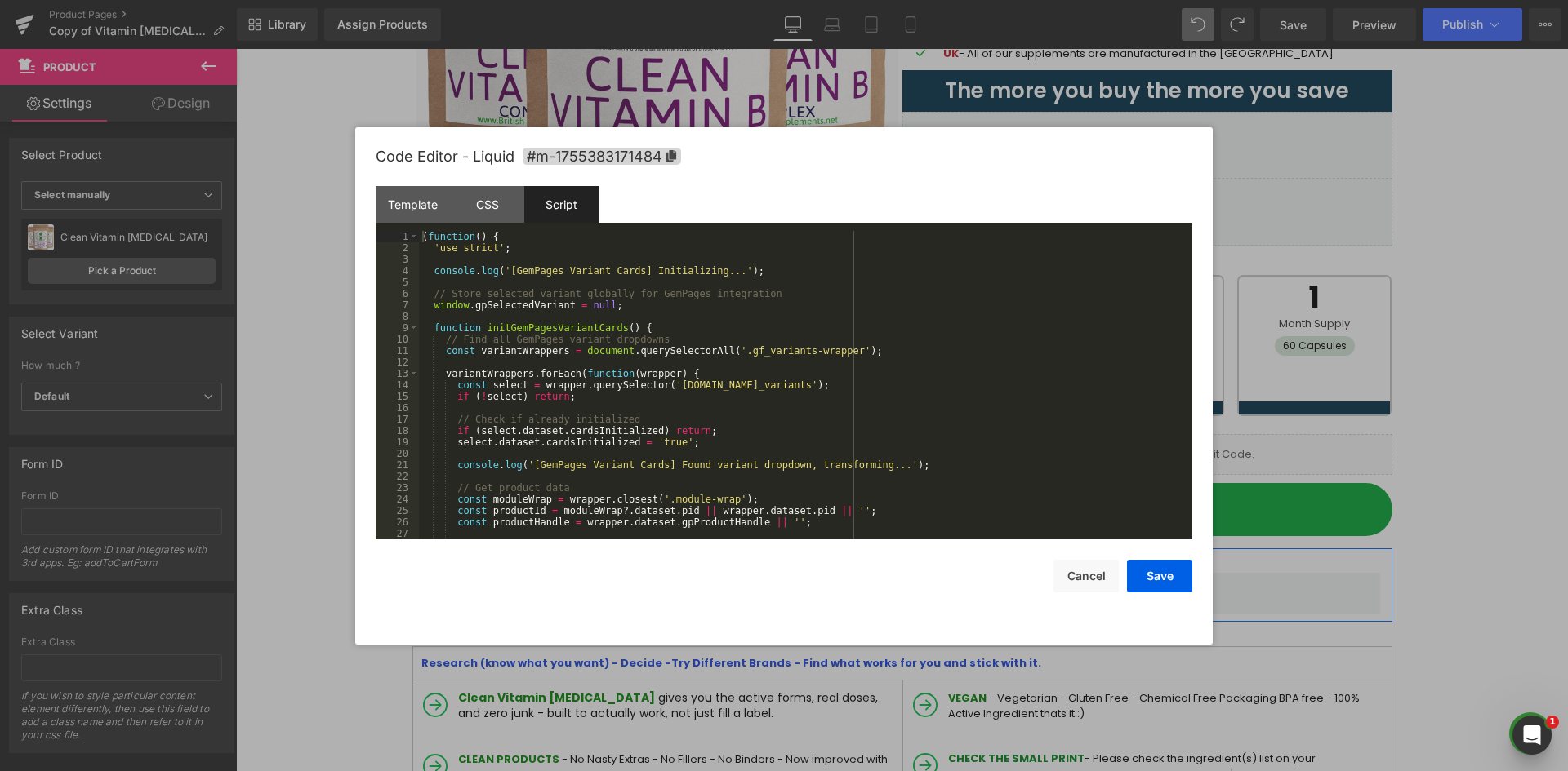
click at [615, 286] on div "( function ( ) { 'use strict' ; console . log ( '[GemPages Variant Cards] Initi…" at bounding box center [802, 397] width 766 height 332
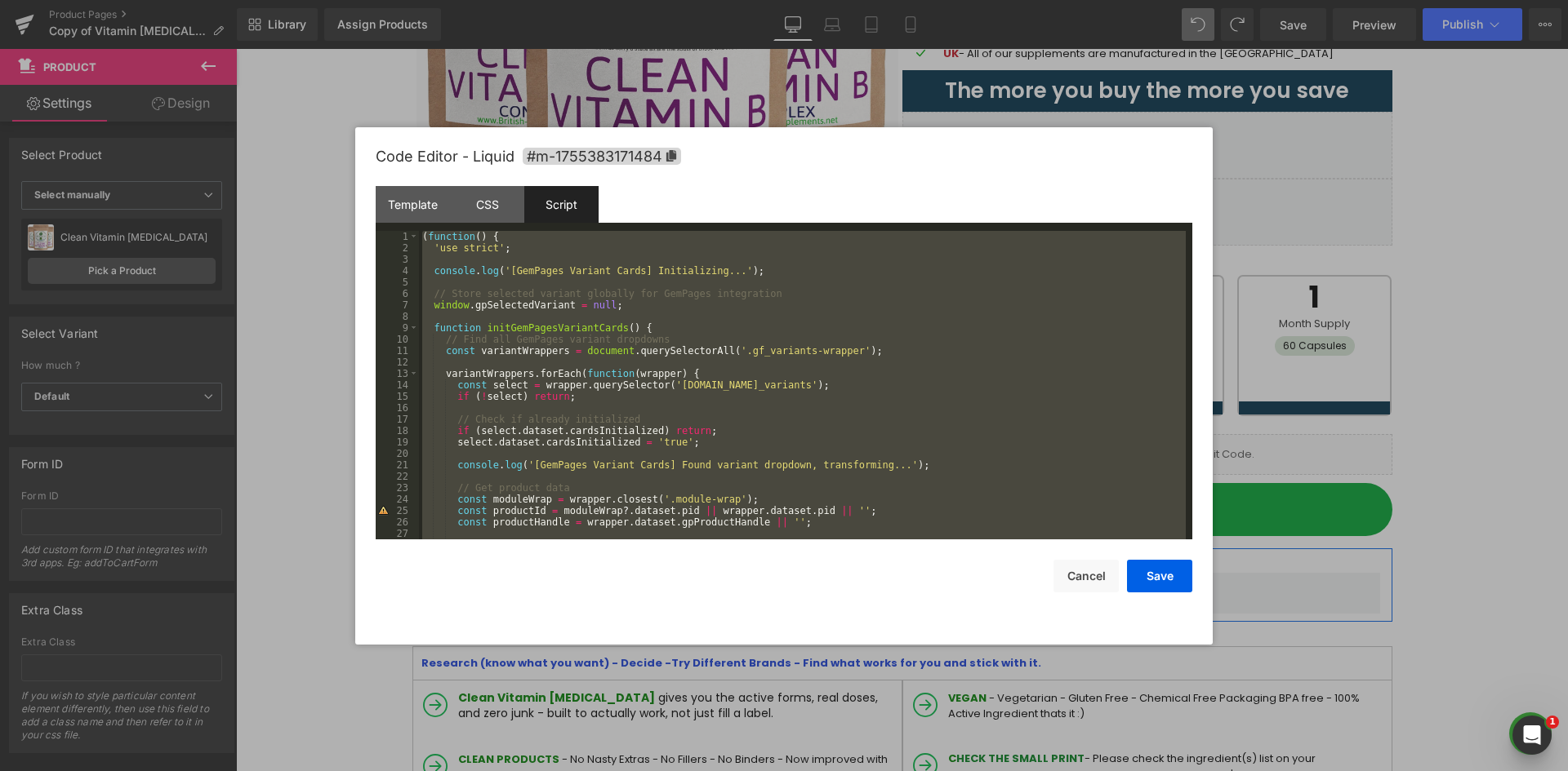
scroll to position [9690, 0]
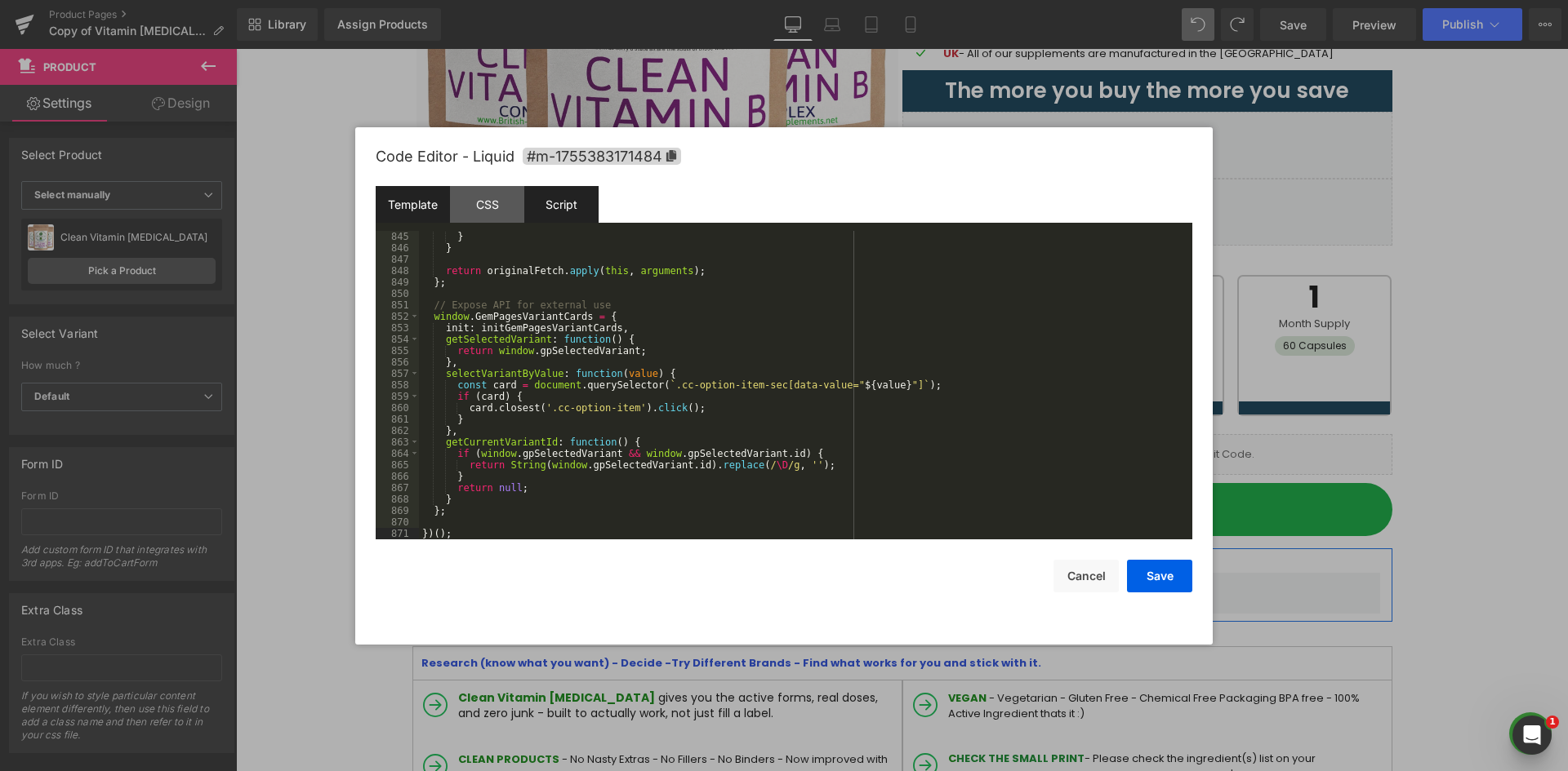
click at [420, 200] on div "Template" at bounding box center [412, 204] width 74 height 37
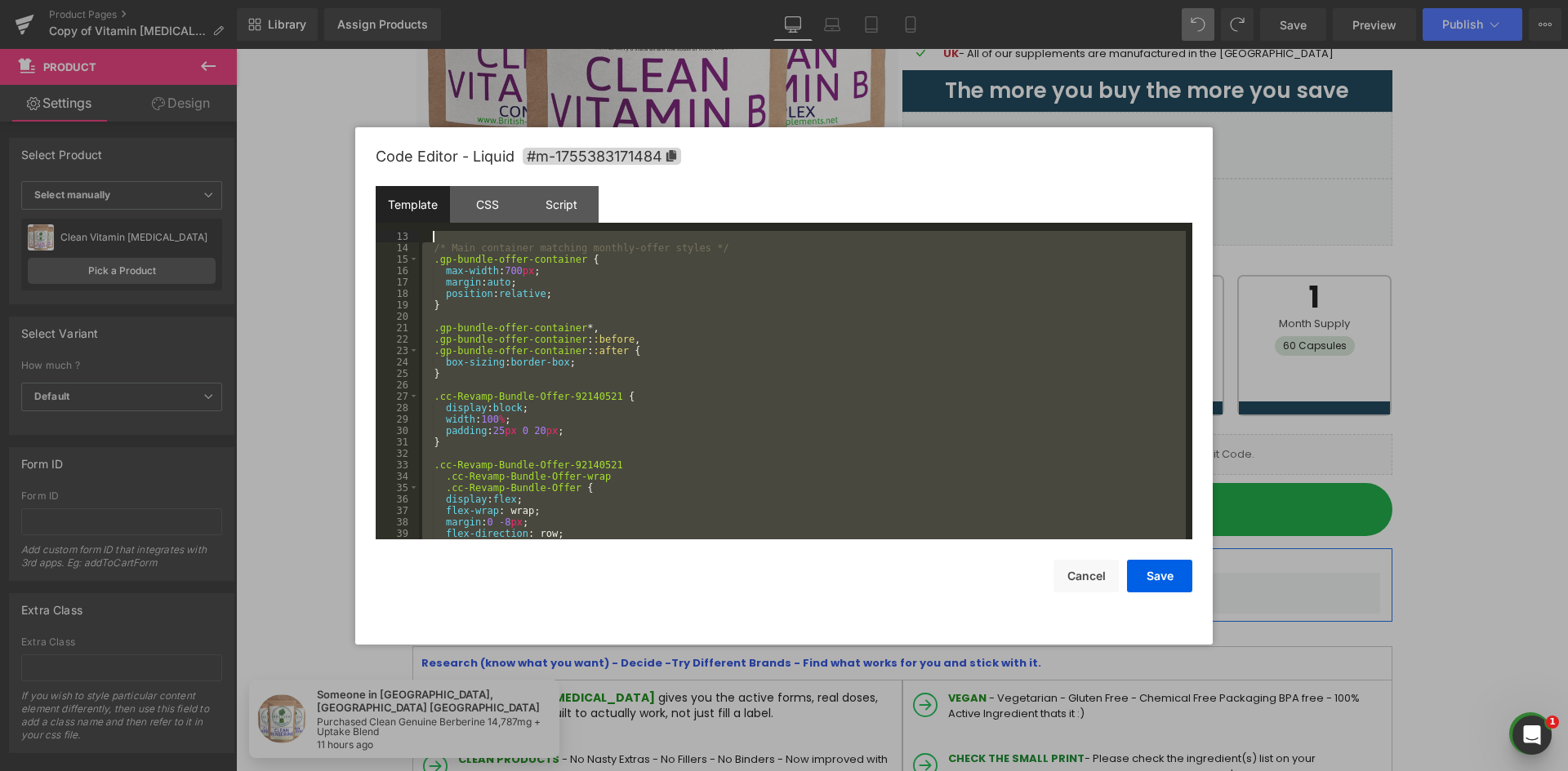
scroll to position [0, 0]
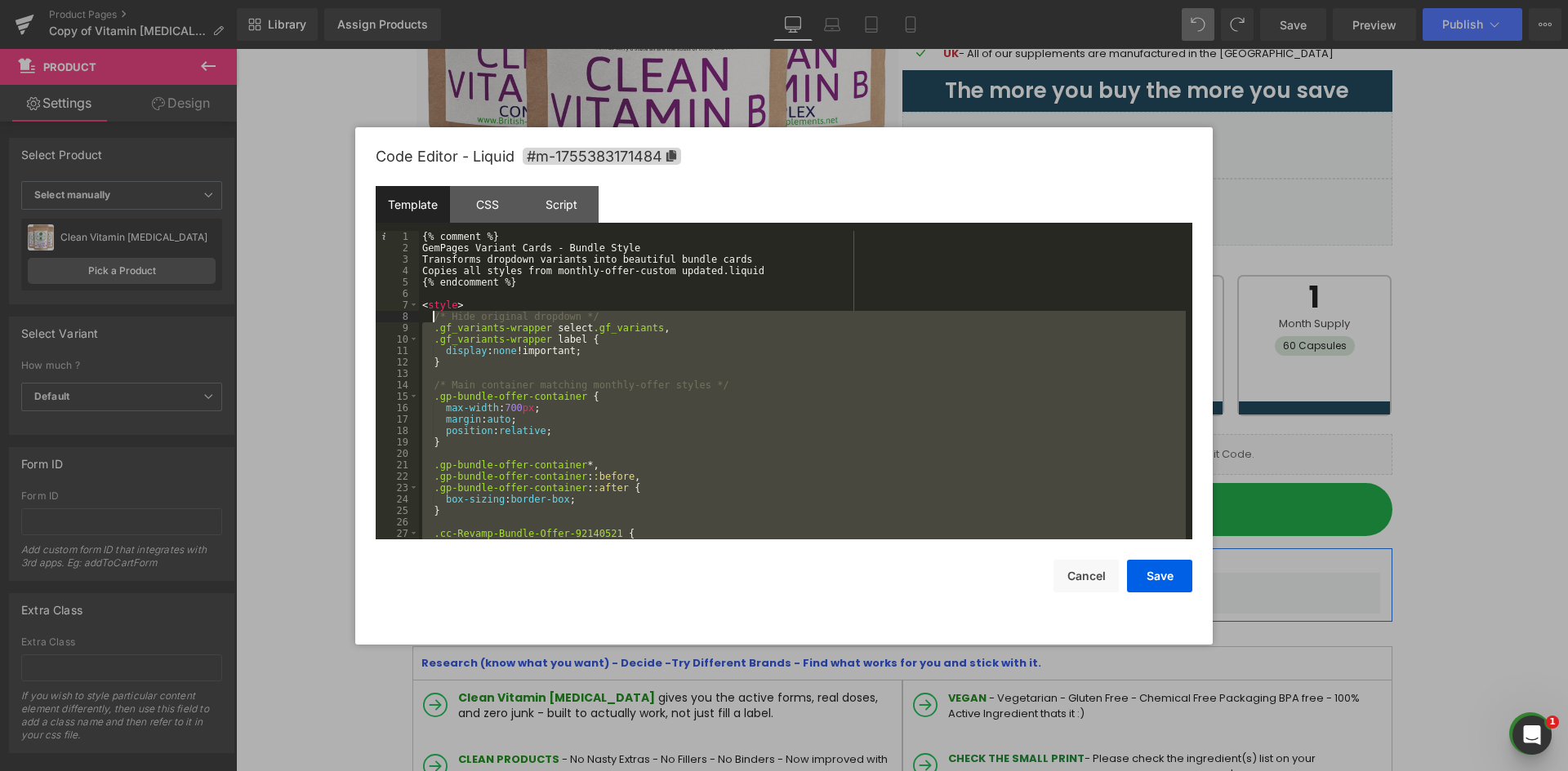
drag, startPoint x: 446, startPoint y: 476, endPoint x: 431, endPoint y: 318, distance: 158.7
click at [431, 318] on div "{% comment %} GemPages Variant Cards - Bundle Style Transforms dropdown variant…" at bounding box center [802, 397] width 766 height 332
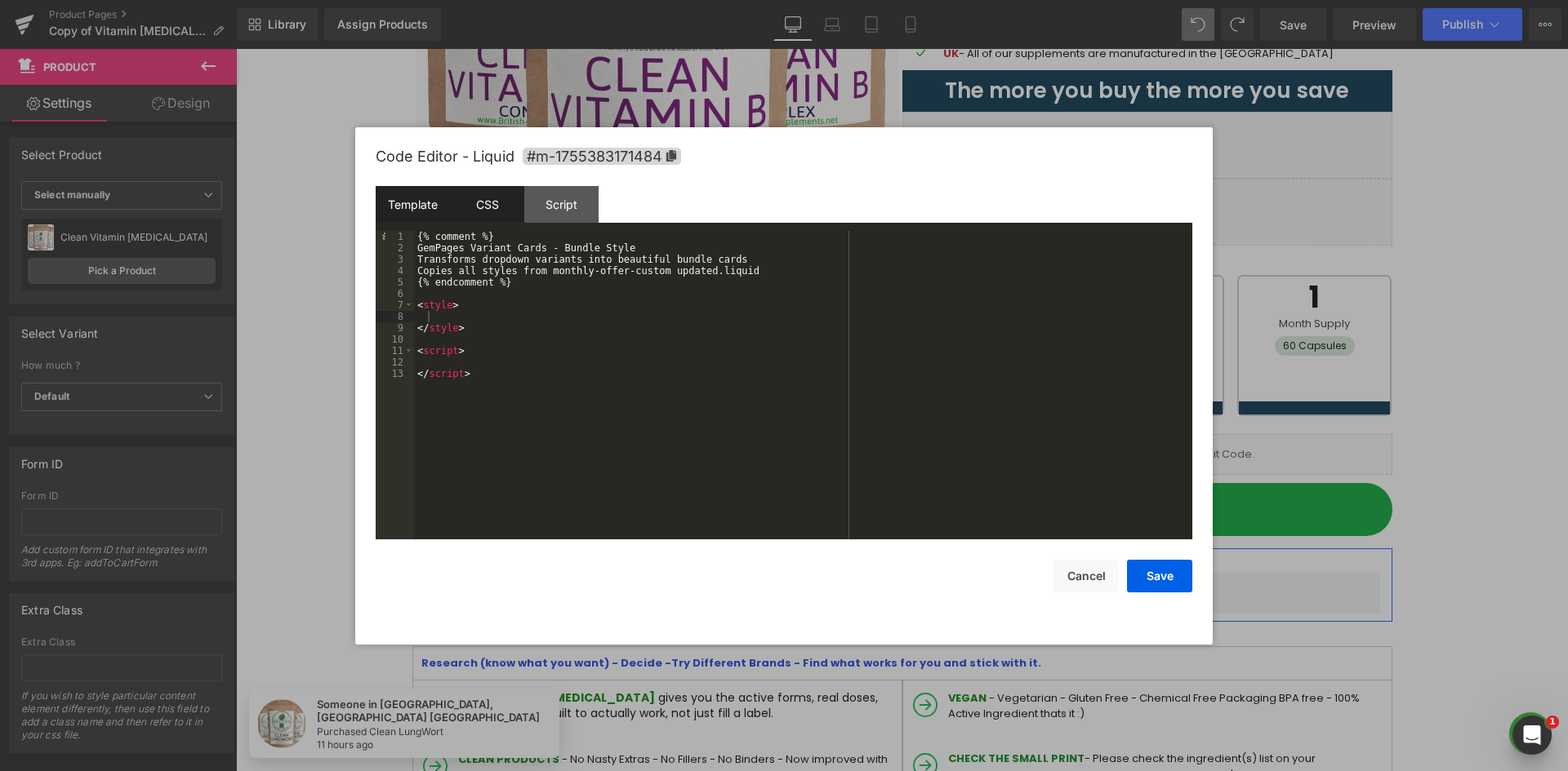
click at [500, 211] on div "CSS" at bounding box center [487, 204] width 74 height 37
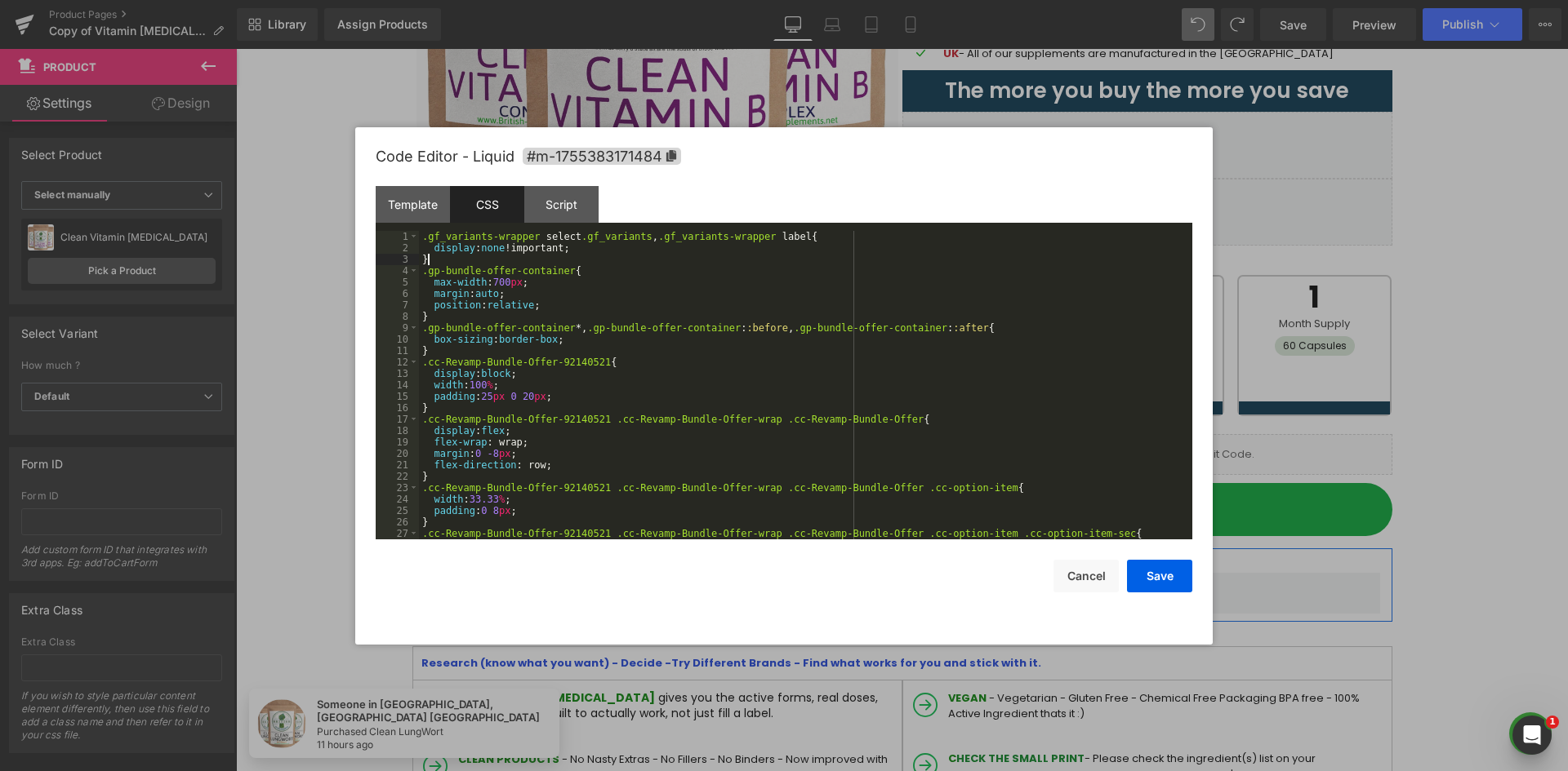
click at [547, 261] on div ".gf_variants-wrapper select .gf_variants , .gf_variants-wrapper label { display…" at bounding box center [802, 397] width 766 height 332
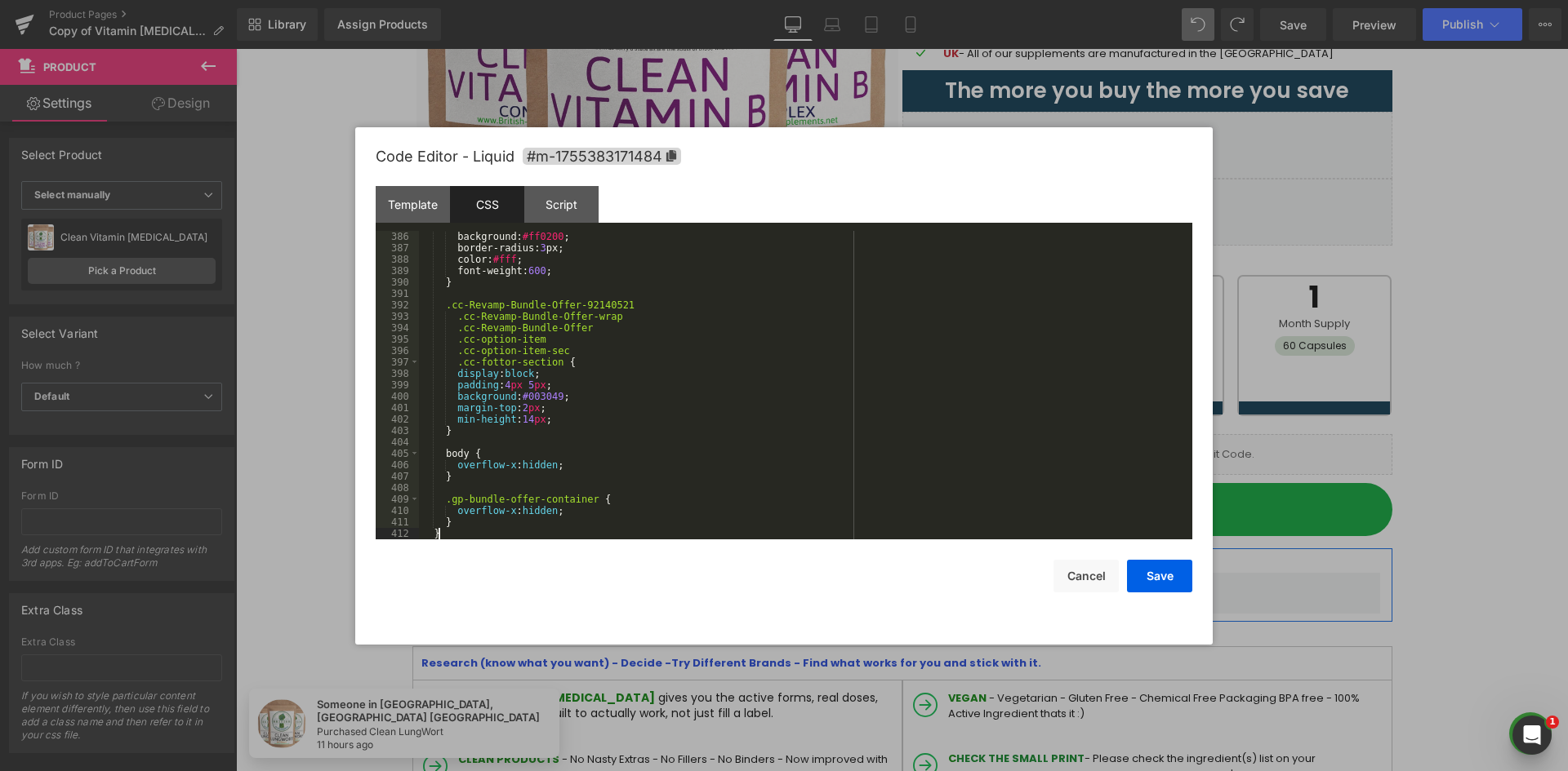
scroll to position [4398, 0]
click at [421, 209] on div "Template" at bounding box center [412, 204] width 74 height 37
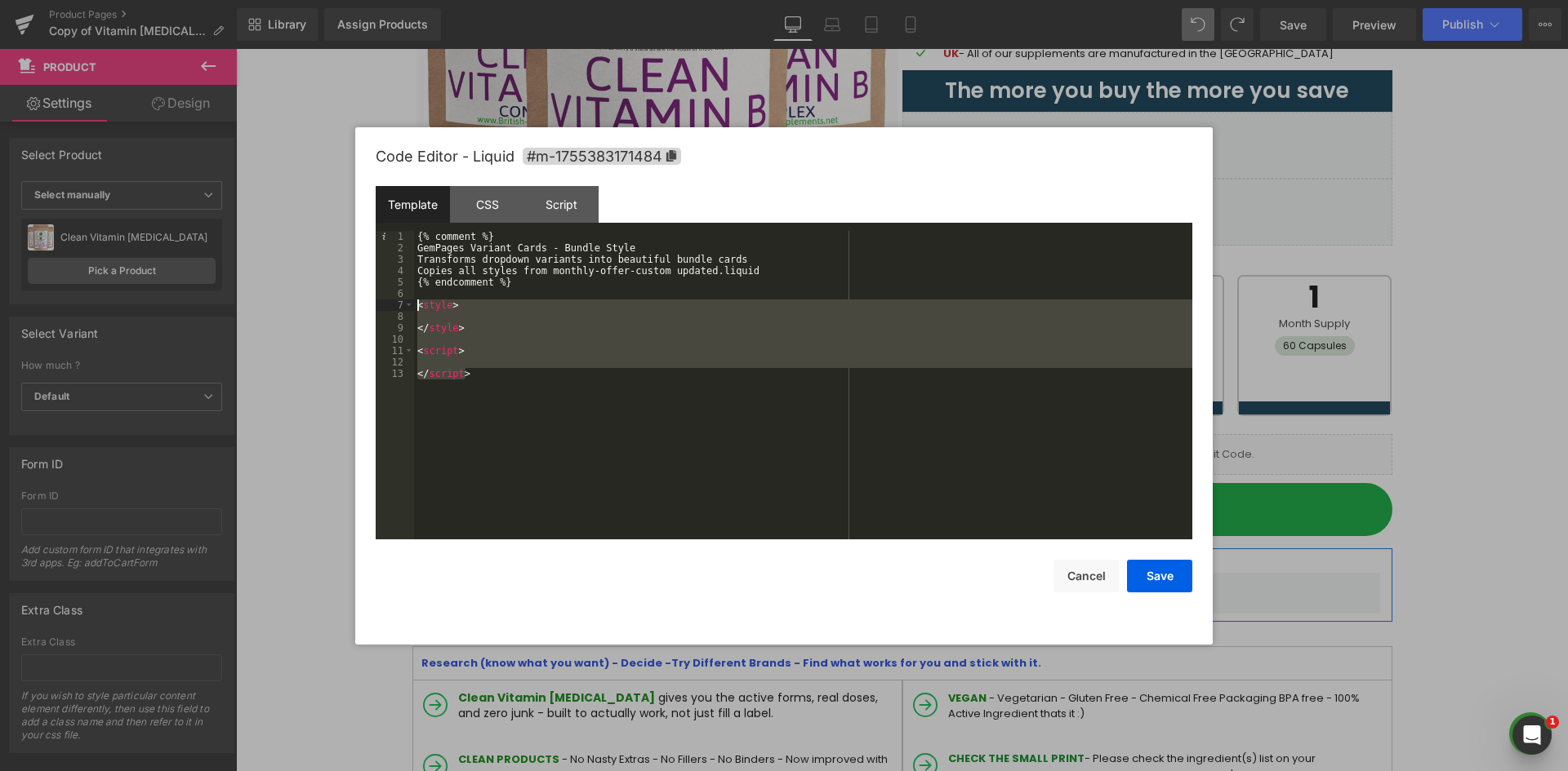
drag, startPoint x: 473, startPoint y: 378, endPoint x: 419, endPoint y: 308, distance: 88.4
click at [419, 308] on div "{% comment %} GemPages Variant Cards - Bundle Style Transforms dropdown variant…" at bounding box center [803, 397] width 778 height 332
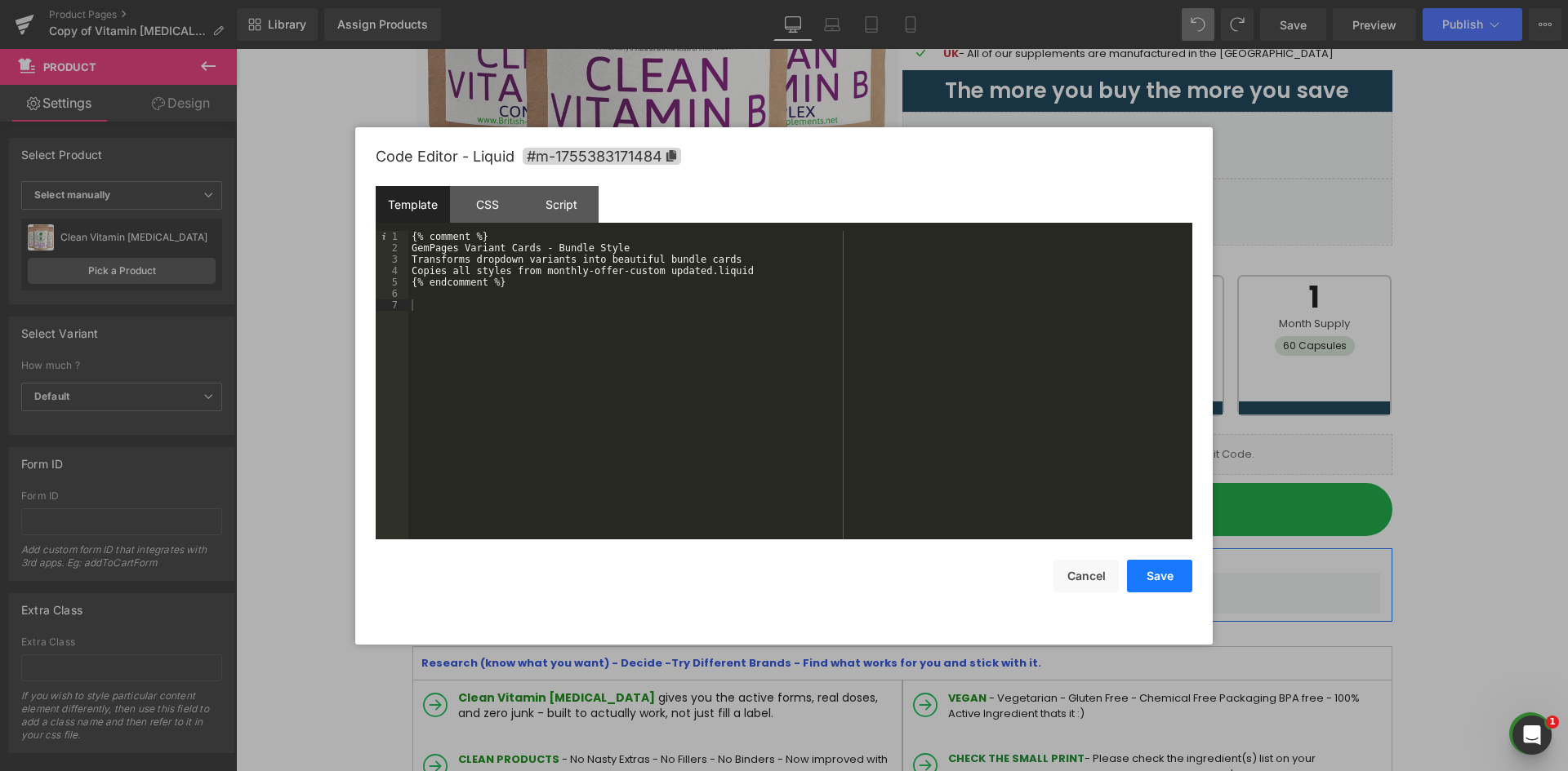
click at [1152, 575] on button "Save" at bounding box center [1158, 577] width 65 height 33
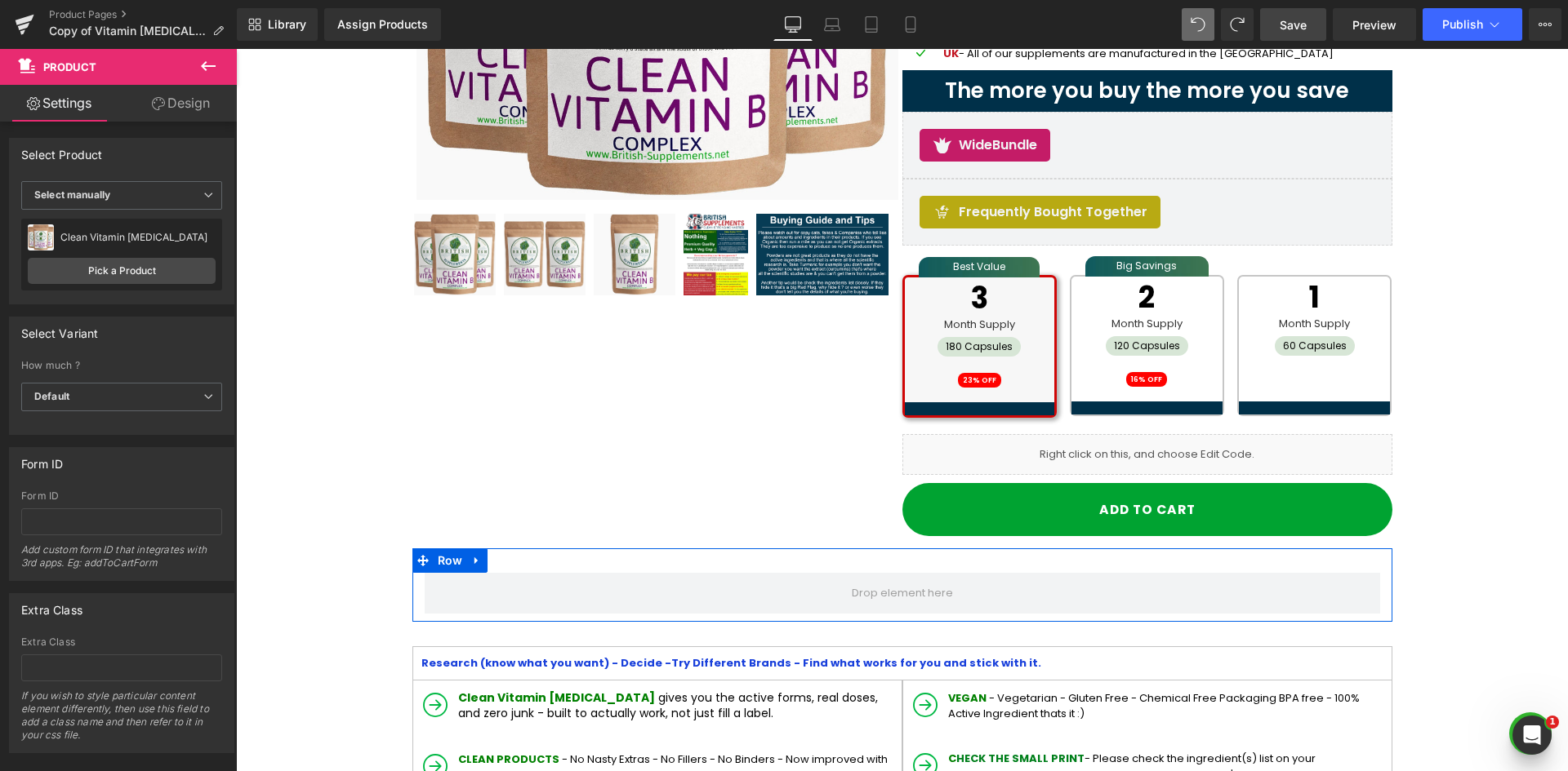
click at [1286, 33] on link "Save" at bounding box center [1293, 24] width 66 height 33
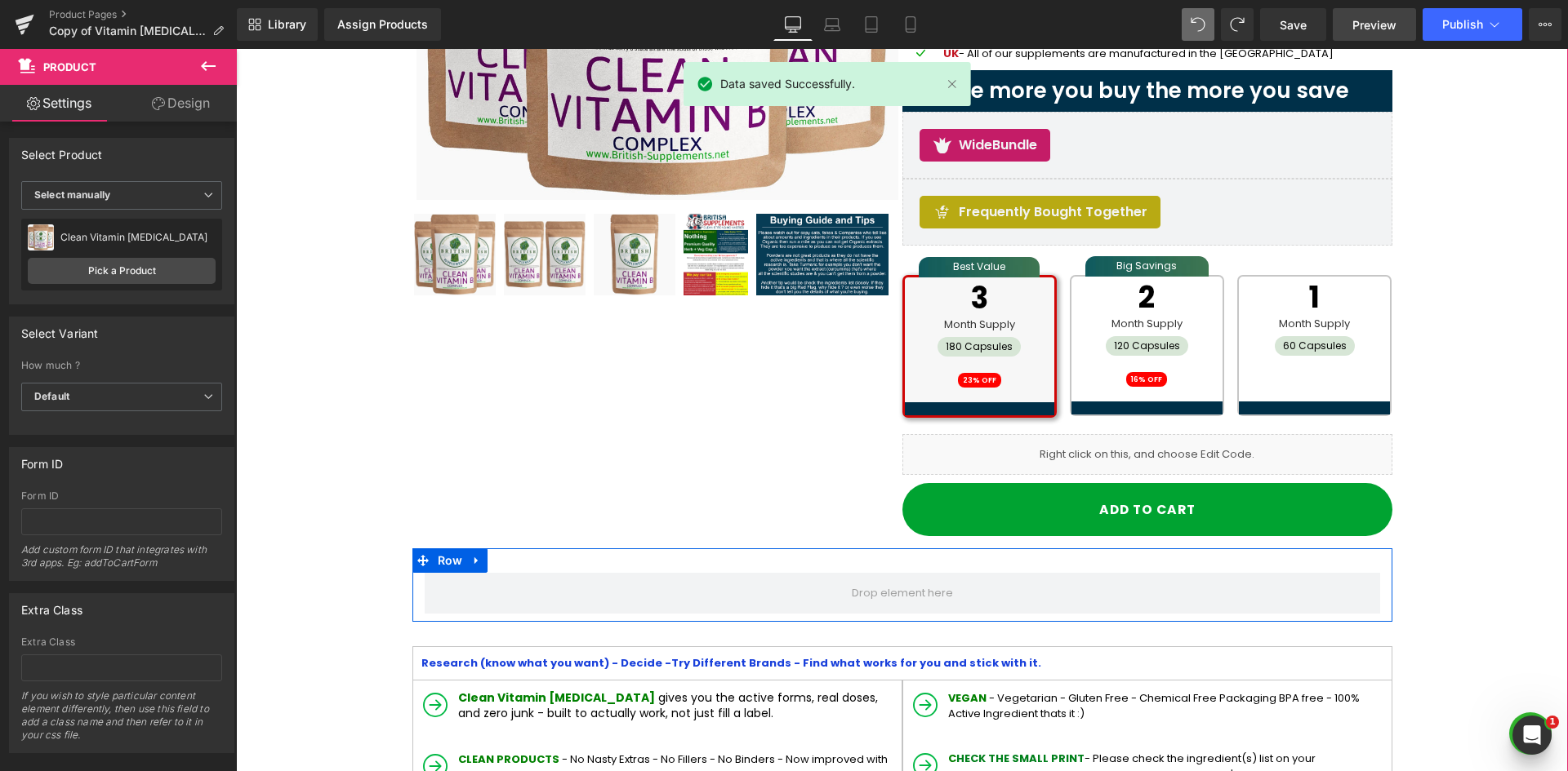
click at [1380, 26] on span "Preview" at bounding box center [1373, 25] width 44 height 18
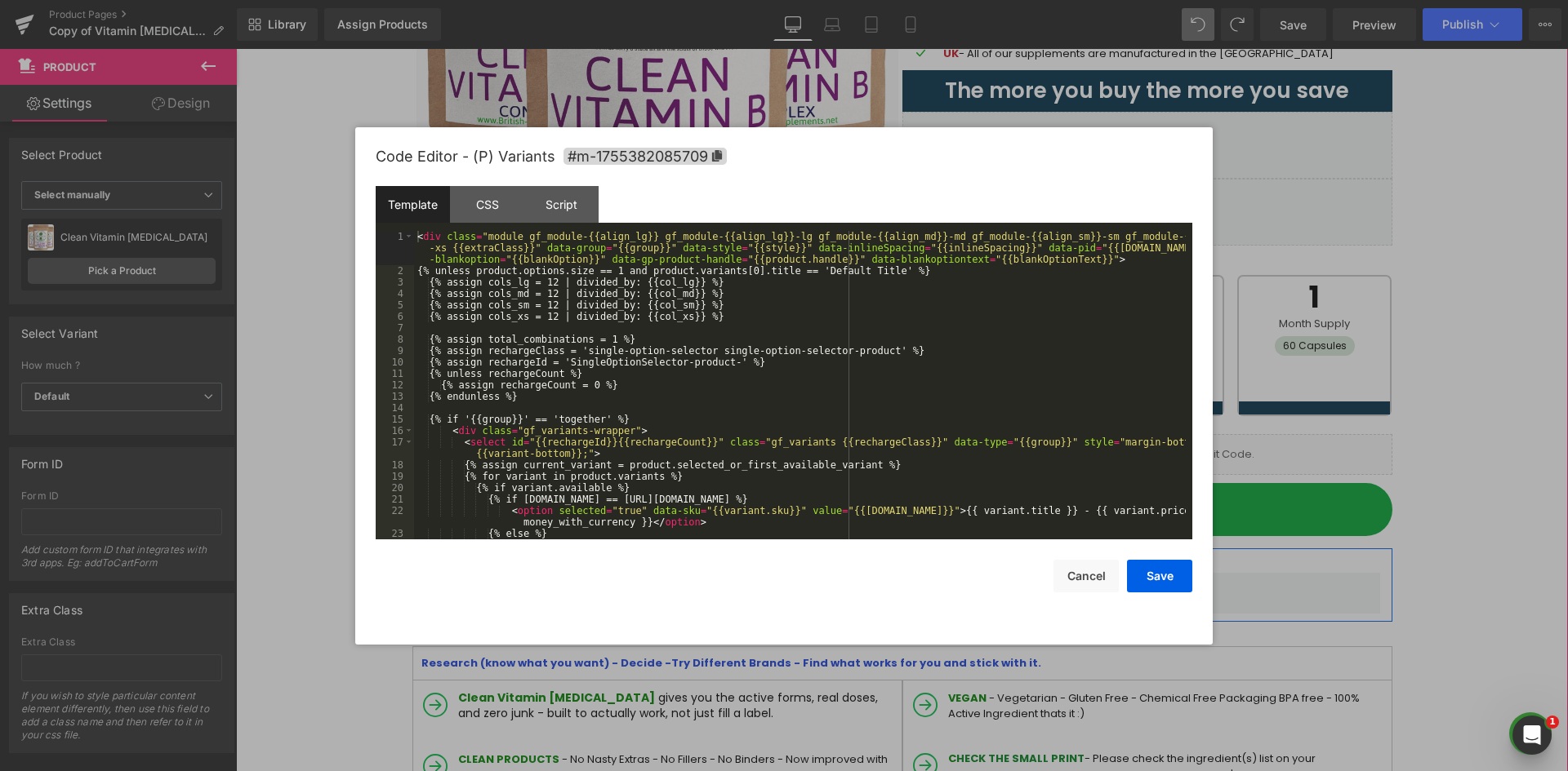
click at [1015, 0] on div "Tabs You are previewing how the will restyle your page. You can not edit Elemen…" at bounding box center [784, 0] width 1568 height 0
drag, startPoint x: 522, startPoint y: 195, endPoint x: 514, endPoint y: 193, distance: 8.2
click at [514, 193] on div "CSS" at bounding box center [487, 204] width 74 height 37
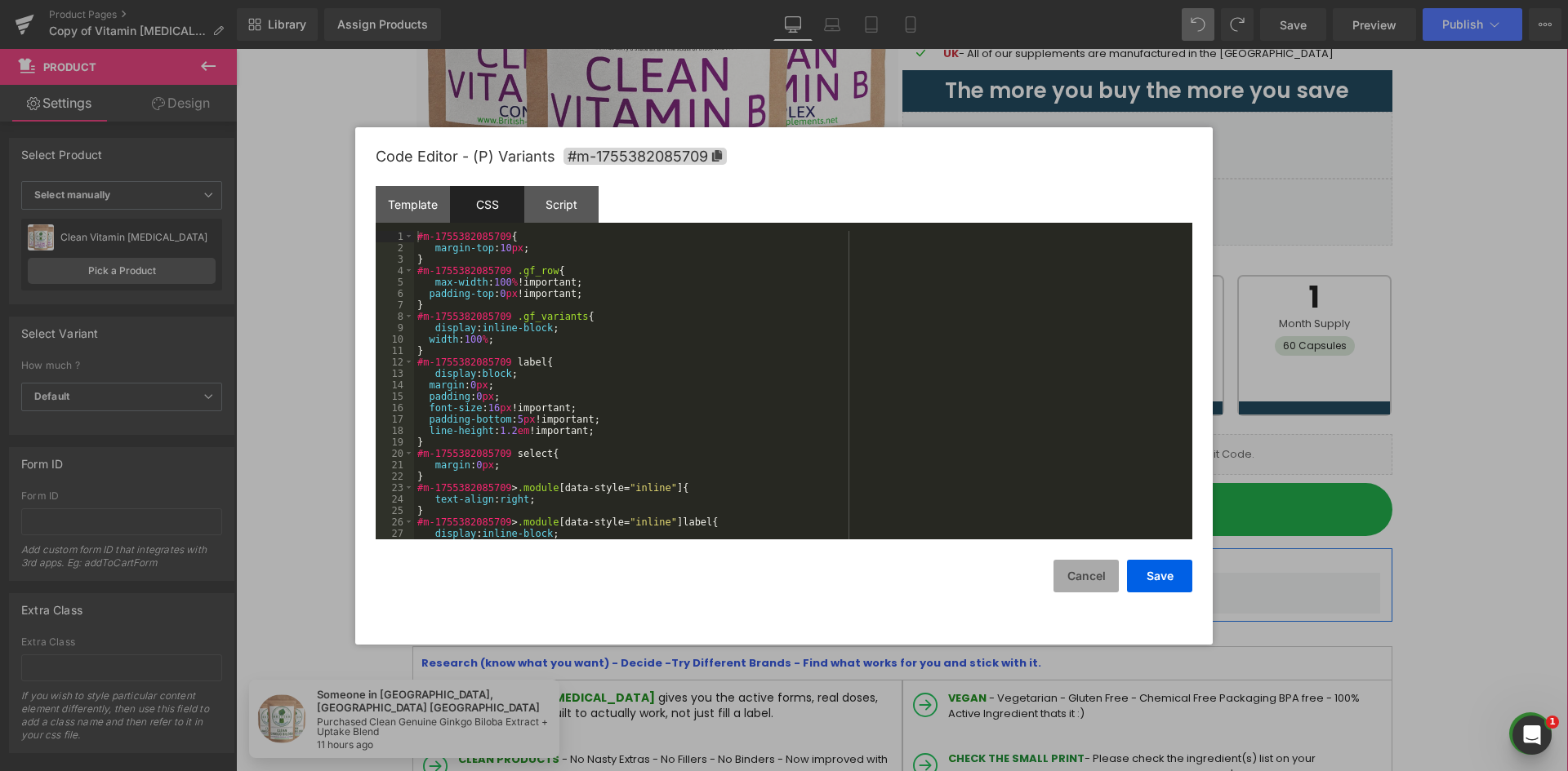
click at [1100, 573] on button "Cancel" at bounding box center [1086, 577] width 65 height 33
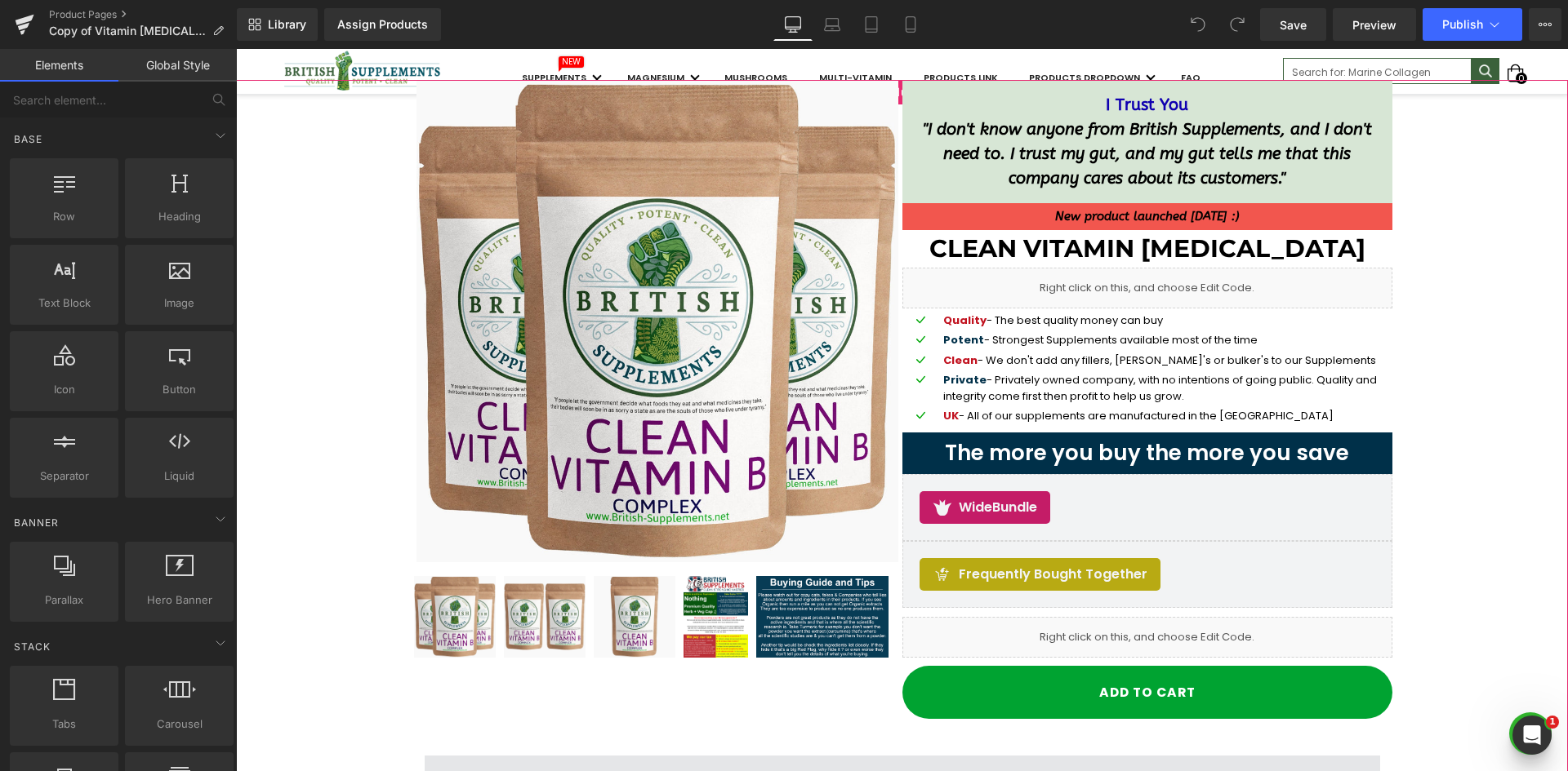
scroll to position [245, 0]
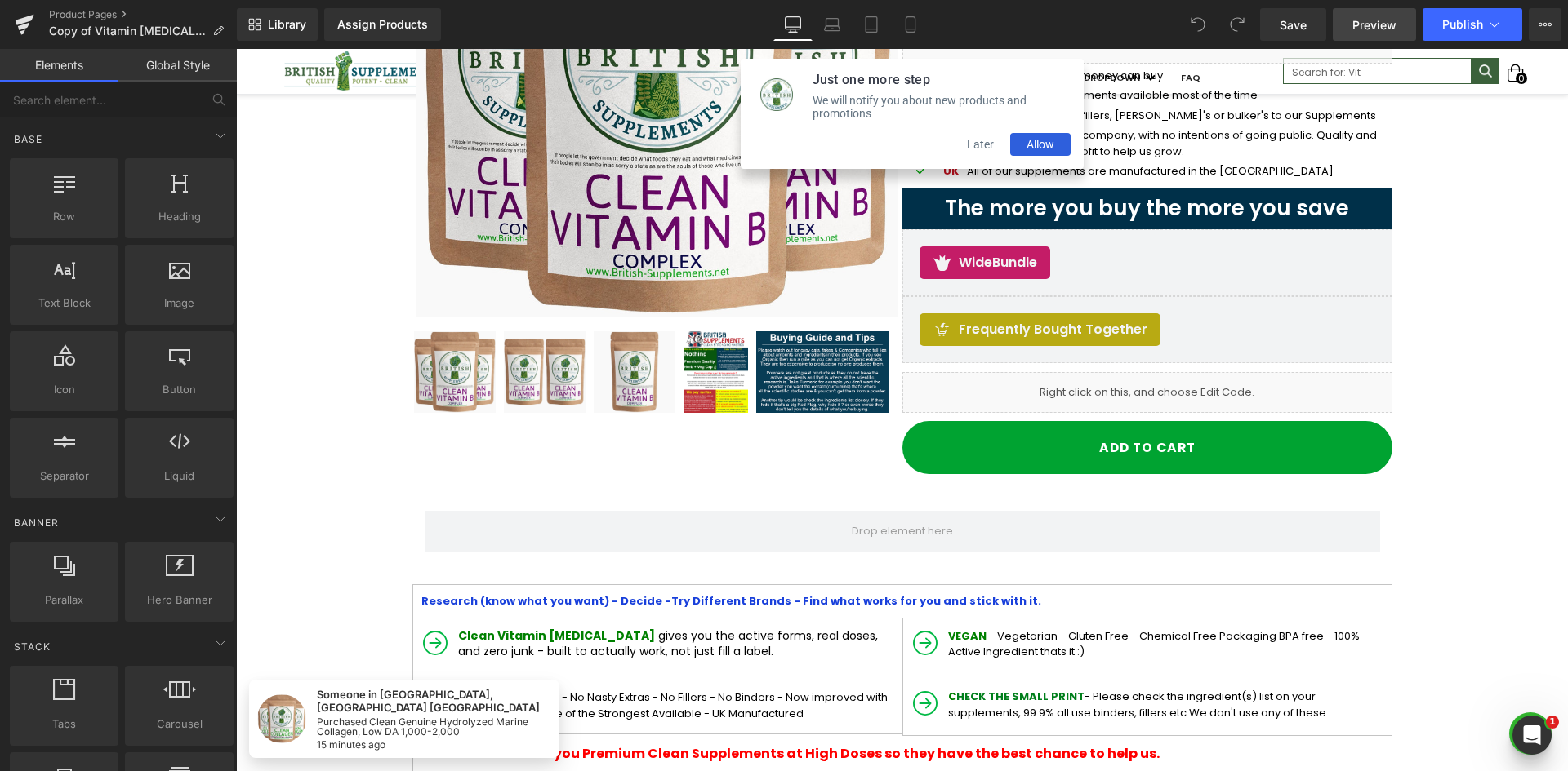
click at [1355, 22] on span "Preview" at bounding box center [1373, 25] width 44 height 18
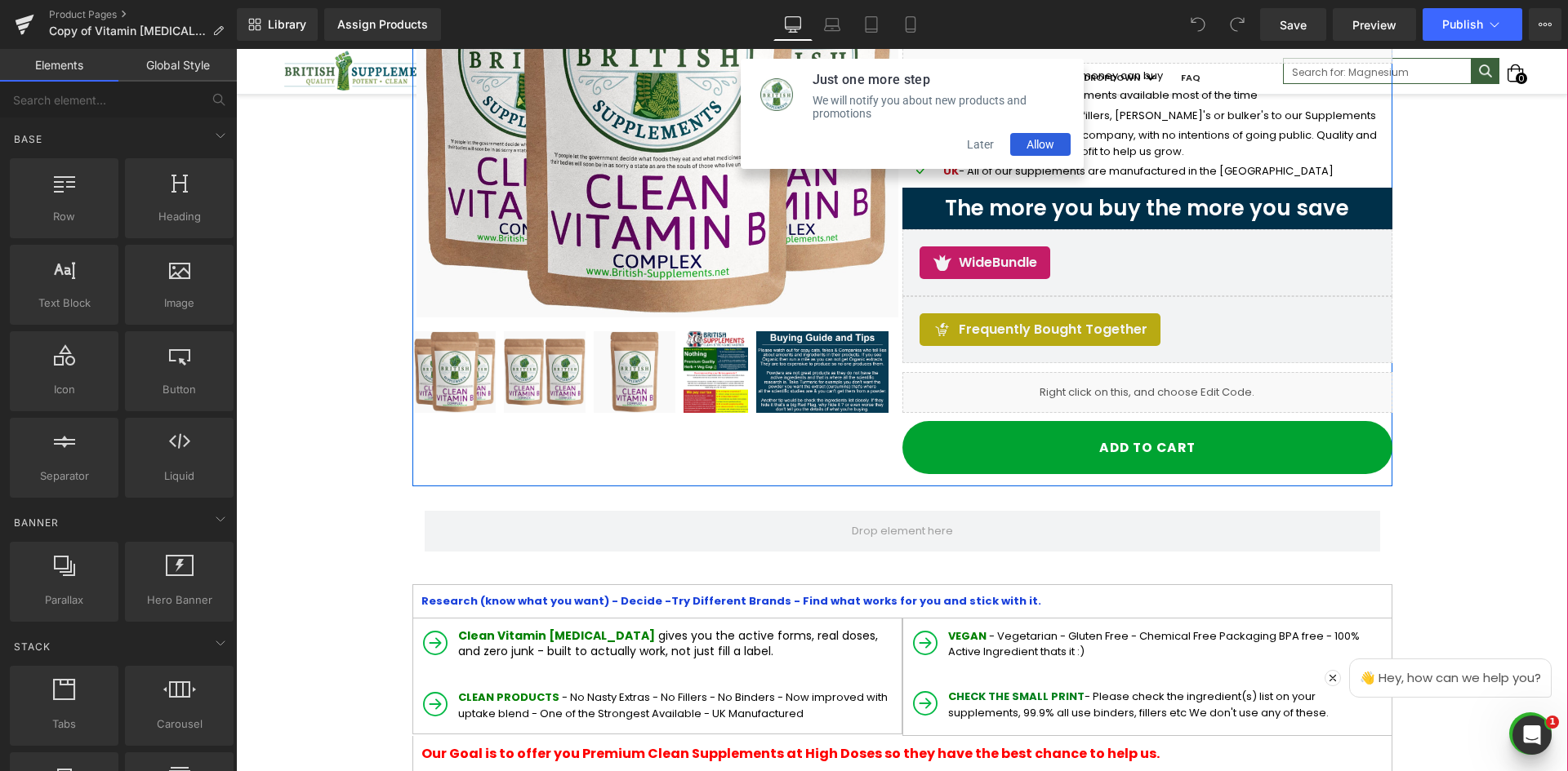
click at [1161, 387] on icon at bounding box center [1165, 385] width 9 height 10
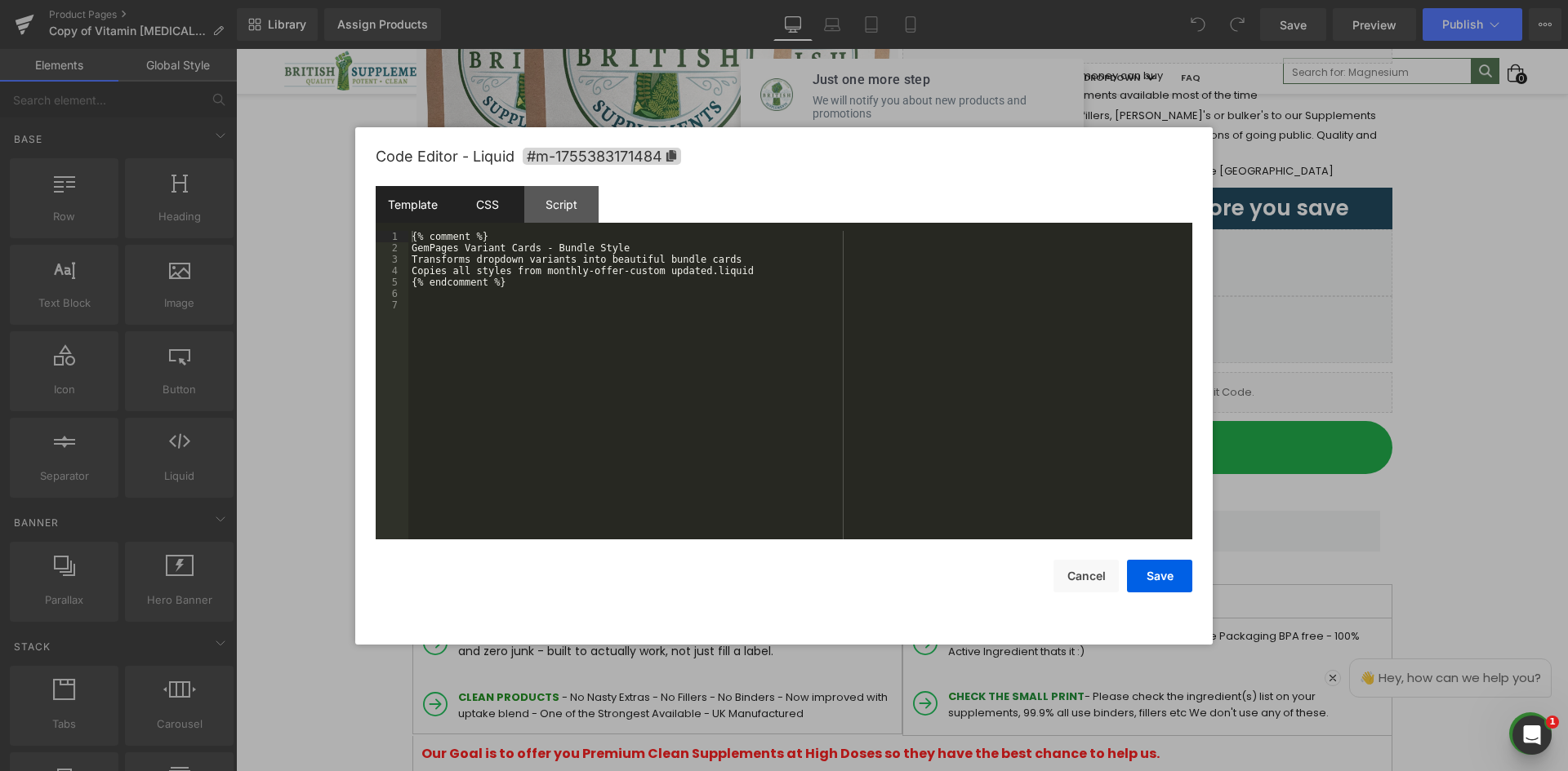
click at [481, 204] on div "CSS" at bounding box center [487, 204] width 74 height 37
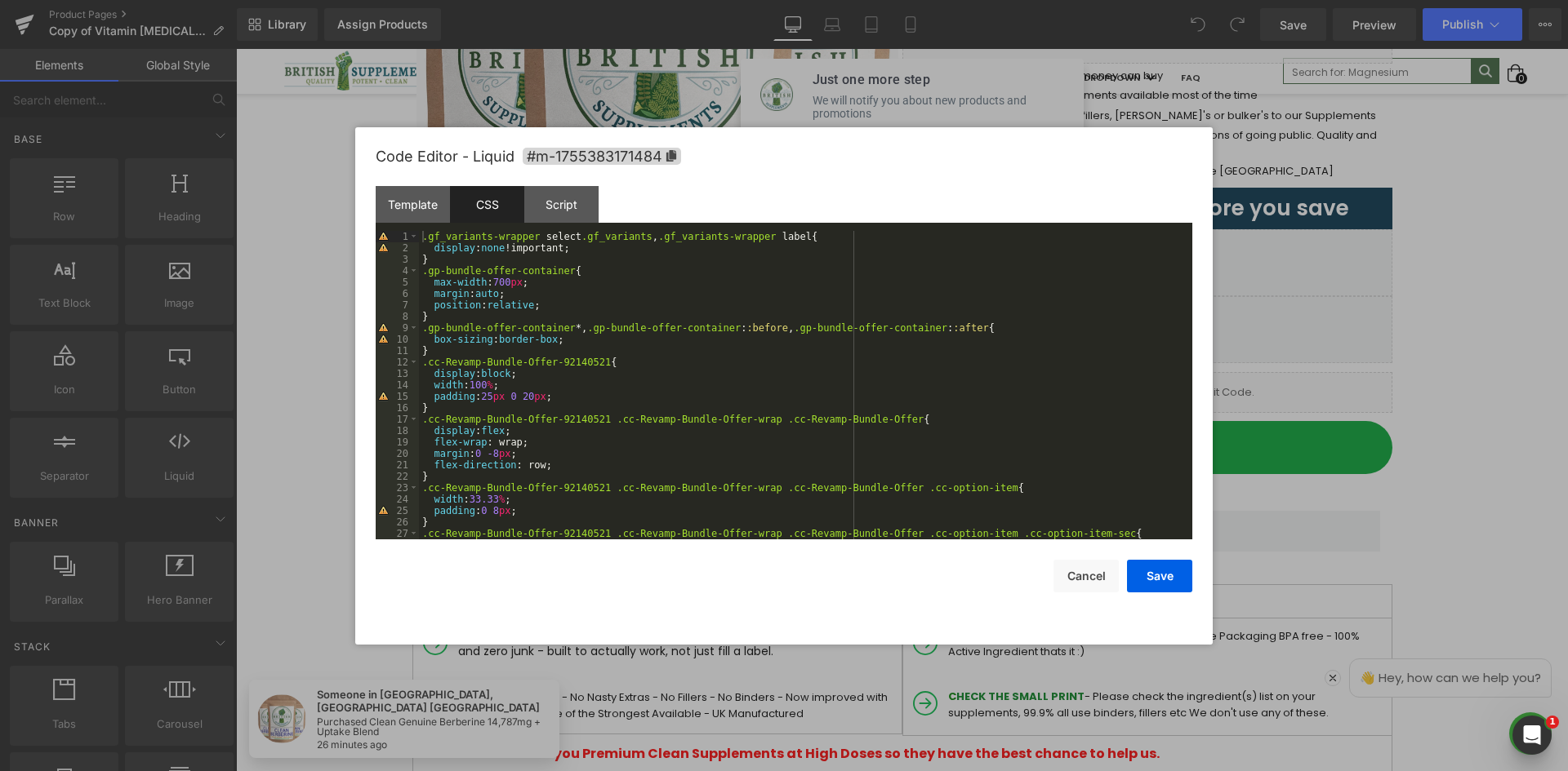
click at [493, 338] on div ".gf_variants-wrapper select .gf_variants , .gf_variants-wrapper label { display…" at bounding box center [802, 397] width 766 height 332
click at [507, 269] on div ".gf_variants-wrapper select .gf_variants , .gf_variants-wrapper label { display…" at bounding box center [802, 397] width 766 height 332
click at [564, 243] on div ".gf_variants-wrapper select .gf_variants , .gf_variants-wrapper label { display…" at bounding box center [802, 397] width 766 height 332
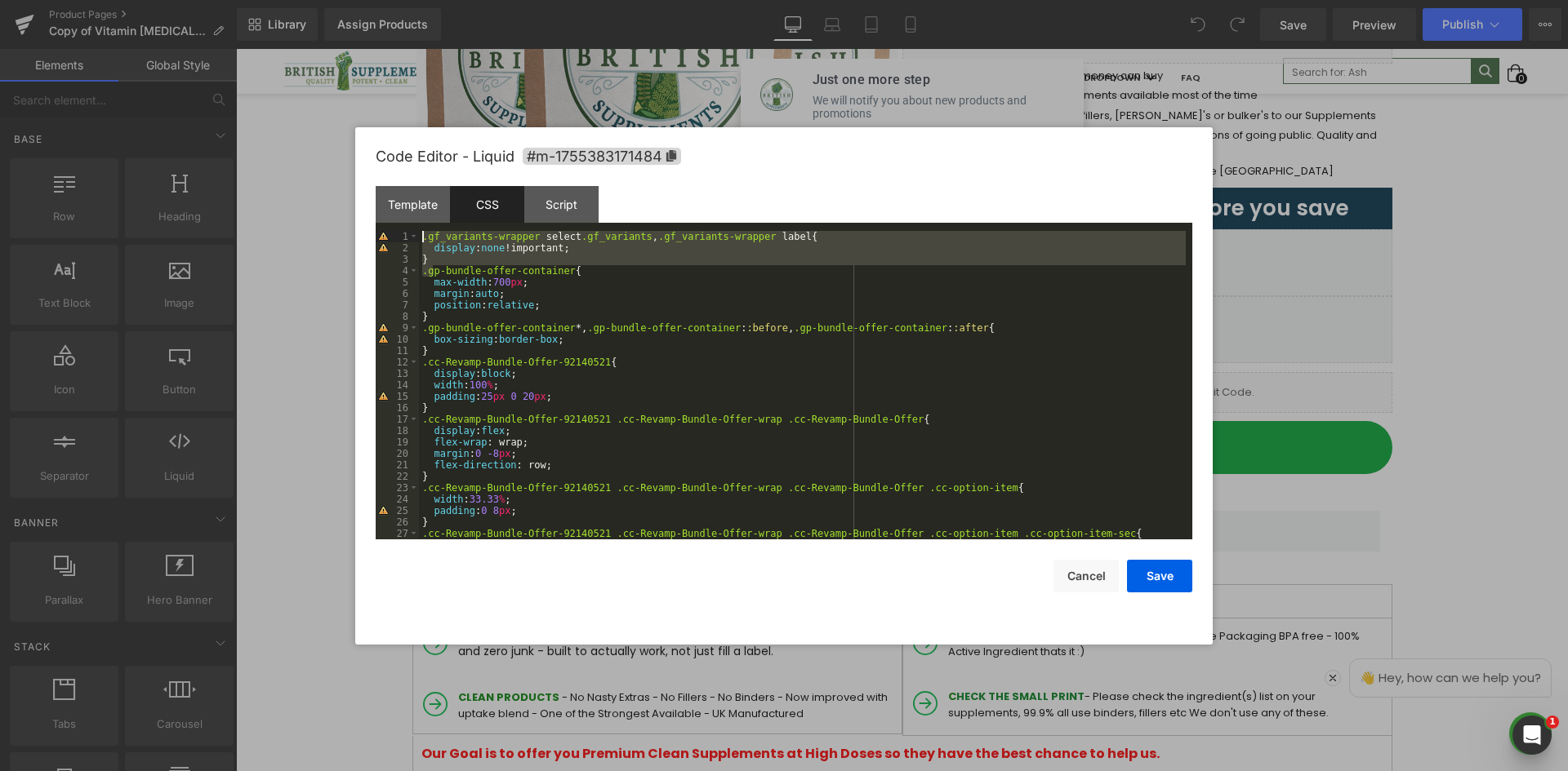
drag, startPoint x: 435, startPoint y: 264, endPoint x: 422, endPoint y: 231, distance: 35.5
click at [415, 233] on pre "1 2 3 4 5 6 7 8 9 10 11 12 13 14 15 16 17 18 19 20 21 22 23 24 25 26 27 28 .gf_…" at bounding box center [783, 385] width 816 height 308
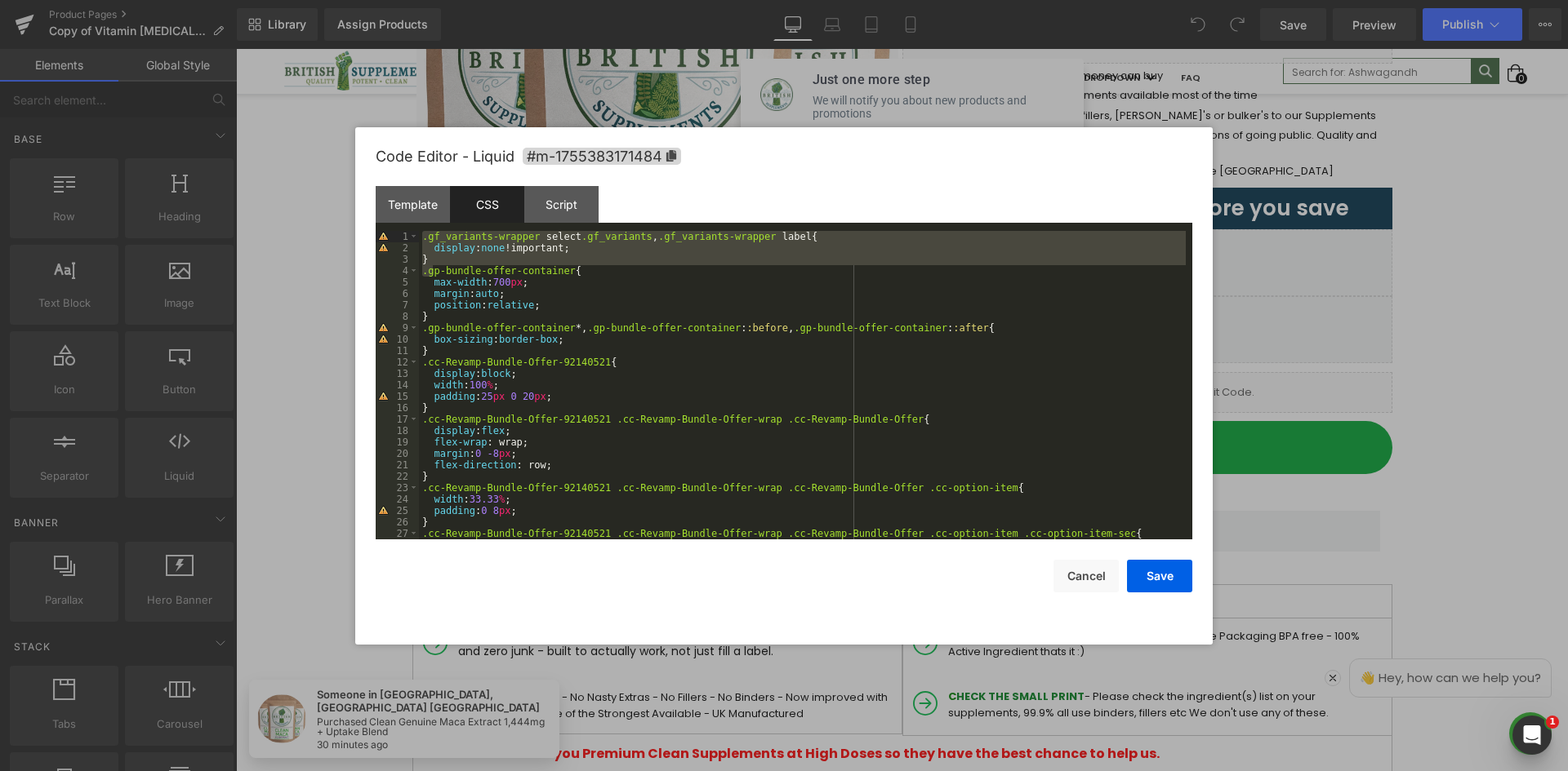
click at [538, 263] on div ".gf_variants-wrapper select .gf_variants , .gf_variants-wrapper label { display…" at bounding box center [802, 385] width 766 height 308
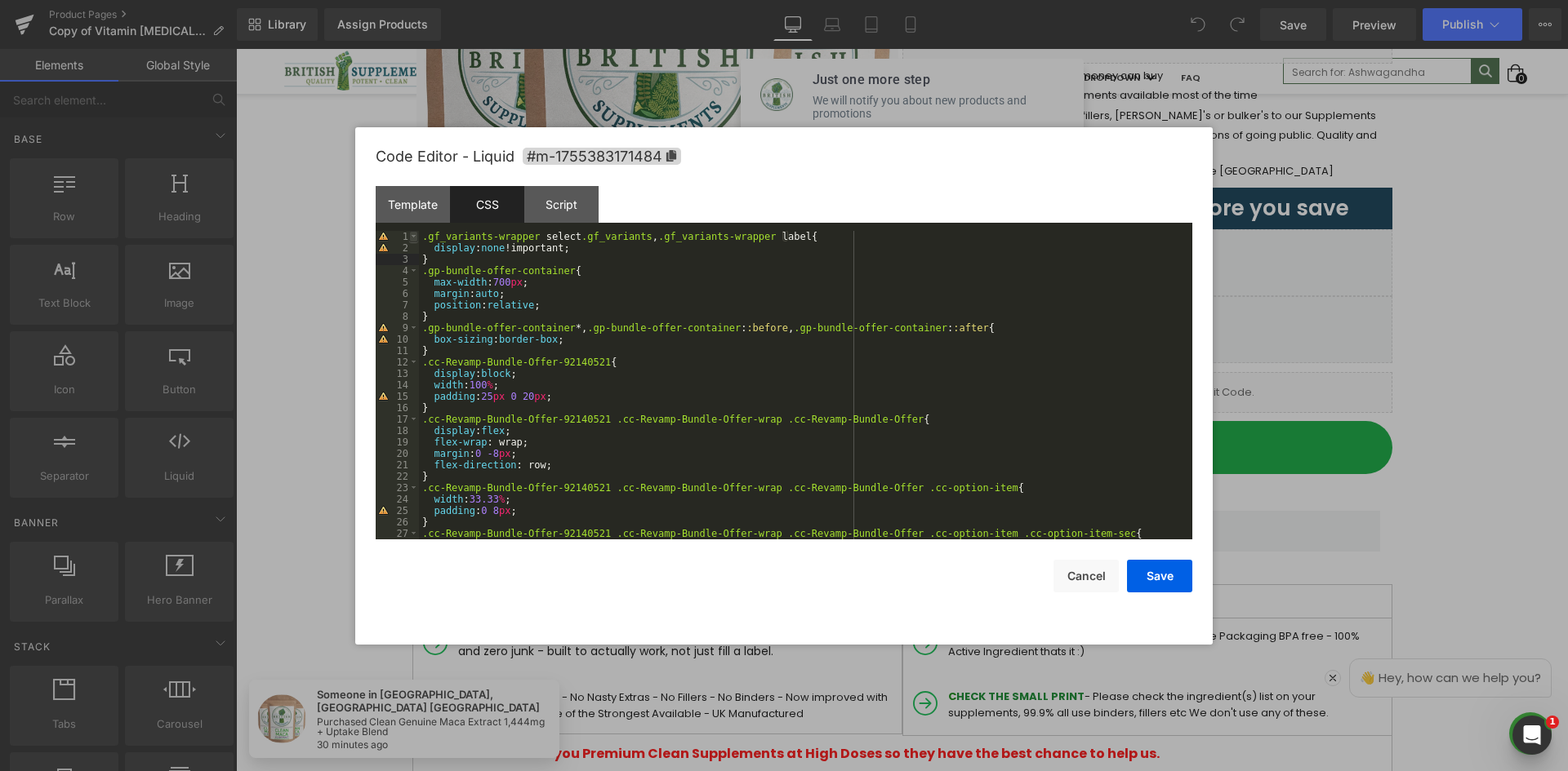
click at [414, 241] on pre "1 2 3 4 5 6 7 8 9 10 11 12 13 14 15 16 17 18 19 20 21 22 23 24 25 26 27 28 .gf_…" at bounding box center [783, 385] width 816 height 308
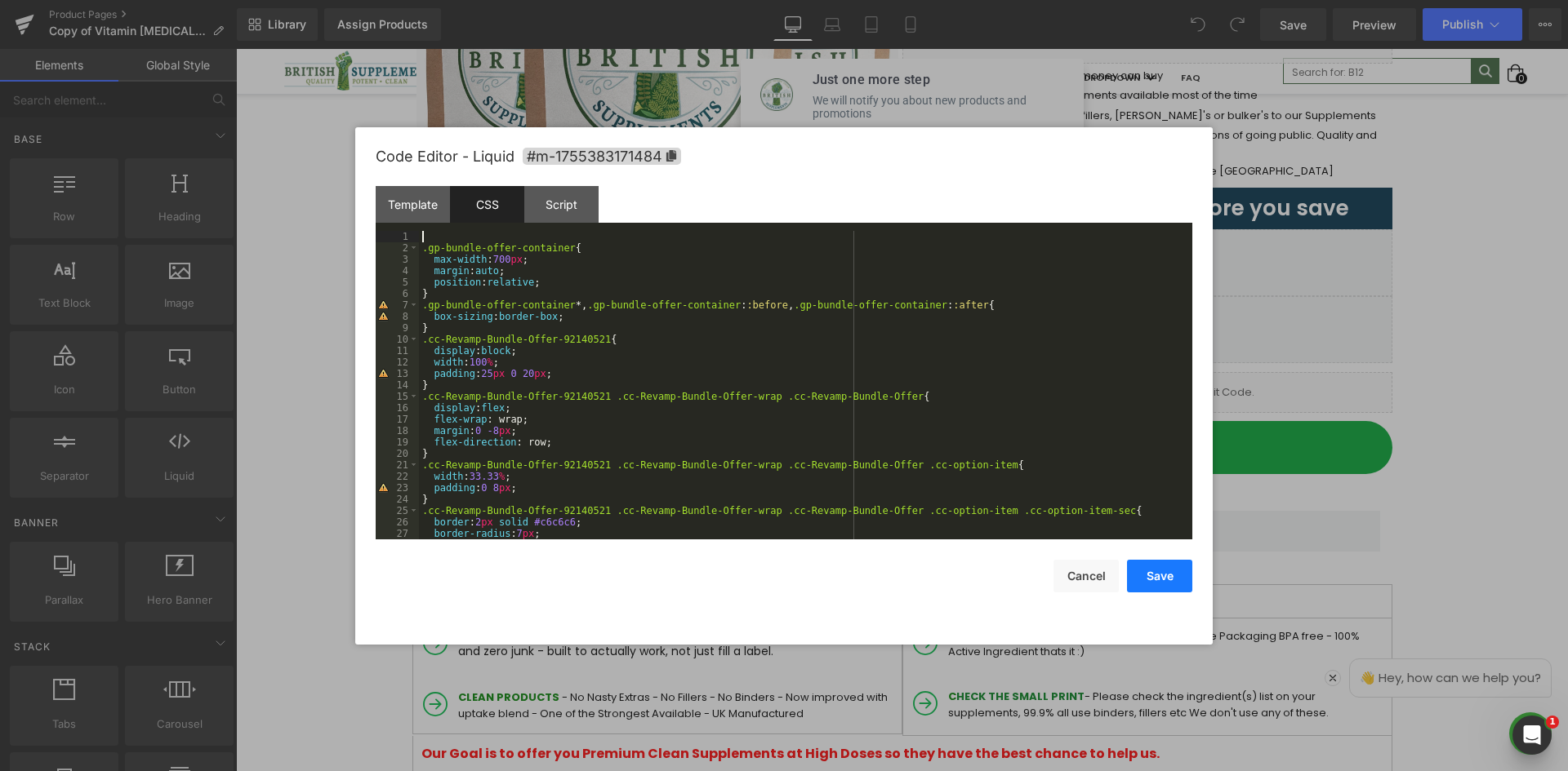
click at [1173, 579] on button "Save" at bounding box center [1158, 577] width 65 height 33
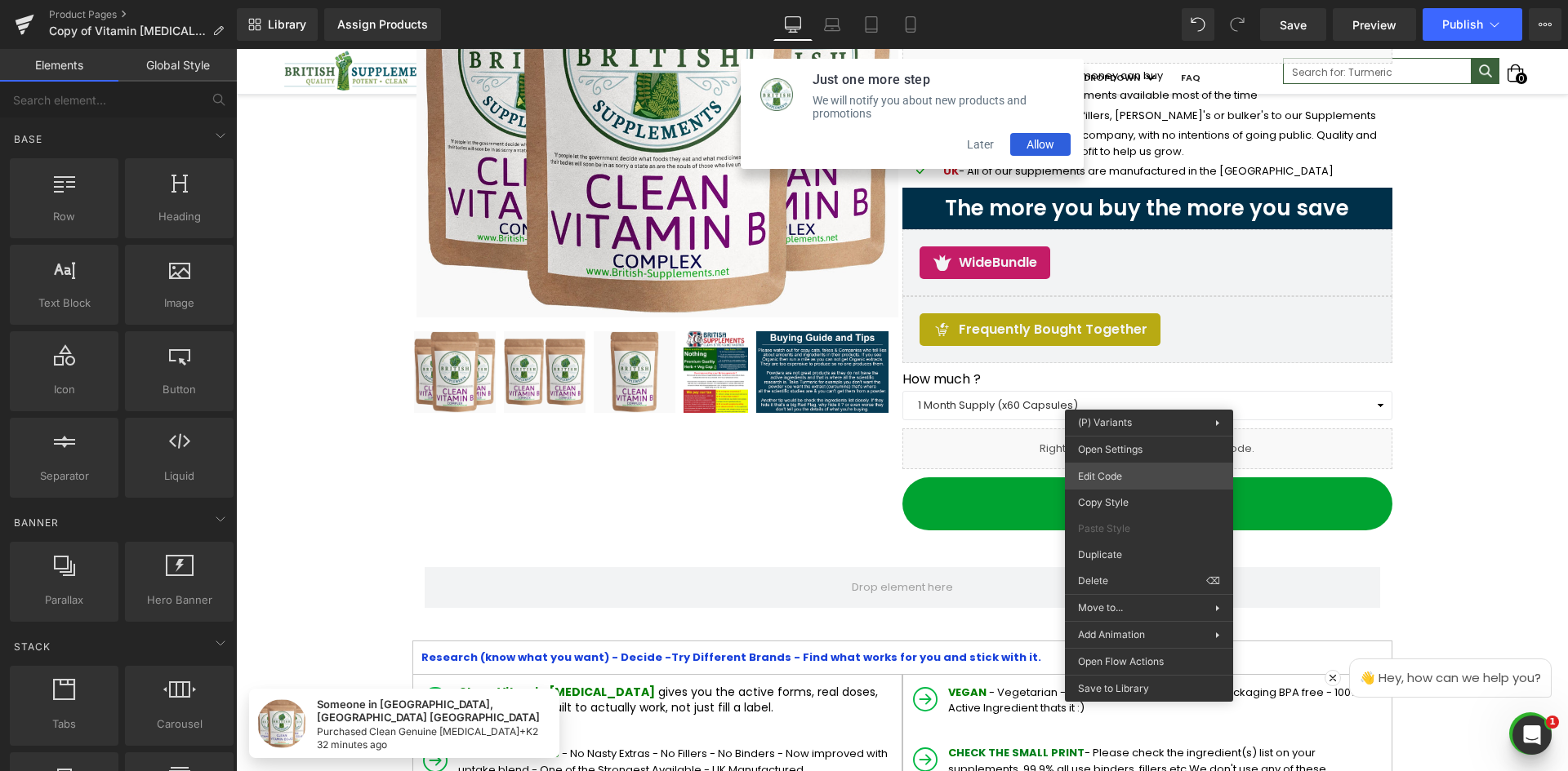
click at [1136, 0] on div "You are previewing how the will restyle your page. You can not edit Elements in…" at bounding box center [784, 0] width 1568 height 0
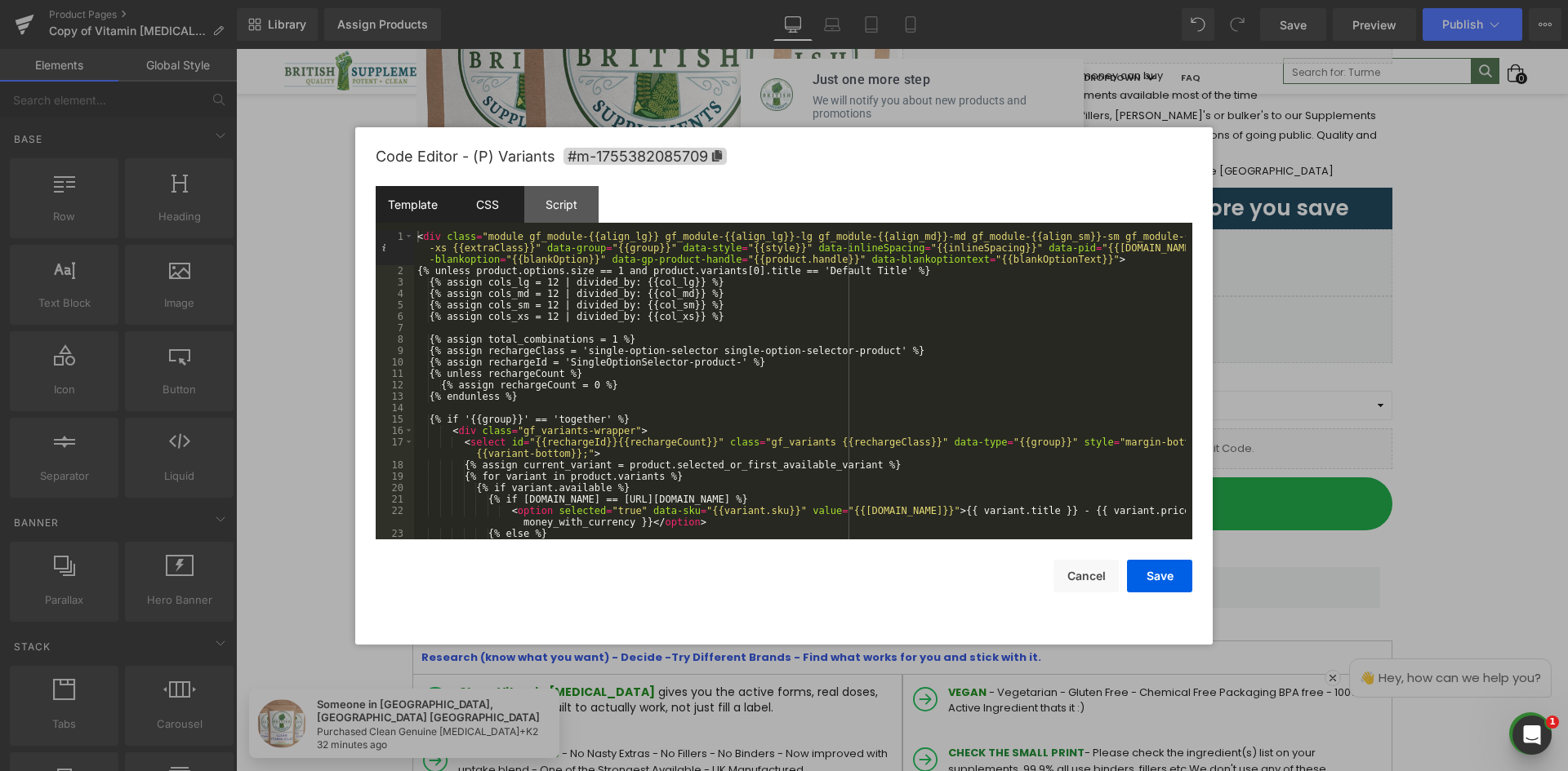
click at [497, 199] on div "CSS" at bounding box center [487, 204] width 74 height 37
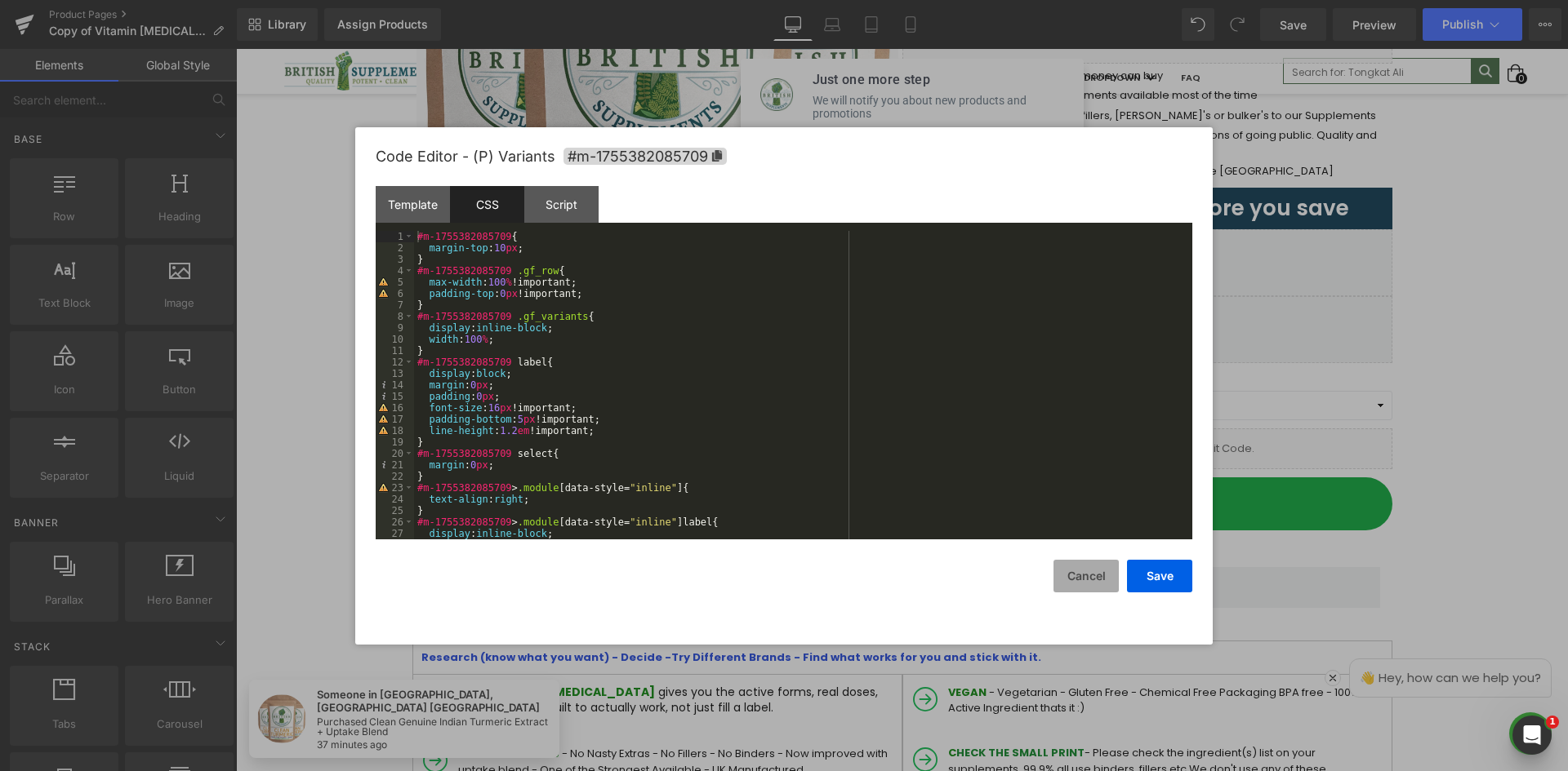
click at [1082, 578] on button "Cancel" at bounding box center [1086, 577] width 65 height 33
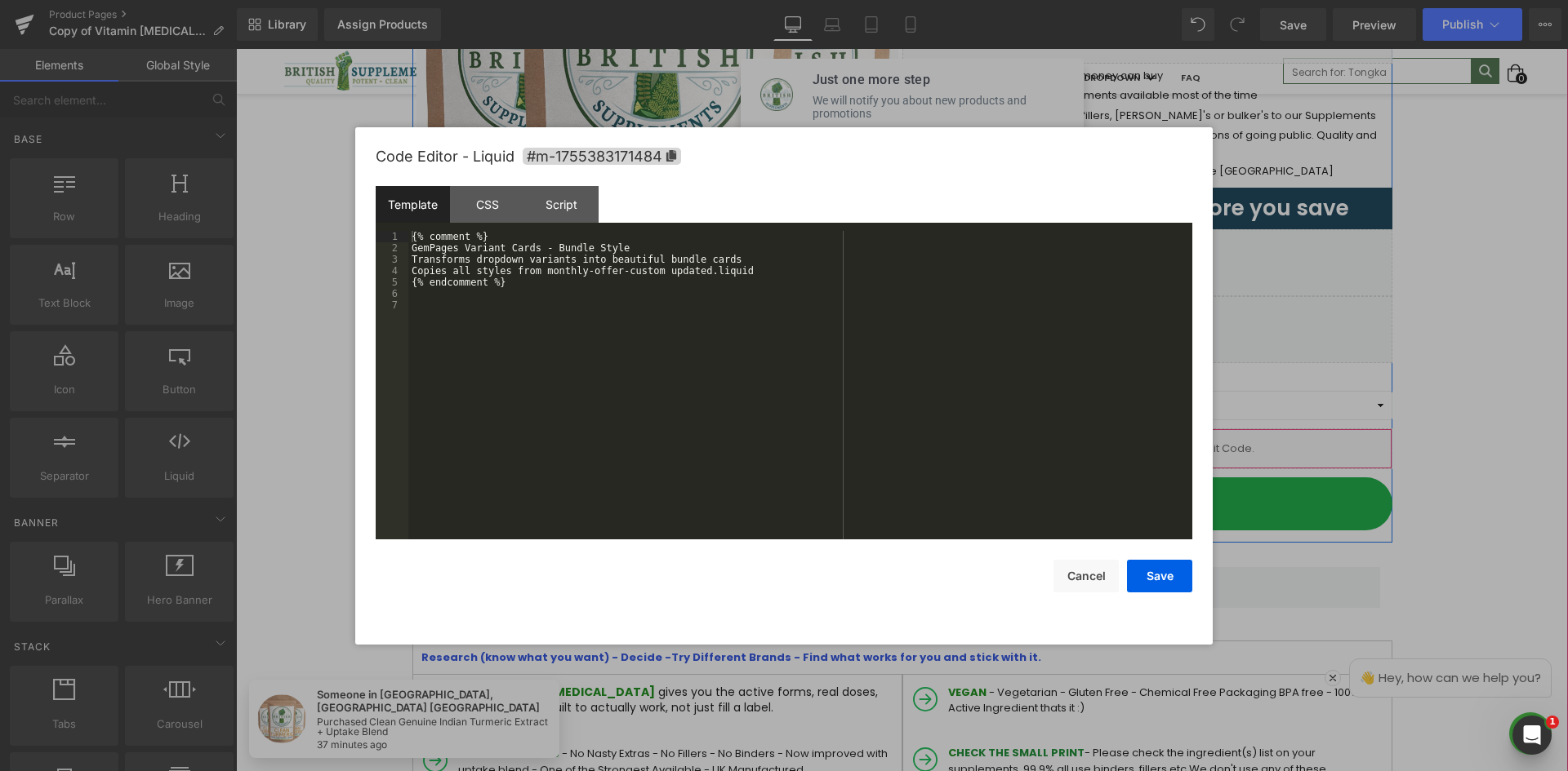
click at [1159, 441] on link at bounding box center [1170, 441] width 21 height 24
click at [488, 196] on div "CSS" at bounding box center [487, 204] width 74 height 37
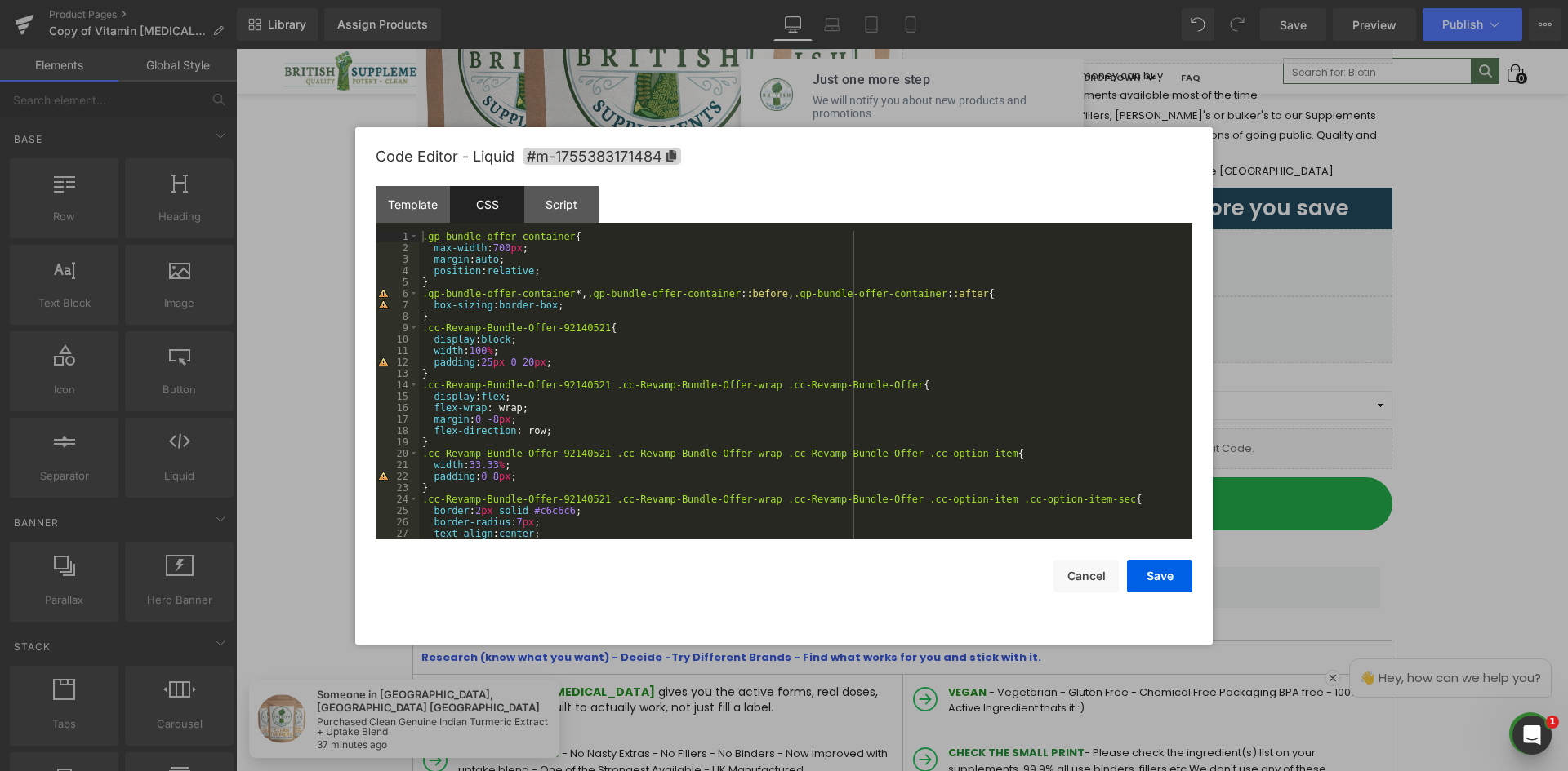
drag, startPoint x: 423, startPoint y: 238, endPoint x: 493, endPoint y: 219, distance: 72.5
click at [424, 237] on div ".gp-bundle-offer-container { max-width : 700 px ; margin : auto ; position : re…" at bounding box center [802, 397] width 766 height 332
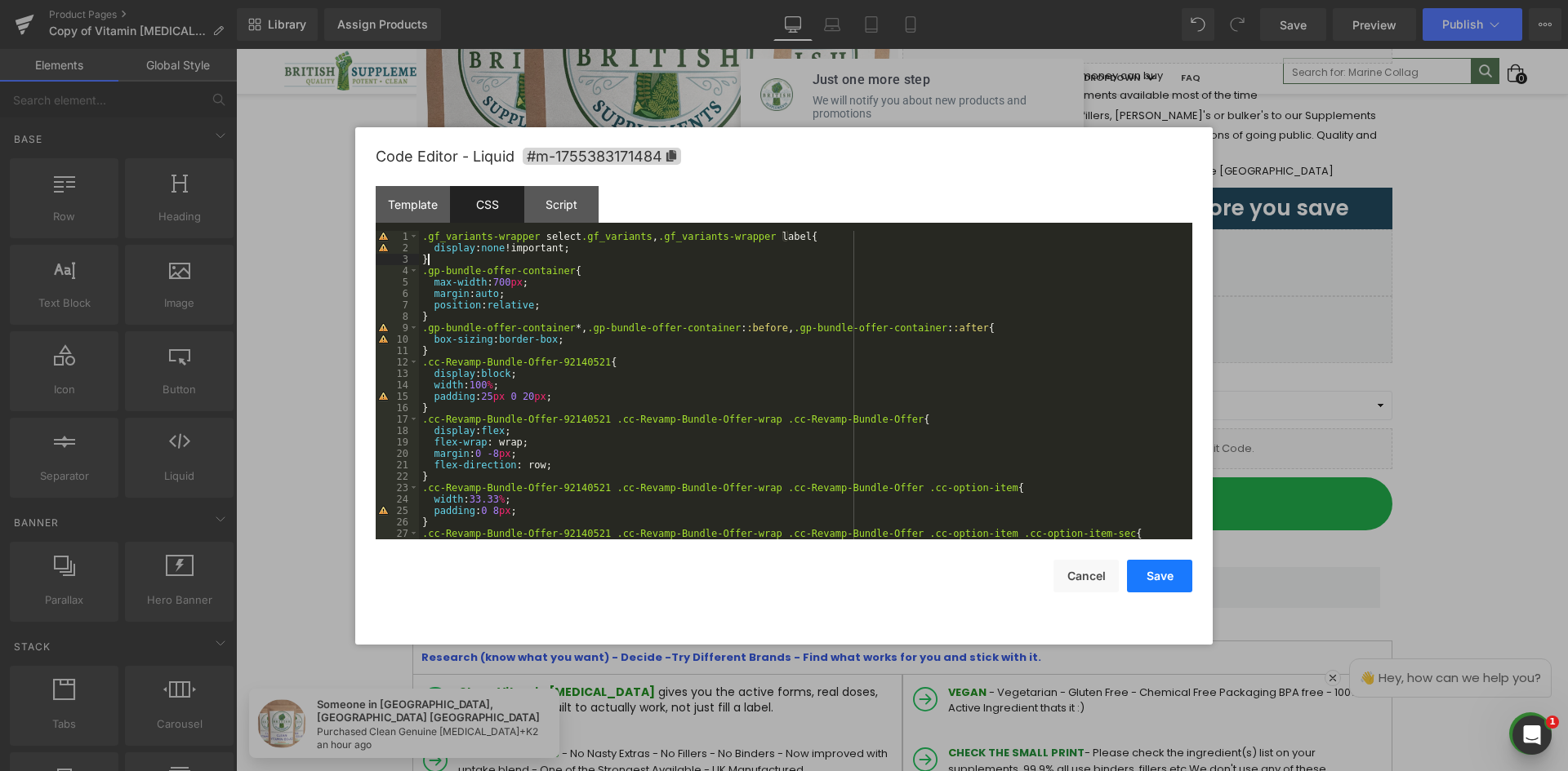
click at [1181, 573] on button "Save" at bounding box center [1158, 577] width 65 height 33
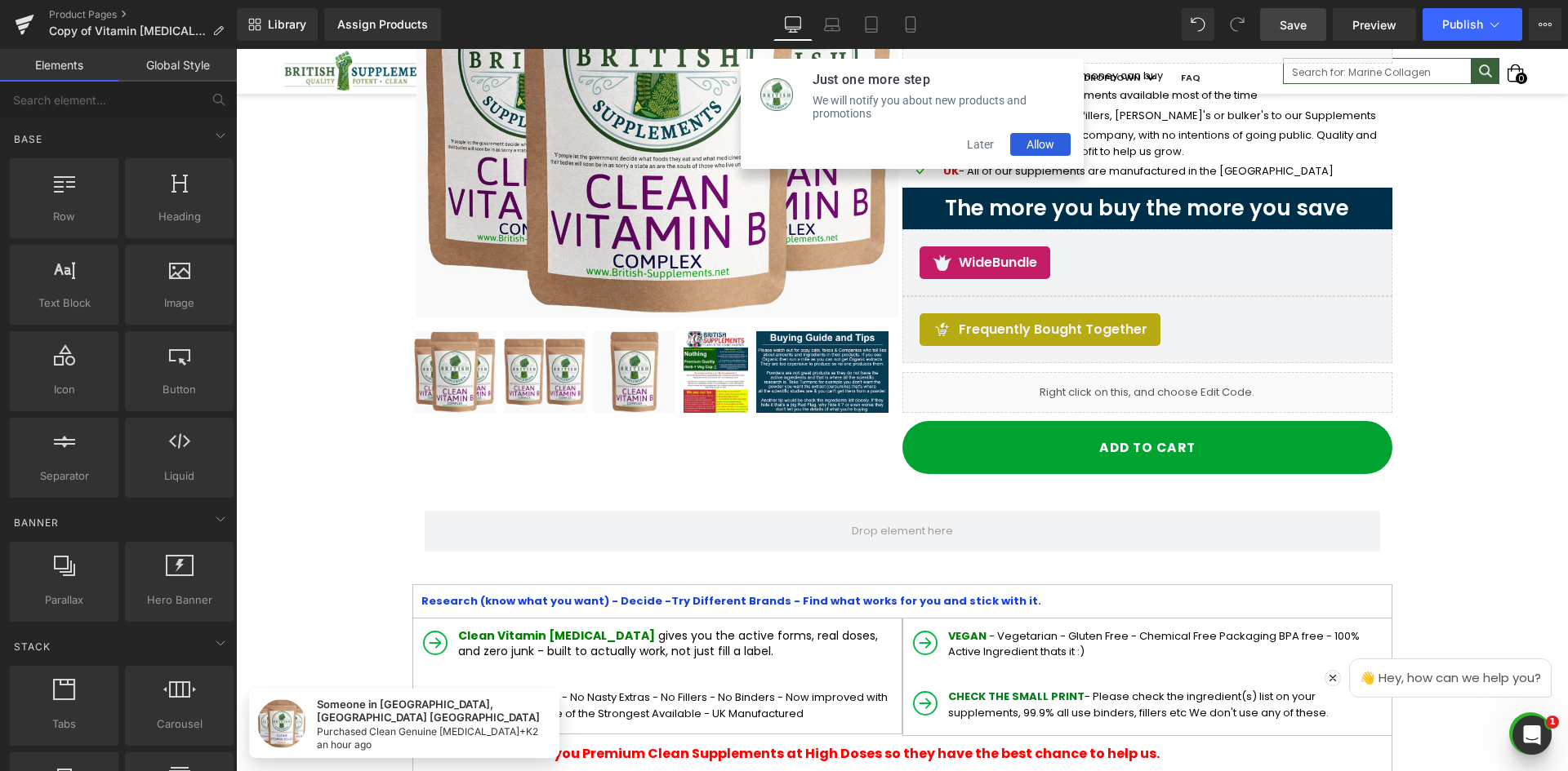
drag, startPoint x: 1263, startPoint y: 20, endPoint x: 1017, endPoint y: 57, distance: 248.8
click at [1263, 20] on link "Save" at bounding box center [1293, 24] width 66 height 33
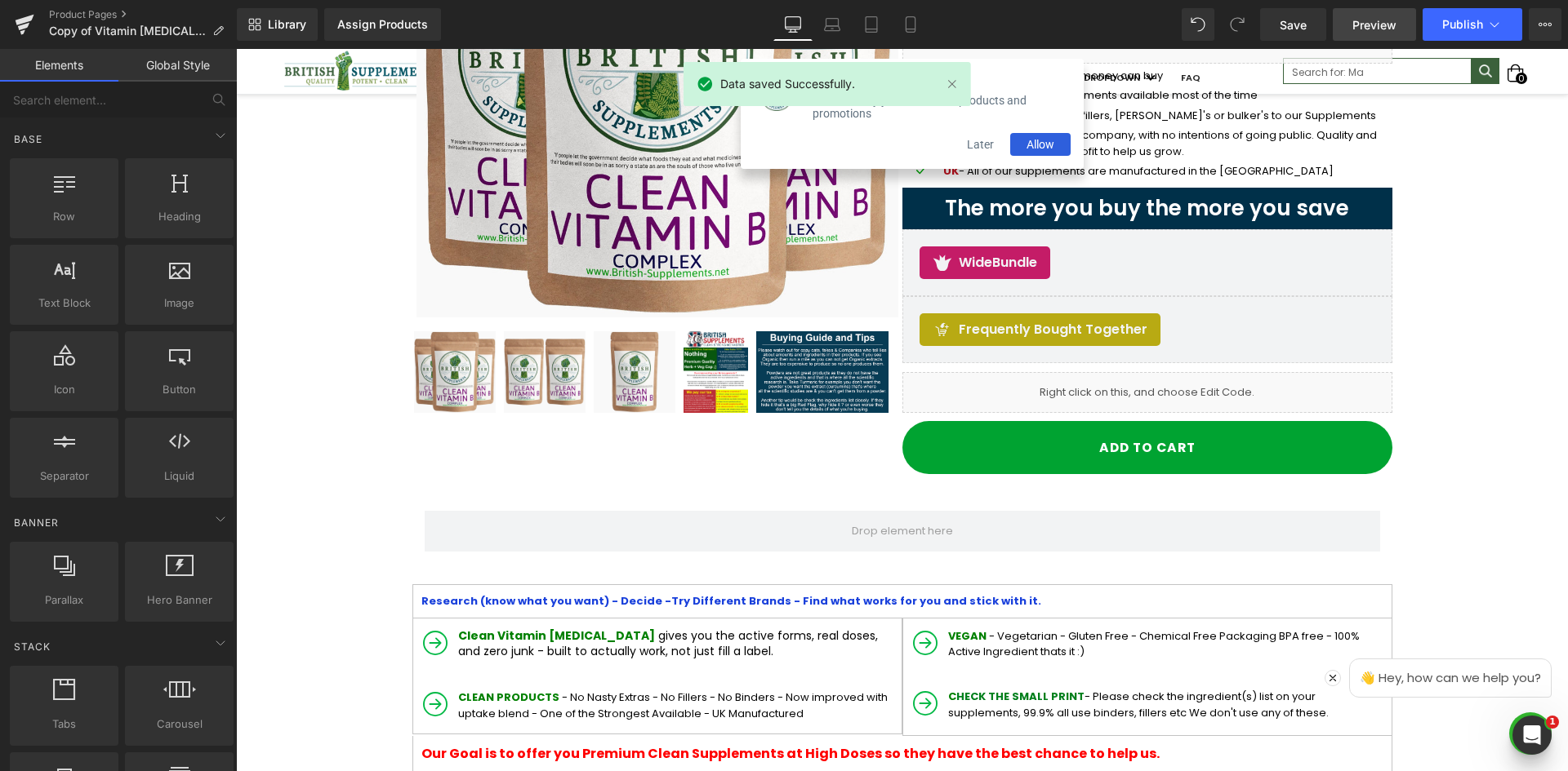
click at [1349, 33] on link "Preview" at bounding box center [1374, 24] width 84 height 33
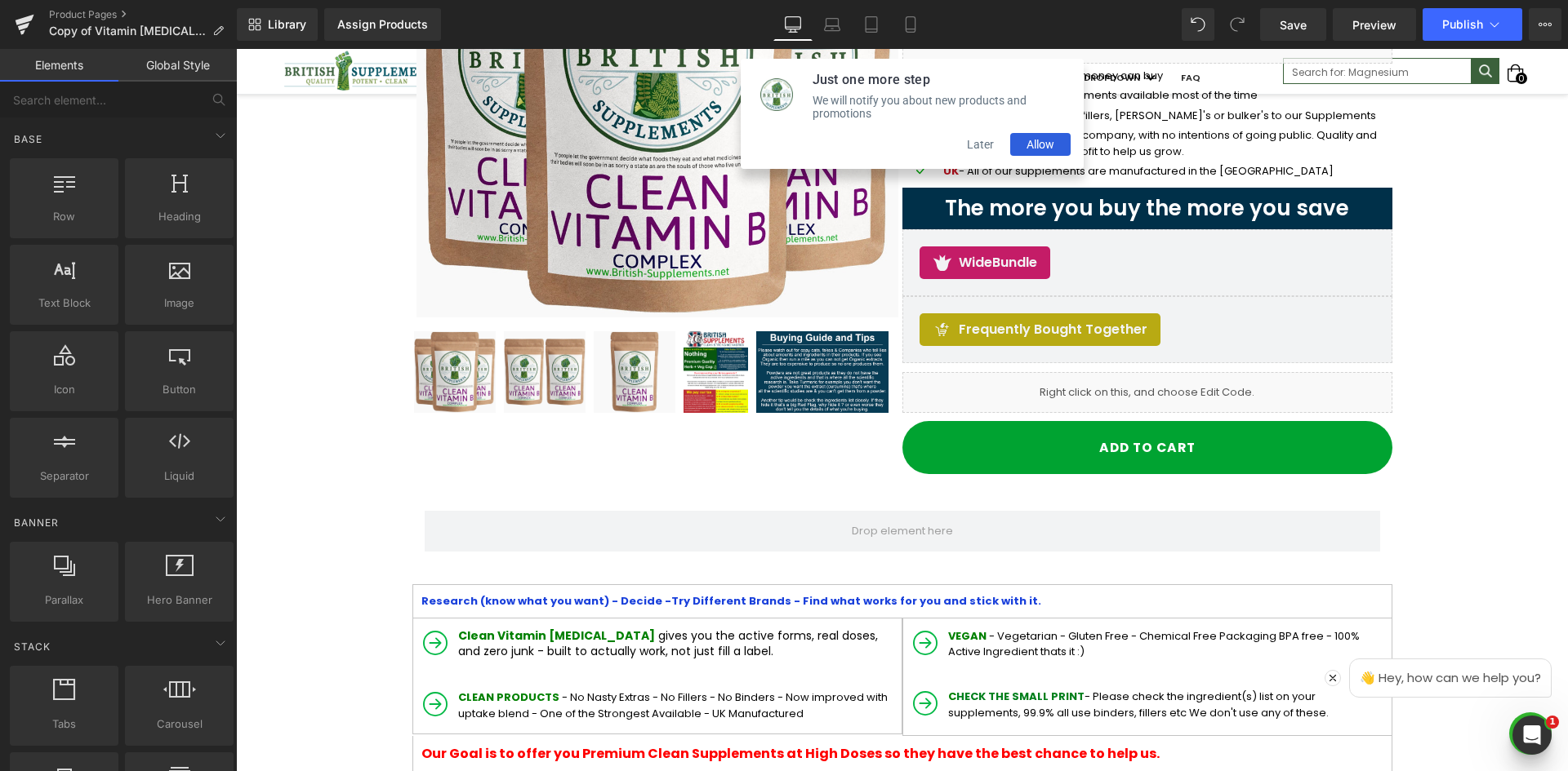
click at [975, 156] on button "Later" at bounding box center [980, 145] width 59 height 23
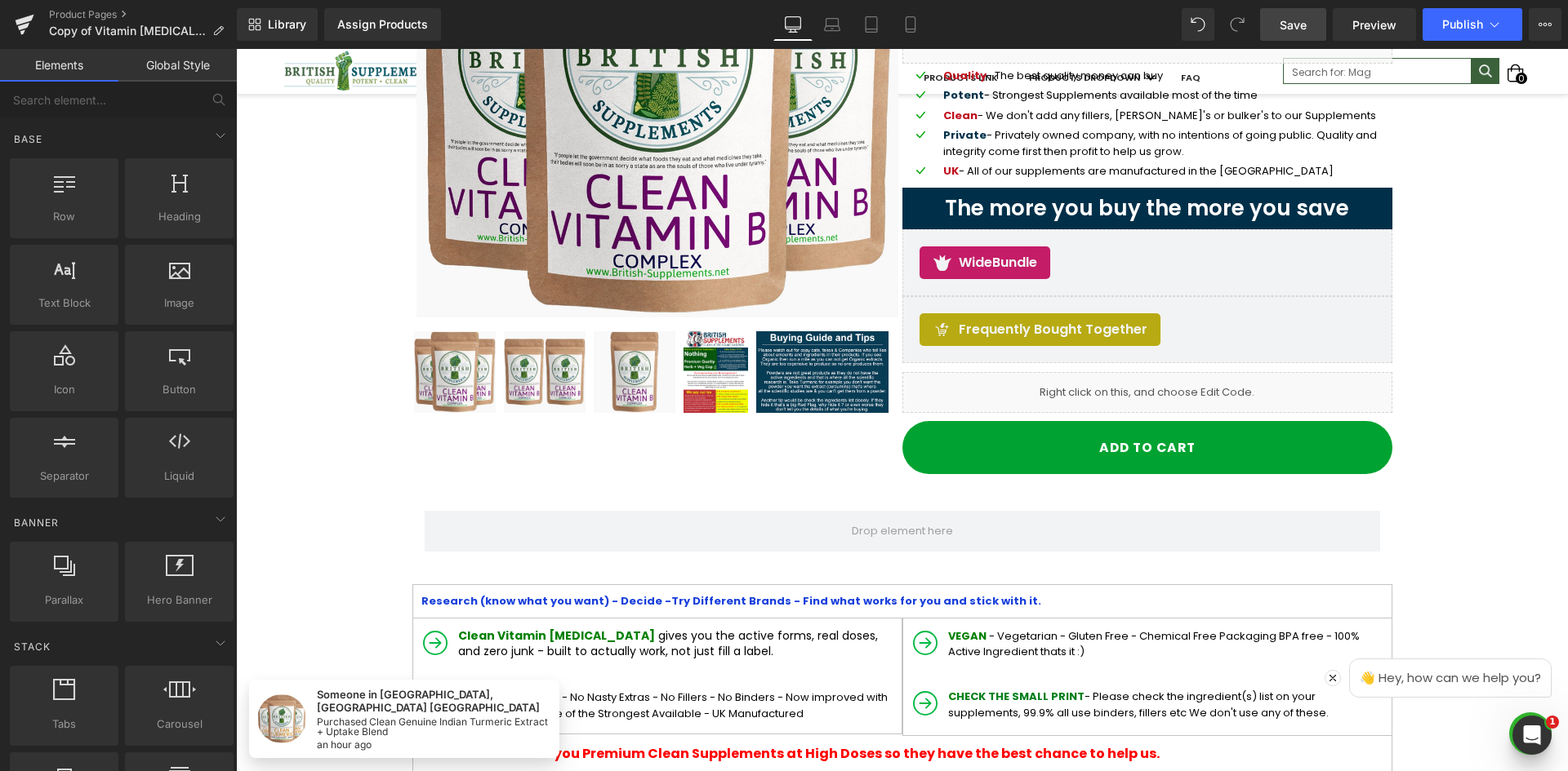
click at [1304, 33] on link "Save" at bounding box center [1293, 24] width 66 height 33
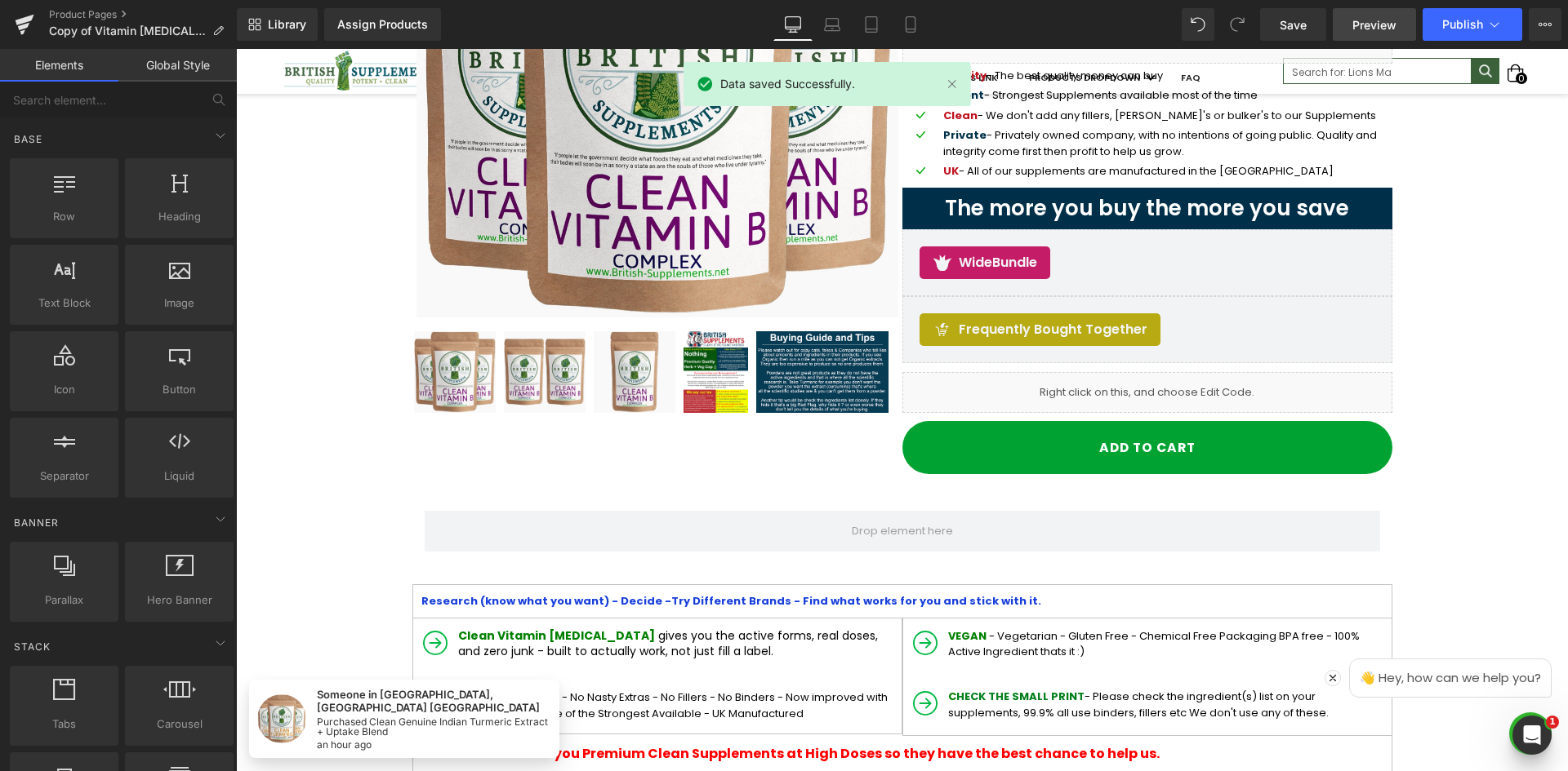
click at [1361, 26] on span "Preview" at bounding box center [1373, 25] width 44 height 18
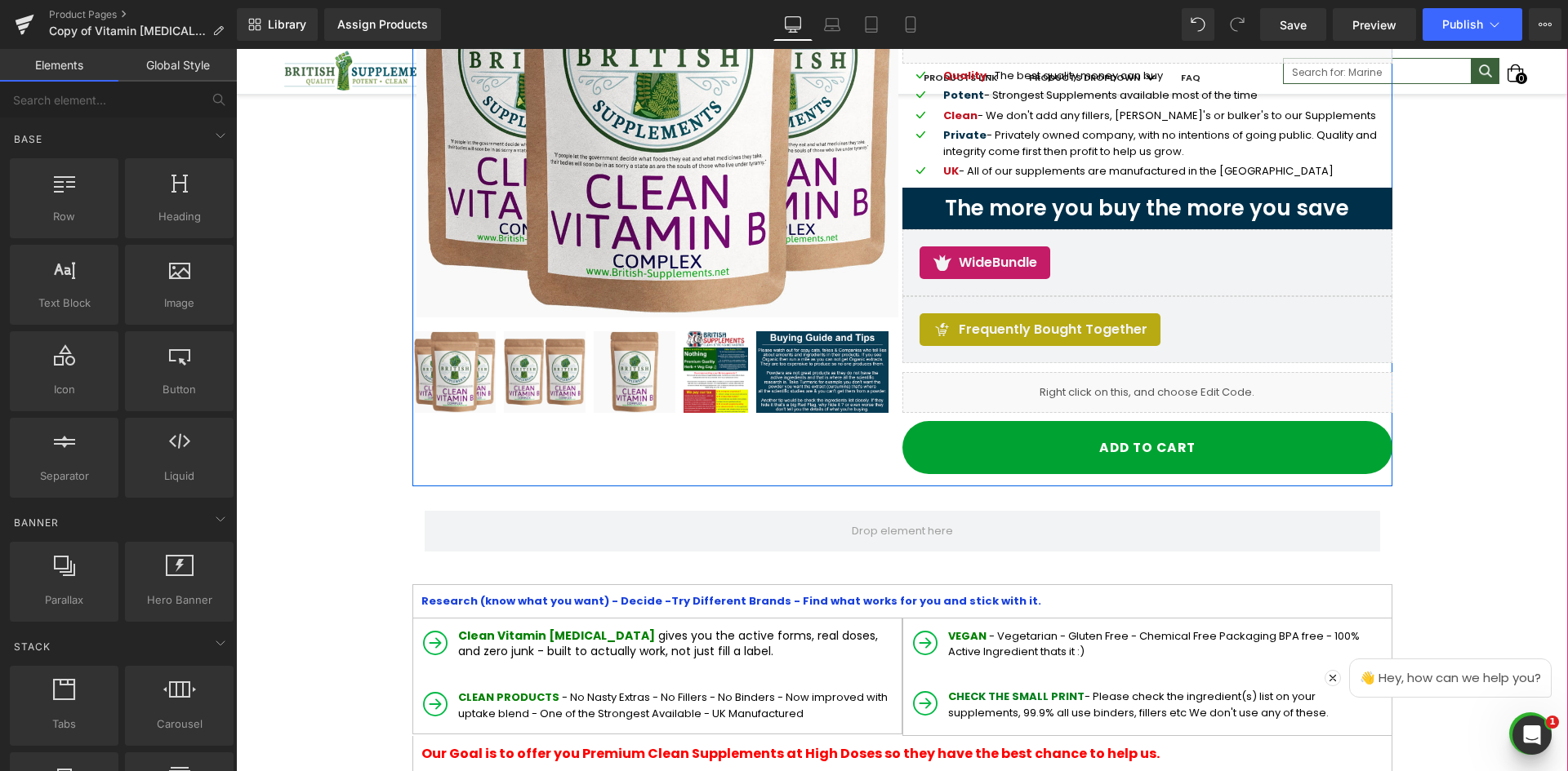
click at [1157, 384] on link at bounding box center [1165, 385] width 18 height 19
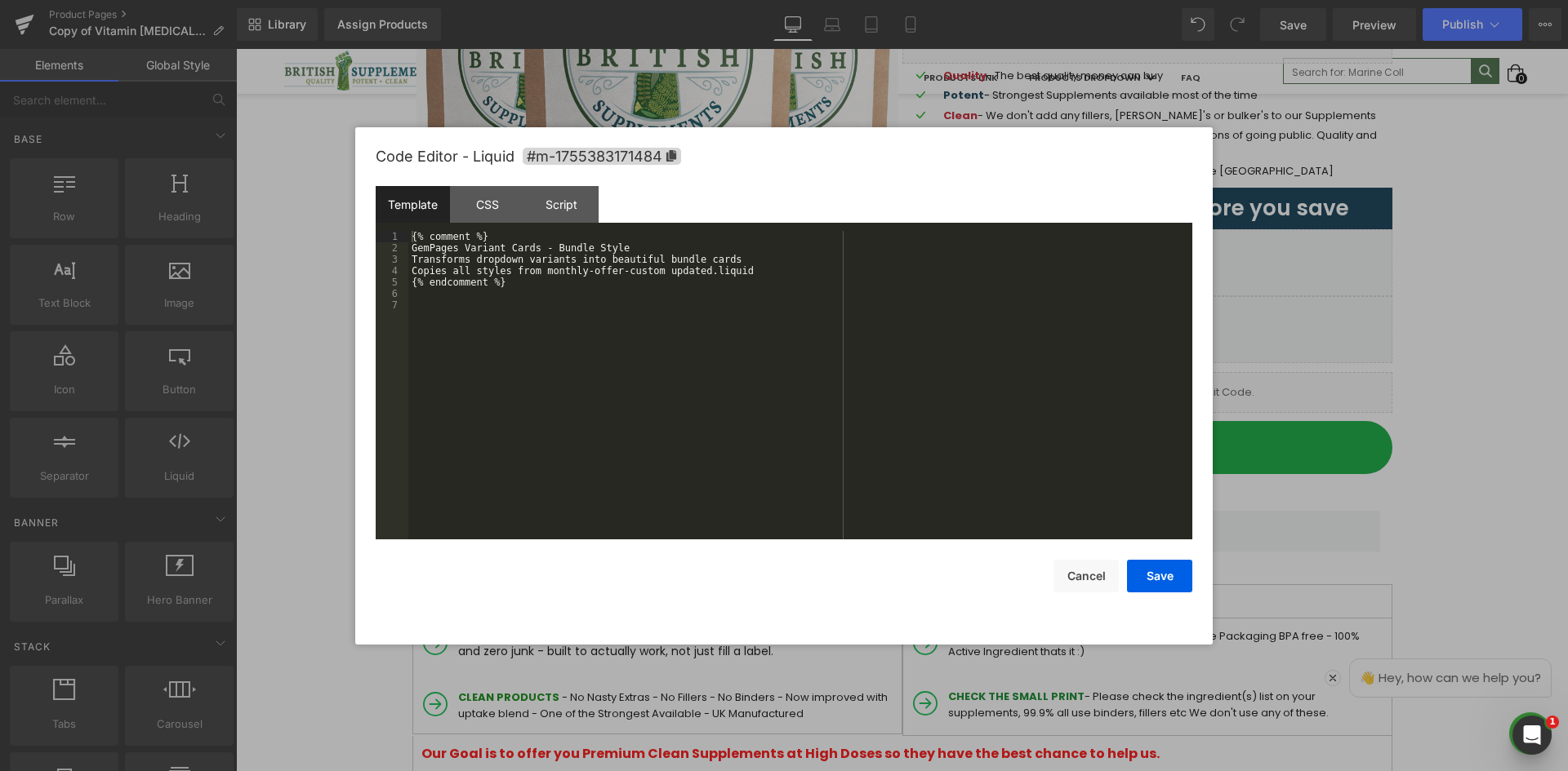
click at [526, 279] on div "{% comment %} GemPages Variant Cards - Bundle Style Transforms dropdown variant…" at bounding box center [801, 397] width 784 height 332
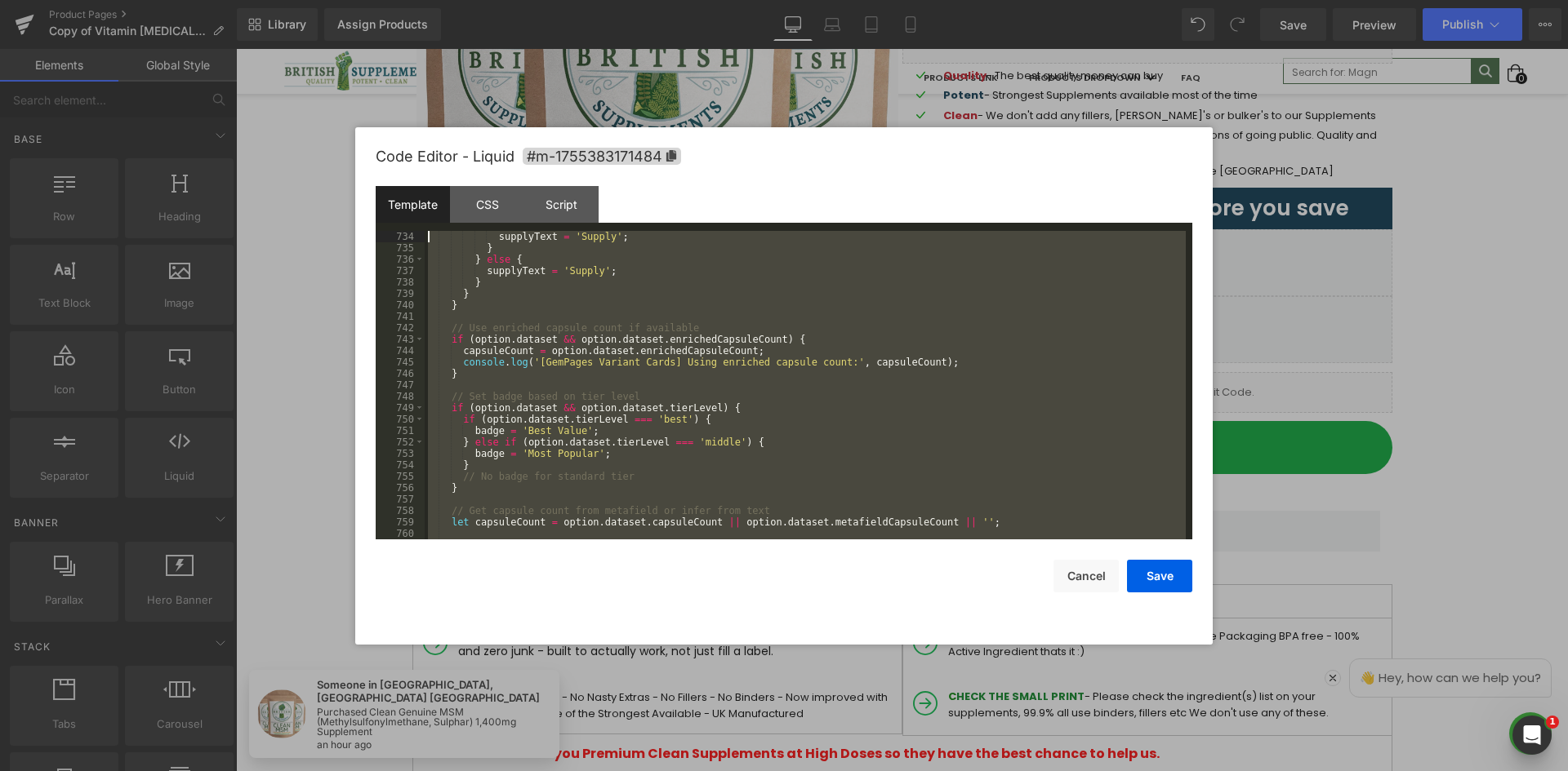
scroll to position [8341, 0]
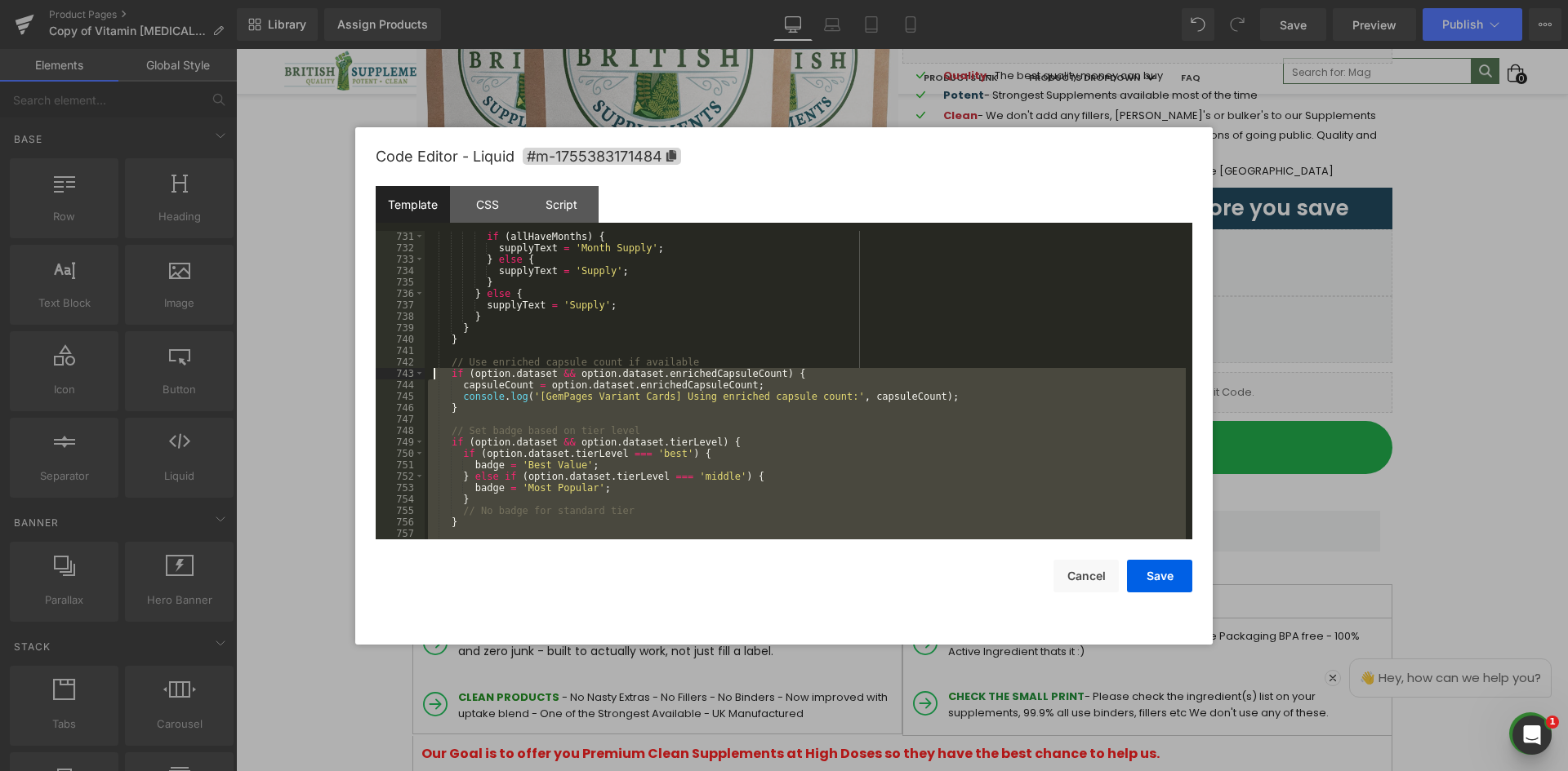
drag, startPoint x: 457, startPoint y: 521, endPoint x: 394, endPoint y: 376, distance: 158.1
click at [416, 373] on pre "731 732 733 734 735 736 737 738 739 740 741 742 743 744 745 746 747 748 749 750…" at bounding box center [783, 385] width 816 height 308
click at [367, 374] on div "Code Editor - Liquid #m-1755383171484 Template CSS Script Data 731 732 733 734 …" at bounding box center [783, 386] width 857 height 517
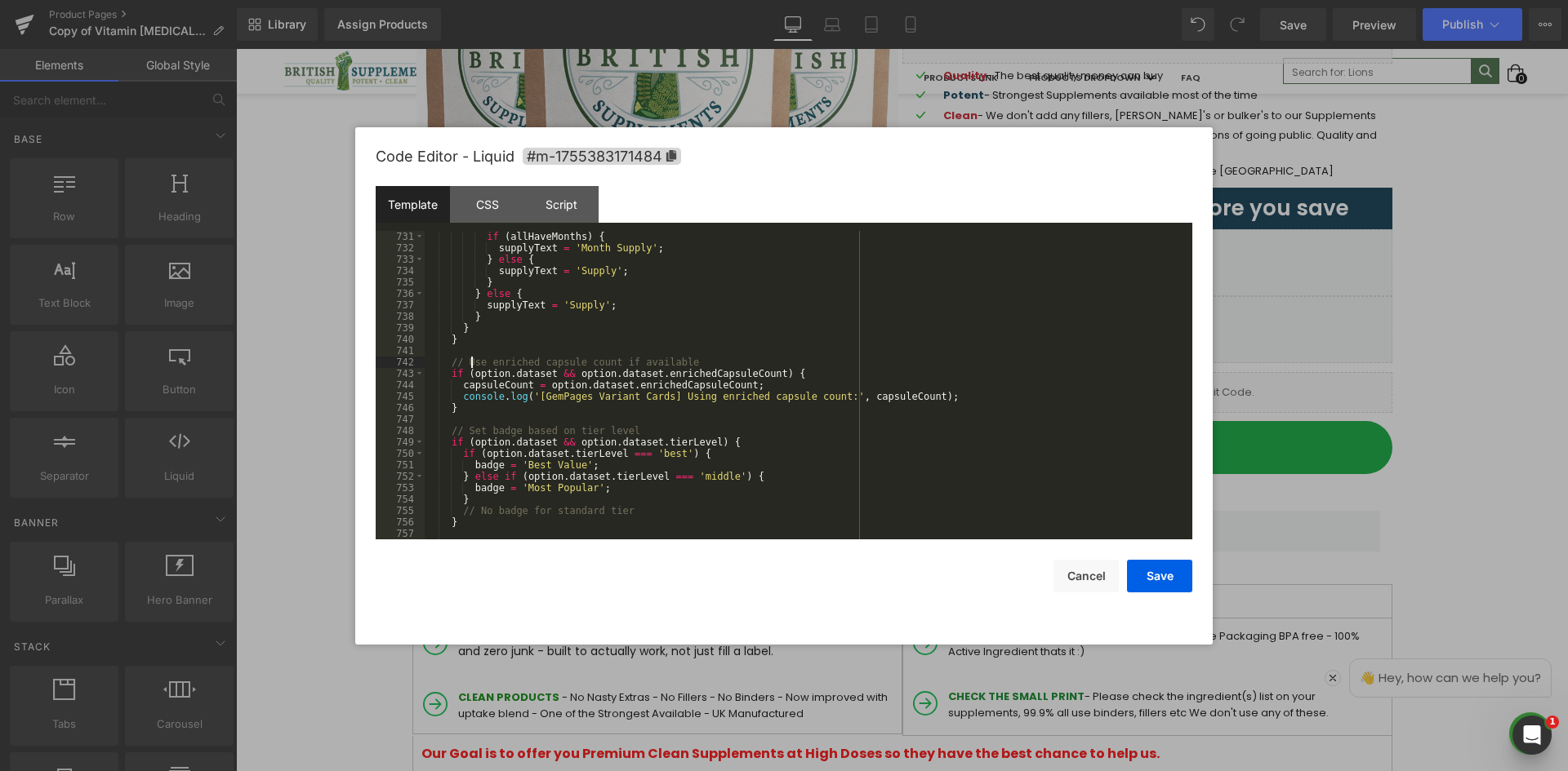
click at [472, 359] on div "if ( allHaveMonths ) { supplyText = 'Month Supply' ; } else { supplyText = 'Sup…" at bounding box center [804, 397] width 761 height 332
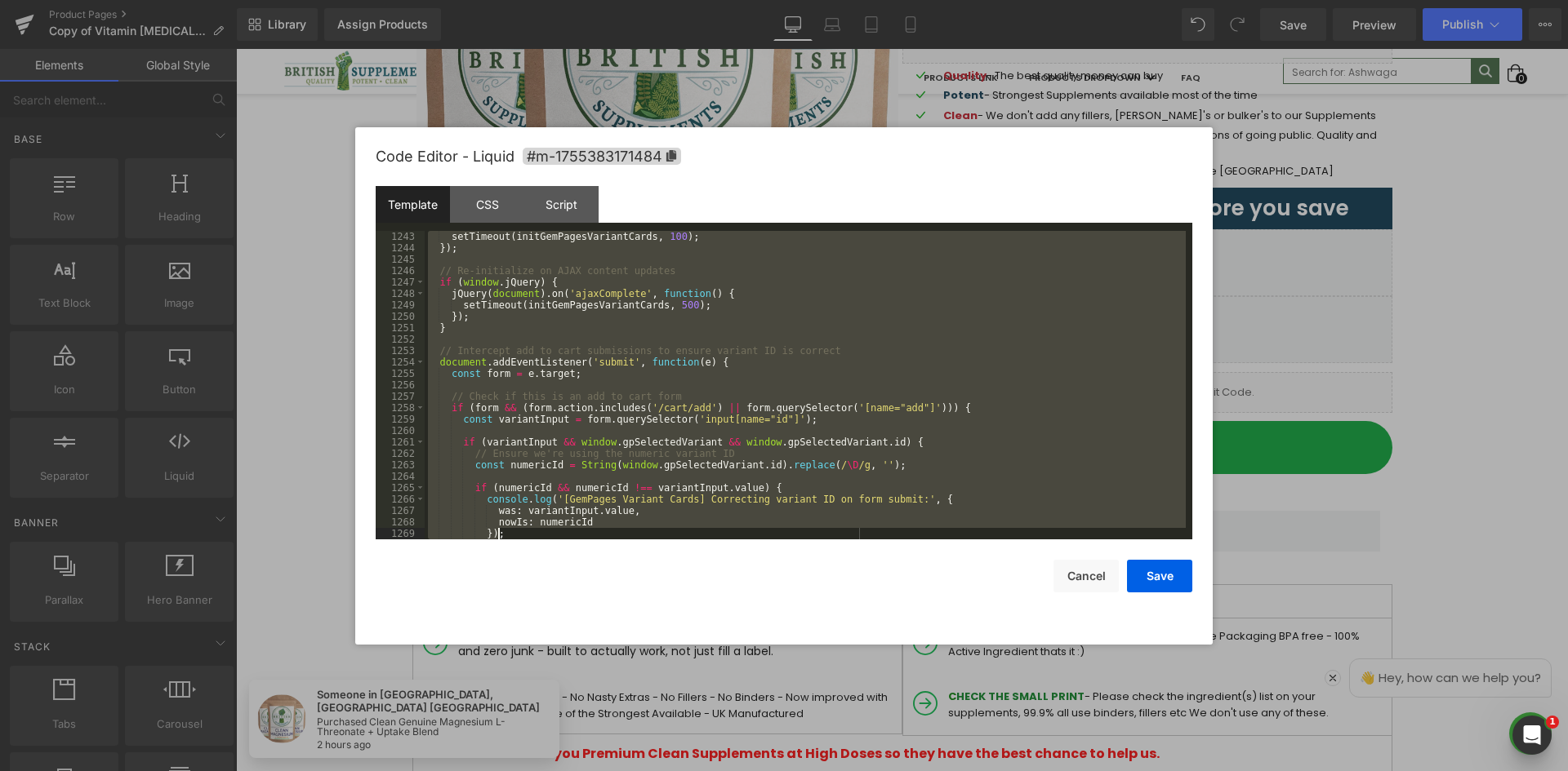
scroll to position [15025, 0]
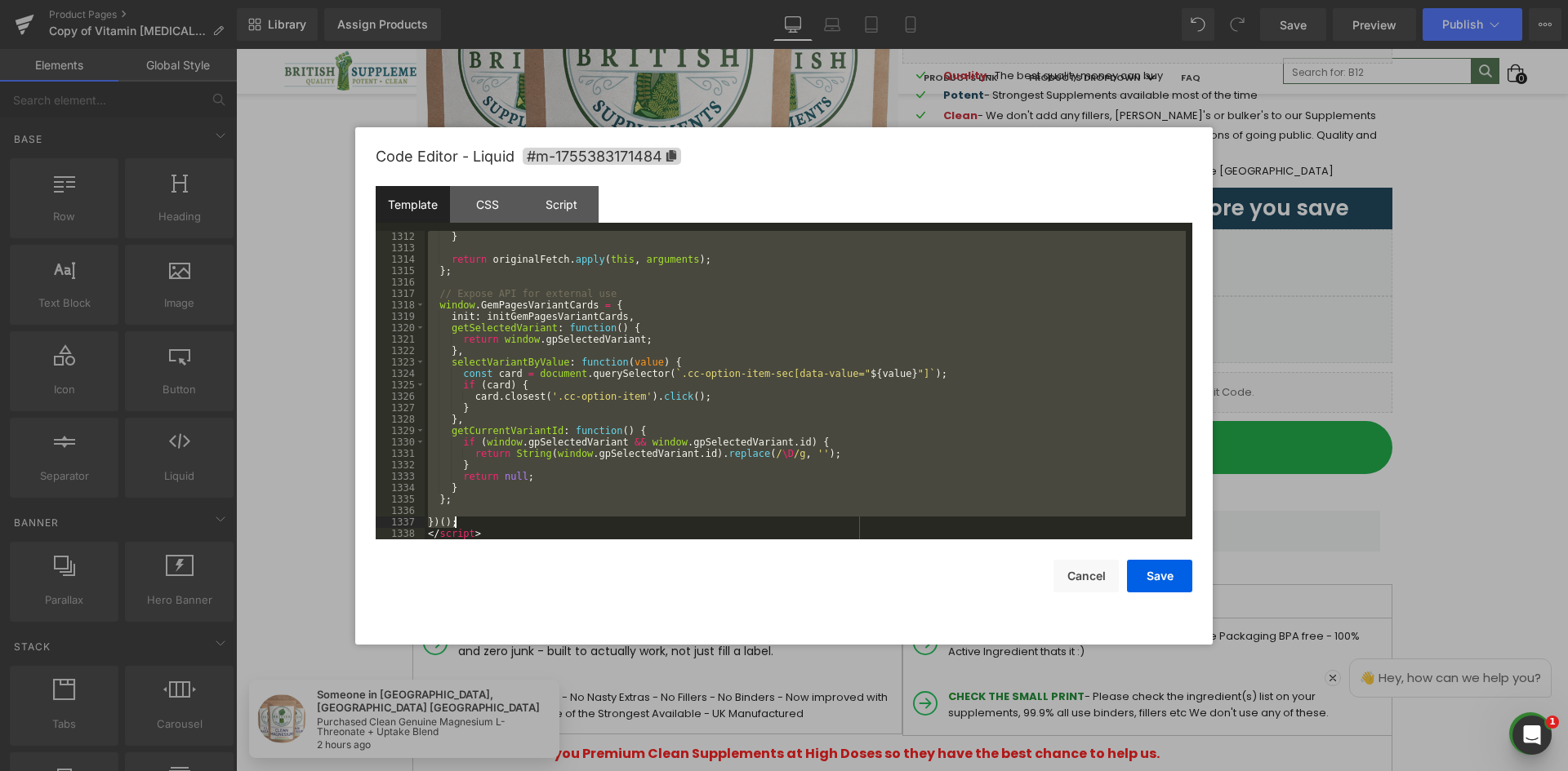
drag, startPoint x: 430, startPoint y: 424, endPoint x: 482, endPoint y: 514, distance: 103.9
click at [481, 516] on div "} return originalFetch . apply ( this , arguments ) ; } ; // Expose API for ext…" at bounding box center [804, 397] width 761 height 332
drag, startPoint x: 306, startPoint y: 474, endPoint x: 76, endPoint y: 419, distance: 236.5
click at [306, 474] on div at bounding box center [784, 385] width 1568 height 771
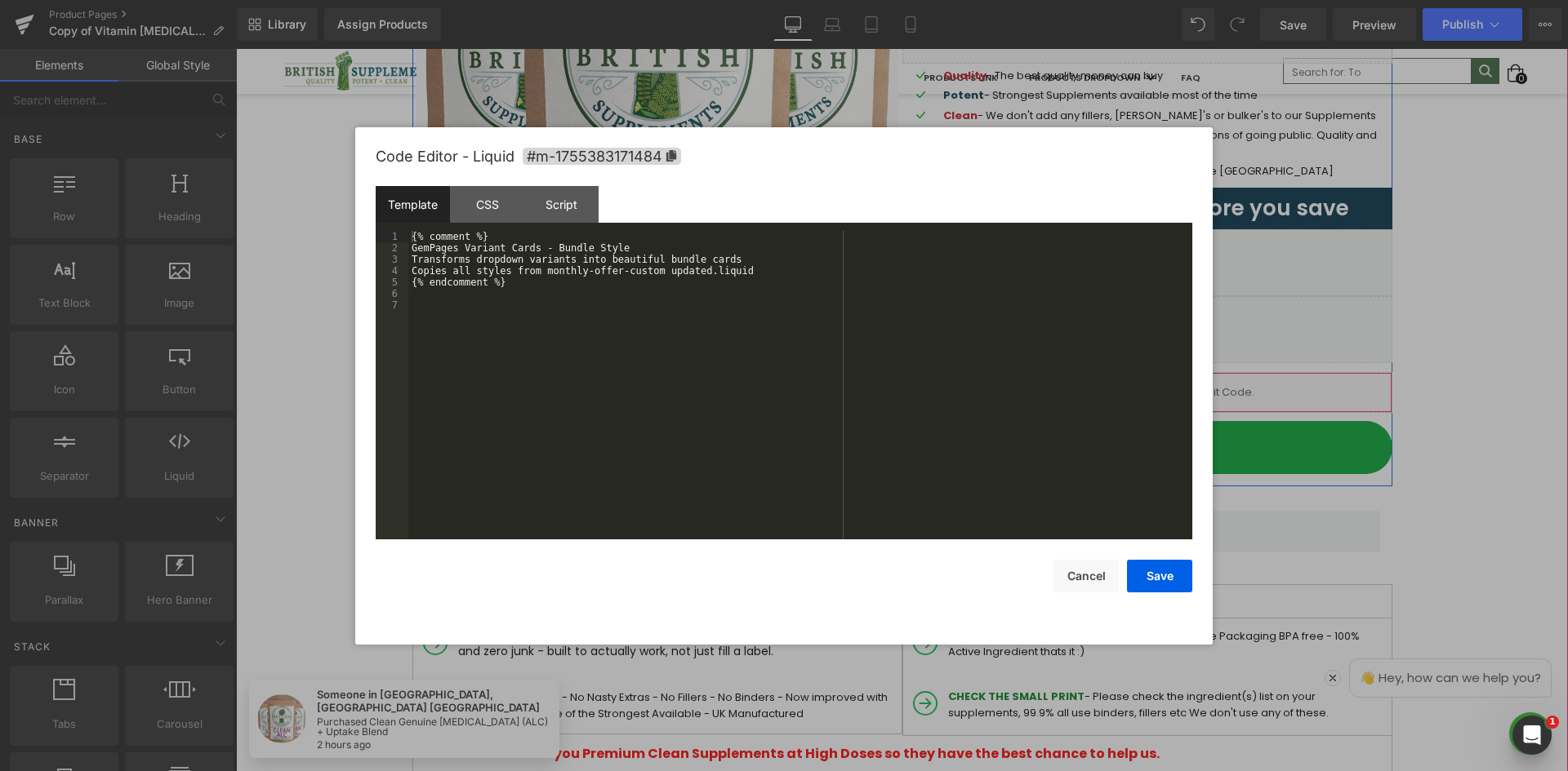
click at [1162, 390] on link at bounding box center [1170, 385] width 21 height 24
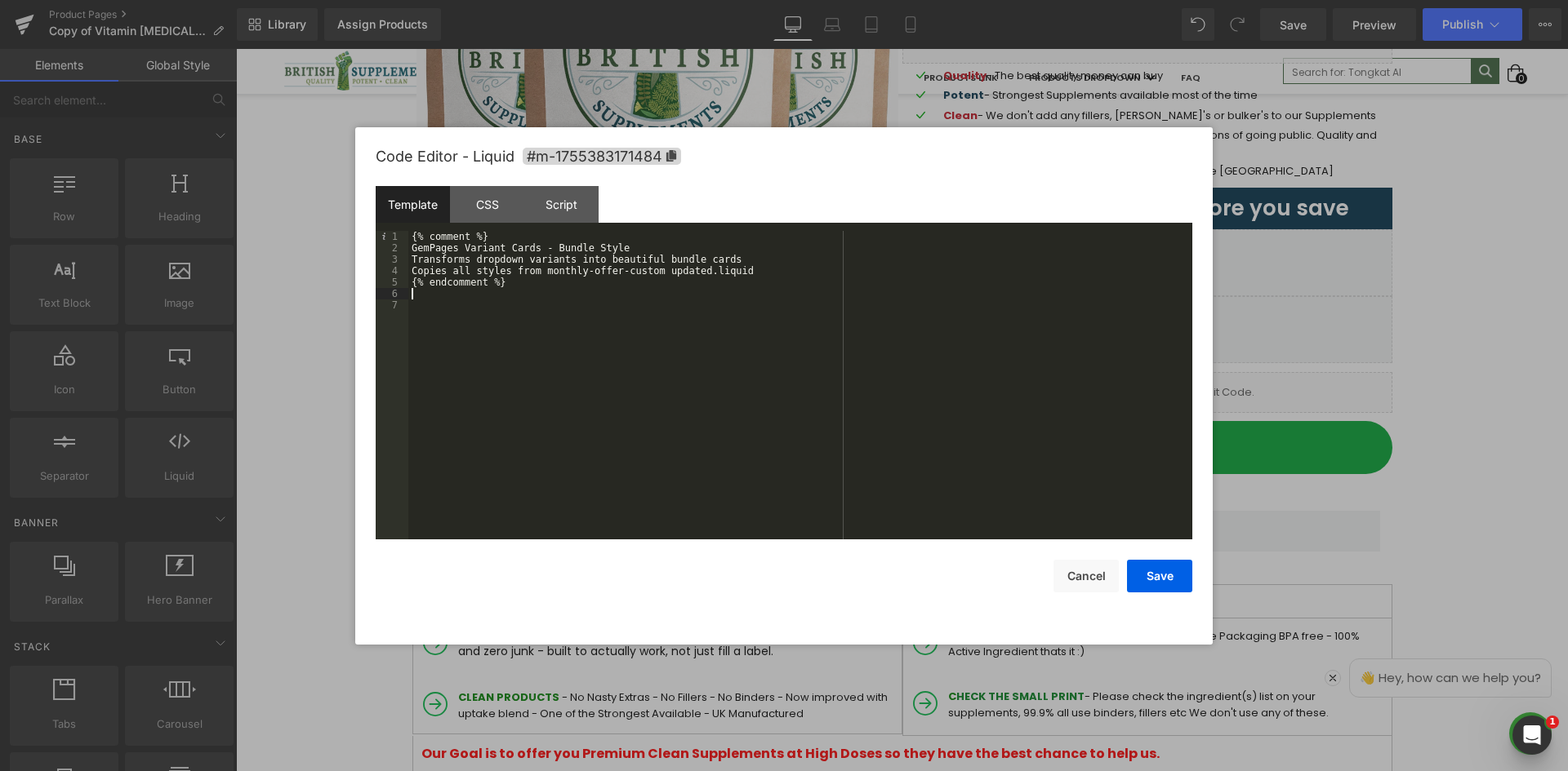
click at [629, 298] on div "{% comment %} GemPages Variant Cards - Bundle Style Transforms dropdown variant…" at bounding box center [801, 397] width 784 height 332
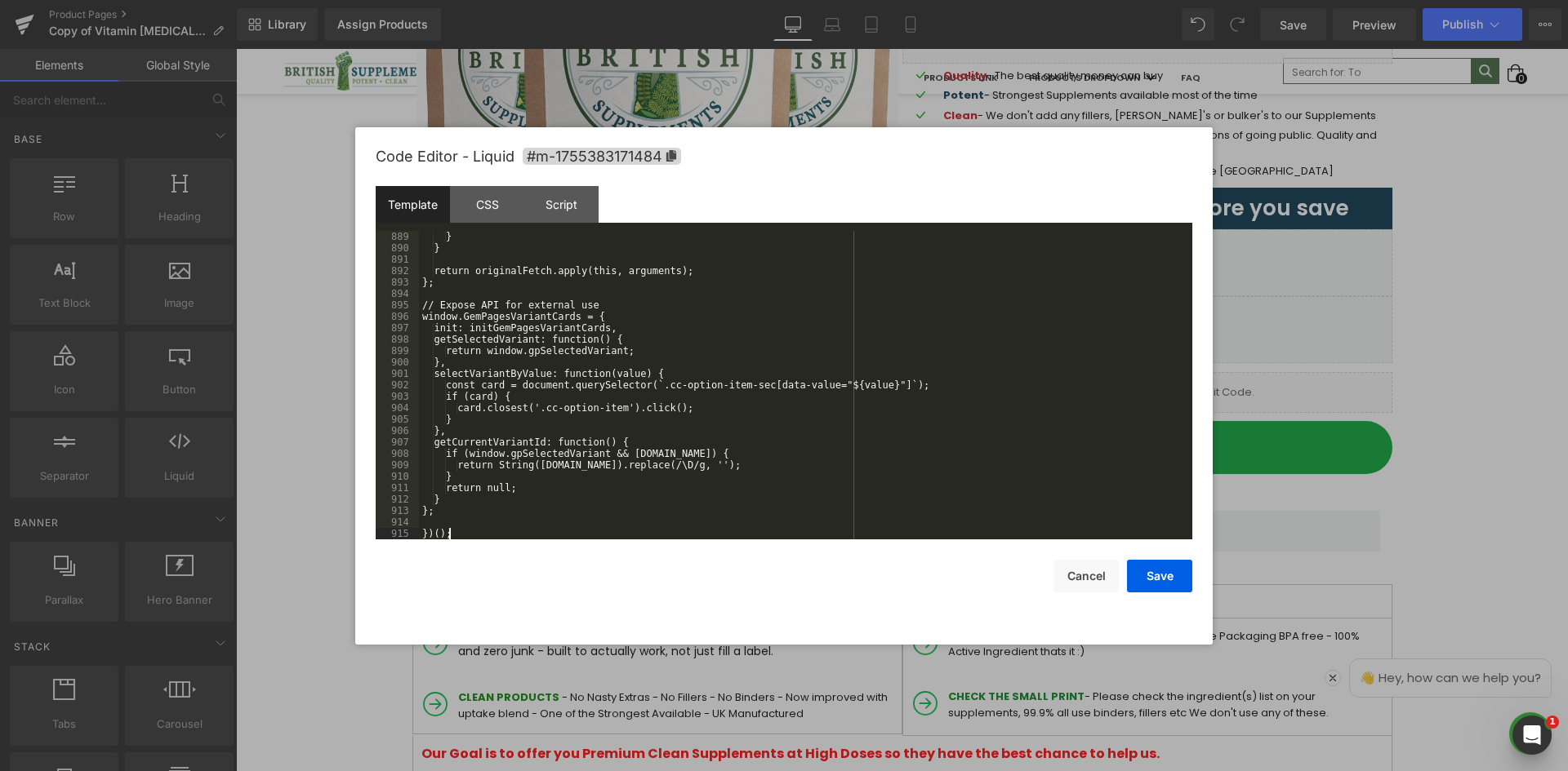
scroll to position [10192, 0]
click at [425, 208] on div "Template" at bounding box center [412, 204] width 74 height 37
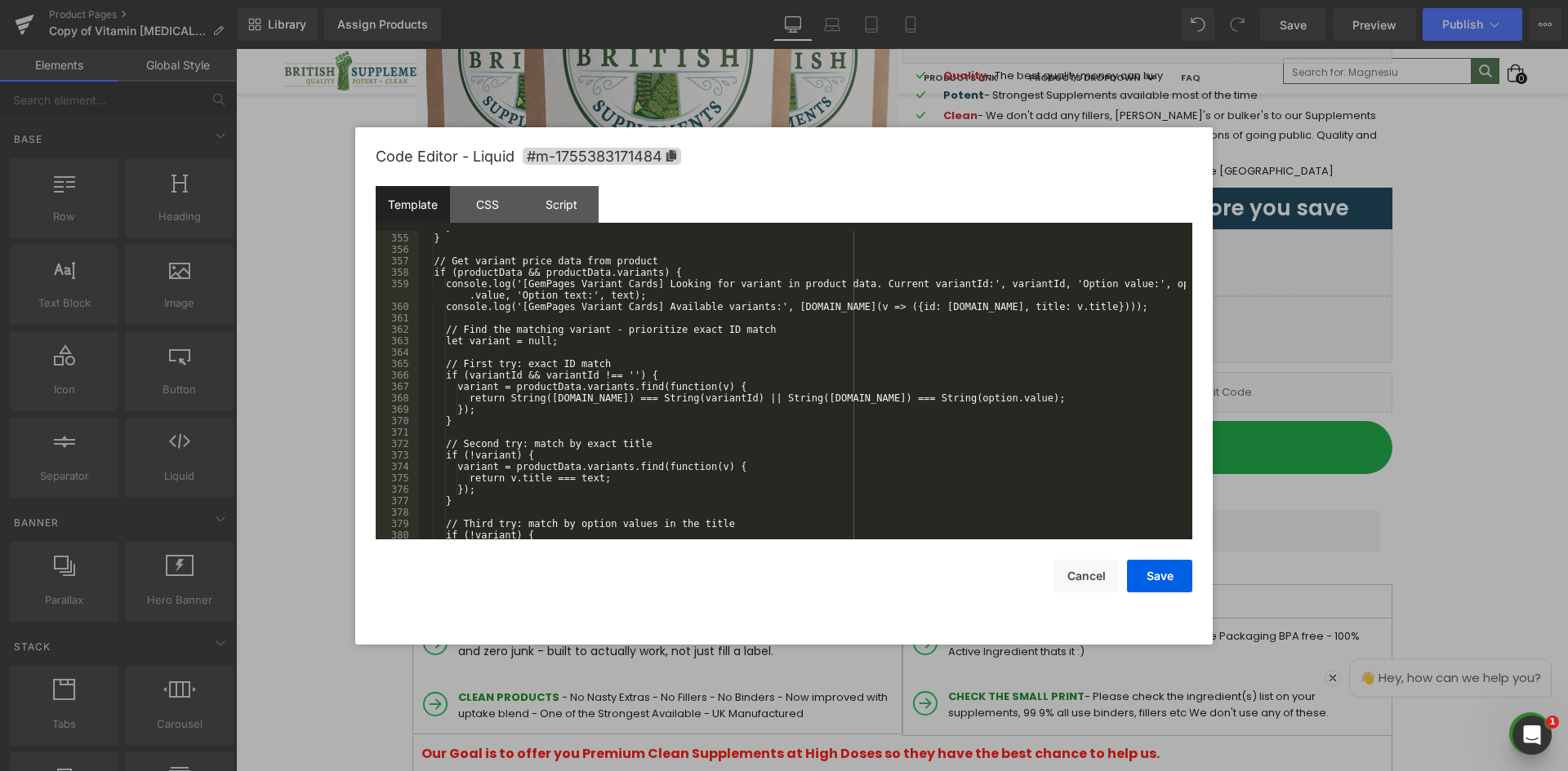
scroll to position [0, 0]
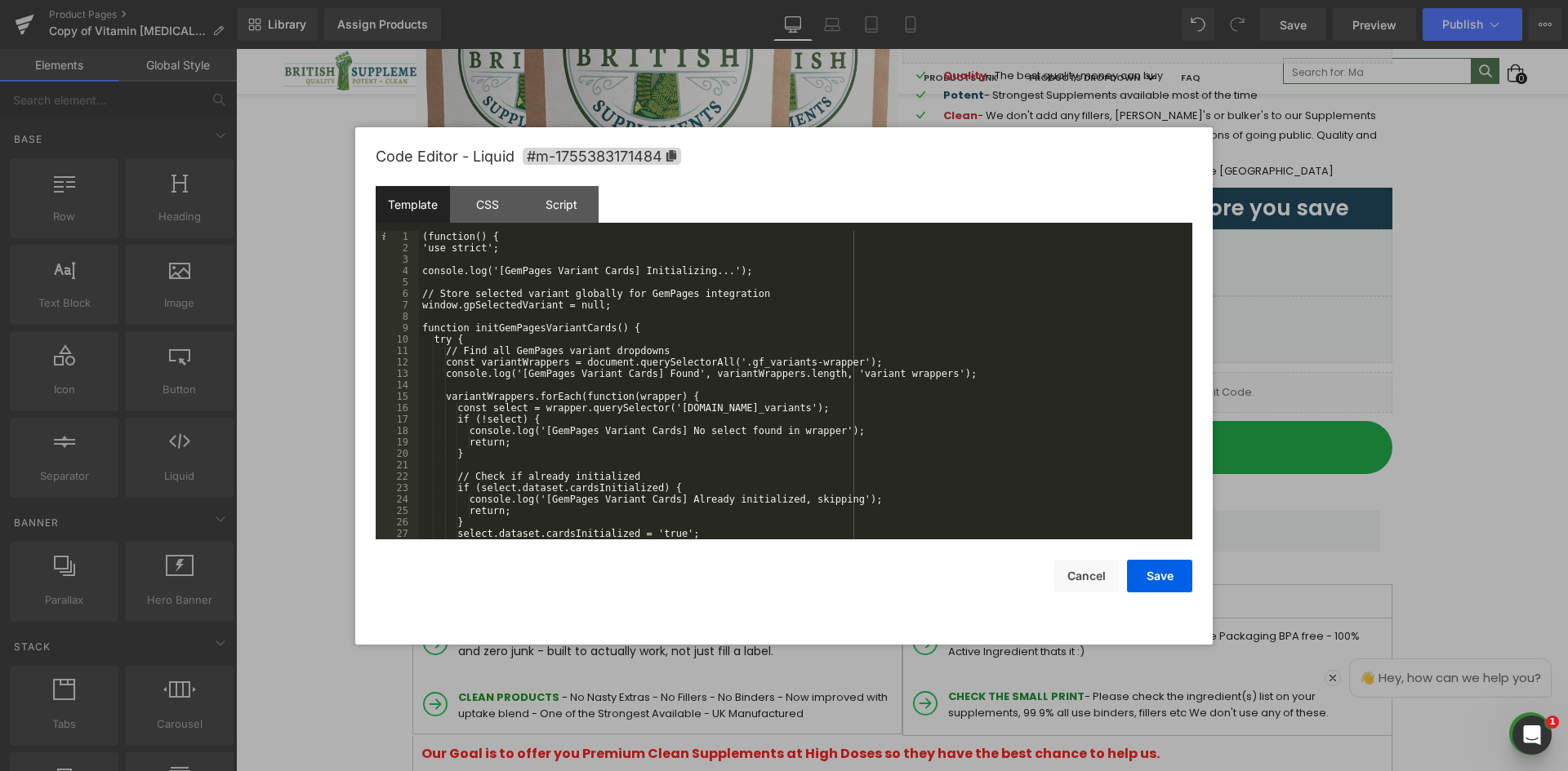
click at [918, 263] on div "(function() { 'use strict'; console.log('[GemPages Variant Cards] Initializing.…" at bounding box center [802, 397] width 766 height 332
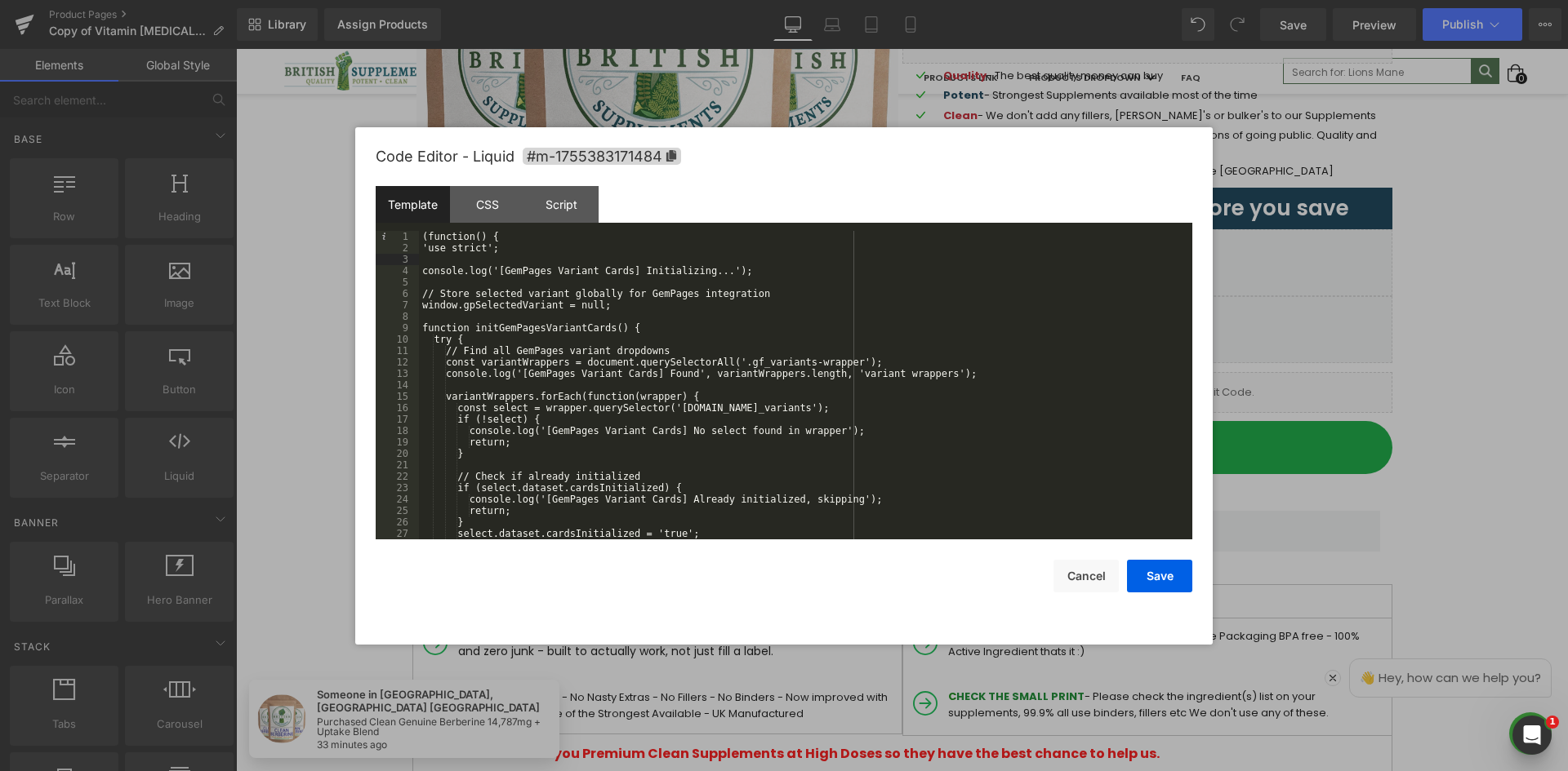
click at [613, 343] on div "(function() { 'use strict'; console.log('[GemPages Variant Cards] Initializing.…" at bounding box center [802, 397] width 766 height 332
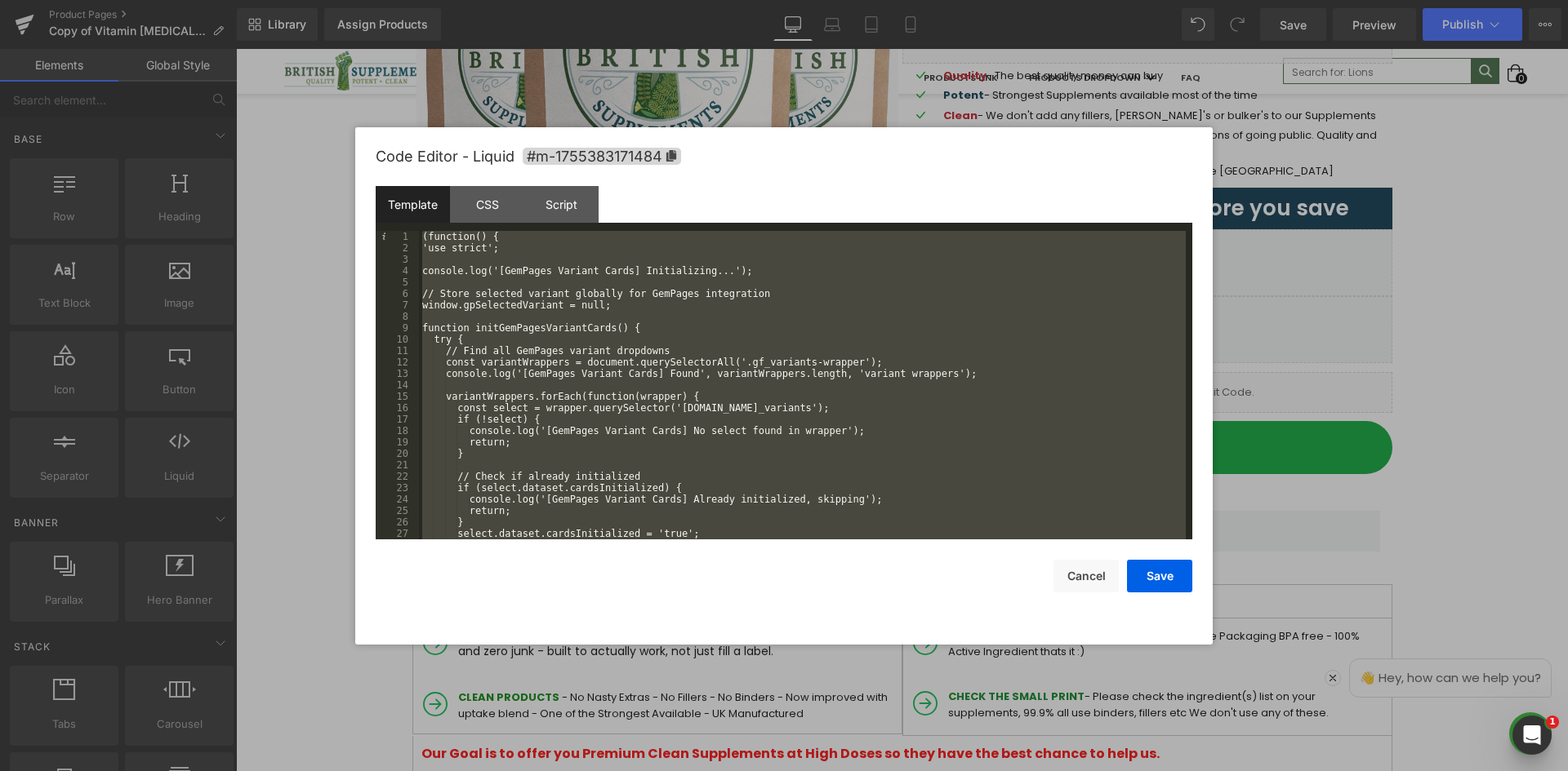
scroll to position [15025, 0]
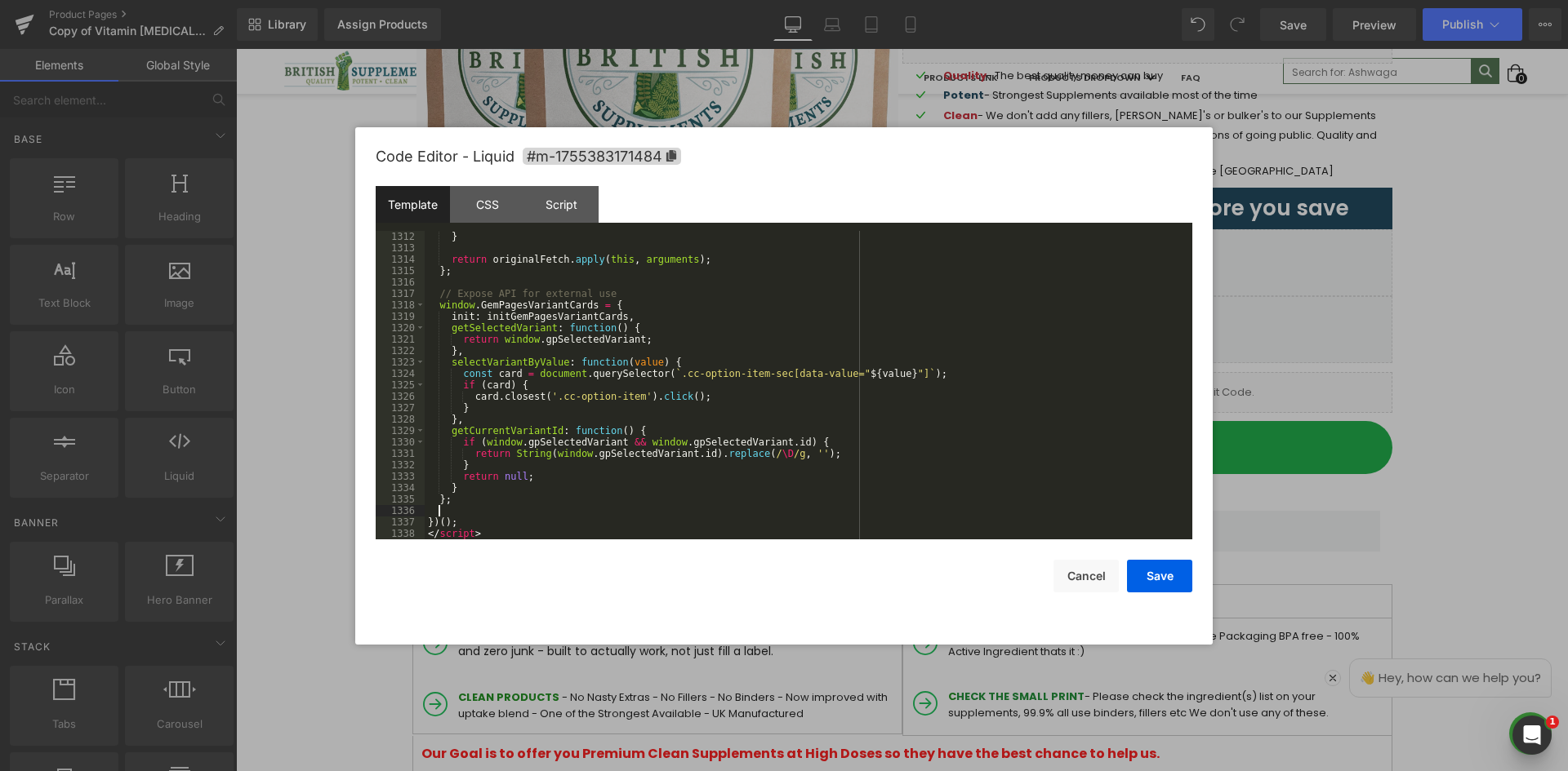
click at [468, 507] on div "} return originalFetch . apply ( this , arguments ) ; } ; // Expose API for ext…" at bounding box center [804, 397] width 761 height 332
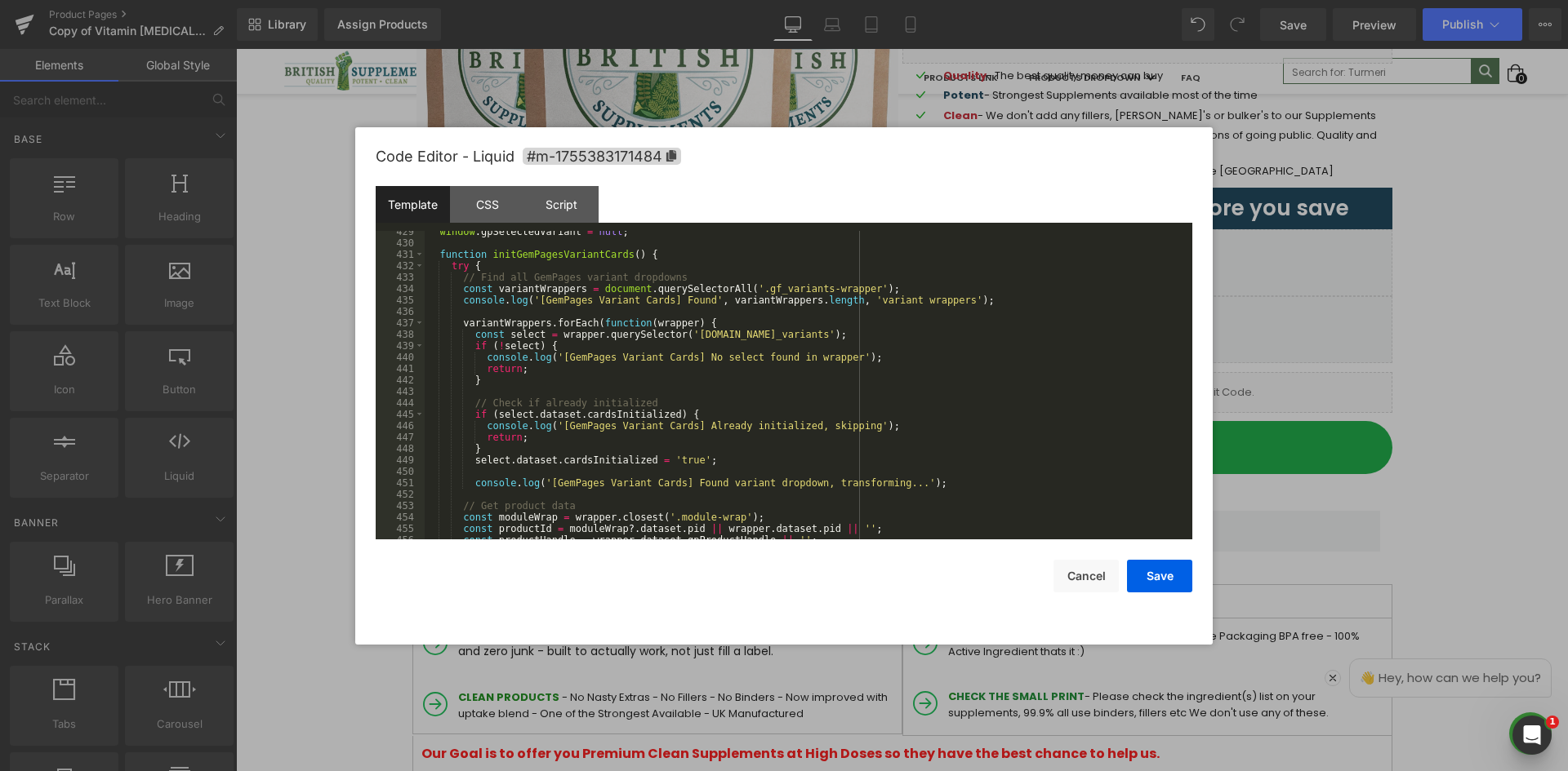
scroll to position [4749, 0]
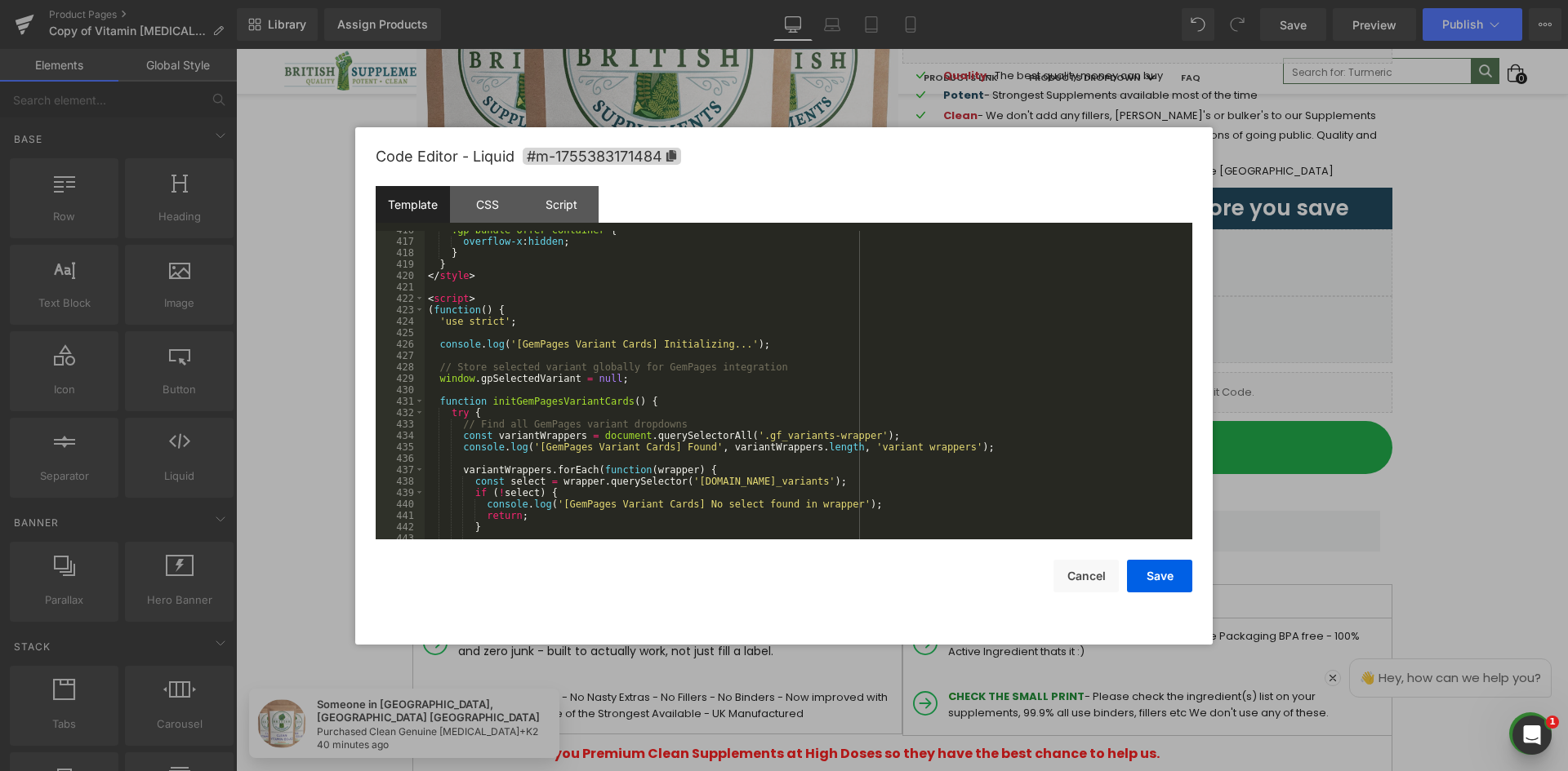
drag, startPoint x: 428, startPoint y: 310, endPoint x: 491, endPoint y: 399, distance: 109.0
click at [488, 403] on div ".gp-bundle-offer-container { overflow-x : hidden ; } } </ style > < script > ( …" at bounding box center [804, 390] width 761 height 332
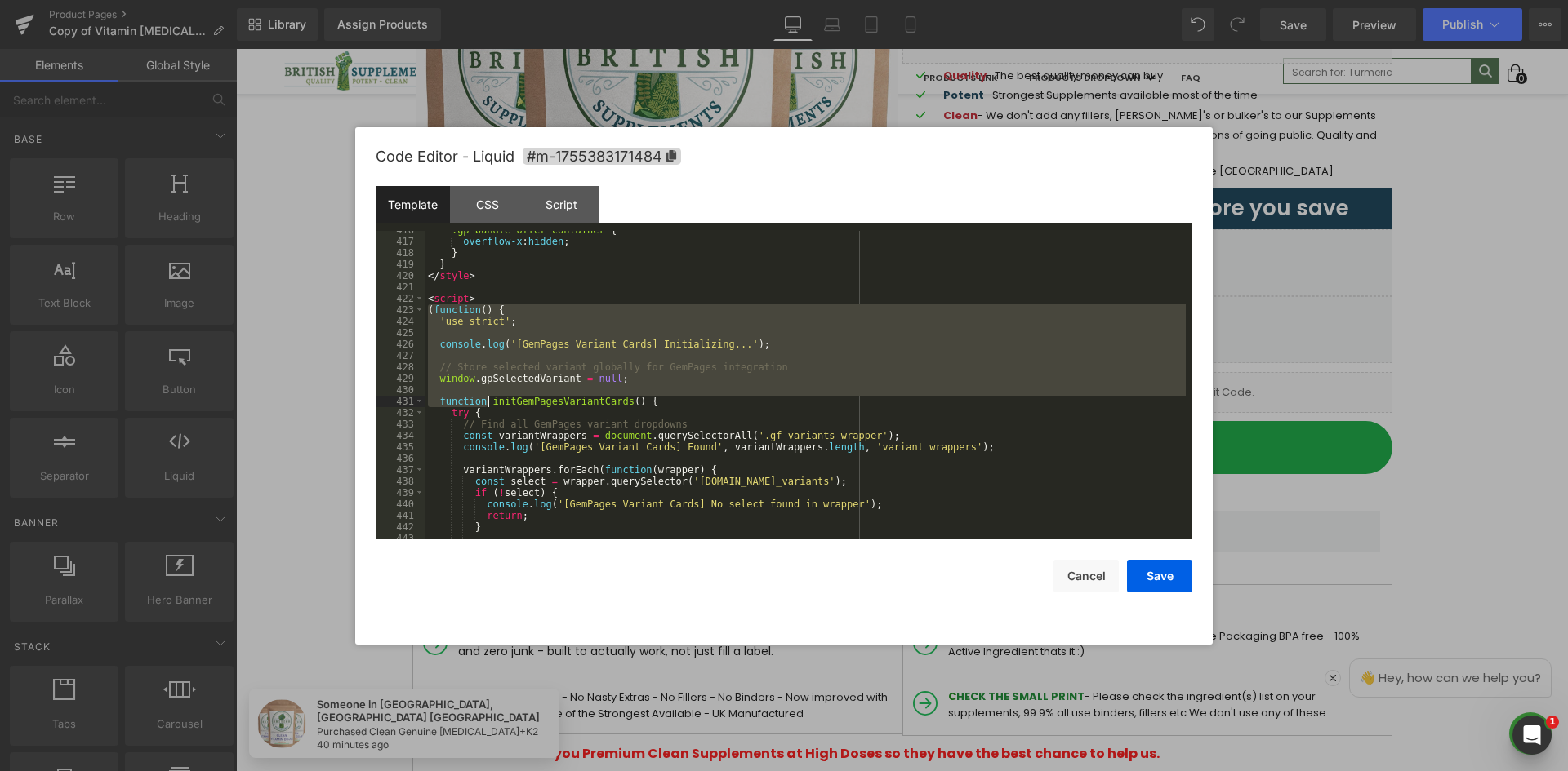
click at [456, 316] on div ".gp-bundle-offer-container { overflow-x : hidden ; } } </ style > < script > ( …" at bounding box center [804, 385] width 761 height 308
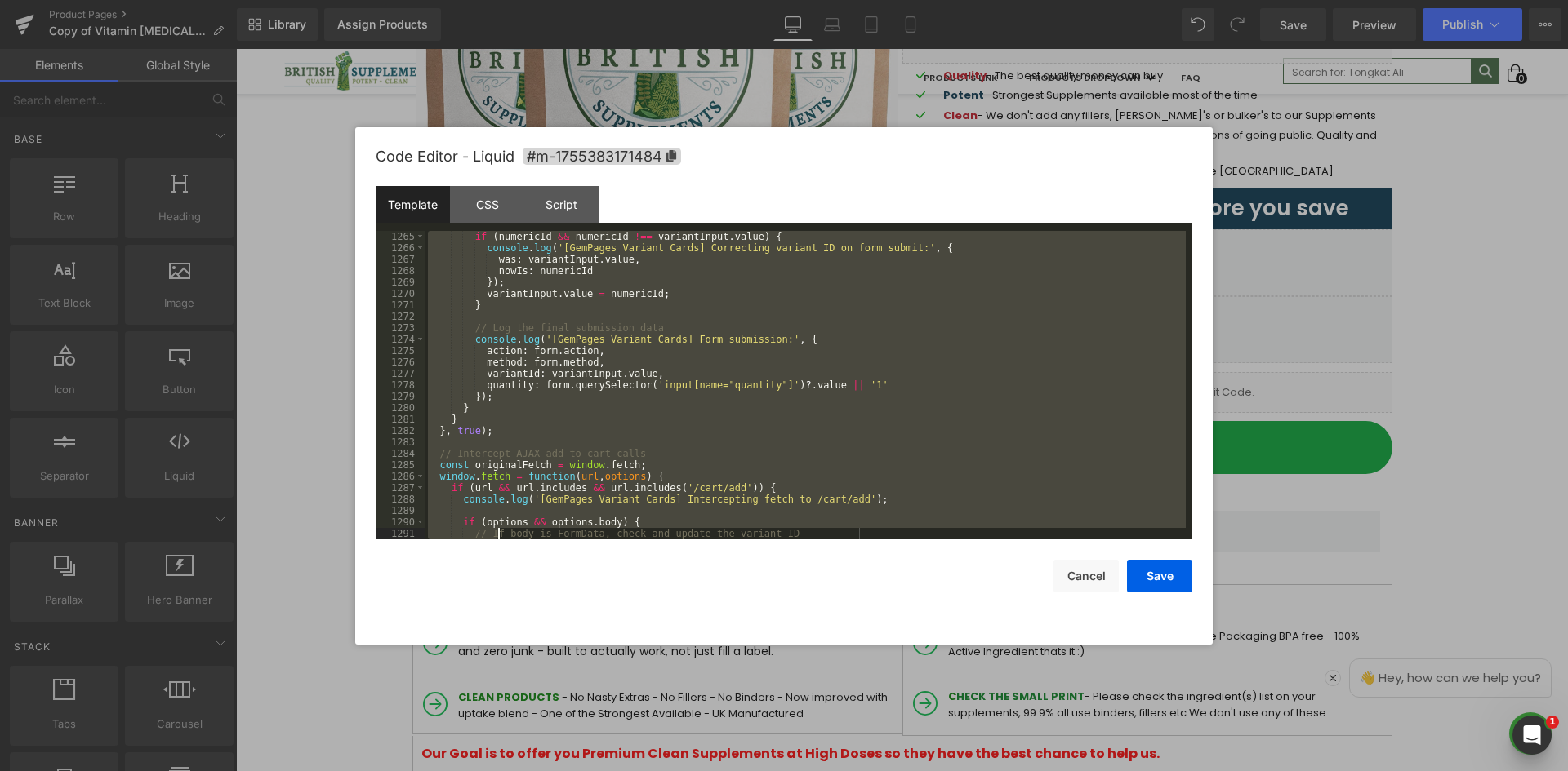
scroll to position [15025, 0]
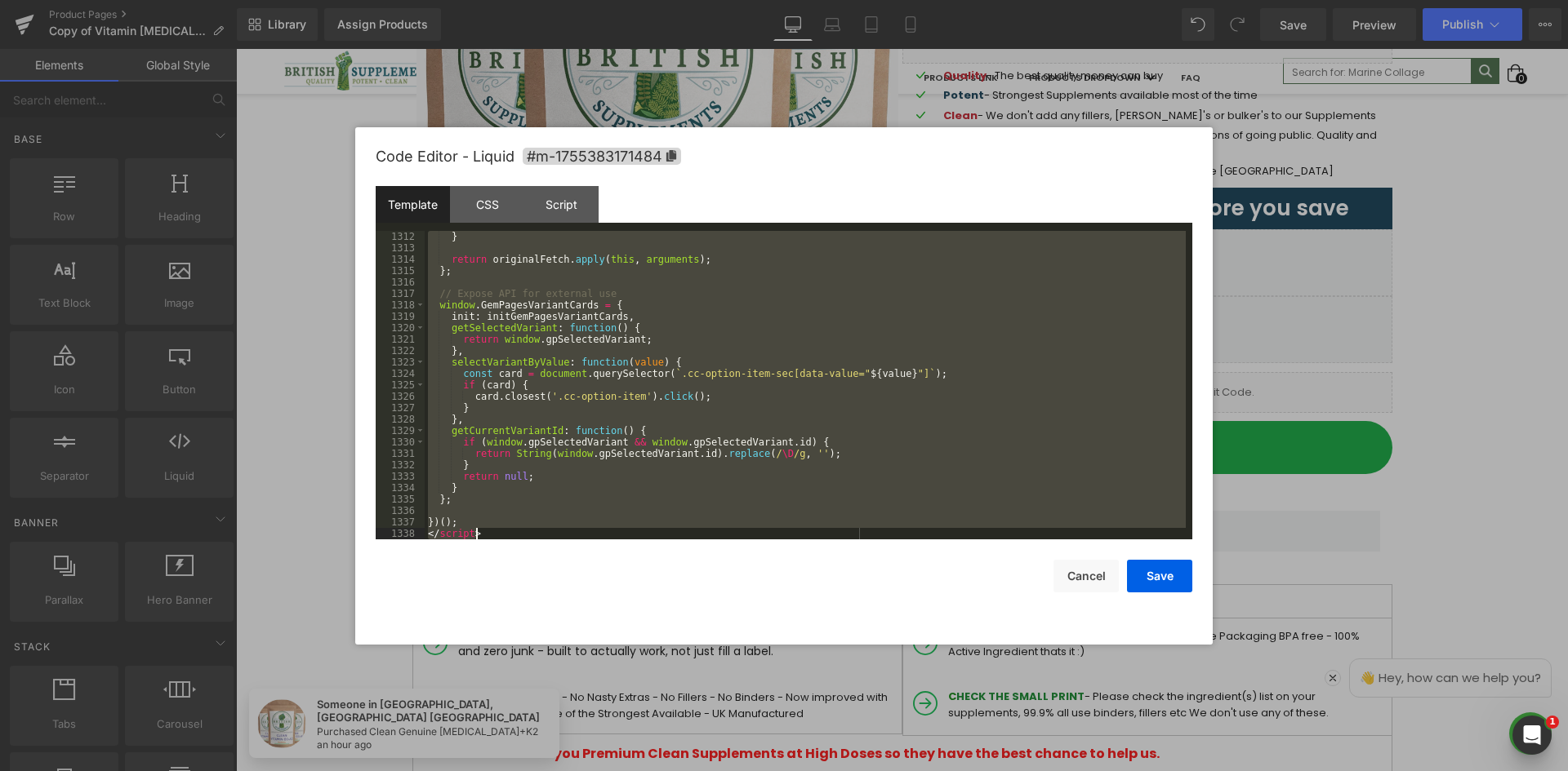
drag, startPoint x: 426, startPoint y: 311, endPoint x: 439, endPoint y: 553, distance: 242.3
click at [474, 591] on div "Code Editor - Liquid #m-1755383171484 Template CSS Script Data 1312 1313 1314 1…" at bounding box center [783, 386] width 816 height 517
click at [441, 408] on div "} return originalFetch . apply ( this , arguments ) ; } ; // Expose API for ext…" at bounding box center [804, 385] width 761 height 308
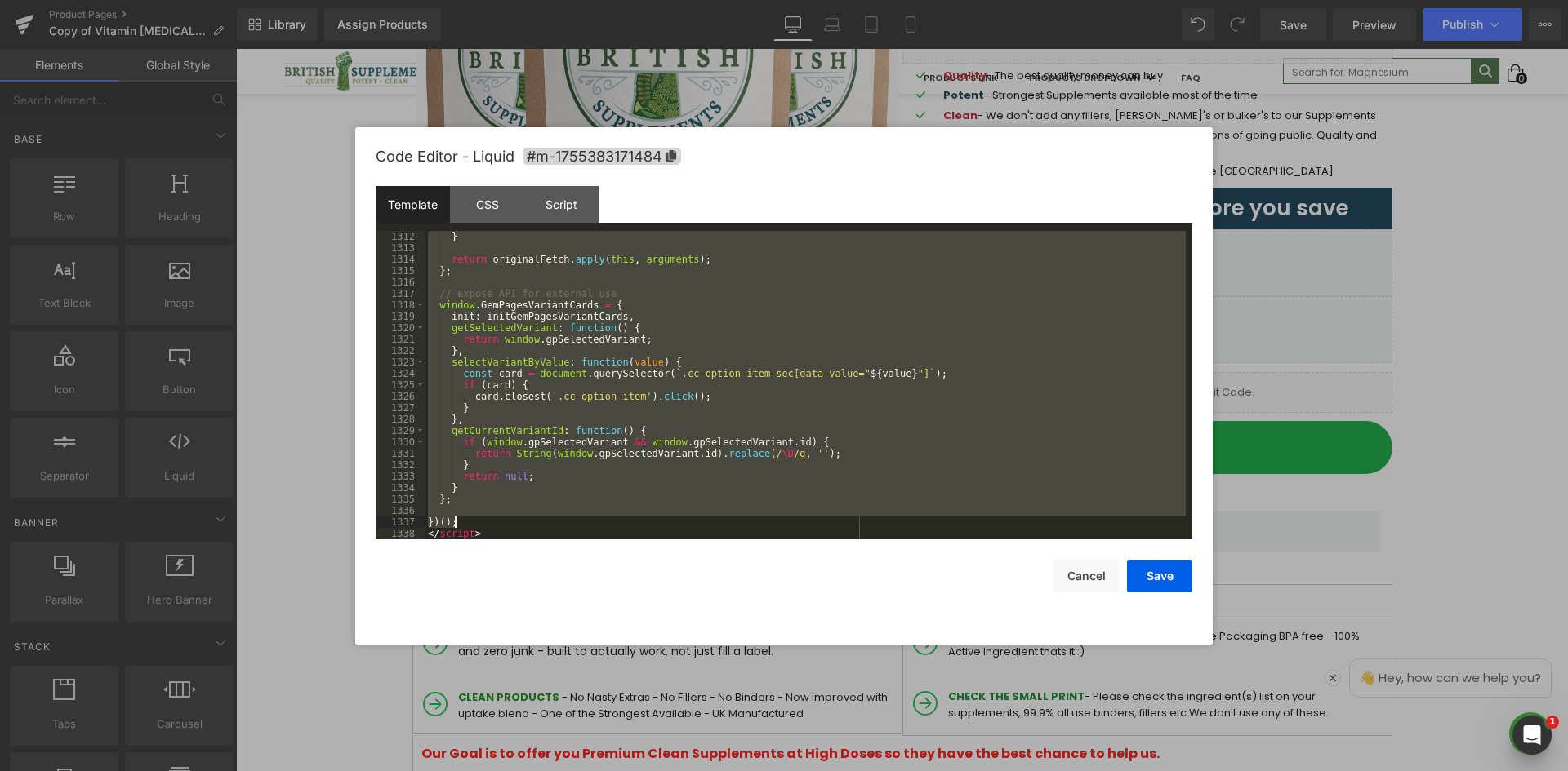
drag, startPoint x: 425, startPoint y: 368, endPoint x: 460, endPoint y: 520, distance: 156.0
click at [460, 520] on div "} return originalFetch . apply ( this , arguments ) ; } ; // Expose API for ext…" at bounding box center [804, 397] width 761 height 332
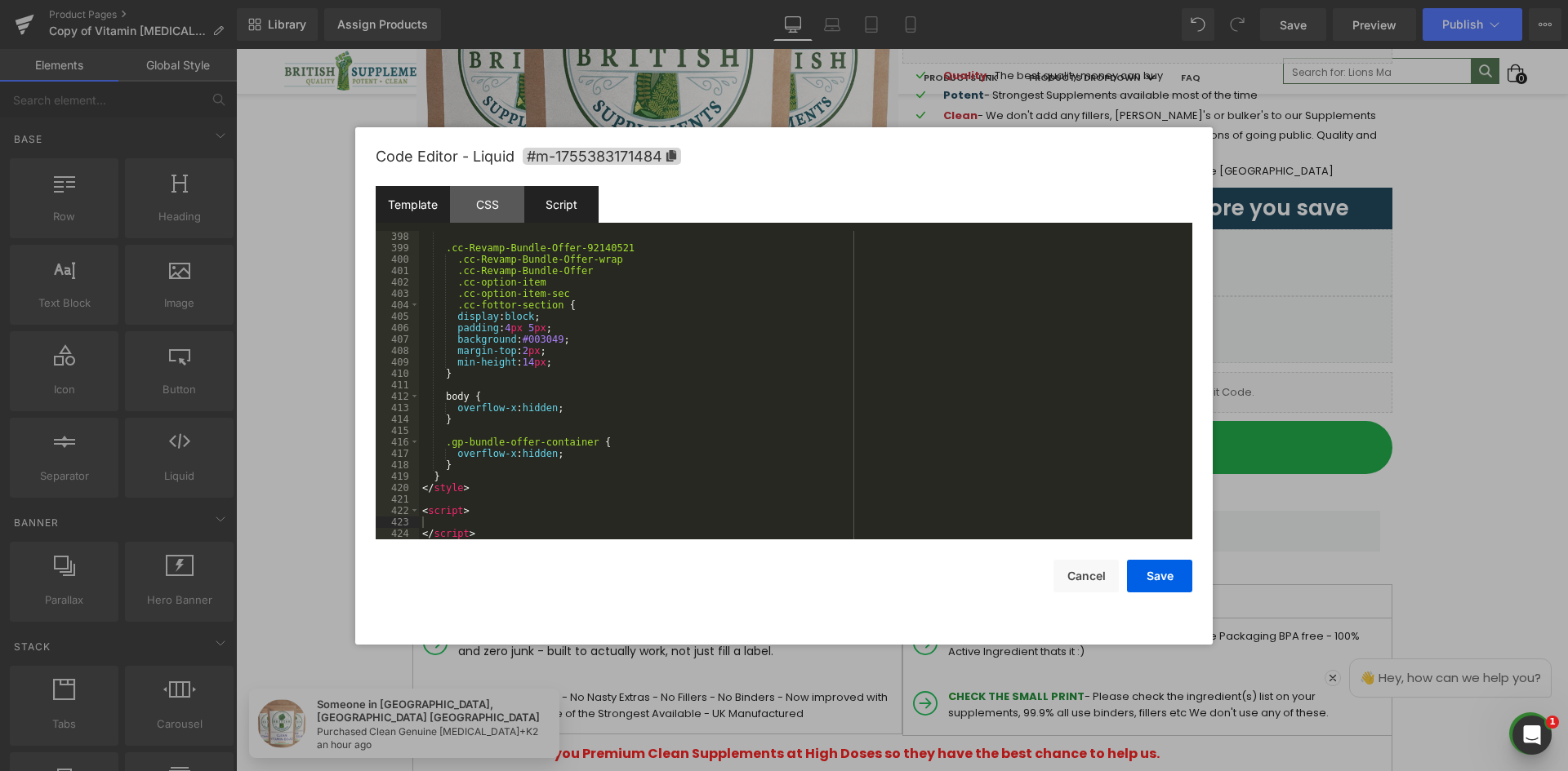
click at [538, 205] on div "Script" at bounding box center [561, 204] width 74 height 37
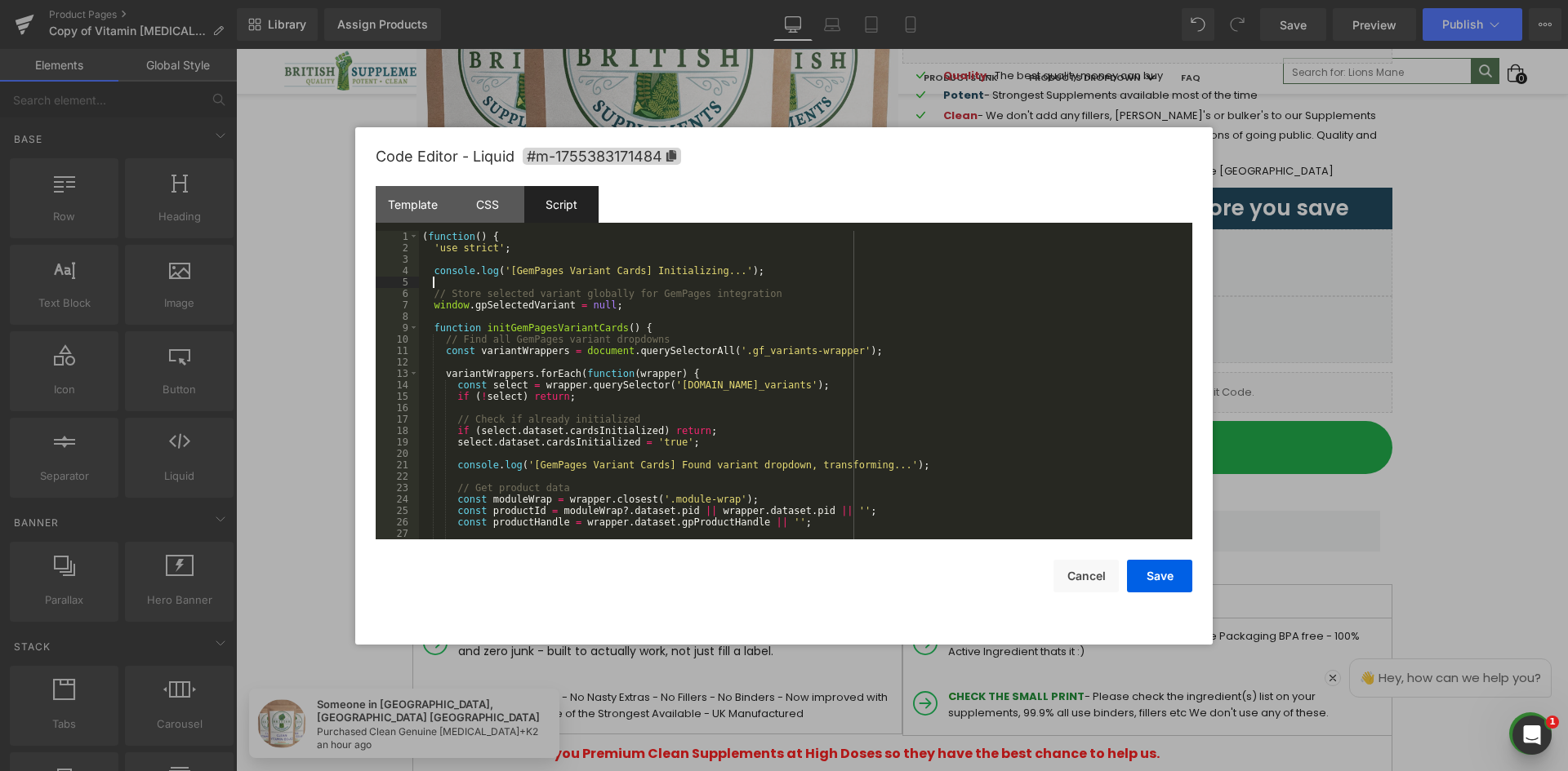
click at [612, 277] on div "( function ( ) { 'use strict' ; console . log ( '[GemPages Variant Cards] Initi…" at bounding box center [802, 397] width 766 height 332
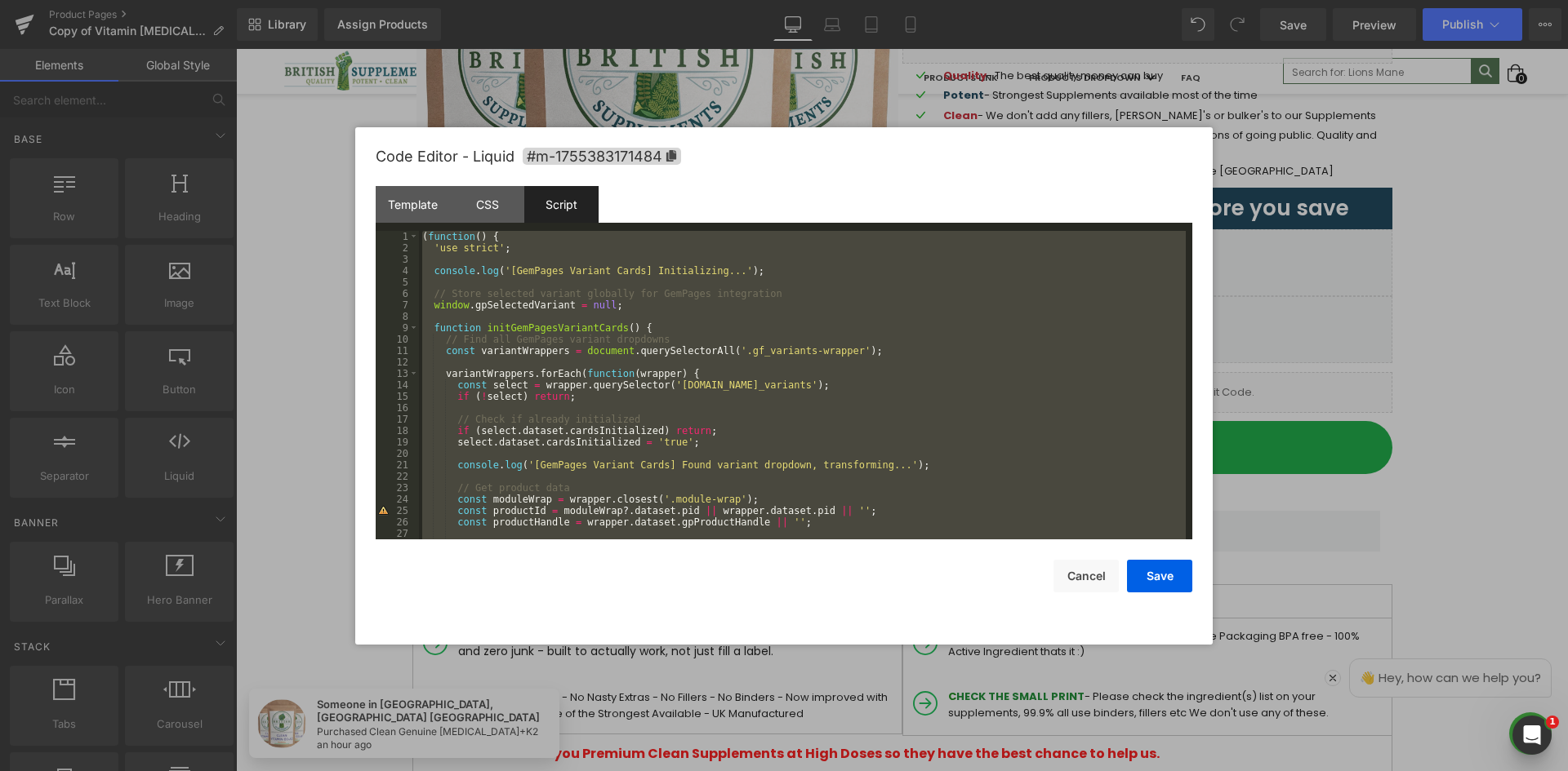
scroll to position [10192, 0]
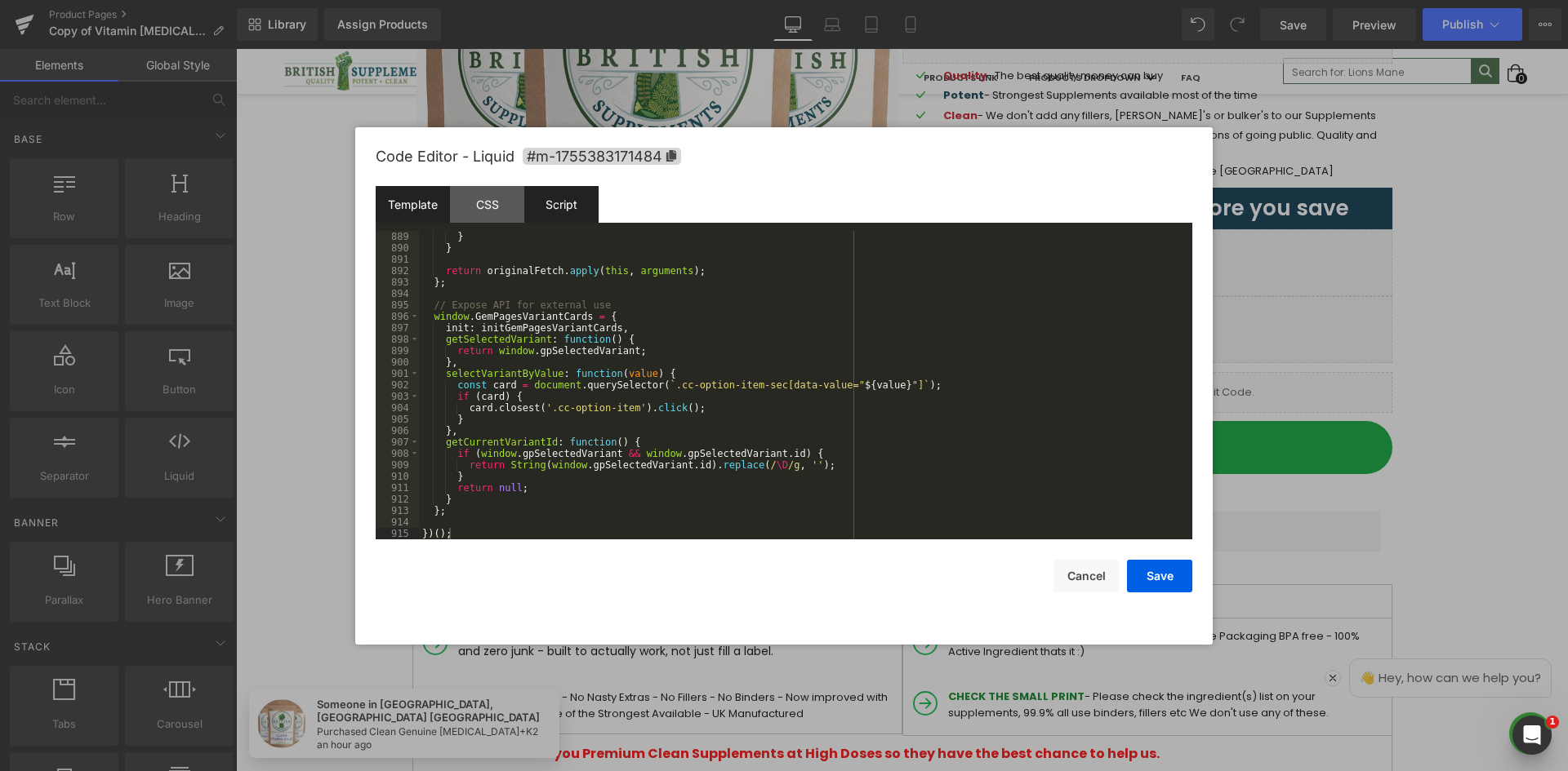
click at [414, 205] on div "Template" at bounding box center [412, 204] width 74 height 37
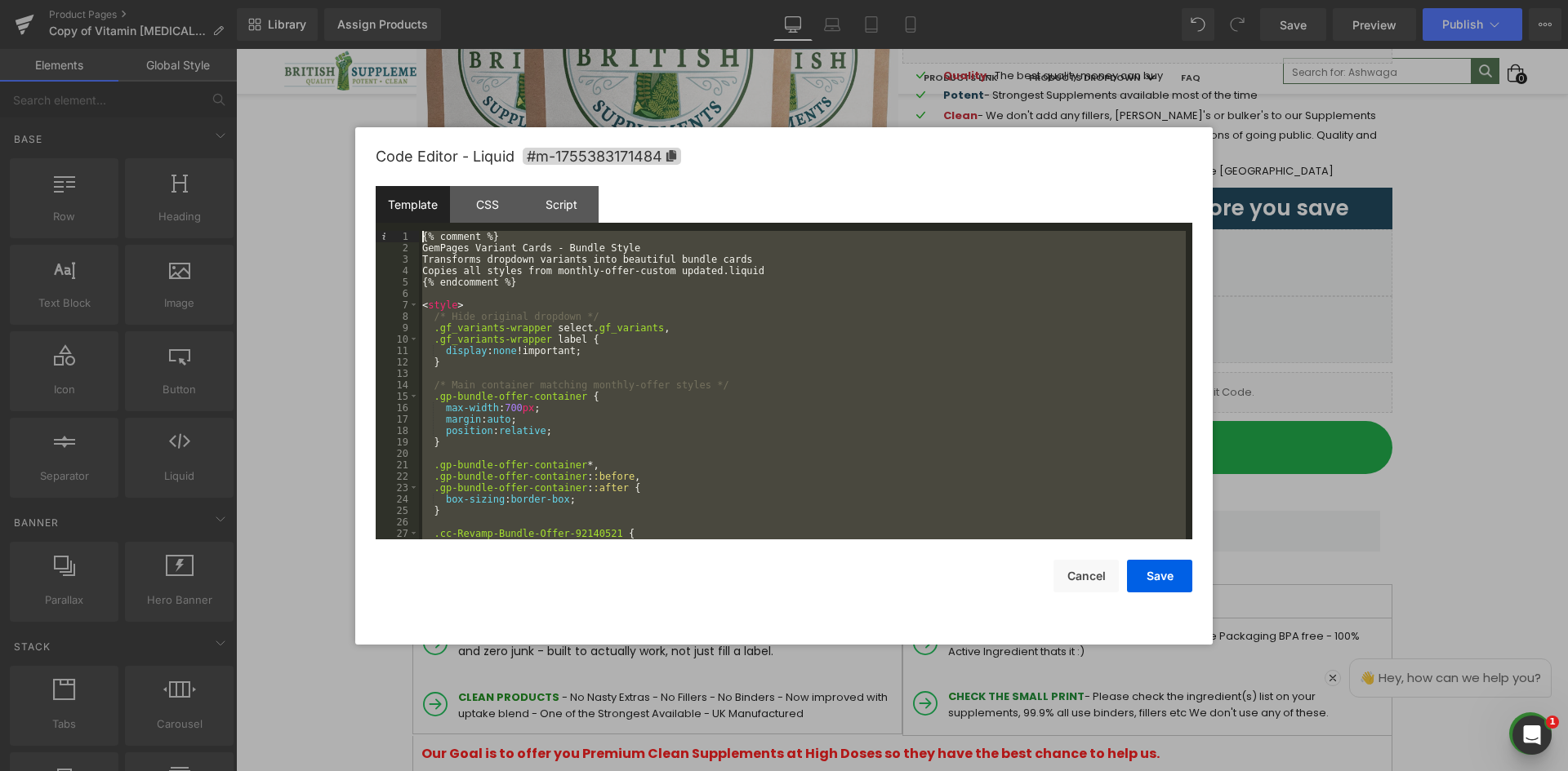
scroll to position [0, 0]
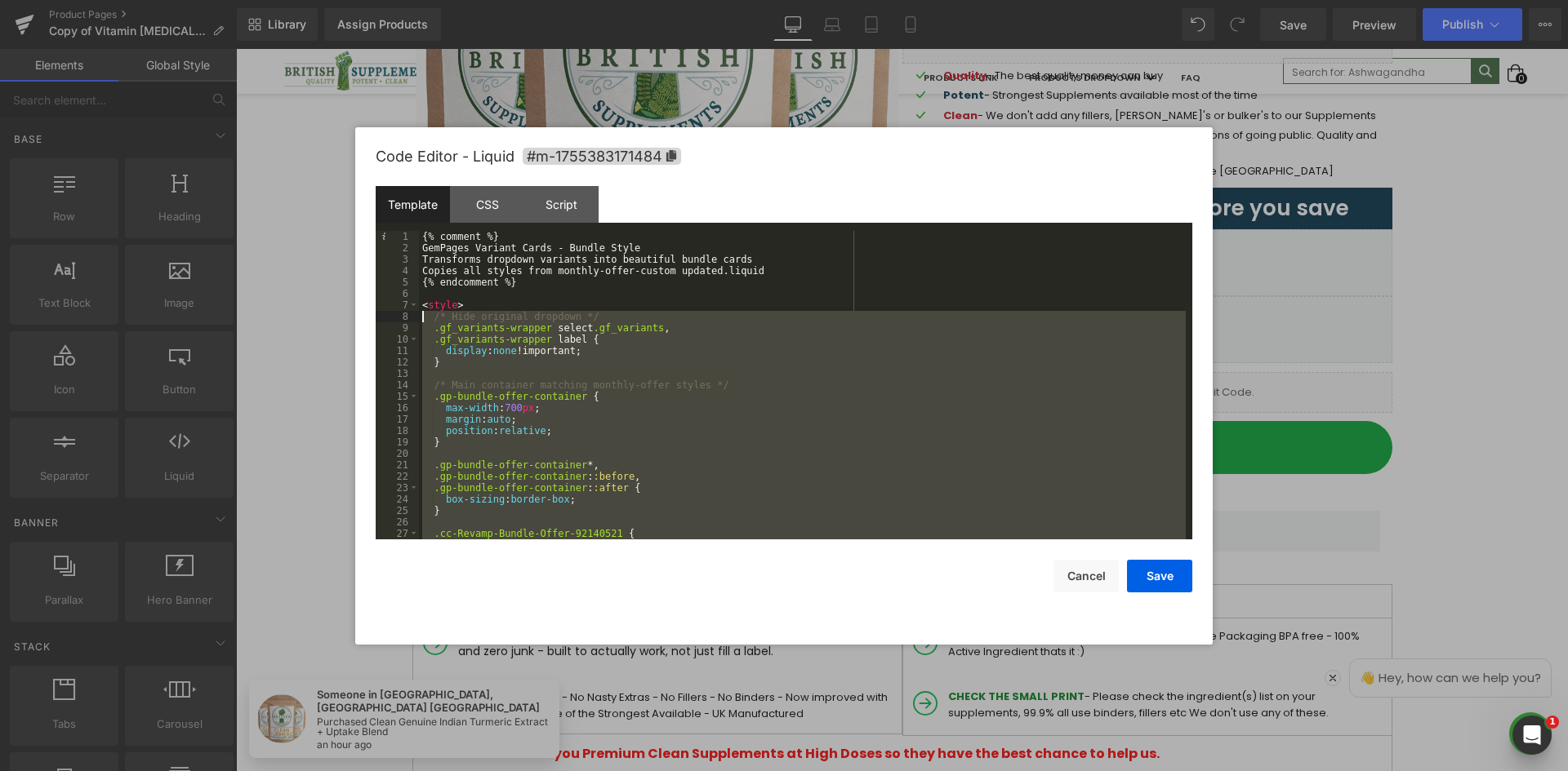
drag, startPoint x: 424, startPoint y: 431, endPoint x: 421, endPoint y: 316, distance: 115.0
click at [421, 316] on div "{% comment %} GemPages Variant Cards - Bundle Style Transforms dropdown variant…" at bounding box center [802, 397] width 766 height 332
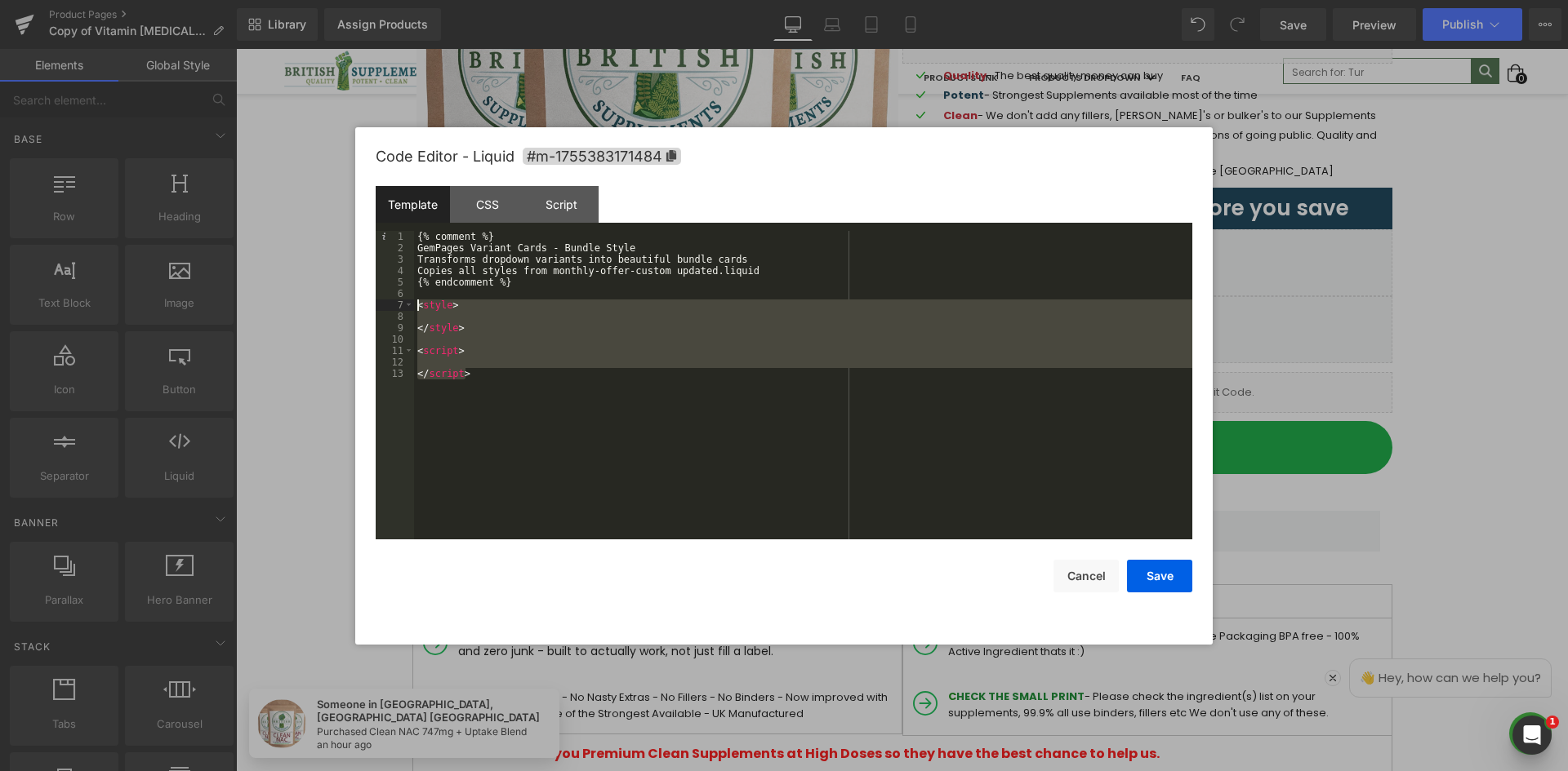
drag, startPoint x: 475, startPoint y: 374, endPoint x: 440, endPoint y: 305, distance: 77.4
click at [414, 305] on div "{% comment %} GemPages Variant Cards - Bundle Style Transforms dropdown variant…" at bounding box center [803, 397] width 778 height 332
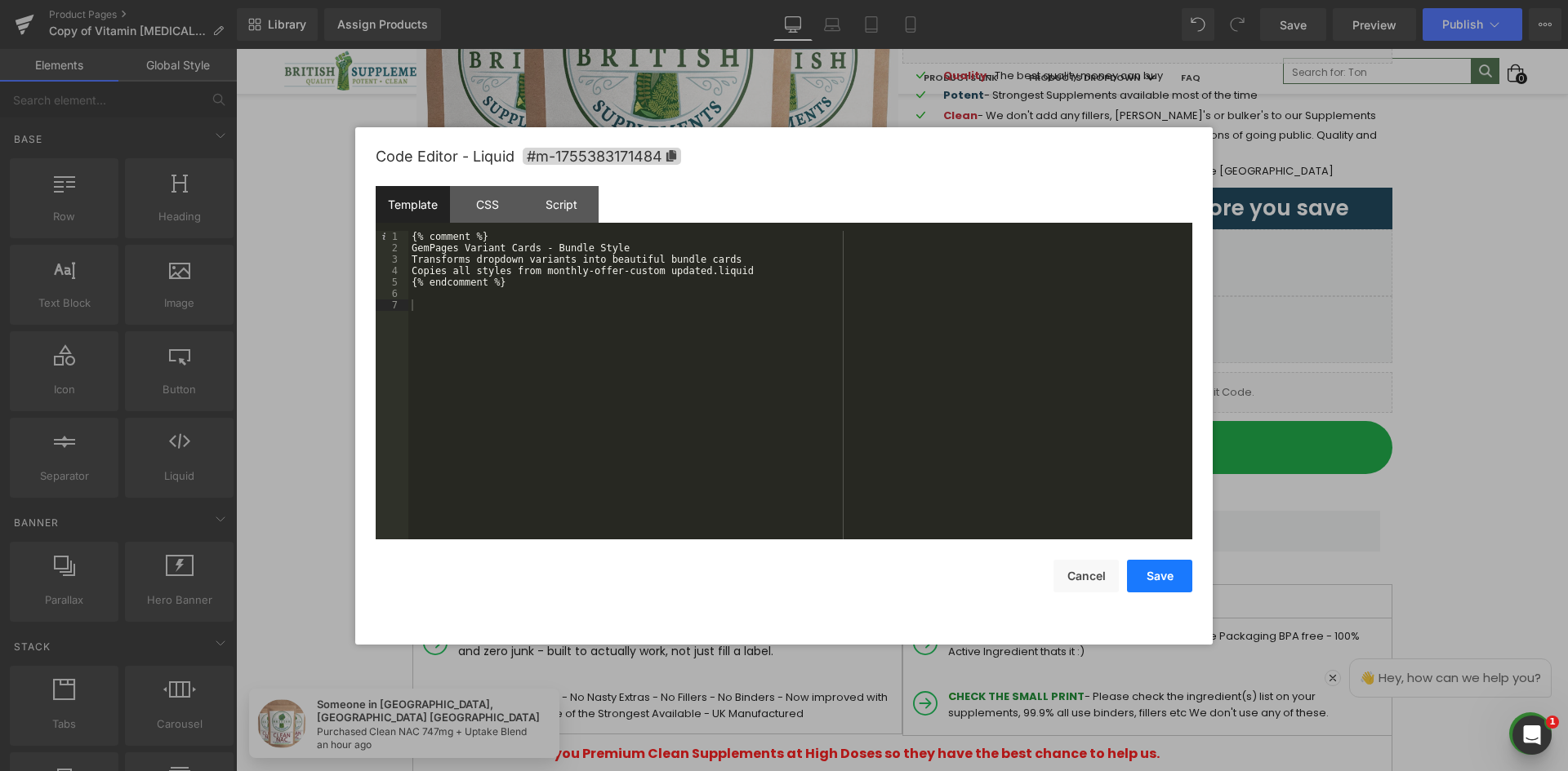
click at [1178, 578] on button "Save" at bounding box center [1158, 577] width 65 height 33
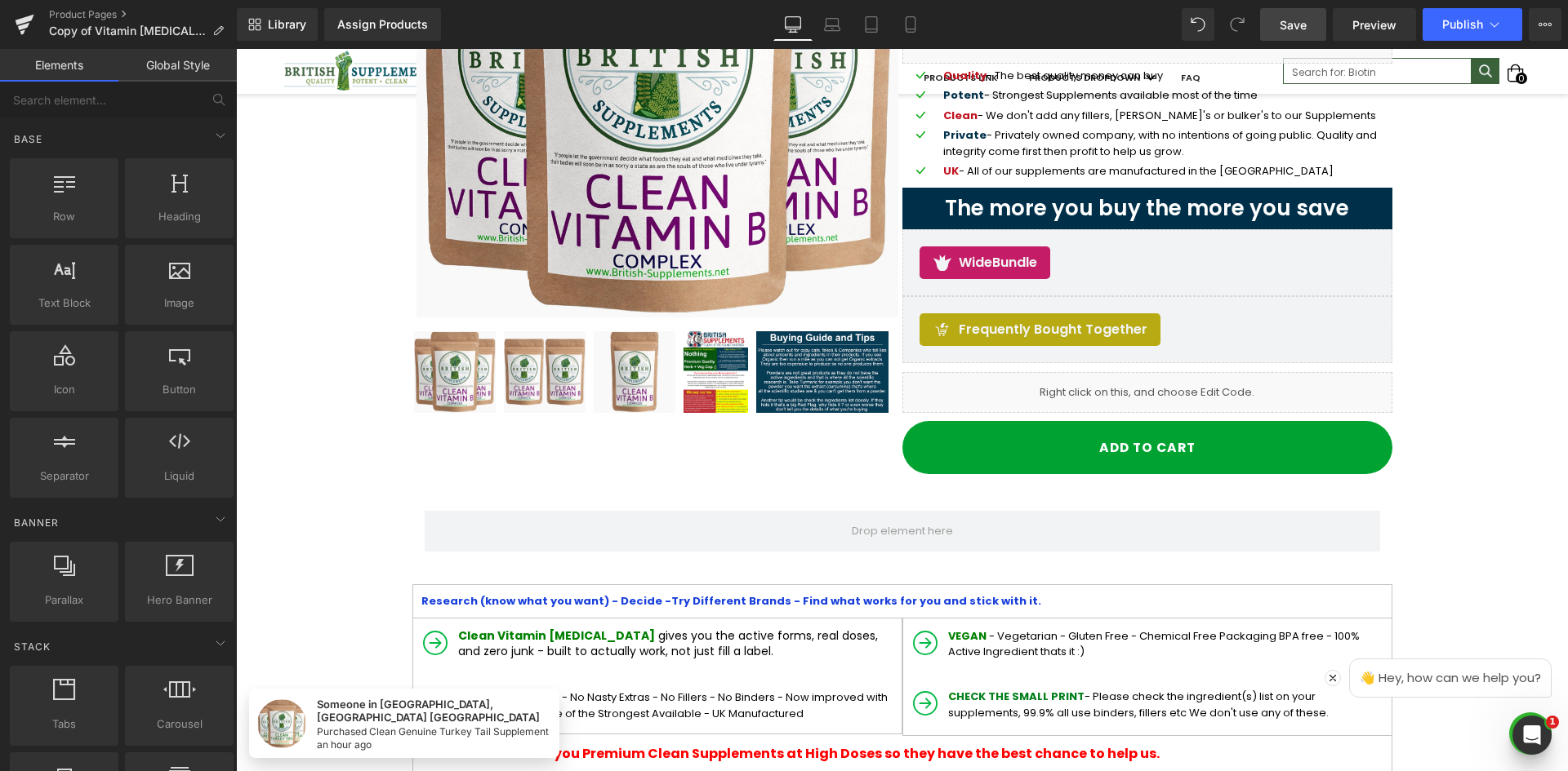
drag, startPoint x: 1290, startPoint y: 21, endPoint x: 1213, endPoint y: 165, distance: 163.3
click at [1290, 21] on span "Save" at bounding box center [1293, 25] width 27 height 18
click at [1383, 33] on link "Preview" at bounding box center [1374, 24] width 84 height 33
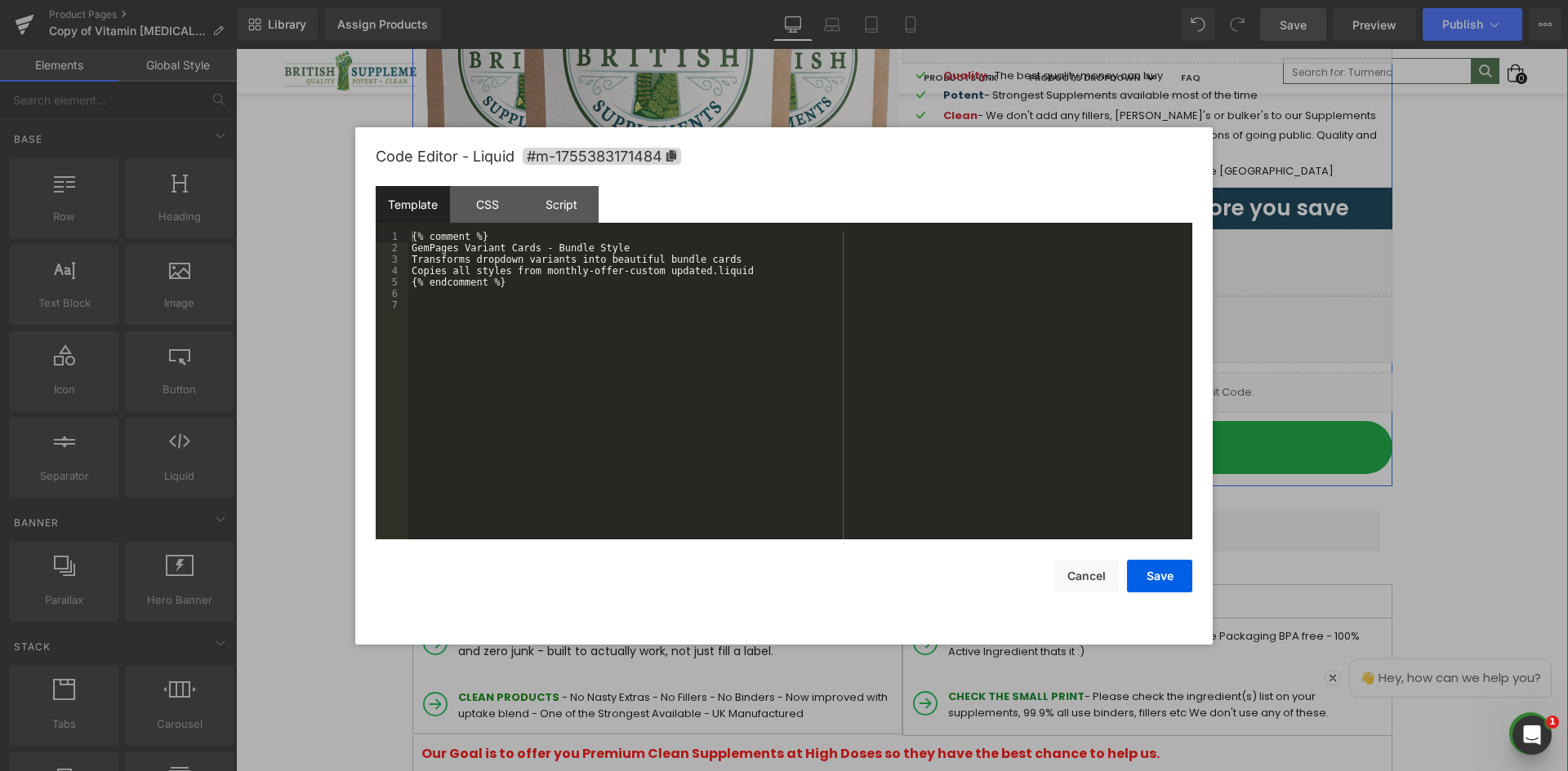
click at [1164, 384] on link at bounding box center [1165, 385] width 18 height 19
click at [677, 312] on div "{% comment %} GemPages Variant Cards - Bundle Style Transforms dropdown variant…" at bounding box center [801, 397] width 784 height 332
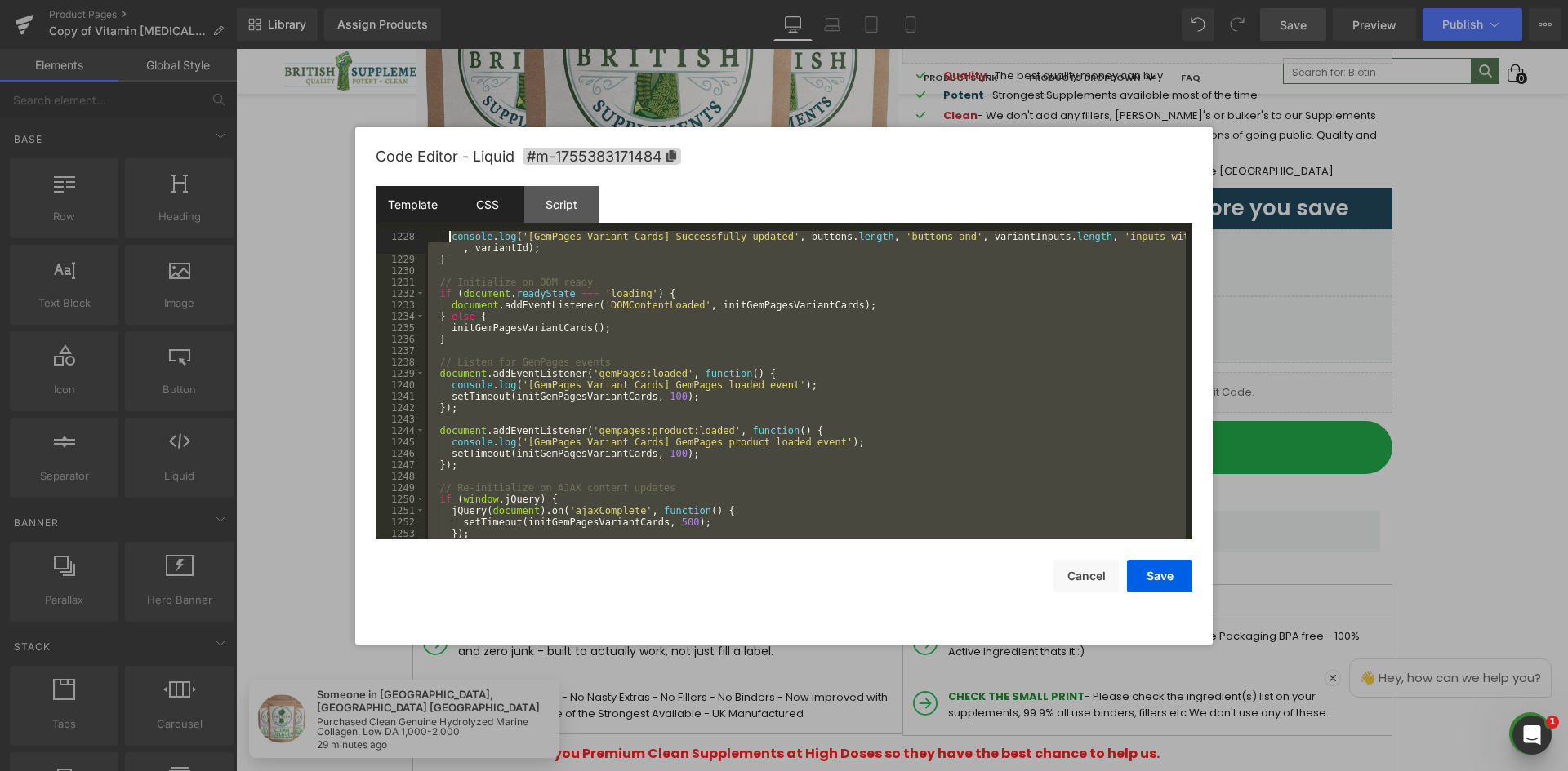
scroll to position [13643, 0]
drag, startPoint x: 462, startPoint y: 522, endPoint x: 450, endPoint y: 195, distance: 327.2
click at [450, 195] on div "Template CSS Script Data 1228 1229 1230 1231 1232 1233 1234 1235 1236 1237 1238…" at bounding box center [783, 362] width 816 height 353
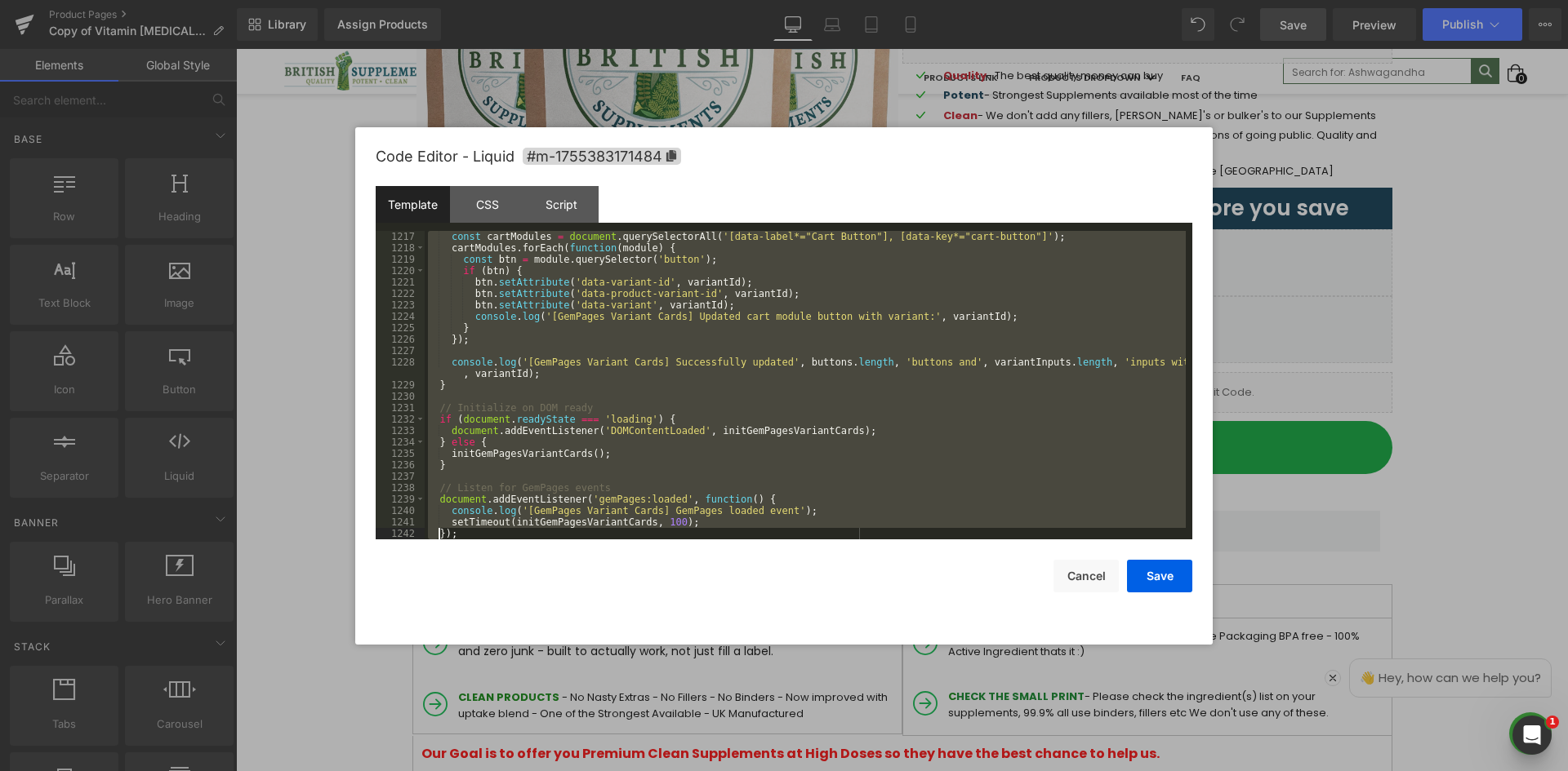
scroll to position [15059, 0]
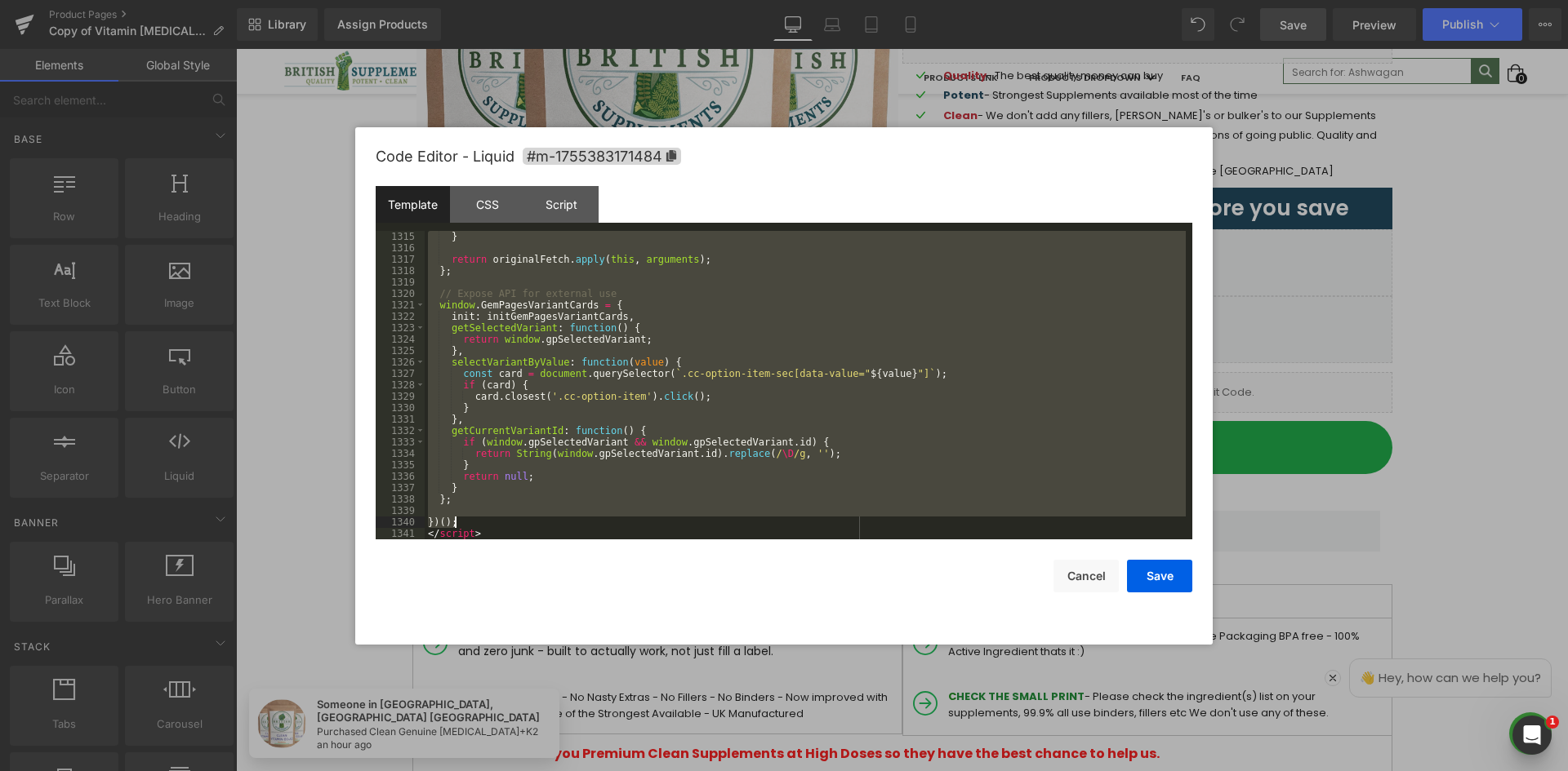
drag, startPoint x: 425, startPoint y: 426, endPoint x: 455, endPoint y: 521, distance: 99.6
click at [455, 521] on div "} return originalFetch . apply ( this , arguments ) ; } ; // Expose API for ext…" at bounding box center [804, 397] width 761 height 332
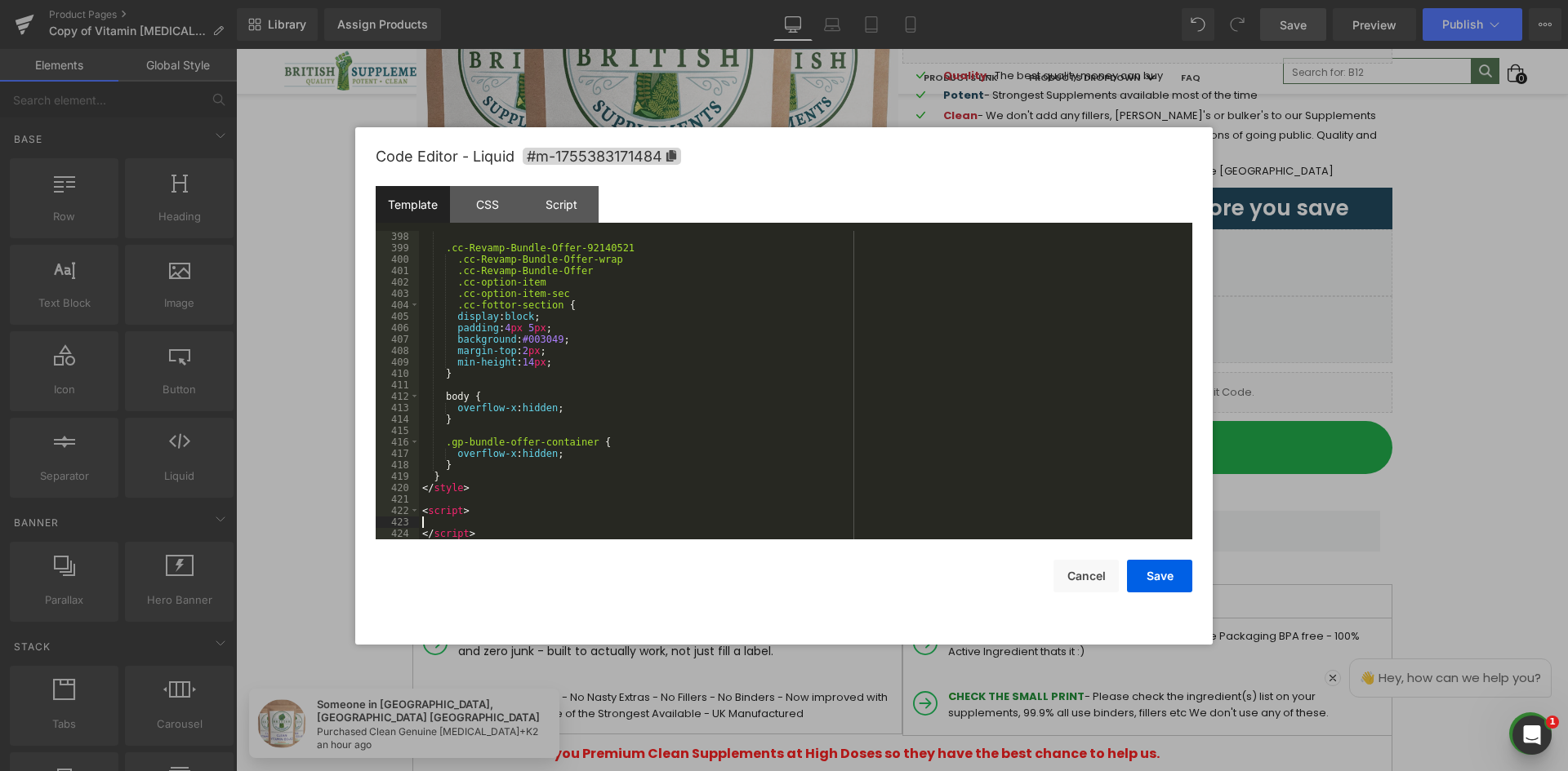
scroll to position [4536, 0]
click at [572, 211] on div "Script" at bounding box center [561, 204] width 74 height 37
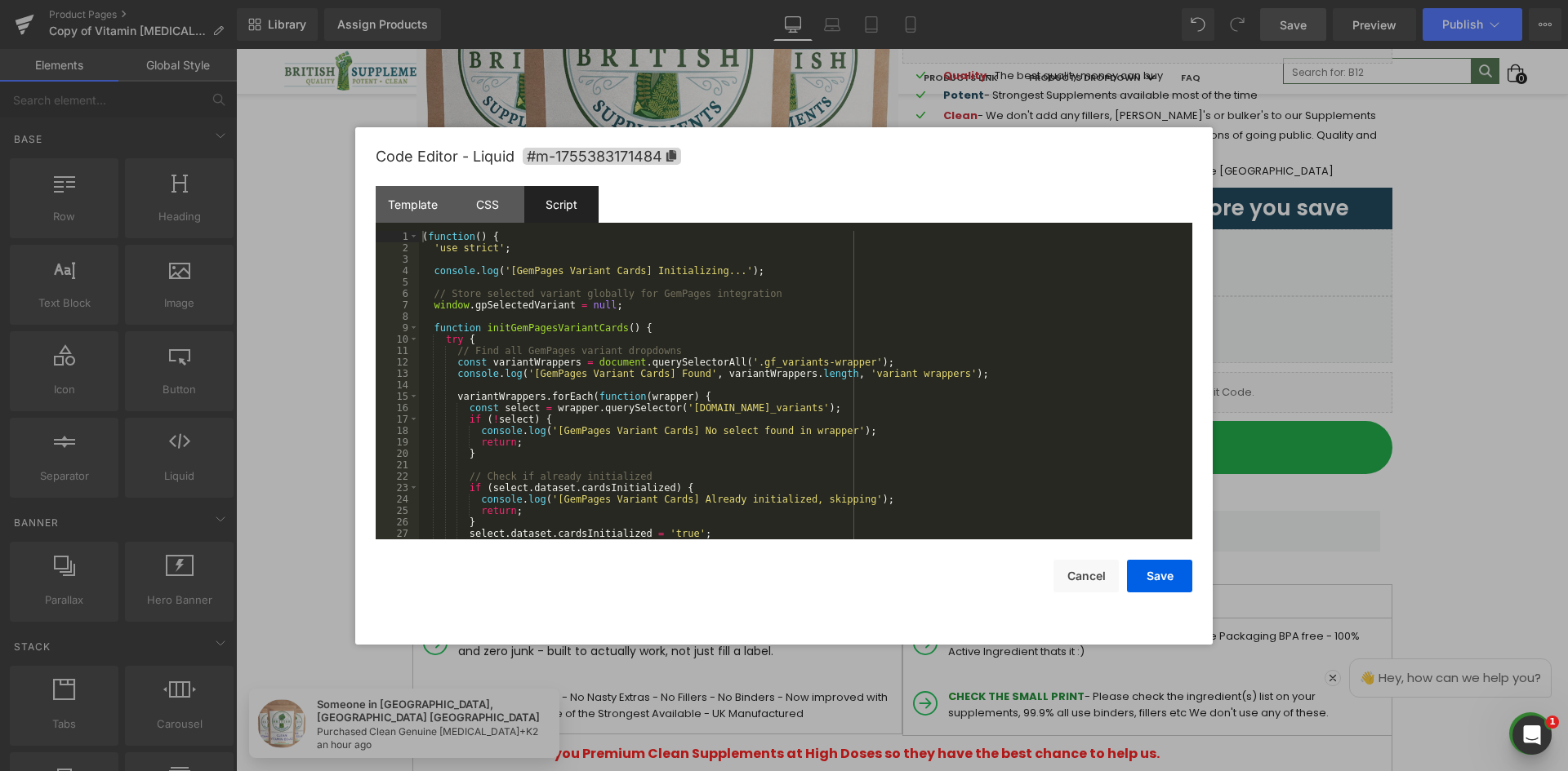
click at [612, 274] on div "( function ( ) { 'use strict' ; console . log ( '[GemPages Variant Cards] Initi…" at bounding box center [802, 397] width 766 height 332
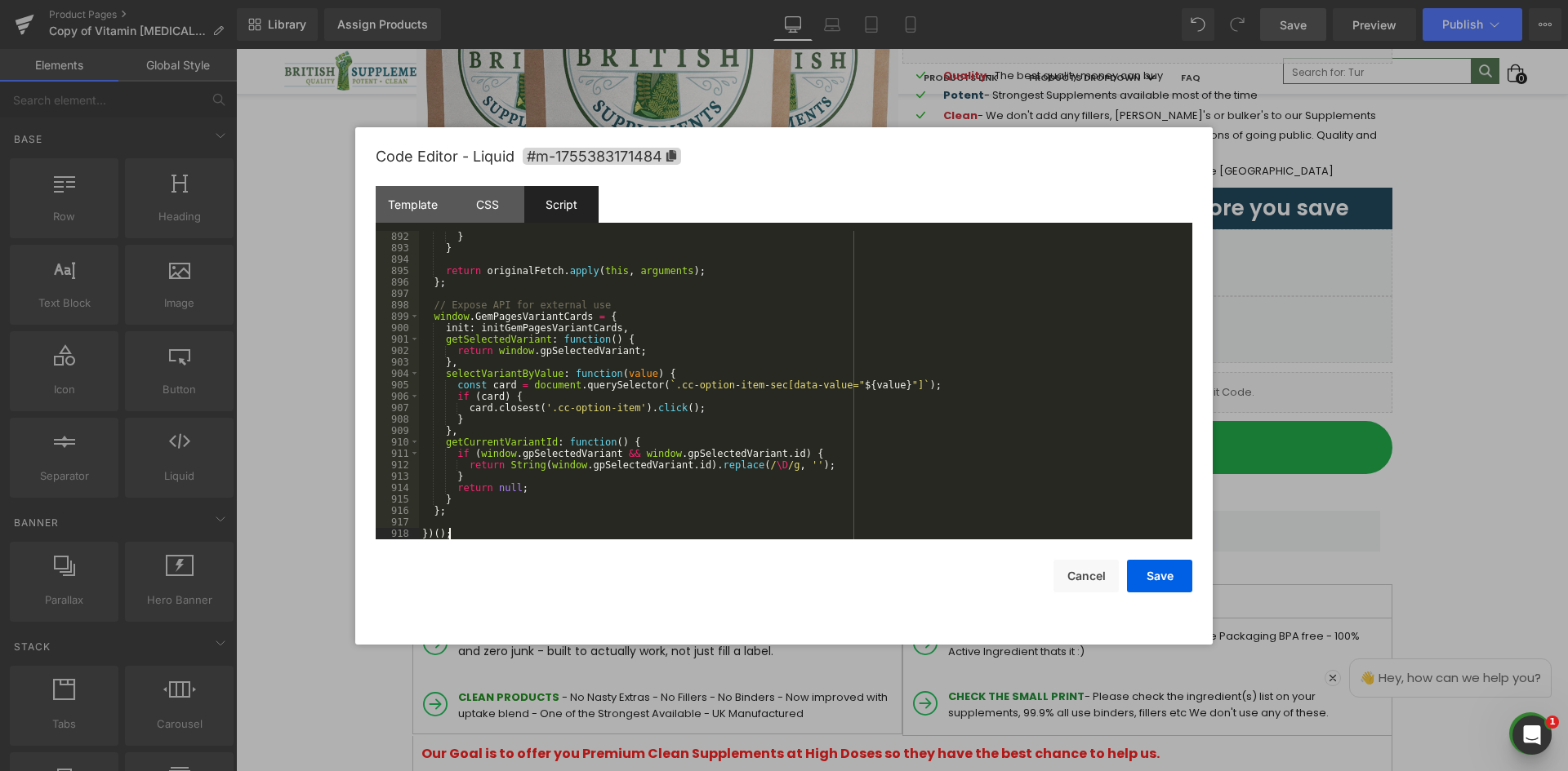
scroll to position [10226, 0]
click at [483, 207] on div "CSS" at bounding box center [487, 204] width 74 height 37
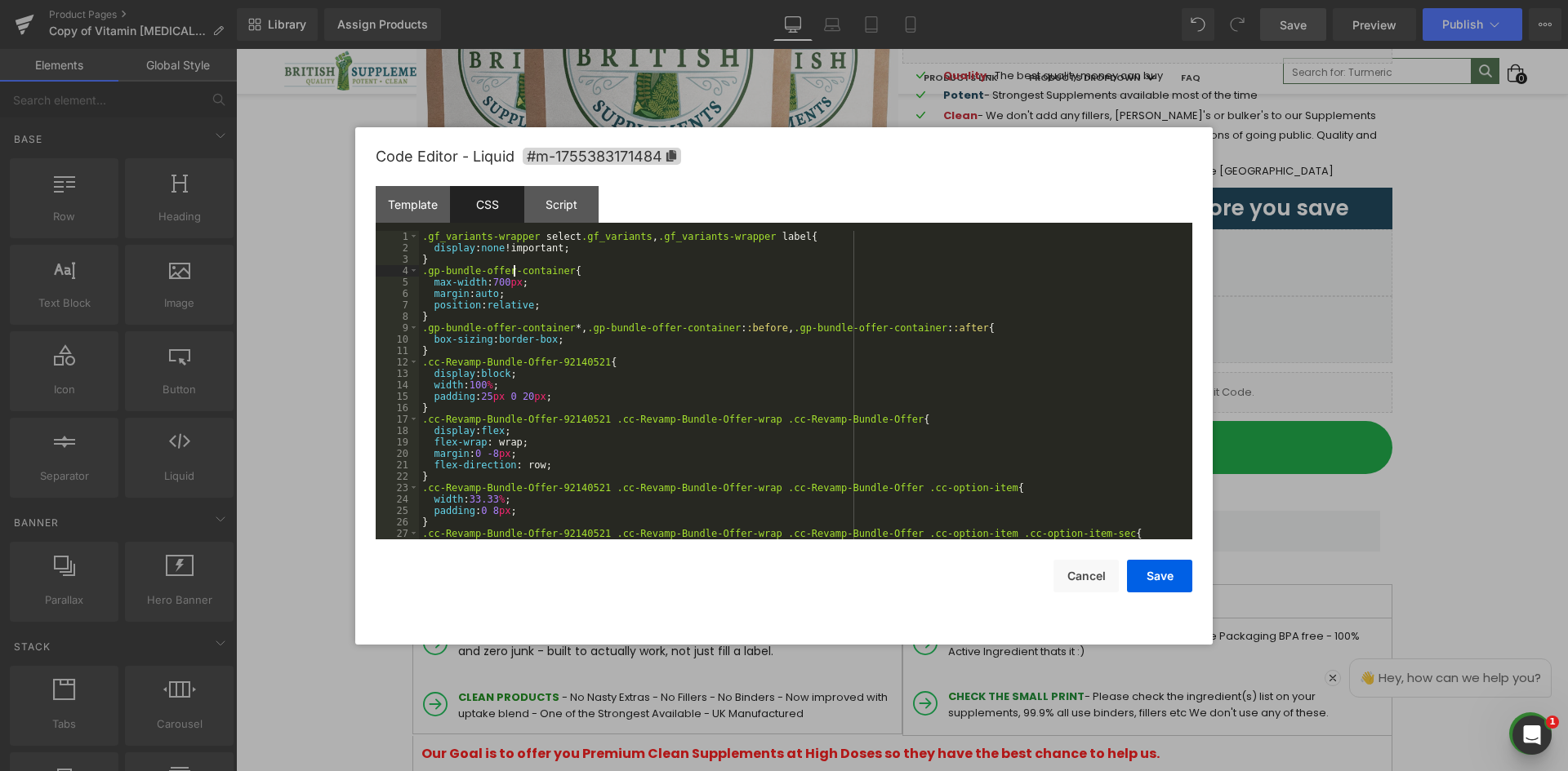
click at [516, 269] on div ".gf_variants-wrapper select .gf_variants , .gf_variants-wrapper label { display…" at bounding box center [802, 397] width 766 height 332
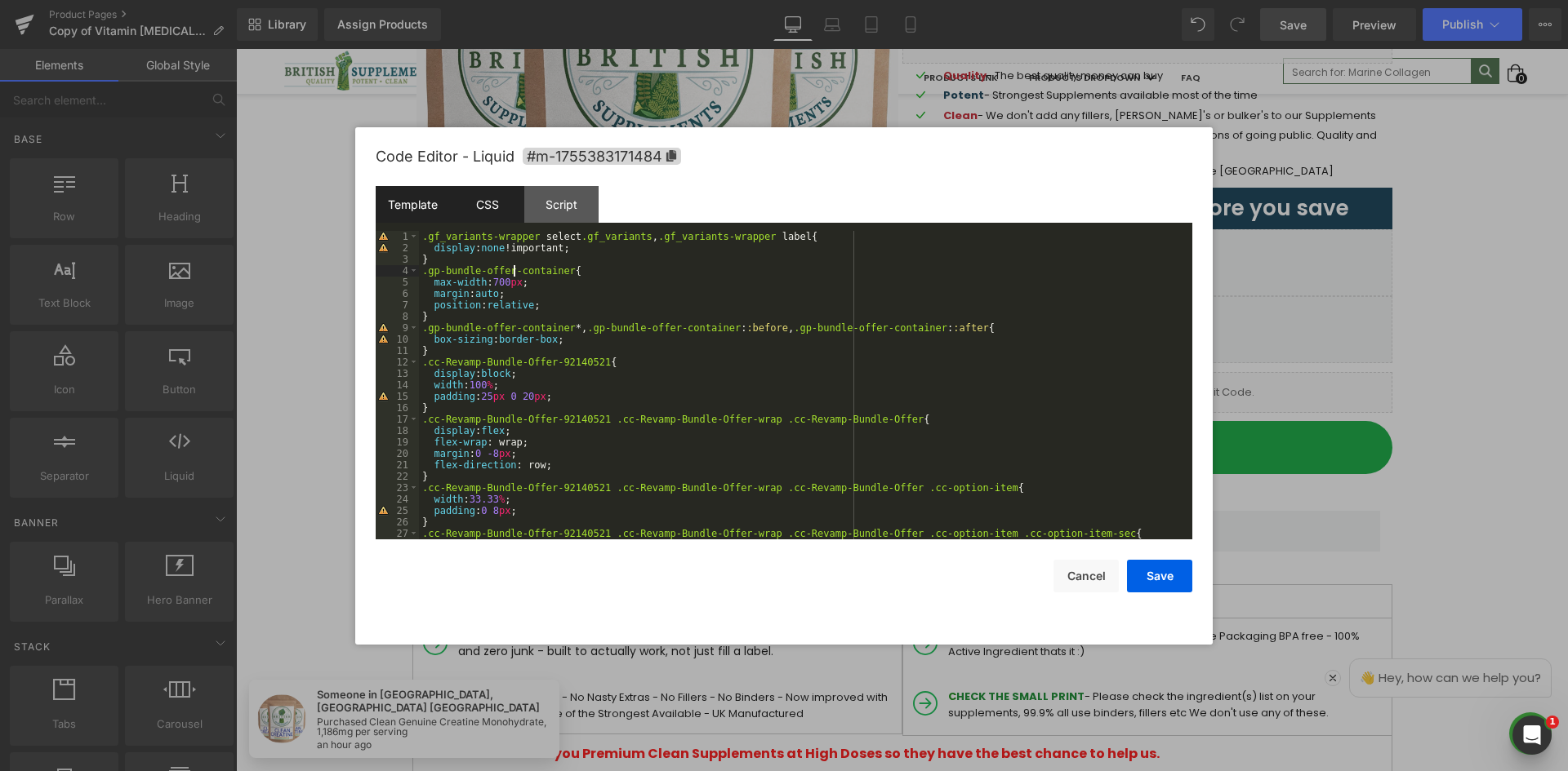
click at [410, 216] on div "Template" at bounding box center [412, 204] width 74 height 37
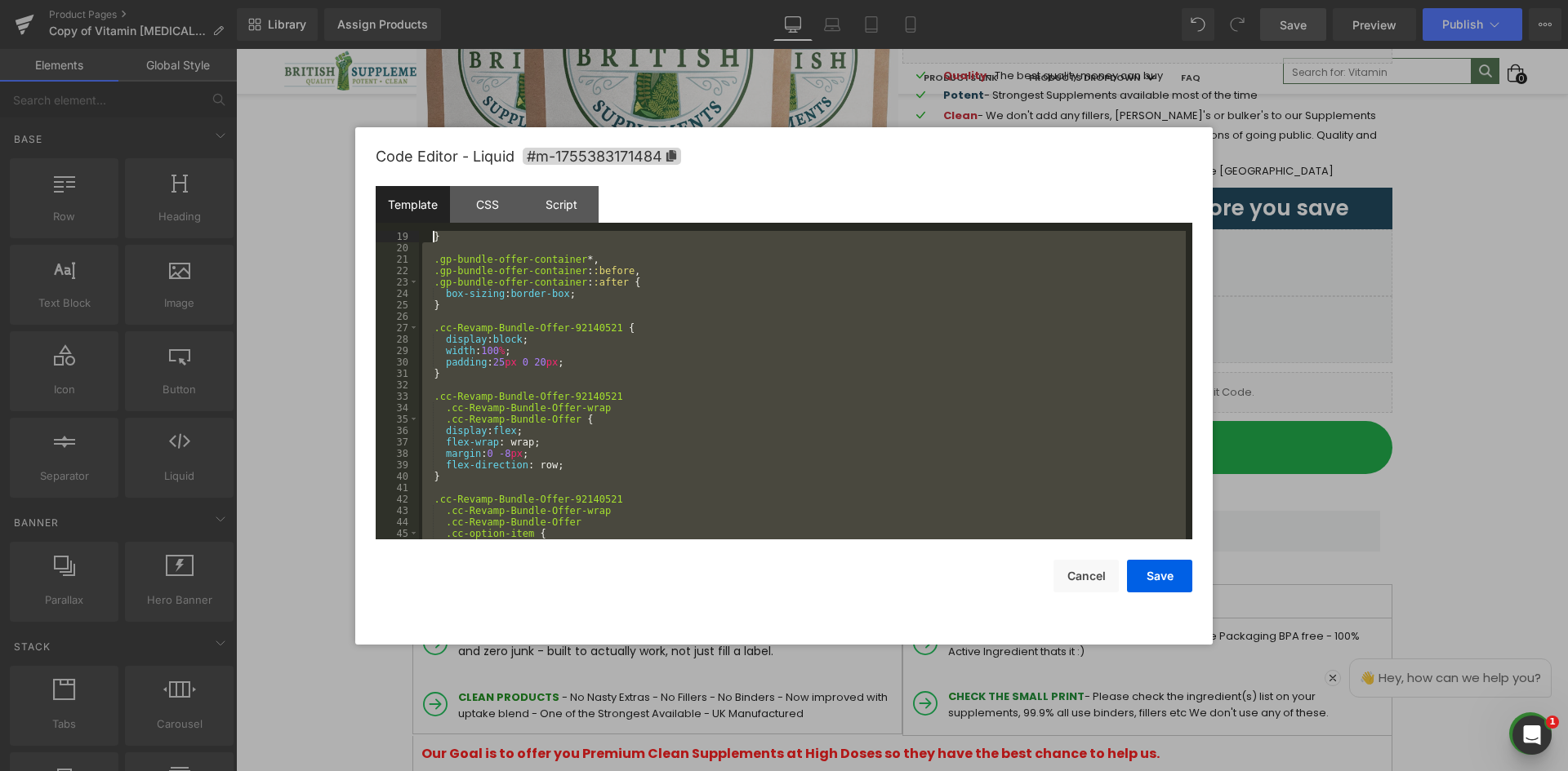
scroll to position [0, 0]
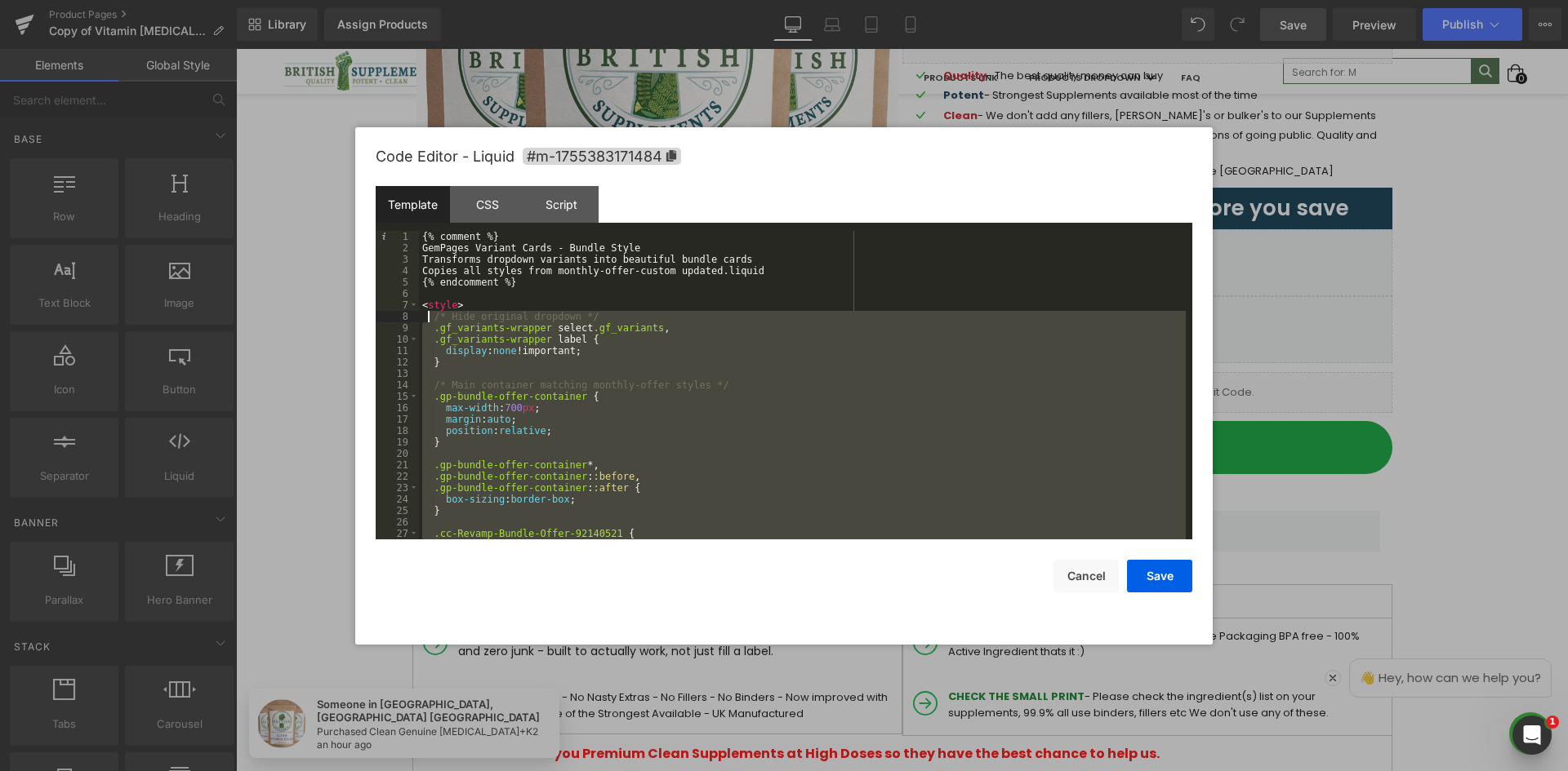
drag, startPoint x: 442, startPoint y: 475, endPoint x: 428, endPoint y: 322, distance: 153.6
click at [428, 322] on div "{% comment %} GemPages Variant Cards - Bundle Style Transforms dropdown variant…" at bounding box center [802, 397] width 766 height 332
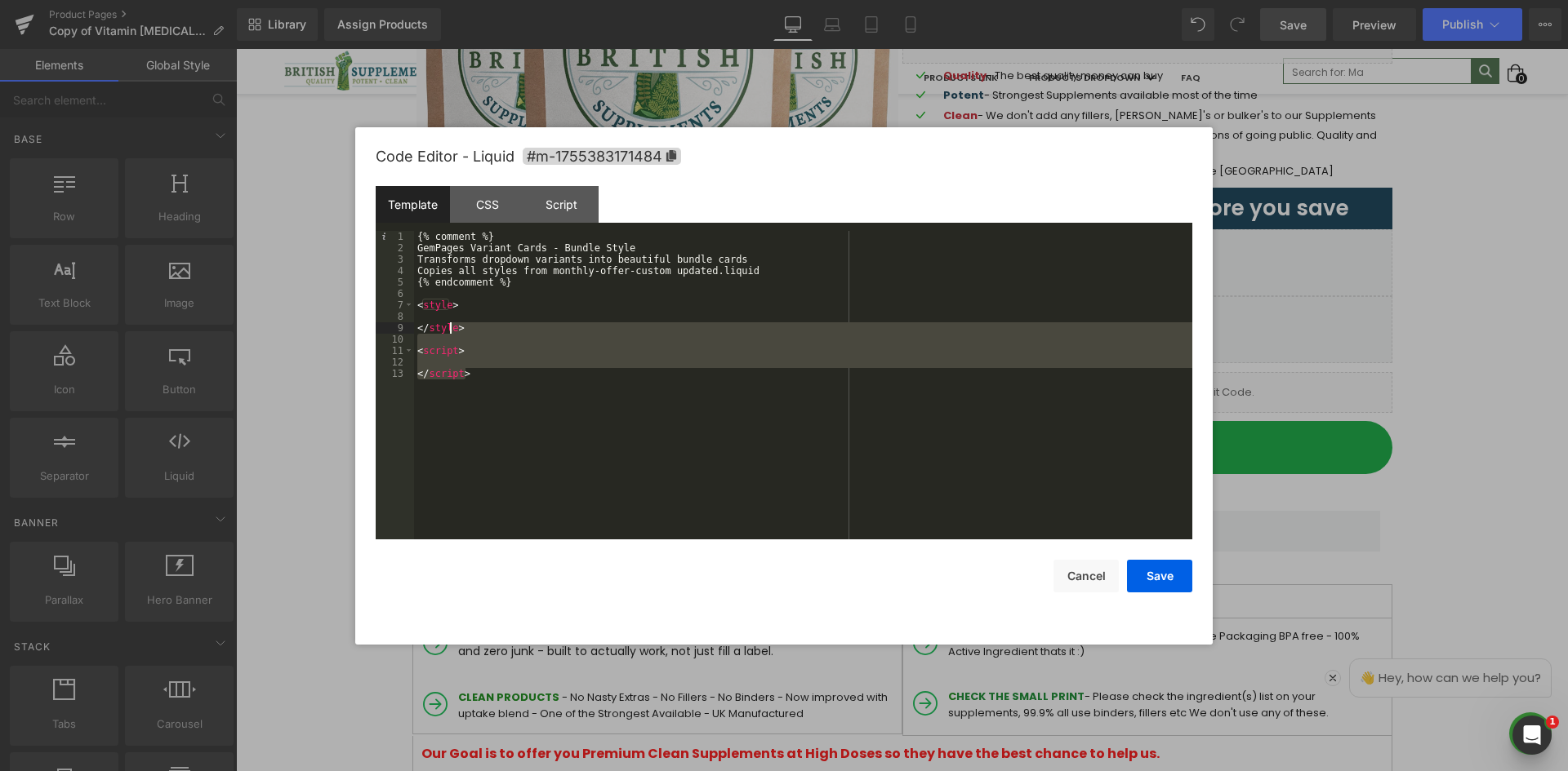
drag, startPoint x: 490, startPoint y: 377, endPoint x: 482, endPoint y: 341, distance: 36.9
click at [455, 334] on div "{% comment %} GemPages Variant Cards - Bundle Style Transforms dropdown variant…" at bounding box center [803, 397] width 778 height 332
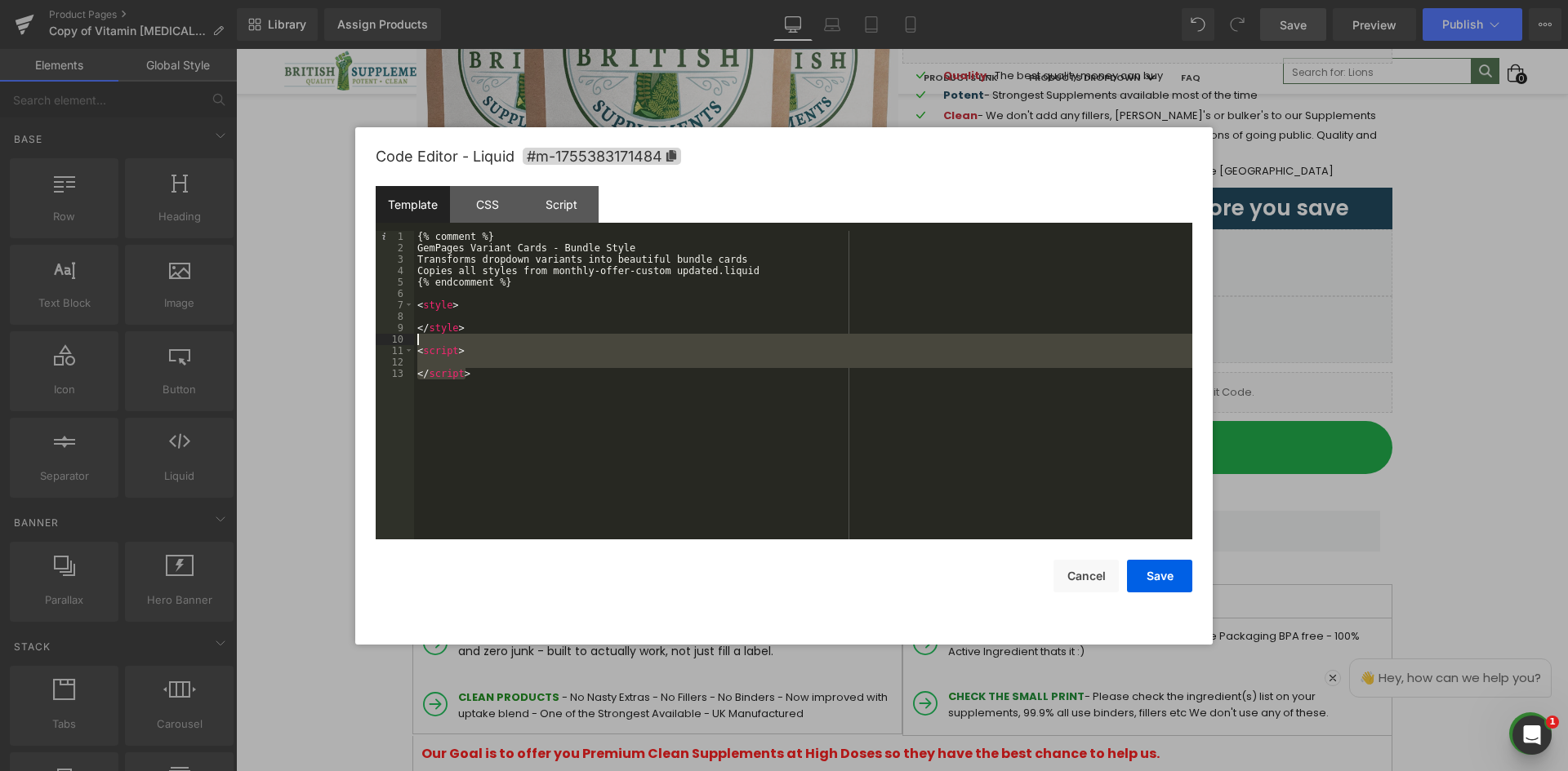
click at [540, 349] on div "{% comment %} GemPages Variant Cards - Bundle Style Transforms dropdown variant…" at bounding box center [803, 385] width 778 height 308
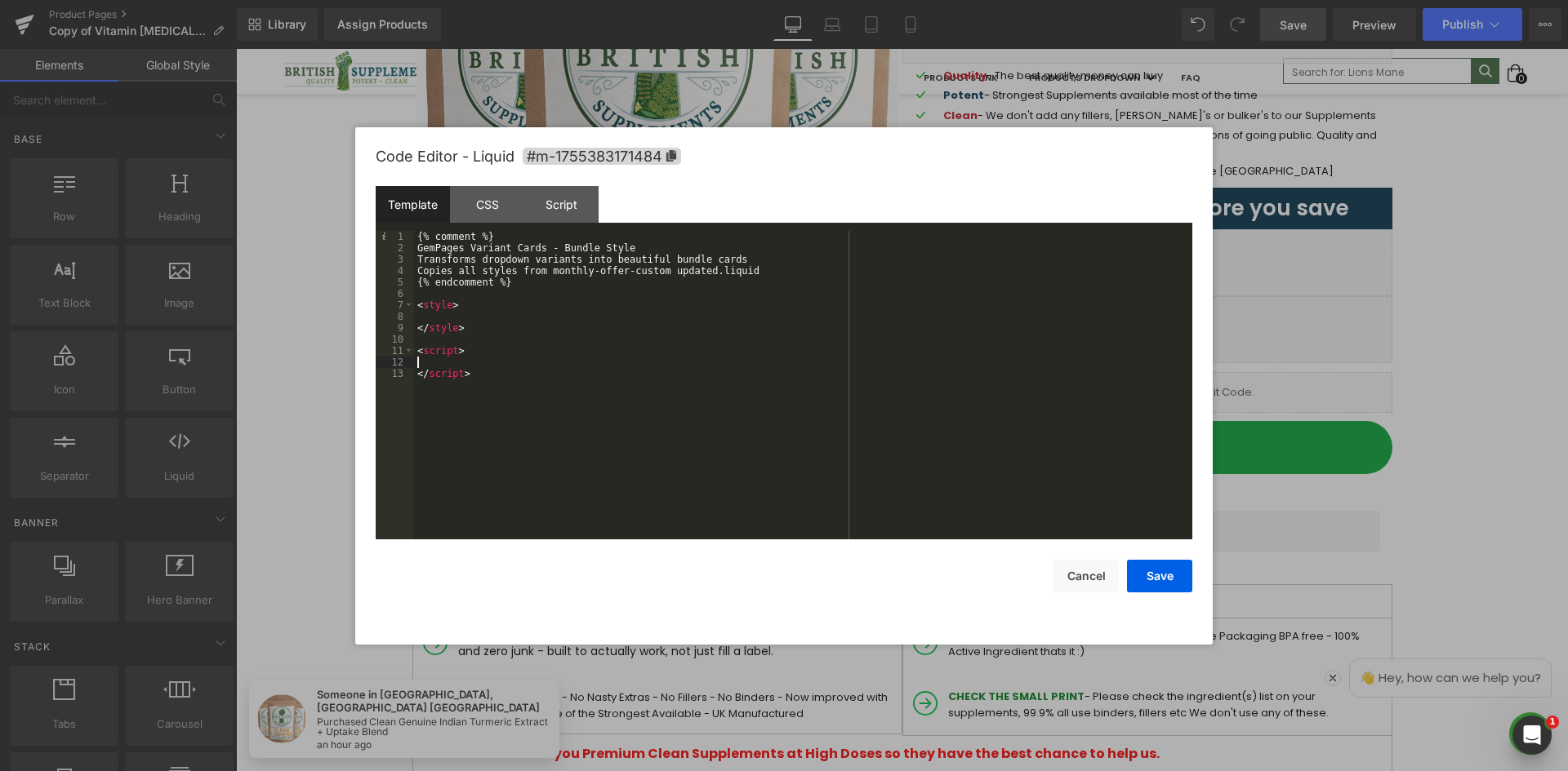
drag, startPoint x: 483, startPoint y: 368, endPoint x: 430, endPoint y: 357, distance: 54.1
click at [432, 357] on div "{% comment %} GemPages Variant Cards - Bundle Style Transforms dropdown variant…" at bounding box center [803, 397] width 778 height 332
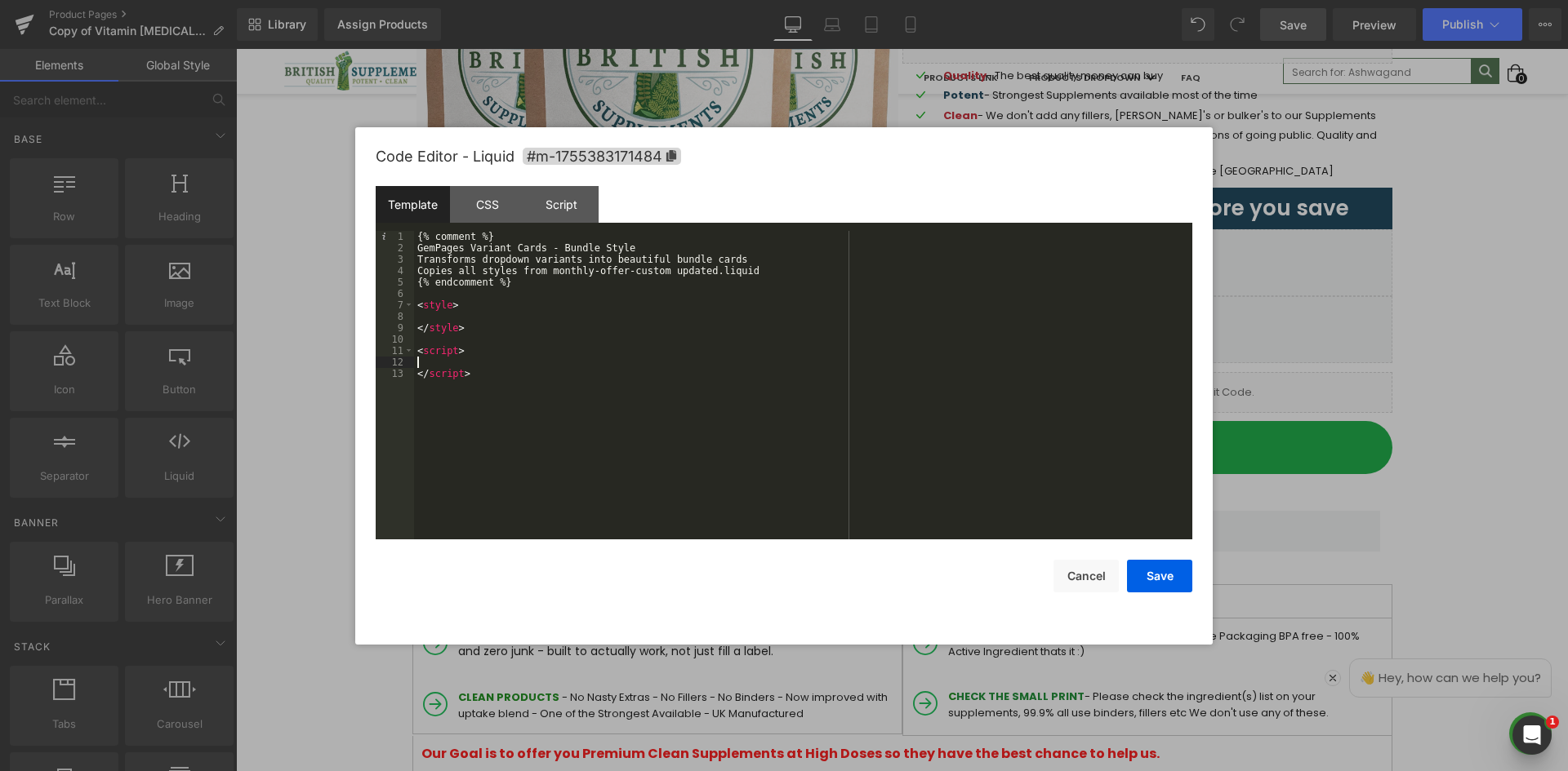
click at [474, 368] on div "{% comment %} GemPages Variant Cards - Bundle Style Transforms dropdown variant…" at bounding box center [803, 397] width 778 height 332
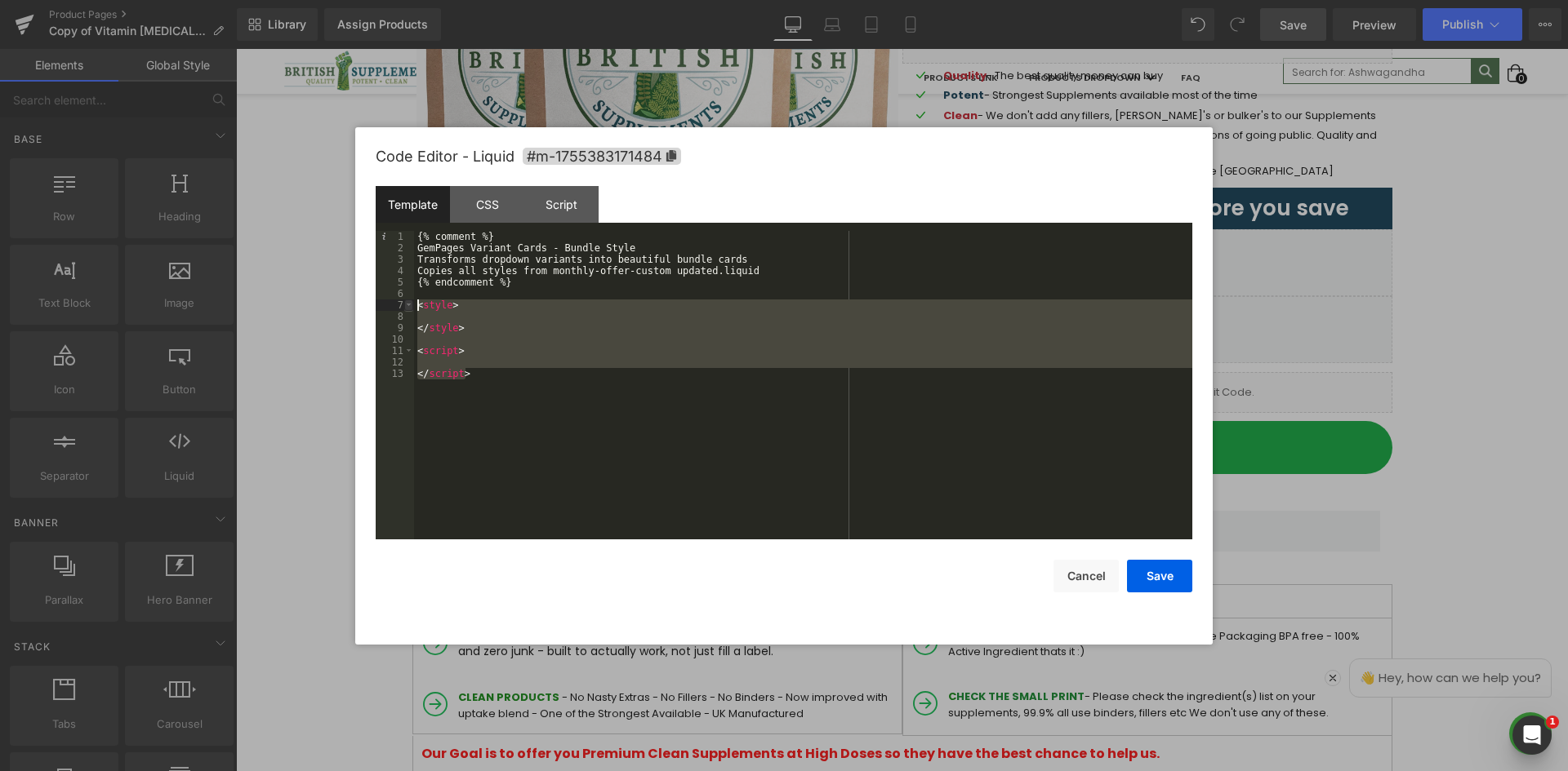
drag, startPoint x: 481, startPoint y: 373, endPoint x: 410, endPoint y: 304, distance: 99.0
click at [410, 304] on pre "1 2 3 4 5 6 7 8 9 10 11 12 13 {% comment %} GemPages Variant Cards - Bundle Sty…" at bounding box center [783, 385] width 816 height 308
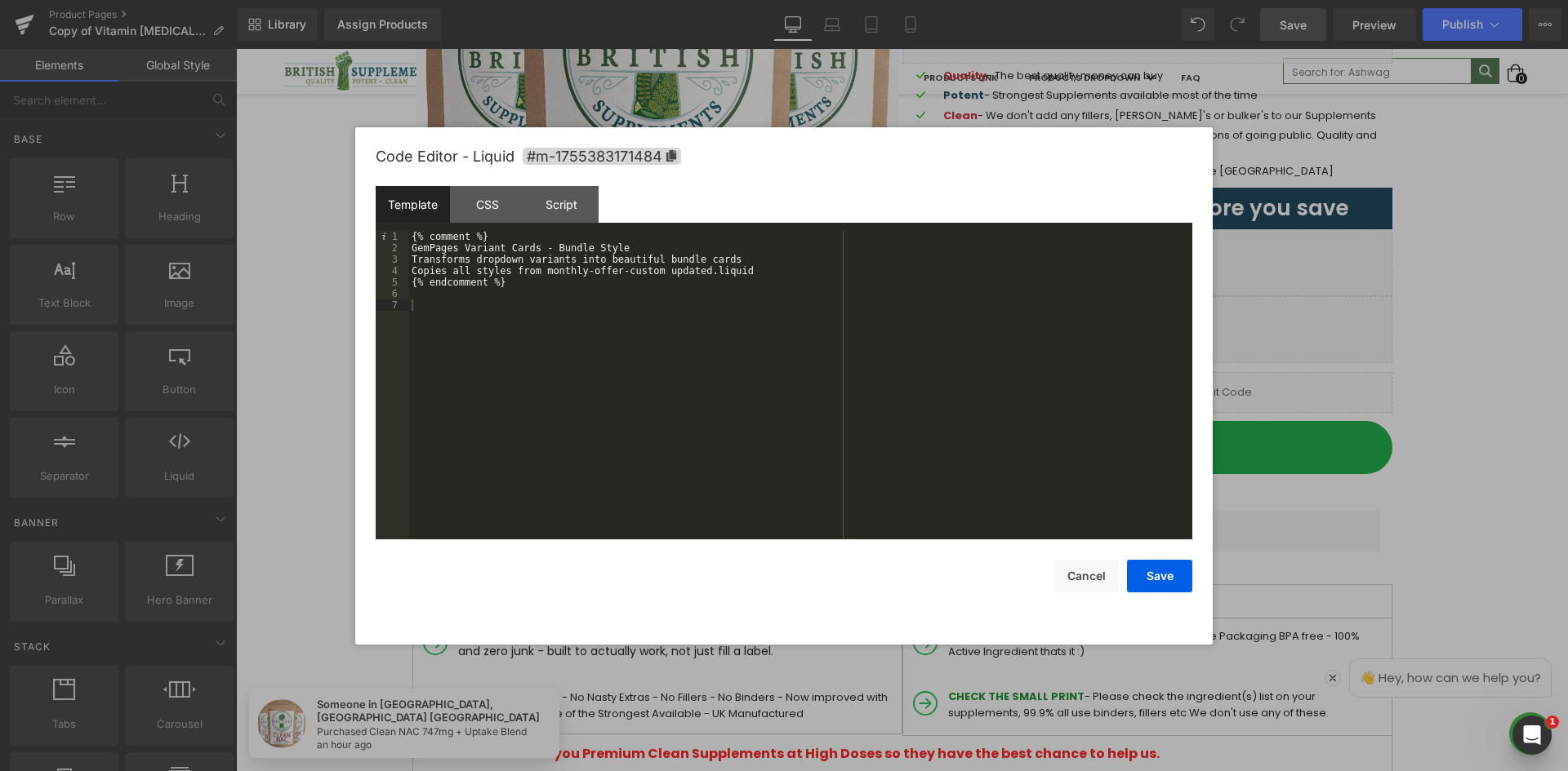
click at [1177, 597] on div "Code Editor - Liquid #m-1755383171484 Template CSS Script Data 1 2 3 4 5 6 7 {%…" at bounding box center [783, 386] width 816 height 517
click at [1169, 581] on button "Save" at bounding box center [1158, 577] width 65 height 33
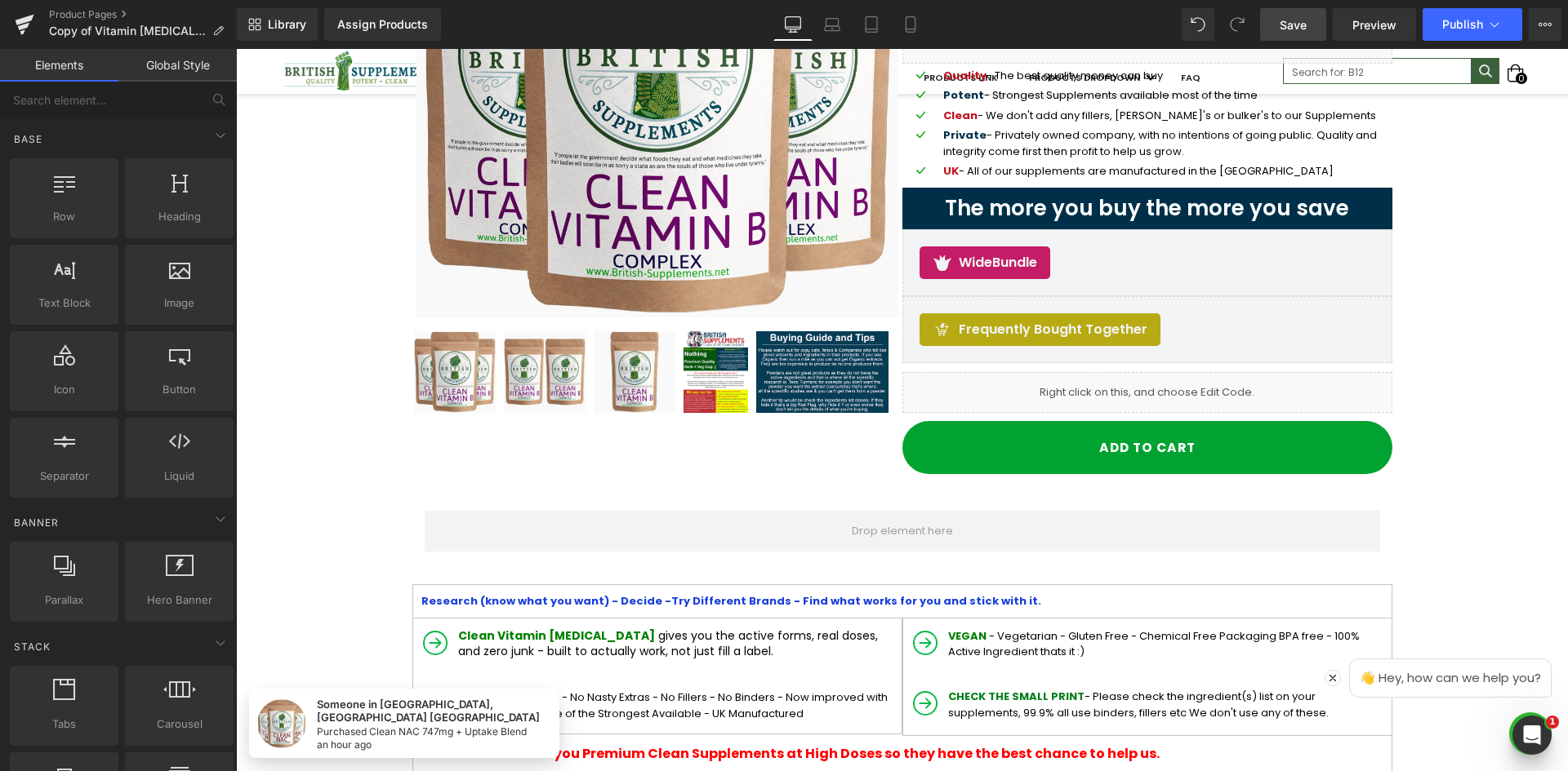
click at [1294, 30] on span "Save" at bounding box center [1293, 25] width 27 height 18
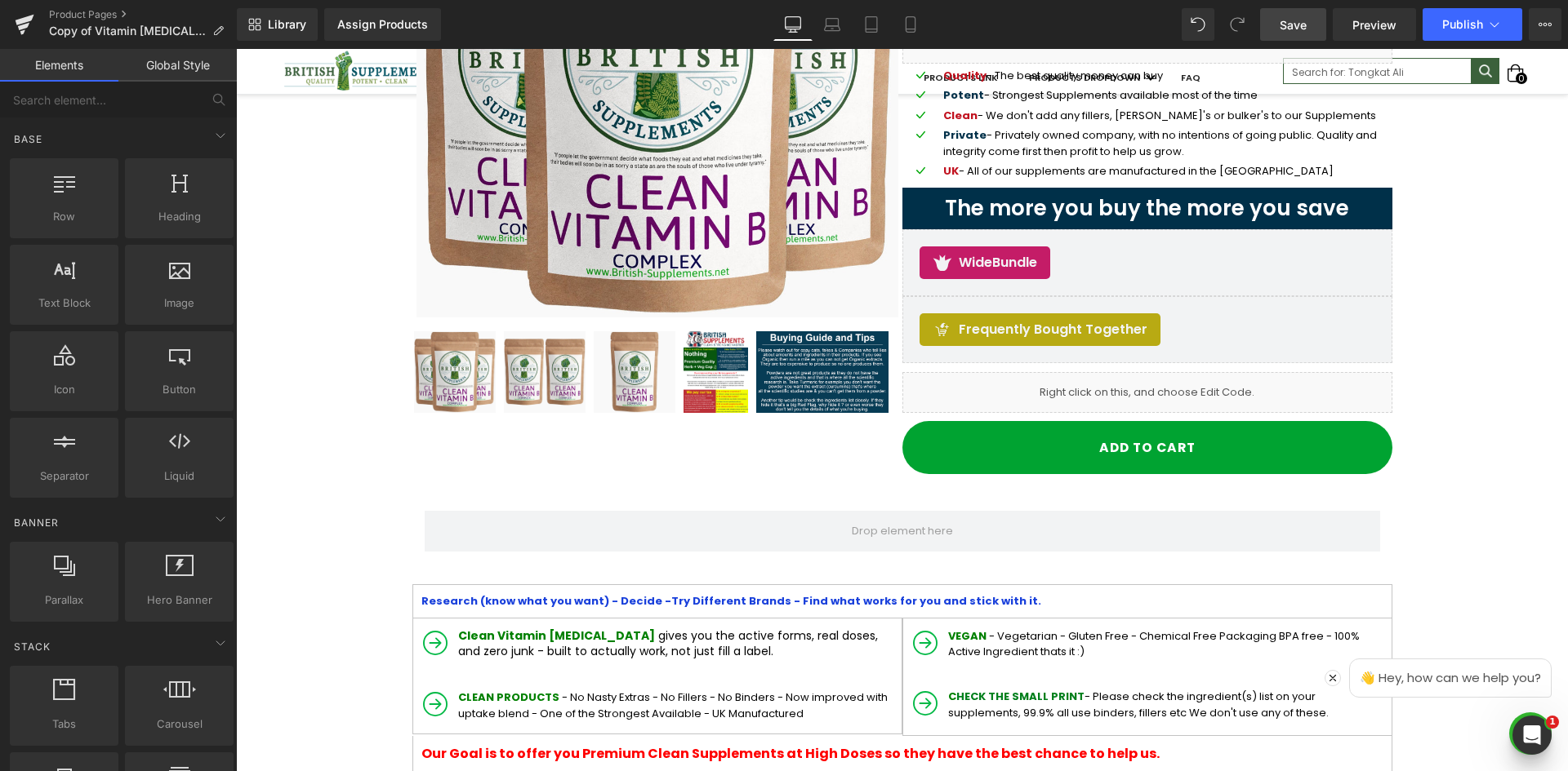
drag, startPoint x: 483, startPoint y: 768, endPoint x: 445, endPoint y: 800, distance: 49.7
drag, startPoint x: 445, startPoint y: 800, endPoint x: 318, endPoint y: 654, distance: 193.5
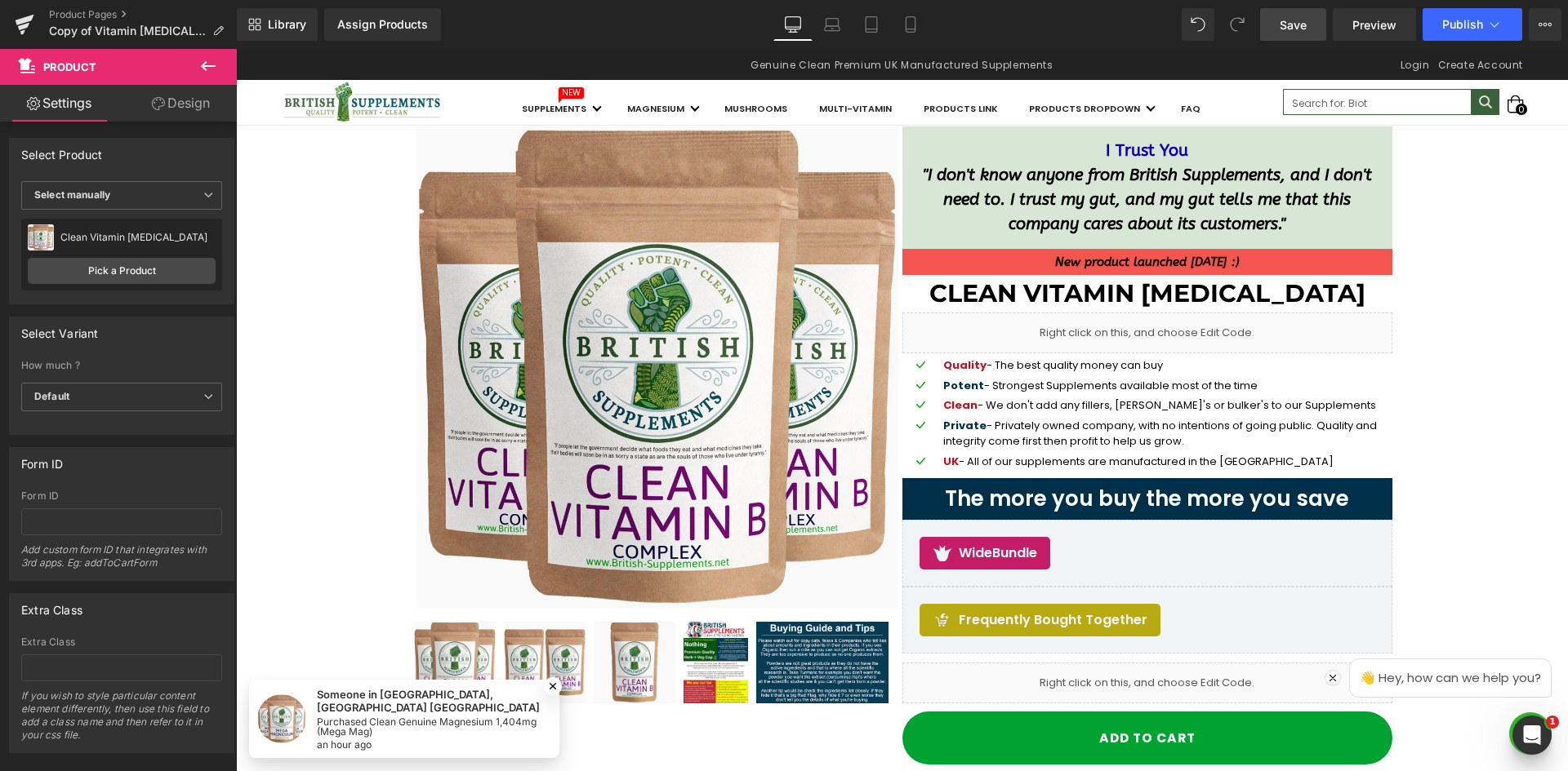
drag, startPoint x: 1292, startPoint y: 25, endPoint x: 1314, endPoint y: 34, distance: 23.8
click at [1294, 25] on span "Save" at bounding box center [1293, 25] width 27 height 18
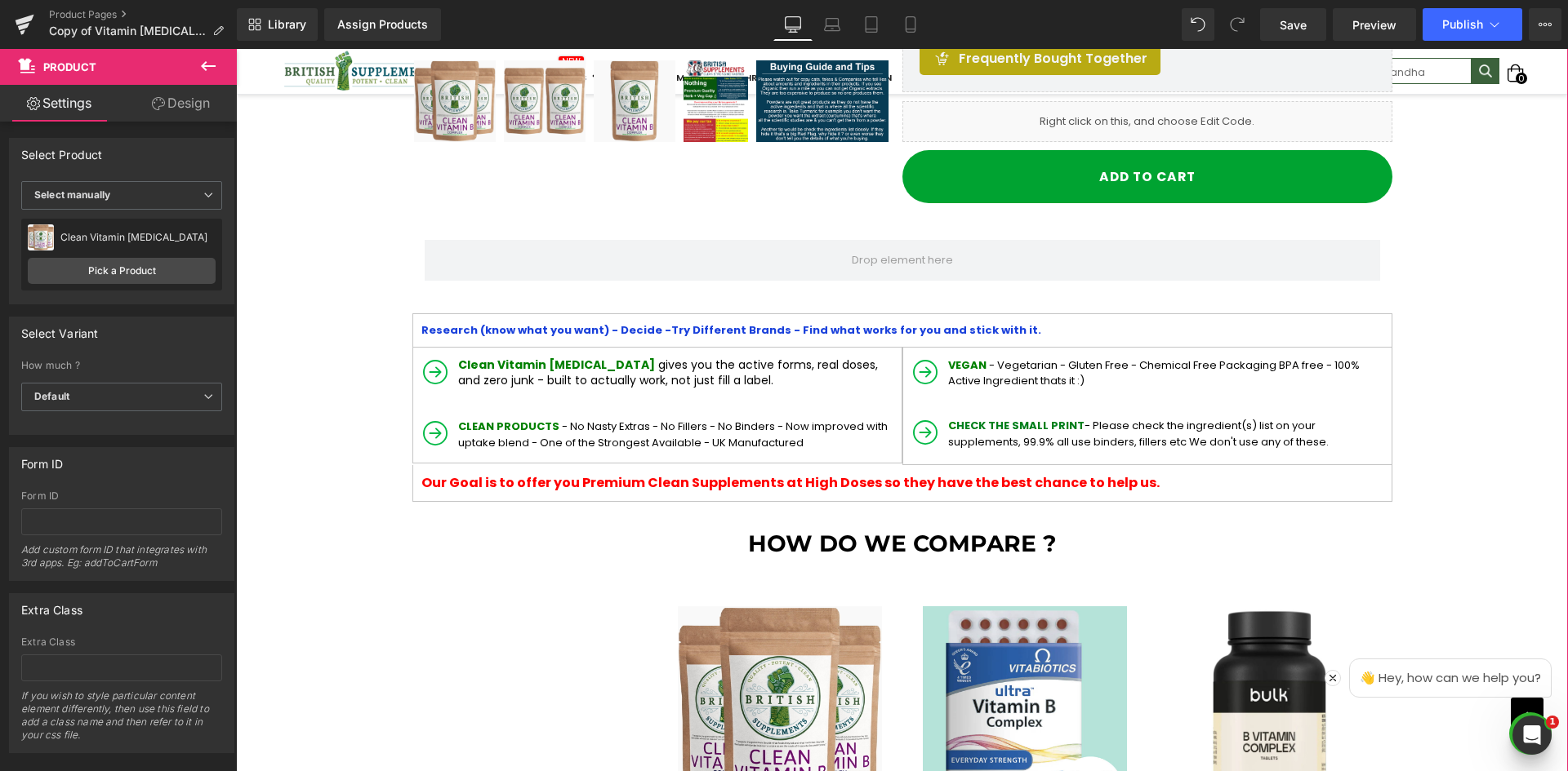
scroll to position [490, 0]
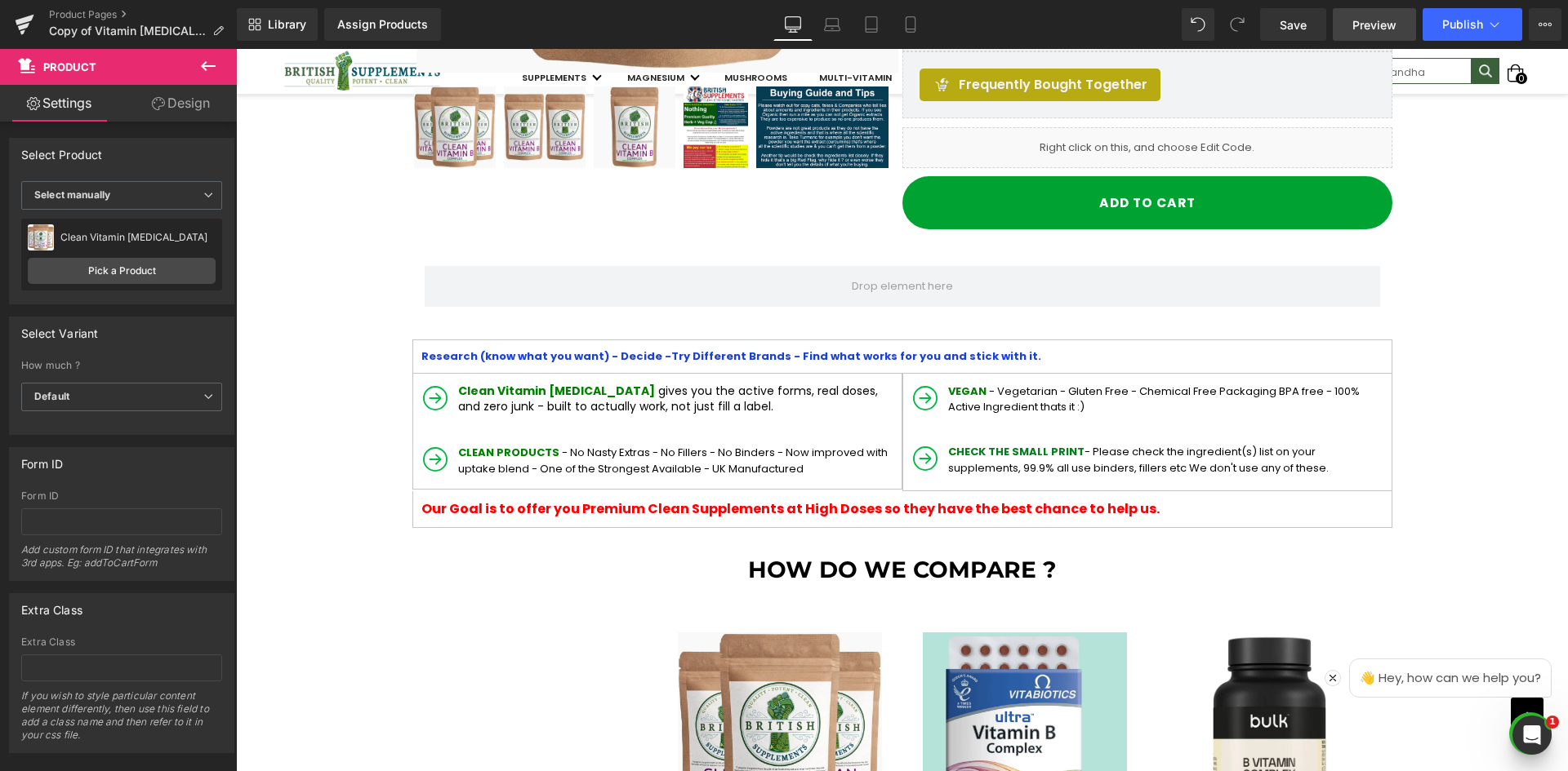
click at [1344, 25] on link "Preview" at bounding box center [1374, 24] width 84 height 33
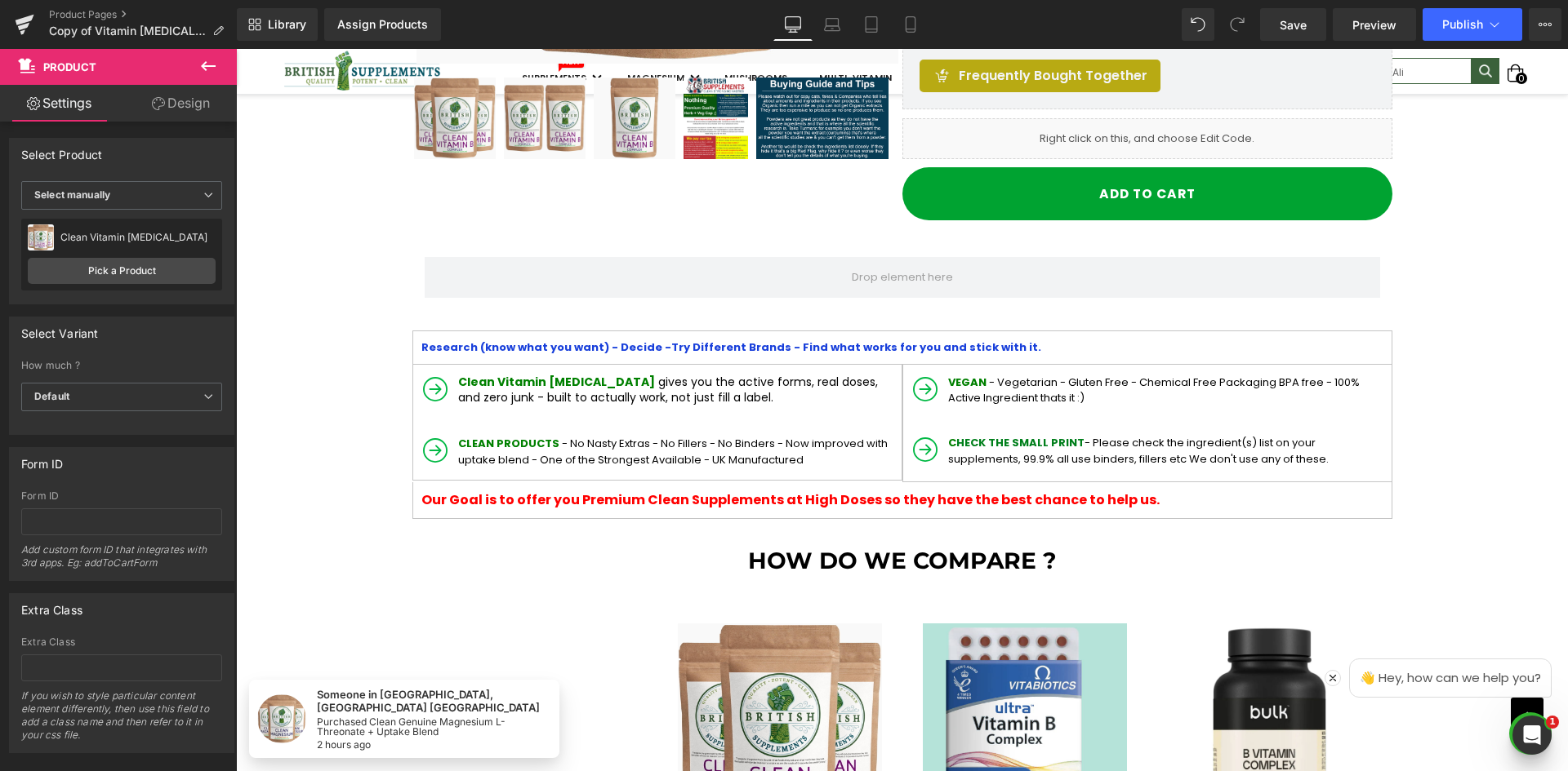
scroll to position [327, 0]
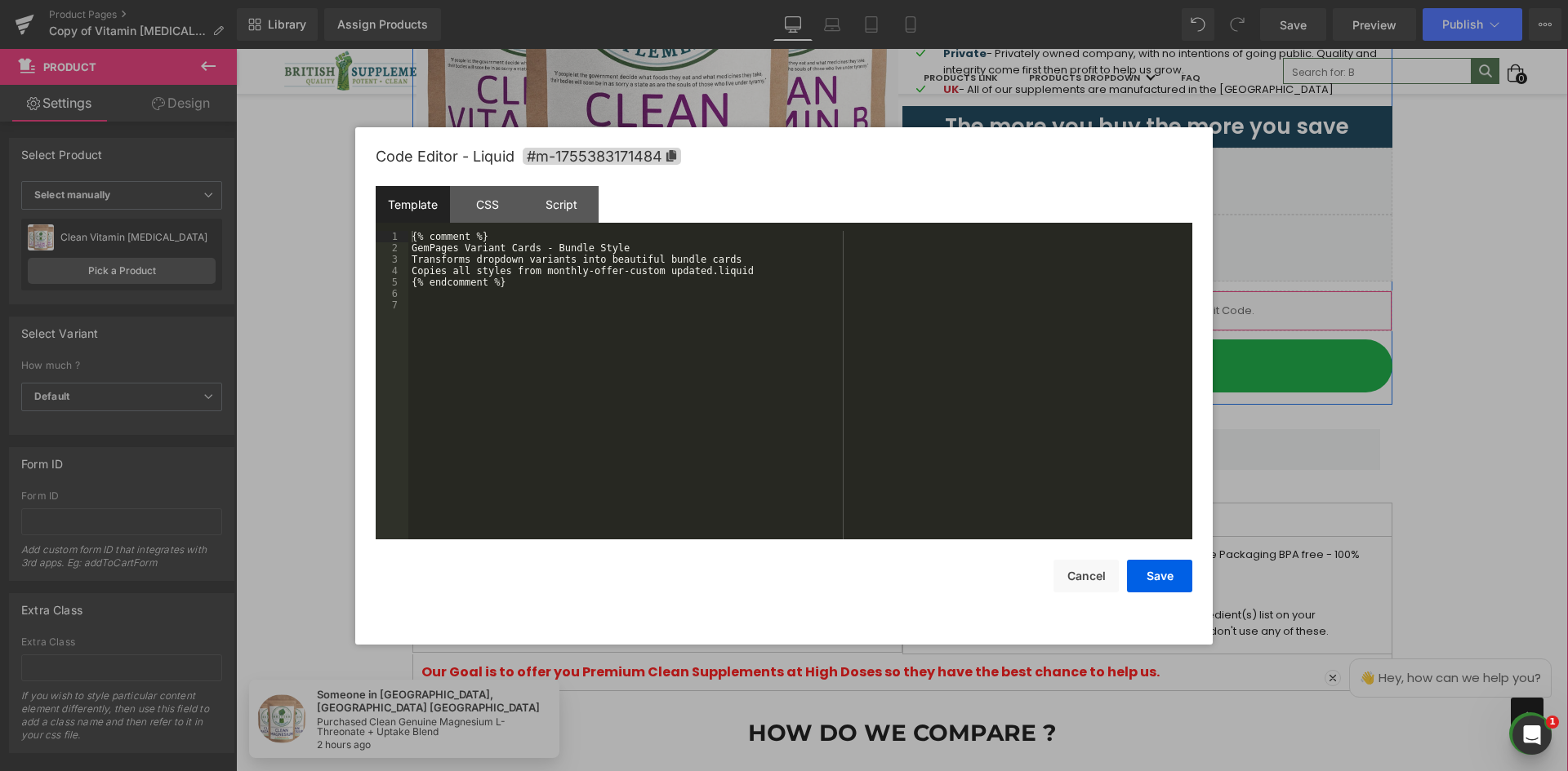
click at [1164, 303] on icon at bounding box center [1170, 303] width 12 height 13
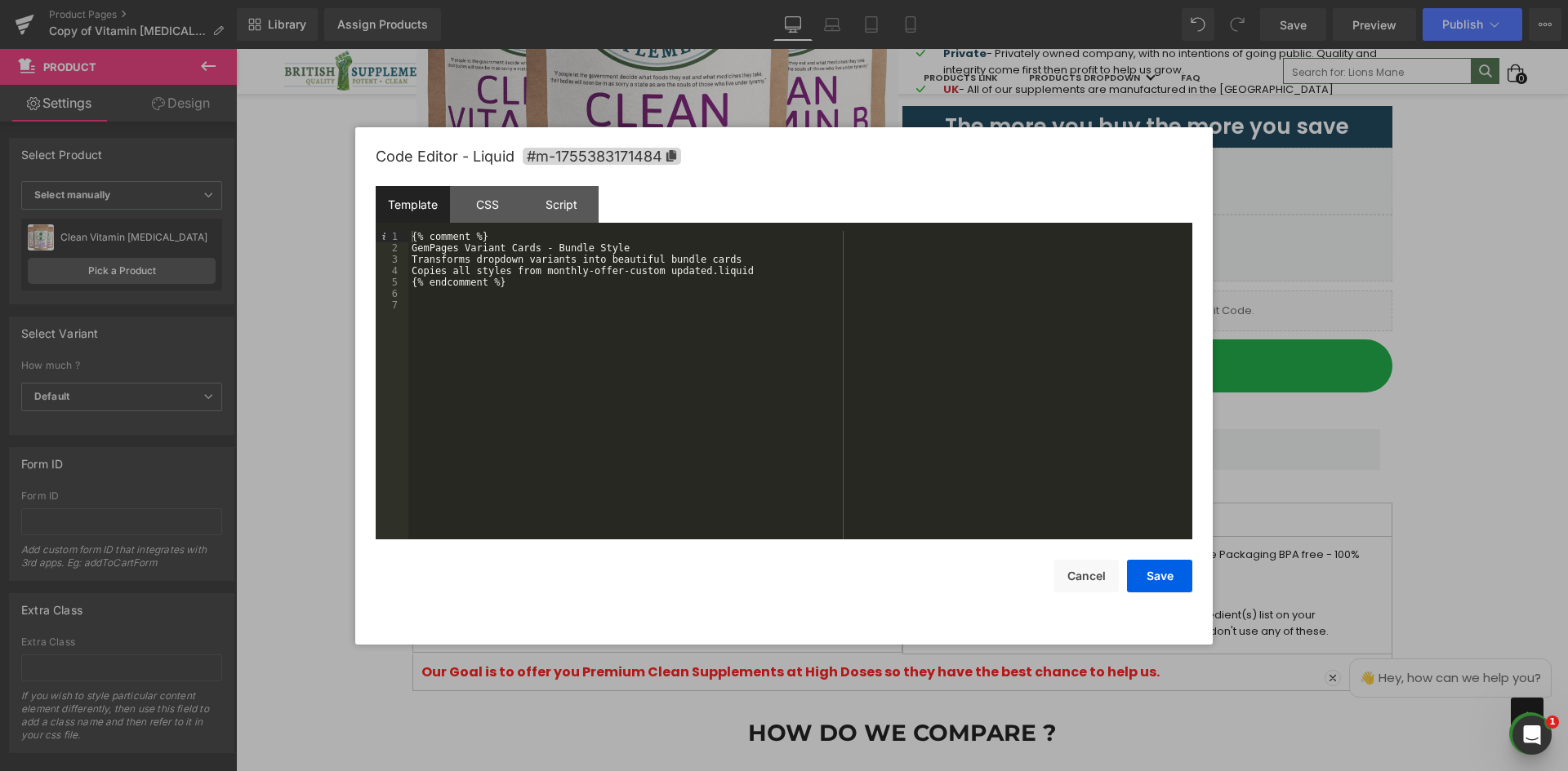
click at [523, 325] on div "{% comment %} GemPages Variant Cards - Bundle Style Transforms dropdown variant…" at bounding box center [801, 397] width 784 height 332
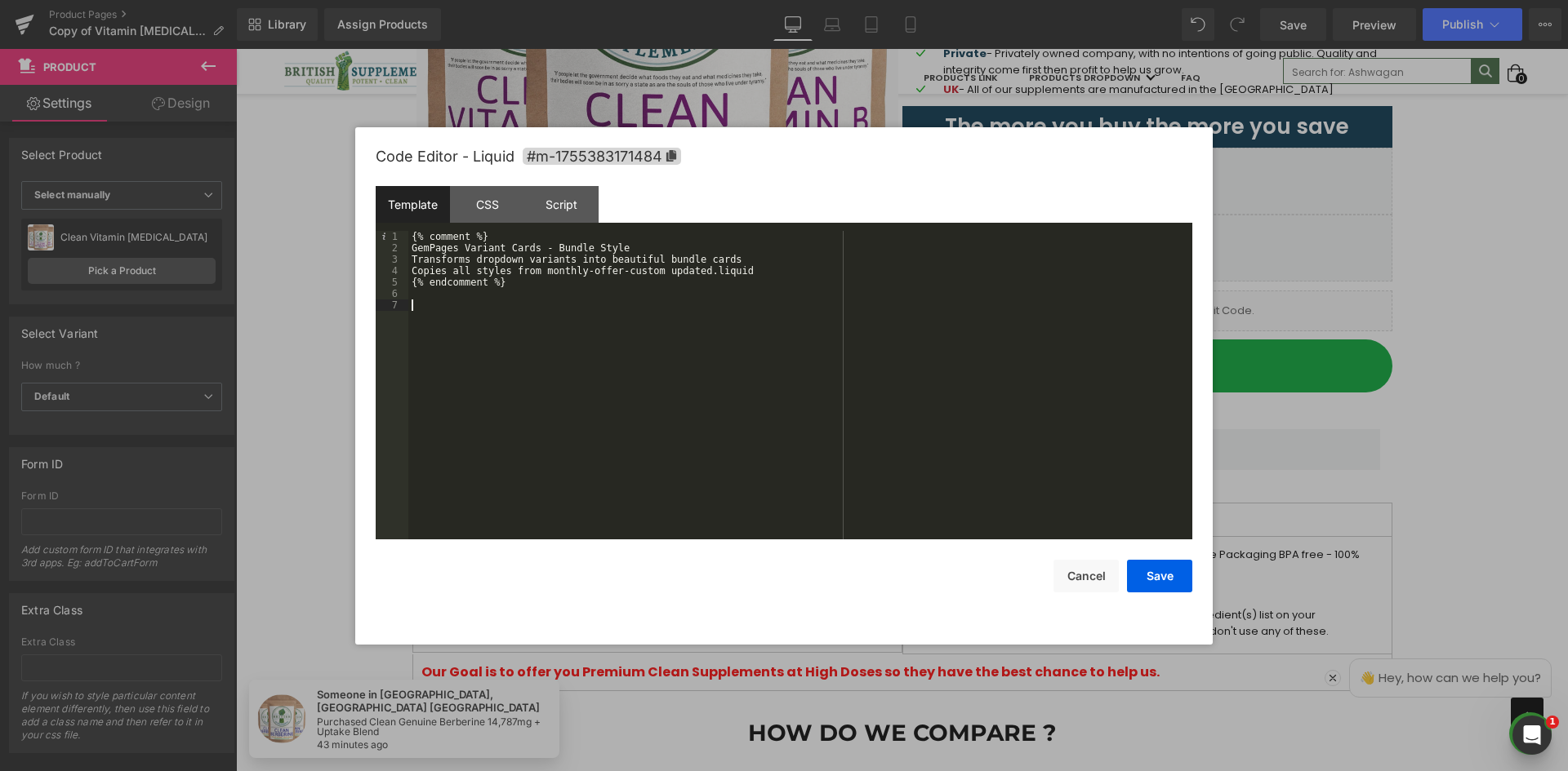
click at [591, 282] on div "{% comment %} GemPages Variant Cards - Bundle Style Transforms dropdown variant…" at bounding box center [801, 397] width 784 height 332
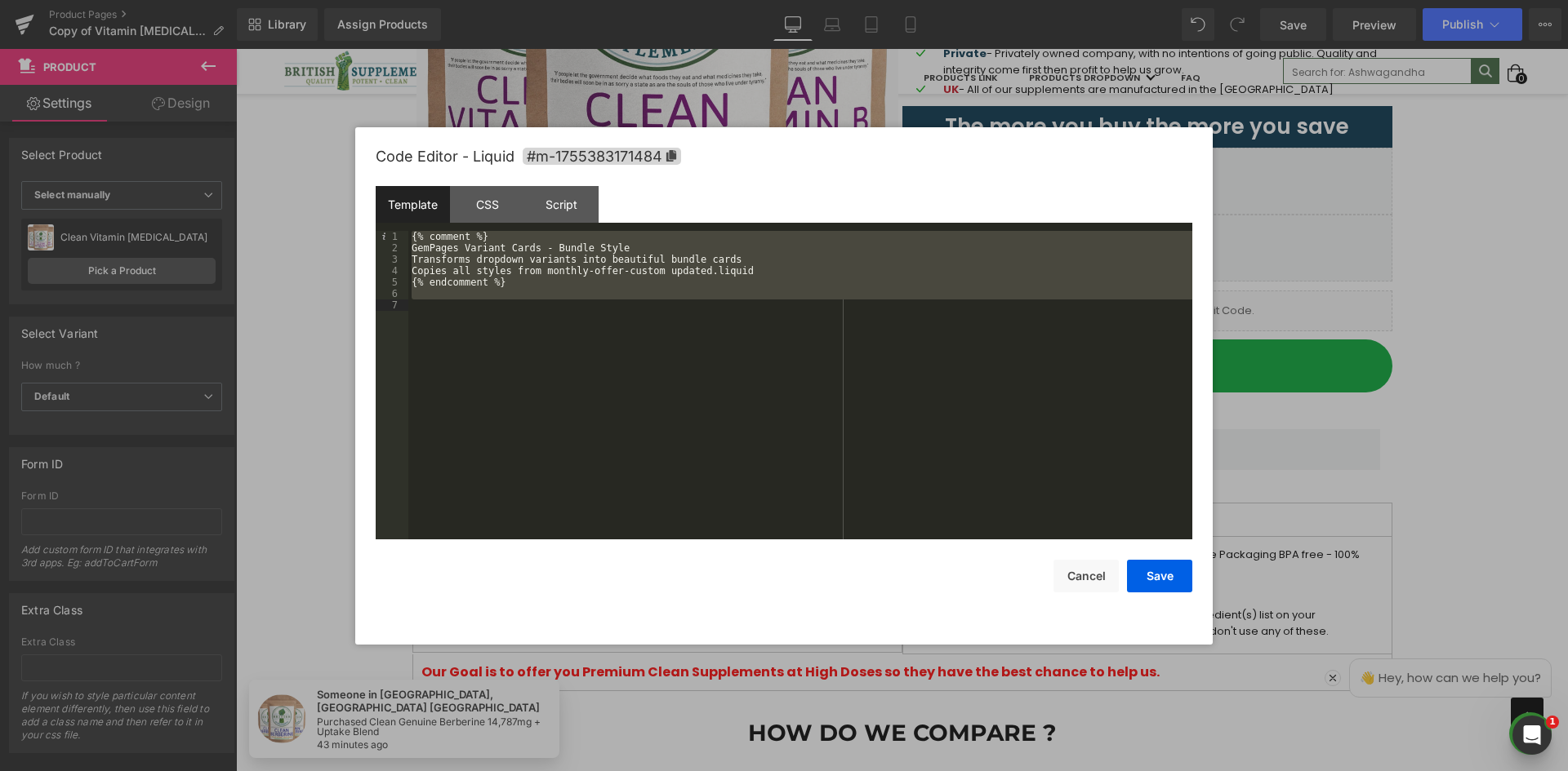
scroll to position [15059, 0]
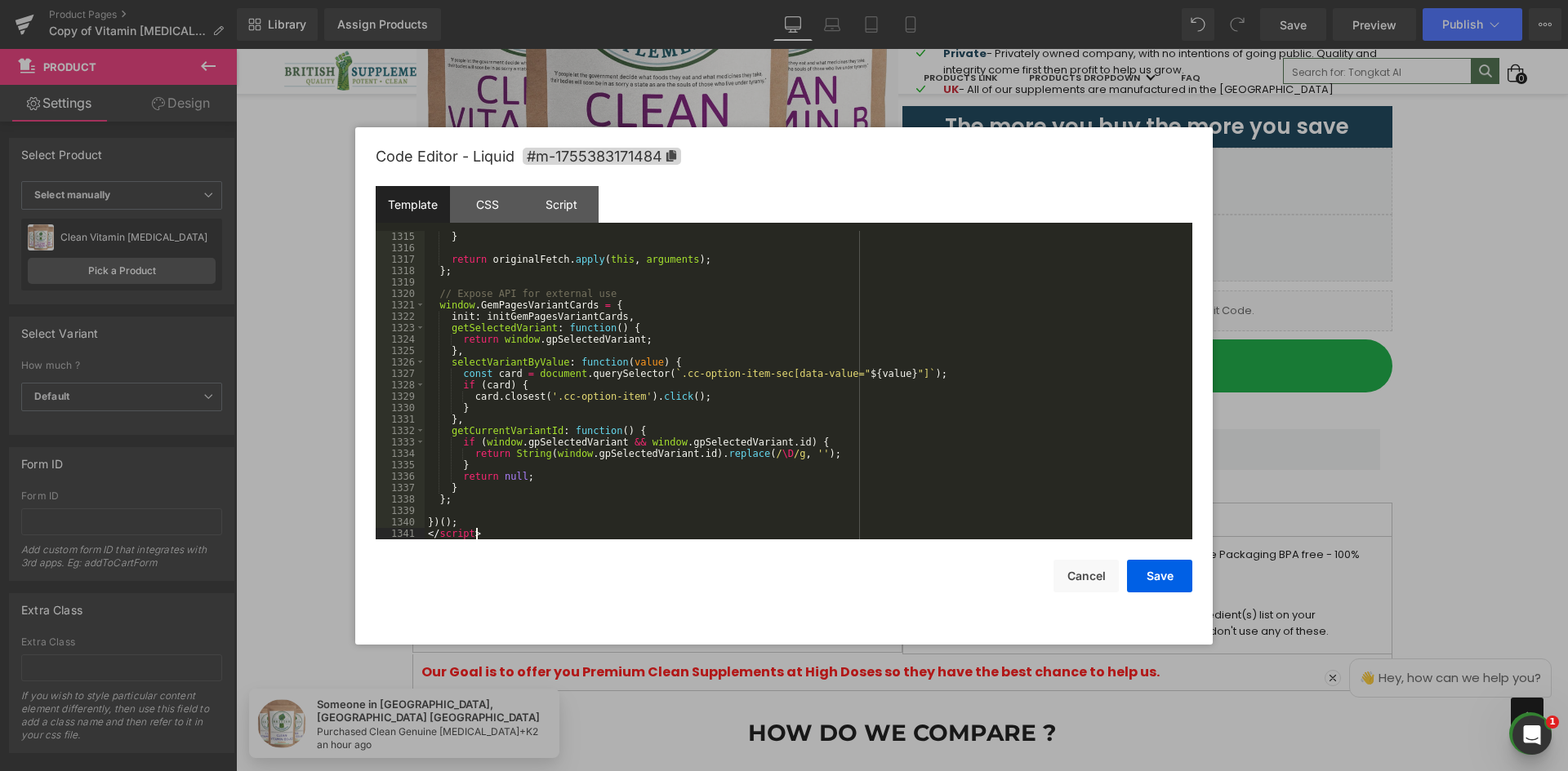
click at [599, 354] on div "} return originalFetch . apply ( this , arguments ) ; } ; // Expose API for ext…" at bounding box center [804, 397] width 761 height 332
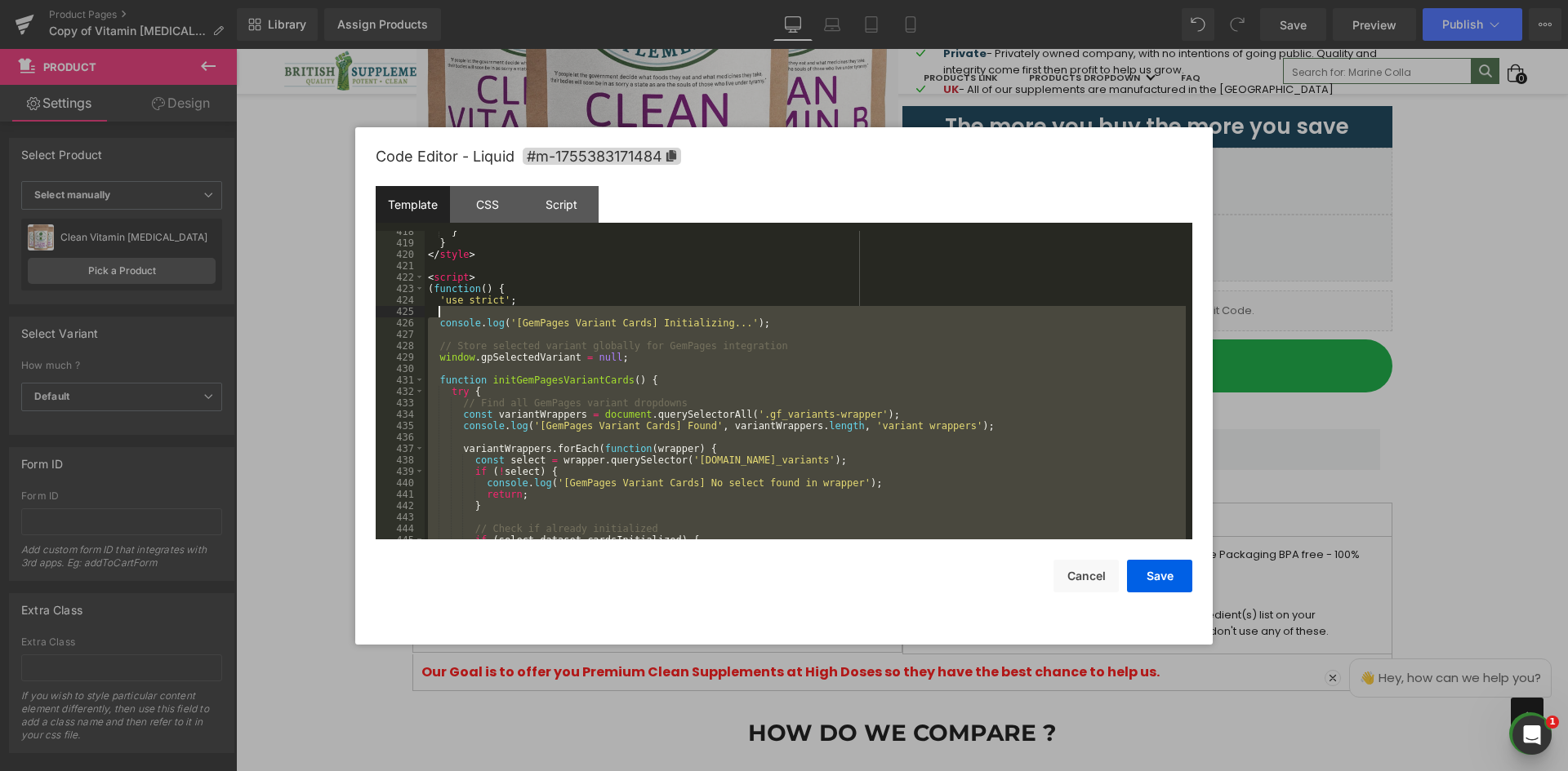
scroll to position [4770, 0]
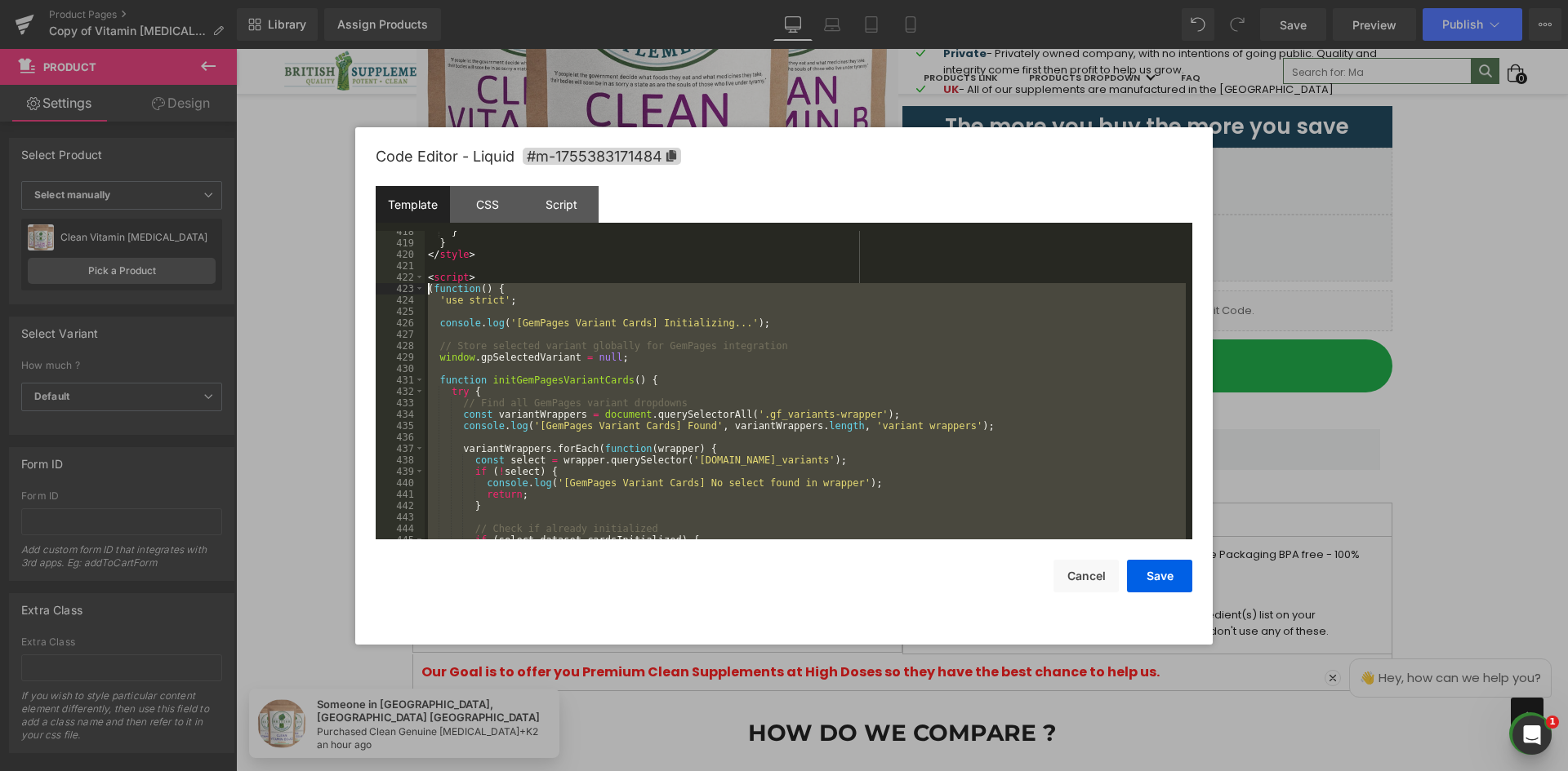
drag, startPoint x: 460, startPoint y: 522, endPoint x: 412, endPoint y: 293, distance: 234.0
click at [412, 293] on pre "418 419 420 421 422 423 424 425 426 427 428 429 430 431 432 433 434 435 436 437…" at bounding box center [783, 385] width 816 height 308
click at [944, 172] on div "Code Editor - Liquid #m-1755383171484" at bounding box center [783, 157] width 816 height 58
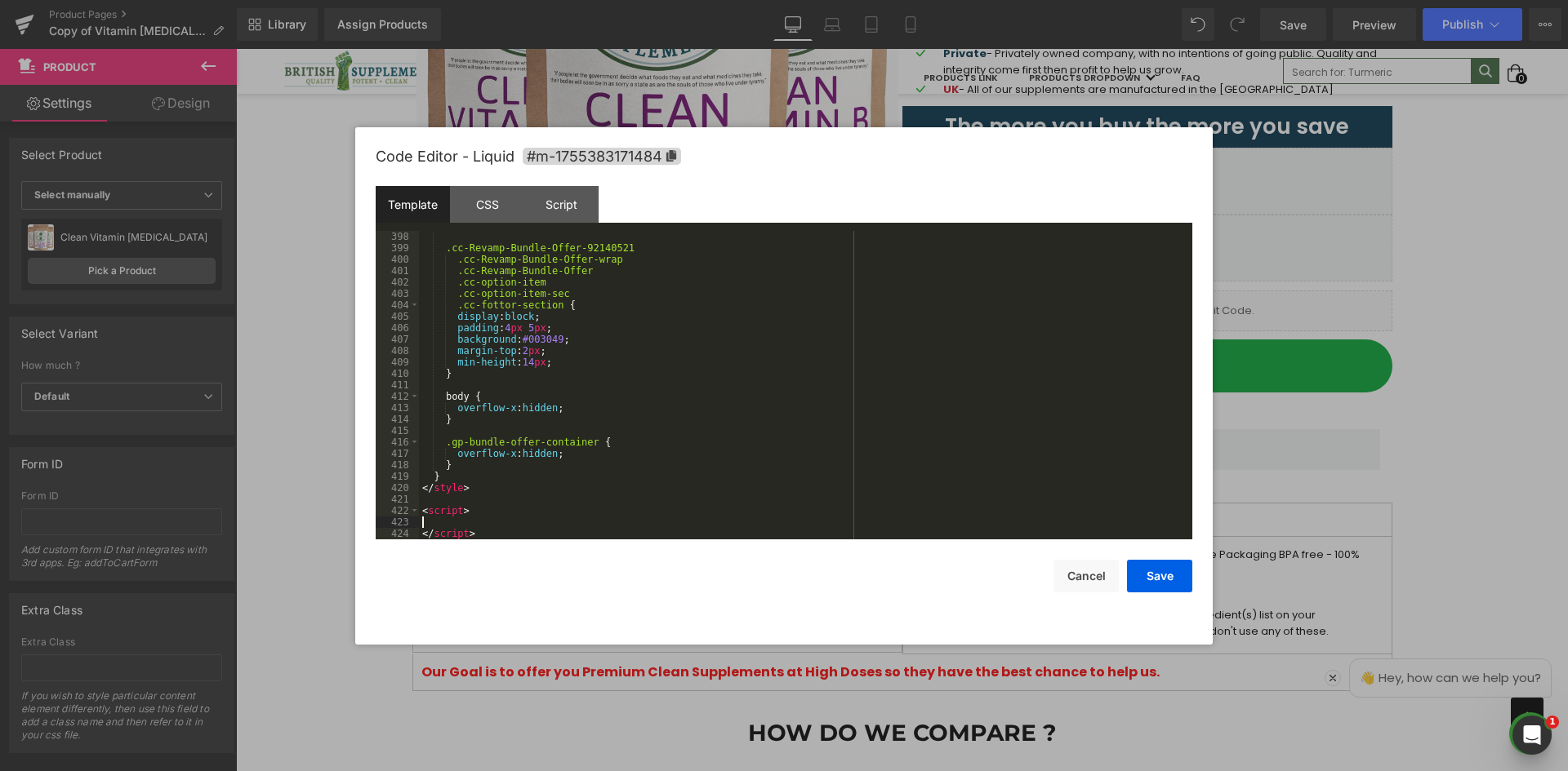
scroll to position [4536, 0]
click at [572, 209] on div "Script" at bounding box center [561, 204] width 74 height 37
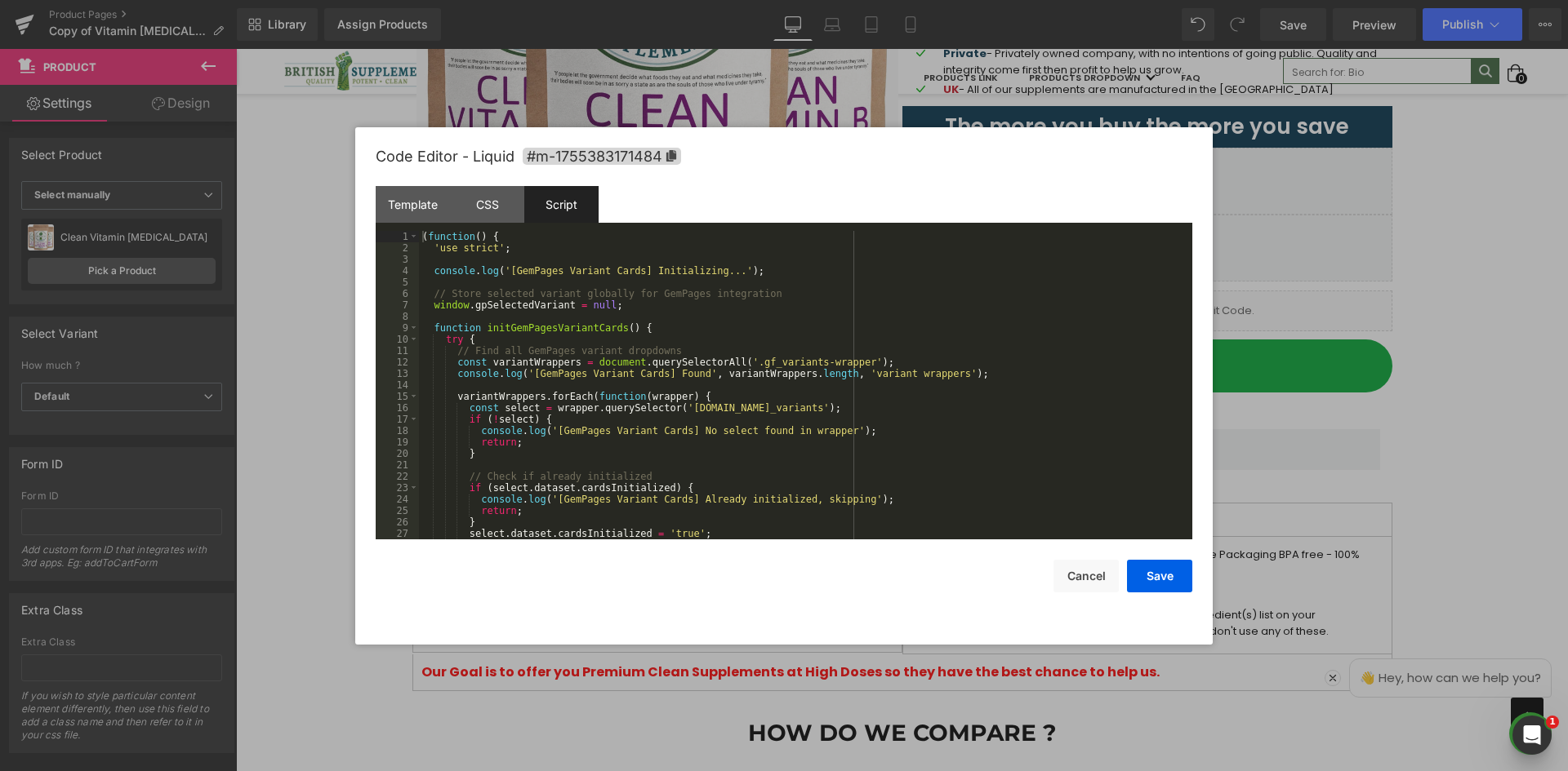
click at [675, 282] on div "( function ( ) { 'use strict' ; console . log ( '[GemPages Variant Cards] Initi…" at bounding box center [802, 397] width 766 height 332
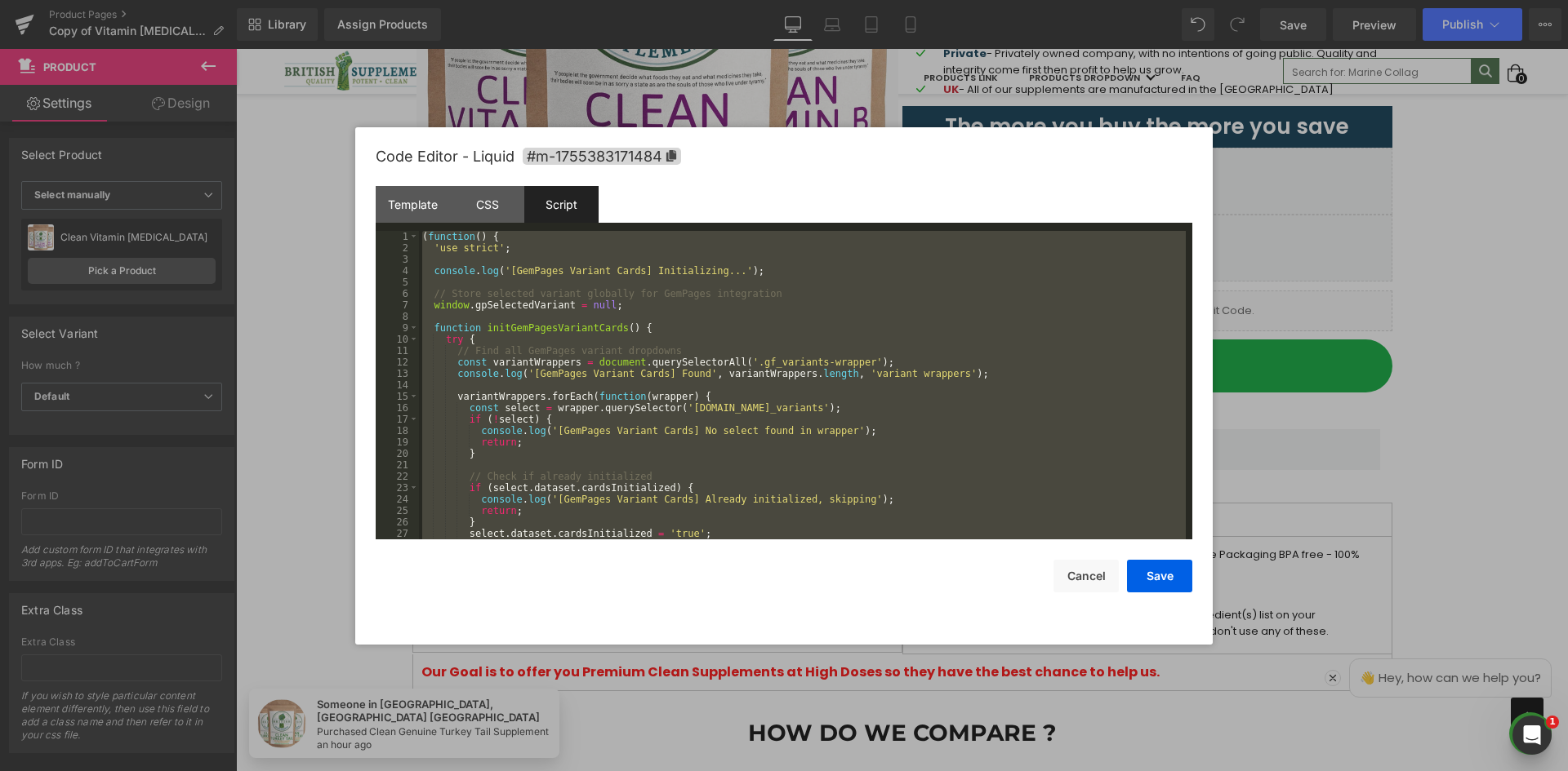
scroll to position [10226, 0]
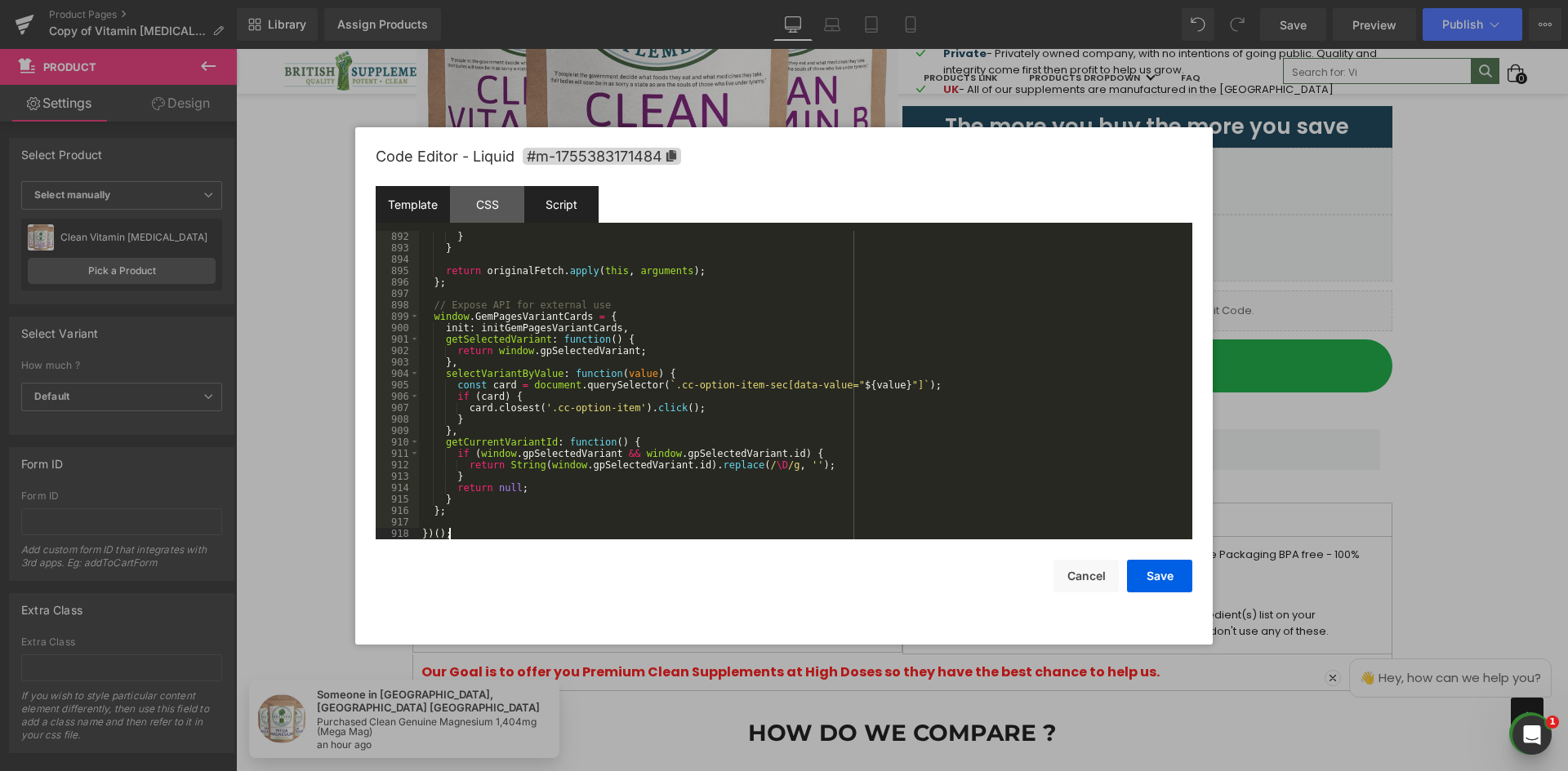
click at [417, 203] on div "Template" at bounding box center [412, 204] width 74 height 37
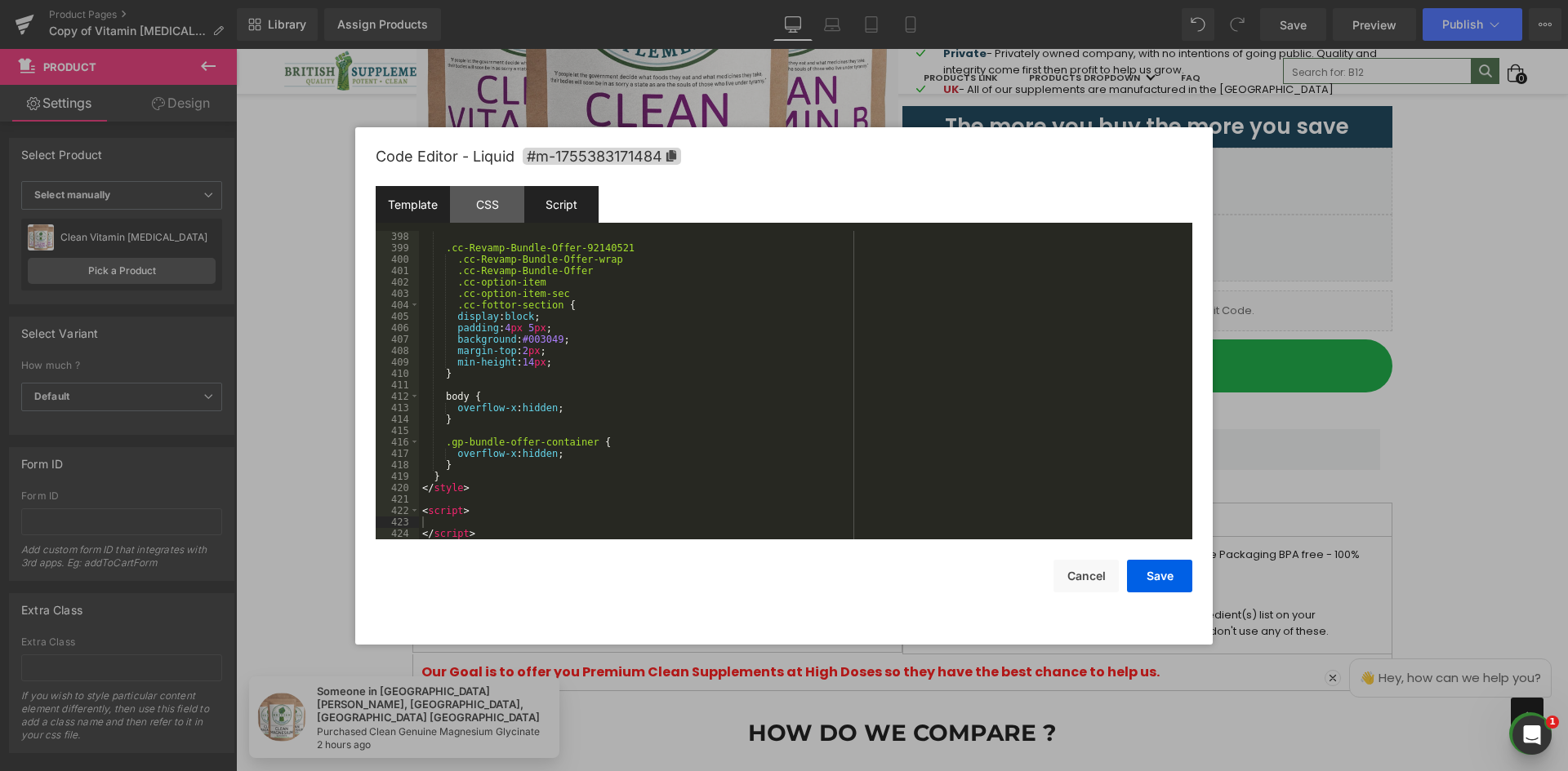
click at [557, 206] on div "Script" at bounding box center [561, 204] width 74 height 37
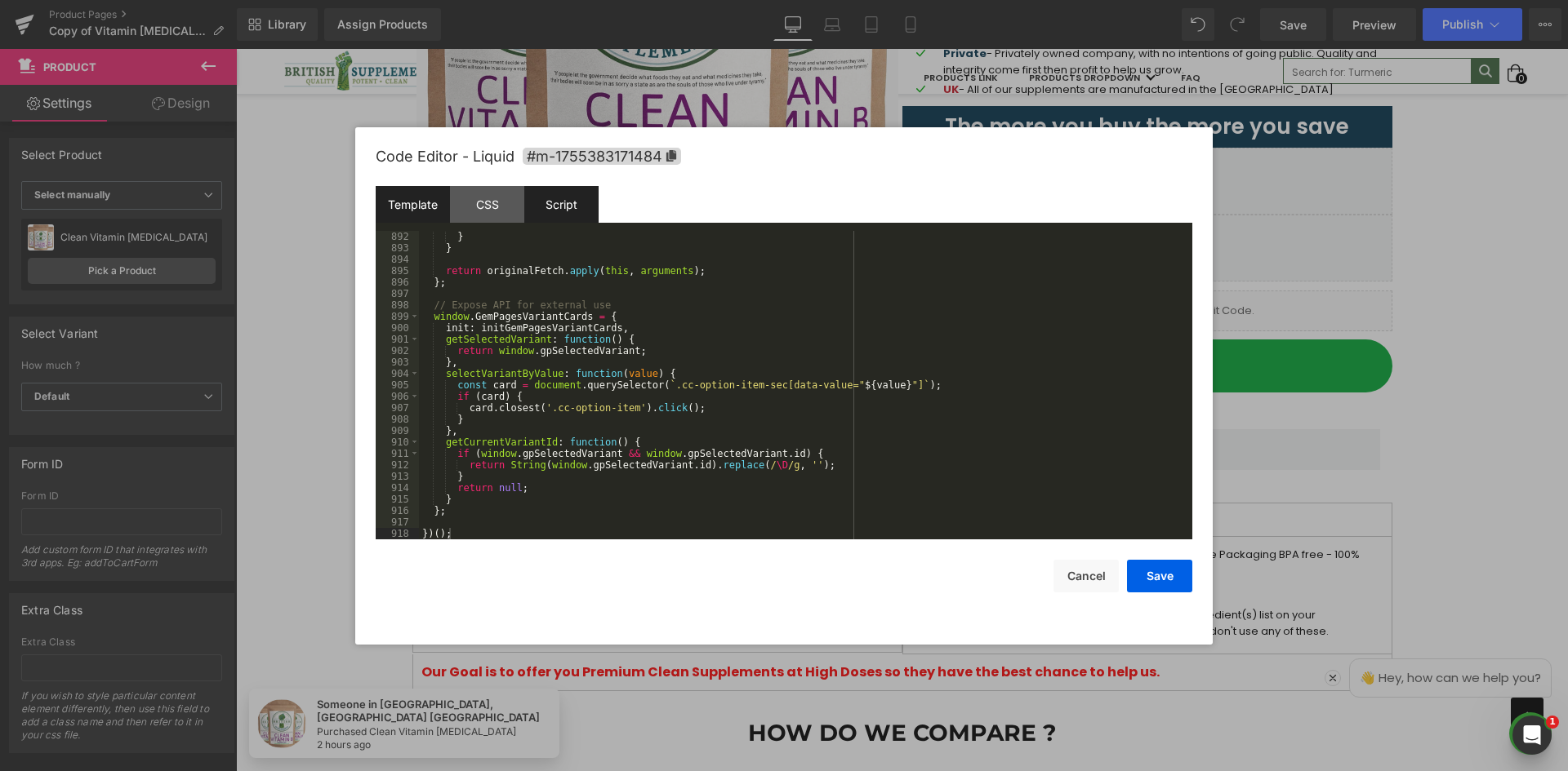
click at [429, 191] on div "Template" at bounding box center [412, 204] width 74 height 37
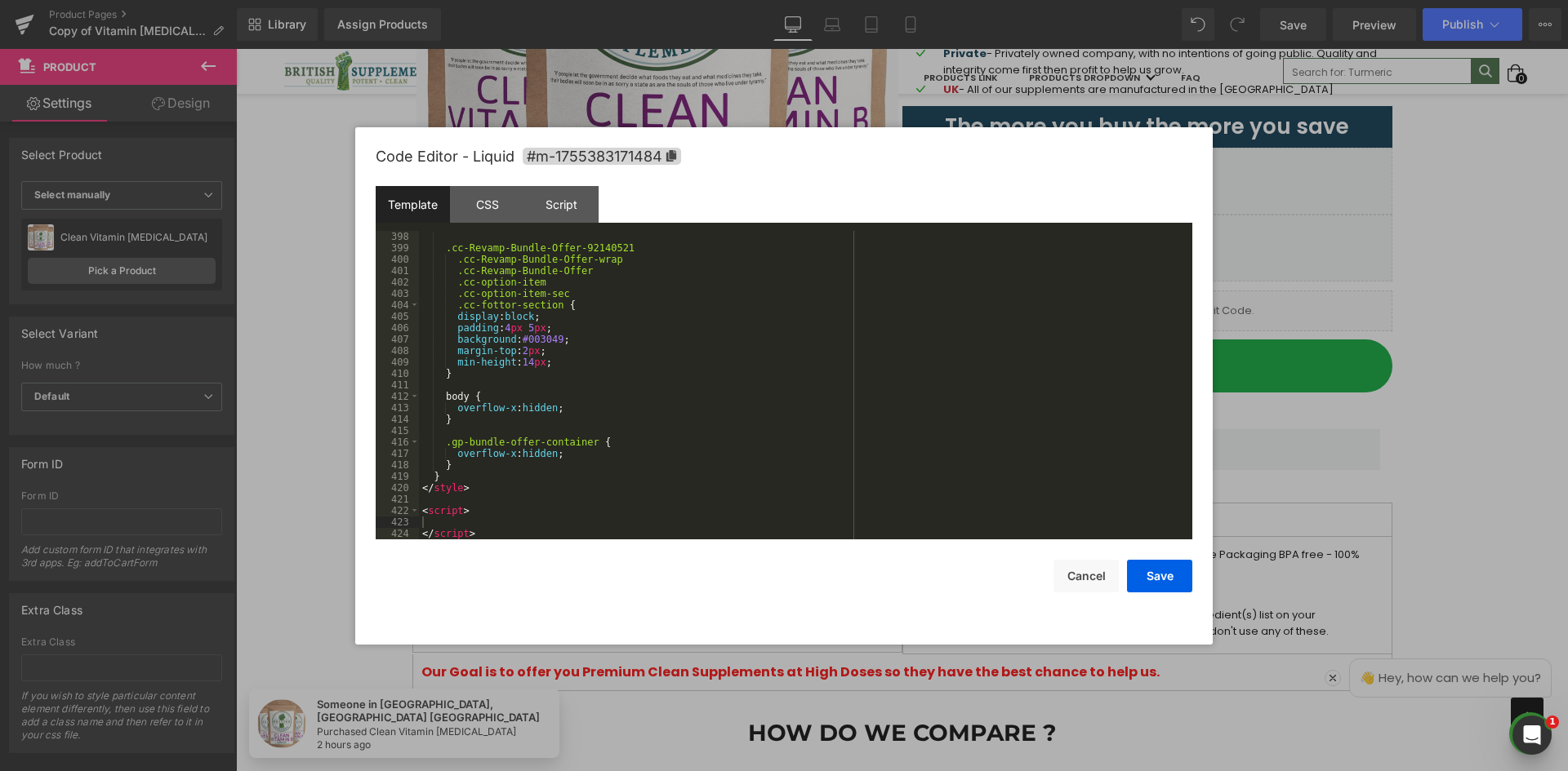
click at [444, 499] on div ".cc-Revamp-Bundle-Offer-92140521 .cc-Revamp-Bundle-Offer-wrap .cc-Revamp-Bundle…" at bounding box center [802, 397] width 766 height 332
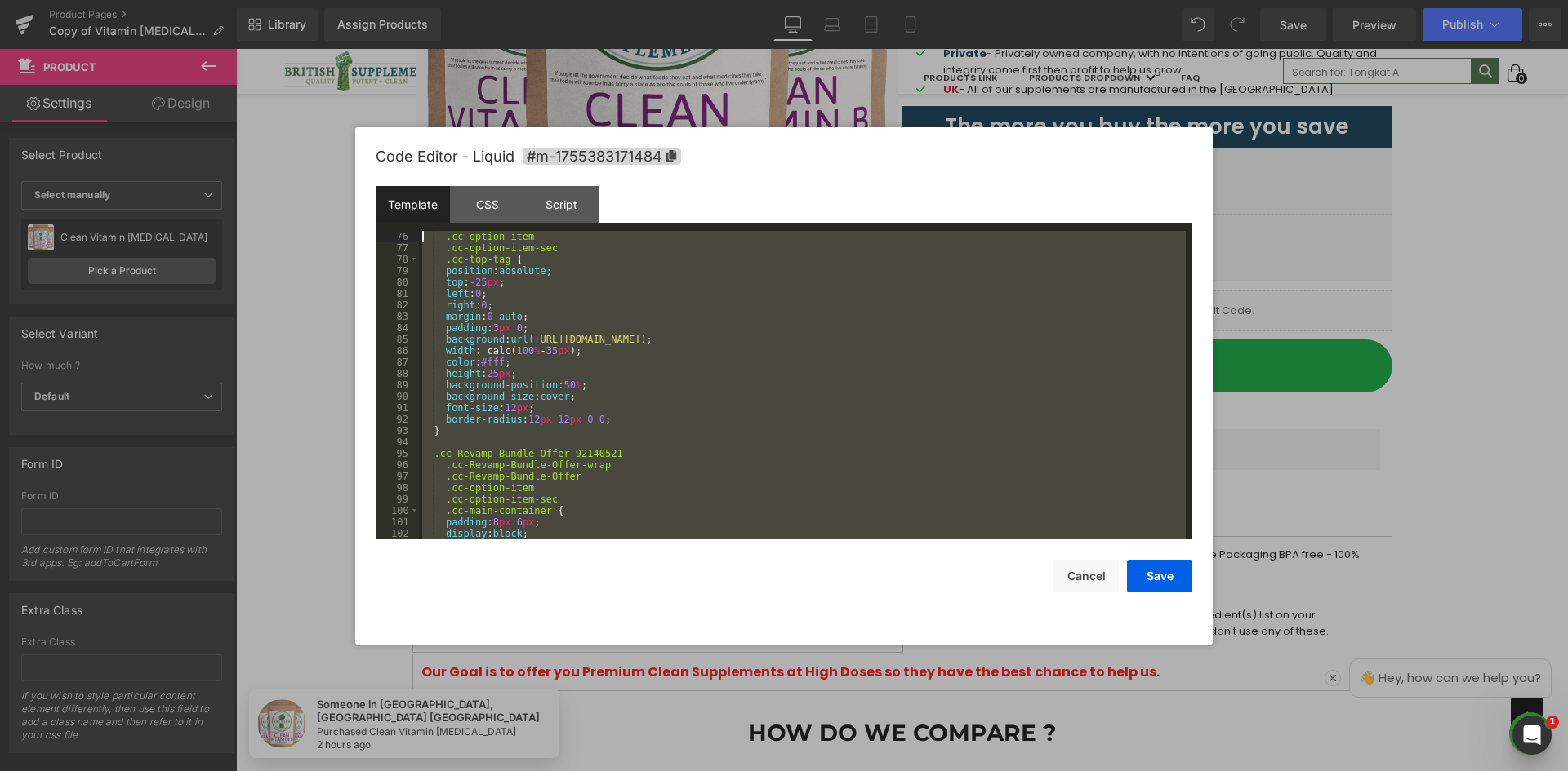
scroll to position [0, 0]
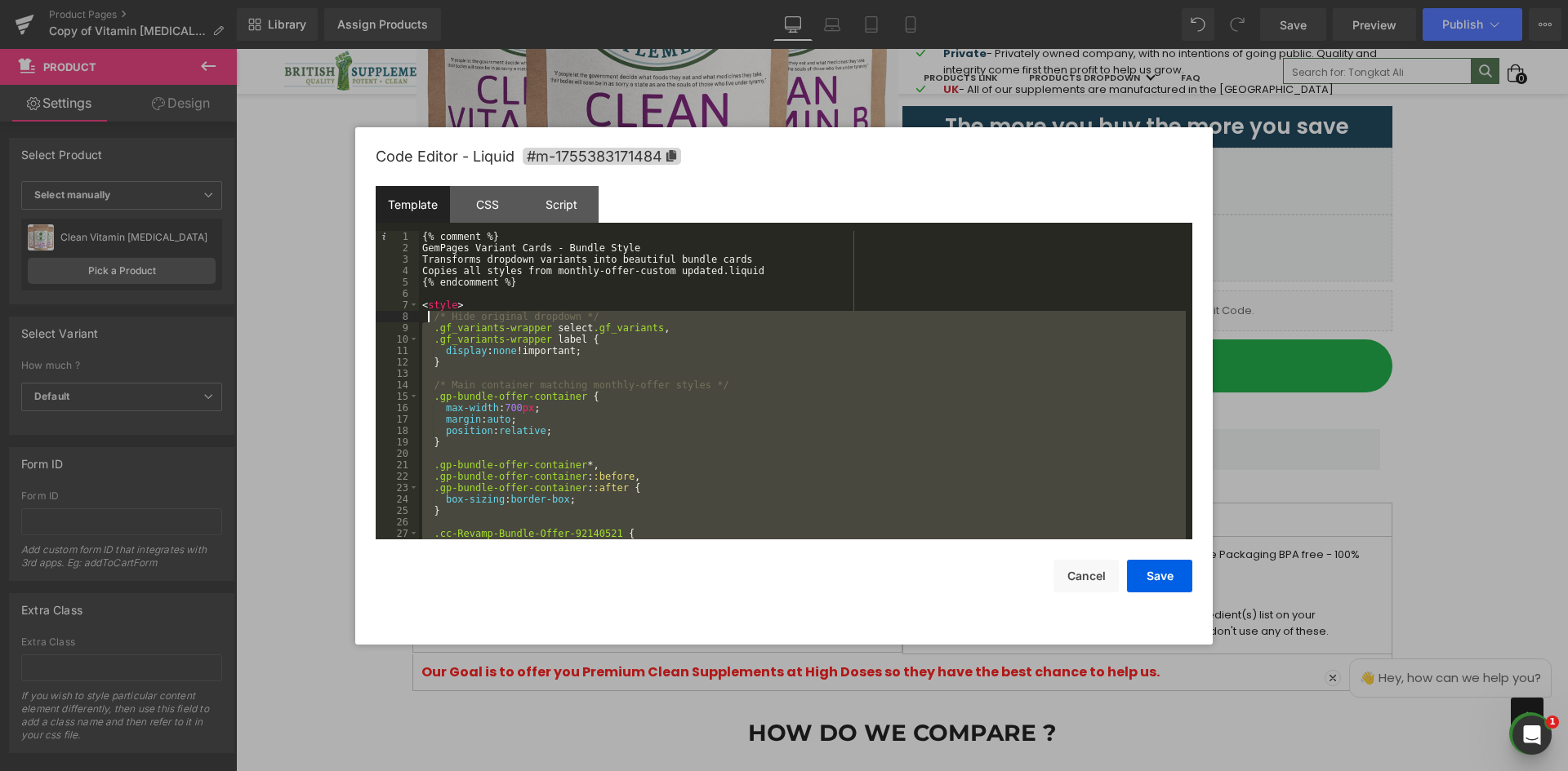
drag, startPoint x: 444, startPoint y: 474, endPoint x: 426, endPoint y: 322, distance: 153.1
click at [426, 322] on div "{% comment %} GemPages Variant Cards - Bundle Style Transforms dropdown variant…" at bounding box center [802, 397] width 766 height 332
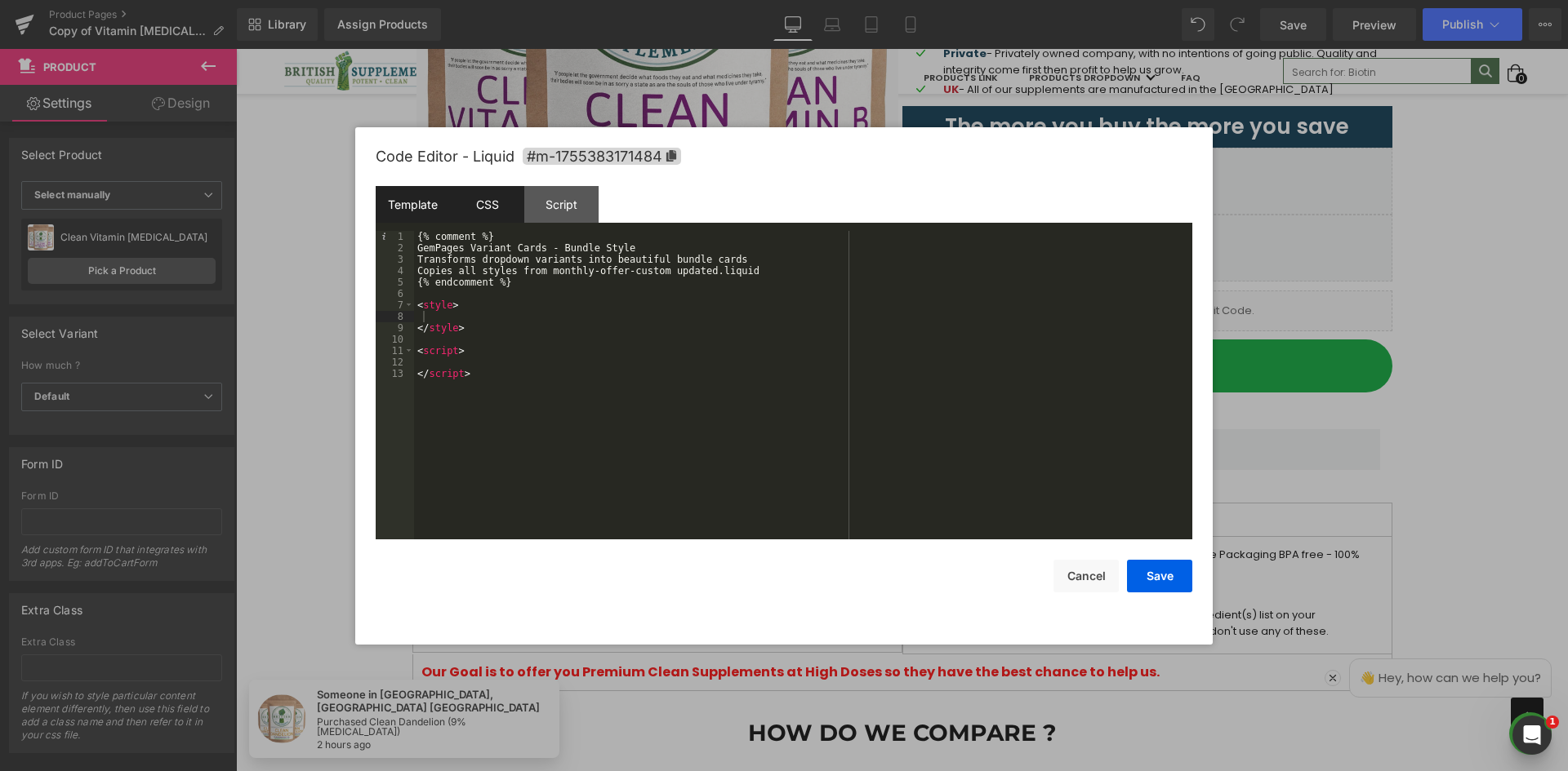
click at [481, 206] on div "CSS" at bounding box center [487, 204] width 74 height 37
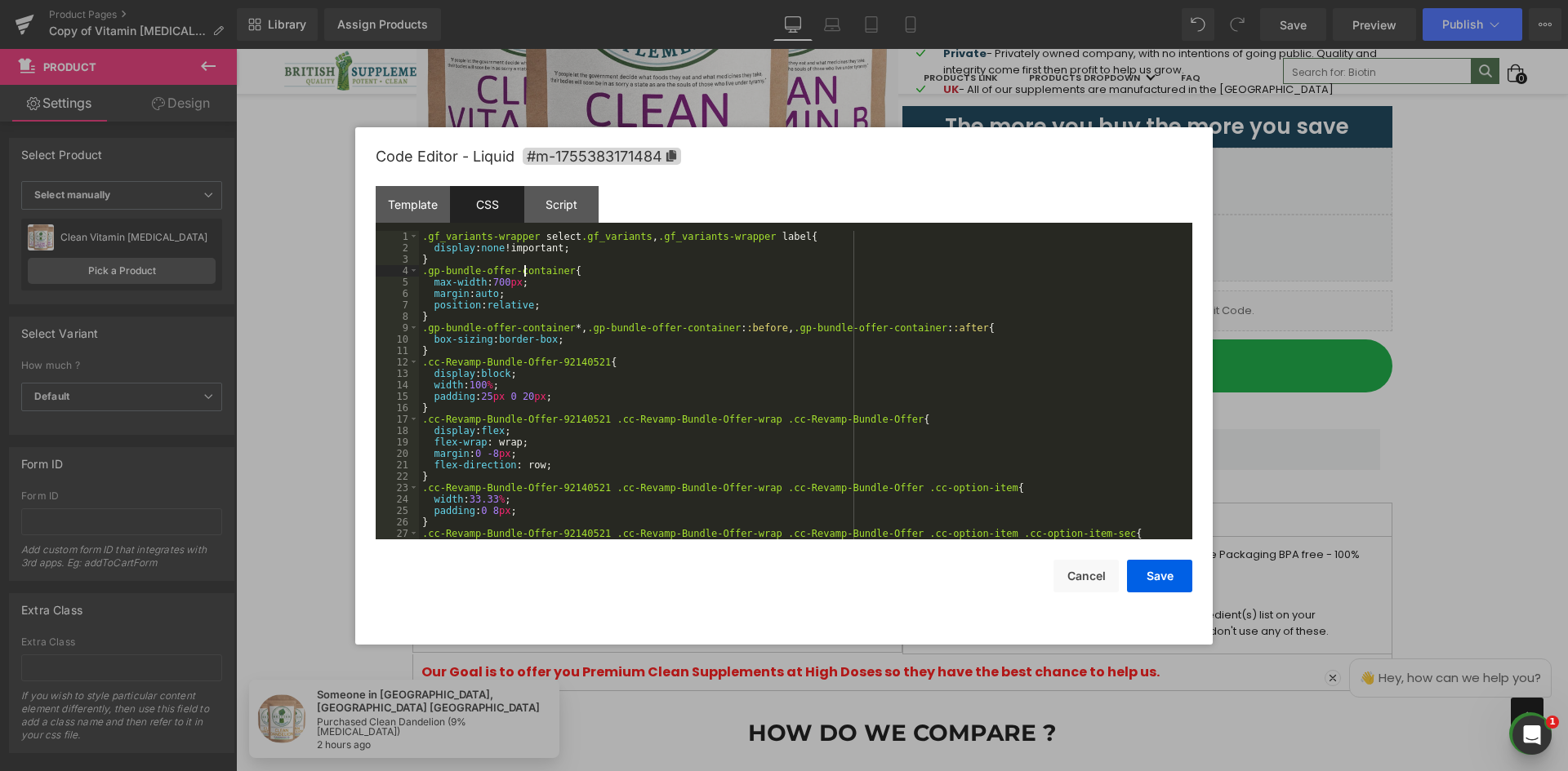
click at [526, 268] on div ".gf_variants-wrapper select .gf_variants , .gf_variants-wrapper label { display…" at bounding box center [802, 397] width 766 height 332
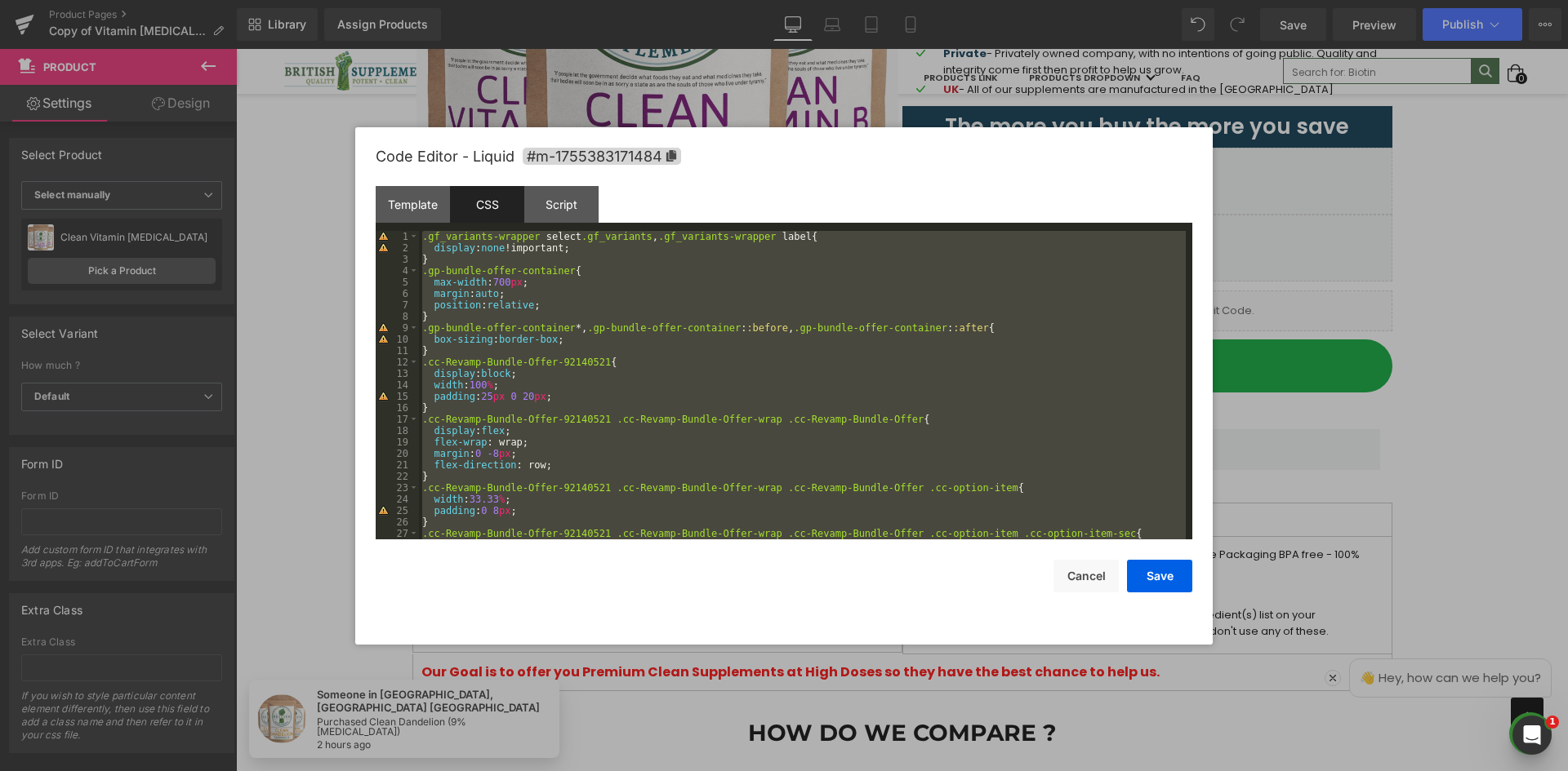
scroll to position [4398, 0]
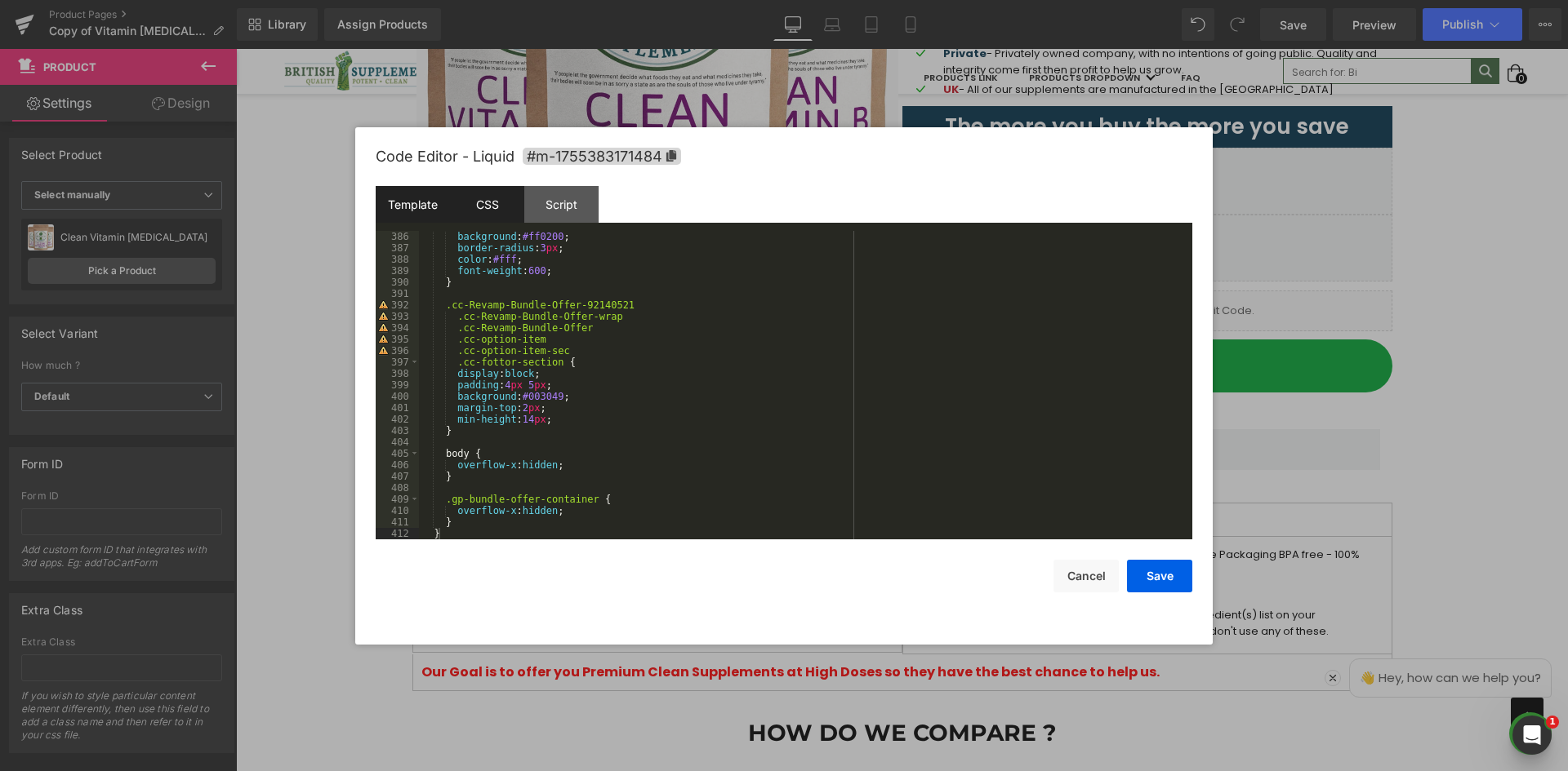
click at [418, 217] on div "Template" at bounding box center [412, 204] width 74 height 37
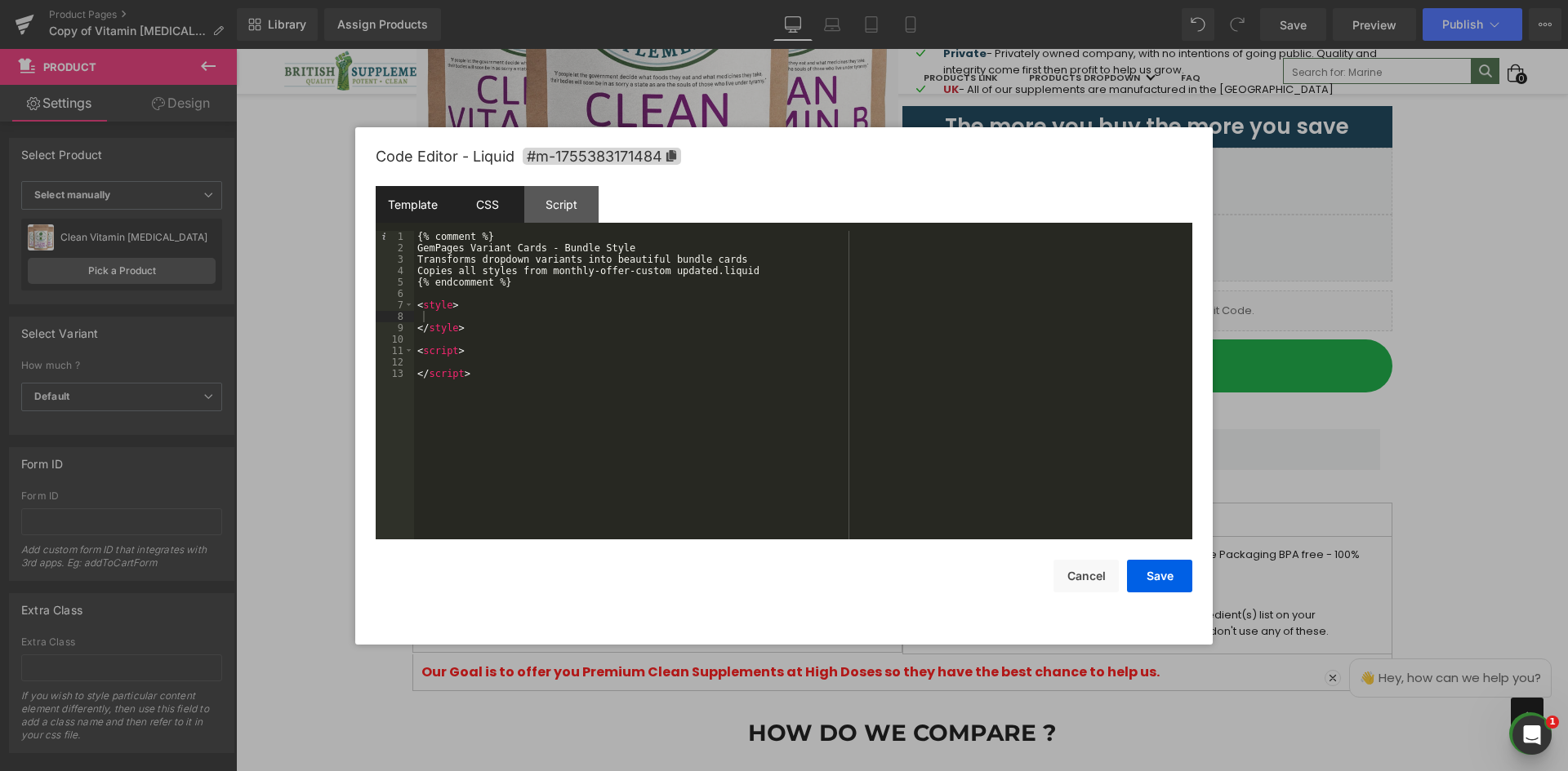
click at [468, 208] on div "CSS" at bounding box center [487, 204] width 74 height 37
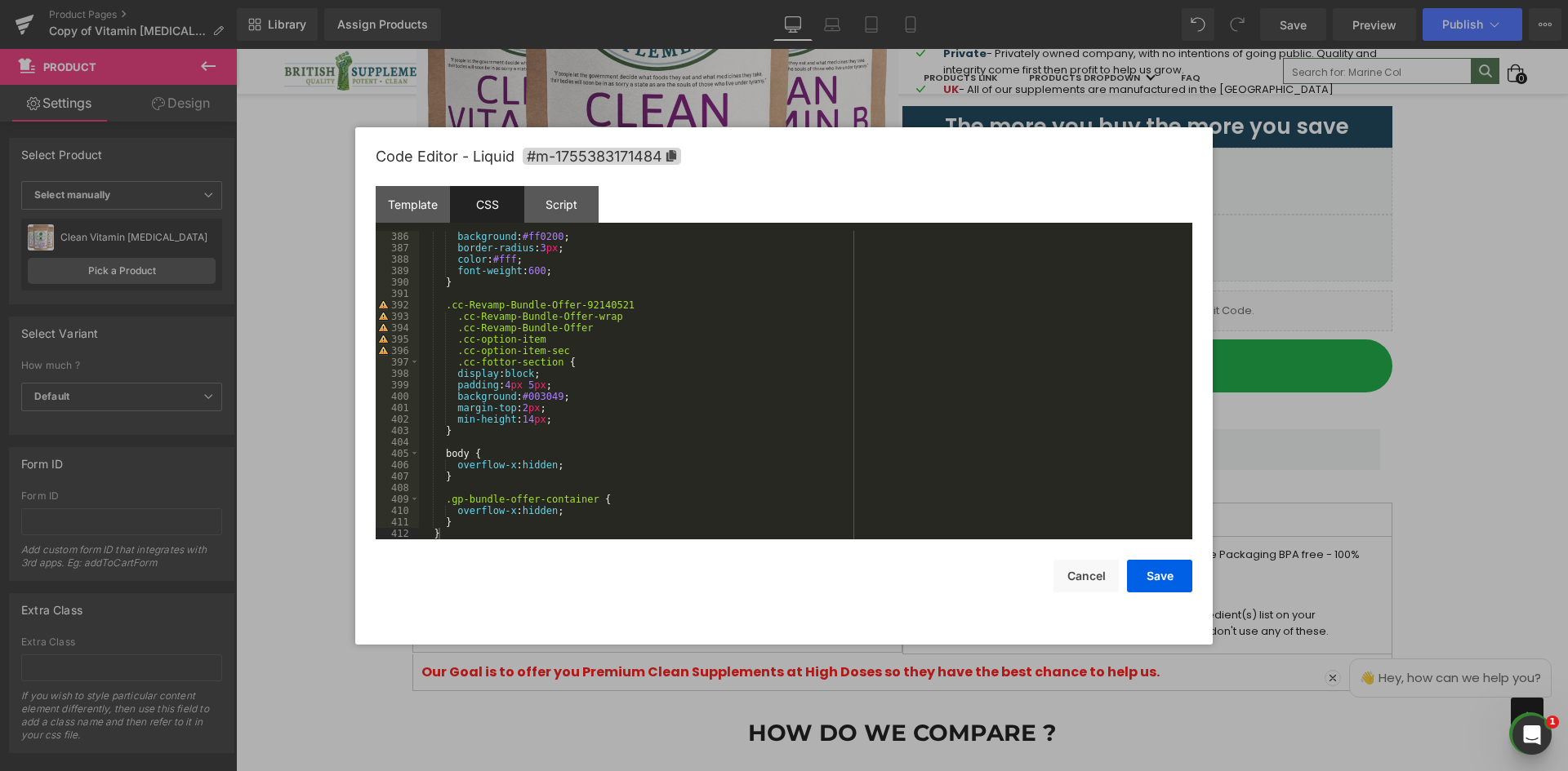
scroll to position [4252, 0]
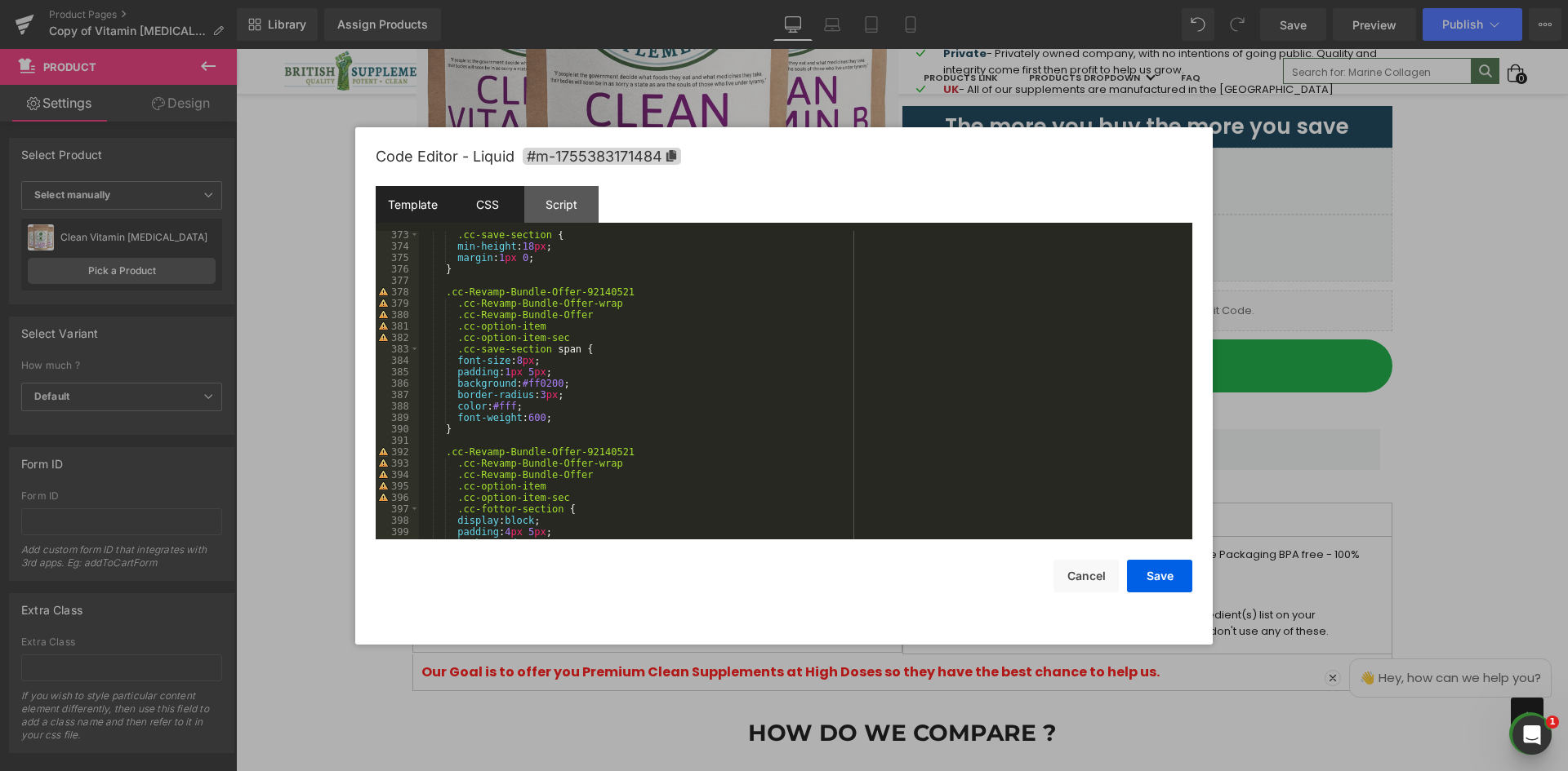
click at [403, 216] on div "Template" at bounding box center [412, 204] width 74 height 37
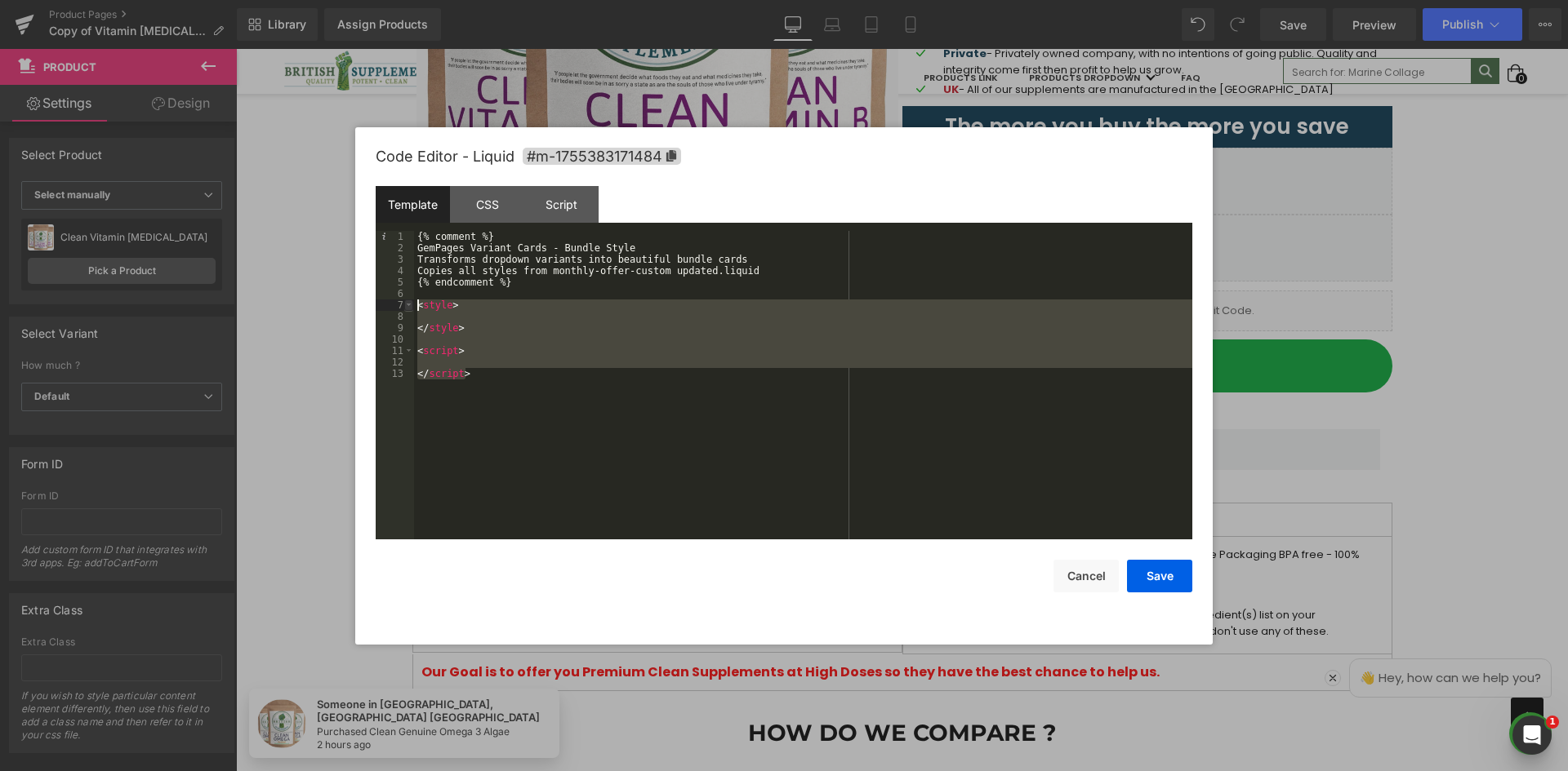
drag, startPoint x: 473, startPoint y: 378, endPoint x: 405, endPoint y: 302, distance: 102.0
click at [405, 302] on pre "1 2 3 4 5 6 7 8 9 10 11 12 13 {% comment %} GemPages Variant Cards - Bundle Sty…" at bounding box center [783, 385] width 816 height 308
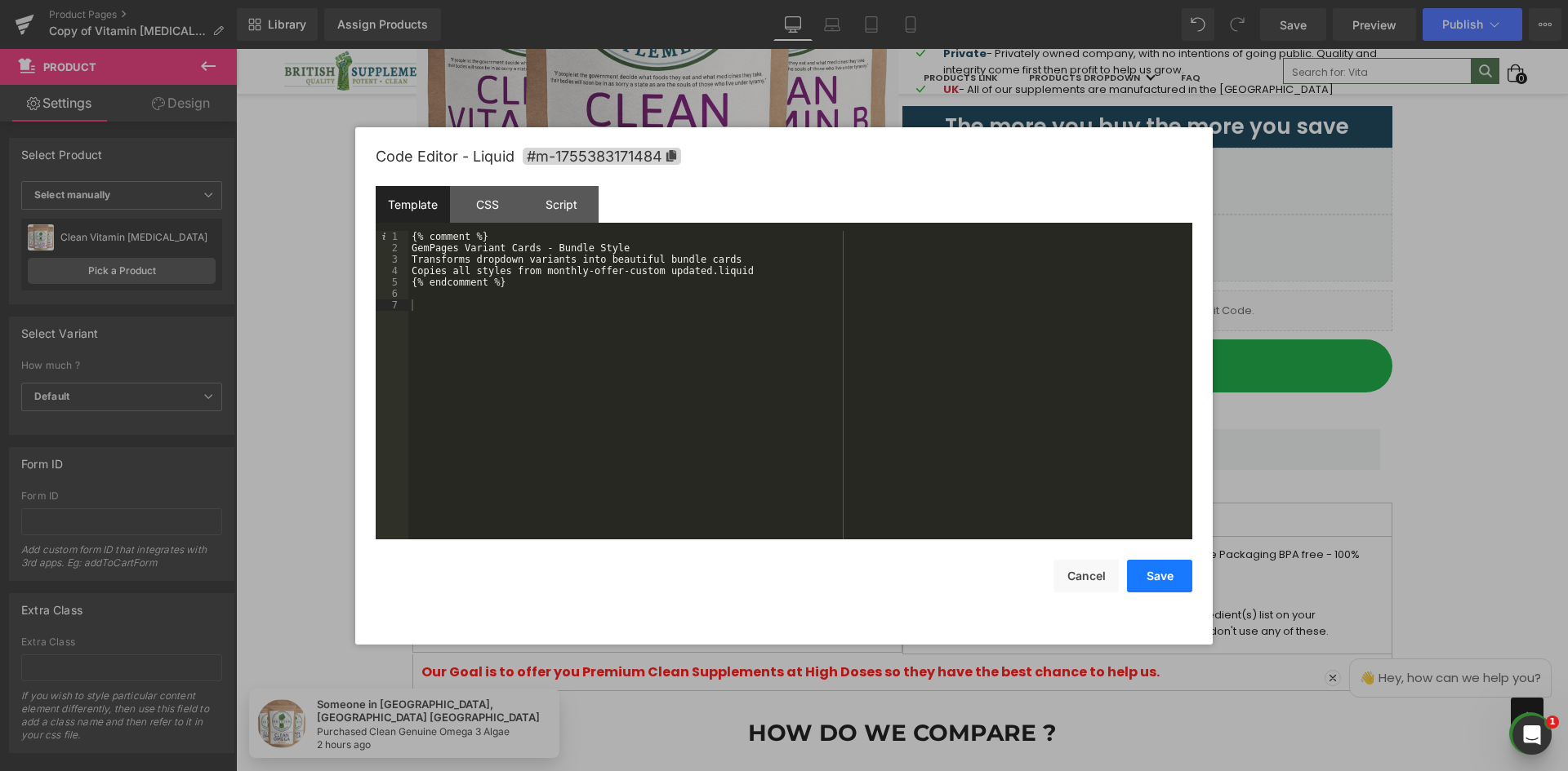
click at [1165, 575] on button "Save" at bounding box center [1158, 577] width 65 height 33
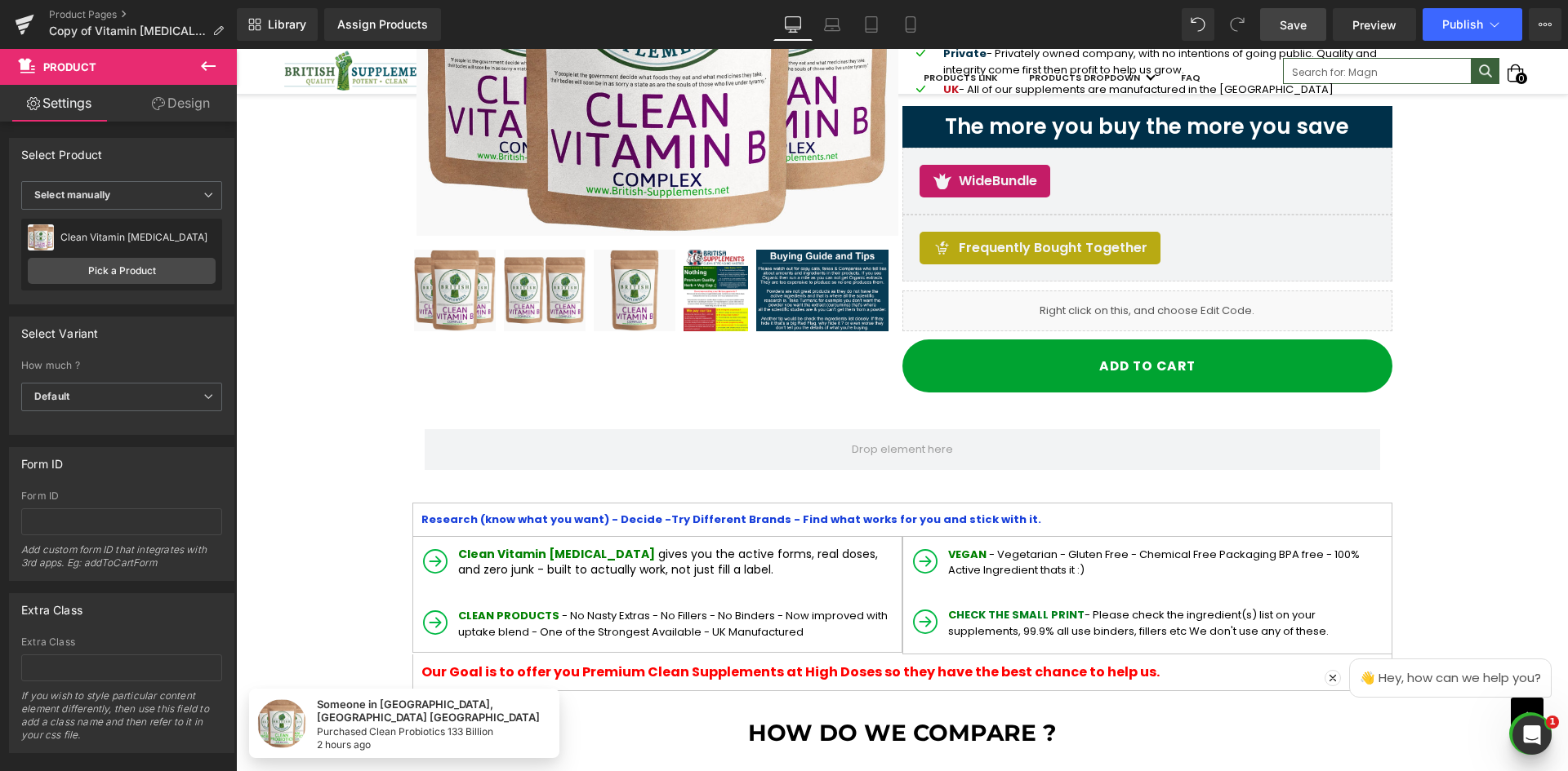
drag, startPoint x: 1280, startPoint y: 25, endPoint x: 1073, endPoint y: 9, distance: 207.6
click at [1280, 25] on span "Save" at bounding box center [1293, 25] width 27 height 18
click at [1385, 15] on link "Preview" at bounding box center [1374, 24] width 84 height 33
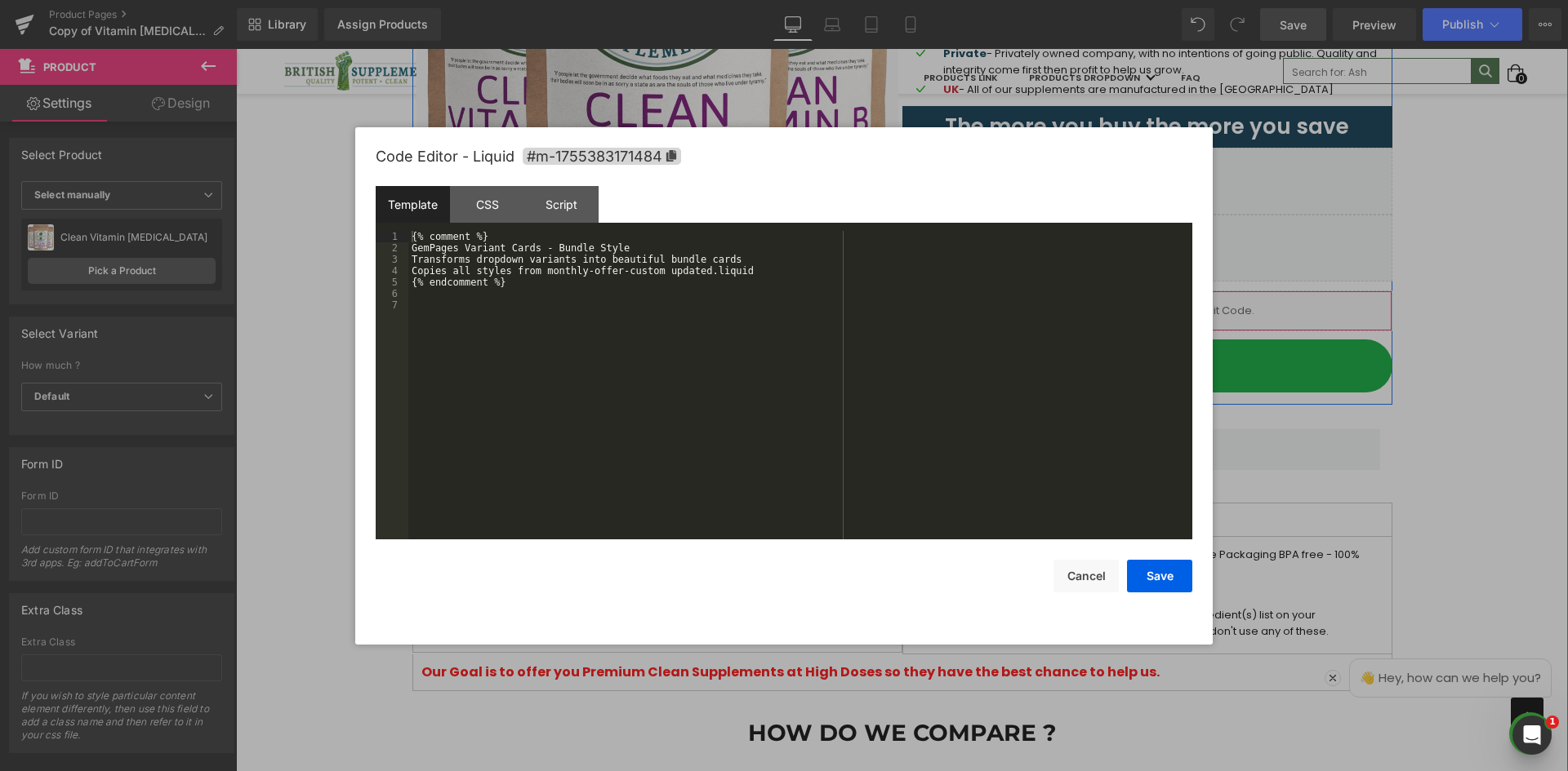
click at [1164, 306] on icon at bounding box center [1170, 303] width 12 height 13
click at [709, 258] on div "{% comment %} GemPages Variant Cards - Bundle Style Transforms dropdown variant…" at bounding box center [801, 397] width 784 height 332
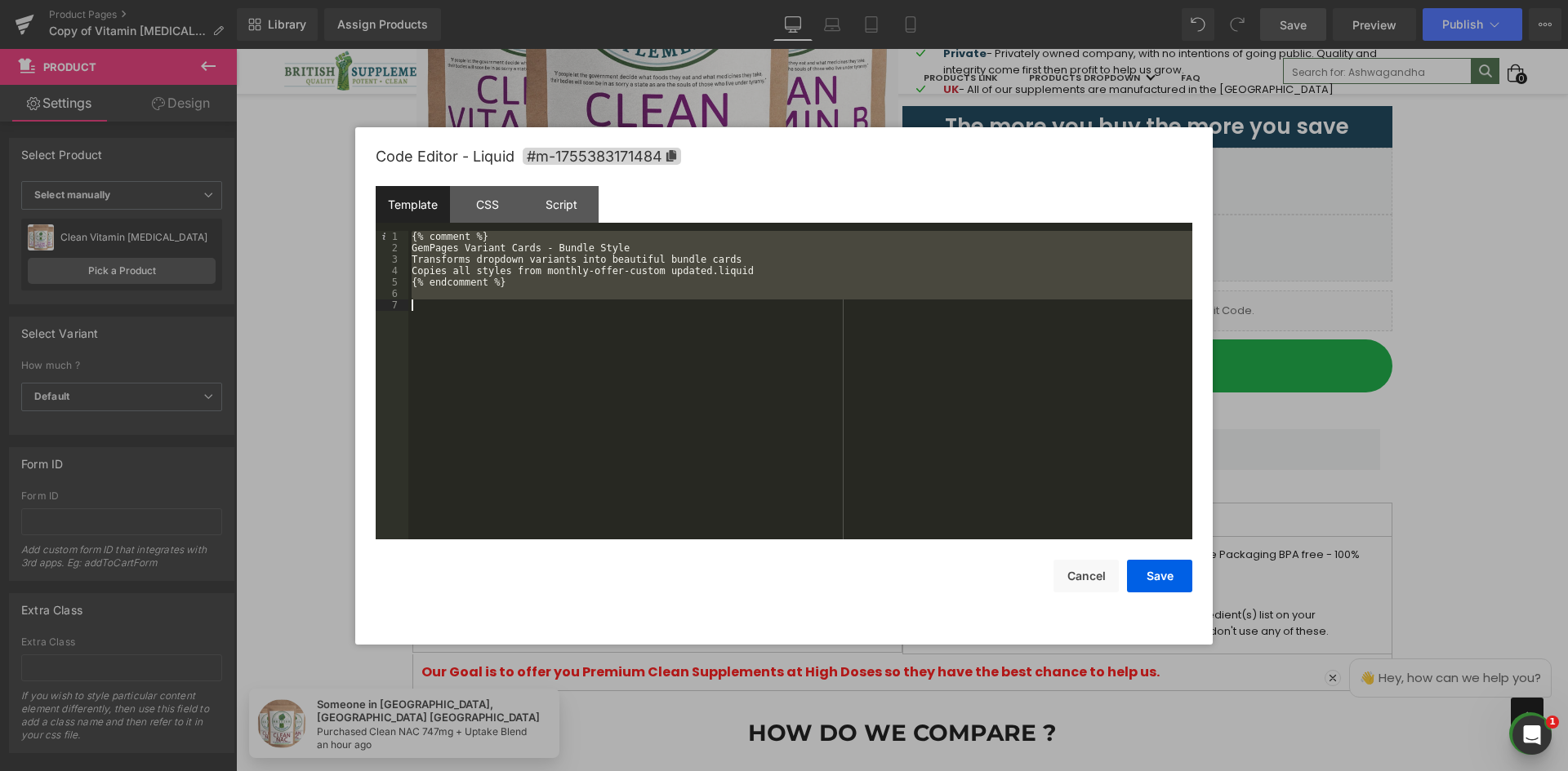
scroll to position [15585, 0]
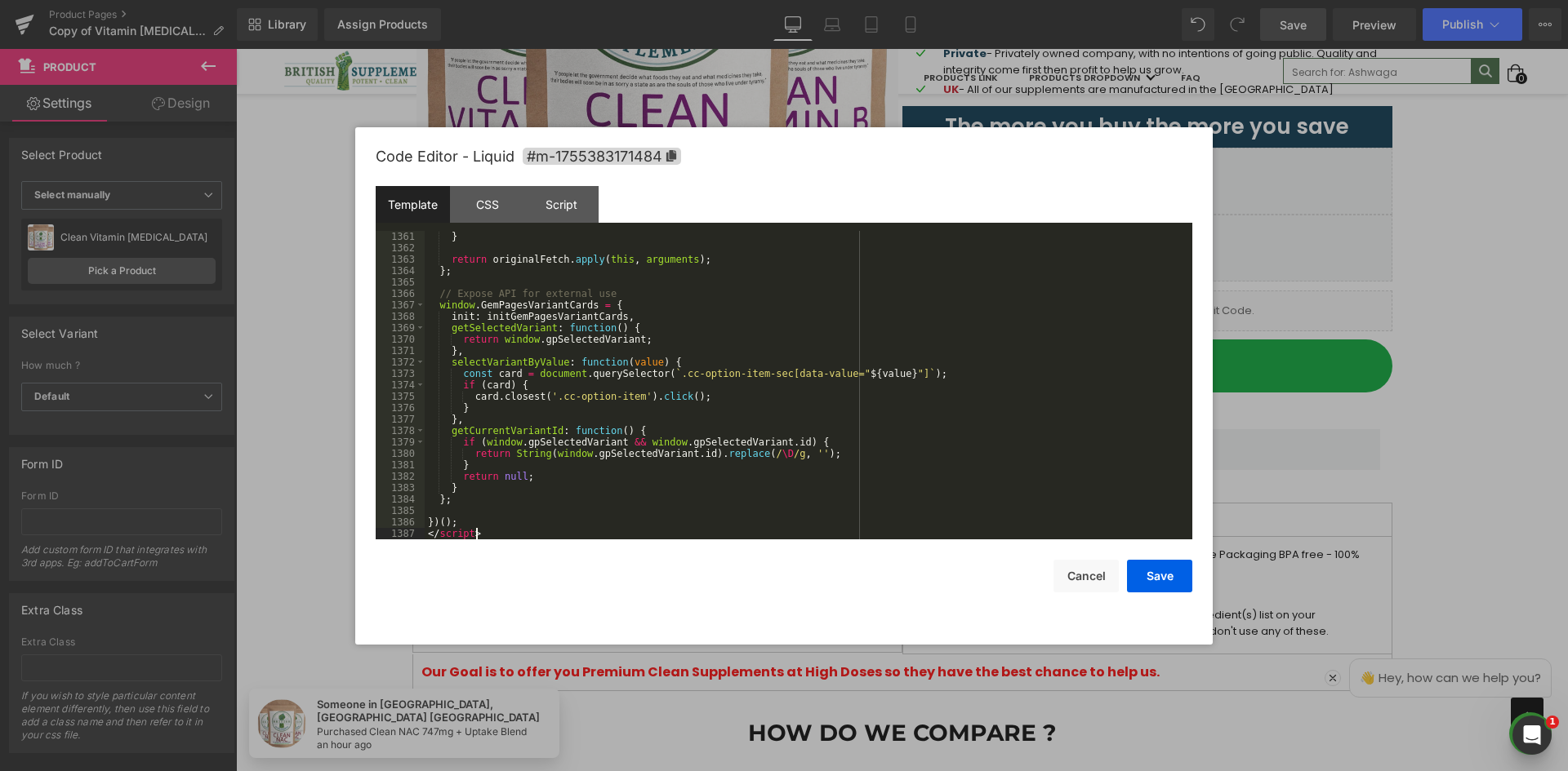
click at [476, 521] on div "} return originalFetch . apply ( this , arguments ) ; } ; // Expose API for ext…" at bounding box center [804, 397] width 761 height 332
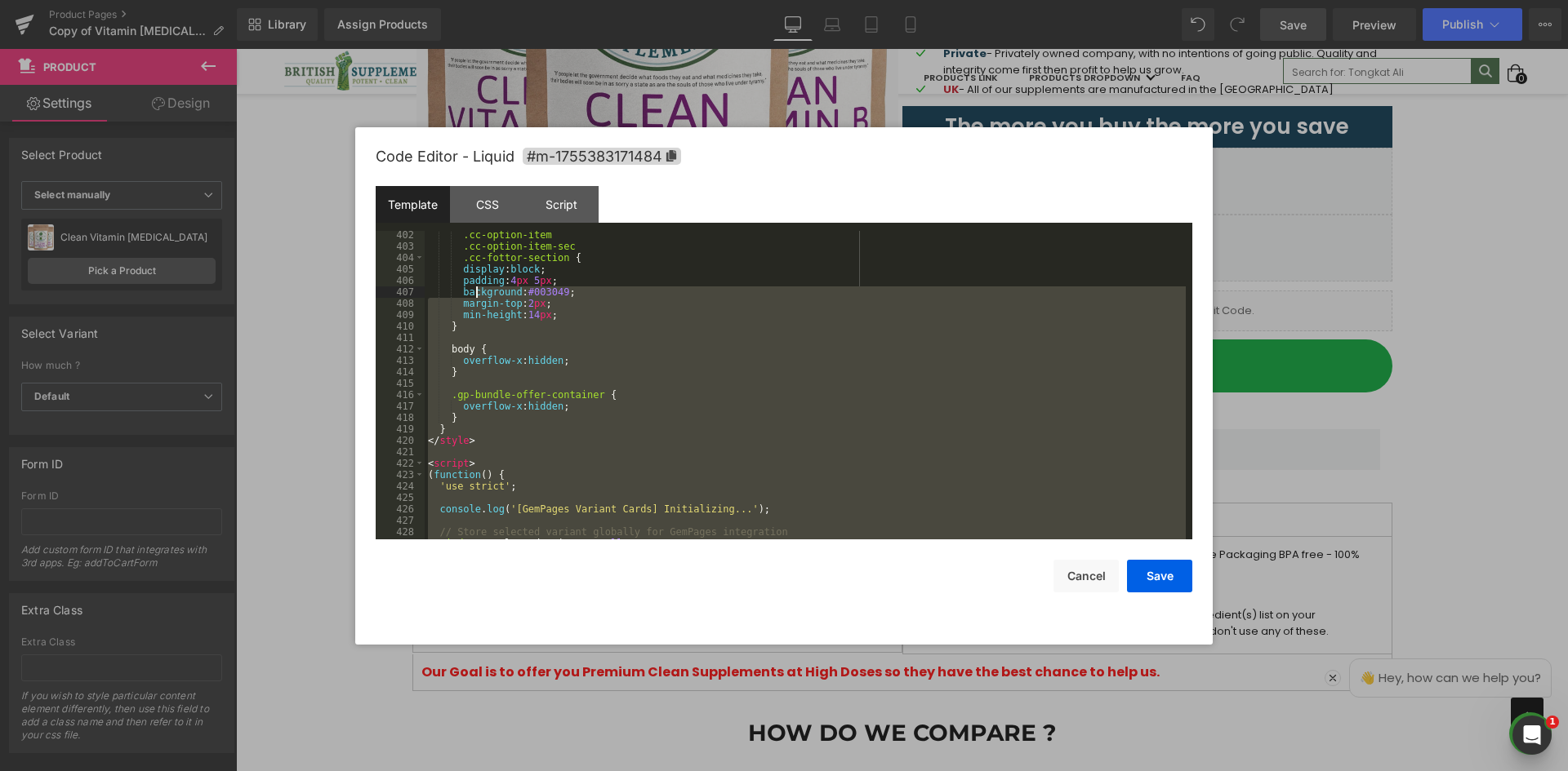
scroll to position [4633, 0]
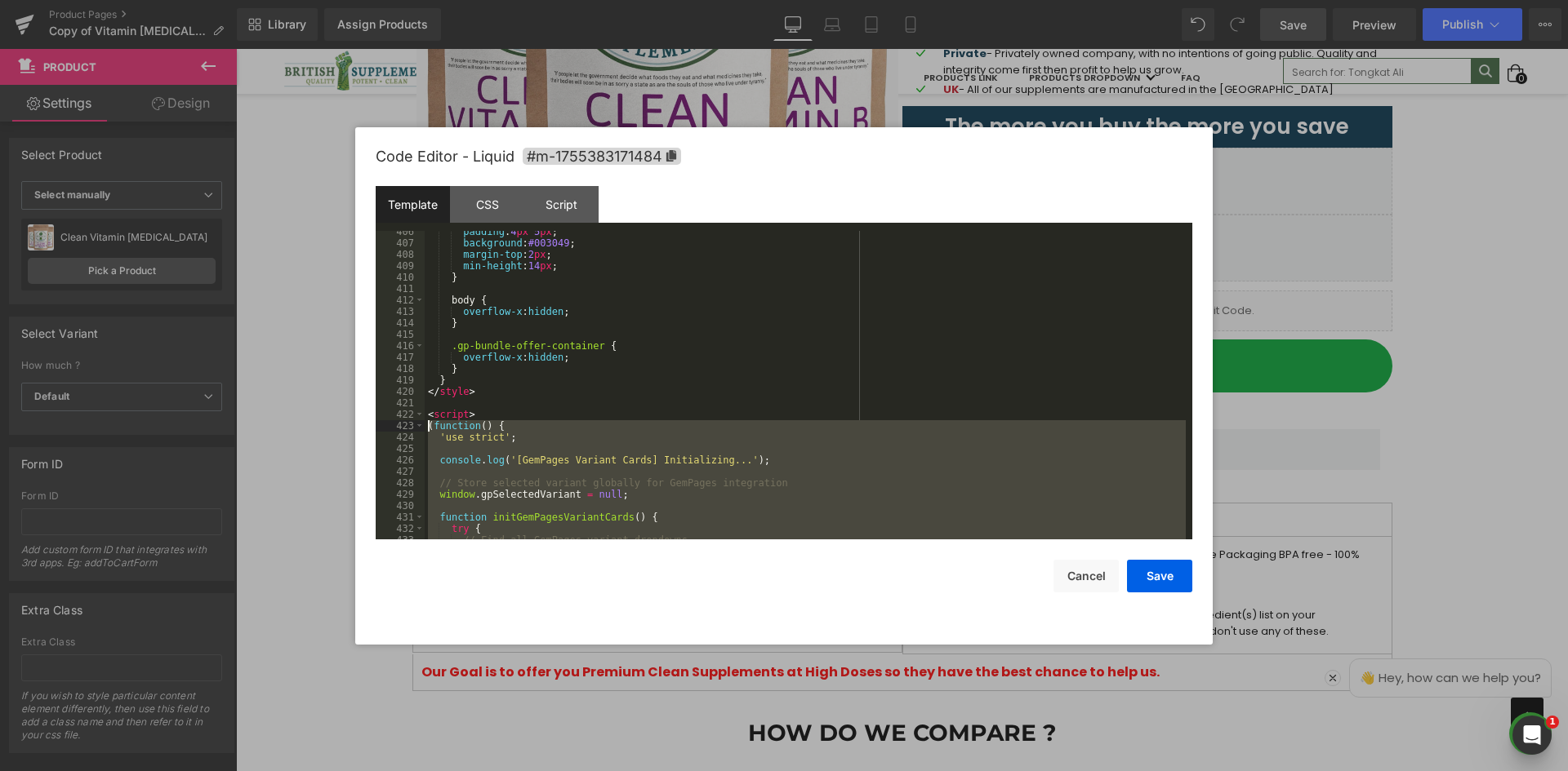
drag, startPoint x: 457, startPoint y: 520, endPoint x: 425, endPoint y: 429, distance: 96.5
click at [425, 429] on div "padding : 4 px 5 px ; background : #003049 ; margin-top : 2 px ; min-height : 1…" at bounding box center [804, 392] width 761 height 332
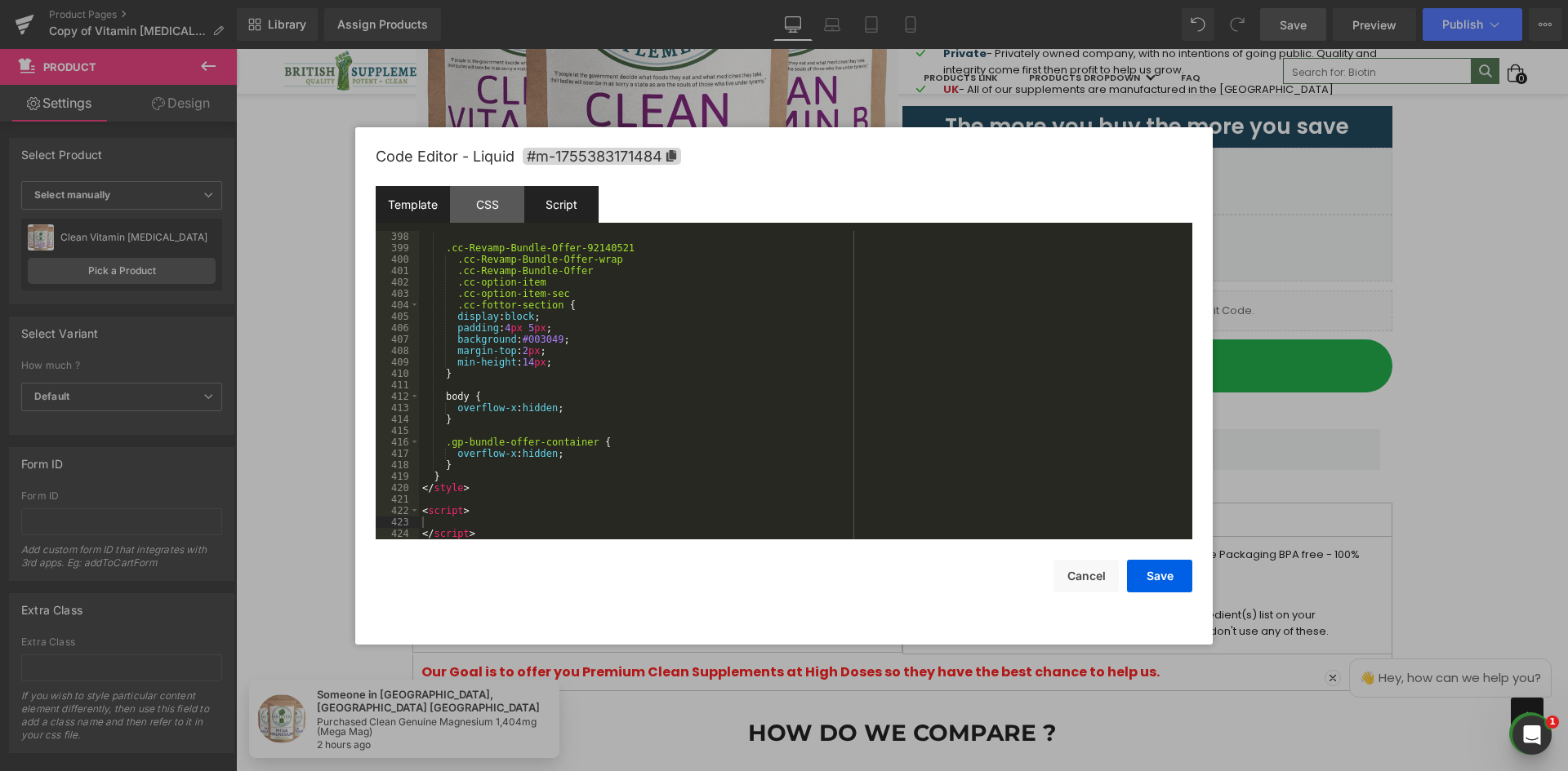
scroll to position [4536, 0]
click at [552, 212] on div "Script" at bounding box center [561, 204] width 74 height 37
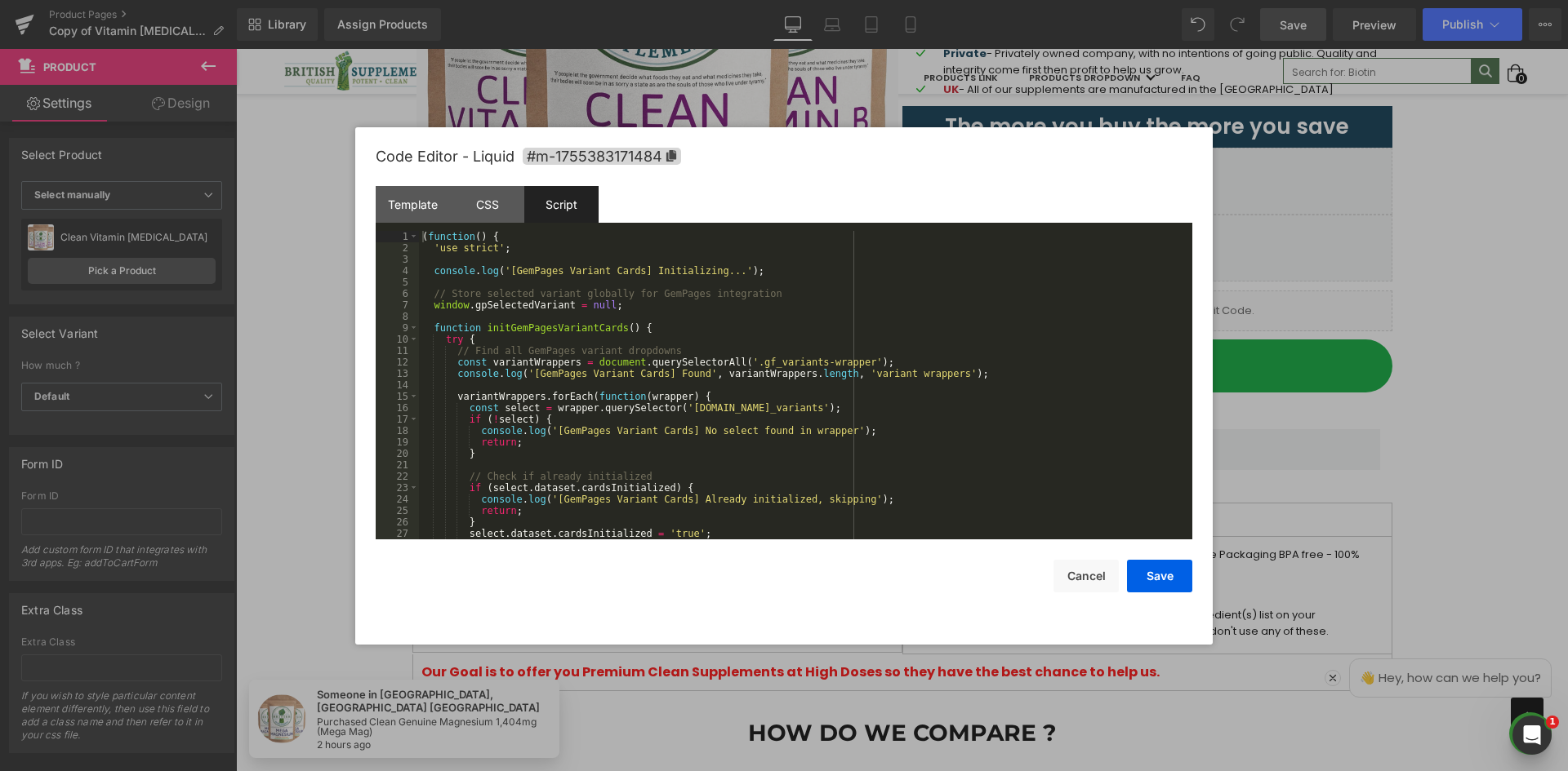
click at [534, 266] on div "( function ( ) { 'use strict' ; console . log ( '[GemPages Variant Cards] Initi…" at bounding box center [802, 397] width 766 height 332
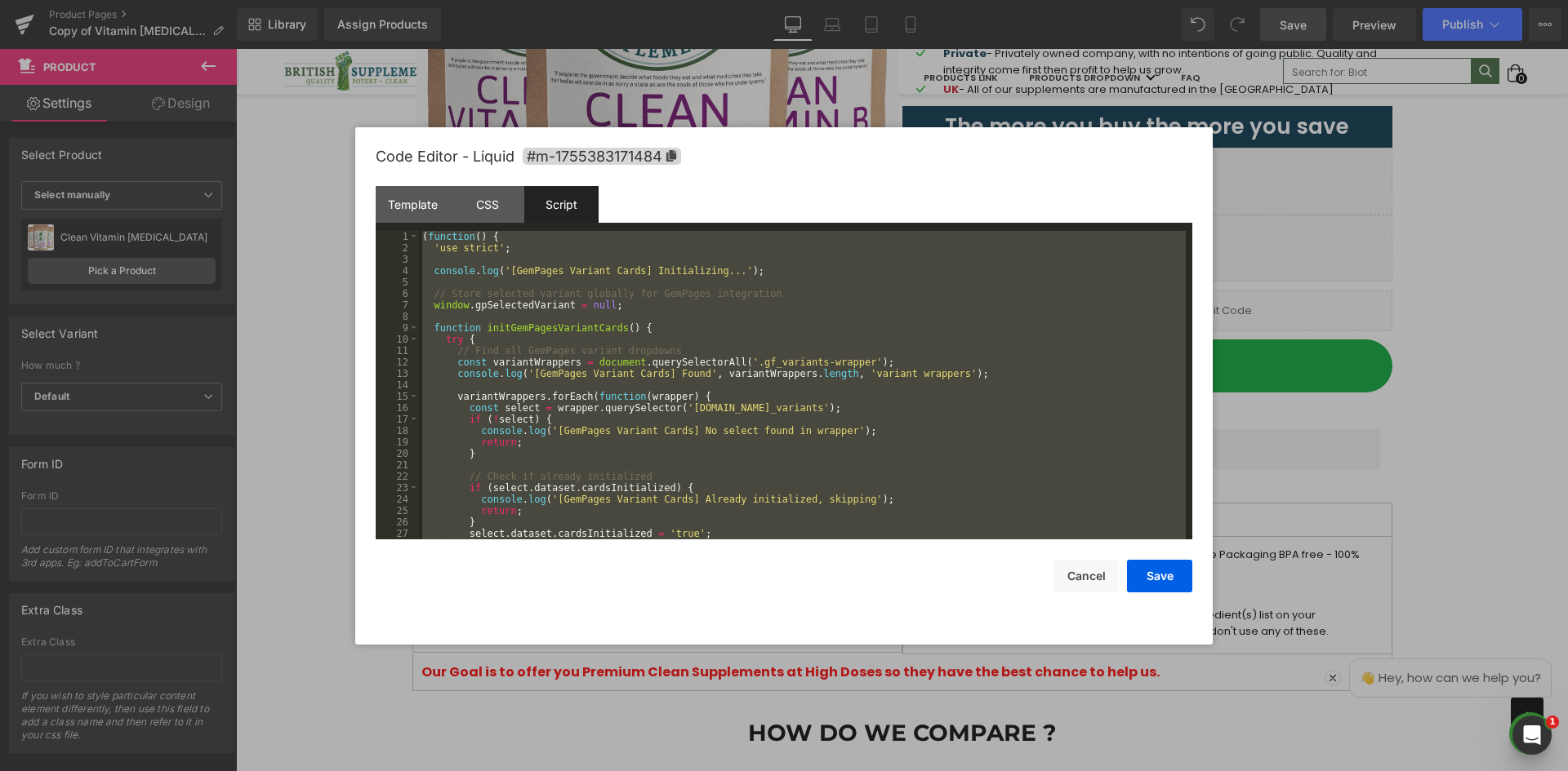
scroll to position [10751, 0]
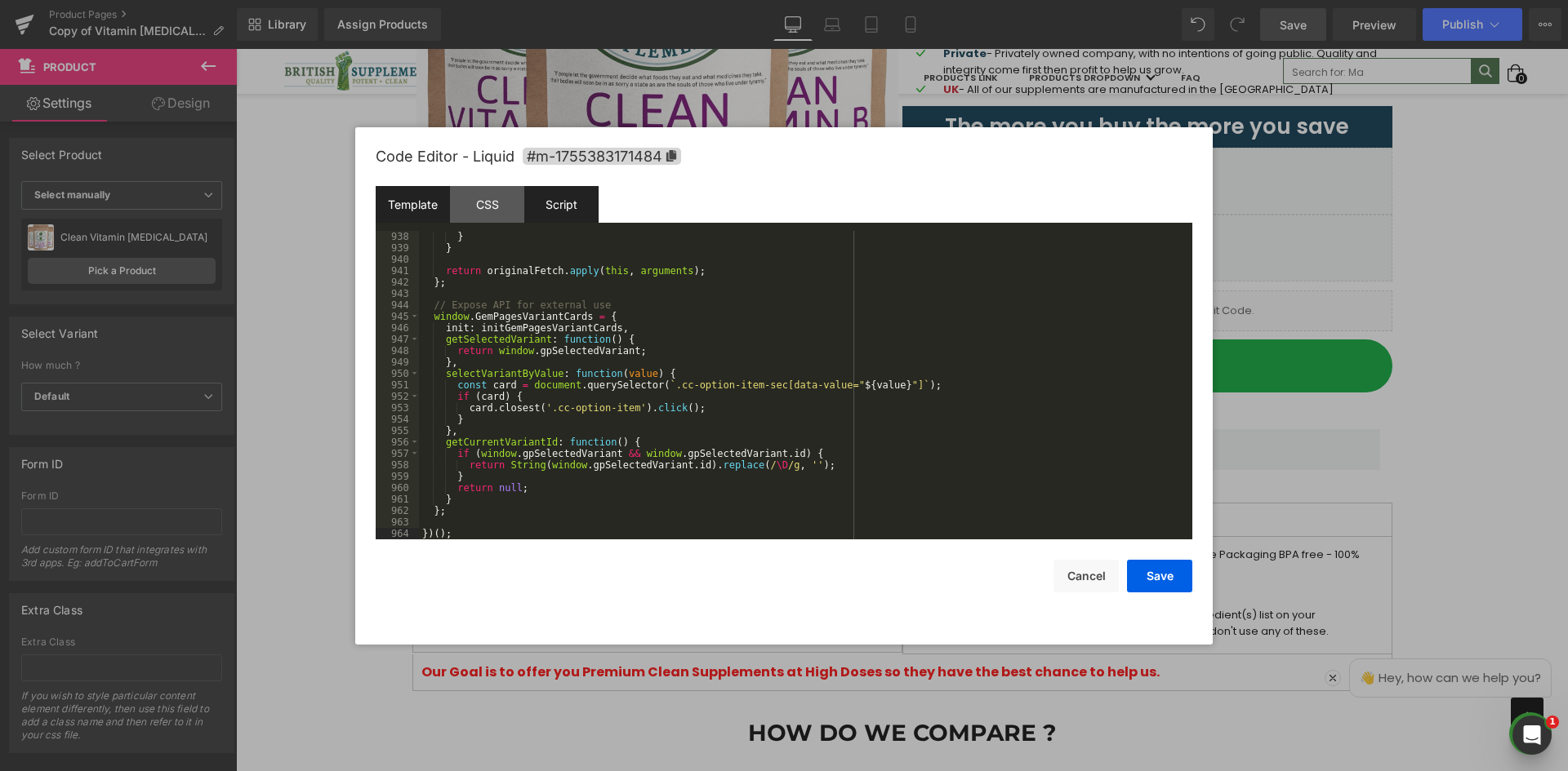
click at [405, 209] on div "Template" at bounding box center [412, 204] width 74 height 37
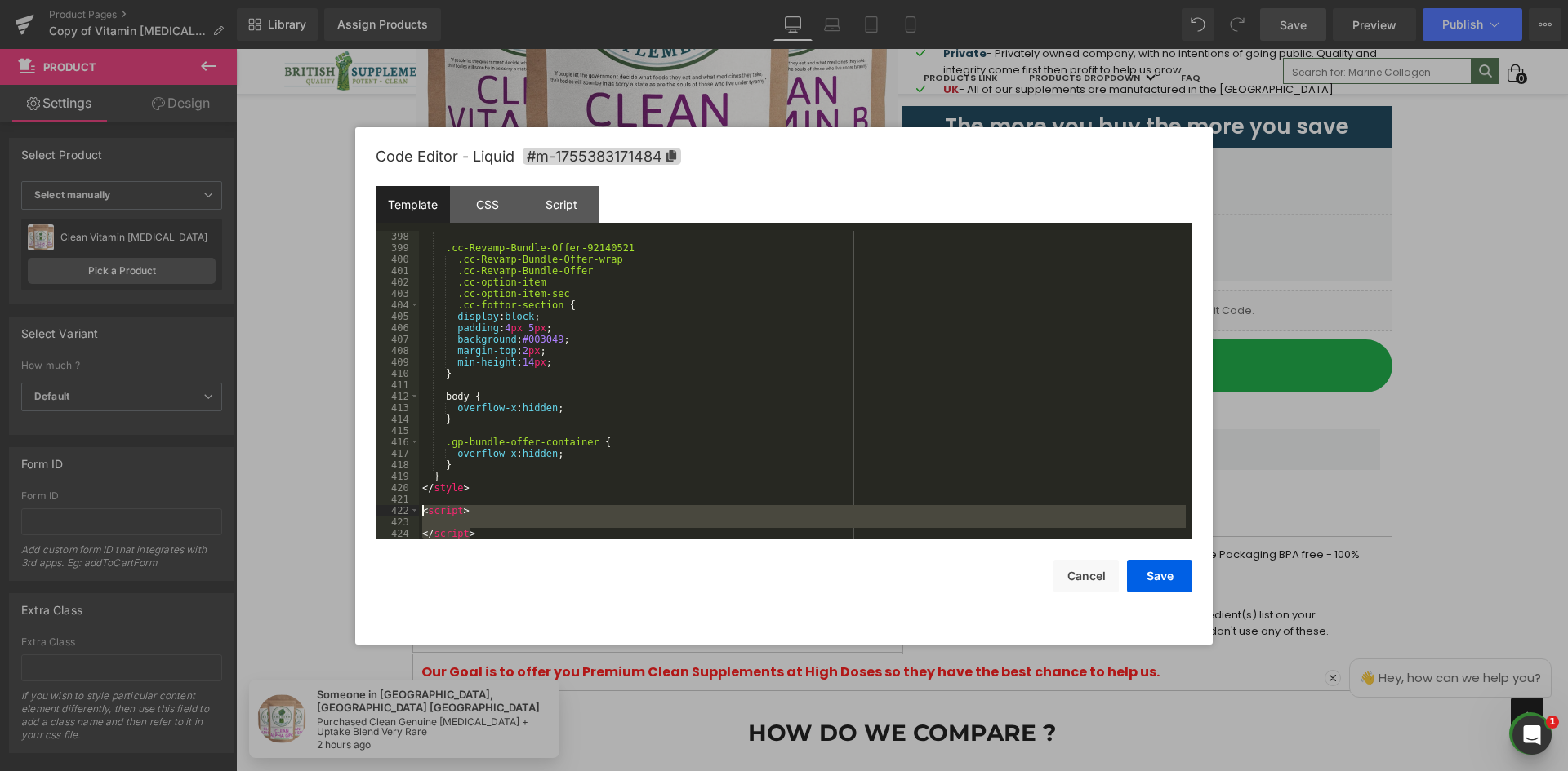
drag, startPoint x: 441, startPoint y: 521, endPoint x: 413, endPoint y: 504, distance: 32.8
click at [415, 506] on pre "398 399 400 401 402 403 404 405 406 407 408 409 410 411 412 413 414 415 416 417…" at bounding box center [783, 385] width 816 height 308
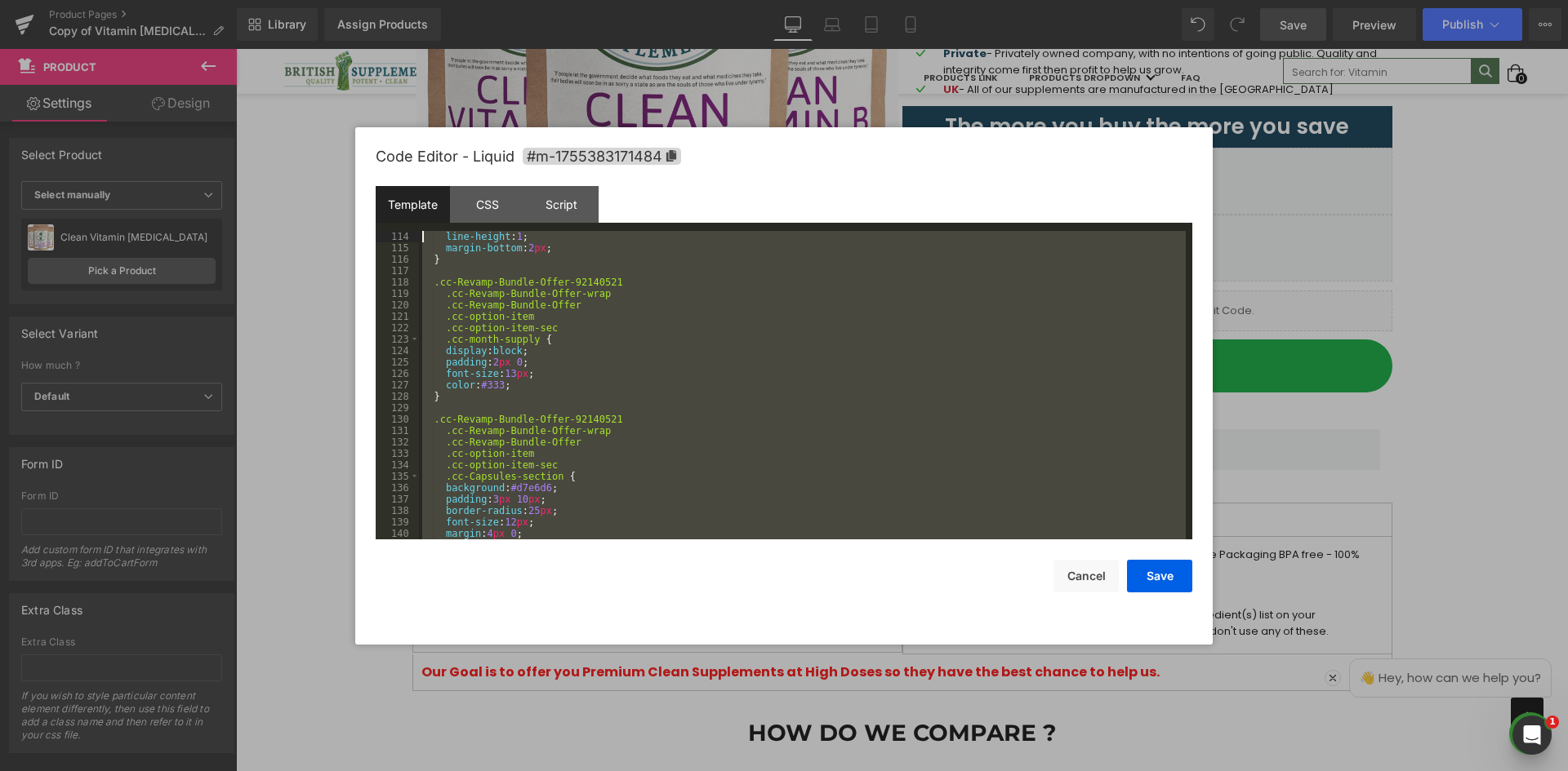
scroll to position [0, 0]
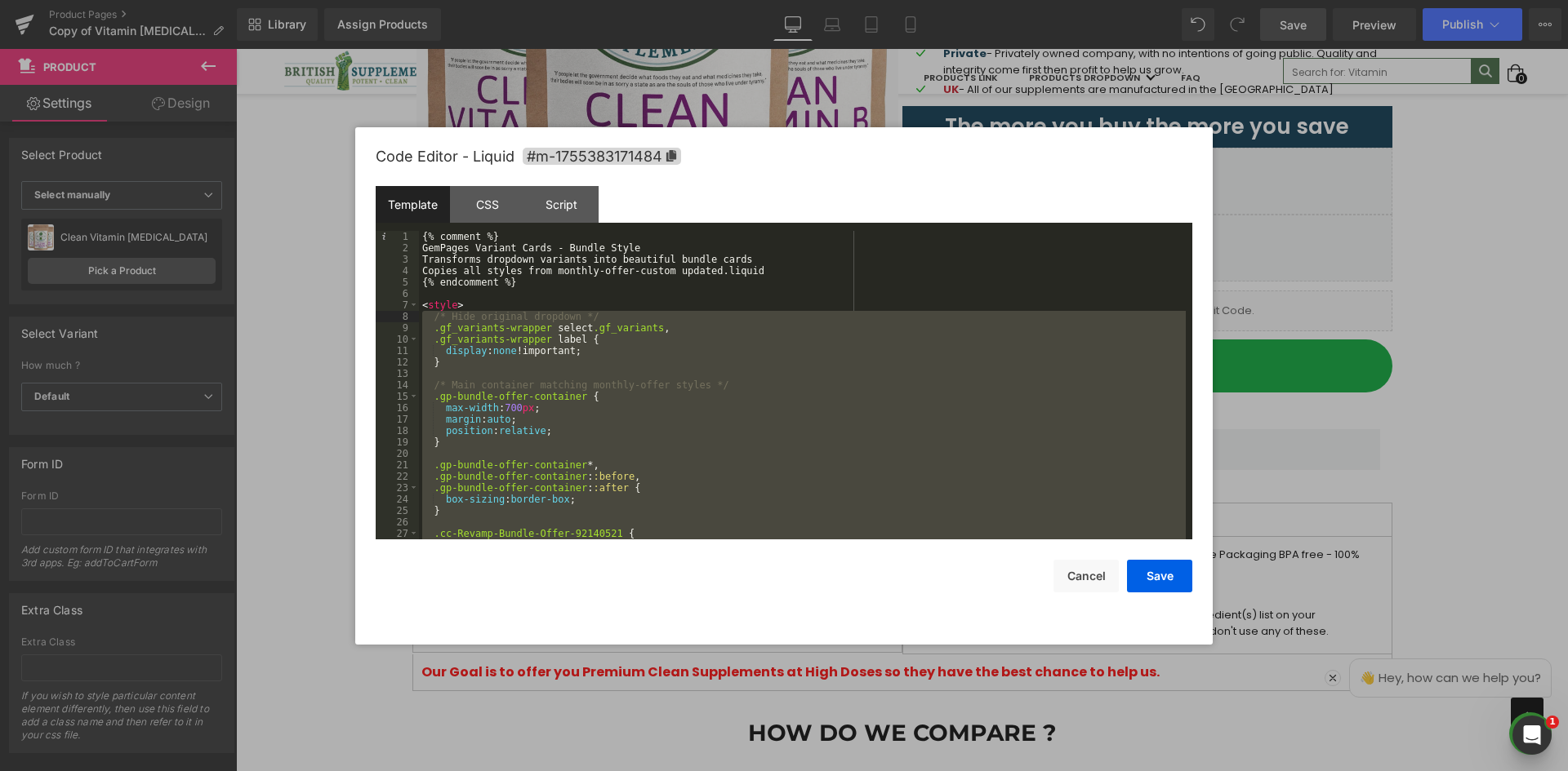
drag, startPoint x: 442, startPoint y: 510, endPoint x: 415, endPoint y: 318, distance: 193.9
click at [415, 318] on pre "1 2 3 4 5 6 7 8 9 10 11 12 13 14 15 16 17 18 19 20 21 22 23 24 25 26 27 28 {% c…" at bounding box center [783, 385] width 816 height 308
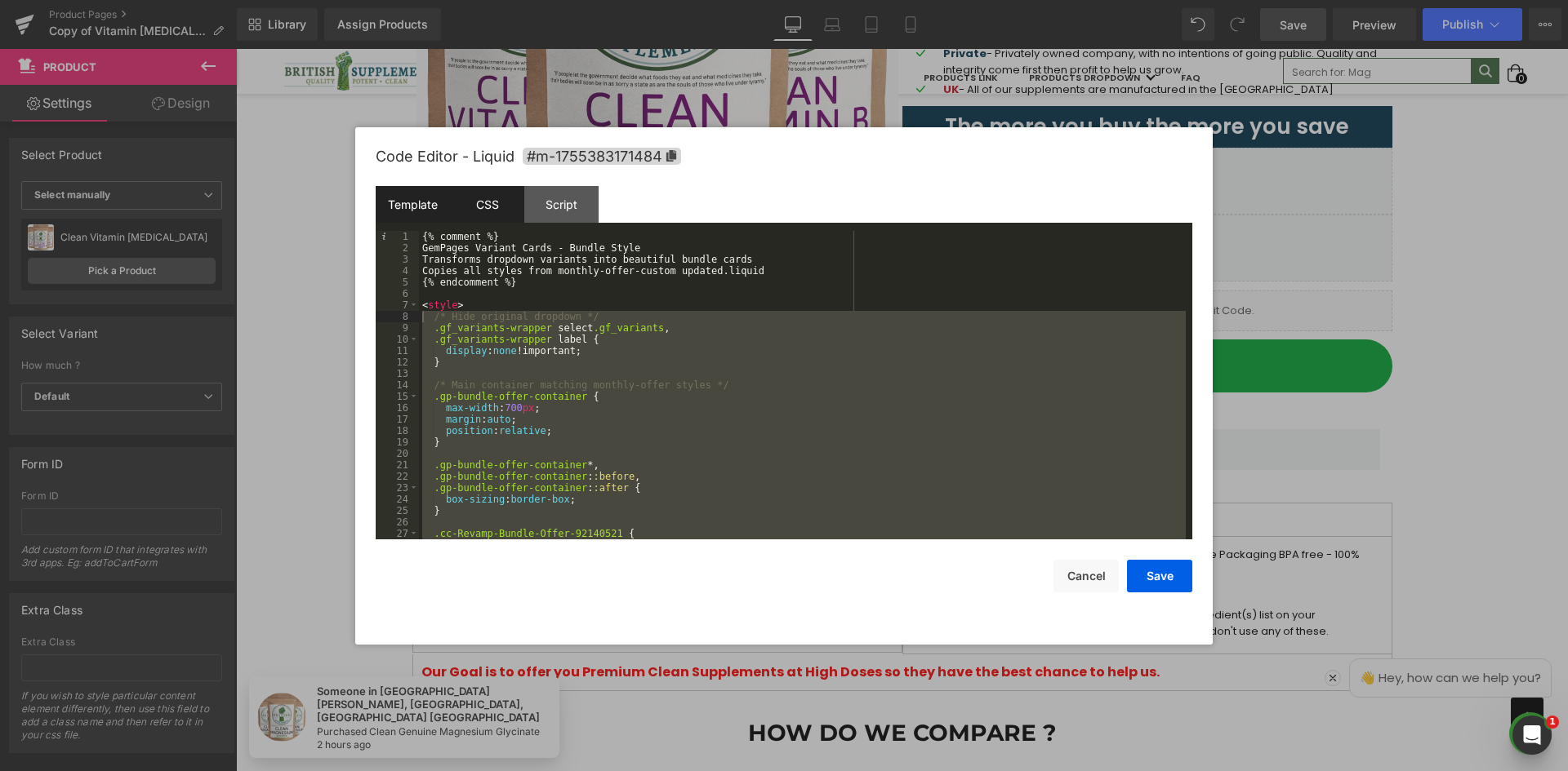
click at [474, 204] on div "CSS" at bounding box center [487, 204] width 74 height 37
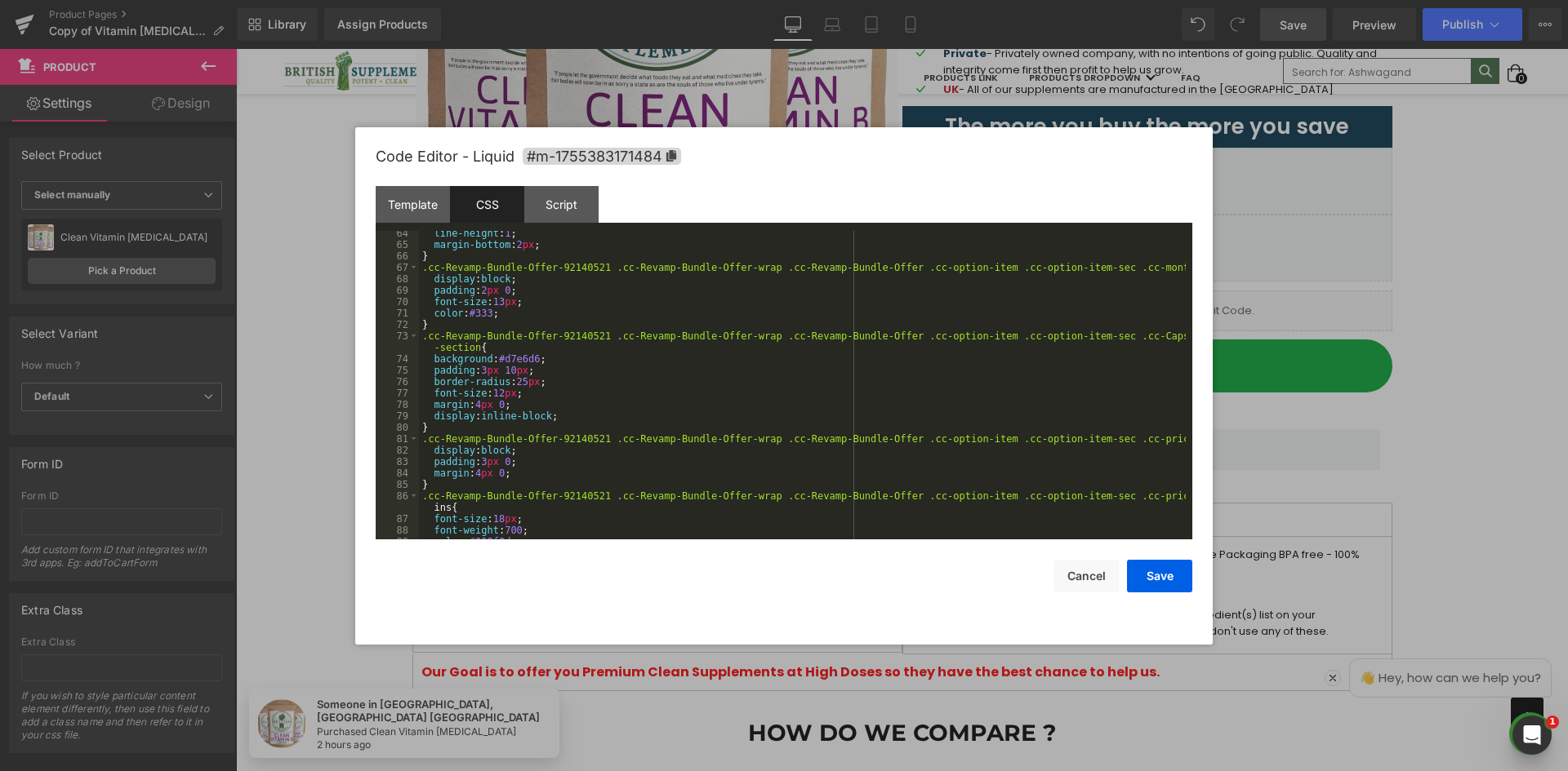
scroll to position [832, 0]
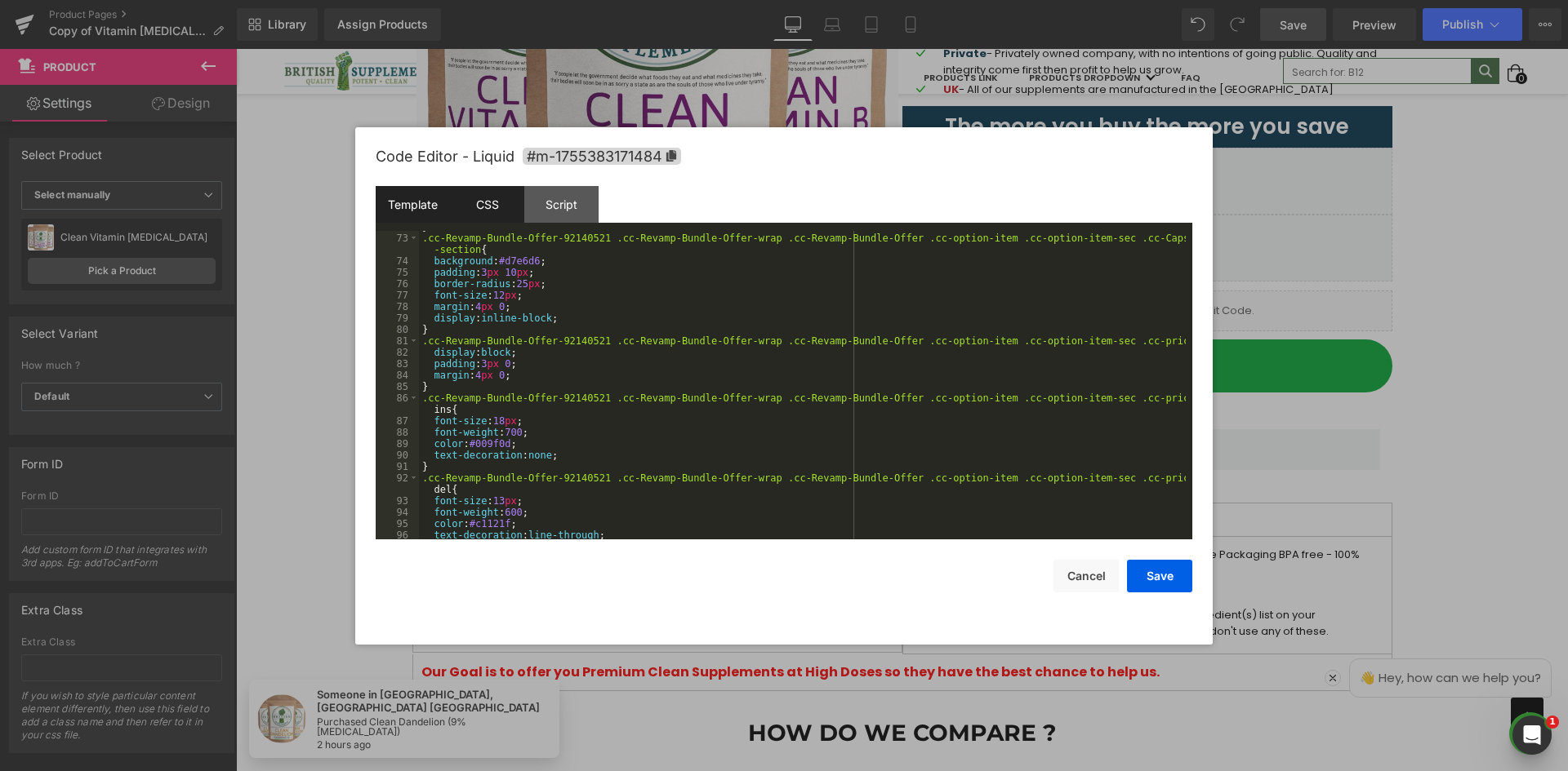
drag, startPoint x: 425, startPoint y: 212, endPoint x: 556, endPoint y: 202, distance: 131.4
click at [425, 211] on div "Template" at bounding box center [412, 204] width 74 height 37
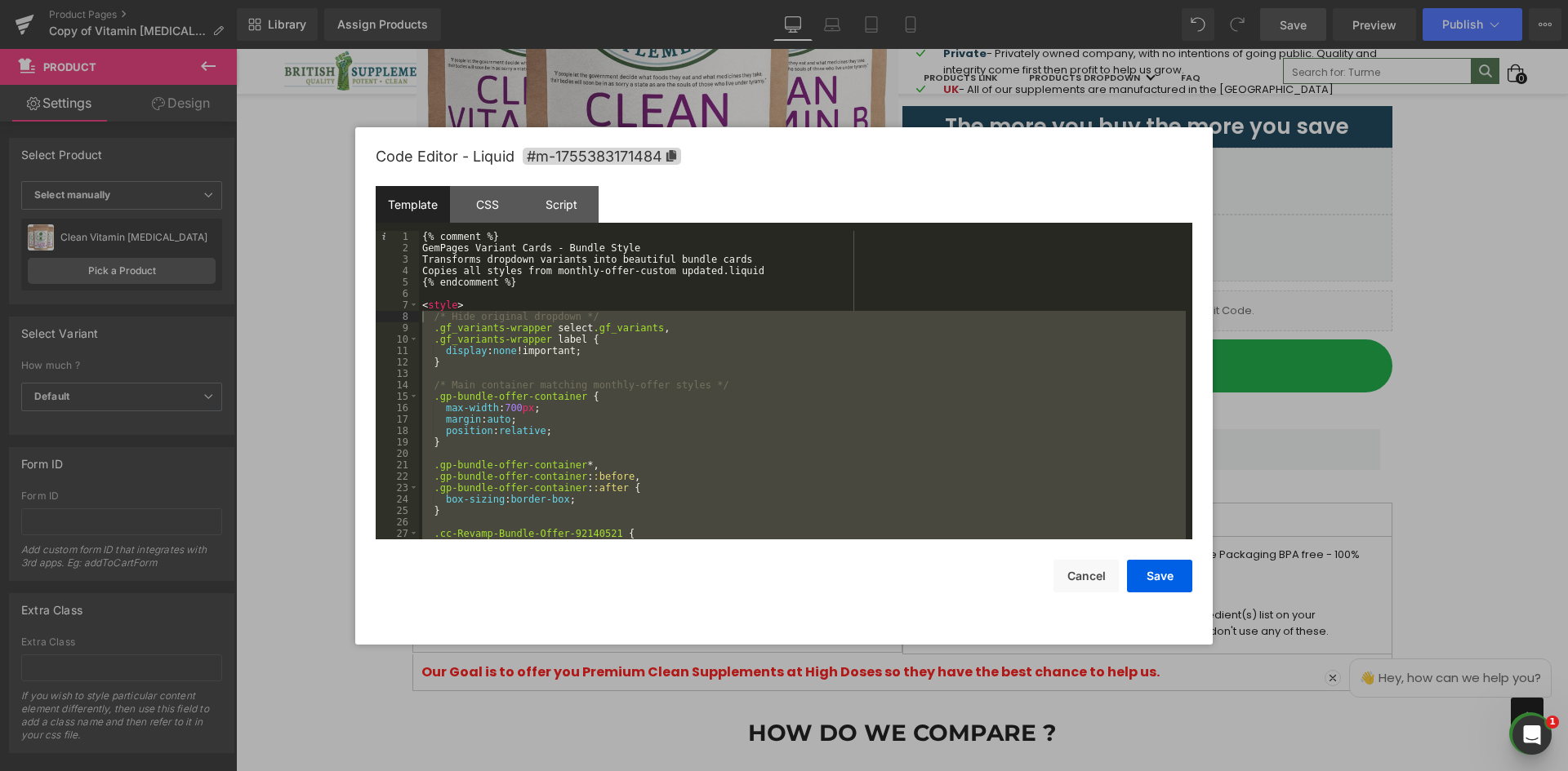
click at [523, 439] on div "{% comment %} GemPages Variant Cards - Bundle Style Transforms dropdown variant…" at bounding box center [802, 385] width 766 height 308
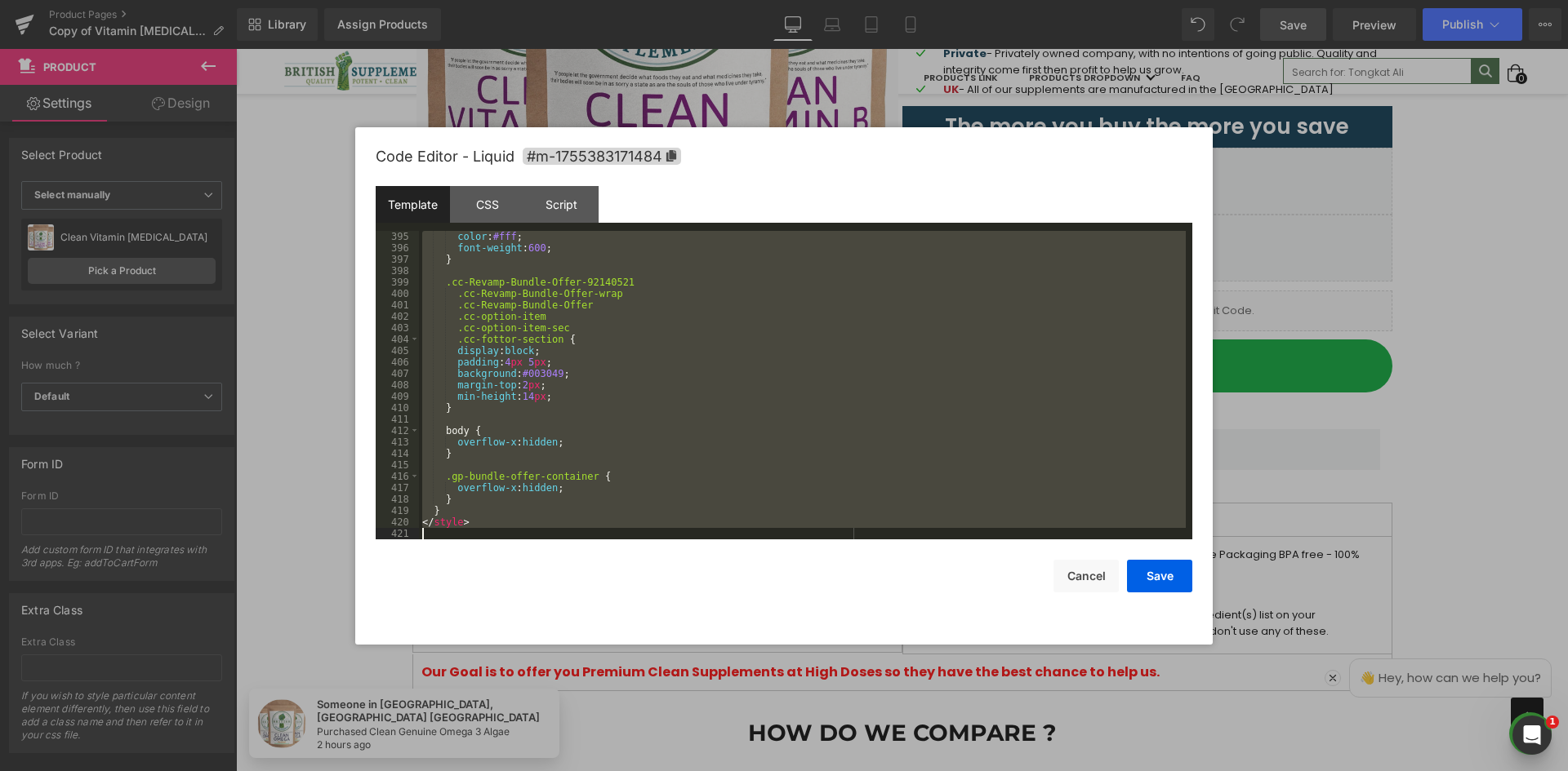
scroll to position [4502, 0]
drag, startPoint x: 430, startPoint y: 321, endPoint x: 487, endPoint y: 506, distance: 193.6
click at [487, 506] on div "color : #fff ; font-weight : 600 ; } .cc-Revamp-Bundle-Offer-92140521 .cc-Revam…" at bounding box center [802, 397] width 766 height 332
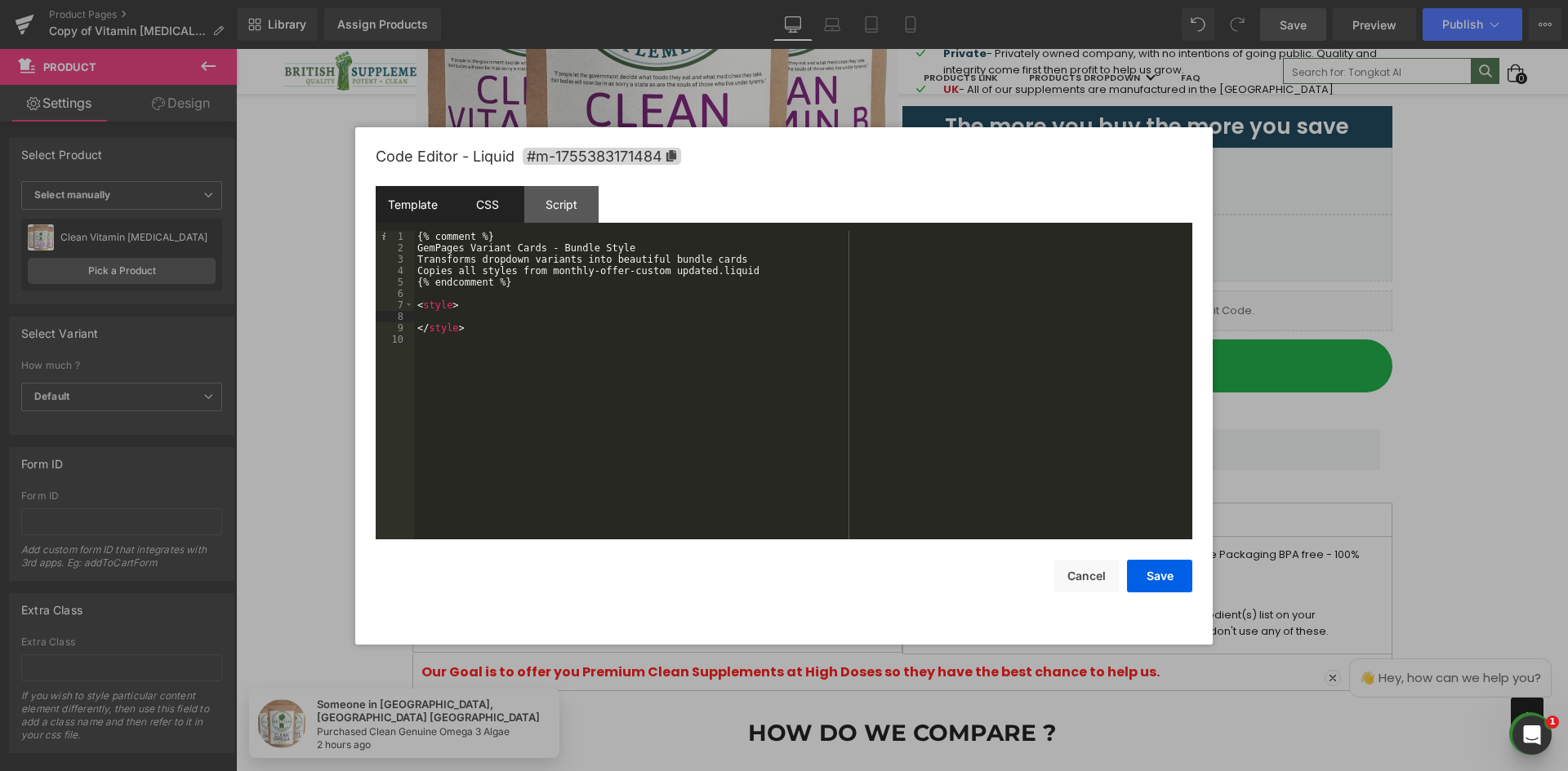
click at [509, 195] on div "CSS" at bounding box center [487, 204] width 74 height 37
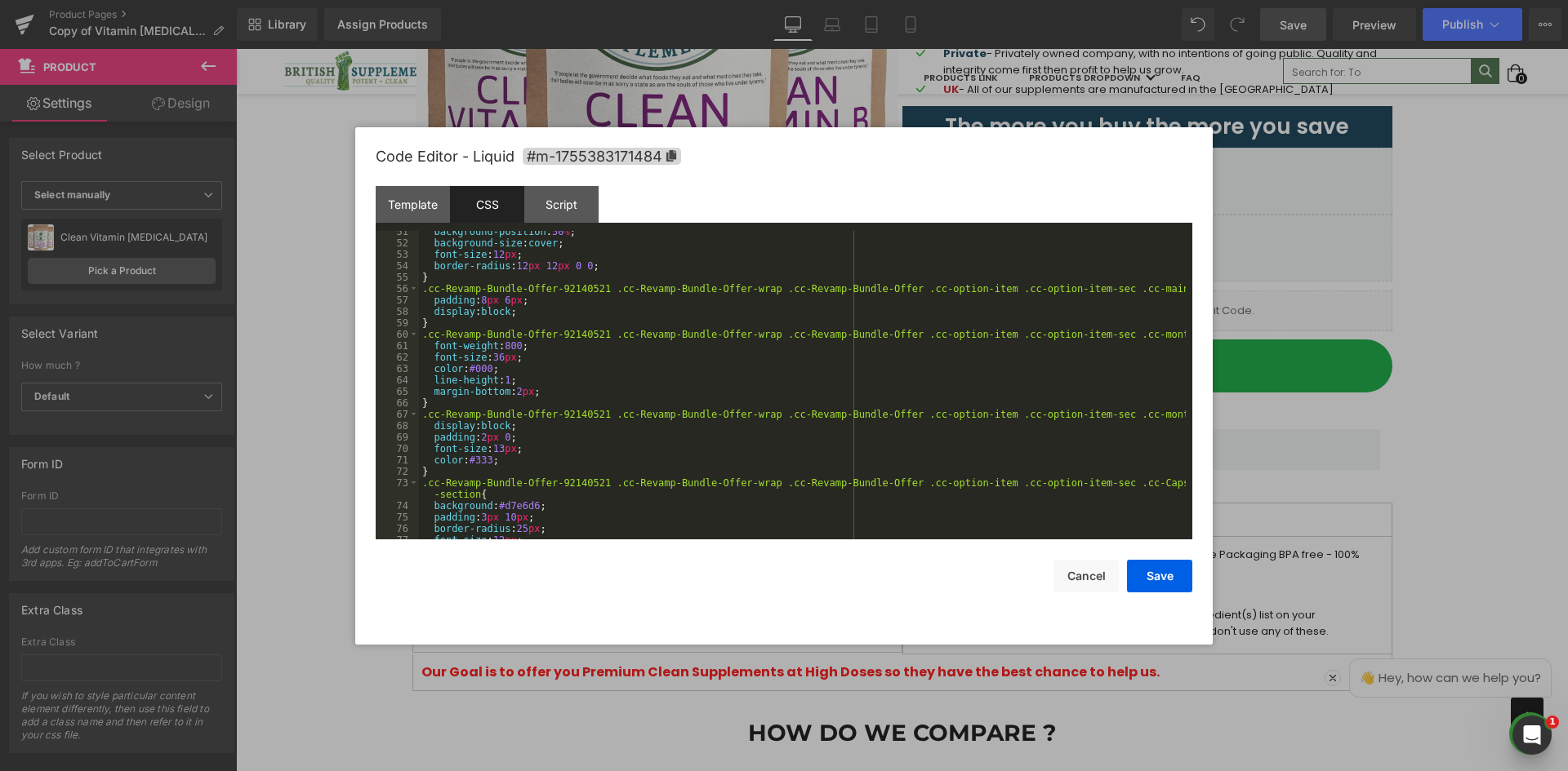
scroll to position [587, 0]
click at [497, 296] on div "background-position : 50 % ; background-size : cover ; font-size : 12 px ; bord…" at bounding box center [802, 392] width 766 height 332
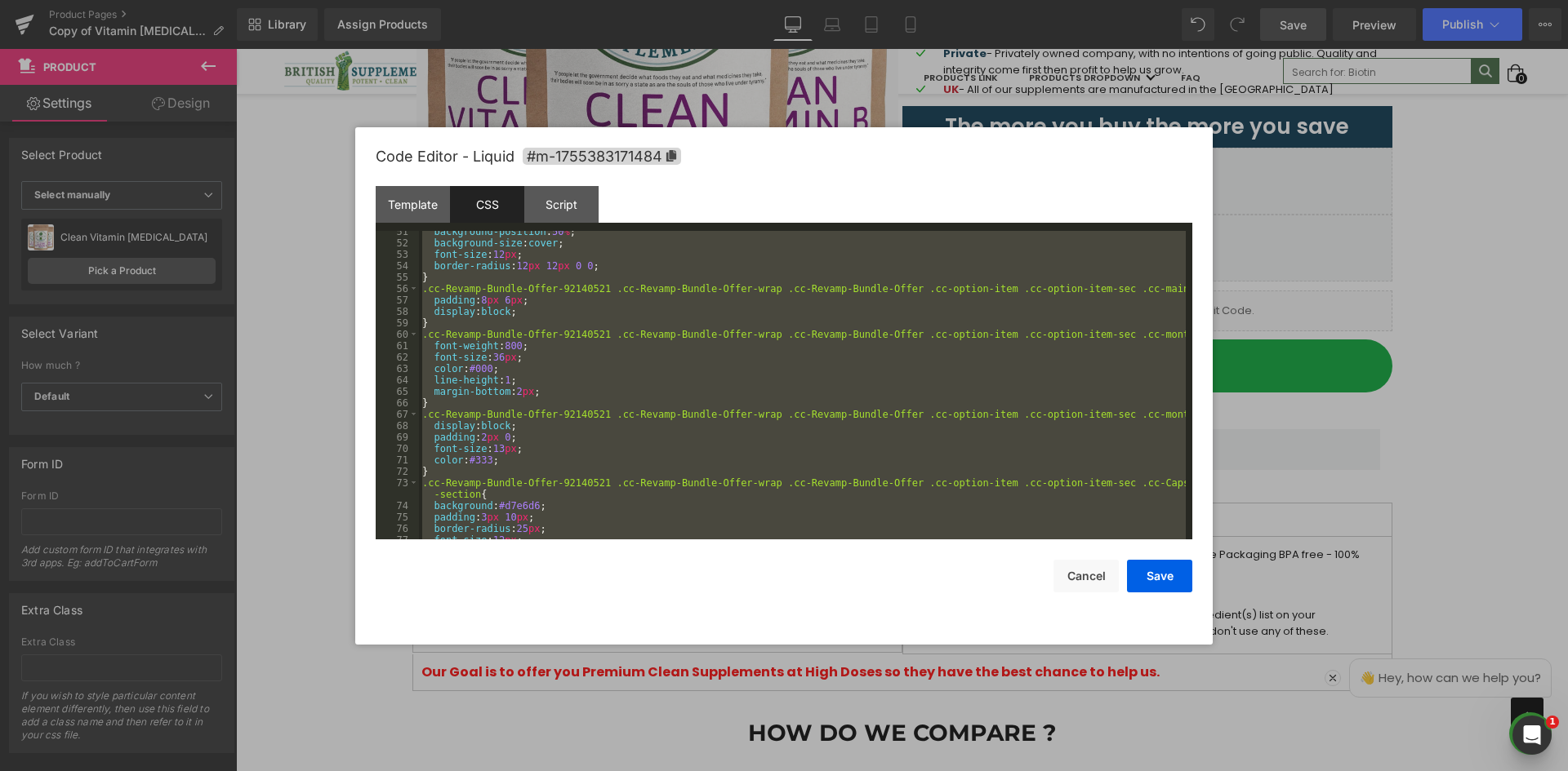
scroll to position [4398, 0]
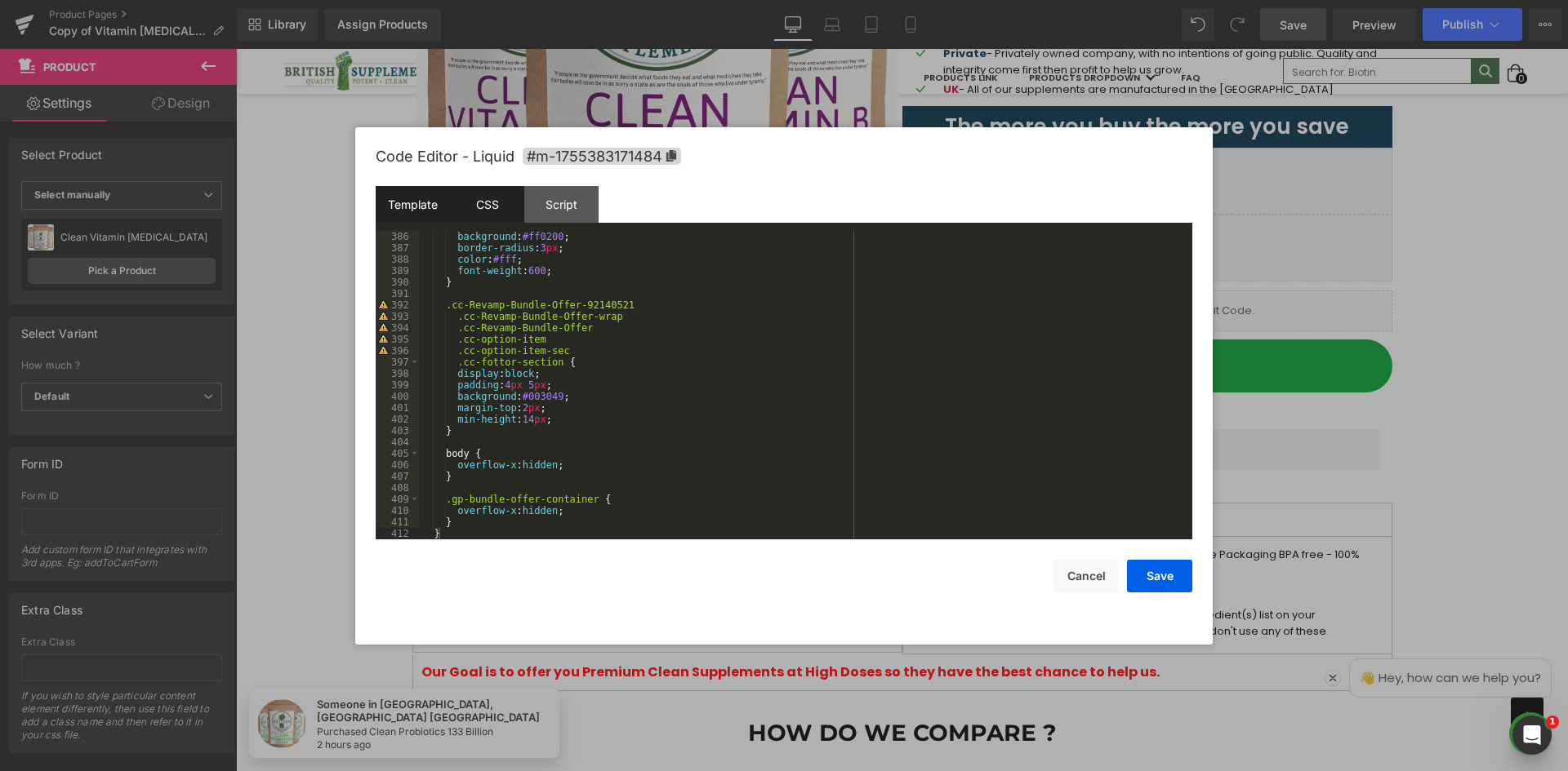
click at [421, 207] on div "Template" at bounding box center [412, 204] width 74 height 37
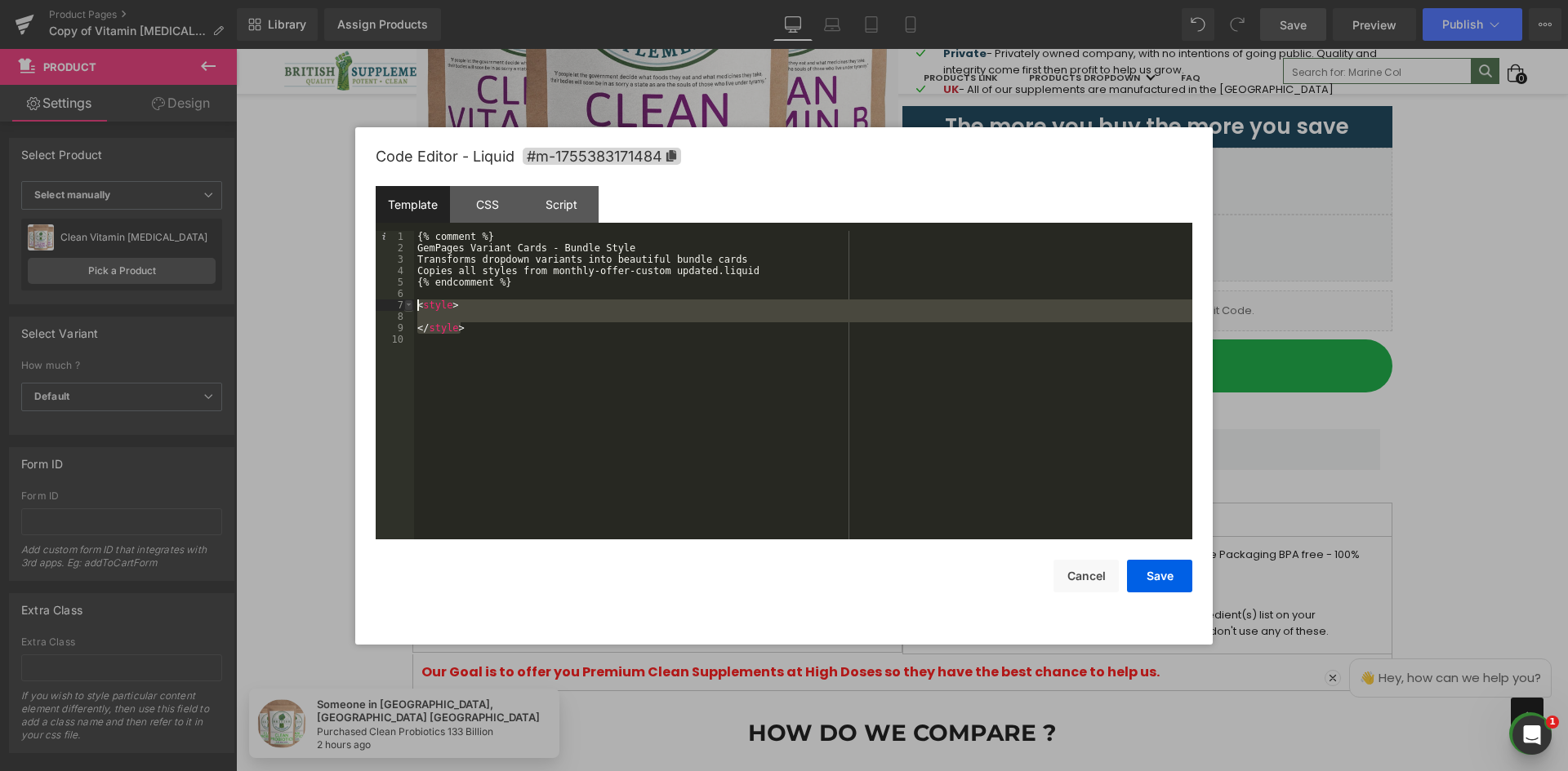
drag, startPoint x: 441, startPoint y: 331, endPoint x: 405, endPoint y: 303, distance: 45.6
click at [405, 303] on pre "1 2 3 4 5 6 7 8 9 10 {% comment %} GemPages Variant Cards - Bundle Style Transf…" at bounding box center [783, 385] width 816 height 308
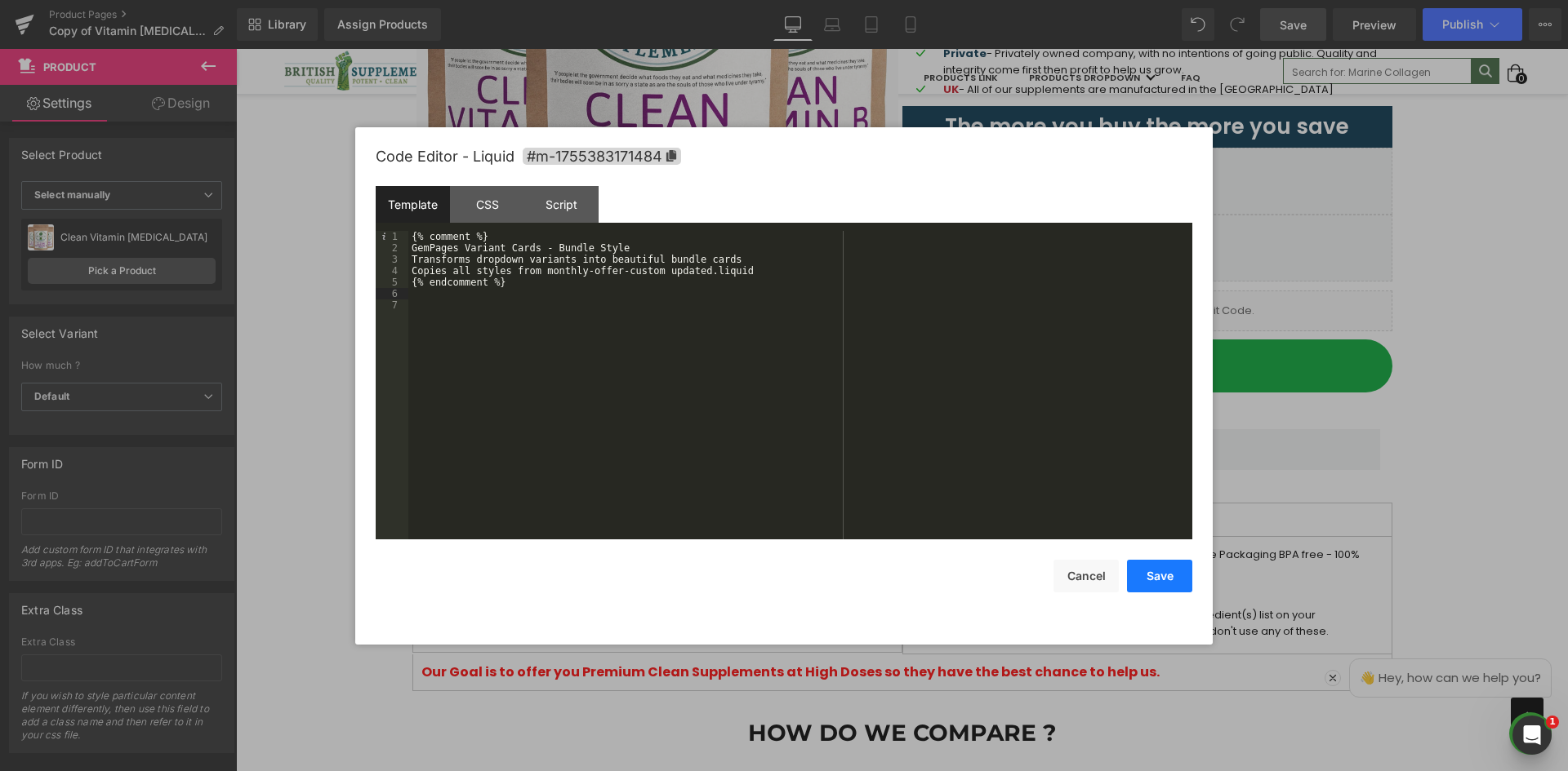
click at [1167, 581] on button "Save" at bounding box center [1158, 577] width 65 height 33
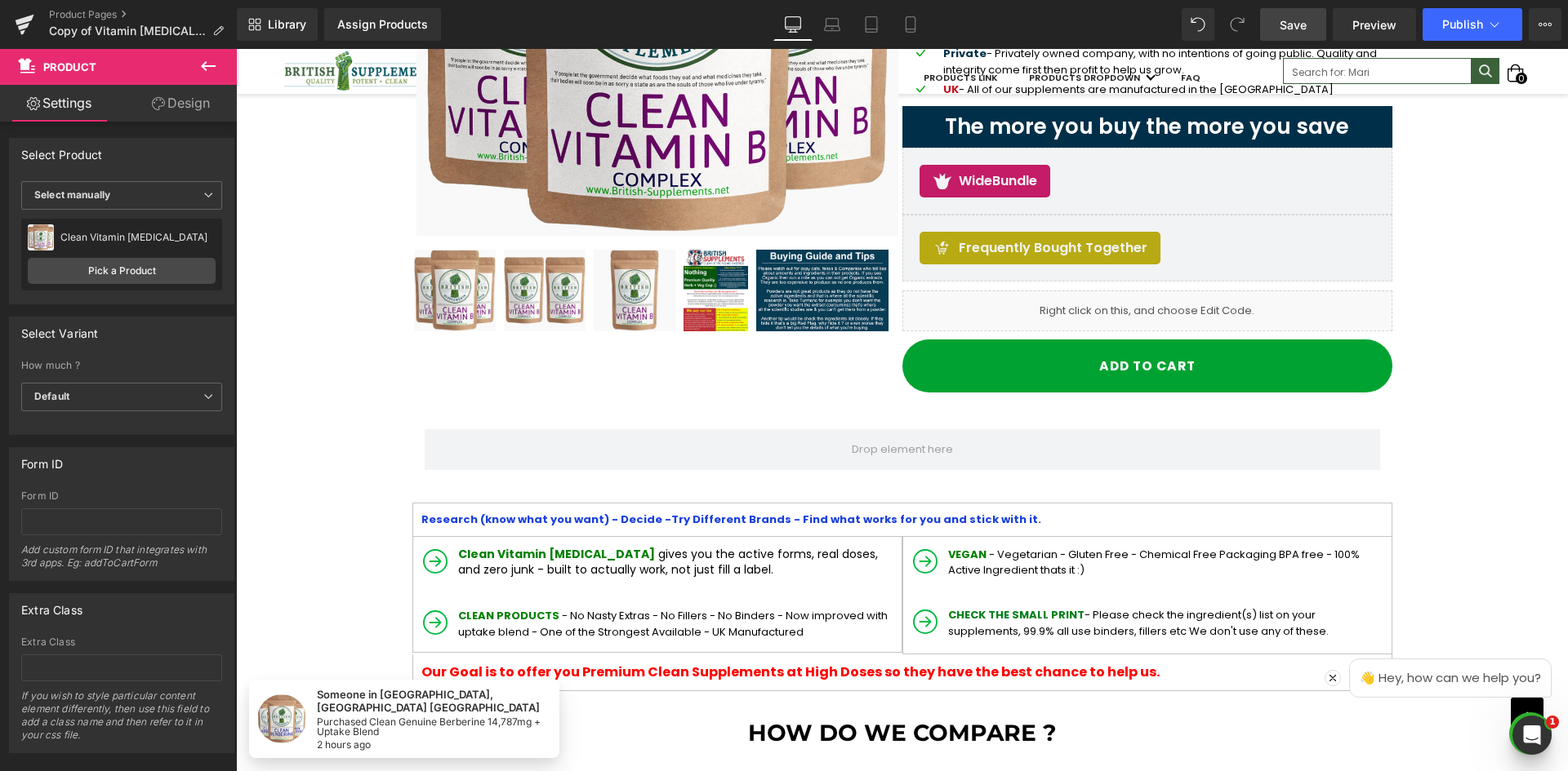
click at [1284, 34] on link "Save" at bounding box center [1293, 24] width 66 height 33
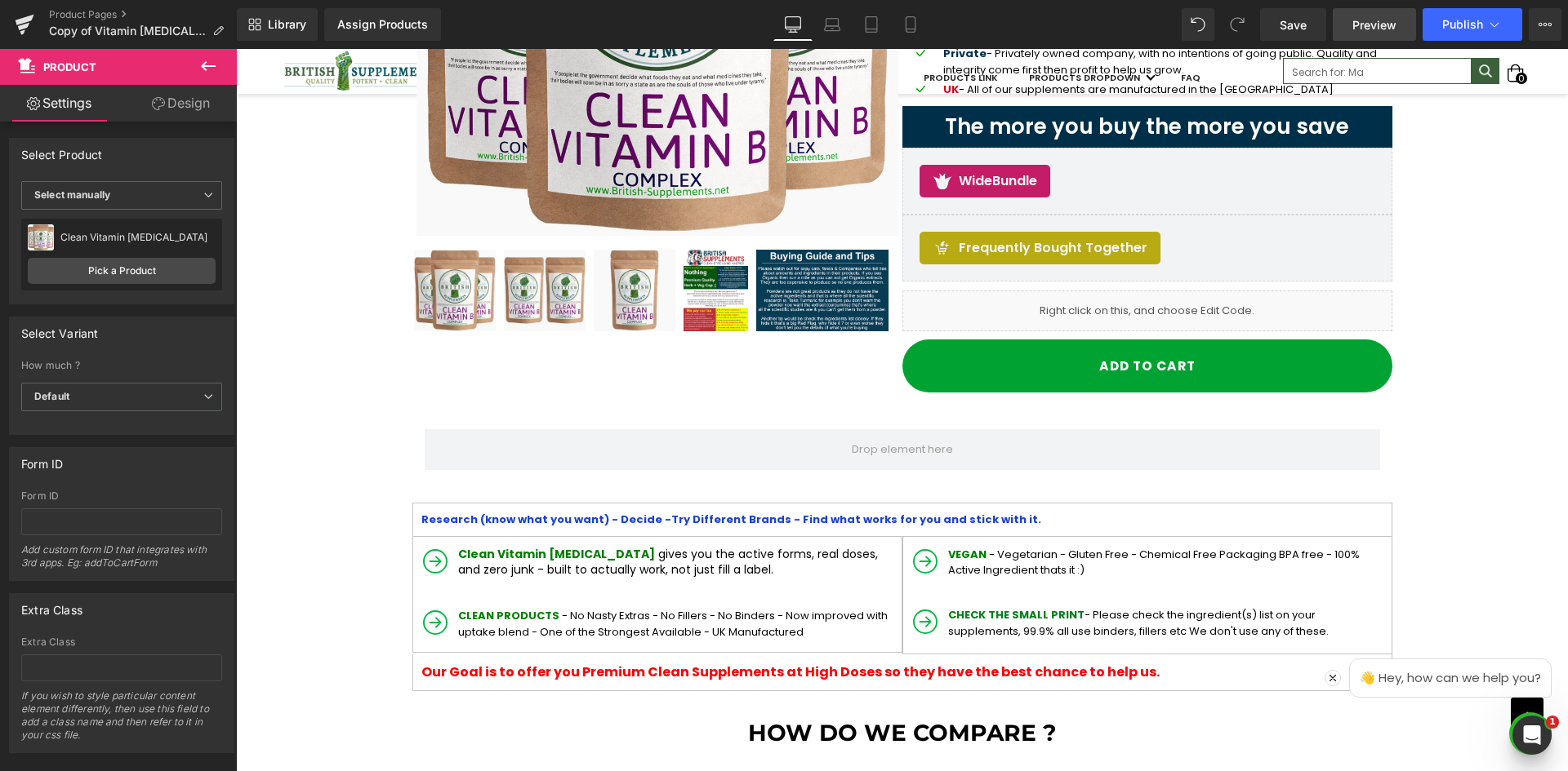
click at [1354, 33] on span "Preview" at bounding box center [1373, 25] width 44 height 18
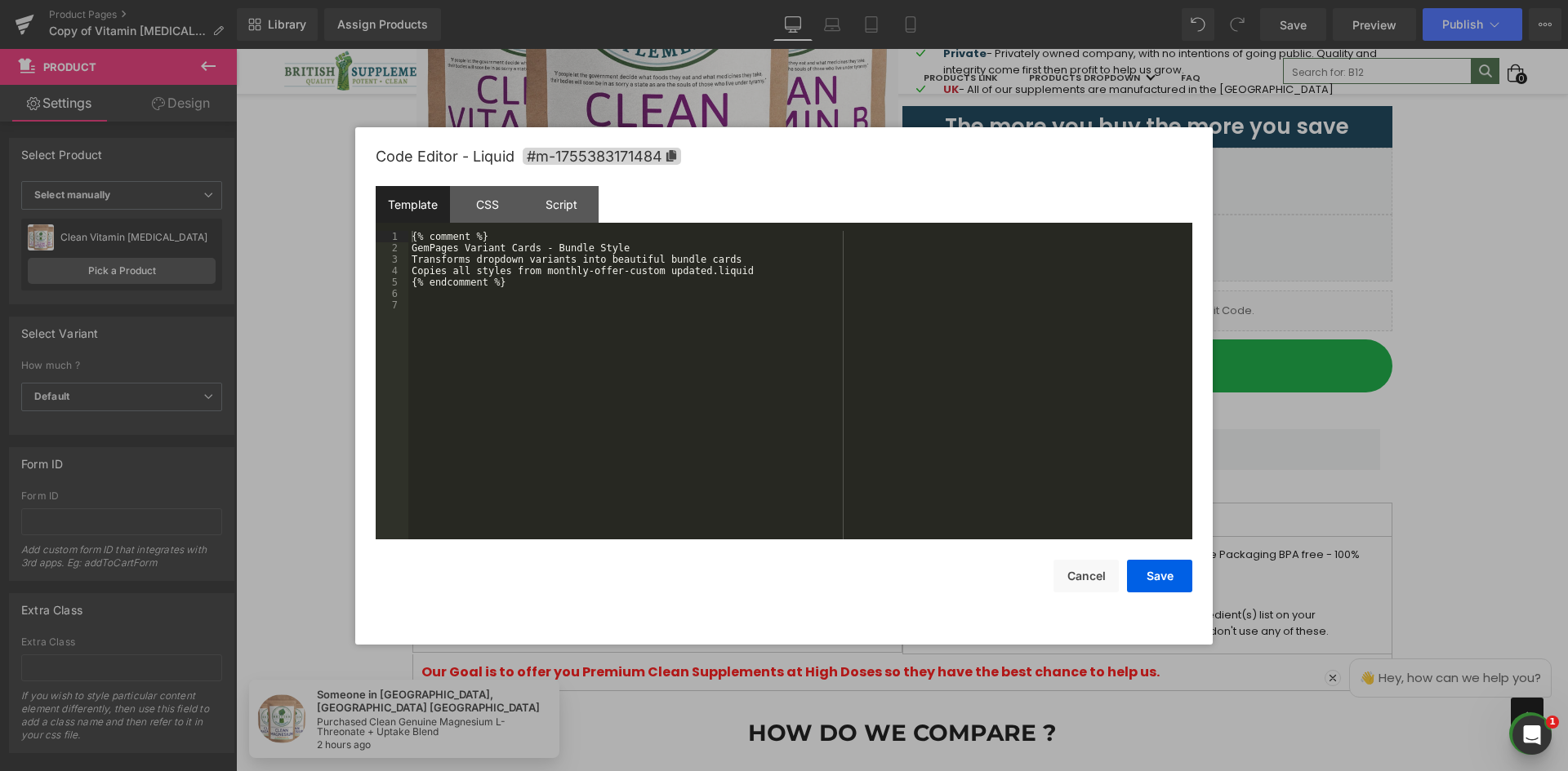
click at [999, 0] on div "You are previewing how the will restyle your page. You can not edit Elements in…" at bounding box center [784, 0] width 1568 height 0
click at [476, 206] on div "CSS" at bounding box center [487, 204] width 74 height 37
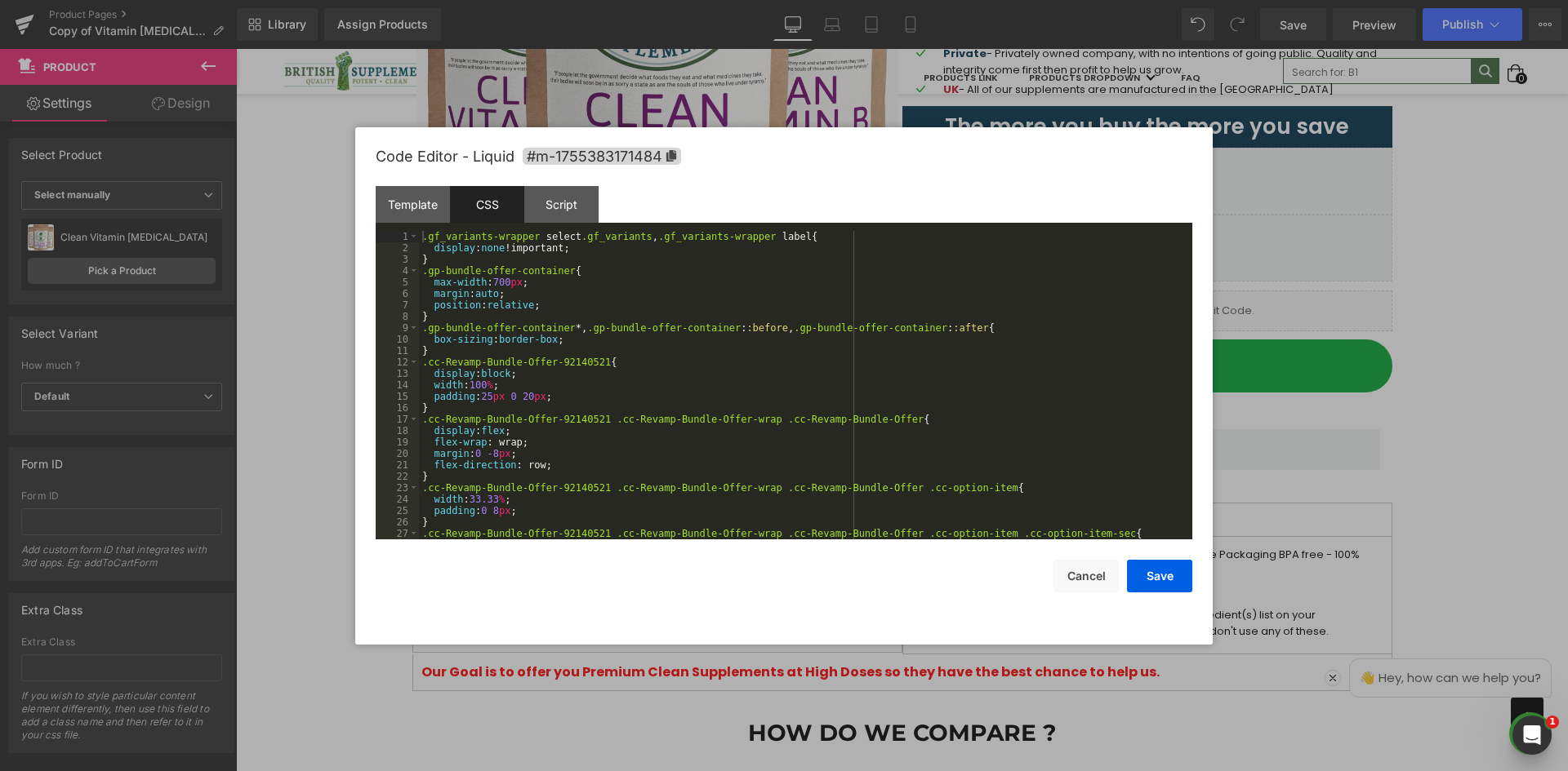
click at [546, 252] on div ".gf_variants-wrapper select .gf_variants , .gf_variants-wrapper label { display…" at bounding box center [802, 397] width 766 height 332
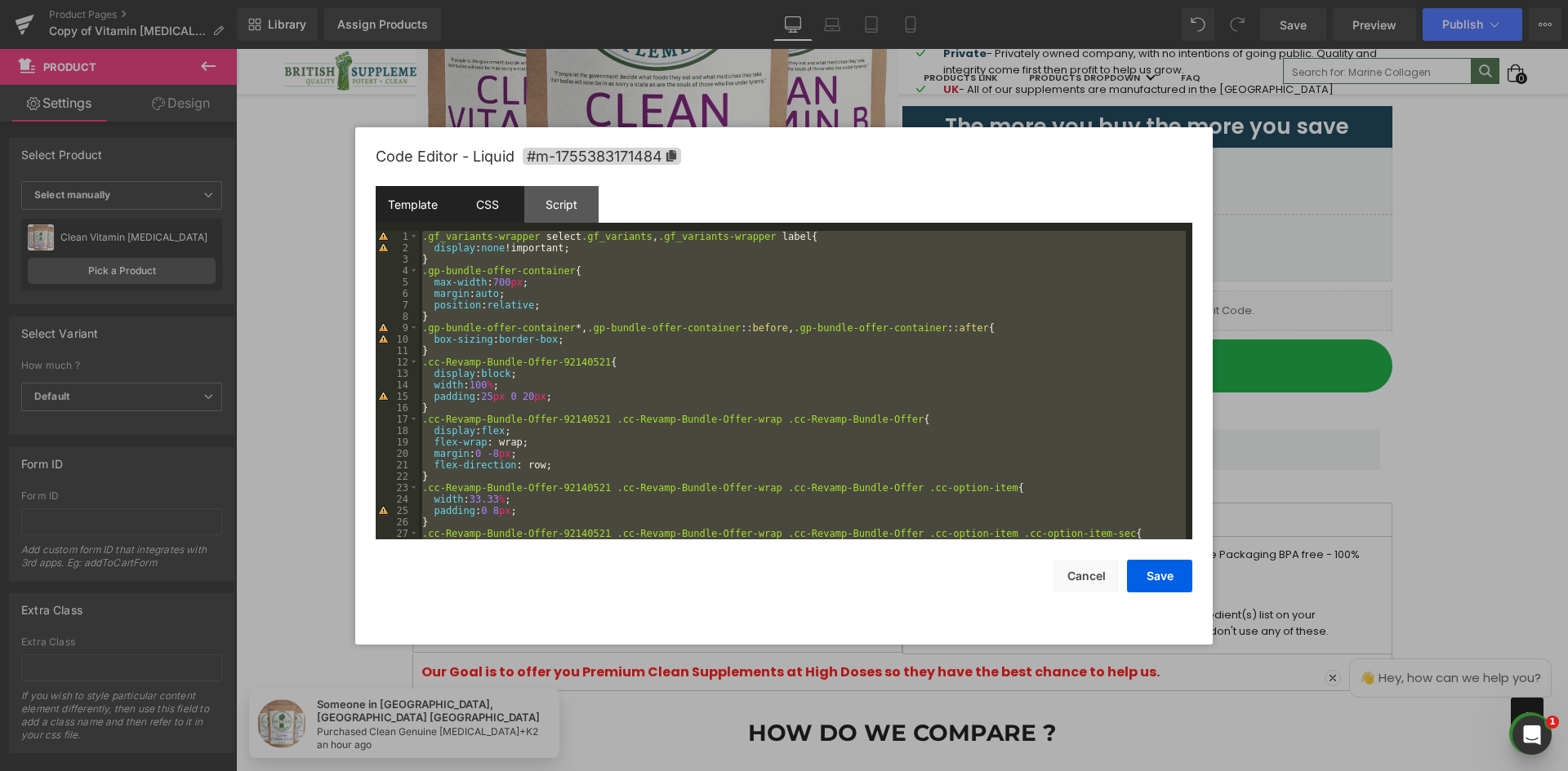
click at [420, 208] on div "Template" at bounding box center [412, 204] width 74 height 37
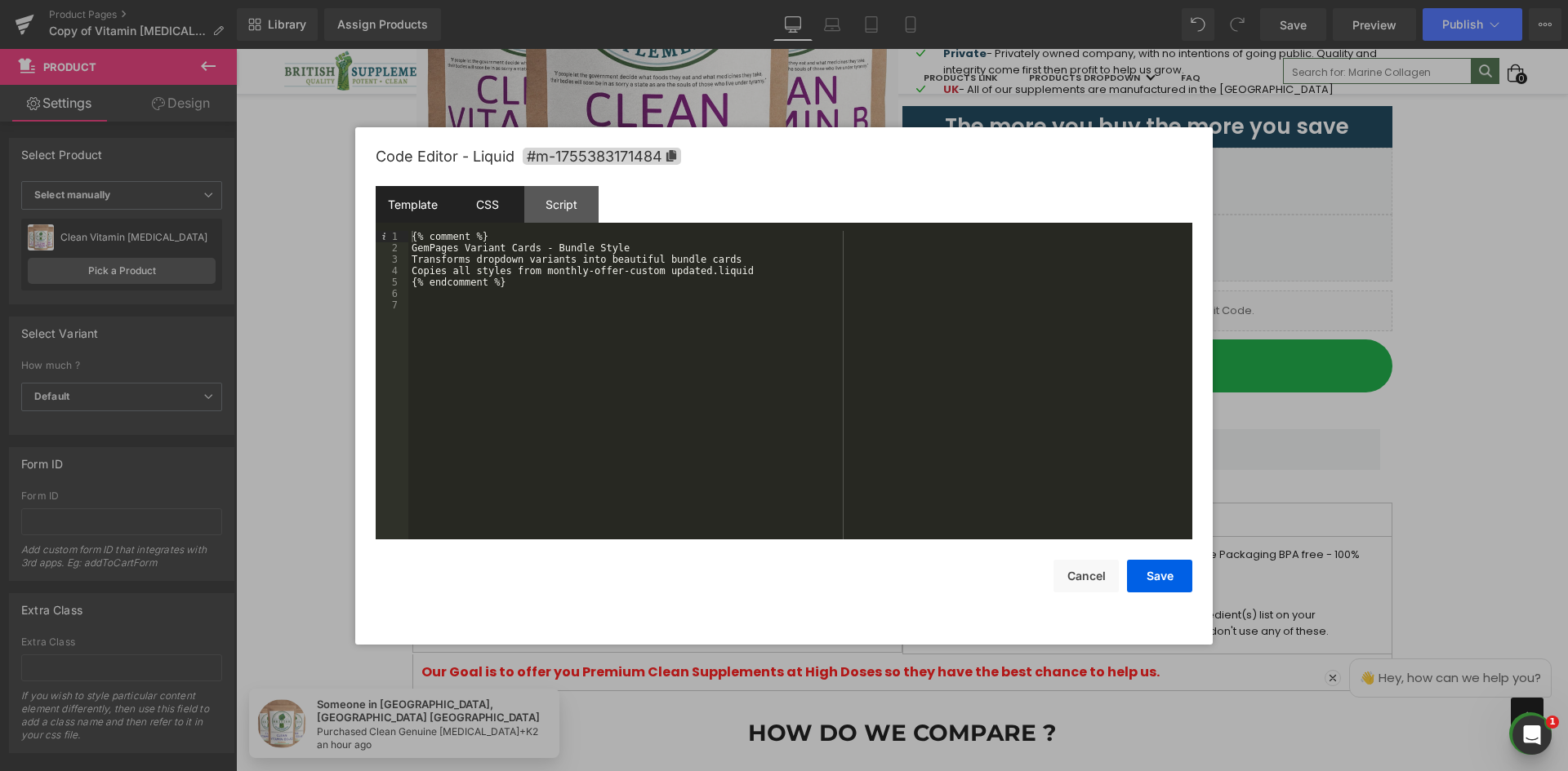
click at [496, 205] on div "CSS" at bounding box center [487, 204] width 74 height 37
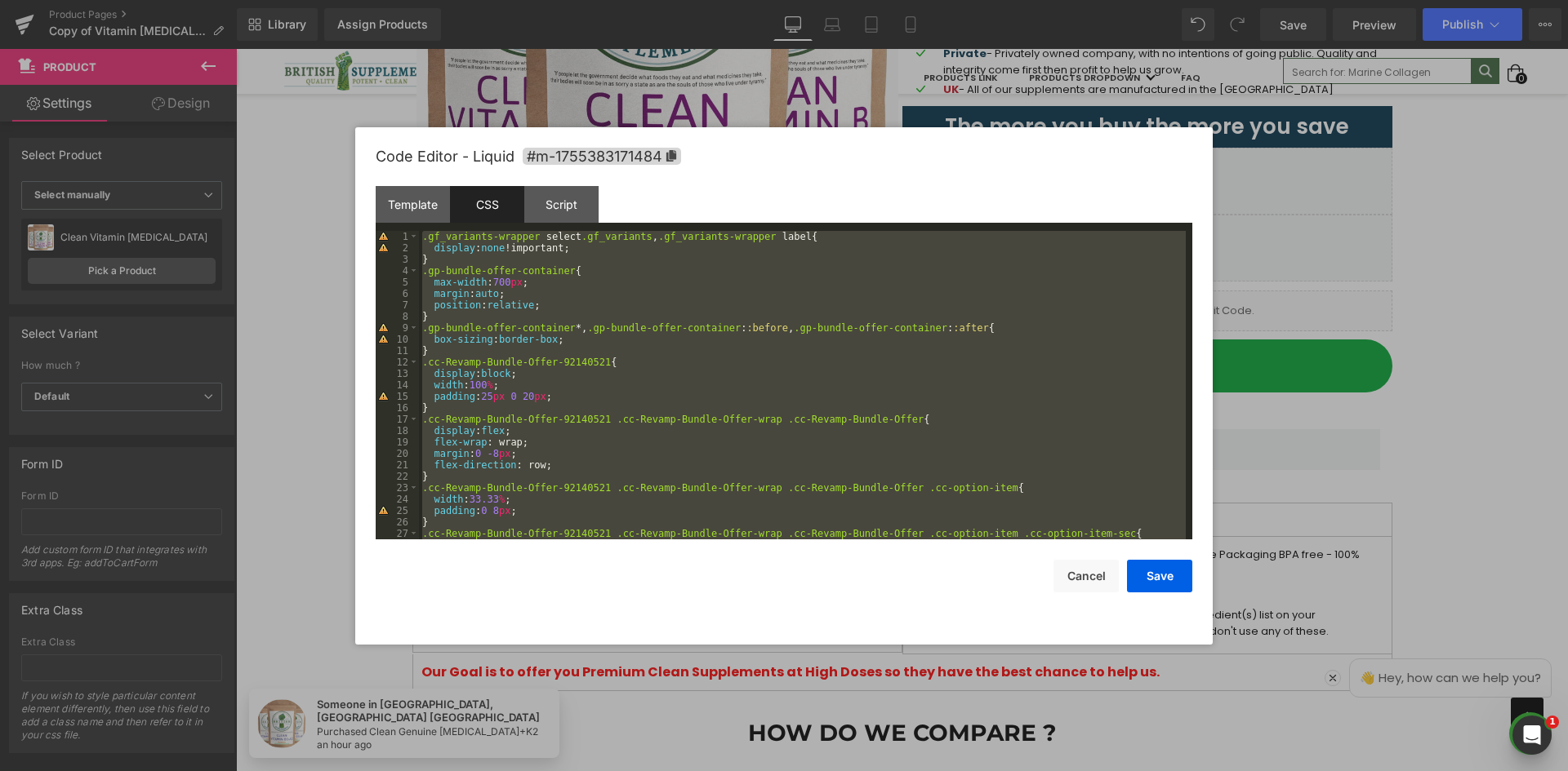
click at [525, 273] on div ".gf_variants-wrapper select .gf_variants , .gf_variants-wrapper label { display…" at bounding box center [802, 385] width 766 height 308
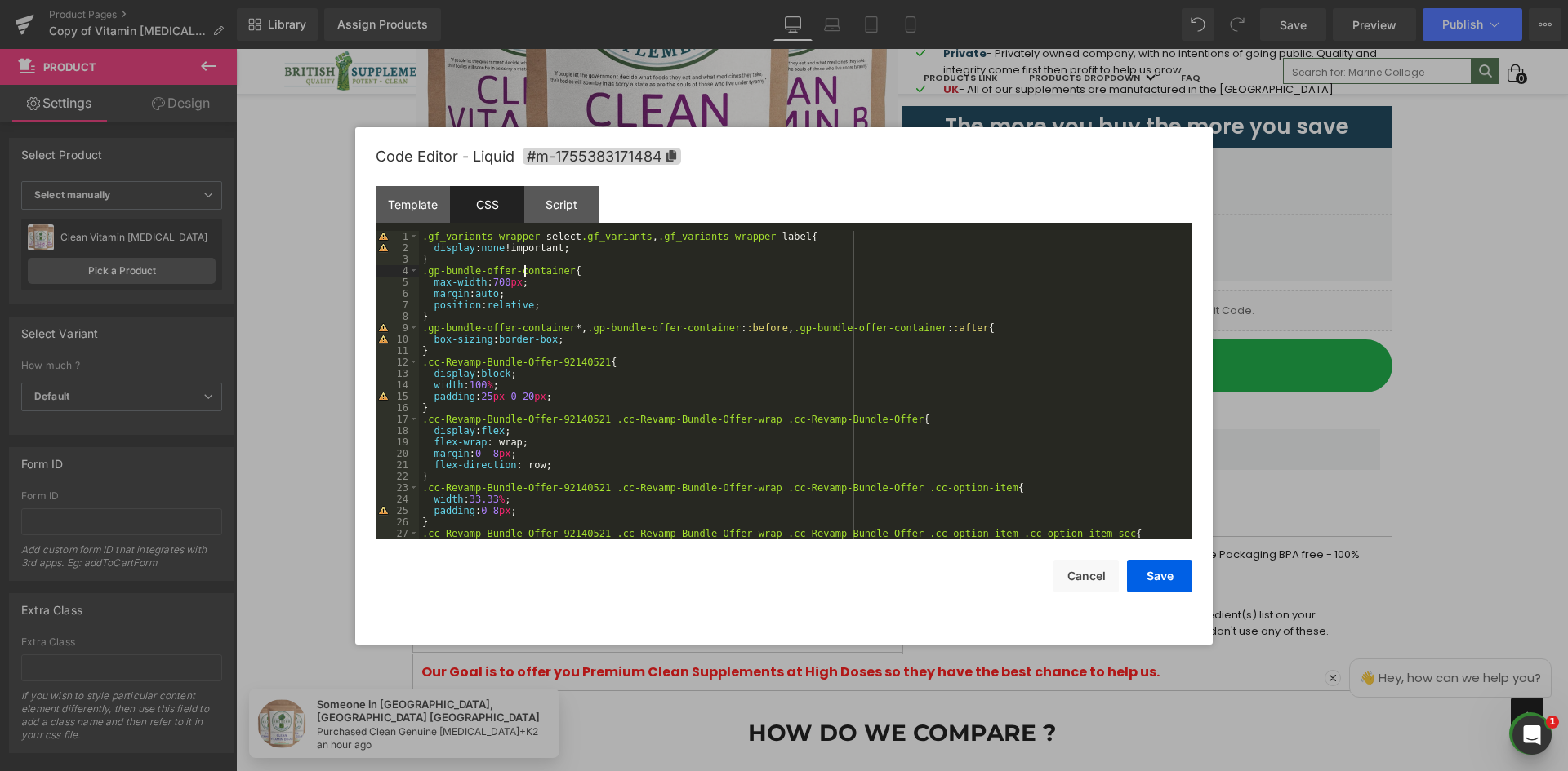
click at [612, 259] on div ".gf_variants-wrapper select .gf_variants , .gf_variants-wrapper label { display…" at bounding box center [802, 397] width 766 height 332
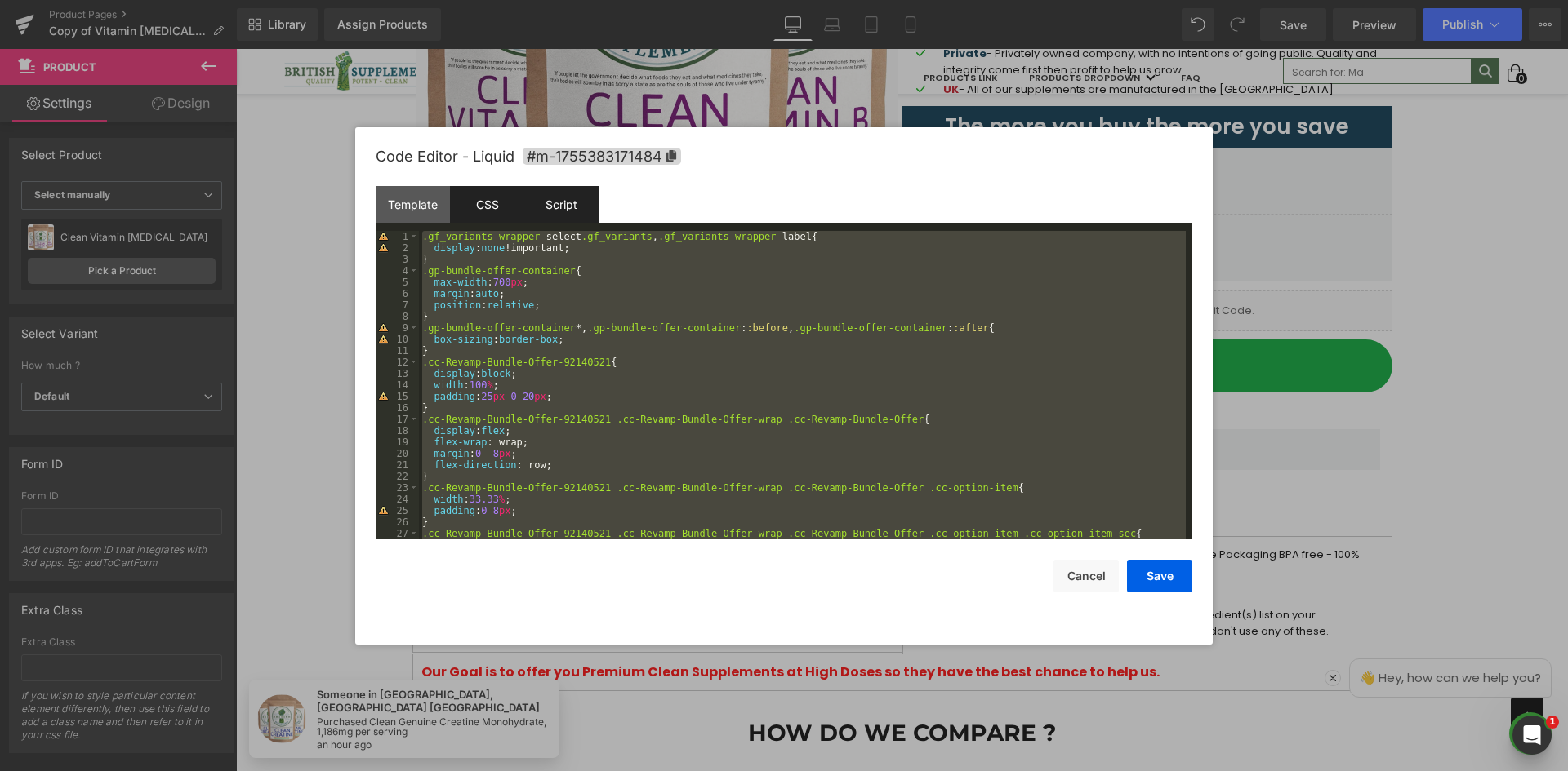
click at [552, 210] on div "Script" at bounding box center [561, 204] width 74 height 37
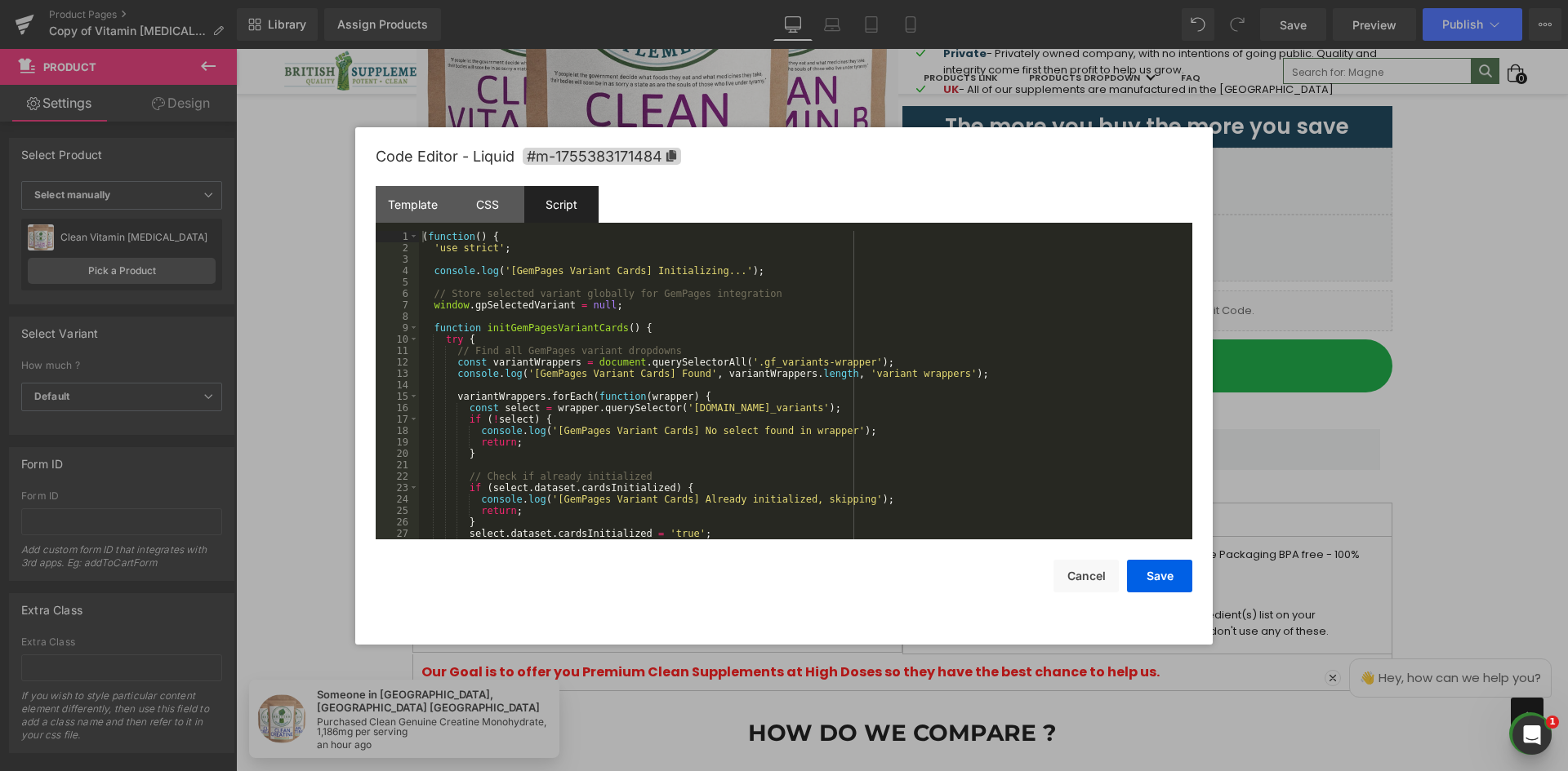
click at [548, 258] on div "( function ( ) { 'use strict' ; console . log ( '[GemPages Variant Cards] Initi…" at bounding box center [802, 397] width 766 height 332
click at [635, 248] on div "( function ( ) { 'use strict' ; console . log ( '[GemPages Variant Cards] Initi…" at bounding box center [802, 397] width 766 height 332
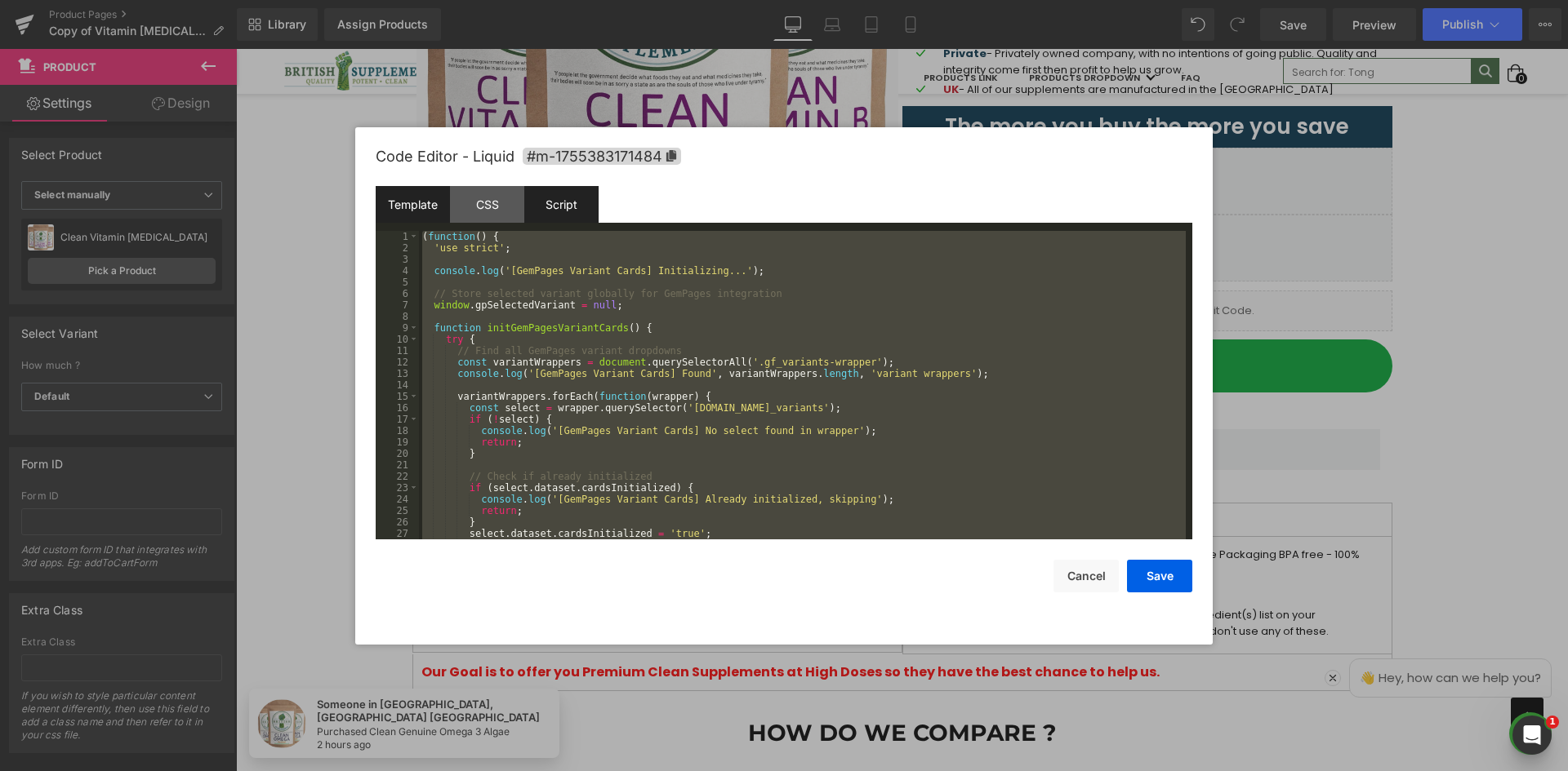
click at [433, 211] on div "Template" at bounding box center [412, 204] width 74 height 37
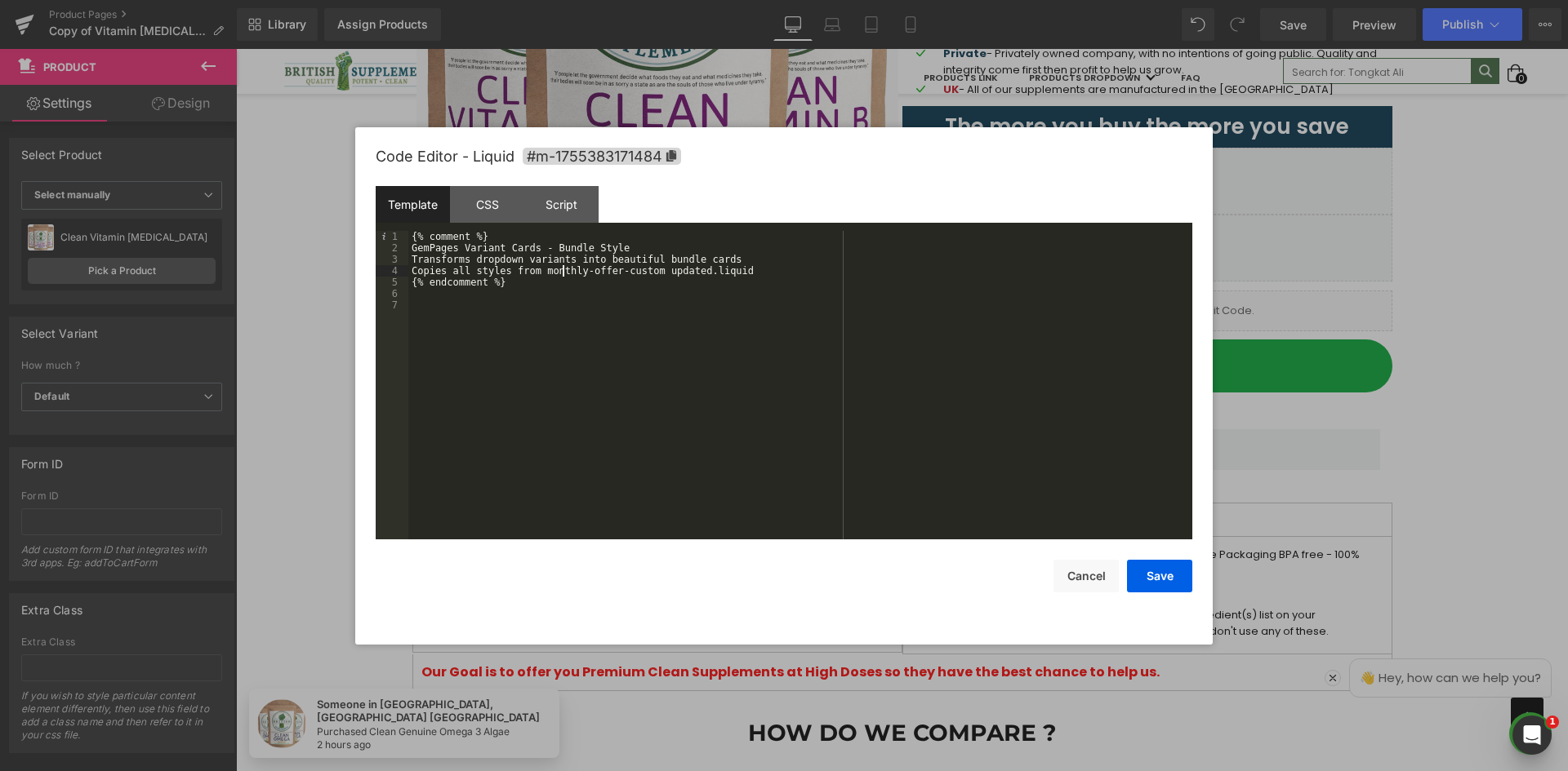
click at [562, 272] on div "{% comment %} GemPages Variant Cards - Bundle Style Transforms dropdown variant…" at bounding box center [801, 397] width 784 height 332
click at [425, 221] on div "Template" at bounding box center [412, 204] width 74 height 37
click at [537, 324] on div "{% comment %} GemPages Variant Cards - Bundle Style Transforms dropdown variant…" at bounding box center [801, 397] width 784 height 332
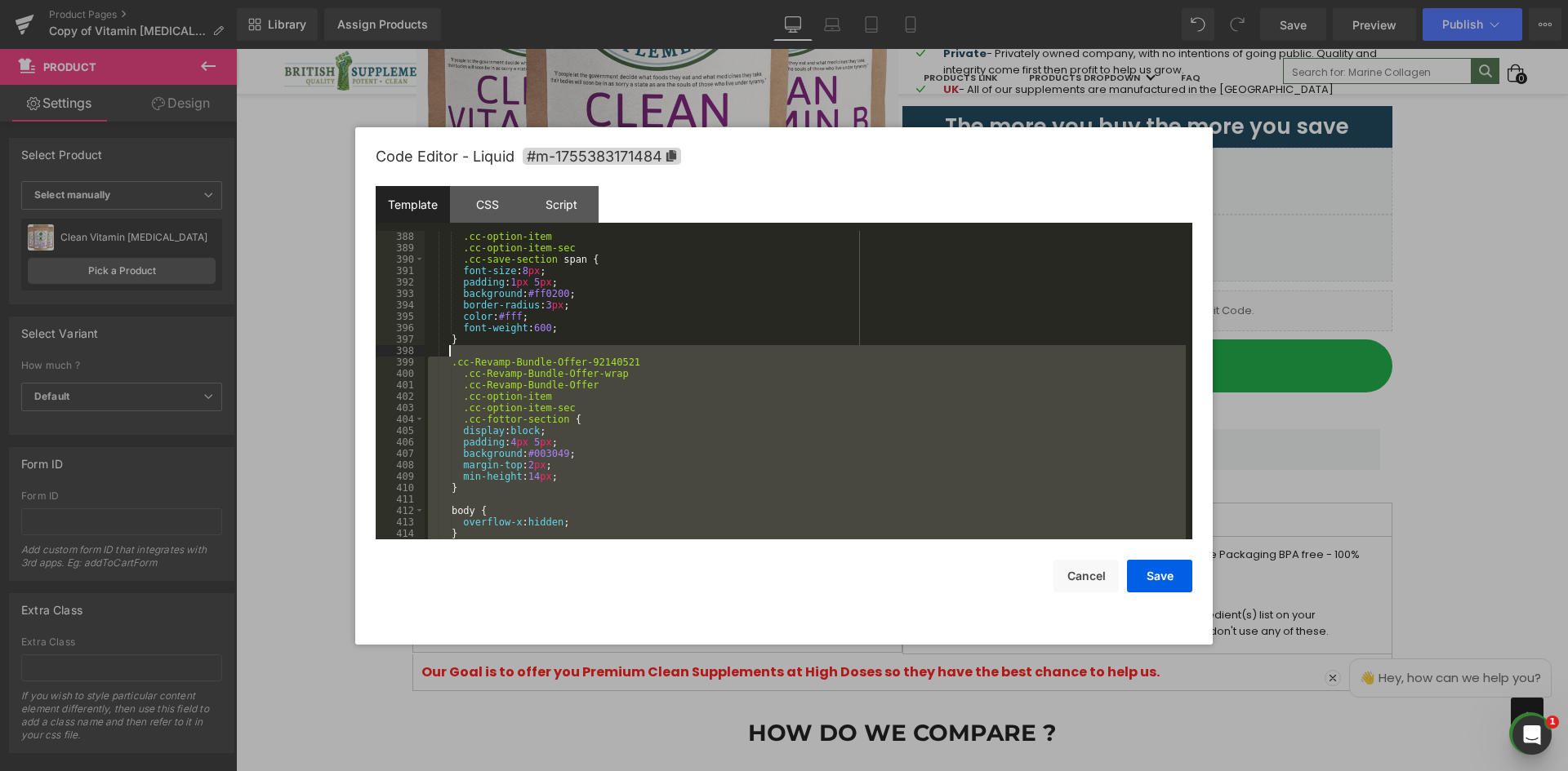
scroll to position [4617, 0]
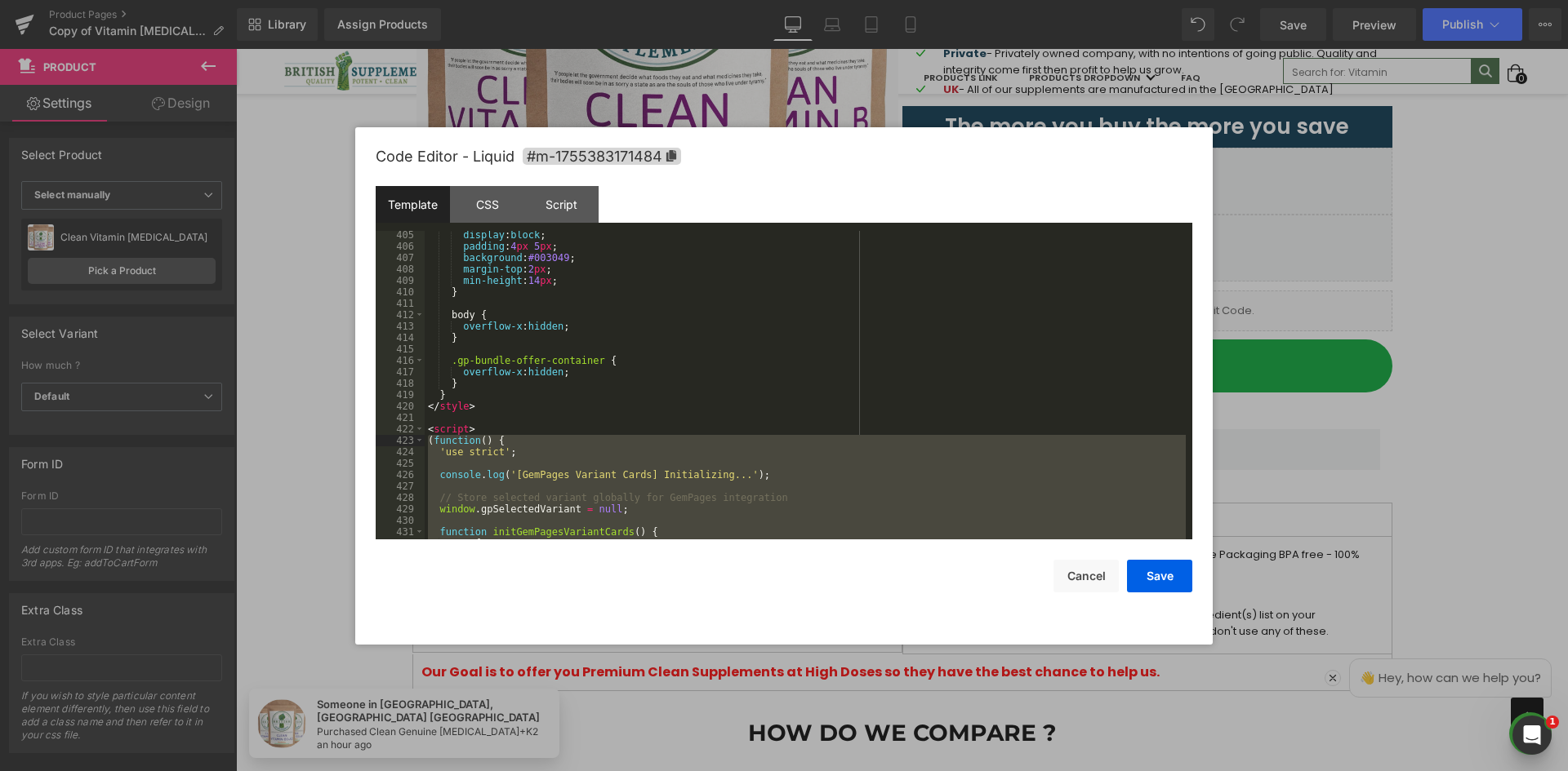
drag, startPoint x: 463, startPoint y: 522, endPoint x: 425, endPoint y: 450, distance: 81.4
click at [424, 443] on div "display : block ; padding : 4 px 5 px ; background : #003049 ; margin-top : 2 p…" at bounding box center [804, 395] width 761 height 332
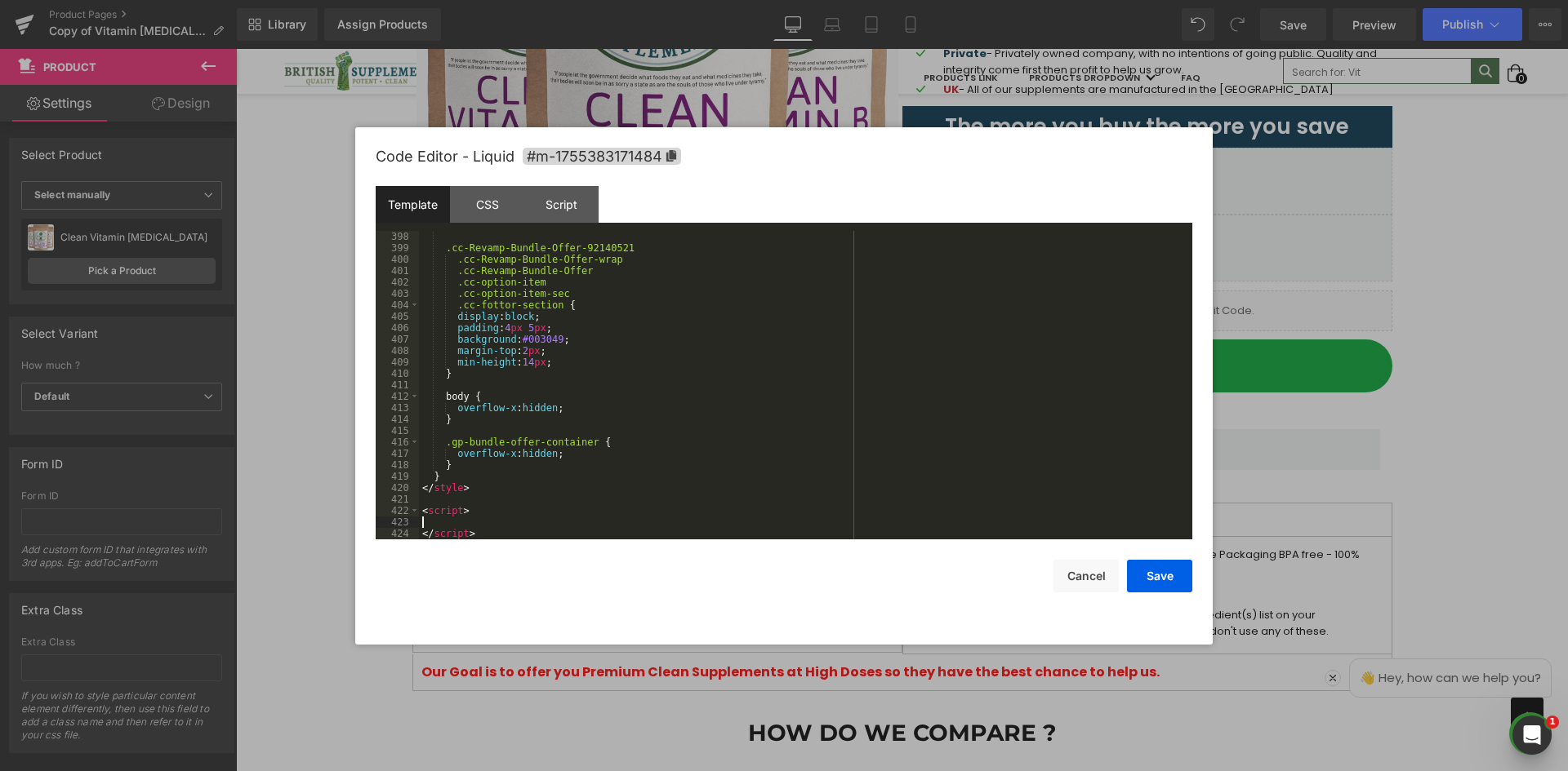
scroll to position [4536, 0]
click at [550, 209] on div "Script" at bounding box center [561, 204] width 74 height 37
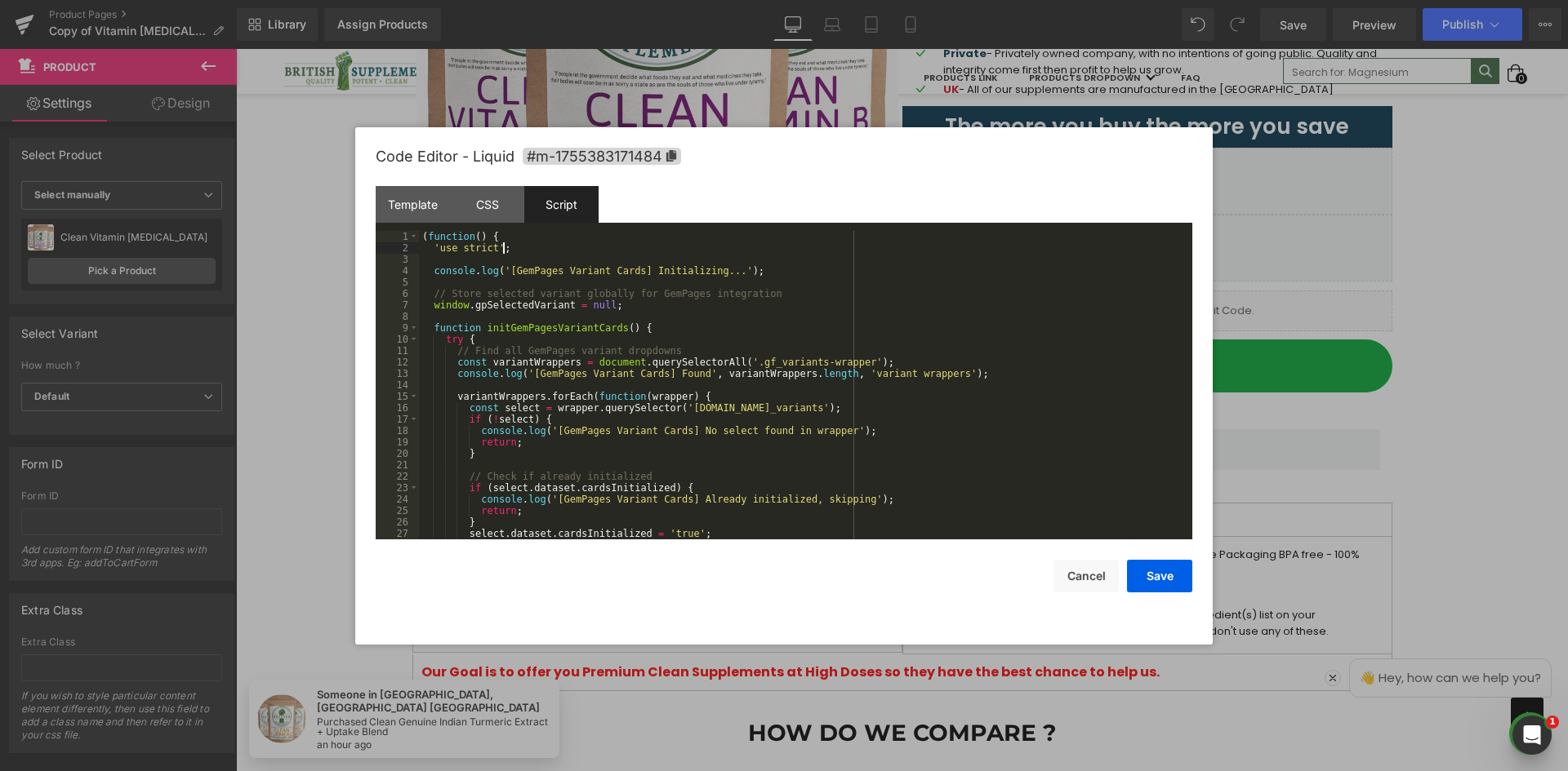
click at [637, 257] on div "( function ( ) { 'use strict' ; console . log ( '[GemPages Variant Cards] Initi…" at bounding box center [802, 397] width 766 height 332
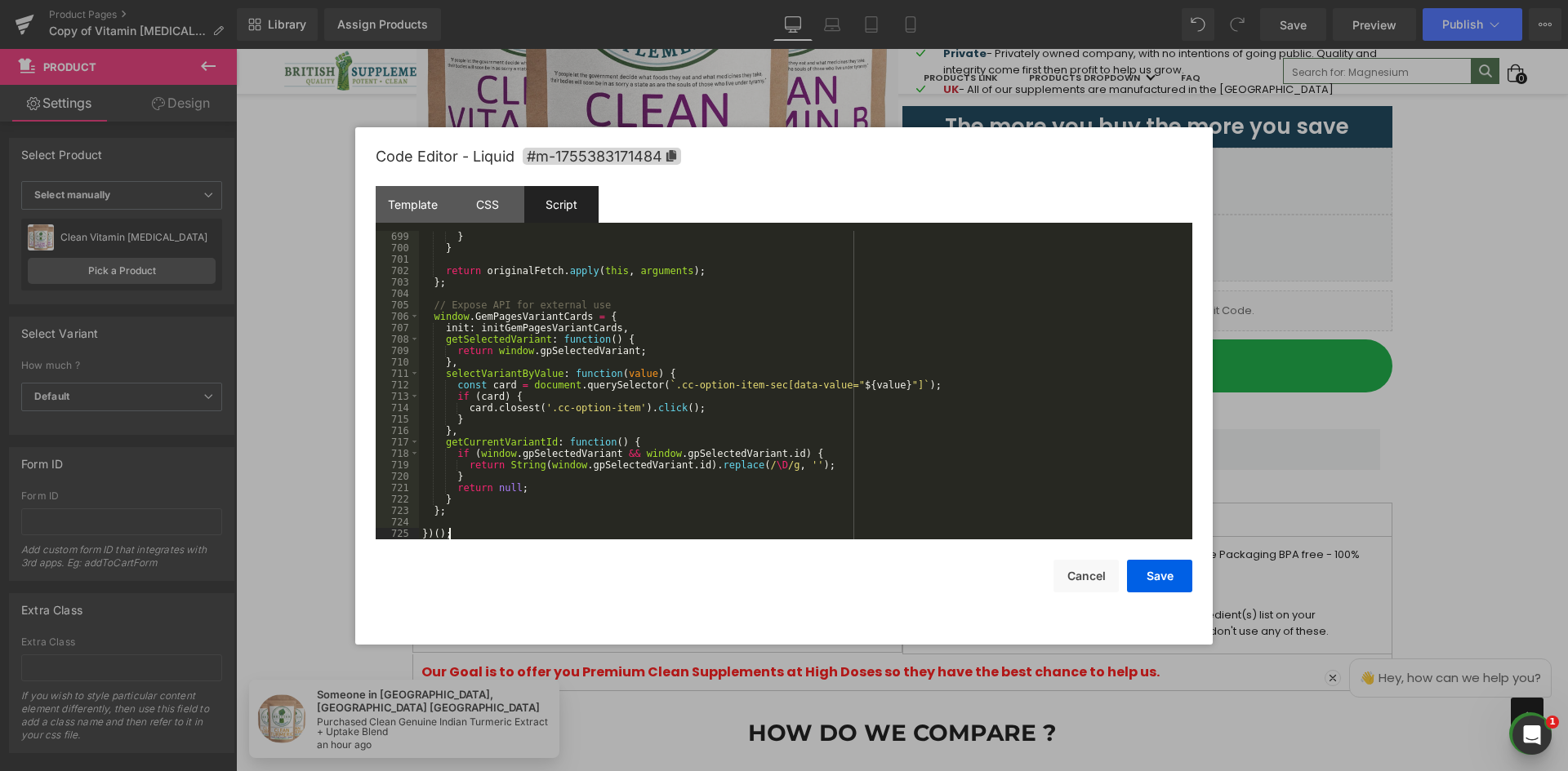
scroll to position [8009, 0]
click at [464, 200] on div "CSS" at bounding box center [487, 204] width 74 height 37
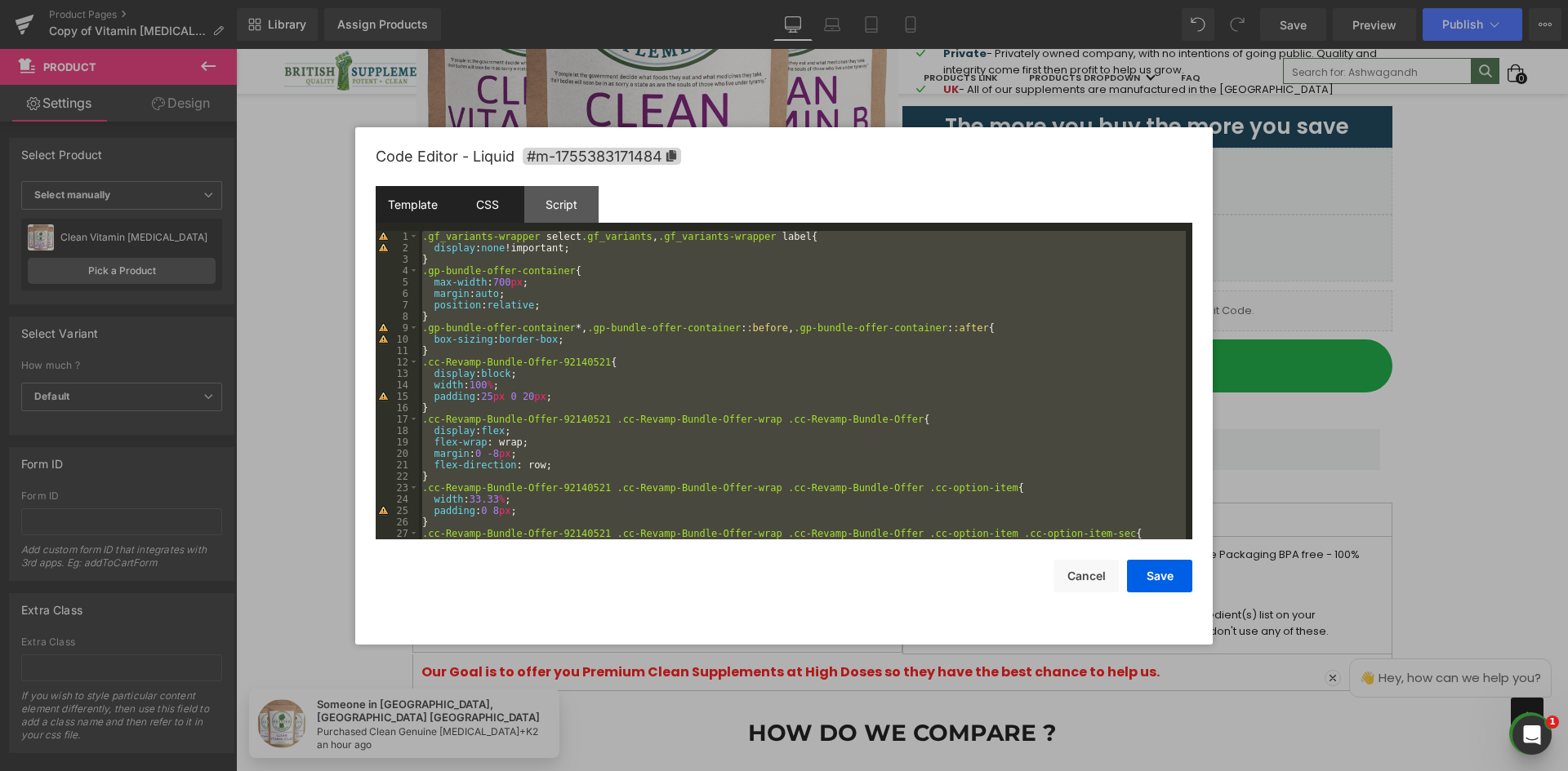
click at [426, 210] on div "Template" at bounding box center [412, 204] width 74 height 37
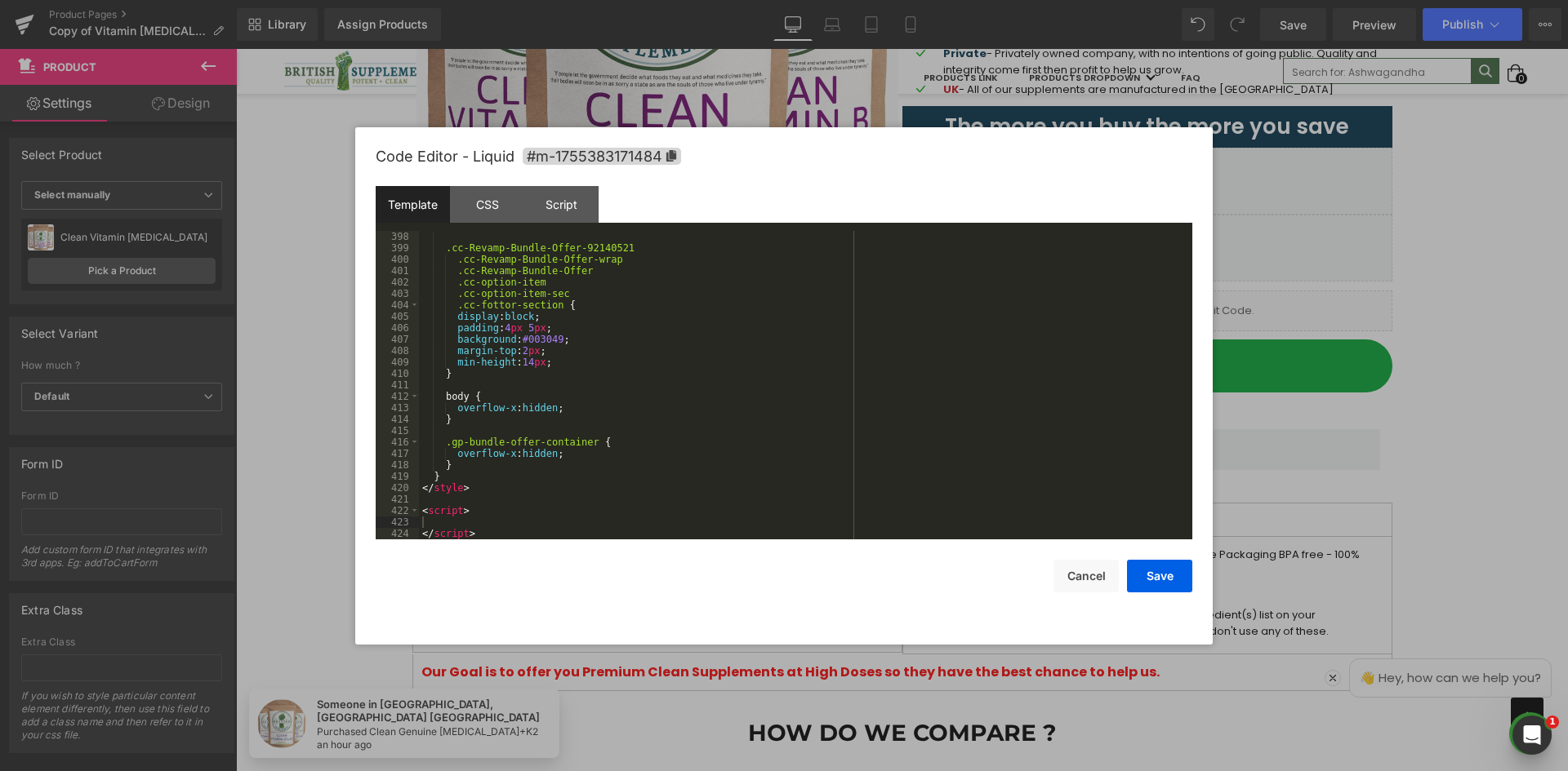
click at [531, 405] on div ".cc-Revamp-Bundle-Offer-92140521 .cc-Revamp-Bundle-Offer-wrap .cc-Revamp-Bundle…" at bounding box center [802, 397] width 766 height 332
click at [498, 447] on div ".cc-Revamp-Bundle-Offer-92140521 .cc-Revamp-Bundle-Offer-wrap .cc-Revamp-Bundle…" at bounding box center [802, 397] width 766 height 332
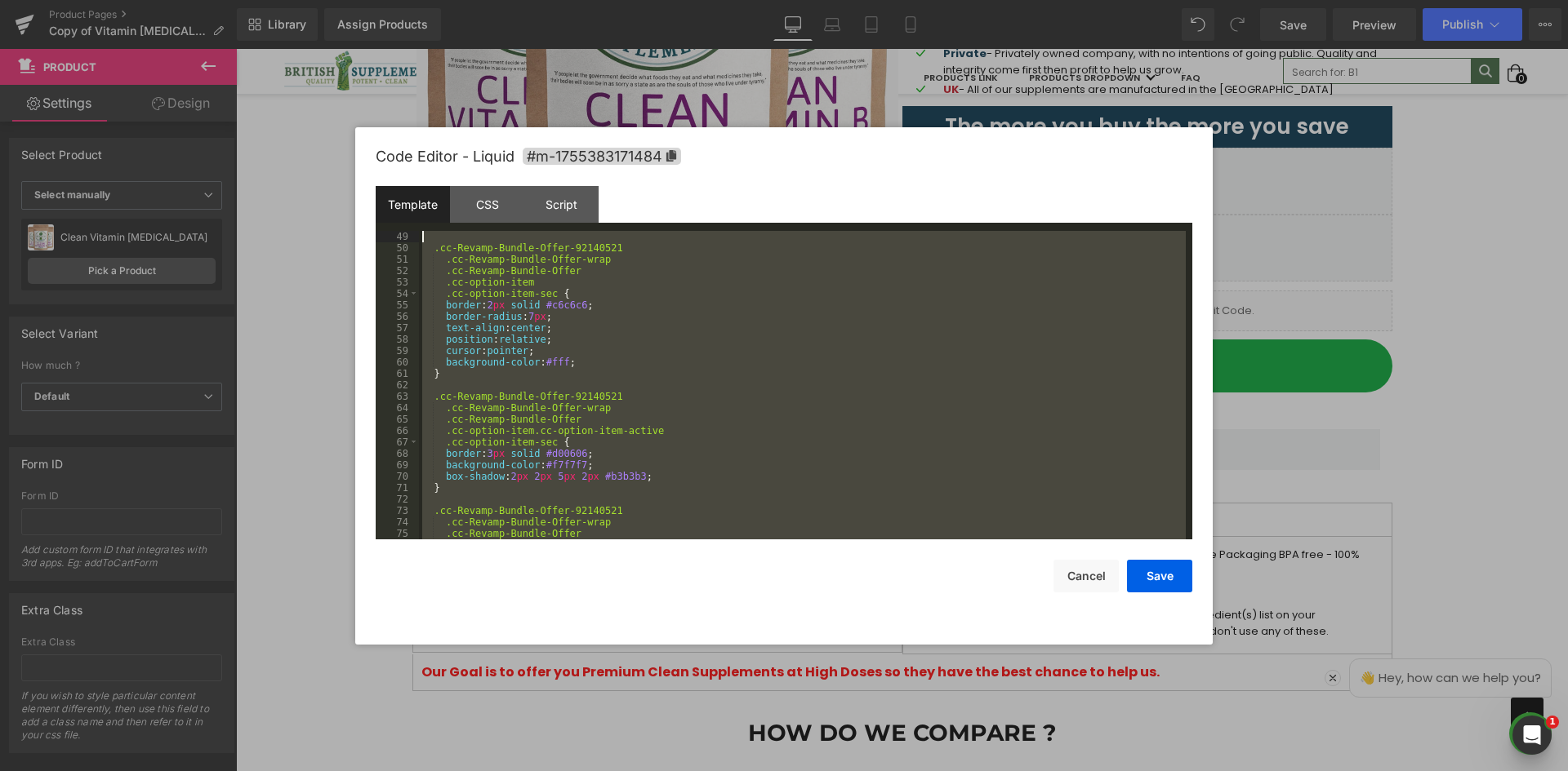
scroll to position [0, 0]
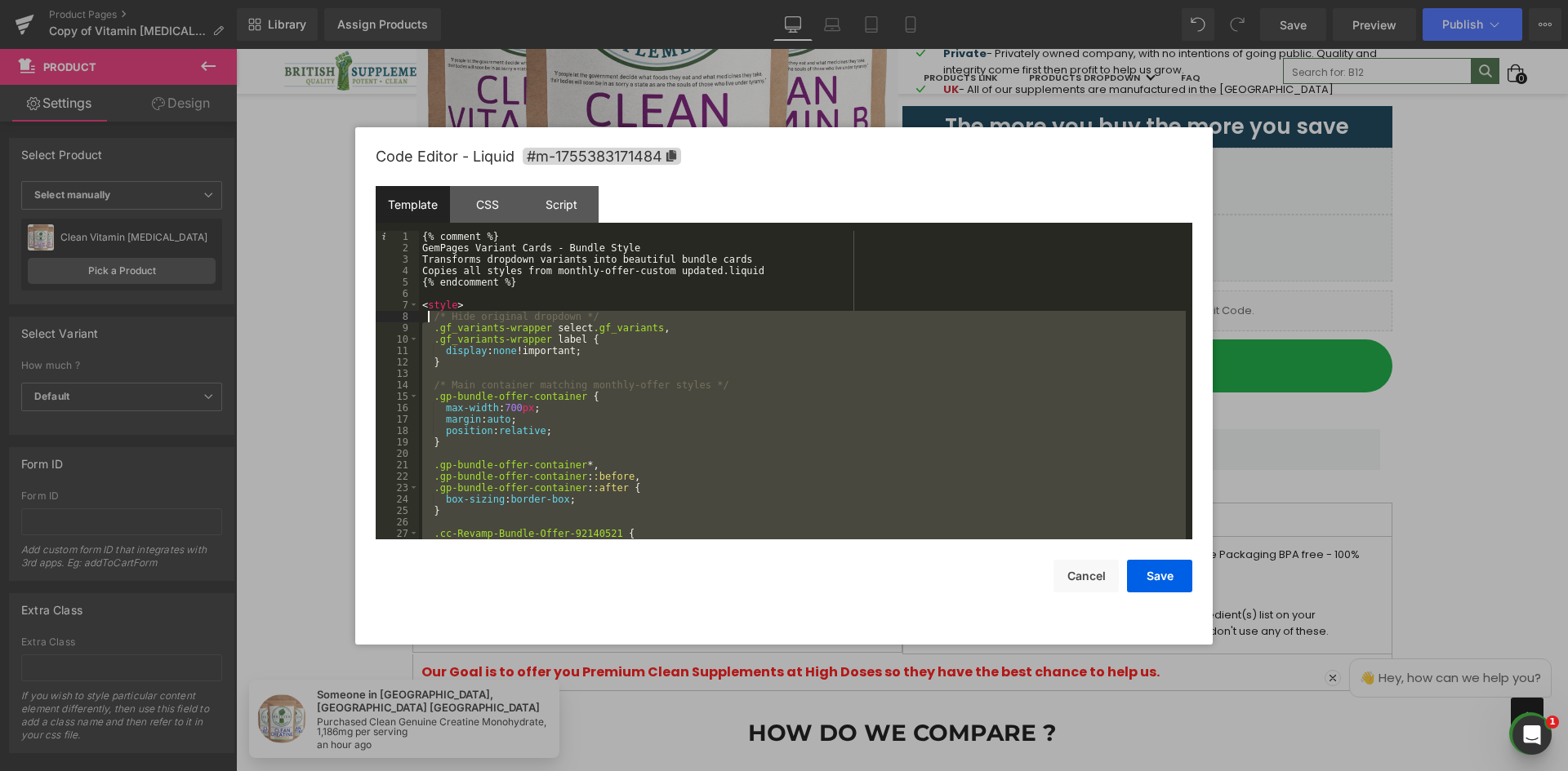
drag, startPoint x: 429, startPoint y: 476, endPoint x: 428, endPoint y: 321, distance: 155.0
click at [428, 321] on div "{% comment %} GemPages Variant Cards - Bundle Style Transforms dropdown variant…" at bounding box center [802, 397] width 766 height 332
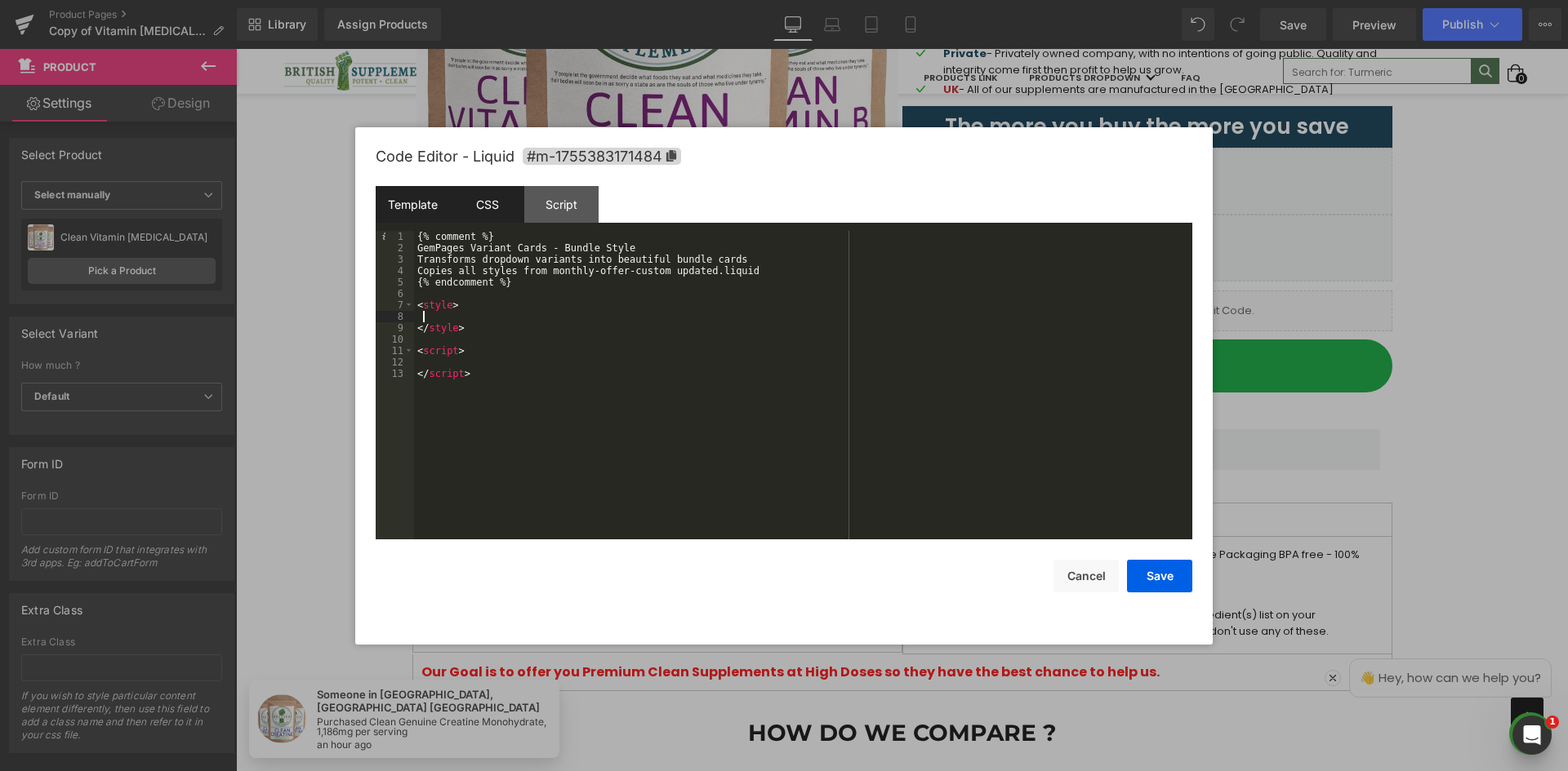
click at [487, 203] on div "CSS" at bounding box center [487, 204] width 74 height 37
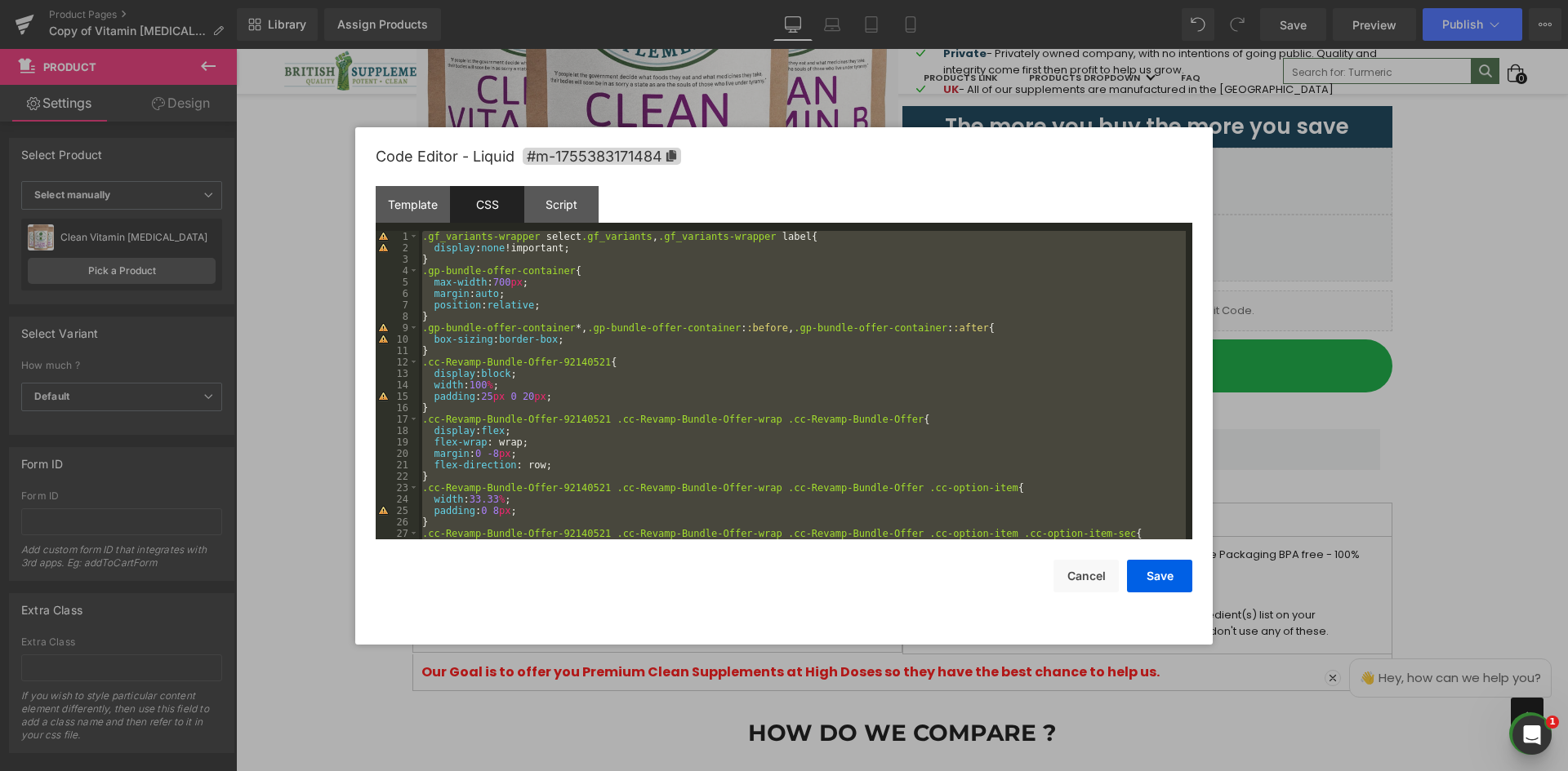
click at [535, 258] on div ".gf_variants-wrapper select .gf_variants , .gf_variants-wrapper label { display…" at bounding box center [802, 385] width 766 height 308
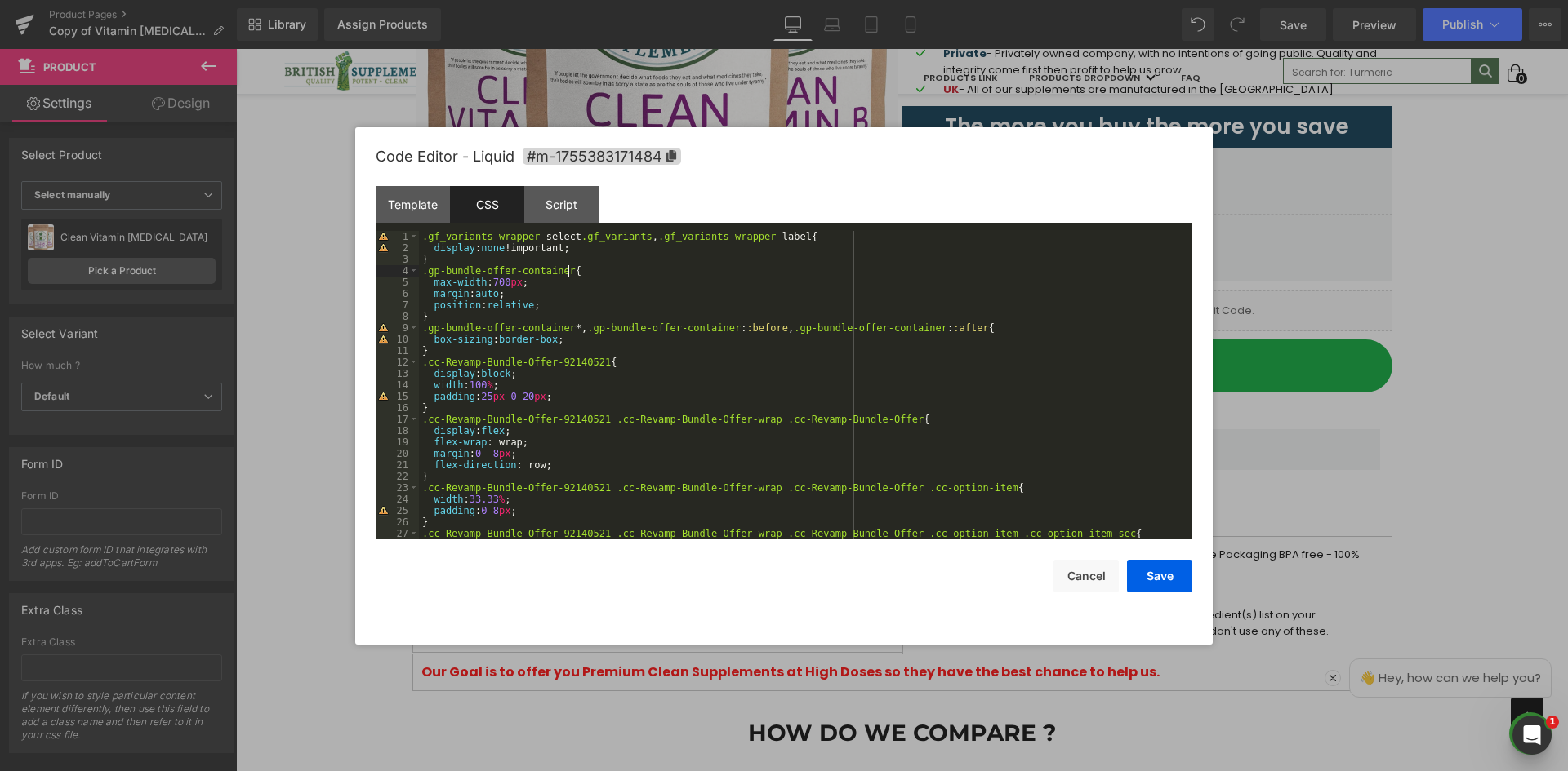
click at [680, 271] on div ".gf_variants-wrapper select .gf_variants , .gf_variants-wrapper label { display…" at bounding box center [802, 397] width 766 height 332
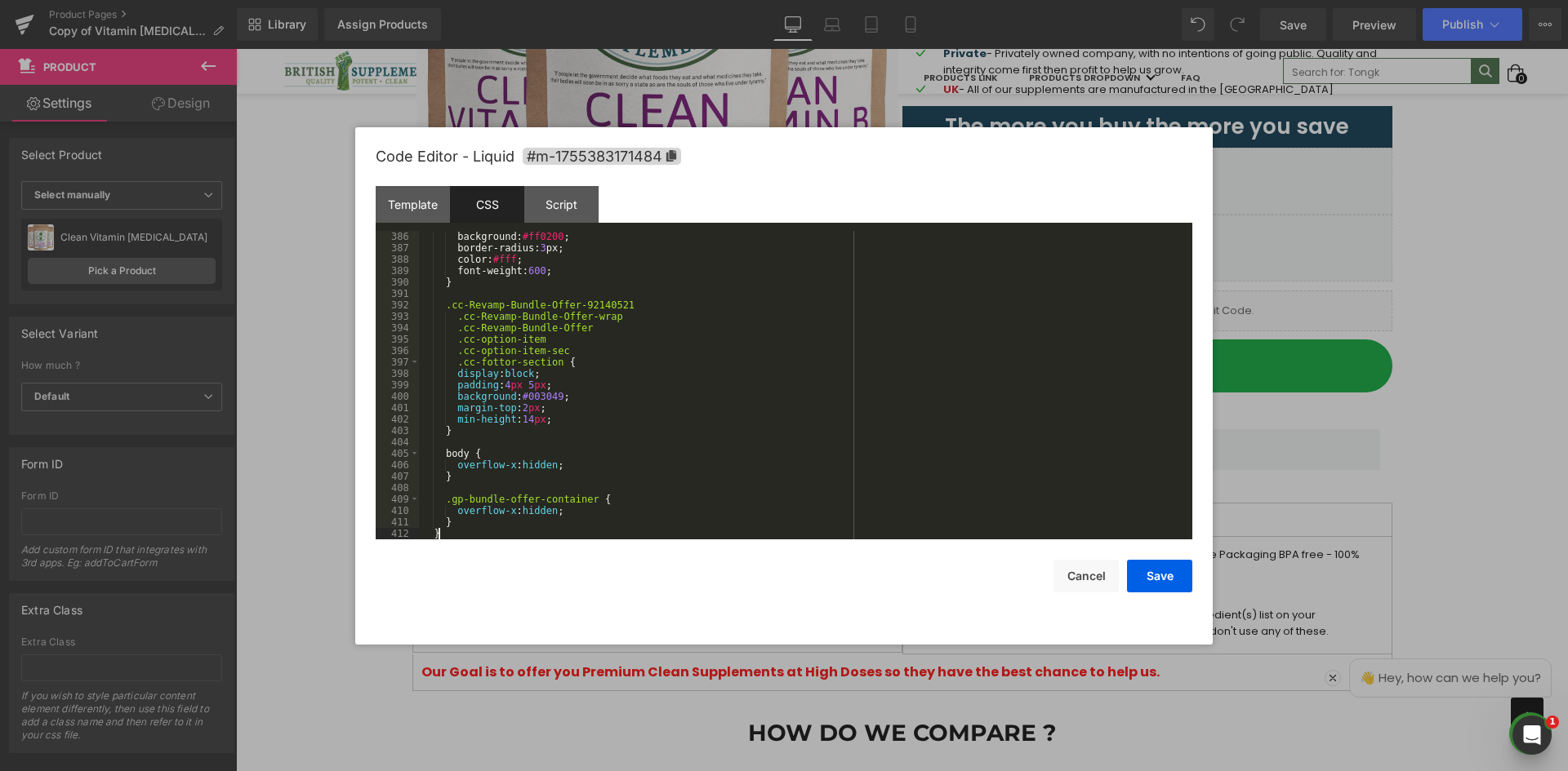
scroll to position [4398, 0]
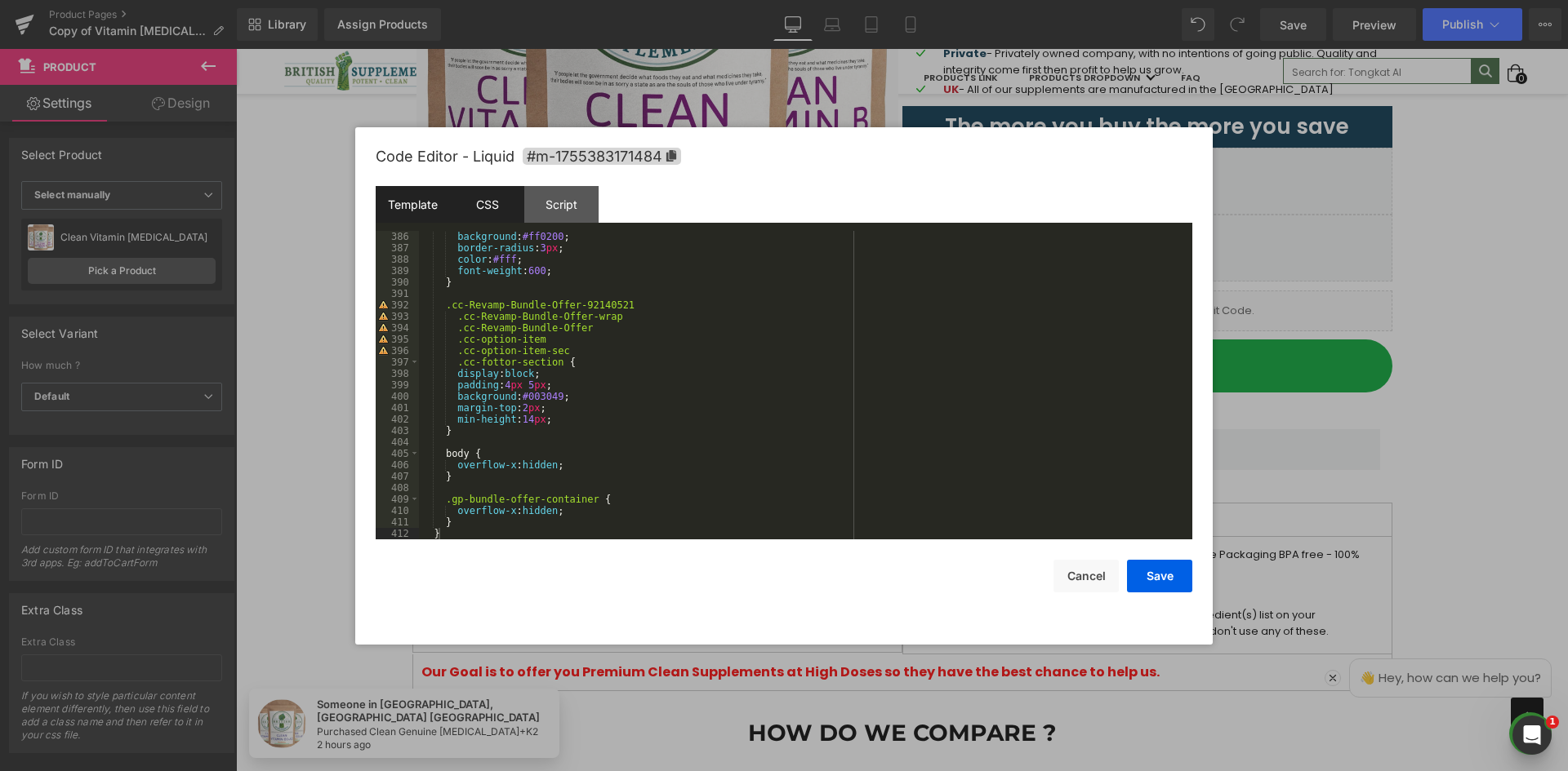
click at [403, 206] on div "Template" at bounding box center [412, 204] width 74 height 37
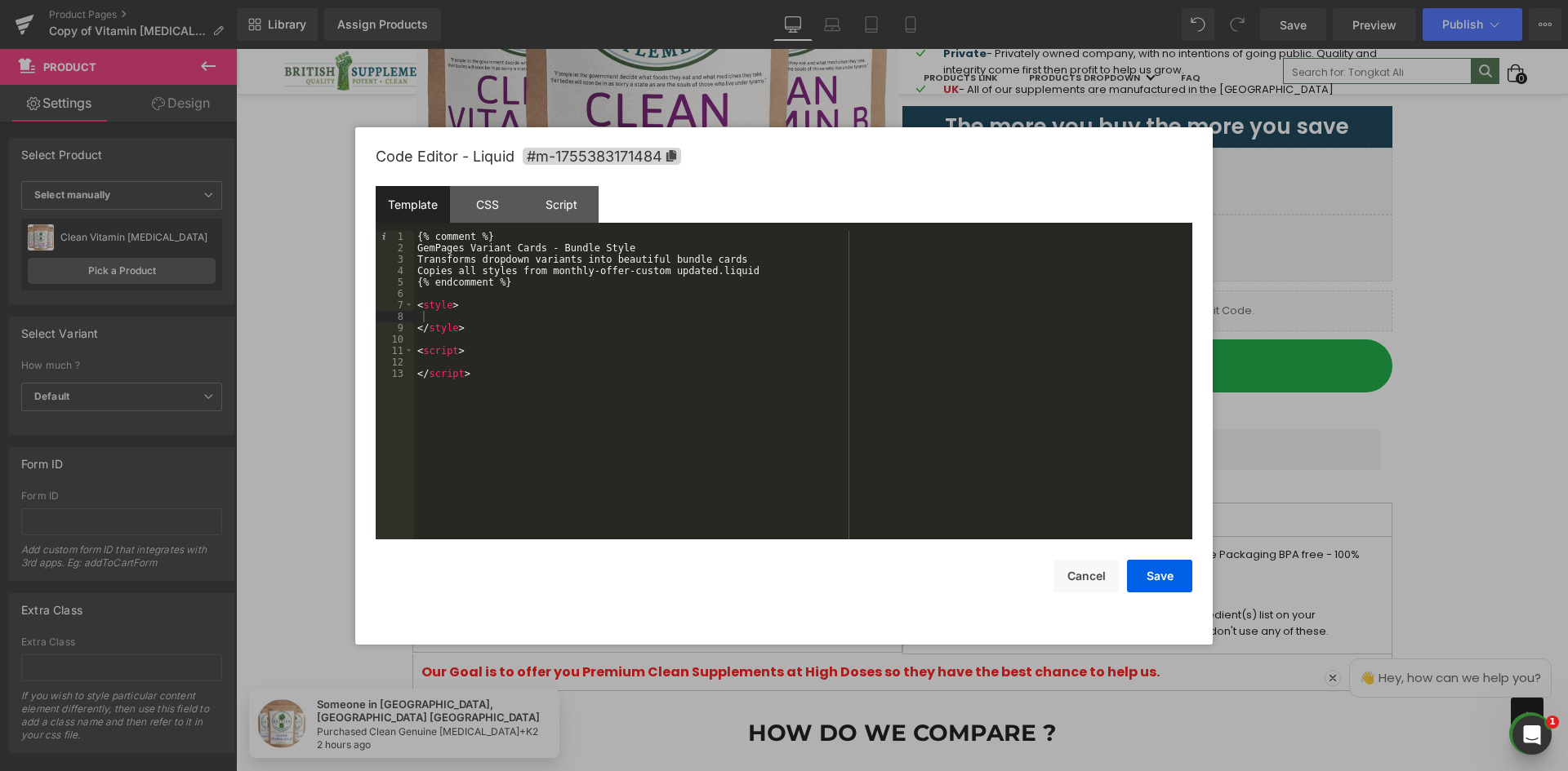
click at [485, 343] on div "{% comment %} GemPages Variant Cards - Bundle Style Transforms dropdown variant…" at bounding box center [803, 397] width 778 height 332
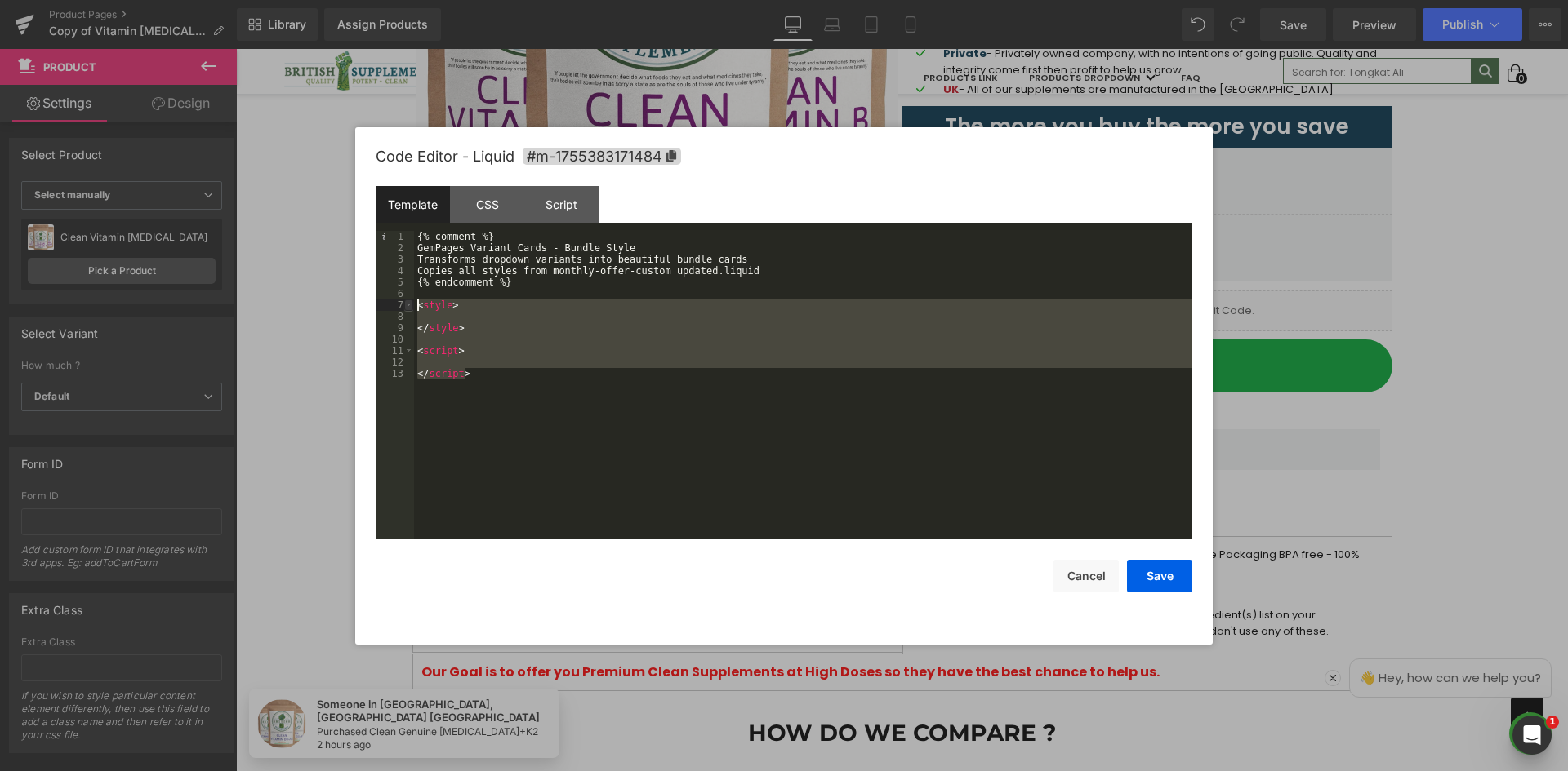
drag, startPoint x: 485, startPoint y: 371, endPoint x: 410, endPoint y: 303, distance: 101.2
click at [410, 303] on pre "1 2 3 4 5 6 7 8 9 10 11 12 13 {% comment %} GemPages Variant Cards - Bundle Sty…" at bounding box center [783, 385] width 816 height 308
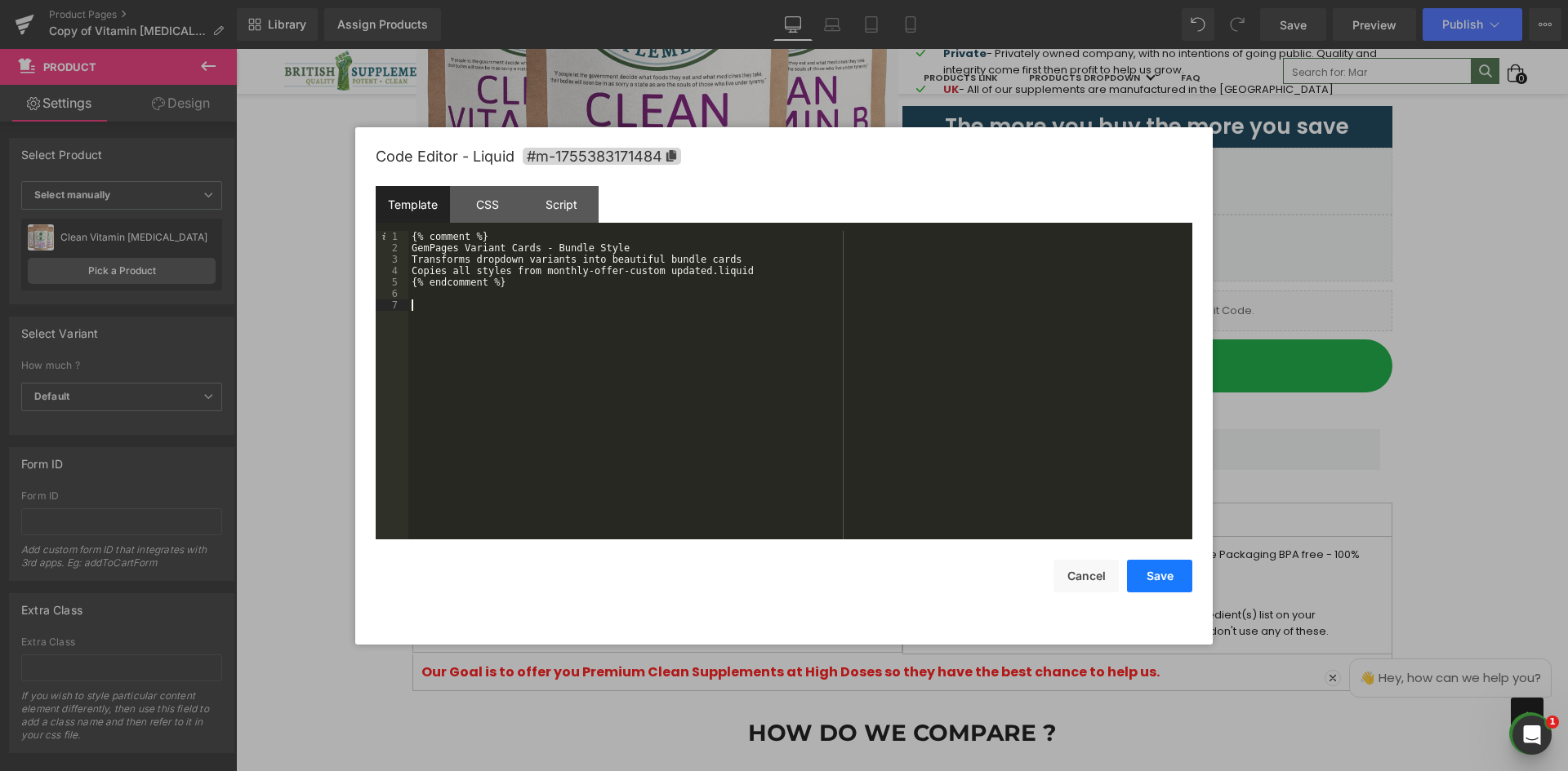
drag, startPoint x: 1180, startPoint y: 562, endPoint x: 1191, endPoint y: 557, distance: 12.1
click at [1181, 560] on button "Save" at bounding box center [1158, 577] width 65 height 33
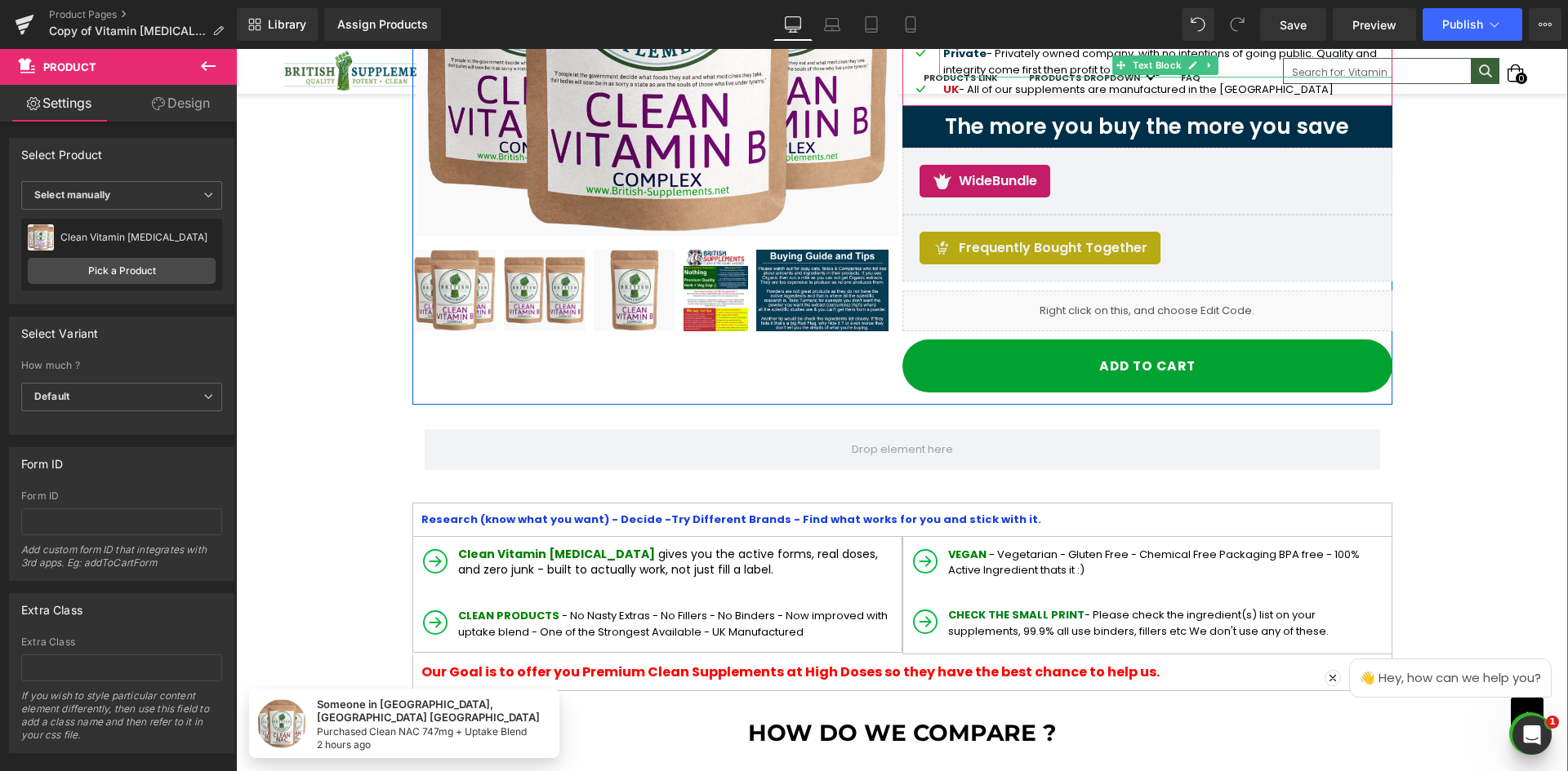
click at [1316, 47] on div "Library Assign Products Product Preview No product match your search. Please tr…" at bounding box center [902, 24] width 1331 height 49
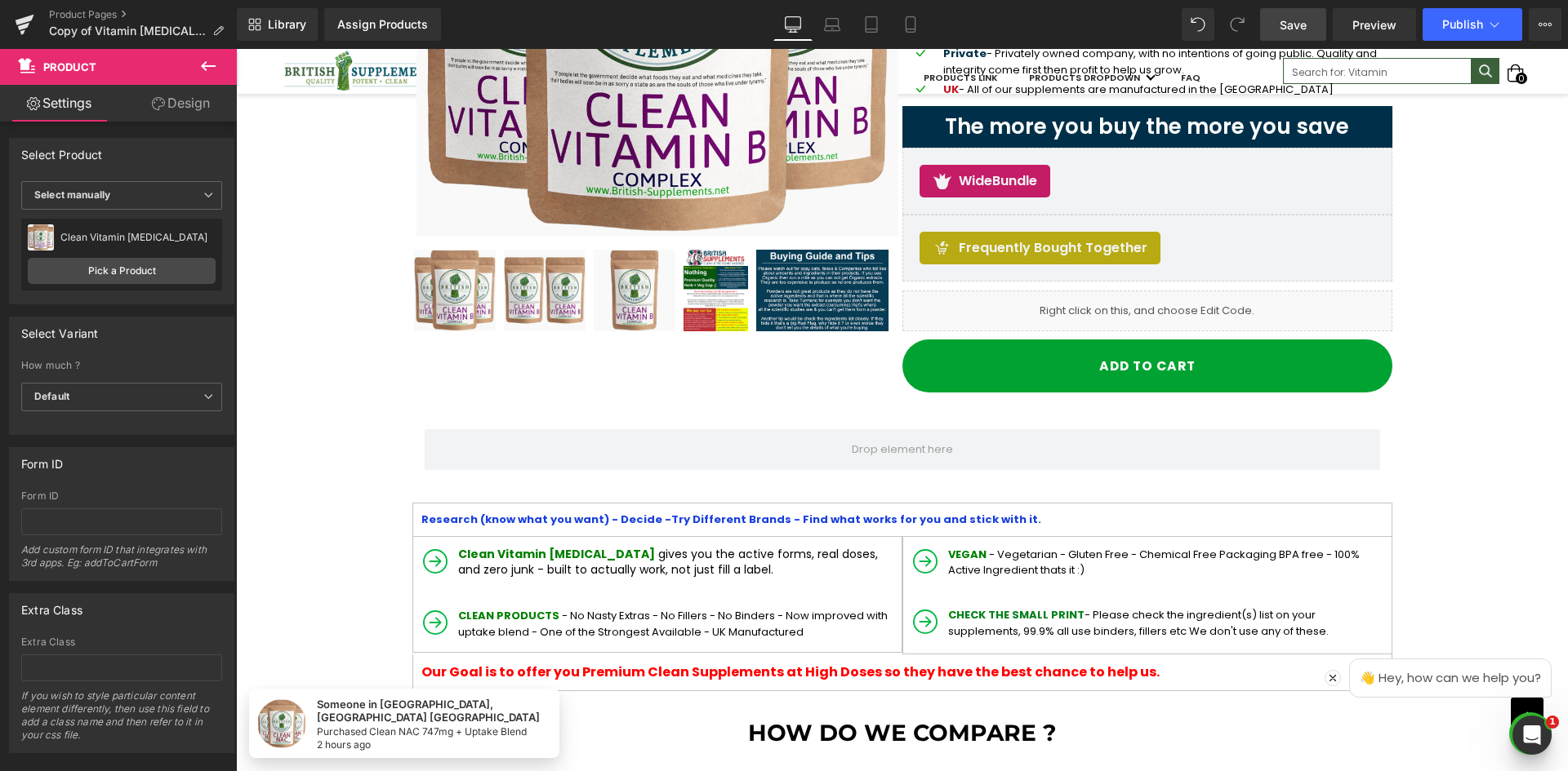
click at [1326, 33] on link "Save" at bounding box center [1293, 24] width 66 height 33
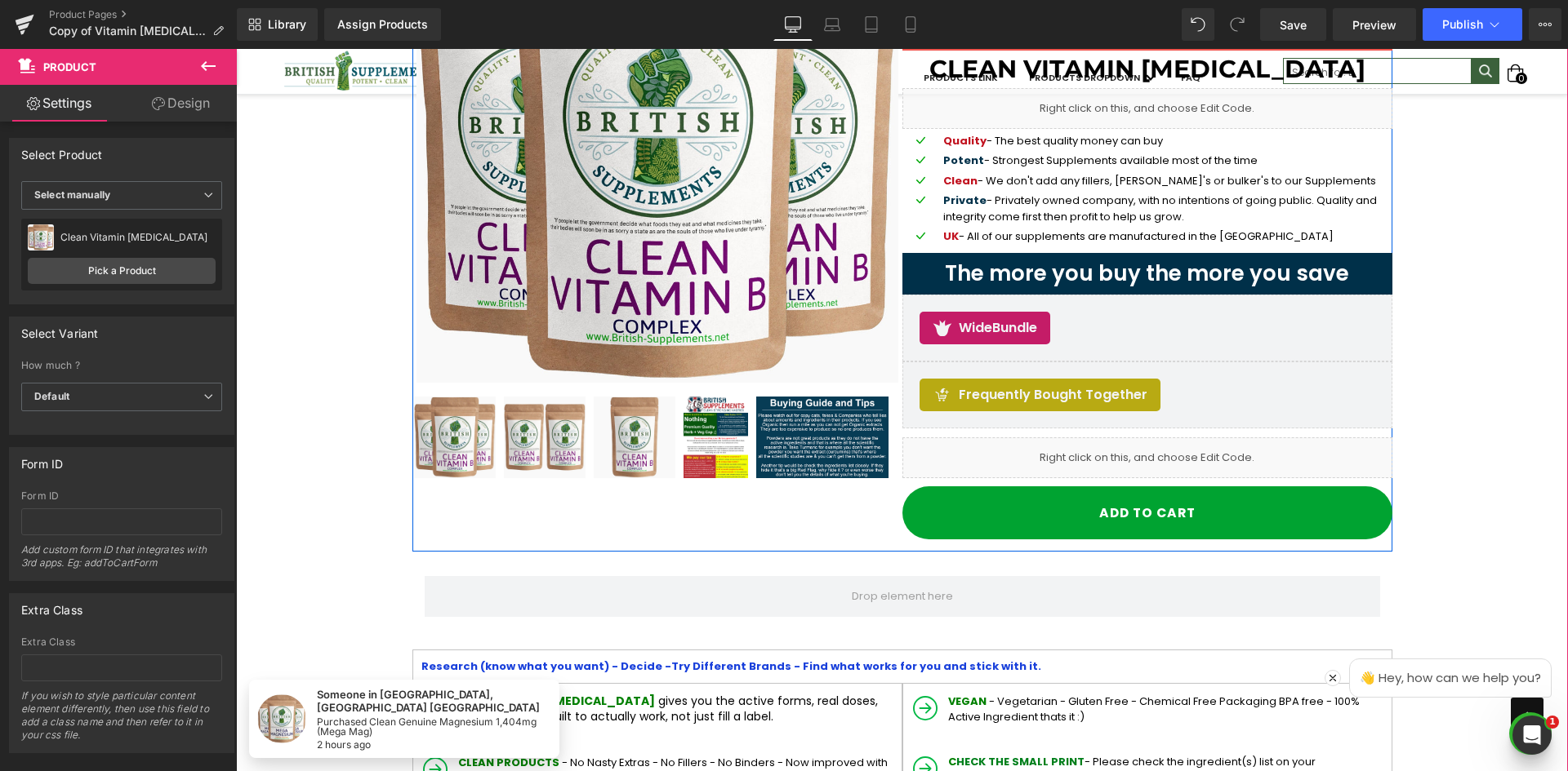
scroll to position [163, 0]
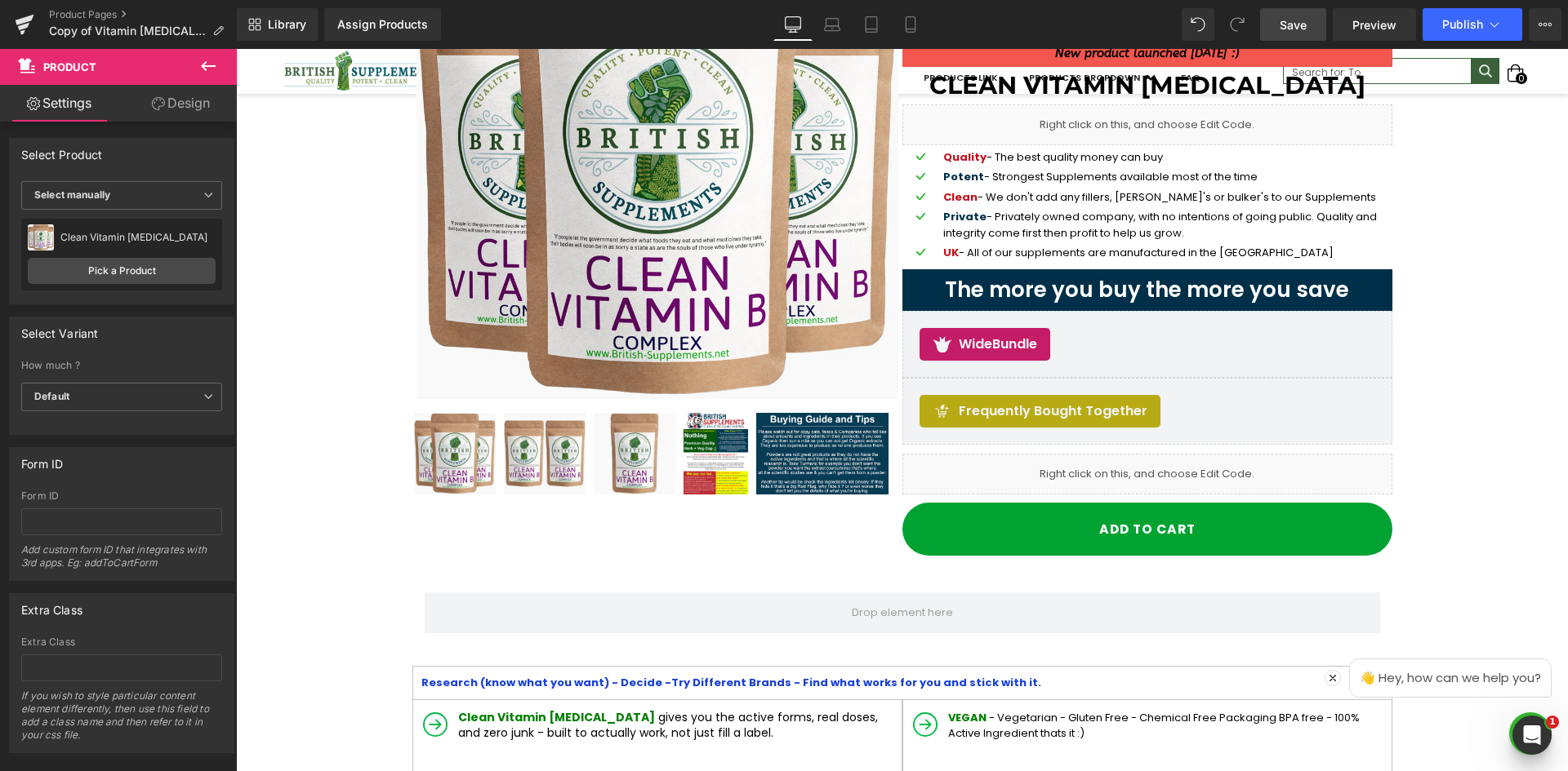
click at [1309, 27] on link "Save" at bounding box center [1293, 24] width 66 height 33
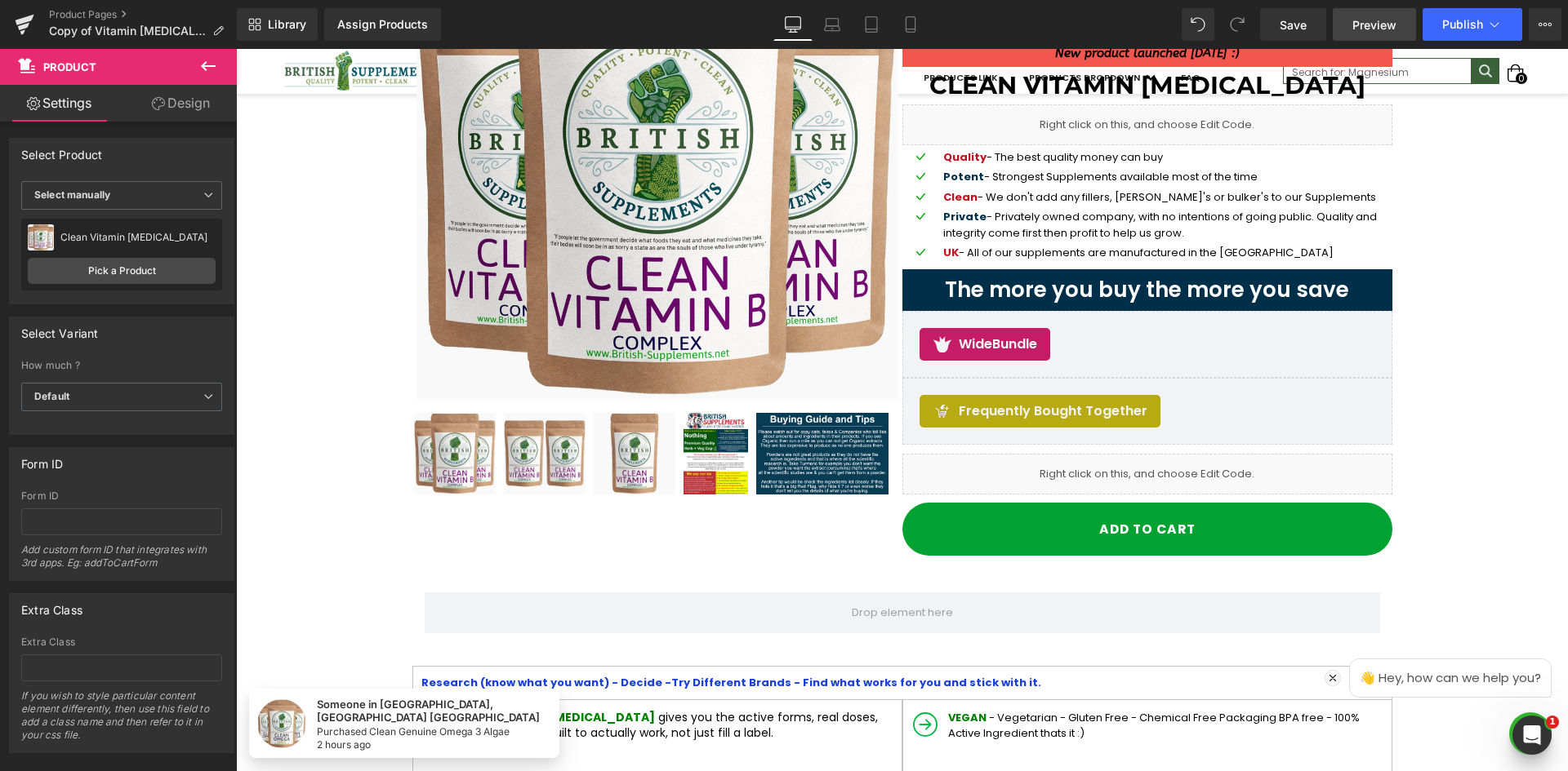
click at [1345, 28] on link "Preview" at bounding box center [1374, 24] width 84 height 33
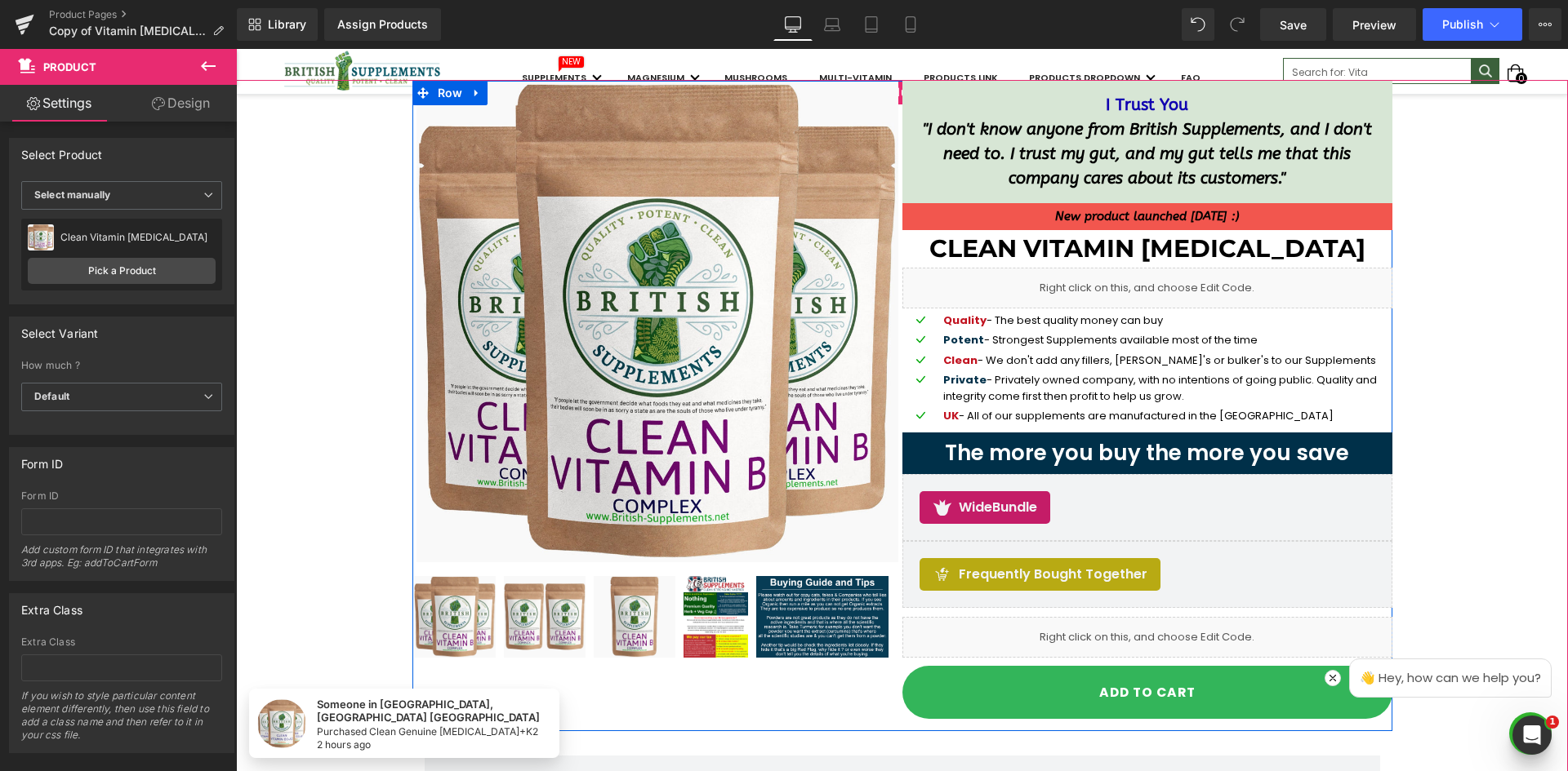
scroll to position [245, 0]
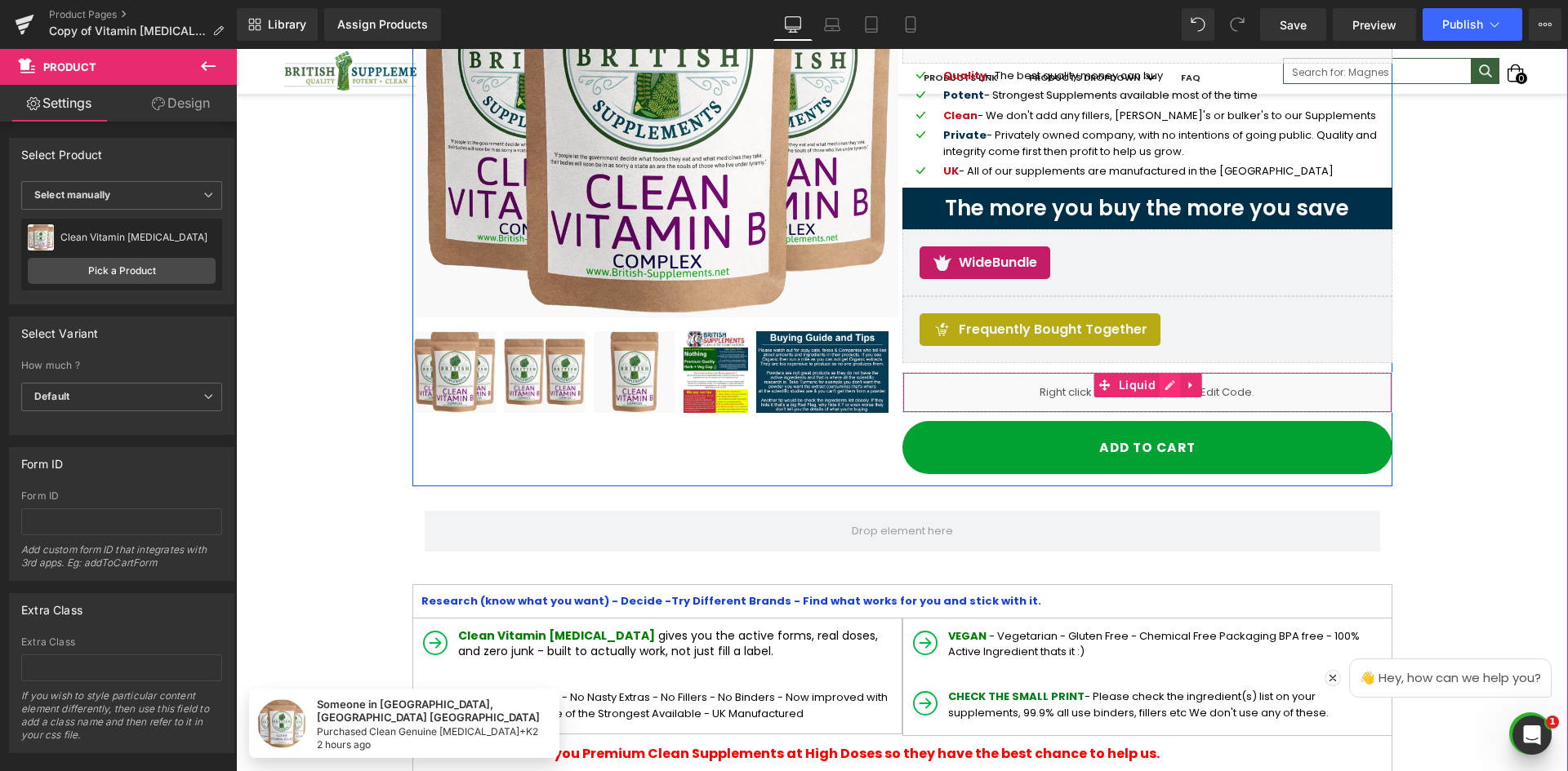
click at [1164, 389] on icon at bounding box center [1170, 385] width 12 height 13
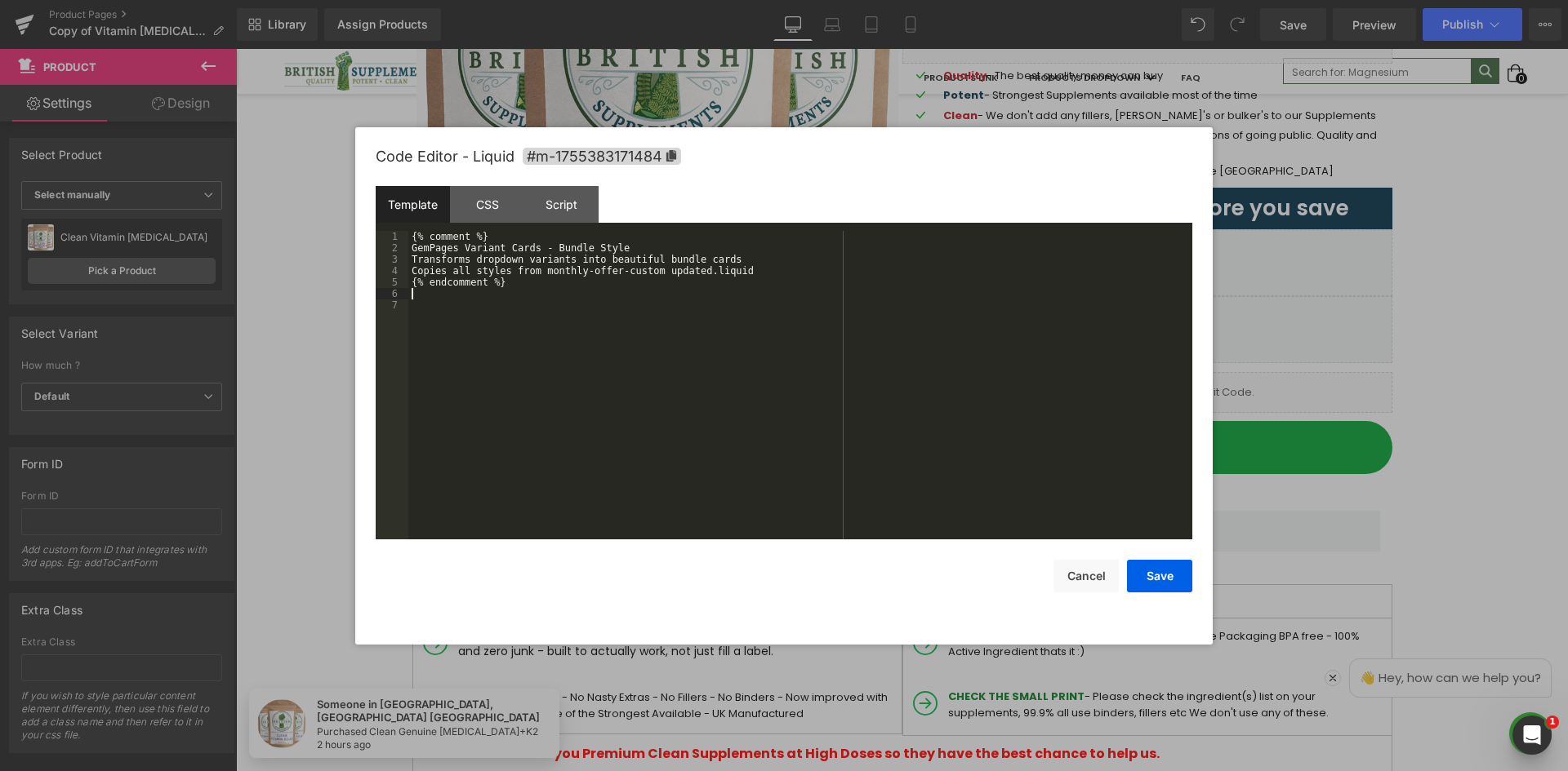
click at [499, 294] on div "{% comment %} GemPages Variant Cards - Bundle Style Transforms dropdown variant…" at bounding box center [801, 397] width 784 height 332
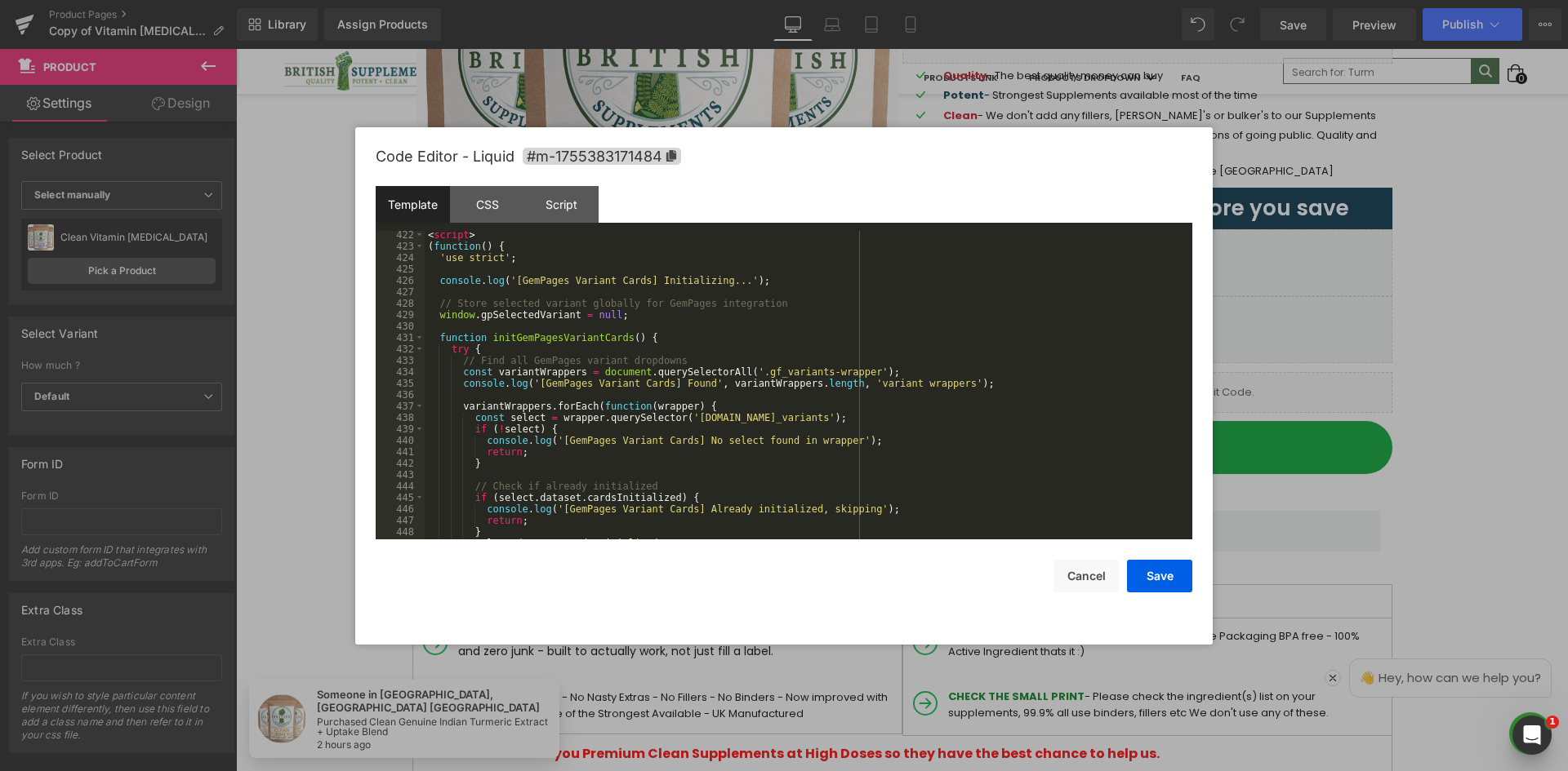
scroll to position [4714, 0]
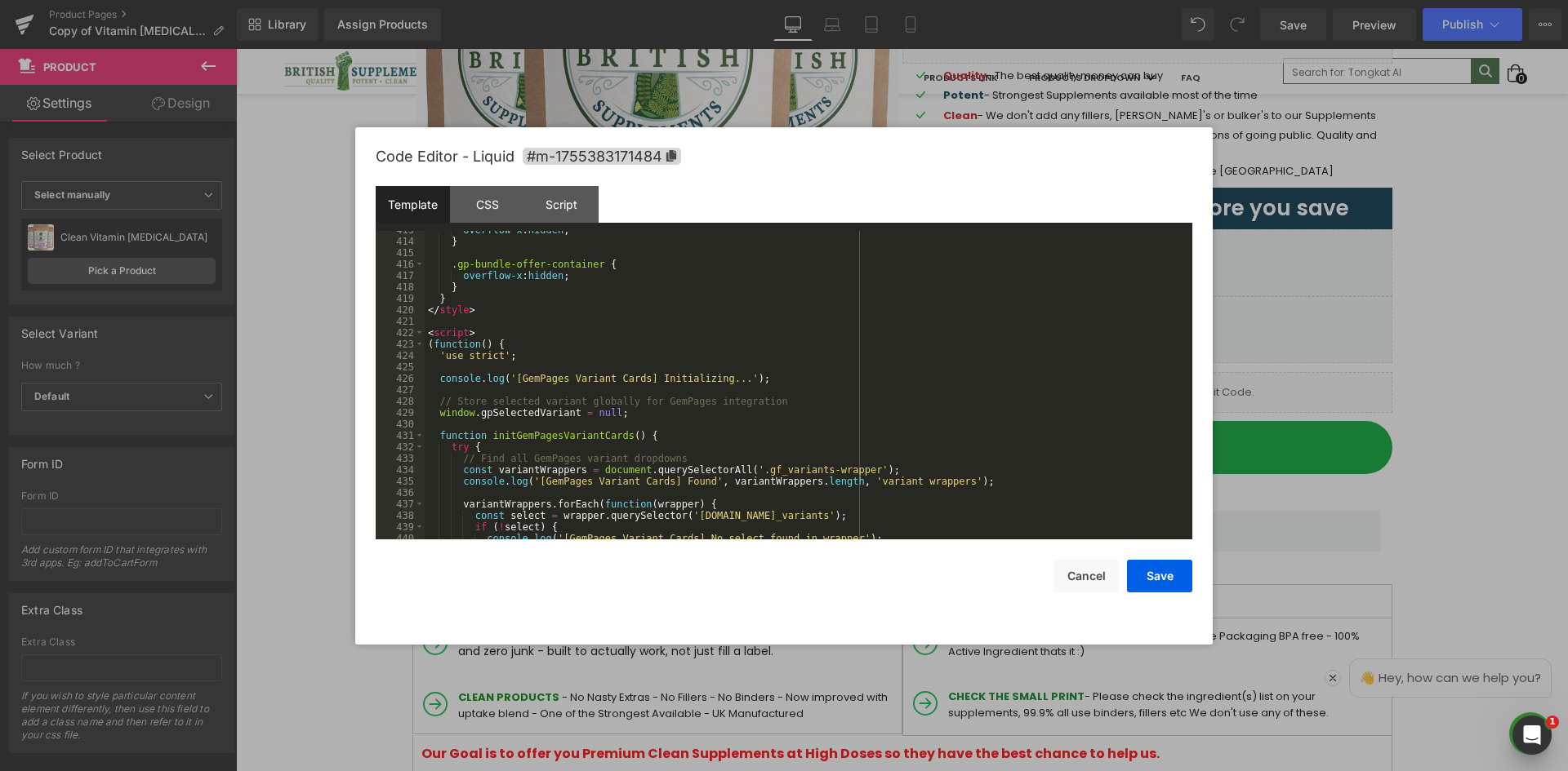
click at [505, 348] on div "overflow-x : hidden ; } .gp-bundle-offer-container { overflow-x : hidden ; } } …" at bounding box center [804, 390] width 761 height 332
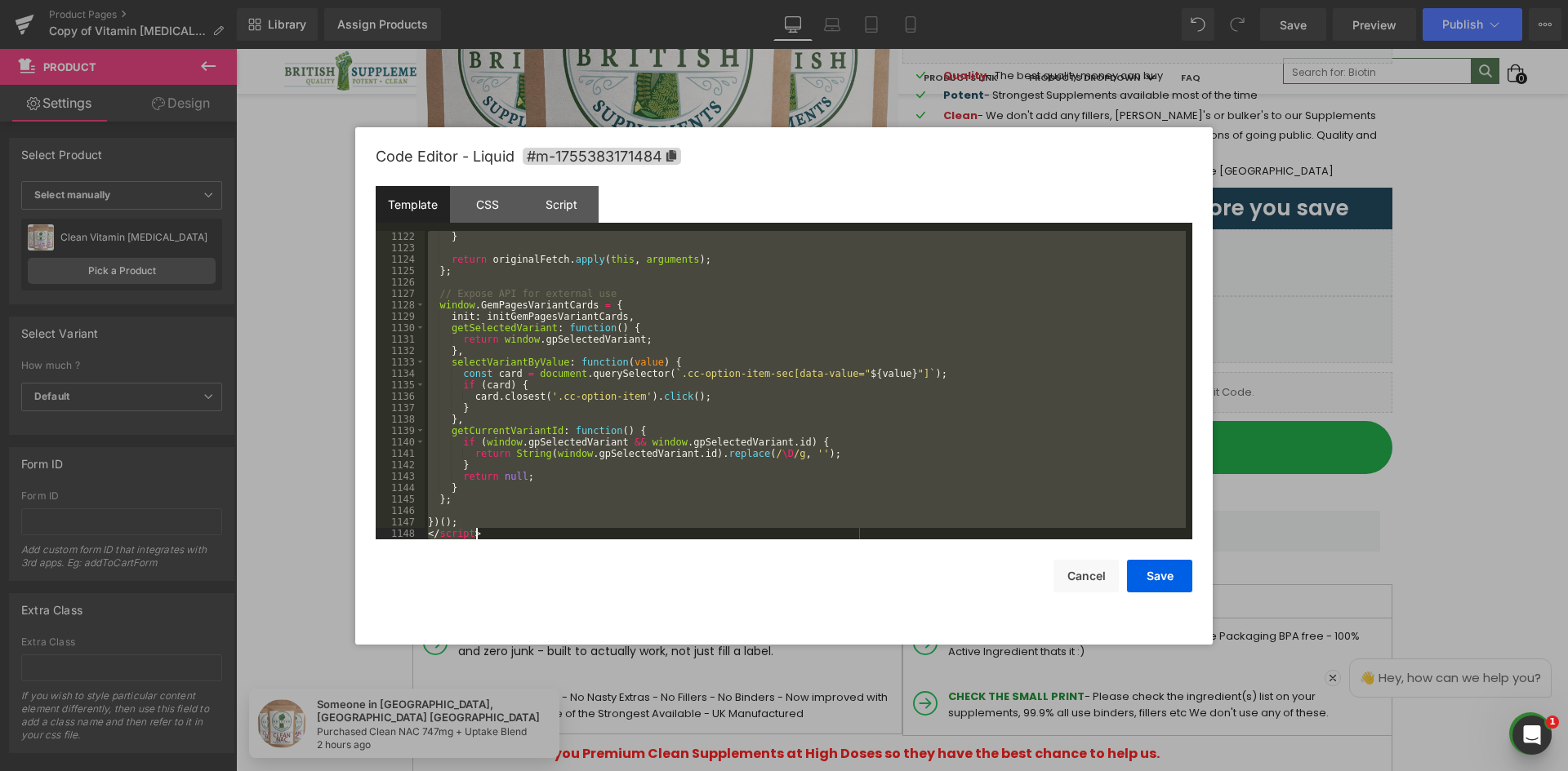
scroll to position [12843, 0]
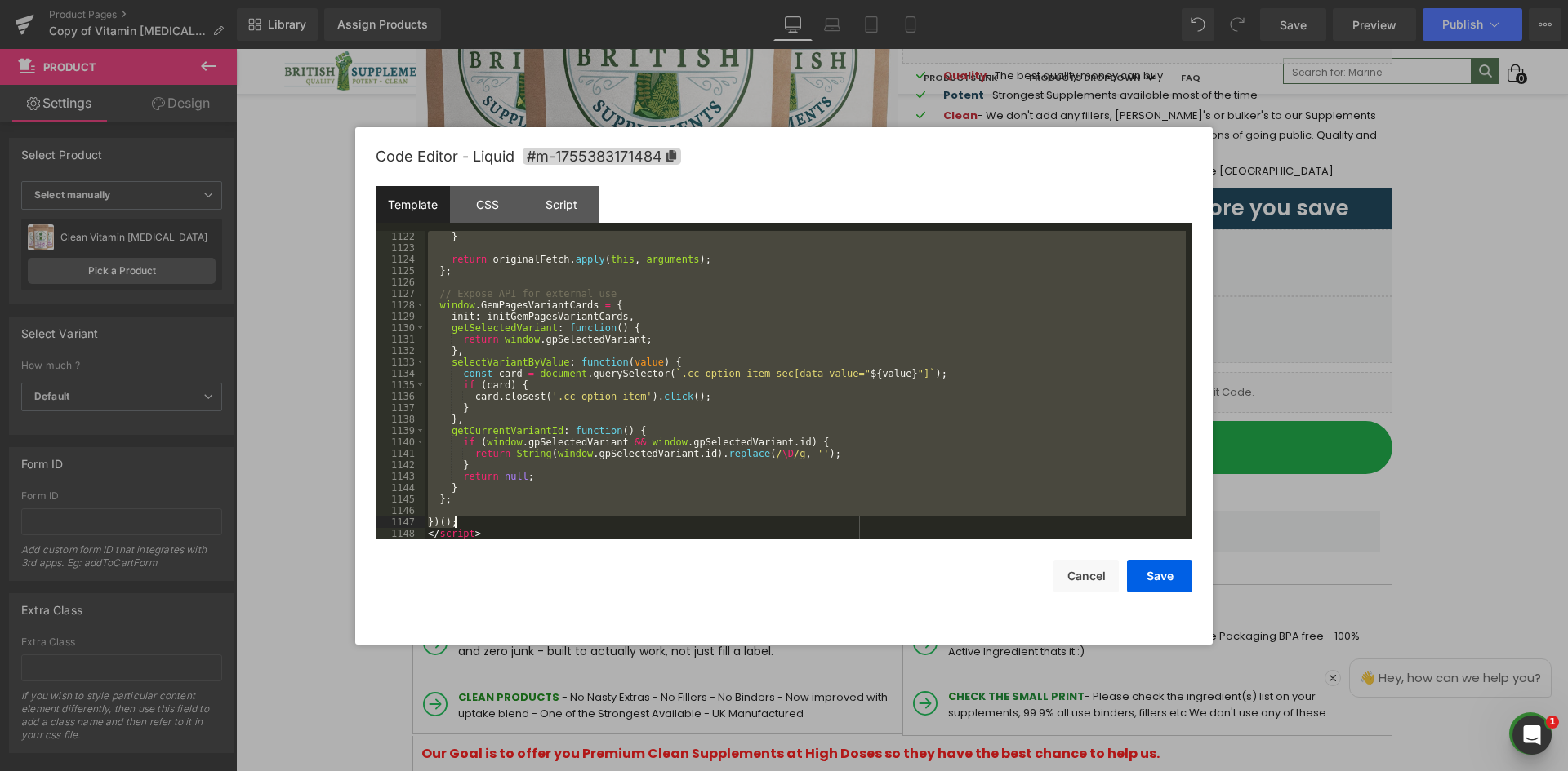
drag, startPoint x: 426, startPoint y: 344, endPoint x: 476, endPoint y: 519, distance: 182.0
click at [476, 519] on div "} return originalFetch . apply ( this , arguments ) ; } ; // Expose API for ext…" at bounding box center [804, 397] width 761 height 332
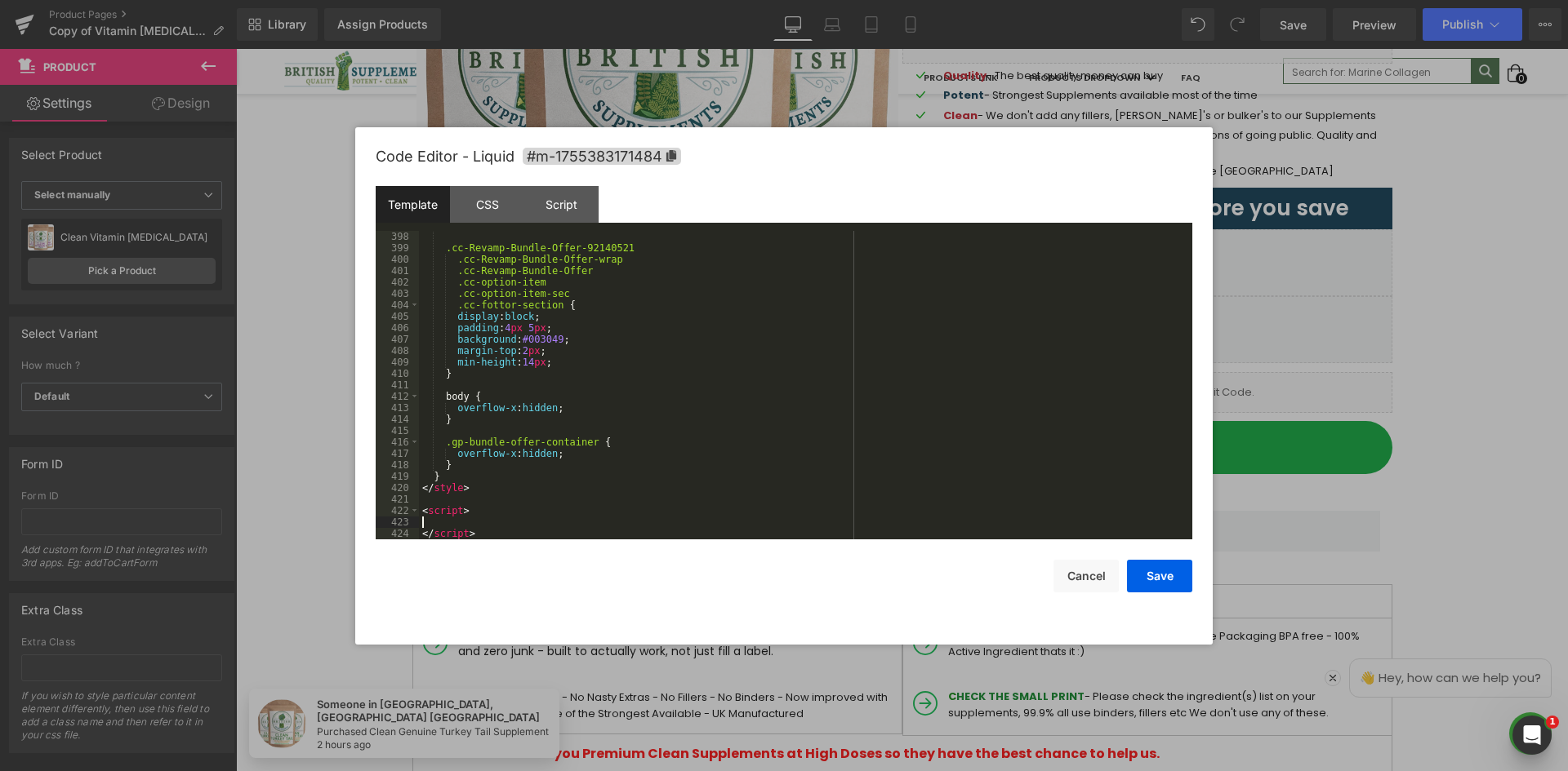
scroll to position [4536, 0]
click at [564, 204] on div "Script" at bounding box center [561, 204] width 74 height 37
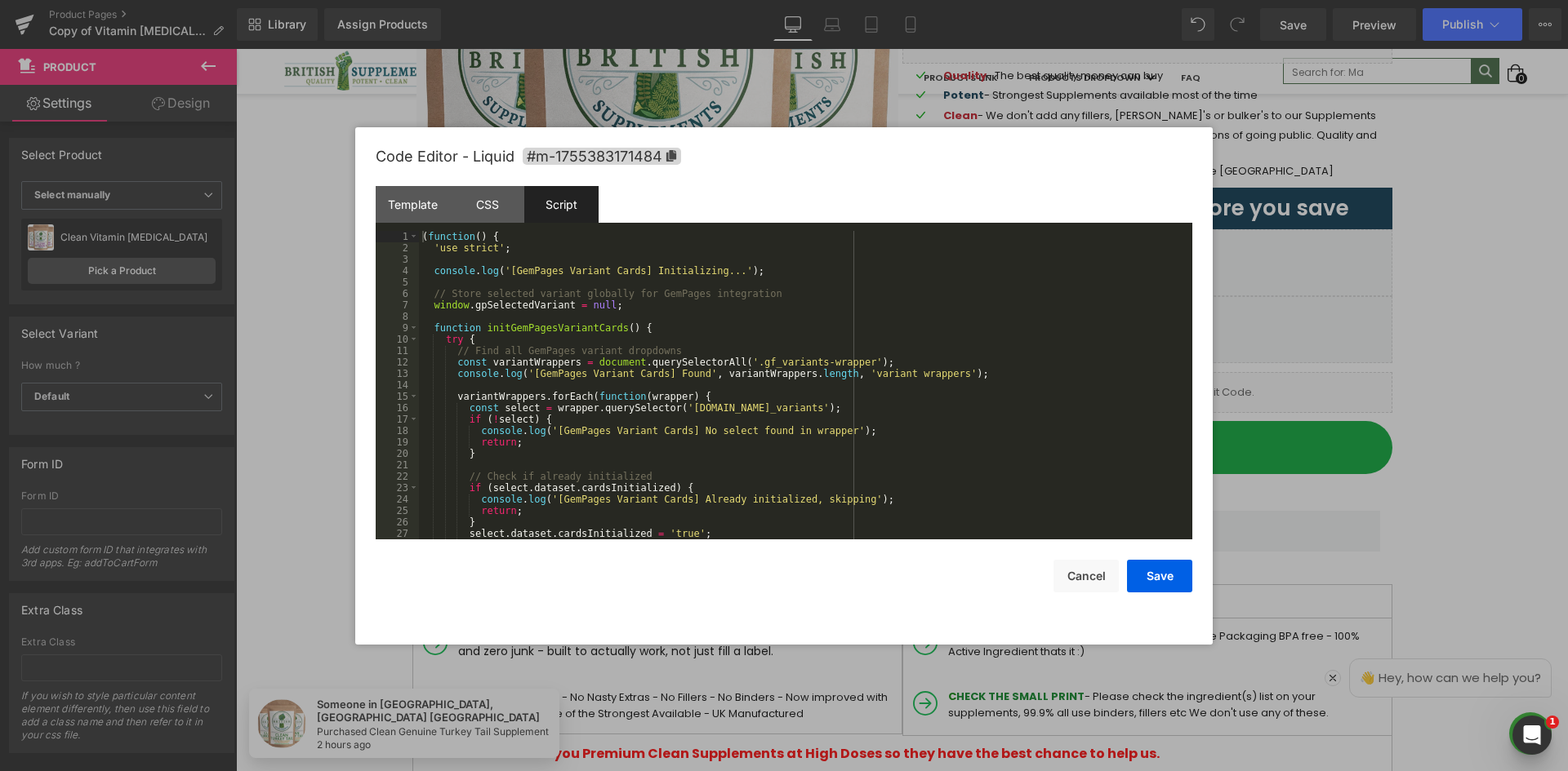
click at [553, 265] on div "( function ( ) { 'use strict' ; console . log ( '[GemPages Variant Cards] Initi…" at bounding box center [802, 397] width 766 height 332
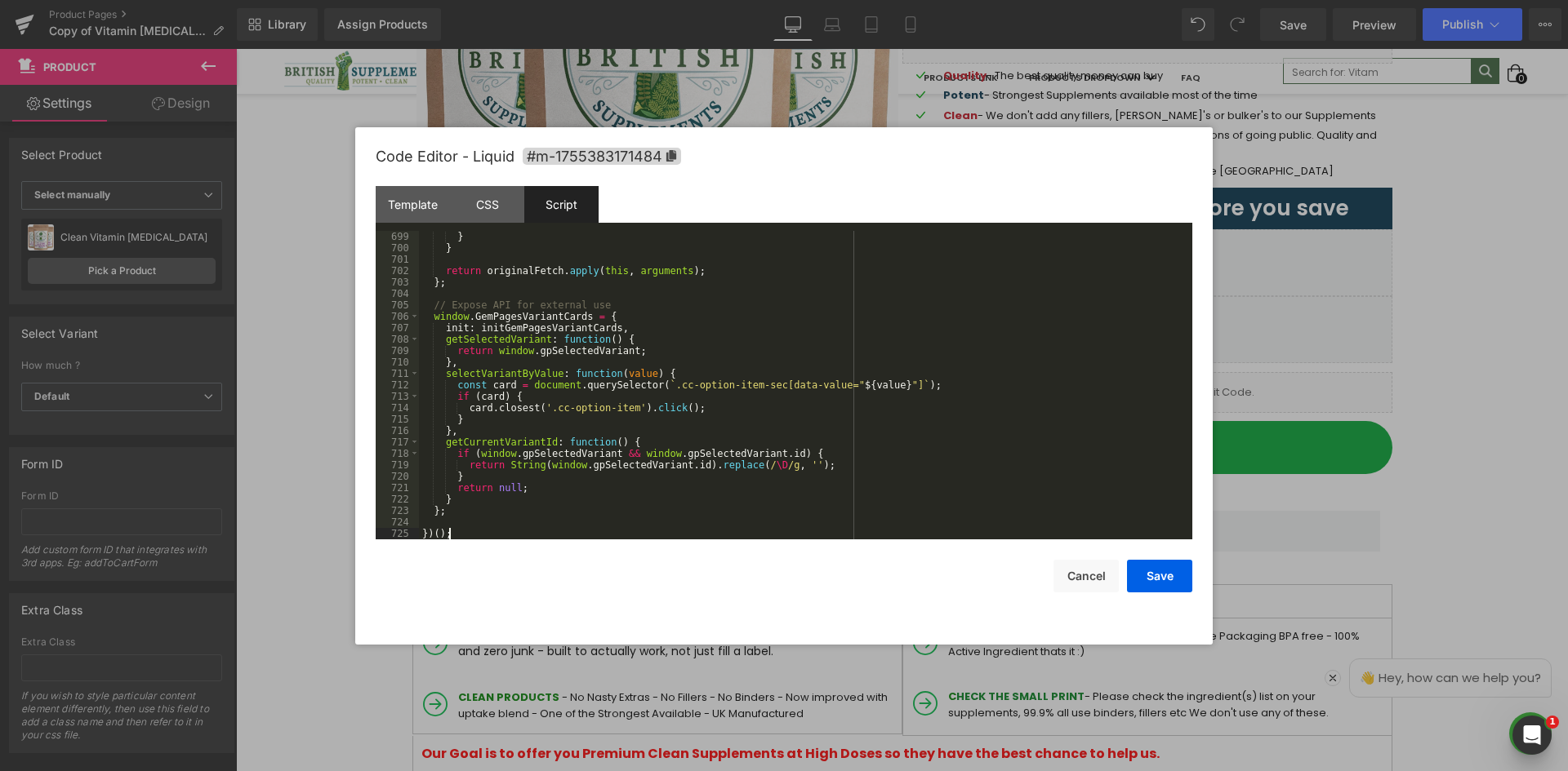
scroll to position [8009, 0]
click at [403, 215] on div "Template" at bounding box center [412, 204] width 74 height 37
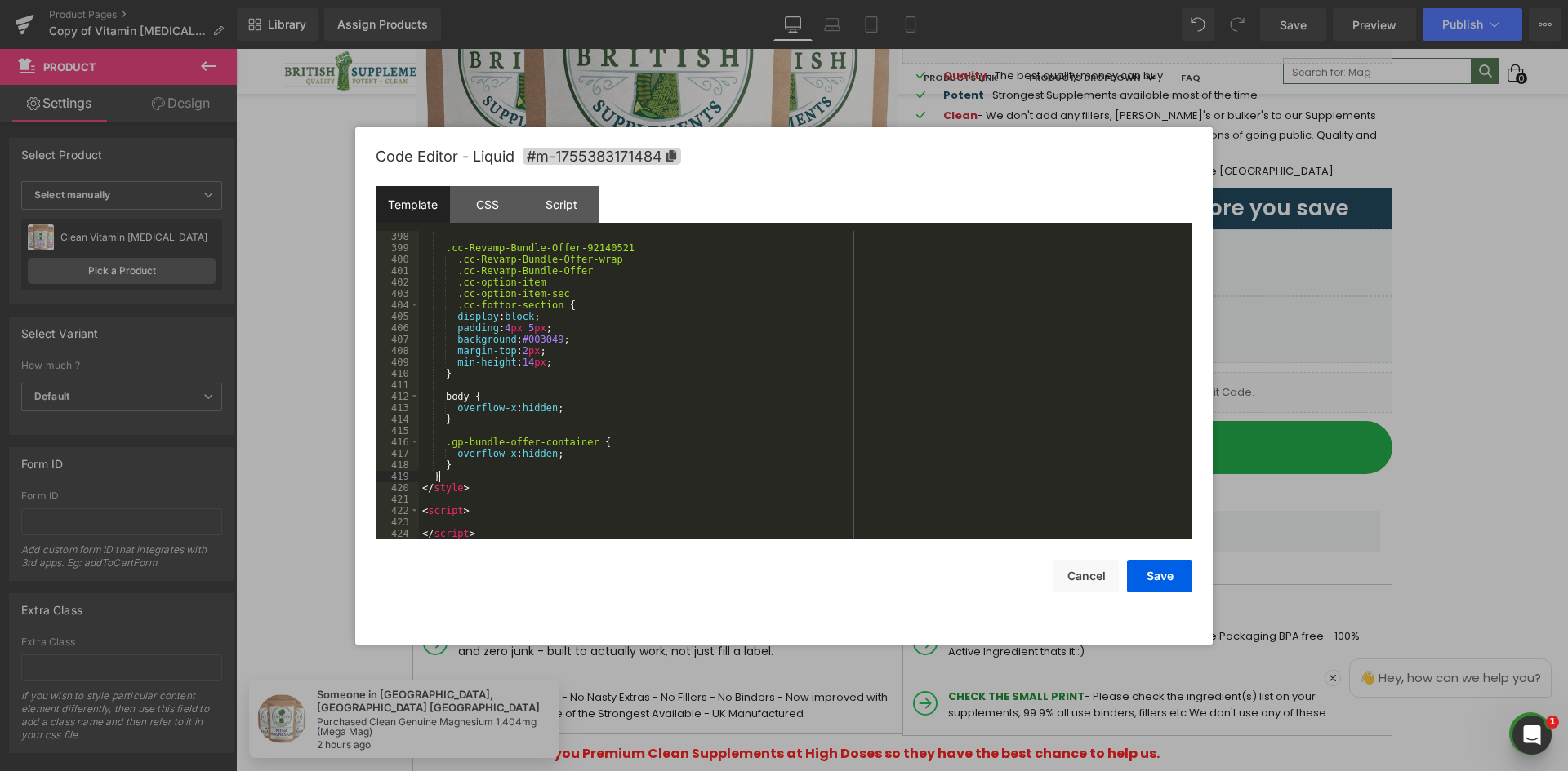
drag, startPoint x: 440, startPoint y: 471, endPoint x: 394, endPoint y: 462, distance: 46.9
click at [394, 462] on pre "398 399 400 401 402 403 404 405 406 407 408 409 410 411 412 413 414 415 416 417…" at bounding box center [783, 385] width 816 height 308
click at [455, 467] on div ".cc-Revamp-Bundle-Offer-92140521 .cc-Revamp-Bundle-Offer-wrap .cc-Revamp-Bundle…" at bounding box center [802, 385] width 766 height 308
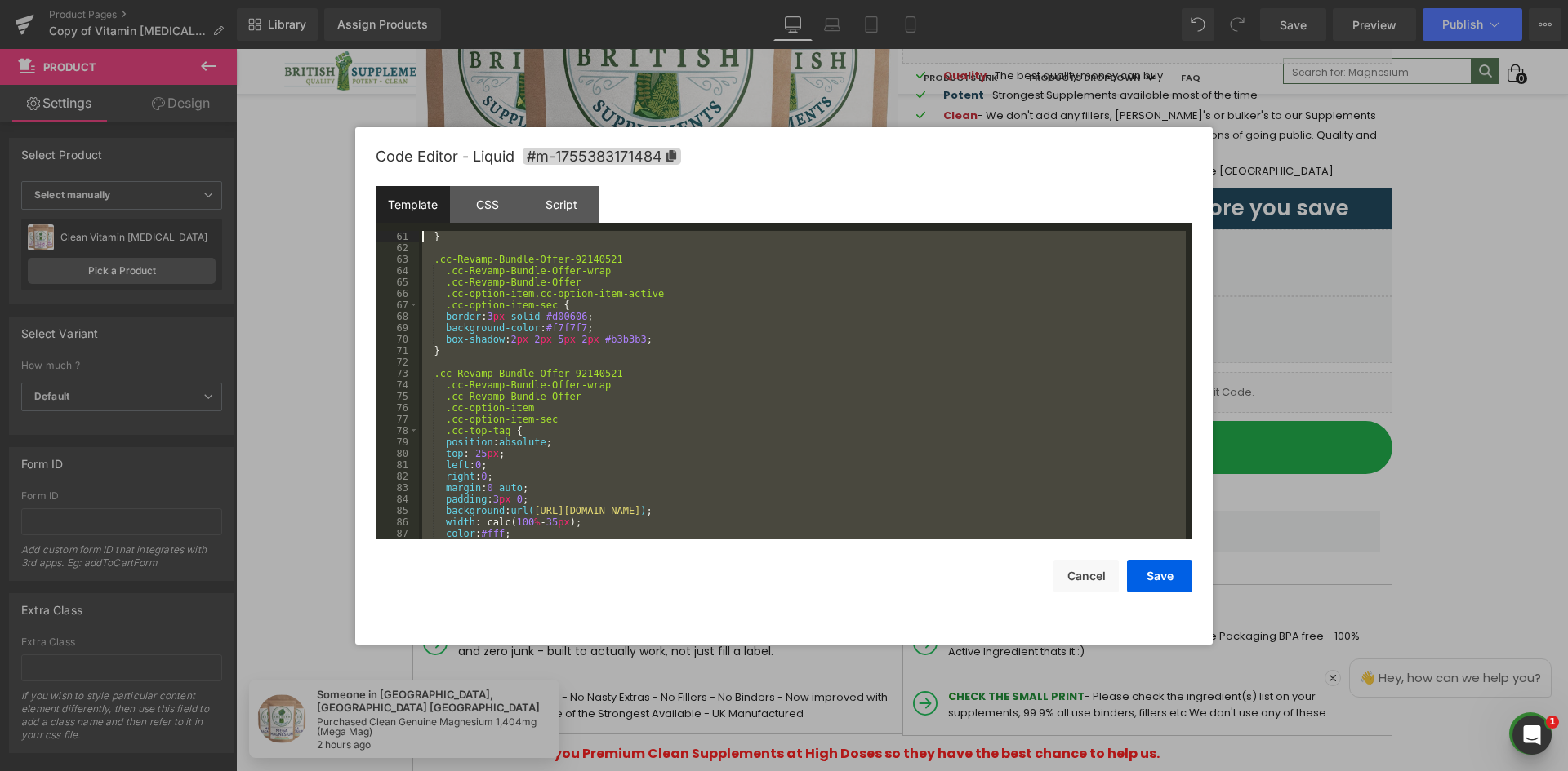
scroll to position [0, 0]
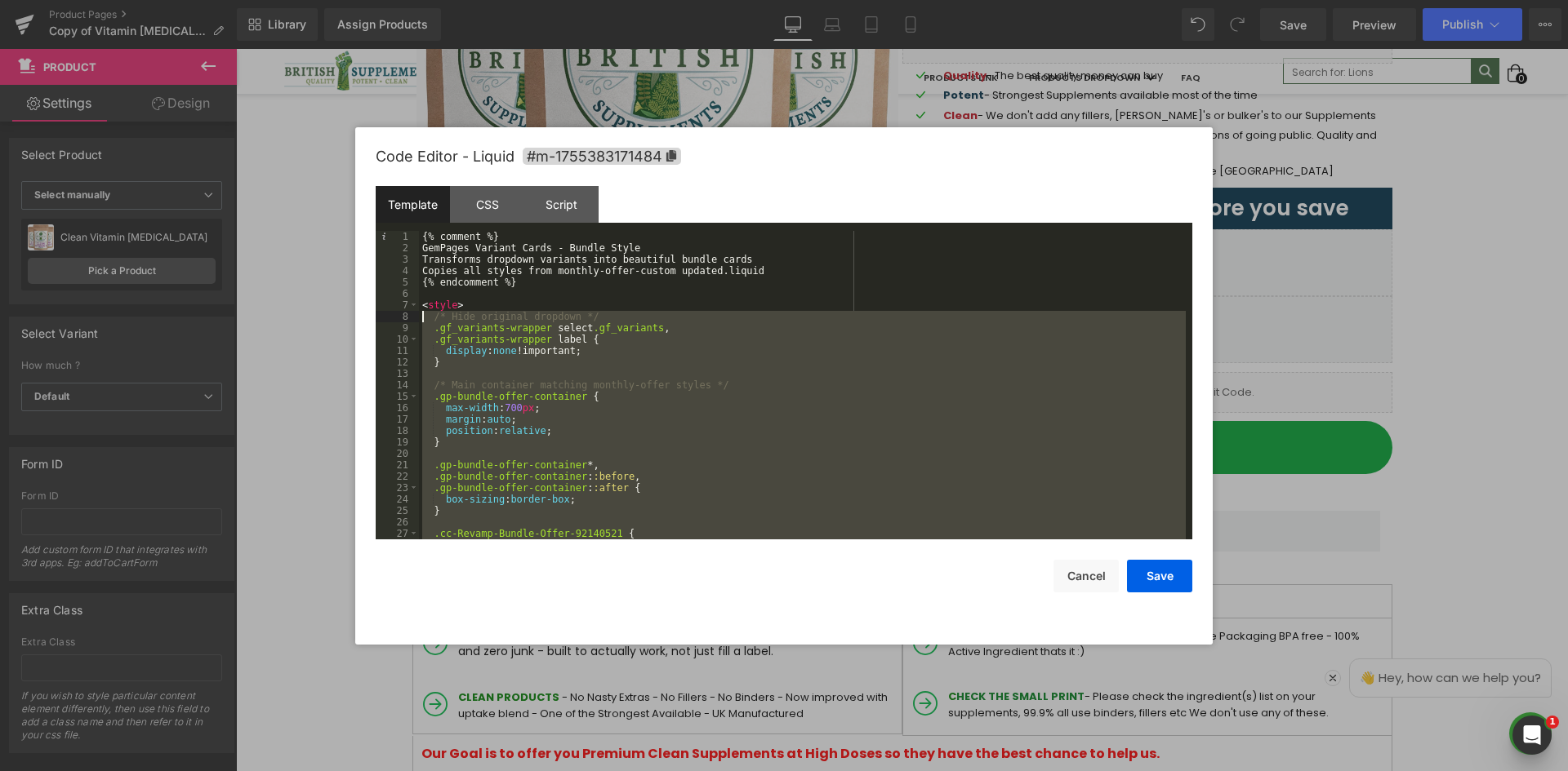
drag, startPoint x: 438, startPoint y: 474, endPoint x: 403, endPoint y: 317, distance: 160.9
click at [404, 318] on pre "1 2 3 4 5 6 7 8 9 10 11 12 13 14 15 16 17 18 19 20 21 22 23 24 25 26 27 28 {% c…" at bounding box center [783, 385] width 816 height 308
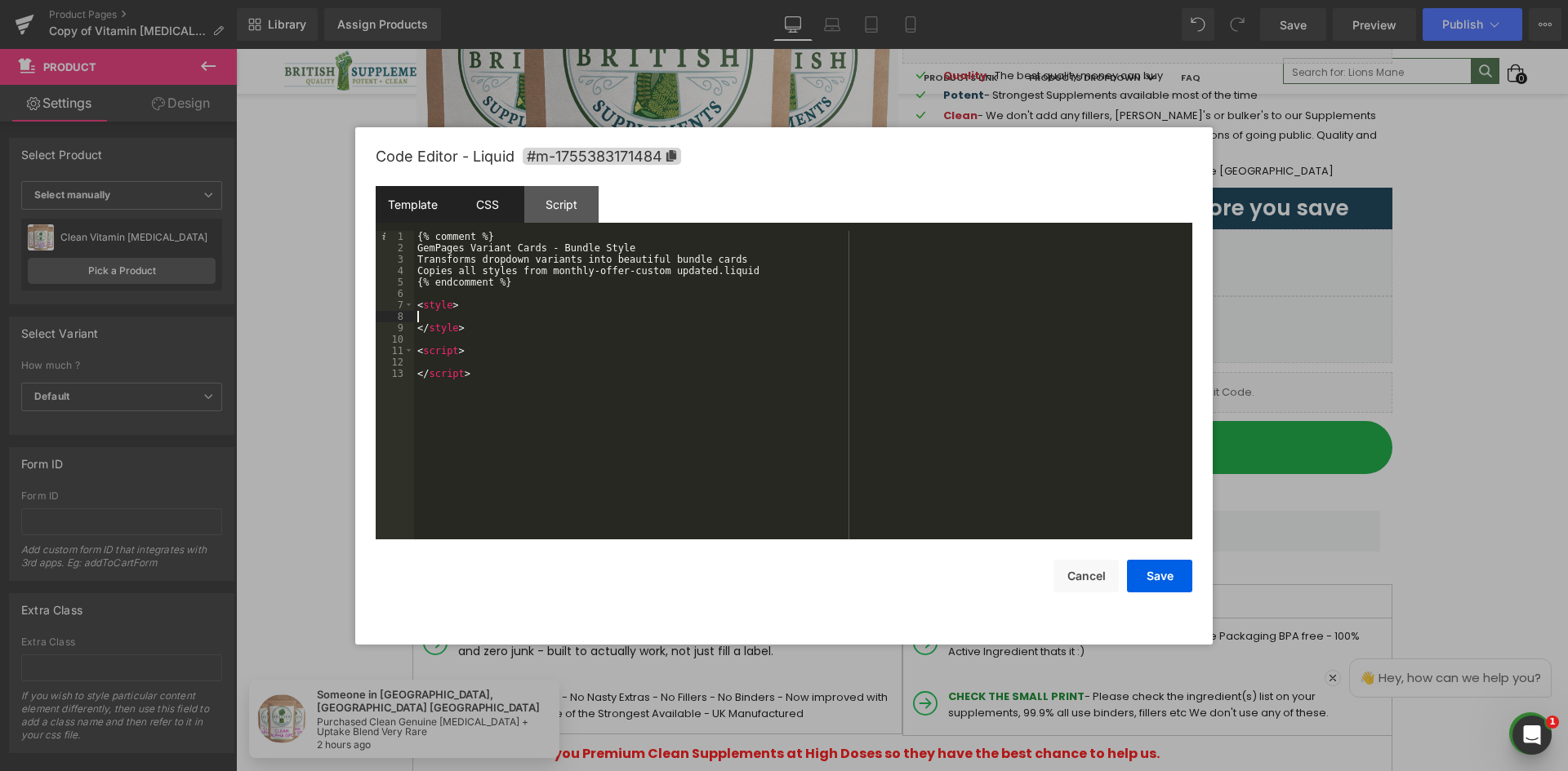
click at [460, 210] on div "CSS" at bounding box center [487, 204] width 74 height 37
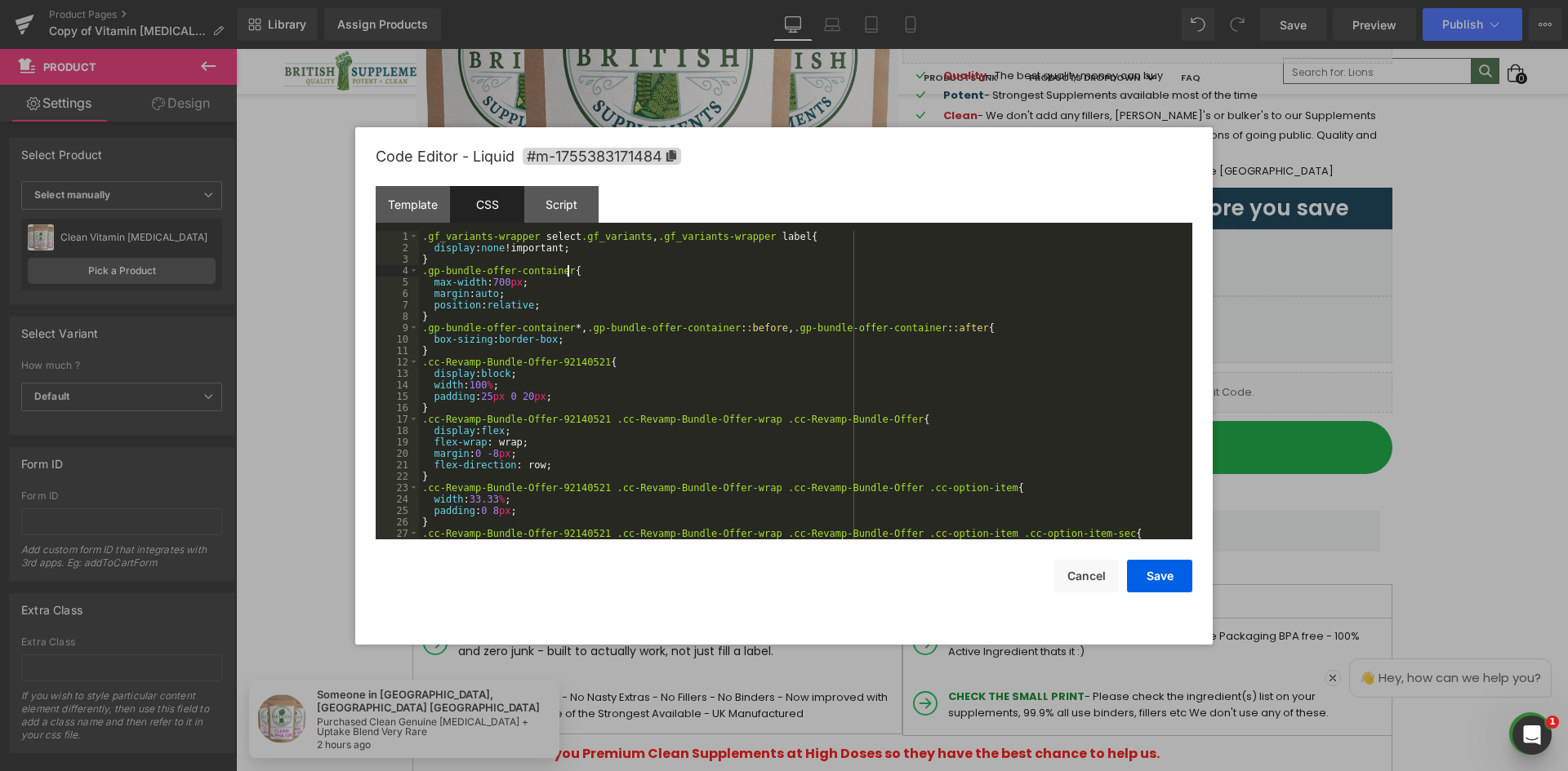
click at [572, 272] on div ".gf_variants-wrapper select .gf_variants , .gf_variants-wrapper label { display…" at bounding box center [802, 397] width 766 height 332
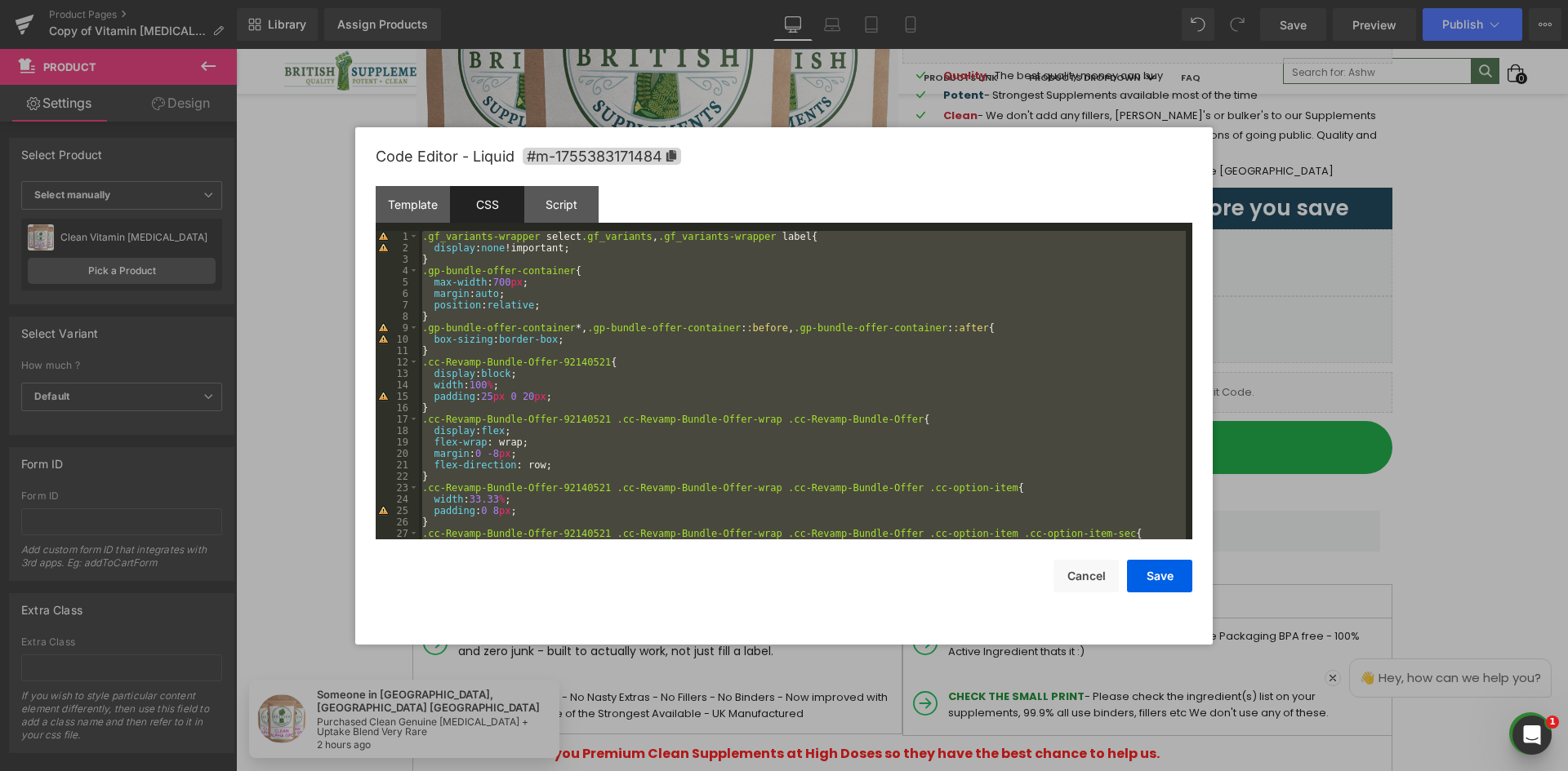
scroll to position [4398, 0]
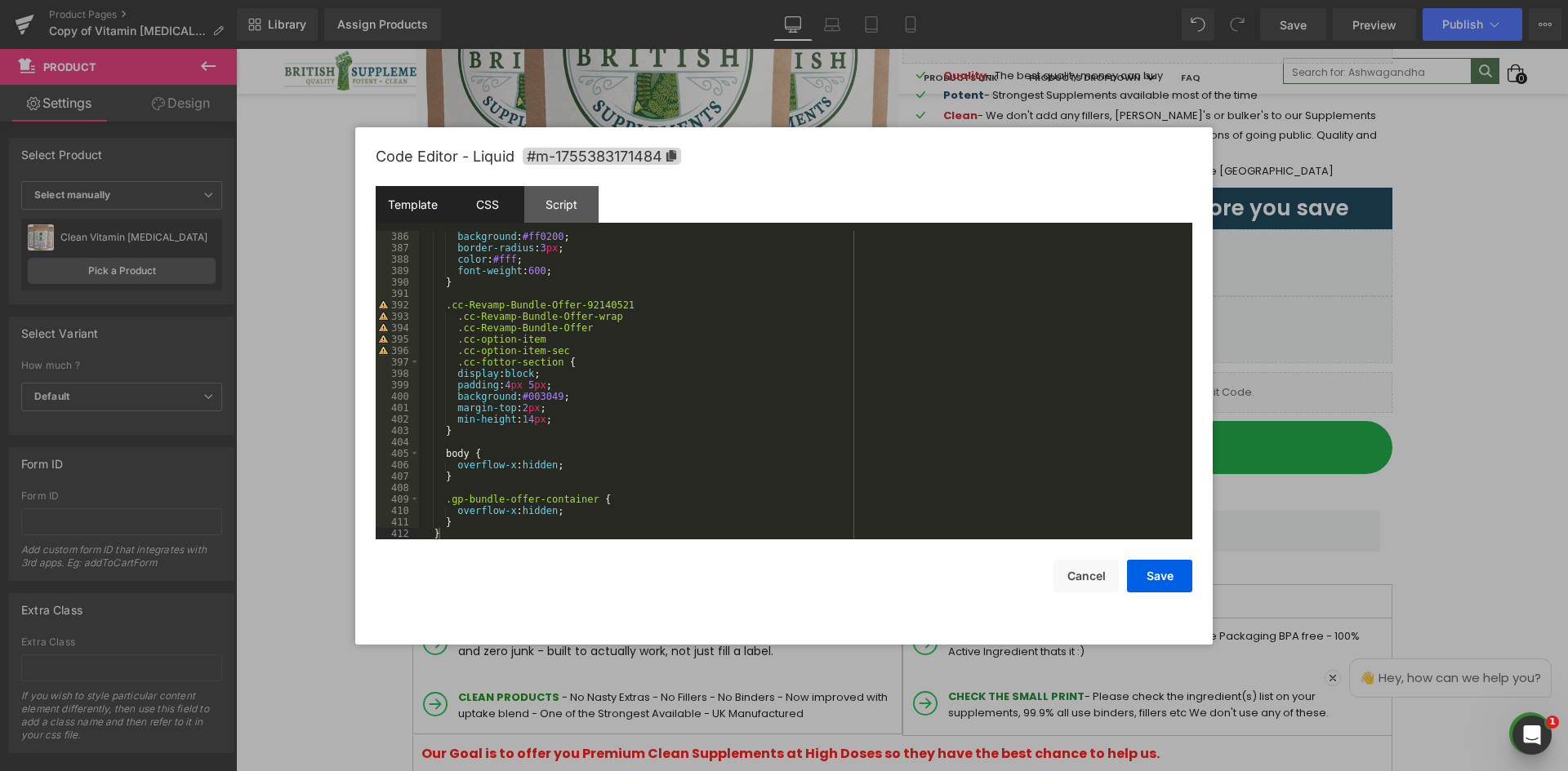
click at [400, 197] on div "Template" at bounding box center [412, 204] width 74 height 37
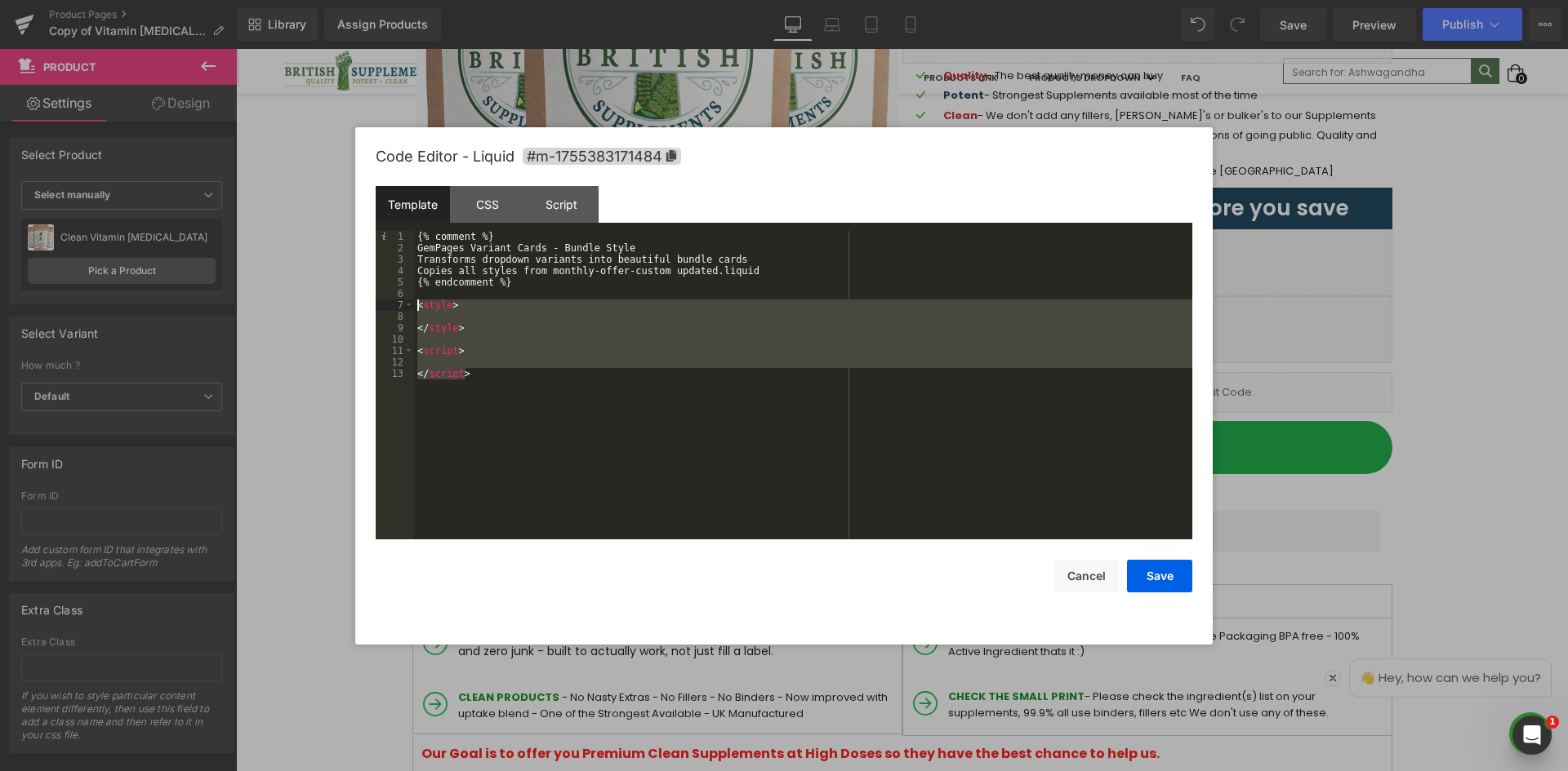
drag, startPoint x: 489, startPoint y: 376, endPoint x: 410, endPoint y: 298, distance: 111.0
click at [410, 300] on pre "1 2 3 4 5 6 7 8 9 10 11 12 13 {% comment %} GemPages Variant Cards - Bundle Sty…" at bounding box center [783, 385] width 816 height 308
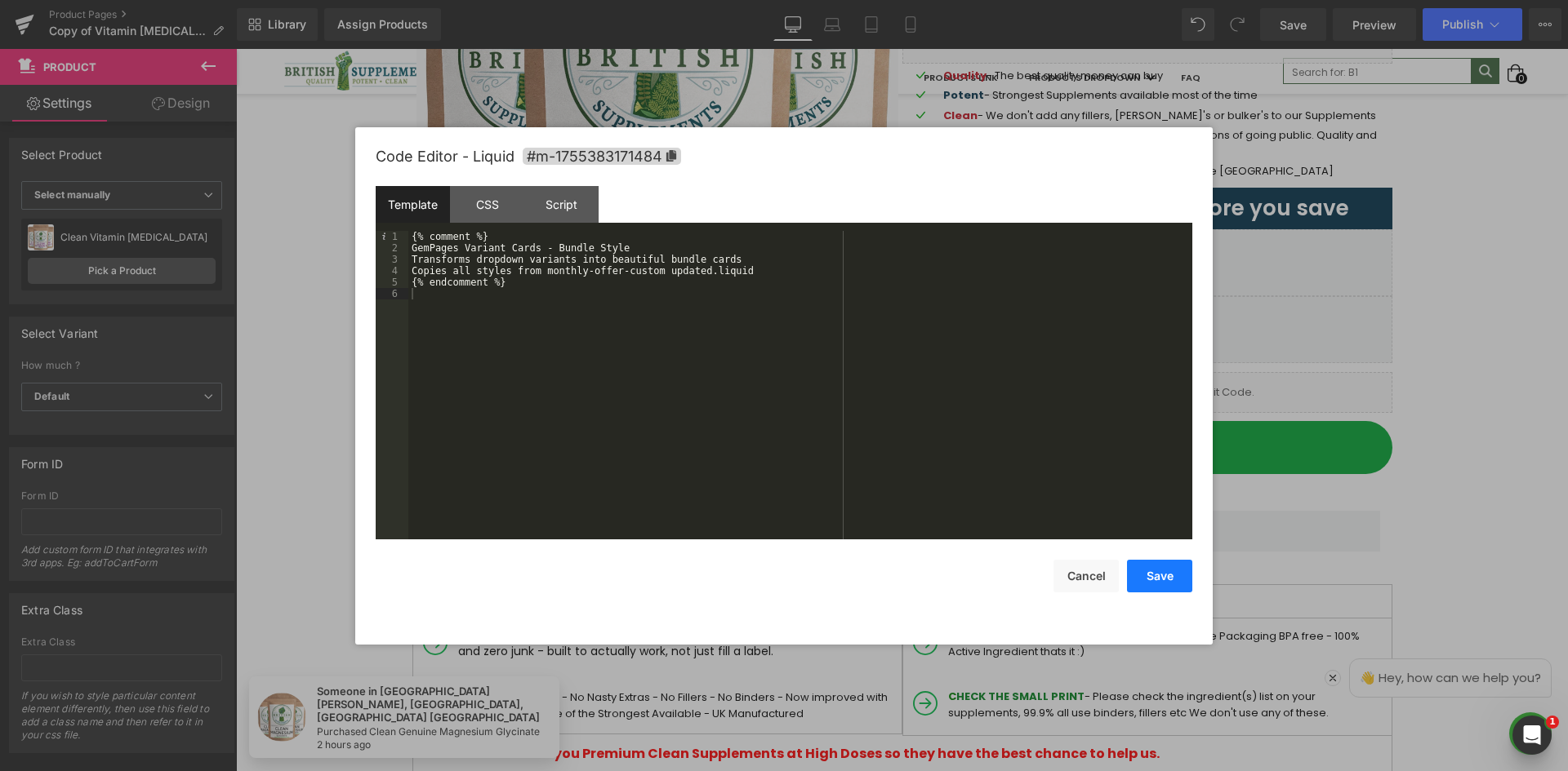
click at [1161, 569] on button "Save" at bounding box center [1158, 577] width 65 height 33
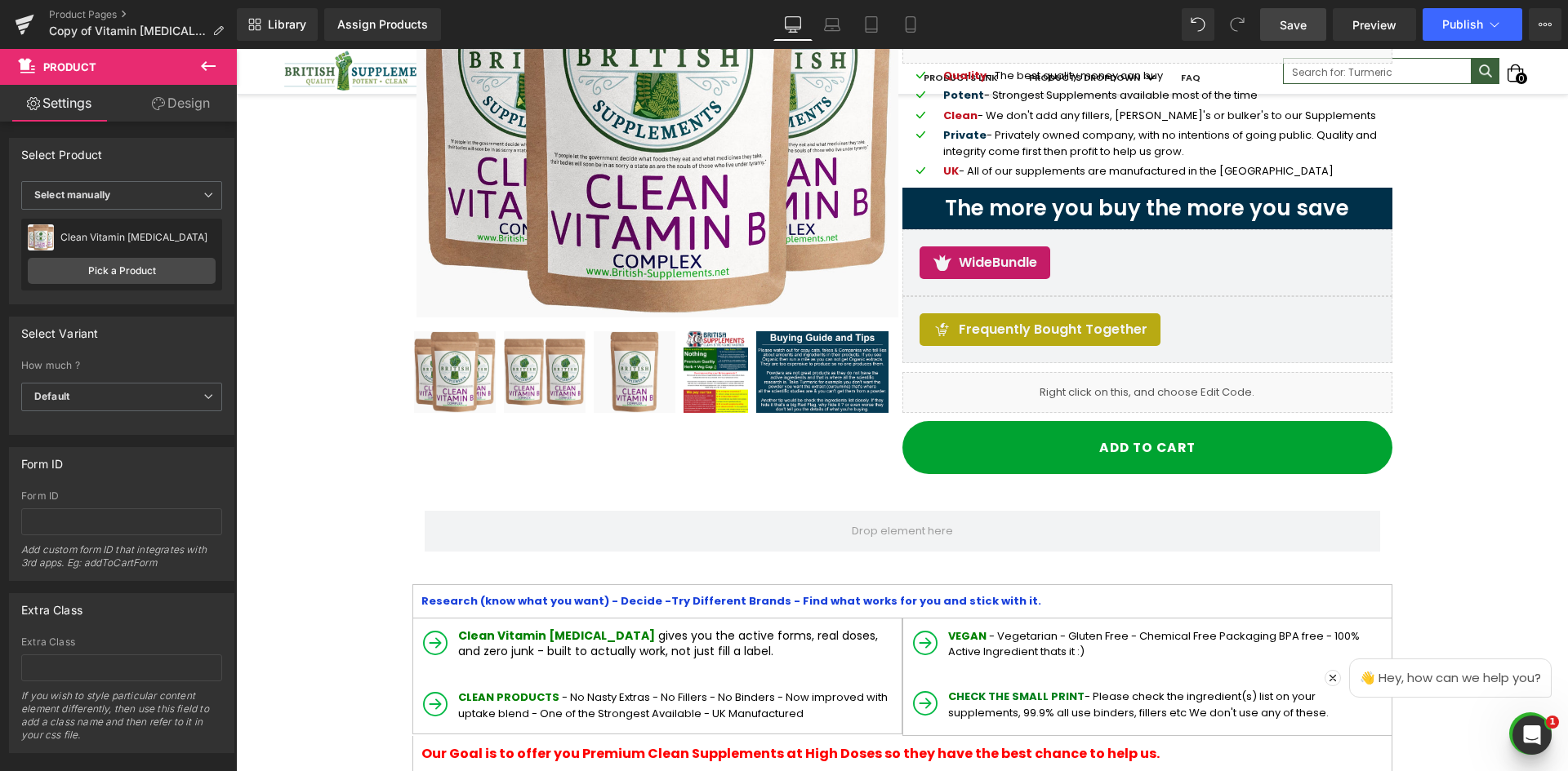
click at [1296, 23] on span "Save" at bounding box center [1293, 25] width 27 height 18
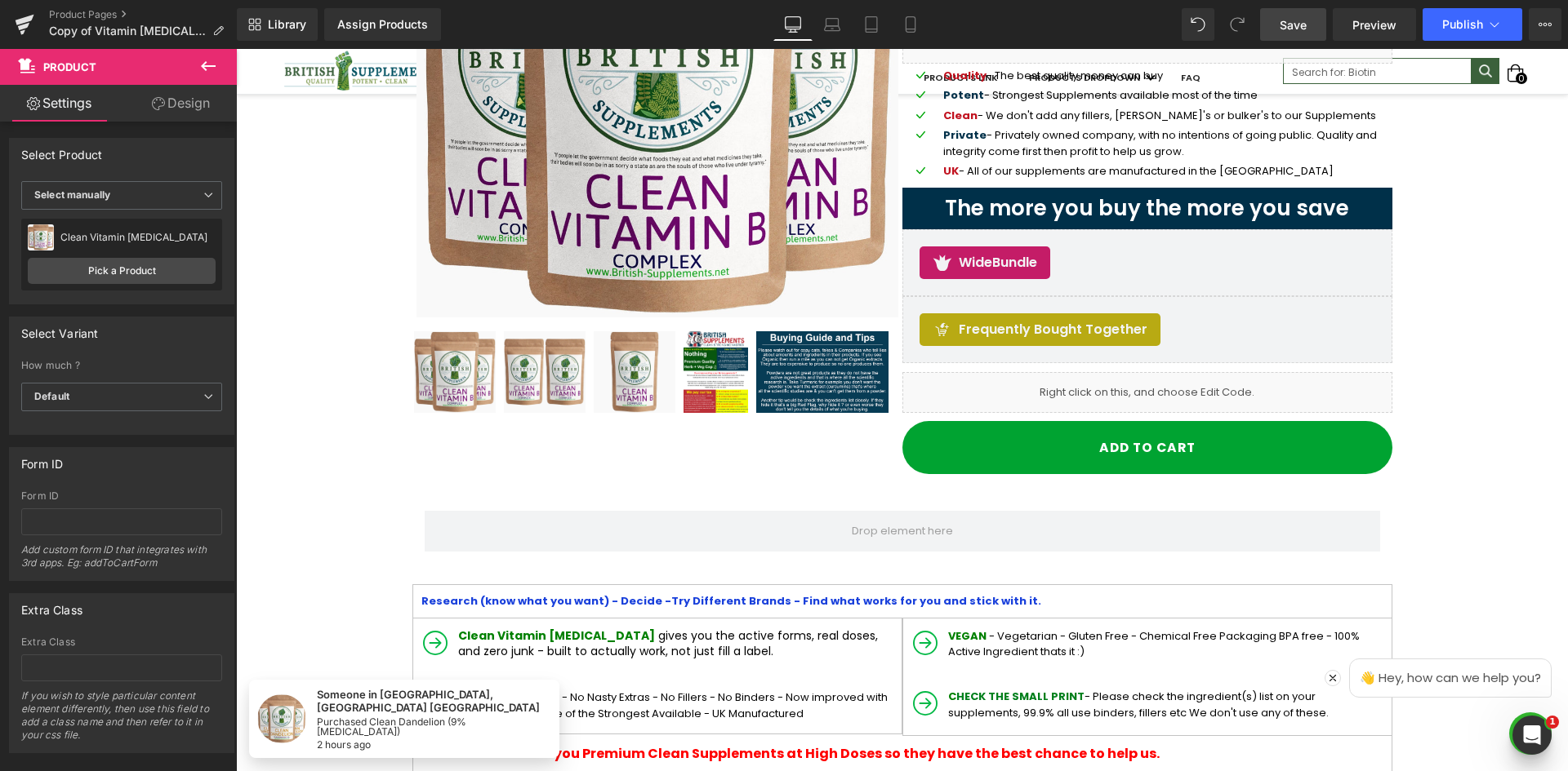
click at [1278, 27] on link "Save" at bounding box center [1293, 24] width 66 height 33
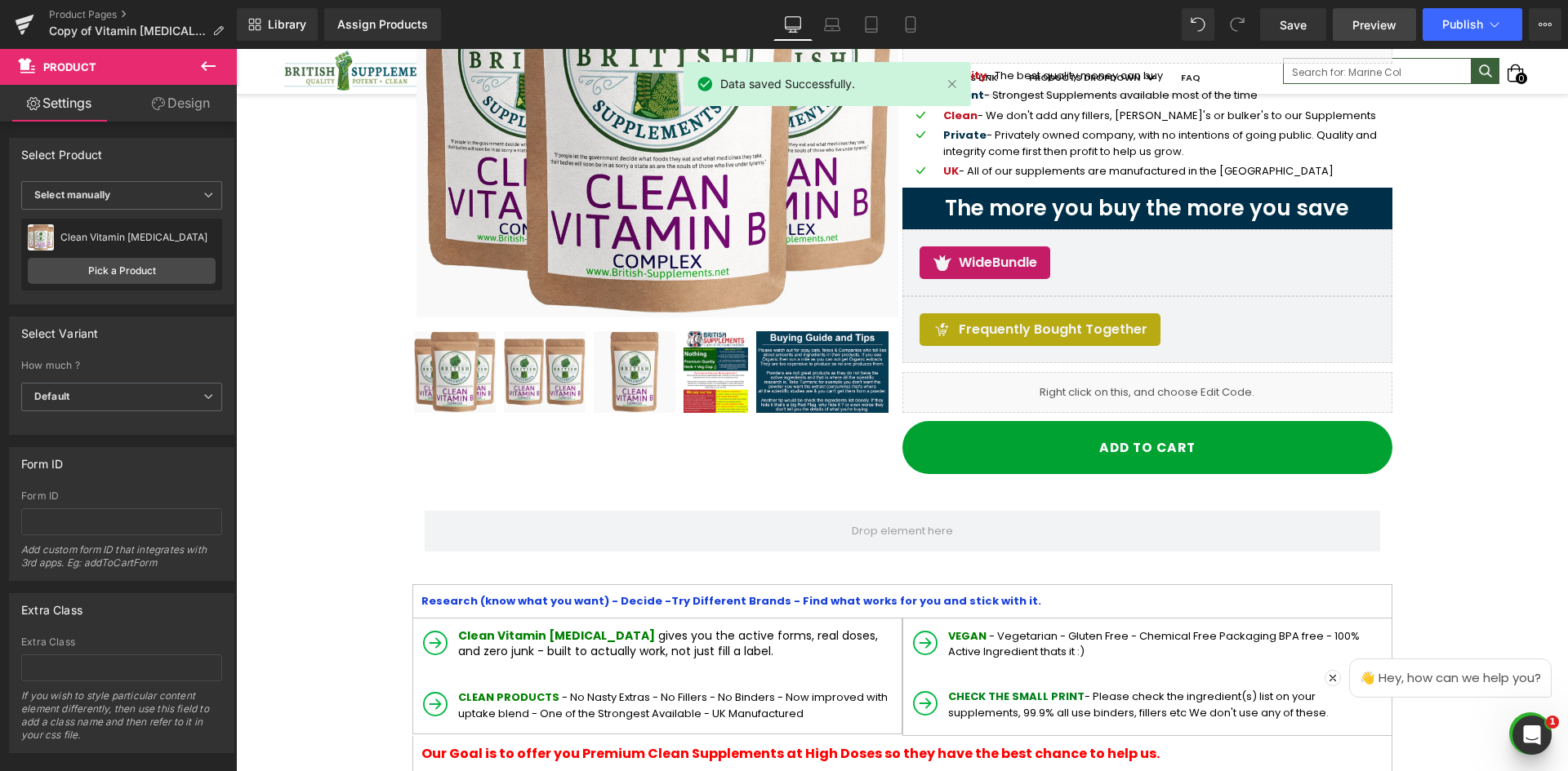
click at [1350, 17] on link "Preview" at bounding box center [1374, 24] width 84 height 33
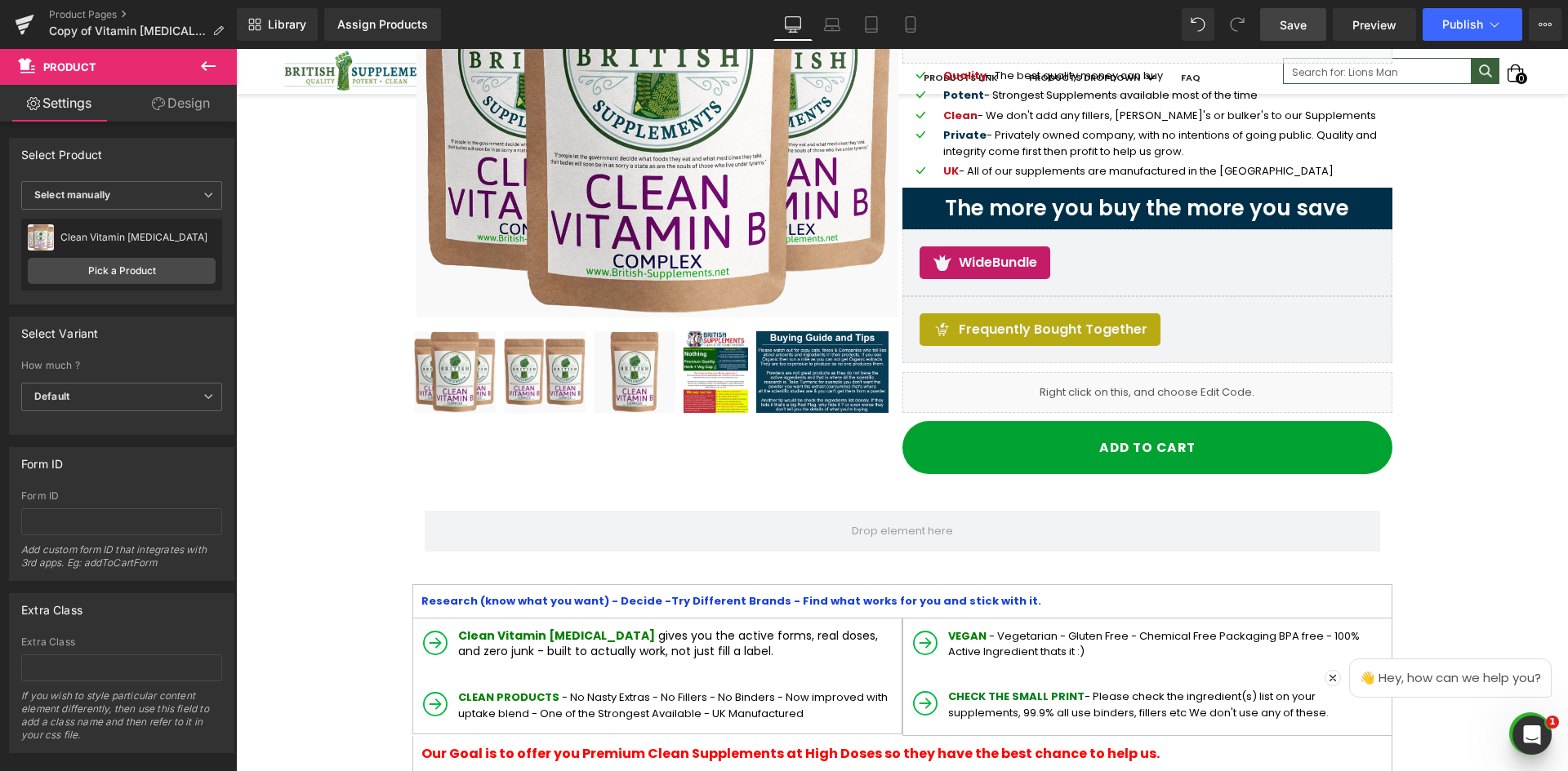
click at [1279, 25] on link "Save" at bounding box center [1293, 24] width 66 height 33
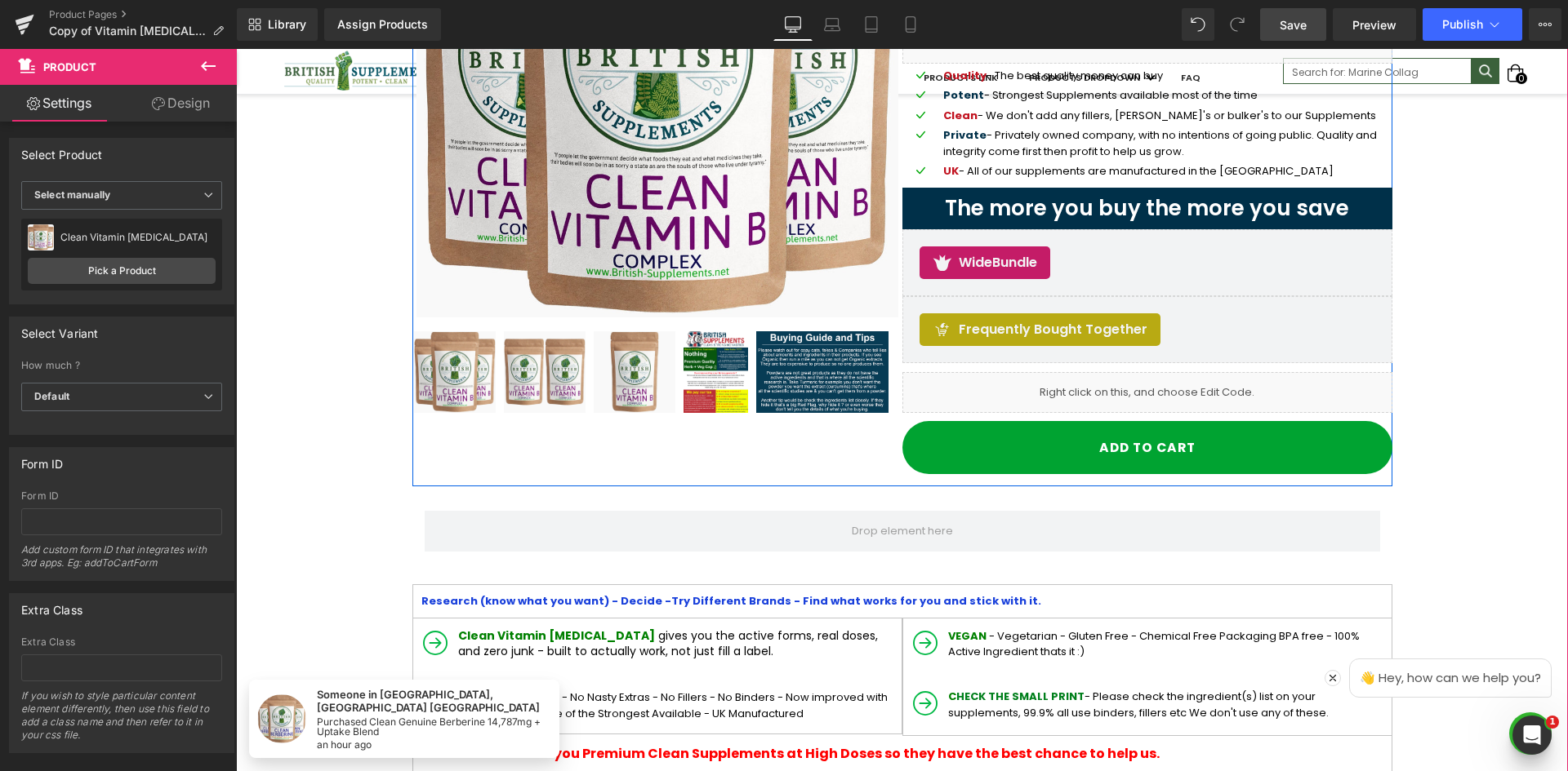
click at [1300, 24] on span "Save" at bounding box center [1293, 25] width 27 height 18
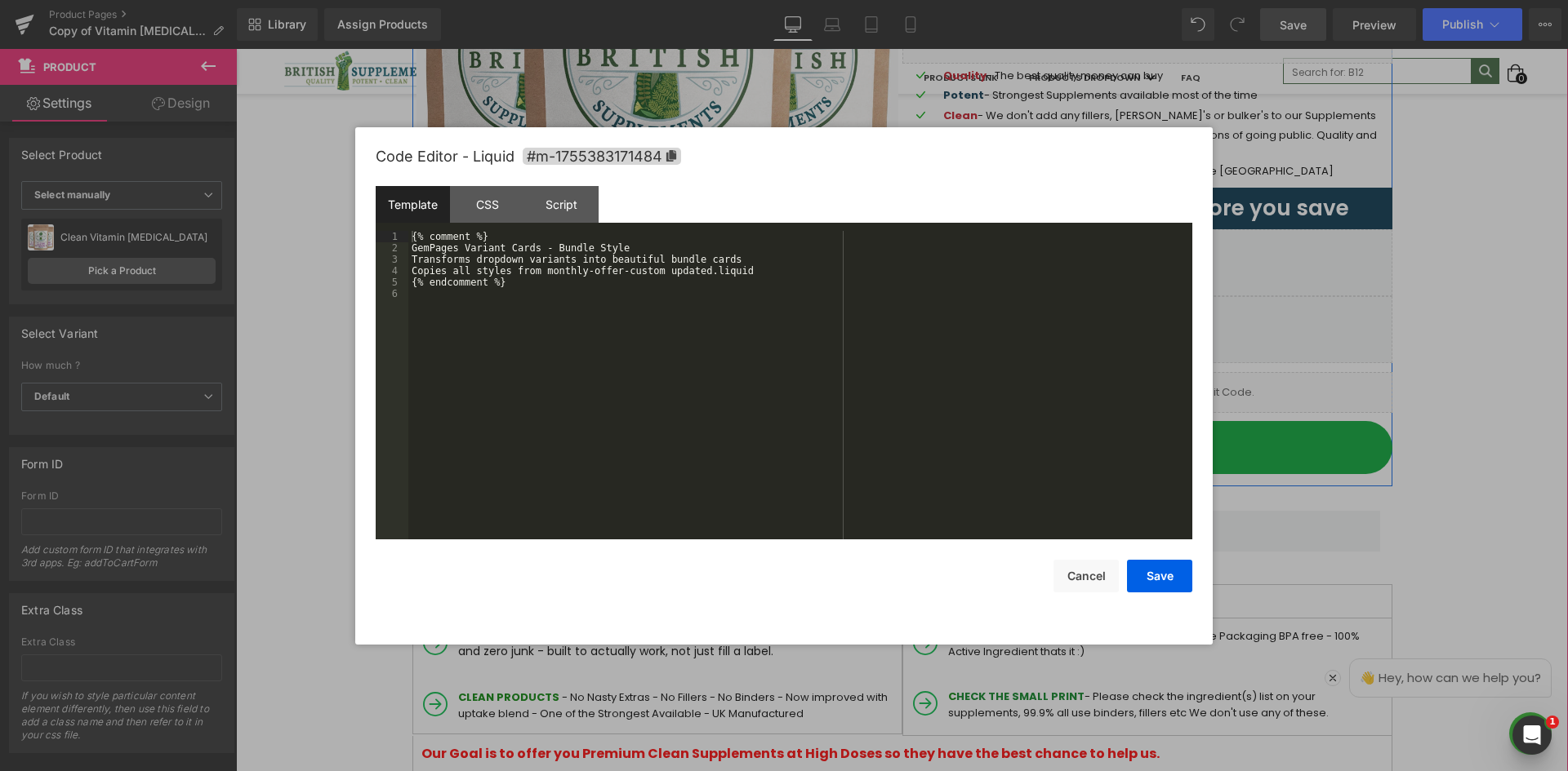
click at [1161, 391] on link at bounding box center [1165, 385] width 18 height 19
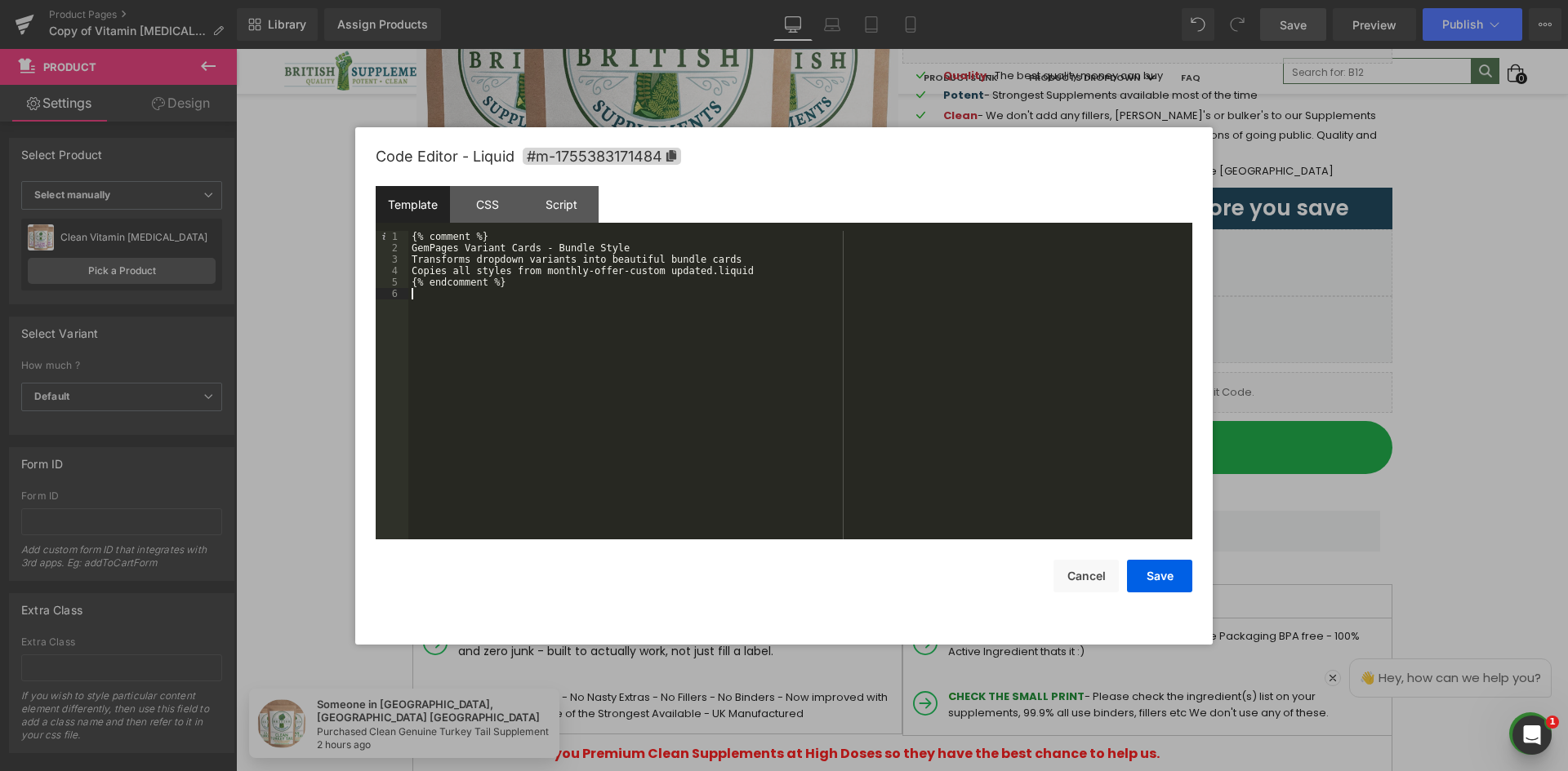
click at [846, 301] on div "{% comment %} GemPages Variant Cards - Bundle Style Transforms dropdown variant…" at bounding box center [801, 397] width 784 height 332
click at [538, 356] on div "{% comment %} GemPages Variant Cards - Bundle Style Transforms dropdown variant…" at bounding box center [801, 397] width 784 height 332
click at [494, 314] on div "{% comment %} GemPages Variant Cards - Bundle Style Transforms dropdown variant…" at bounding box center [801, 397] width 784 height 332
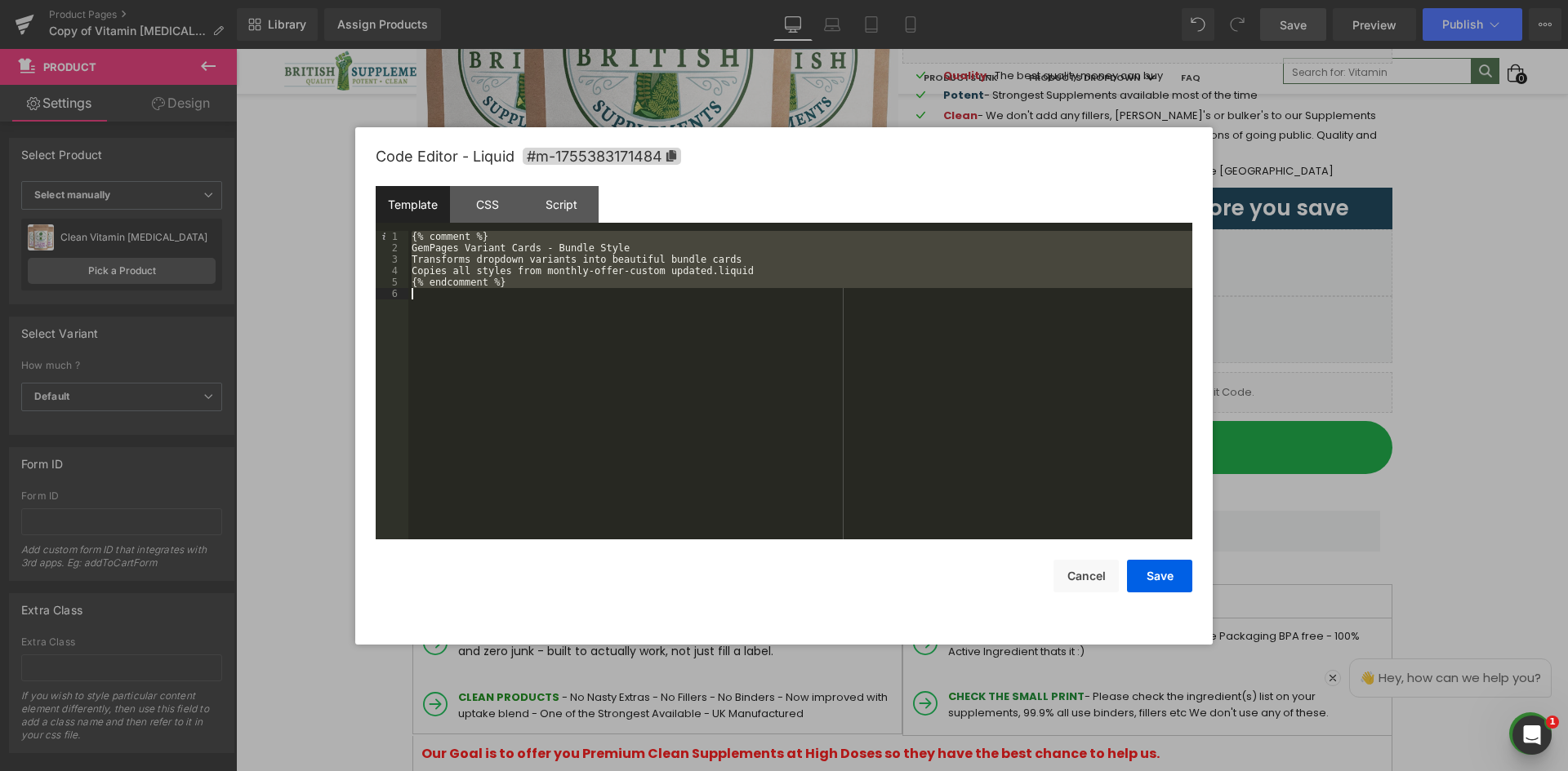
click at [636, 266] on div "{% comment %} GemPages Variant Cards - Bundle Style Transforms dropdown variant…" at bounding box center [801, 385] width 784 height 308
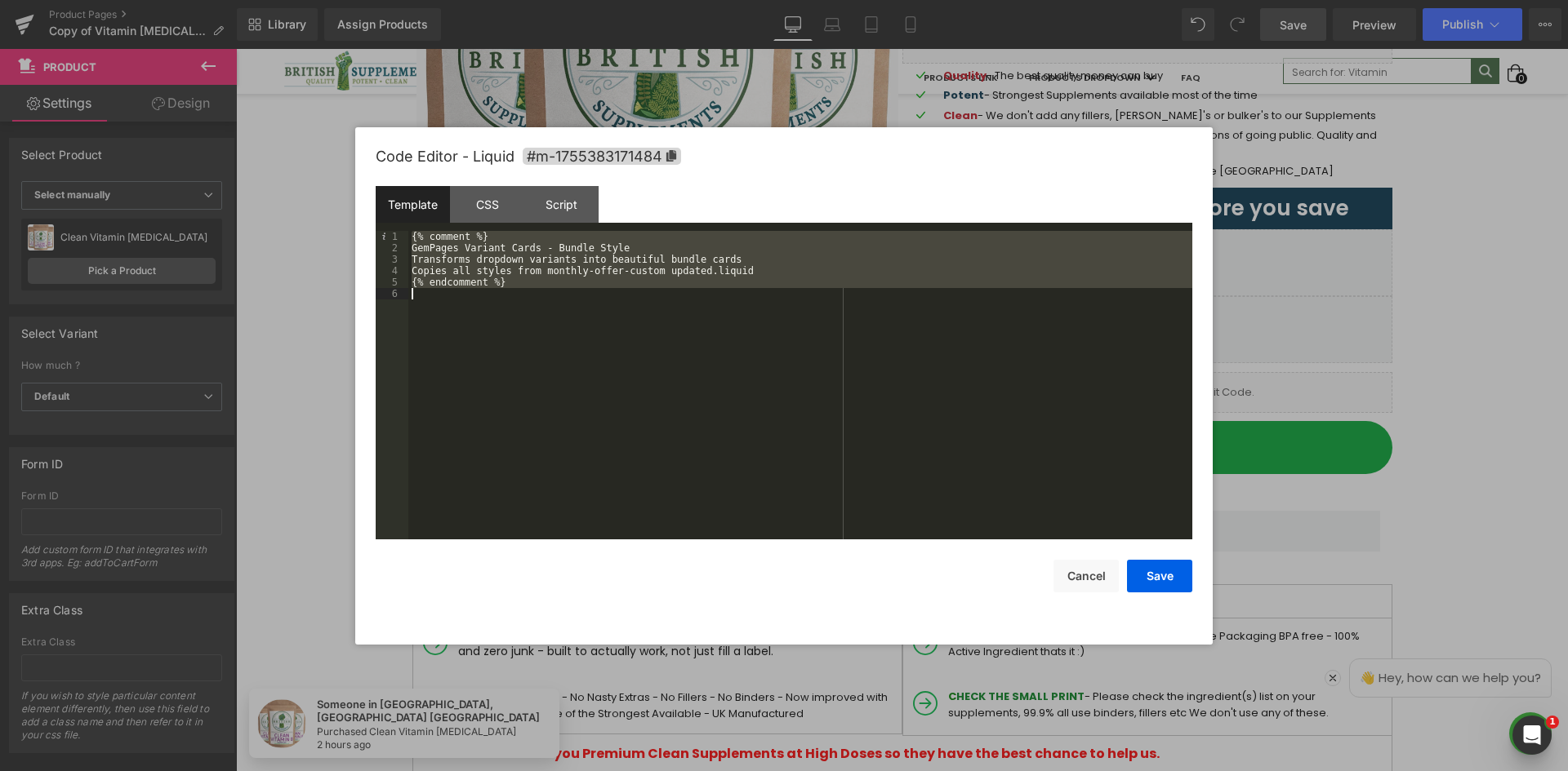
scroll to position [12843, 0]
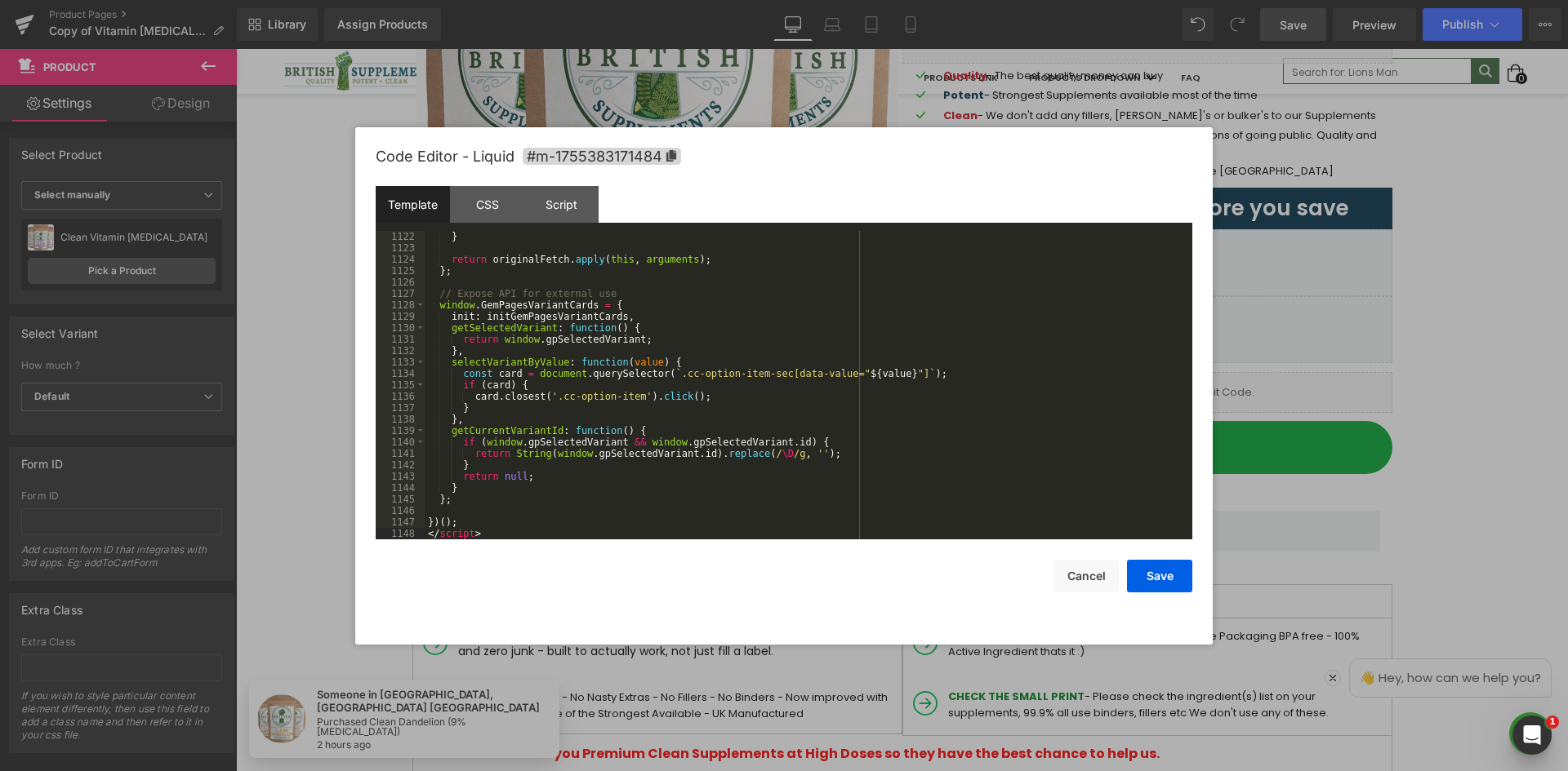
click at [484, 483] on div "} return originalFetch . apply ( this , arguments ) ; } ; // Expose API for ext…" at bounding box center [804, 397] width 761 height 332
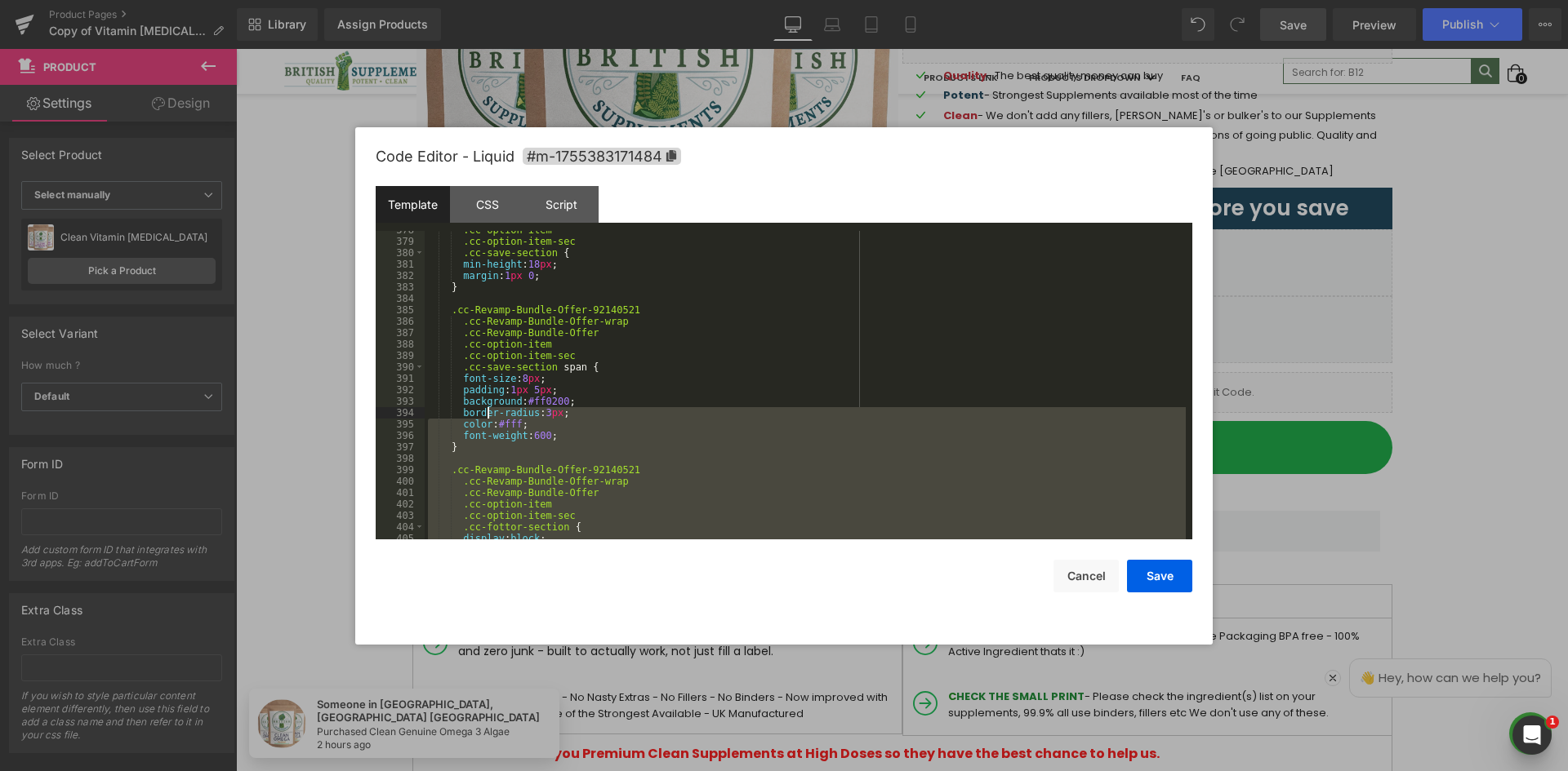
scroll to position [4412, 0]
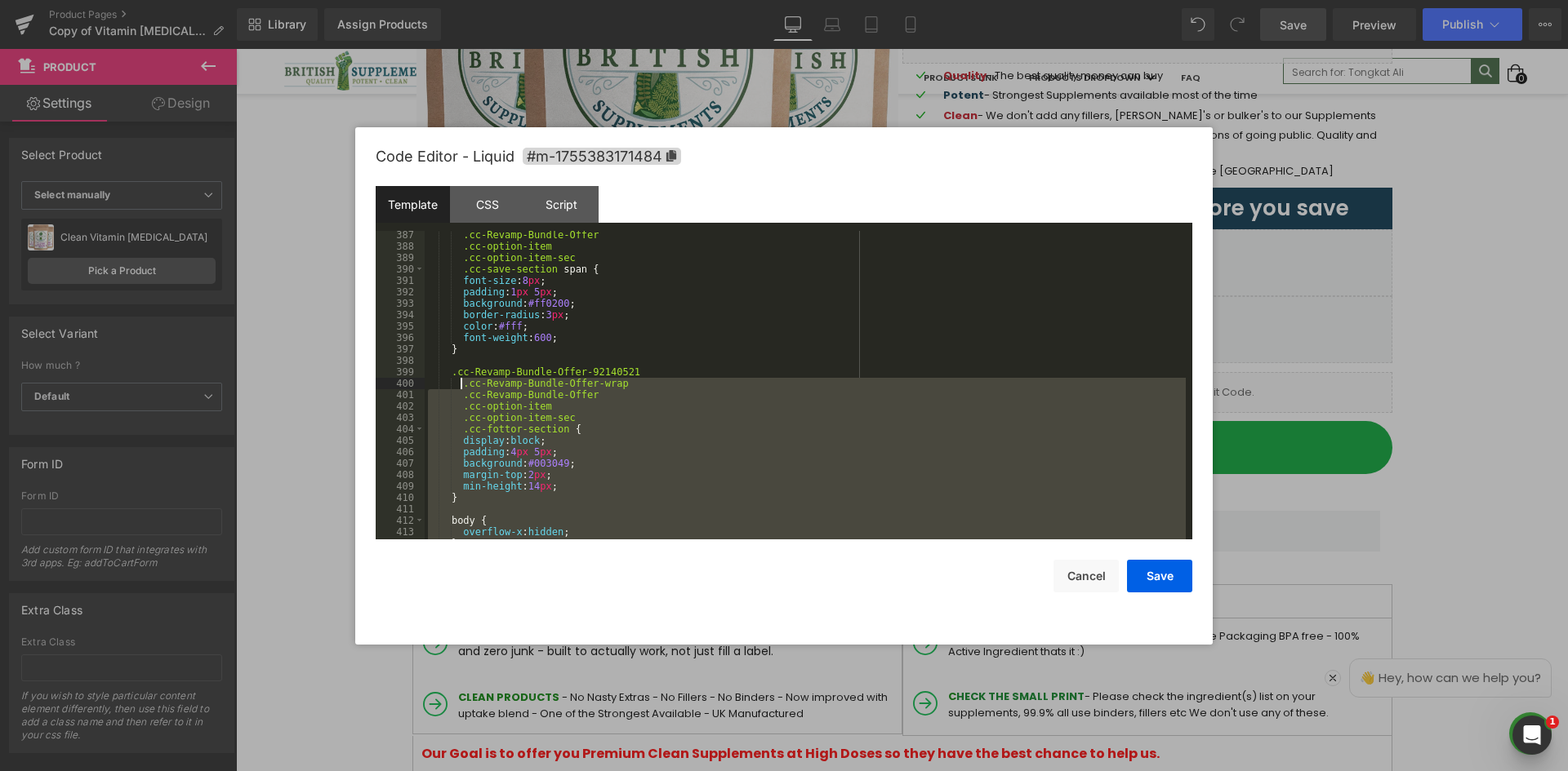
drag, startPoint x: 465, startPoint y: 521, endPoint x: 460, endPoint y: 376, distance: 145.1
click at [461, 377] on div ".cc-Revamp-Bundle-Offer .cc-option-item .cc-option-item-sec .cc-save-section sp…" at bounding box center [804, 395] width 761 height 332
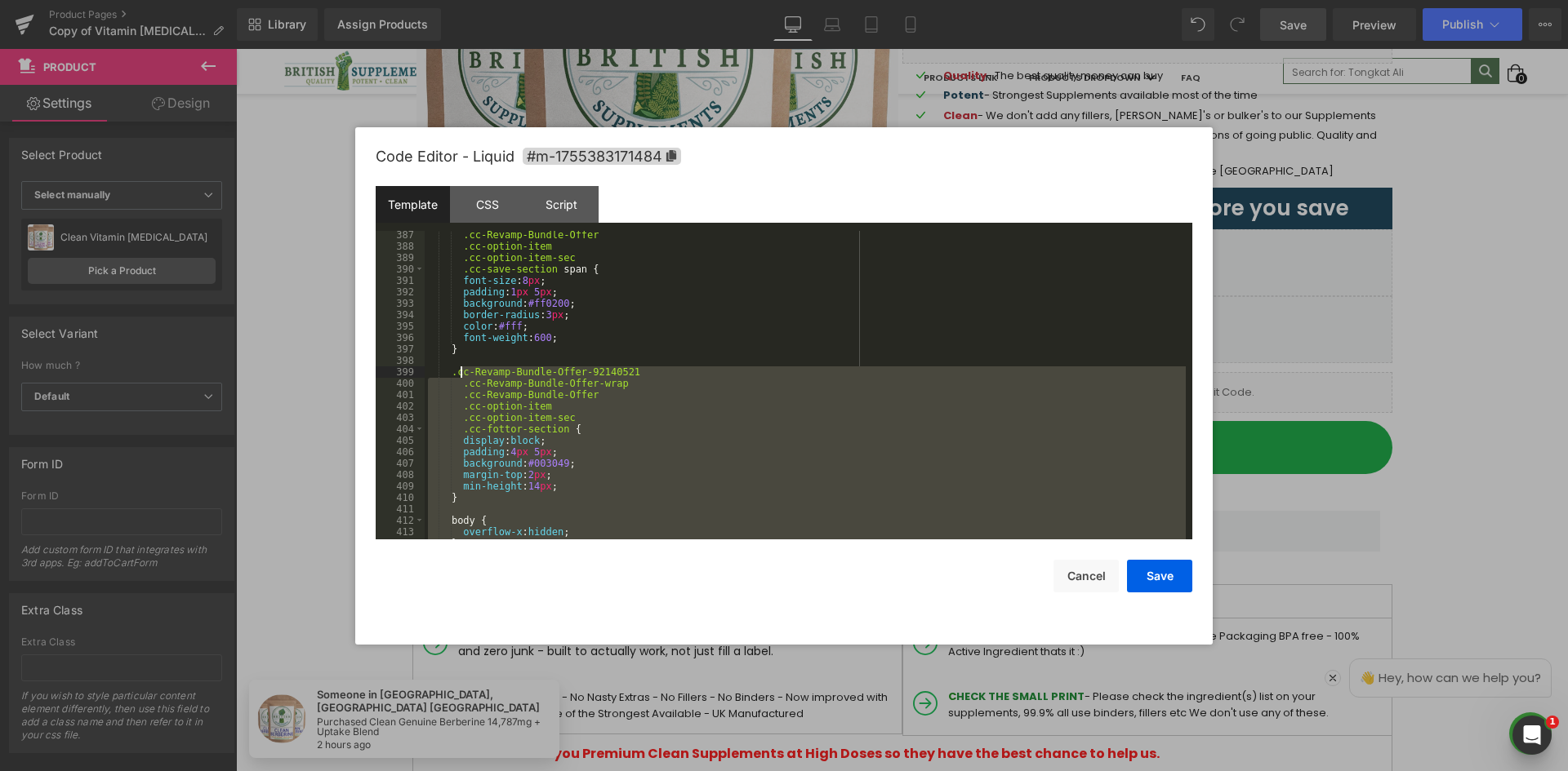
click at [457, 386] on div ".cc-Revamp-Bundle-Offer .cc-option-item .cc-option-item-sec .cc-save-section sp…" at bounding box center [804, 385] width 761 height 308
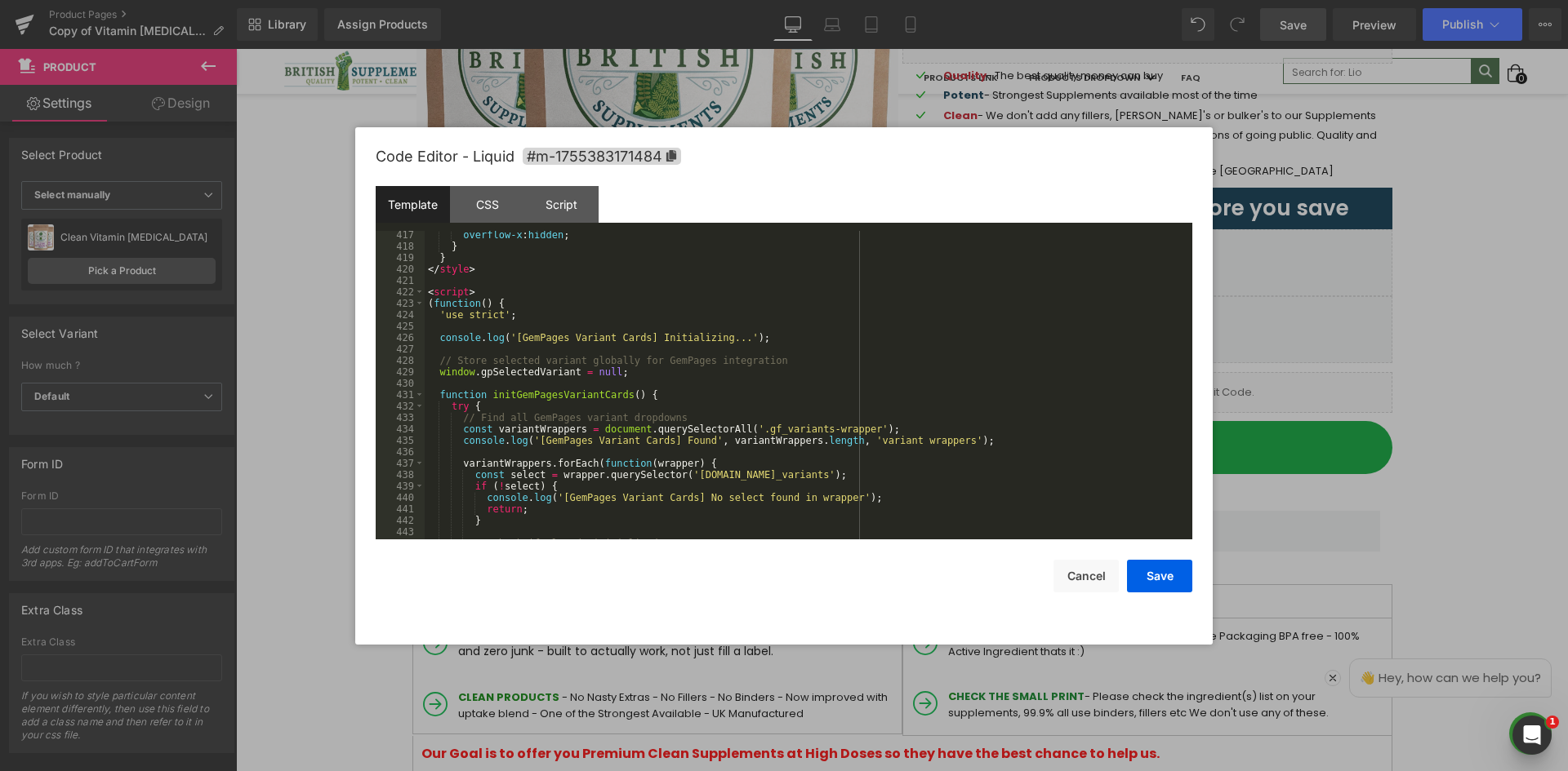
scroll to position [4657, 0]
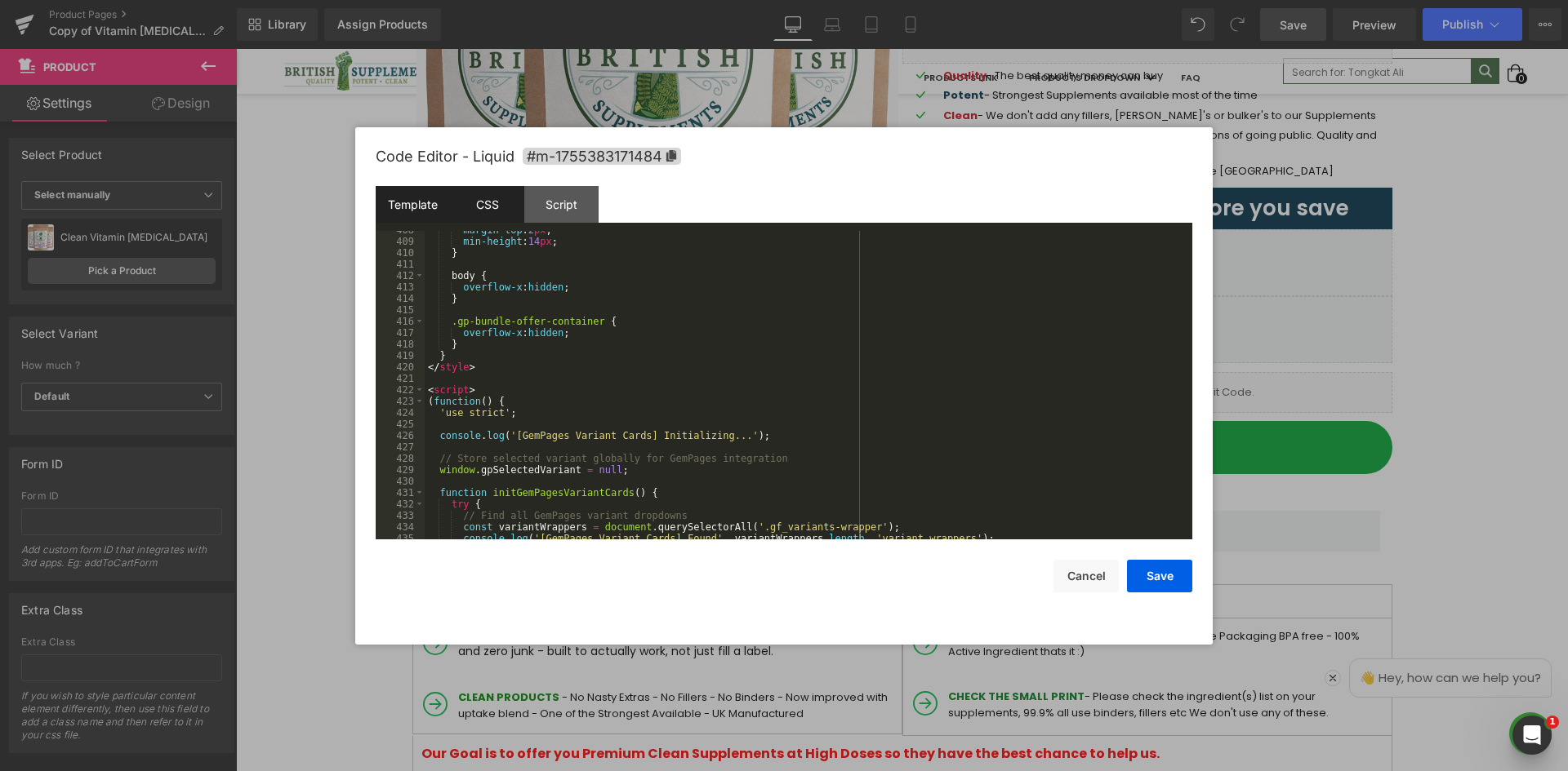
click at [481, 213] on div "CSS" at bounding box center [487, 204] width 74 height 37
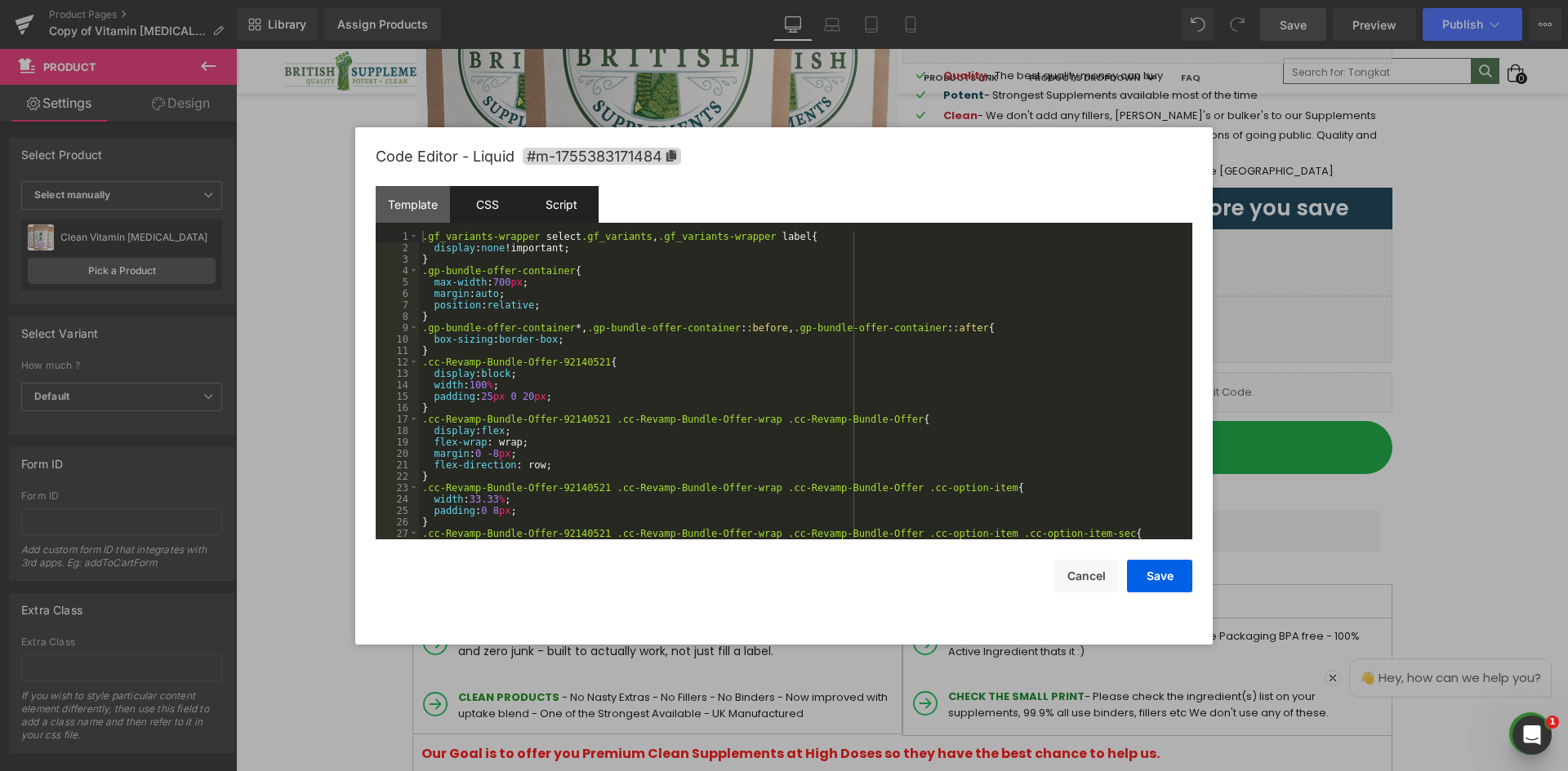
click at [531, 206] on div "Script" at bounding box center [561, 204] width 74 height 37
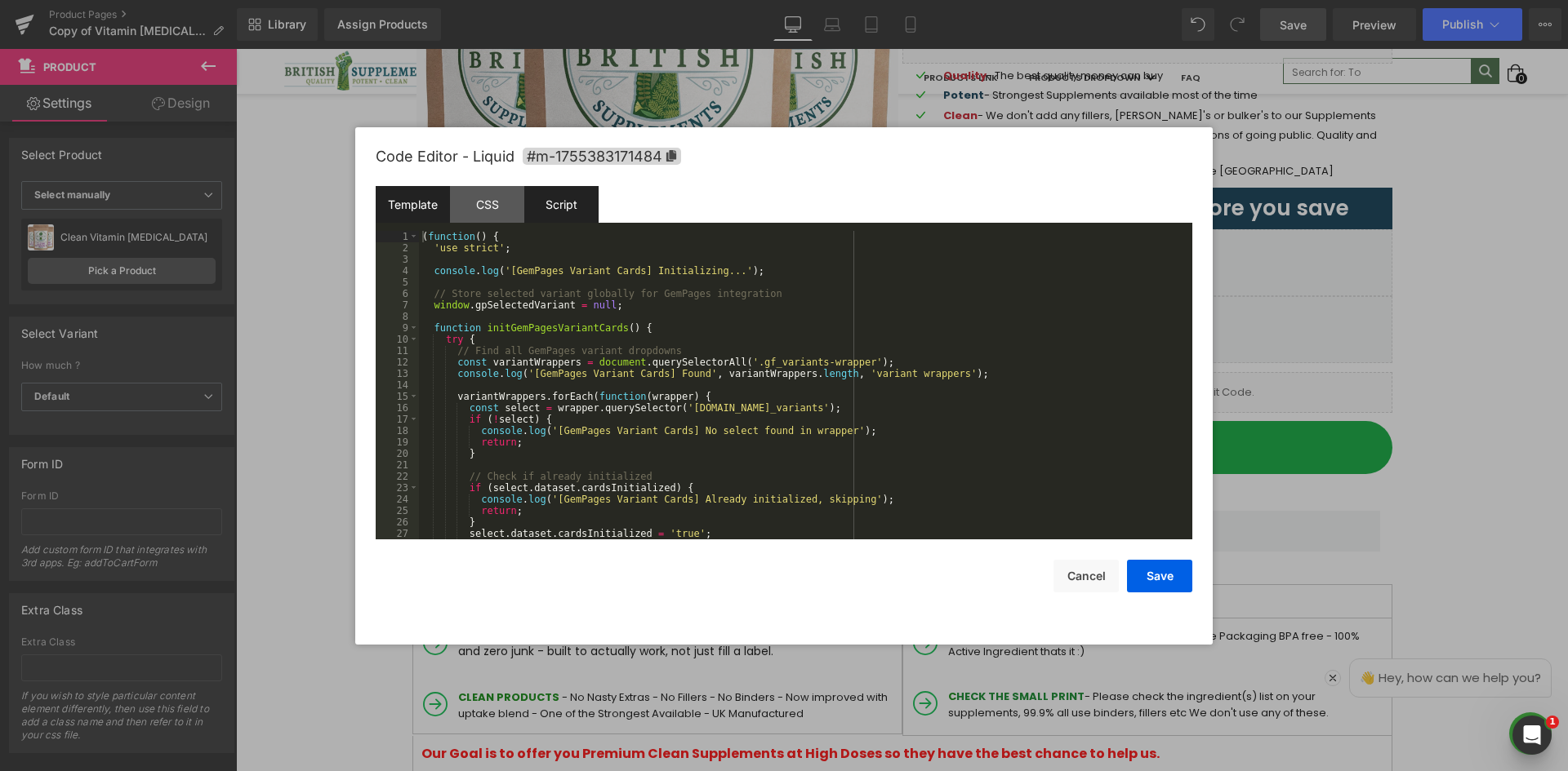
click at [398, 206] on div "Template" at bounding box center [412, 204] width 74 height 37
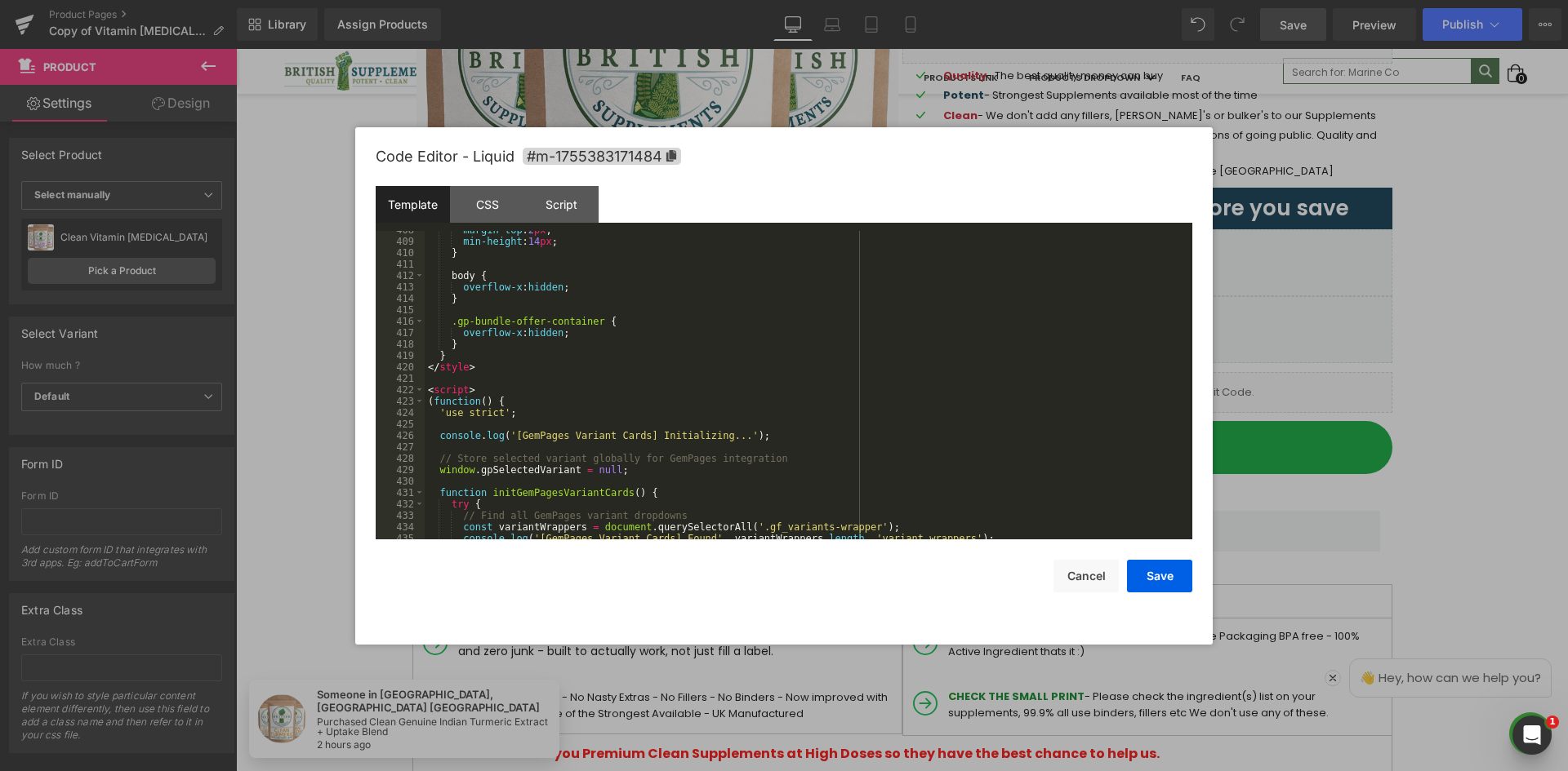
drag, startPoint x: 296, startPoint y: 225, endPoint x: 235, endPoint y: 232, distance: 61.4
drag, startPoint x: 235, startPoint y: 232, endPoint x: 719, endPoint y: 203, distance: 484.9
click at [719, 203] on div "Template CSS Script Data" at bounding box center [783, 208] width 816 height 45
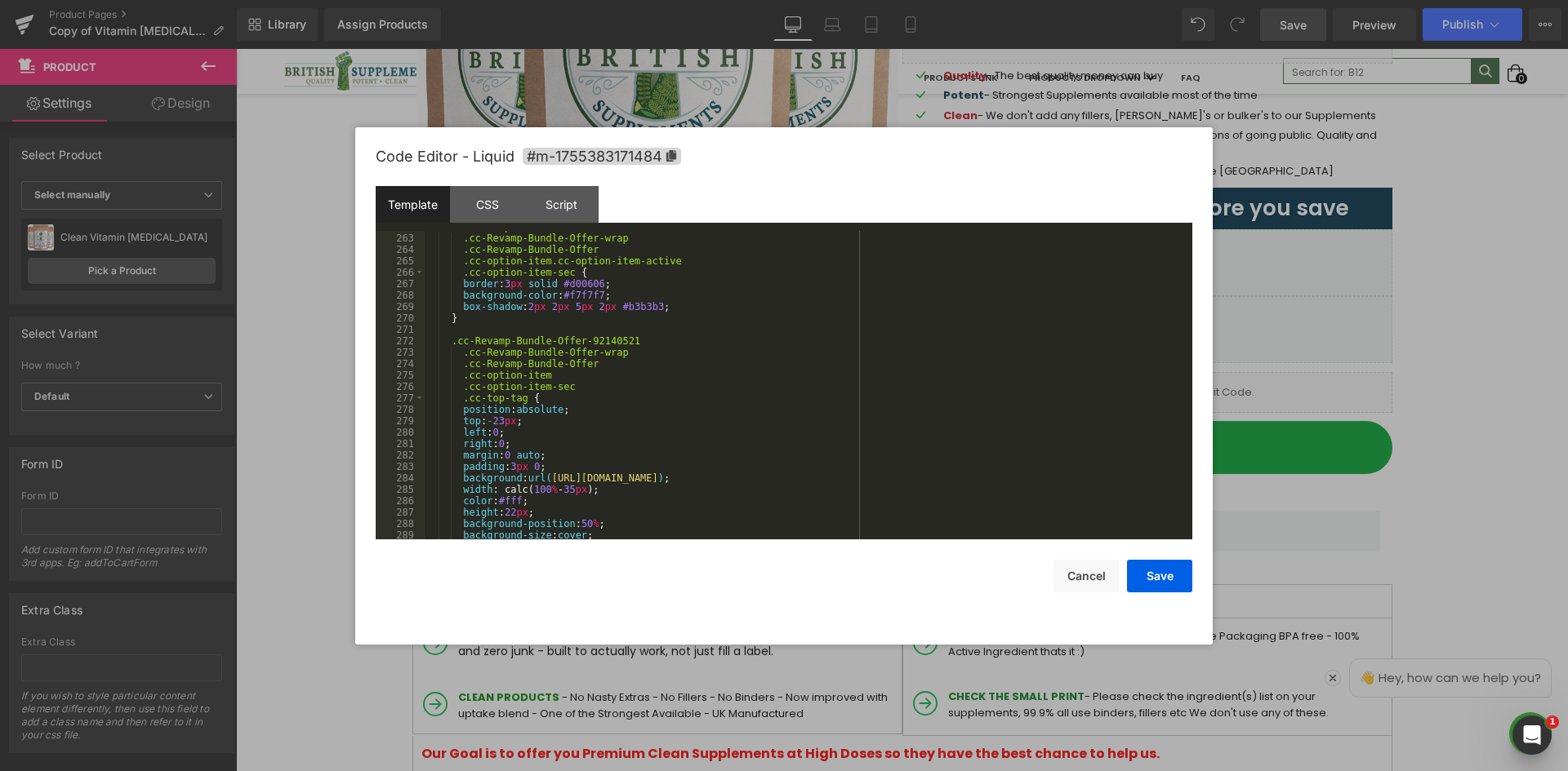
scroll to position [2943, 0]
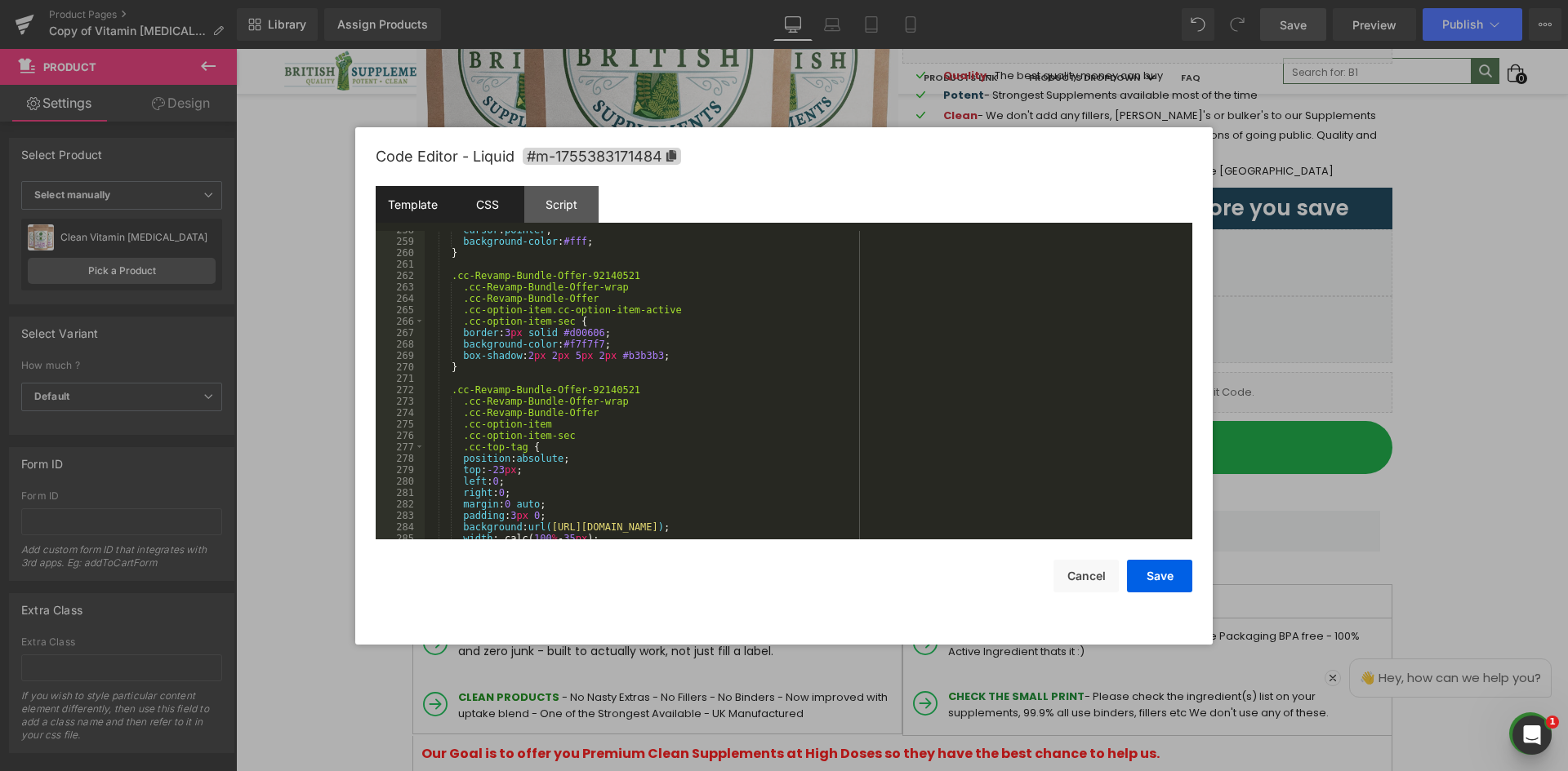
click at [487, 213] on div "CSS" at bounding box center [487, 204] width 74 height 37
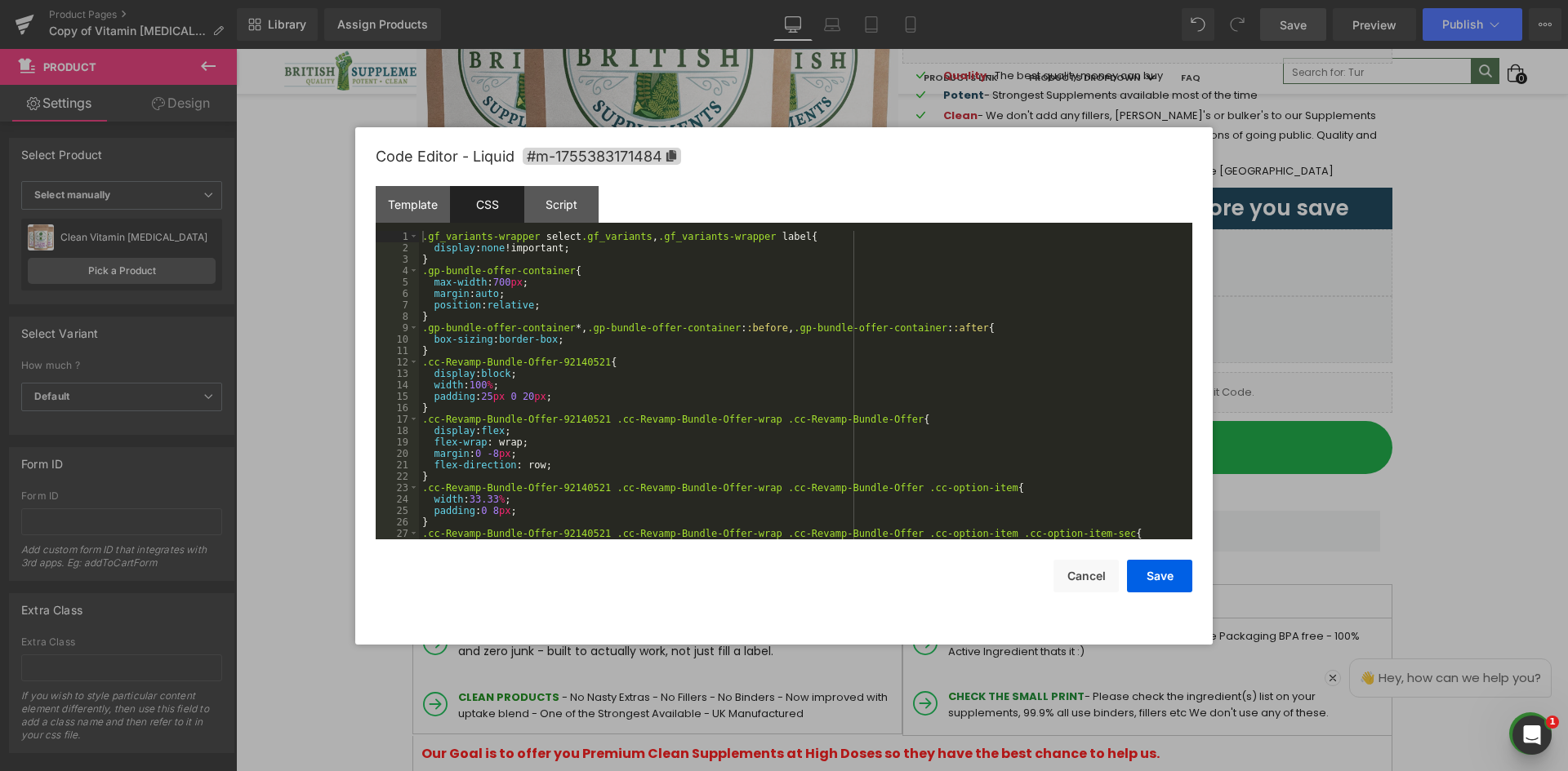
drag, startPoint x: 583, startPoint y: 212, endPoint x: 515, endPoint y: 215, distance: 68.1
click at [583, 211] on div "Script" at bounding box center [561, 204] width 74 height 37
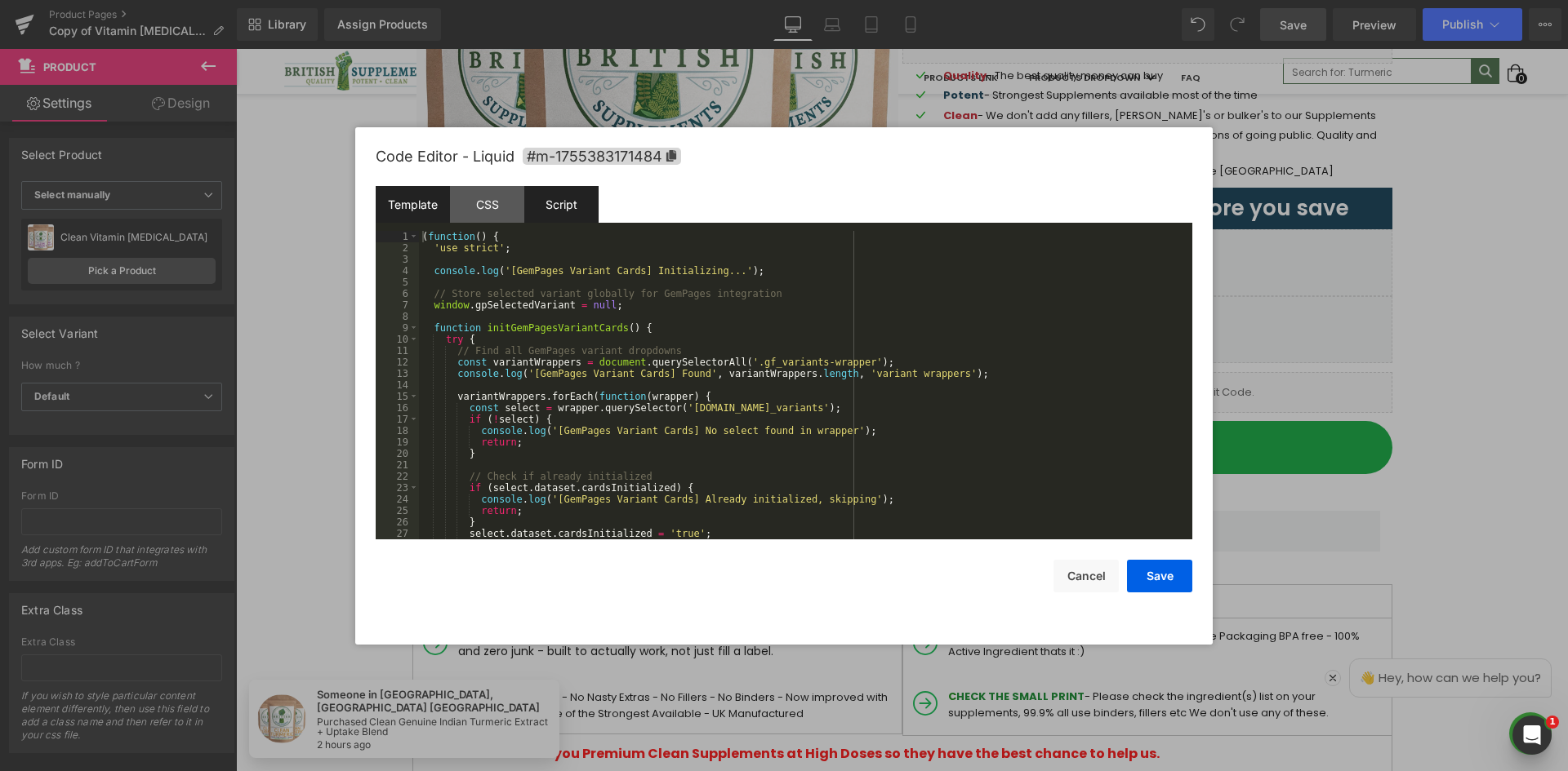
click at [432, 211] on div "Template" at bounding box center [412, 204] width 74 height 37
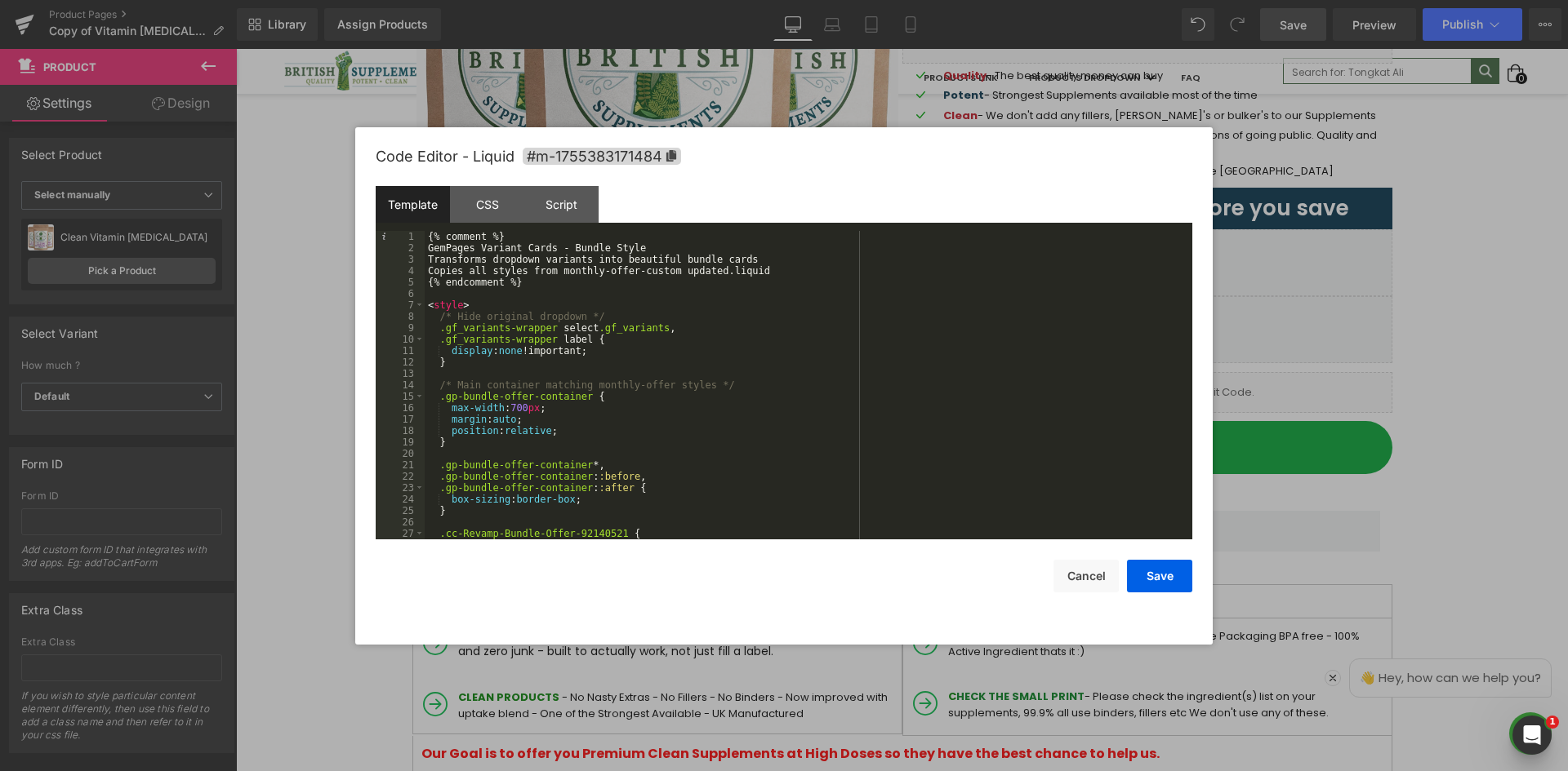
scroll to position [0, 0]
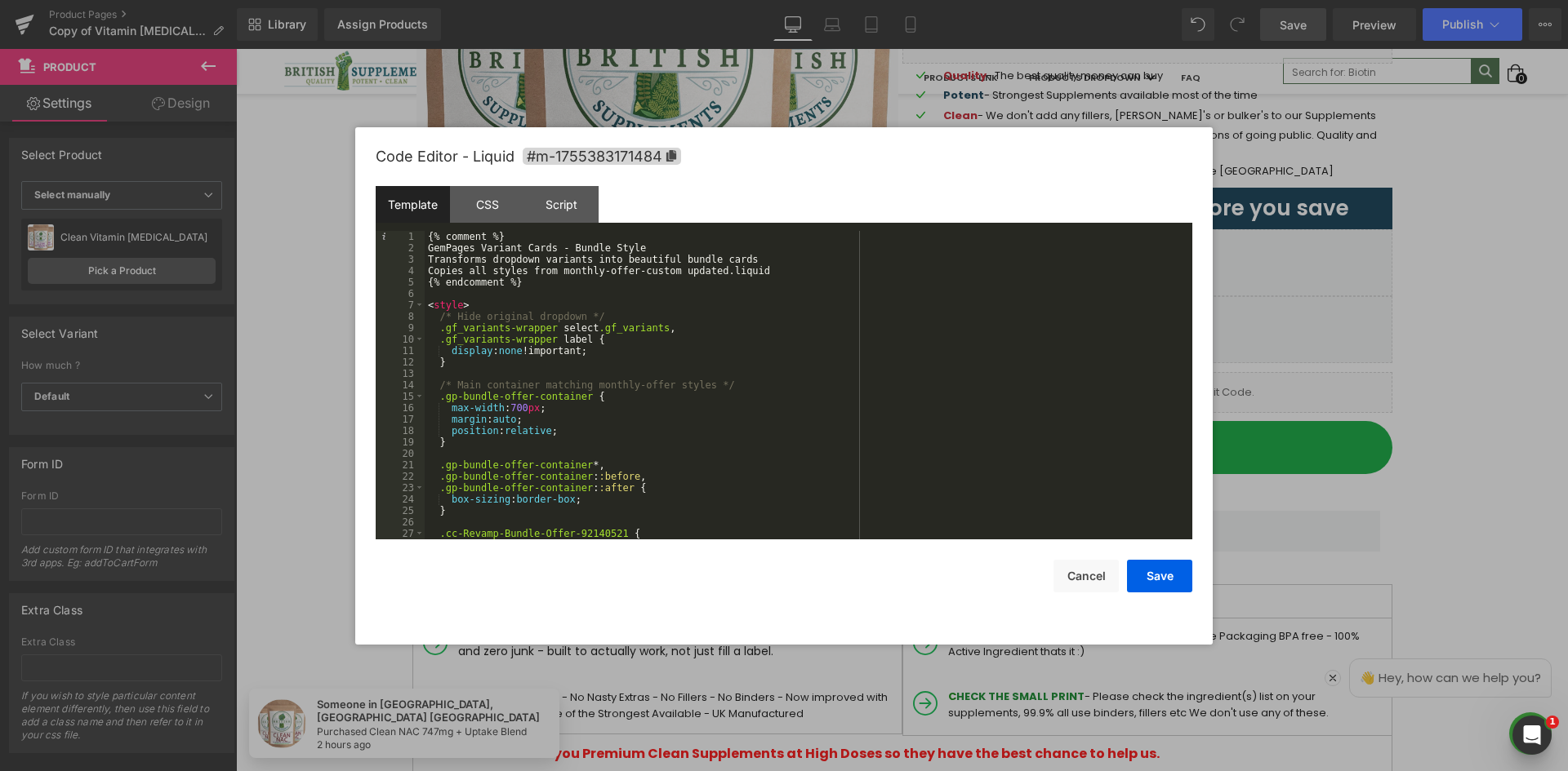
click at [457, 323] on div "{% comment %} GemPages Variant Cards - Bundle Style Transforms dropdown variant…" at bounding box center [804, 397] width 761 height 332
click at [593, 346] on div "{% comment %} GemPages Variant Cards - Bundle Style Transforms dropdown variant…" at bounding box center [804, 397] width 761 height 332
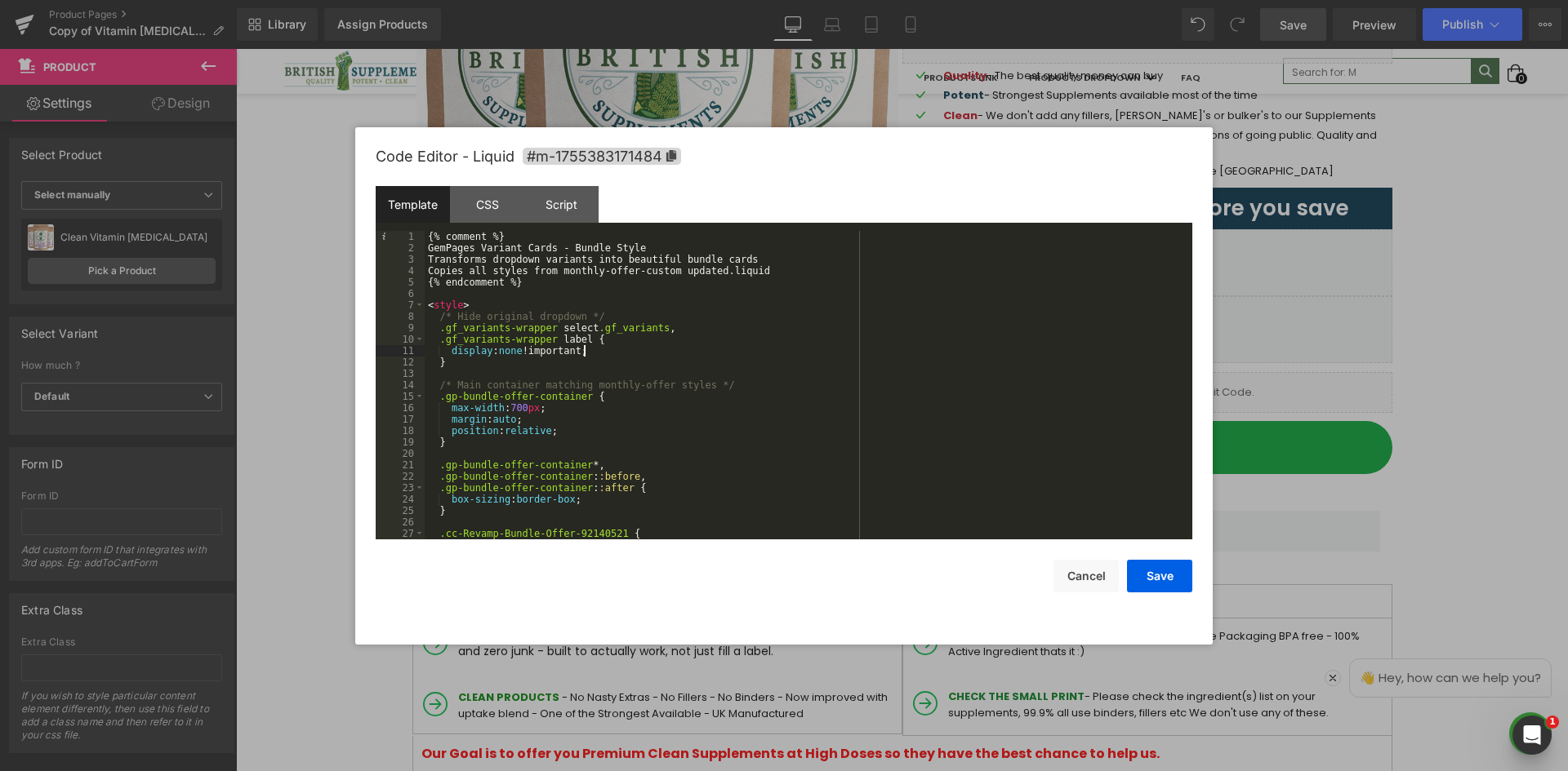
click at [666, 312] on div "{% comment %} GemPages Variant Cards - Bundle Style Transforms dropdown variant…" at bounding box center [804, 397] width 761 height 332
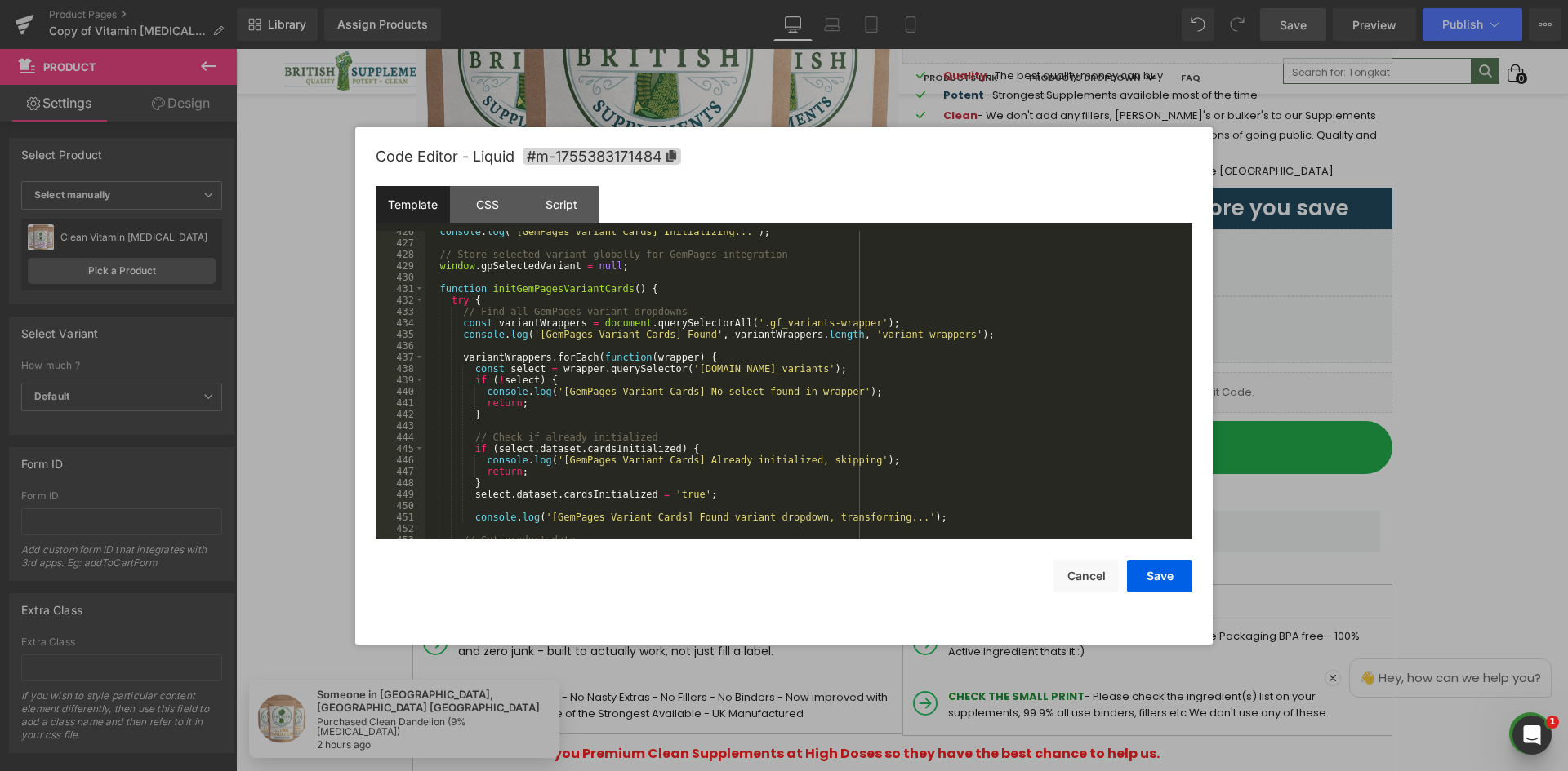
scroll to position [4763, 0]
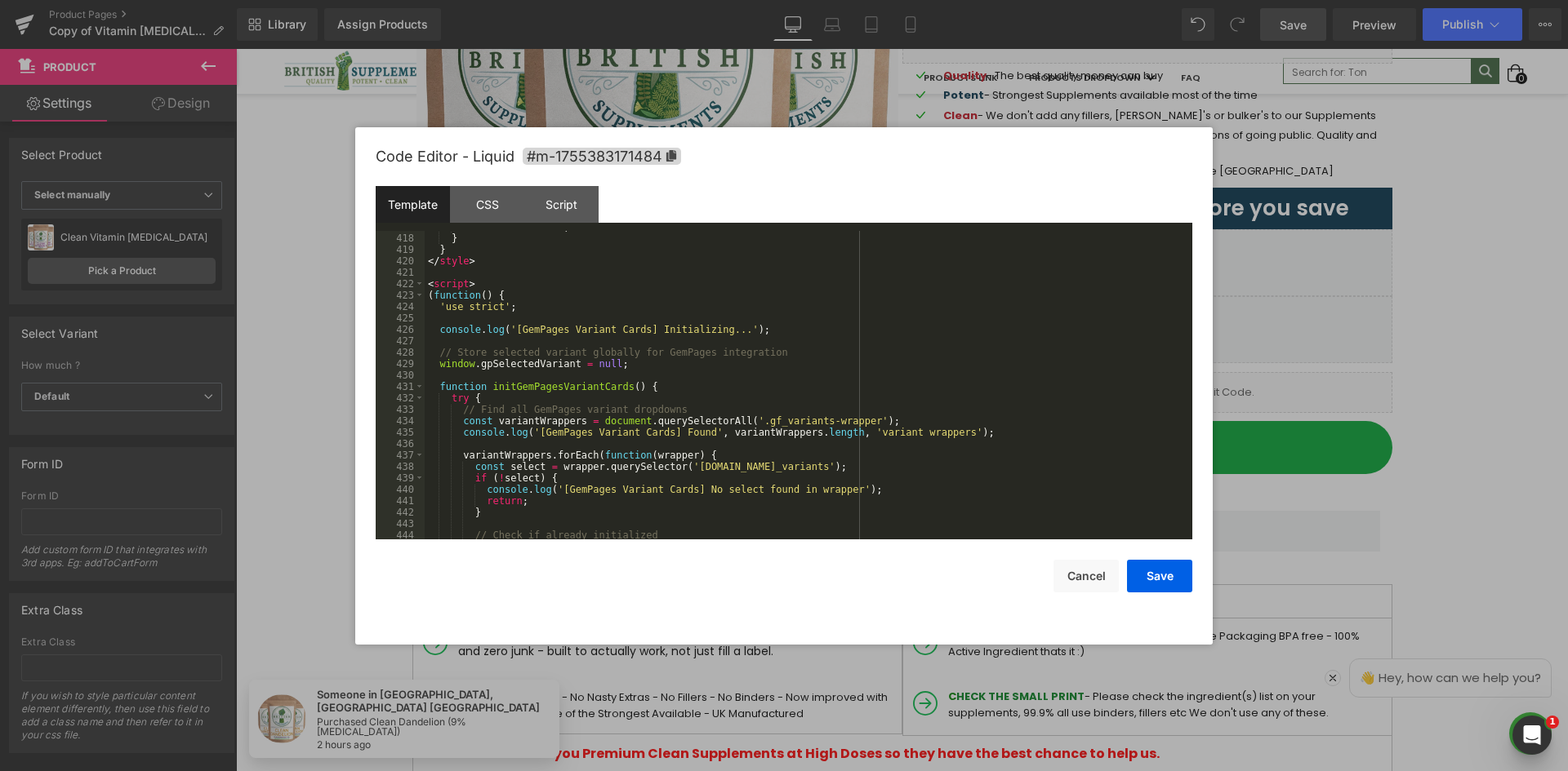
click at [470, 294] on div "overflow-x : hidden ; } } </ style > < script > ( function ( ) { 'use strict' ;…" at bounding box center [804, 386] width 761 height 332
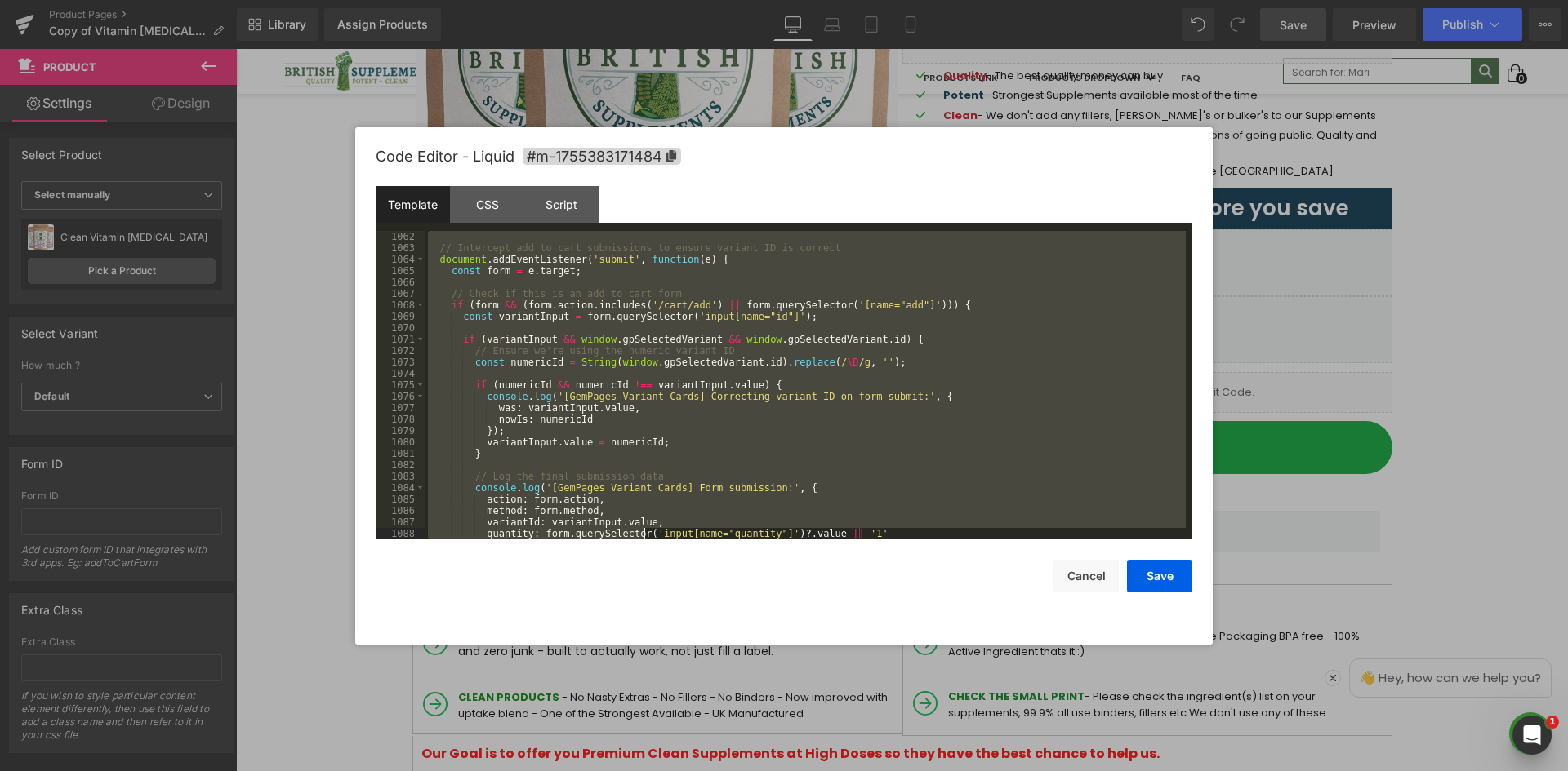
scroll to position [12843, 0]
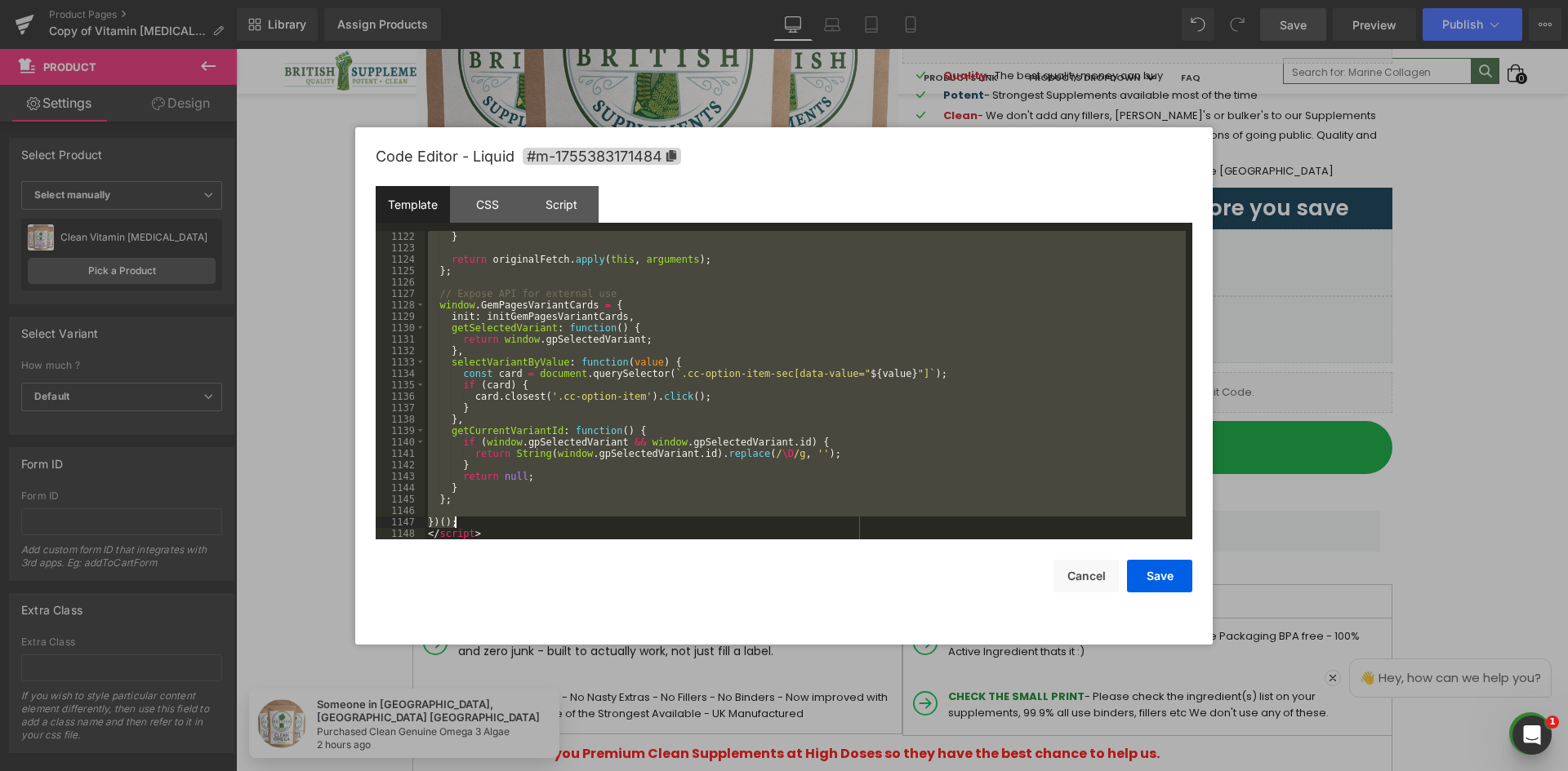
drag, startPoint x: 426, startPoint y: 297, endPoint x: 470, endPoint y: 526, distance: 233.2
click at [470, 526] on div "} return originalFetch . apply ( this , arguments ) ; } ; // Expose API for ext…" at bounding box center [804, 397] width 761 height 332
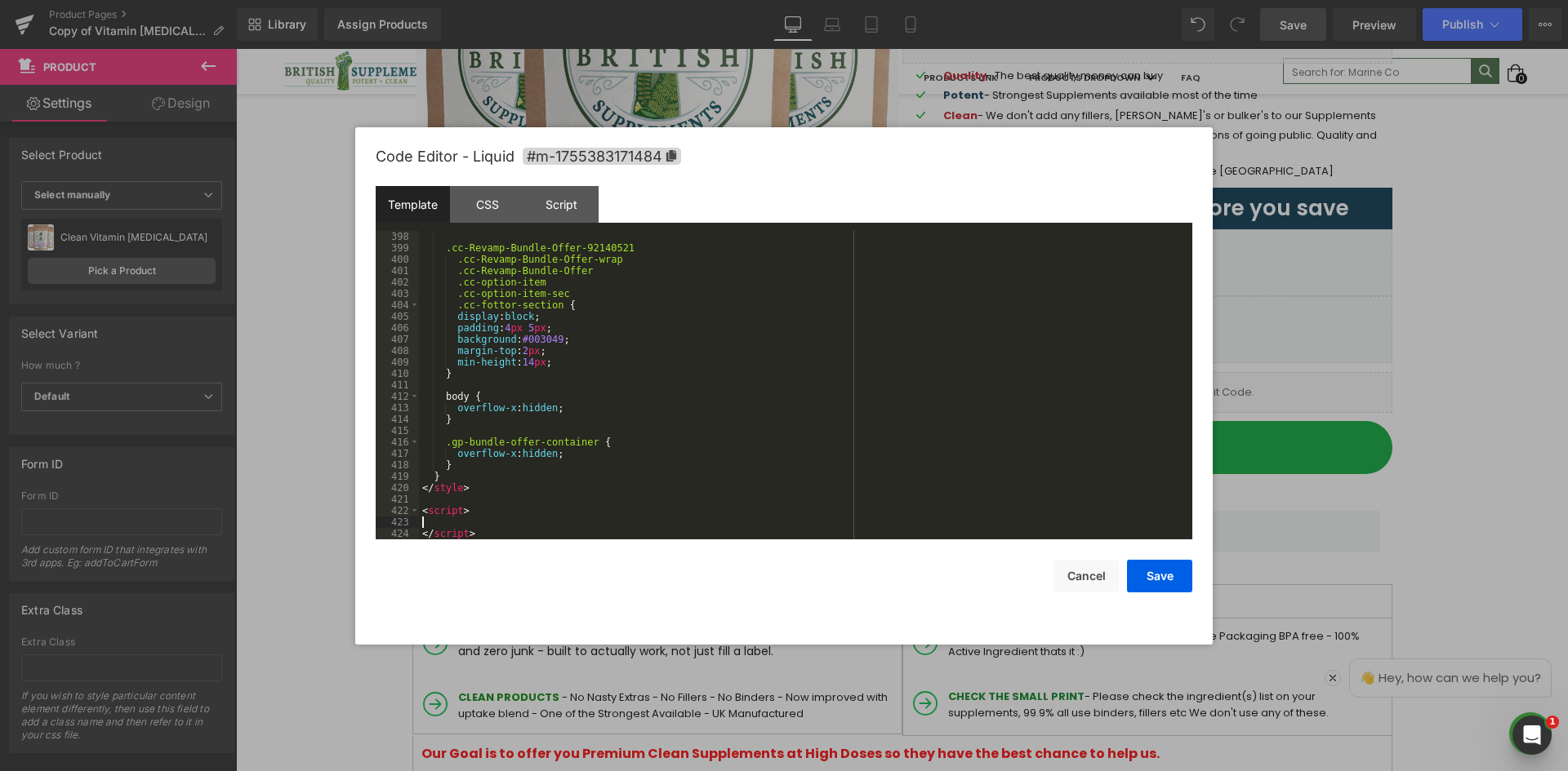
scroll to position [4536, 0]
click at [564, 196] on div "Script" at bounding box center [561, 204] width 74 height 37
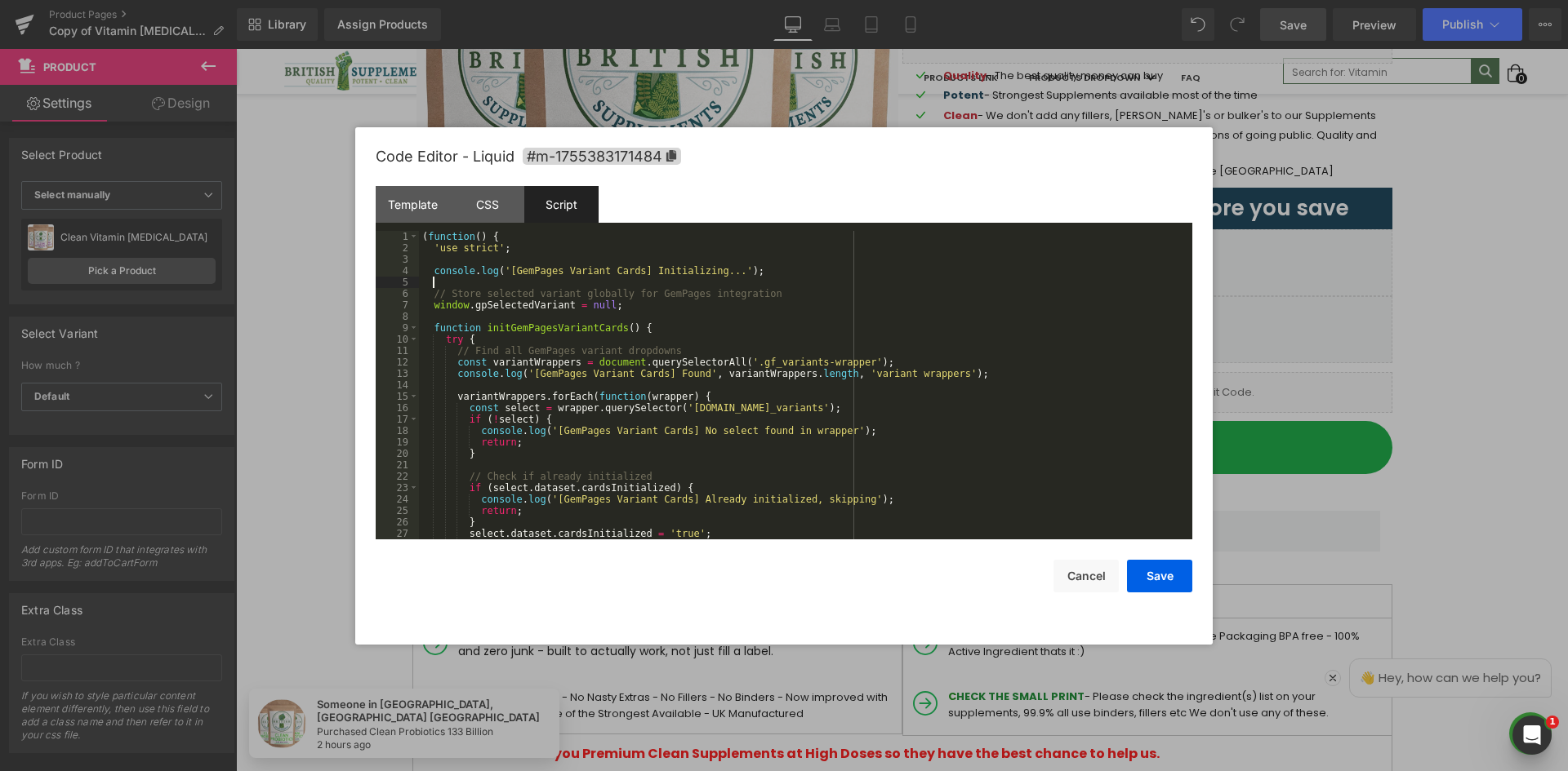
click at [654, 281] on div "( function ( ) { 'use strict' ; console . log ( '[GemPages Variant Cards] Initi…" at bounding box center [802, 397] width 766 height 332
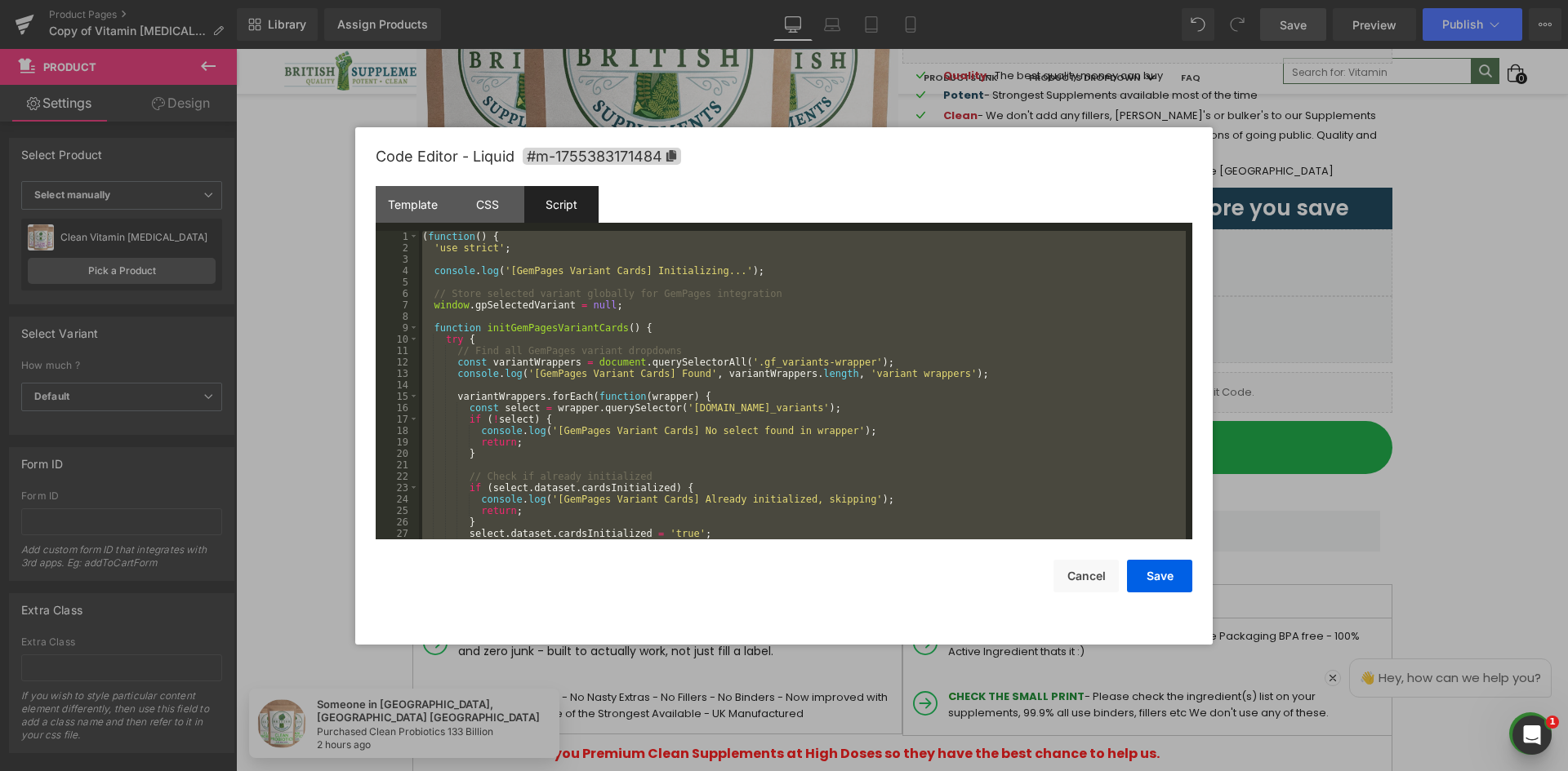
scroll to position [8009, 0]
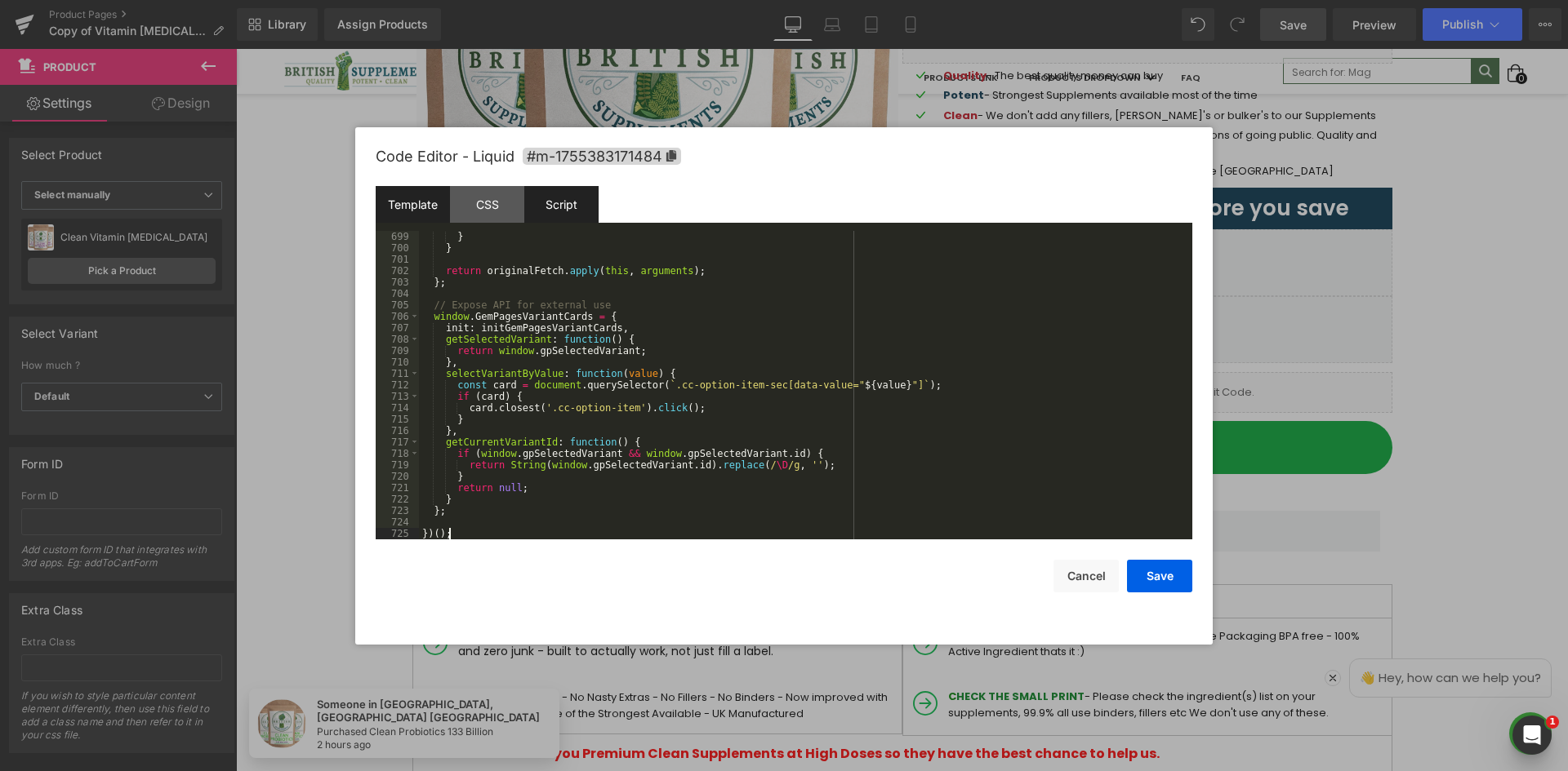
click at [424, 212] on div "Template" at bounding box center [412, 204] width 74 height 37
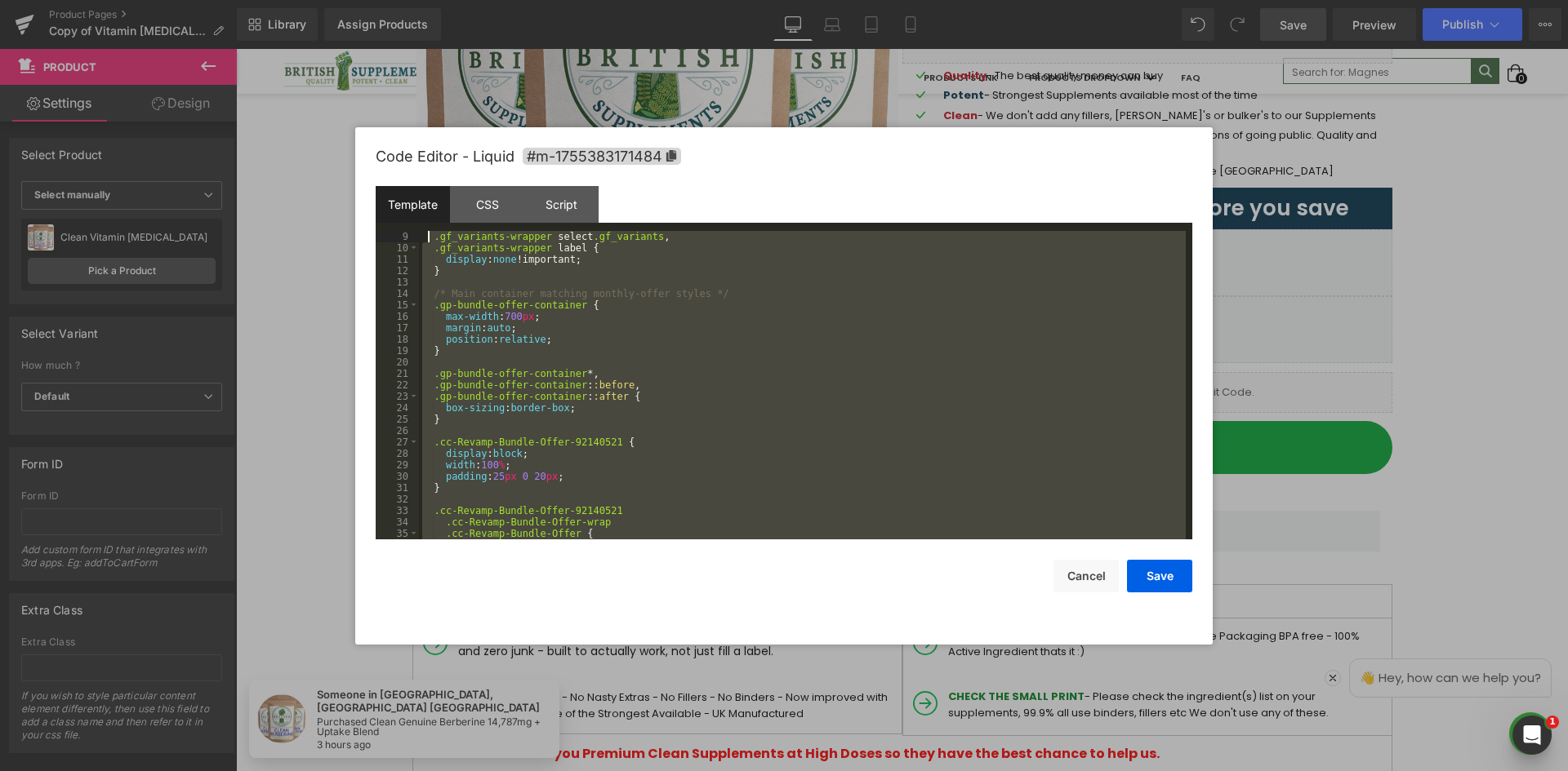
scroll to position [0, 0]
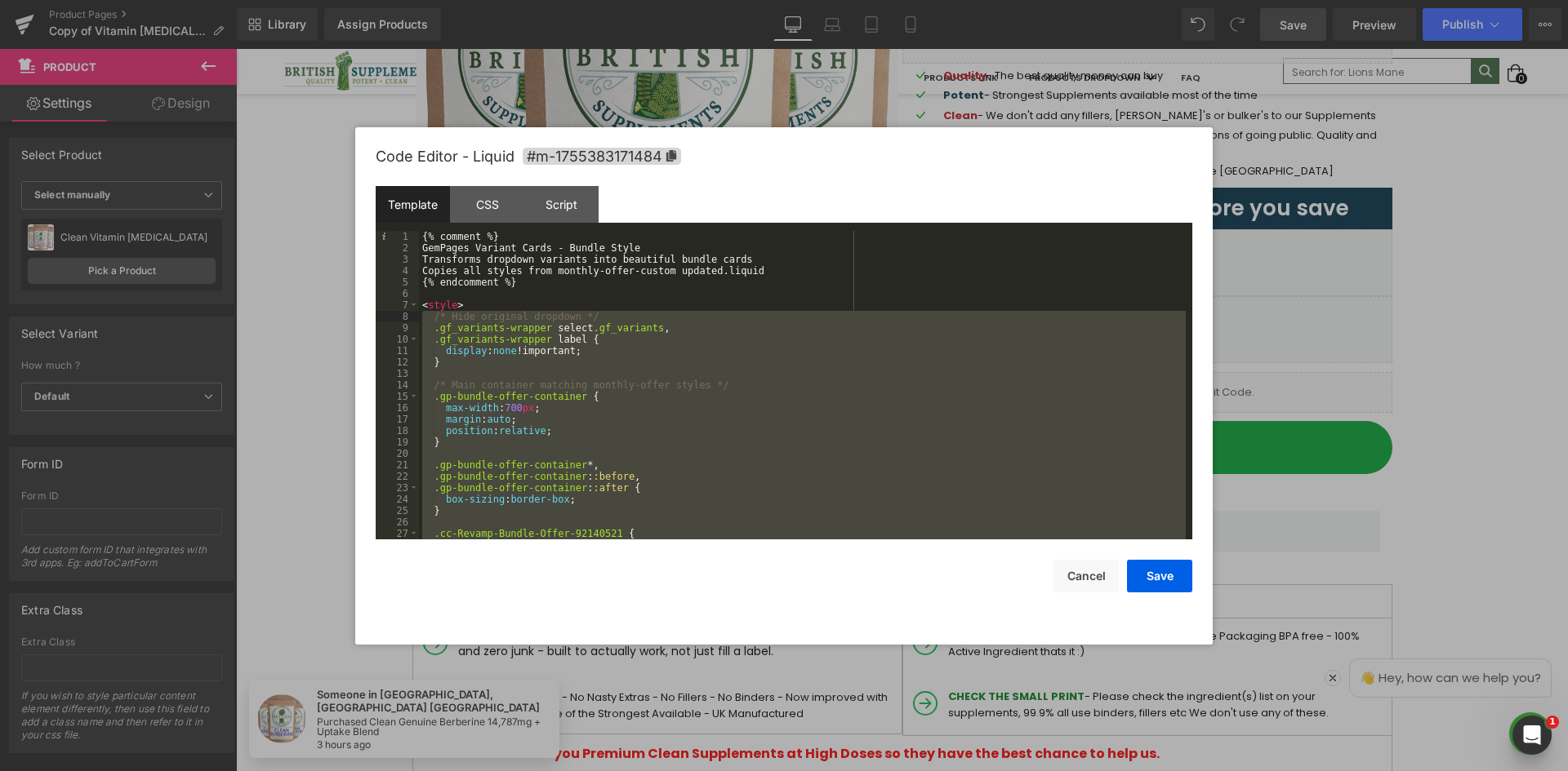
drag, startPoint x: 447, startPoint y: 474, endPoint x: 422, endPoint y: 318, distance: 158.0
click at [422, 318] on div "{% comment %} GemPages Variant Cards - Bundle Style Transforms dropdown variant…" at bounding box center [802, 397] width 766 height 332
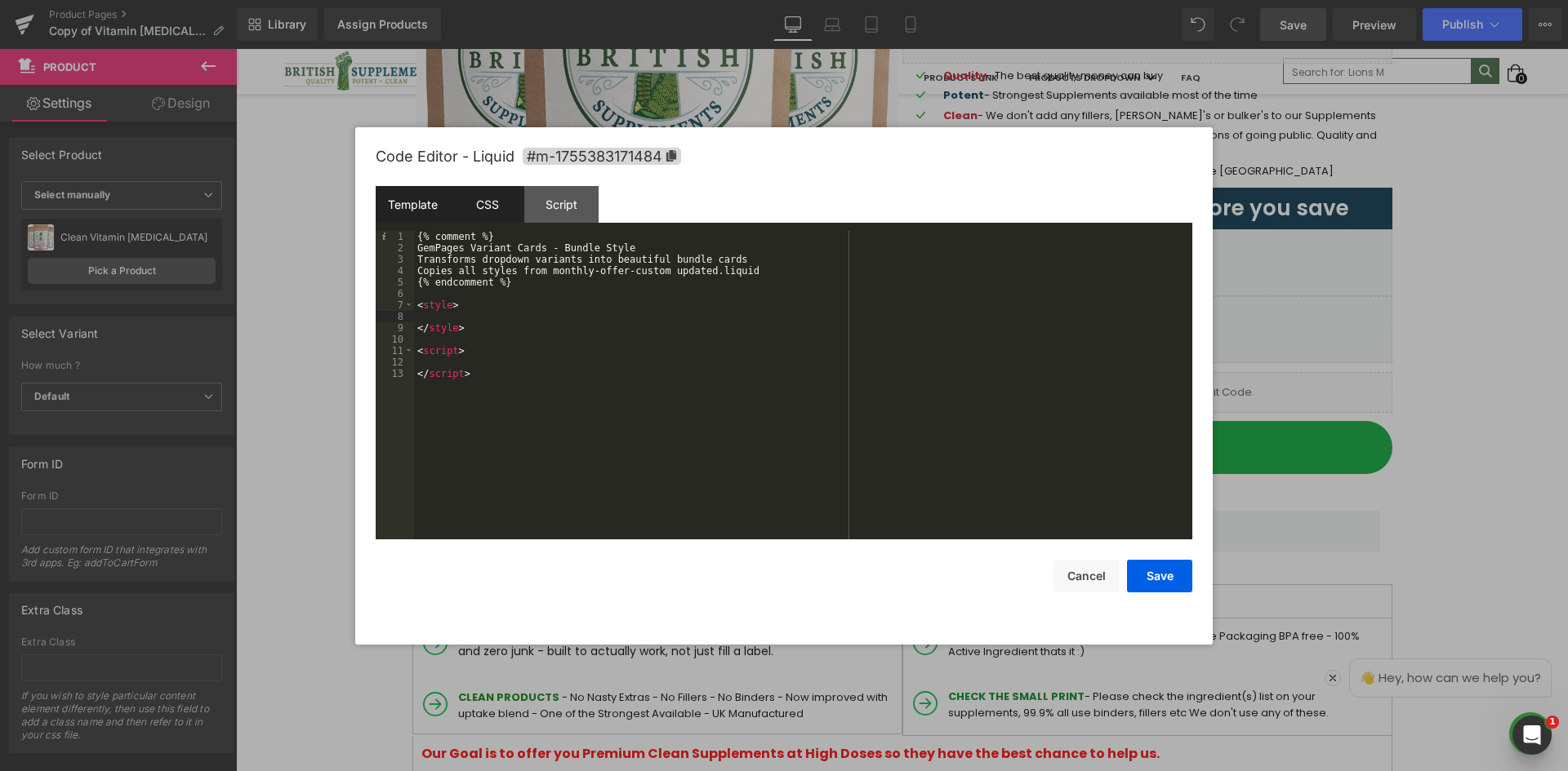
click at [483, 211] on div "CSS" at bounding box center [487, 204] width 74 height 37
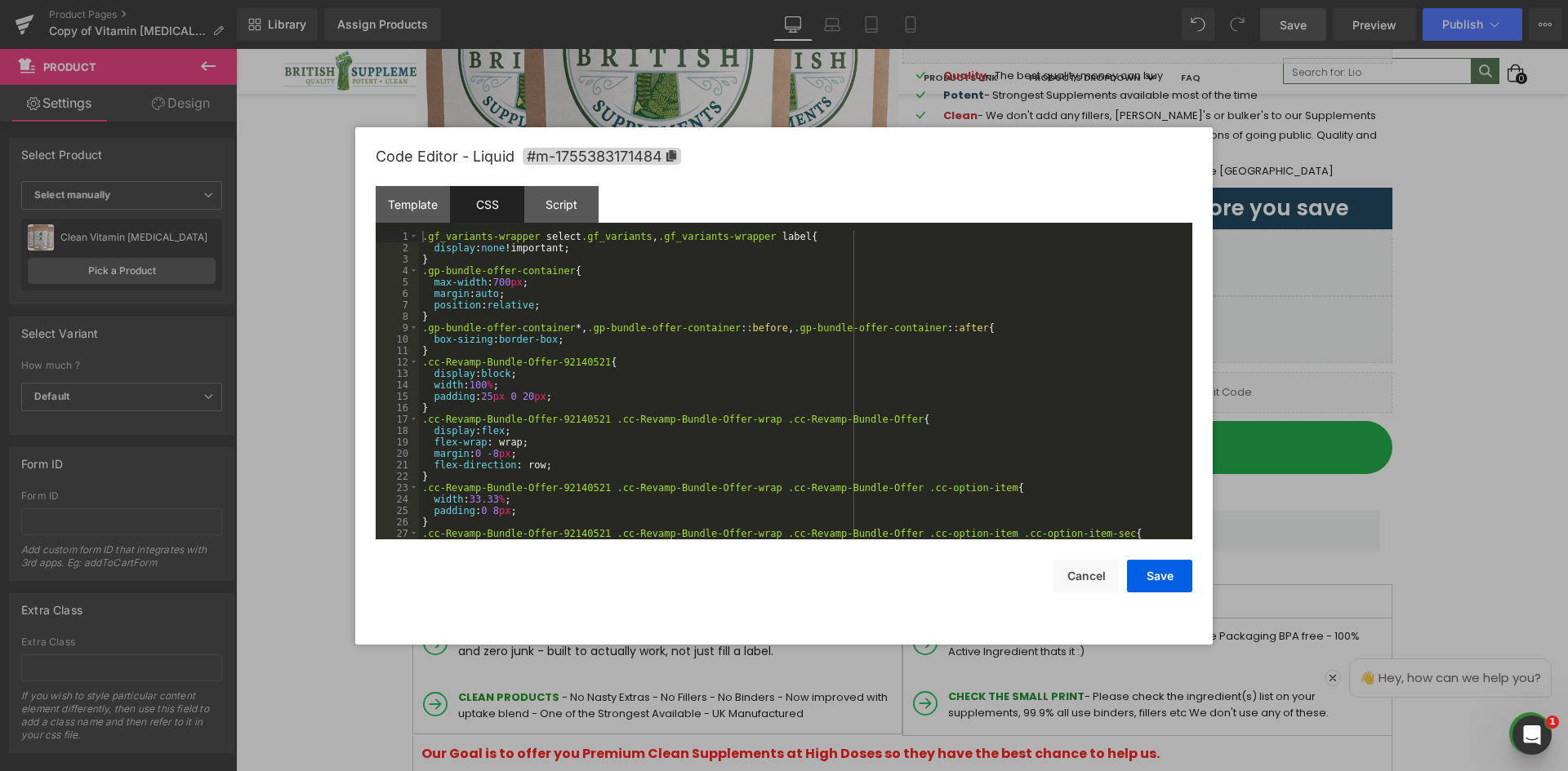
click at [598, 269] on div ".gf_variants-wrapper select .gf_variants , .gf_variants-wrapper label { display…" at bounding box center [802, 397] width 766 height 332
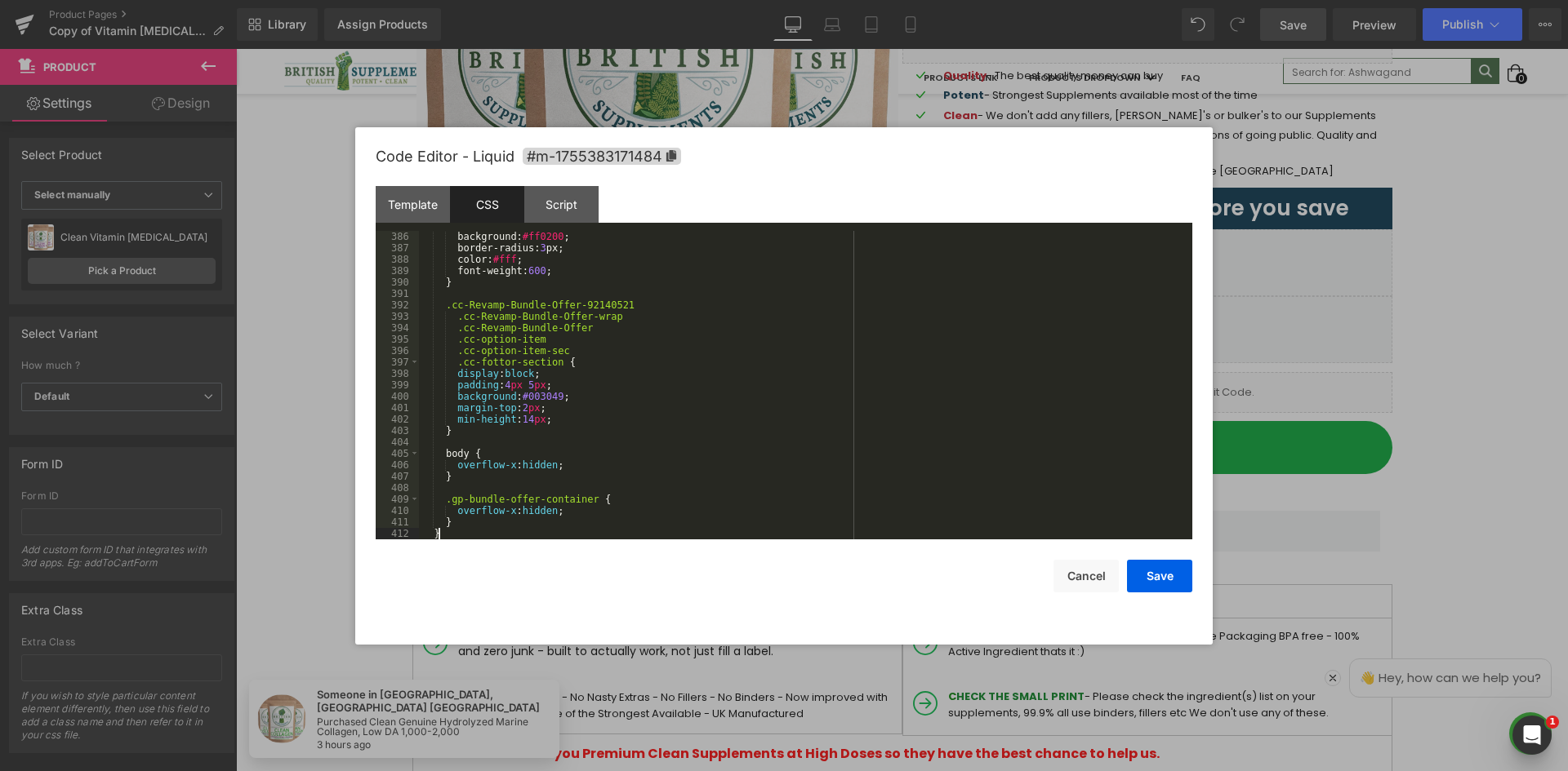
scroll to position [4398, 0]
click at [435, 208] on div "Template" at bounding box center [412, 204] width 74 height 37
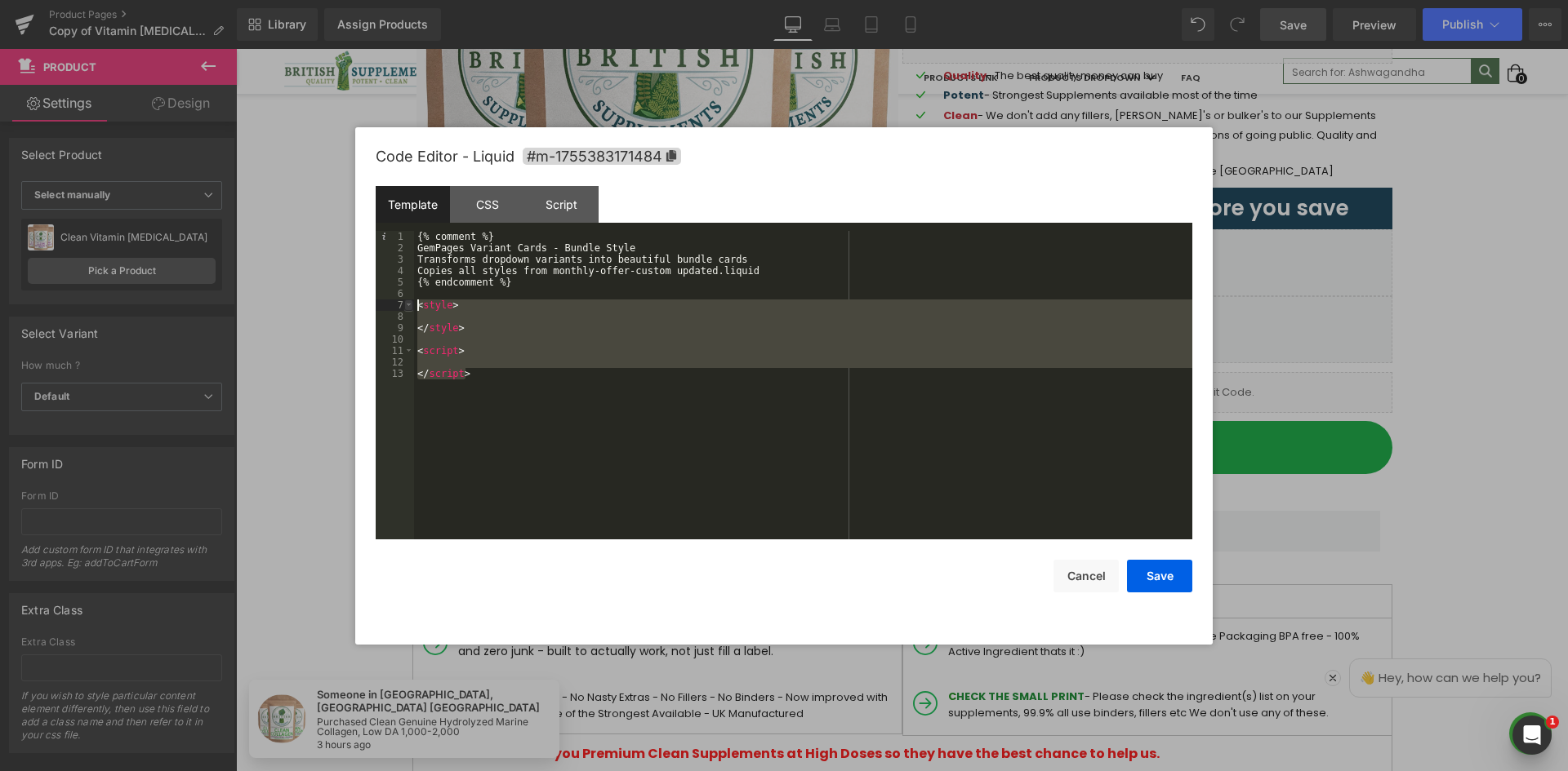
drag, startPoint x: 483, startPoint y: 376, endPoint x: 409, endPoint y: 298, distance: 107.5
click at [409, 301] on pre "1 2 3 4 5 6 7 8 9 10 11 12 13 {% comment %} GemPages Variant Cards - Bundle Sty…" at bounding box center [783, 385] width 816 height 308
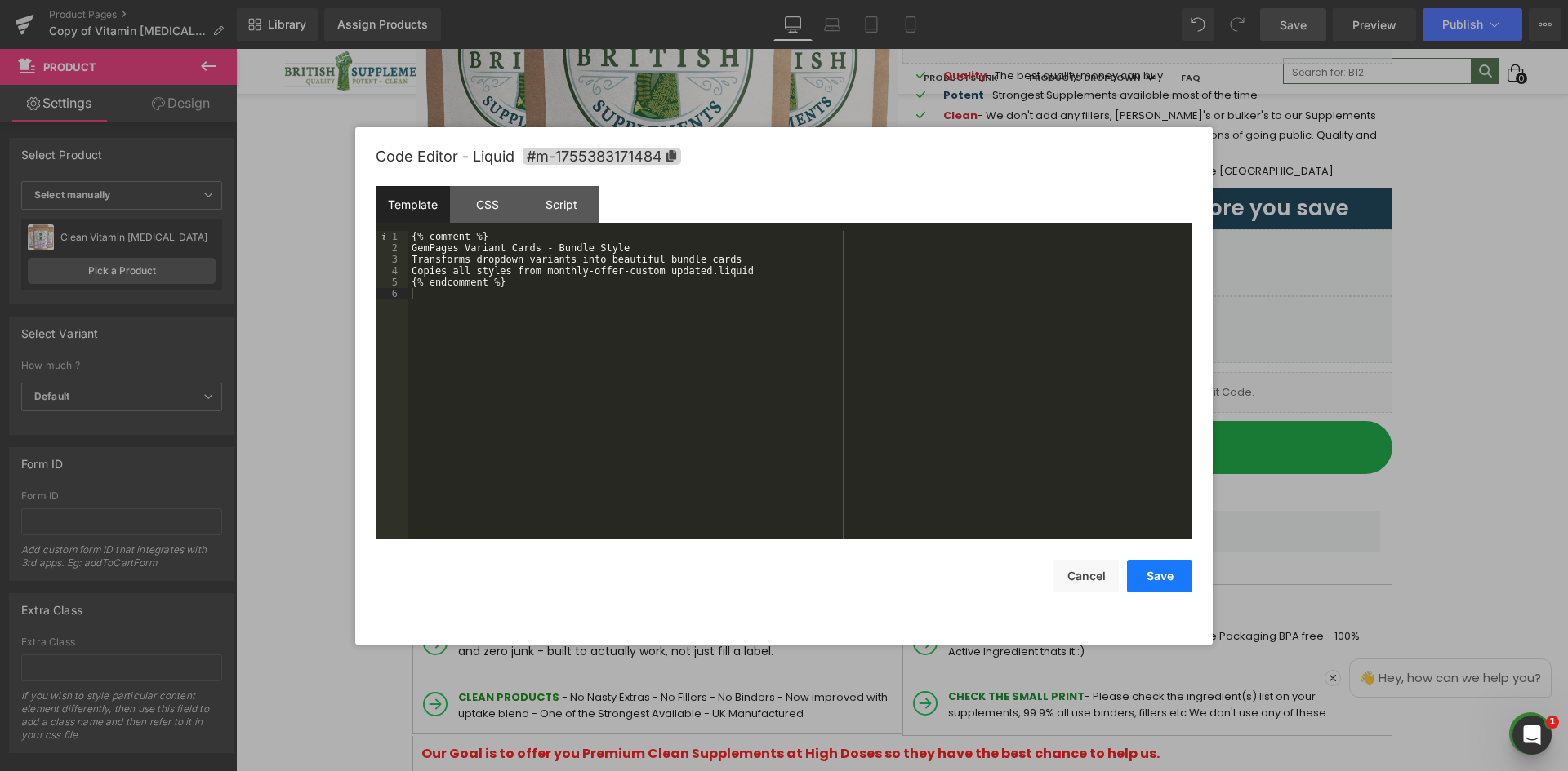
click at [1160, 581] on button "Save" at bounding box center [1158, 577] width 65 height 33
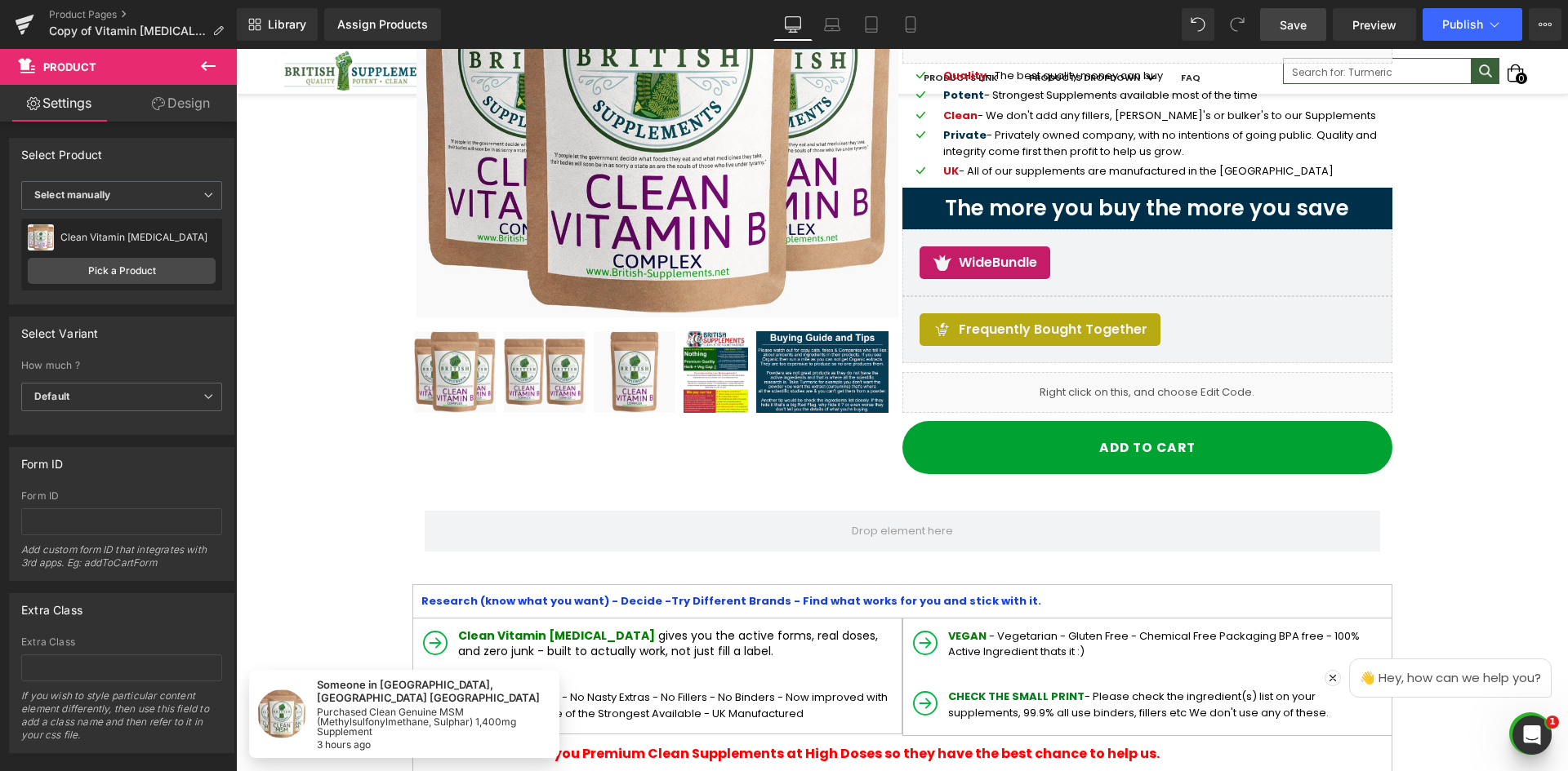
click at [1284, 28] on span "Save" at bounding box center [1293, 25] width 27 height 18
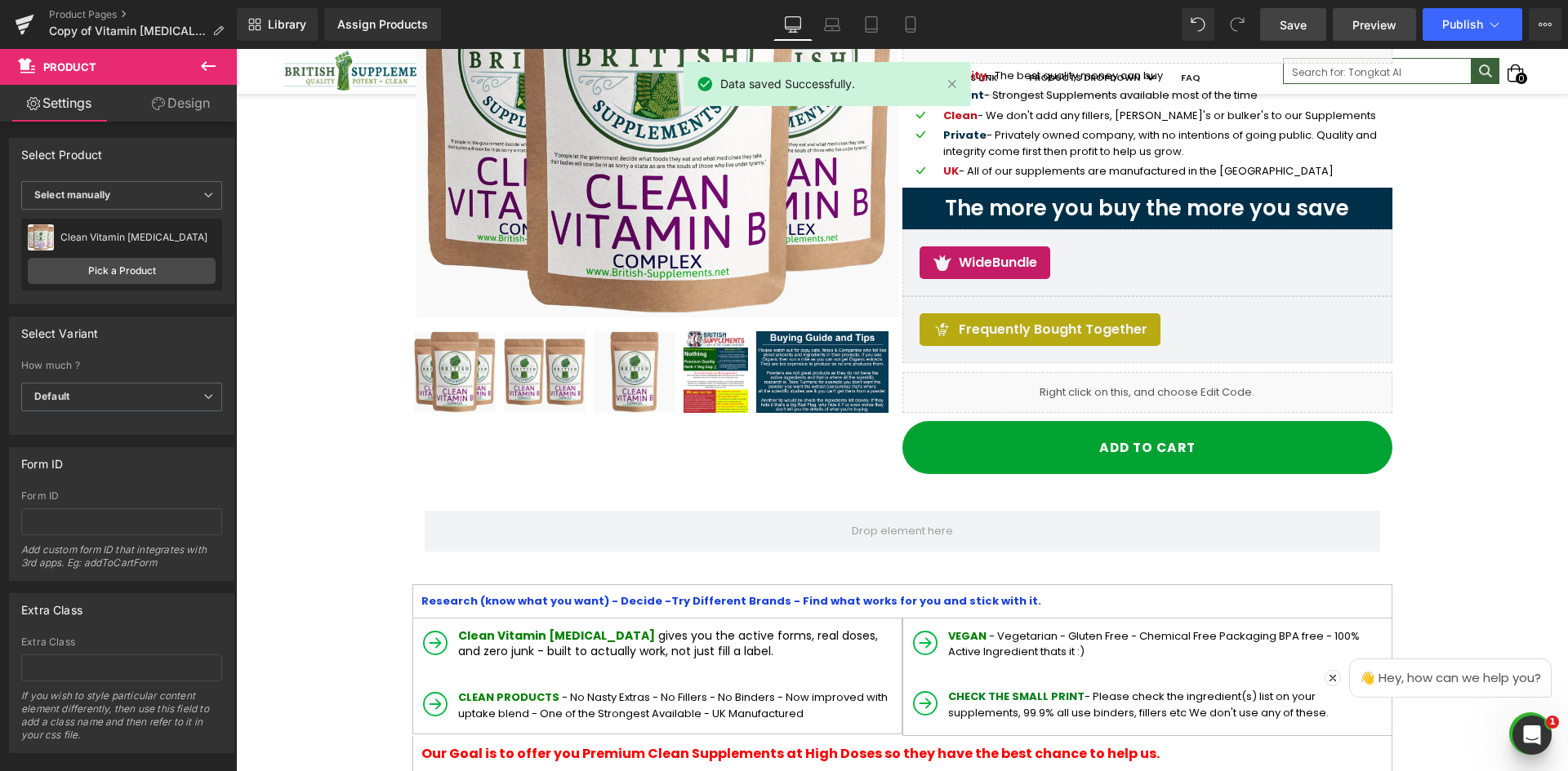
click at [1390, 26] on span "Preview" at bounding box center [1373, 25] width 44 height 18
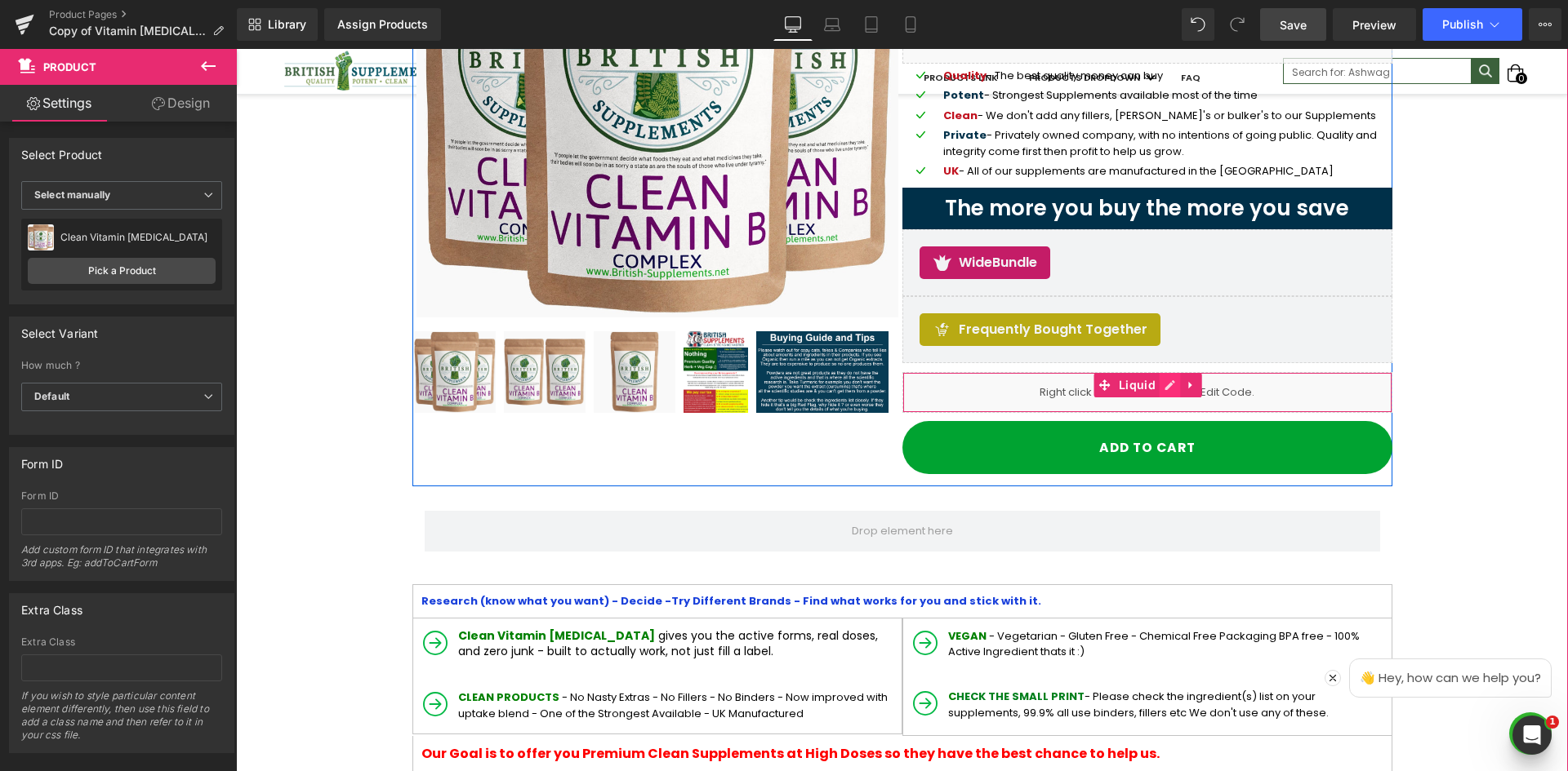
click at [1159, 386] on link at bounding box center [1170, 385] width 21 height 24
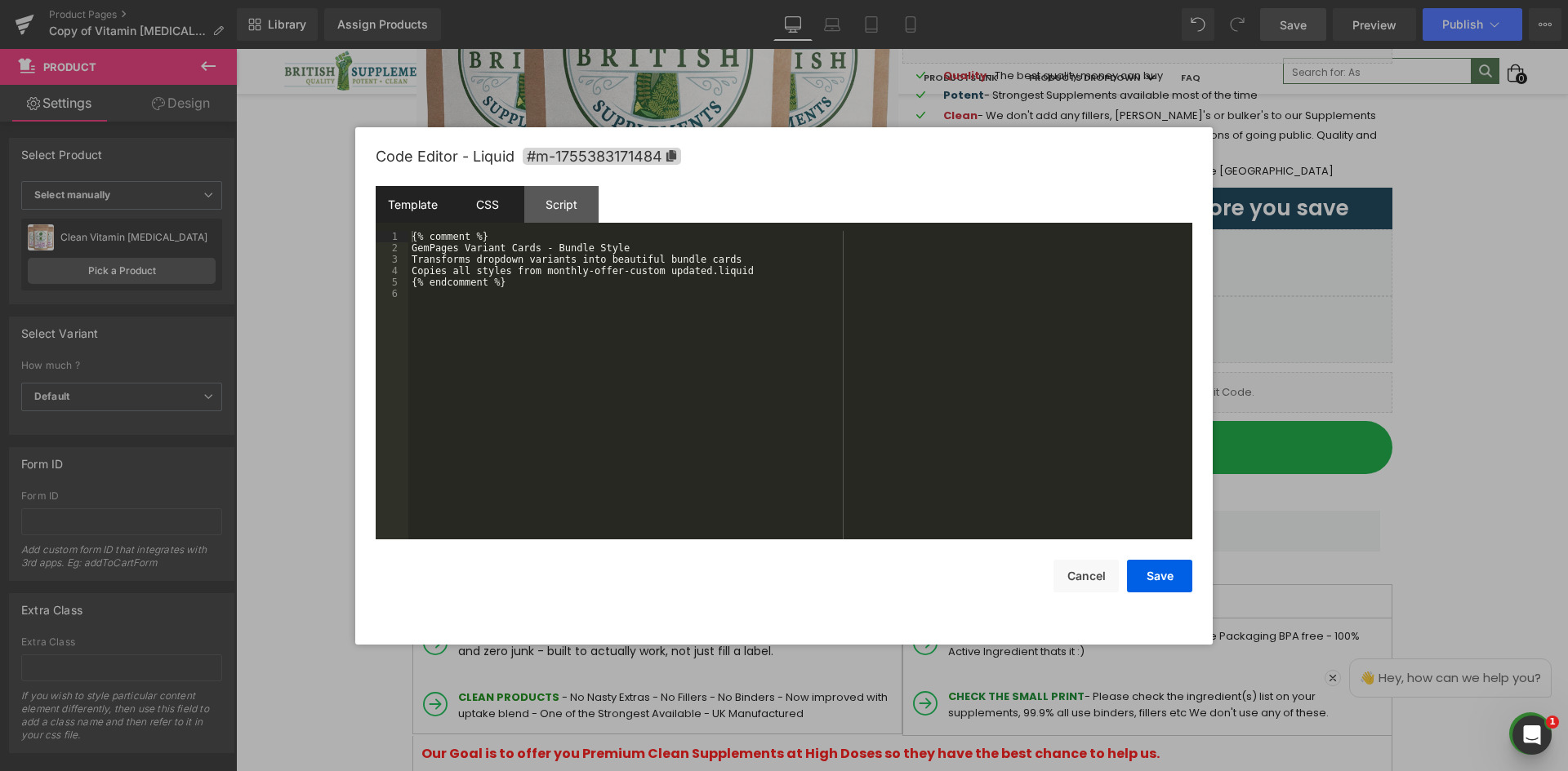
drag, startPoint x: 467, startPoint y: 200, endPoint x: 515, endPoint y: 196, distance: 48.2
click at [469, 200] on div "CSS" at bounding box center [487, 204] width 74 height 37
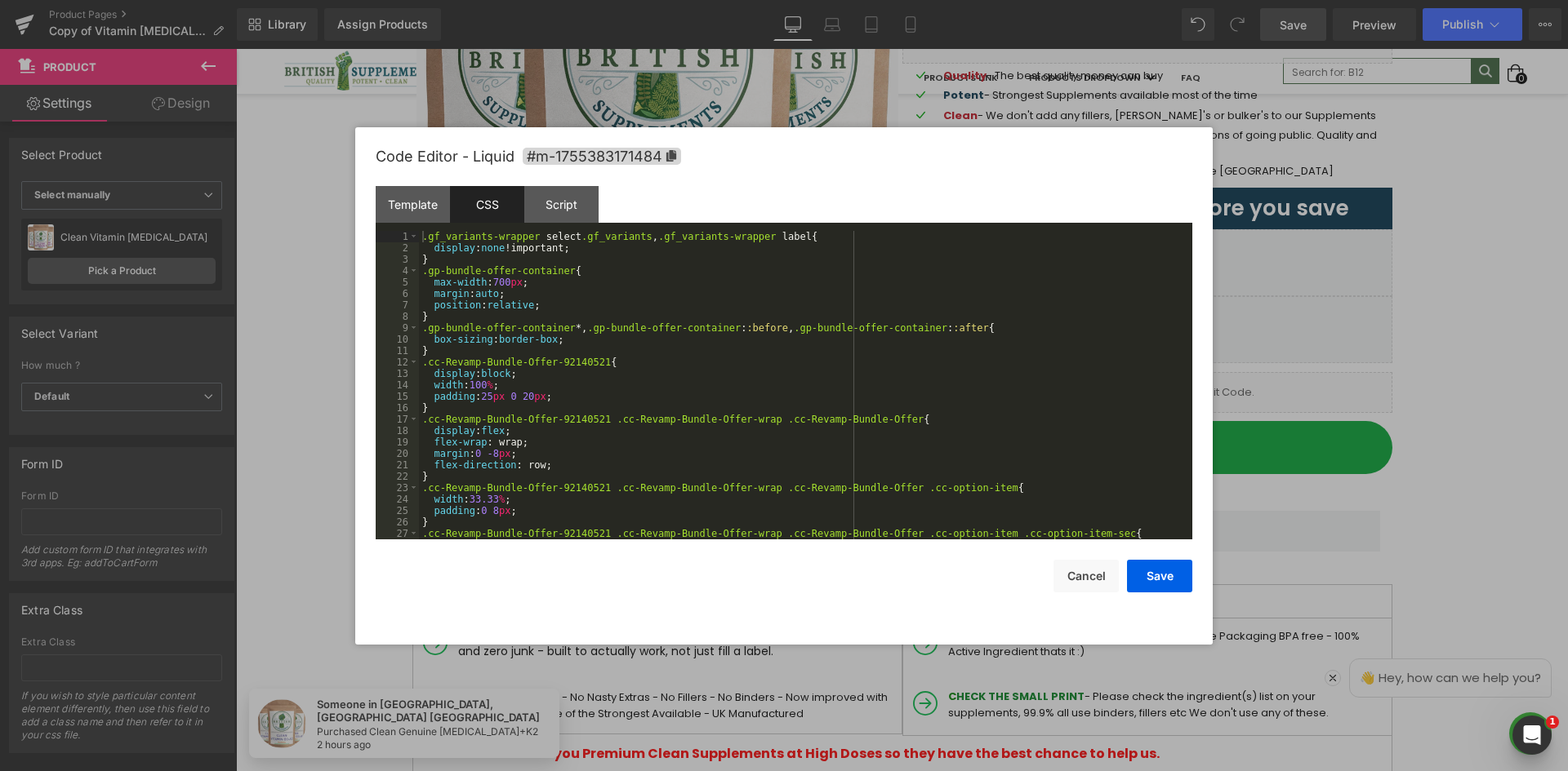
click at [484, 236] on div ".gf_variants-wrapper select .gf_variants , .gf_variants-wrapper label { display…" at bounding box center [802, 397] width 766 height 332
click at [494, 252] on div ".gf_variants-wrapper select .gf_variants , .gf_variants-wrapper label { display…" at bounding box center [802, 397] width 766 height 332
click at [547, 250] on div ".gf_variants-wrapper select .gf_variants , .gf_variants-wrapper label { display…" at bounding box center [802, 397] width 766 height 332
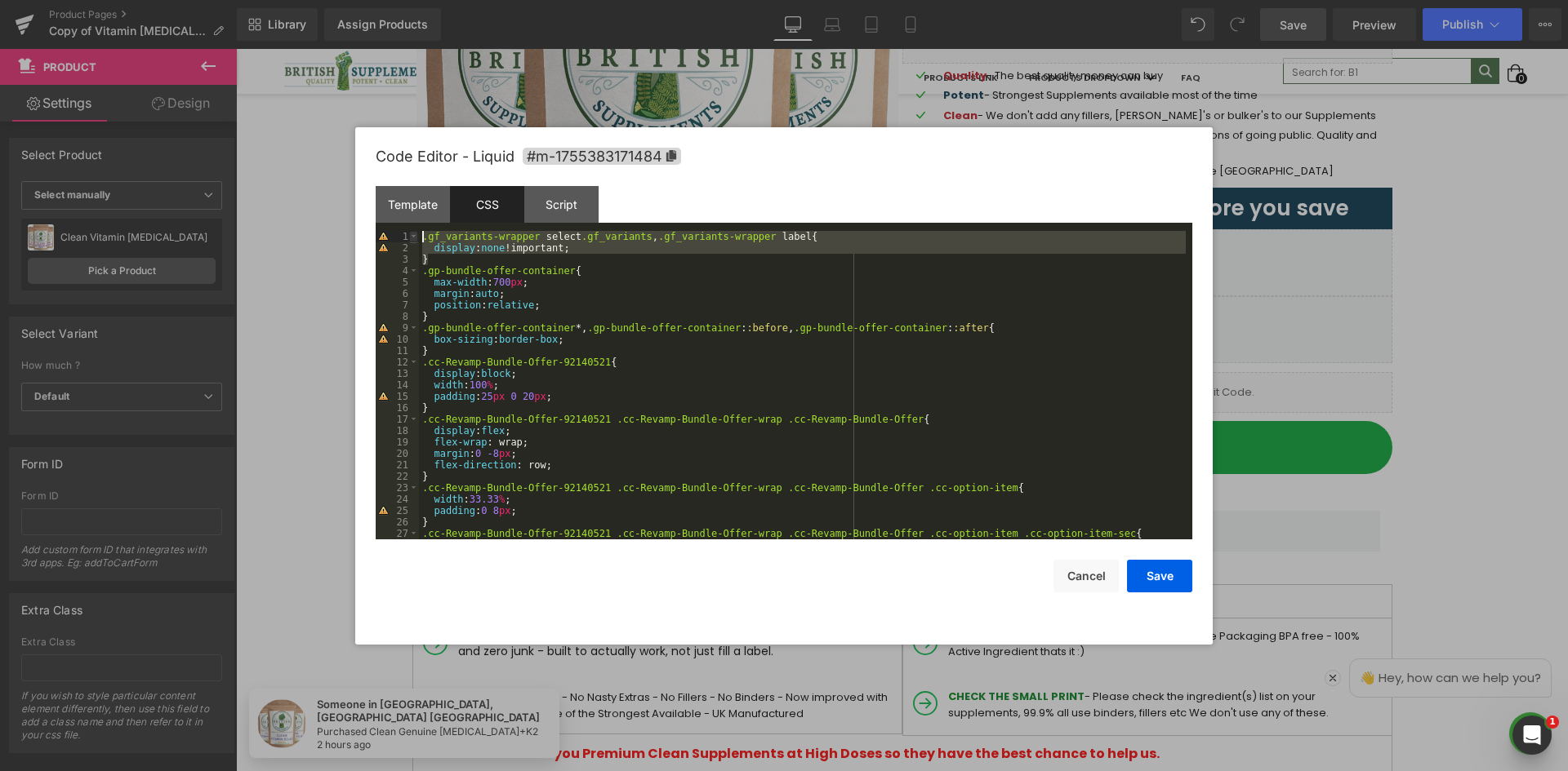
drag, startPoint x: 444, startPoint y: 260, endPoint x: 414, endPoint y: 234, distance: 39.7
click at [414, 234] on pre "1 2 3 4 5 6 7 8 9 10 11 12 13 14 15 16 17 18 19 20 21 22 23 24 25 26 27 28 .gf_…" at bounding box center [783, 385] width 816 height 308
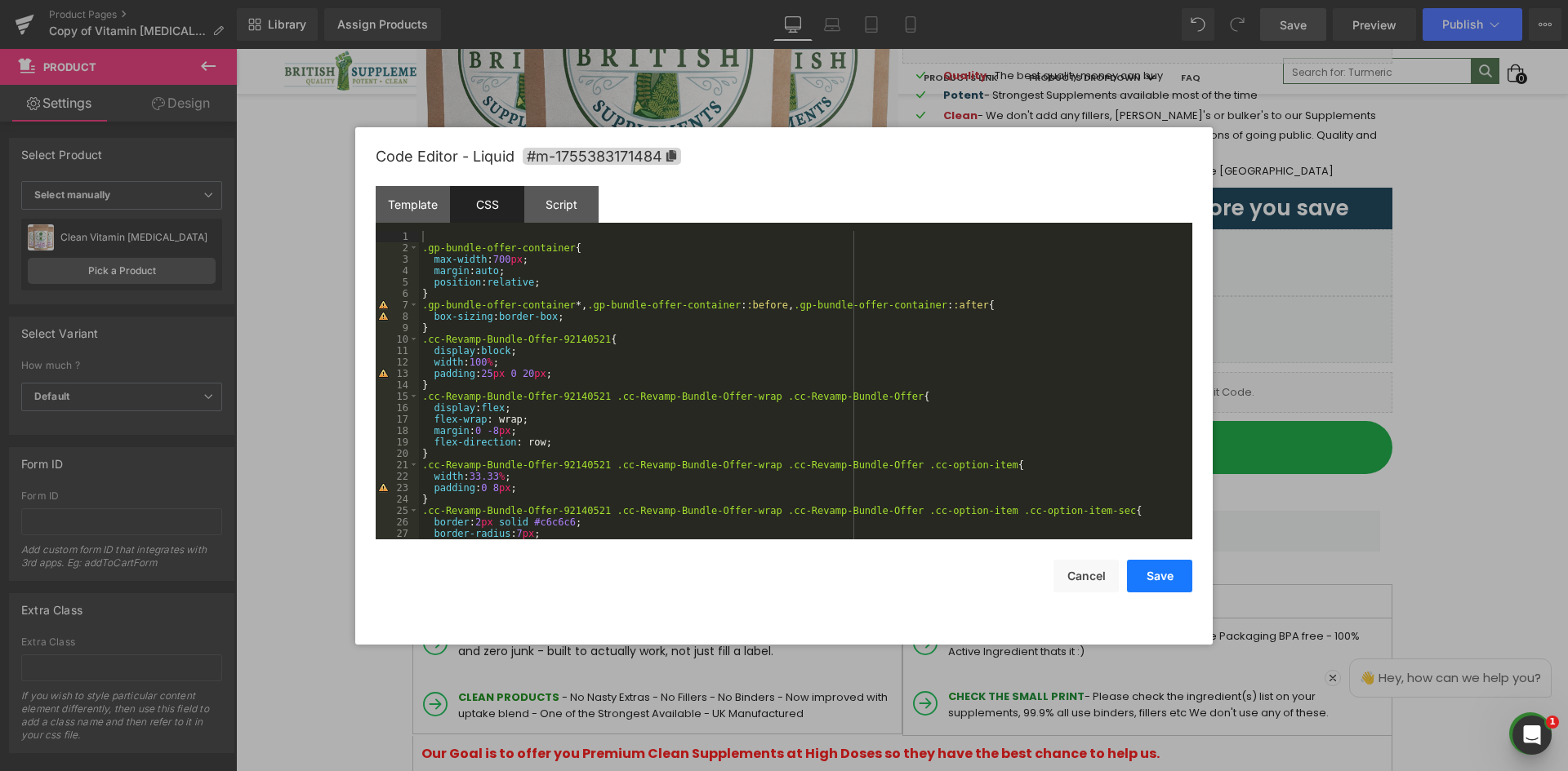
click at [1162, 579] on button "Save" at bounding box center [1158, 577] width 65 height 33
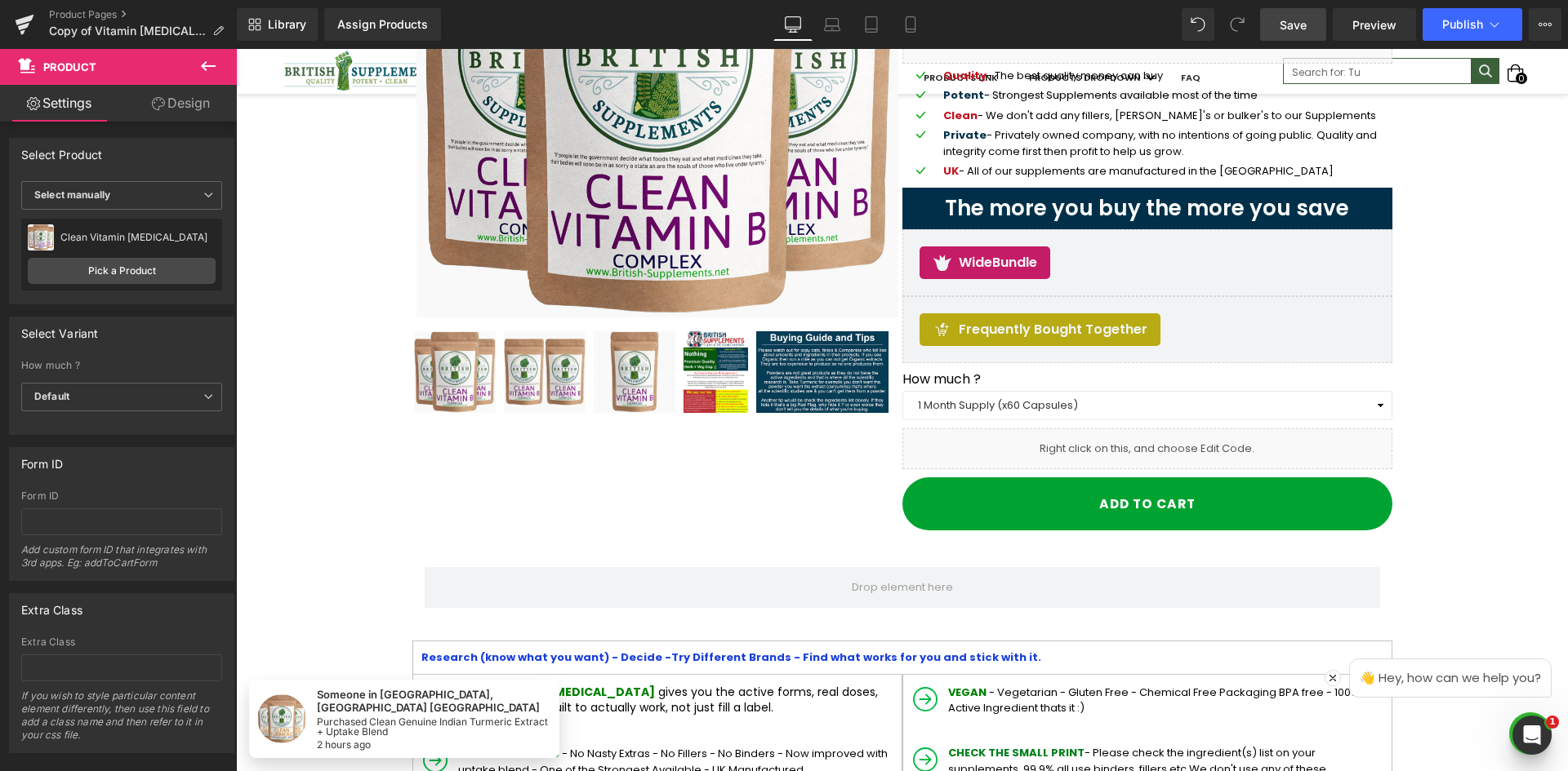
click at [1306, 33] on link "Save" at bounding box center [1293, 24] width 66 height 33
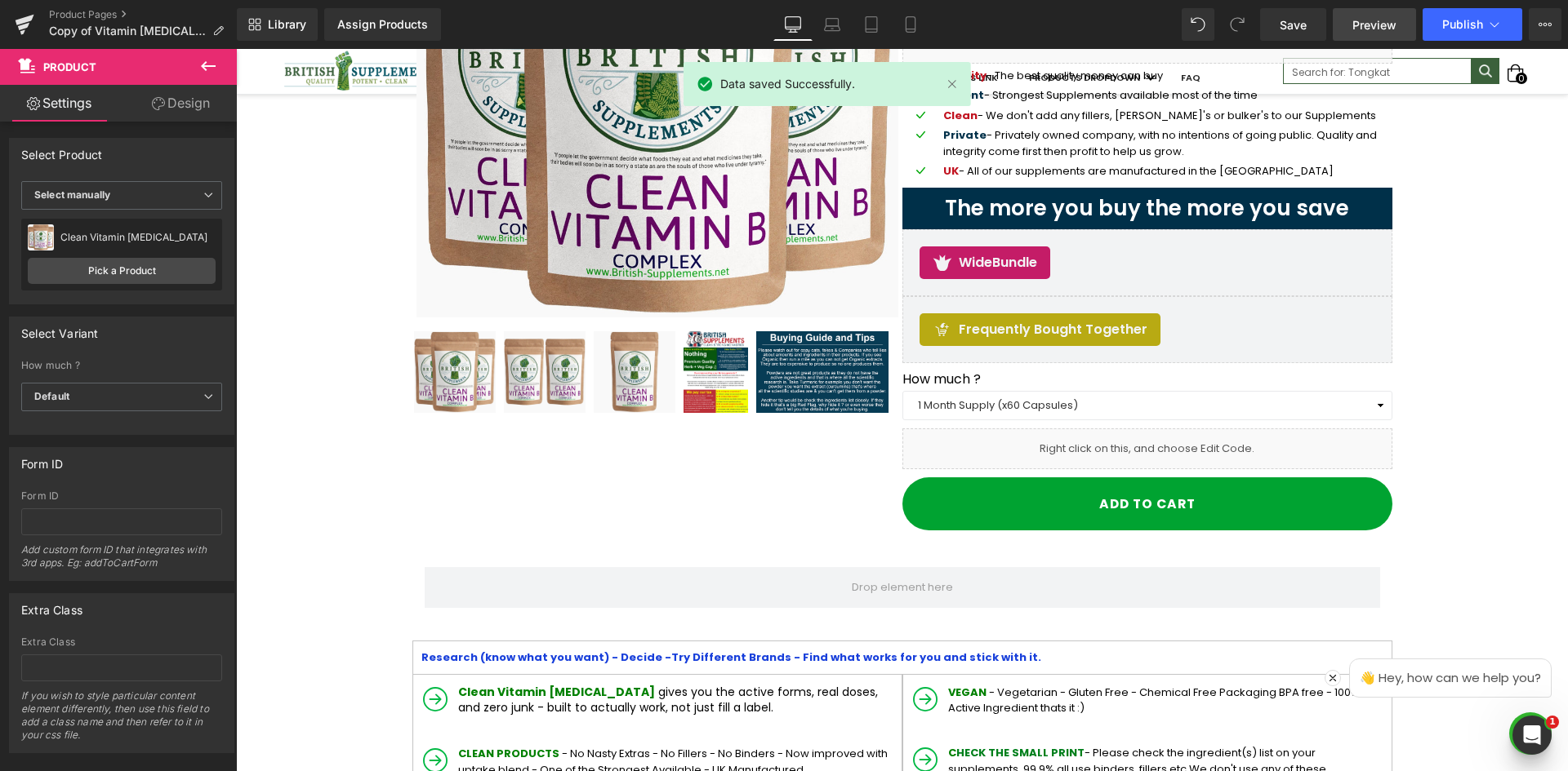
click at [1359, 23] on span "Preview" at bounding box center [1373, 25] width 44 height 18
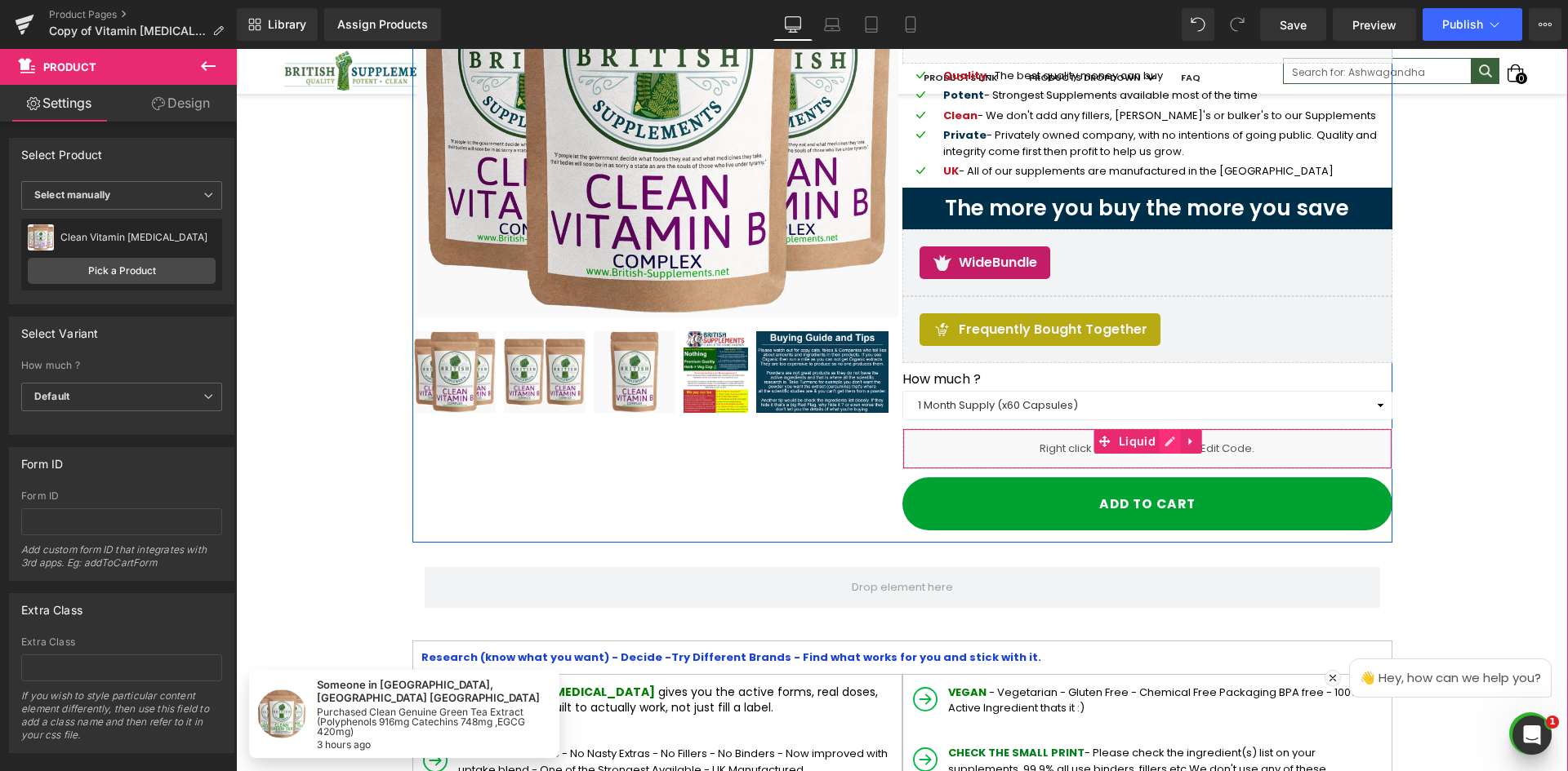
click at [1164, 438] on icon at bounding box center [1170, 441] width 12 height 13
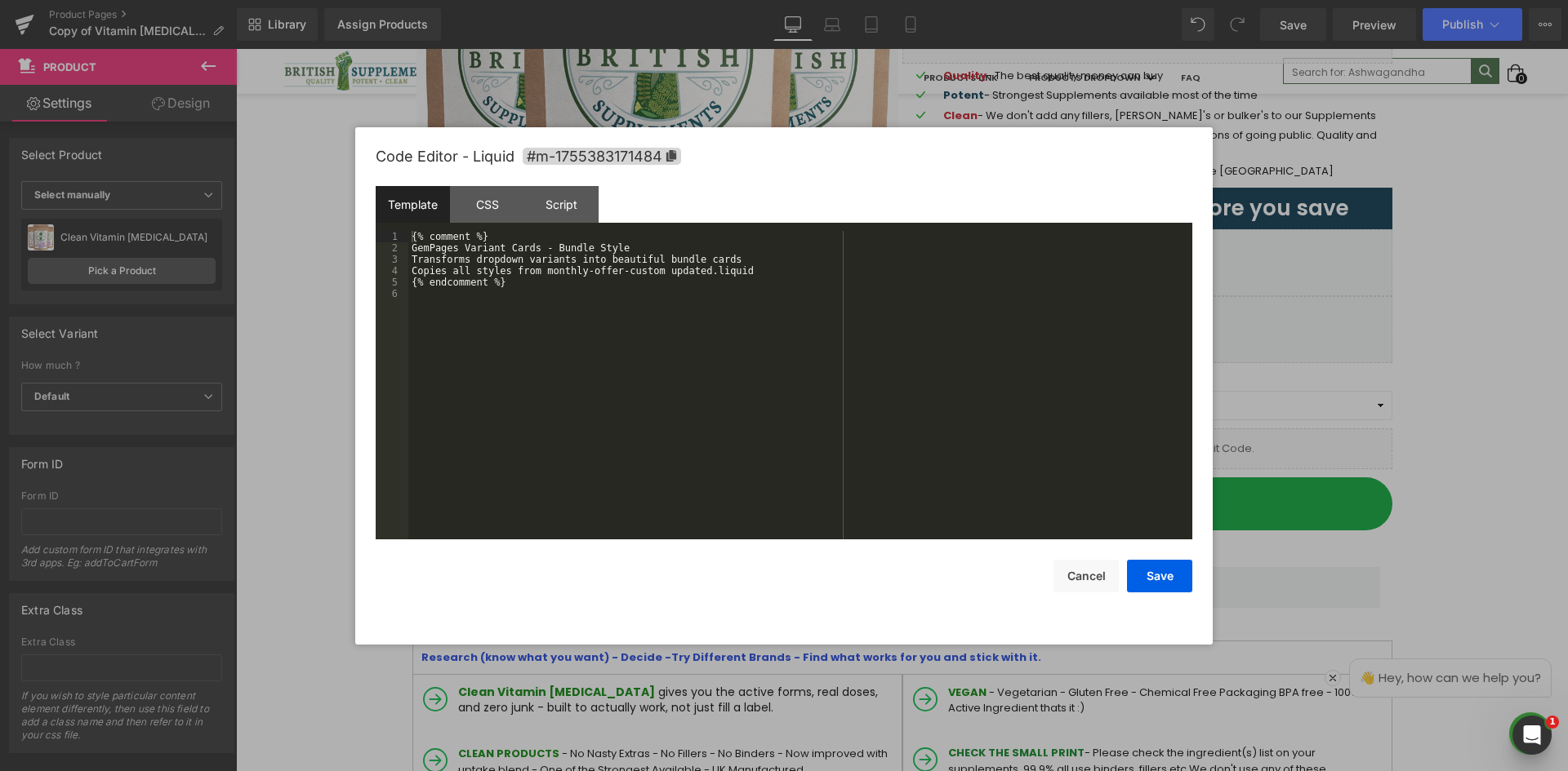
click at [604, 280] on div "{% comment %} GemPages Variant Cards - Bundle Style Transforms dropdown variant…" at bounding box center [801, 397] width 784 height 332
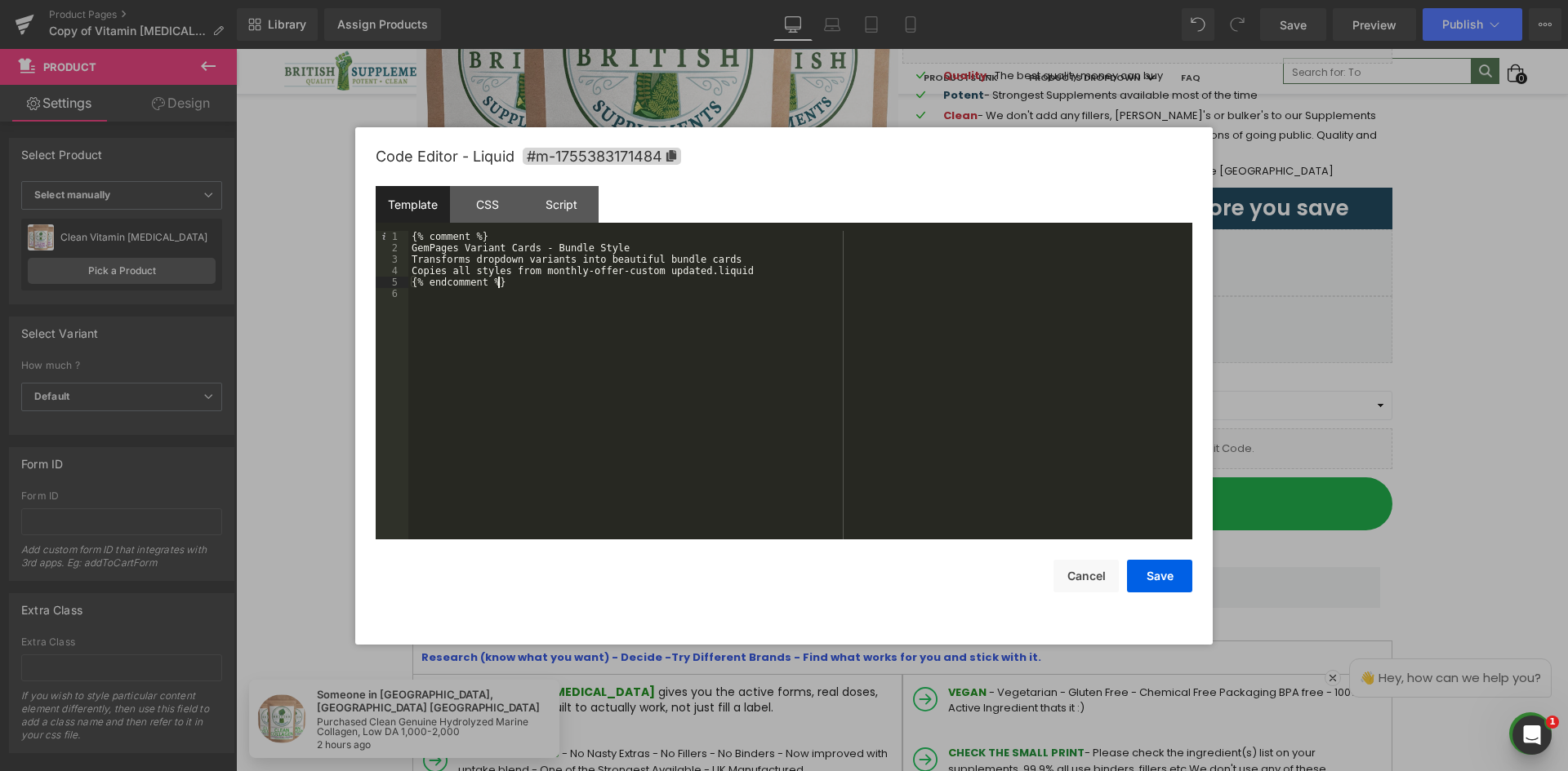
click at [506, 365] on div "{% comment %} GemPages Variant Cards - Bundle Style Transforms dropdown variant…" at bounding box center [801, 397] width 784 height 332
click at [543, 292] on div "{% comment %} GemPages Variant Cards - Bundle Style Transforms dropdown variant…" at bounding box center [801, 397] width 784 height 332
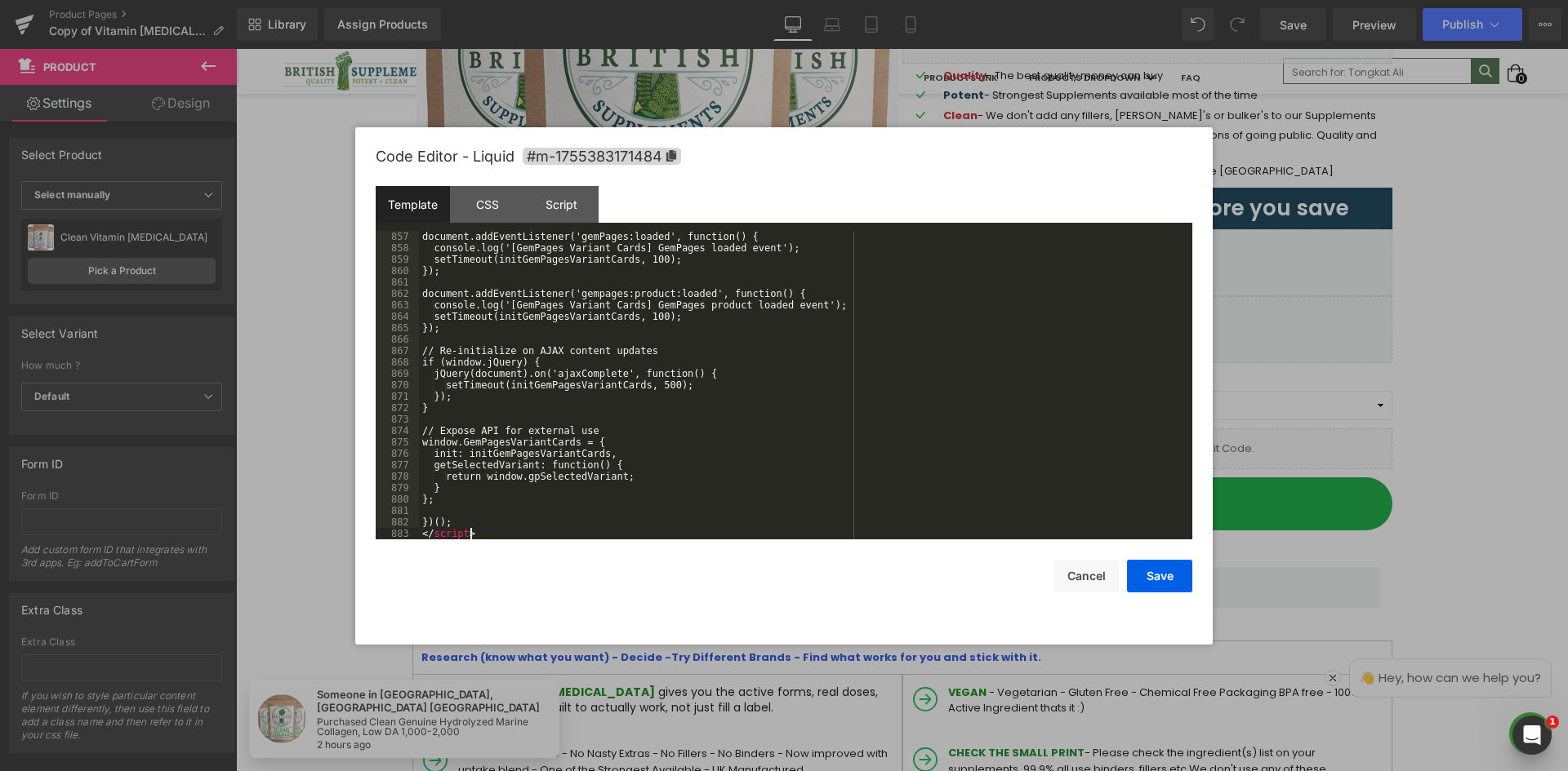
scroll to position [9792, 0]
click at [519, 370] on div "document.addEventListener('gemPages:loaded', function() { console.log('[GemPage…" at bounding box center [802, 397] width 766 height 332
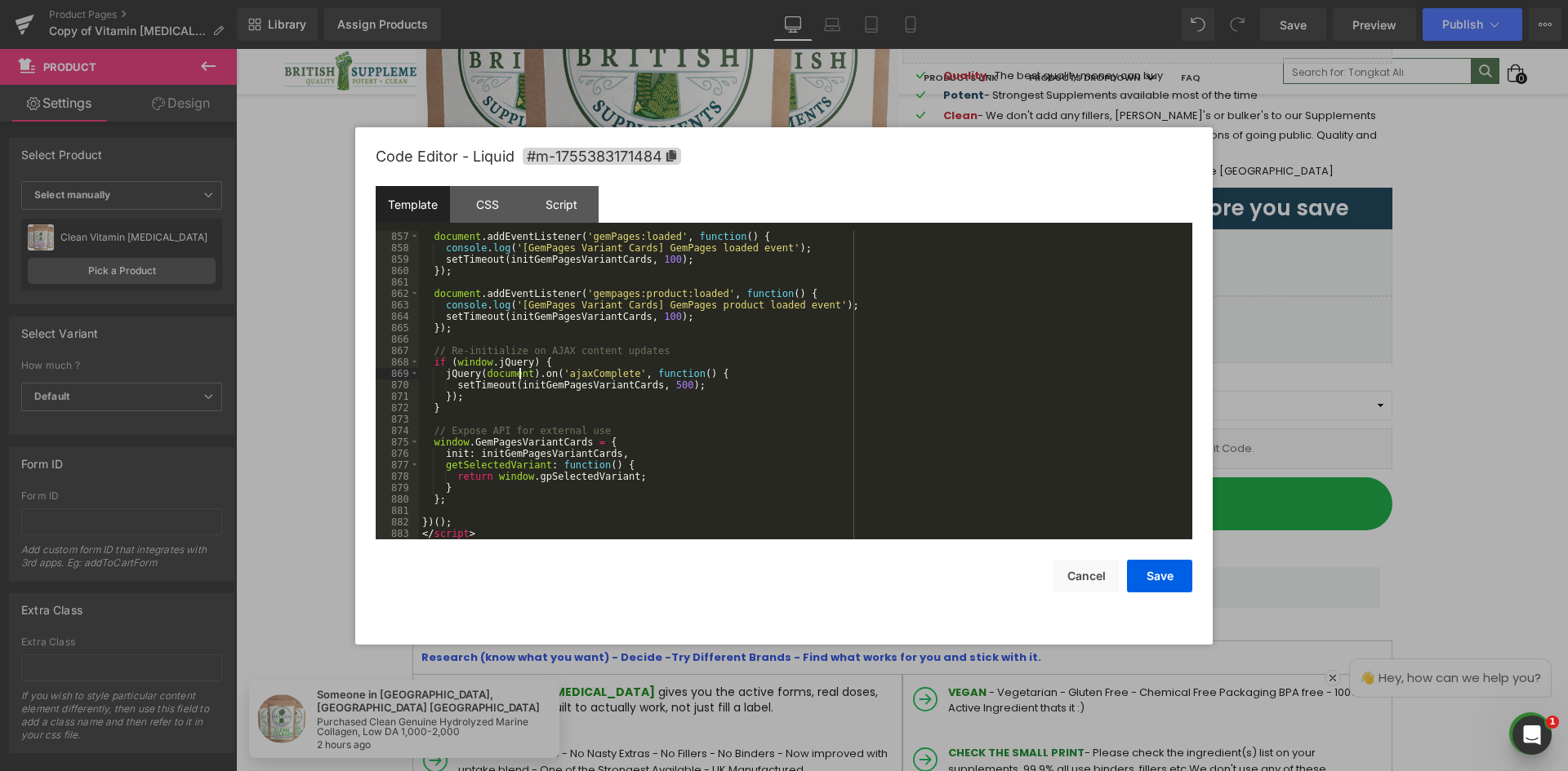
click at [410, 492] on pre "857 858 859 860 861 862 863 864 865 866 867 868 869 870 871 872 873 874 875 876…" at bounding box center [783, 385] width 816 height 308
drag, startPoint x: 484, startPoint y: 469, endPoint x: 510, endPoint y: 459, distance: 27.9
click at [484, 468] on div "document . addEventListener ( 'gemPages:loaded' , function ( ) { console . log …" at bounding box center [802, 397] width 766 height 332
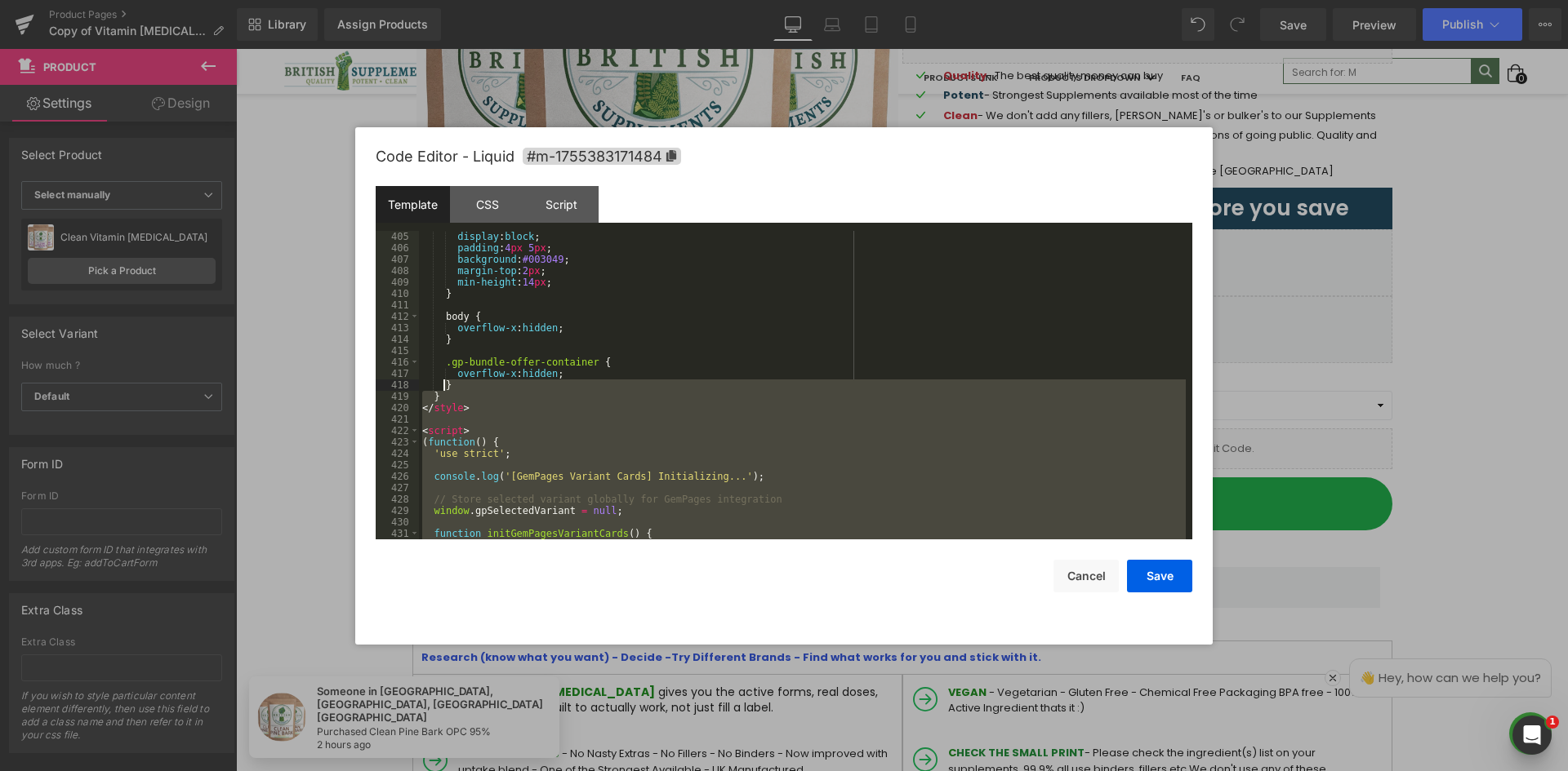
scroll to position [4665, 0]
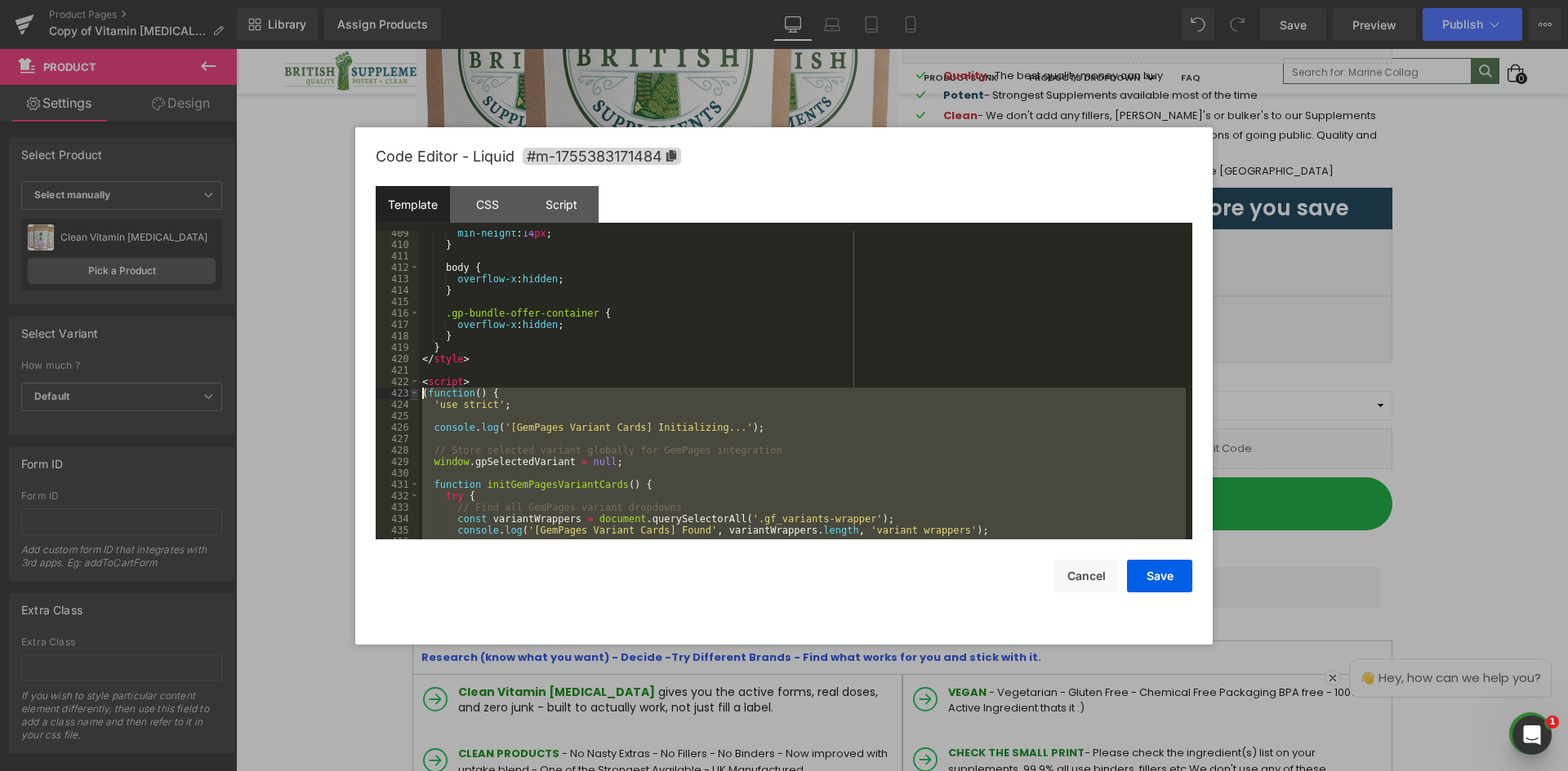
drag, startPoint x: 458, startPoint y: 522, endPoint x: 413, endPoint y: 395, distance: 134.7
click at [413, 395] on pre "409 410 411 412 413 414 415 416 417 418 419 420 421 422 423 424 425 426 427 428…" at bounding box center [783, 385] width 816 height 308
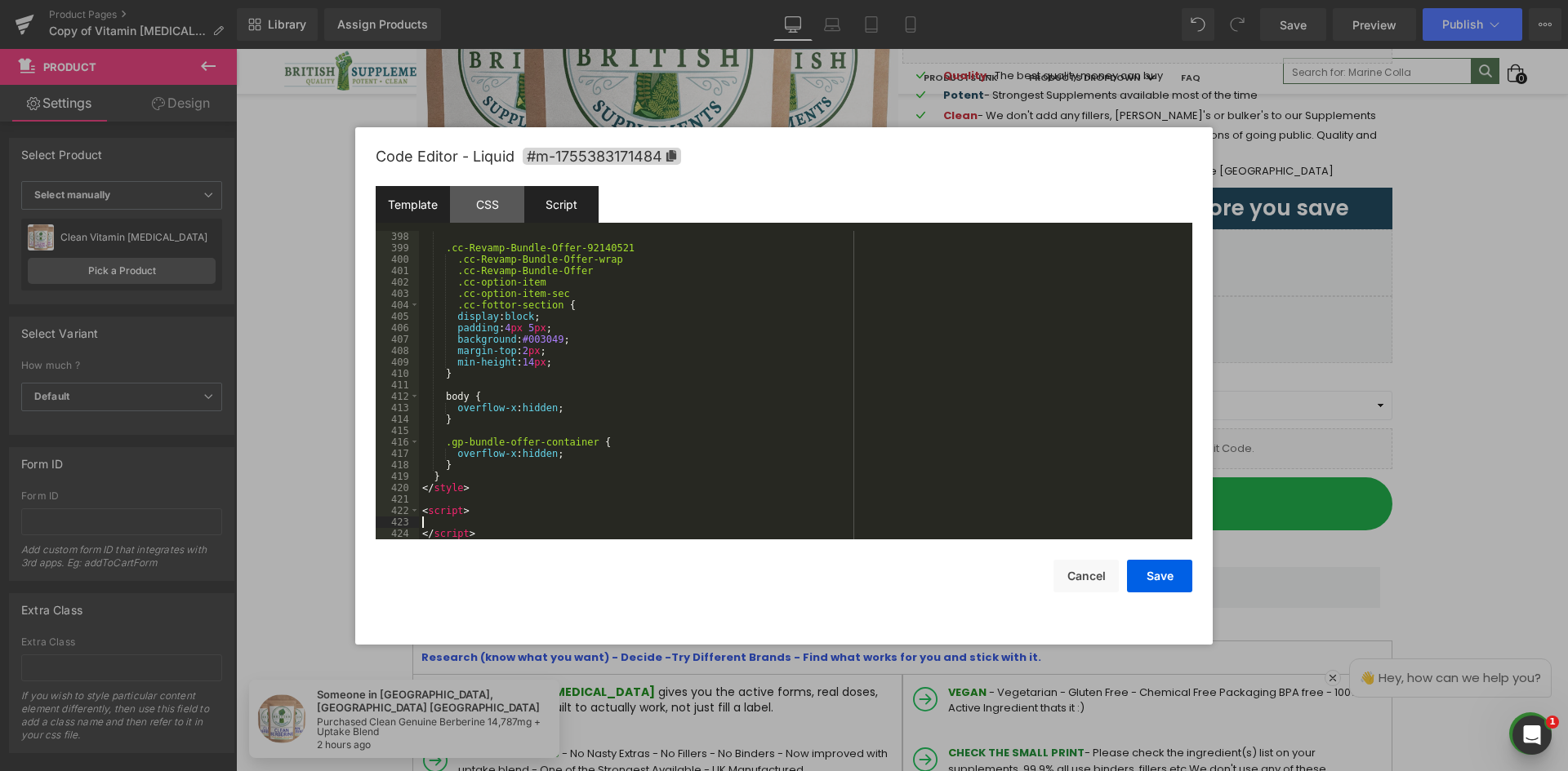
click at [570, 217] on div "Script" at bounding box center [561, 204] width 74 height 37
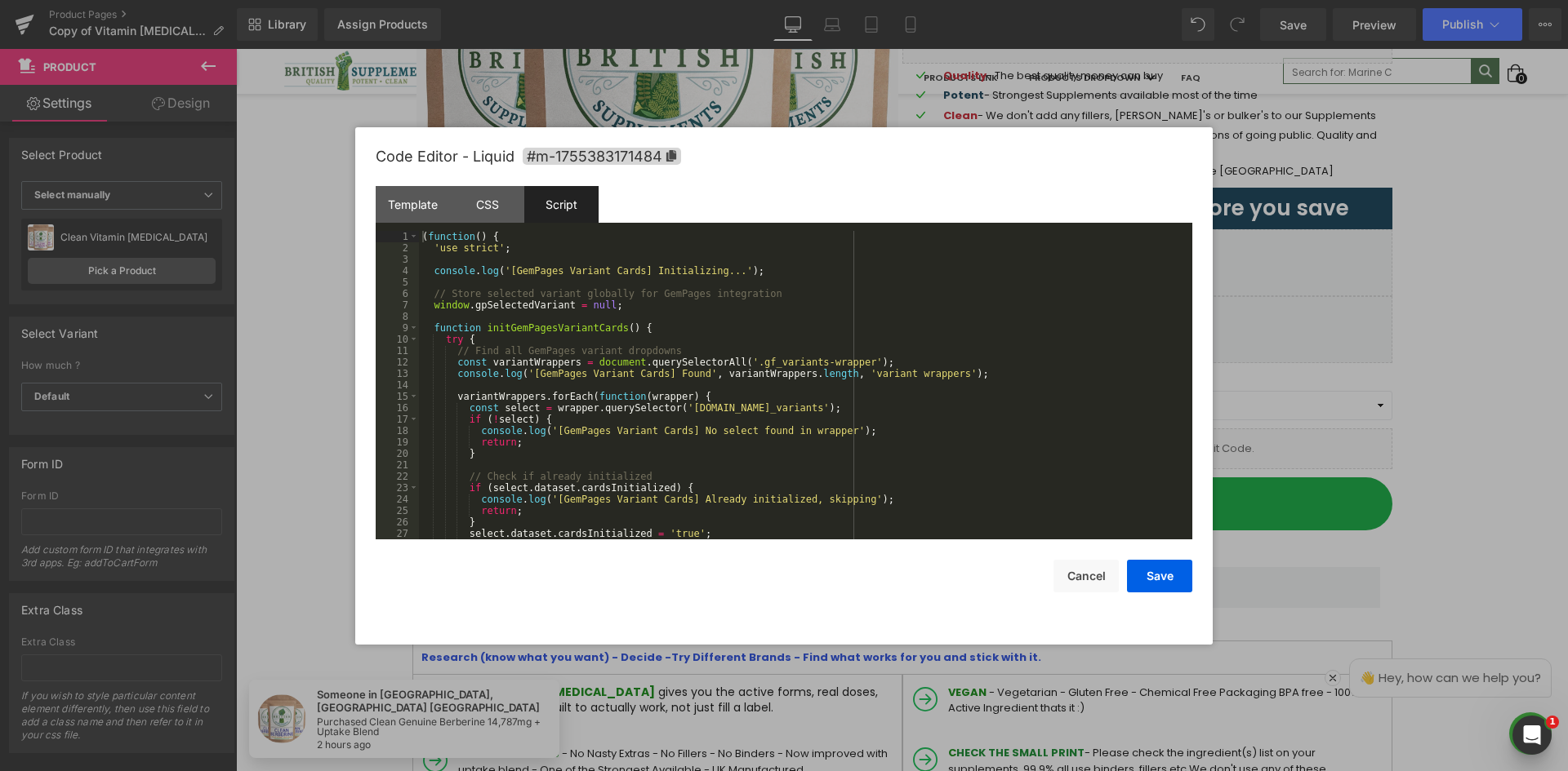
click at [602, 265] on div "( function ( ) { 'use strict' ; console . log ( '[GemPages Variant Cards] Initi…" at bounding box center [802, 397] width 766 height 332
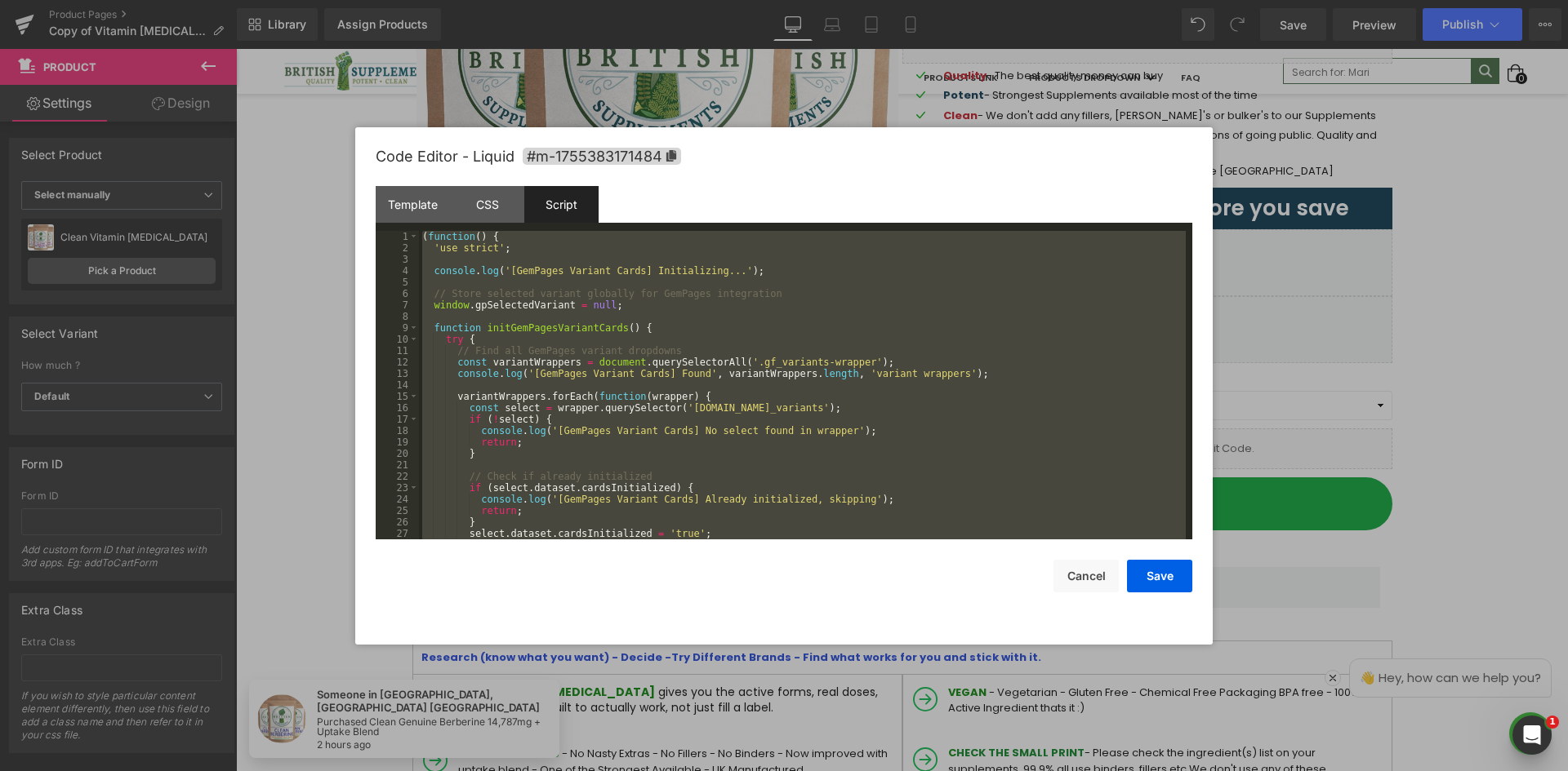
click at [667, 302] on div "( function ( ) { 'use strict' ; console . log ( '[GemPages Variant Cards] Initi…" at bounding box center [802, 385] width 766 height 308
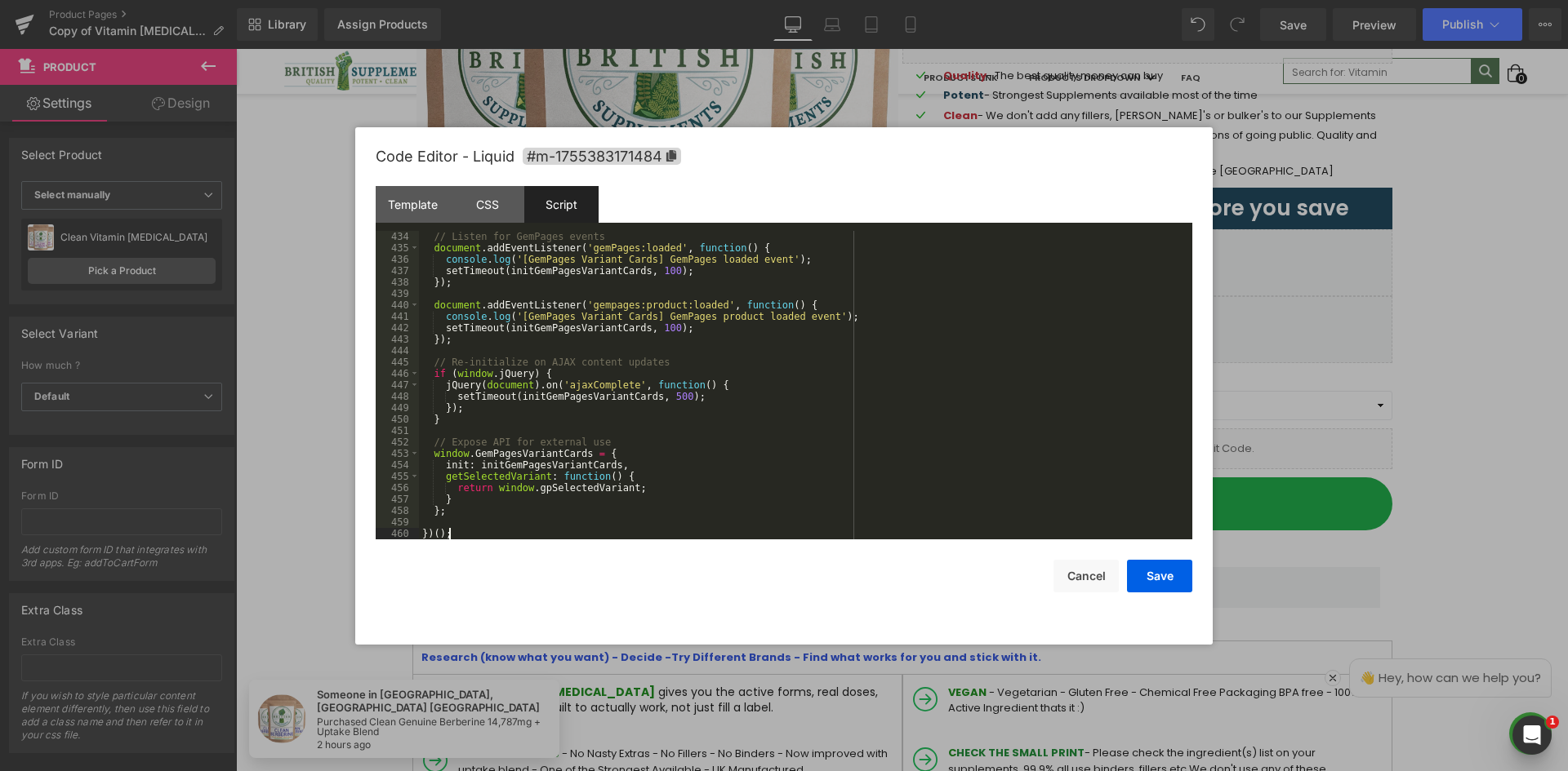
scroll to position [4959, 0]
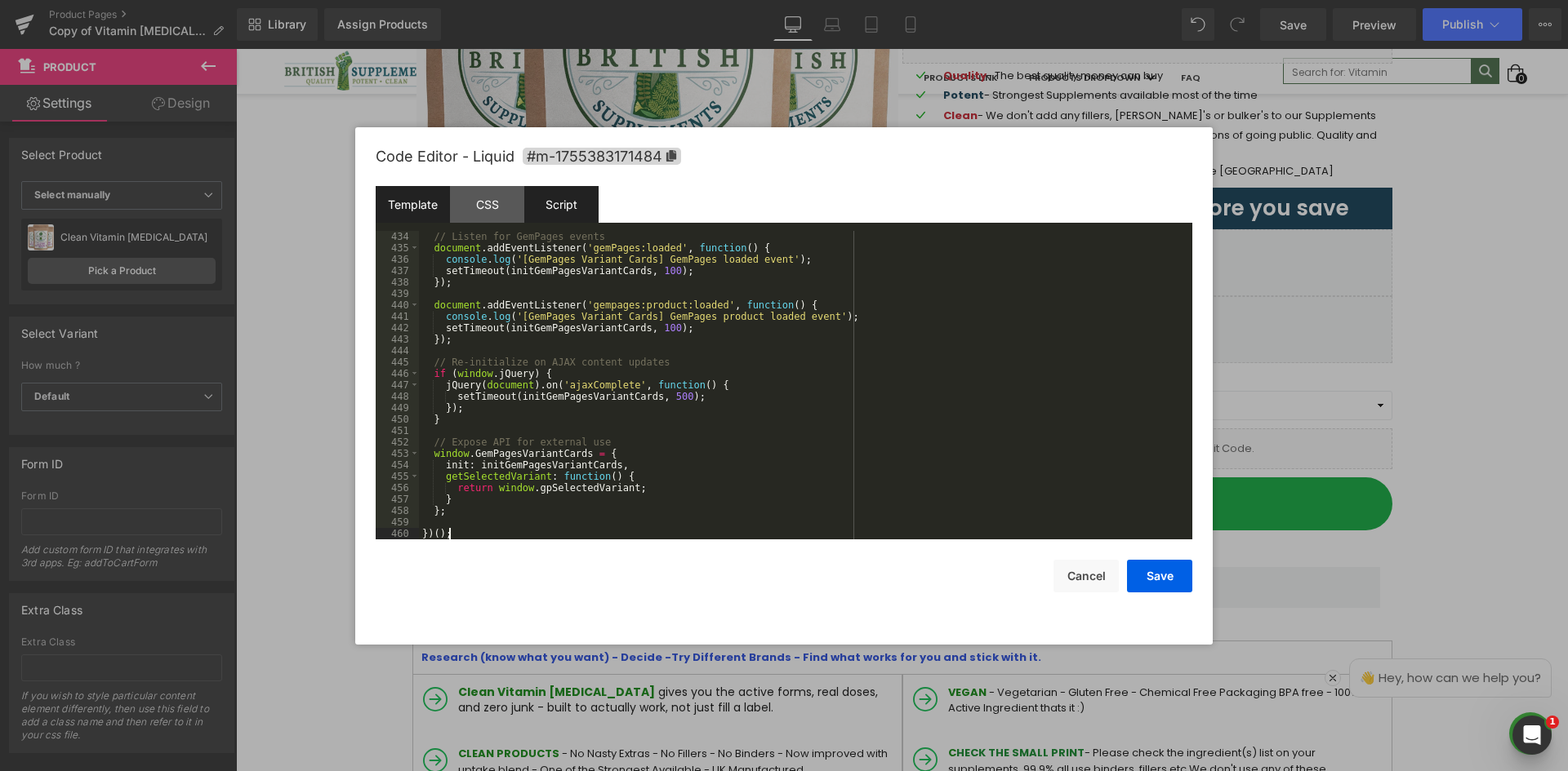
click at [422, 202] on div "Template" at bounding box center [412, 204] width 74 height 37
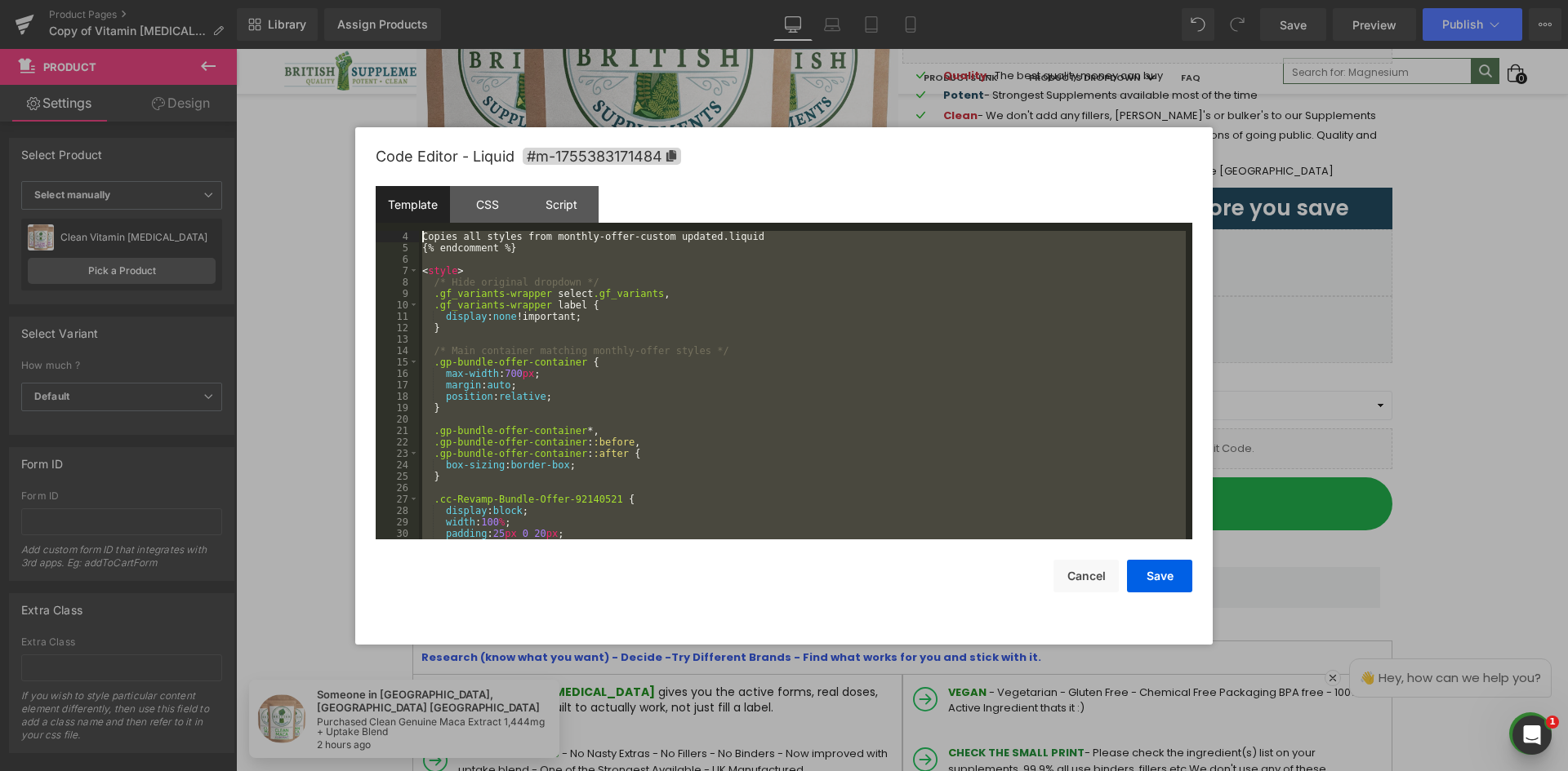
scroll to position [0, 0]
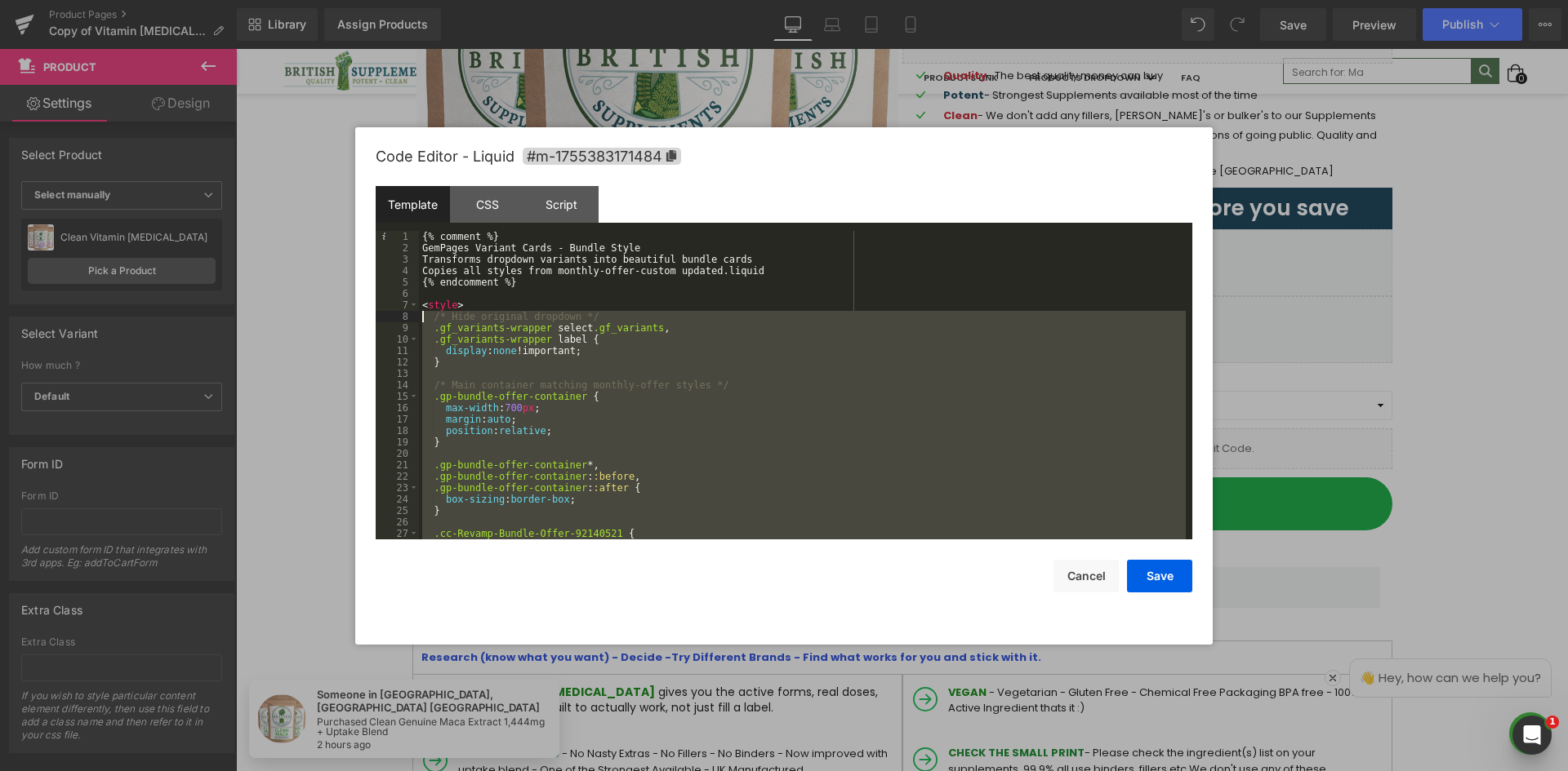
drag, startPoint x: 445, startPoint y: 475, endPoint x: 410, endPoint y: 318, distance: 160.9
click at [410, 318] on pre "1 2 3 4 5 6 7 8 9 10 11 12 13 14 15 16 17 18 19 20 21 22 23 24 25 26 27 28 {% c…" at bounding box center [783, 385] width 816 height 308
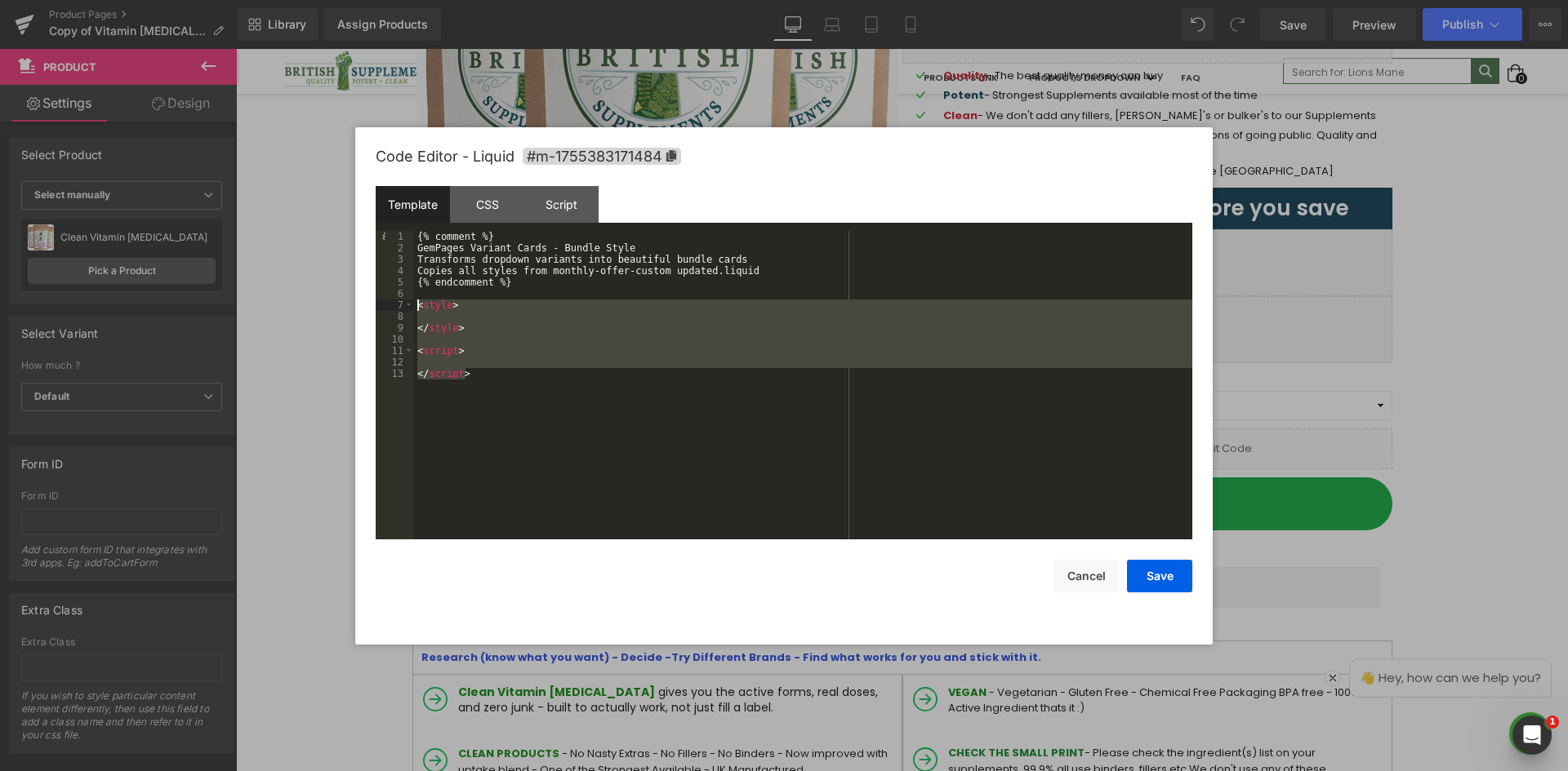
drag, startPoint x: 481, startPoint y: 375, endPoint x: 433, endPoint y: 300, distance: 89.0
click at [414, 301] on div "{% comment %} GemPages Variant Cards - Bundle Style Transforms dropdown variant…" at bounding box center [803, 397] width 778 height 332
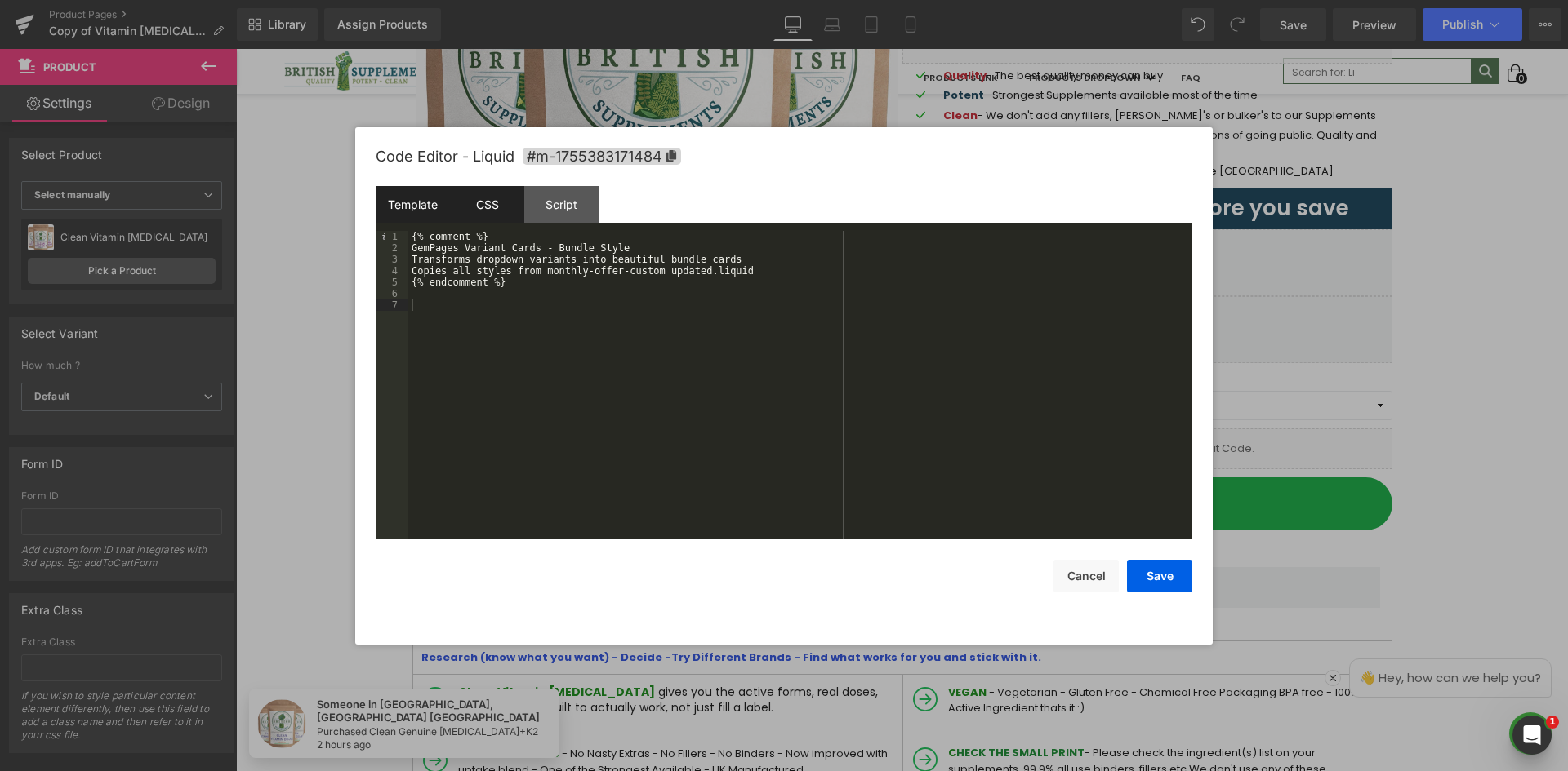
click at [484, 214] on div "CSS" at bounding box center [487, 204] width 74 height 37
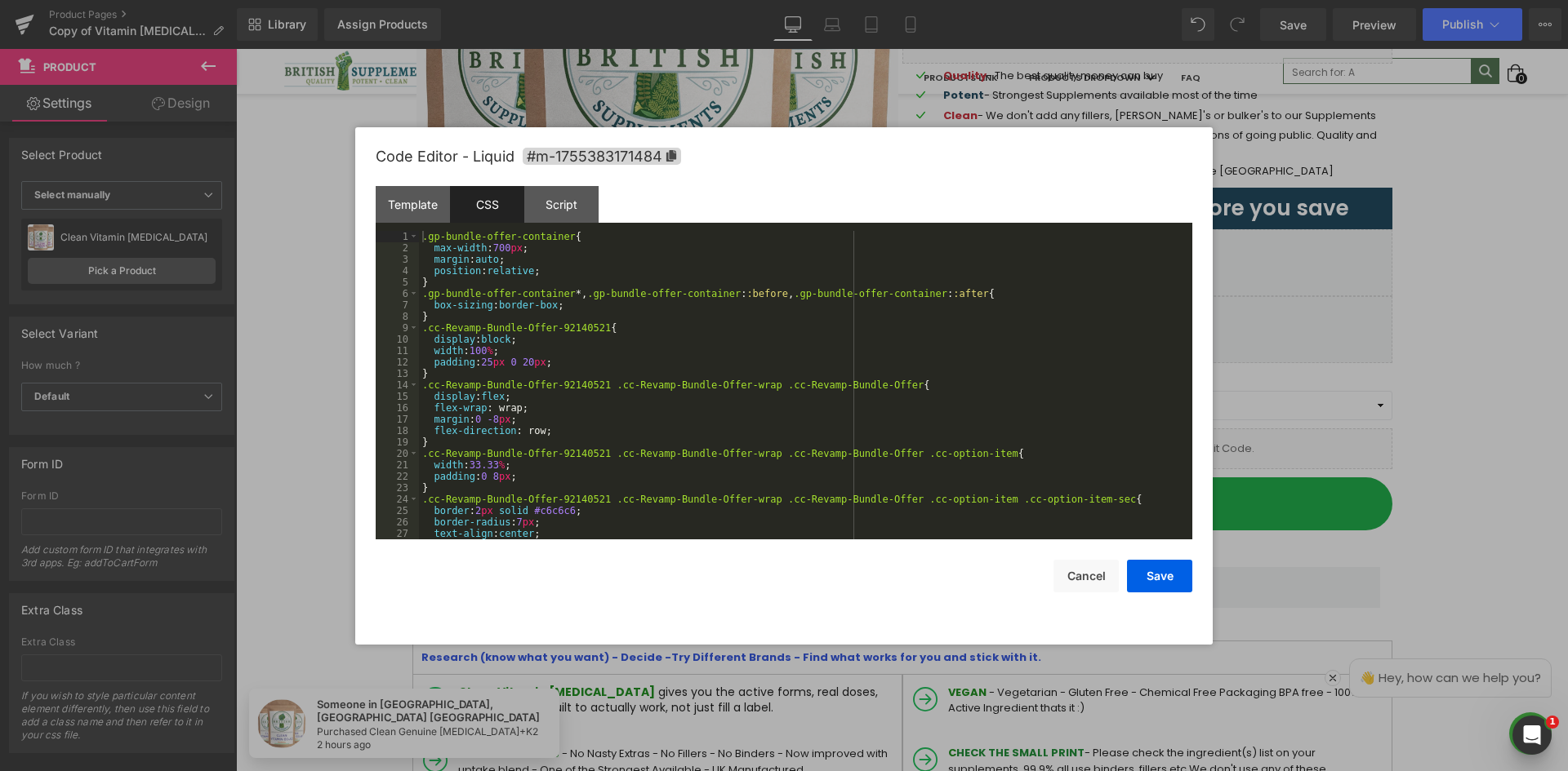
click at [476, 276] on div ".gp-bundle-offer-container { max-width : 700 px ; margin : auto ; position : re…" at bounding box center [802, 397] width 766 height 332
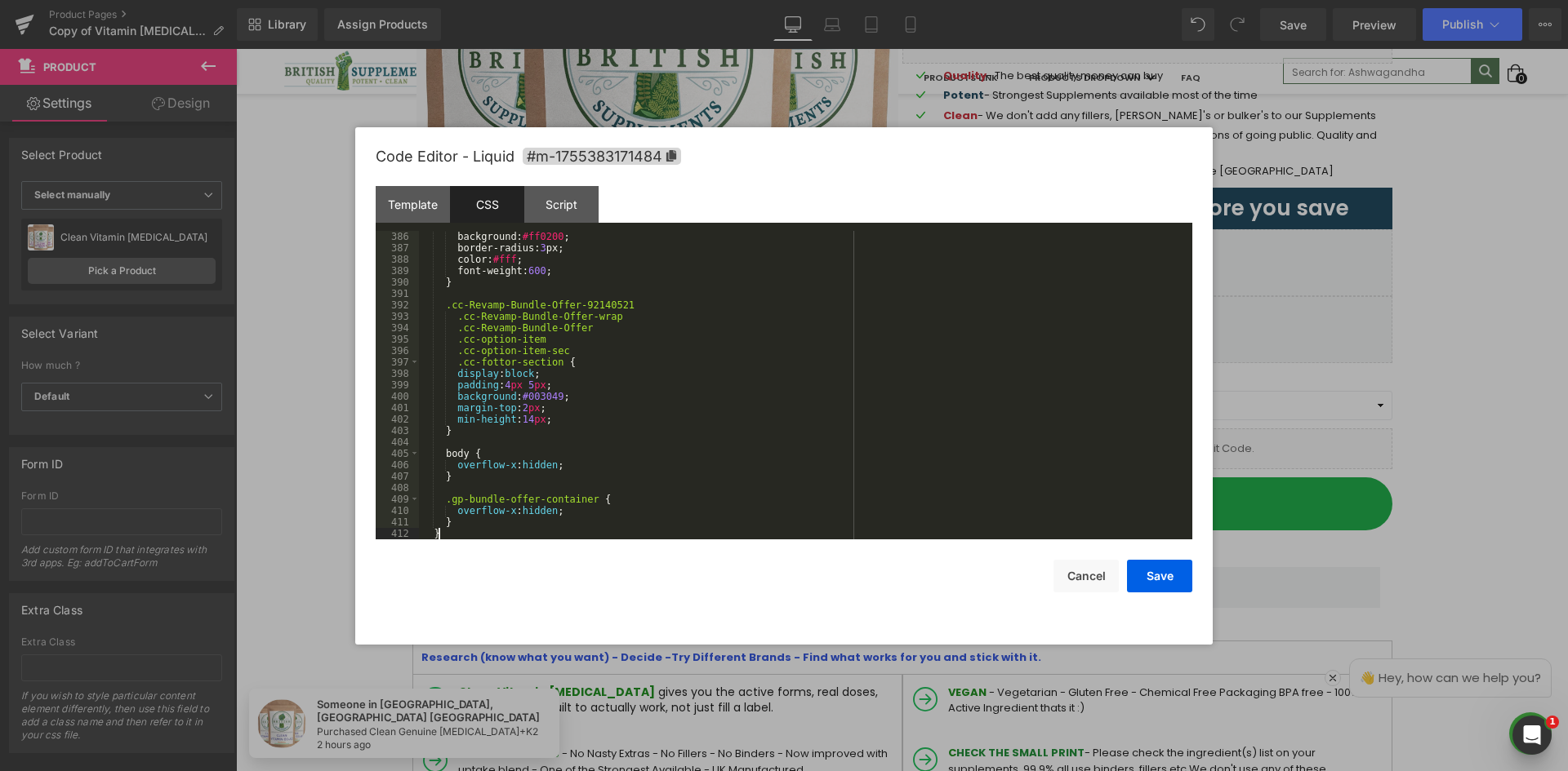
scroll to position [4398, 0]
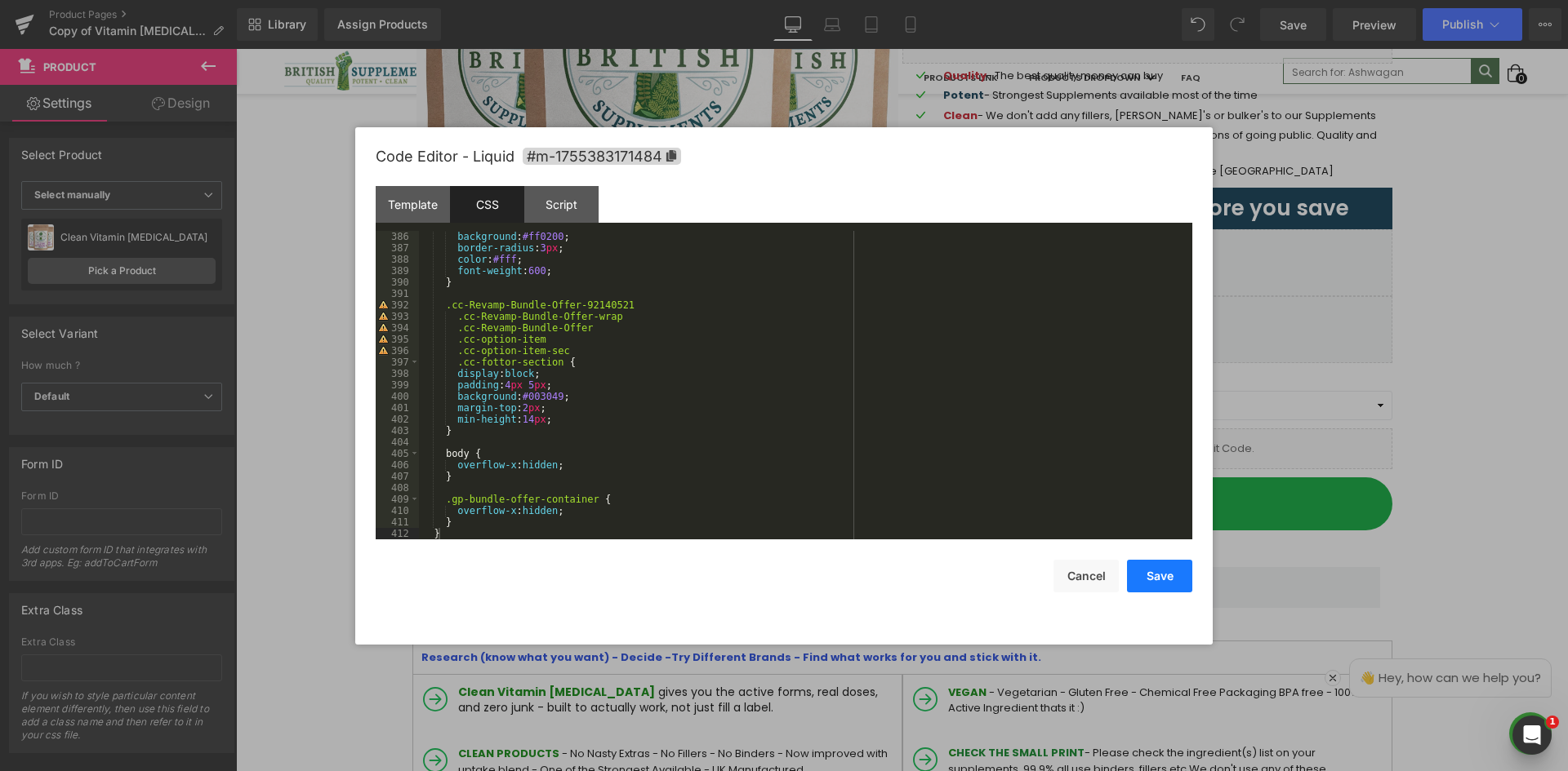
click at [1134, 573] on button "Save" at bounding box center [1158, 577] width 65 height 33
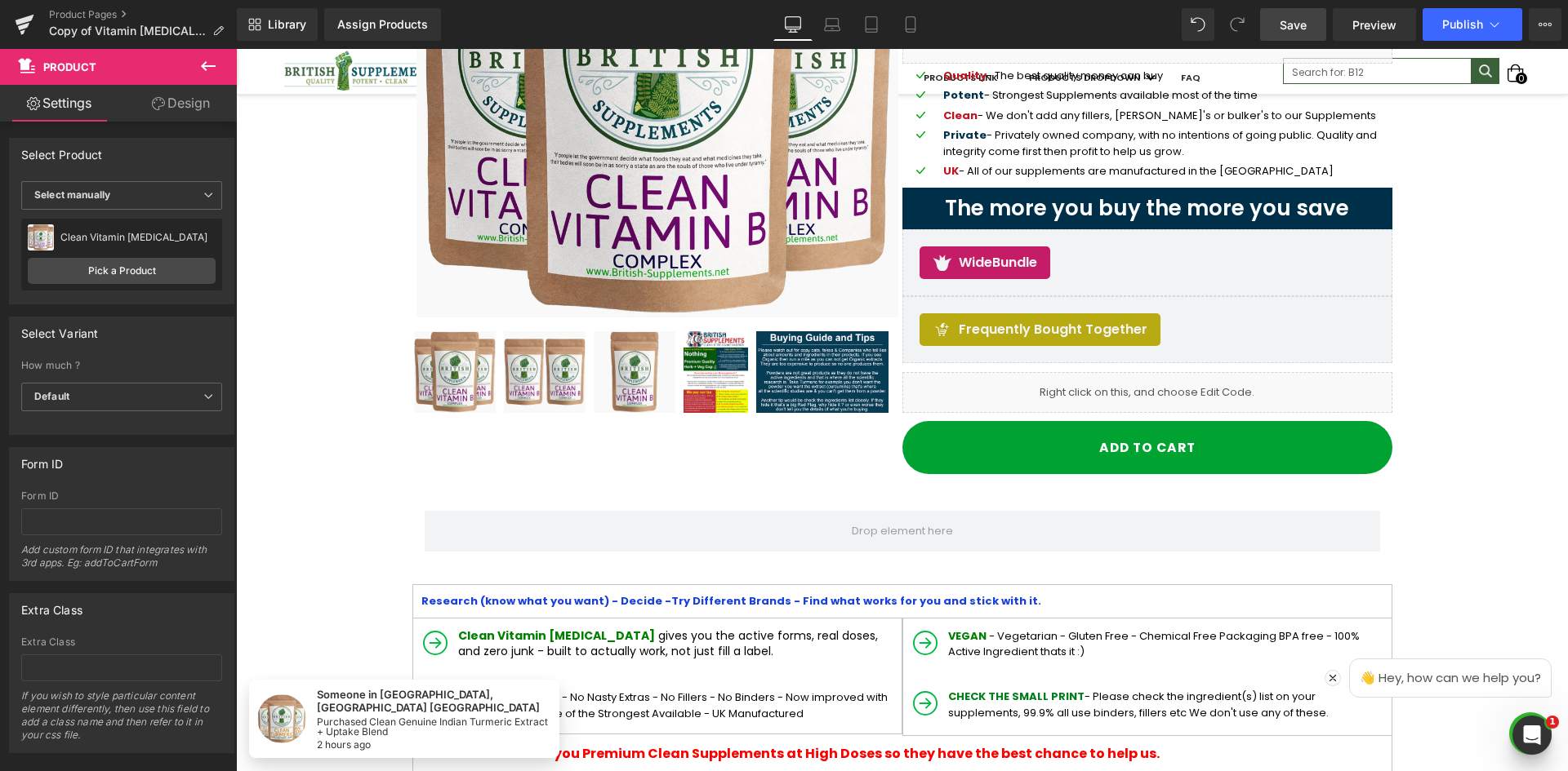
click at [1298, 31] on span "Save" at bounding box center [1293, 25] width 27 height 18
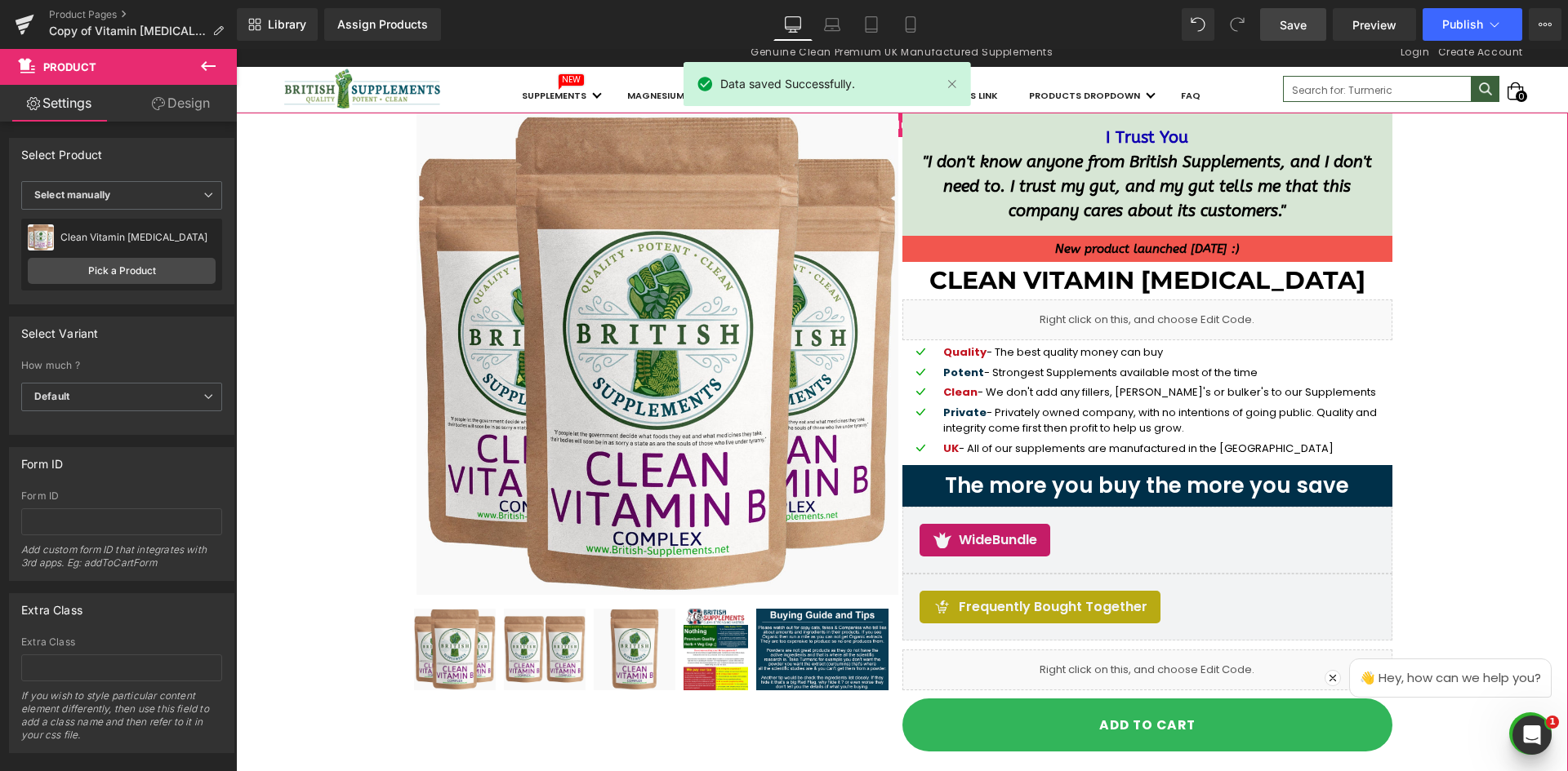
scroll to position [0, 0]
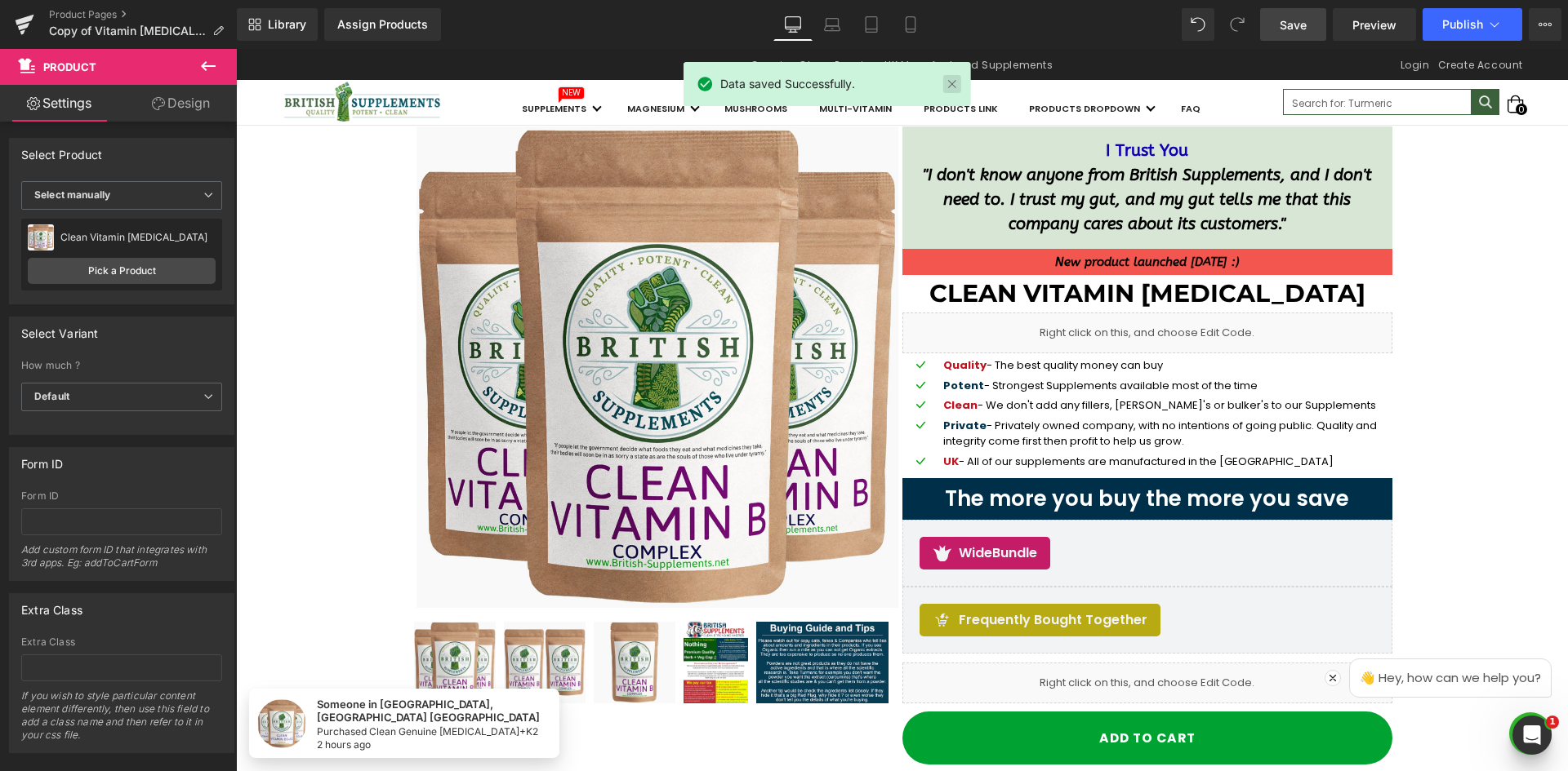
click at [948, 84] on link at bounding box center [952, 84] width 18 height 18
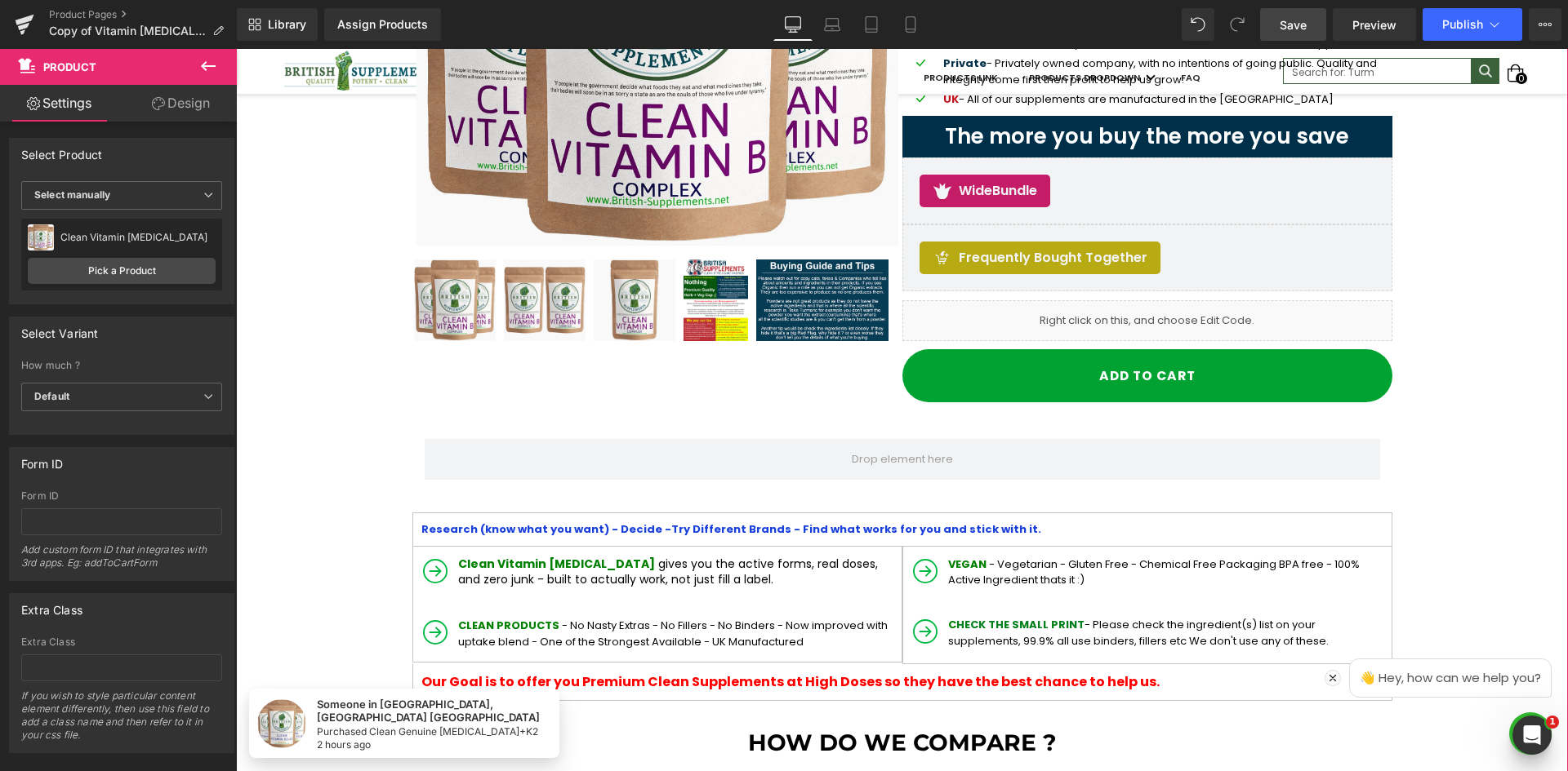
scroll to position [327, 0]
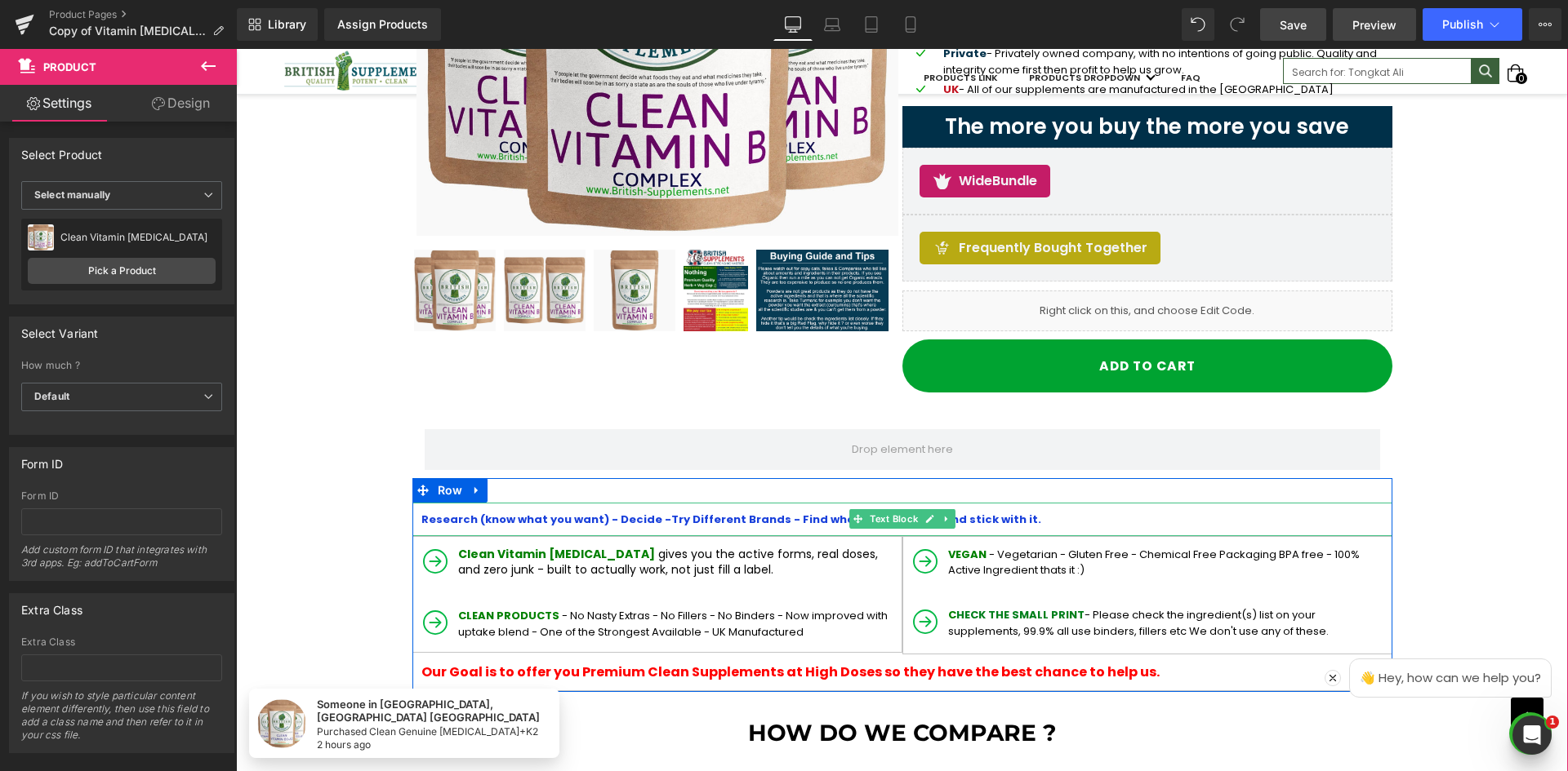
click at [1375, 18] on span "Preview" at bounding box center [1373, 25] width 44 height 18
click at [1384, 35] on link "Preview" at bounding box center [1374, 24] width 84 height 33
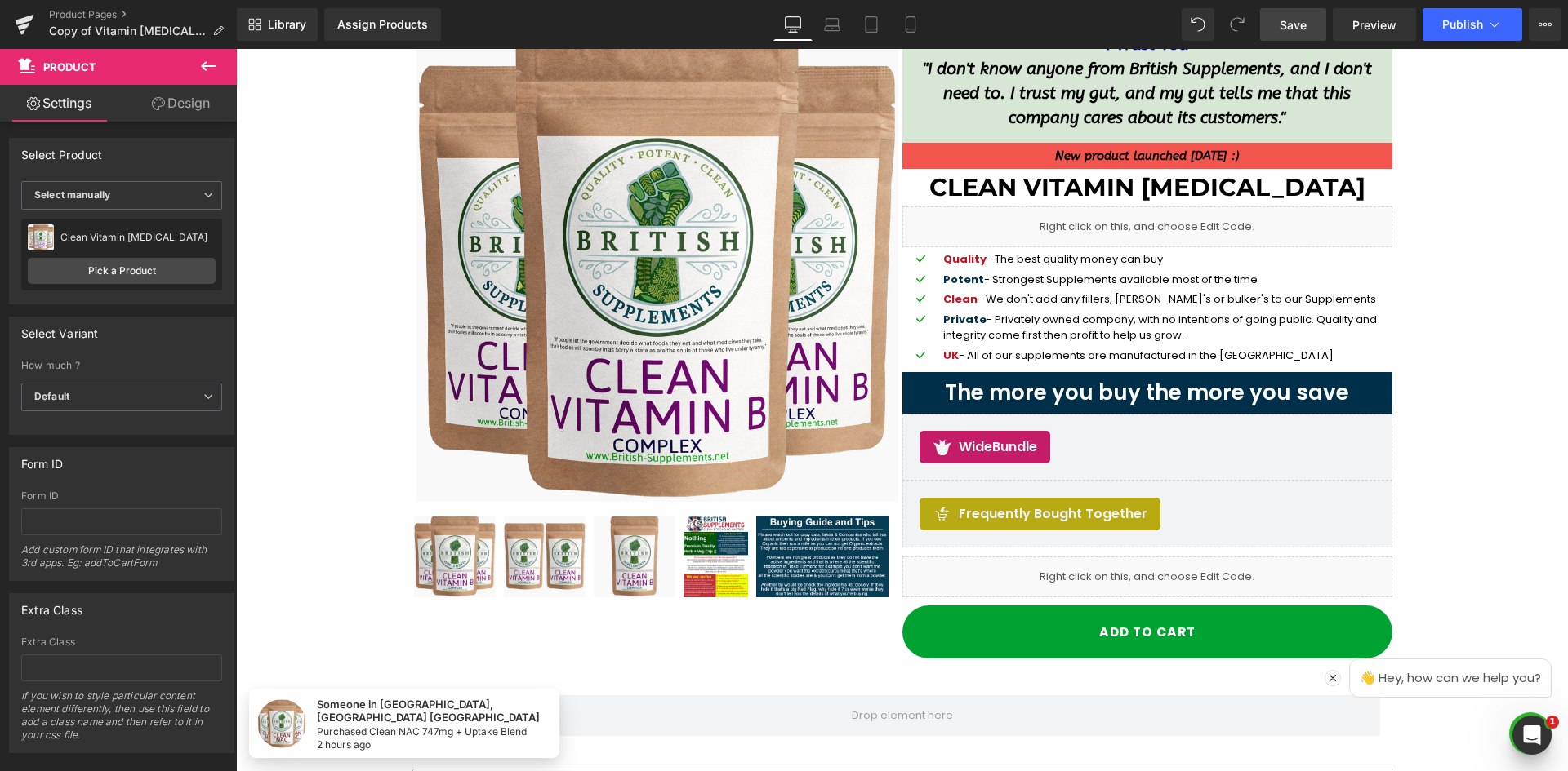
scroll to position [245, 0]
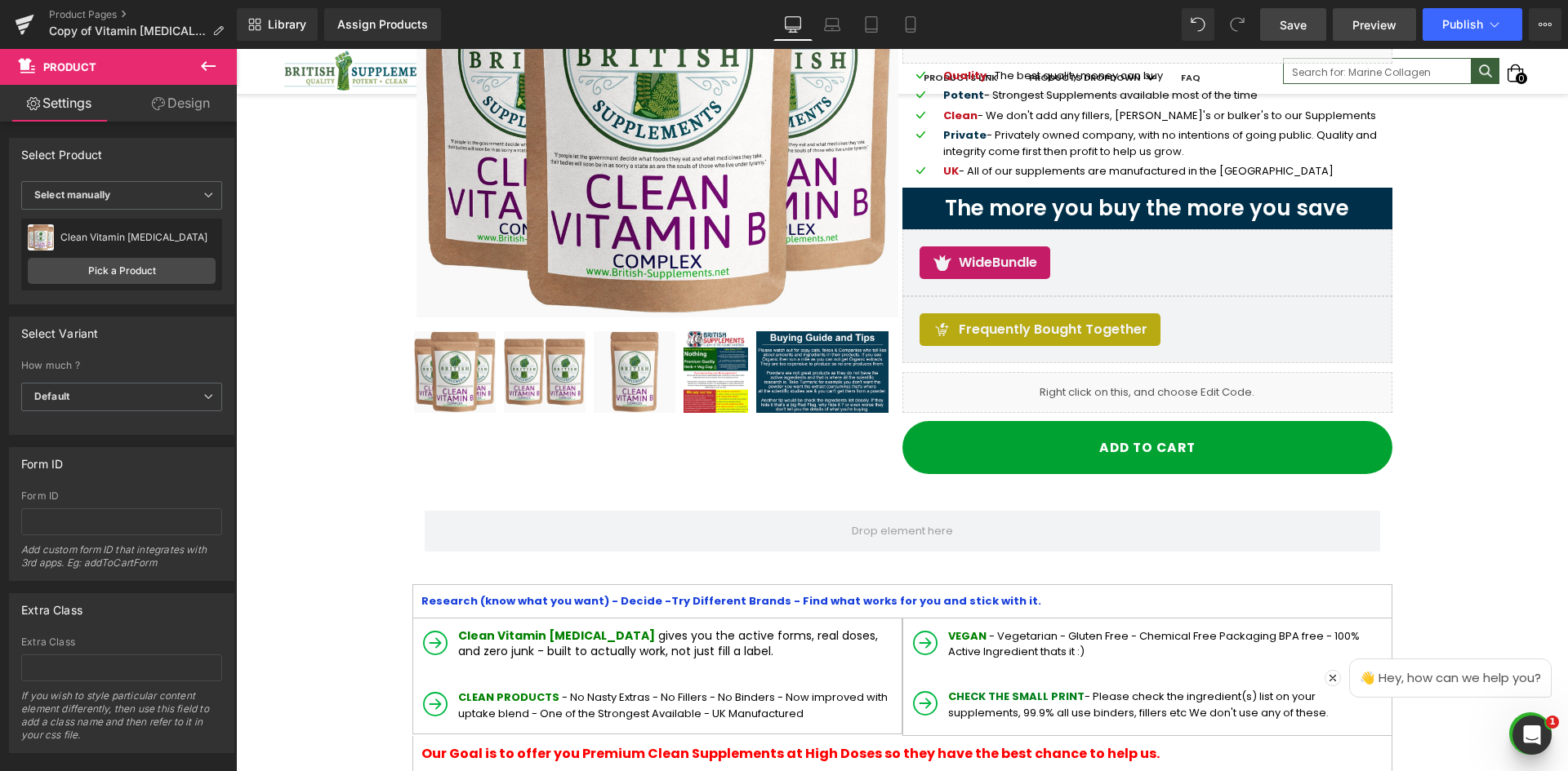
click at [1379, 28] on span "Preview" at bounding box center [1373, 25] width 44 height 18
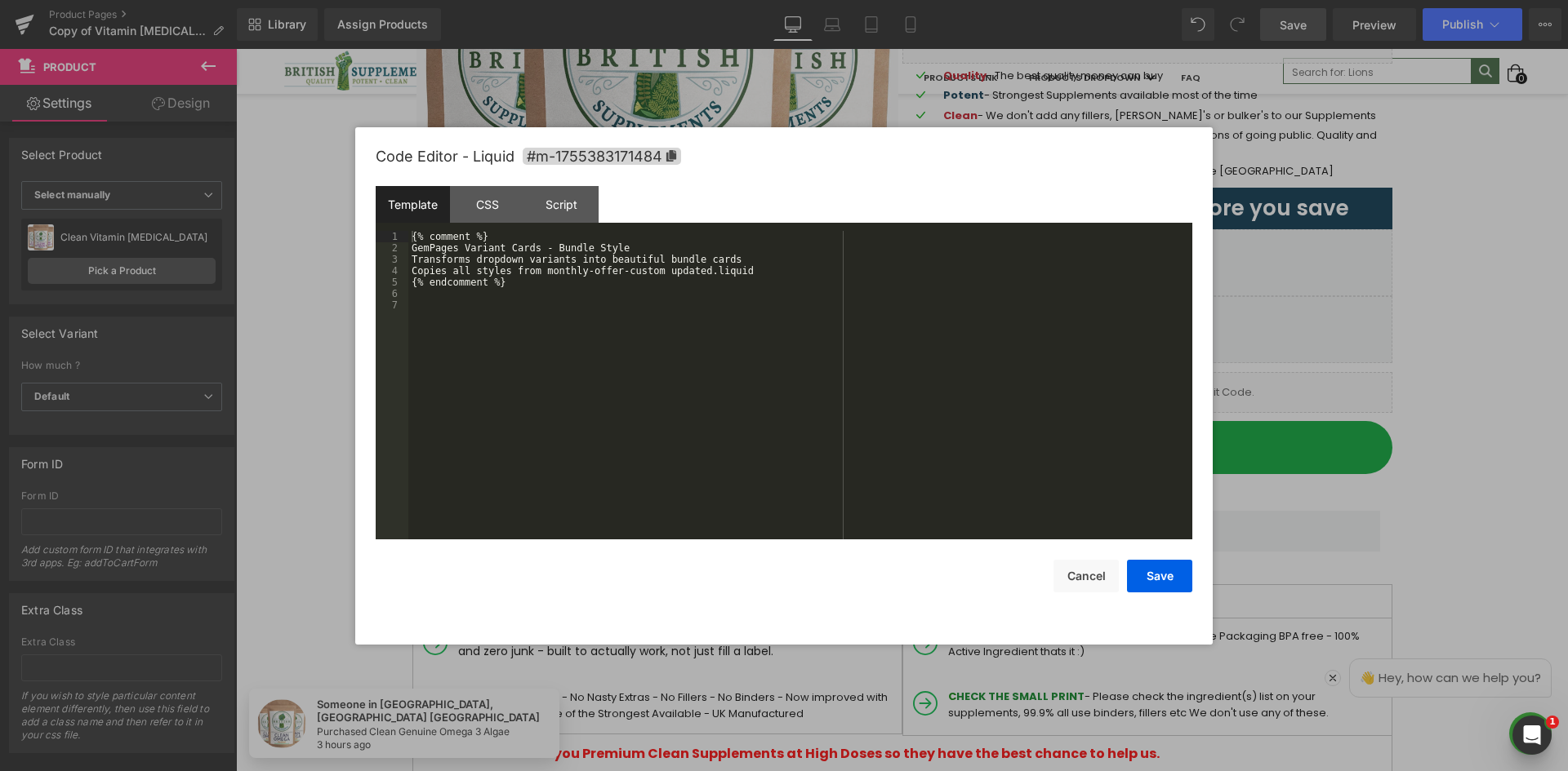
click at [1283, 467] on body "You are previewing how the will restyle your page. You can not edit Elements in…" at bounding box center [784, 385] width 1568 height 771
click at [476, 203] on div "CSS" at bounding box center [487, 204] width 74 height 37
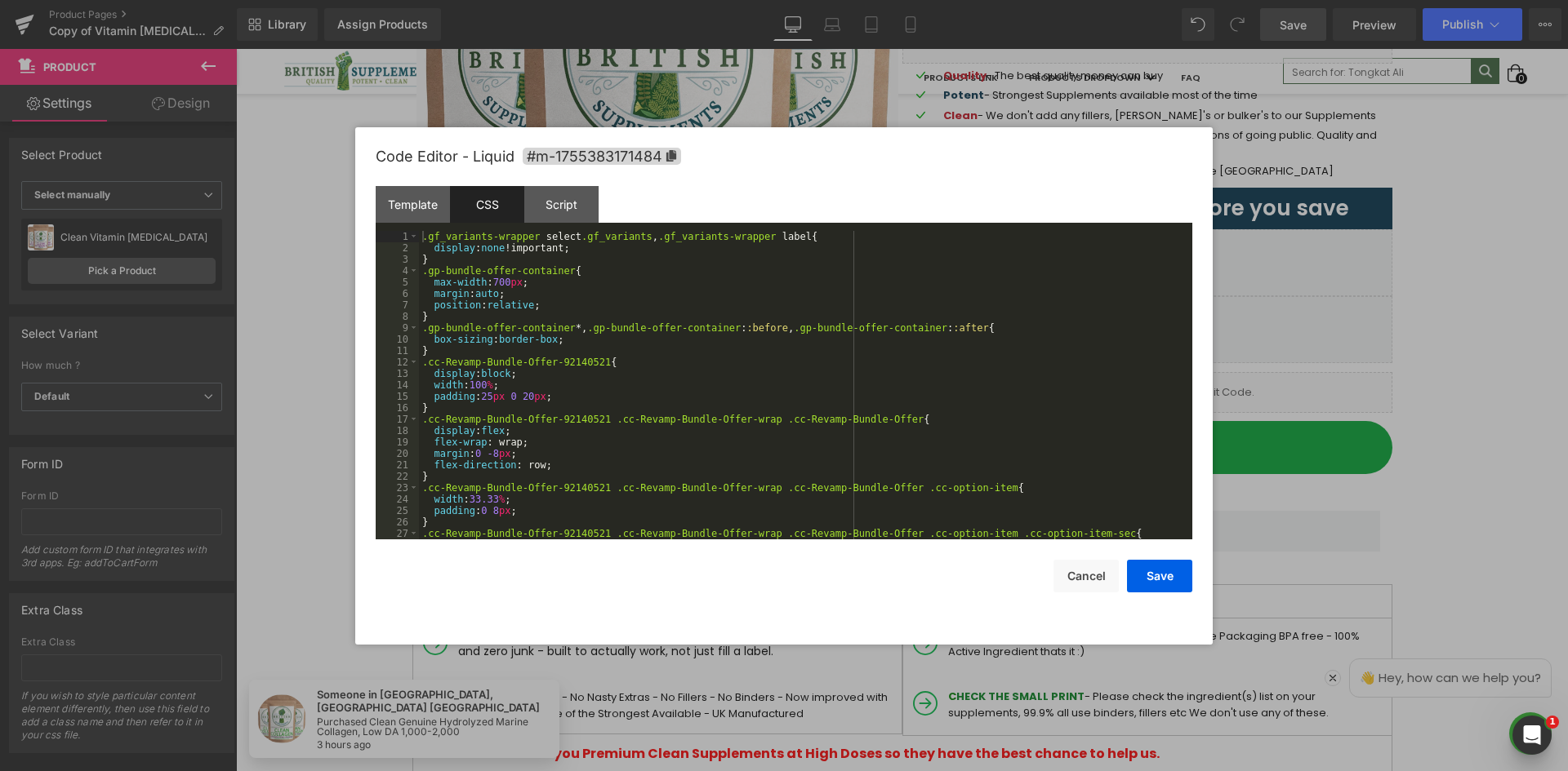
click at [611, 257] on div ".gf_variants-wrapper select .gf_variants , .gf_variants-wrapper label { display…" at bounding box center [802, 397] width 766 height 332
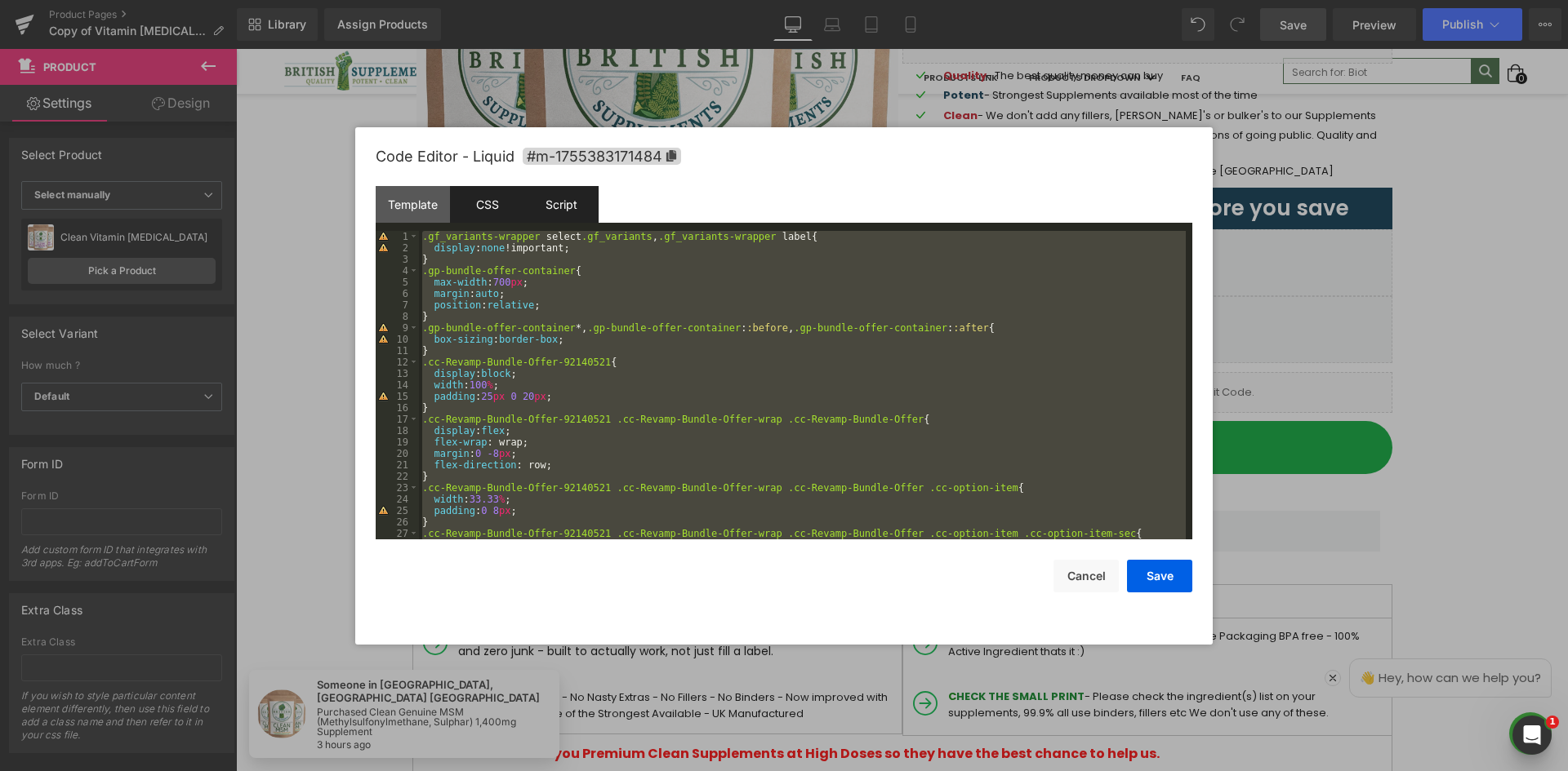
click at [580, 222] on div "Script" at bounding box center [561, 204] width 74 height 37
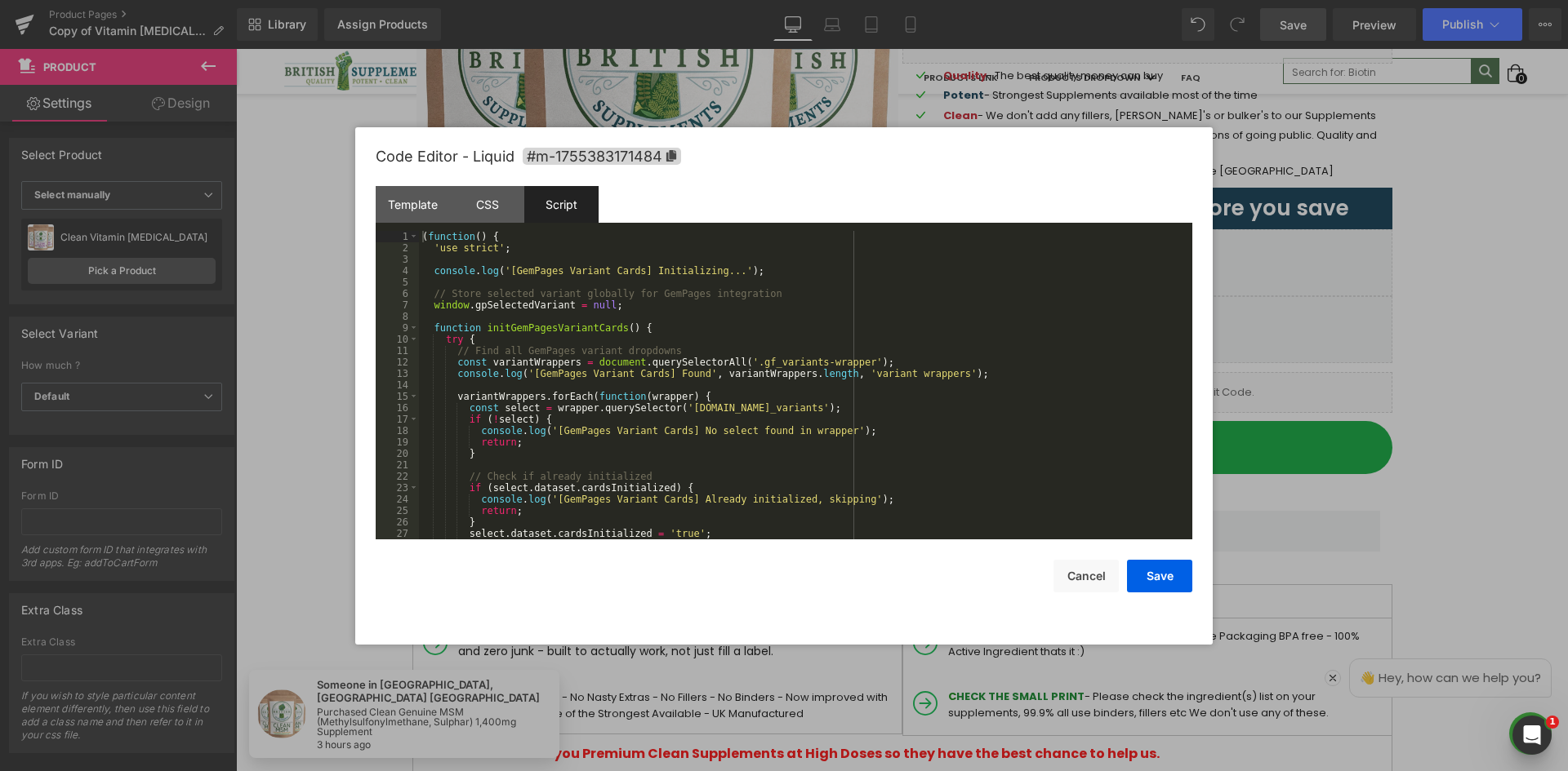
click at [707, 288] on div "( function ( ) { 'use strict' ; console . log ( '[GemPages Variant Cards] Initi…" at bounding box center [802, 397] width 766 height 332
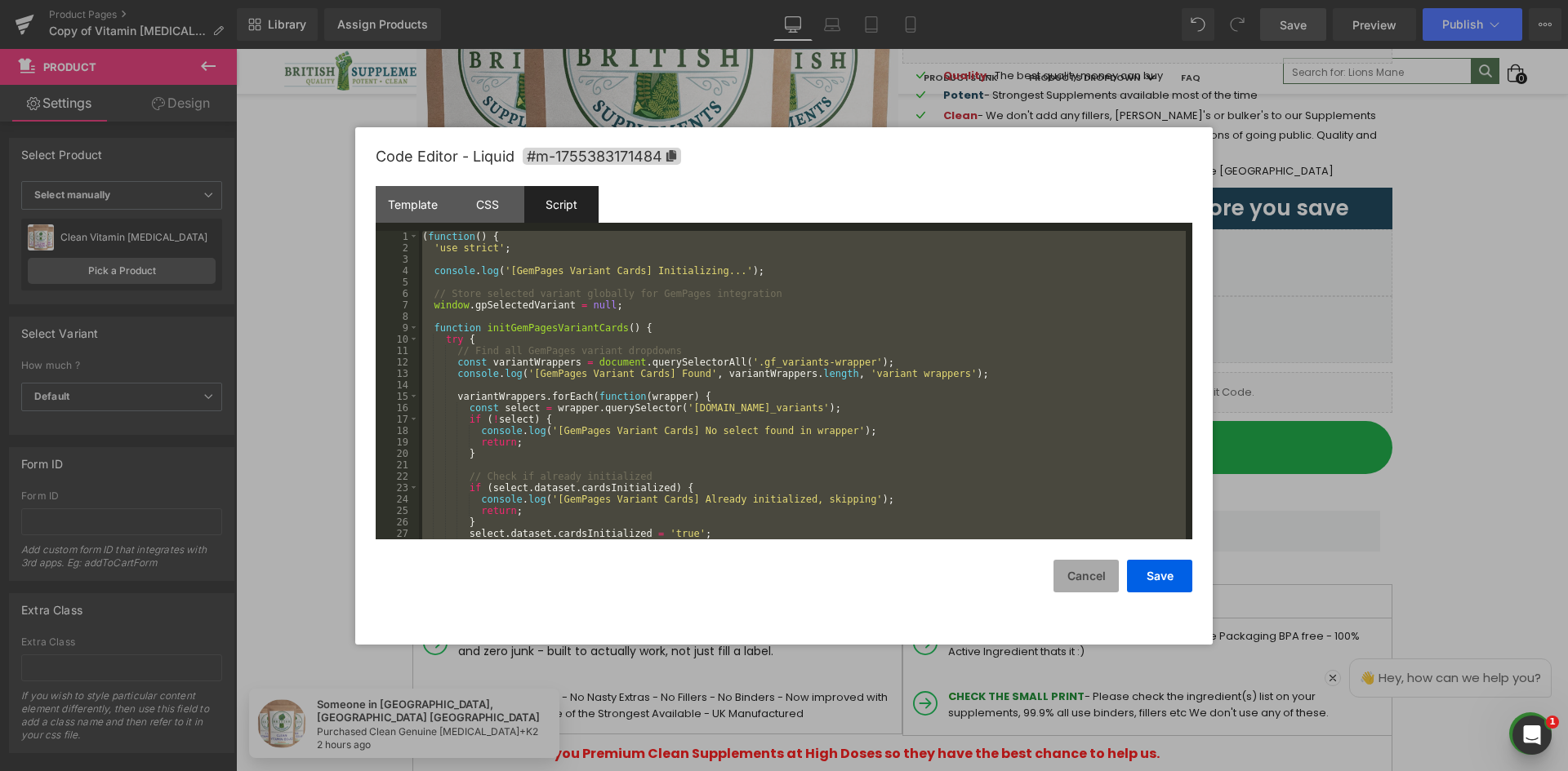
click at [1086, 572] on button "Cancel" at bounding box center [1086, 577] width 65 height 33
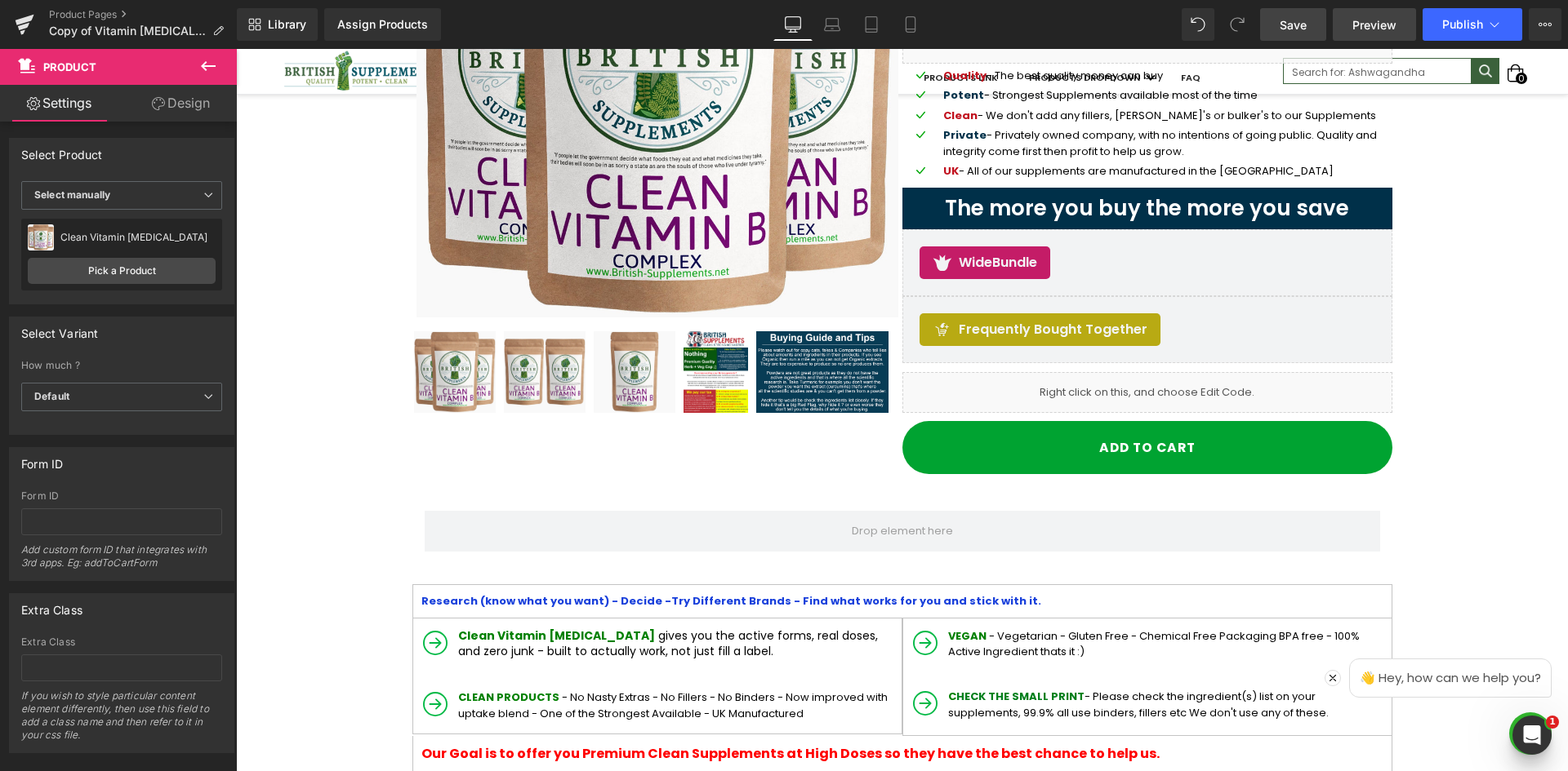
click at [1388, 24] on span "Preview" at bounding box center [1373, 25] width 44 height 18
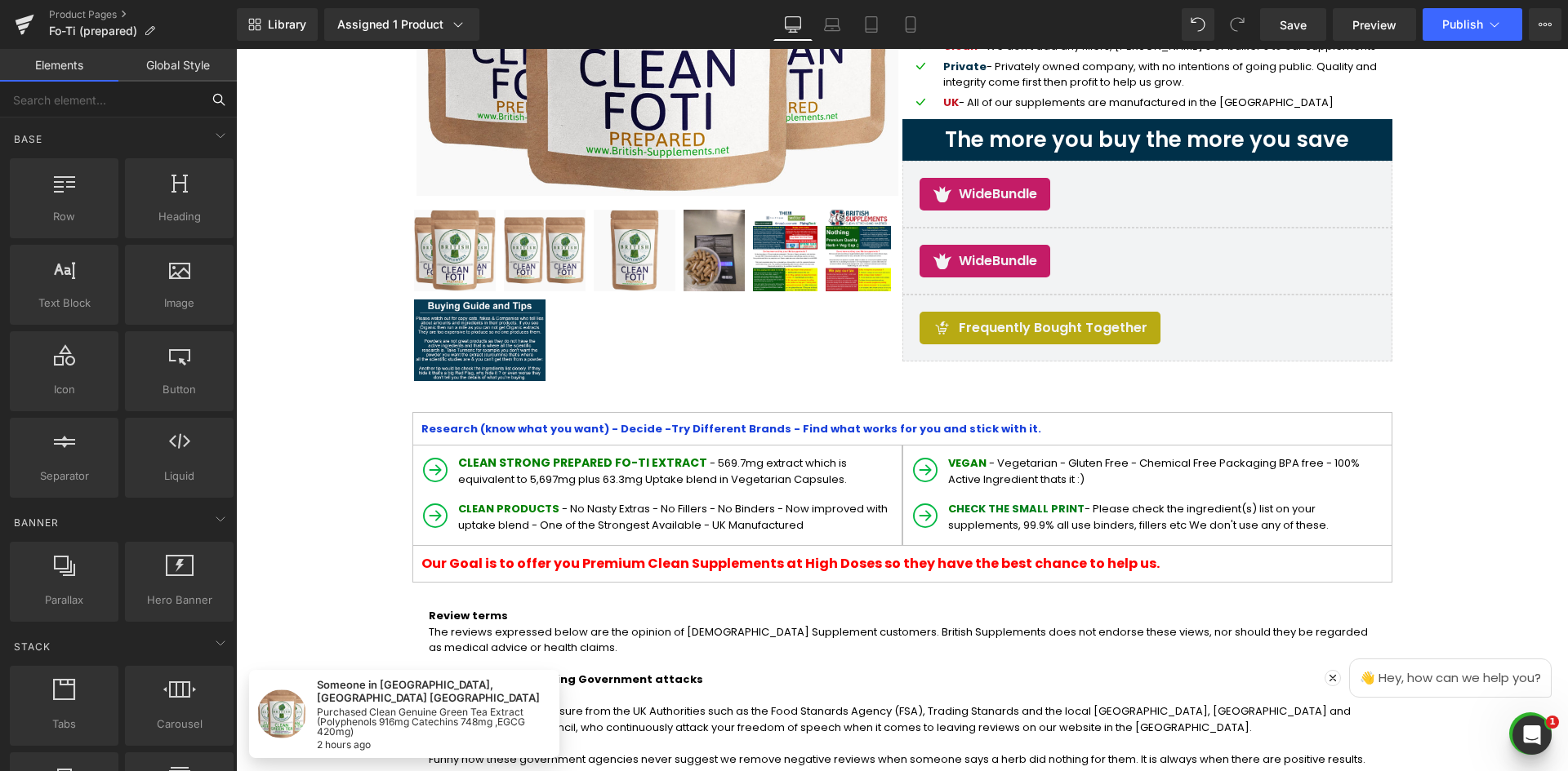
click at [130, 110] on input "text" at bounding box center [100, 99] width 200 height 36
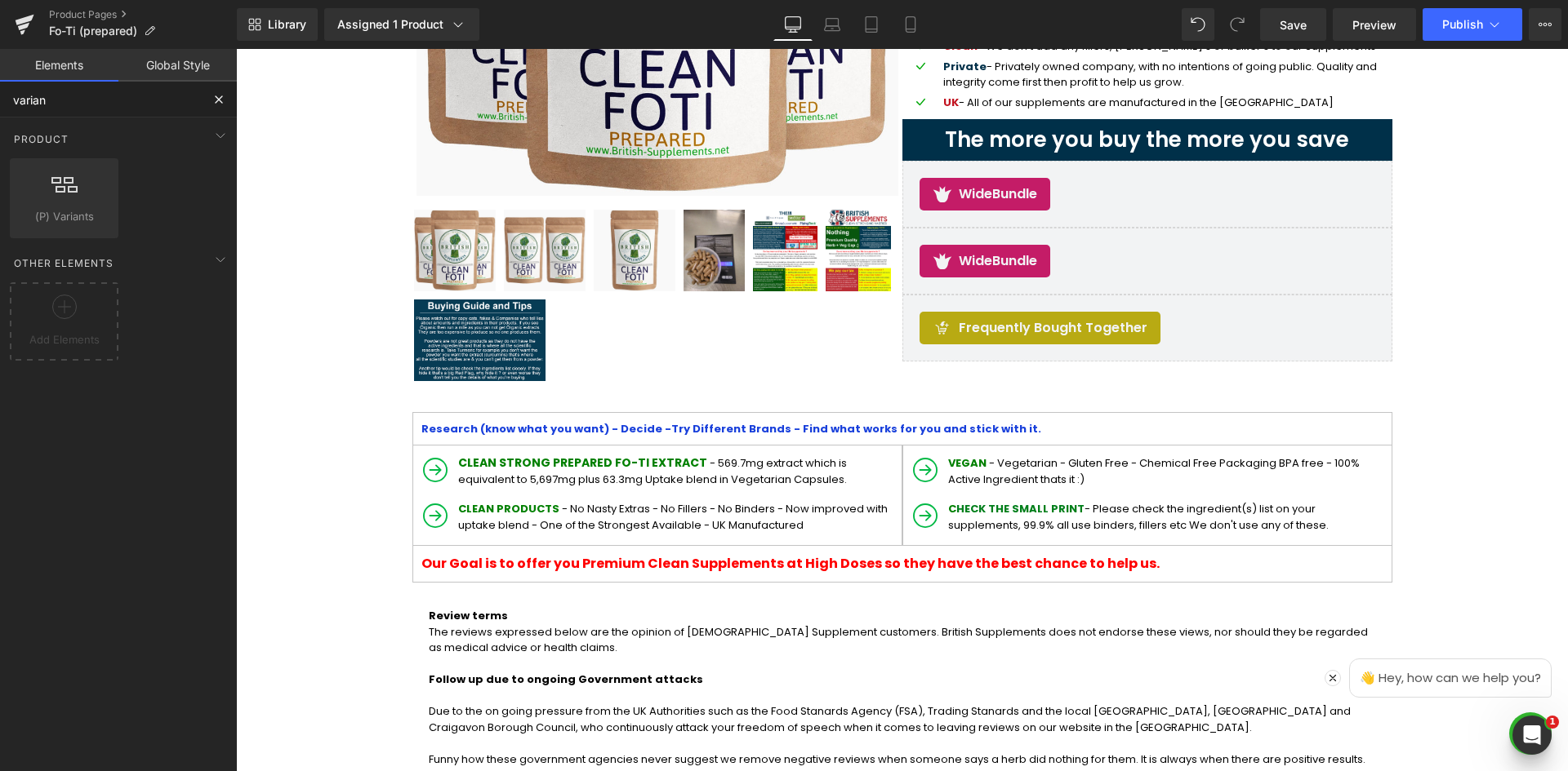
type input "variant"
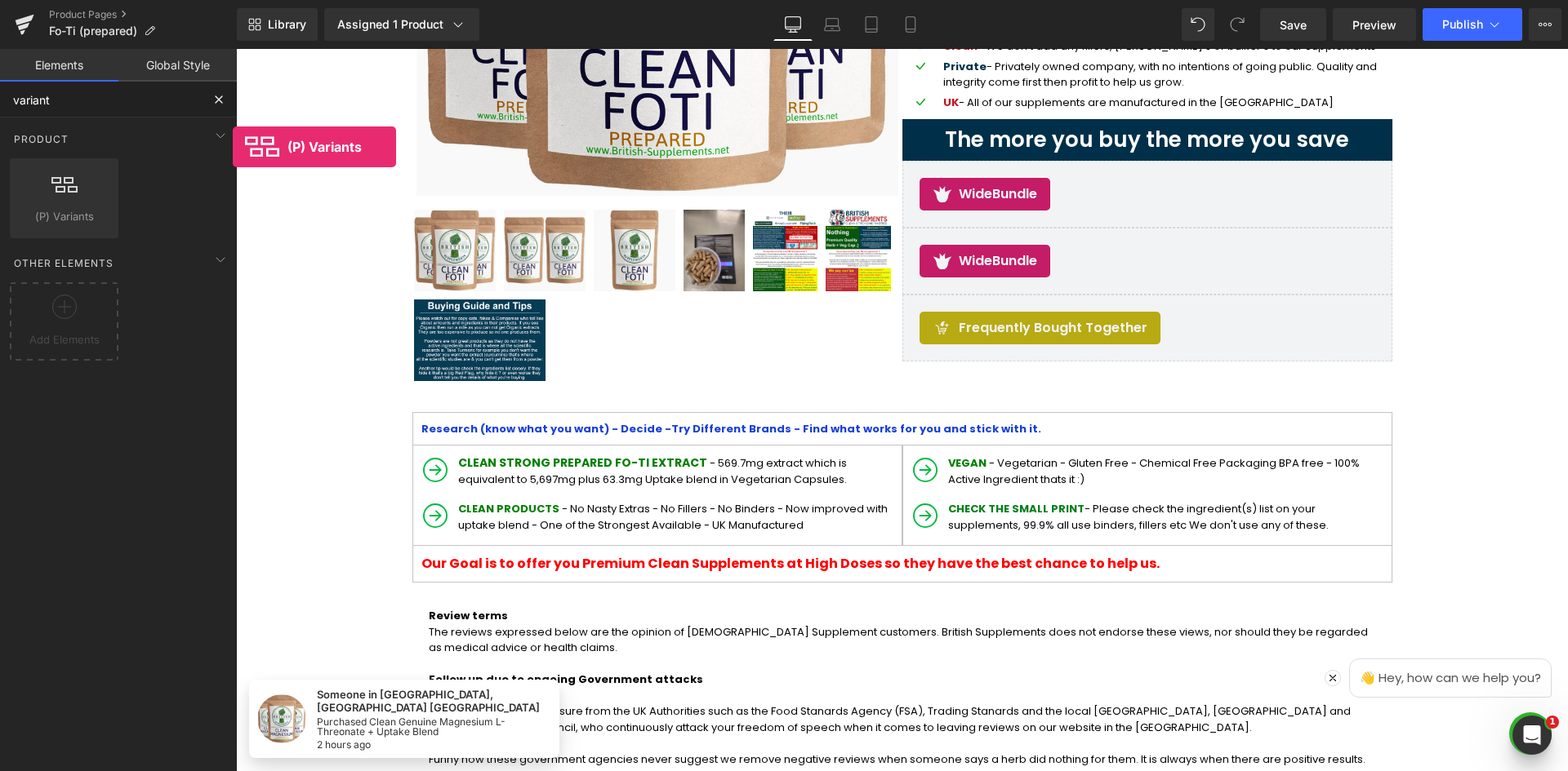
drag, startPoint x: 49, startPoint y: 210, endPoint x: 138, endPoint y: 186, distance: 92.2
click at [14, 173] on div "(P) Variants products, goods, sells, variants, dropdowns, selects, options" at bounding box center [64, 198] width 109 height 80
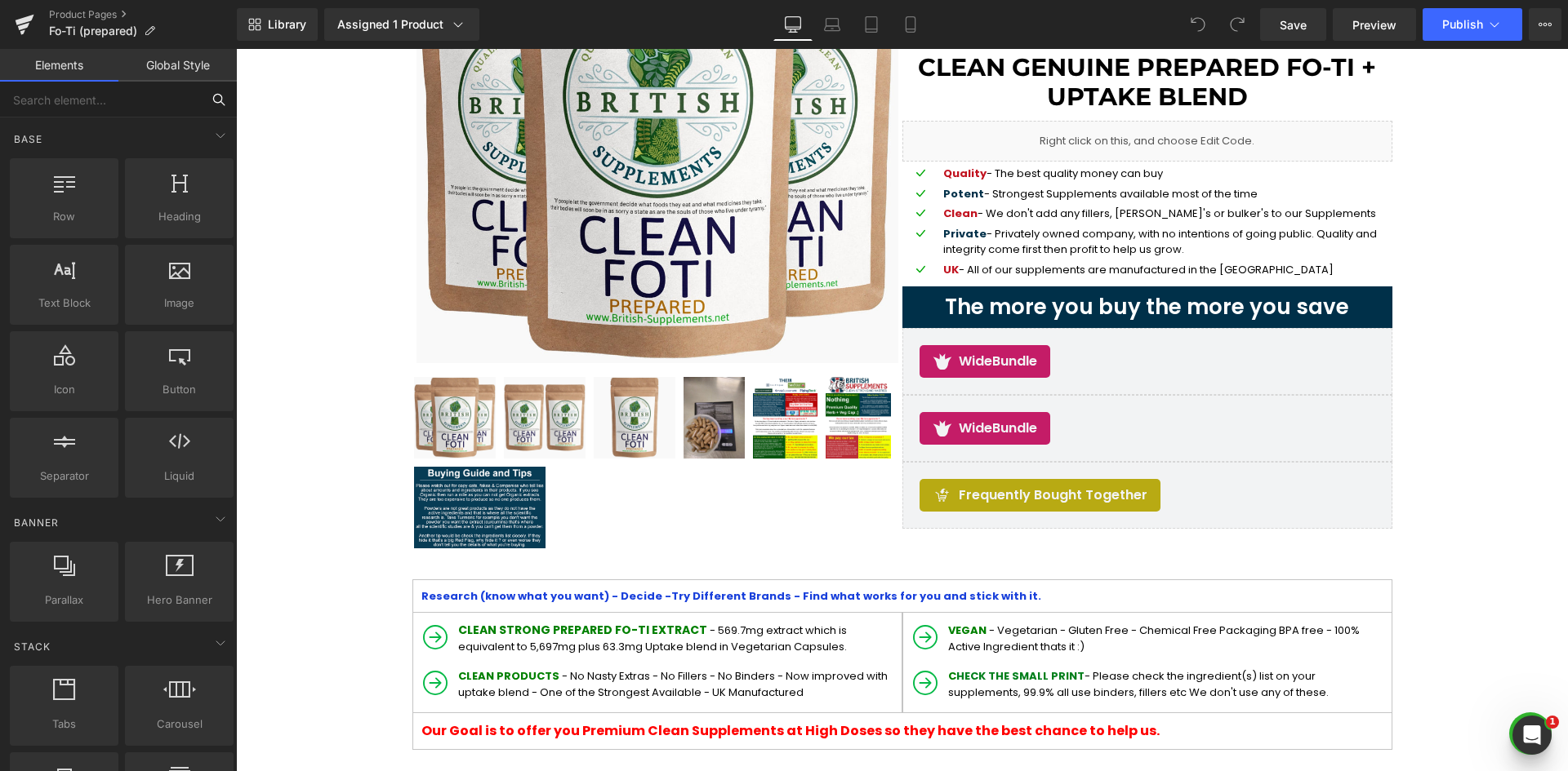
click at [126, 99] on input "text" at bounding box center [100, 99] width 200 height 36
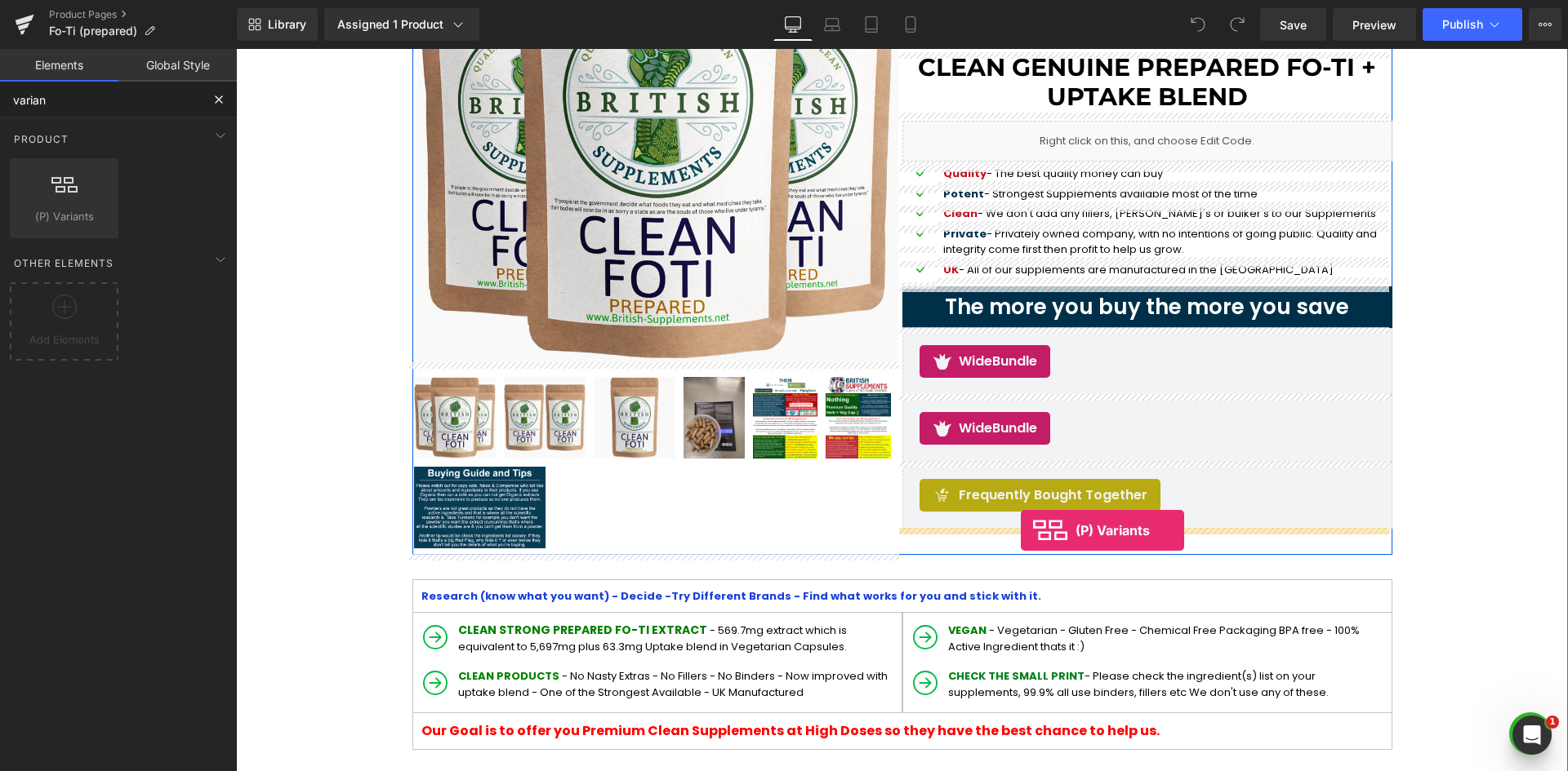
drag, startPoint x: 290, startPoint y: 254, endPoint x: 1020, endPoint y: 531, distance: 780.8
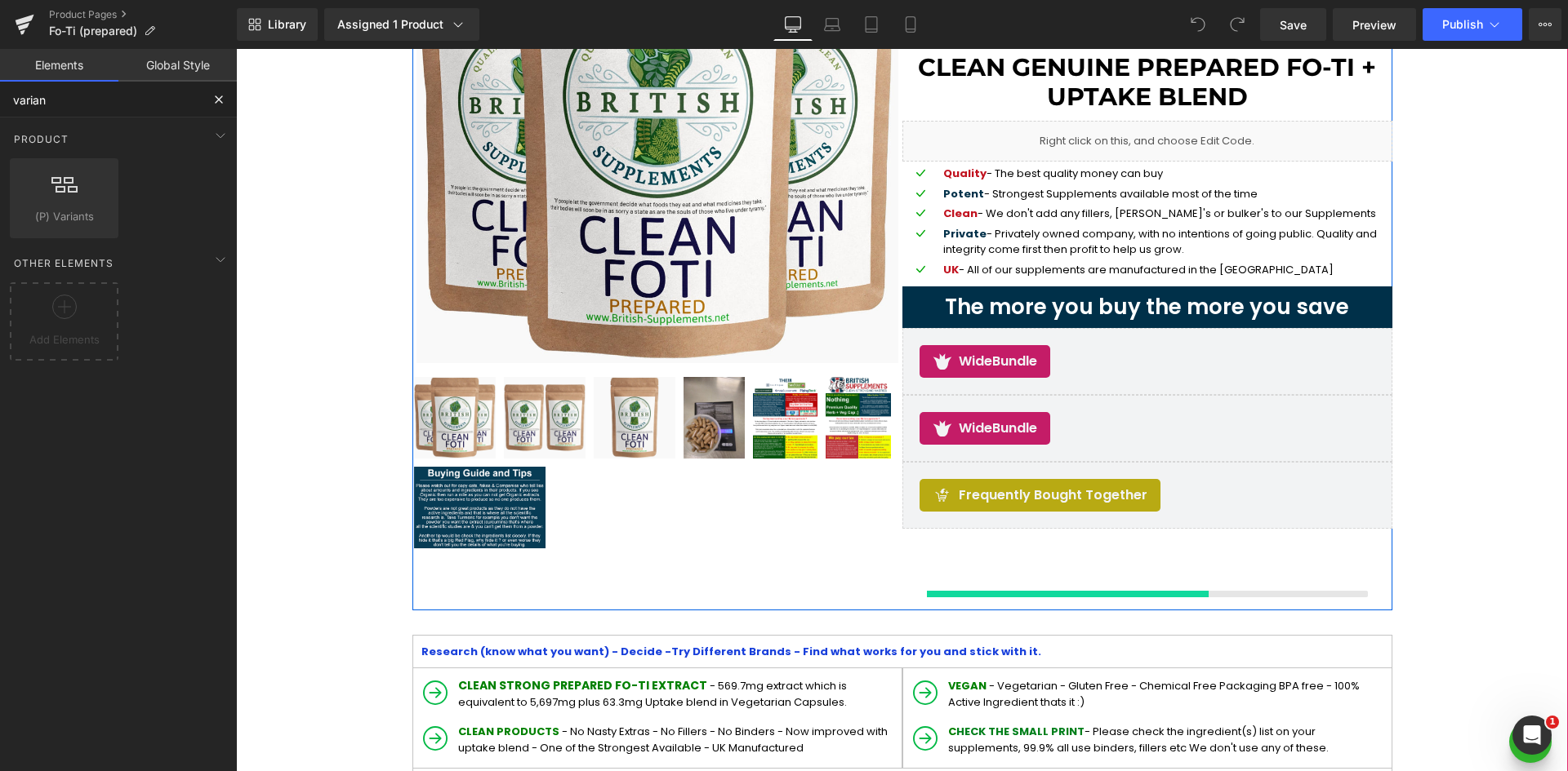
type input "varian"
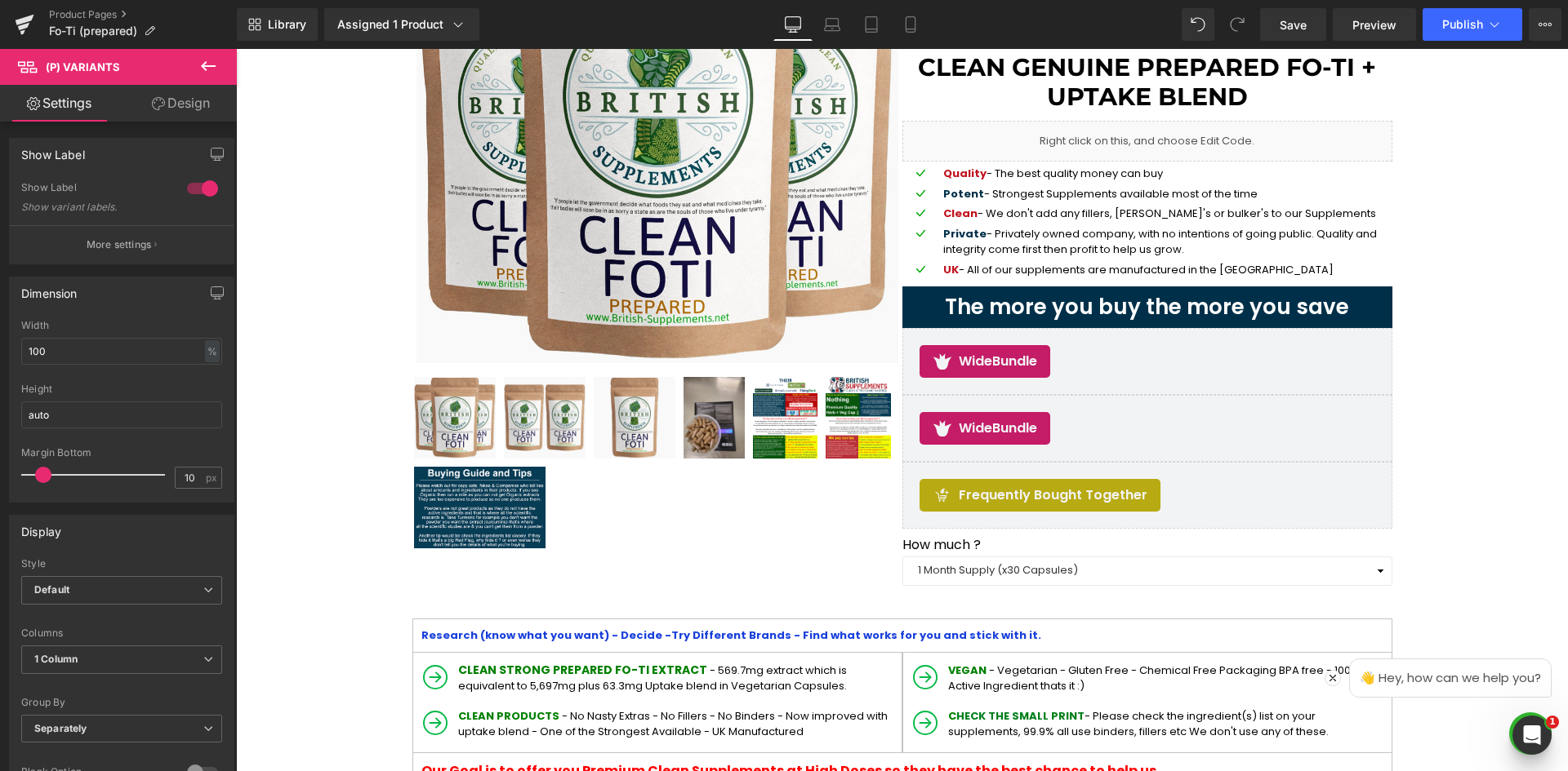
click at [193, 63] on button at bounding box center [208, 66] width 57 height 36
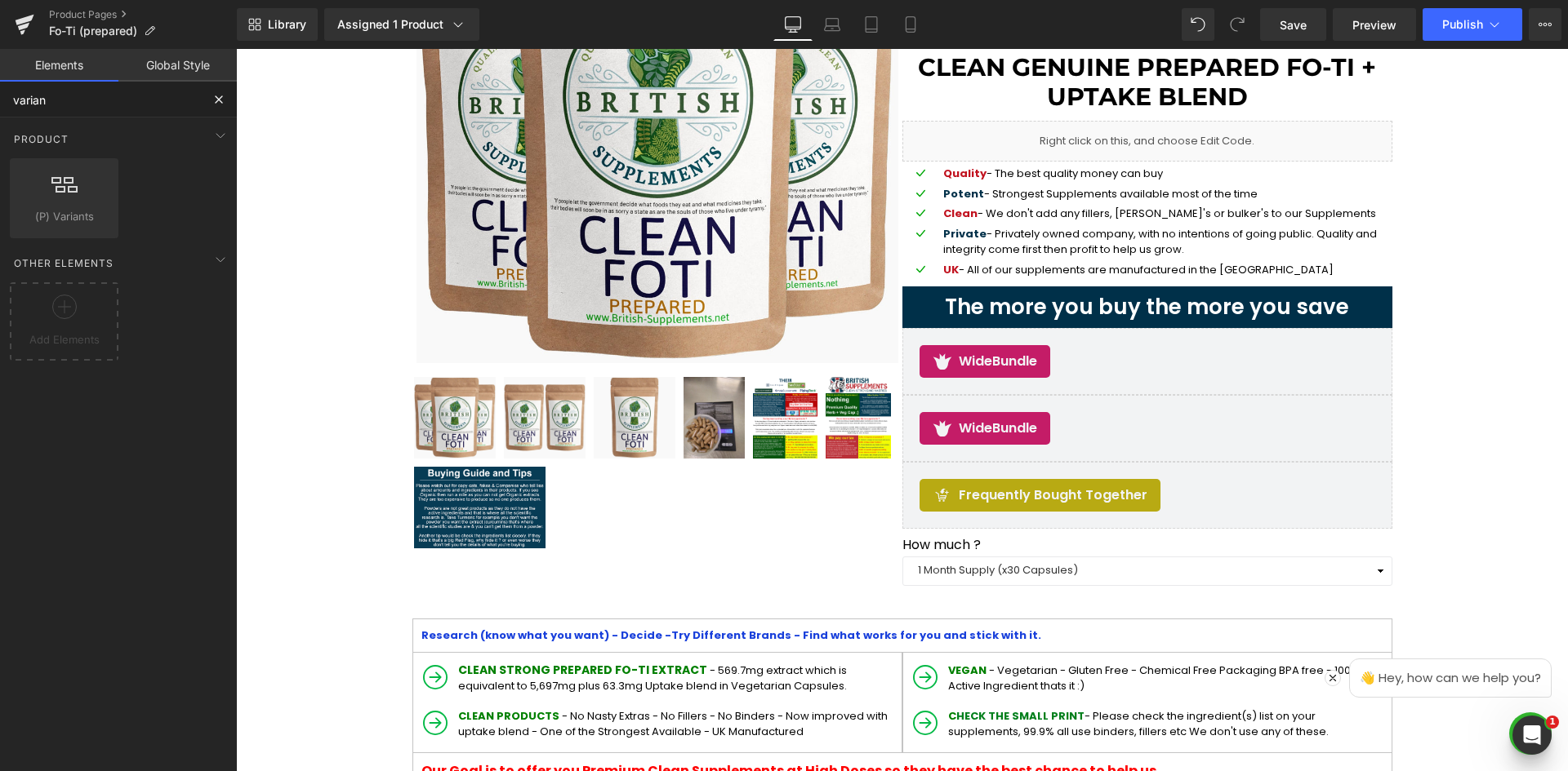
click at [124, 104] on input "varian" at bounding box center [100, 99] width 200 height 36
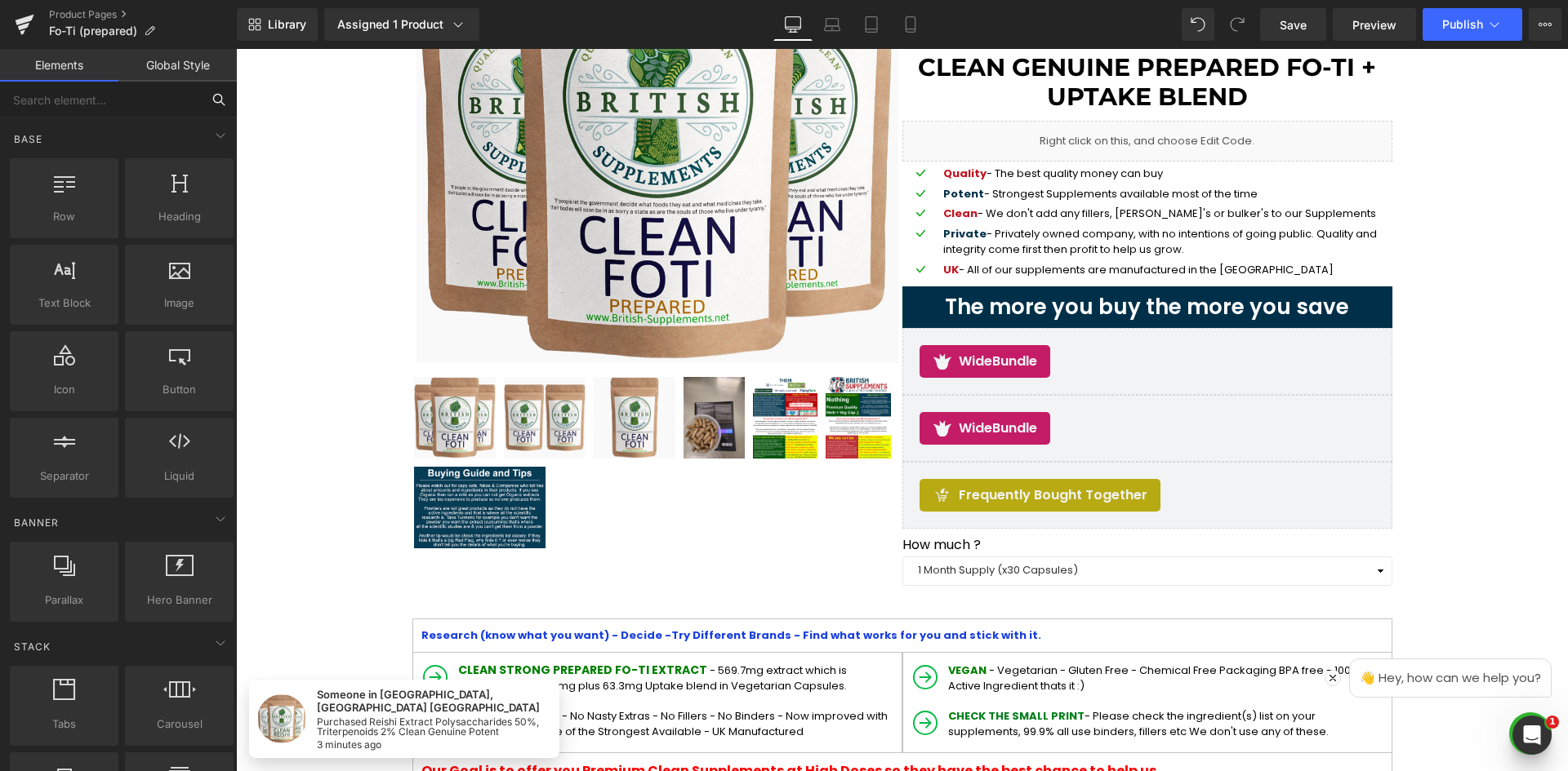
click at [146, 95] on input "text" at bounding box center [100, 99] width 200 height 36
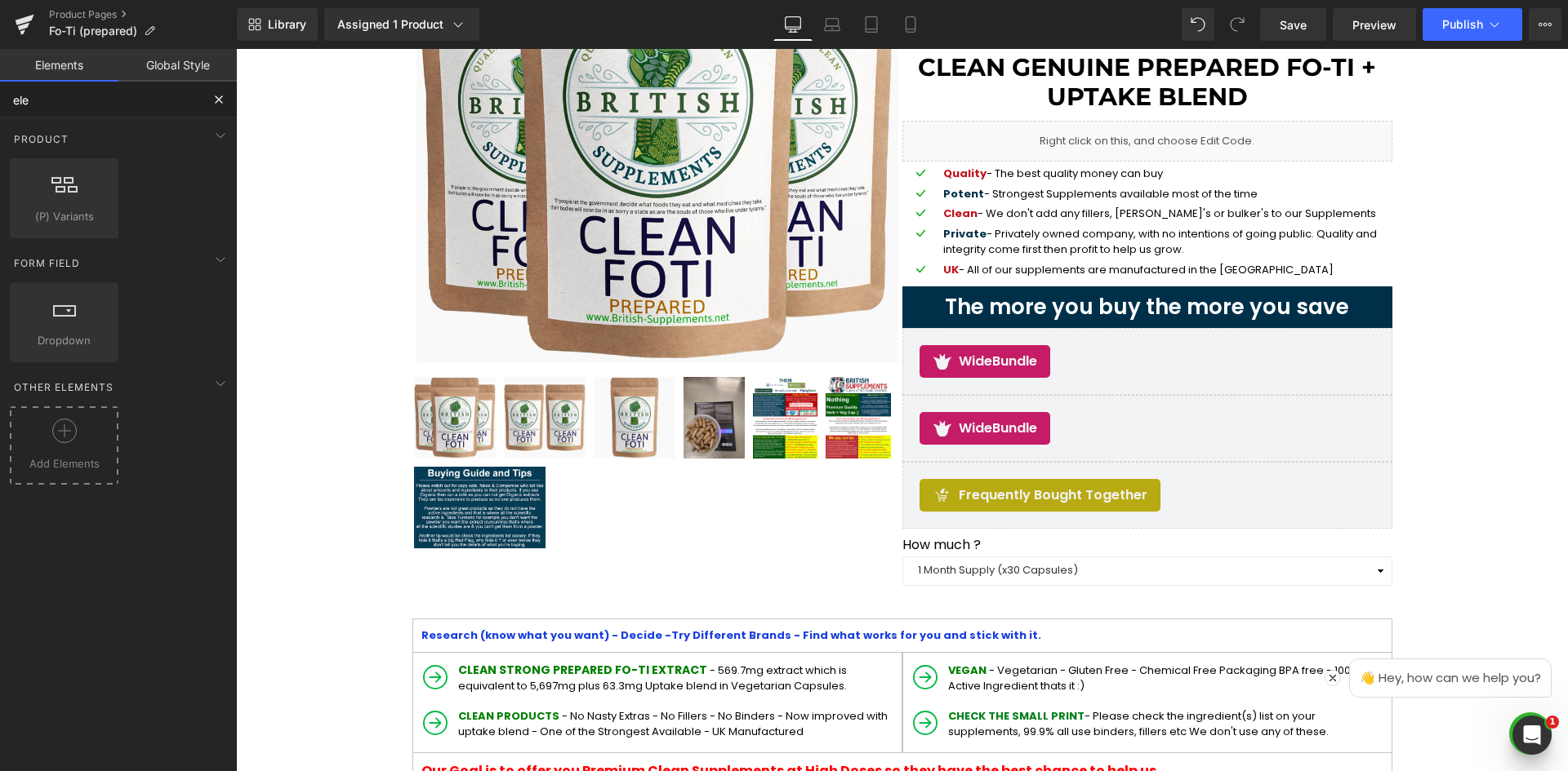
click at [60, 433] on icon at bounding box center [64, 431] width 24 height 24
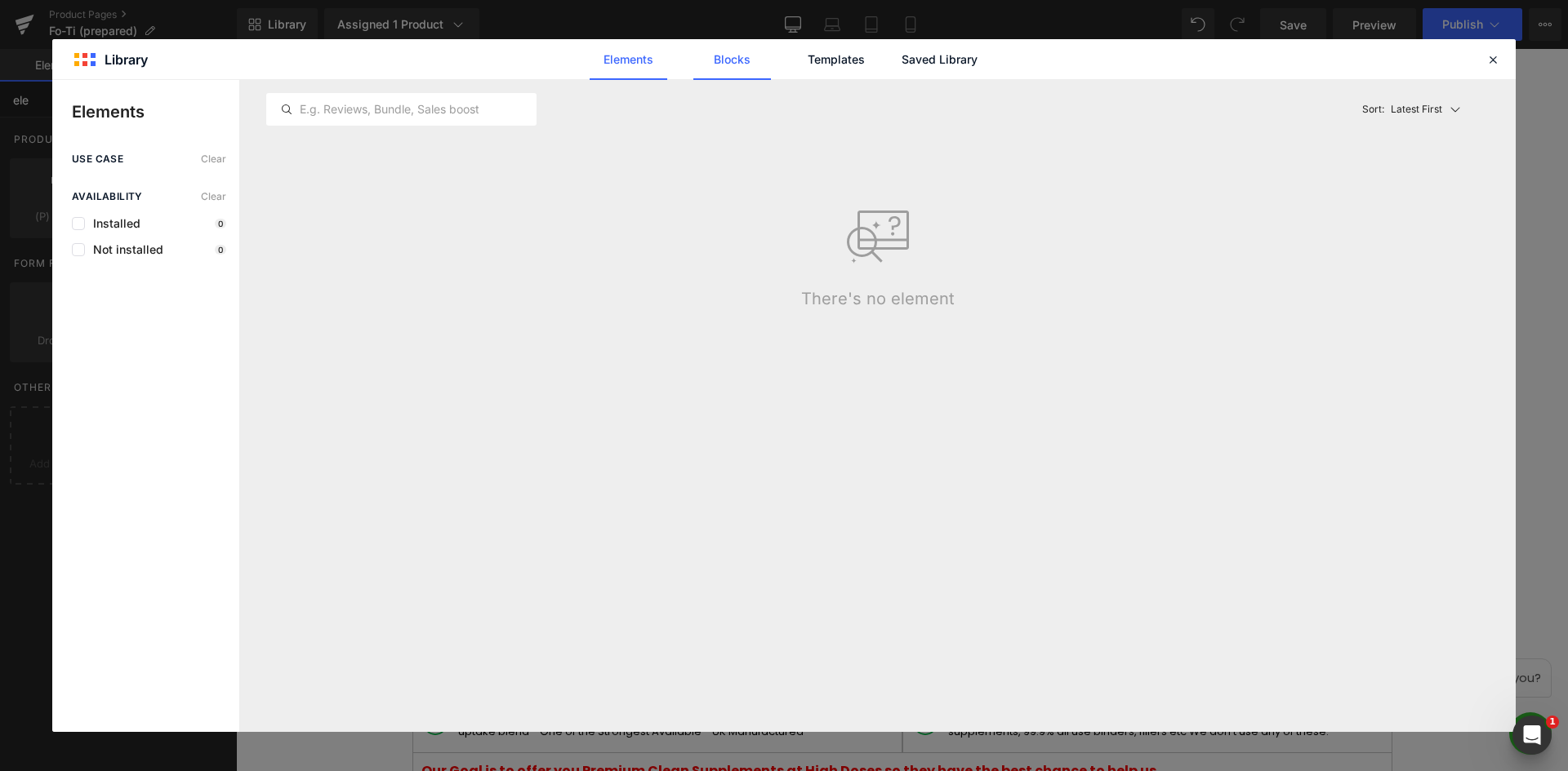
type input "ele"
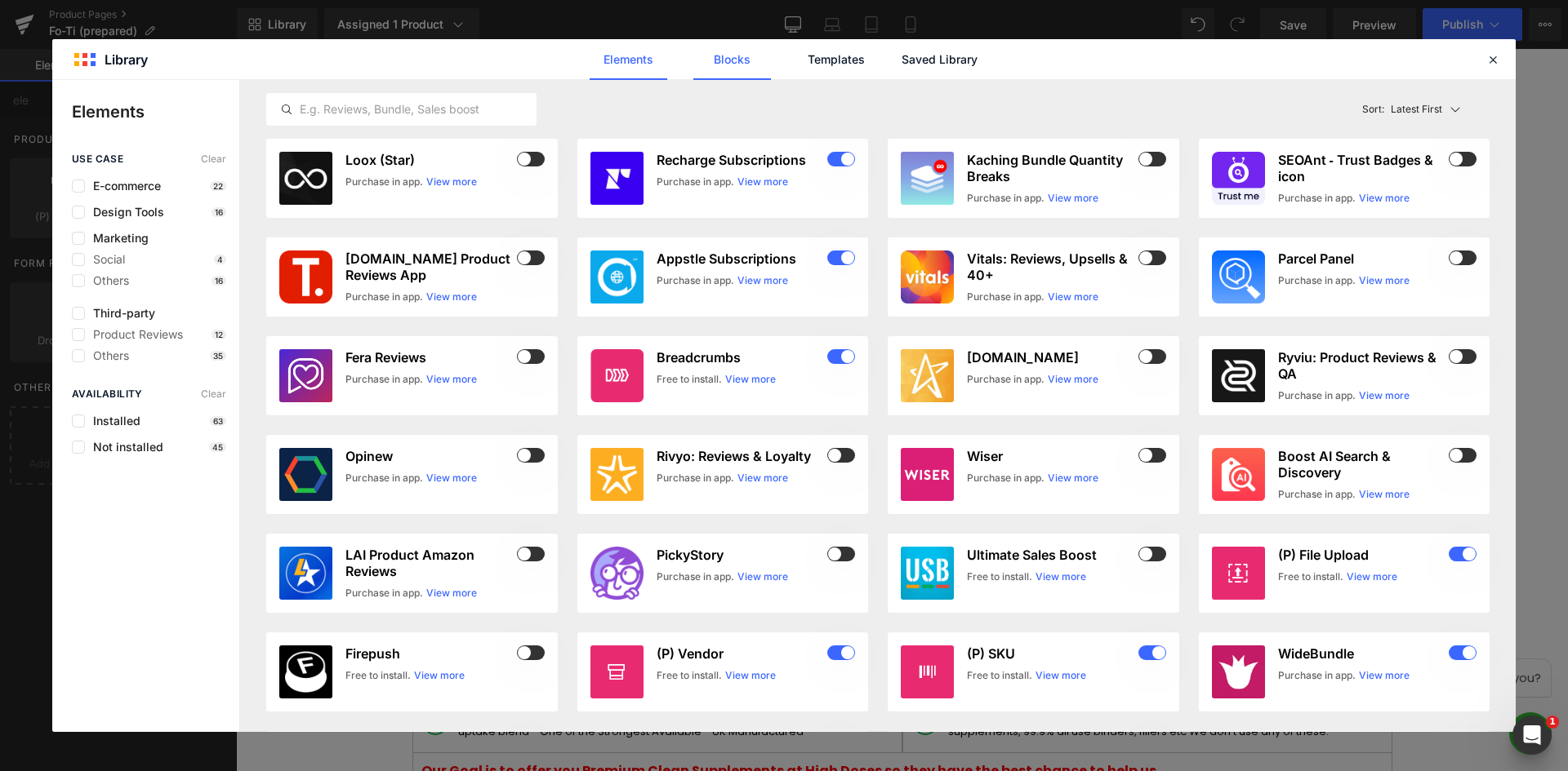
click at [901, 70] on link "Blocks" at bounding box center [940, 59] width 78 height 41
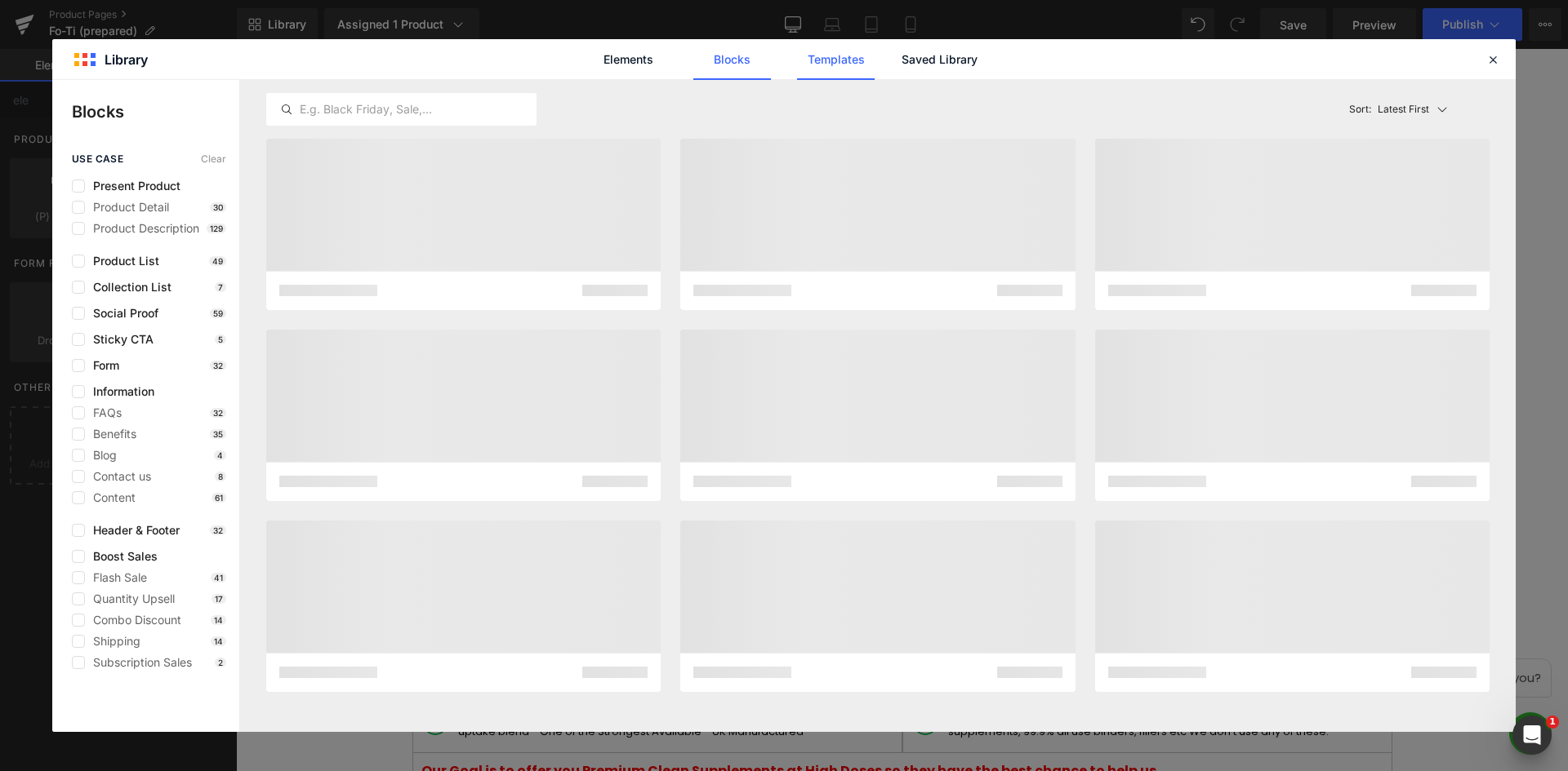
click at [915, 53] on link "Saved Library" at bounding box center [940, 59] width 78 height 41
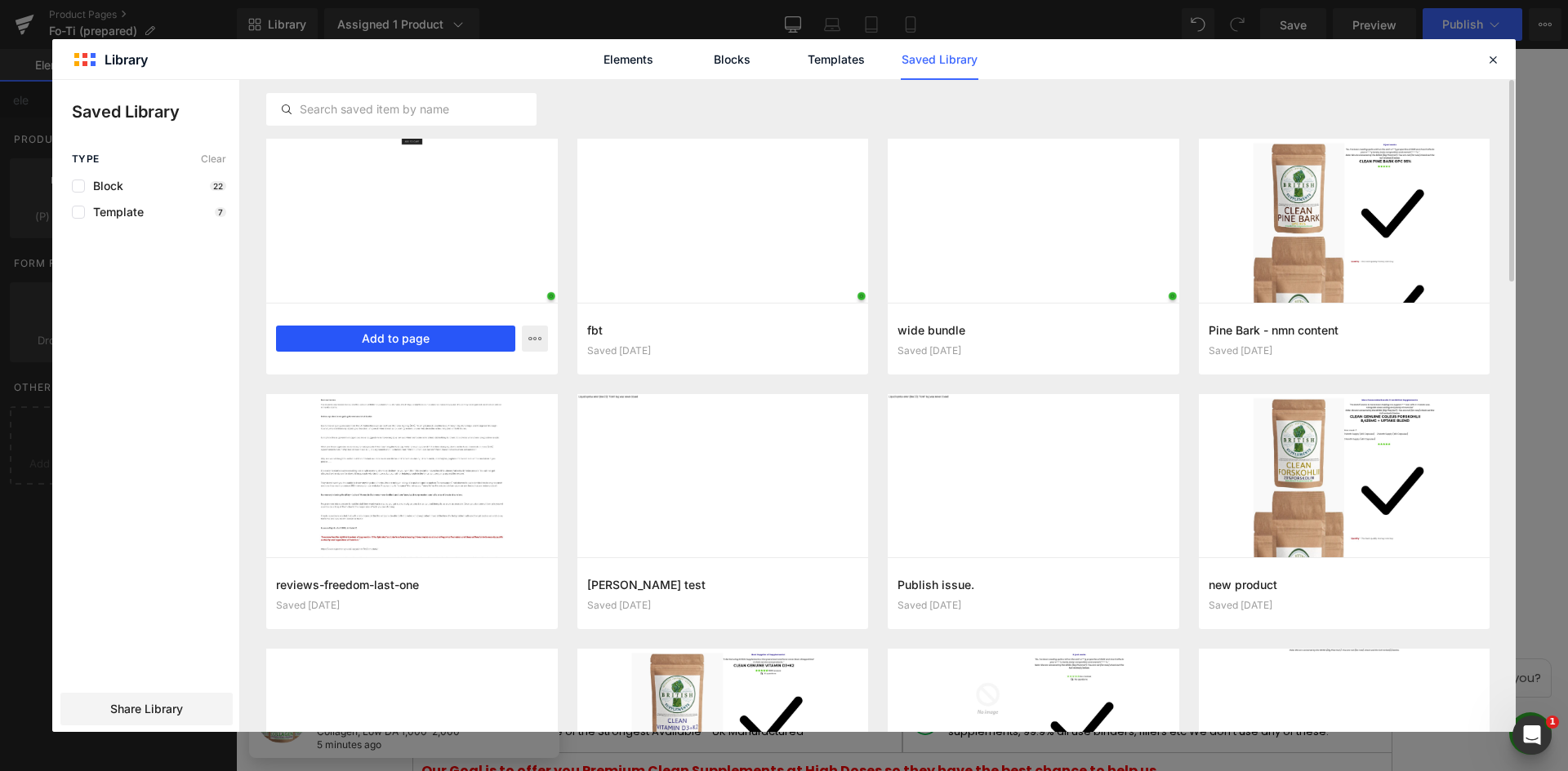
drag, startPoint x: 415, startPoint y: 338, endPoint x: 632, endPoint y: 355, distance: 217.7
click at [415, 338] on button "Add to page" at bounding box center [396, 338] width 239 height 26
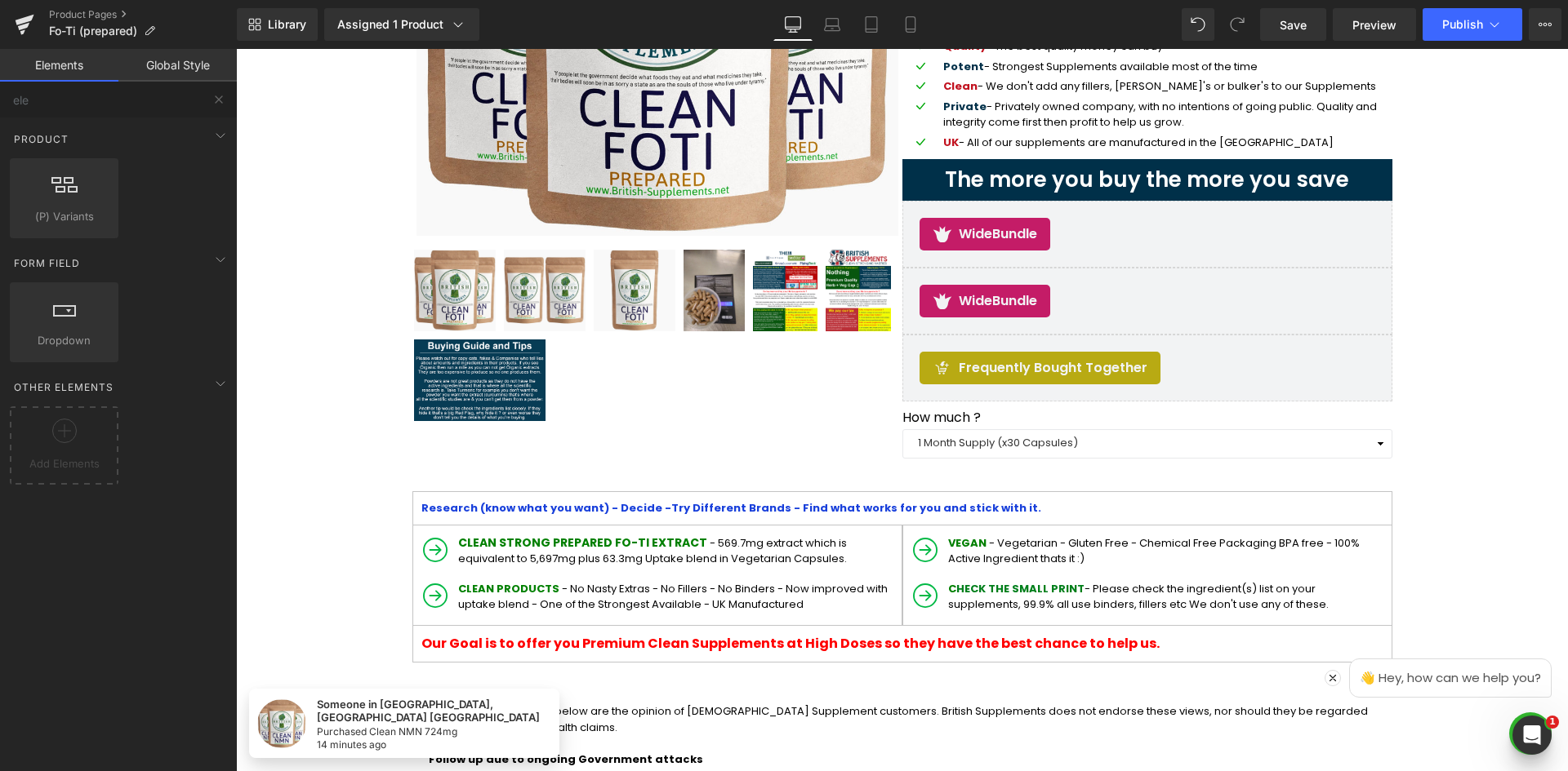
scroll to position [343, 0]
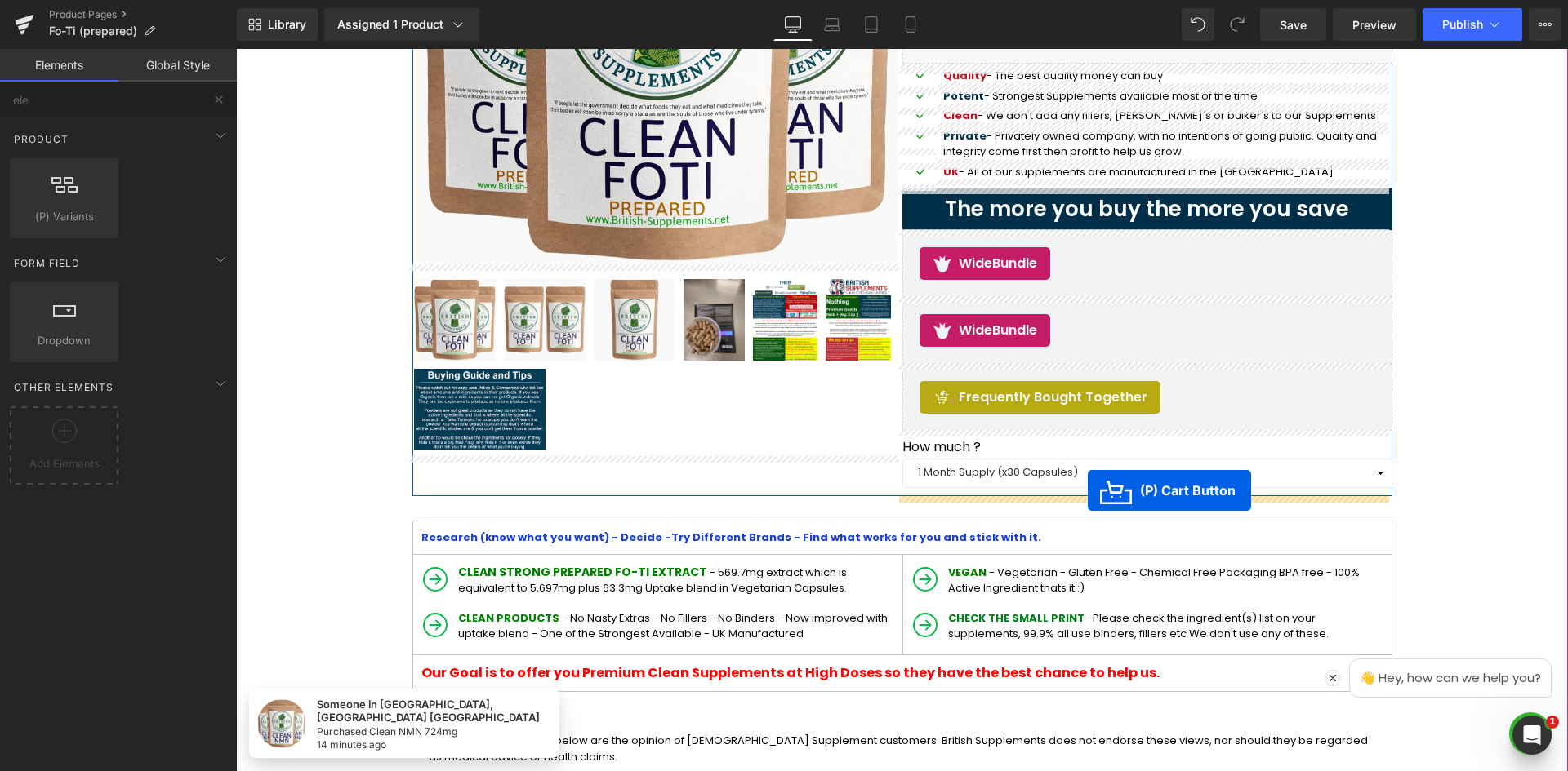
drag, startPoint x: 837, startPoint y: 439, endPoint x: 1087, endPoint y: 490, distance: 255.1
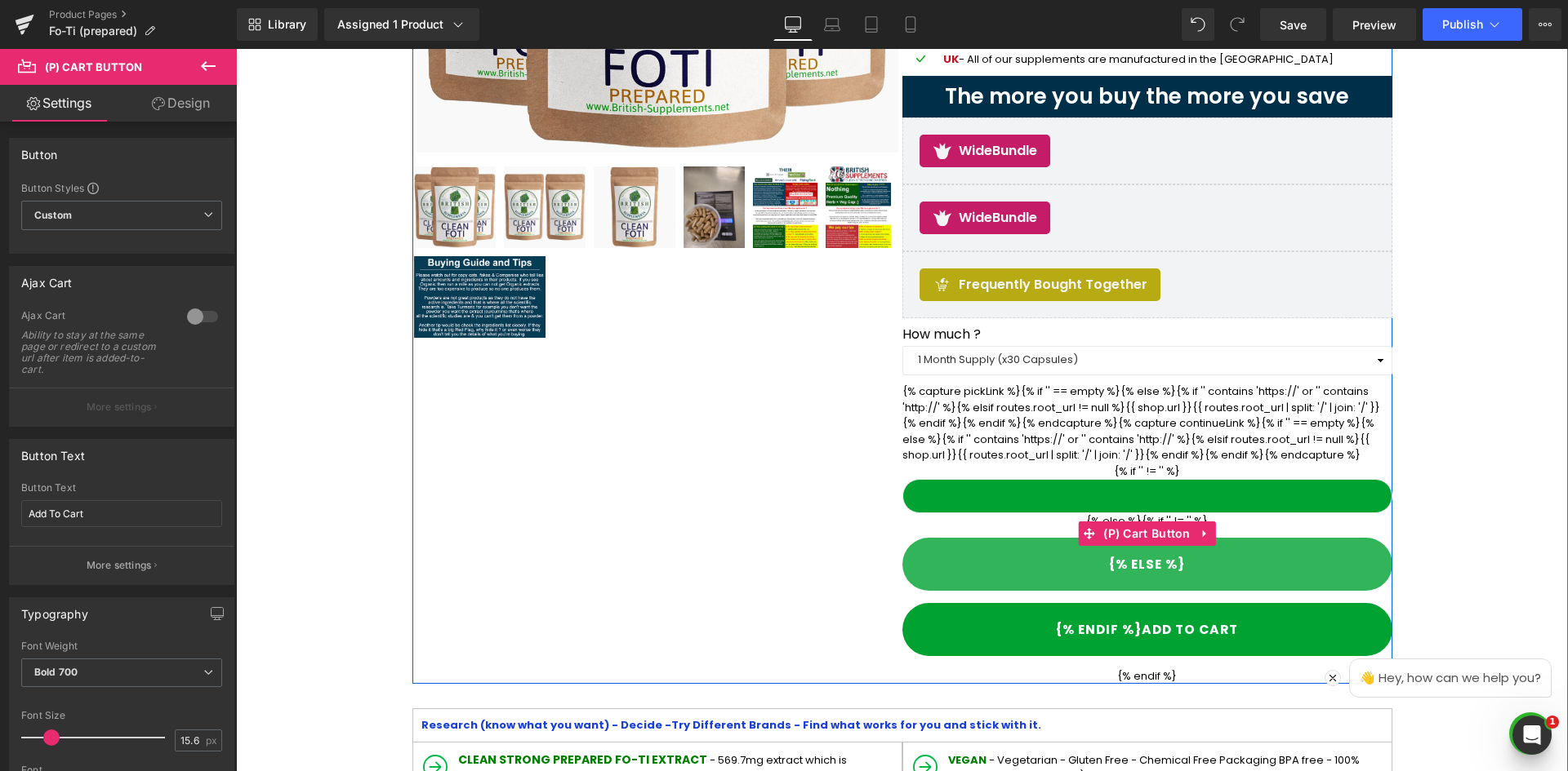
scroll to position [424, 0]
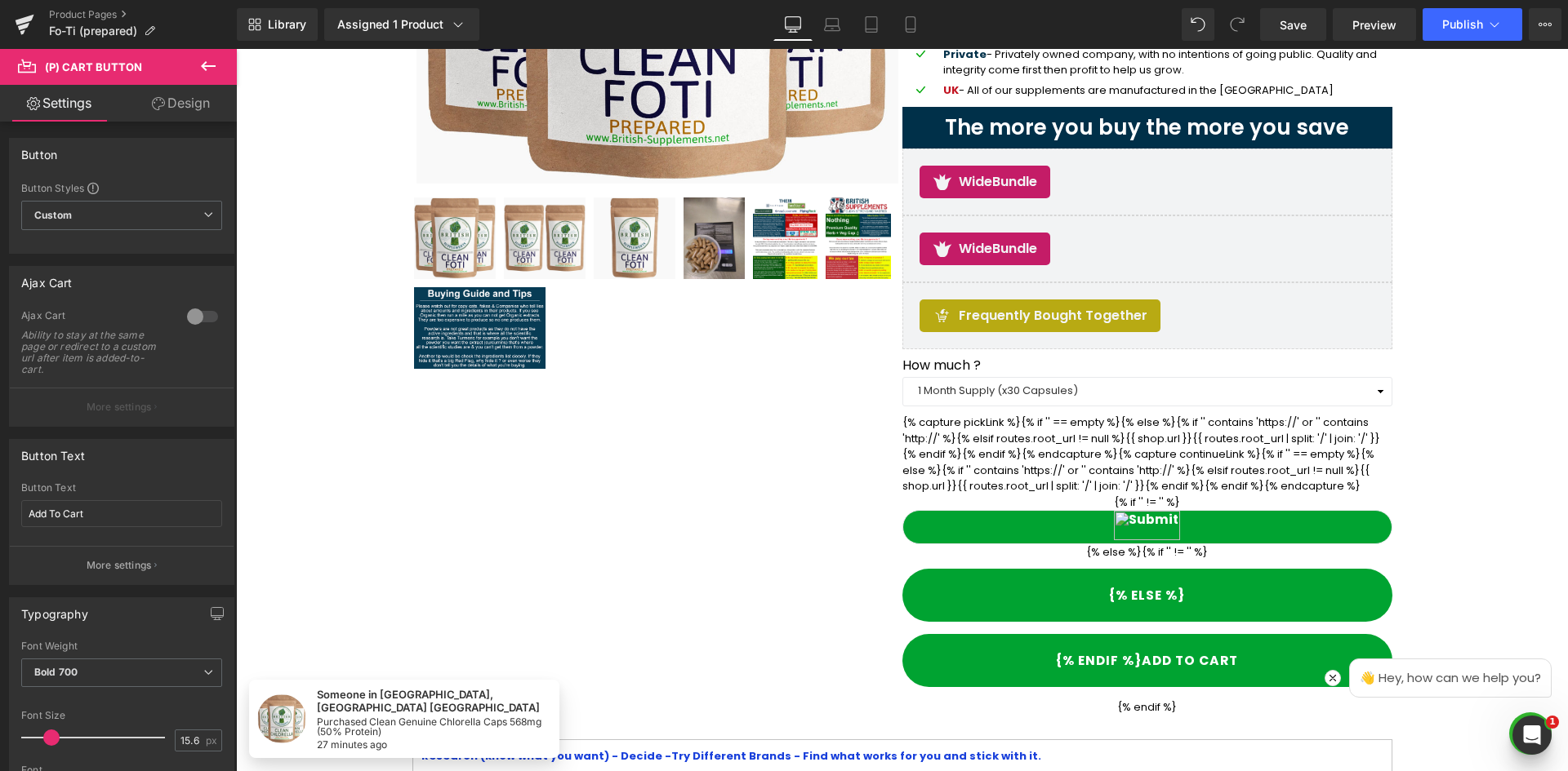
click at [199, 70] on icon at bounding box center [208, 66] width 19 height 19
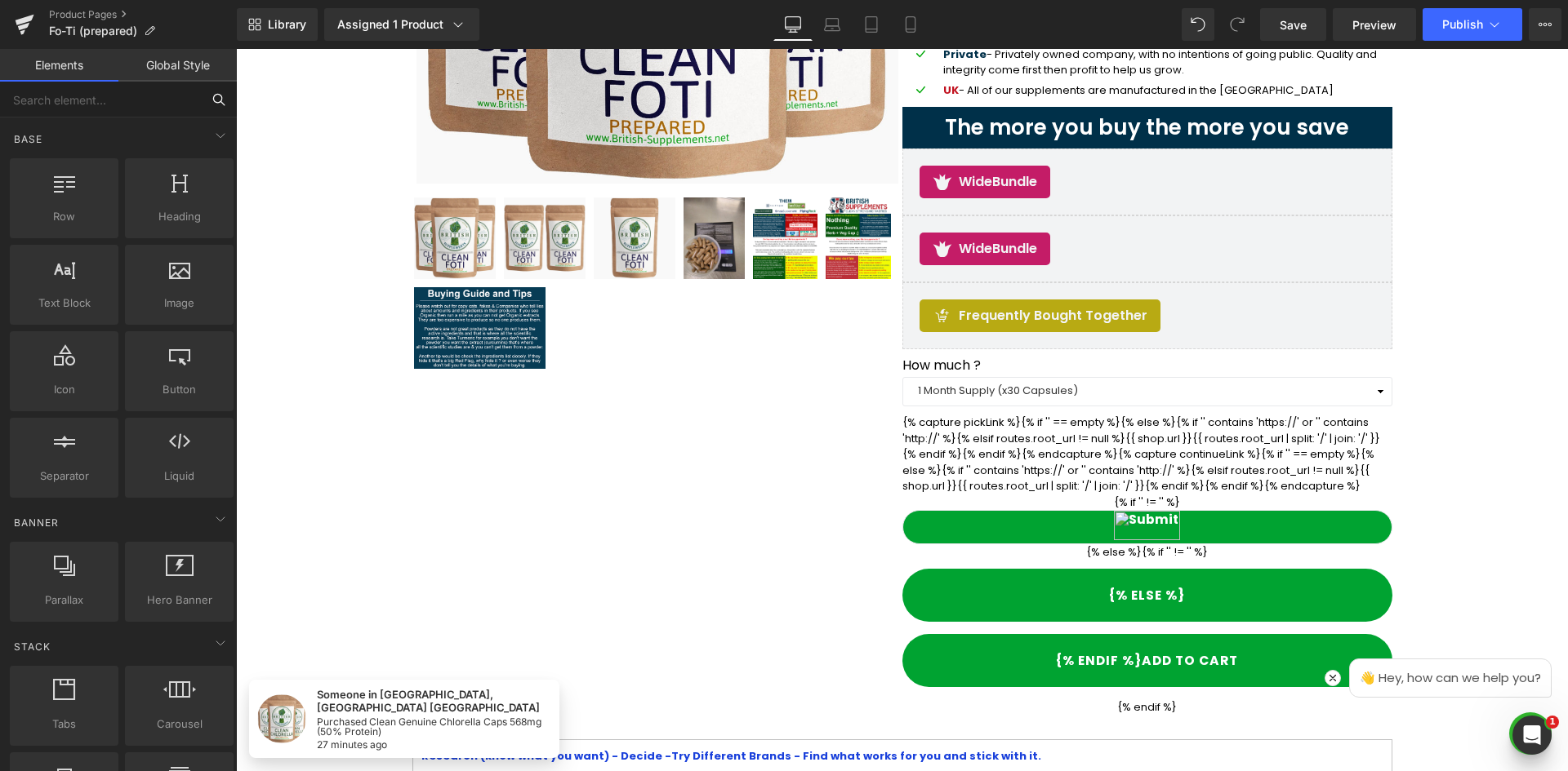
click at [144, 101] on input "text" at bounding box center [100, 99] width 200 height 36
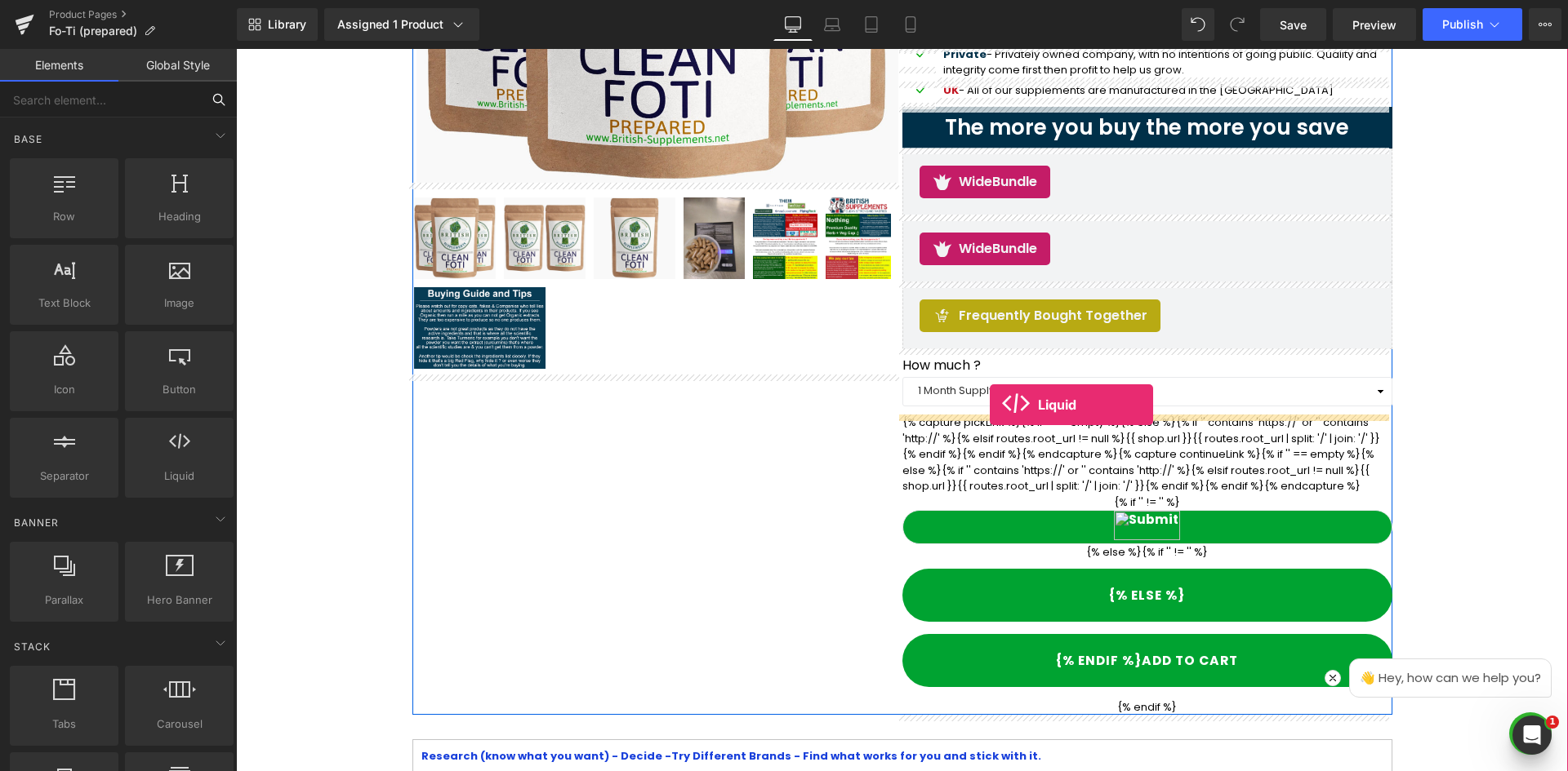
drag, startPoint x: 401, startPoint y: 508, endPoint x: 989, endPoint y: 404, distance: 597.1
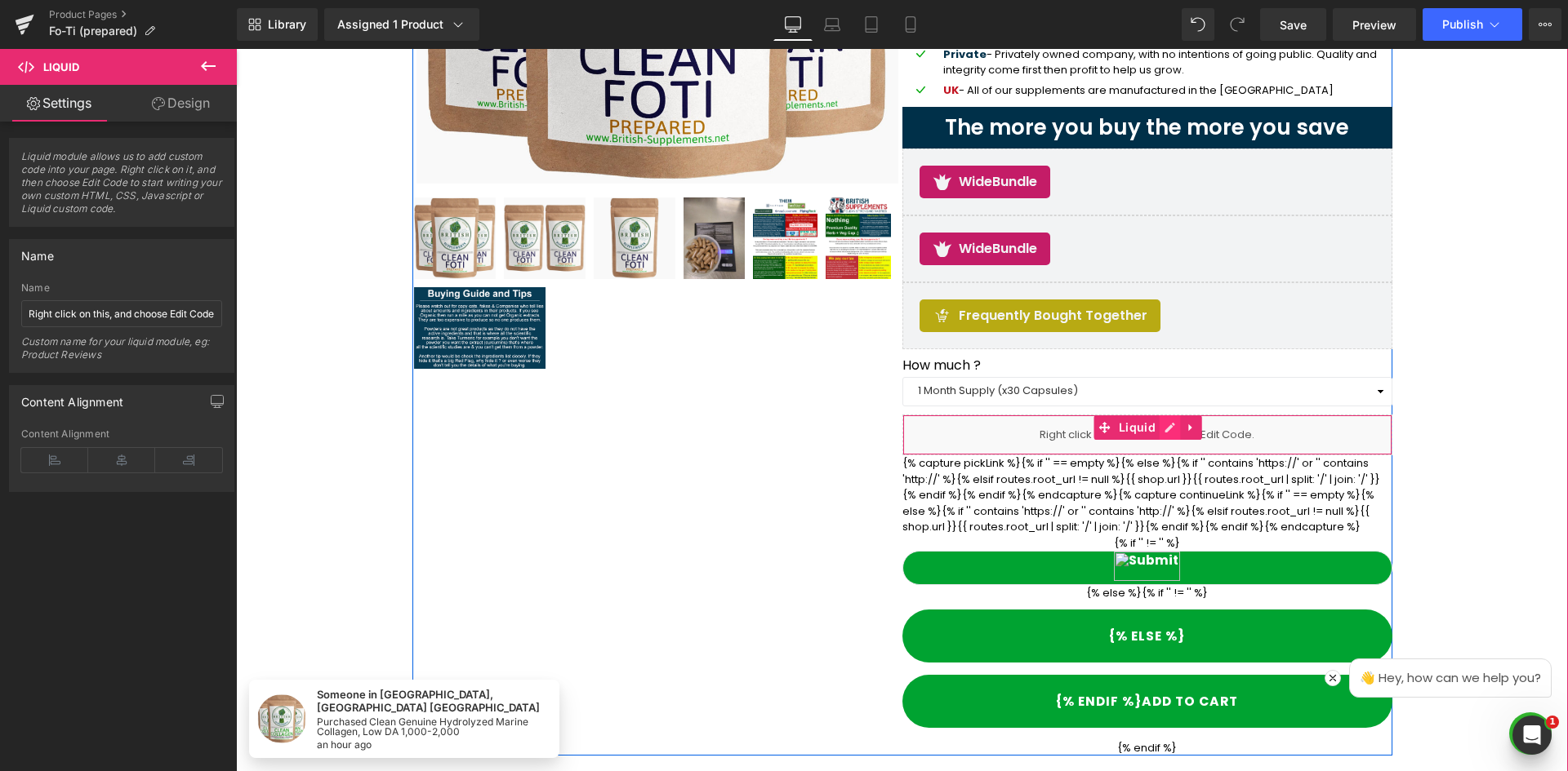
click at [1164, 431] on icon at bounding box center [1170, 428] width 12 height 13
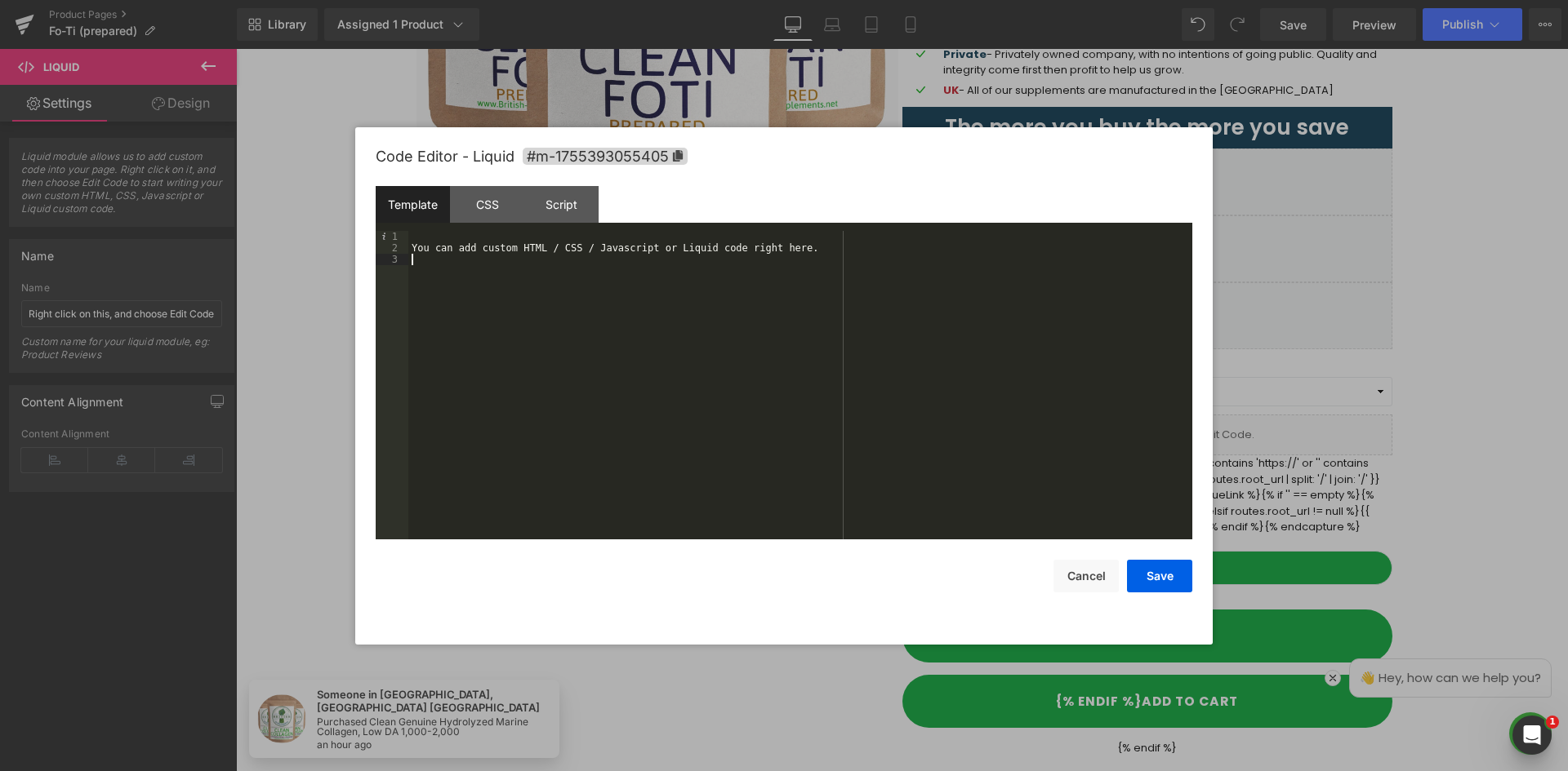
click at [976, 402] on div "You can add custom HTML / CSS / Javascript or Liquid code right here." at bounding box center [801, 397] width 784 height 332
click at [488, 201] on div "CSS" at bounding box center [487, 204] width 74 height 37
click at [643, 276] on div "#m-1755393055405 { }" at bounding box center [801, 397] width 784 height 332
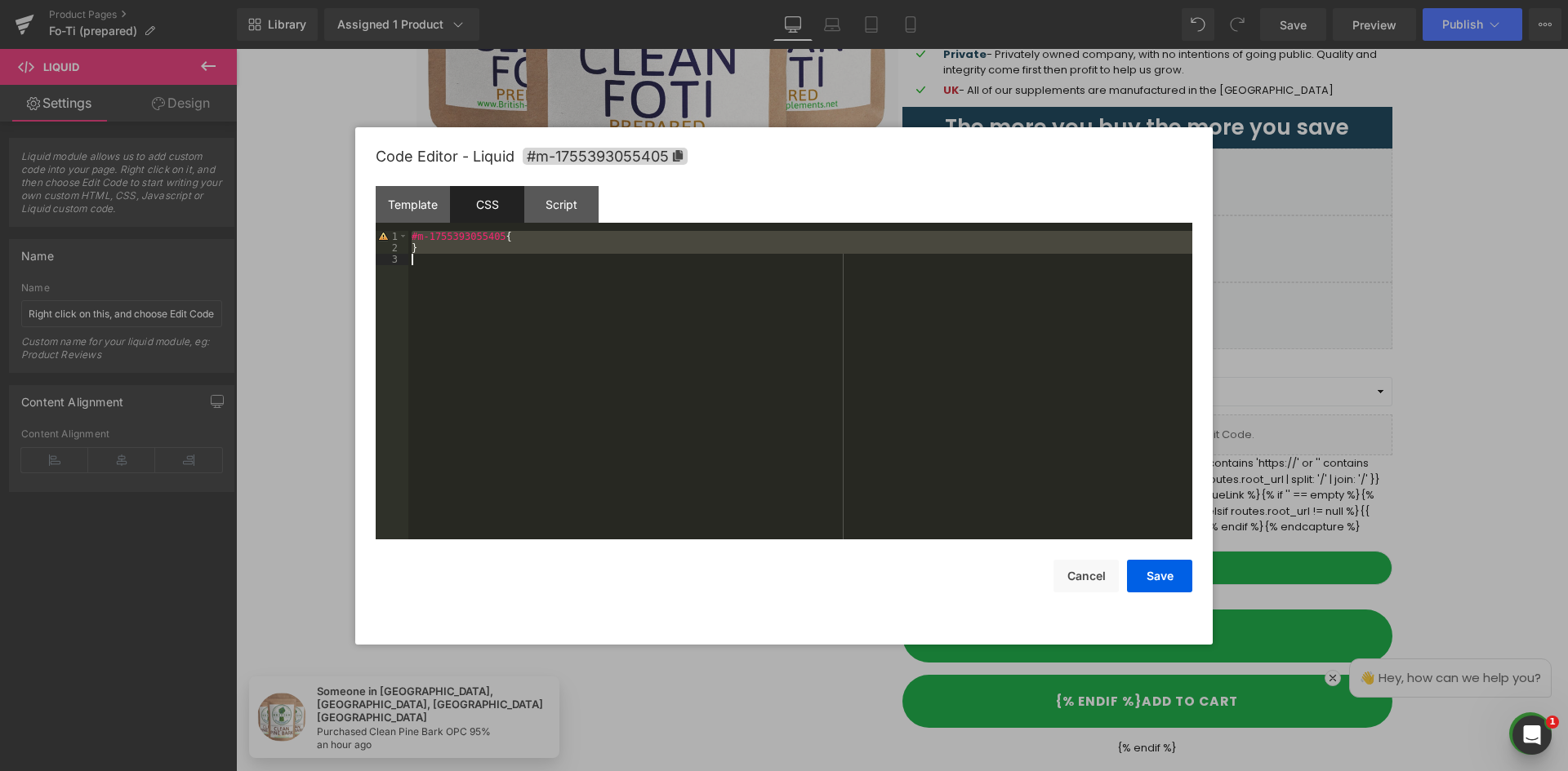
scroll to position [2388, 0]
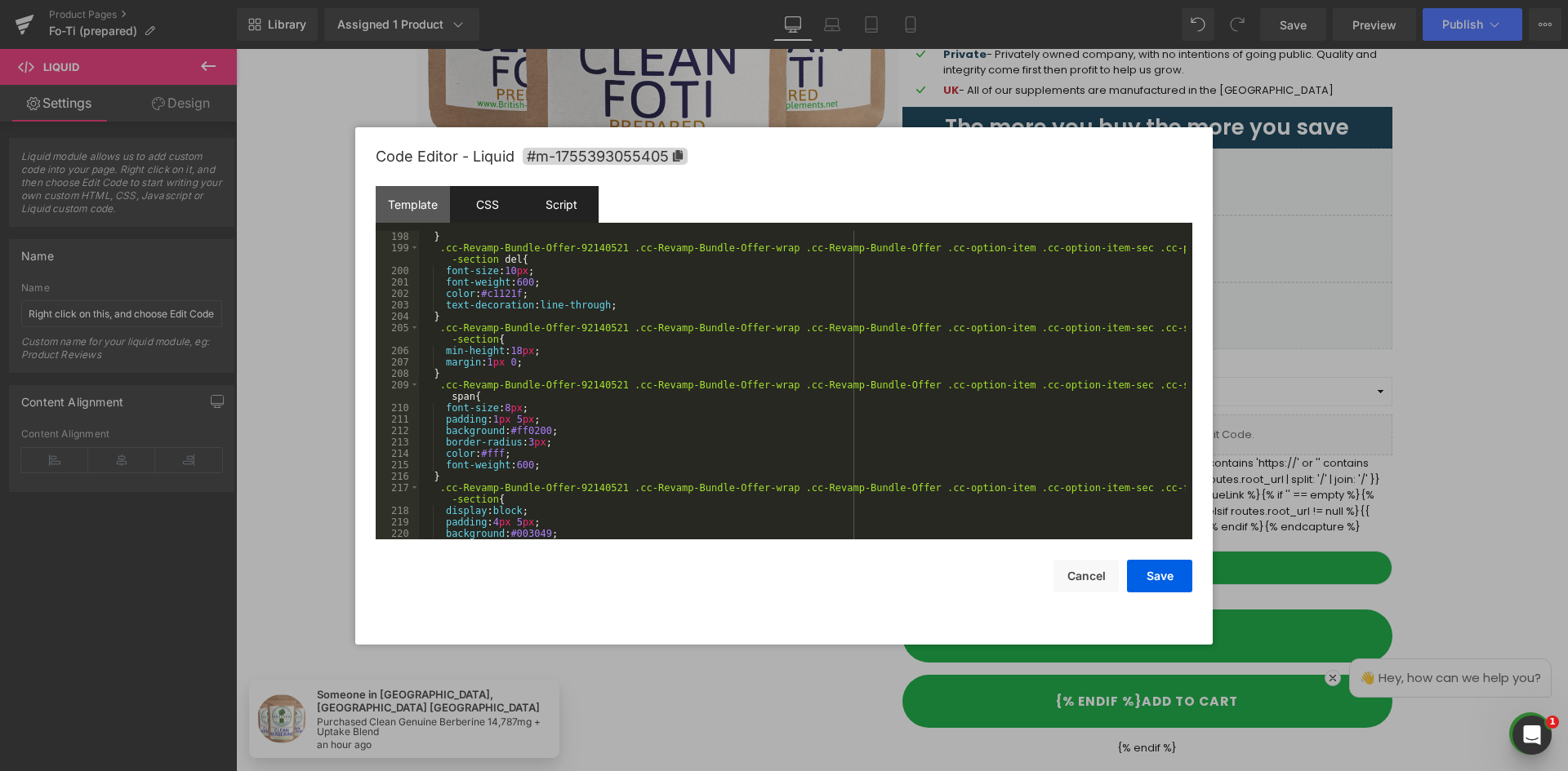
click at [566, 207] on div "Script" at bounding box center [561, 204] width 74 height 37
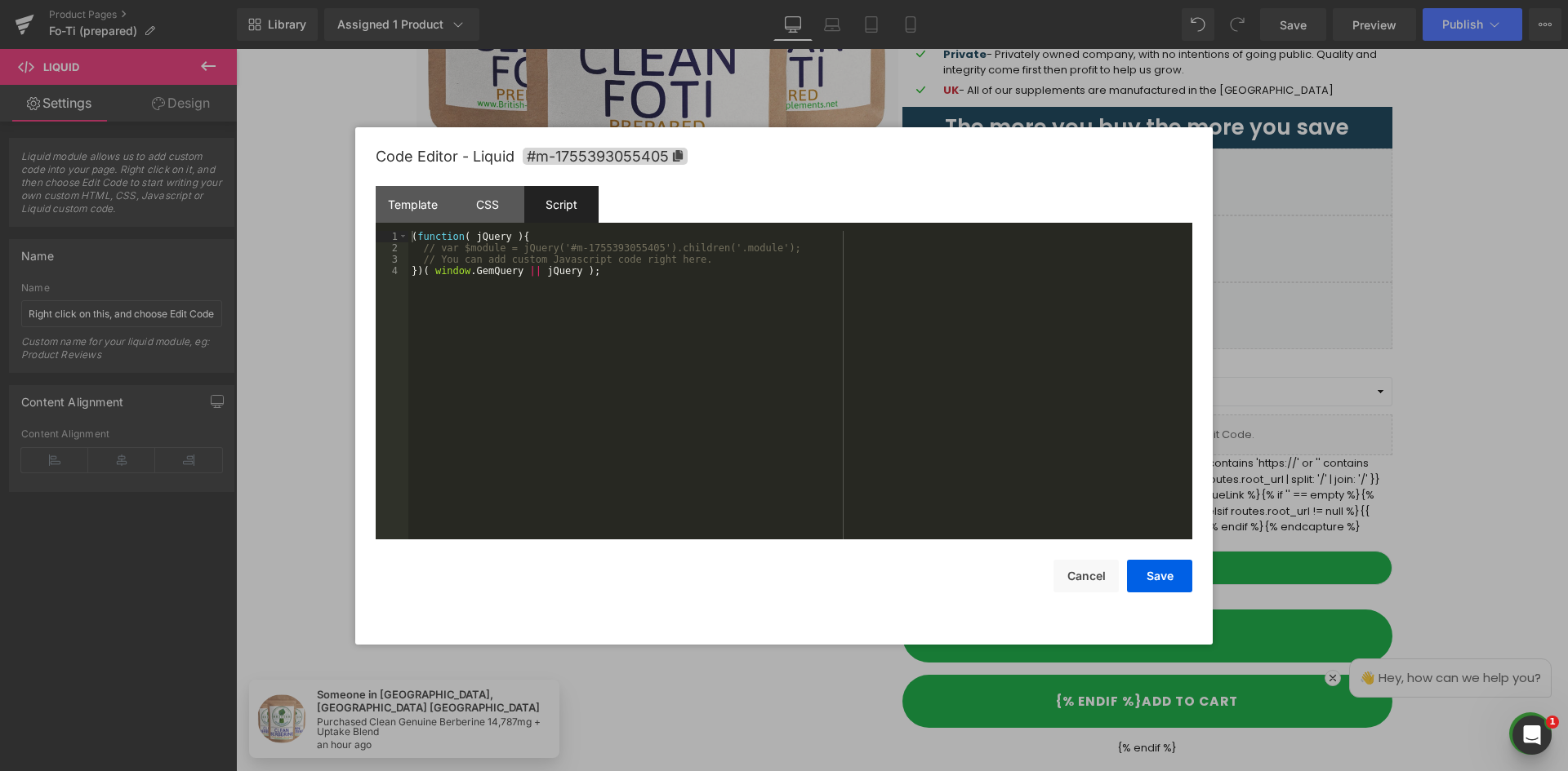
click at [656, 261] on div "( function ( jQuery ) { // var $module = jQuery('#m-1755393055405').children('.…" at bounding box center [801, 397] width 784 height 332
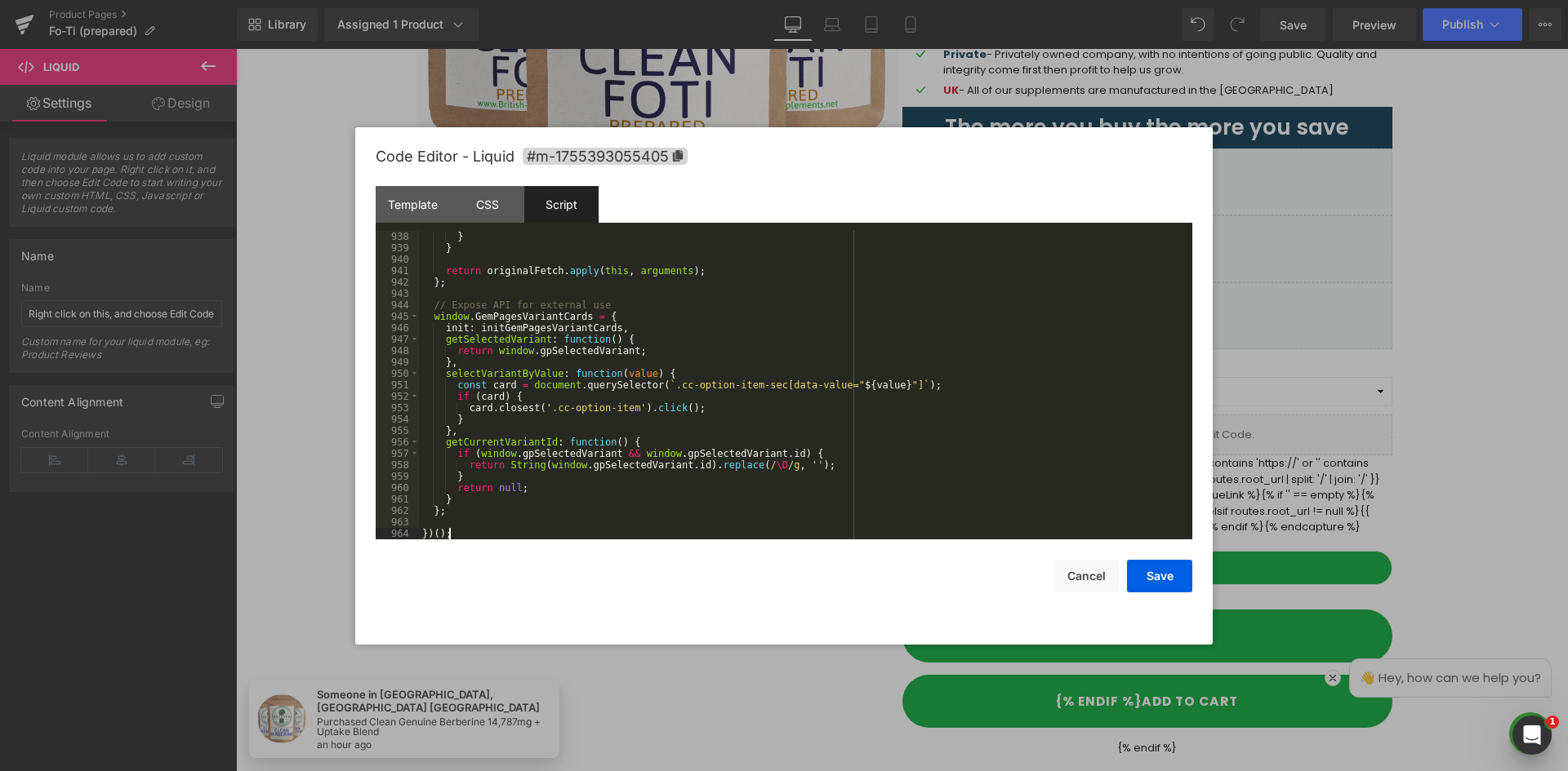
scroll to position [10751, 0]
drag, startPoint x: 432, startPoint y: 204, endPoint x: 445, endPoint y: 202, distance: 13.2
click at [432, 203] on div "Template" at bounding box center [412, 204] width 74 height 37
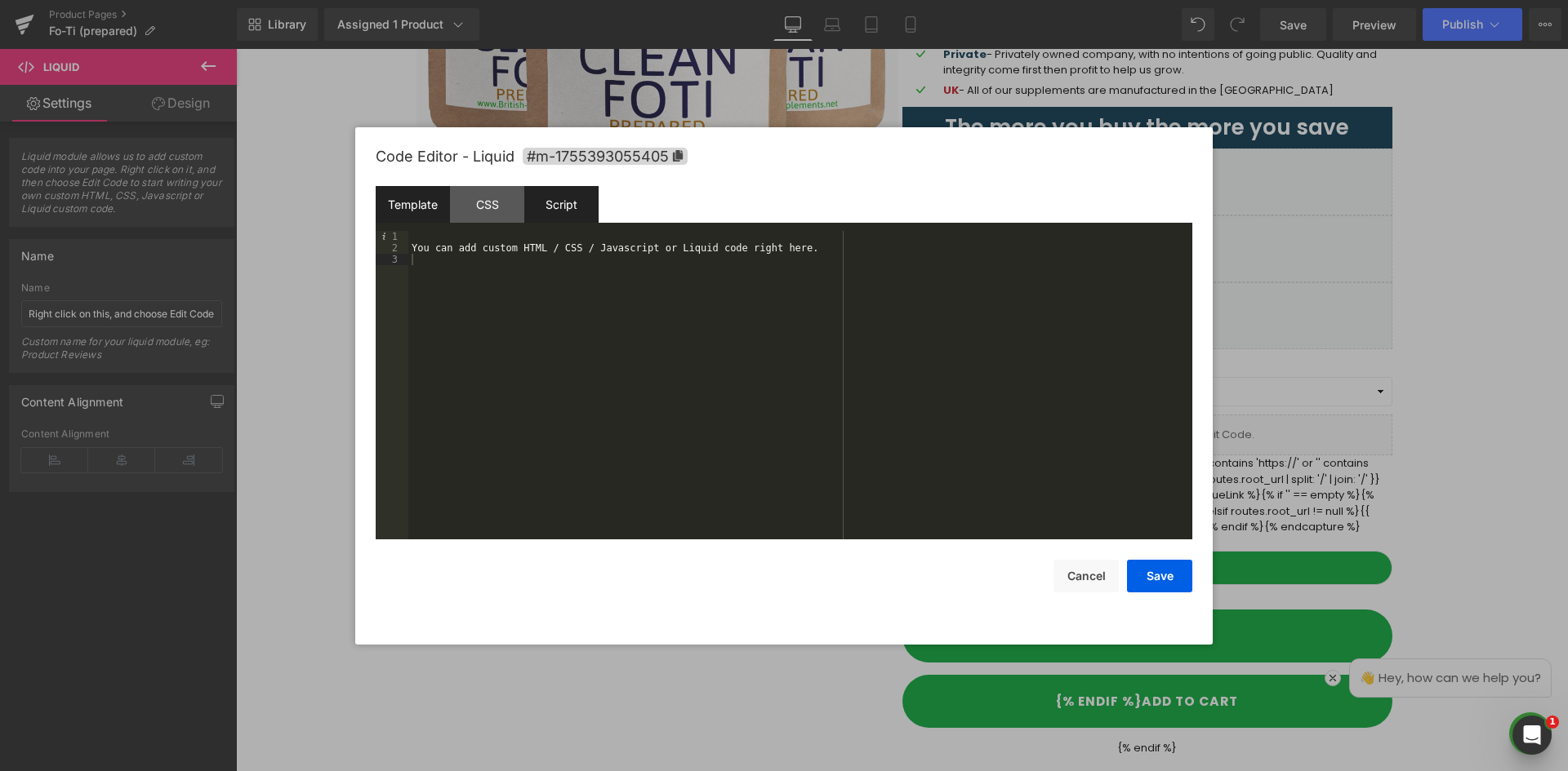
click at [534, 197] on div "Script" at bounding box center [561, 204] width 74 height 37
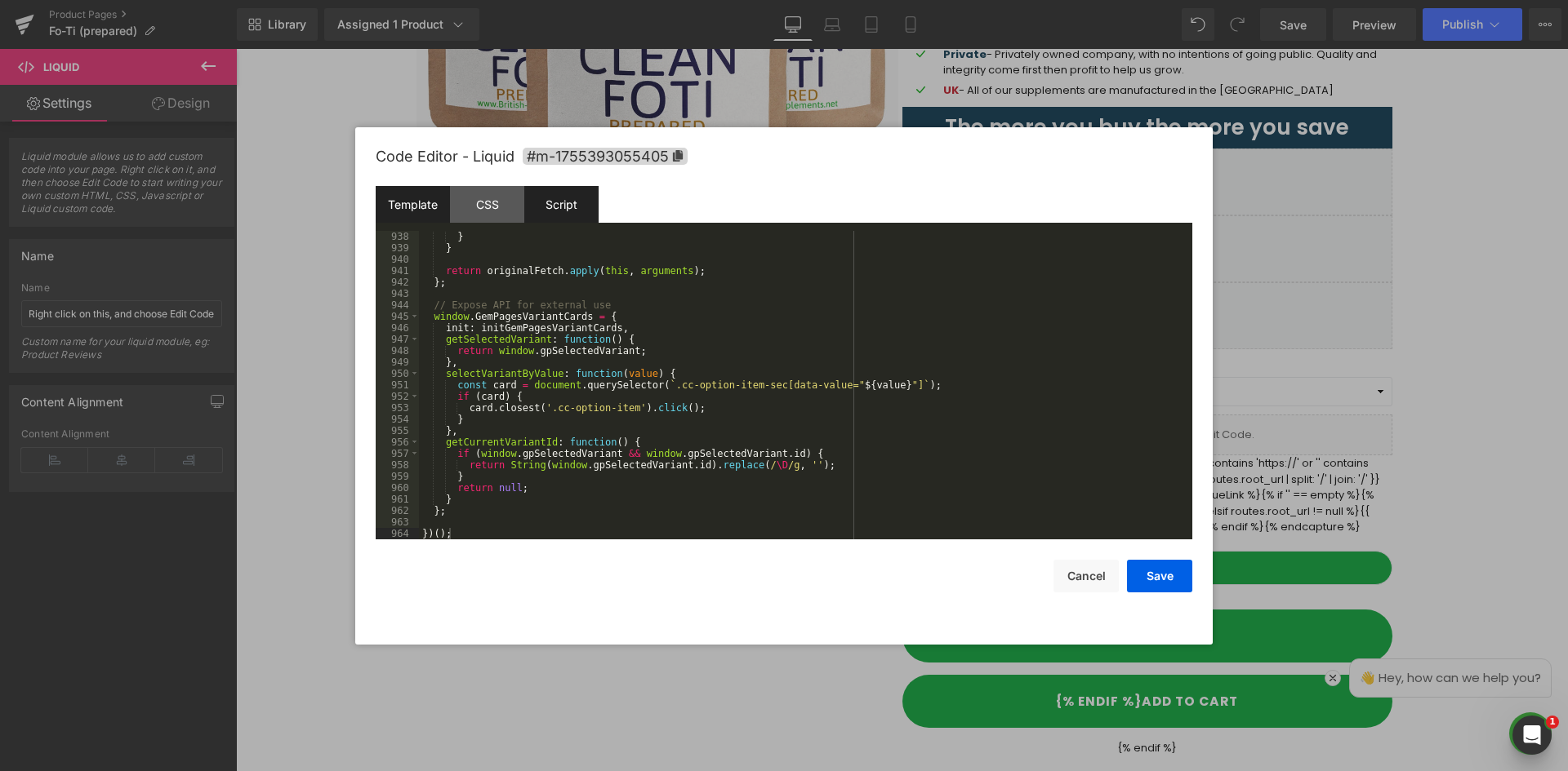
click at [420, 216] on div "Template" at bounding box center [412, 204] width 74 height 37
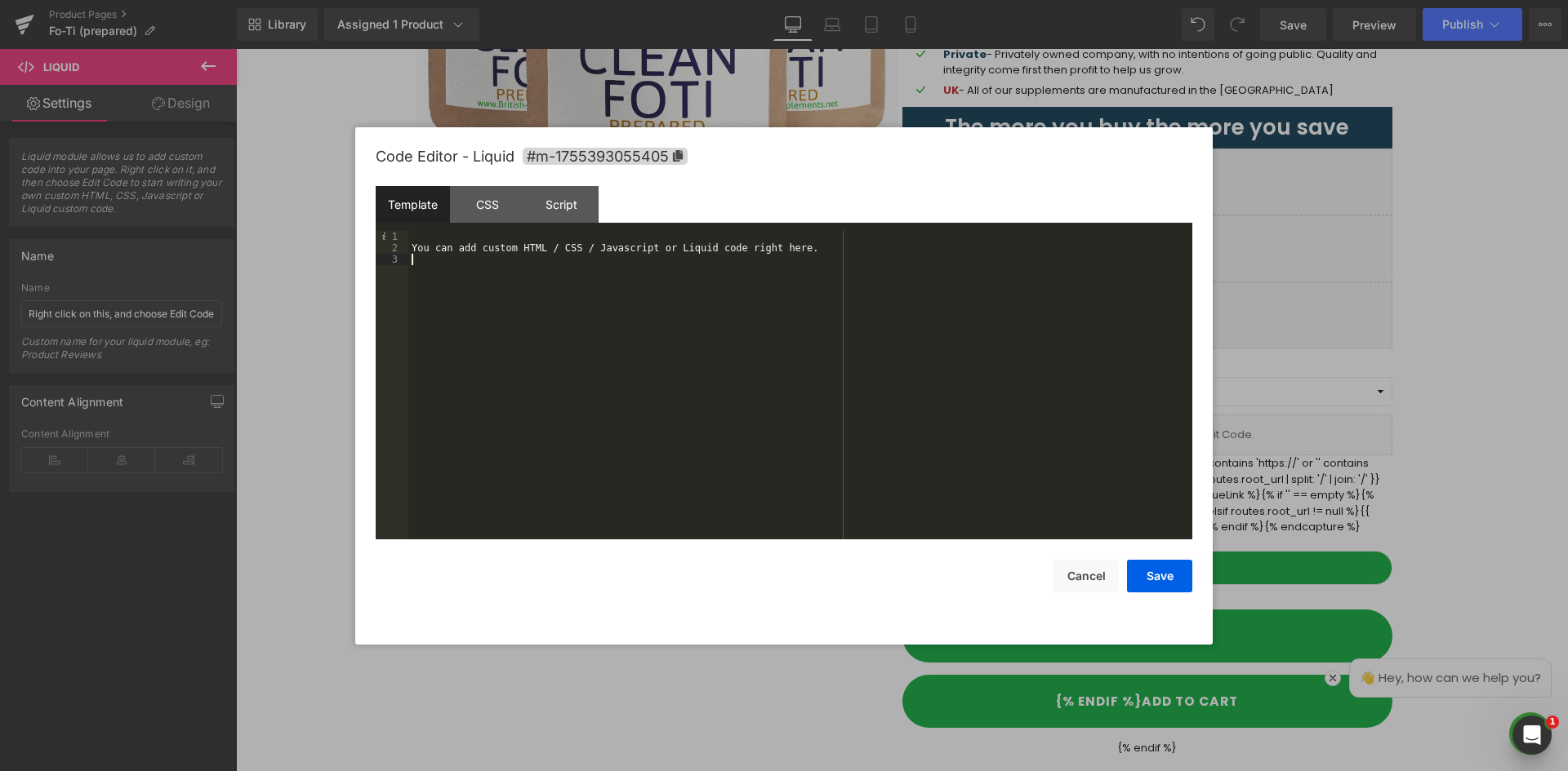
click at [564, 254] on div "You can add custom HTML / CSS / Javascript or Liquid code right here." at bounding box center [801, 397] width 784 height 332
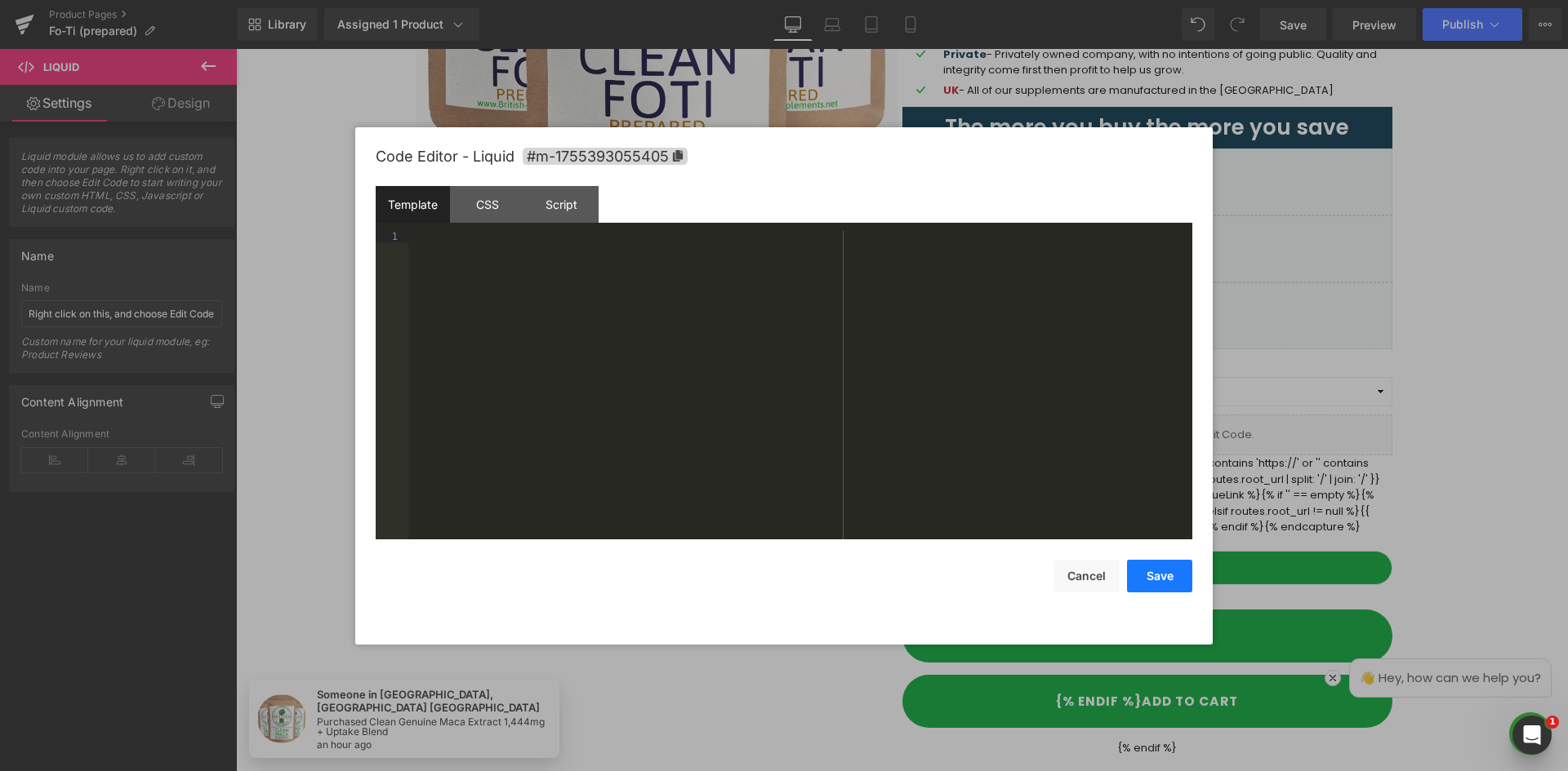
click at [1164, 578] on button "Save" at bounding box center [1158, 577] width 65 height 33
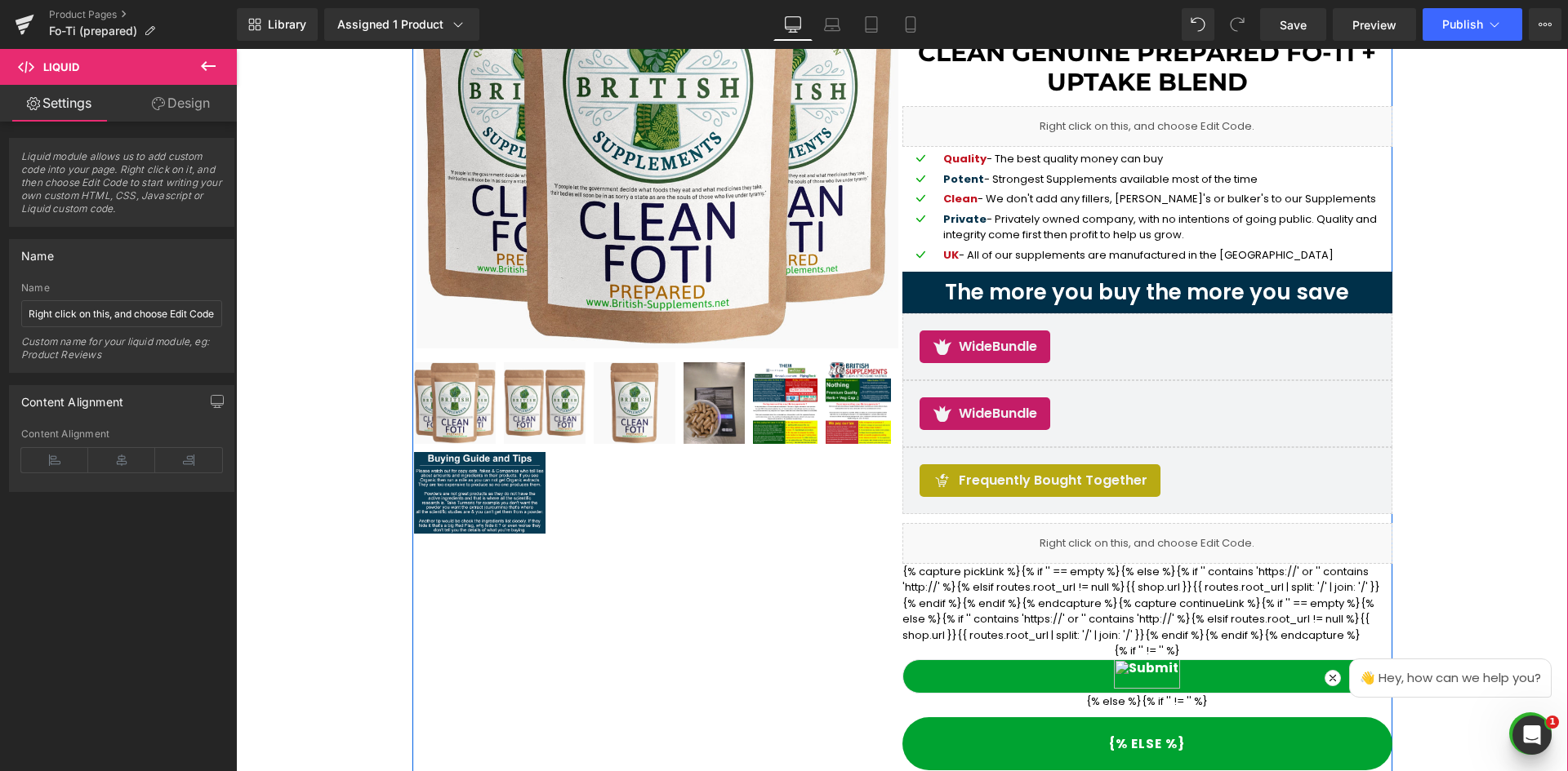
scroll to position [180, 0]
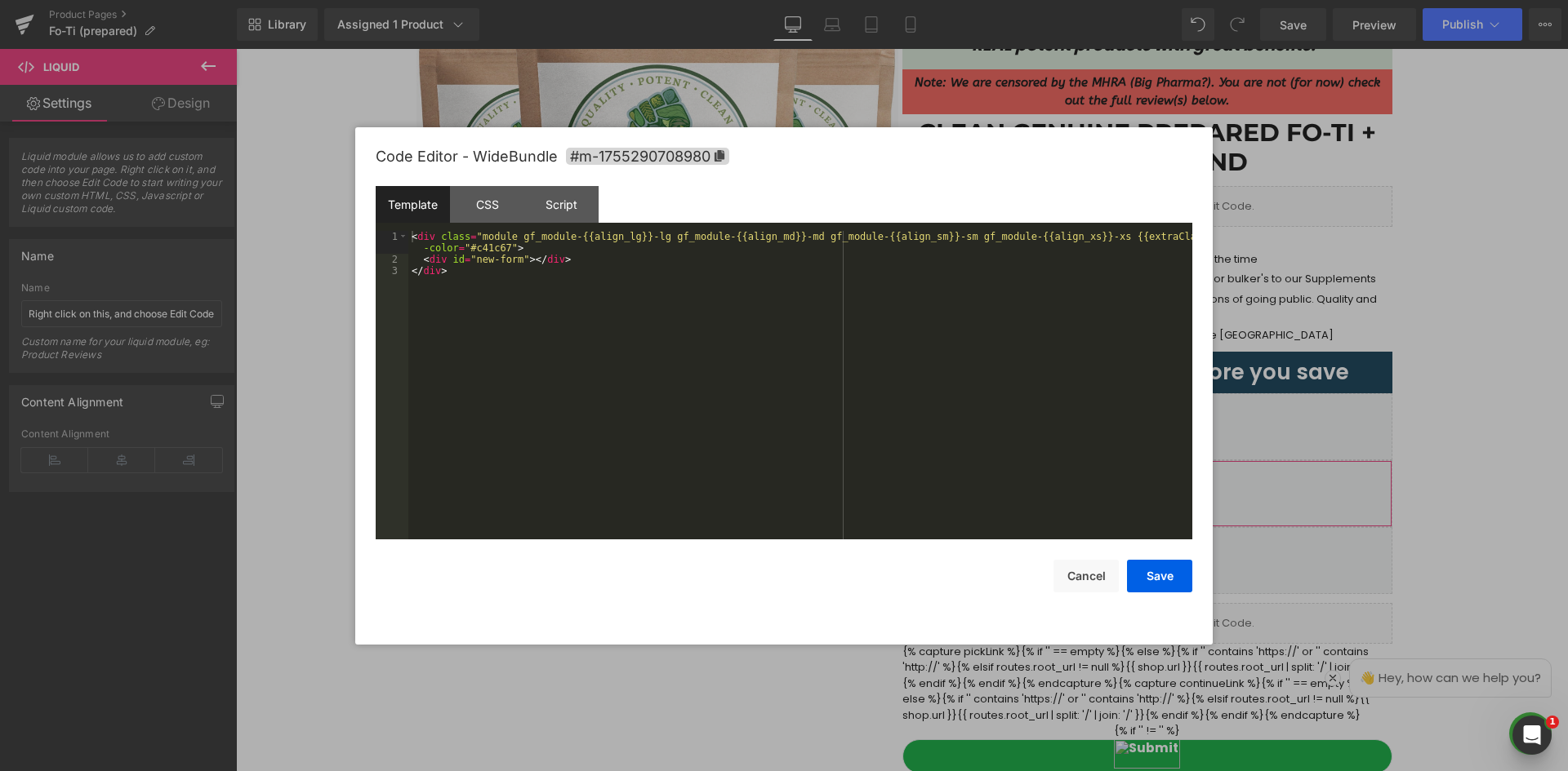
click at [1071, 0] on div "Liquid You are previewing how the will restyle your page. You can not edit Elem…" at bounding box center [784, 0] width 1568 height 0
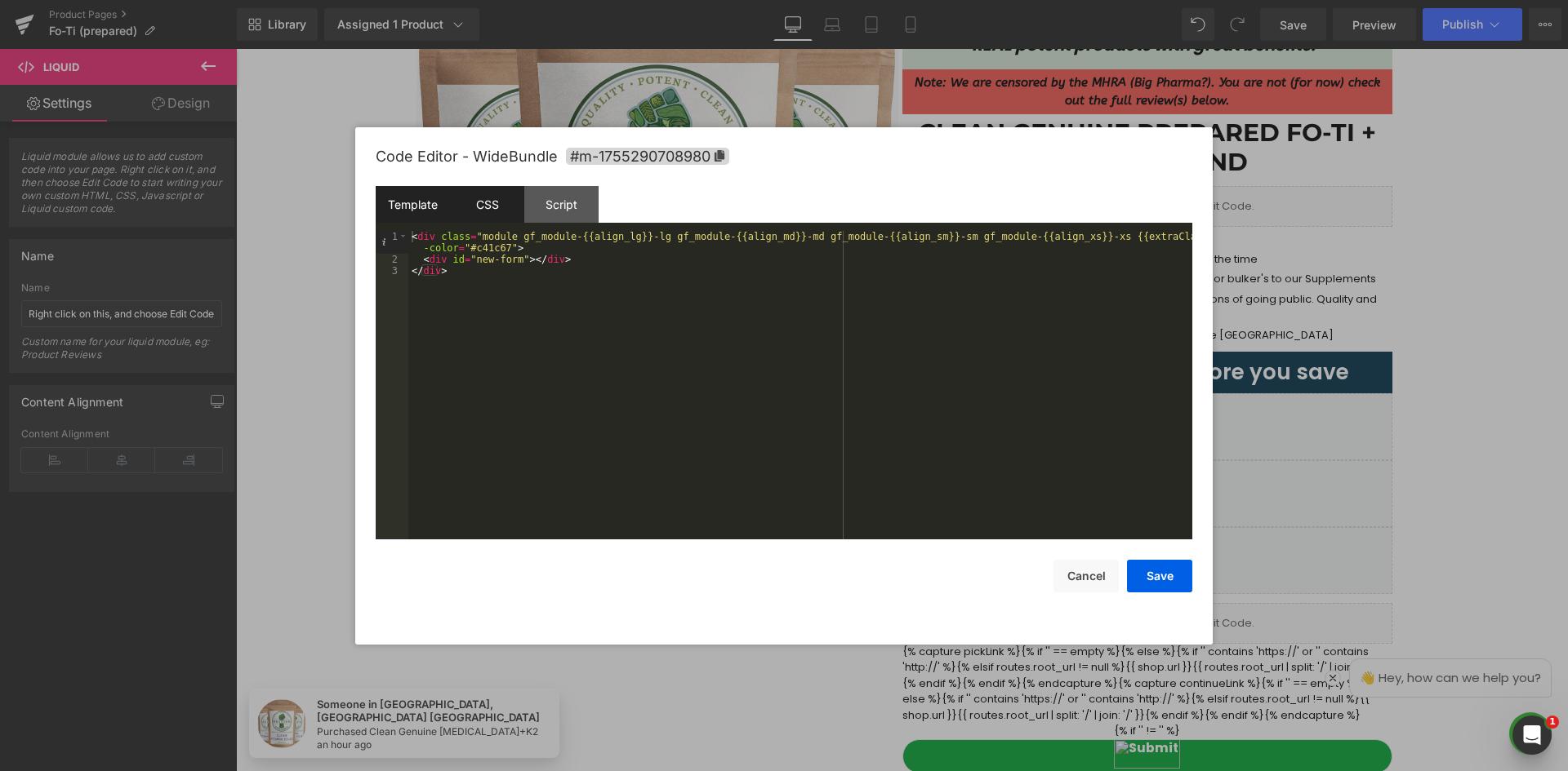
click at [476, 198] on div "CSS" at bounding box center [487, 204] width 74 height 37
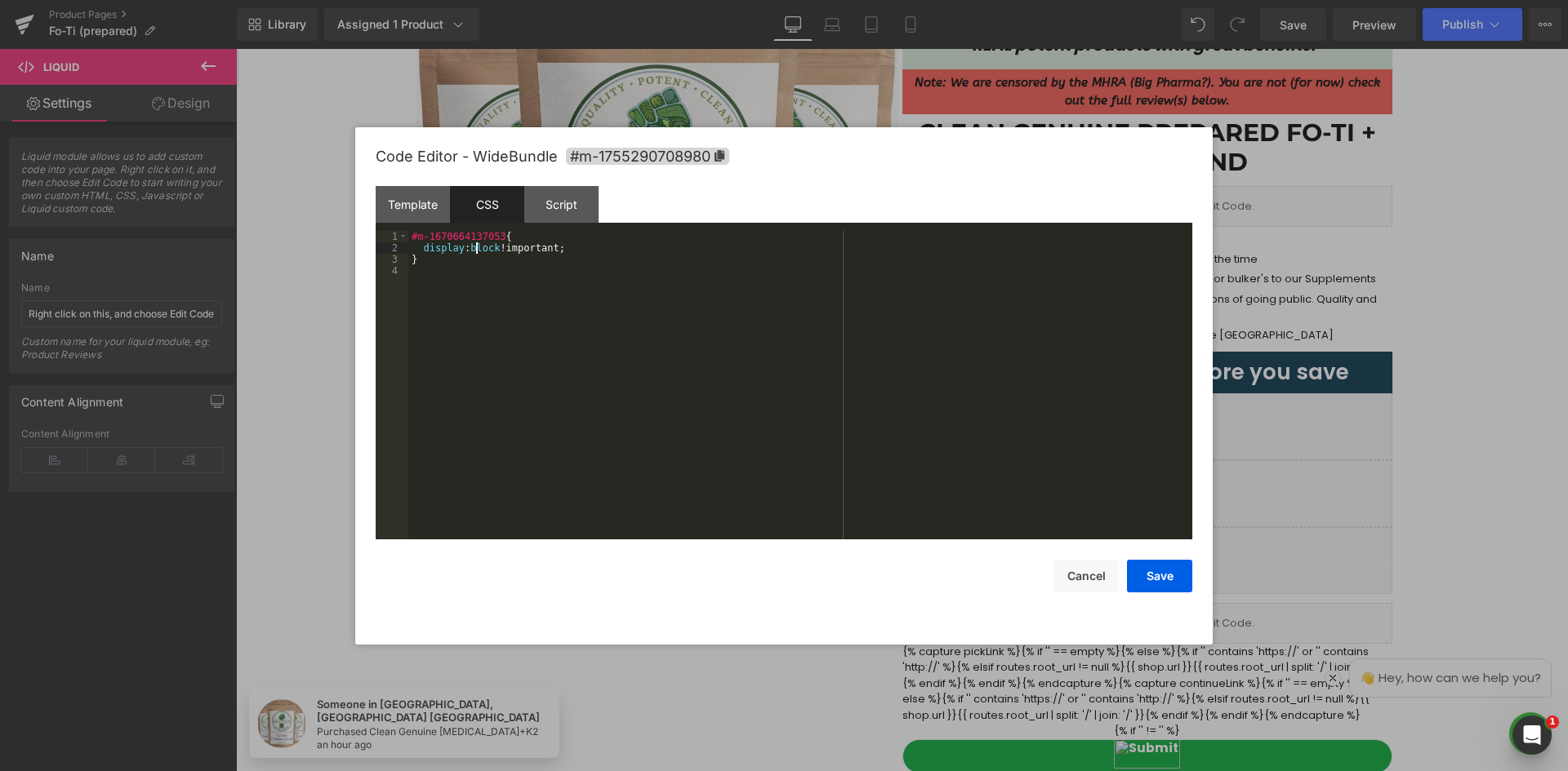
click at [478, 252] on div "#m-1670664137053 { display : block !important; }" at bounding box center [801, 397] width 784 height 332
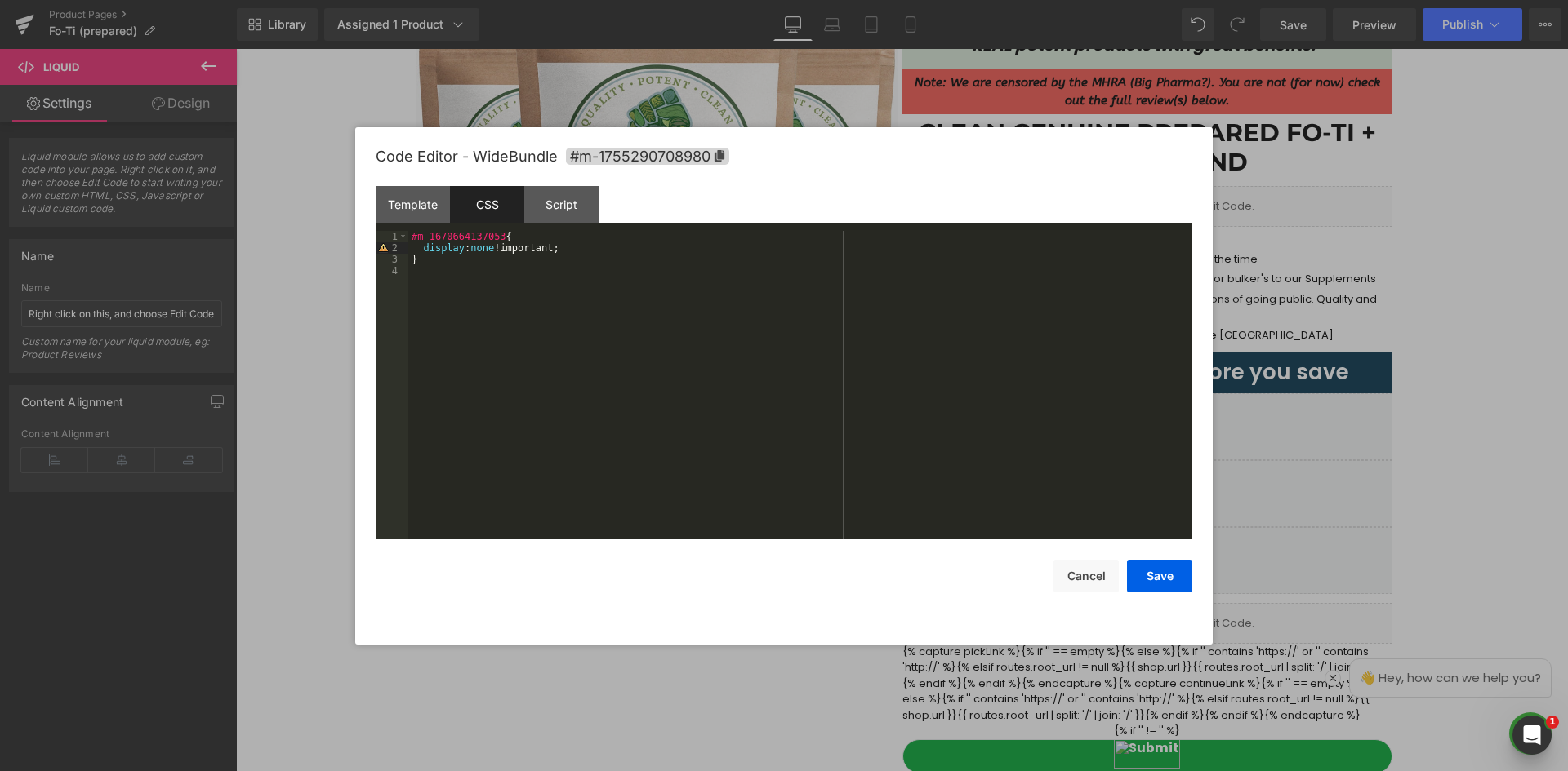
click at [541, 323] on div "#m-1670664137053 { display : none !important; }" at bounding box center [801, 397] width 784 height 332
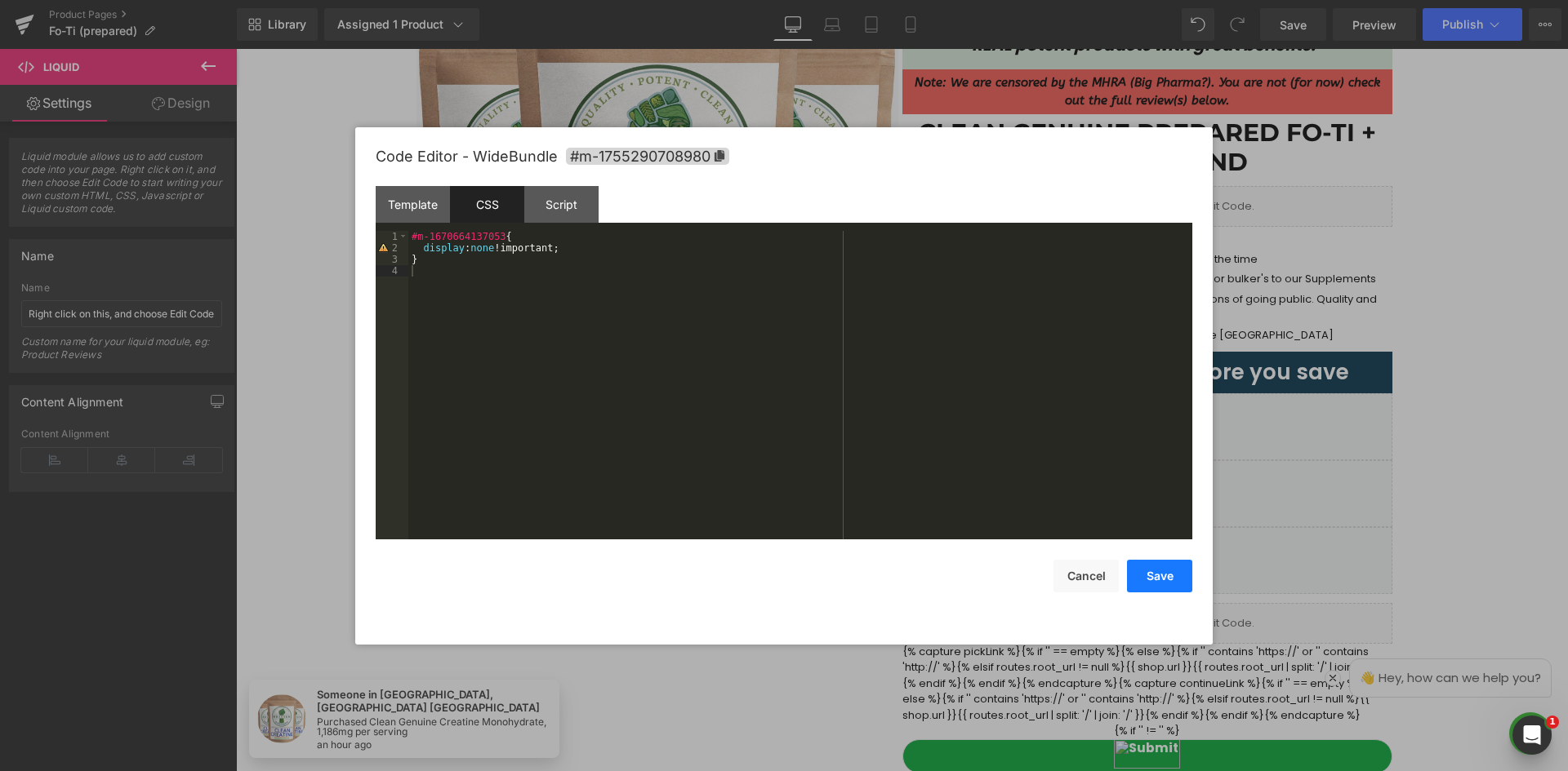
click at [1153, 573] on button "Save" at bounding box center [1158, 577] width 65 height 33
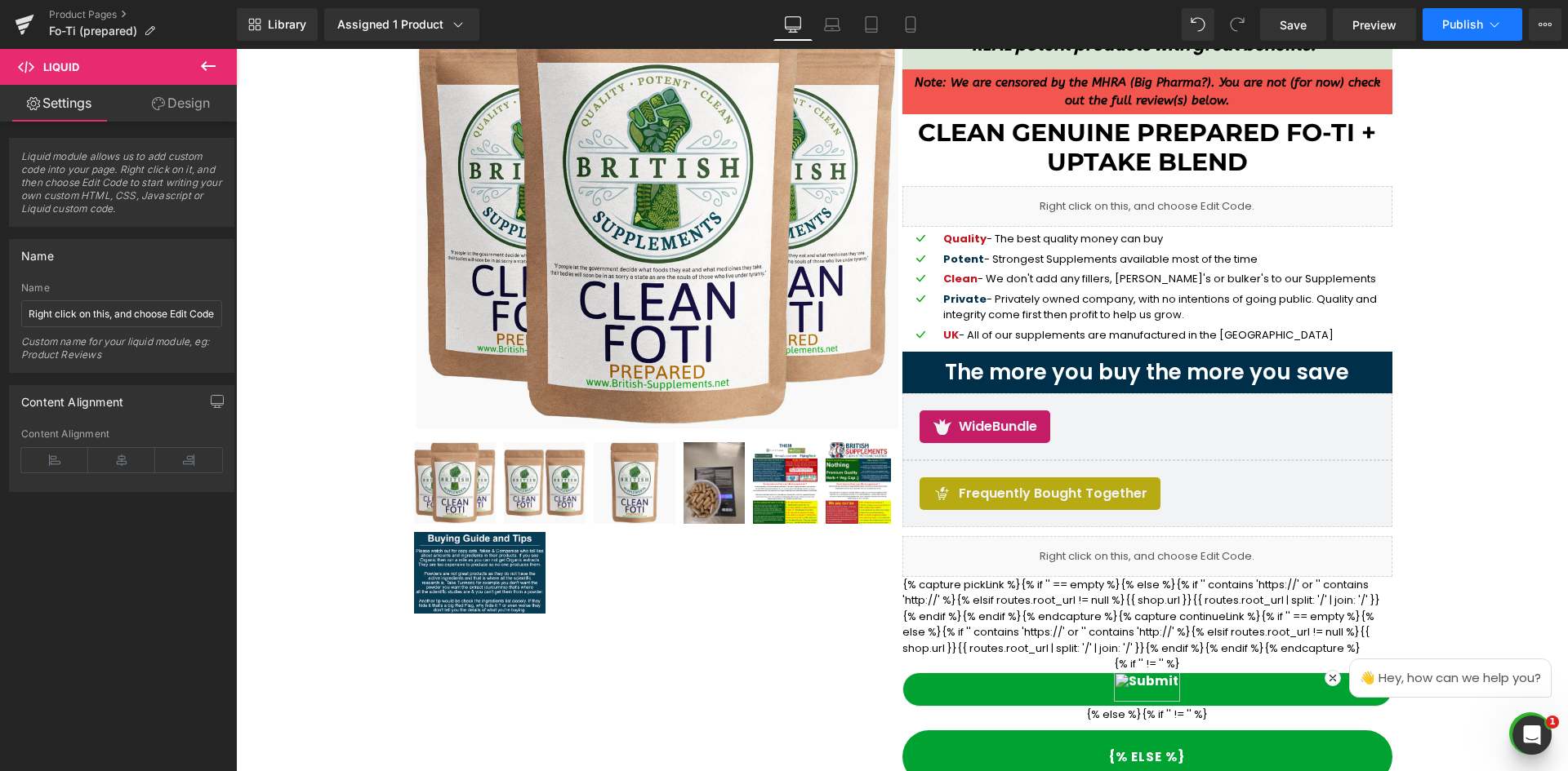
click at [1503, 26] on button "Publish" at bounding box center [1472, 24] width 99 height 33
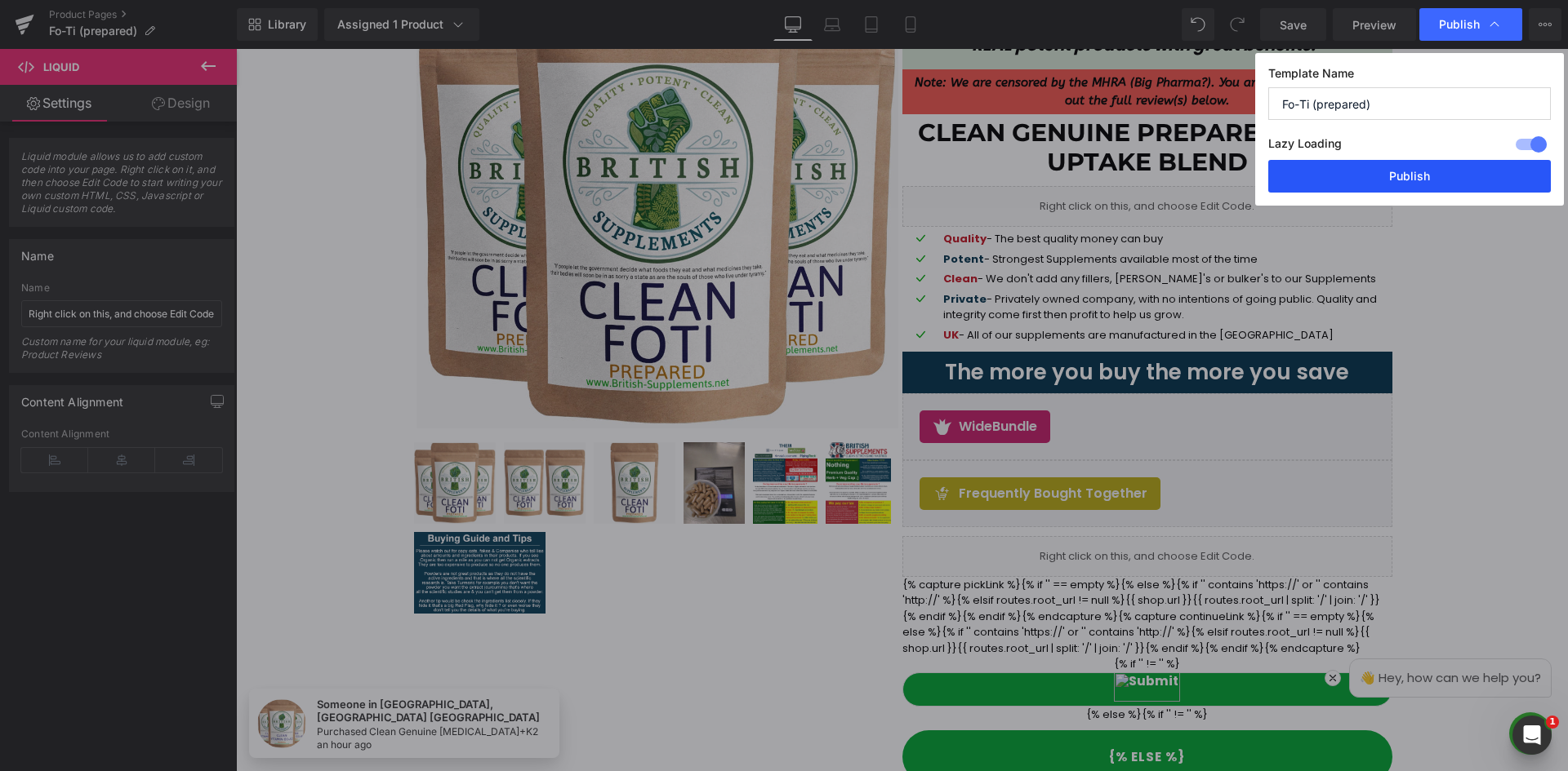
drag, startPoint x: 1432, startPoint y: 175, endPoint x: 1328, endPoint y: 159, distance: 105.2
click at [1432, 175] on button "Publish" at bounding box center [1409, 177] width 282 height 33
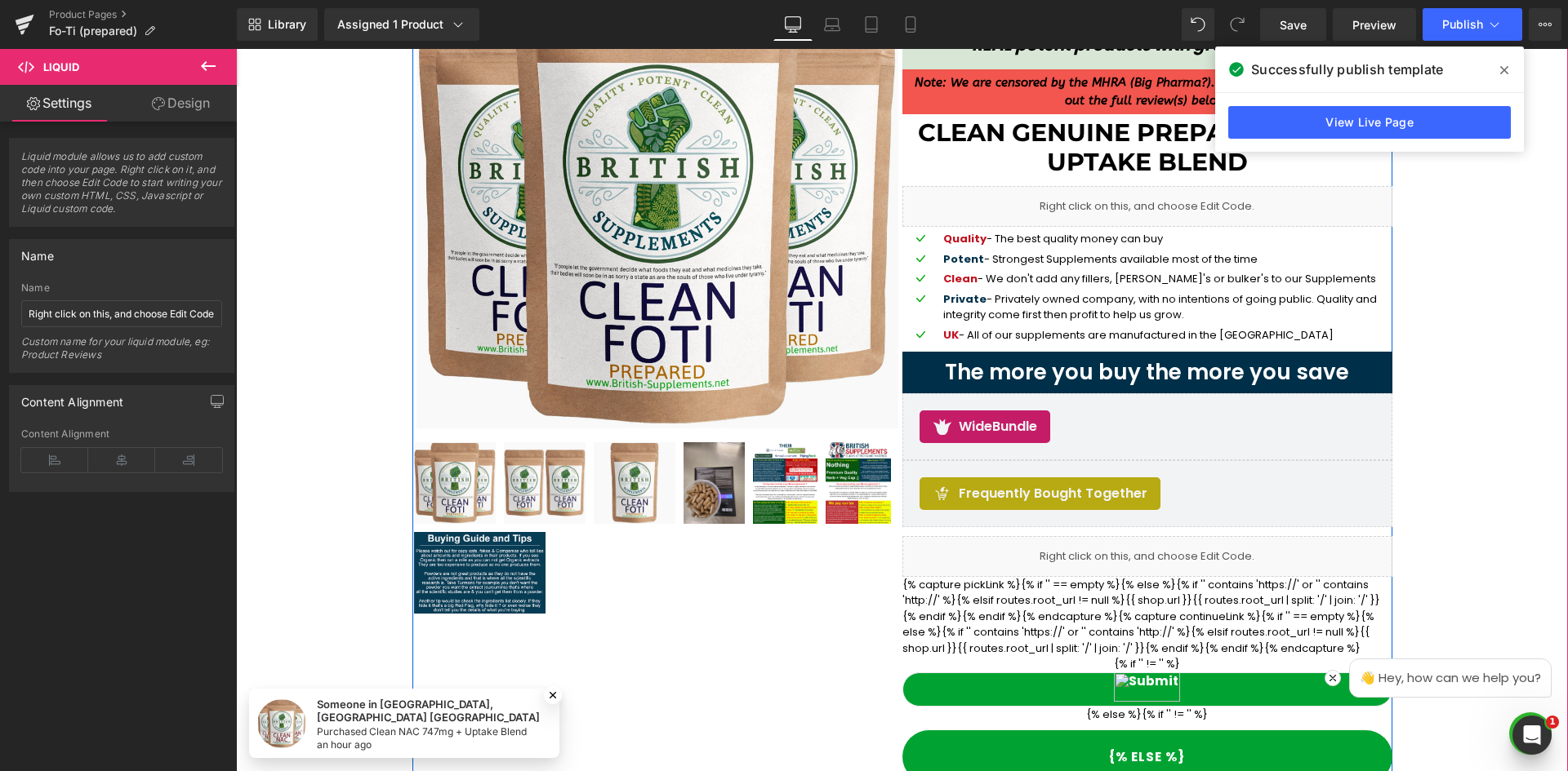
click at [671, 664] on div "Sale Off (P) Image" at bounding box center [902, 411] width 980 height 930
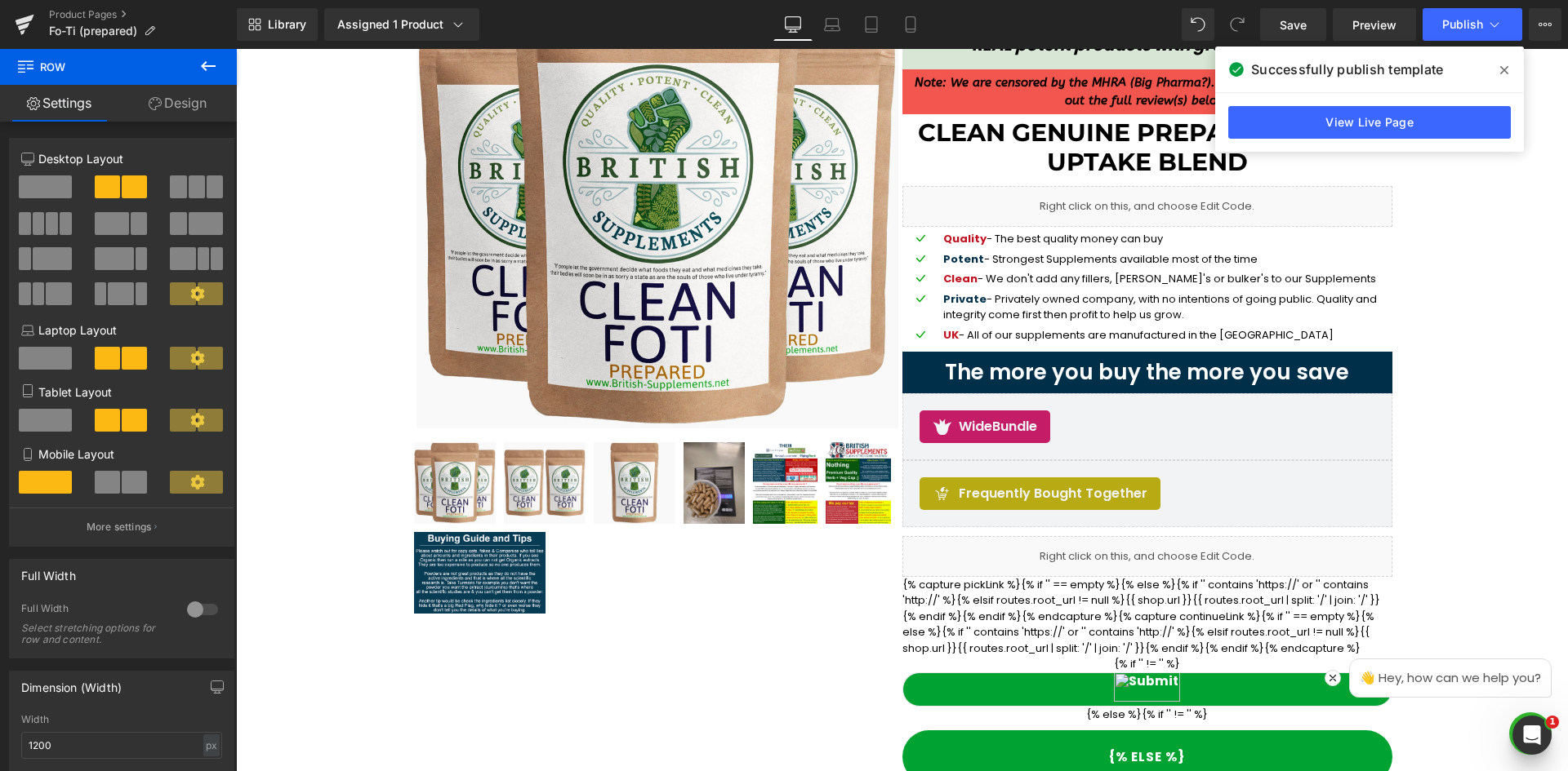
click at [1500, 65] on icon at bounding box center [1504, 69] width 8 height 13
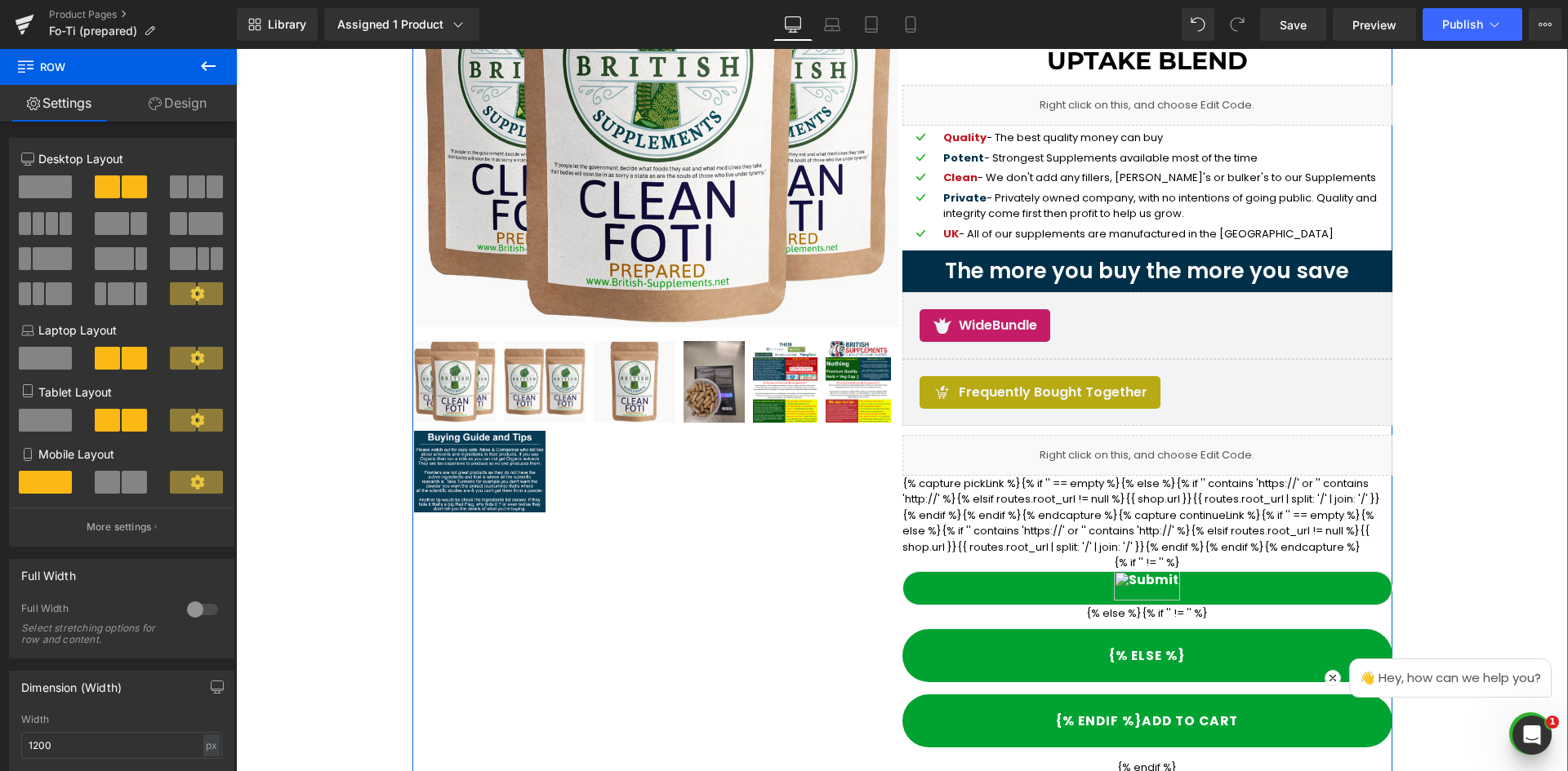
scroll to position [343, 0]
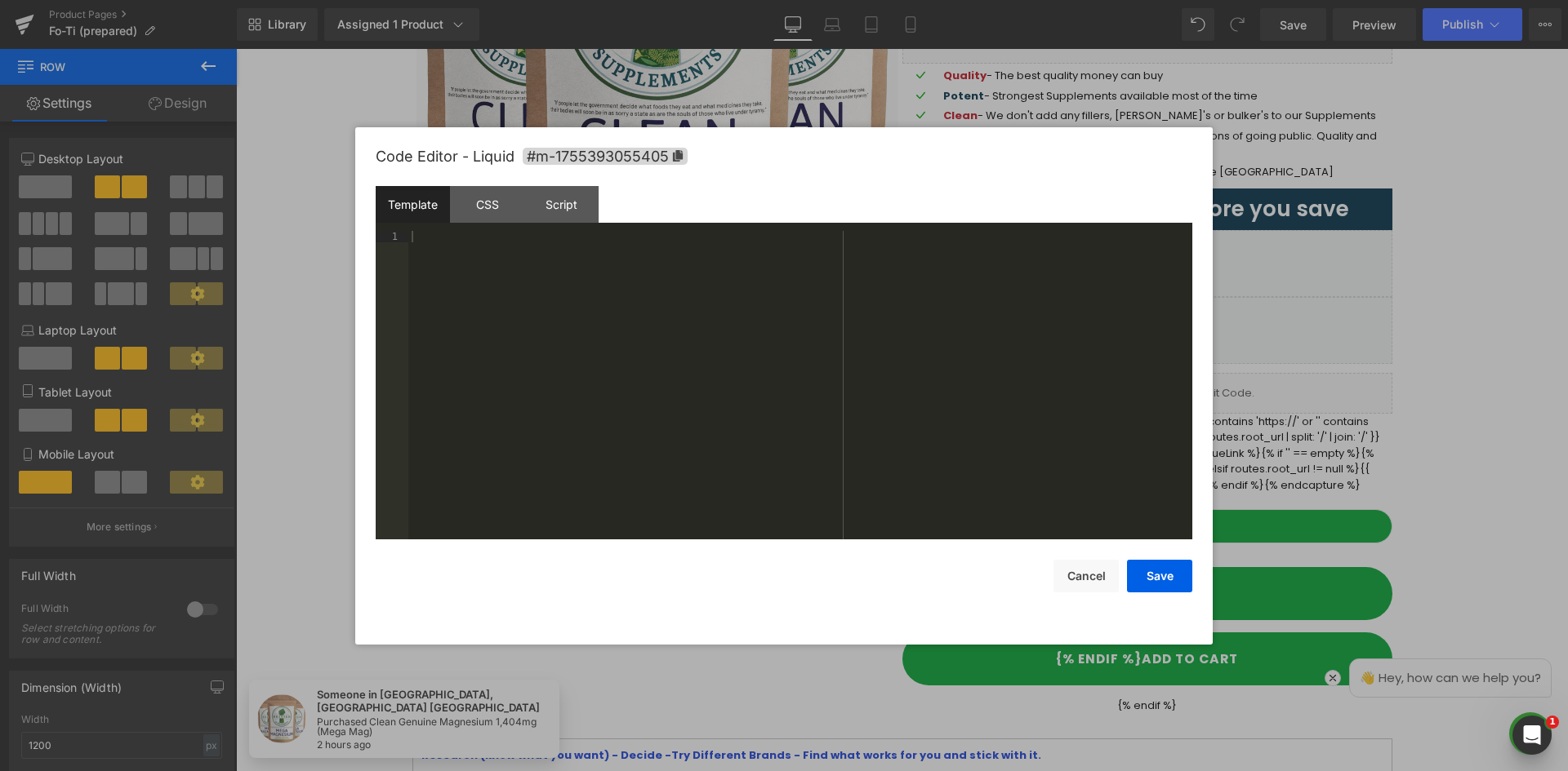
drag, startPoint x: 918, startPoint y: 339, endPoint x: 1217, endPoint y: 330, distance: 299.1
click at [1453, 378] on div at bounding box center [784, 385] width 1568 height 771
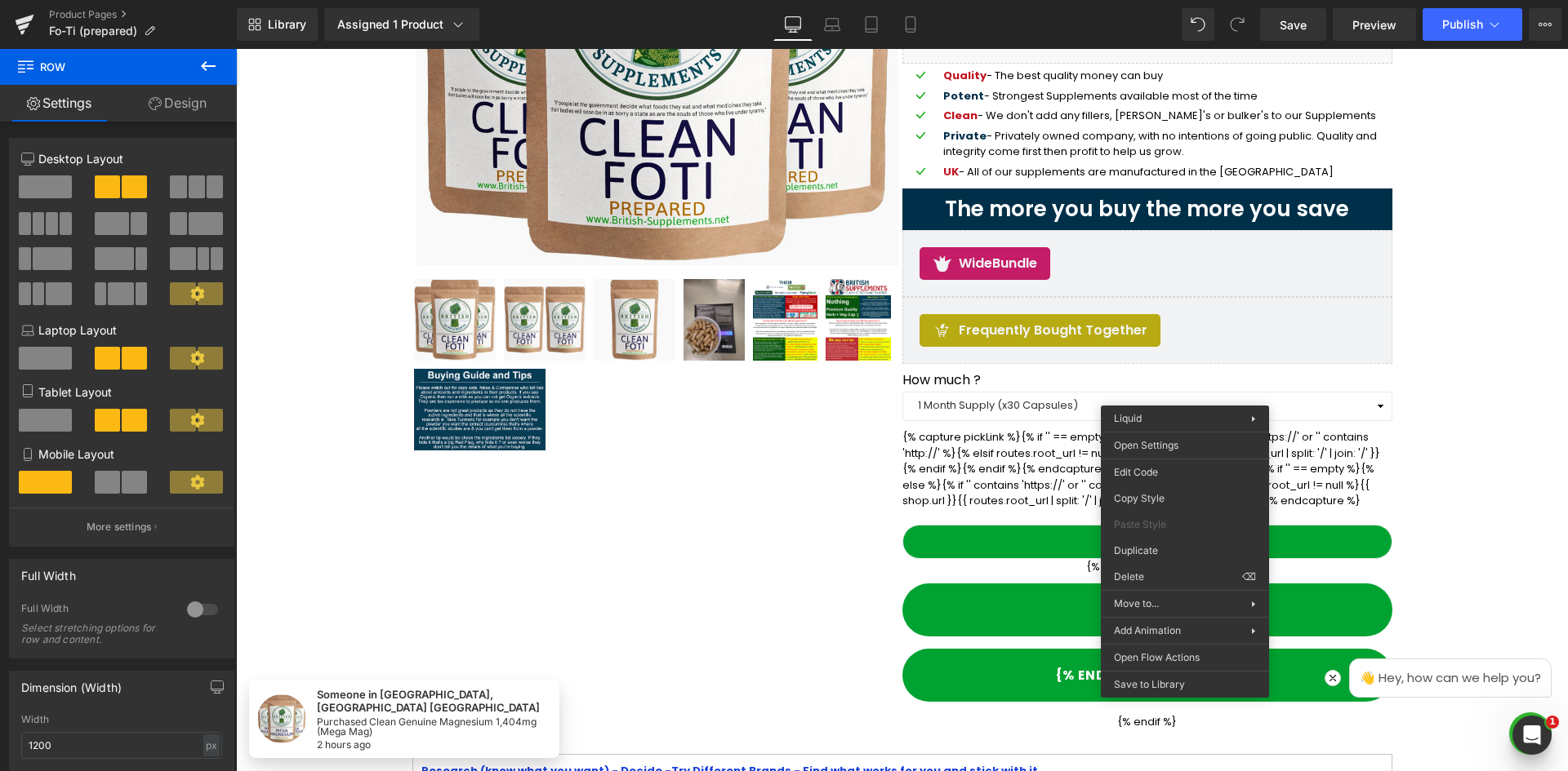
drag, startPoint x: 1385, startPoint y: 626, endPoint x: 1152, endPoint y: 577, distance: 238.1
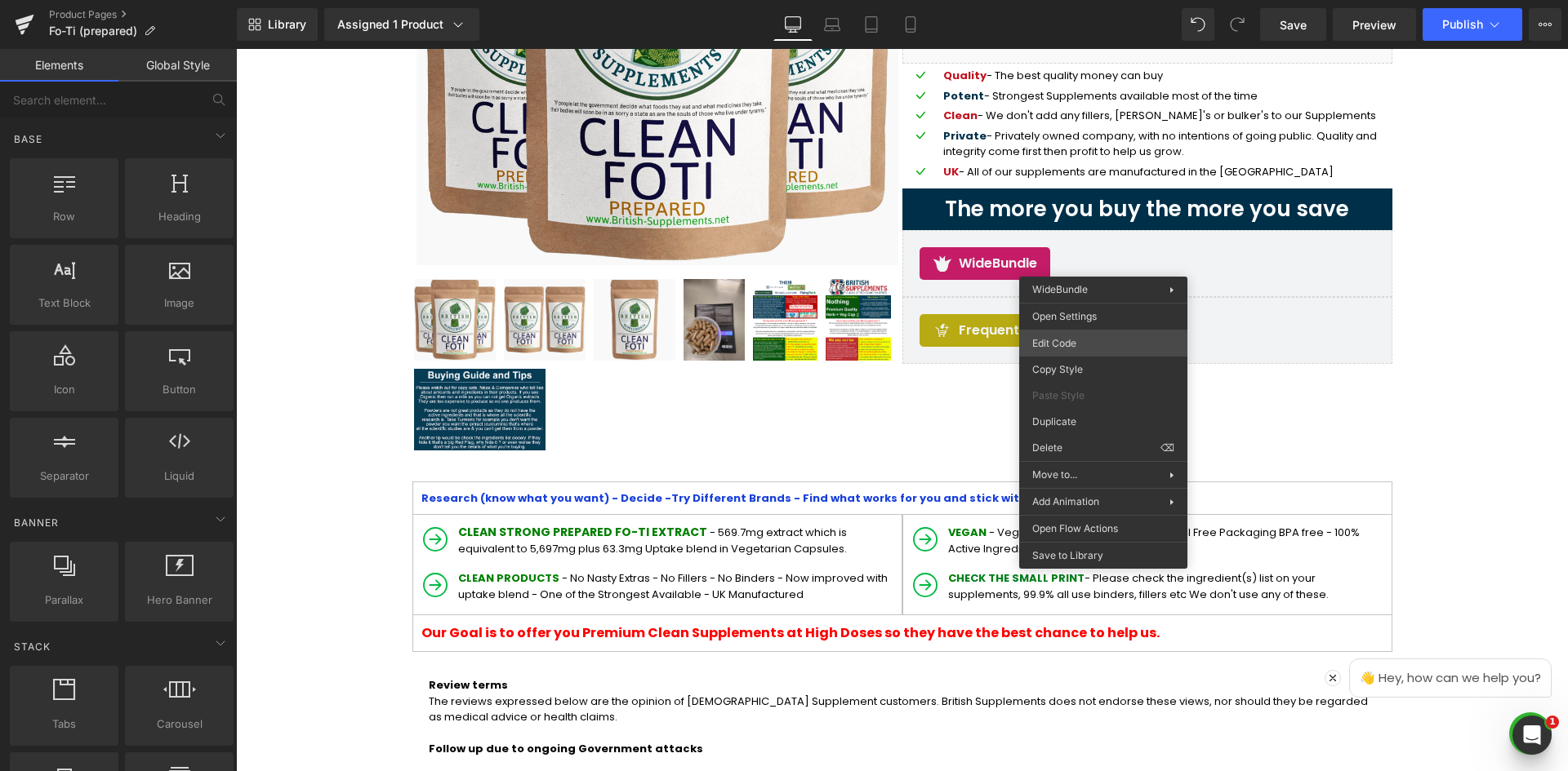
click at [1081, 0] on div "Liquid You are previewing how the will restyle your page. You can not edit Elem…" at bounding box center [784, 0] width 1568 height 0
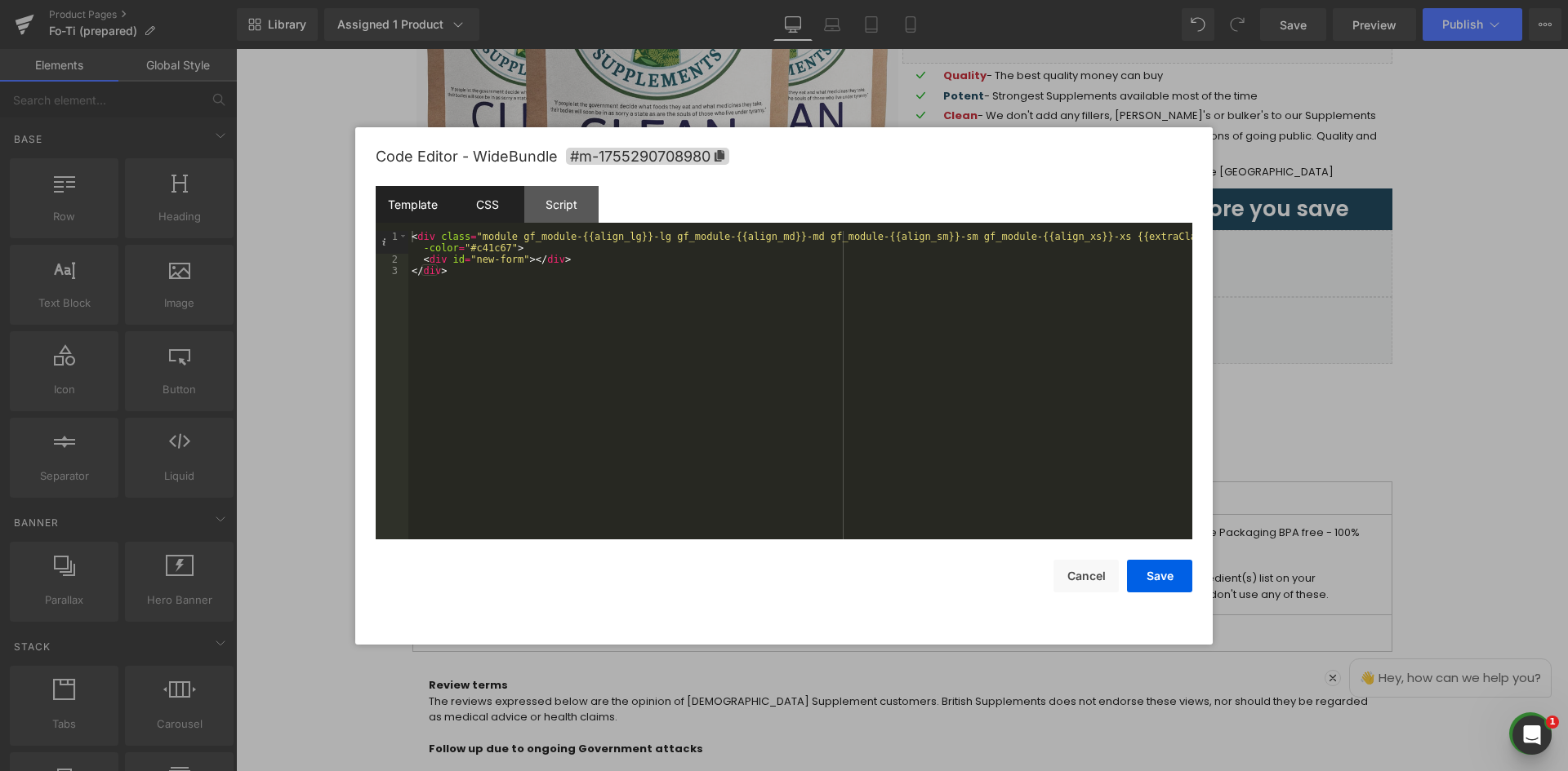
click at [497, 197] on div "CSS" at bounding box center [487, 204] width 74 height 37
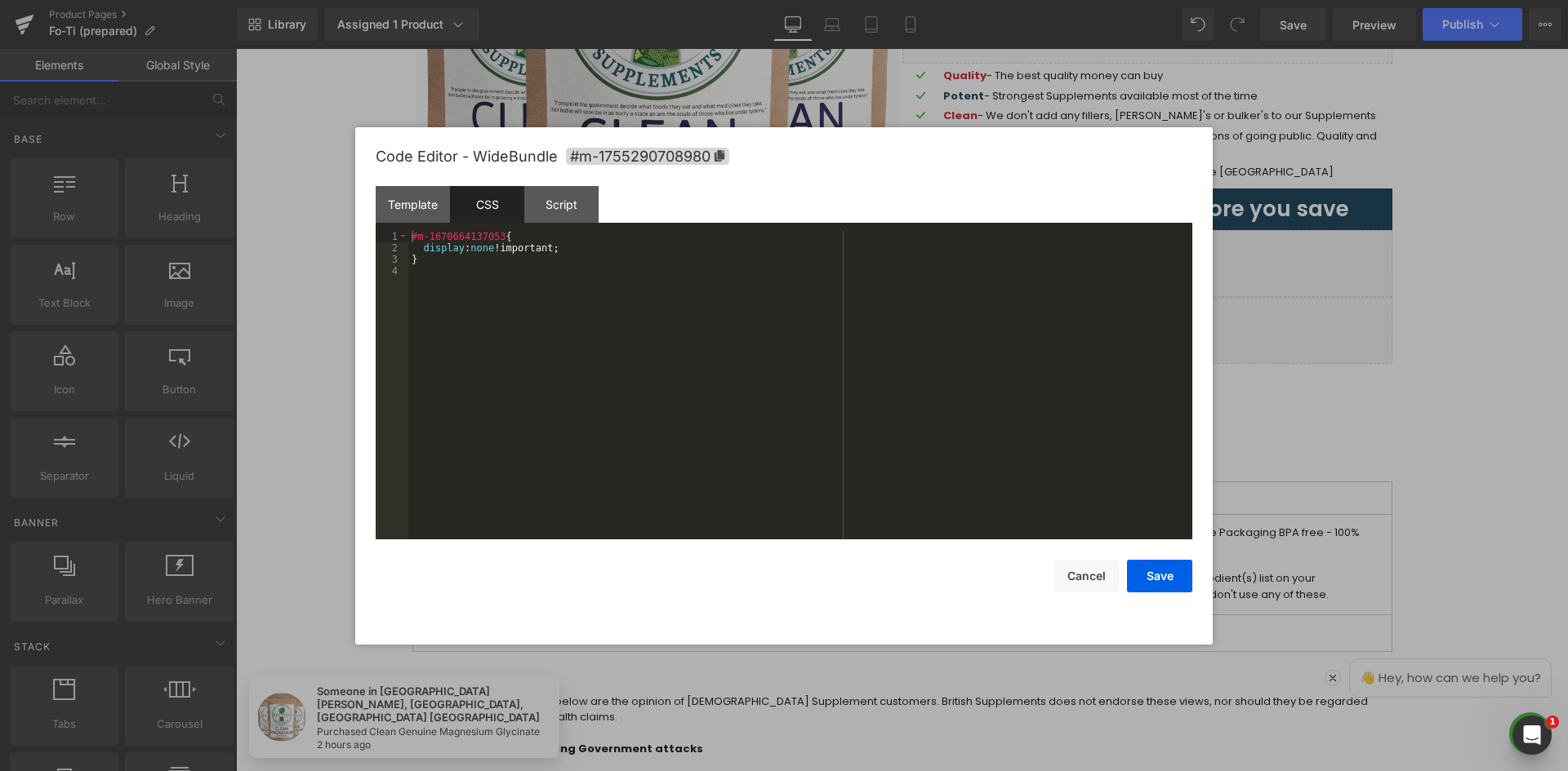
click at [484, 252] on div "#m-1670664137053 { display : none !important; }" at bounding box center [801, 397] width 784 height 332
click at [1173, 578] on button "Save" at bounding box center [1158, 577] width 65 height 33
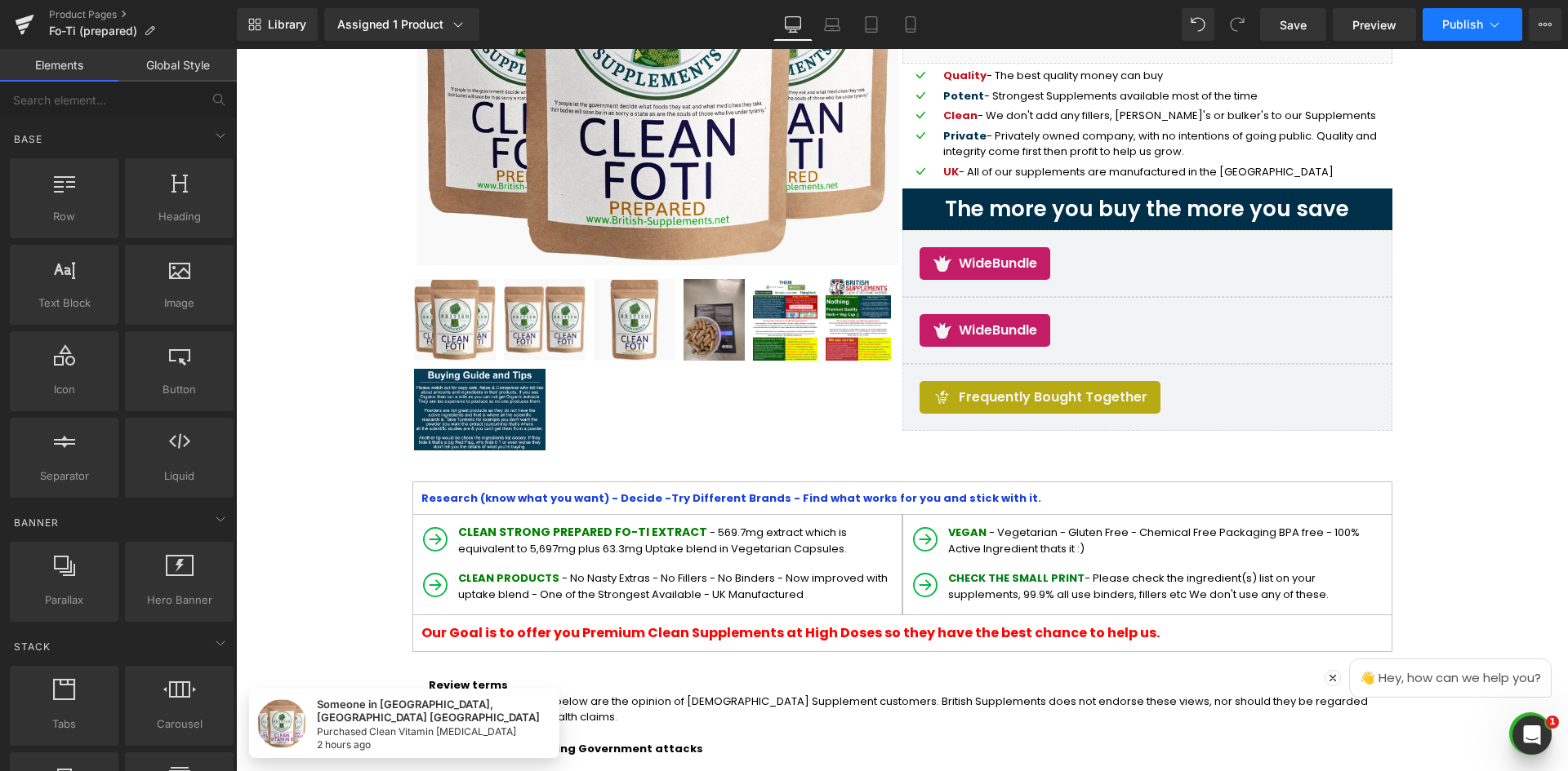
click at [1503, 23] on button "Publish" at bounding box center [1472, 24] width 99 height 33
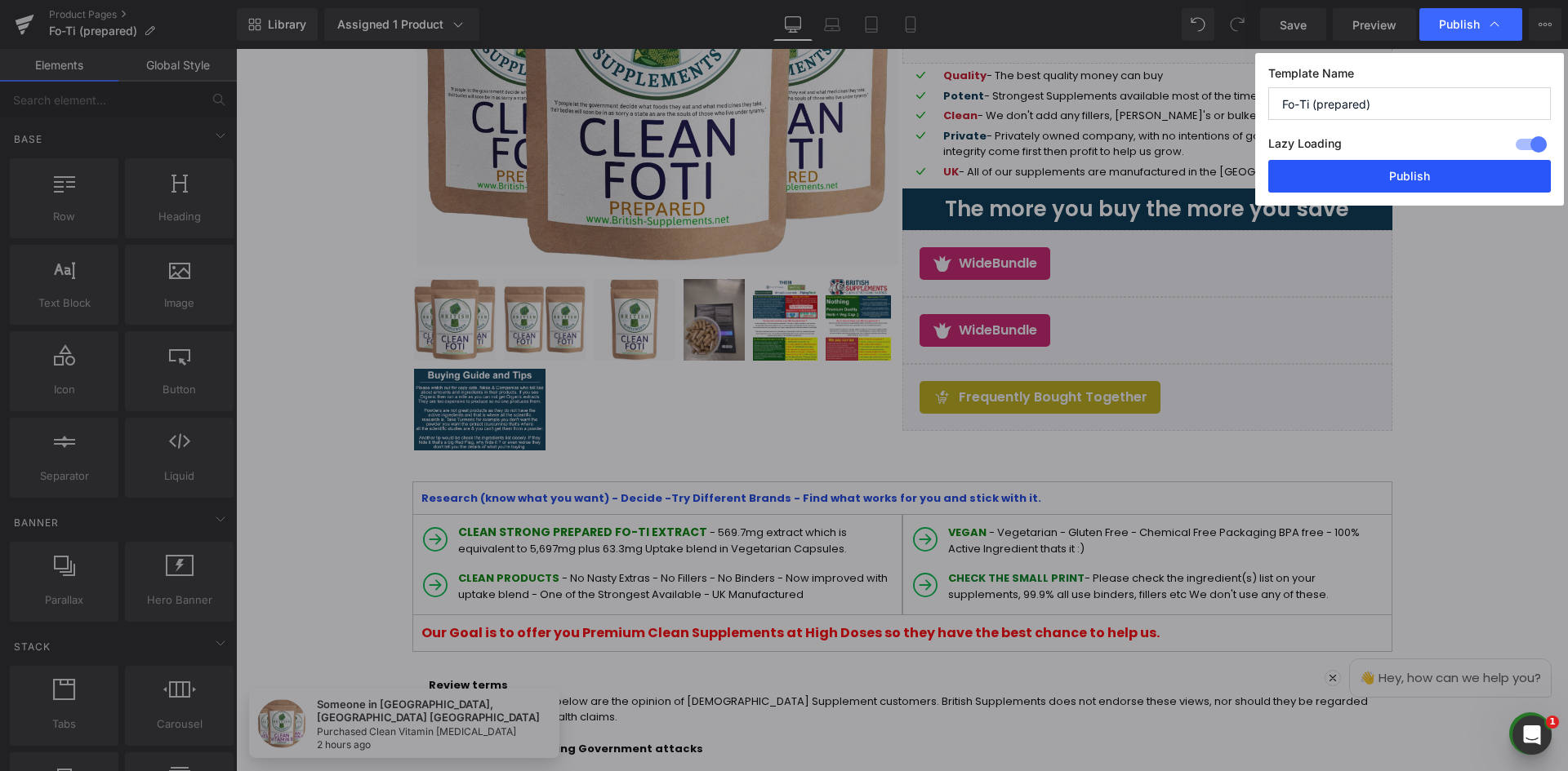
click at [1385, 180] on button "Publish" at bounding box center [1409, 177] width 282 height 33
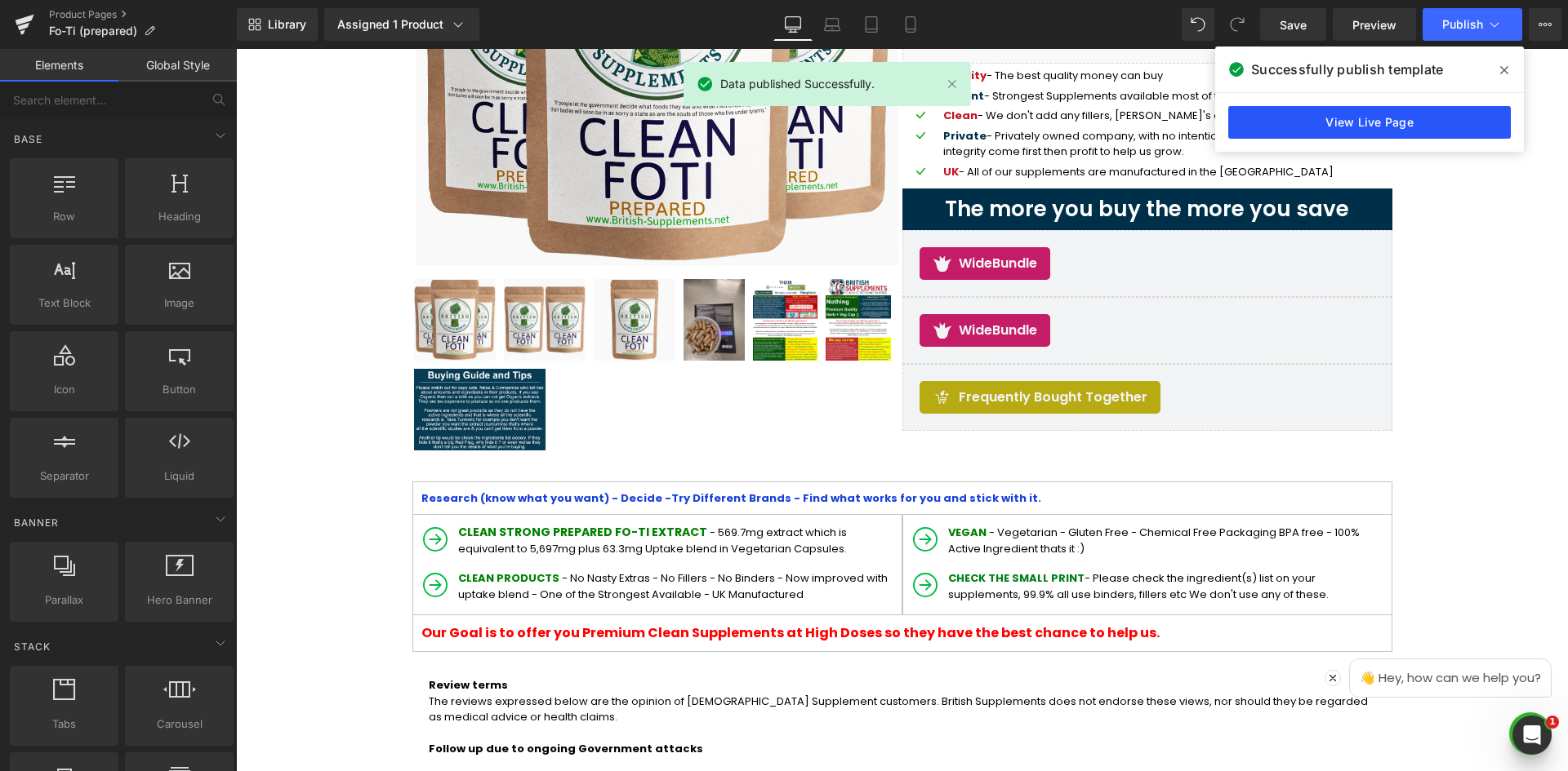
click at [1428, 125] on link "View Live Page" at bounding box center [1369, 123] width 282 height 33
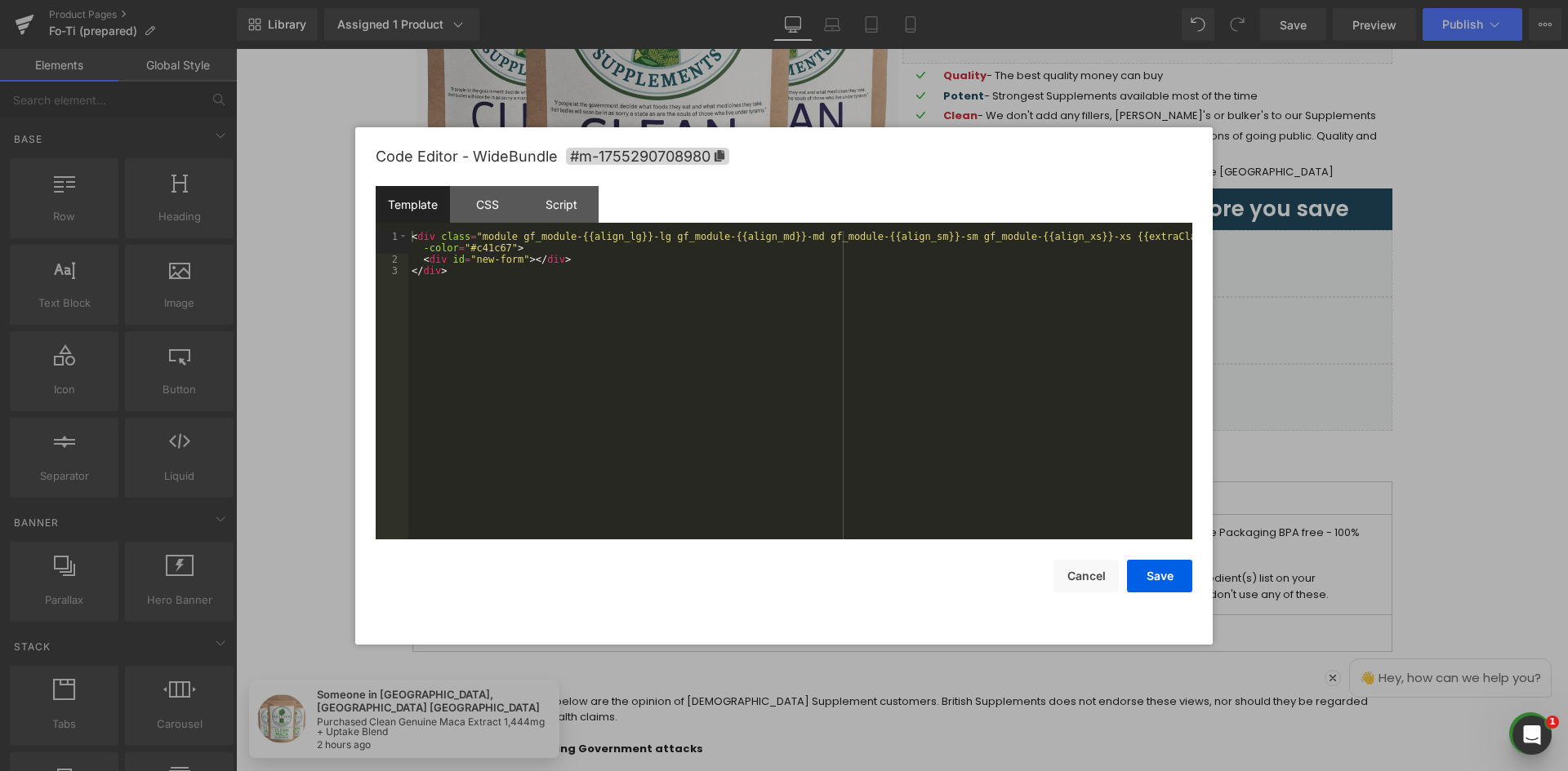
click at [1102, 0] on div "Liquid You are previewing how the will restyle your page. You can not edit Elem…" at bounding box center [784, 0] width 1568 height 0
click at [481, 200] on div "CSS" at bounding box center [487, 204] width 74 height 37
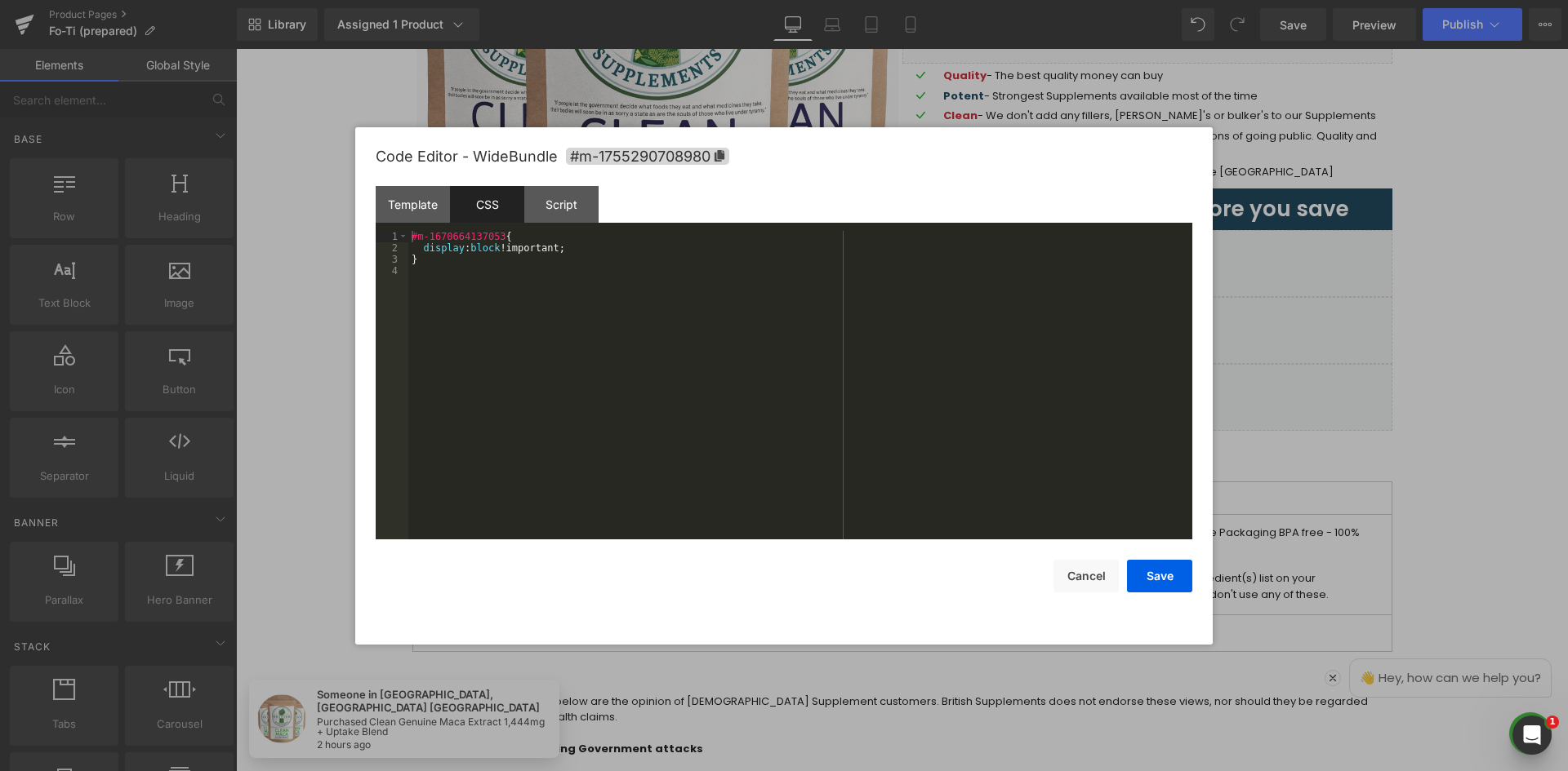
click at [534, 243] on div "#m-1670664137053 { display : block !important; }" at bounding box center [801, 397] width 784 height 332
click at [486, 245] on div "#m-1670664137053 { display : block !important; }" at bounding box center [801, 397] width 784 height 332
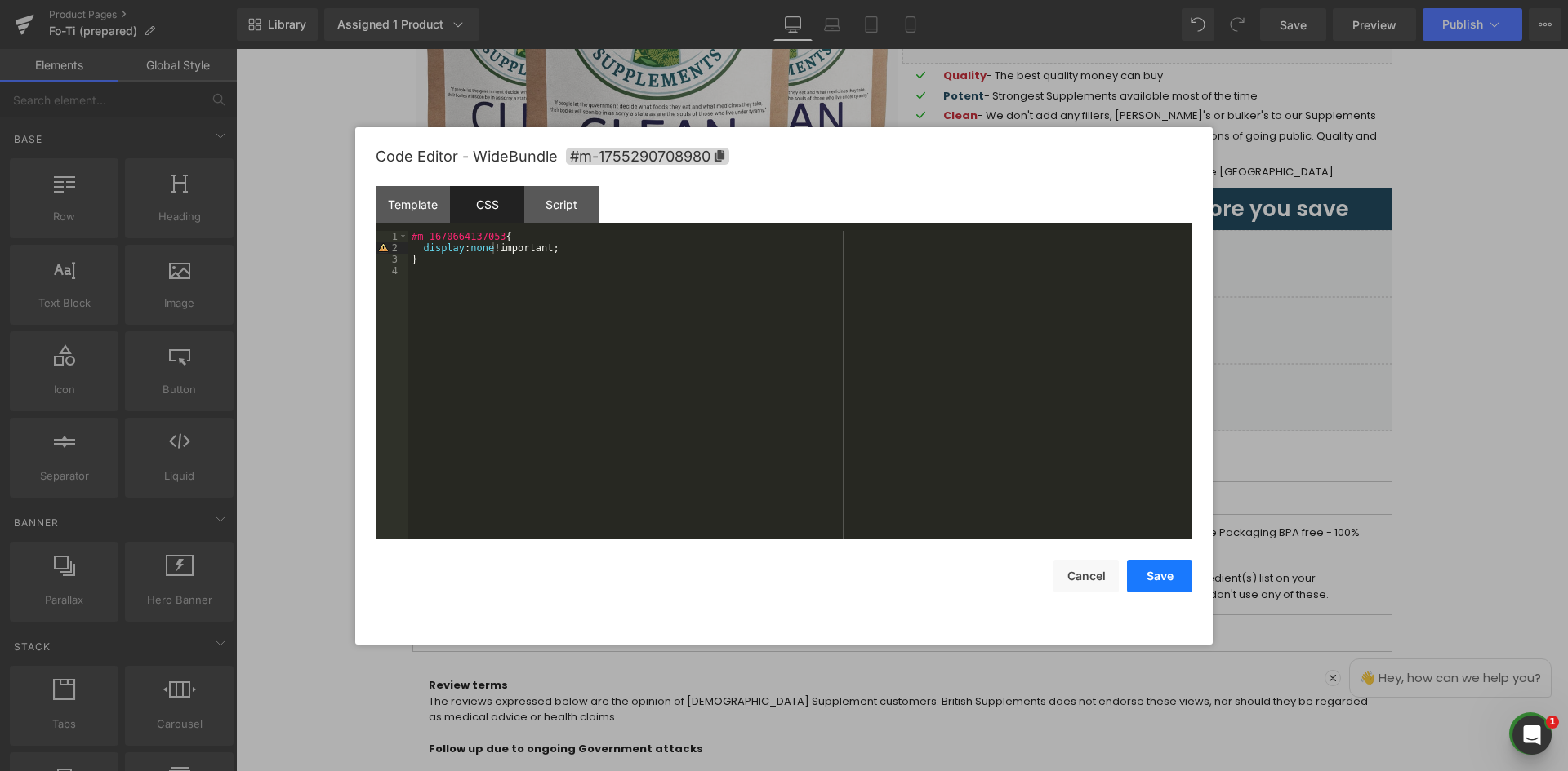
drag, startPoint x: 1161, startPoint y: 575, endPoint x: 1071, endPoint y: 493, distance: 121.8
click at [1161, 575] on button "Save" at bounding box center [1158, 577] width 65 height 33
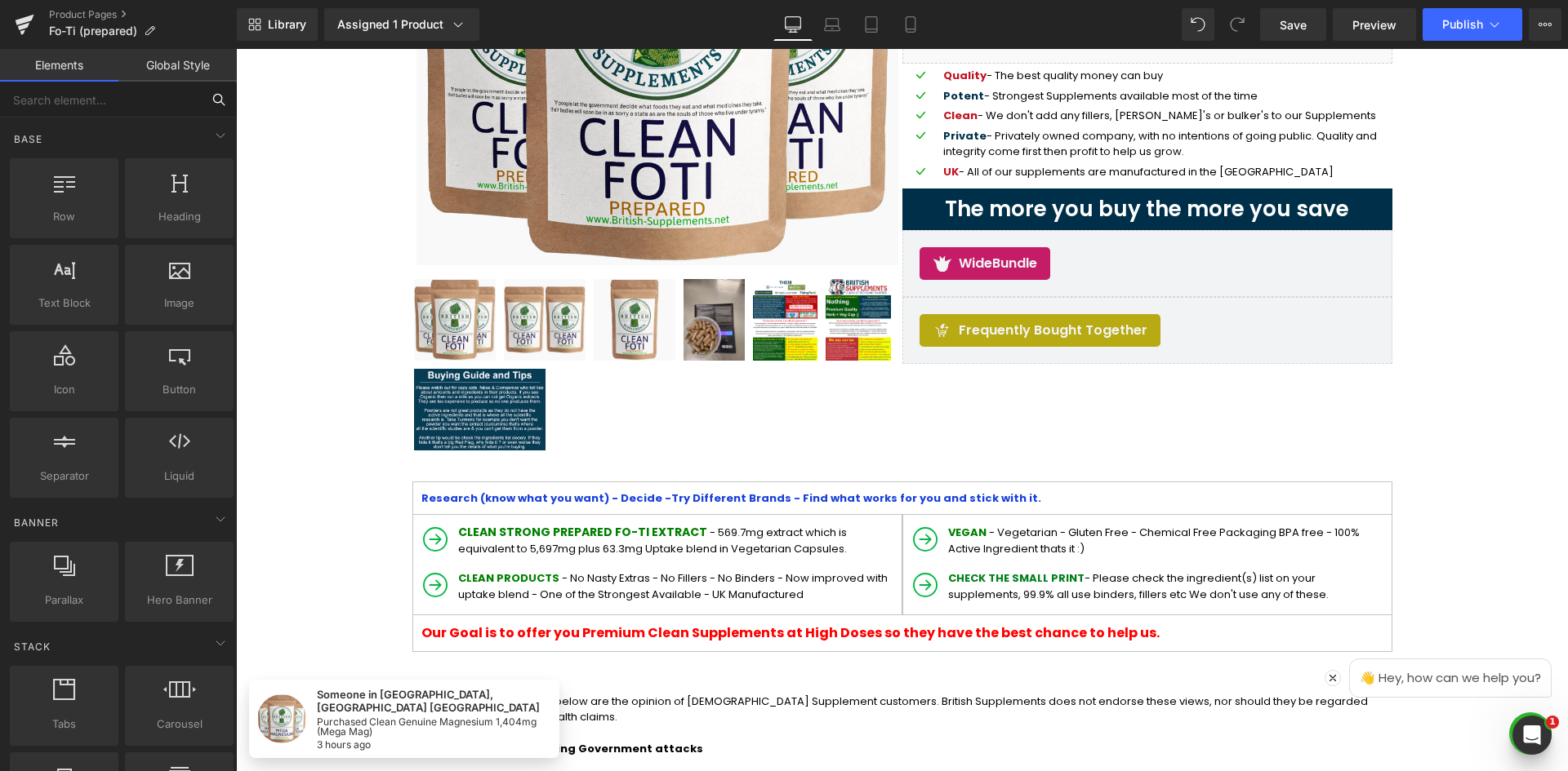
click at [151, 94] on input "text" at bounding box center [100, 99] width 200 height 36
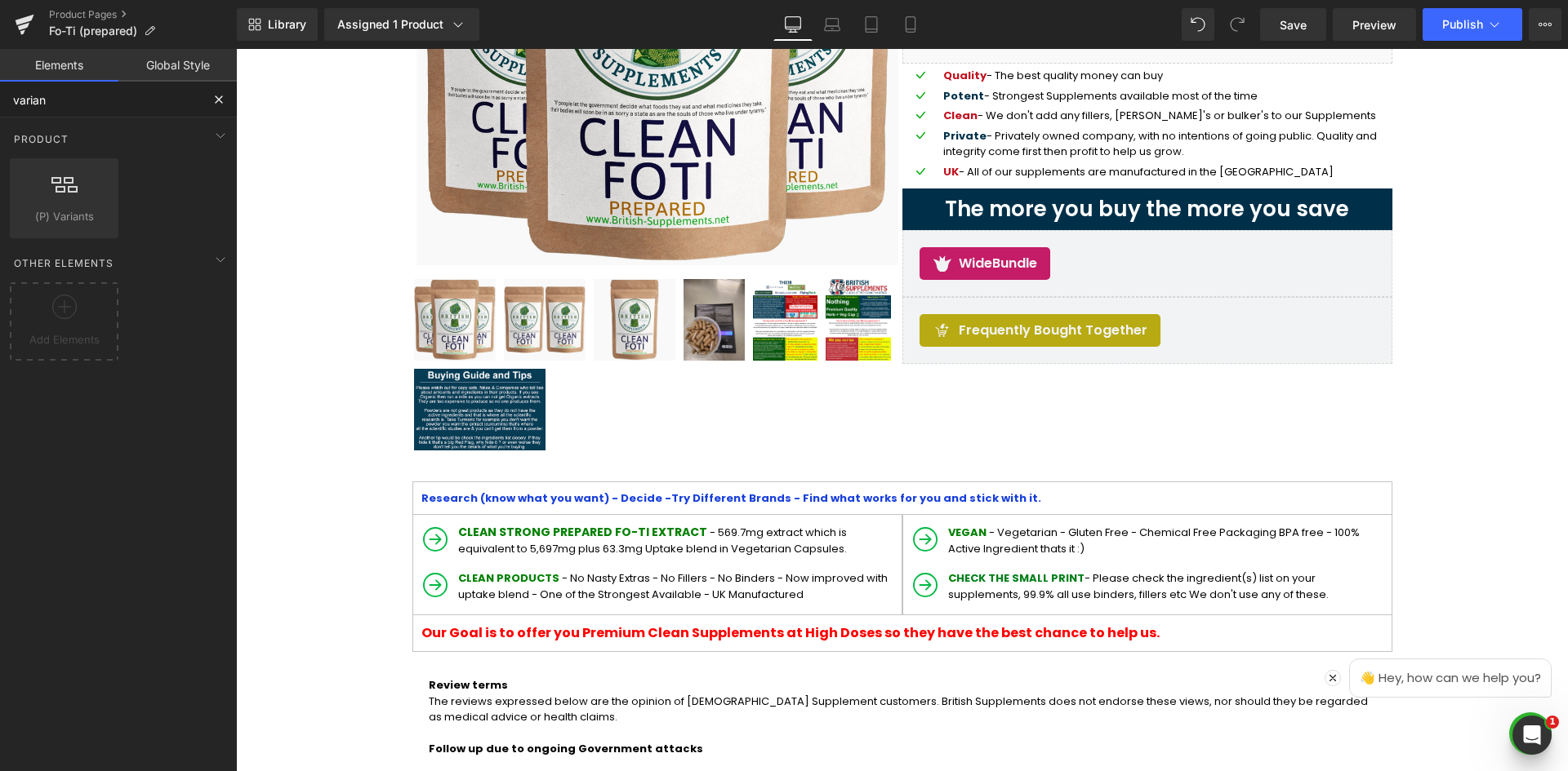
type input "variant"
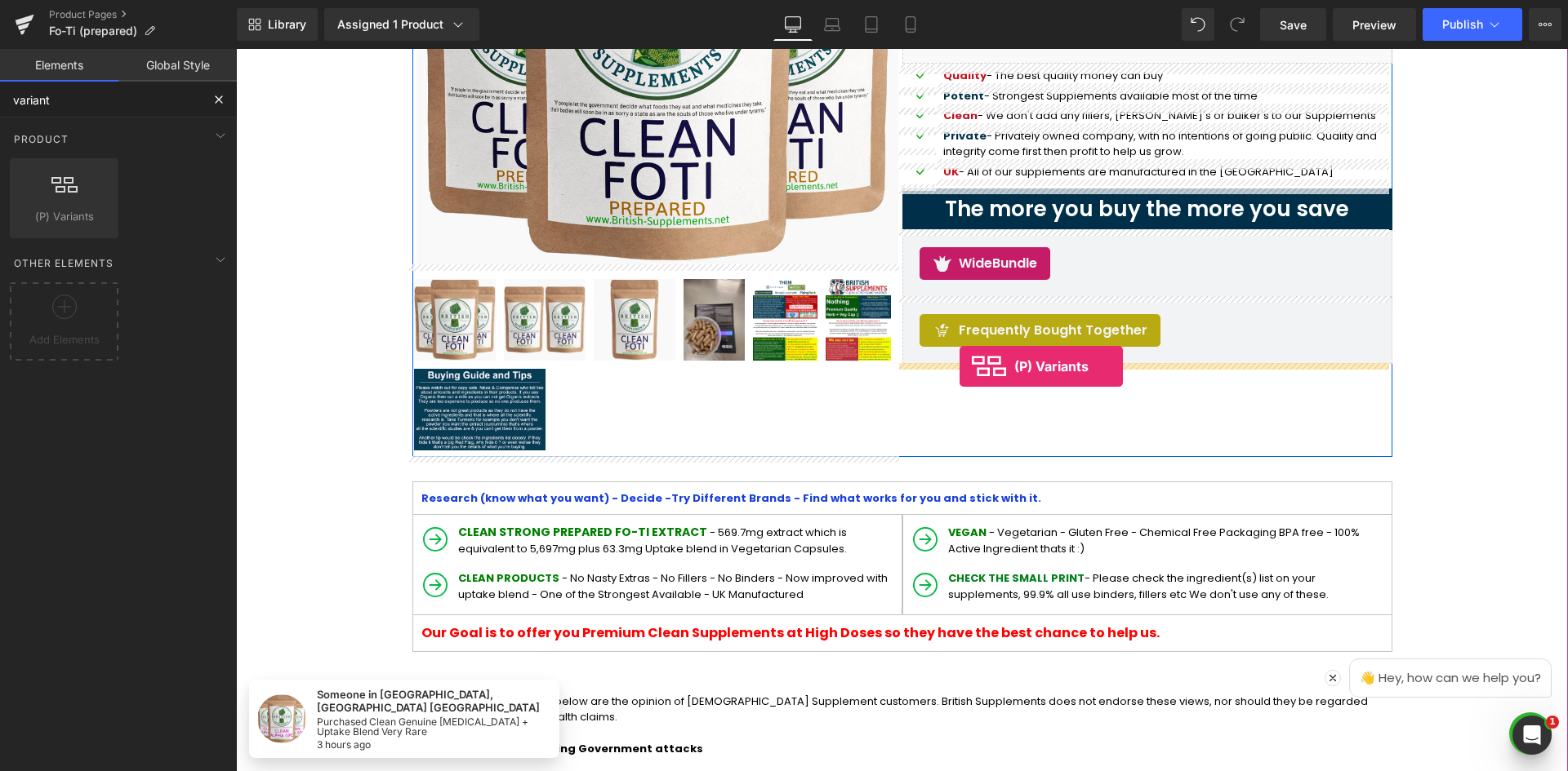
drag, startPoint x: 438, startPoint y: 257, endPoint x: 959, endPoint y: 367, distance: 532.5
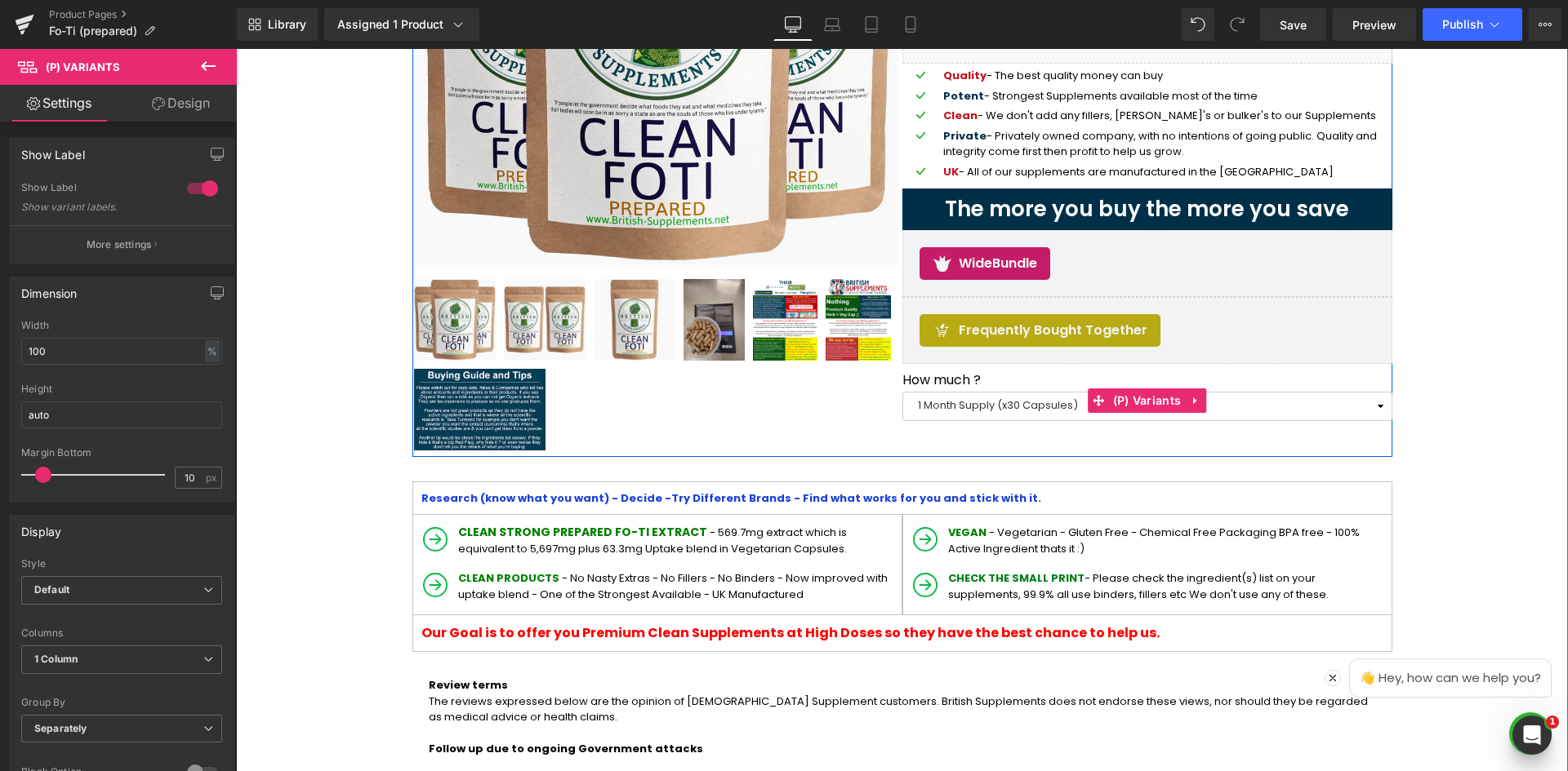
click at [1256, 409] on select "1 Month Supply (x30 Capsules) 2 Month Supply (x60 Capsules) 3 Month Supply (x90…" at bounding box center [1148, 406] width 490 height 29
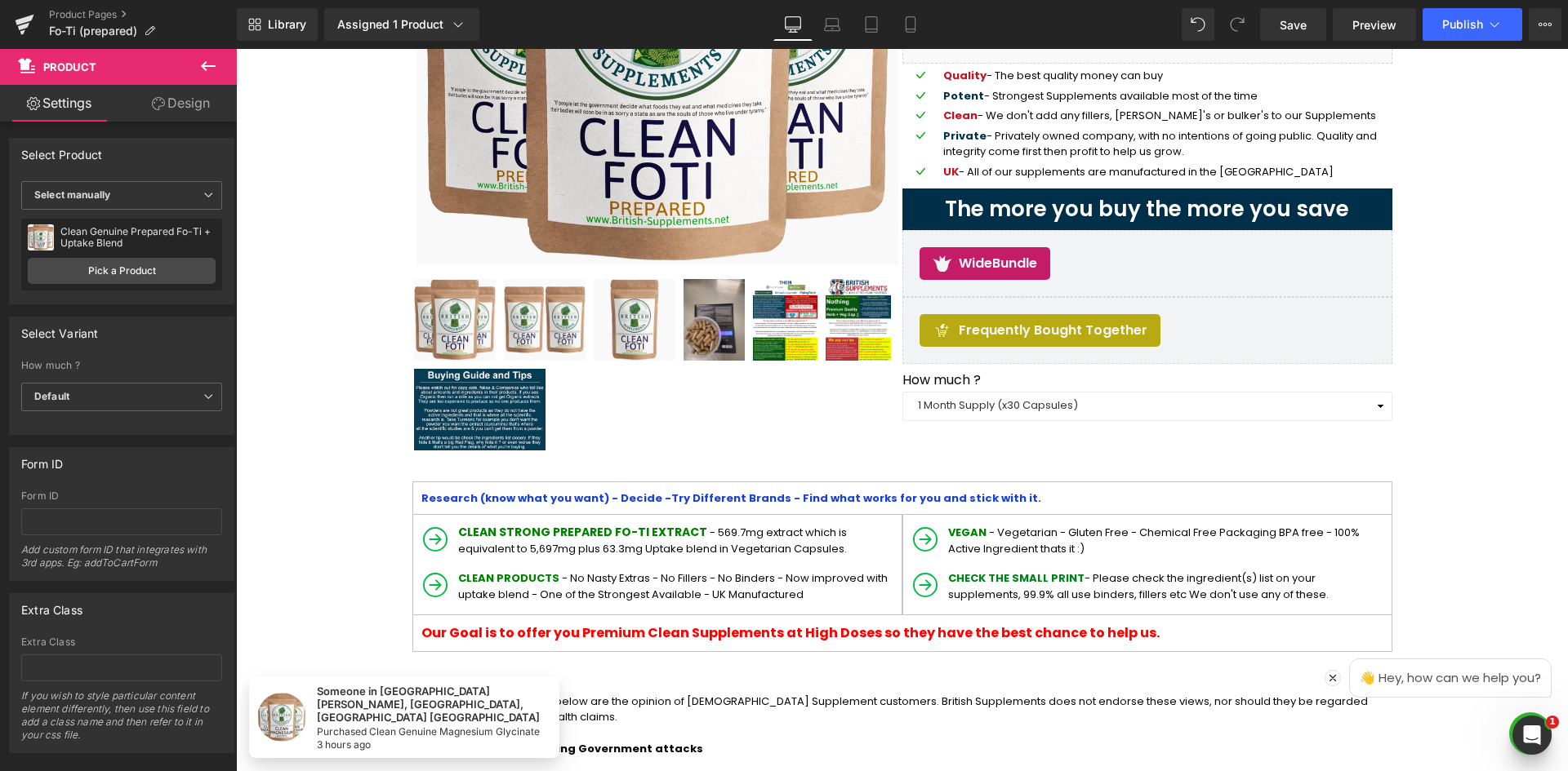
click at [203, 63] on icon at bounding box center [207, 66] width 15 height 10
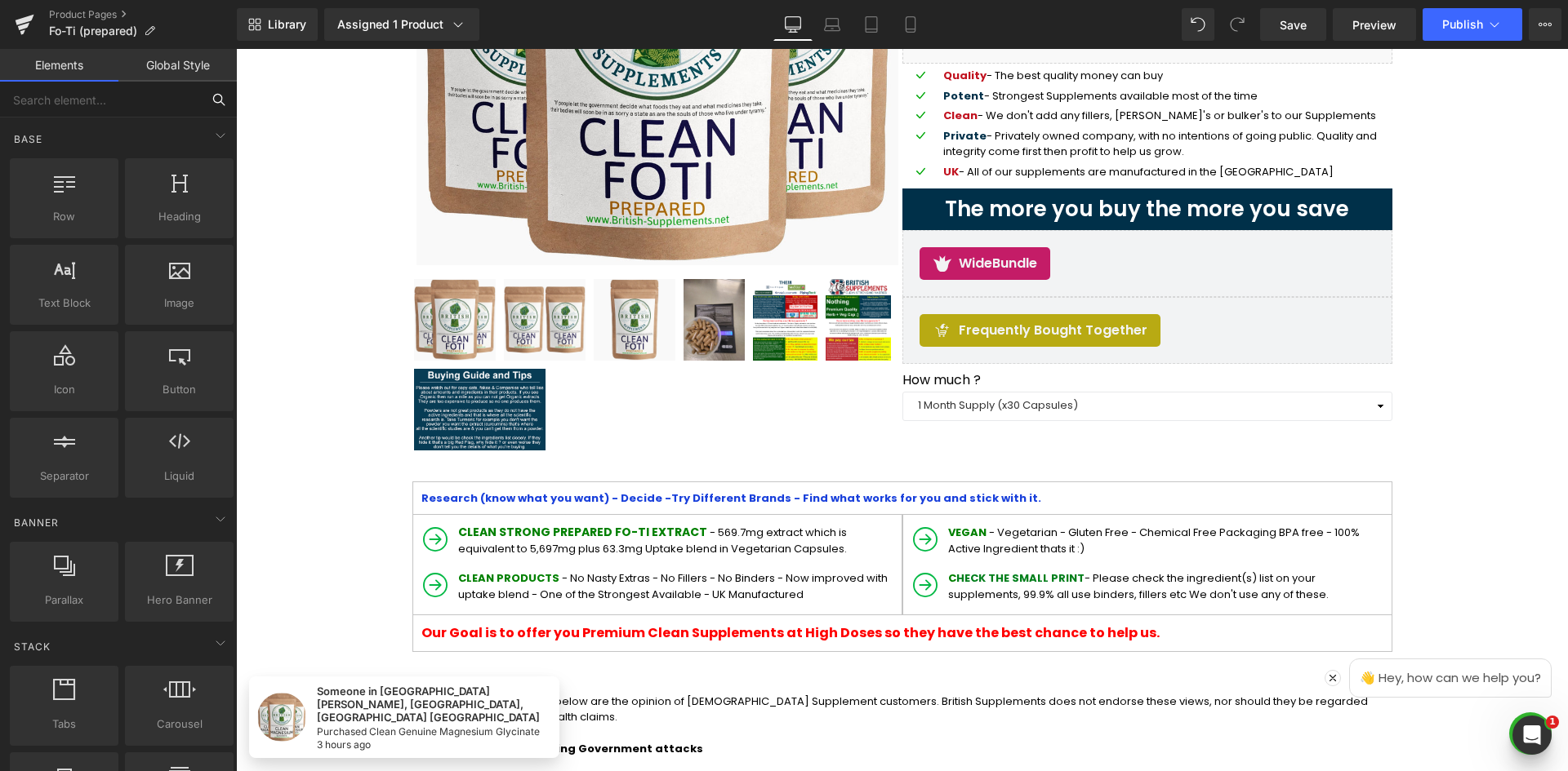
click at [124, 99] on input "text" at bounding box center [100, 99] width 200 height 36
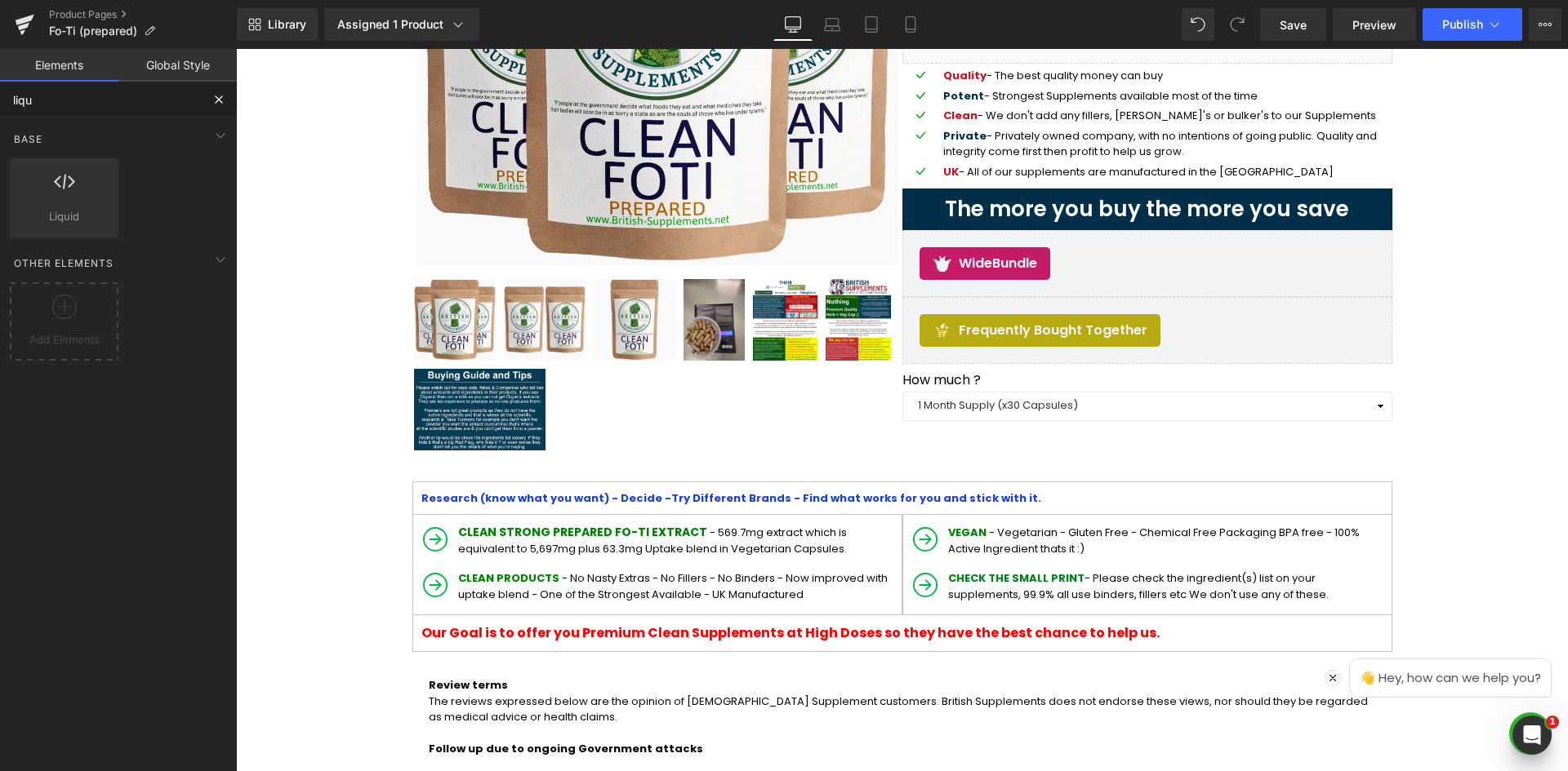
type input "liqui"
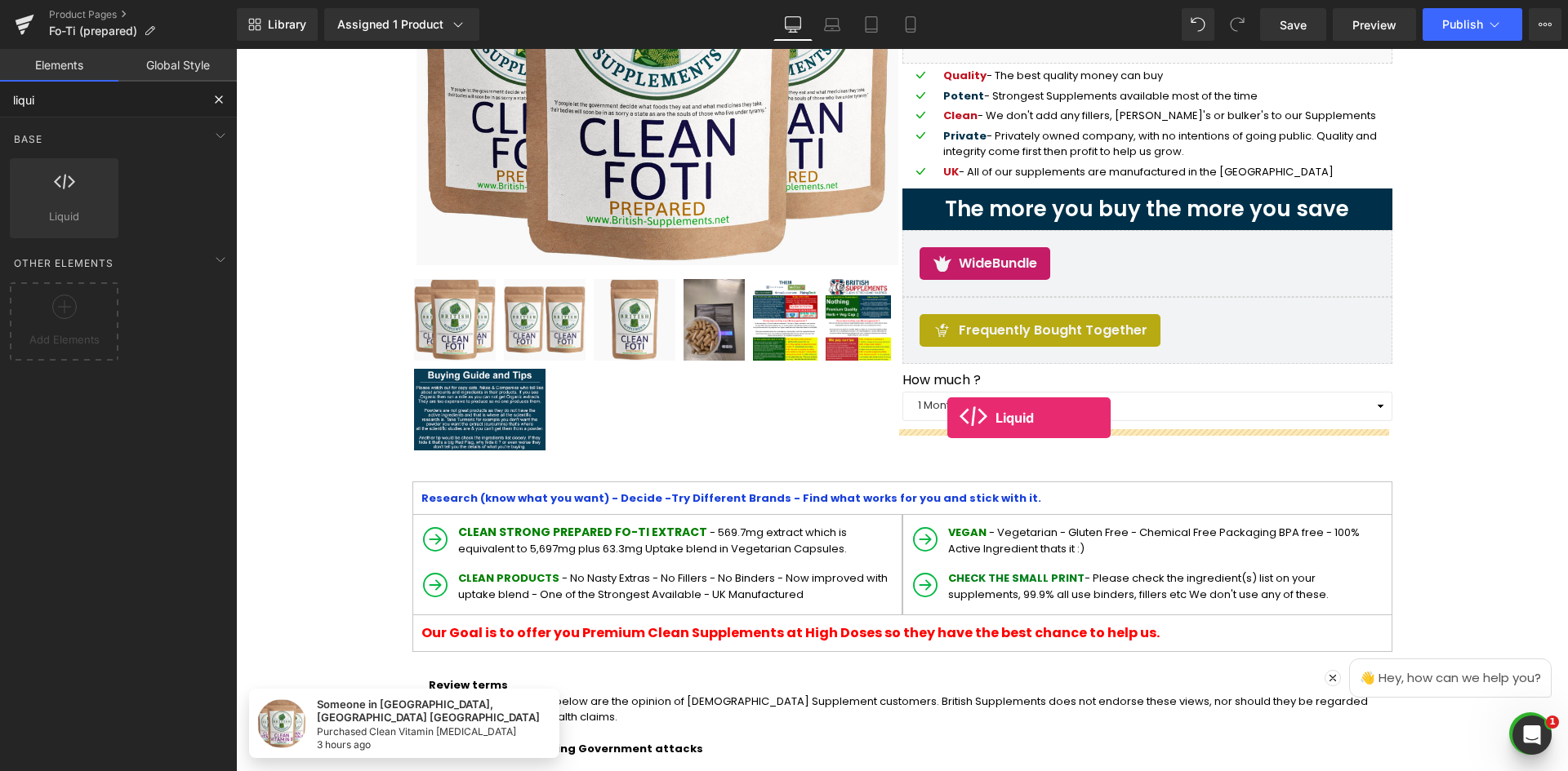
drag, startPoint x: 303, startPoint y: 257, endPoint x: 947, endPoint y: 418, distance: 663.8
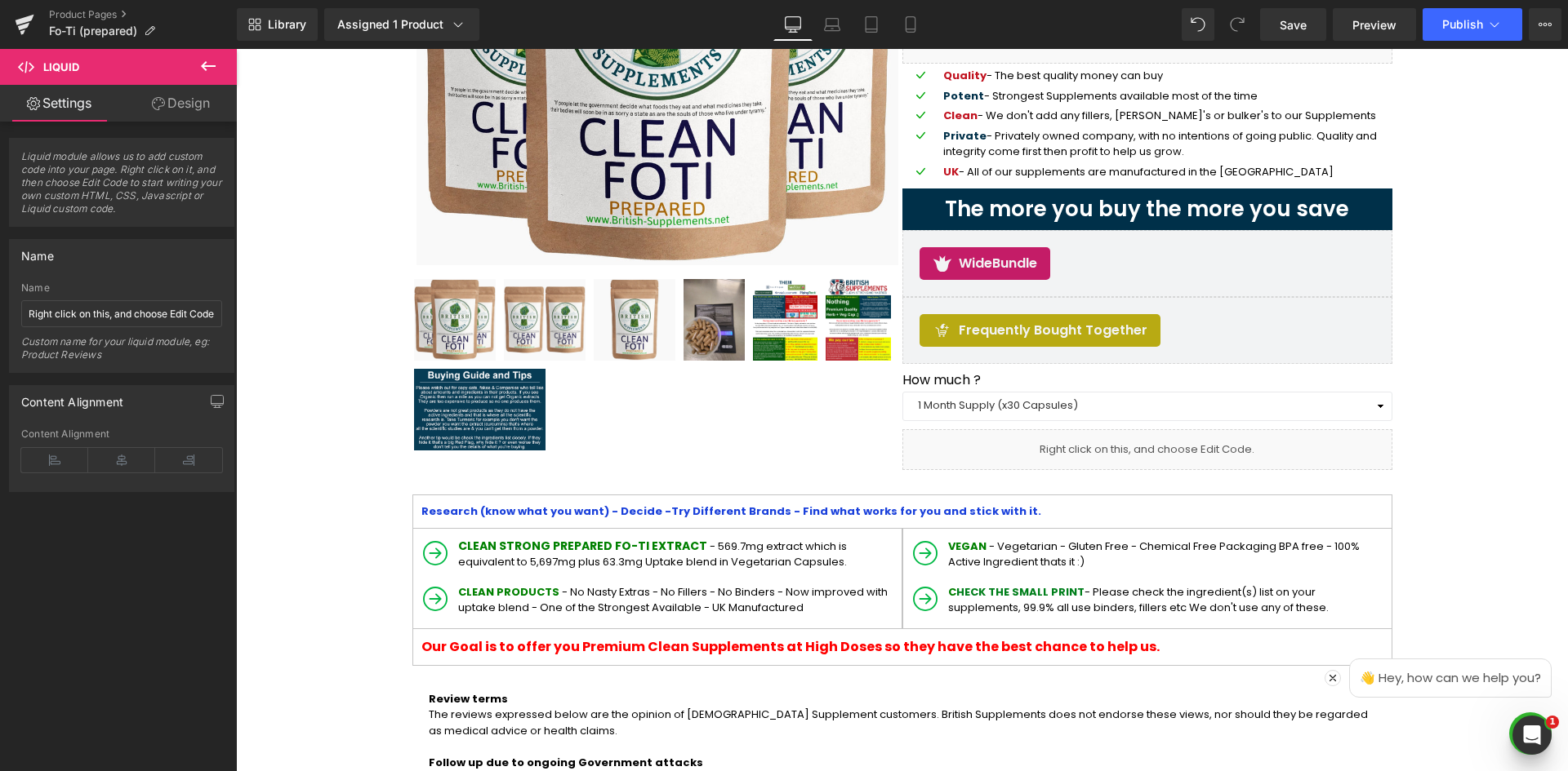
click at [205, 59] on icon at bounding box center [208, 66] width 19 height 19
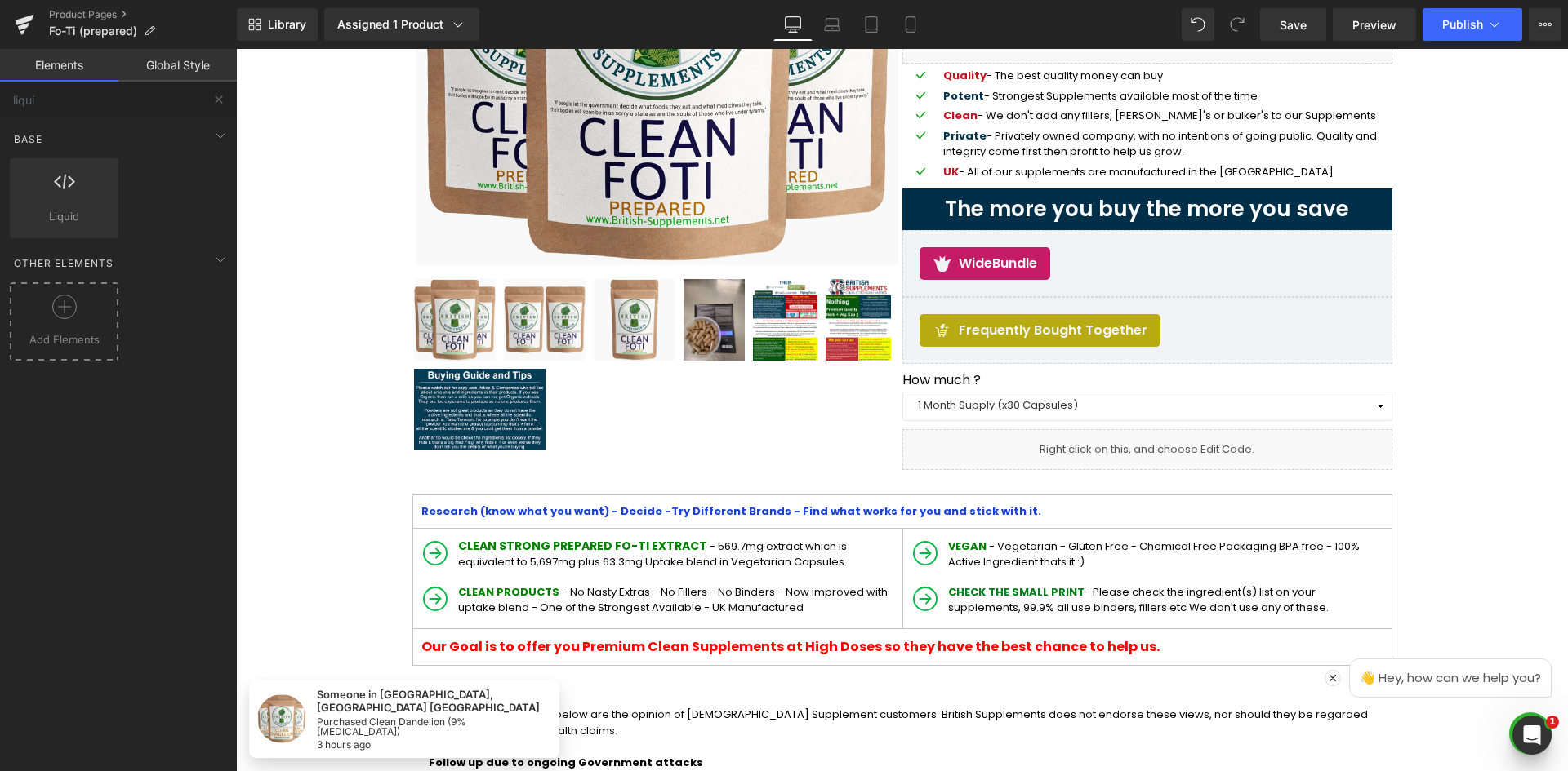
click at [104, 327] on div at bounding box center [63, 313] width 100 height 37
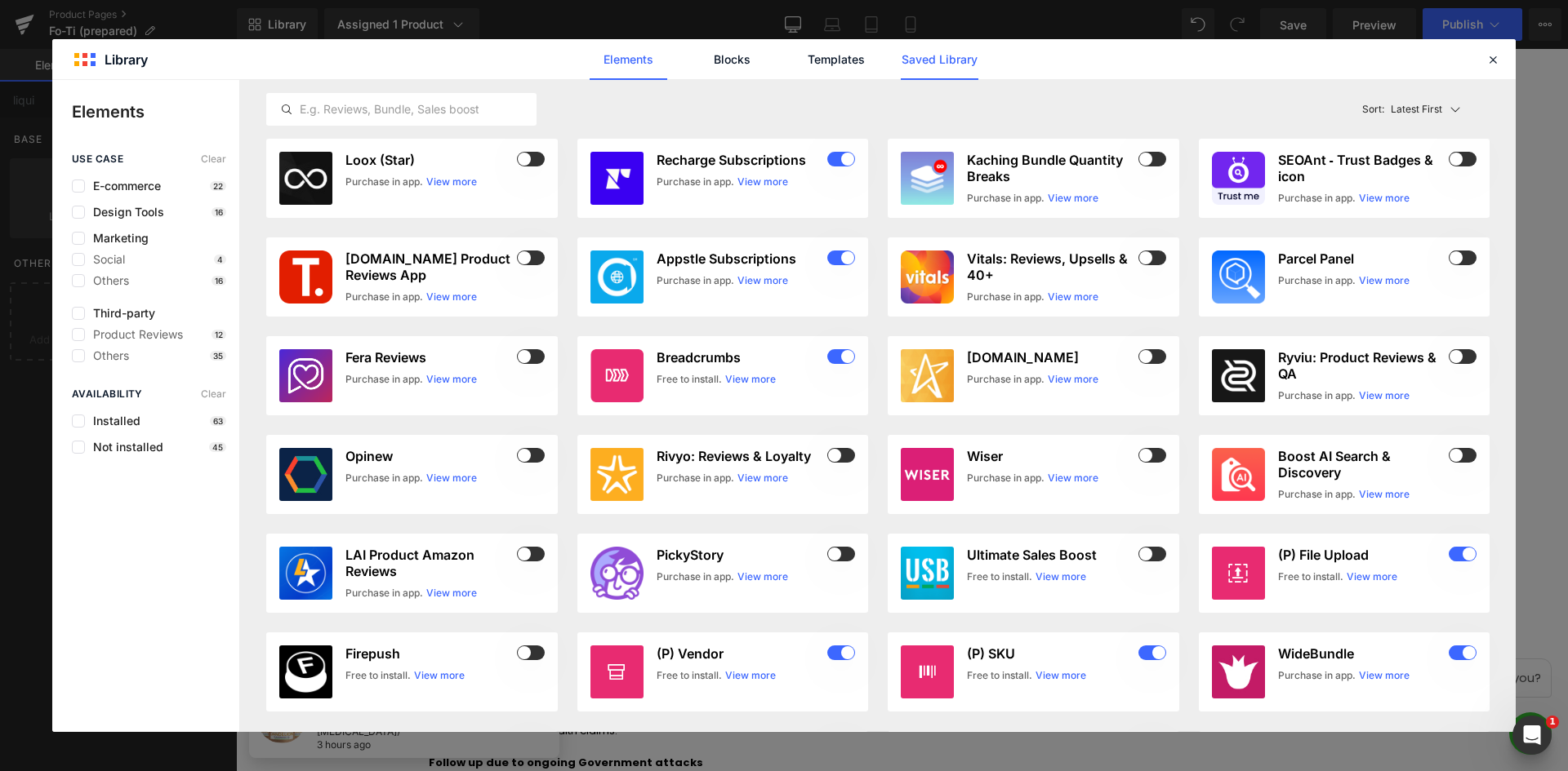
click at [861, 67] on link "Templates" at bounding box center [836, 59] width 78 height 41
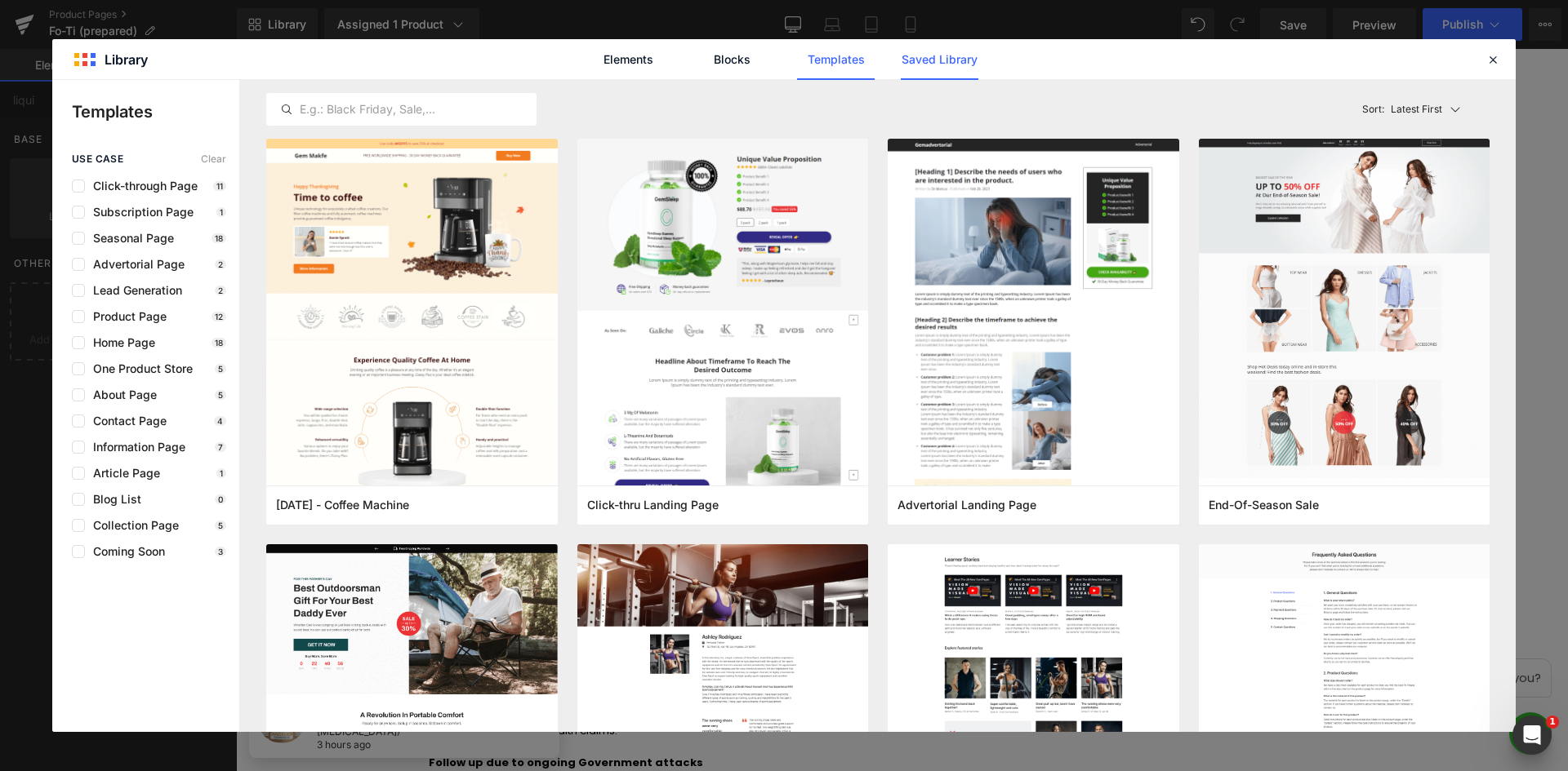
click at [938, 65] on link "Saved Library" at bounding box center [940, 59] width 78 height 41
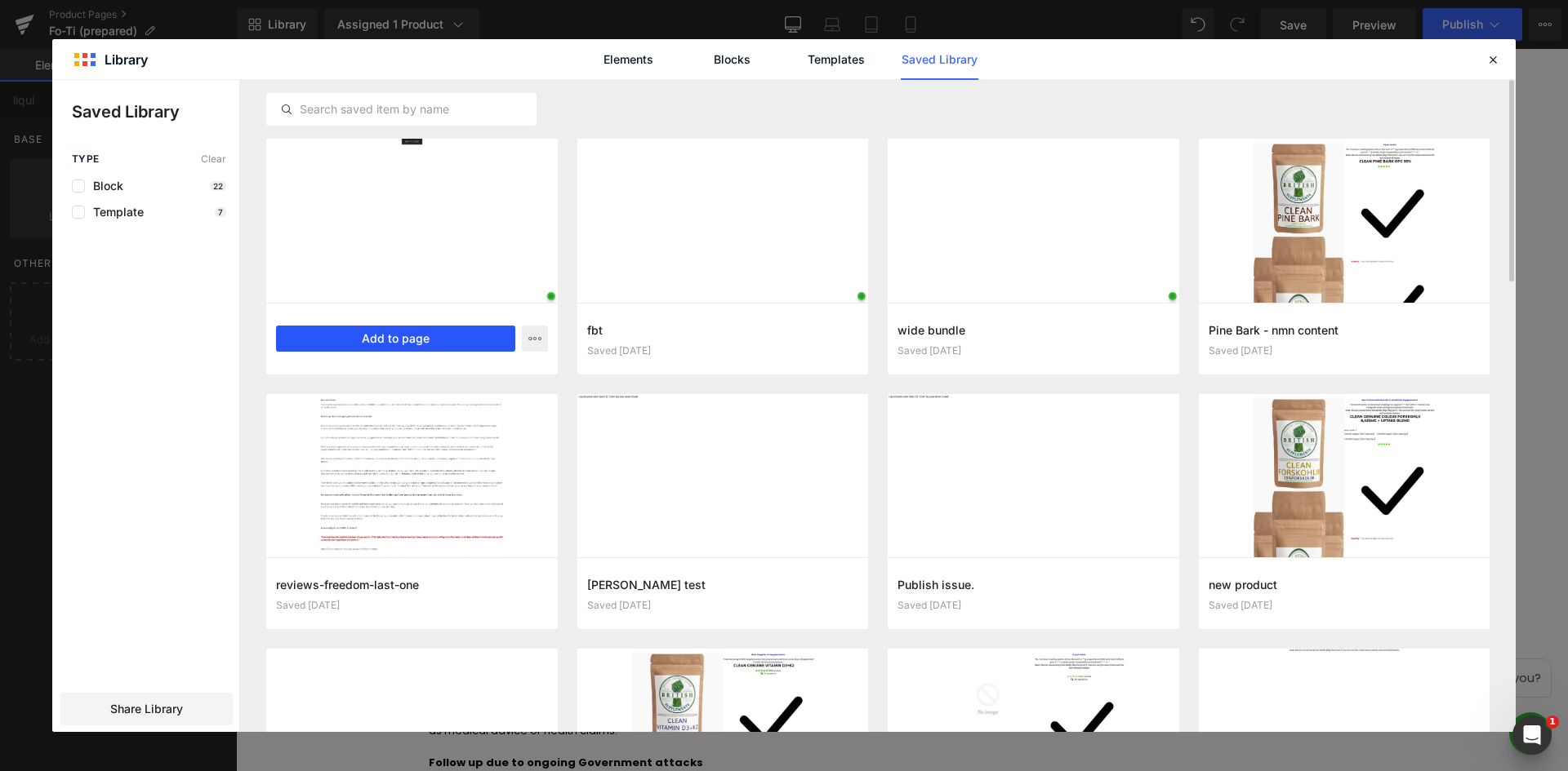
drag, startPoint x: 434, startPoint y: 335, endPoint x: 209, endPoint y: 286, distance: 230.3
click at [434, 335] on button "Add to page" at bounding box center [396, 338] width 239 height 26
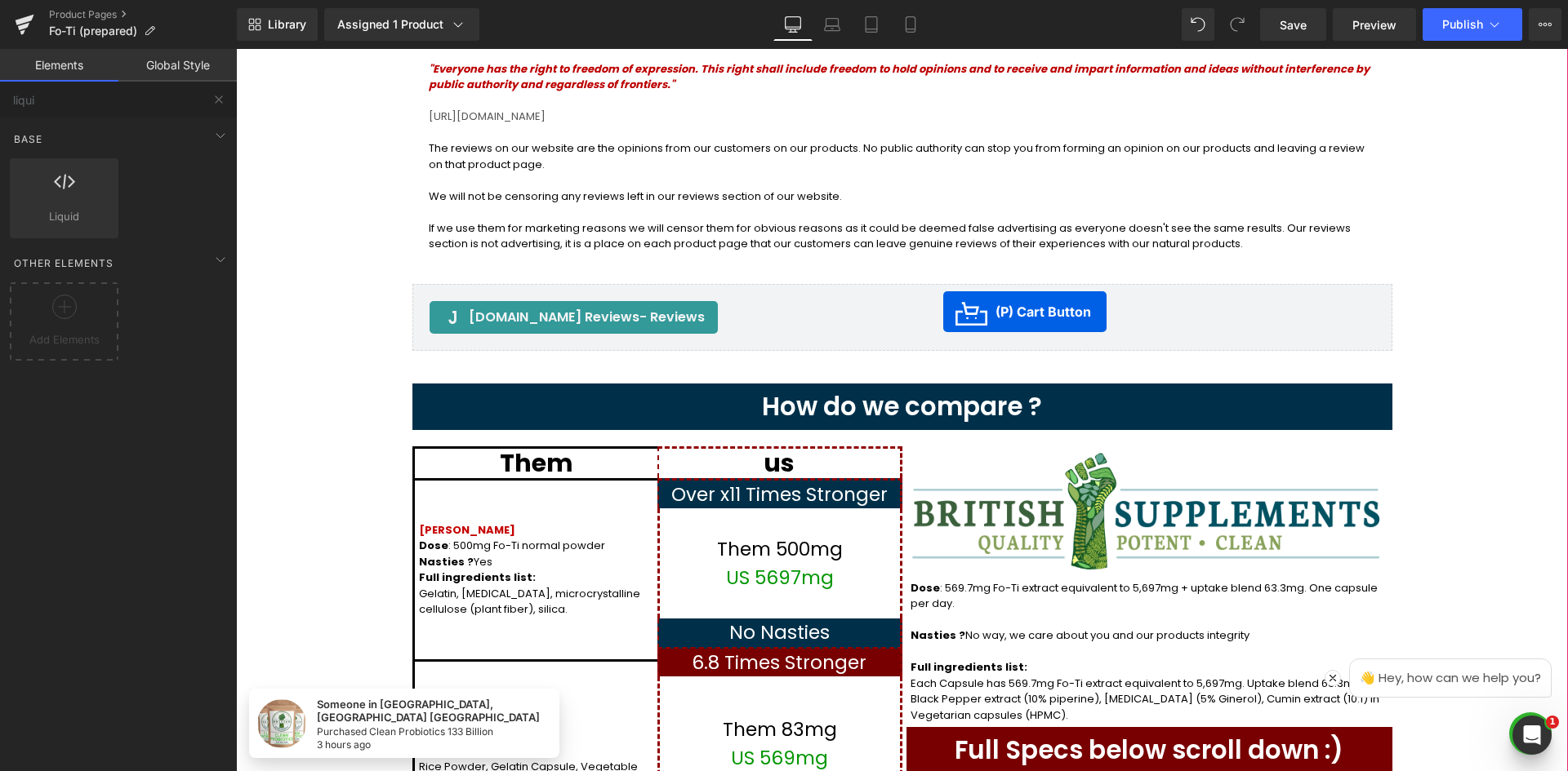
scroll to position [439, 0]
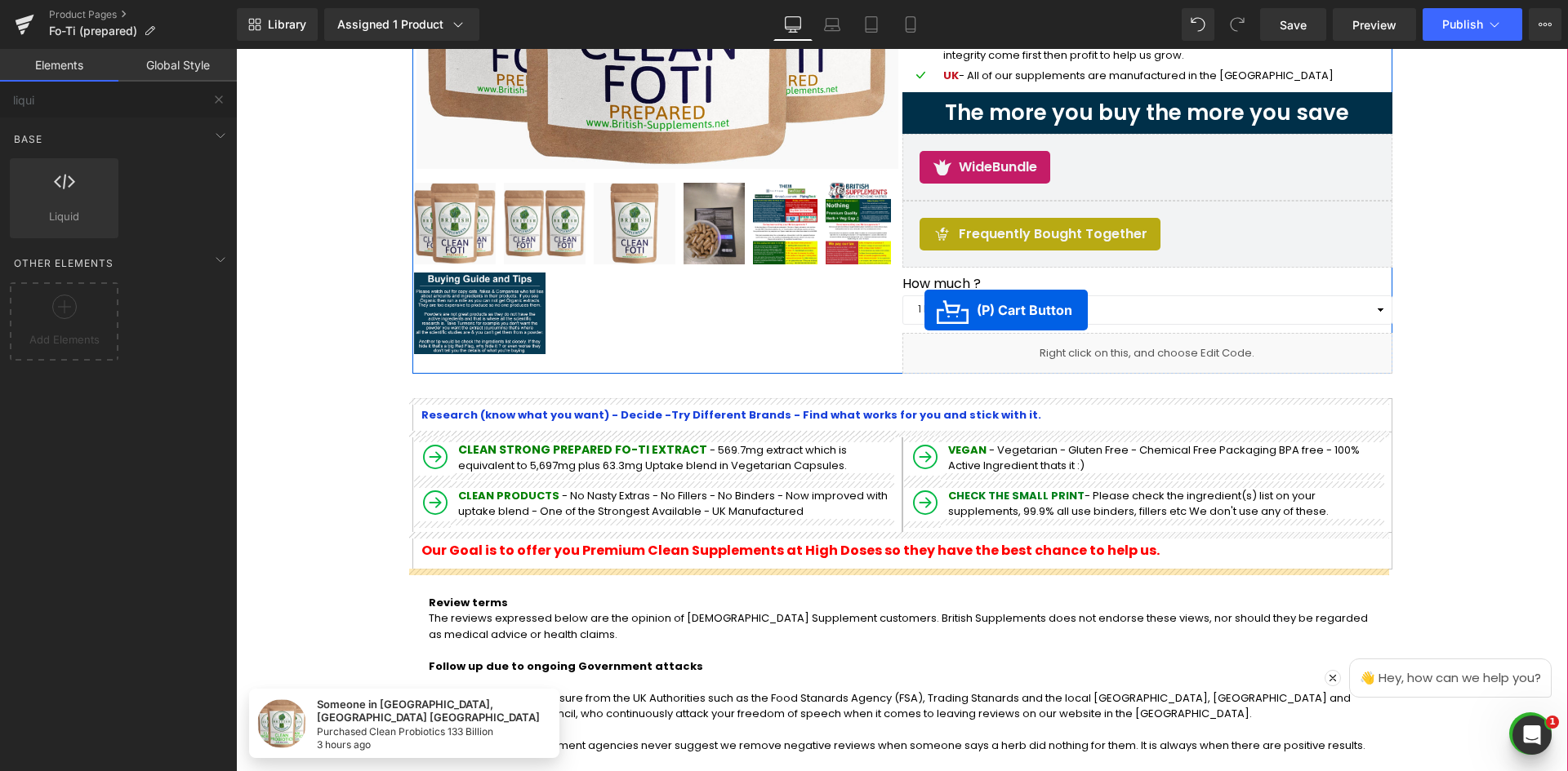
drag, startPoint x: 835, startPoint y: 277, endPoint x: 378, endPoint y: 245, distance: 458.1
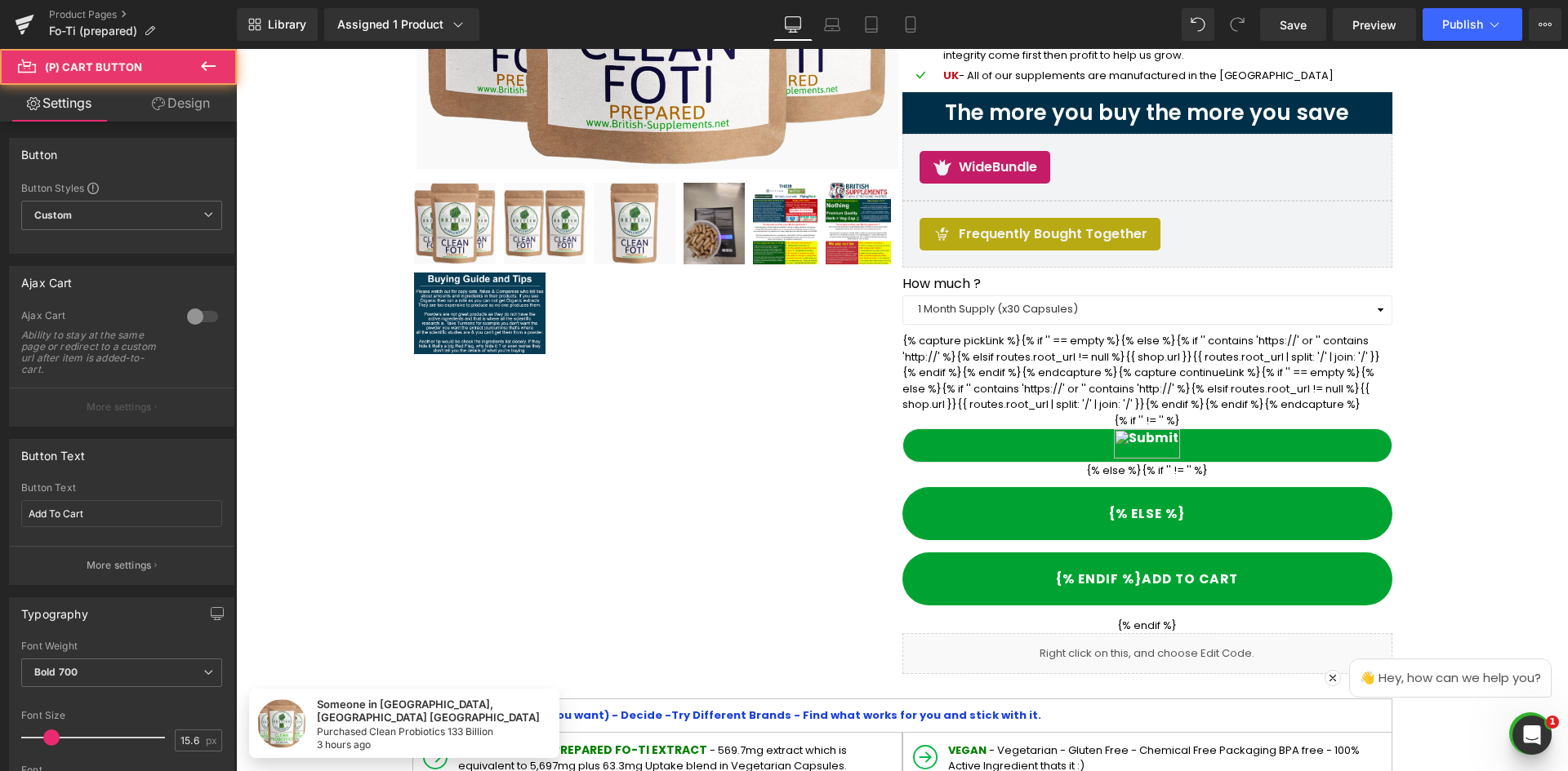
drag, startPoint x: 1125, startPoint y: 552, endPoint x: 1010, endPoint y: 531, distance: 116.9
click at [780, 521] on div "Sale Off (P) Image" at bounding box center [902, 181] width 980 height 987
click at [987, 633] on div "Liquid" at bounding box center [1148, 653] width 490 height 41
click at [1112, 633] on div "Liquid" at bounding box center [1148, 653] width 490 height 41
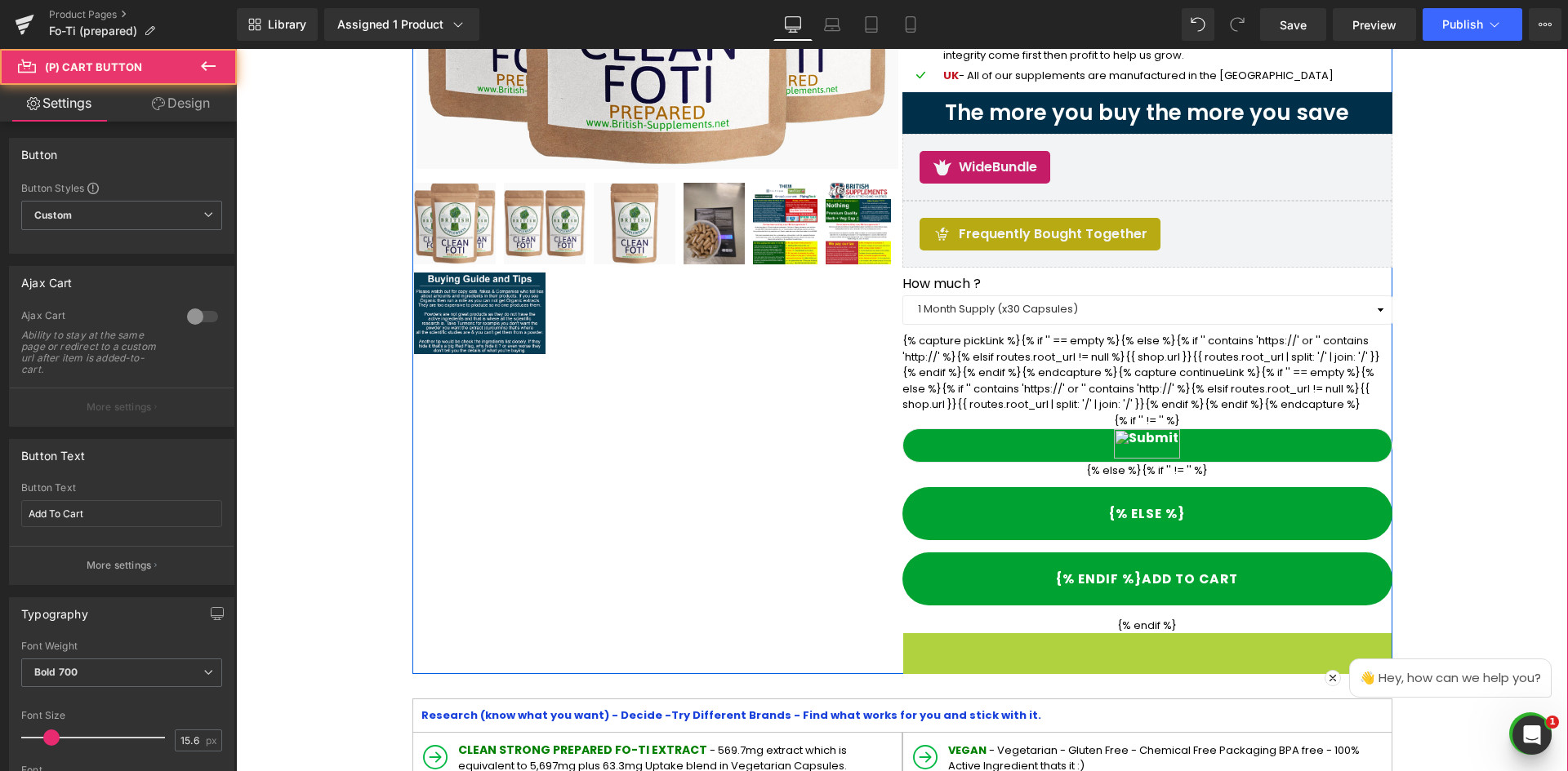
drag, startPoint x: 1095, startPoint y: 549, endPoint x: 1060, endPoint y: 219, distance: 331.9
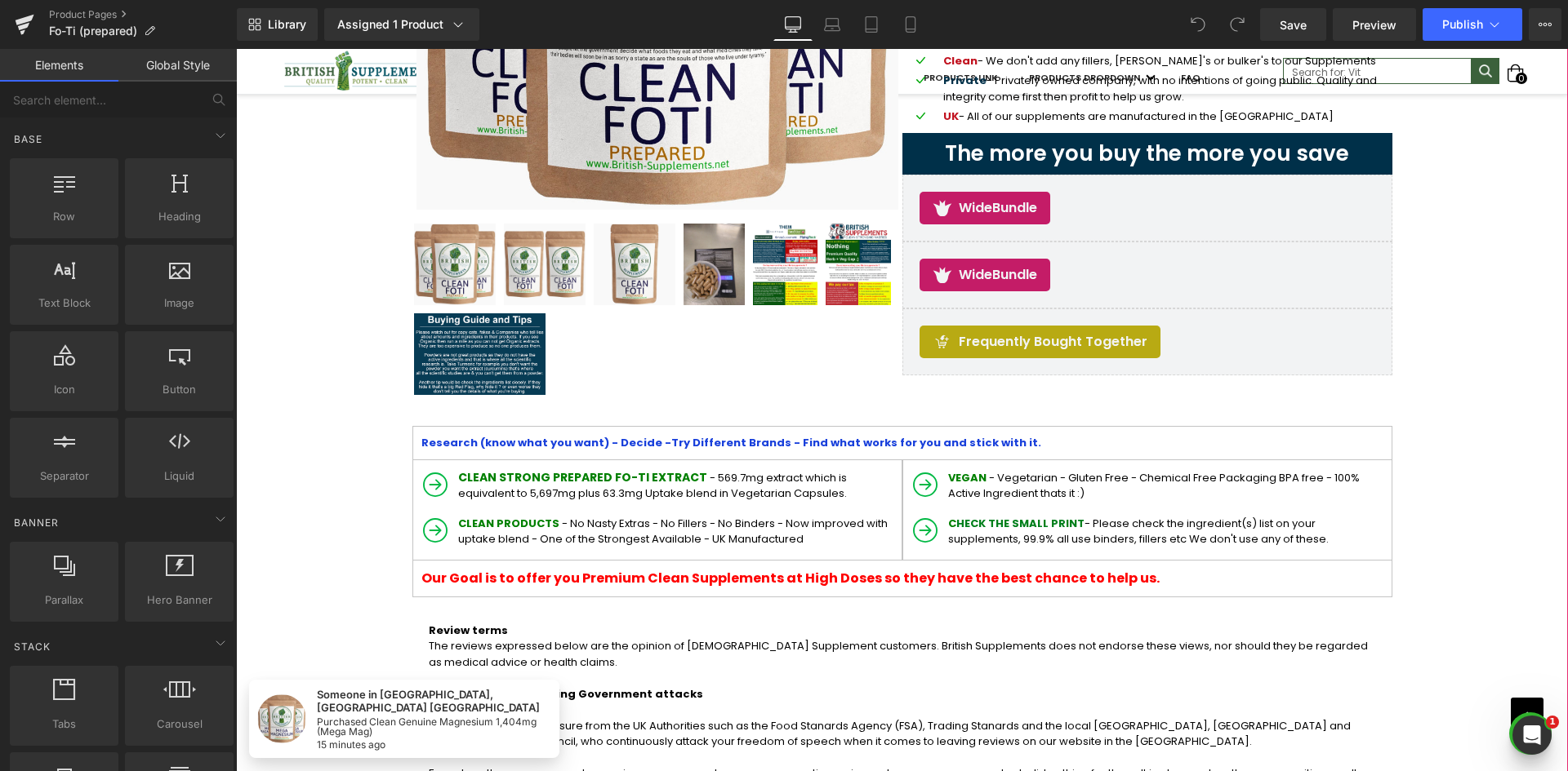
scroll to position [327, 0]
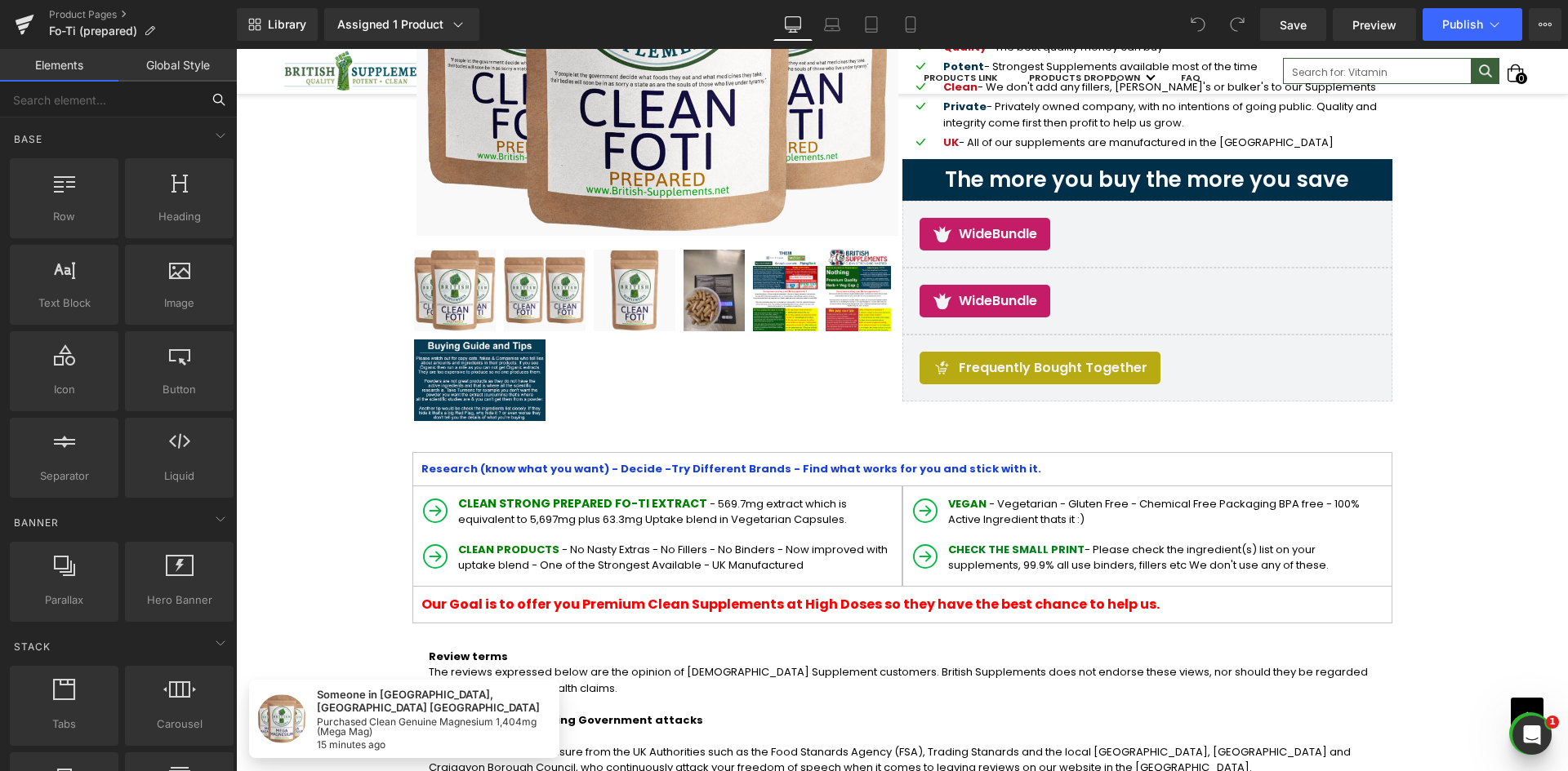
click at [156, 94] on input "text" at bounding box center [100, 99] width 200 height 36
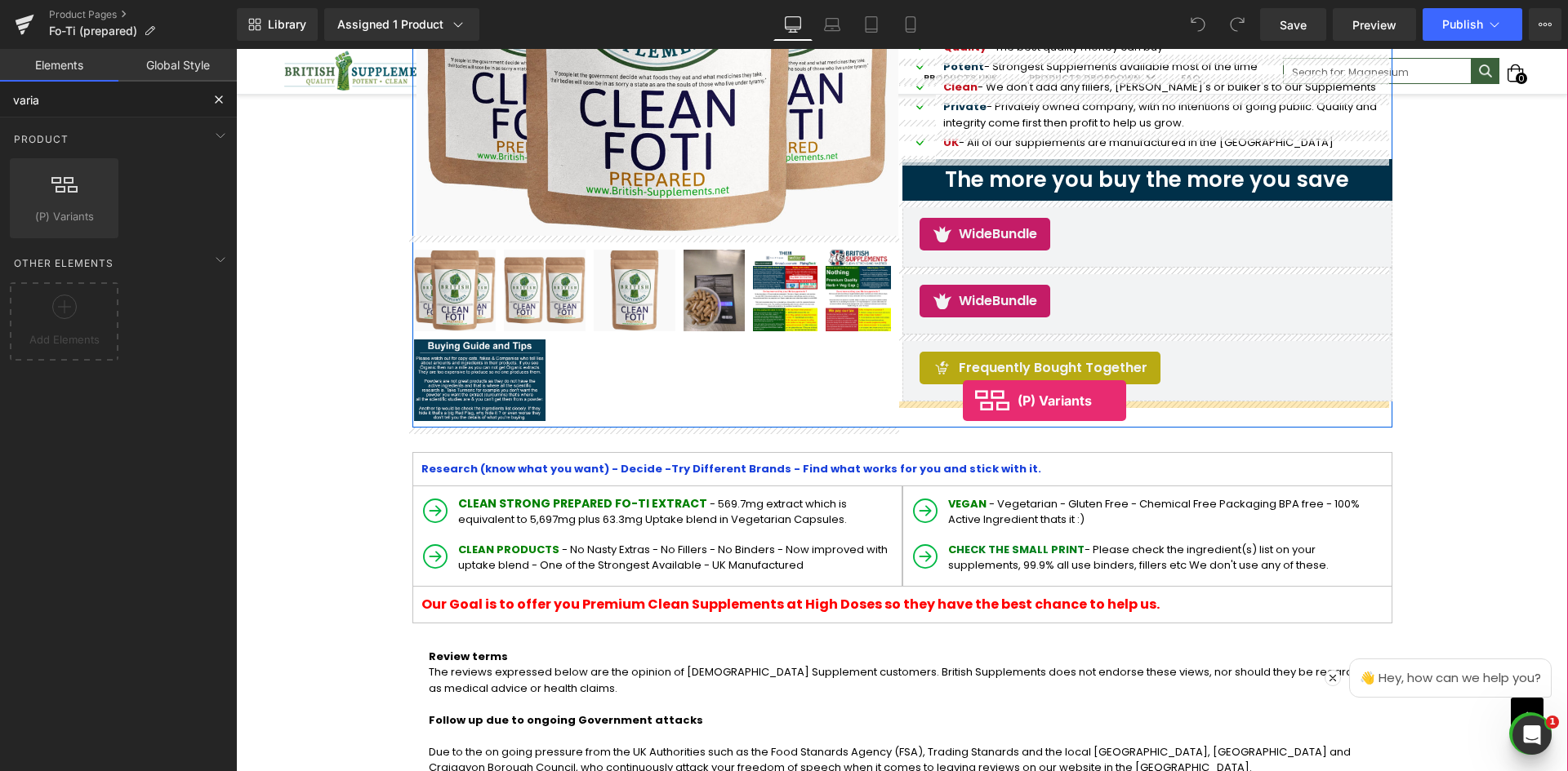
drag, startPoint x: 290, startPoint y: 248, endPoint x: 957, endPoint y: 397, distance: 683.4
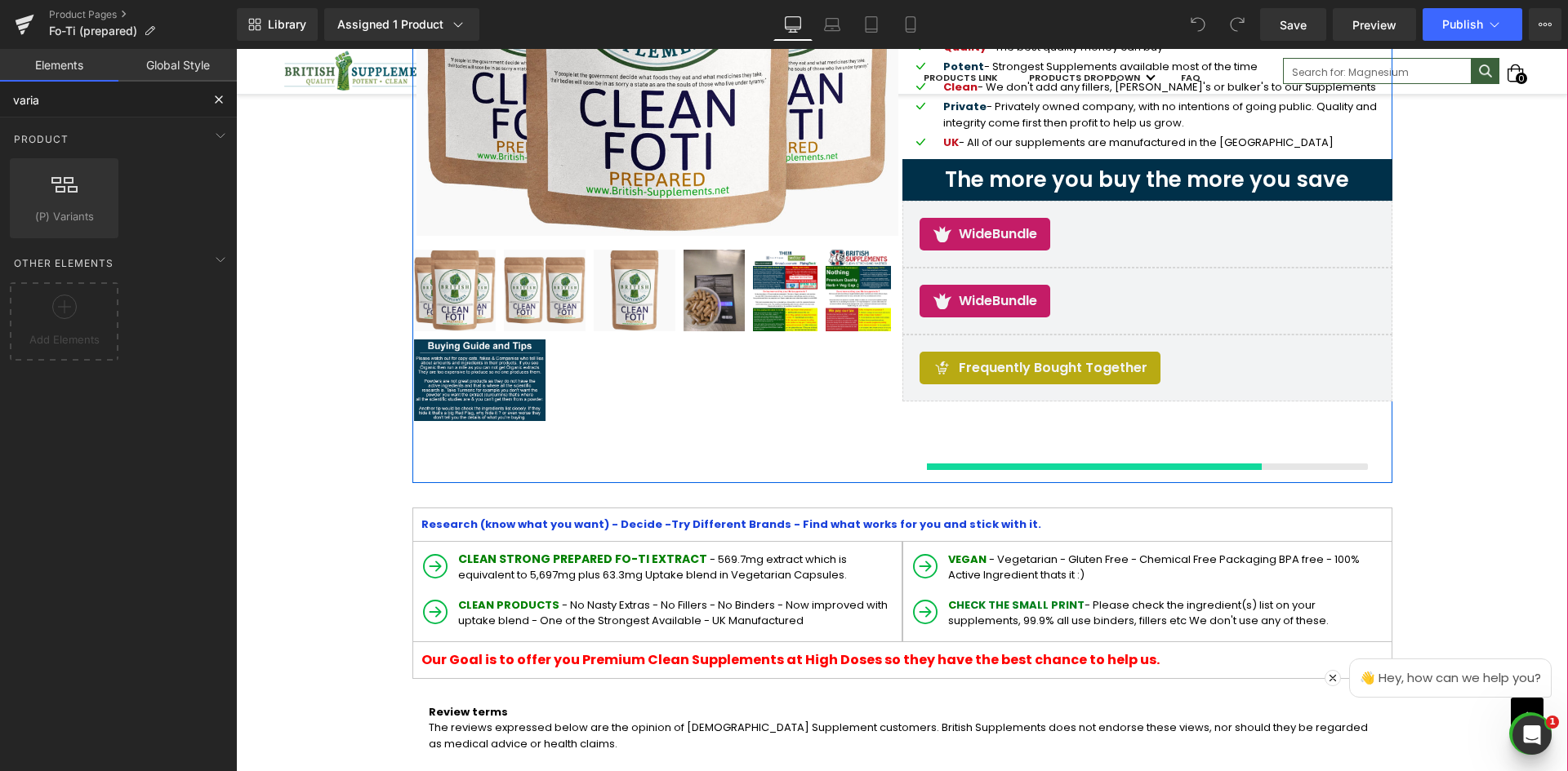
type input "varia"
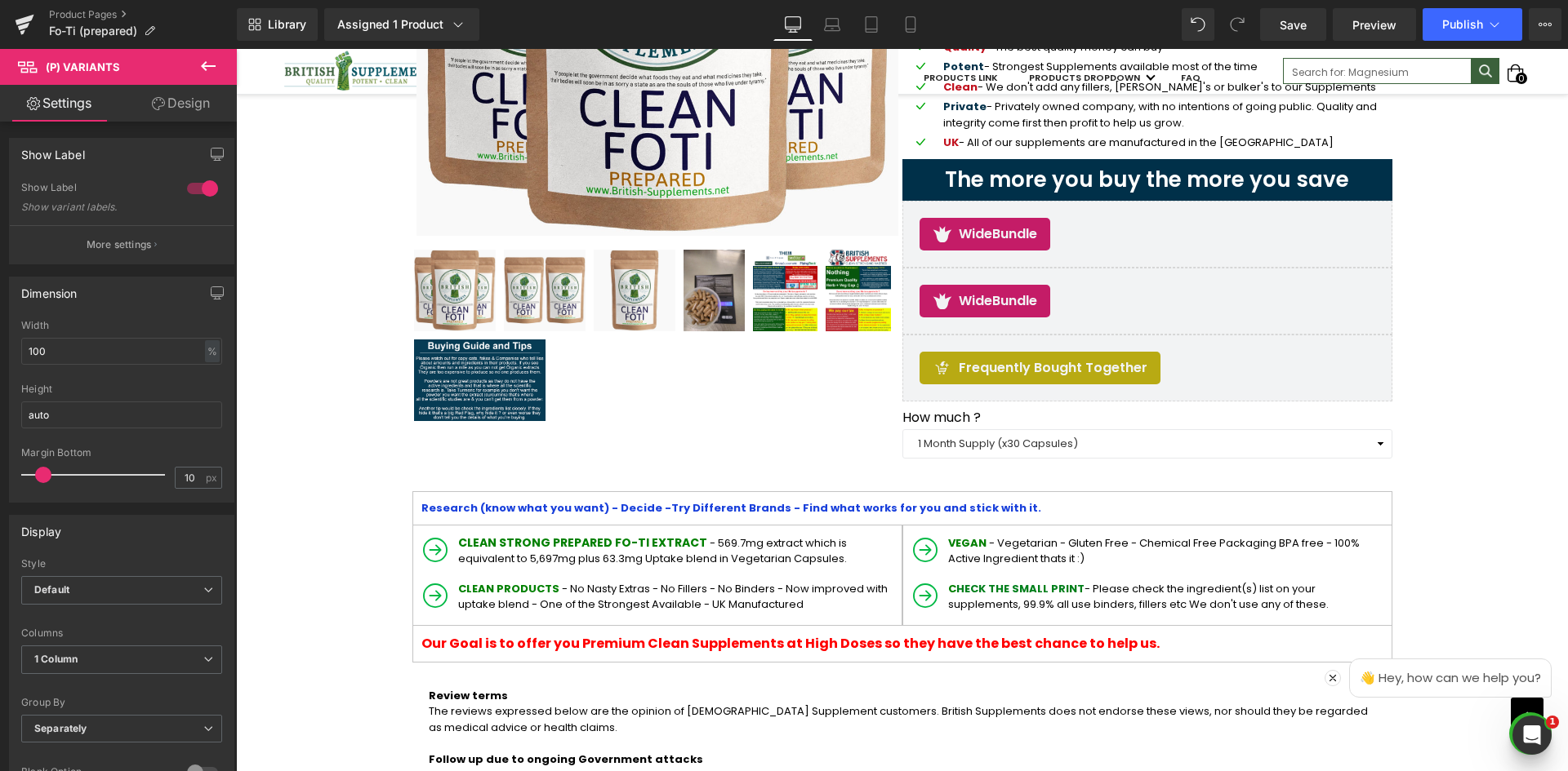
click at [202, 59] on icon at bounding box center [208, 66] width 19 height 19
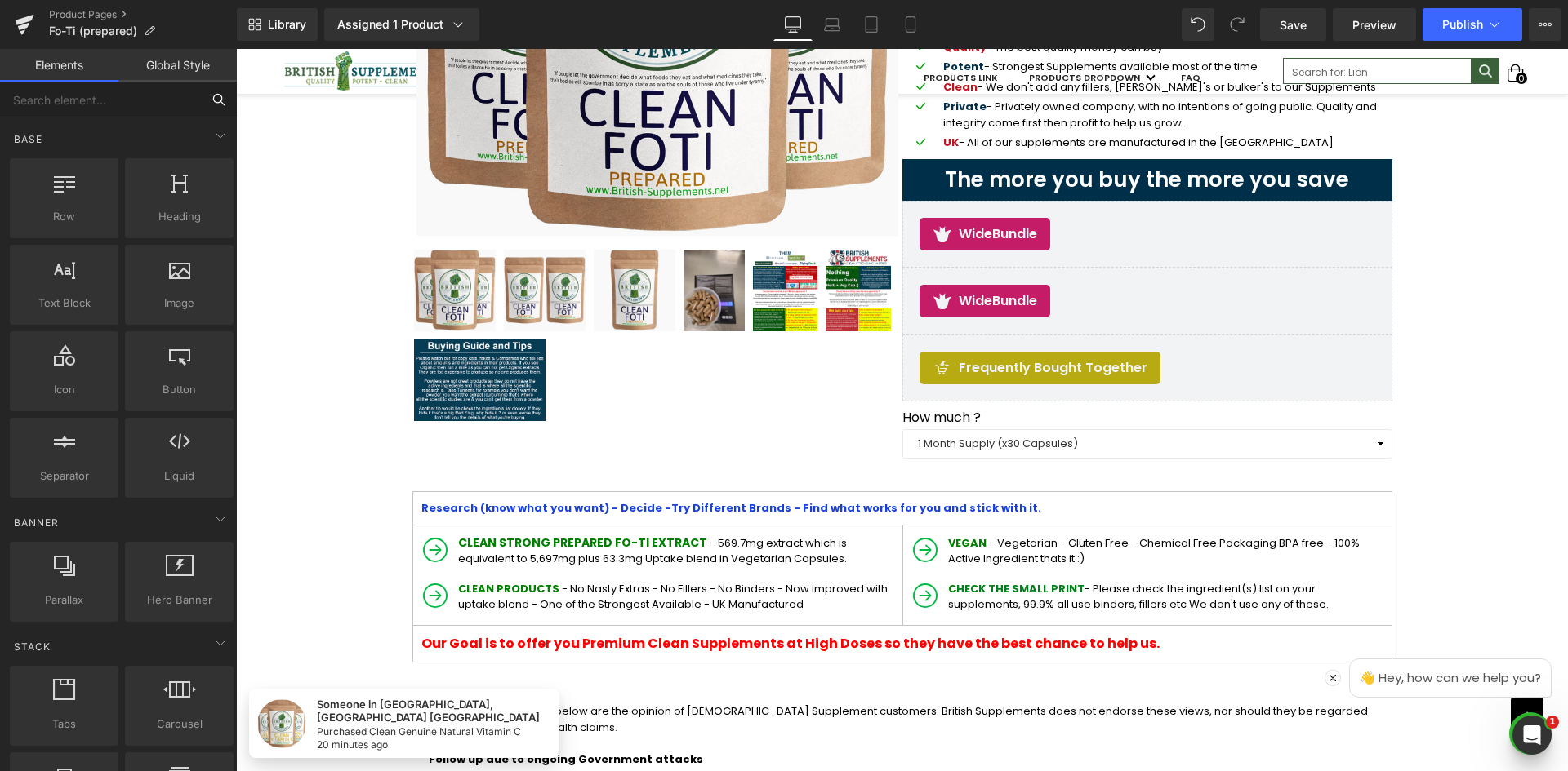
click at [175, 100] on input "text" at bounding box center [100, 99] width 200 height 36
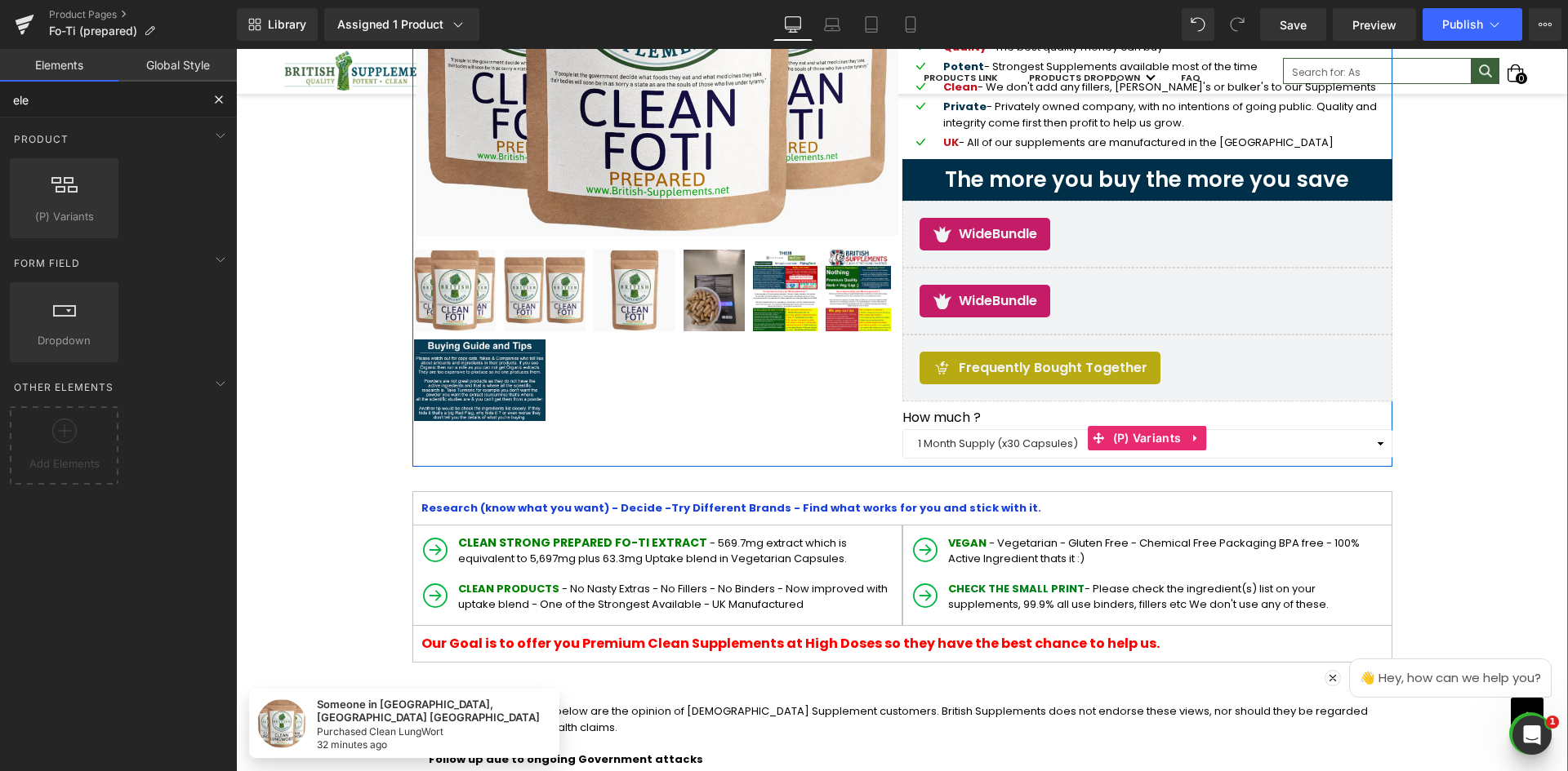
drag, startPoint x: 288, startPoint y: 487, endPoint x: 1084, endPoint y: 451, distance: 796.8
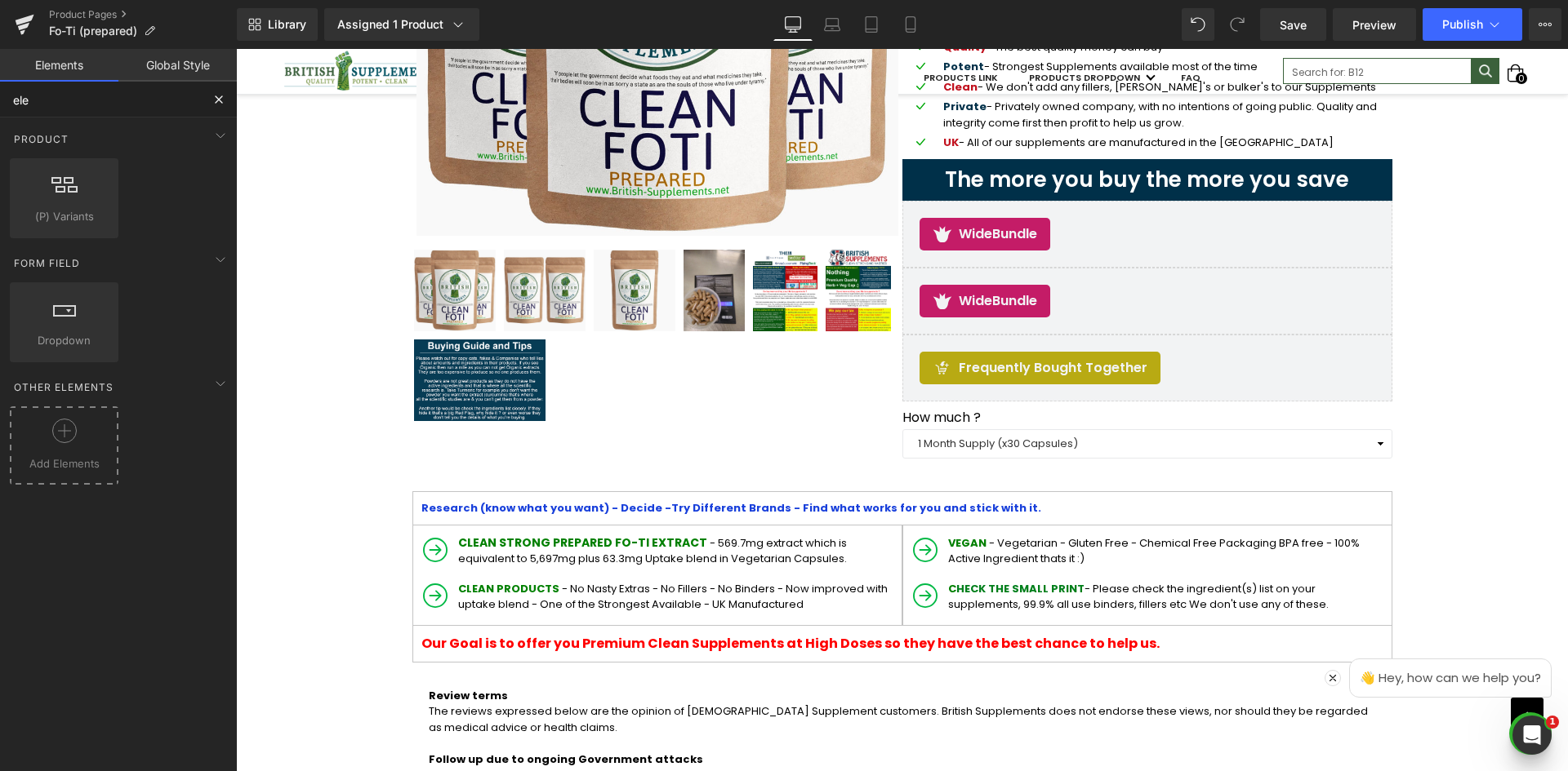
click at [48, 433] on div at bounding box center [63, 438] width 100 height 37
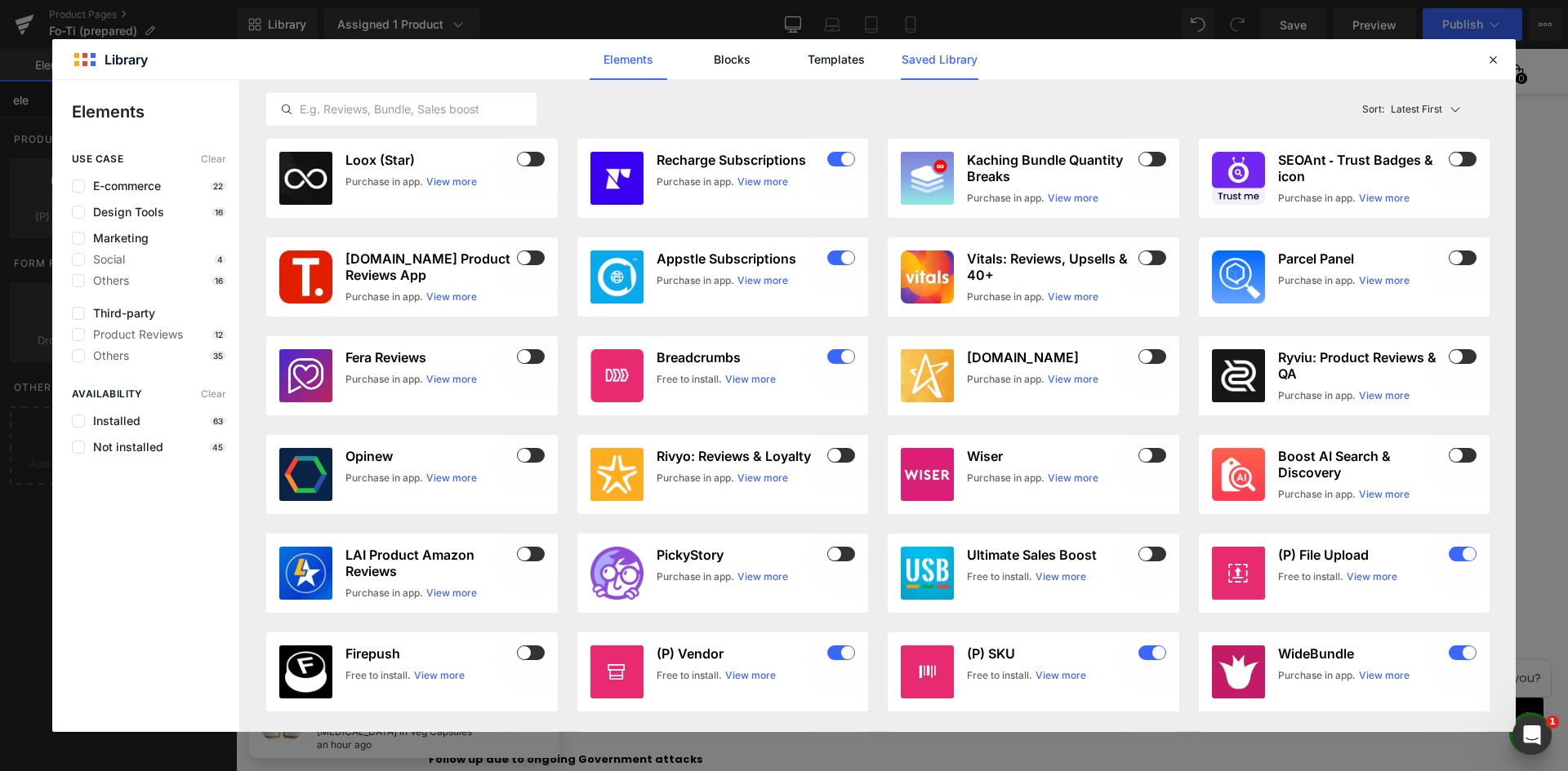
type input "ele"
click at [970, 54] on link "Saved Library" at bounding box center [940, 59] width 78 height 41
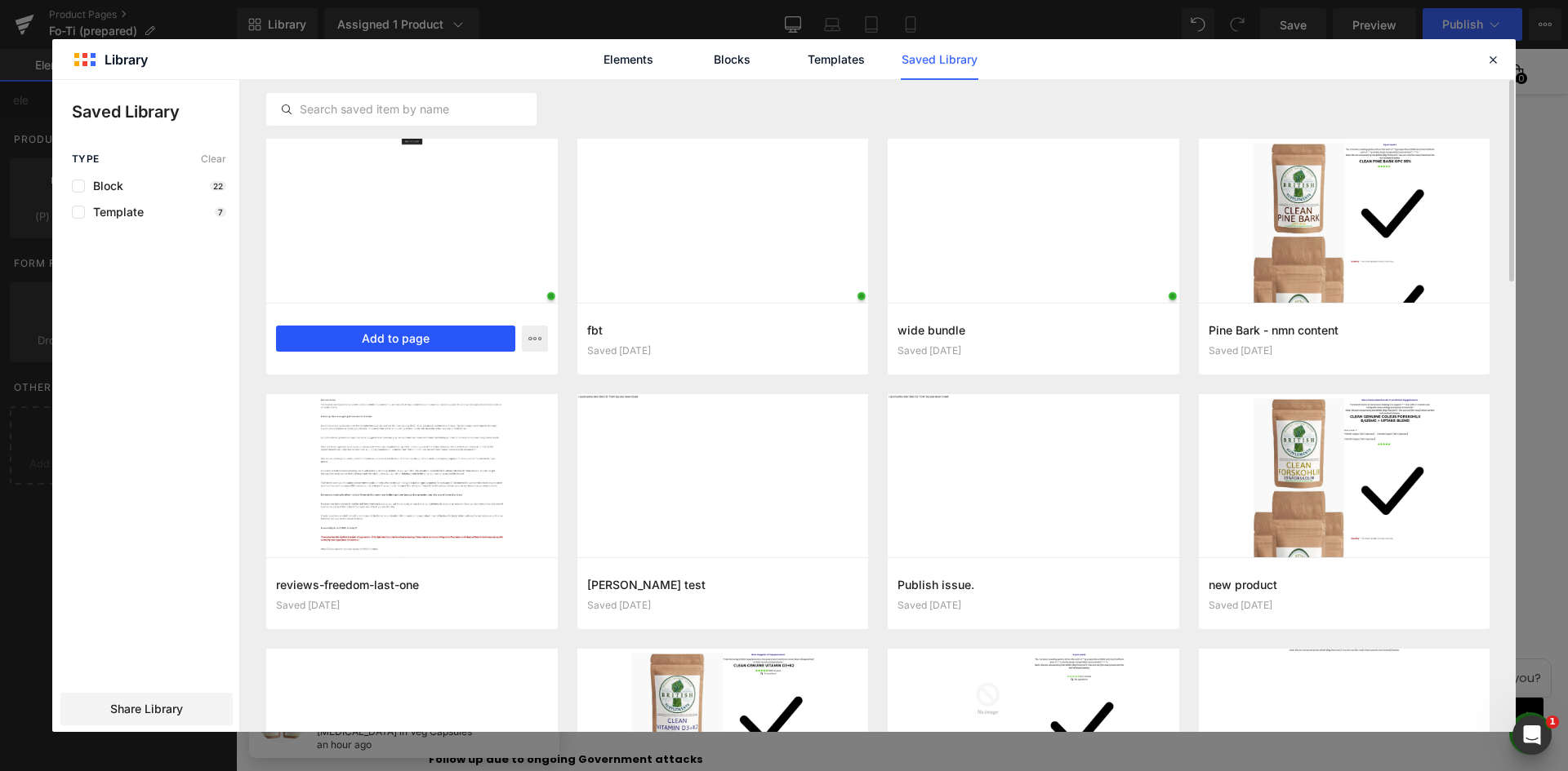
click at [417, 340] on button "Add to page" at bounding box center [396, 338] width 239 height 26
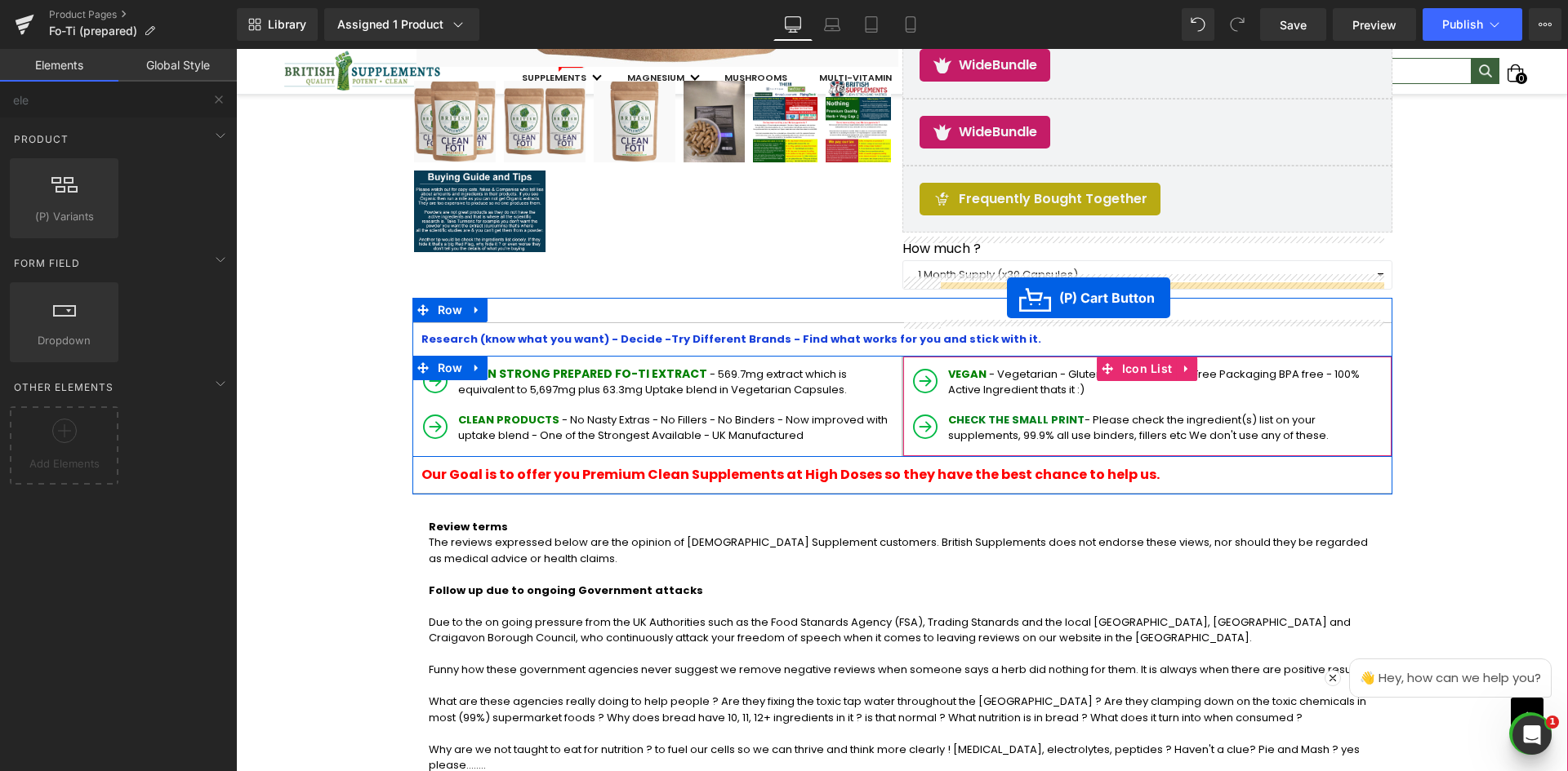
scroll to position [393, 0]
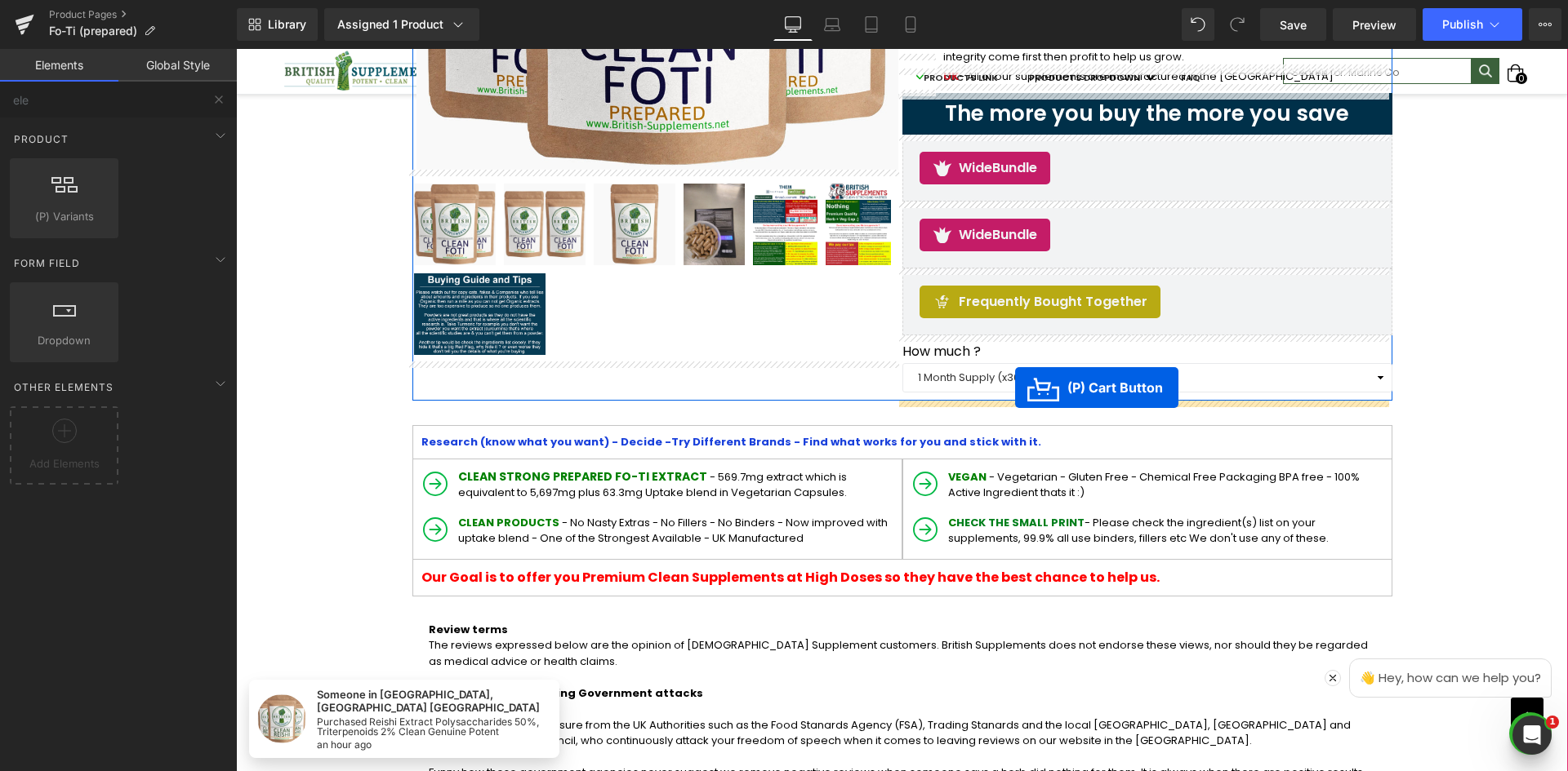
drag, startPoint x: 837, startPoint y: 510, endPoint x: 1015, endPoint y: 388, distance: 215.8
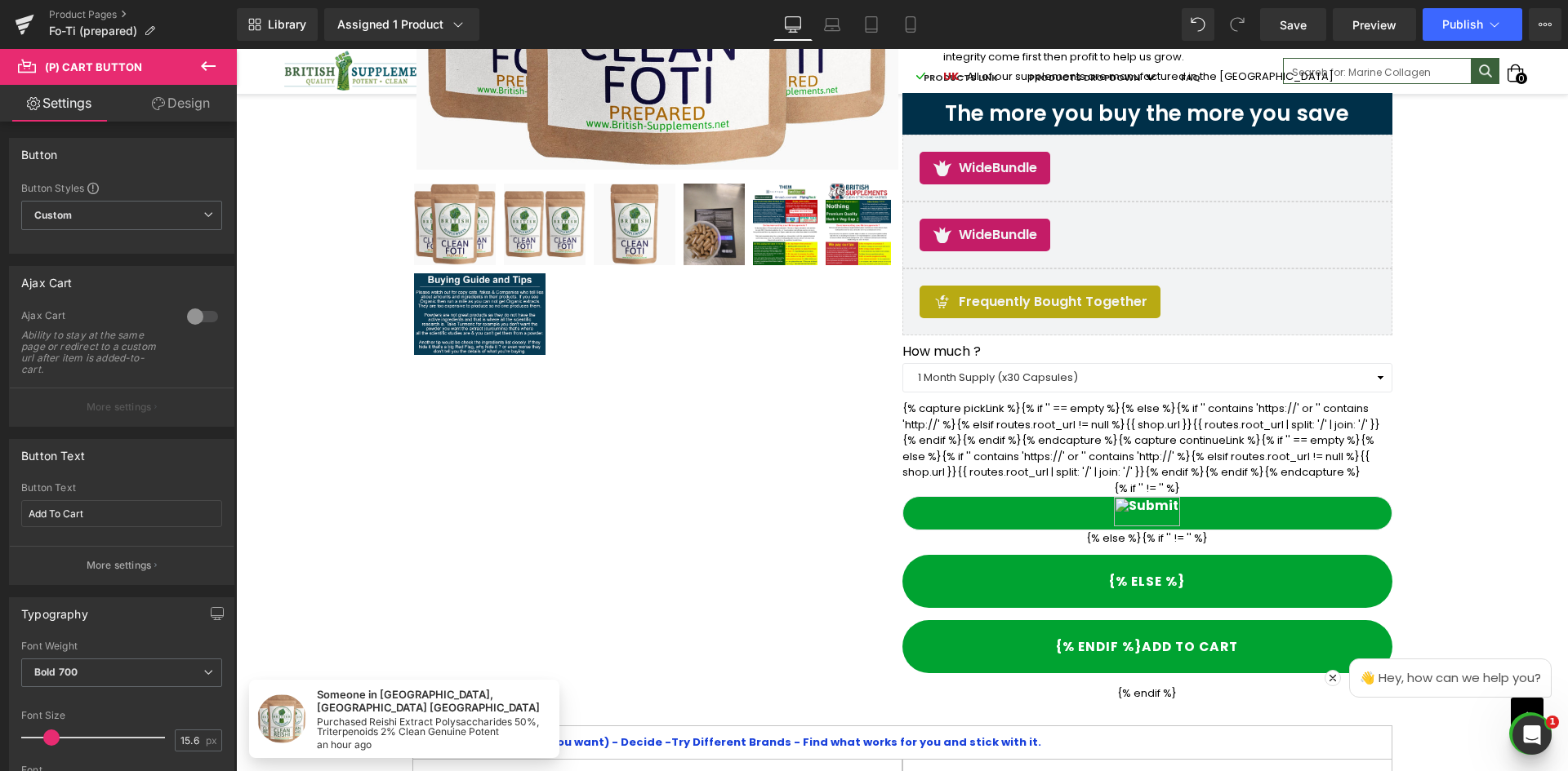
click at [198, 63] on icon at bounding box center [208, 66] width 19 height 19
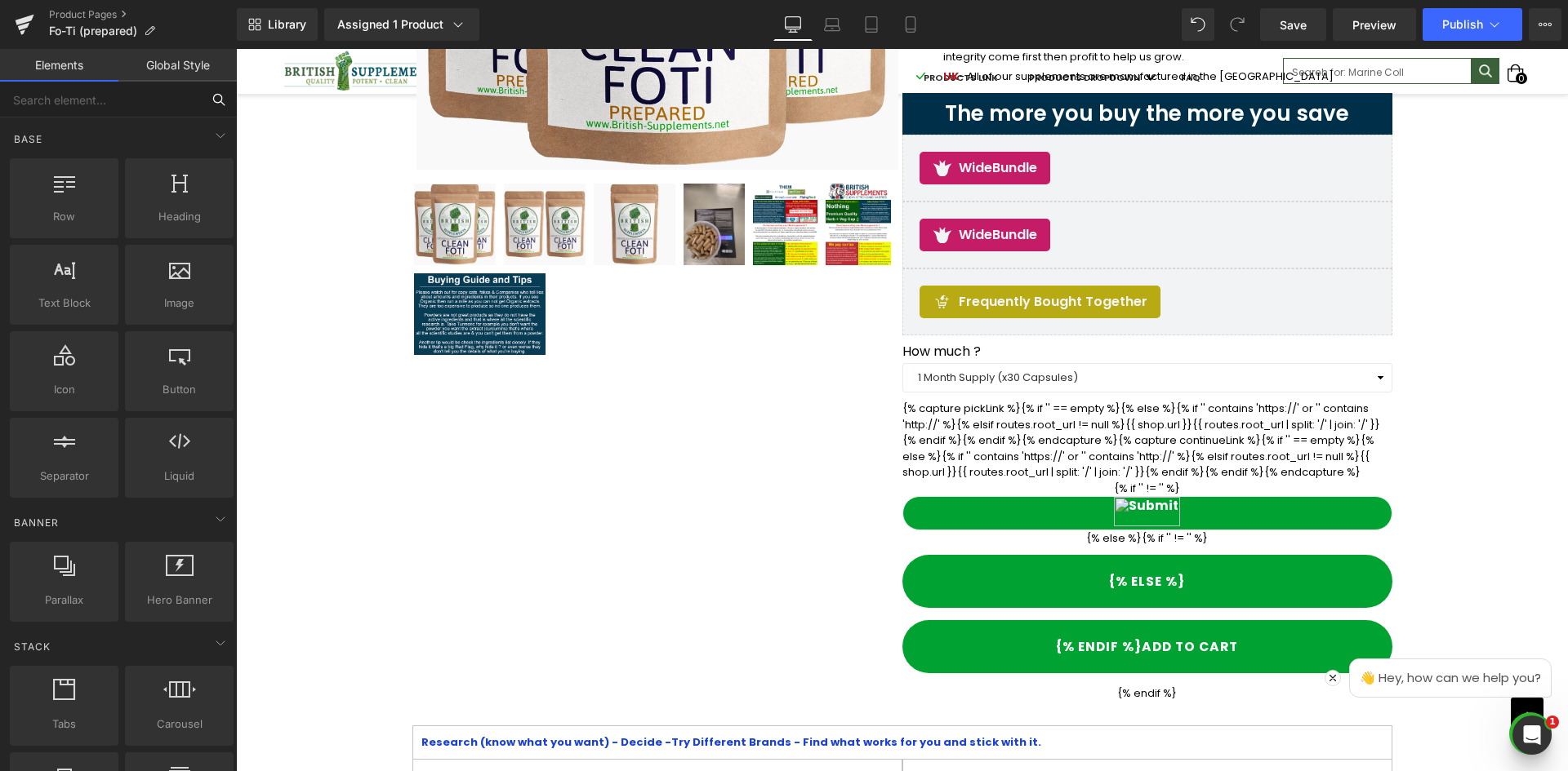
click at [157, 108] on input "text" at bounding box center [100, 99] width 200 height 36
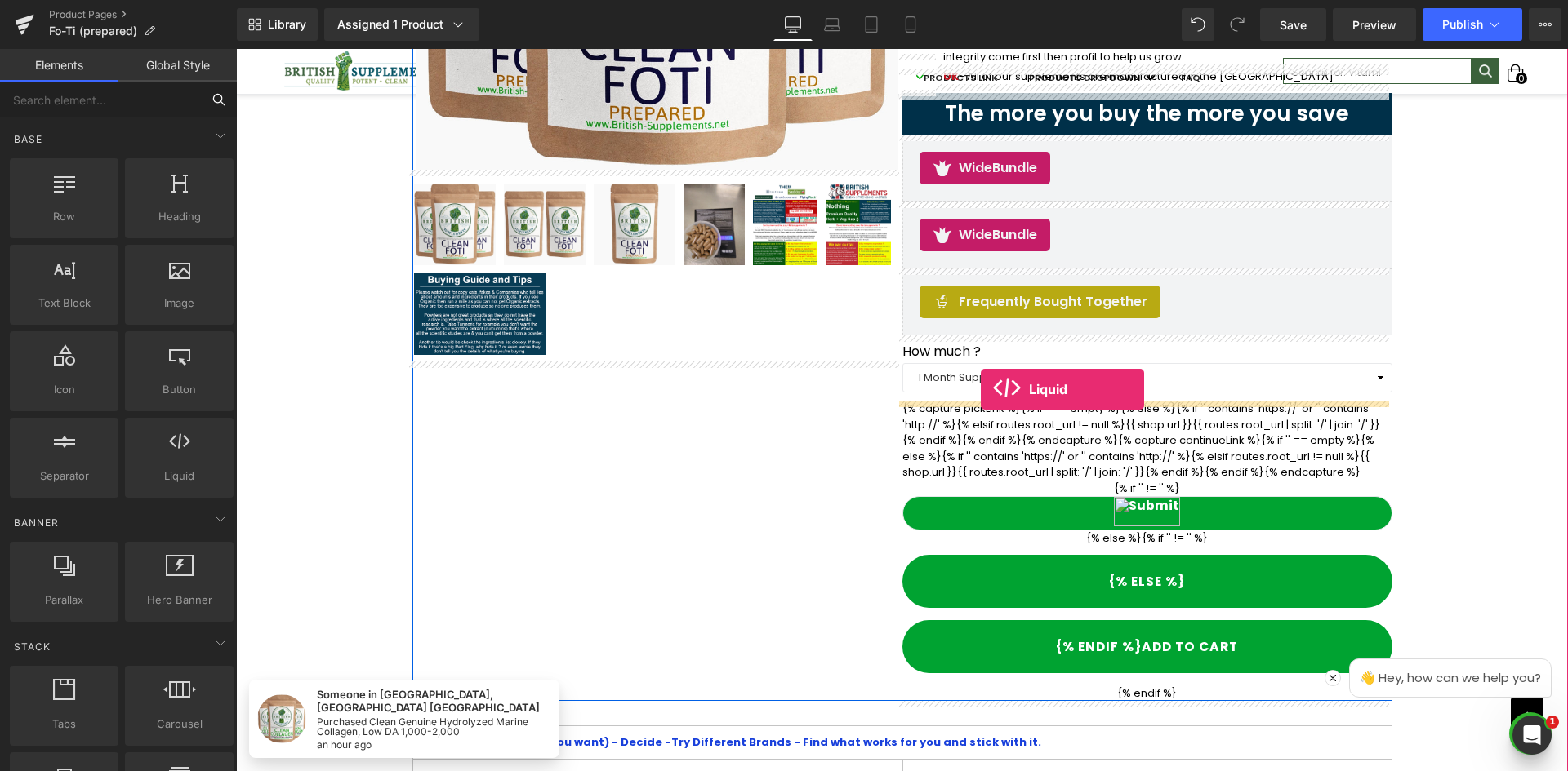
drag, startPoint x: 405, startPoint y: 509, endPoint x: 980, endPoint y: 389, distance: 587.4
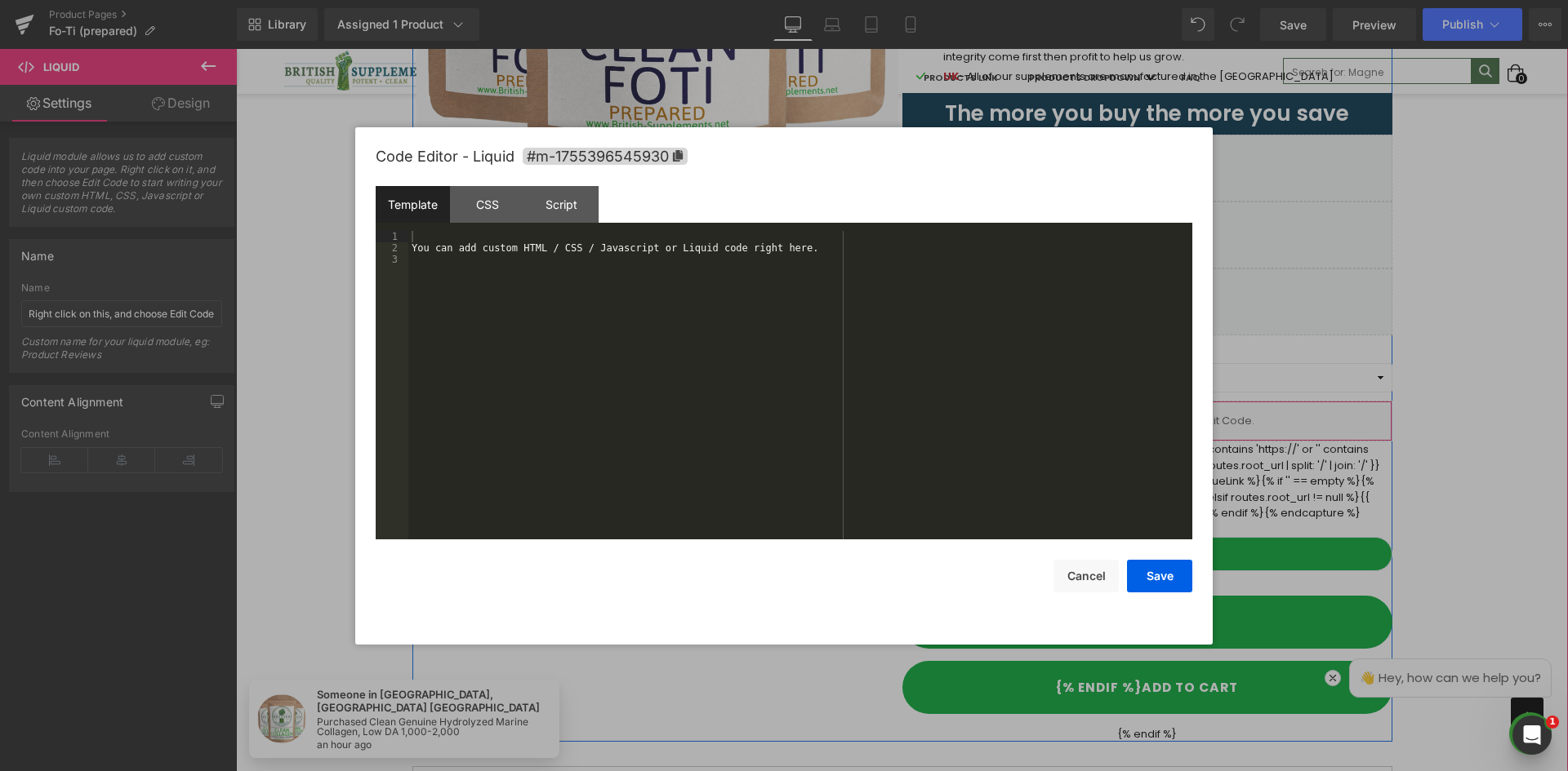
click at [1159, 421] on link at bounding box center [1170, 413] width 21 height 24
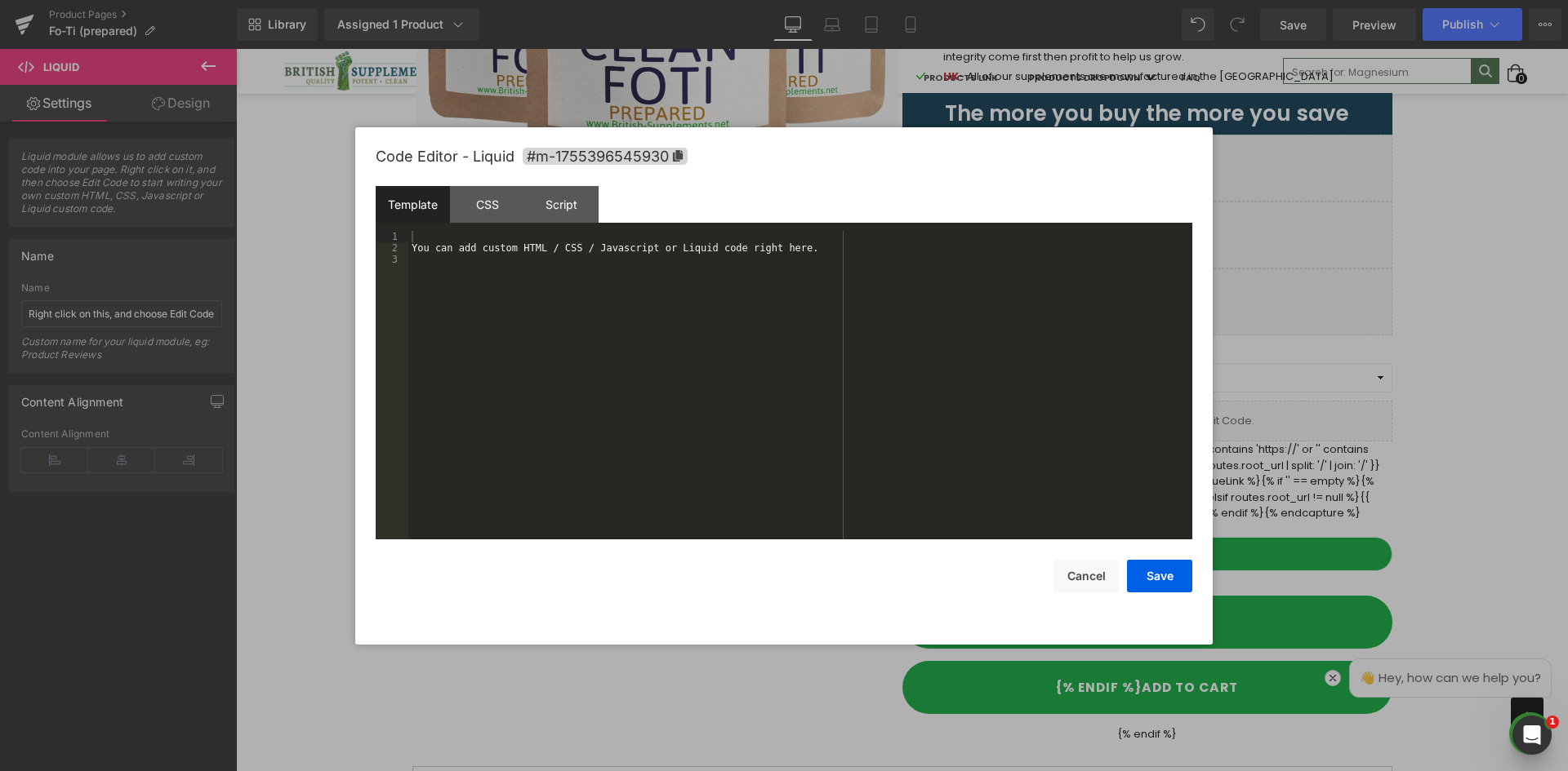
click at [713, 360] on div "You can add custom HTML / CSS / Javascript or Liquid code right here." at bounding box center [801, 397] width 784 height 332
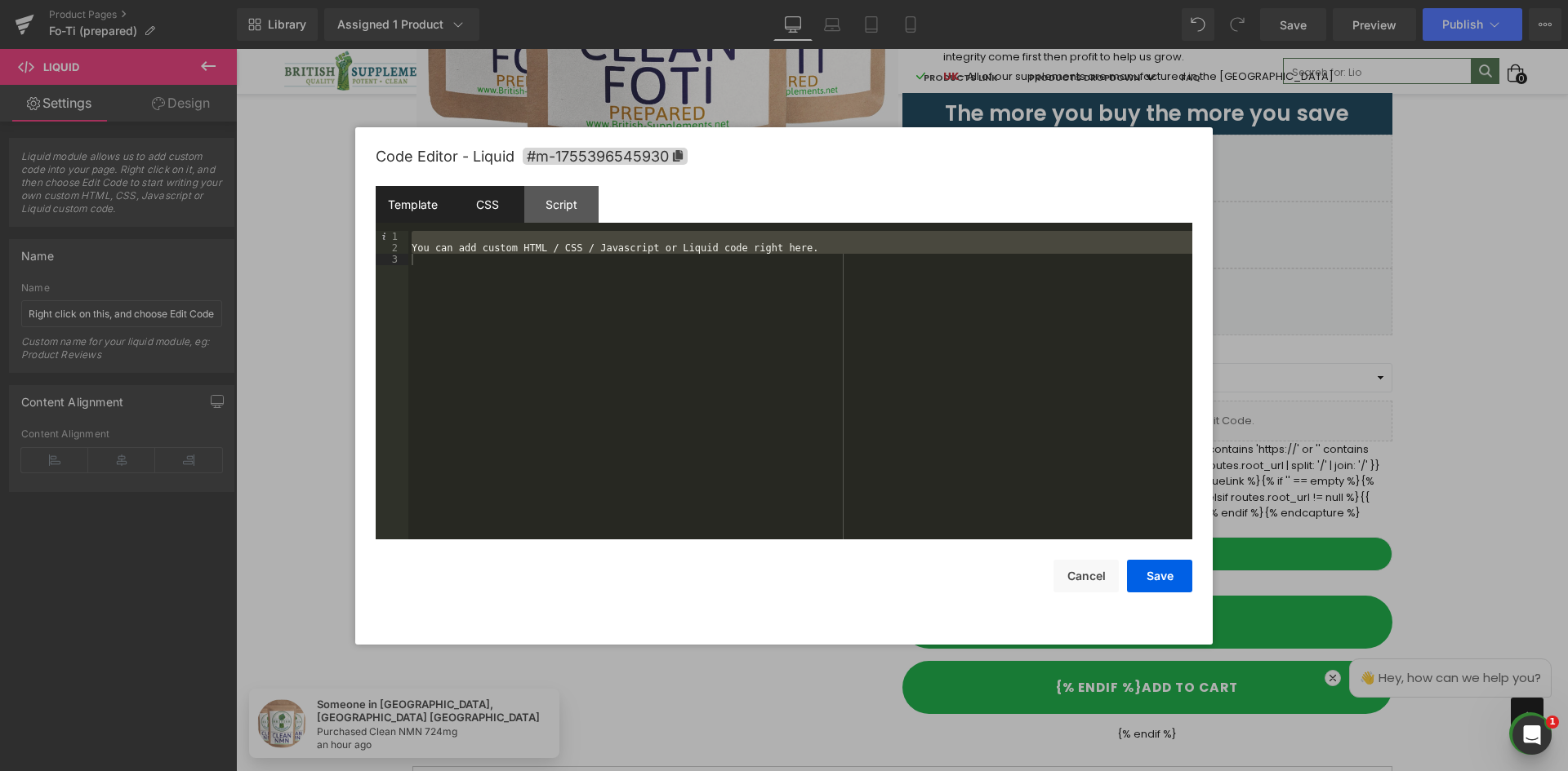
click at [450, 208] on div "CSS" at bounding box center [487, 204] width 74 height 37
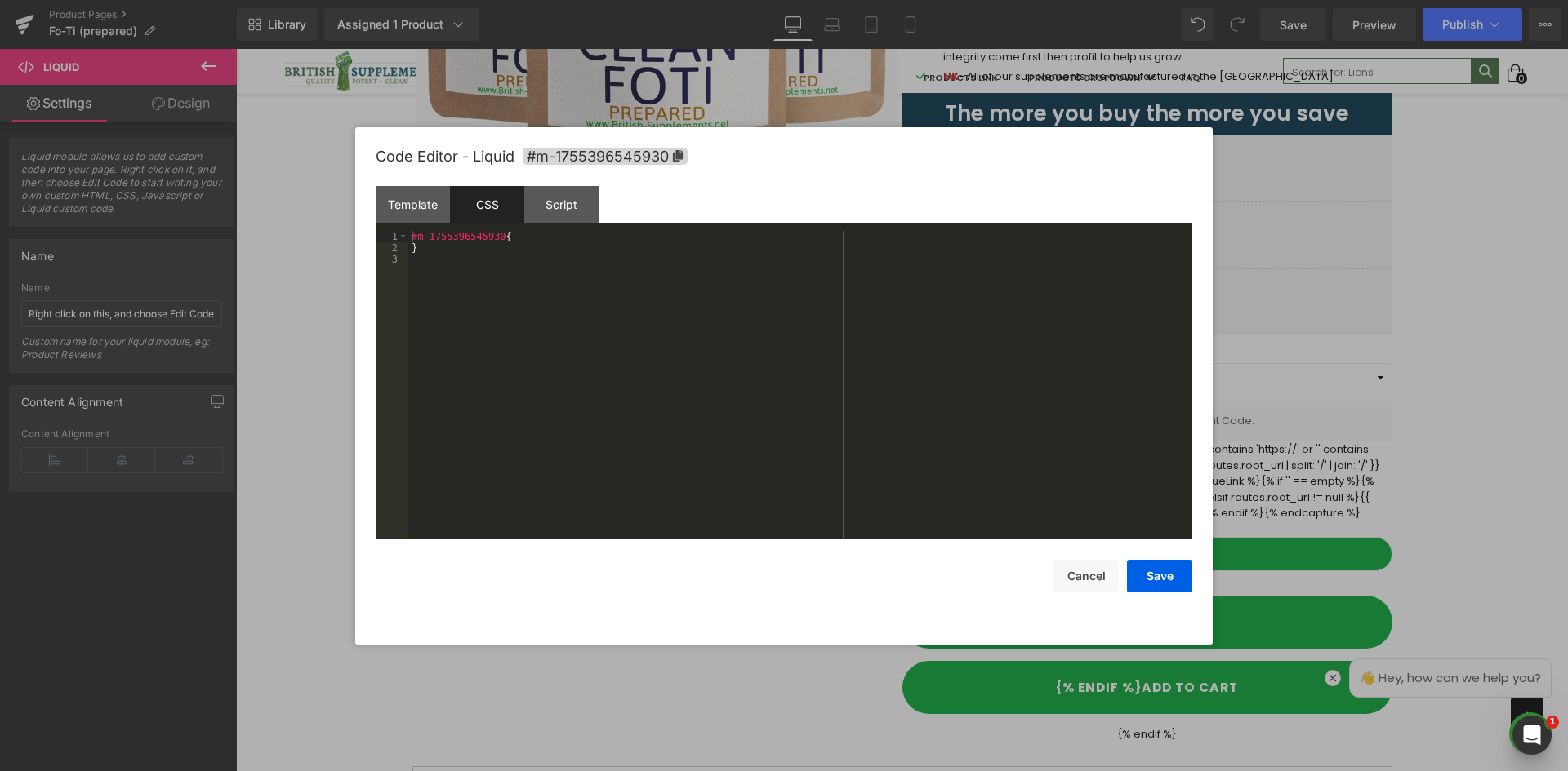
click at [485, 195] on div "CSS" at bounding box center [487, 204] width 74 height 37
click at [517, 250] on div "#m-1755396545930 { }" at bounding box center [801, 397] width 784 height 332
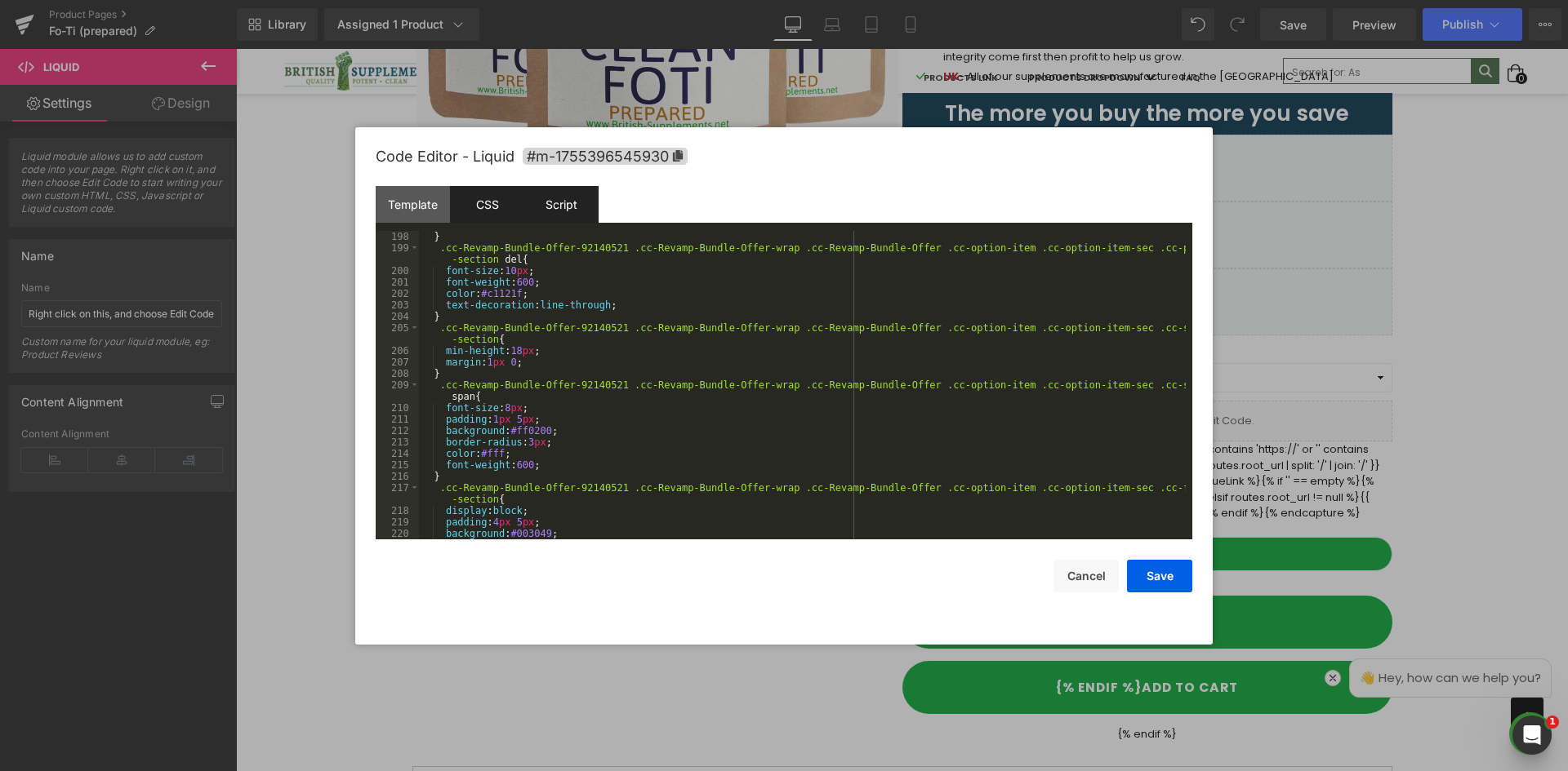
click at [562, 203] on div "Script" at bounding box center [561, 204] width 74 height 37
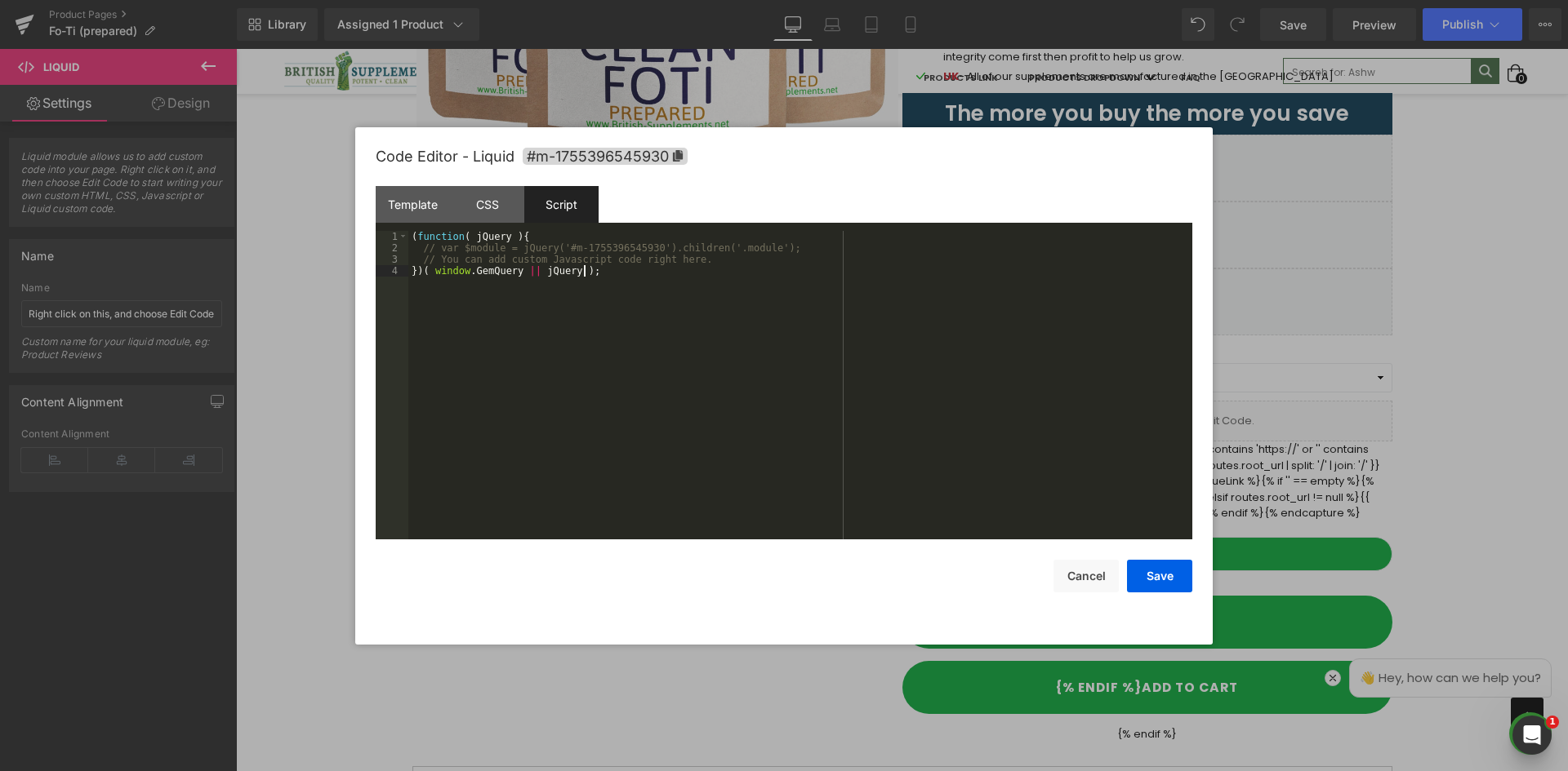
click at [617, 288] on div "( function ( jQuery ) { // var $module = jQuery('#m-1755396545930').children('.…" at bounding box center [801, 397] width 784 height 332
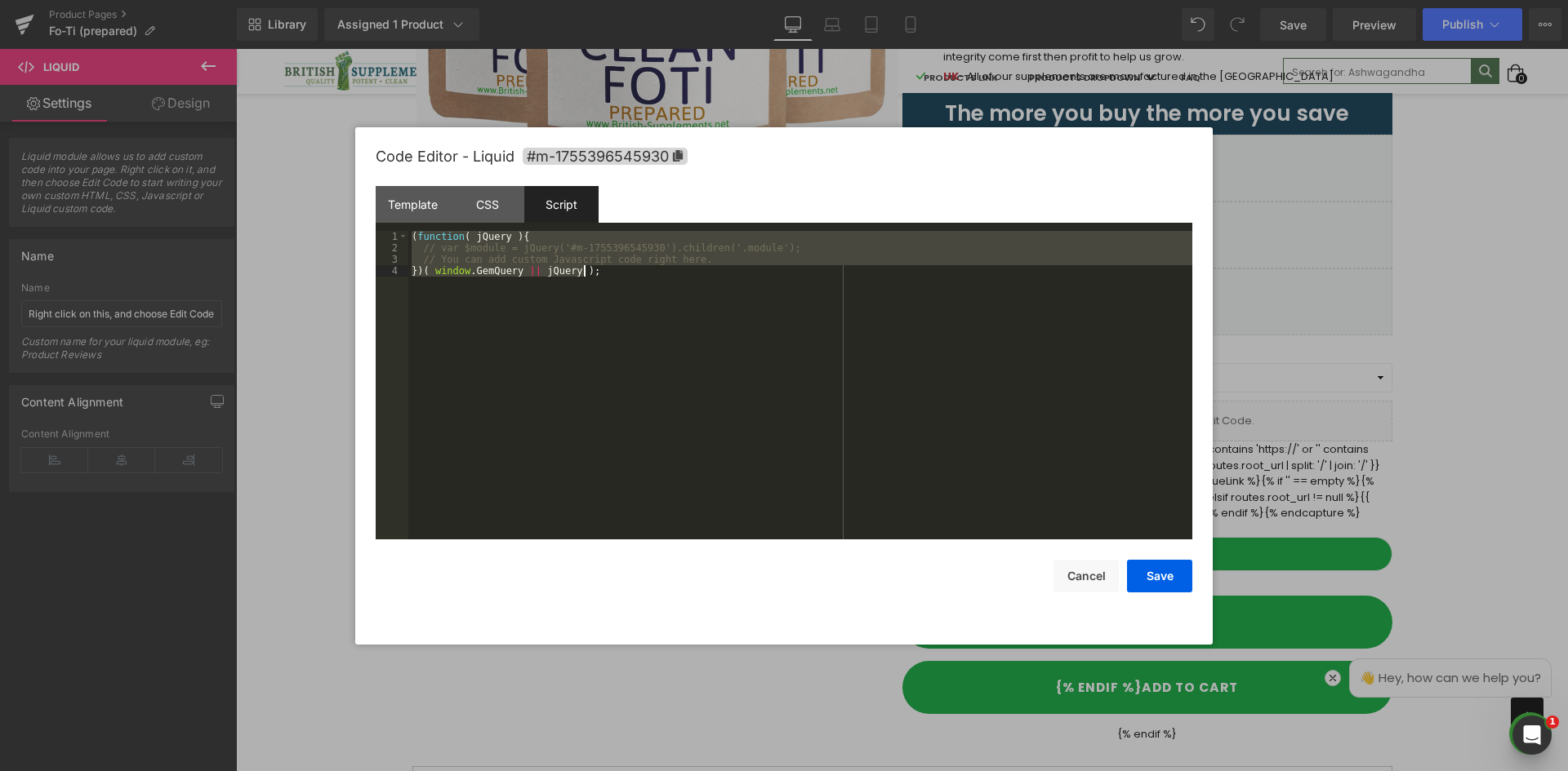
scroll to position [4959, 0]
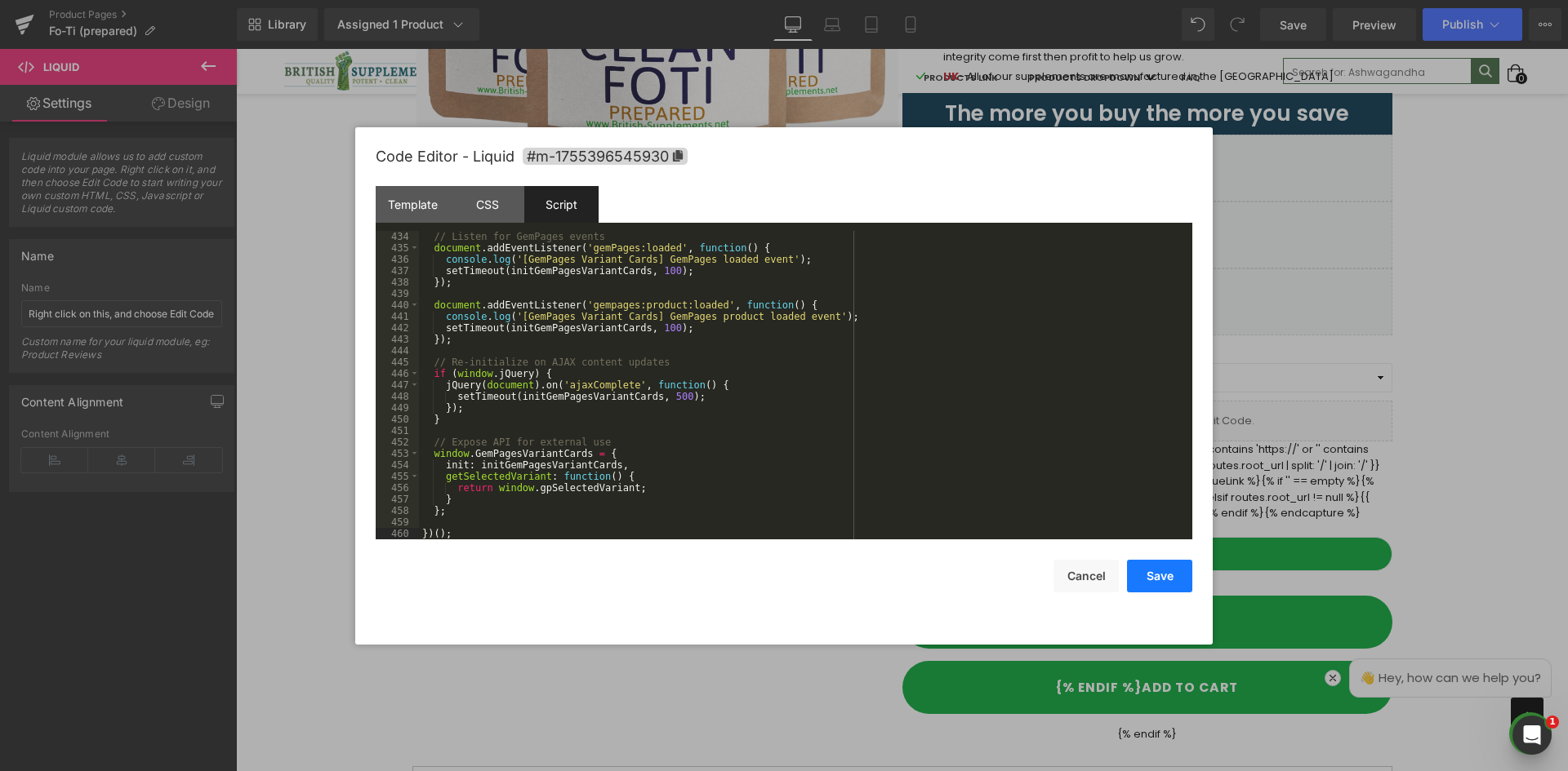
click at [1168, 577] on button "Save" at bounding box center [1158, 577] width 65 height 33
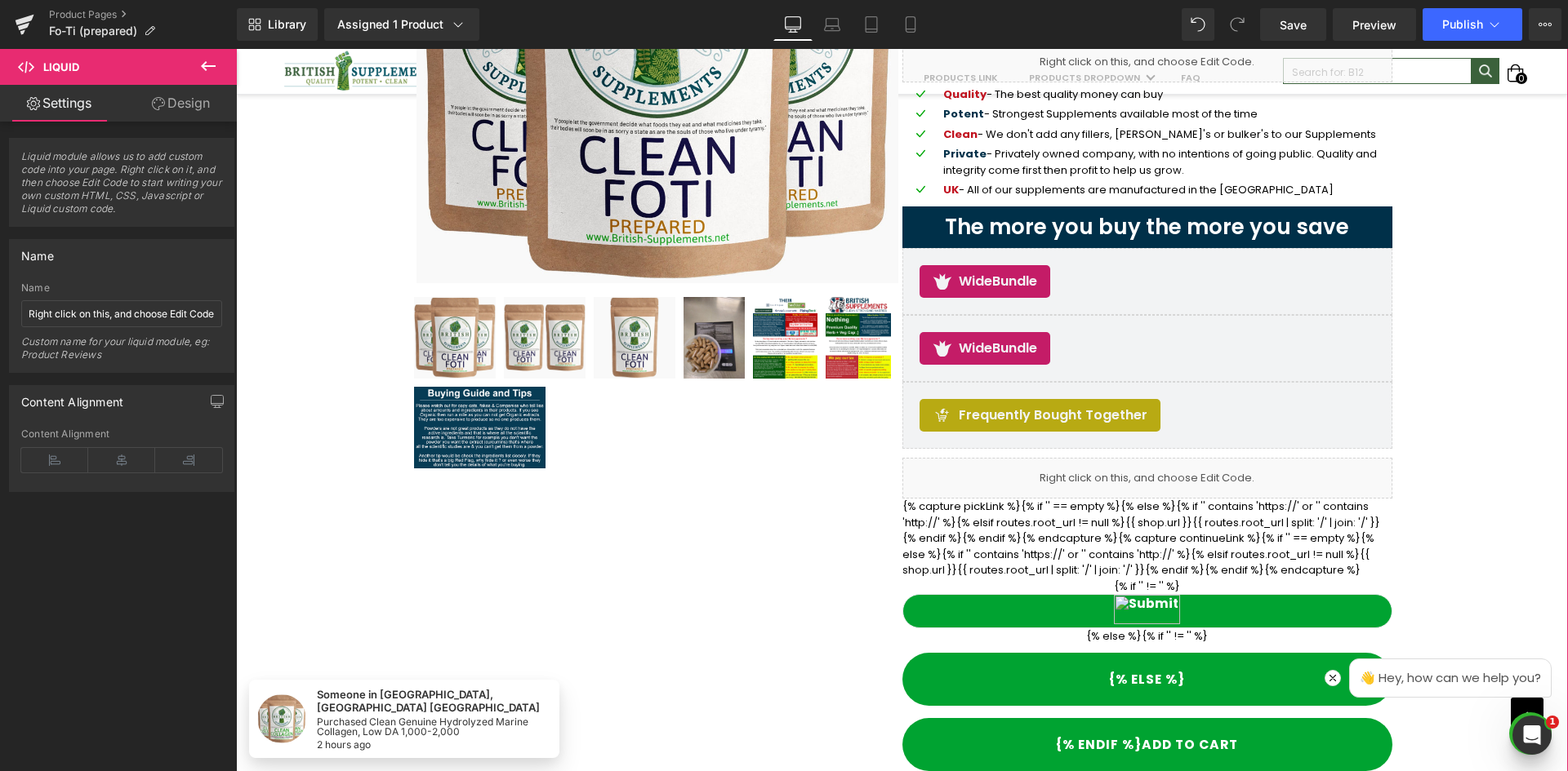
scroll to position [229, 0]
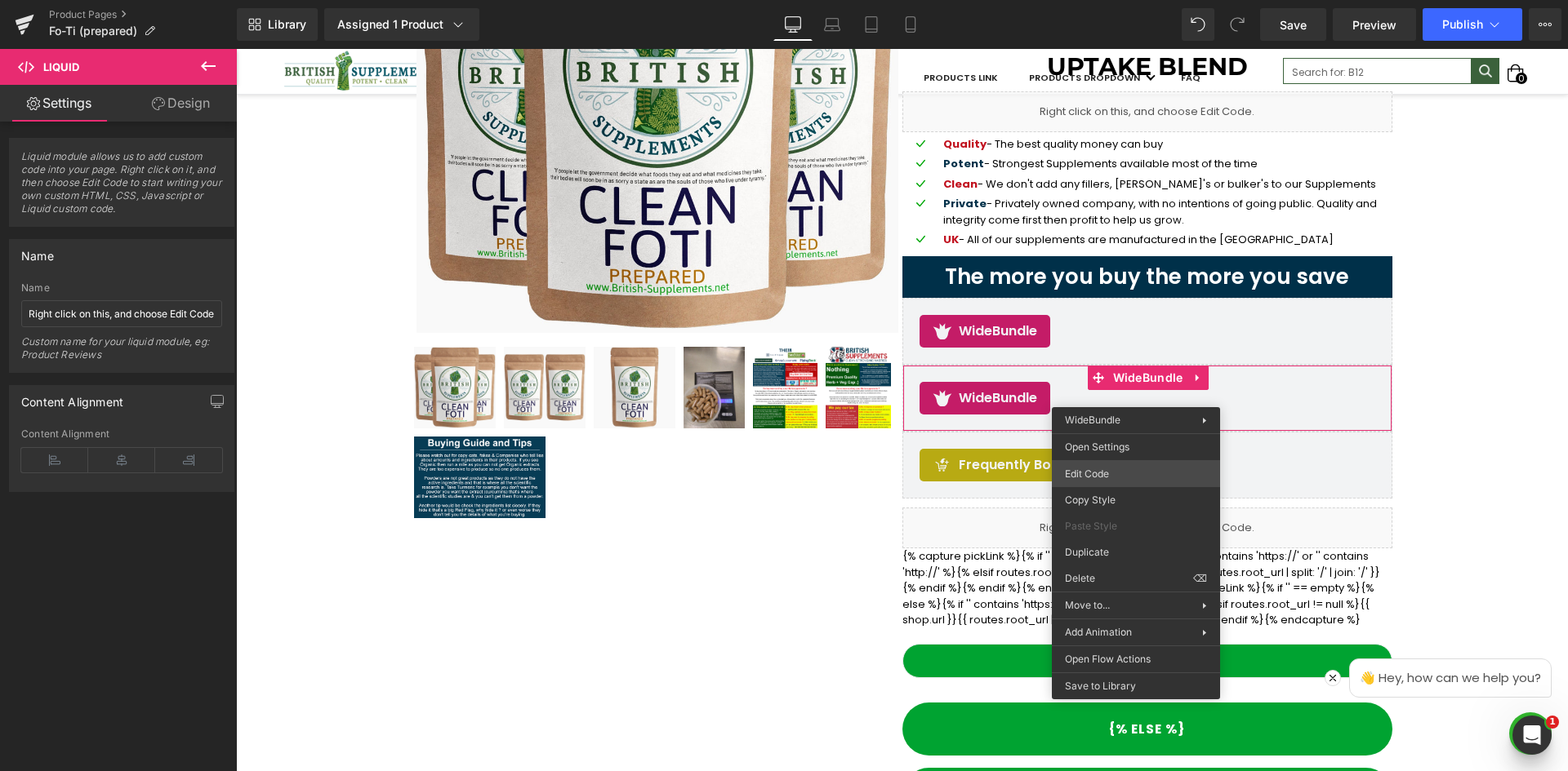
click at [1122, 0] on div "Liquid You are previewing how the will restyle your page. You can not edit Elem…" at bounding box center [784, 0] width 1568 height 0
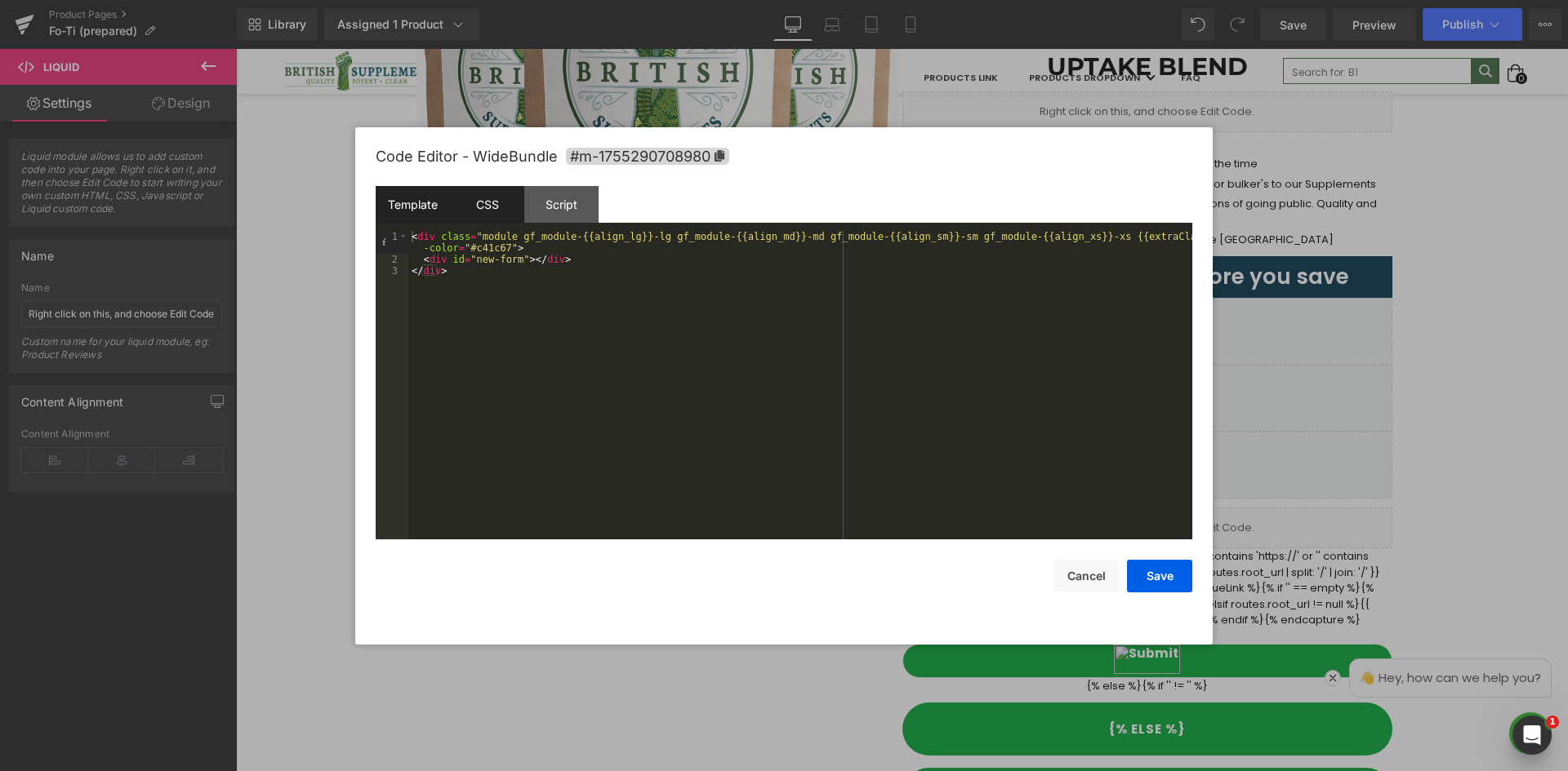
click at [476, 204] on div "CSS" at bounding box center [487, 204] width 74 height 37
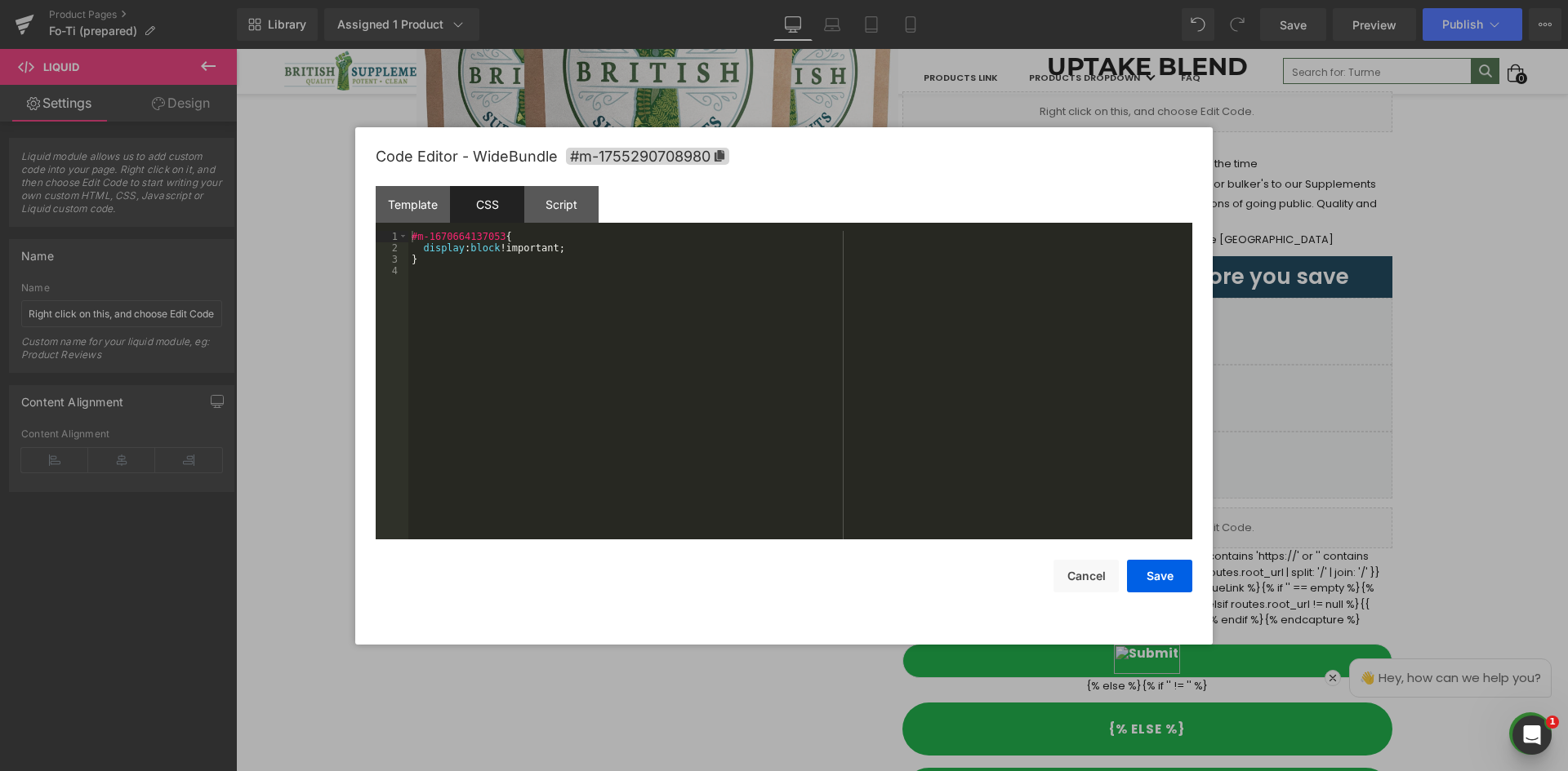
click at [482, 249] on div "#m-1670664137053 { display : block !important; }" at bounding box center [801, 397] width 784 height 332
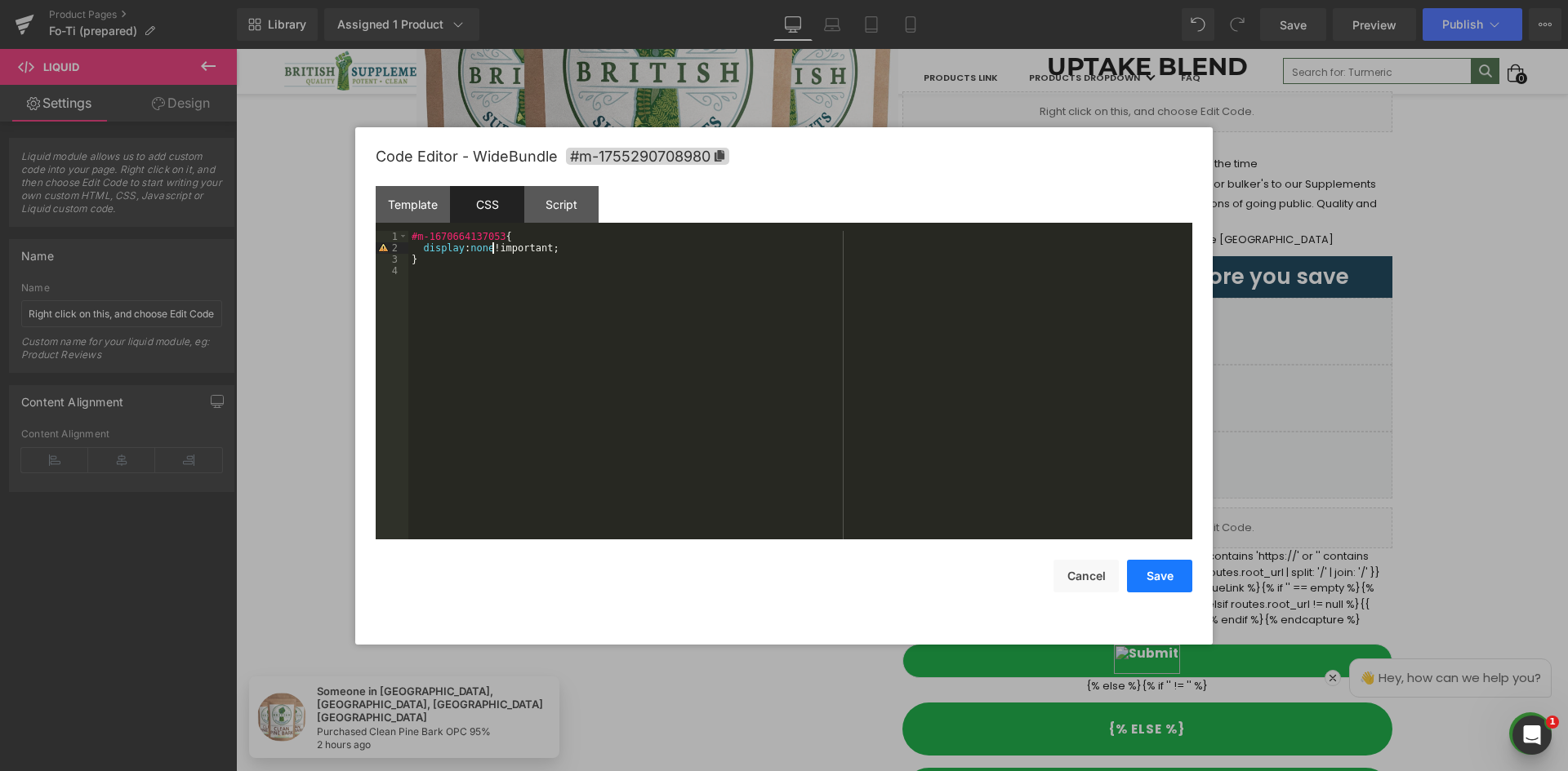
click at [1151, 579] on button "Save" at bounding box center [1158, 577] width 65 height 33
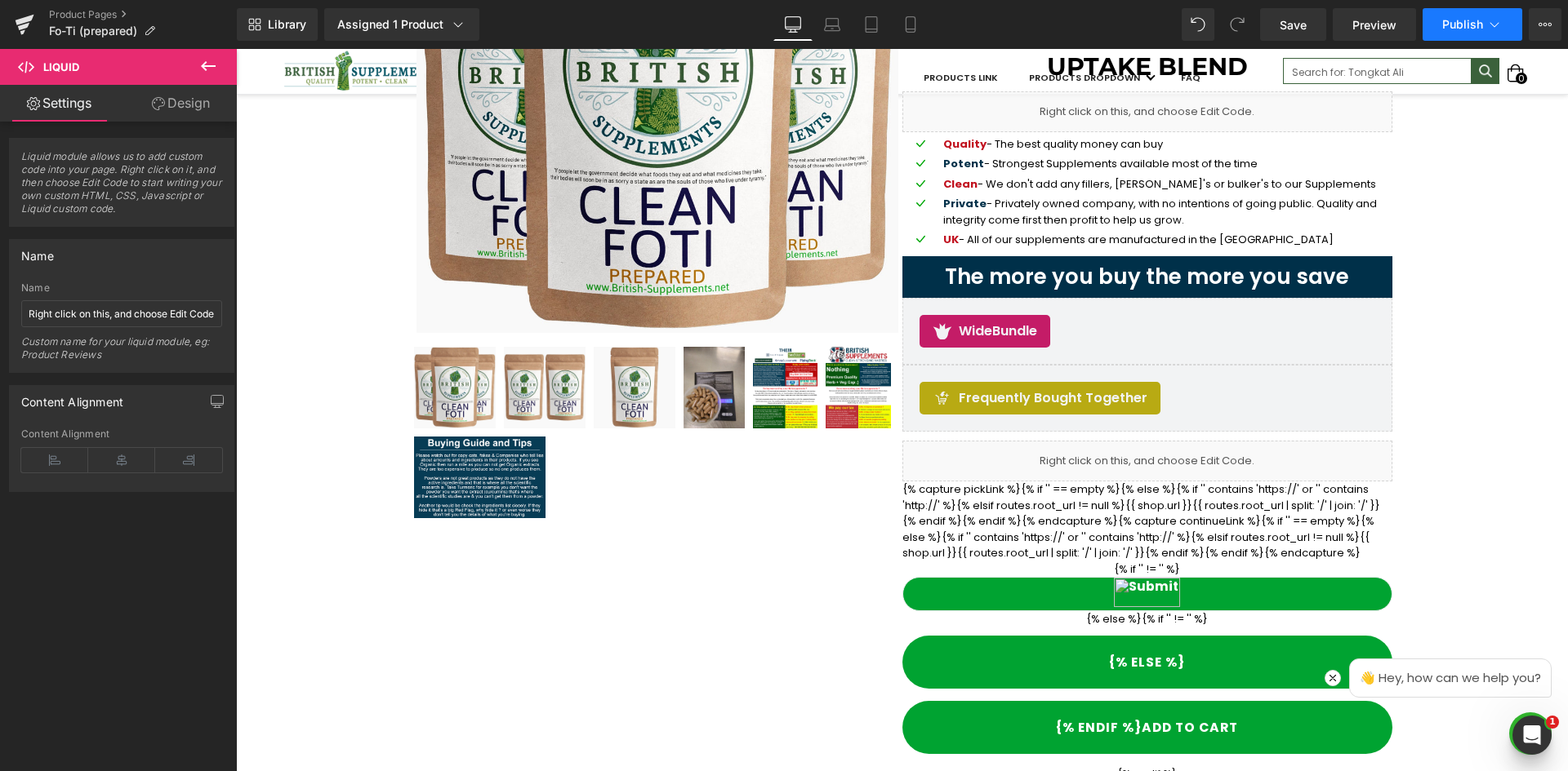
click at [1459, 26] on span "Publish" at bounding box center [1462, 23] width 41 height 13
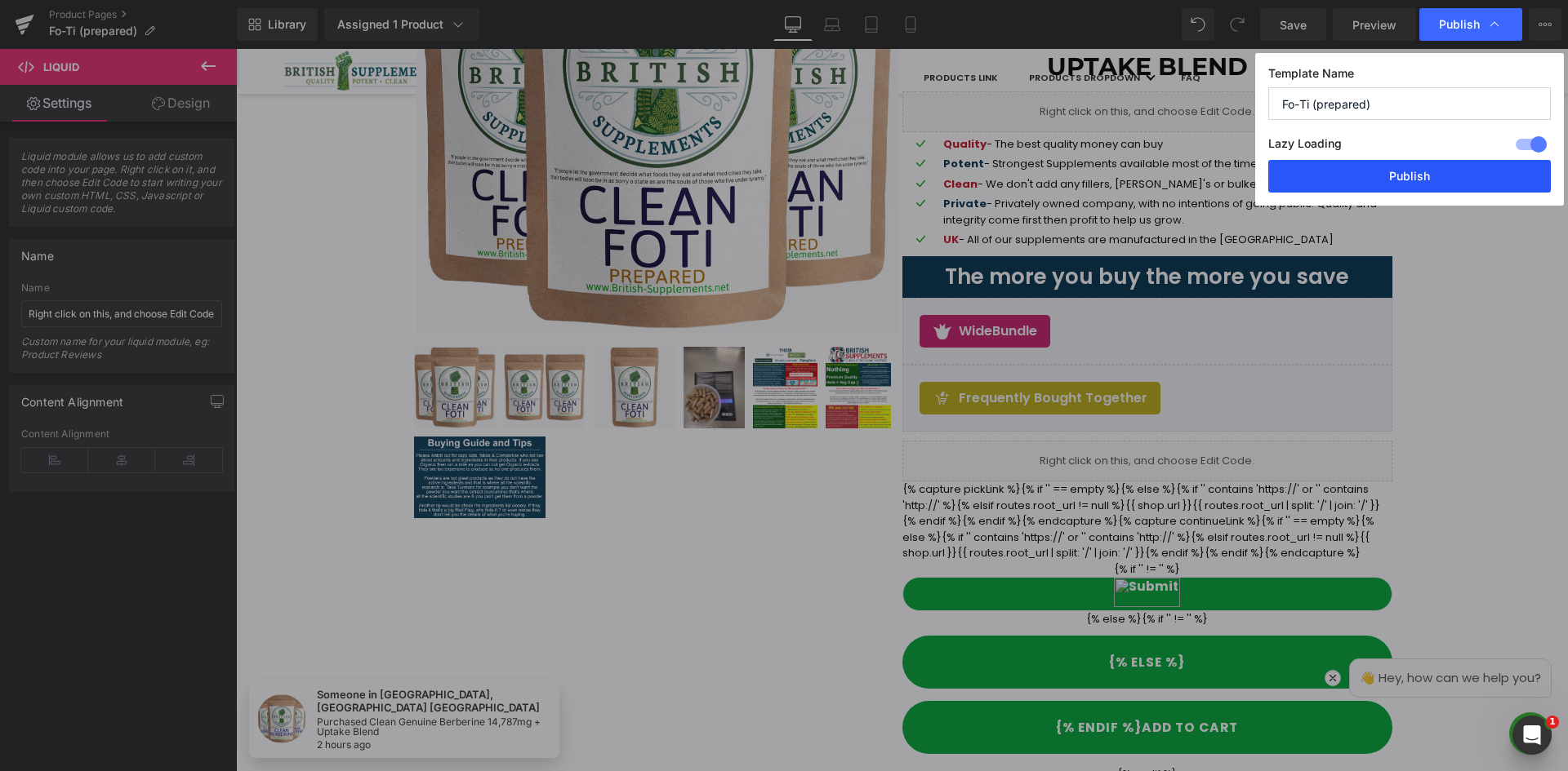
click at [1417, 160] on button "Publish" at bounding box center [1409, 177] width 282 height 33
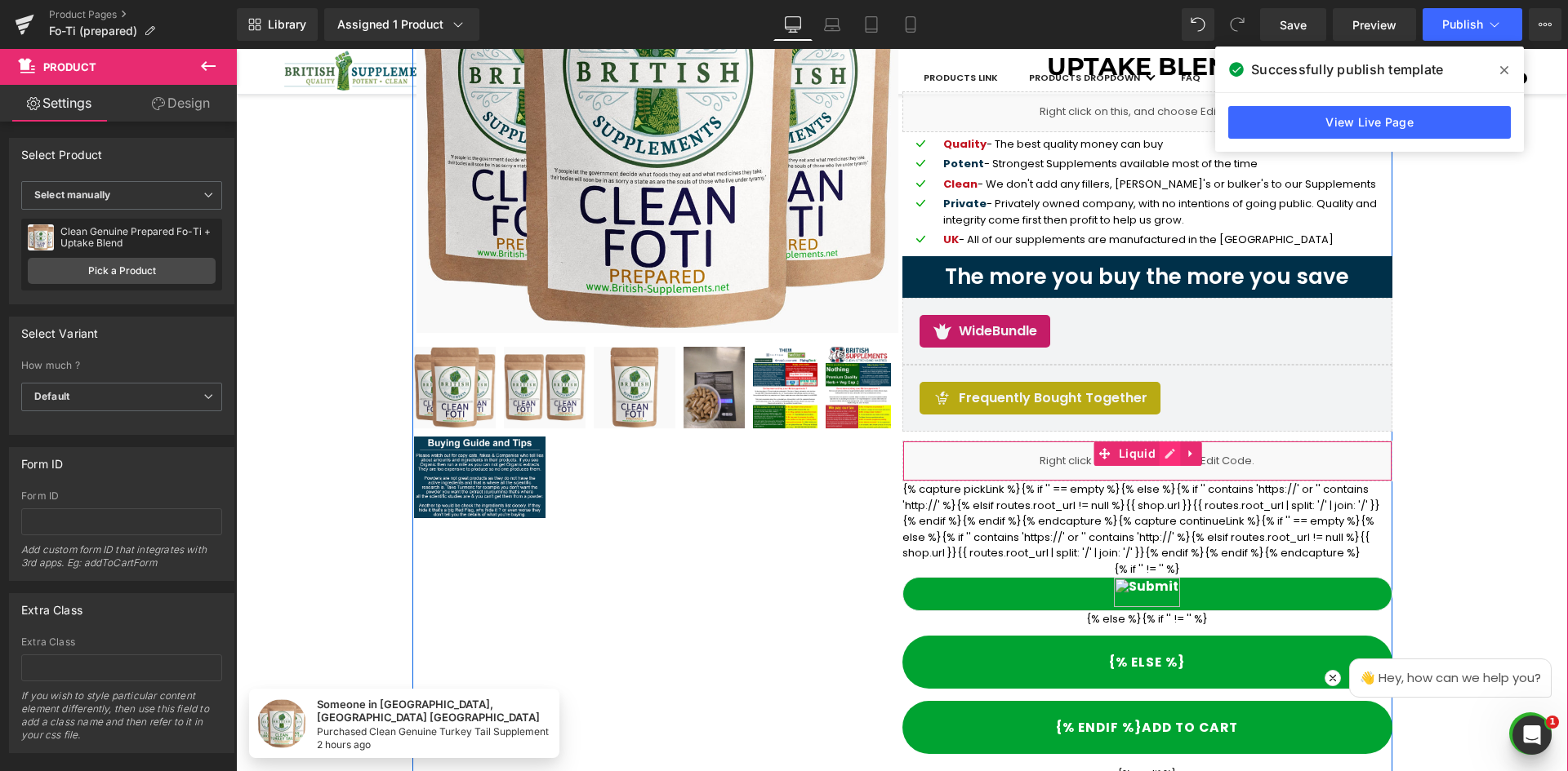
click at [1164, 450] on icon at bounding box center [1170, 454] width 12 height 13
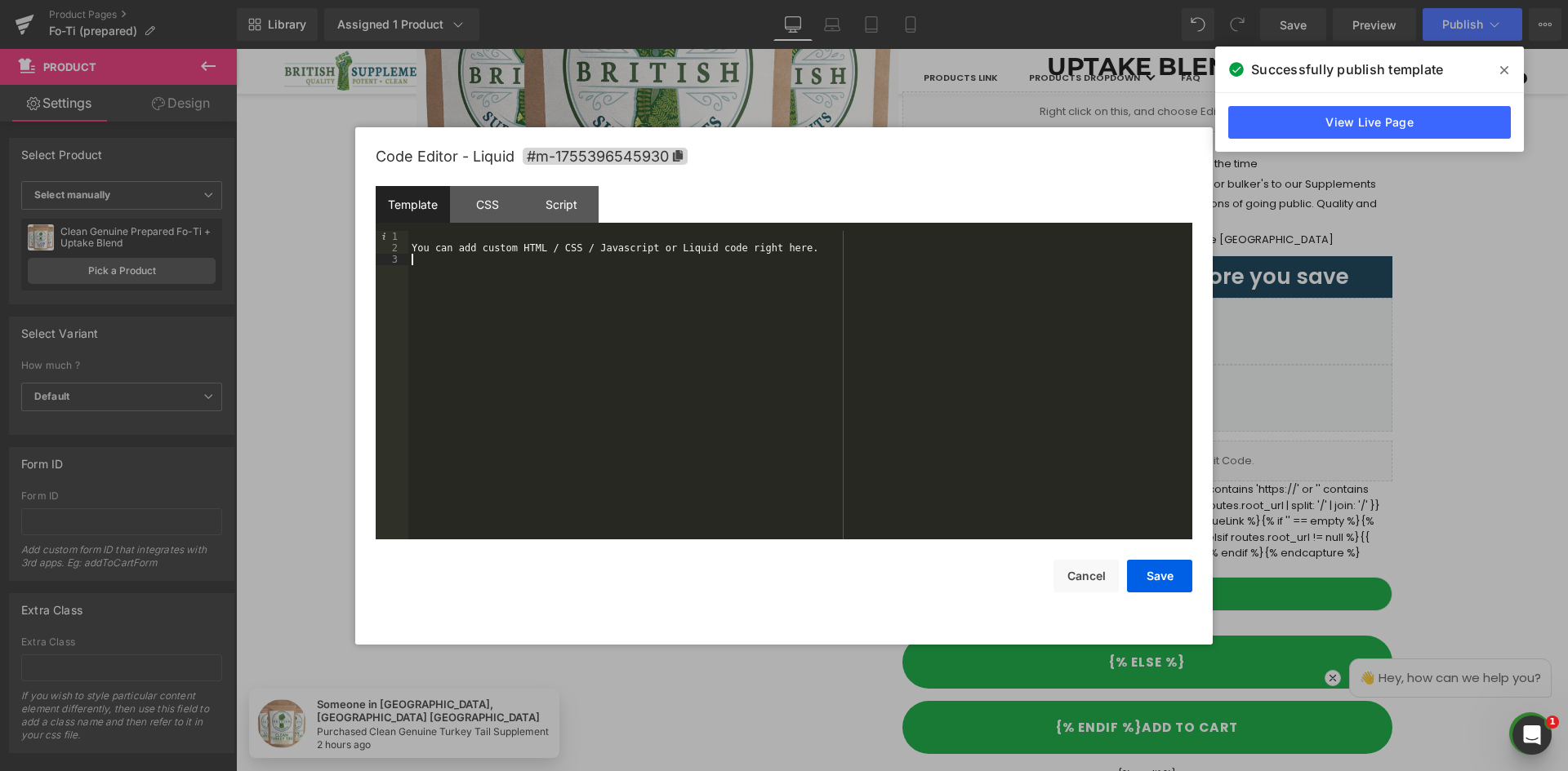
click at [660, 378] on div "You can add custom HTML / CSS / Javascript or Liquid code right here." at bounding box center [801, 397] width 784 height 332
click at [376, 254] on pre "1 2 3 You can add custom HTML / CSS / Javascript or Liquid code right here. XXX…" at bounding box center [783, 385] width 816 height 308
click at [448, 261] on div "You can add custom HTML / CSS / Javascript or Liquid code right here." at bounding box center [801, 385] width 784 height 308
click at [445, 259] on div "You can add custom HTML / CSS / Javascript or Liquid code right here." at bounding box center [801, 397] width 784 height 332
click at [445, 249] on div "You can add custom HTML / CSS / Javascript or Liquid code right here." at bounding box center [801, 397] width 784 height 332
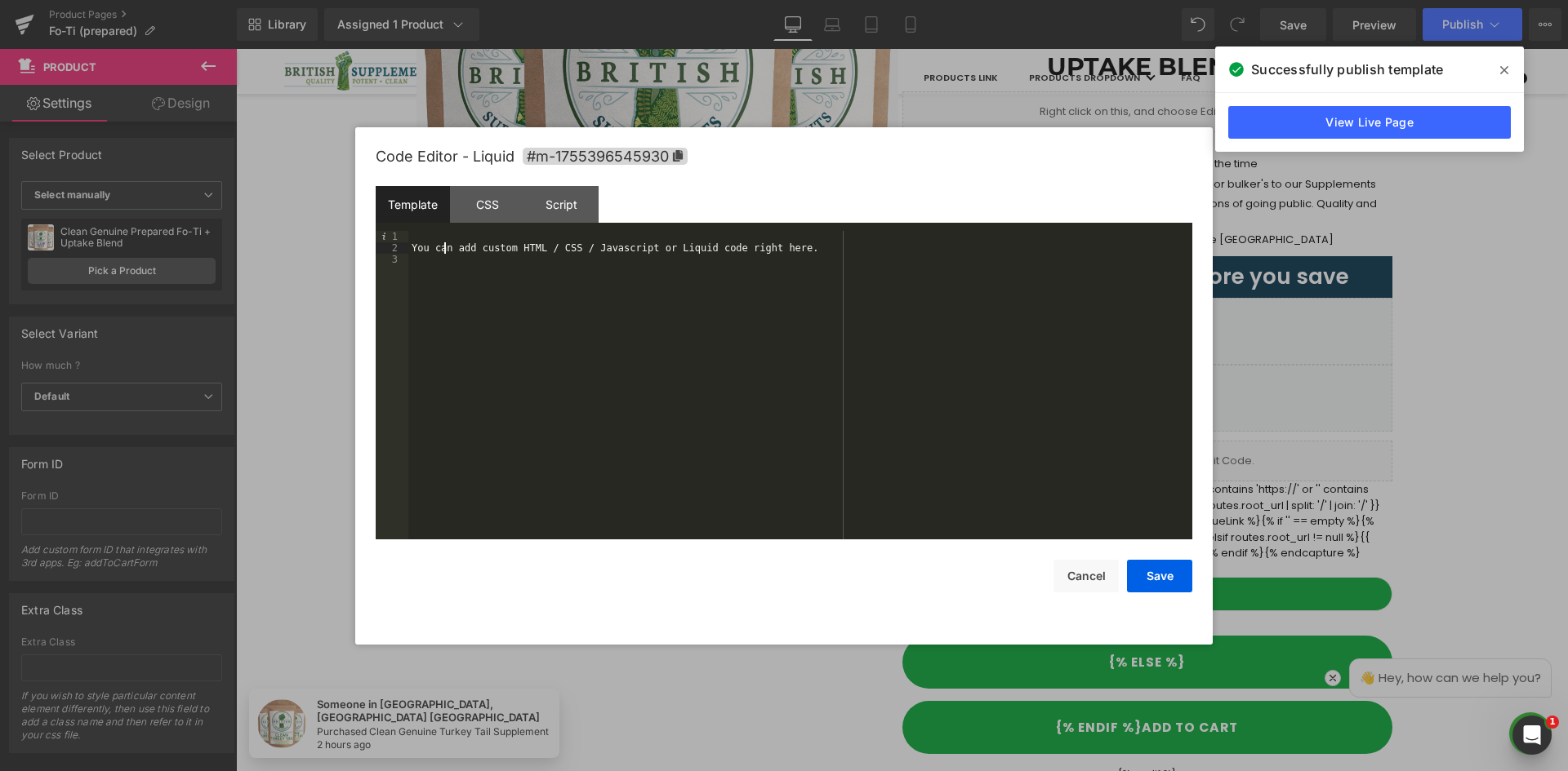
click at [445, 249] on div "You can add custom HTML / CSS / Javascript or Liquid code right here." at bounding box center [801, 397] width 784 height 332
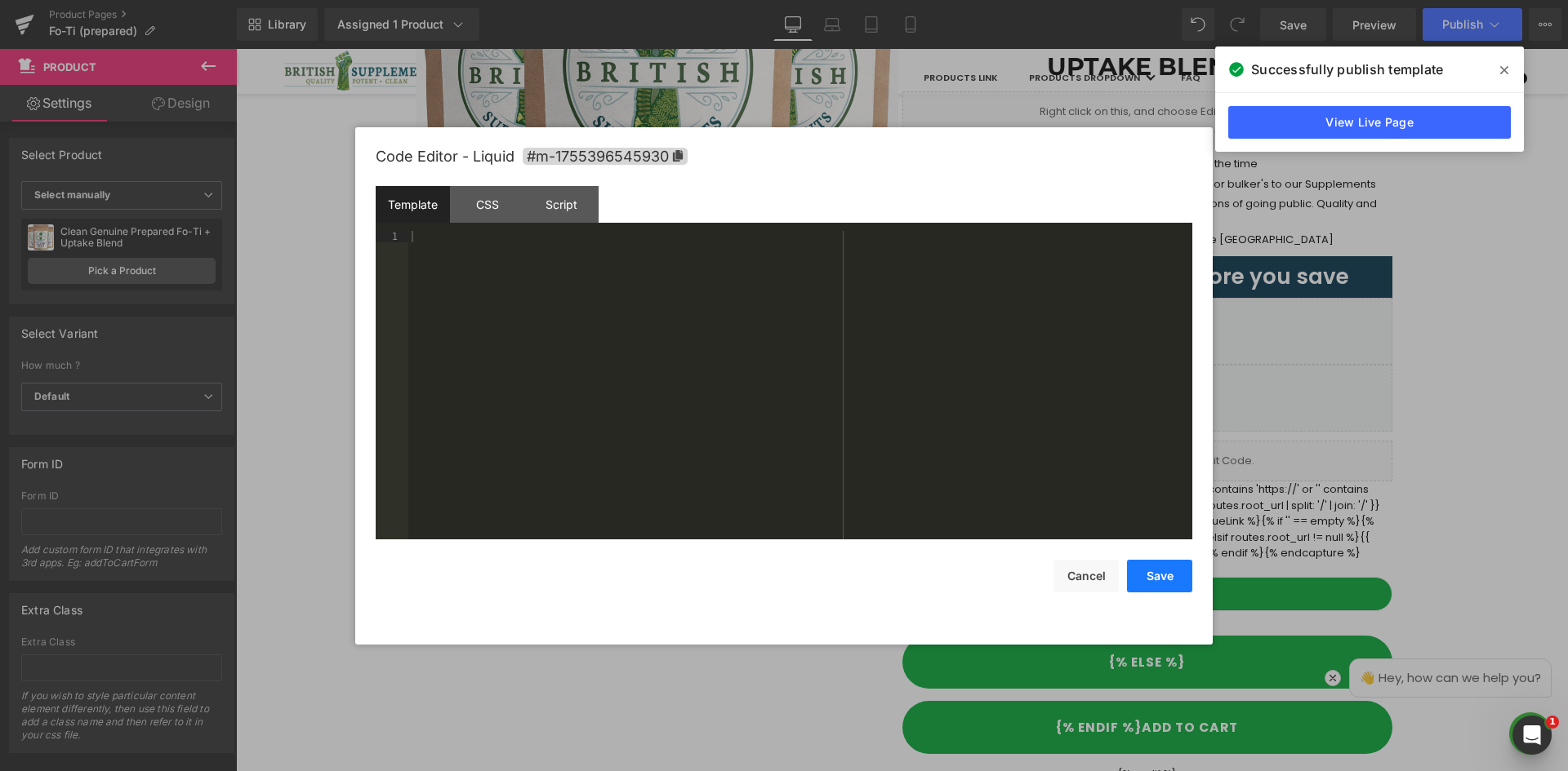
click at [1171, 569] on button "Save" at bounding box center [1158, 577] width 65 height 33
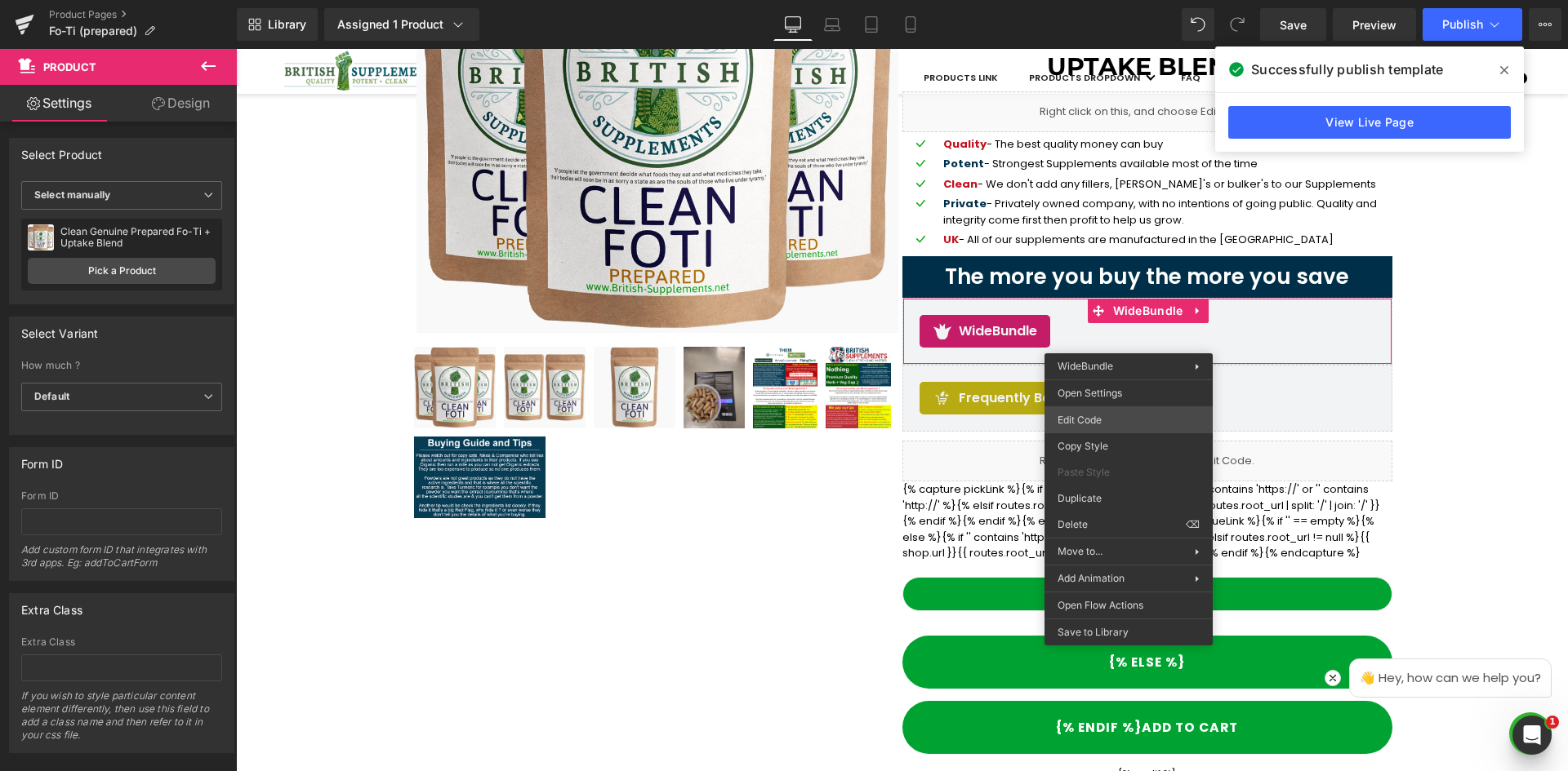
click at [1142, 0] on div "Liquid You are previewing how the will restyle your page. You can not edit Elem…" at bounding box center [784, 0] width 1568 height 0
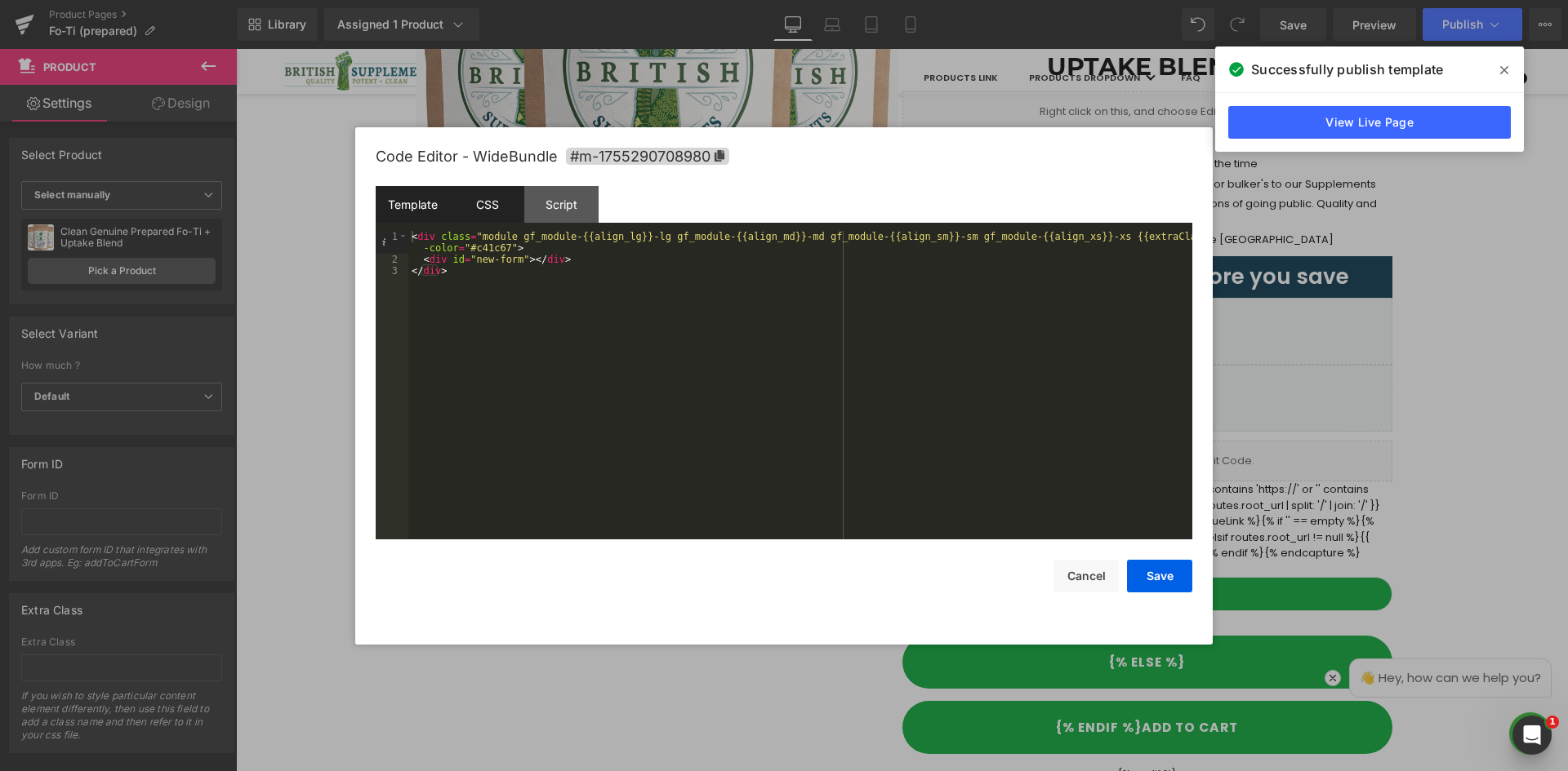
click at [476, 209] on div "CSS" at bounding box center [487, 204] width 74 height 37
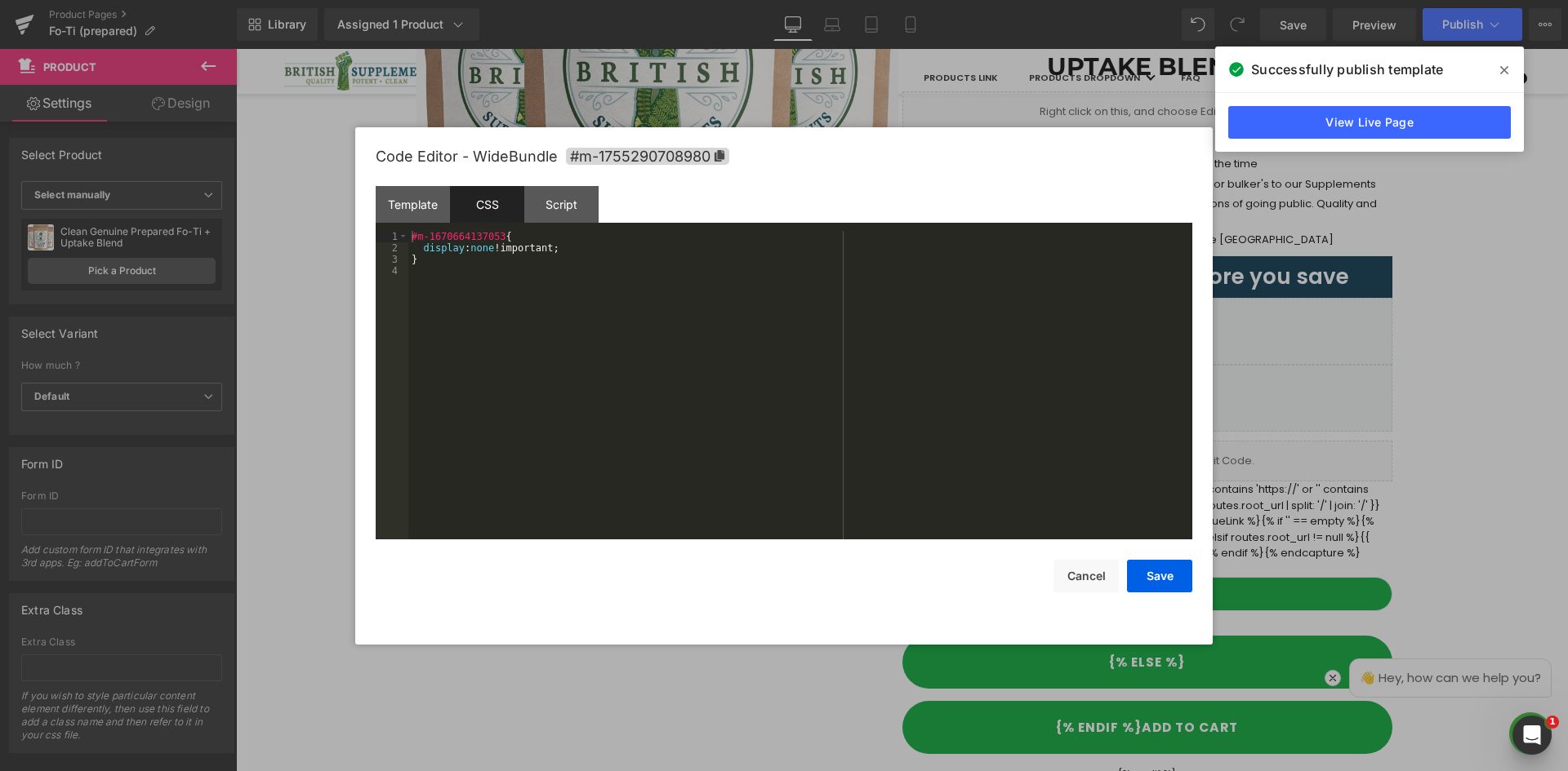
click at [476, 245] on div "#m-1670664137053 { display : none !important; }" at bounding box center [801, 397] width 784 height 332
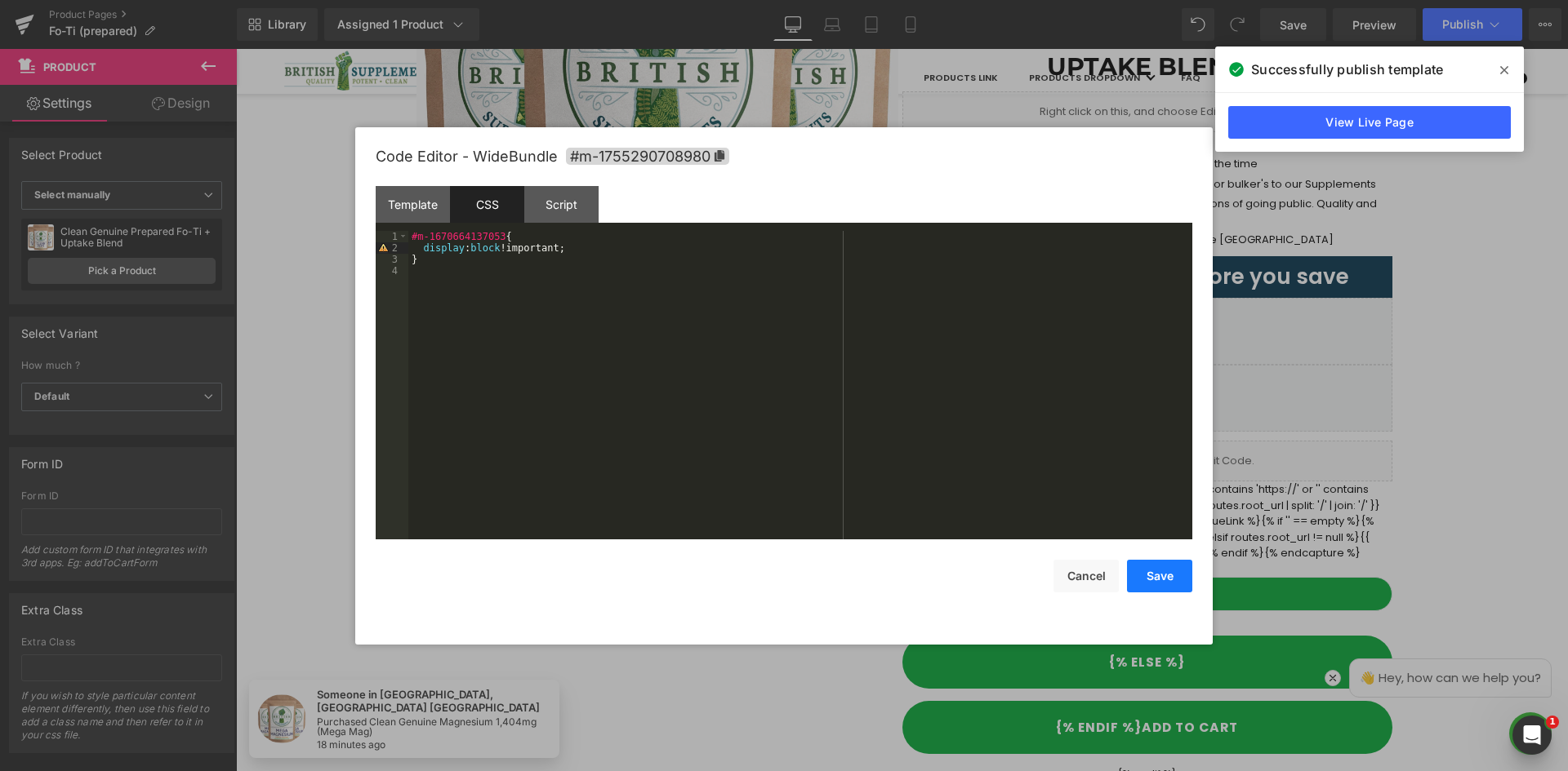
click at [1170, 578] on button "Save" at bounding box center [1158, 577] width 65 height 33
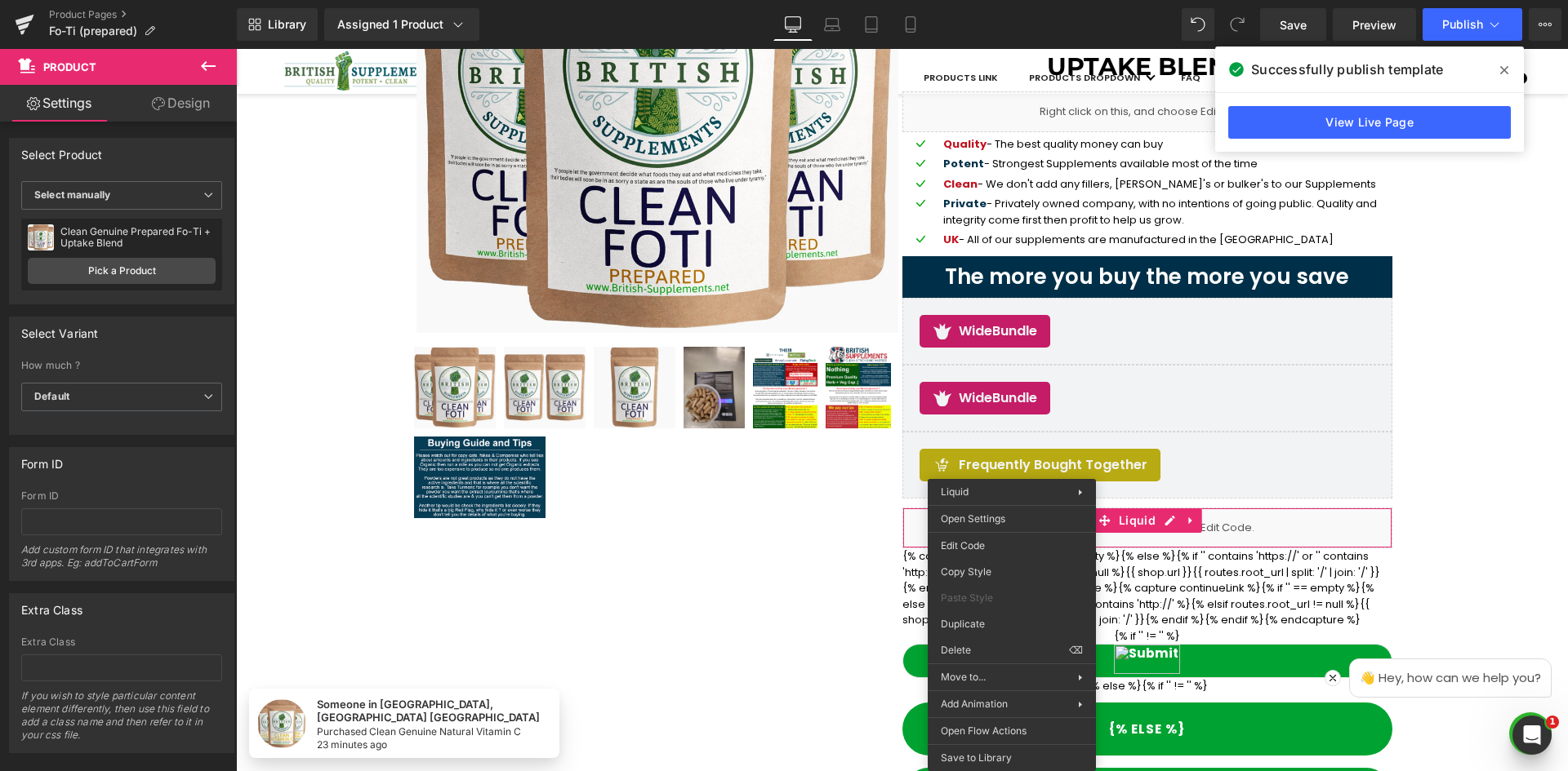
click at [819, 541] on div "Sale Off (P) Image" at bounding box center [902, 350] width 980 height 998
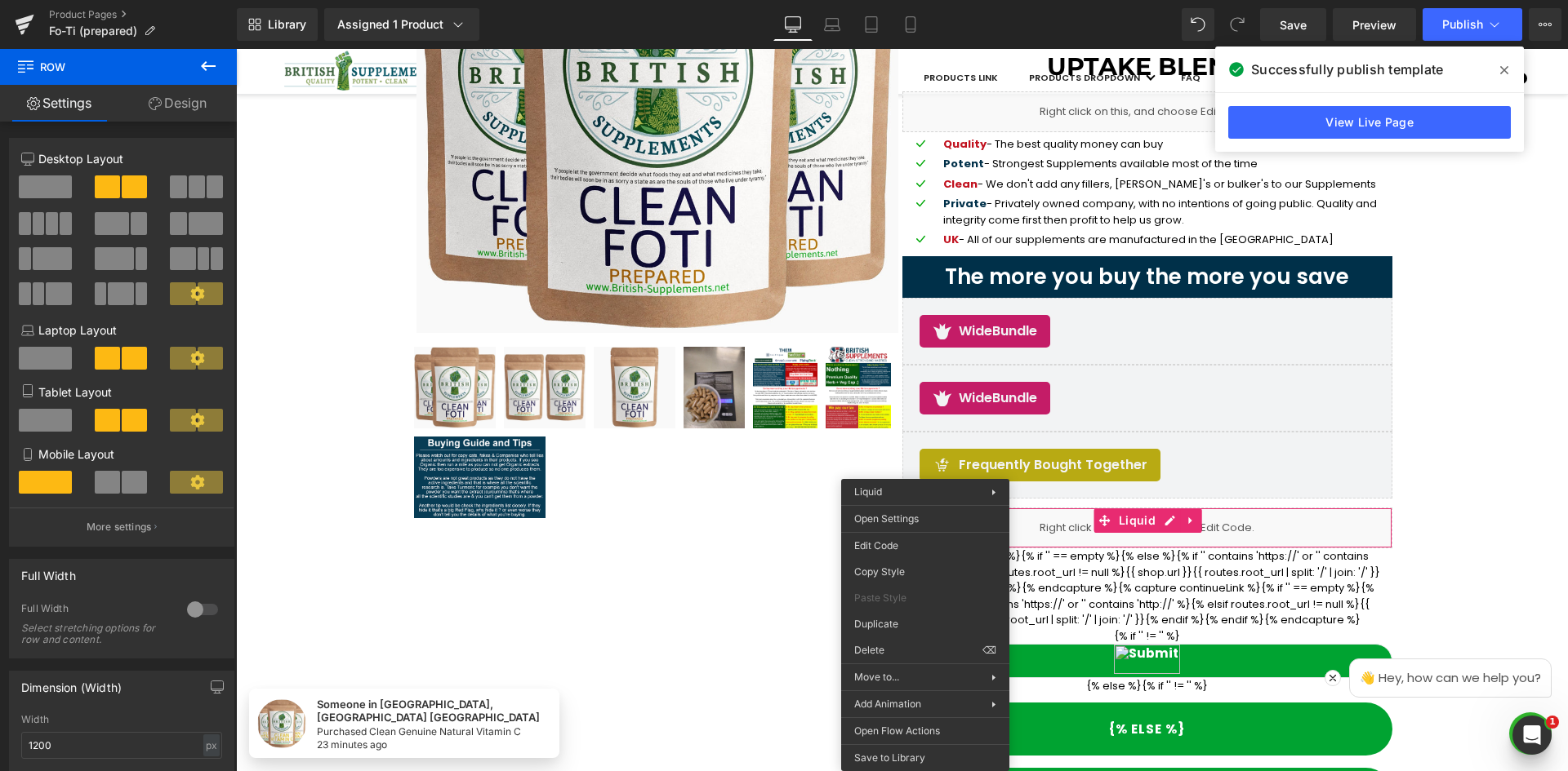
click at [1067, 540] on div "Liquid" at bounding box center [1148, 528] width 490 height 41
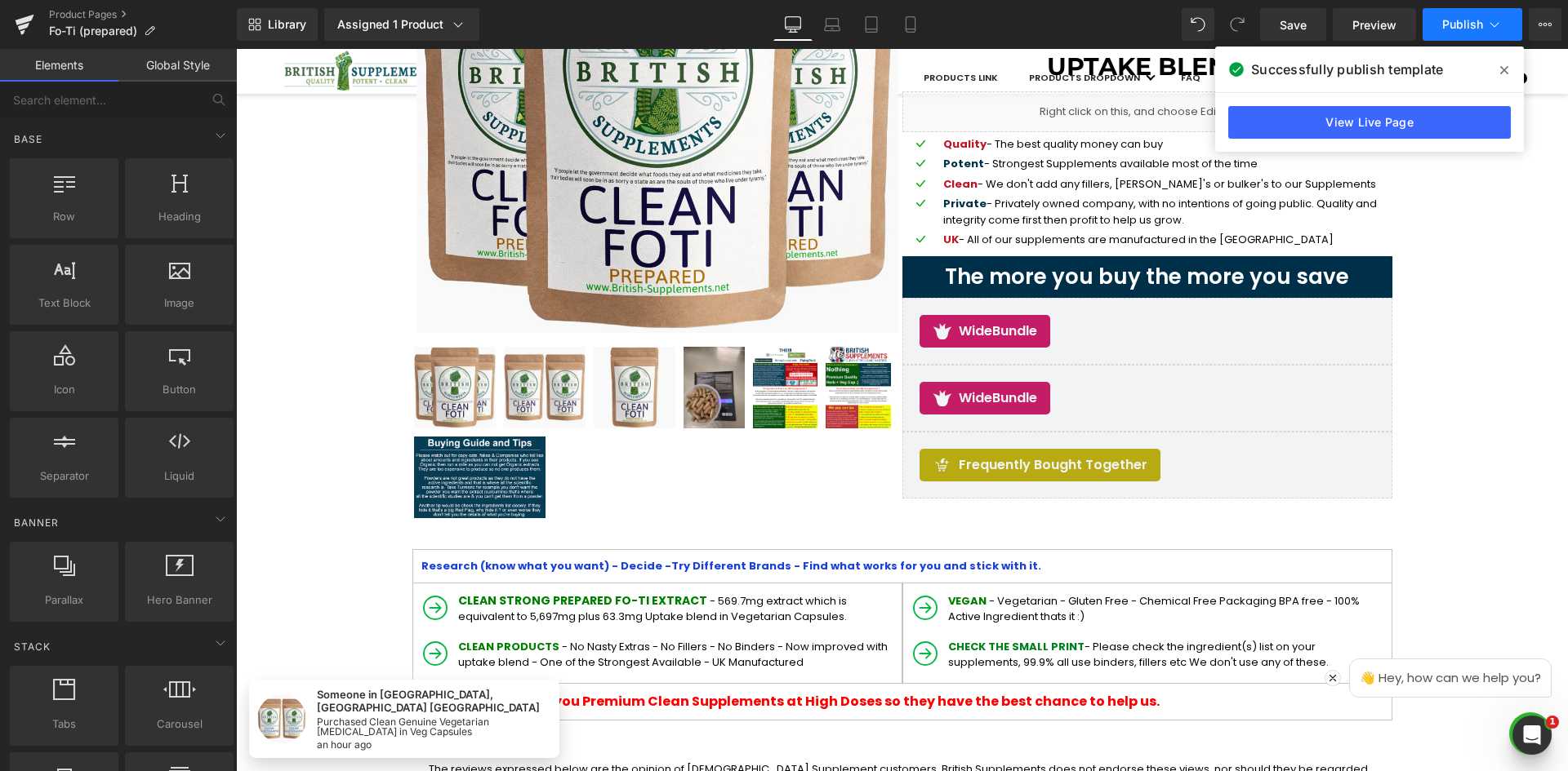
click at [1454, 26] on span "Publish" at bounding box center [1462, 23] width 41 height 13
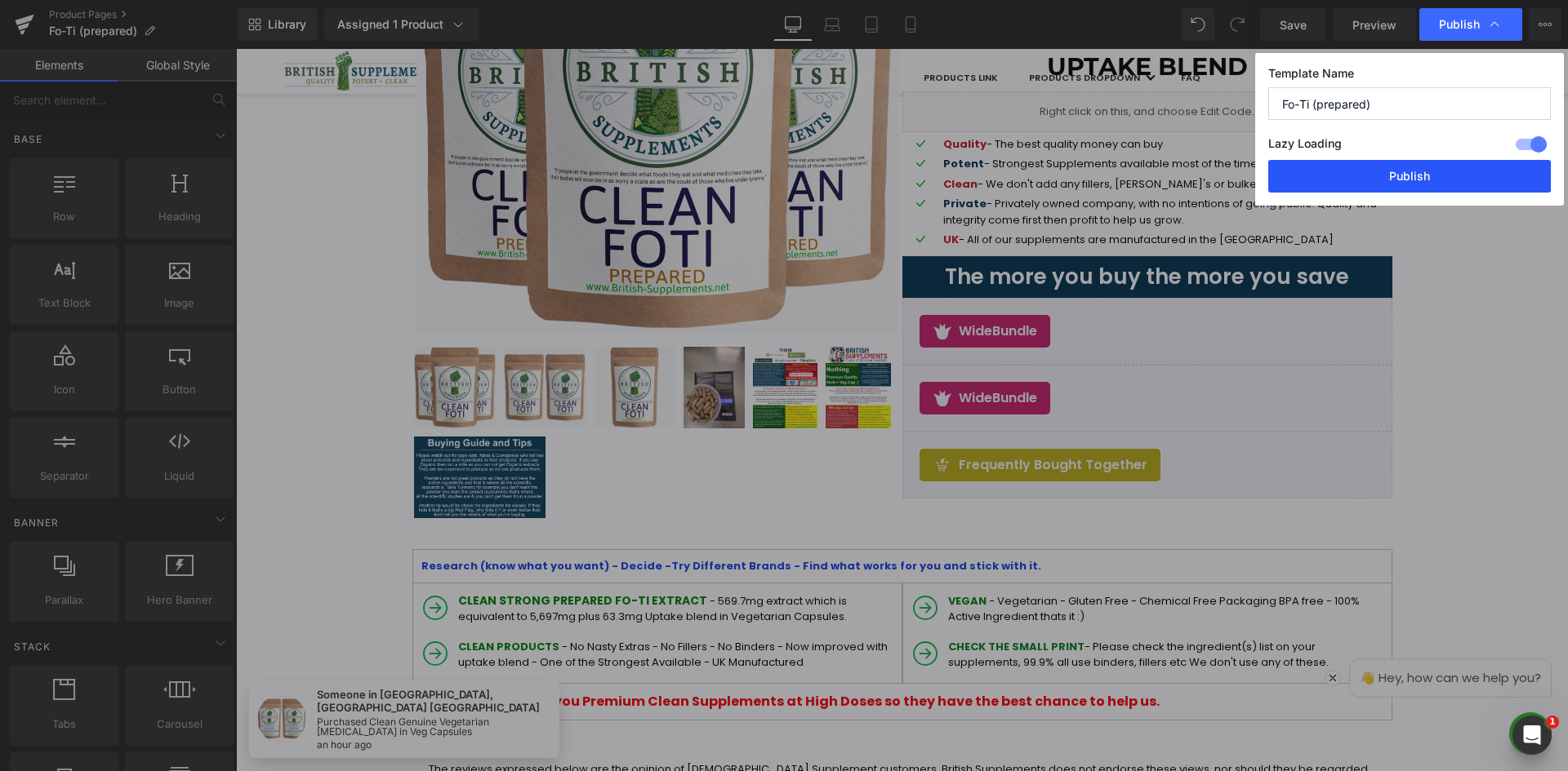
click at [1441, 173] on button "Publish" at bounding box center [1409, 177] width 282 height 33
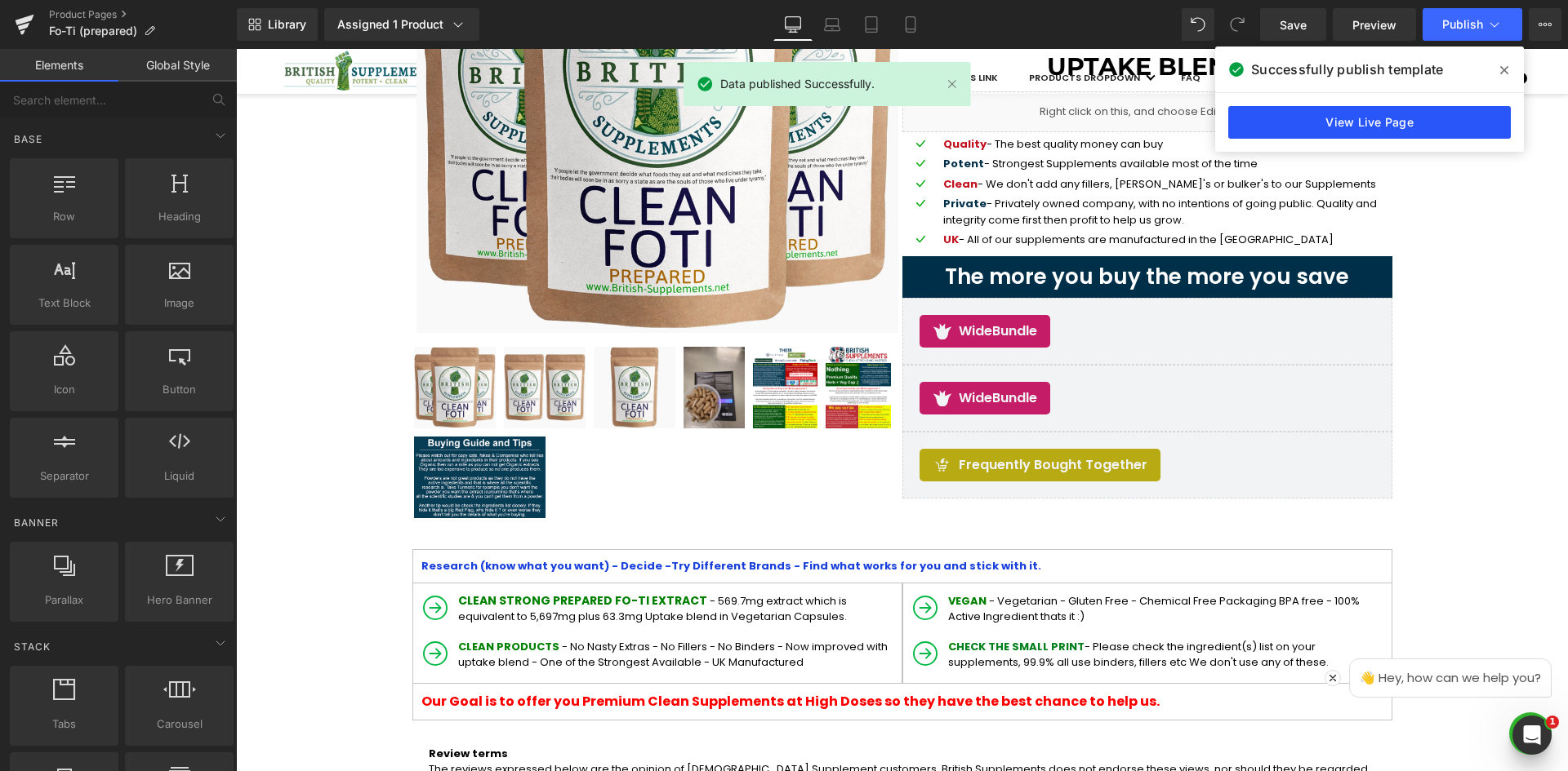
click at [1431, 122] on link "View Live Page" at bounding box center [1369, 123] width 282 height 33
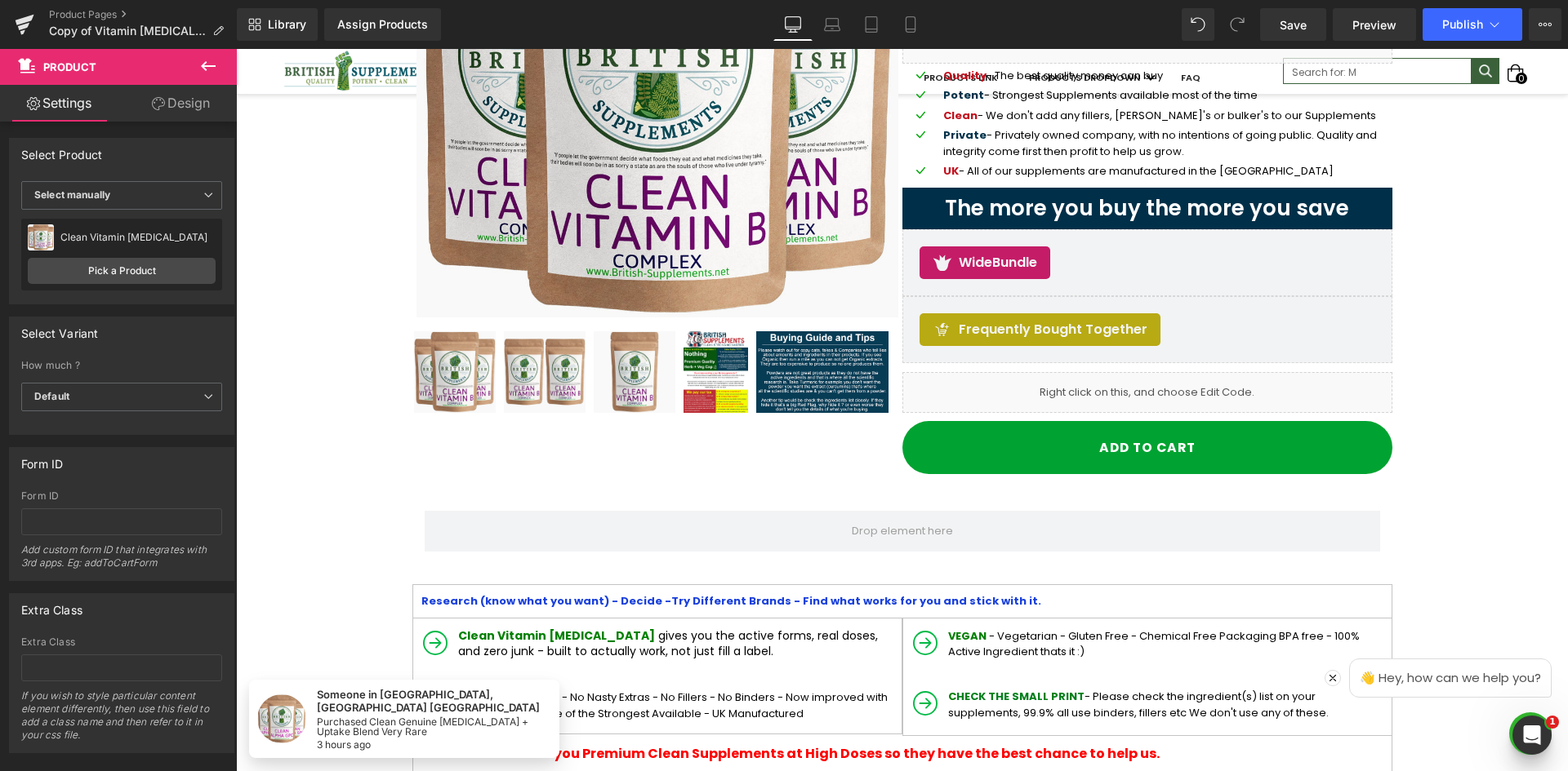
scroll to position [245, 0]
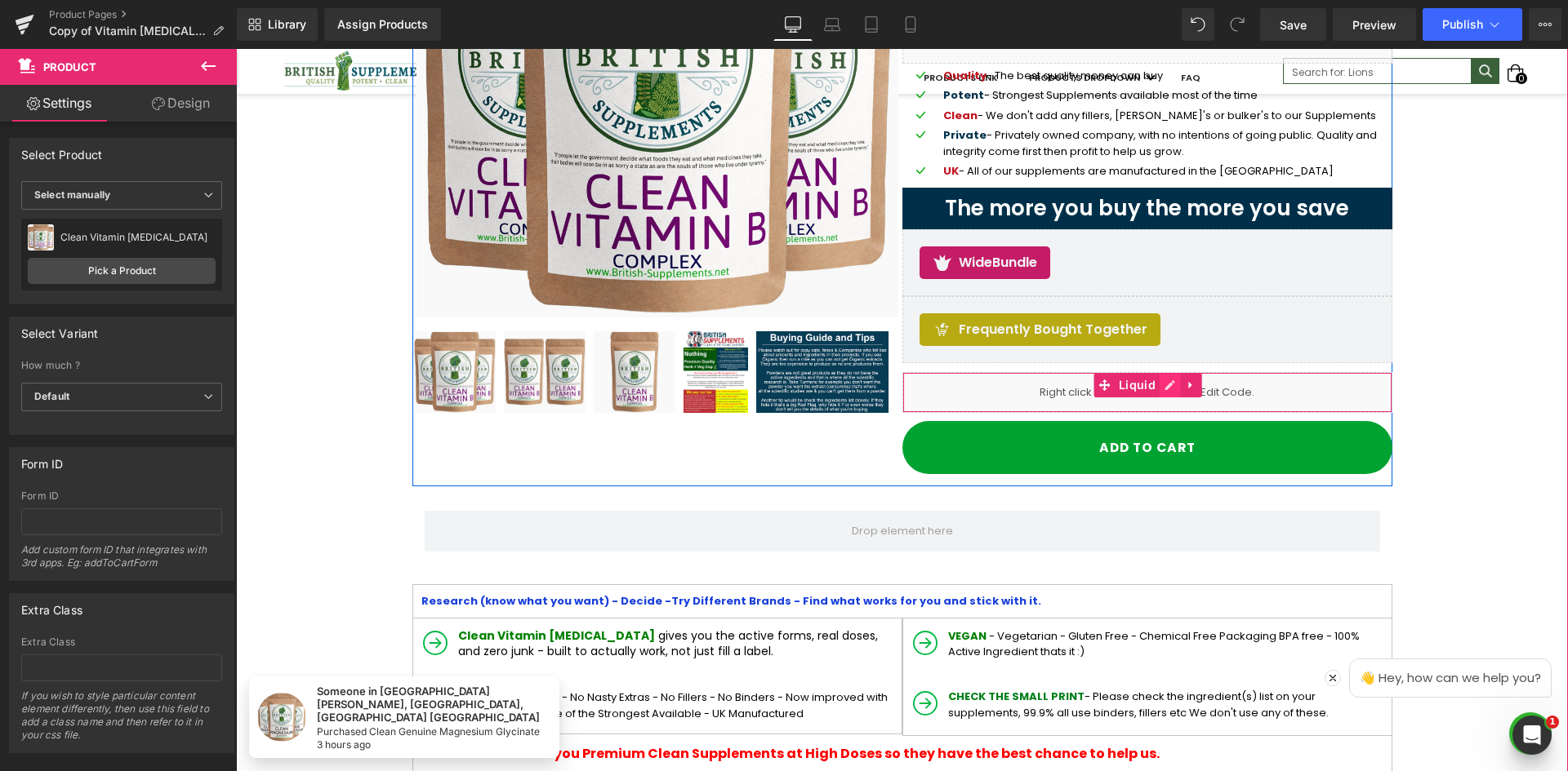
click at [1163, 384] on link at bounding box center [1170, 385] width 21 height 24
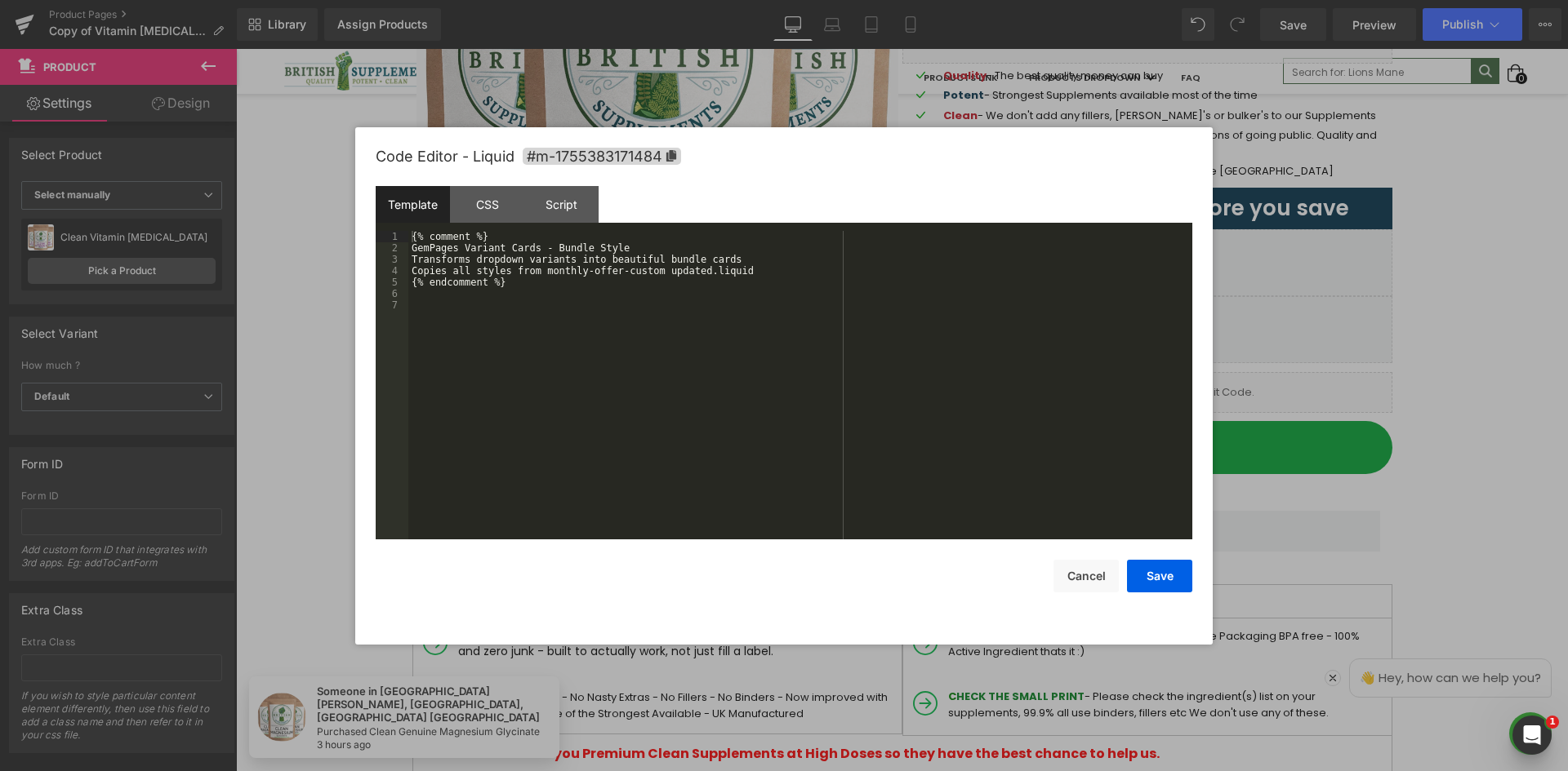
click at [674, 295] on div "{% comment %} GemPages Variant Cards - Bundle Style Transforms dropdown variant…" at bounding box center [801, 397] width 784 height 332
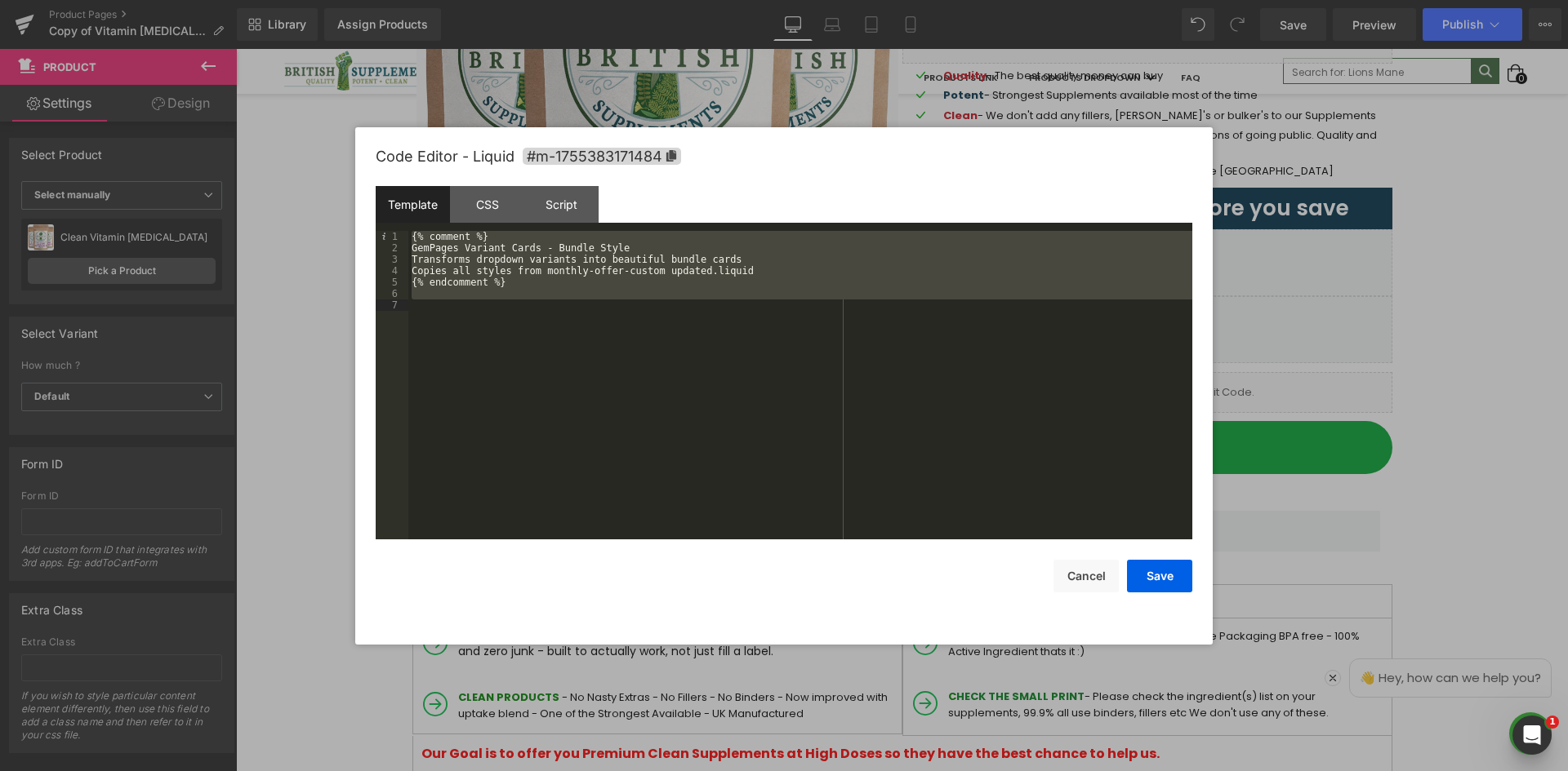
scroll to position [9792, 0]
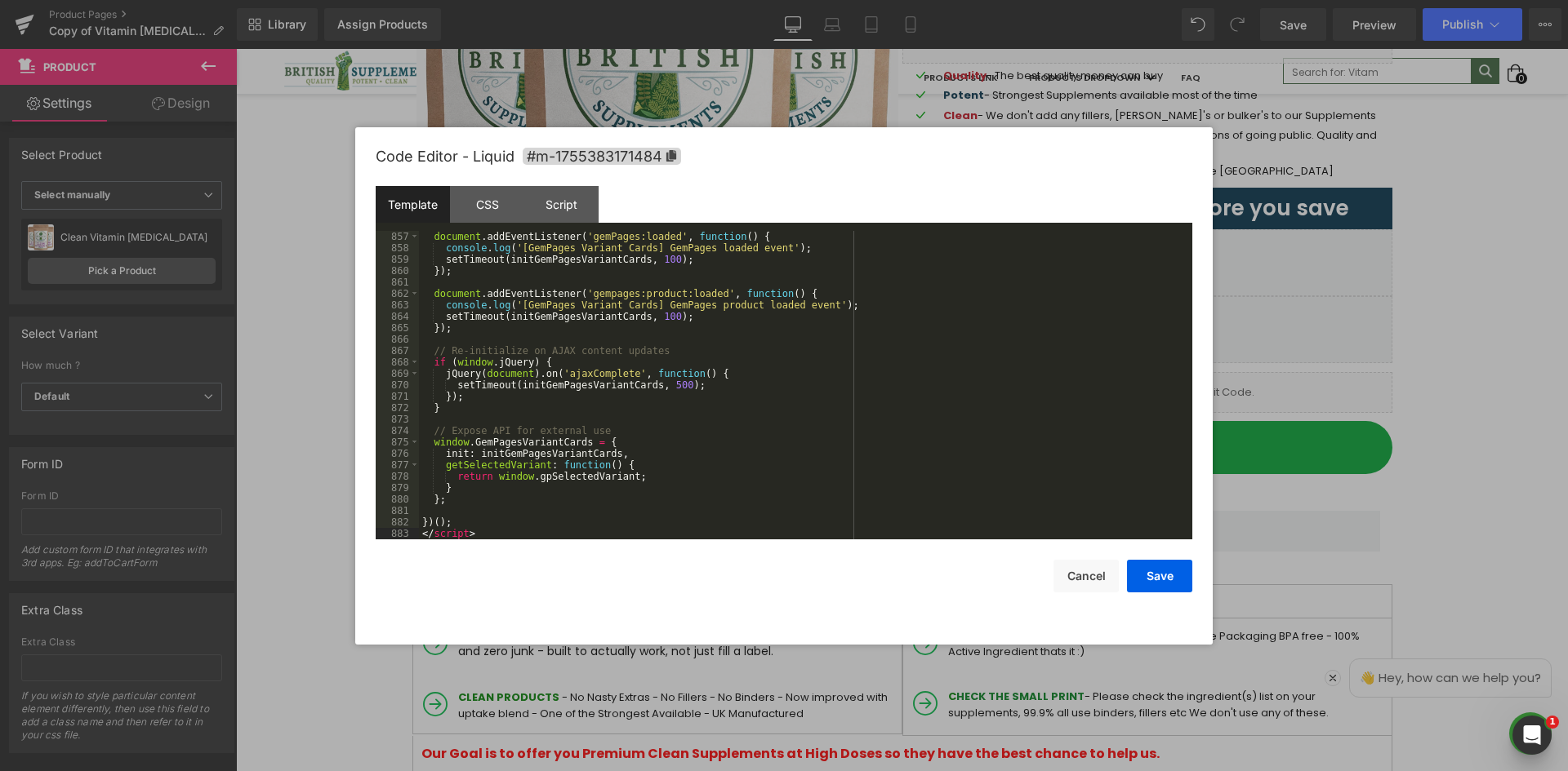
click at [478, 519] on div "document . addEventListener ( 'gemPages:loaded' , function ( ) { console . log …" at bounding box center [802, 397] width 766 height 332
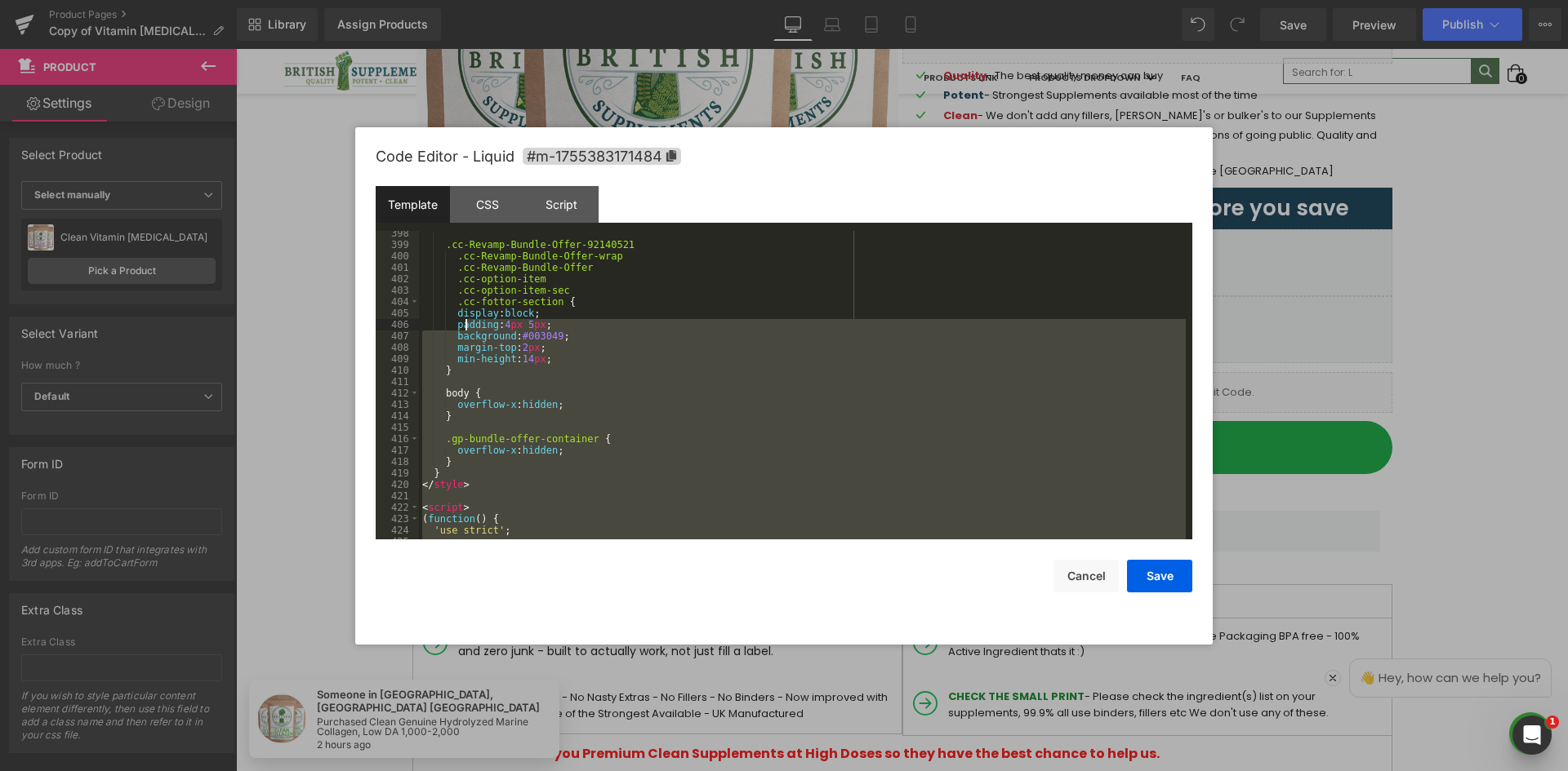
scroll to position [4686, 0]
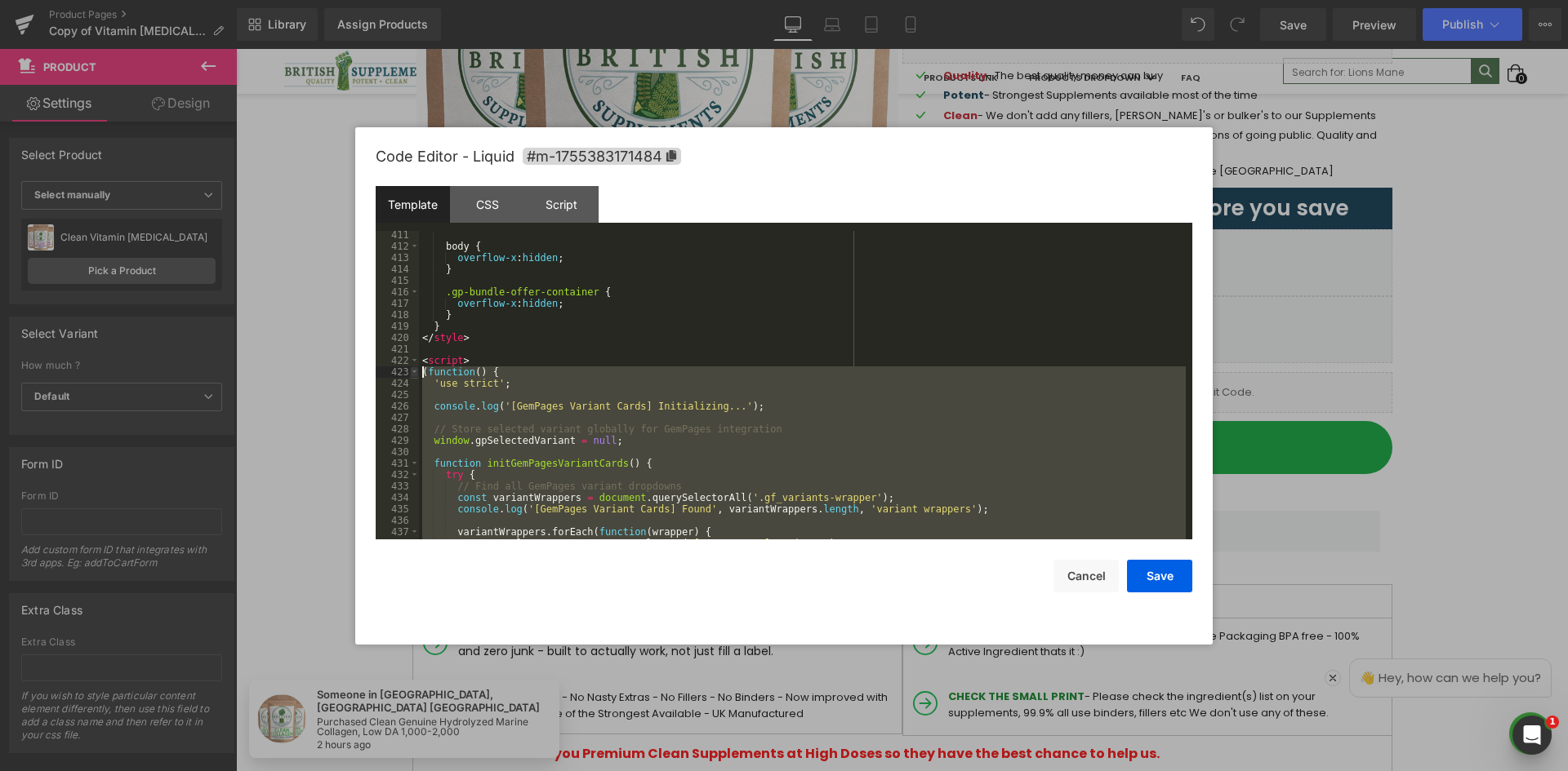
drag, startPoint x: 450, startPoint y: 522, endPoint x: 416, endPoint y: 368, distance: 157.7
click at [416, 368] on pre "411 412 413 414 415 416 417 418 419 420 421 422 423 424 425 426 427 428 429 430…" at bounding box center [783, 385] width 816 height 308
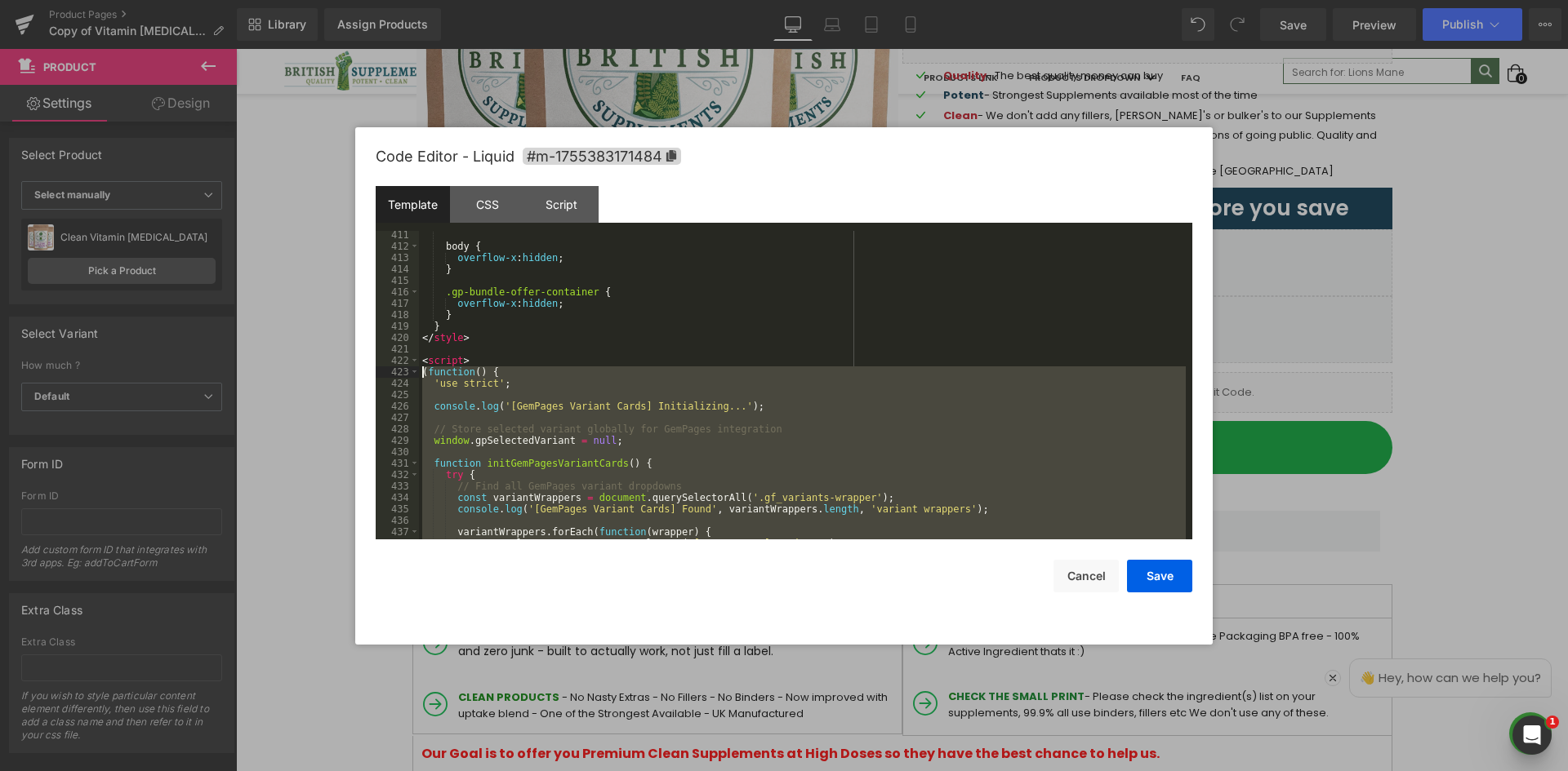
scroll to position [4536, 0]
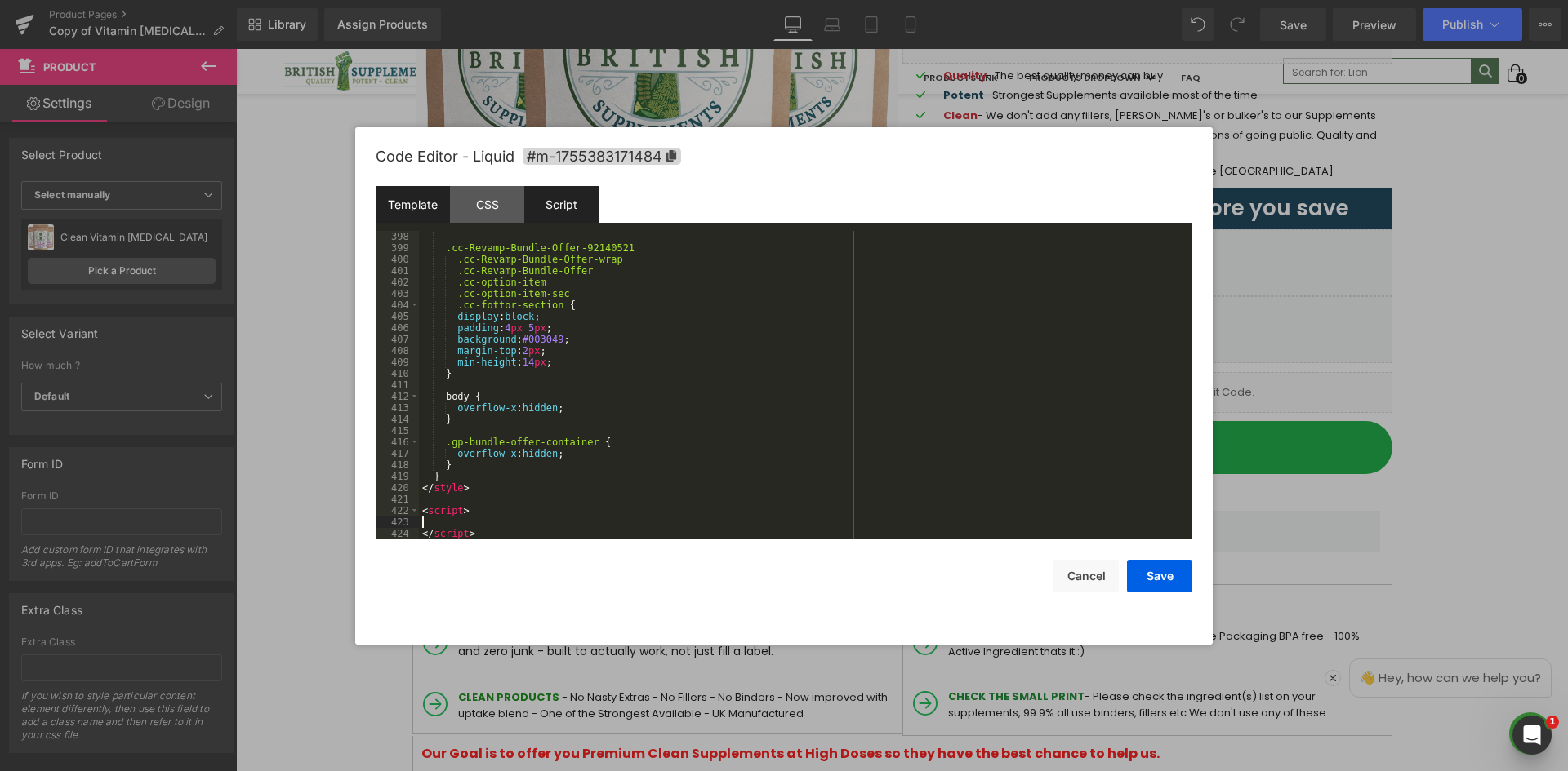
click at [538, 206] on div "Script" at bounding box center [561, 204] width 74 height 37
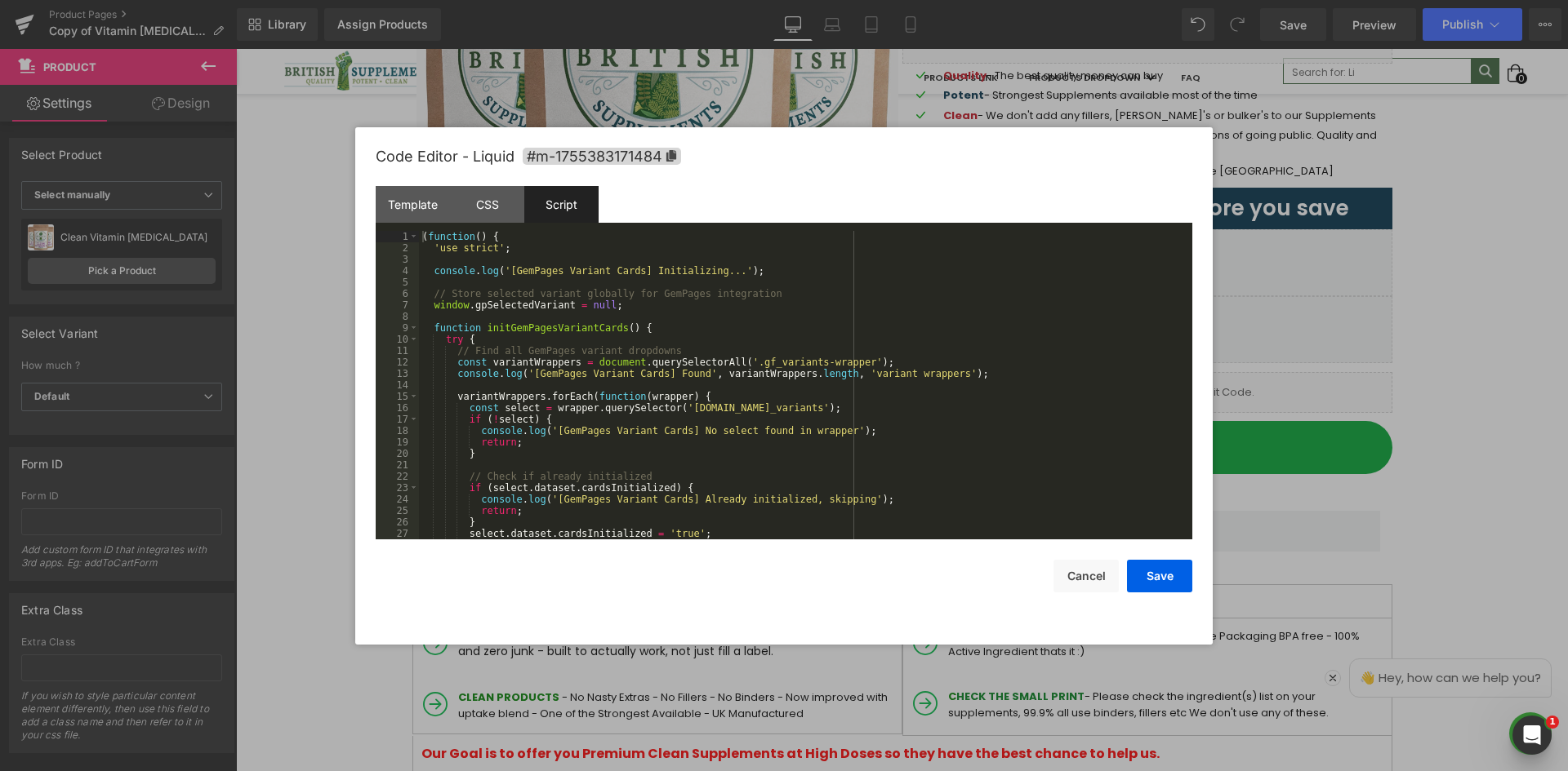
click at [503, 277] on div "( function ( ) { 'use strict' ; console . log ( '[GemPages Variant Cards] Initi…" at bounding box center [802, 397] width 766 height 332
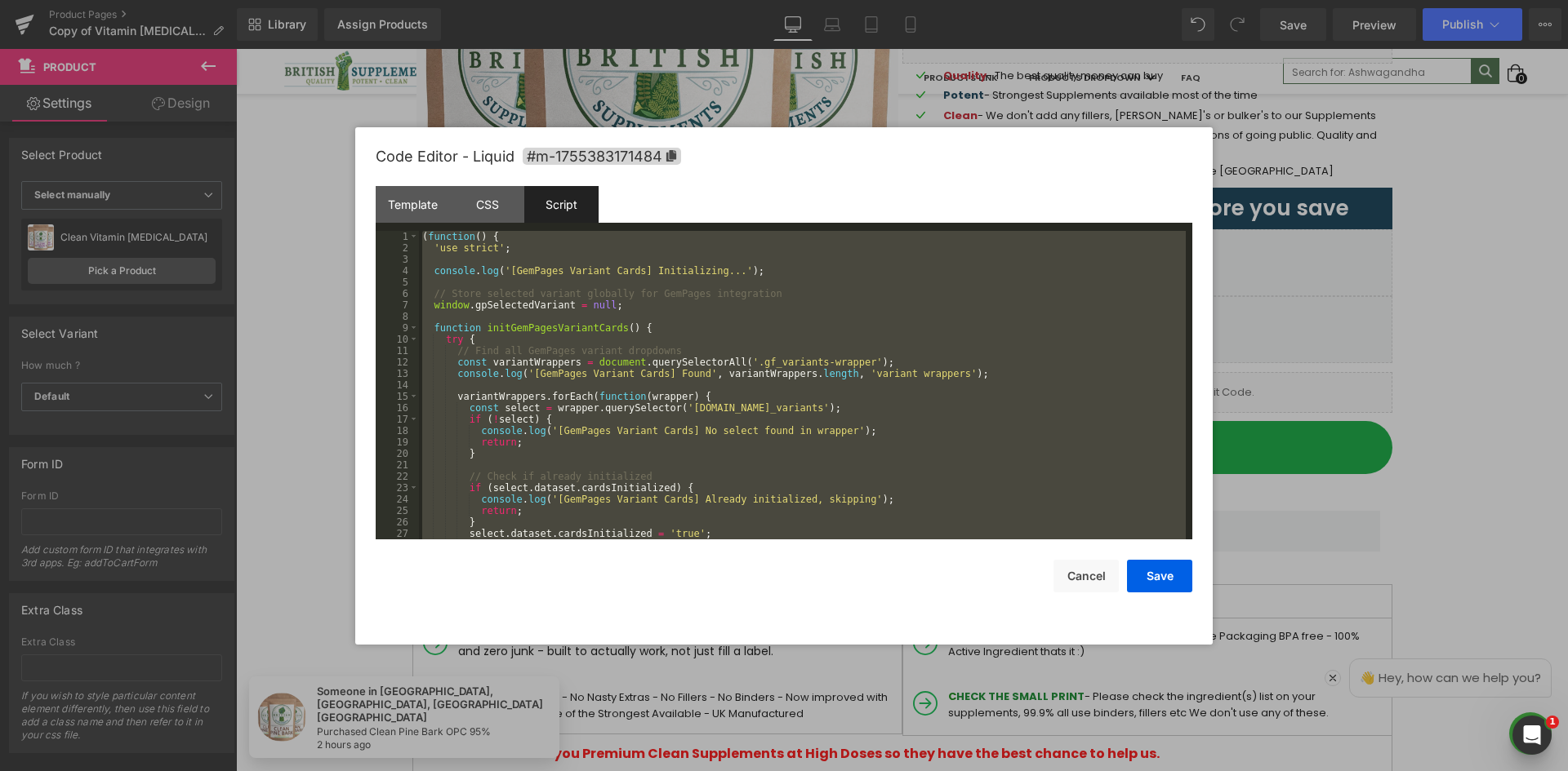
scroll to position [4959, 0]
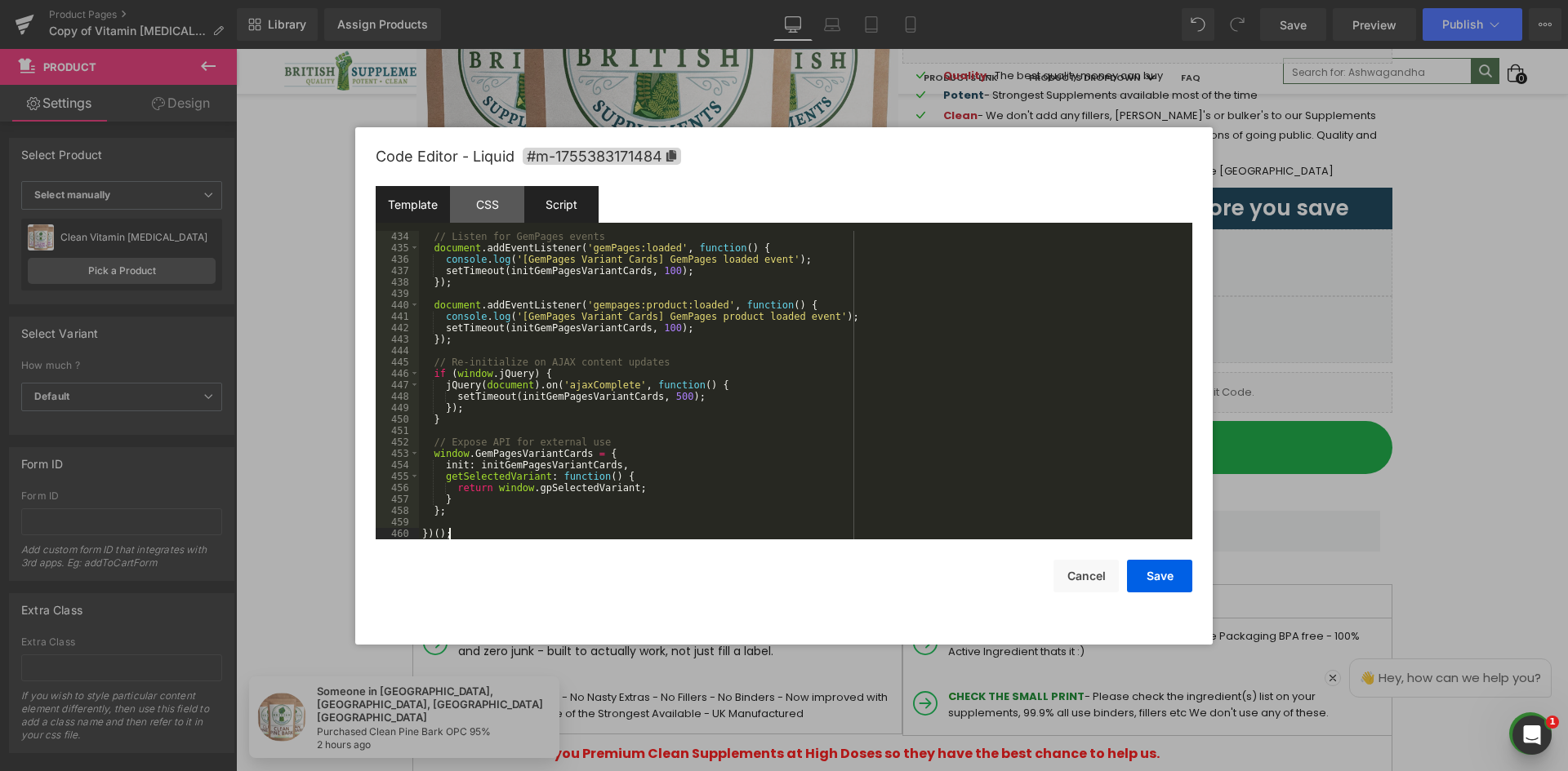
click at [384, 204] on div "Template" at bounding box center [412, 204] width 74 height 37
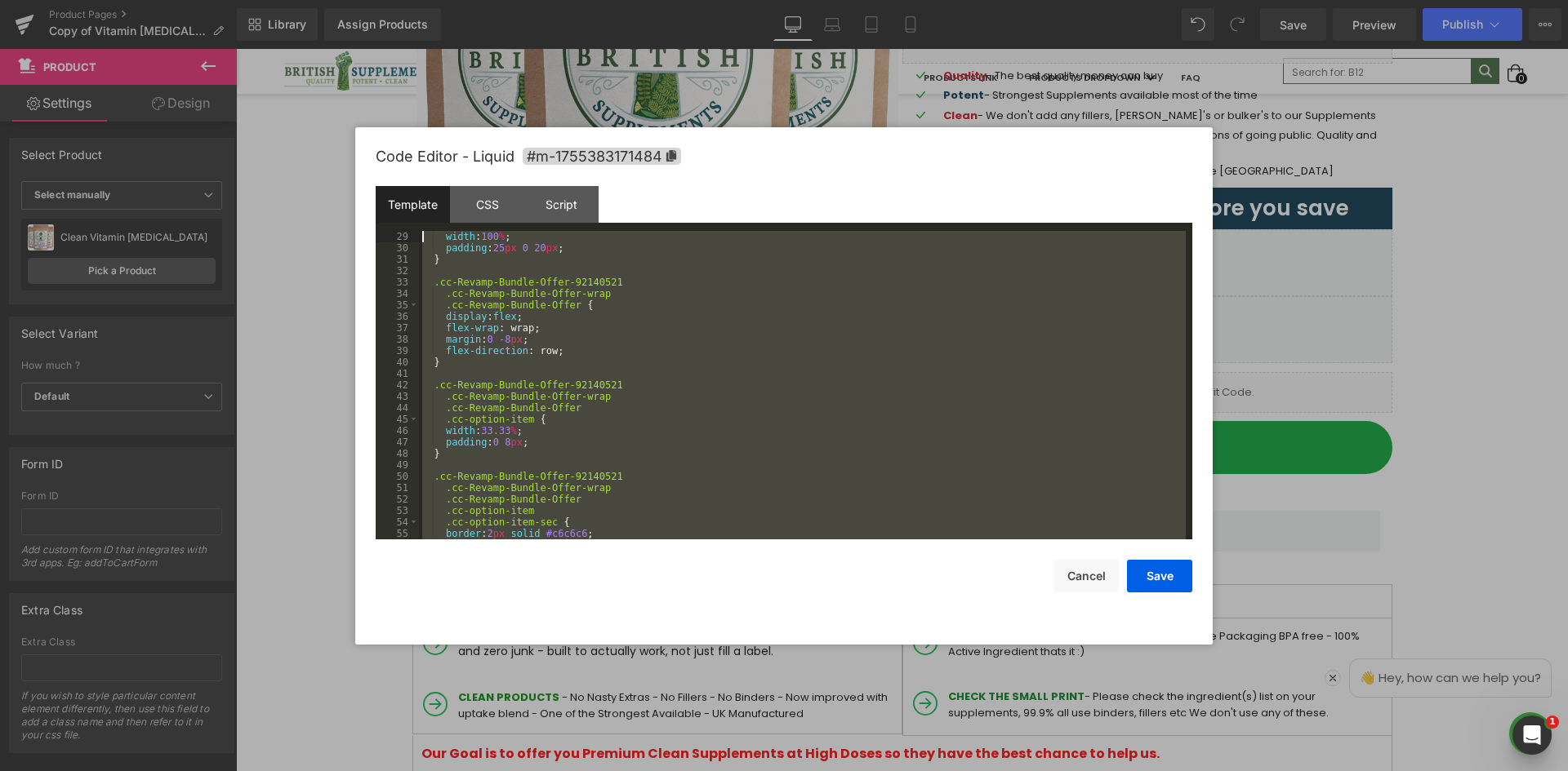
scroll to position [0, 0]
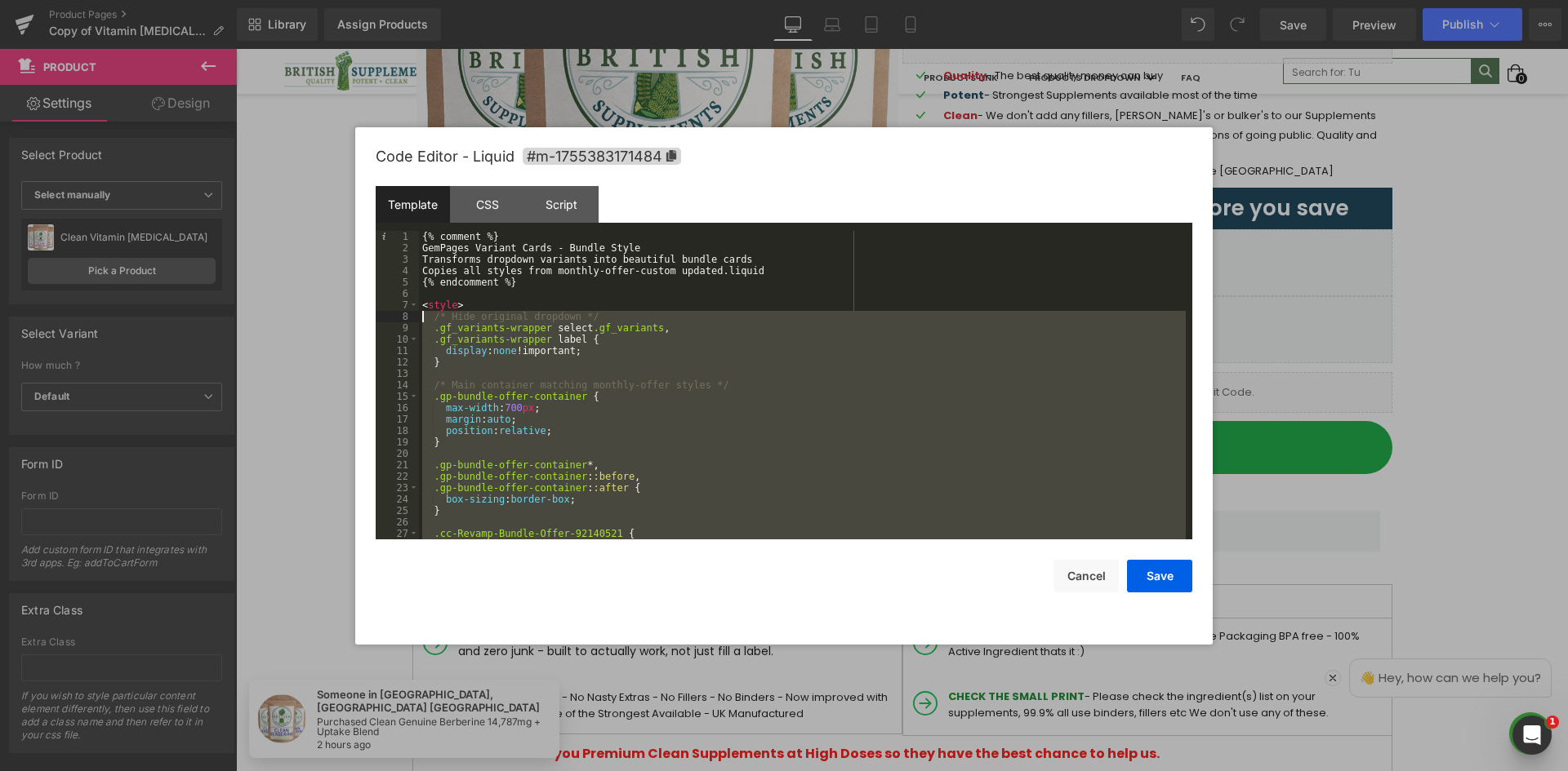
drag, startPoint x: 440, startPoint y: 478, endPoint x: 417, endPoint y: 314, distance: 165.6
click at [417, 314] on pre "1 2 3 4 5 6 7 8 9 10 11 12 13 14 15 16 17 18 19 20 21 22 23 24 25 26 27 28 {% c…" at bounding box center [783, 385] width 816 height 308
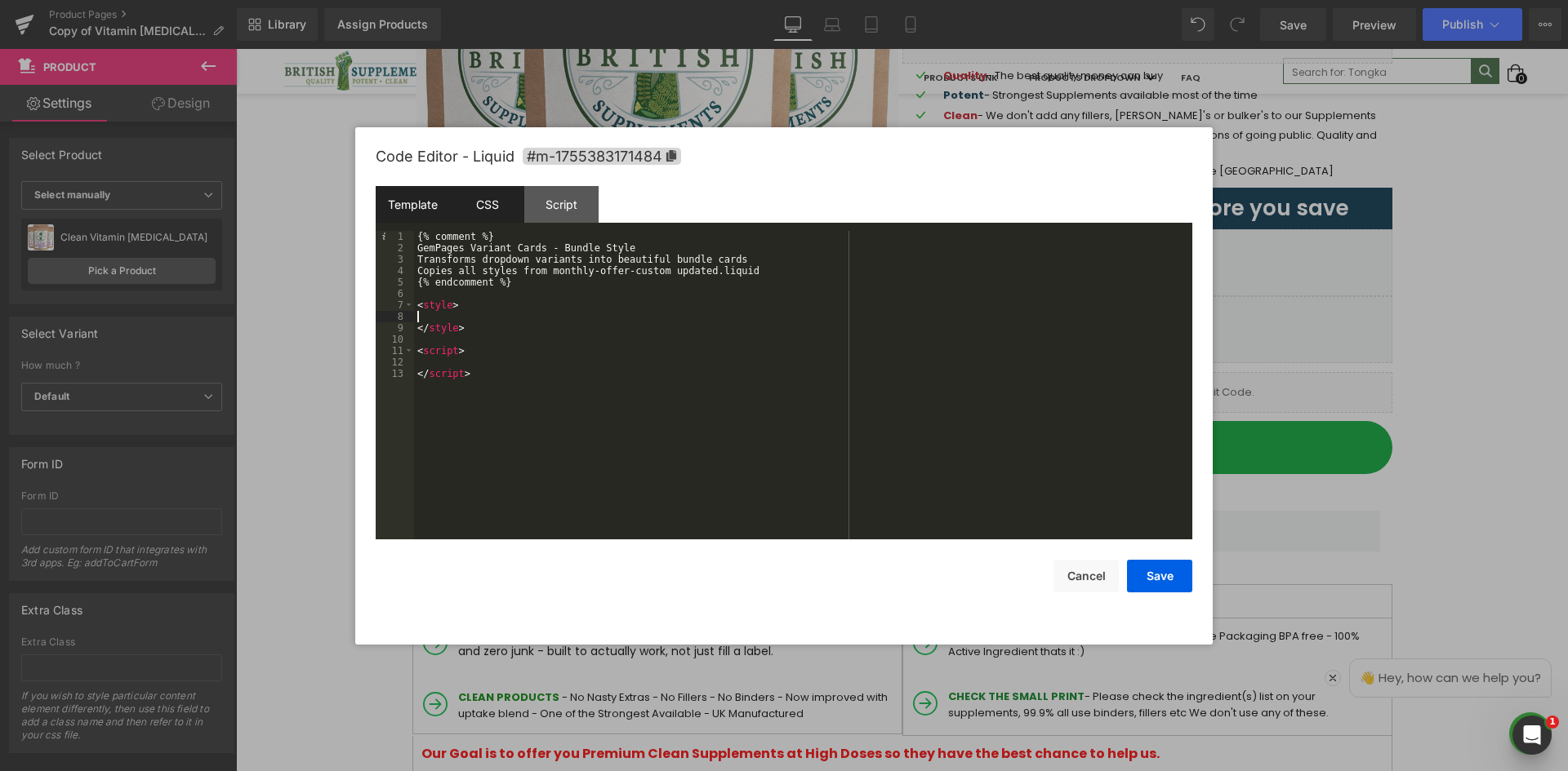
click at [507, 202] on div "CSS" at bounding box center [487, 204] width 74 height 37
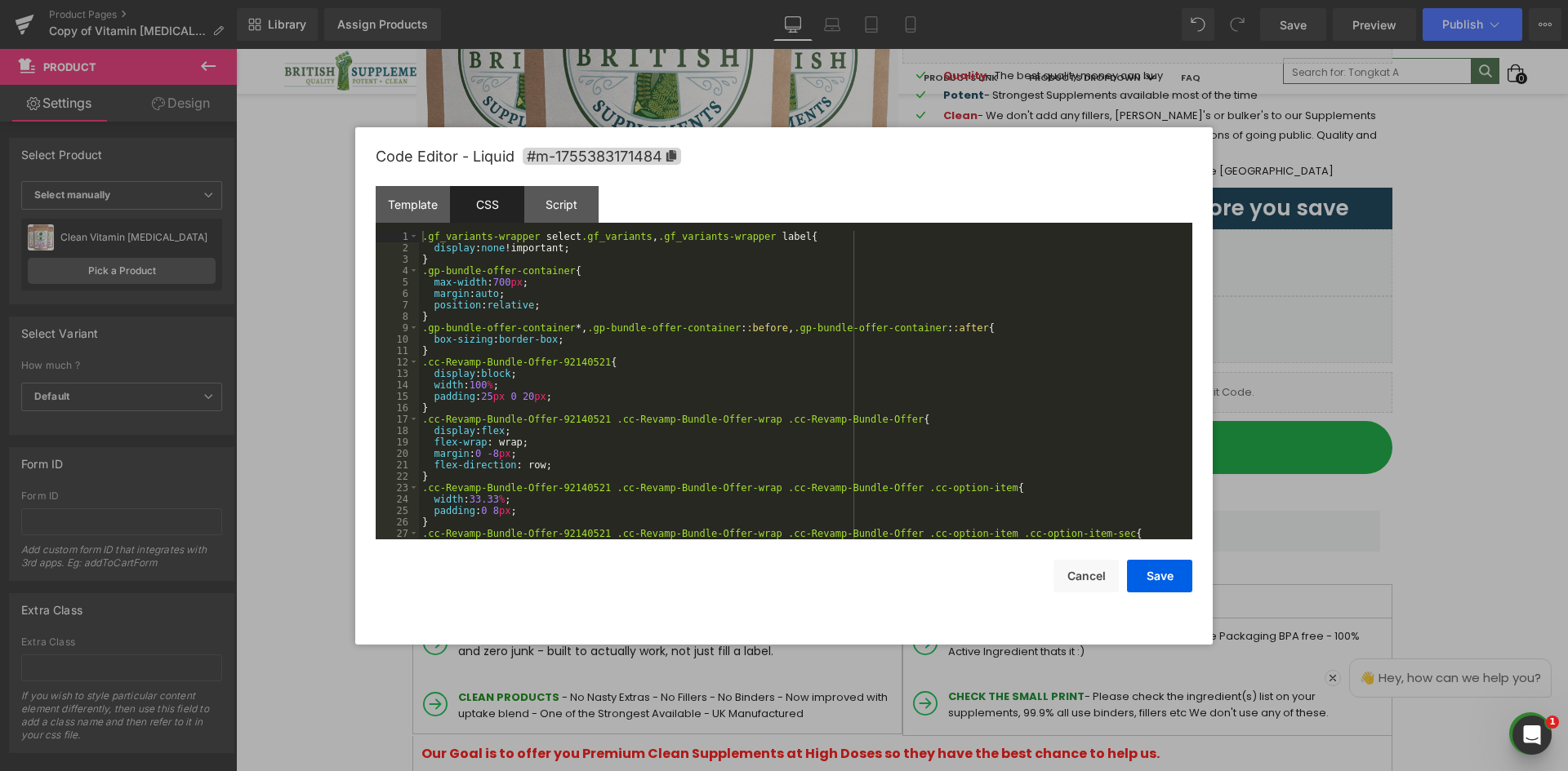
click at [531, 277] on div ".gf_variants-wrapper select .gf_variants , .gf_variants-wrapper label { display…" at bounding box center [802, 397] width 766 height 332
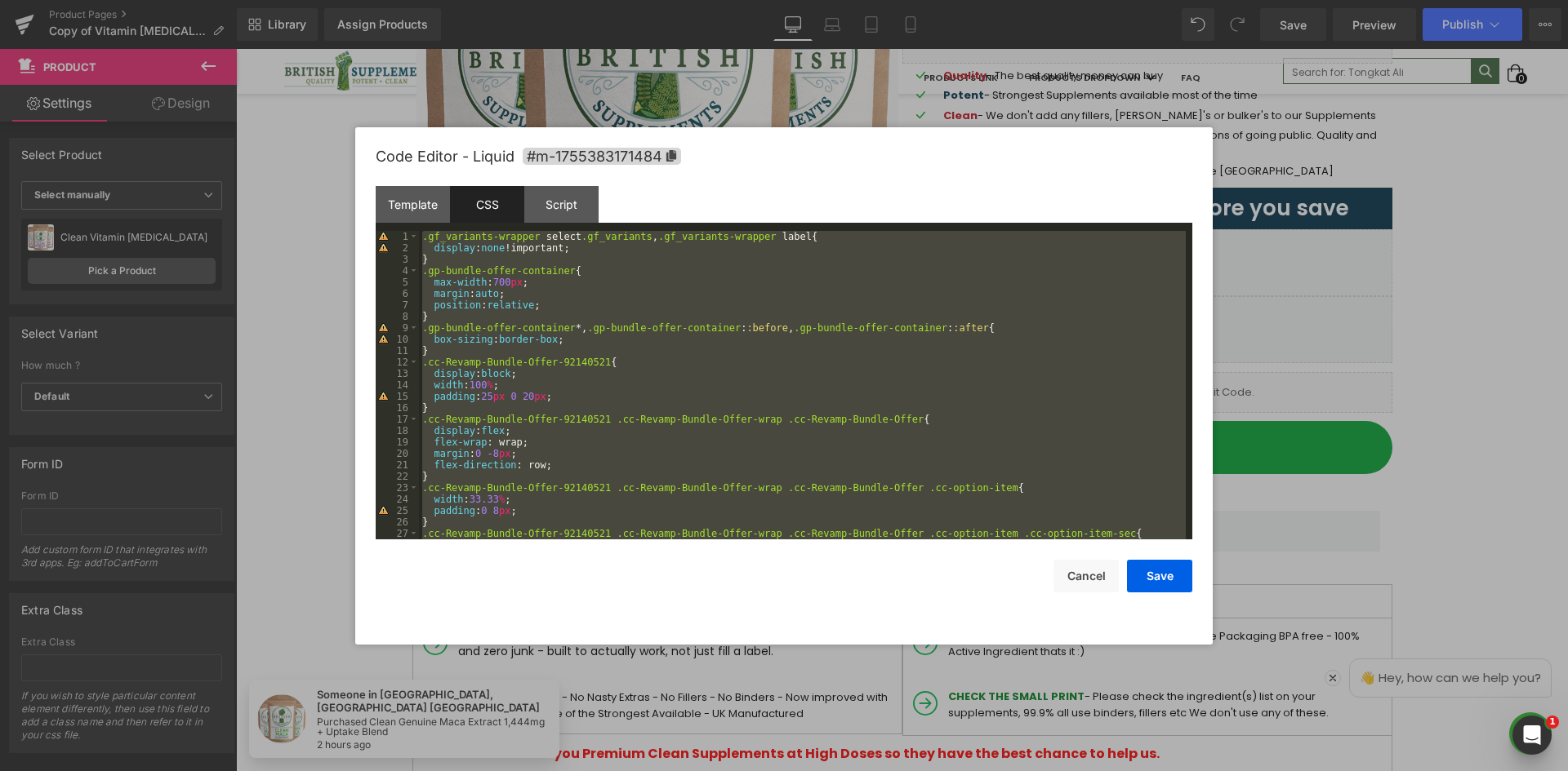
scroll to position [4398, 0]
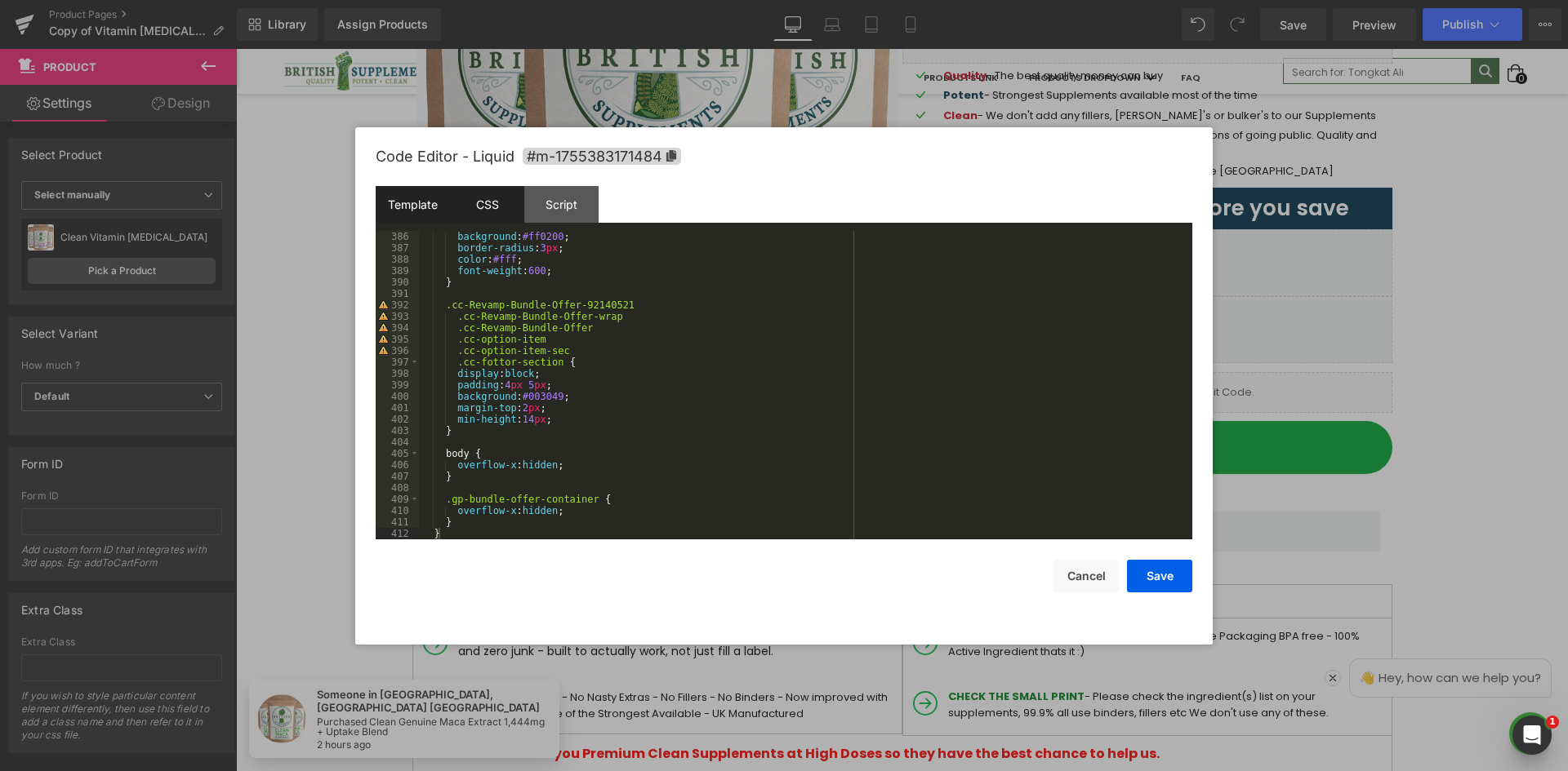
click at [418, 200] on div "Template" at bounding box center [412, 204] width 74 height 37
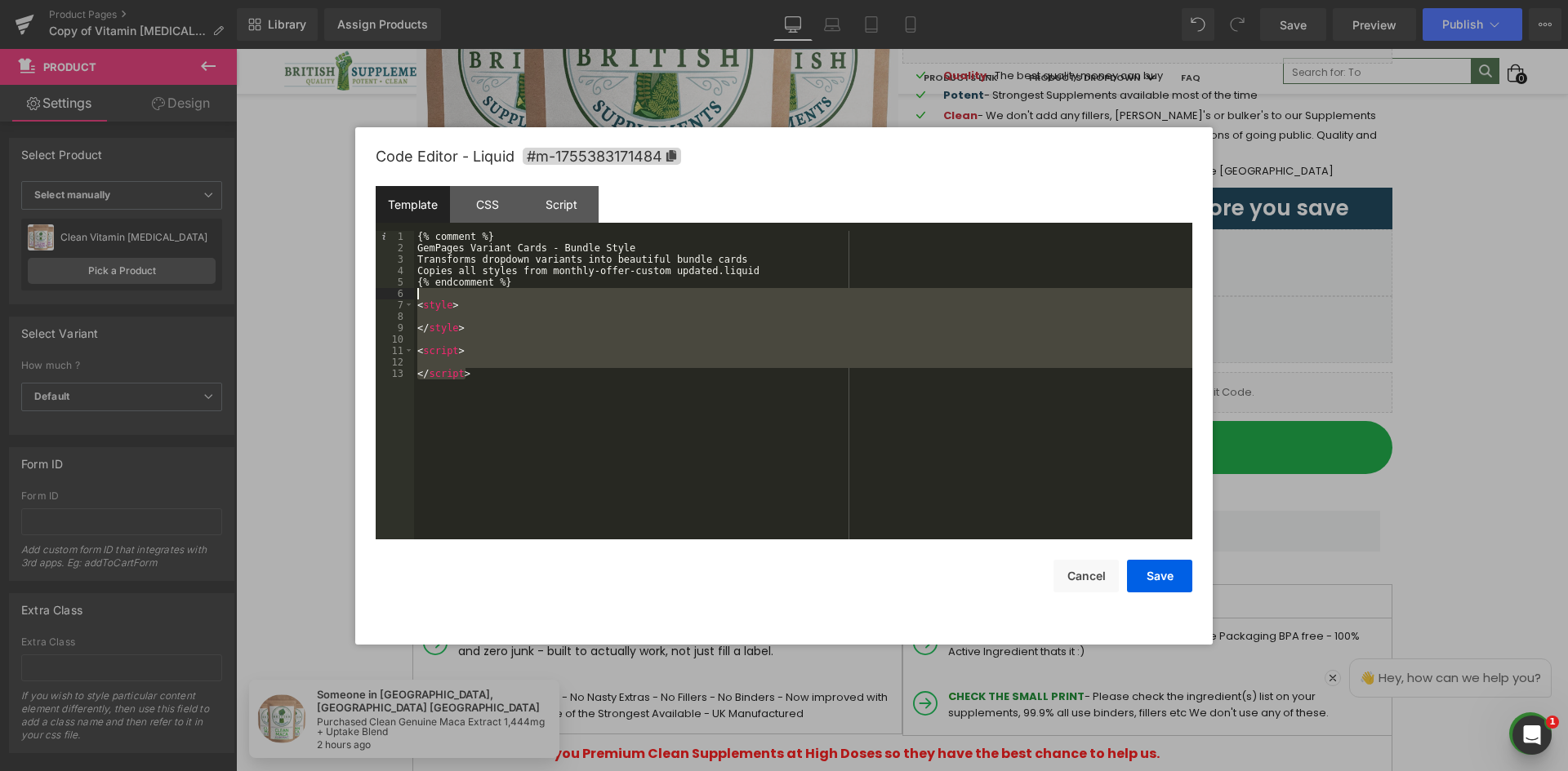
drag, startPoint x: 487, startPoint y: 386, endPoint x: 414, endPoint y: 298, distance: 114.3
click at [414, 298] on div "{% comment %} GemPages Variant Cards - Bundle Style Transforms dropdown variant…" at bounding box center [803, 397] width 778 height 332
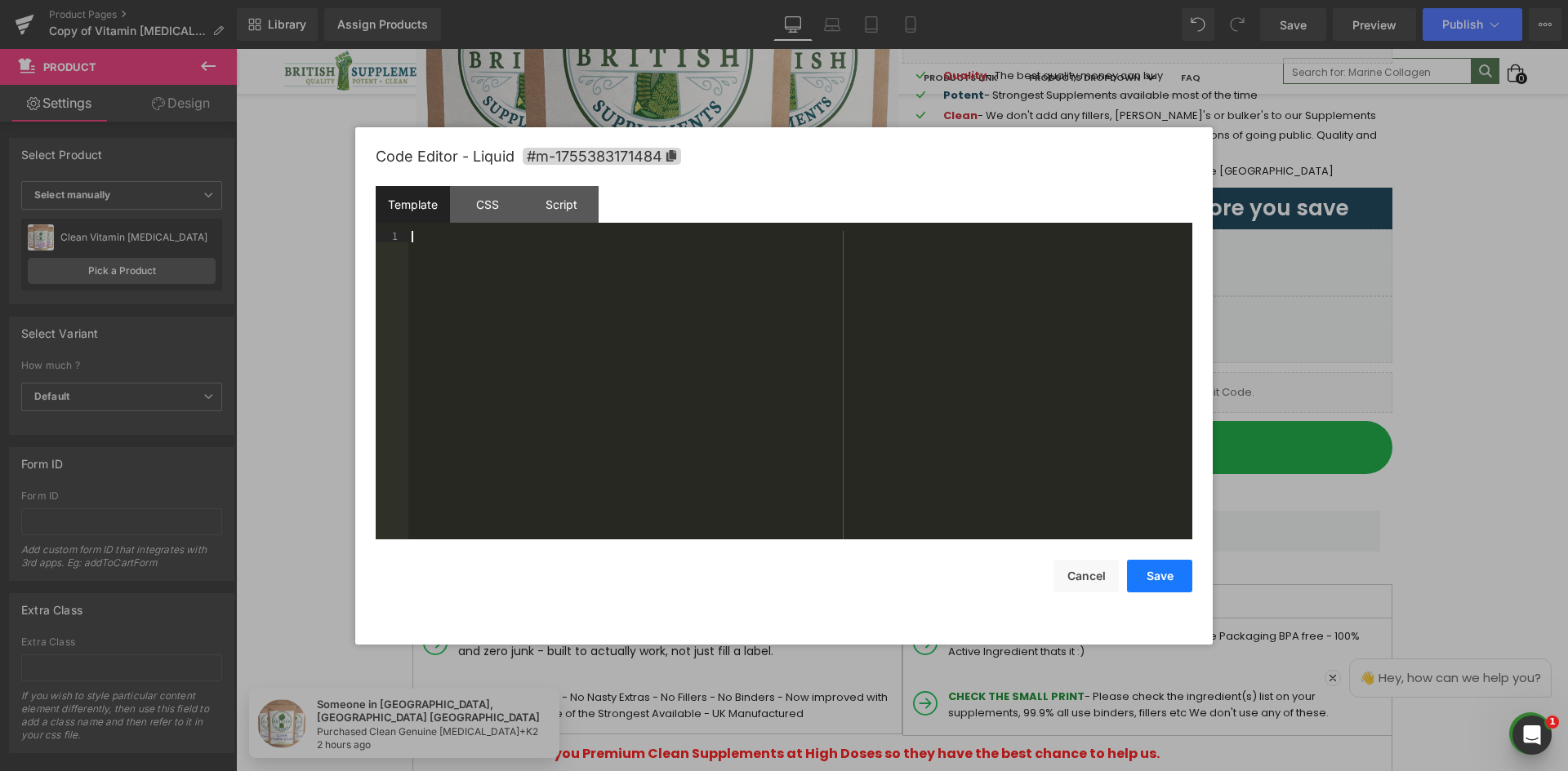
click at [1167, 571] on button "Save" at bounding box center [1158, 577] width 65 height 33
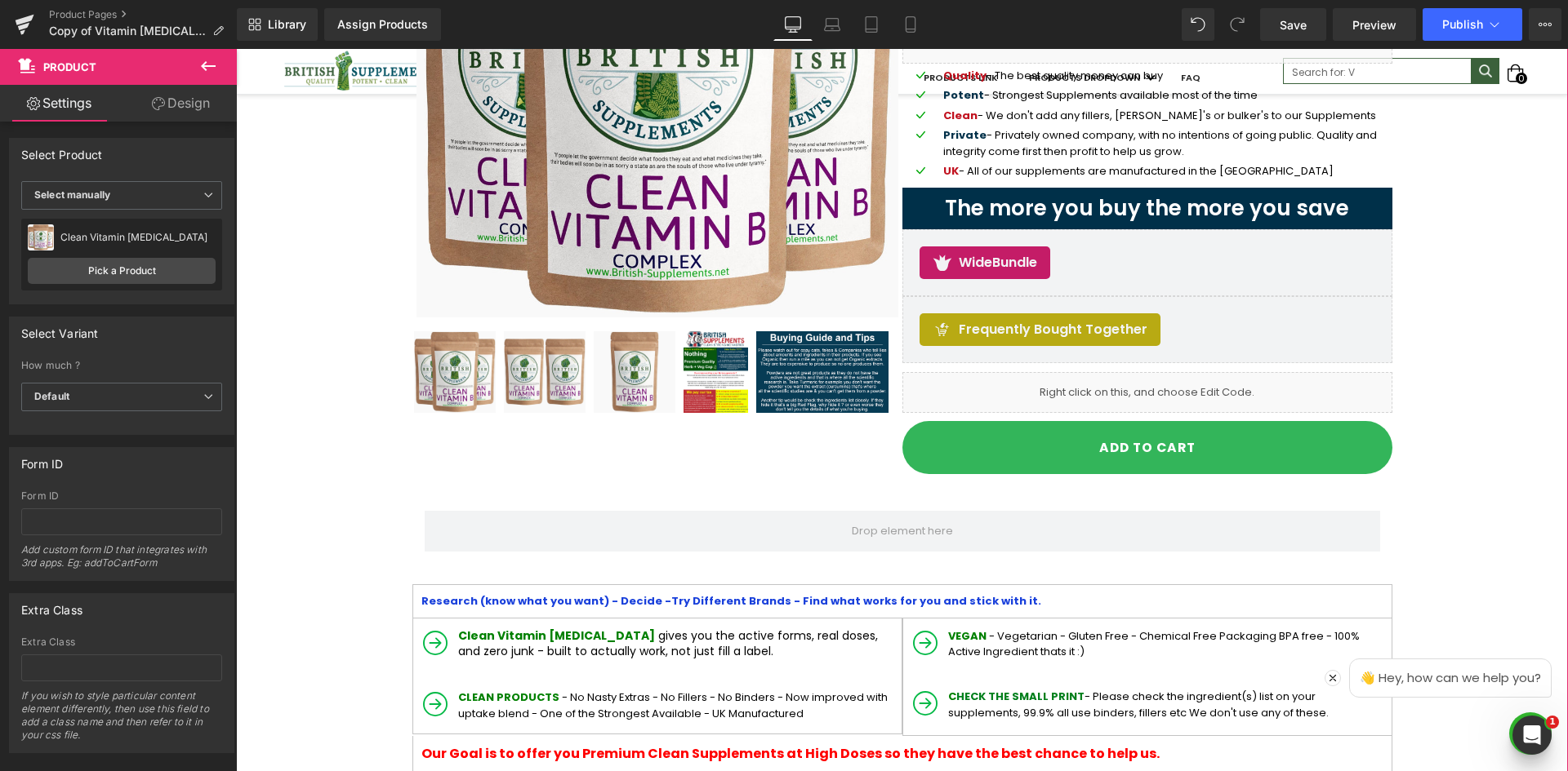
click at [695, 457] on div "Sale Off (P) Image" at bounding box center [902, 160] width 980 height 650
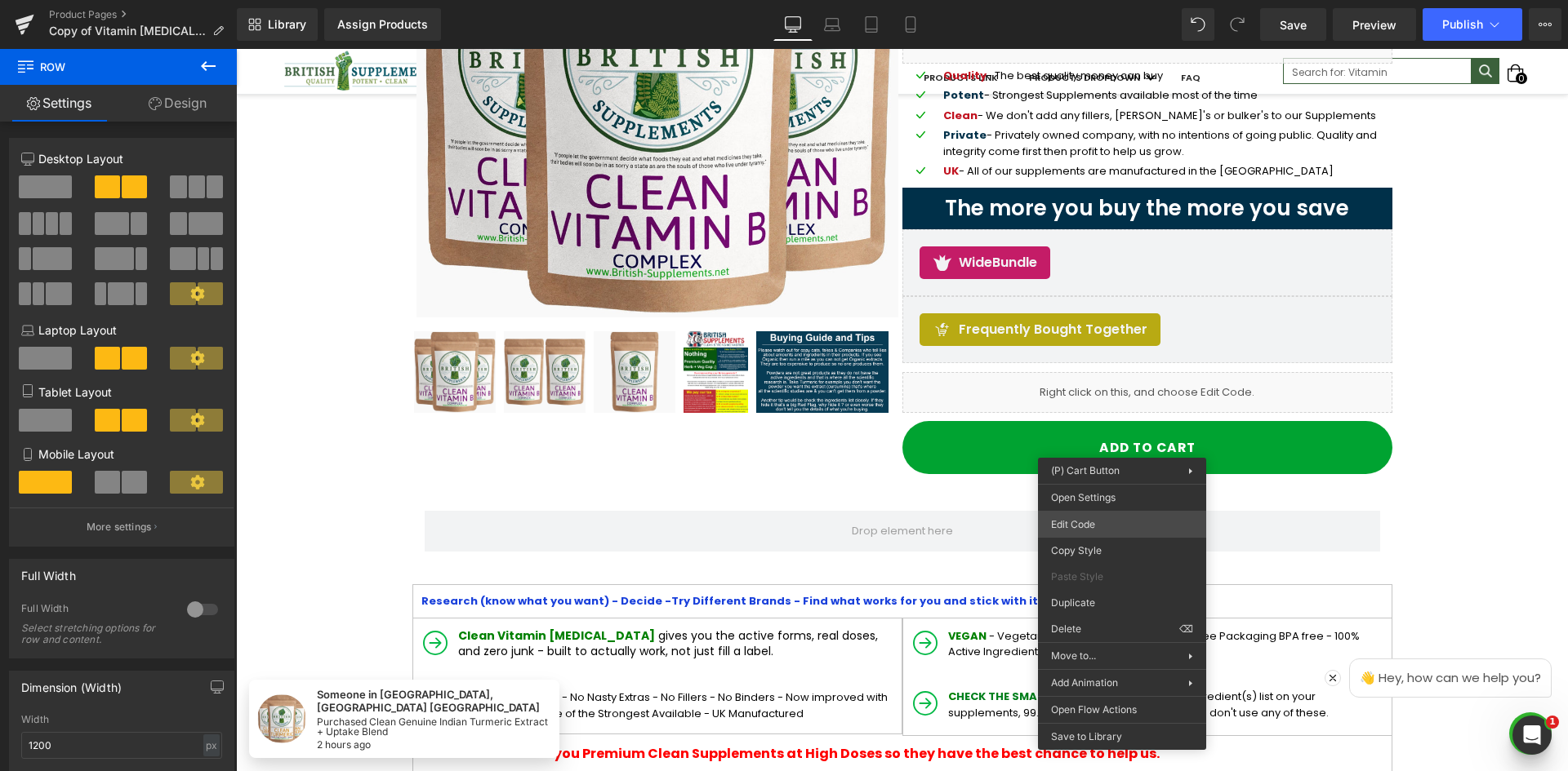
click at [1095, 0] on div "You are previewing how the will restyle your page. You can not edit Elements in…" at bounding box center [784, 0] width 1568 height 0
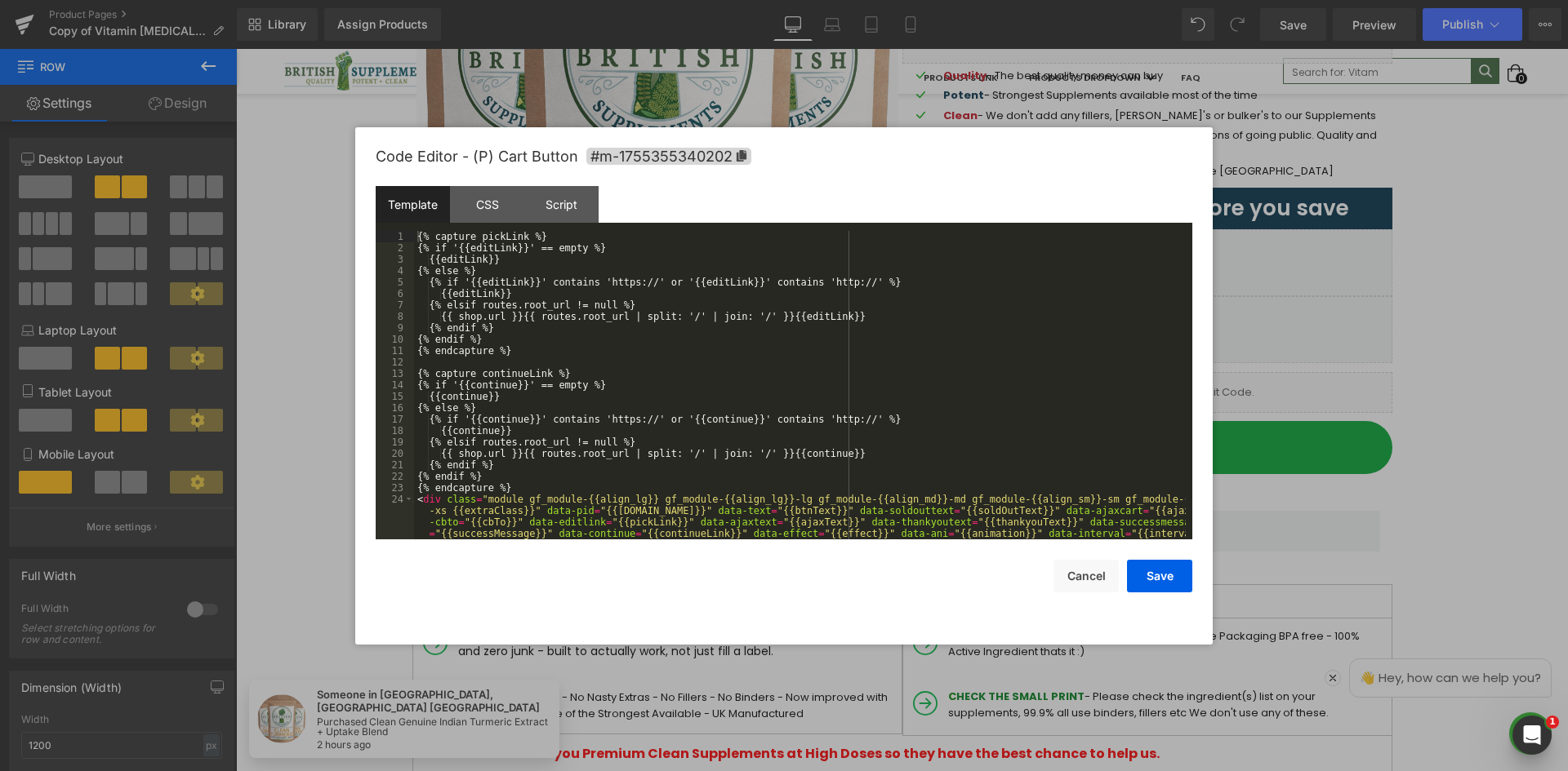
click at [904, 384] on div "{% capture pickLink %} {% if '{{editLink}}' == empty %} {{editLink}} {% else %}…" at bounding box center [800, 420] width 771 height 377
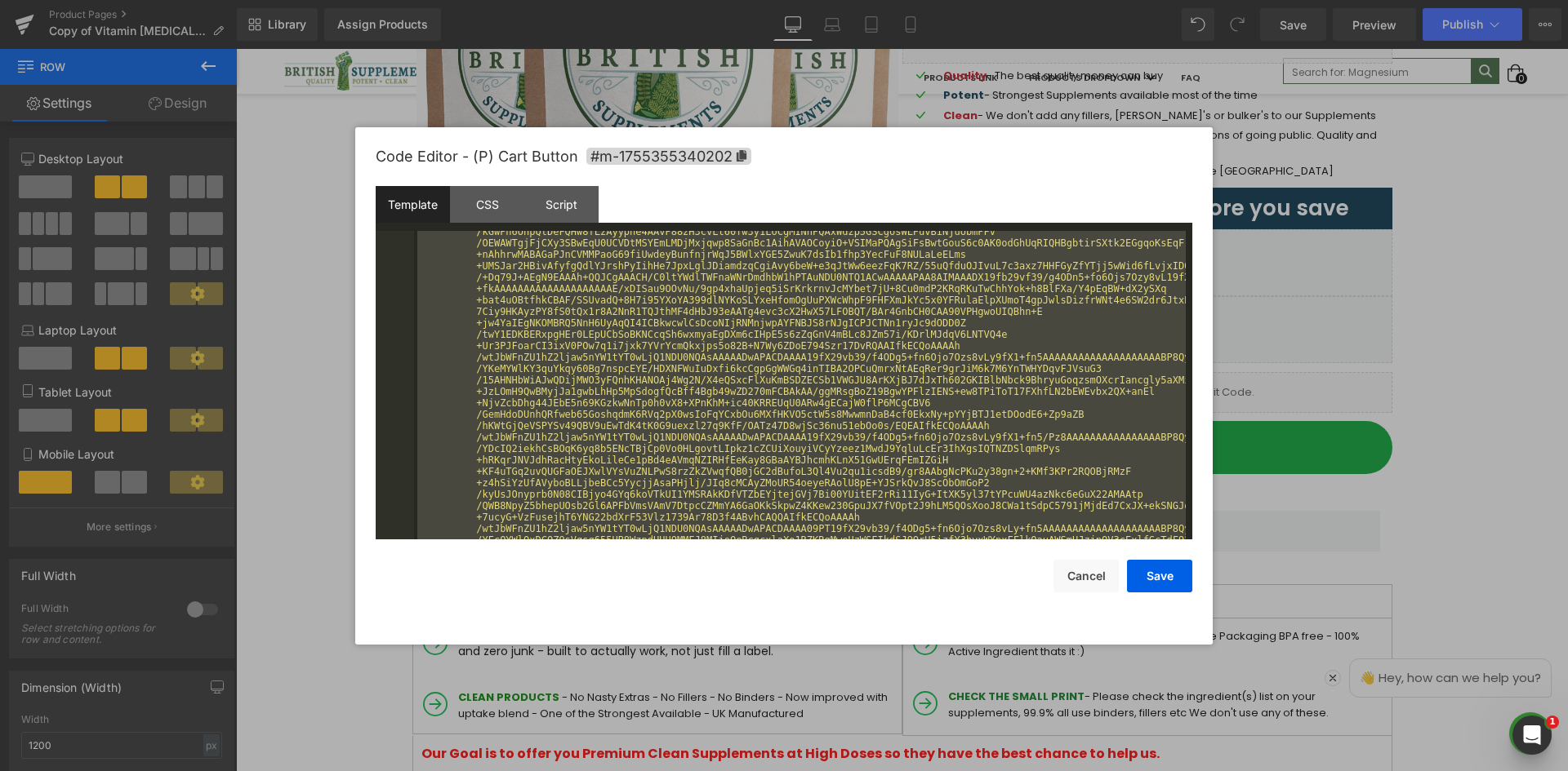
scroll to position [1126, 0]
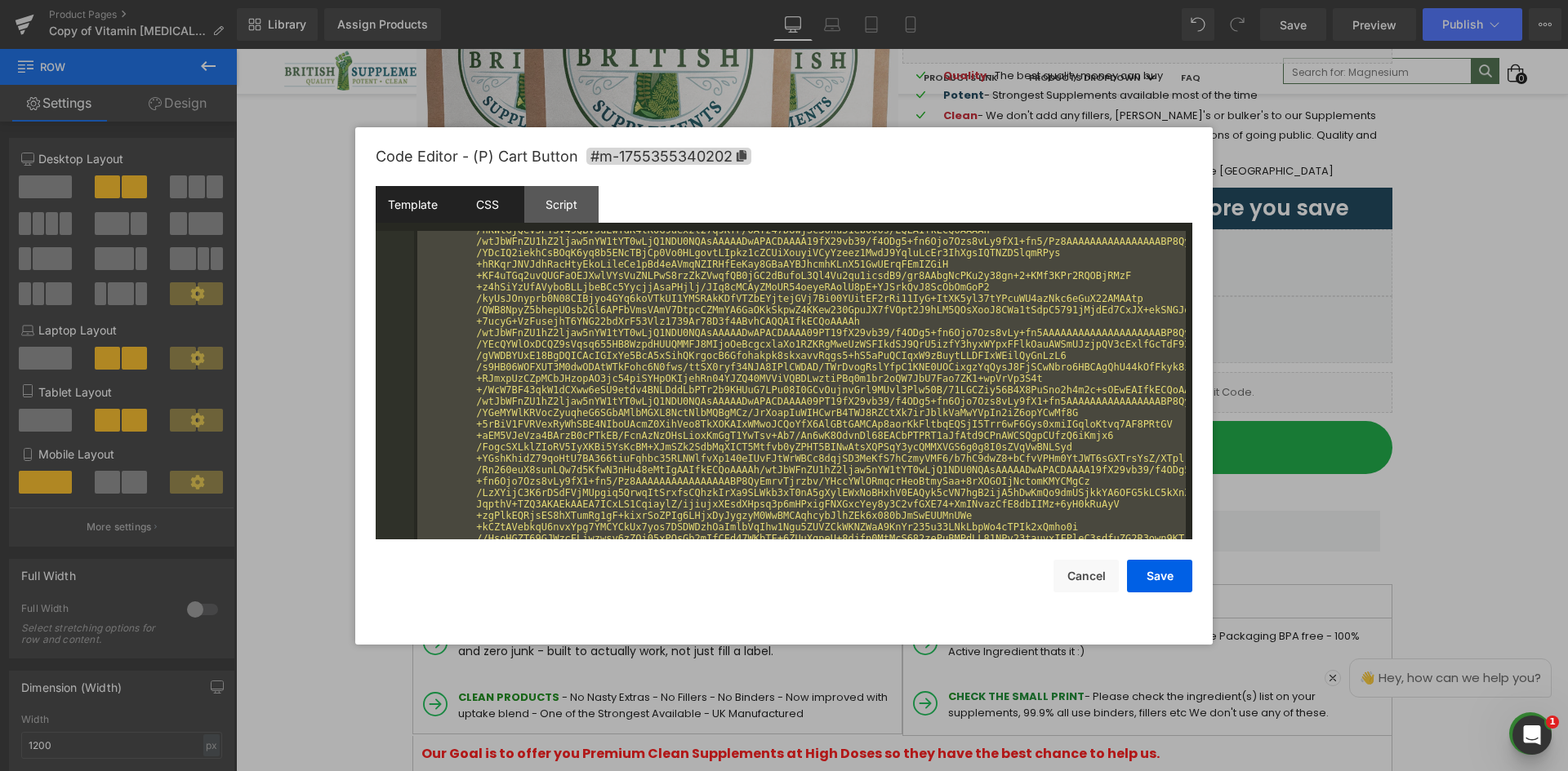
click at [503, 210] on div "CSS" at bounding box center [487, 204] width 74 height 37
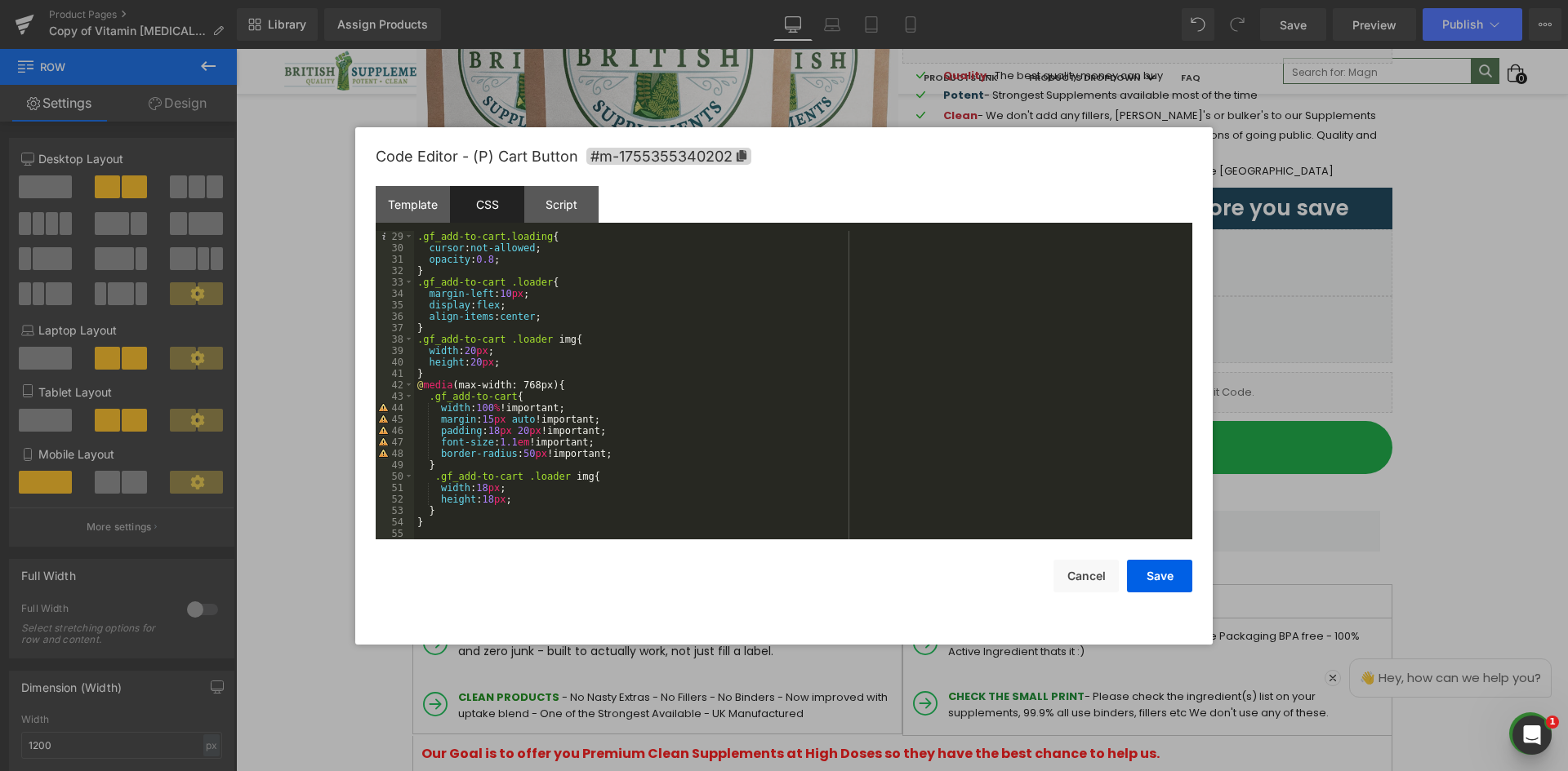
scroll to position [320, 0]
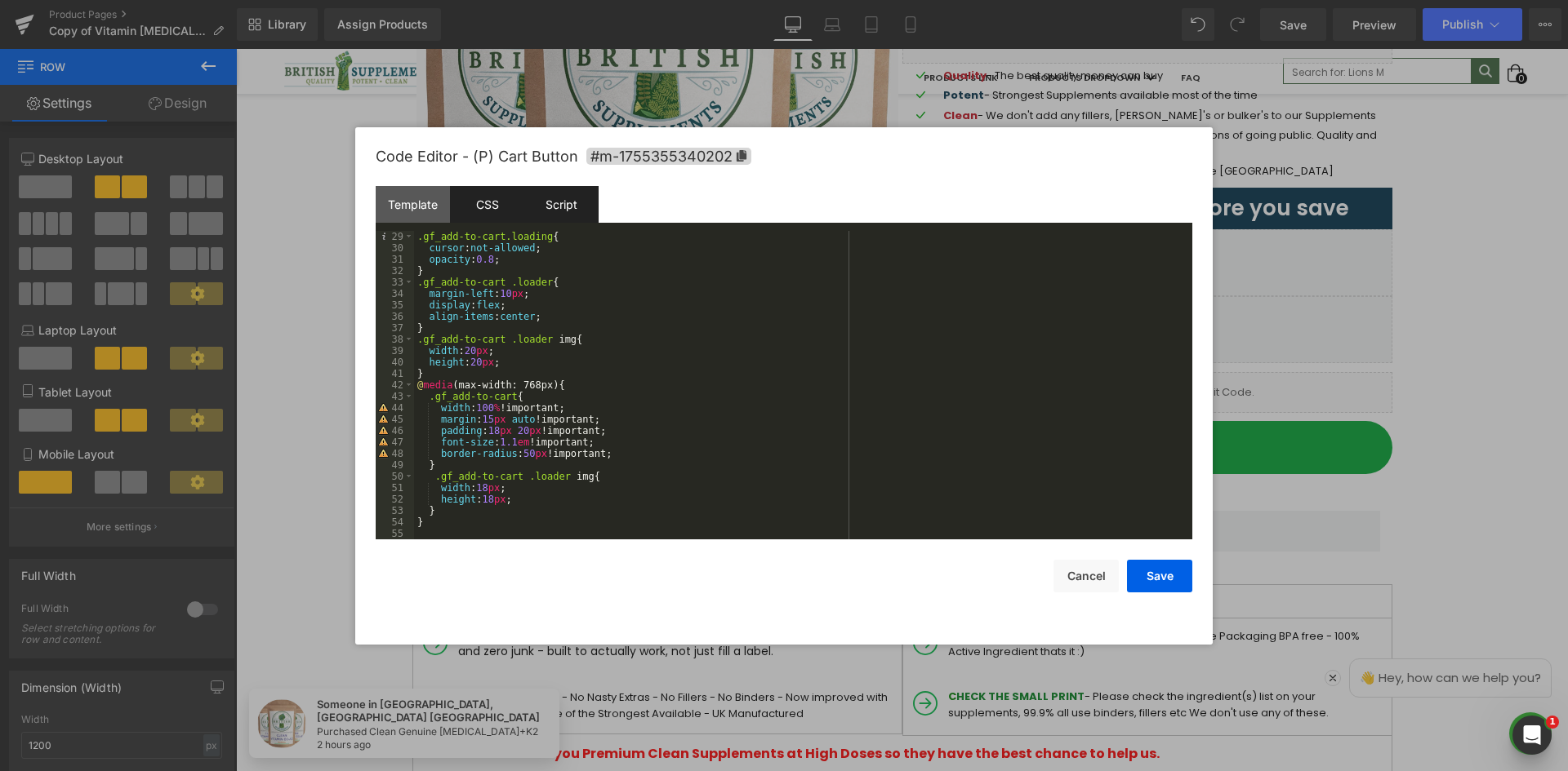
click at [576, 216] on div "Script" at bounding box center [561, 204] width 74 height 37
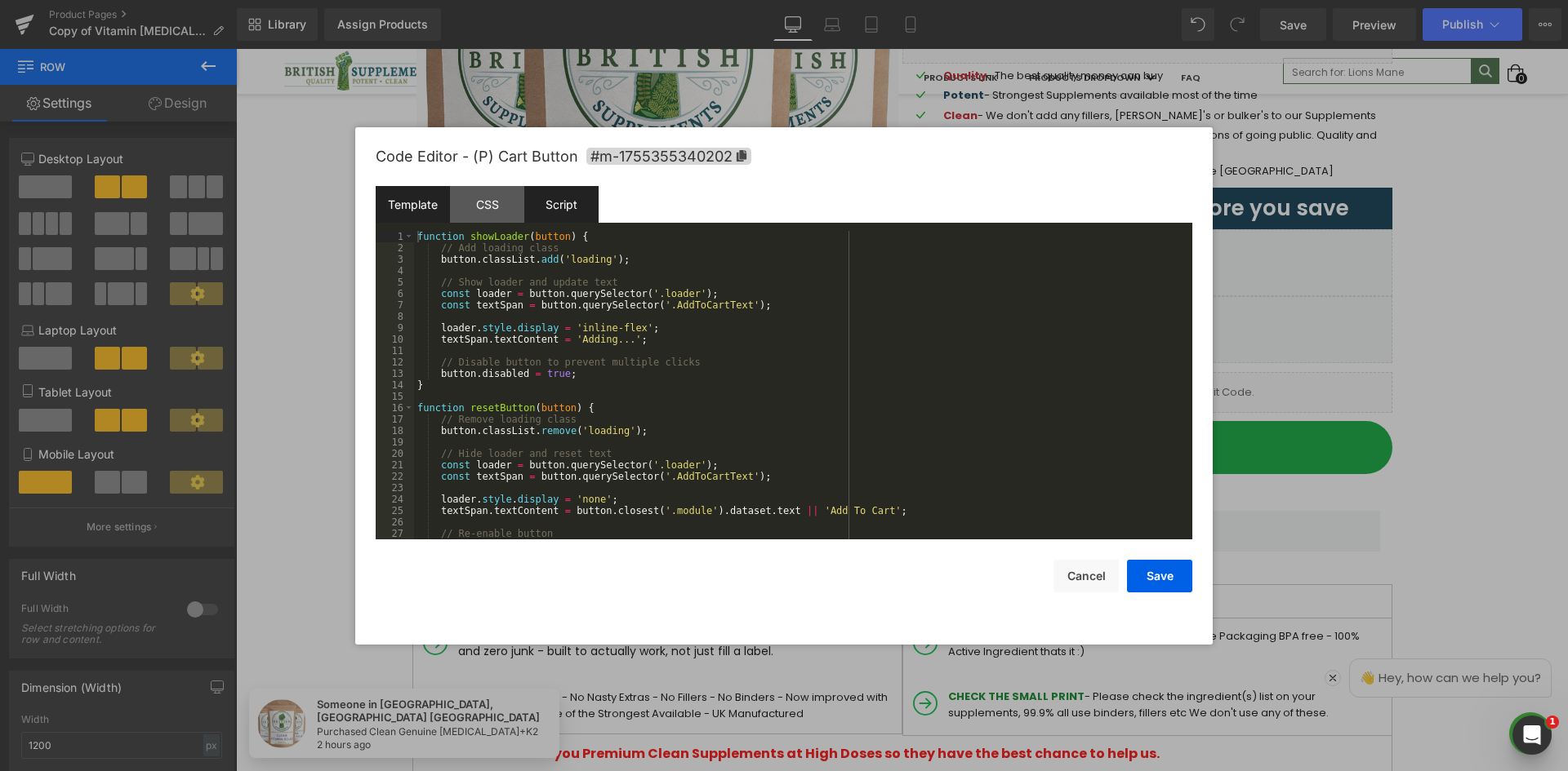
click at [423, 201] on div "Template" at bounding box center [412, 204] width 74 height 37
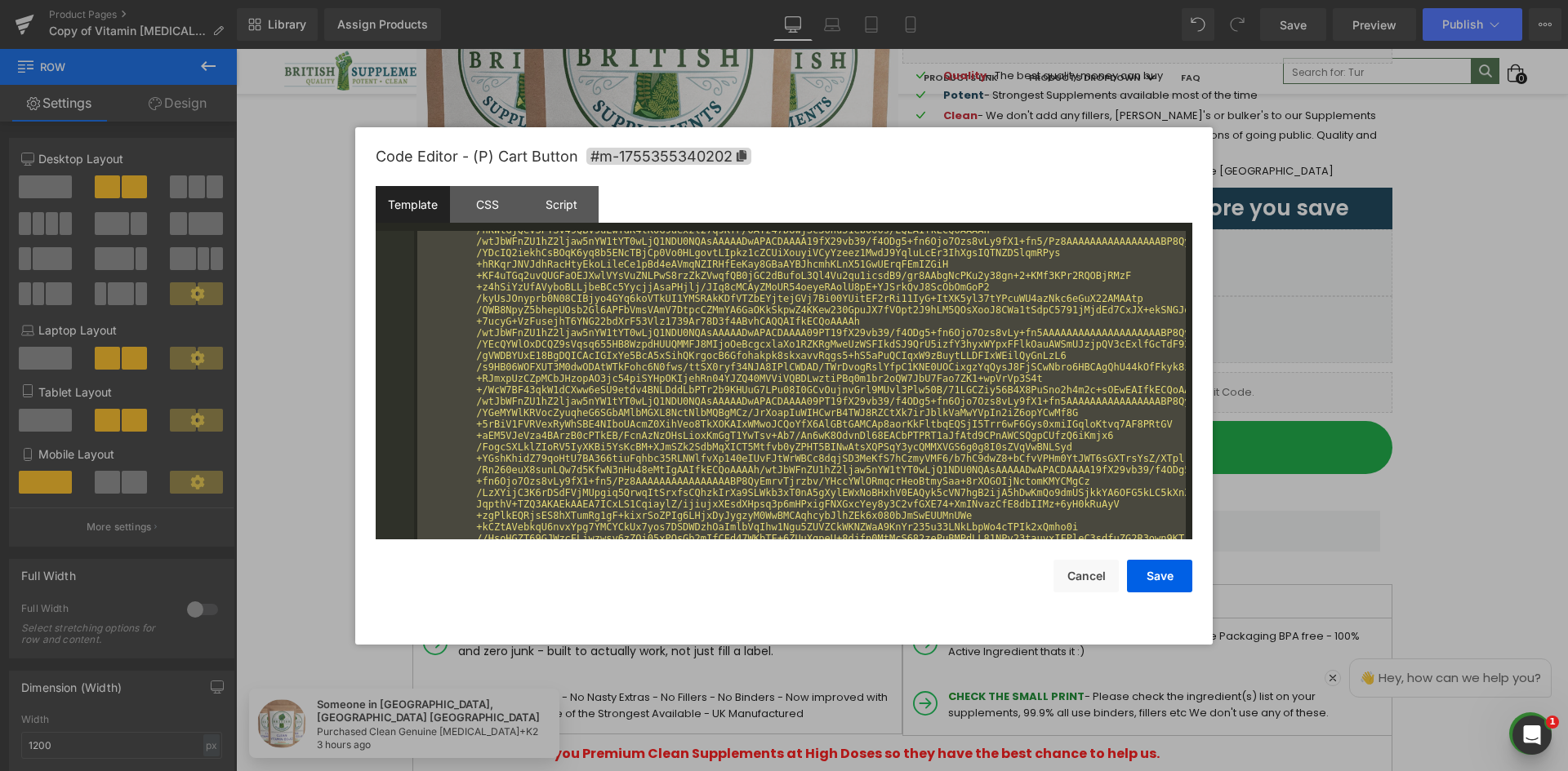
drag, startPoint x: 657, startPoint y: 355, endPoint x: 699, endPoint y: 329, distance: 49.4
click at [658, 355] on div "< img src = "data:image/gif;base64,R0lGODlhPAA8APMAAOjo6NPT09fX19vb29/f3+Dg4Ofn…" at bounding box center [800, 385] width 771 height 308
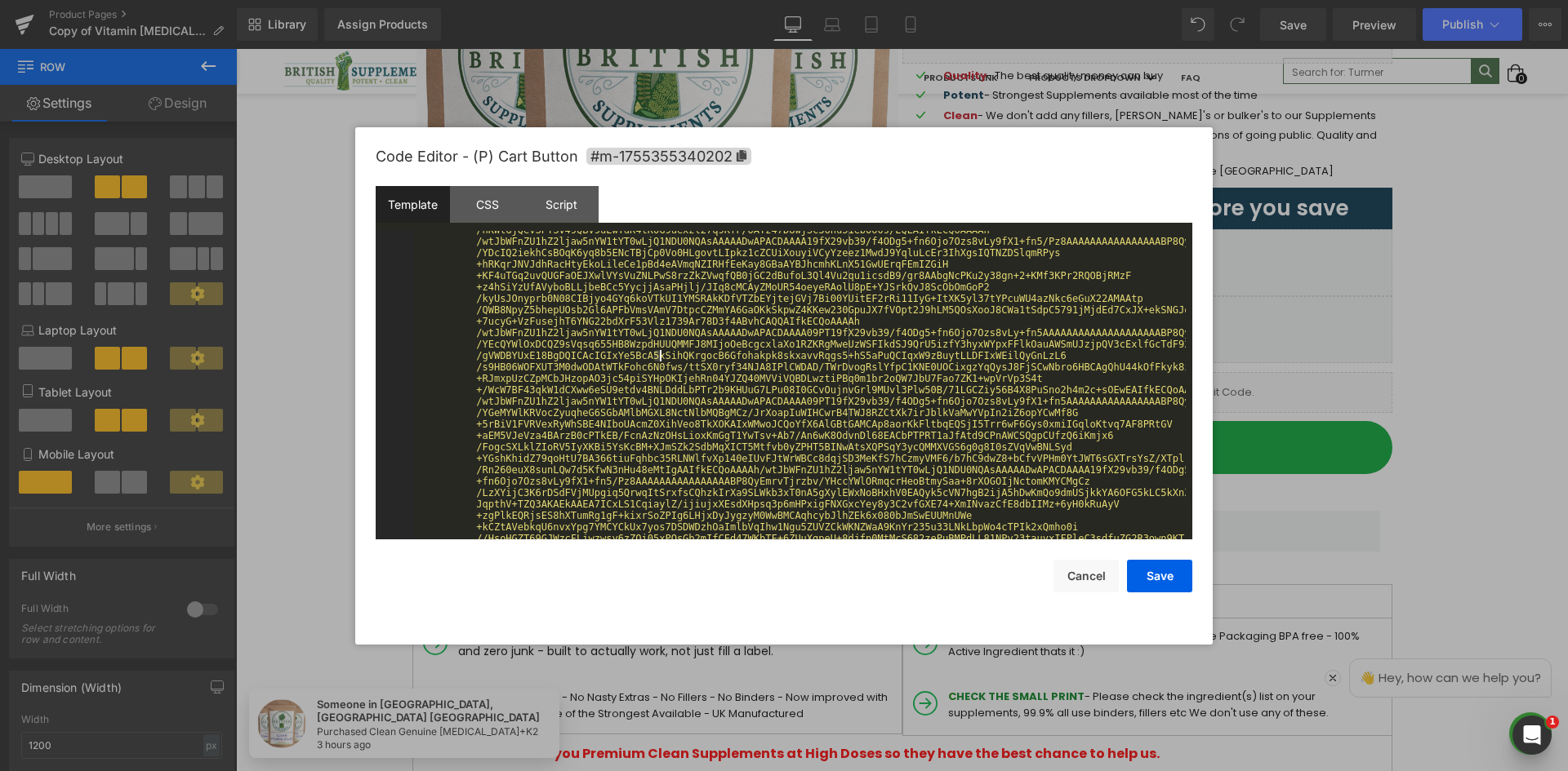
click at [750, 307] on div "< img src = "data:image/gif;base64,R0lGODlhPAA8APMAAOjo6NPT09fX19vb29/f3+Dg4Ofn…" at bounding box center [800, 710] width 771 height 2251
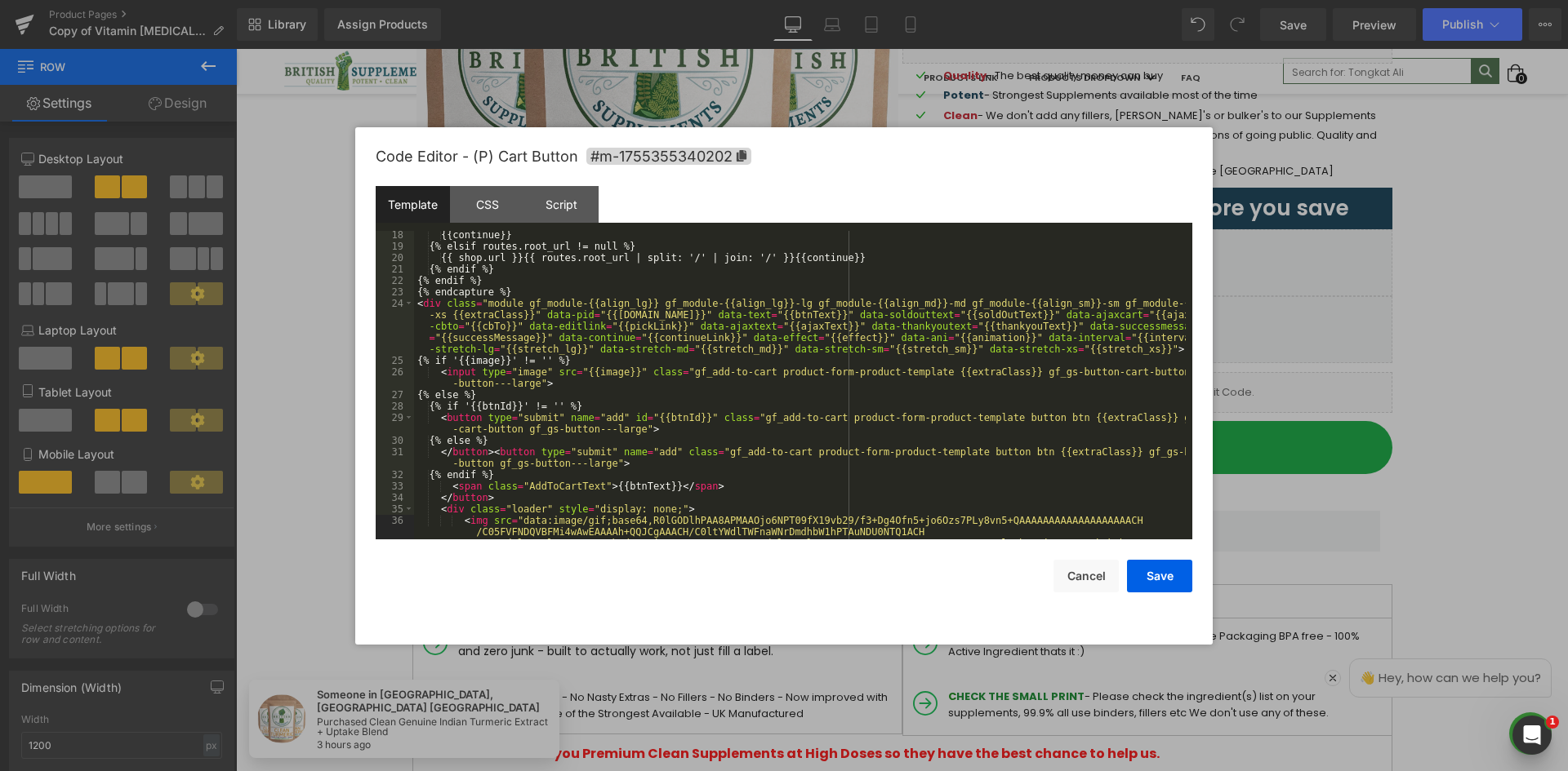
scroll to position [0, 0]
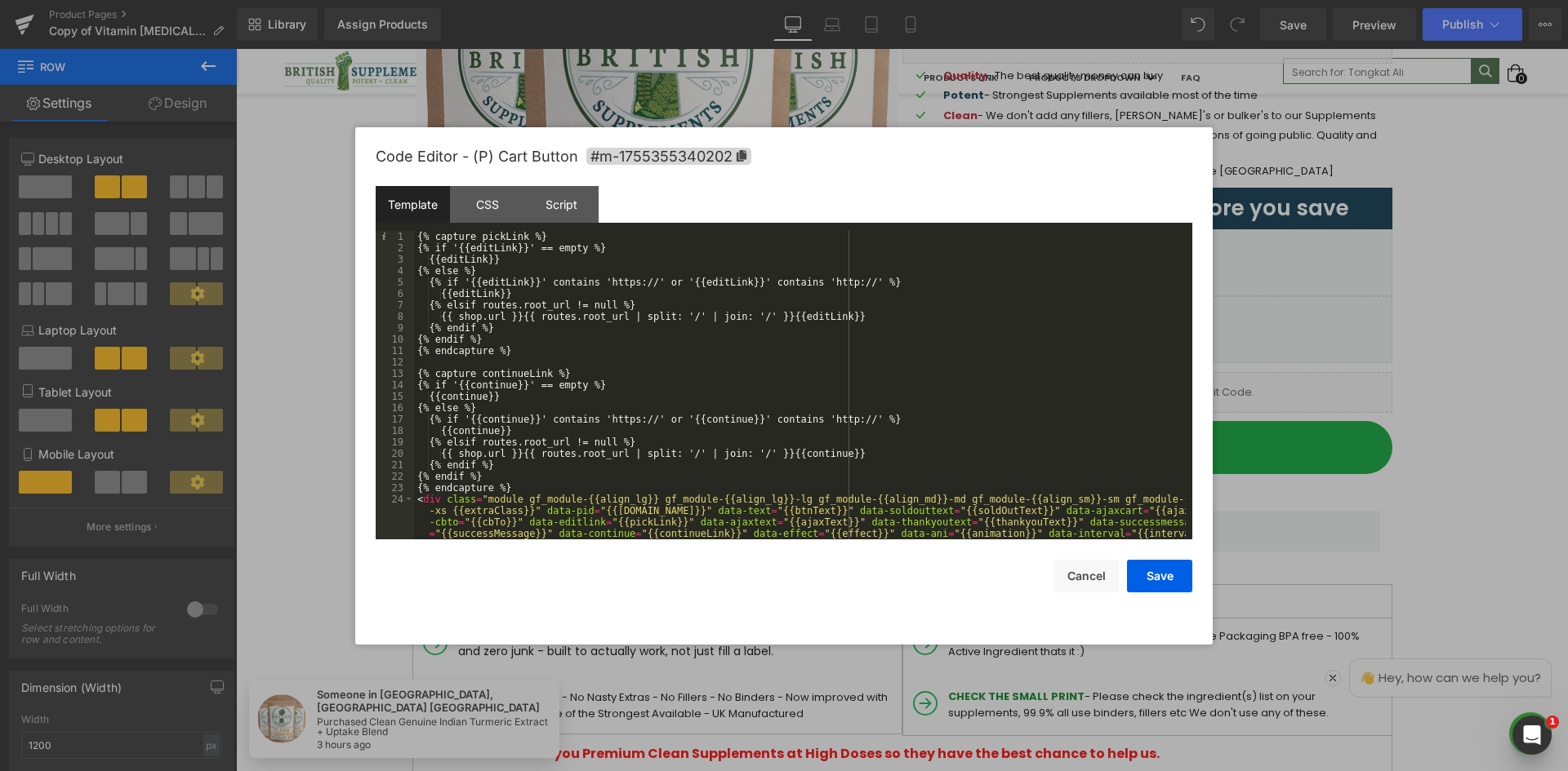
click at [572, 272] on div "{% capture pickLink %} {% if '{{editLink}}' == empty %} {{editLink}} {% else %}…" at bounding box center [800, 420] width 771 height 377
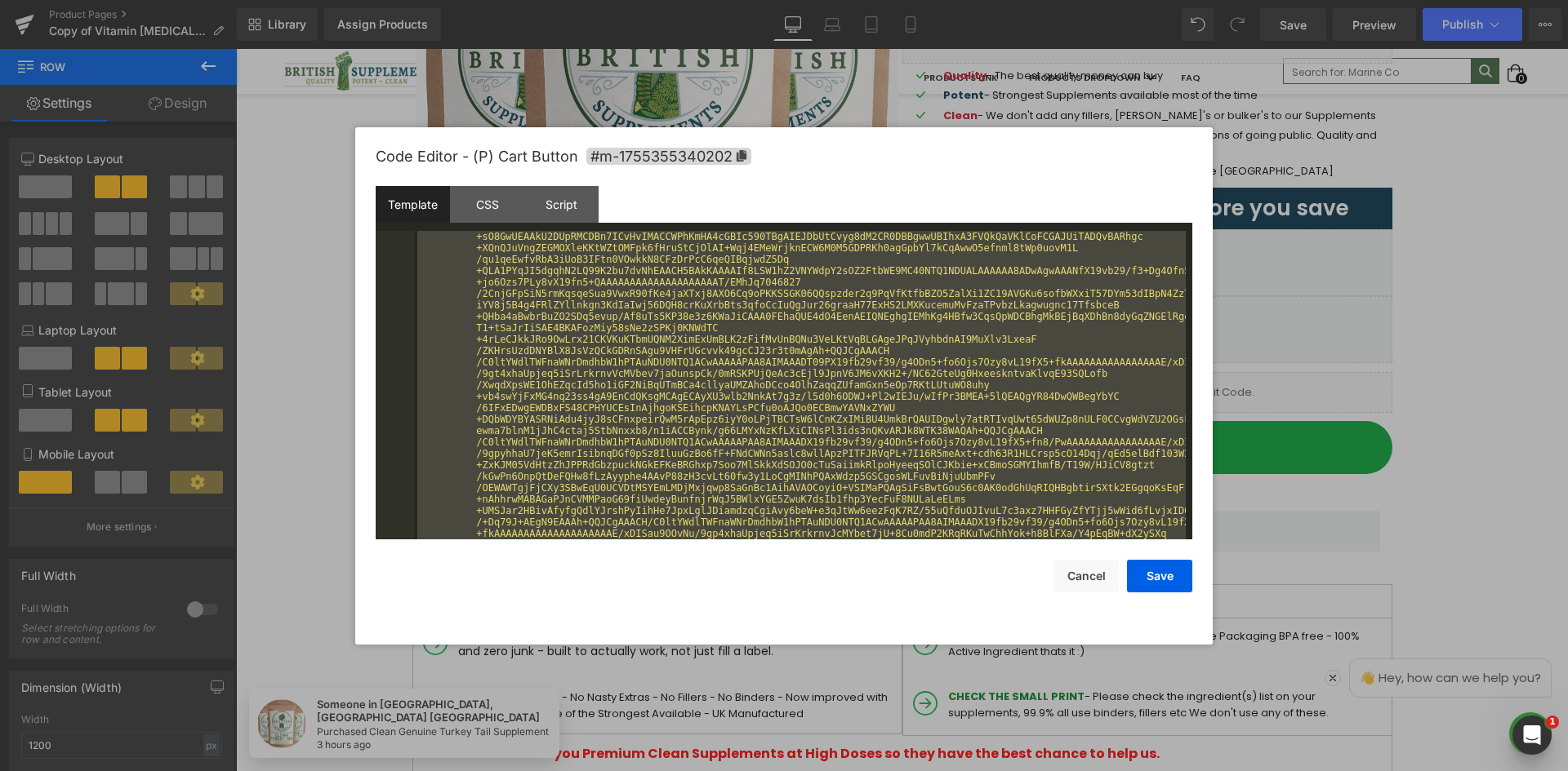
scroll to position [882, 0]
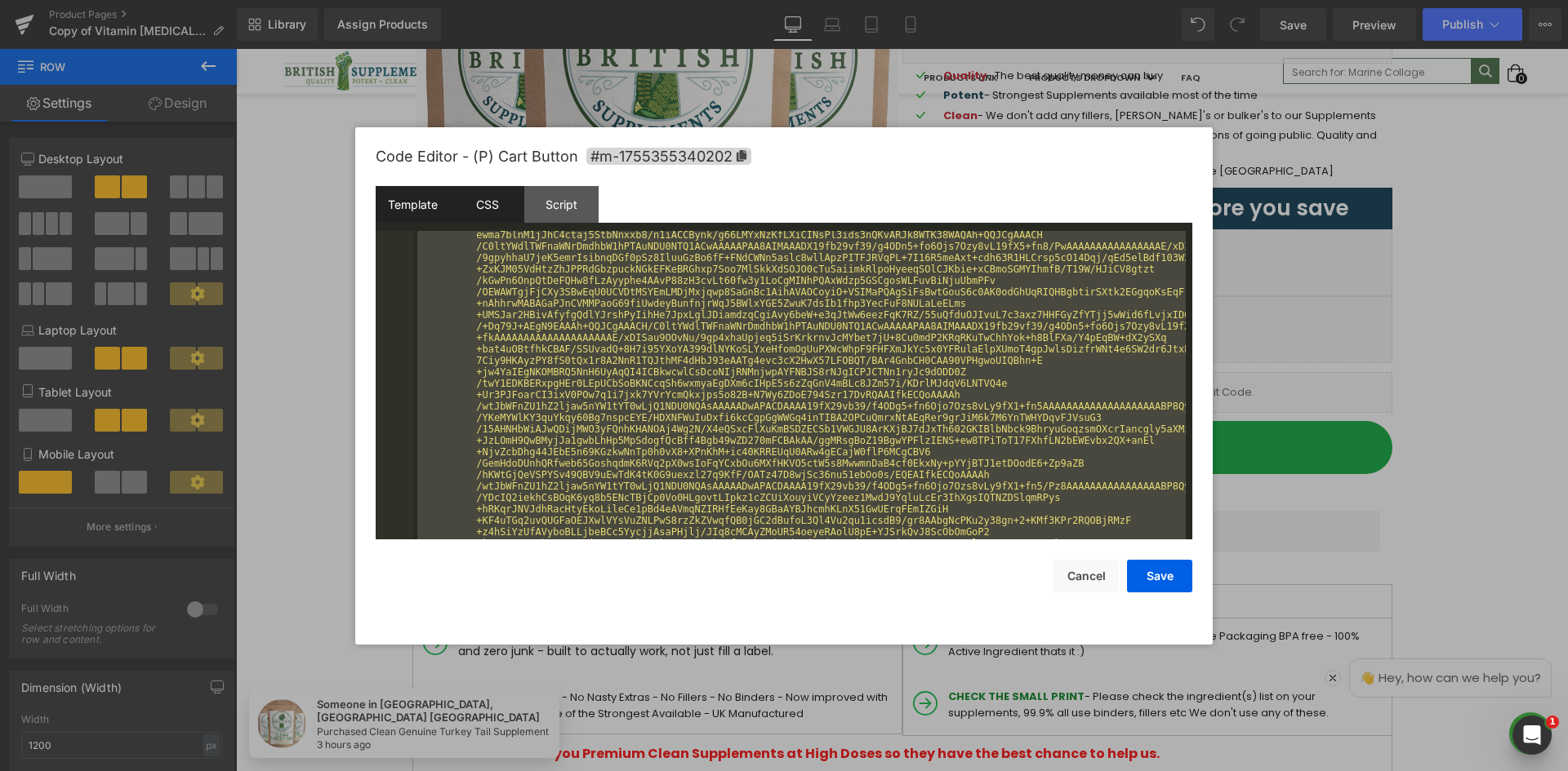
click at [505, 205] on div "CSS" at bounding box center [487, 204] width 74 height 37
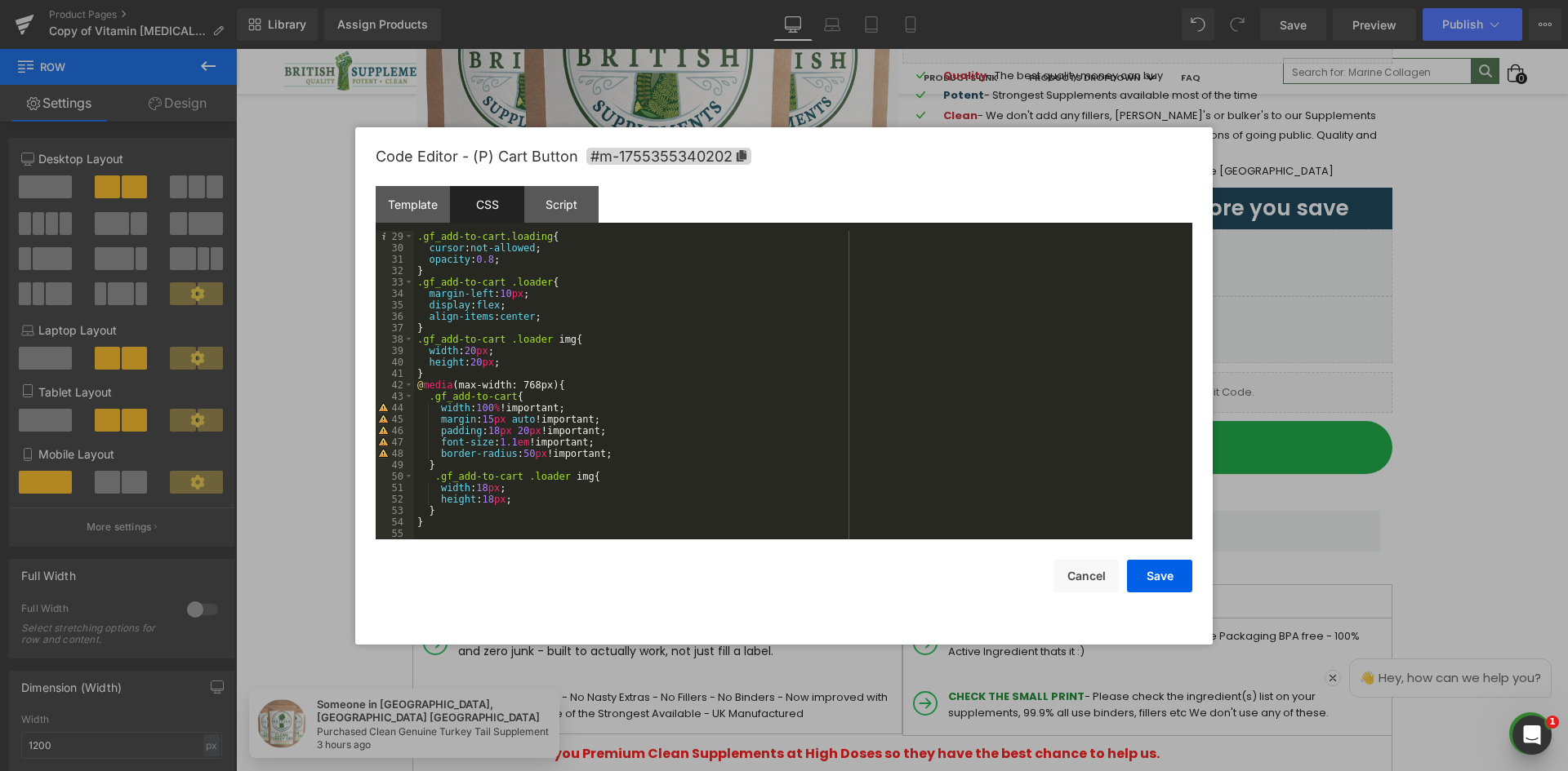
click at [608, 257] on div ".gf_add-to-cart.loading { cursor : not-allowed ; opacity : 0.8 ; } .gf_add-to-c…" at bounding box center [800, 397] width 771 height 332
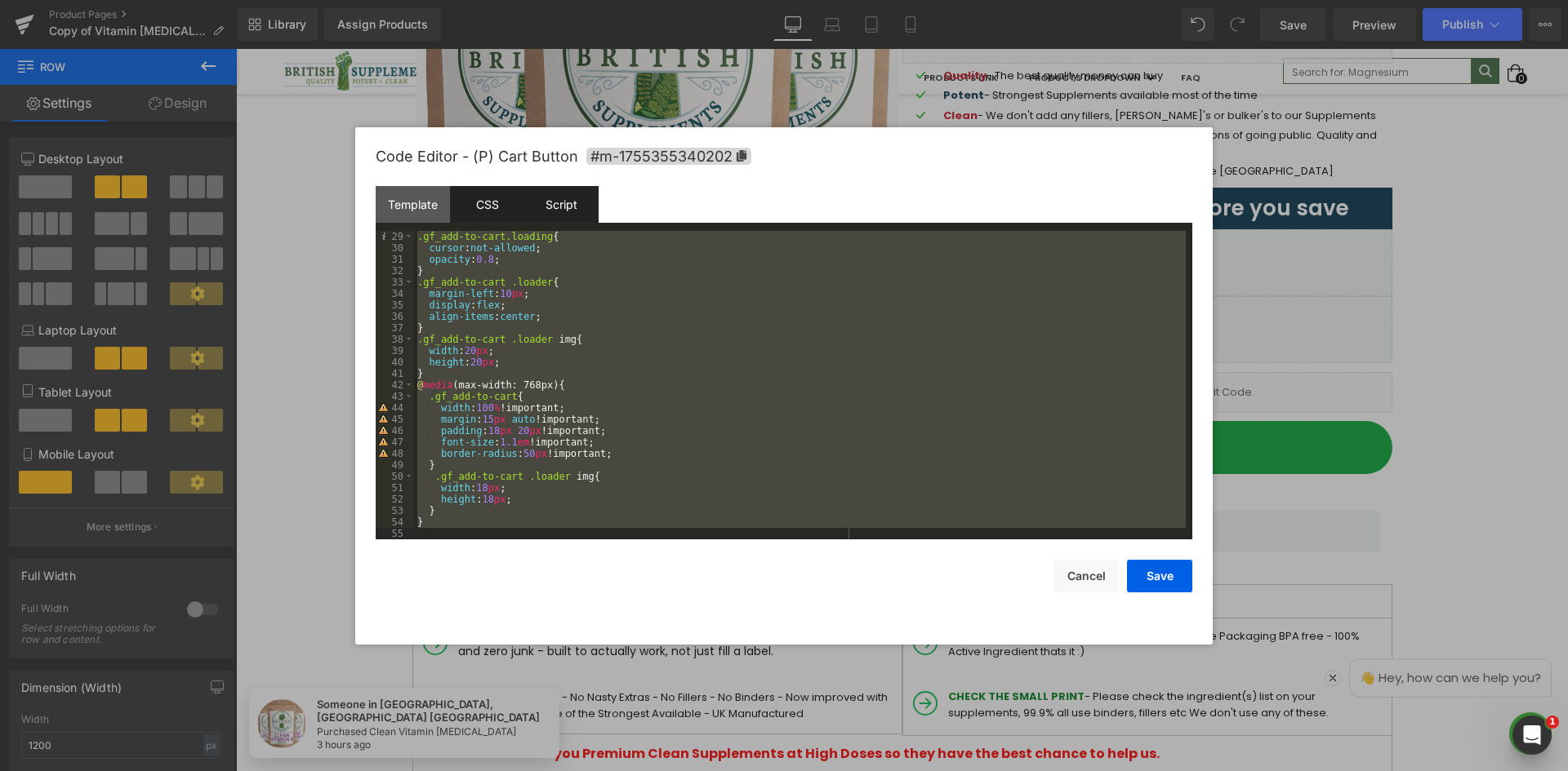
click at [549, 190] on div "Script" at bounding box center [561, 204] width 74 height 37
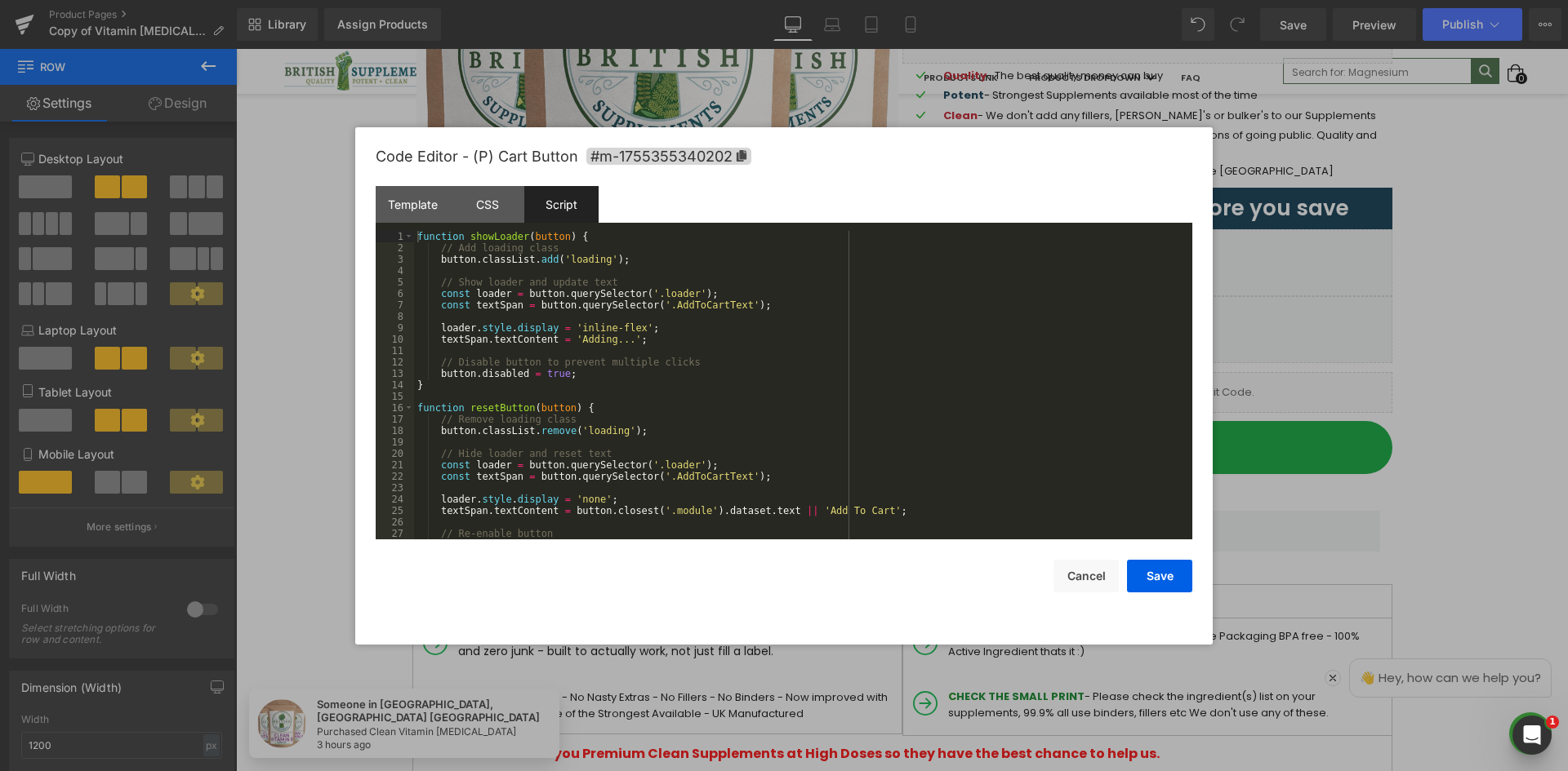
click at [611, 306] on div "function showLoader ( button ) { // Add loading class button . classList . add …" at bounding box center [800, 397] width 771 height 332
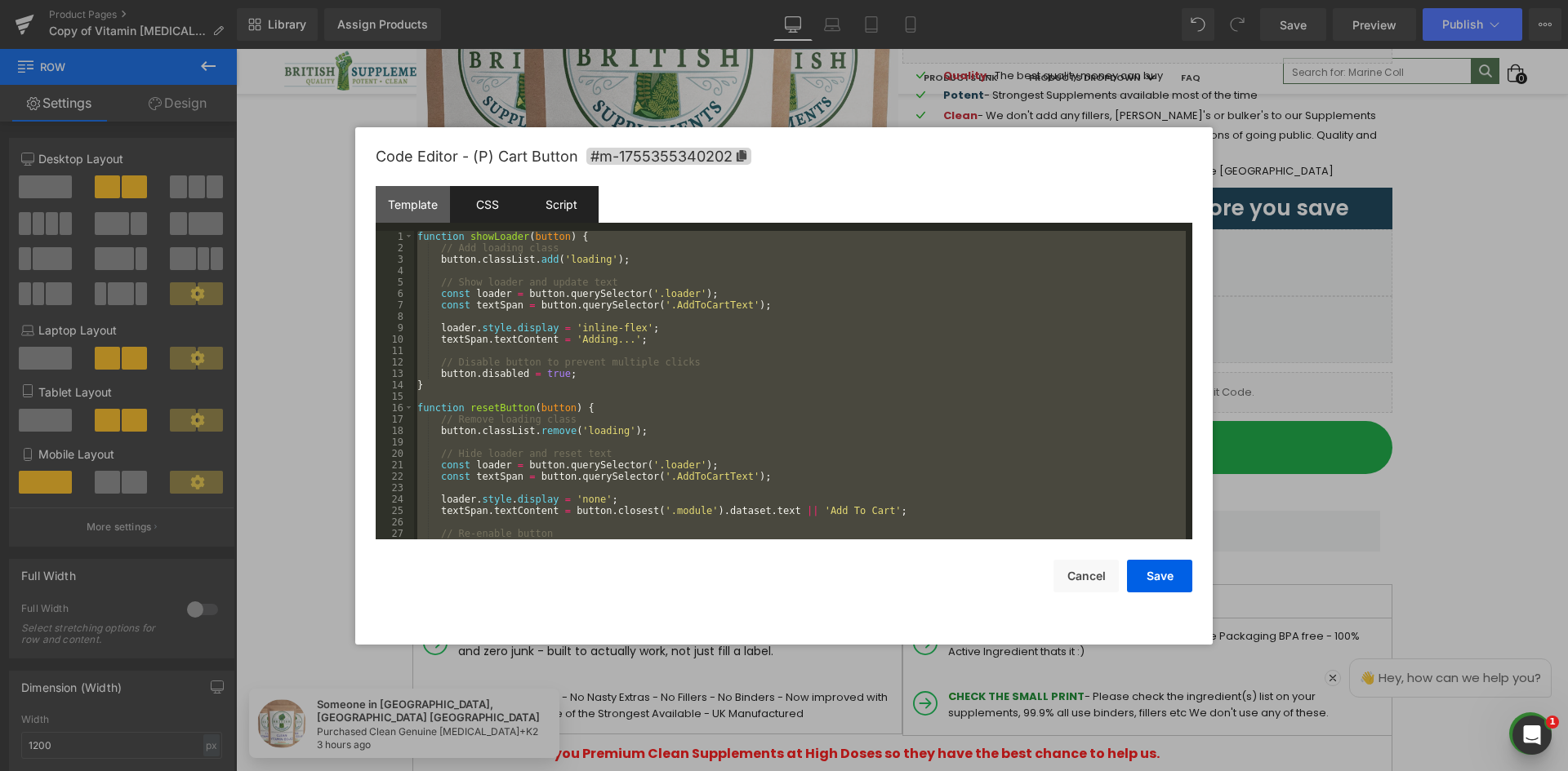
click at [484, 200] on div "CSS" at bounding box center [487, 204] width 74 height 37
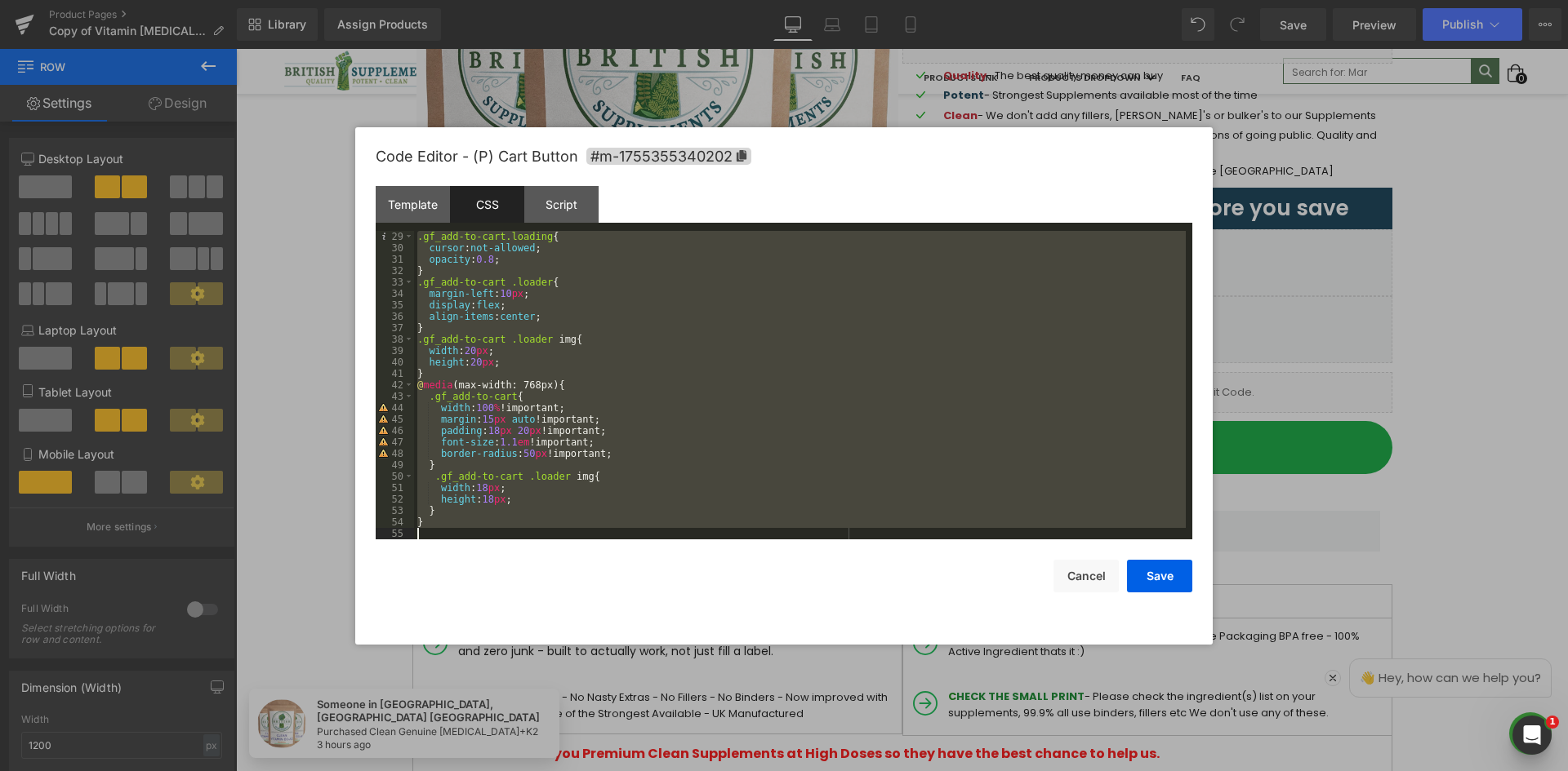
drag, startPoint x: 632, startPoint y: 251, endPoint x: 650, endPoint y: 266, distance: 23.4
click at [633, 251] on div ".gf_add-to-cart.loading { cursor : not-allowed ; opacity : 0.8 ; } .gf_add-to-c…" at bounding box center [800, 385] width 771 height 308
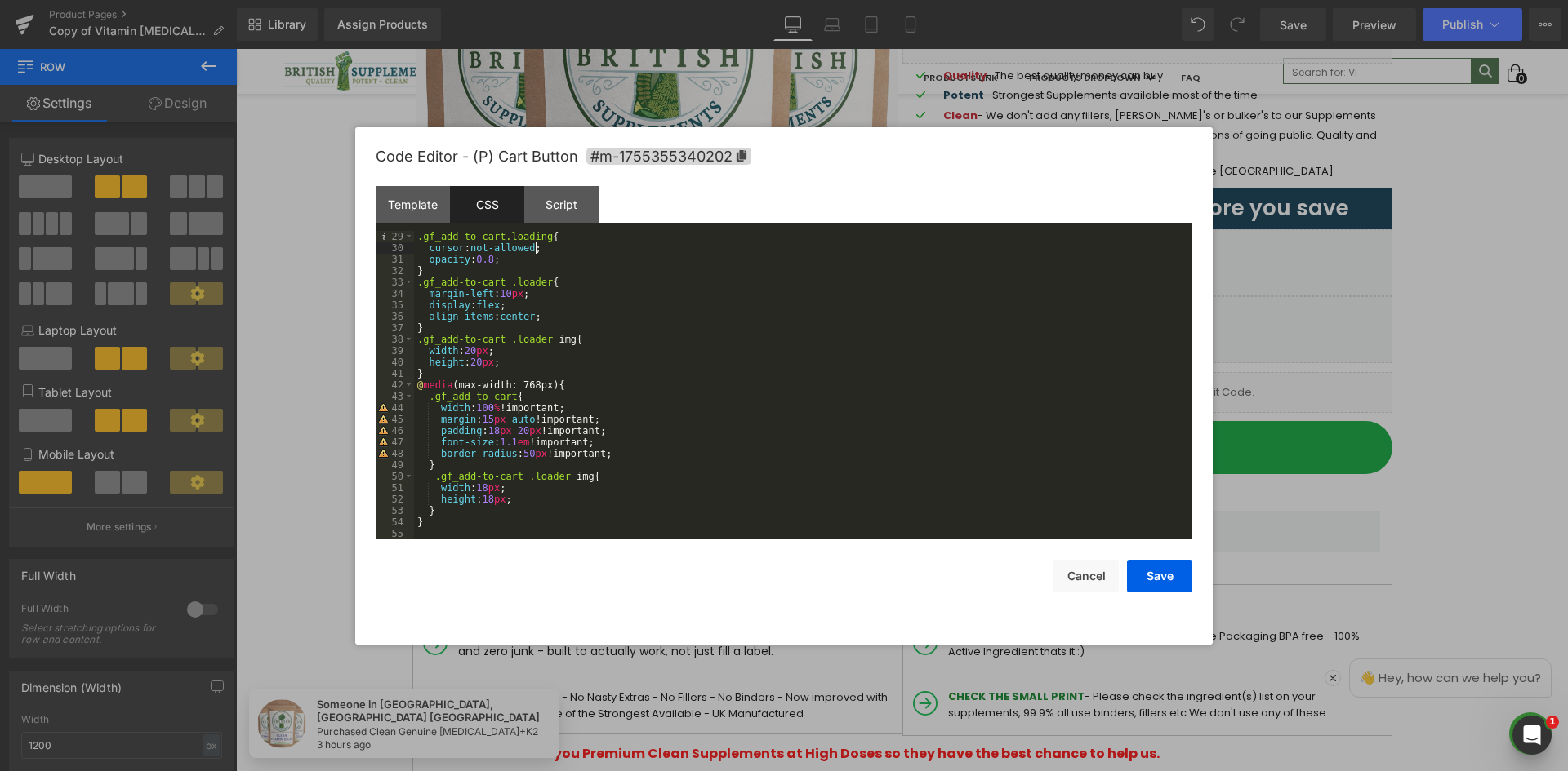
click at [659, 275] on div ".gf_add-to-cart.loading { cursor : not-allowed ; opacity : 0.8 ; } .gf_add-to-c…" at bounding box center [800, 397] width 771 height 332
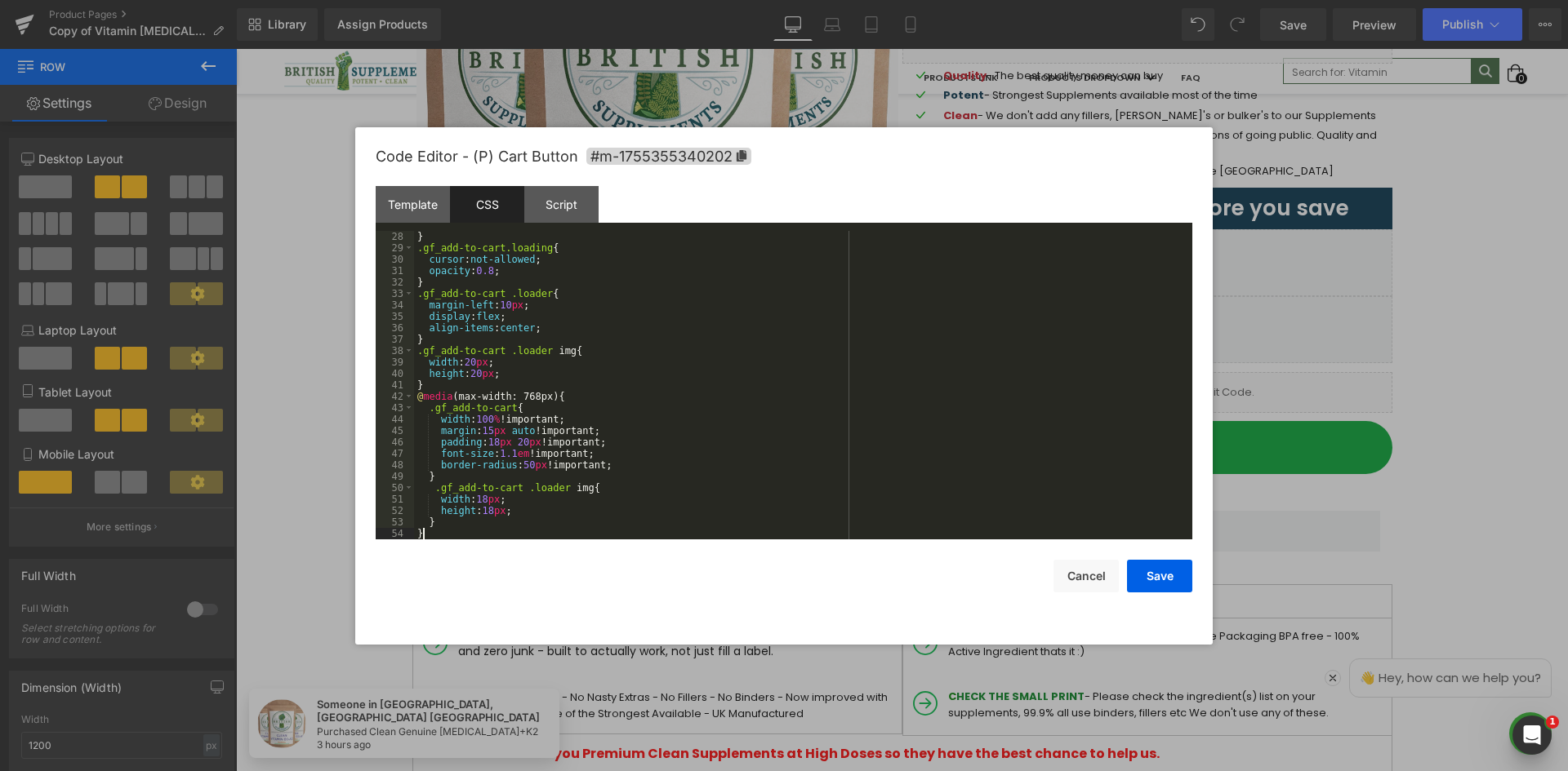
scroll to position [308, 0]
click at [416, 206] on div "Template" at bounding box center [412, 204] width 74 height 37
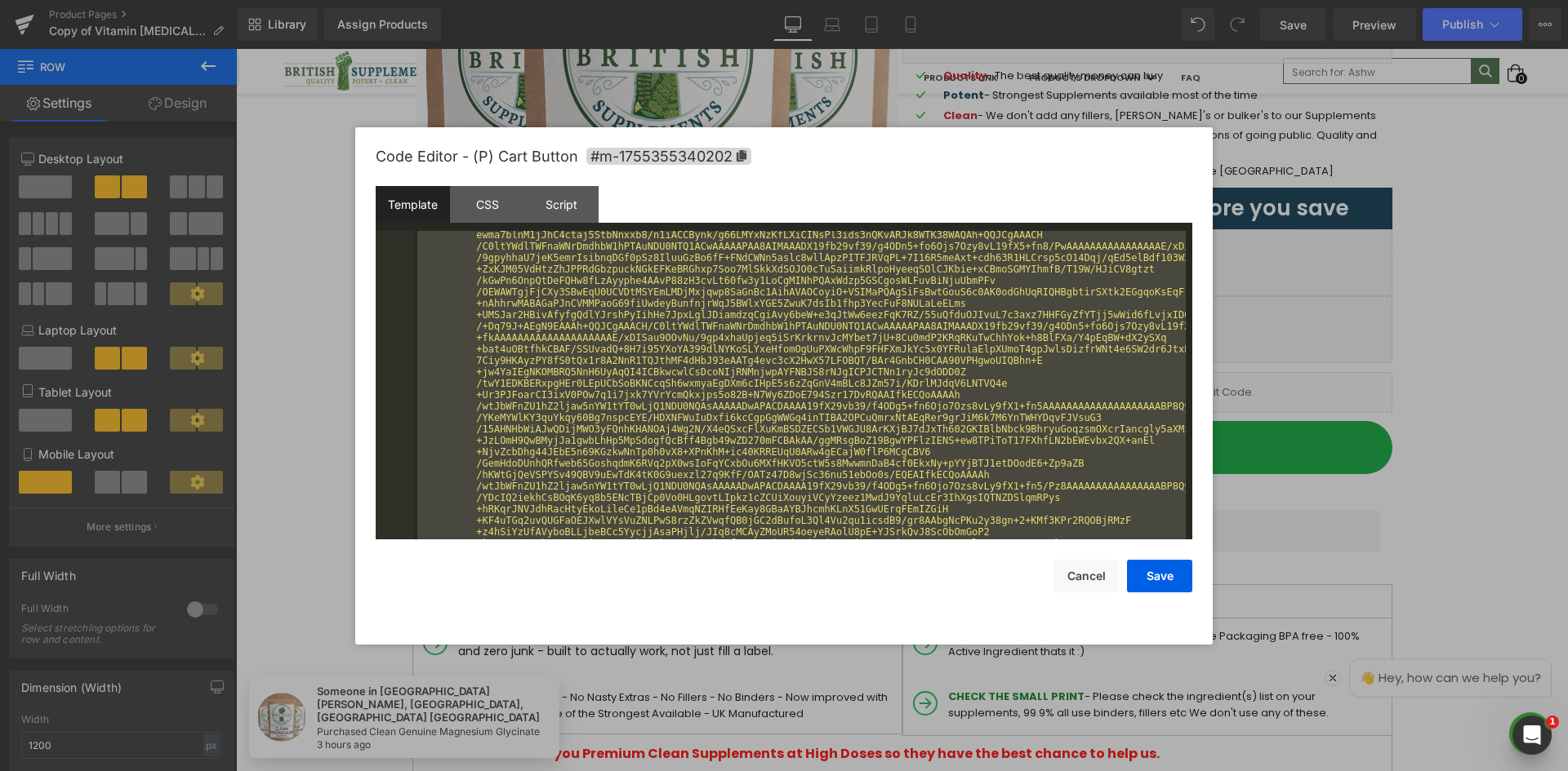
click at [571, 353] on div "< img src = "data:image/gif;base64,R0lGODlhPAA8APMAAOjo6NPT09fX19vb29/f3+Dg4Ofn…" at bounding box center [800, 385] width 771 height 308
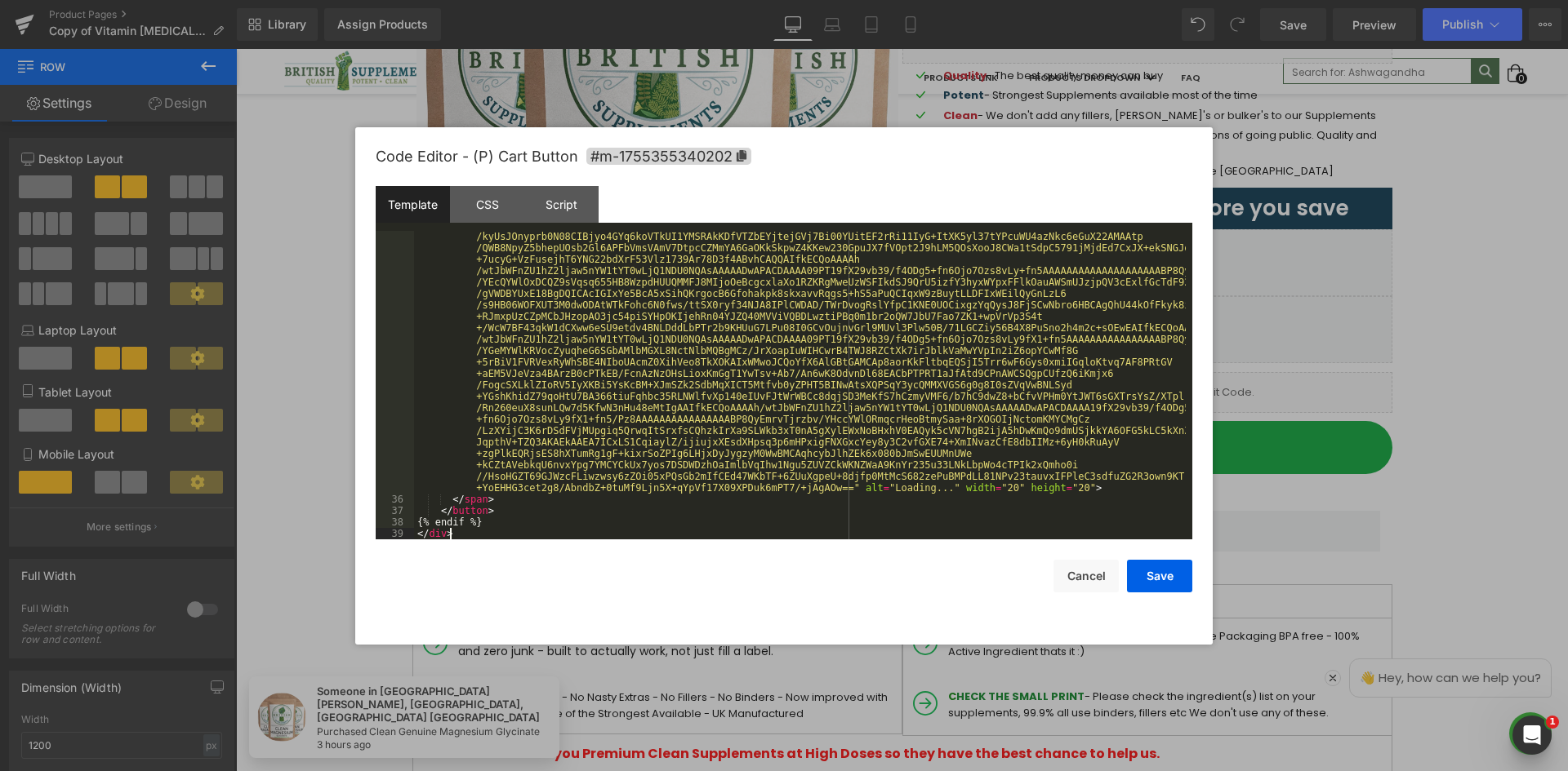
scroll to position [1176, 0]
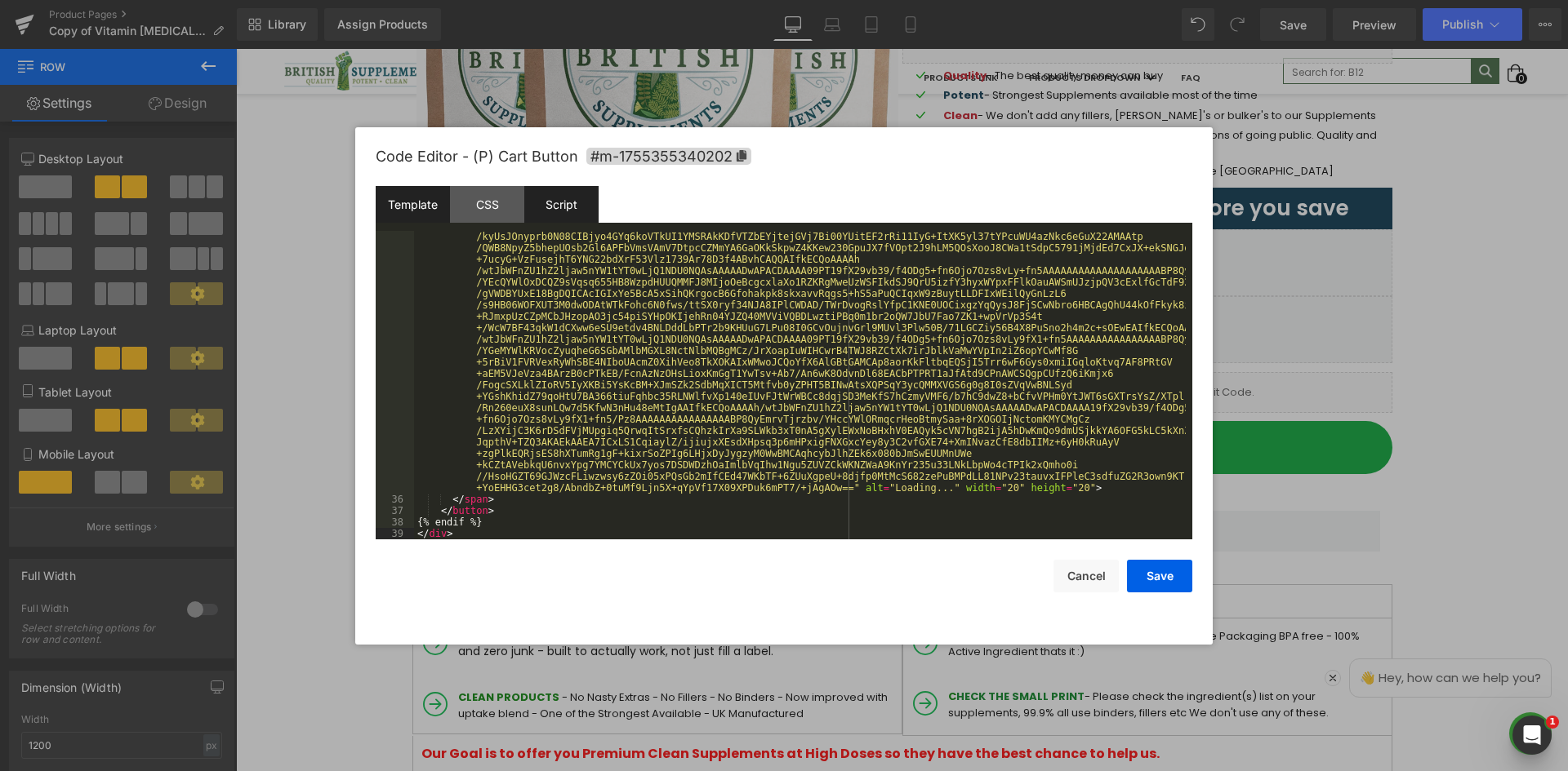
click at [566, 198] on div "Script" at bounding box center [561, 204] width 74 height 37
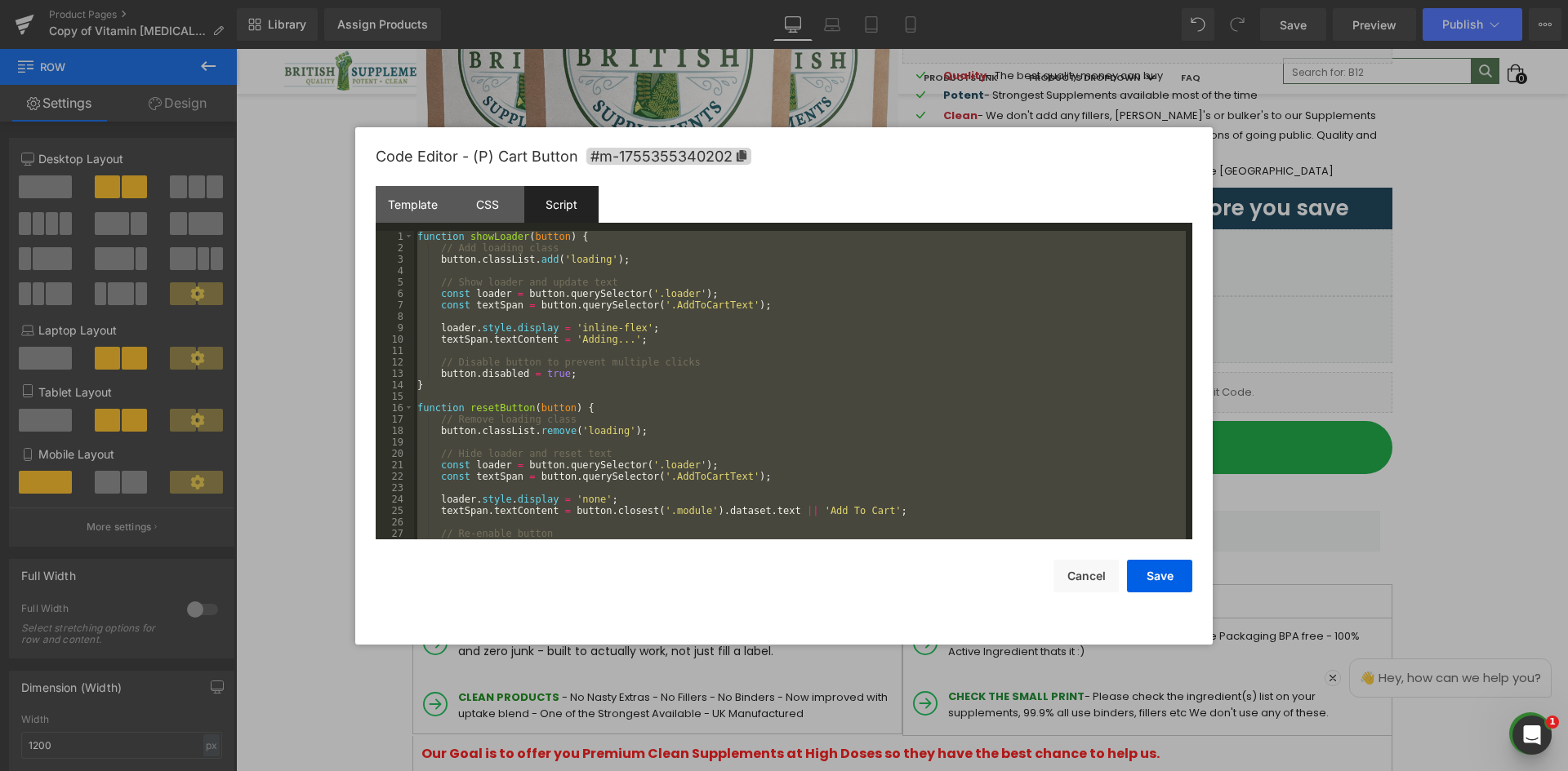
click at [625, 265] on div "function showLoader ( button ) { // Add loading class button . classList . add …" at bounding box center [800, 385] width 771 height 308
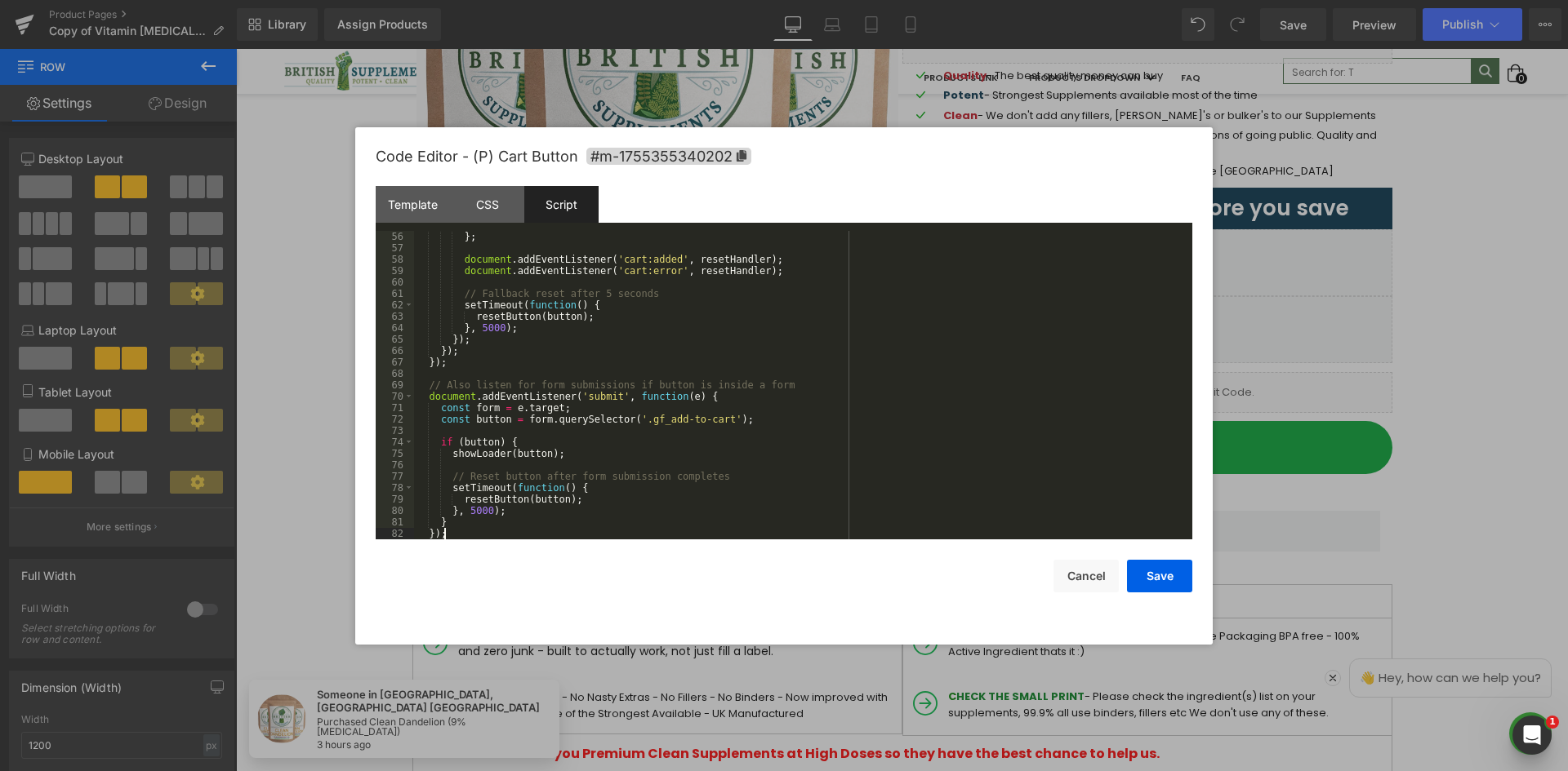
scroll to position [628, 0]
click at [1162, 578] on button "Save" at bounding box center [1158, 577] width 65 height 33
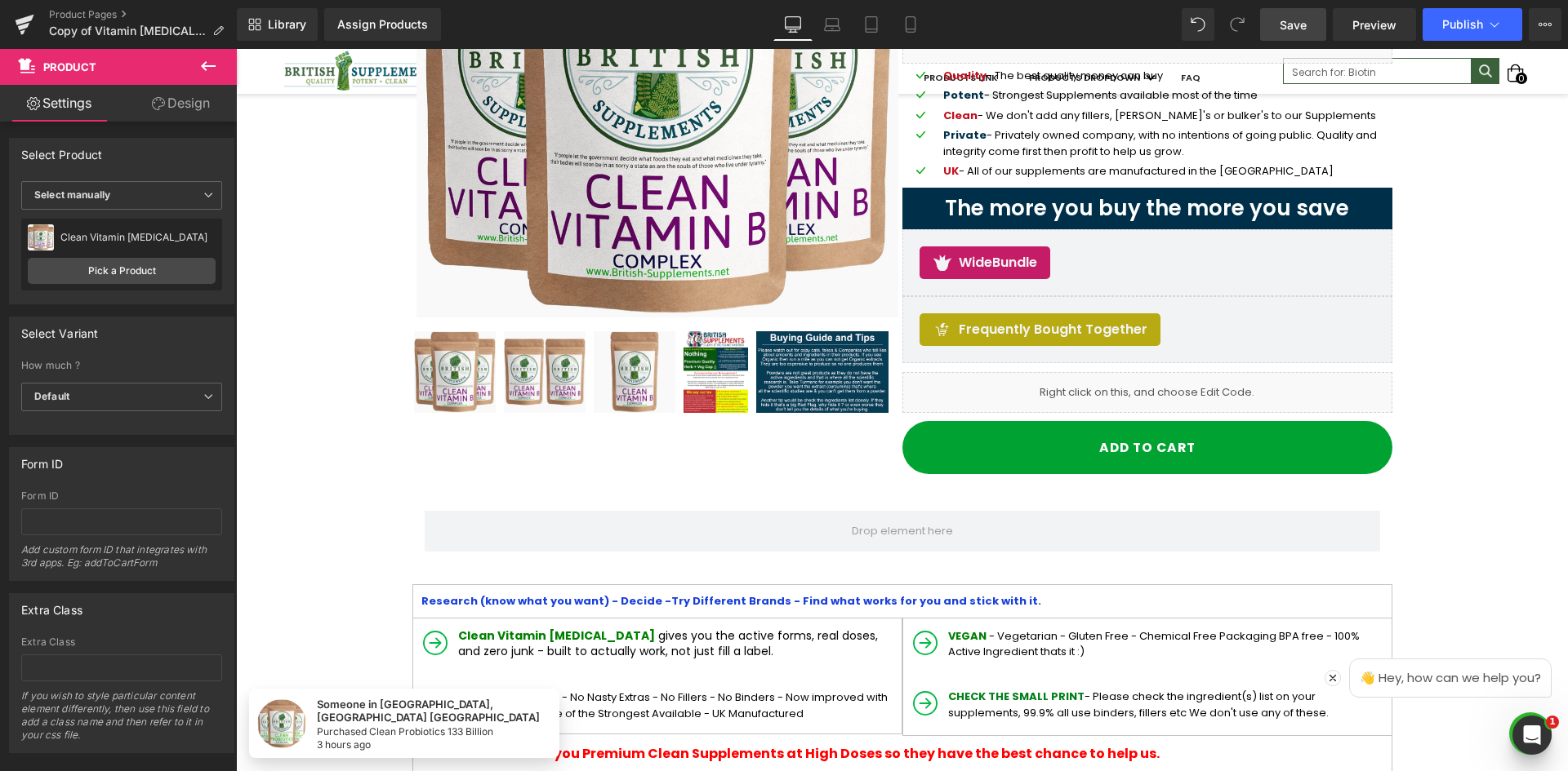
click at [1305, 31] on span "Save" at bounding box center [1293, 25] width 27 height 18
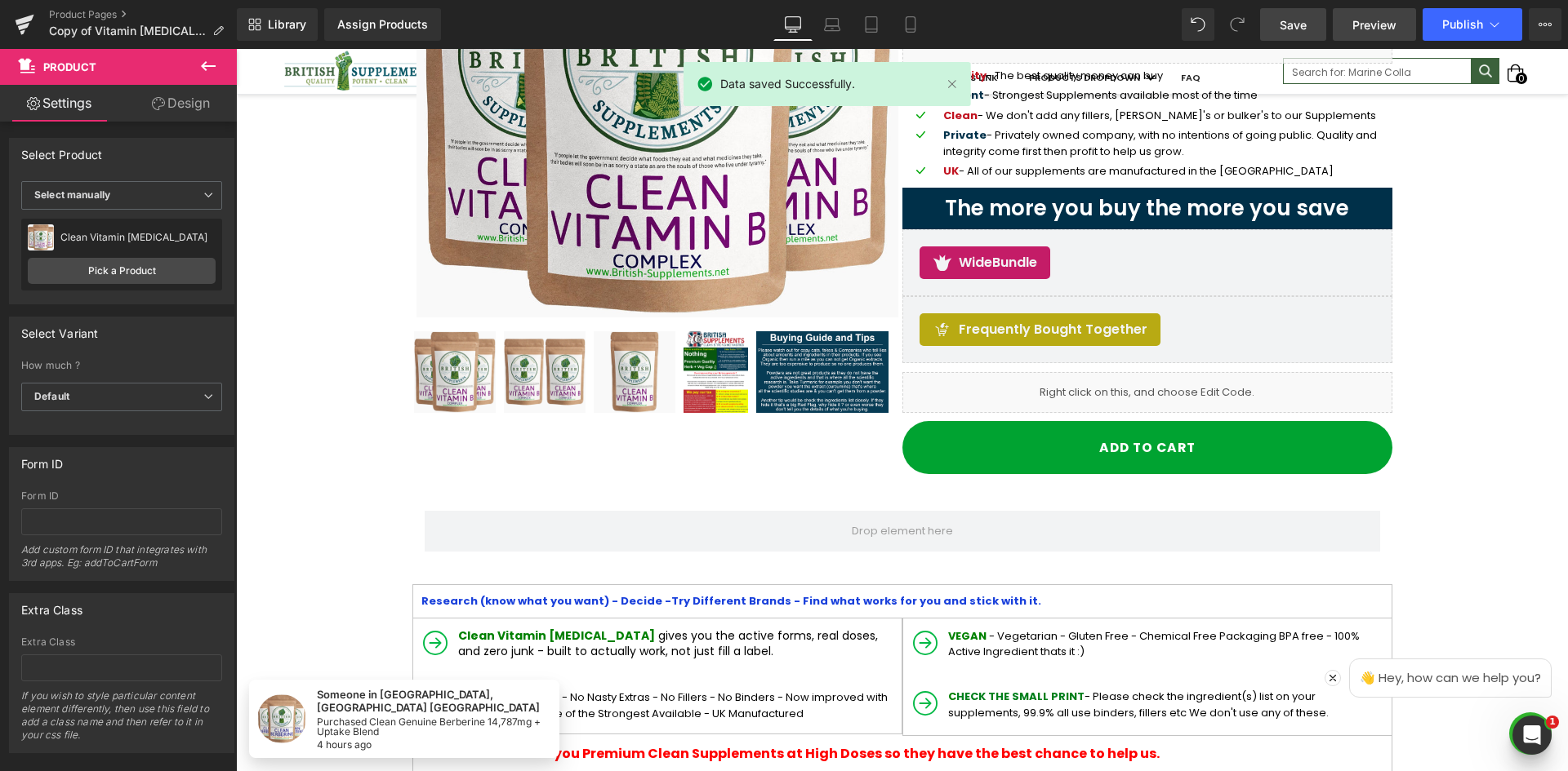
click at [1391, 18] on span "Preview" at bounding box center [1373, 25] width 44 height 18
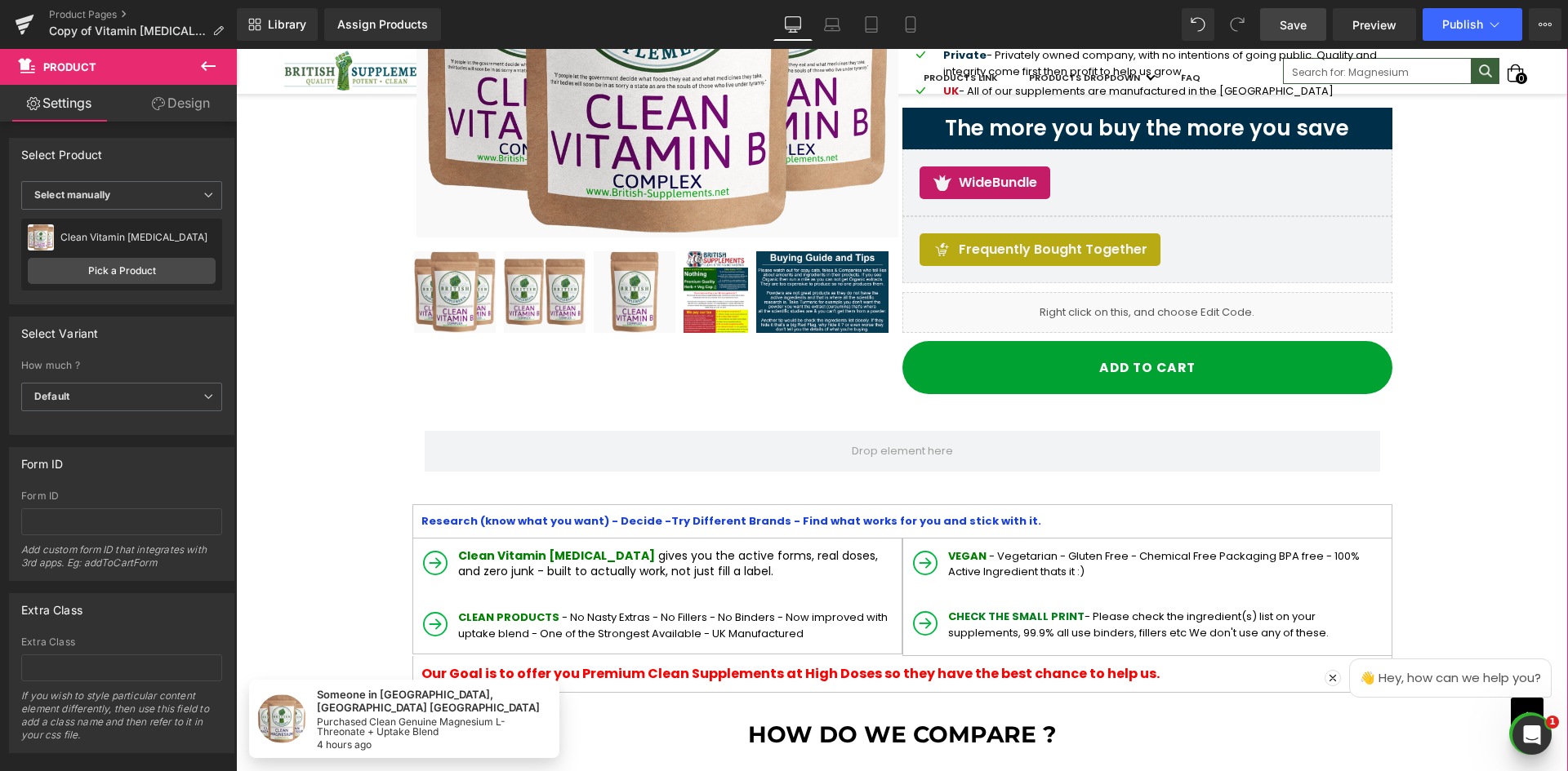
scroll to position [327, 0]
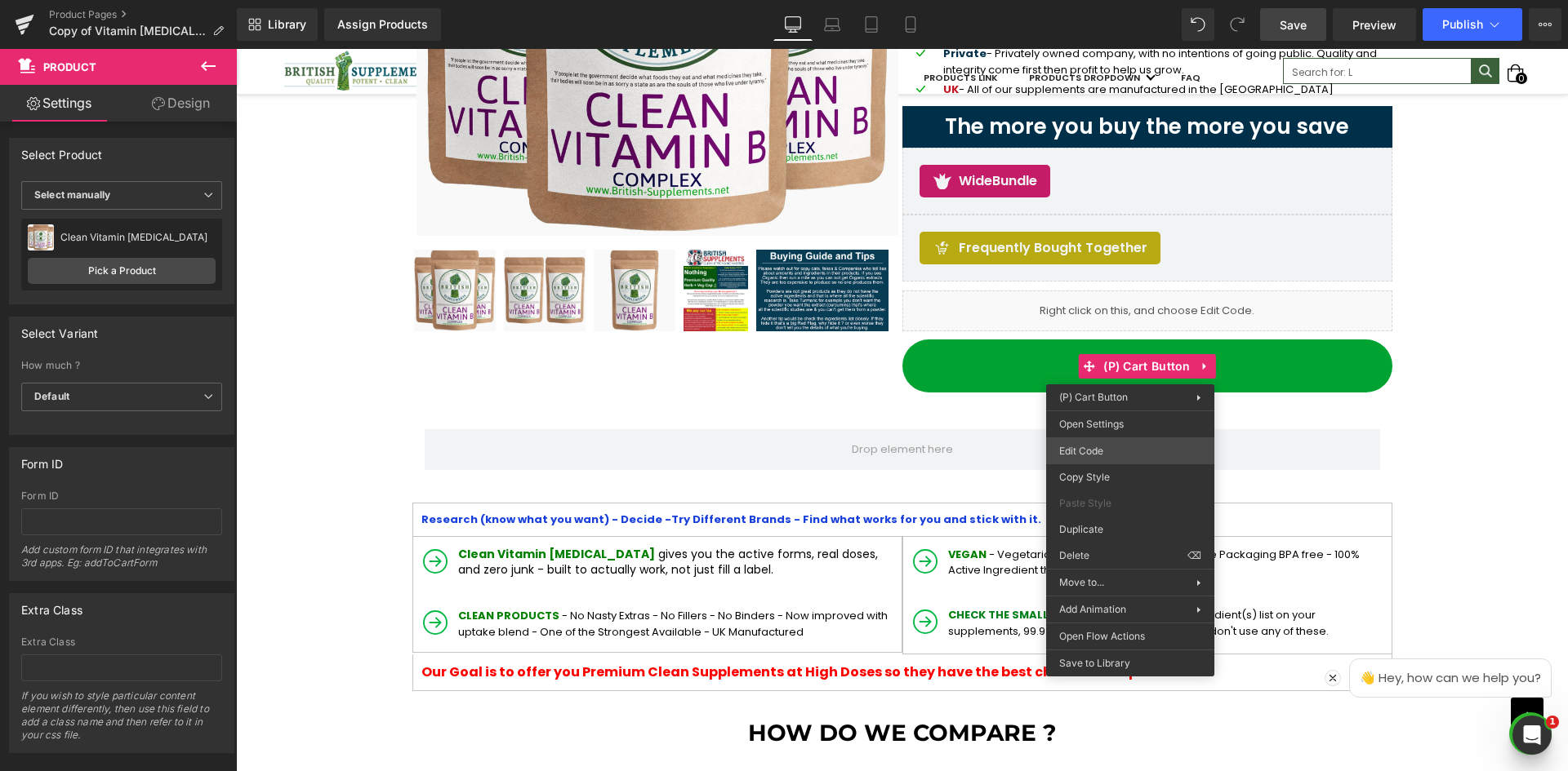
click at [1132, 0] on div "You are previewing how the will restyle your page. You can not edit Elements in…" at bounding box center [784, 0] width 1568 height 0
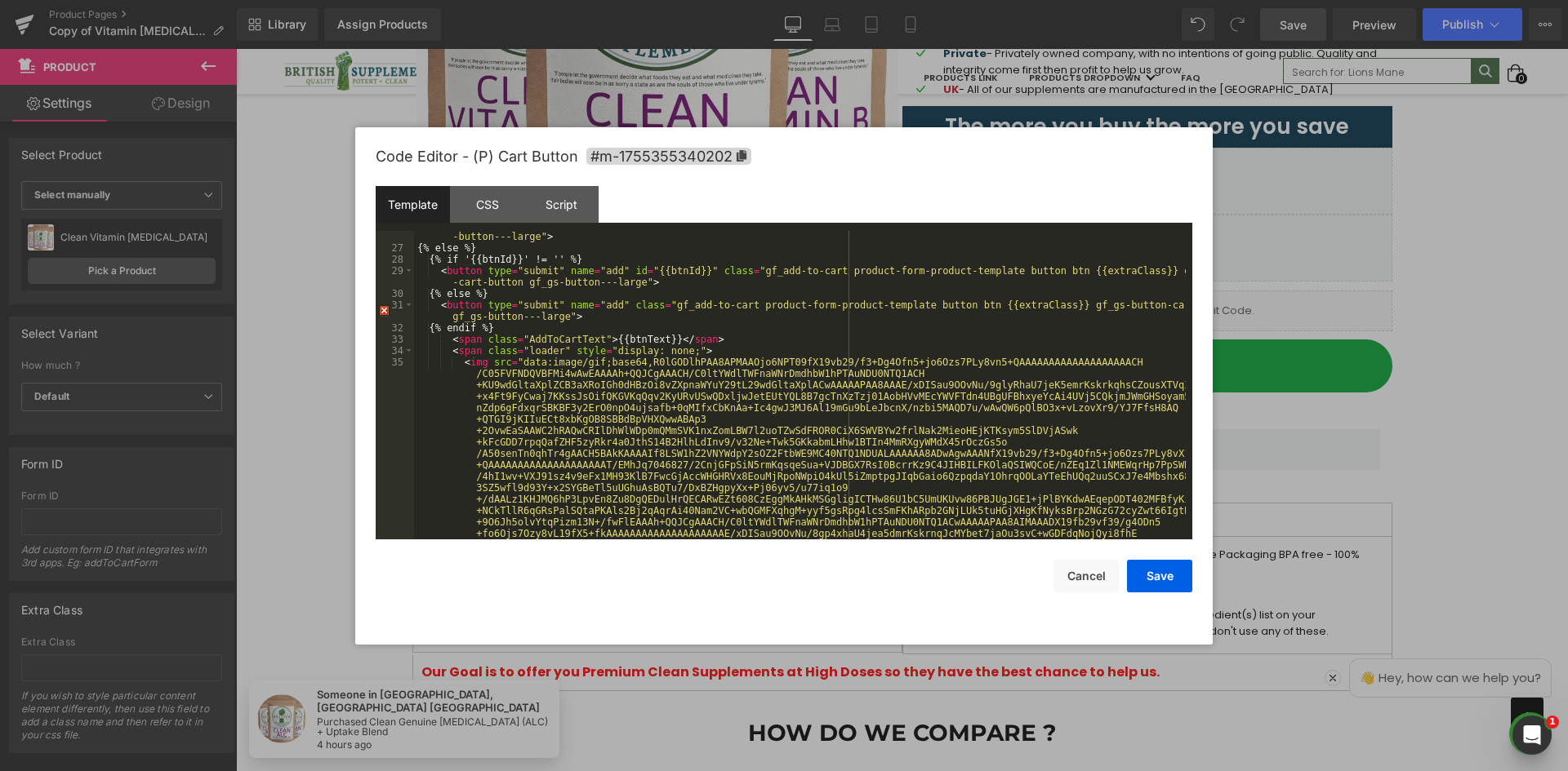
scroll to position [343, 0]
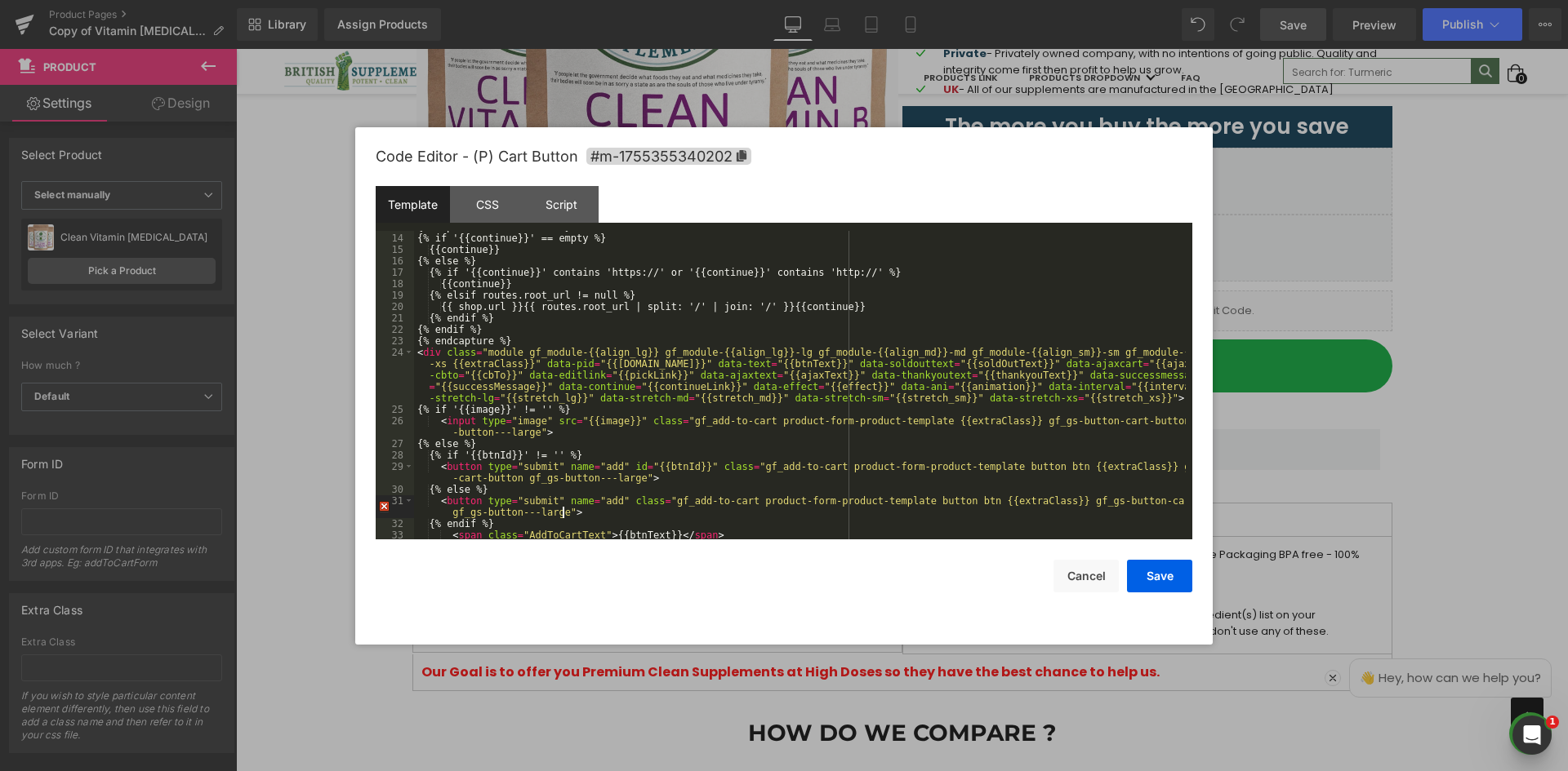
scroll to position [0, 0]
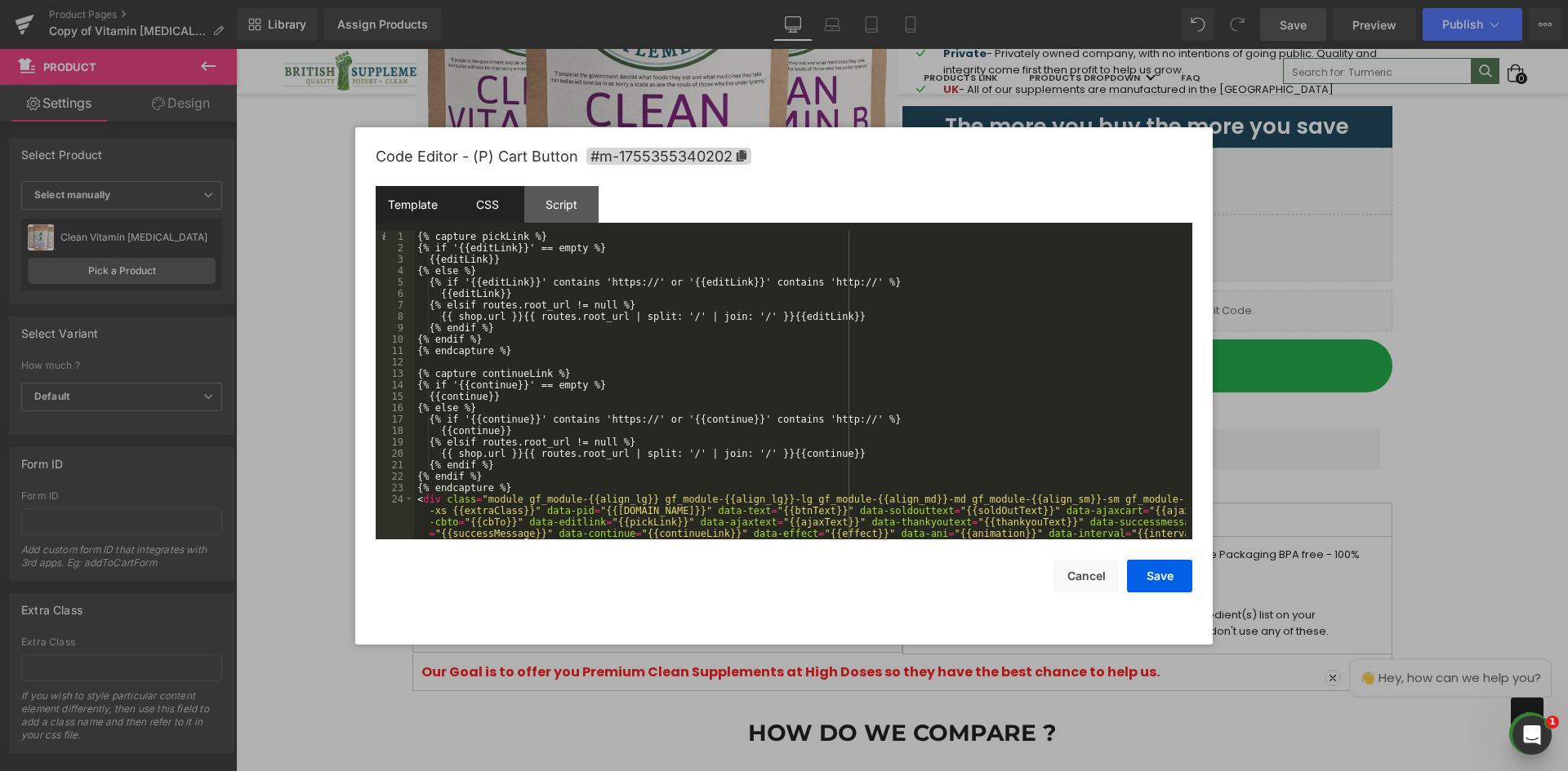
drag, startPoint x: 472, startPoint y: 186, endPoint x: 548, endPoint y: 190, distance: 76.1
click at [476, 186] on div "CSS" at bounding box center [487, 204] width 74 height 37
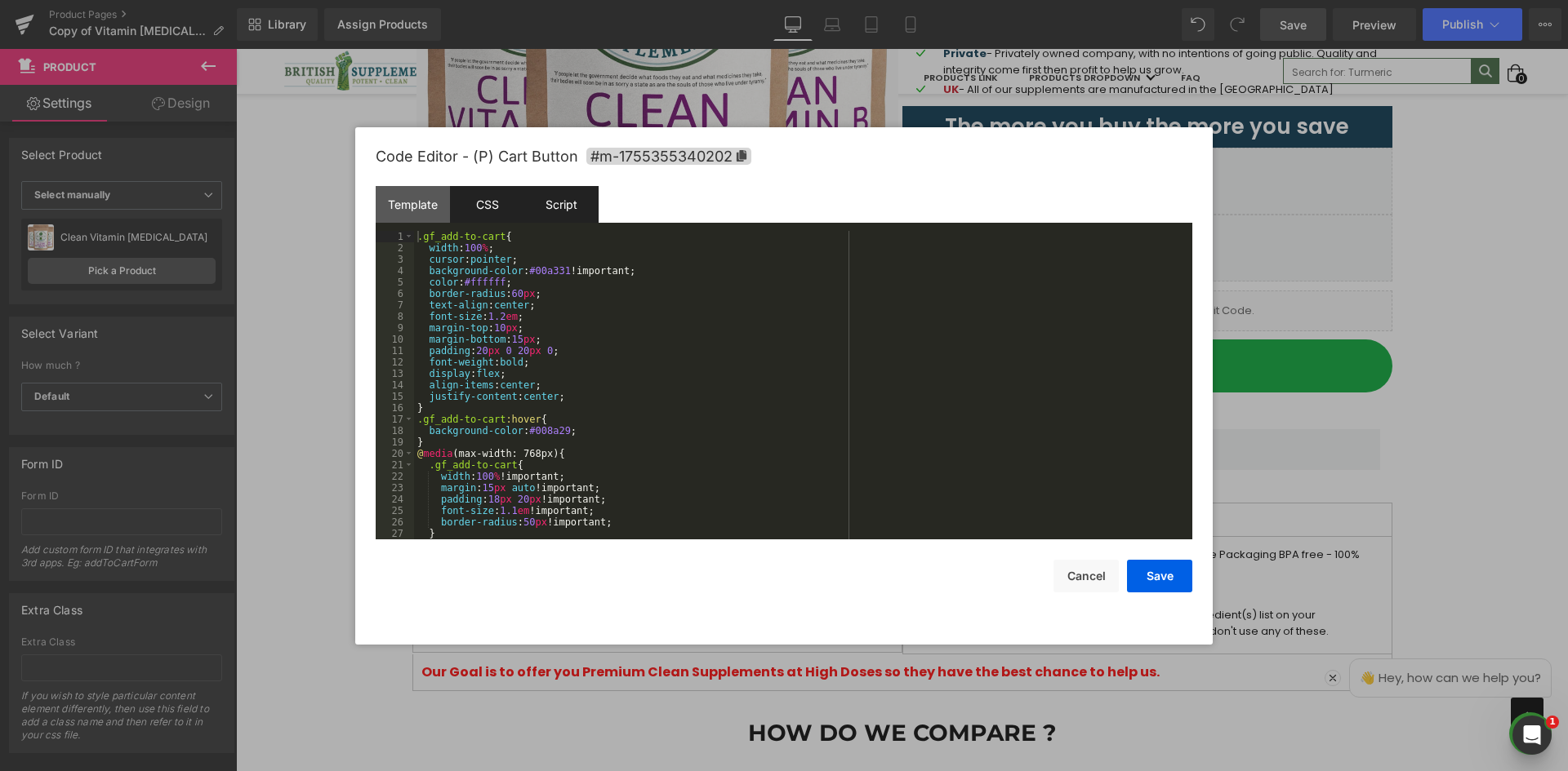
click at [549, 190] on div "Script" at bounding box center [561, 204] width 74 height 37
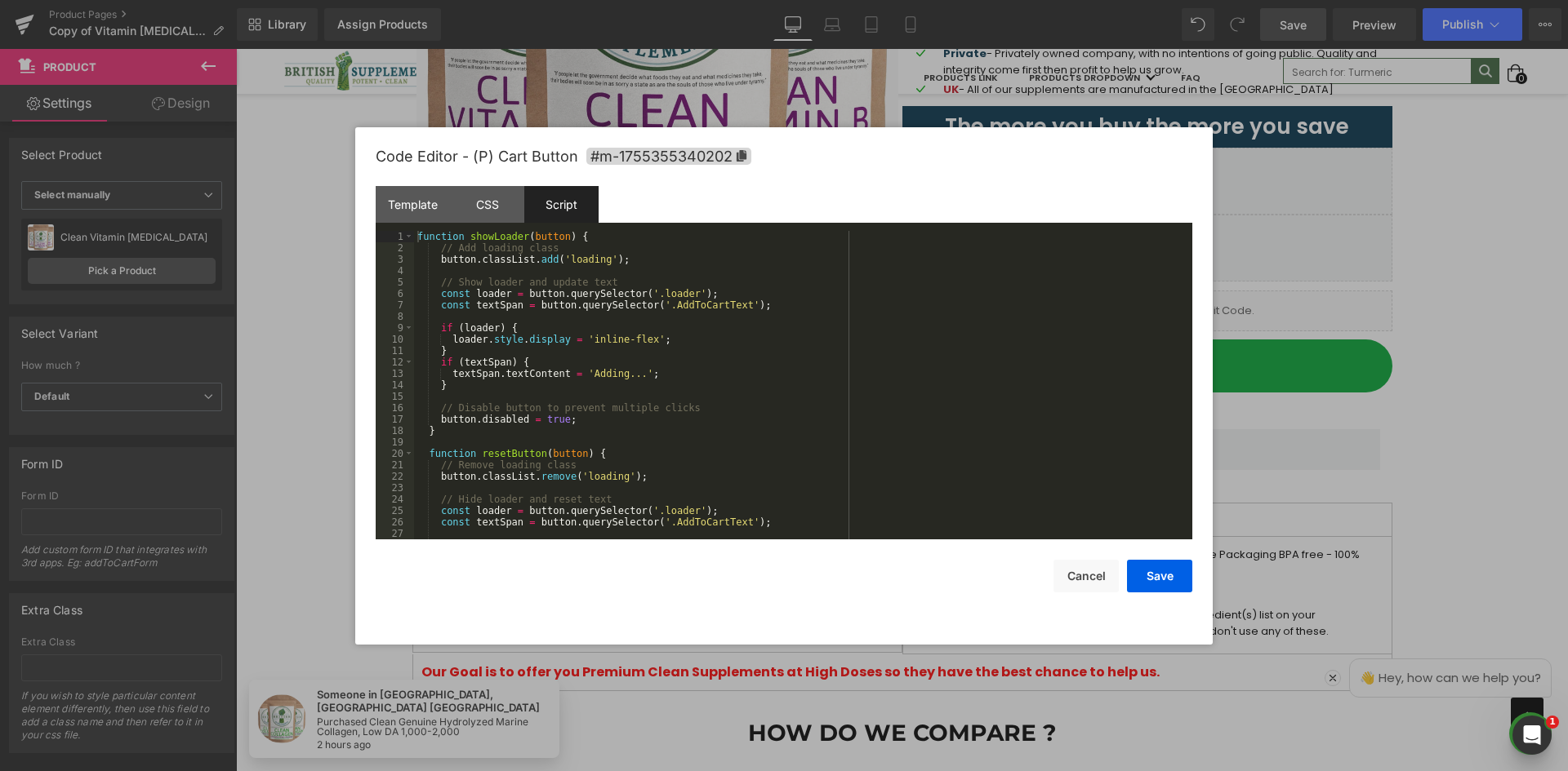
click at [740, 393] on div "function showLoader ( button ) { // Add loading class button . classList . add …" at bounding box center [800, 397] width 771 height 332
click at [581, 373] on div "function showLoader ( button ) { // Add loading class button . classList . add …" at bounding box center [800, 397] width 771 height 332
click at [628, 376] on div "function showLoader ( button ) { // Add loading class button . classList . add …" at bounding box center [800, 397] width 771 height 332
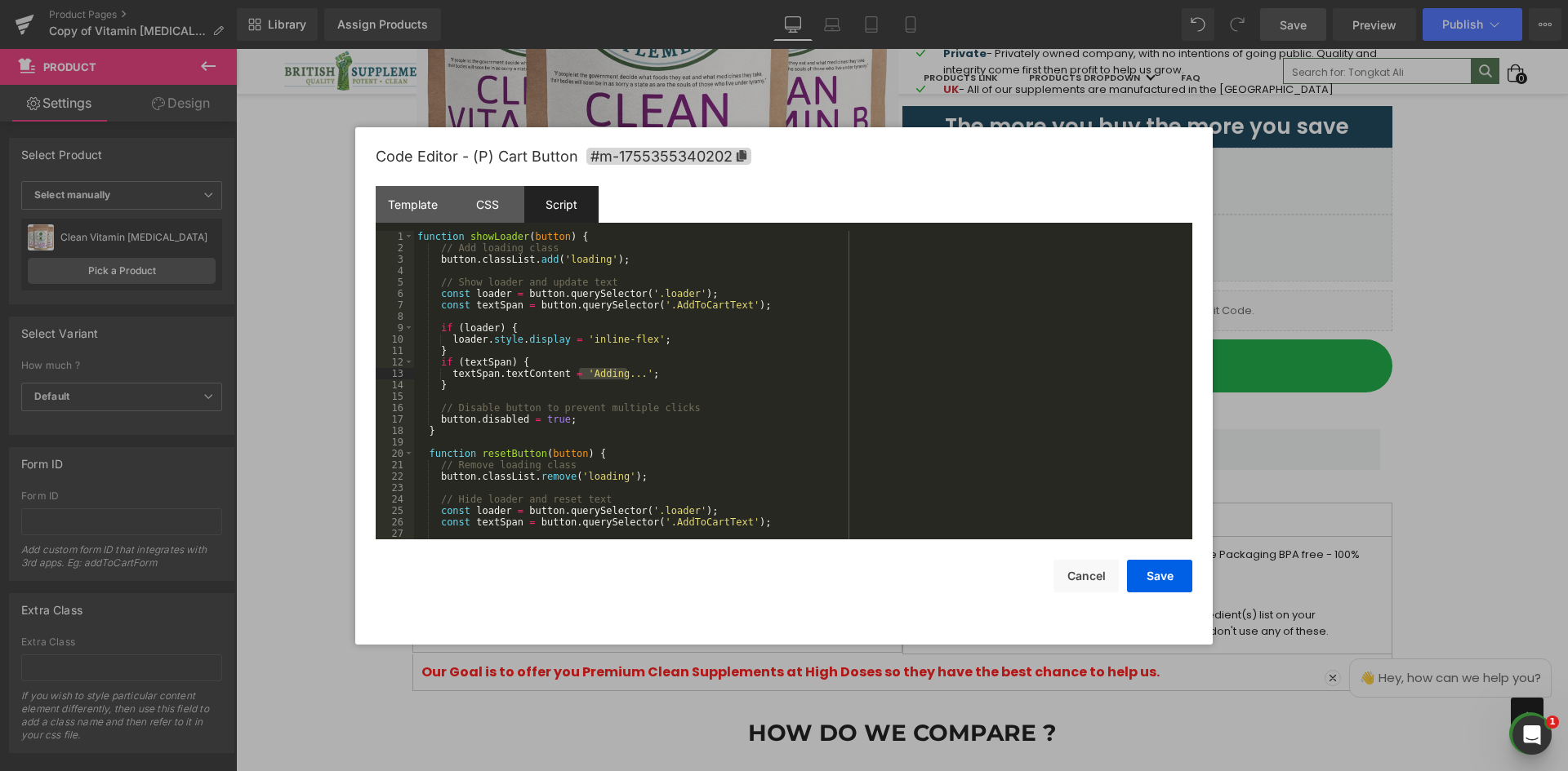
click at [636, 378] on div "function showLoader ( button ) { // Add loading class button . classList . add …" at bounding box center [800, 397] width 771 height 332
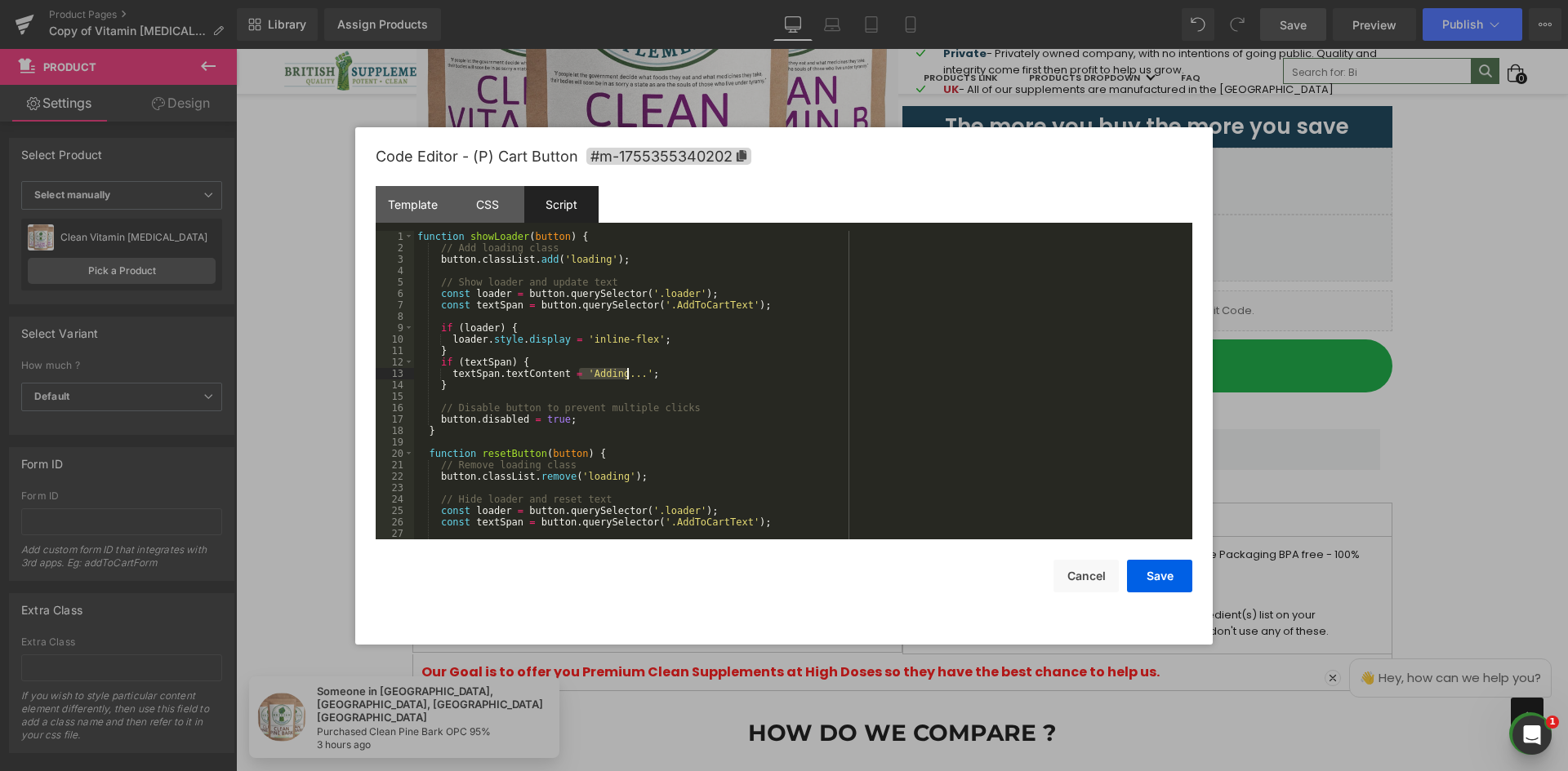
drag, startPoint x: 577, startPoint y: 373, endPoint x: 638, endPoint y: 373, distance: 61.0
click at [633, 373] on div "function showLoader ( button ) { // Add loading class button . classList . add …" at bounding box center [800, 397] width 771 height 332
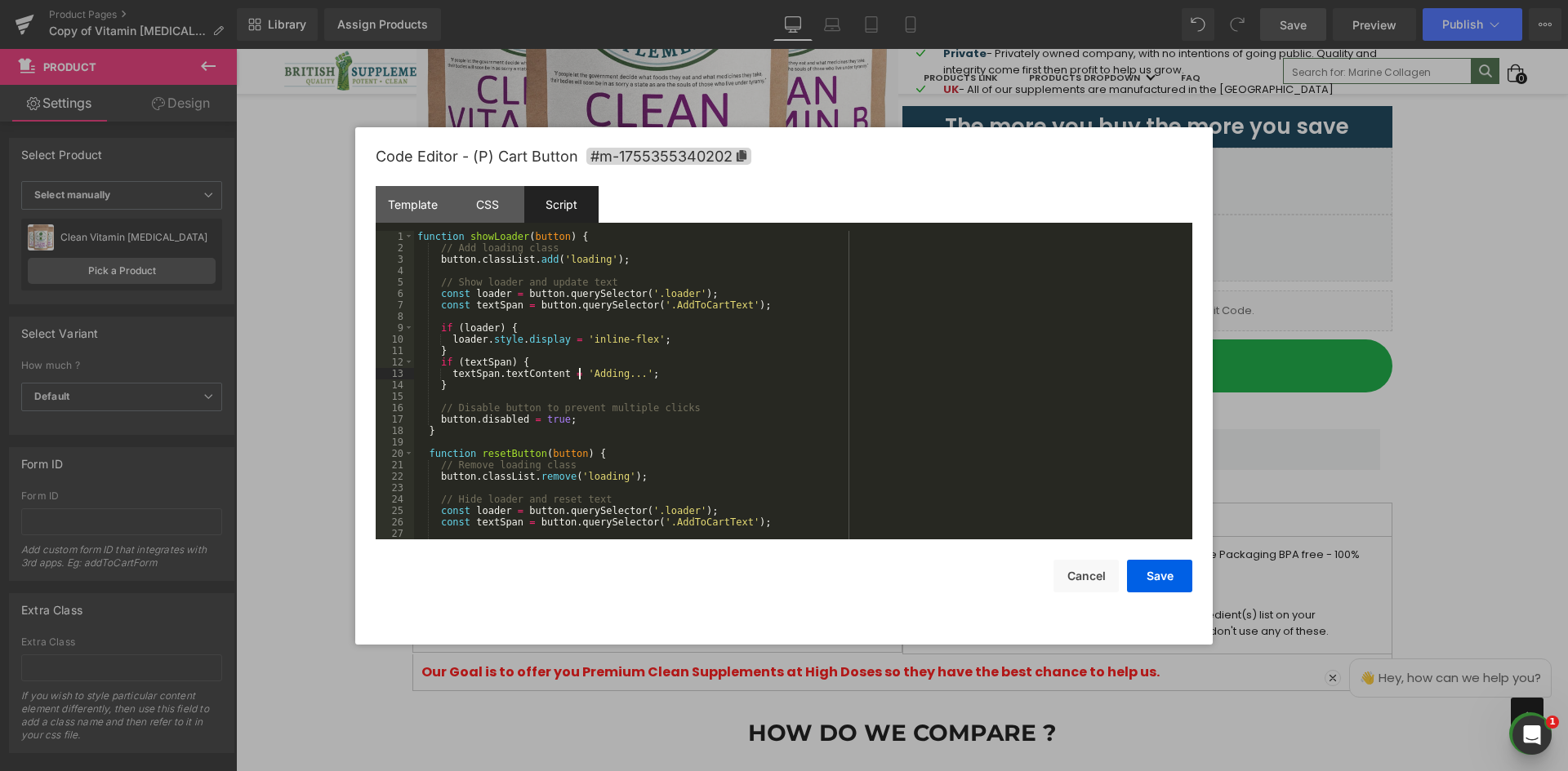
click at [625, 376] on div "function showLoader ( button ) { // Add loading class button . classList . add …" at bounding box center [800, 397] width 771 height 332
drag, startPoint x: 1178, startPoint y: 579, endPoint x: 958, endPoint y: 532, distance: 225.0
click at [1178, 579] on button "Save" at bounding box center [1158, 577] width 65 height 33
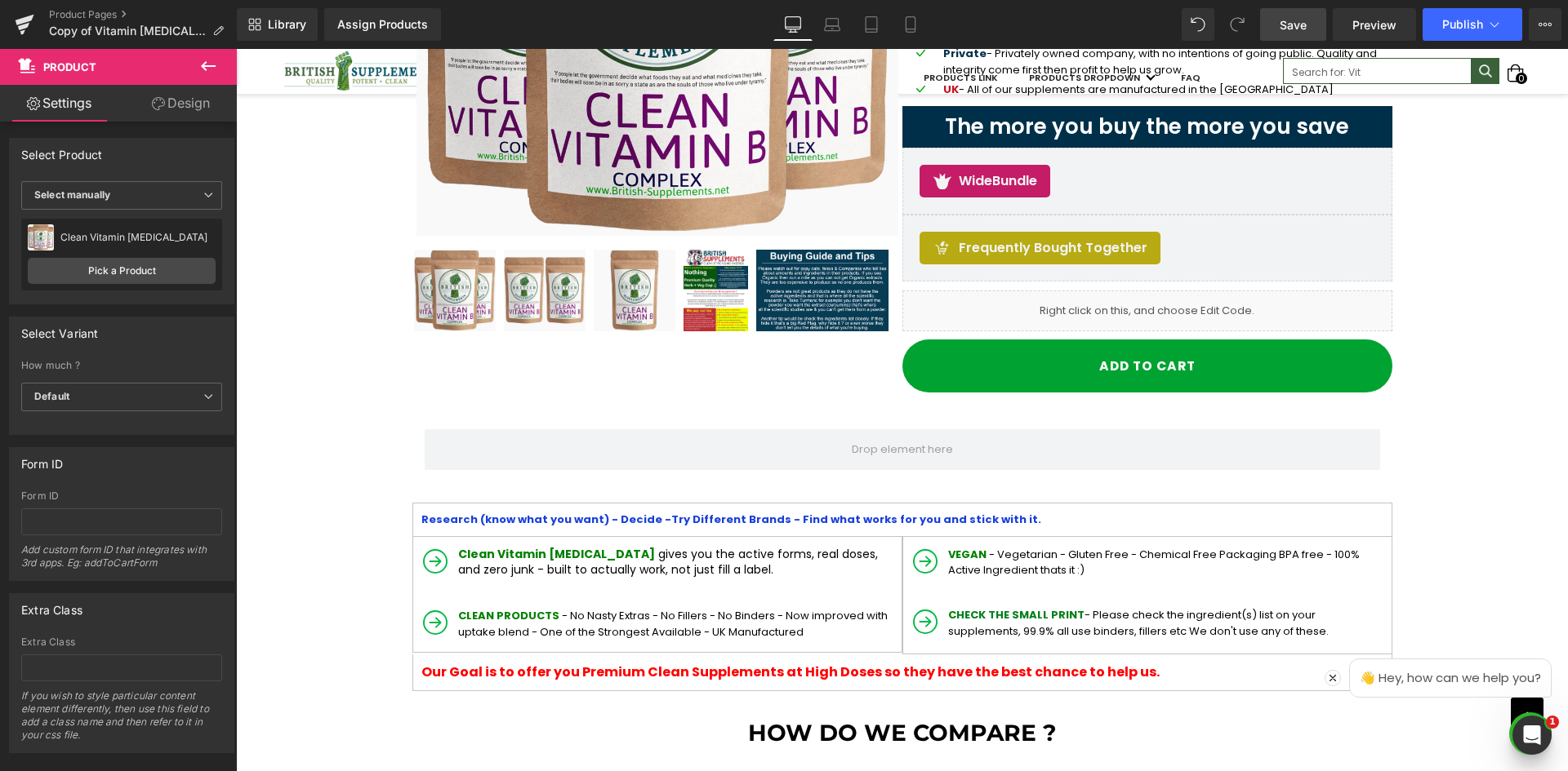
click at [1299, 26] on span "Save" at bounding box center [1293, 25] width 27 height 18
click at [1369, 25] on span "Preview" at bounding box center [1373, 25] width 44 height 18
